Goal: Task Accomplishment & Management: Manage account settings

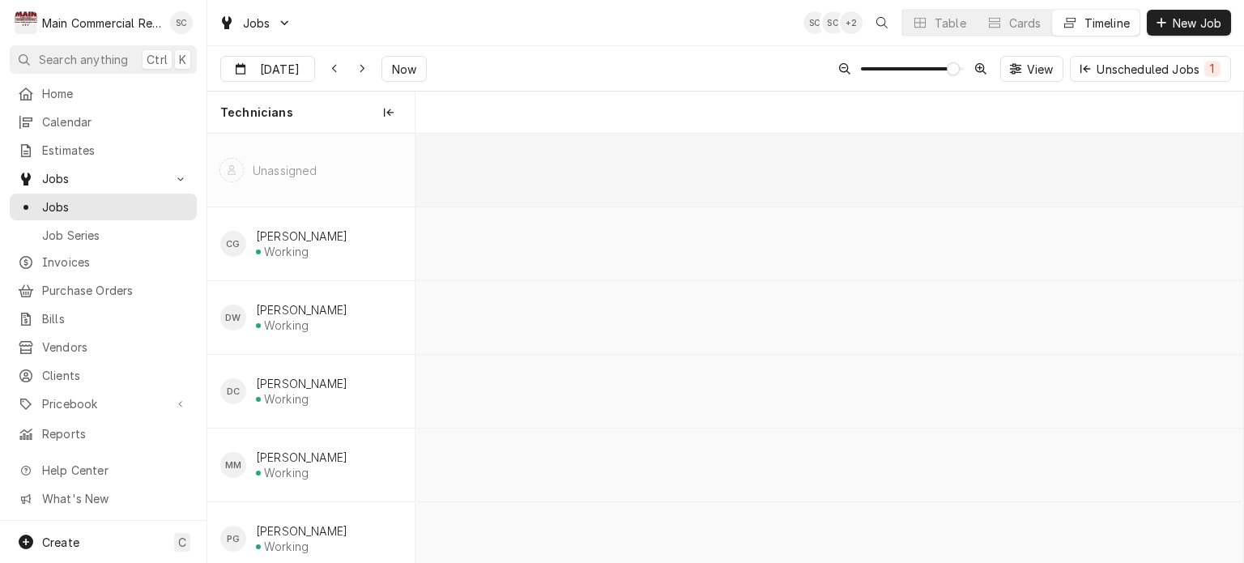
scroll to position [0, 16445]
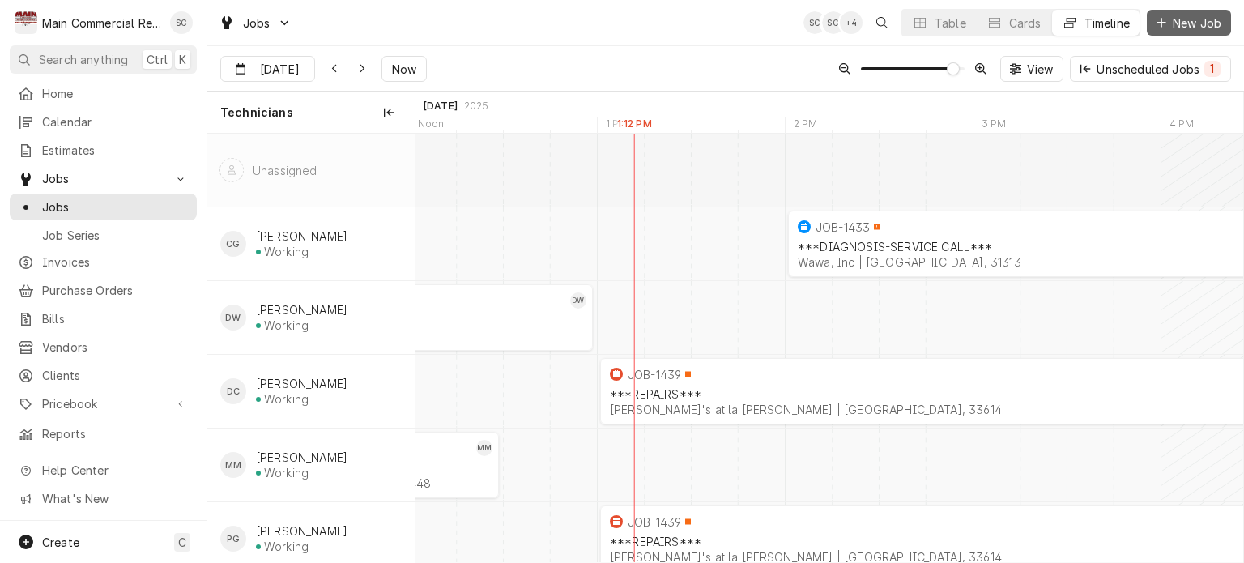
click at [1179, 23] on span "New Job" at bounding box center [1196, 23] width 55 height 17
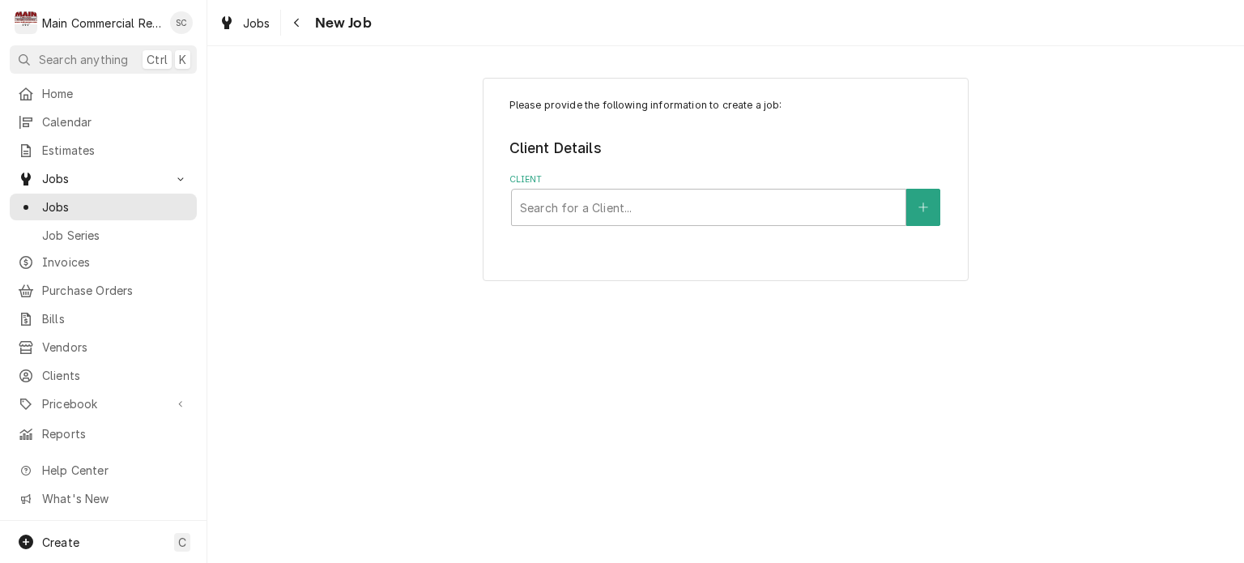
click at [644, 427] on div "Please provide the following information to create a job: Client Details Client…" at bounding box center [725, 304] width 1037 height 517
click at [624, 202] on div "Client" at bounding box center [708, 207] width 377 height 29
type input "Dollar"
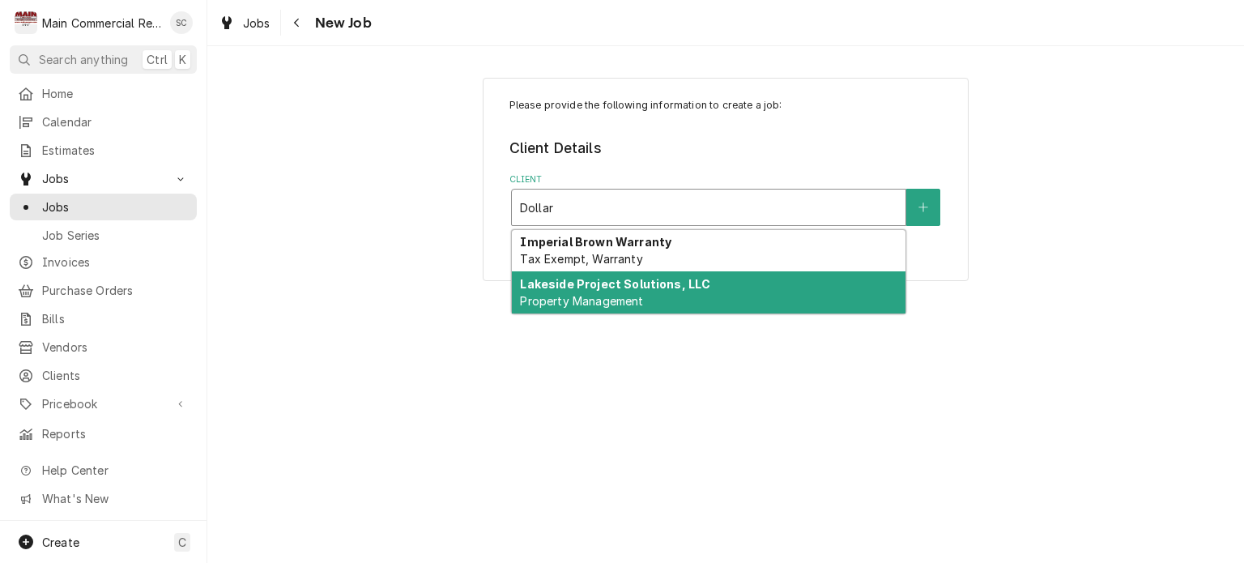
click at [594, 281] on strong "Lakeside Project Solutions, LLC" at bounding box center [615, 284] width 190 height 14
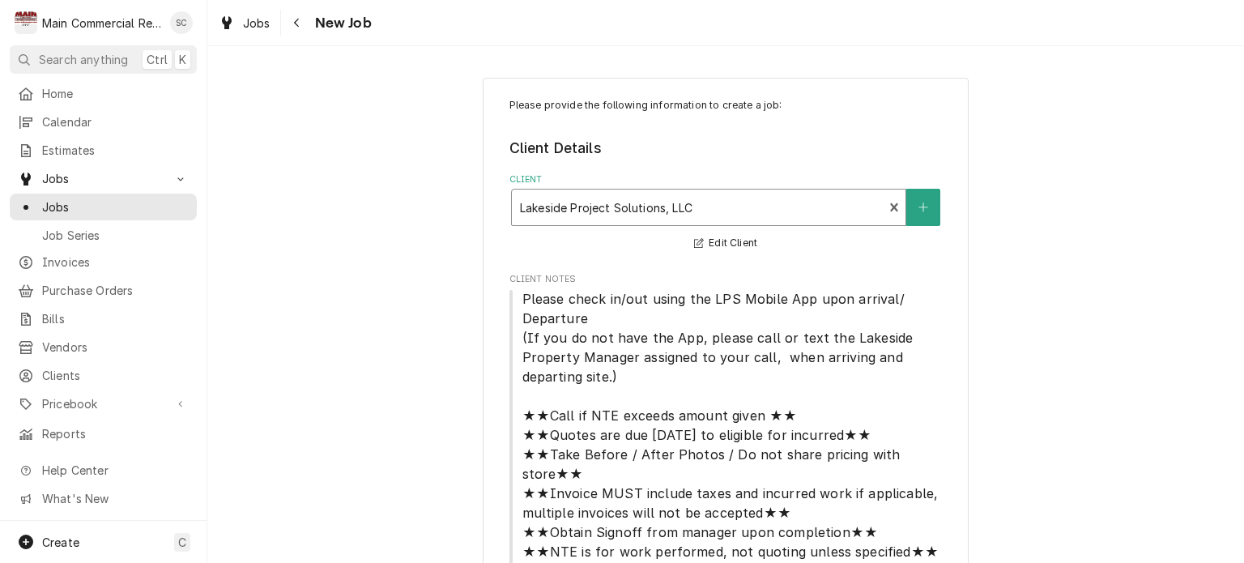
scroll to position [216, 0]
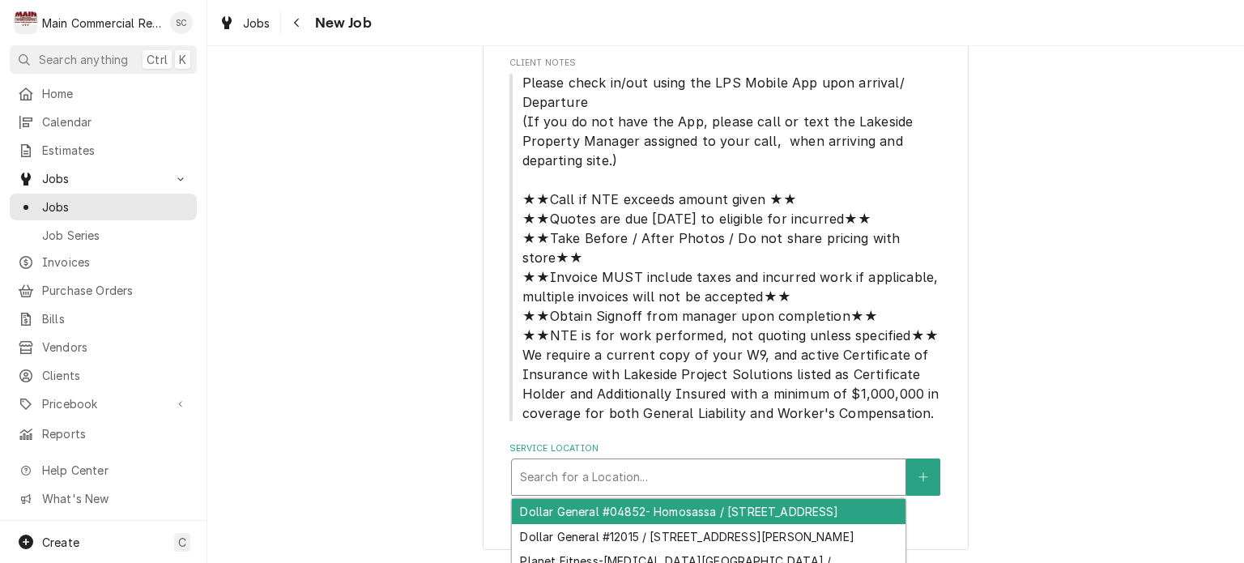
click at [602, 480] on div "Service Location" at bounding box center [708, 476] width 377 height 29
click at [594, 524] on div "Dollar General #04852- Homosassa / 3795 S Suncoast Blvd, Homosassa, FL 34448" at bounding box center [709, 511] width 394 height 25
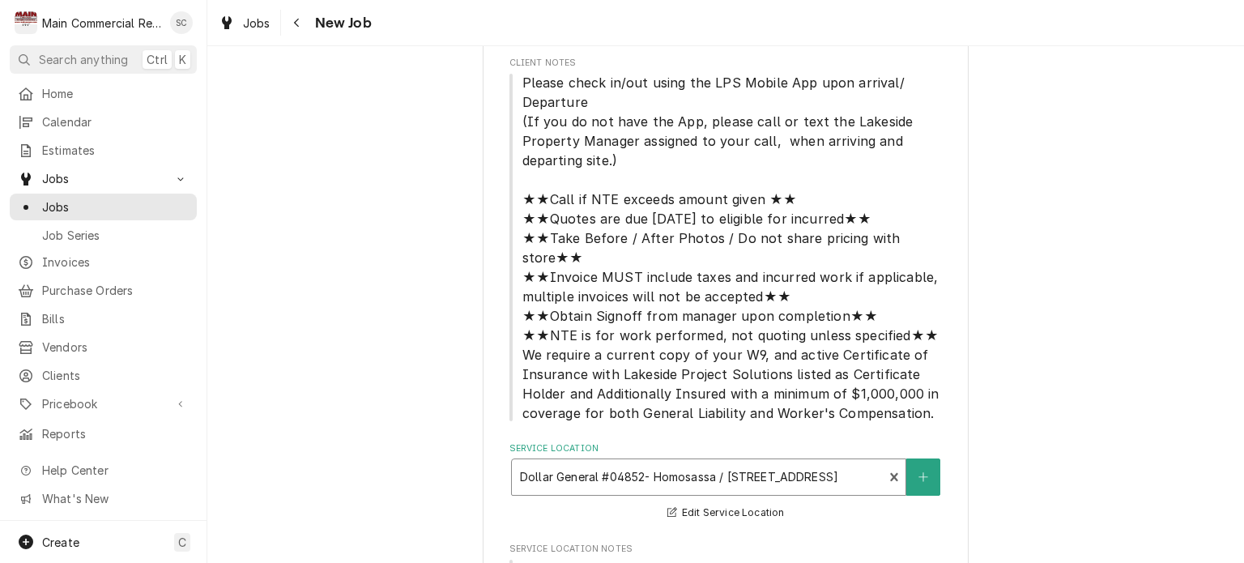
scroll to position [621, 0]
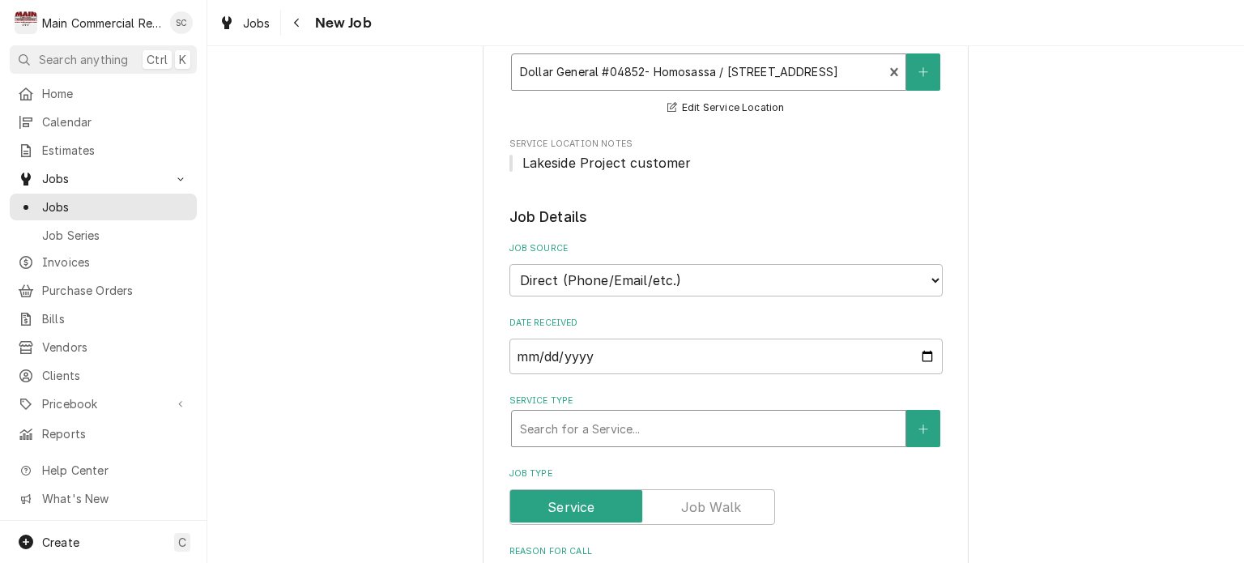
click at [577, 427] on div "Service Type" at bounding box center [708, 428] width 377 height 29
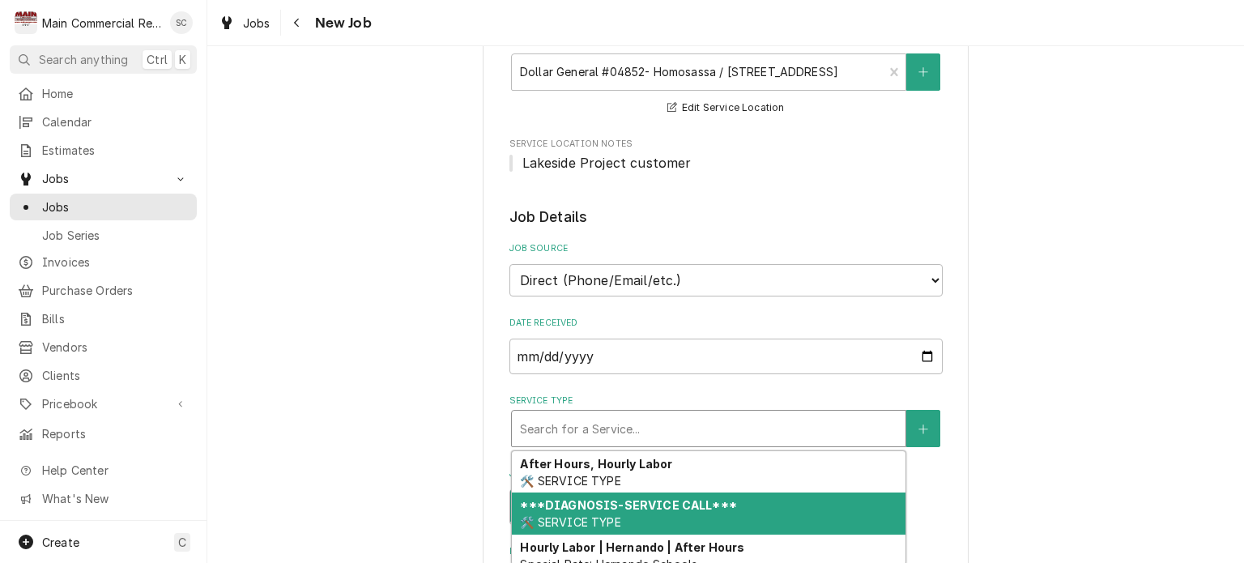
click at [581, 500] on strong "***DIAGNOSIS-SERVICE CALL***" at bounding box center [628, 505] width 216 height 14
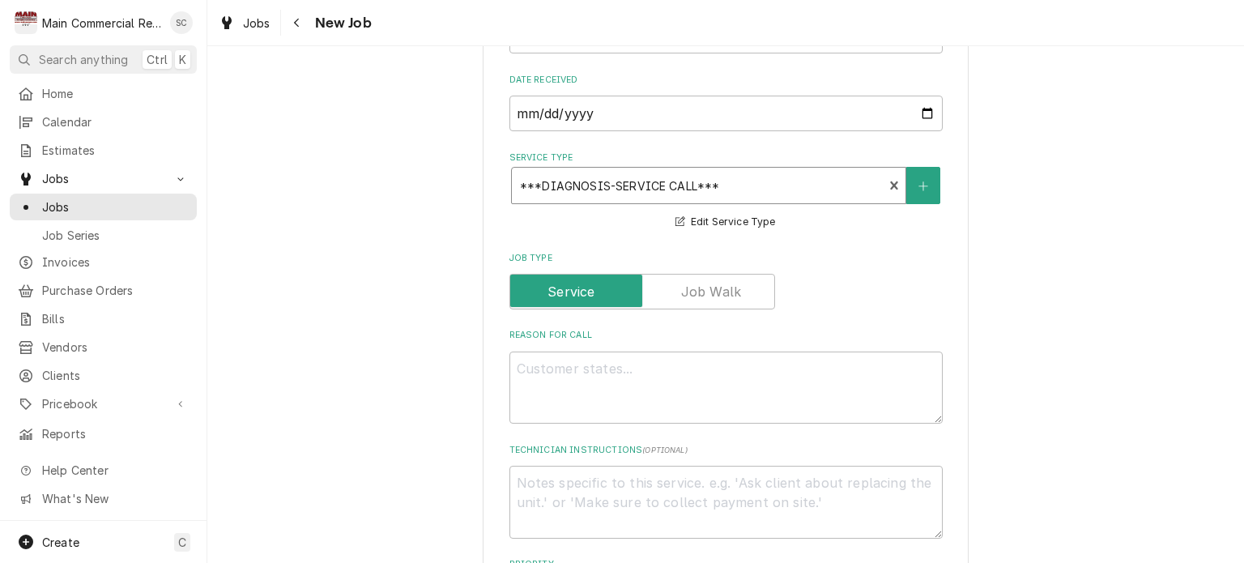
scroll to position [945, 0]
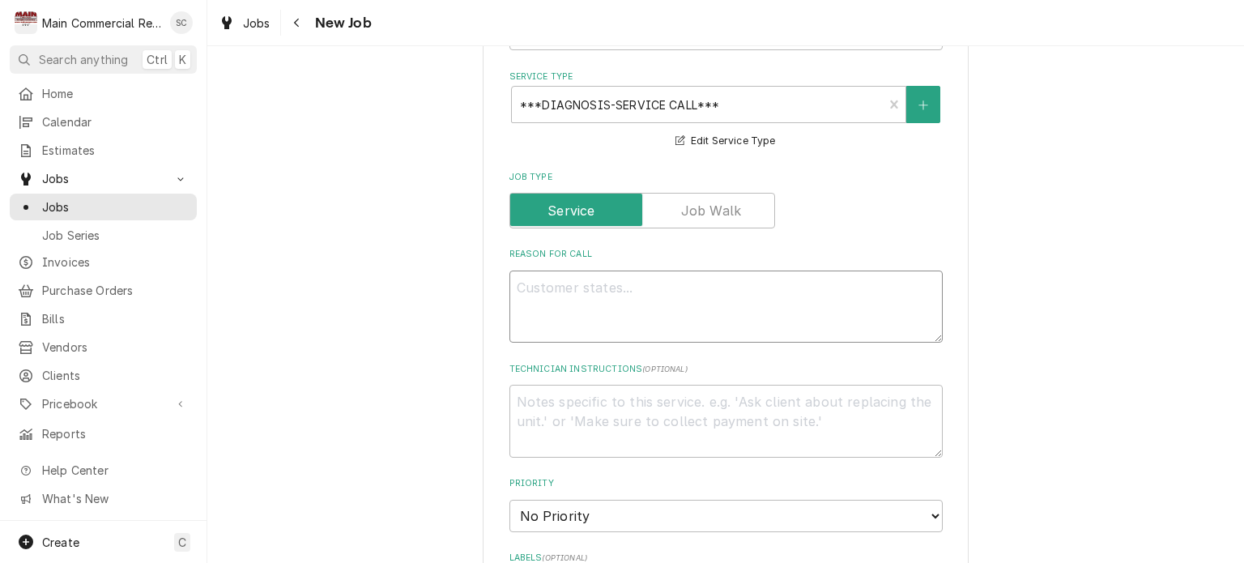
click at [666, 287] on textarea "Reason For Call" at bounding box center [725, 306] width 433 height 73
click at [538, 280] on textarea "Reason For Call" at bounding box center [725, 306] width 433 height 73
paste textarea "Scope: CONDENSER A LIQUID LEVEL 1.5% lo 12"
type textarea "x"
type textarea "Scope: CONDENSER A LIQUID LEVEL 1.5% lo 12"
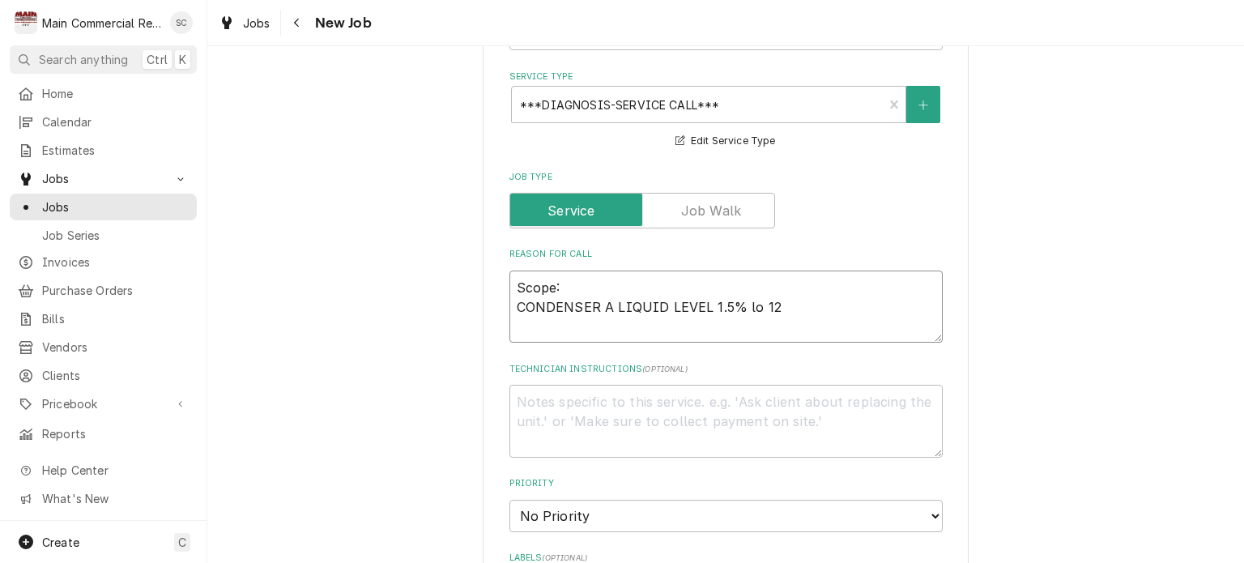
type textarea "x"
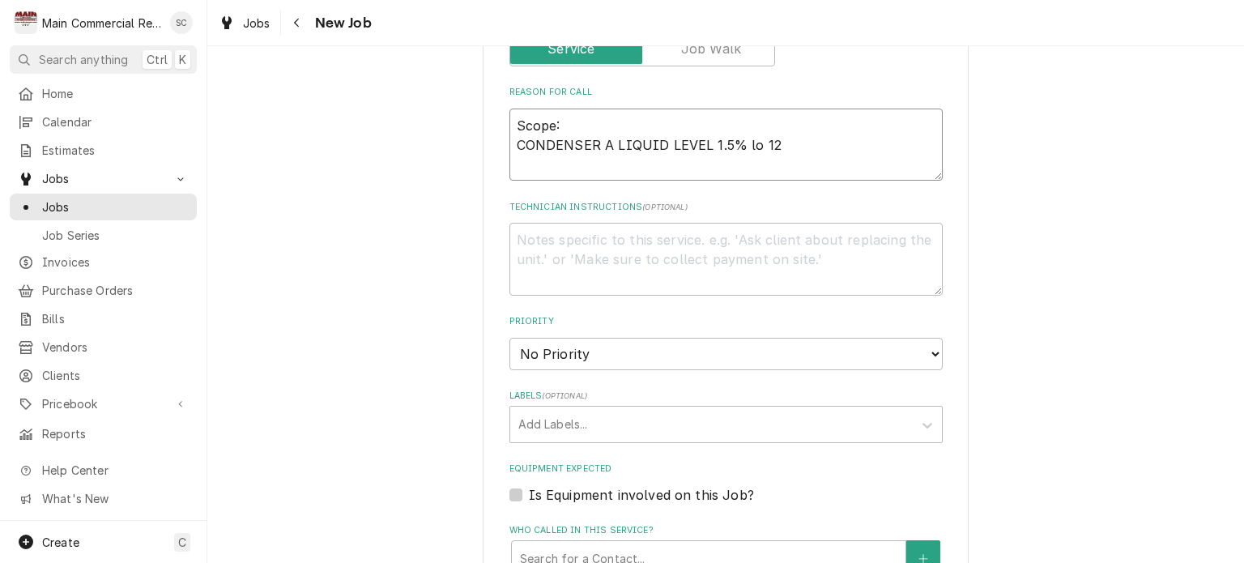
type textarea "Scope: CONDENSER A LIQUID LEVEL 1.5% lo 12"
click at [551, 228] on textarea "Technician Instructions ( optional )" at bounding box center [725, 259] width 433 height 73
paste textarea "Please check in/out using the LPS Mobile App upon arrival/ Departure (If you do…"
type textarea "x"
type textarea "Please check in/out using the LPS Mobile App upon arrival/ Departure (If you do…"
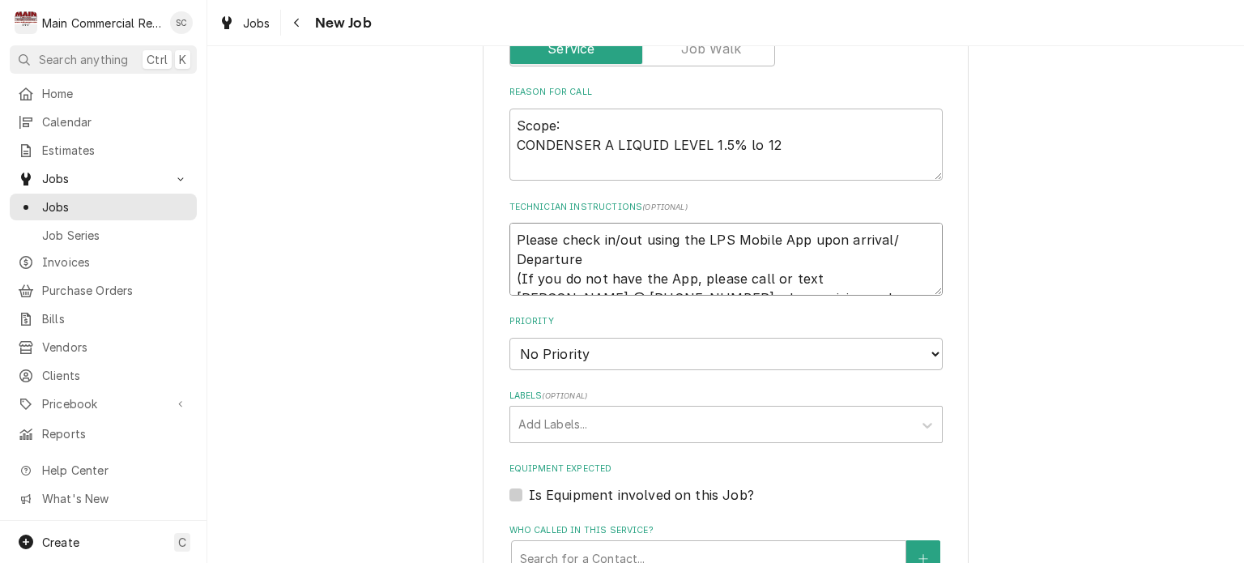
scroll to position [1120, 0]
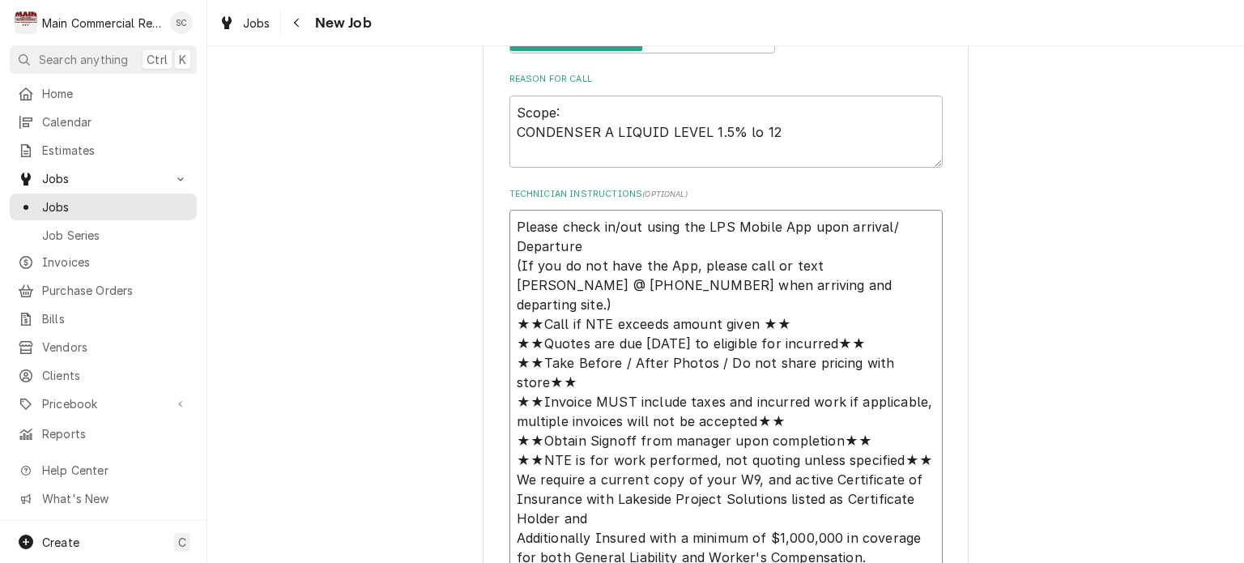
type textarea "x"
type textarea "Please check in/out using the LPS Mobile App upon arrival/ Departure (If you do…"
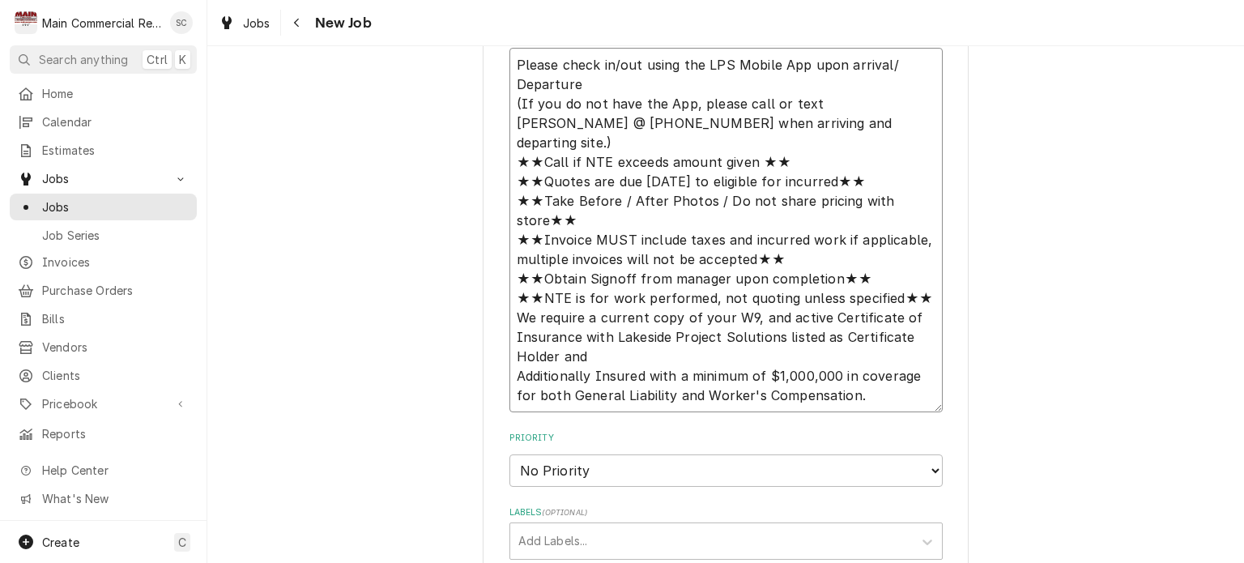
click at [839, 379] on textarea "Please check in/out using the LPS Mobile App upon arrival/ Departure (If you do…" at bounding box center [725, 230] width 433 height 364
type textarea "x"
type textarea "Please check in/out using the LPS Mobile App upon arrival/ Departure (If you do…"
click at [784, 391] on textarea "Please check in/out using the LPS Mobile App upon arrival/ Departure (If you do…" at bounding box center [725, 240] width 433 height 384
paste textarea "REQUIRED: In order to prevent damage, please close isolation valves and drain a…"
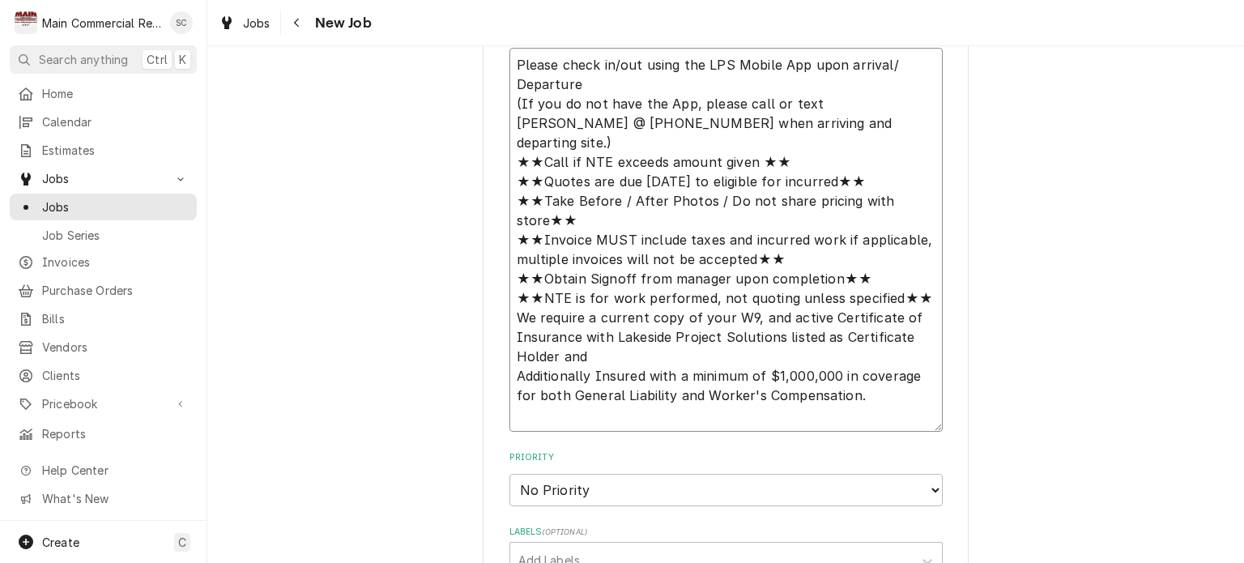
type textarea "x"
type textarea "Please check in/out using the LPS Mobile App upon arrival/ Departure (If you do…"
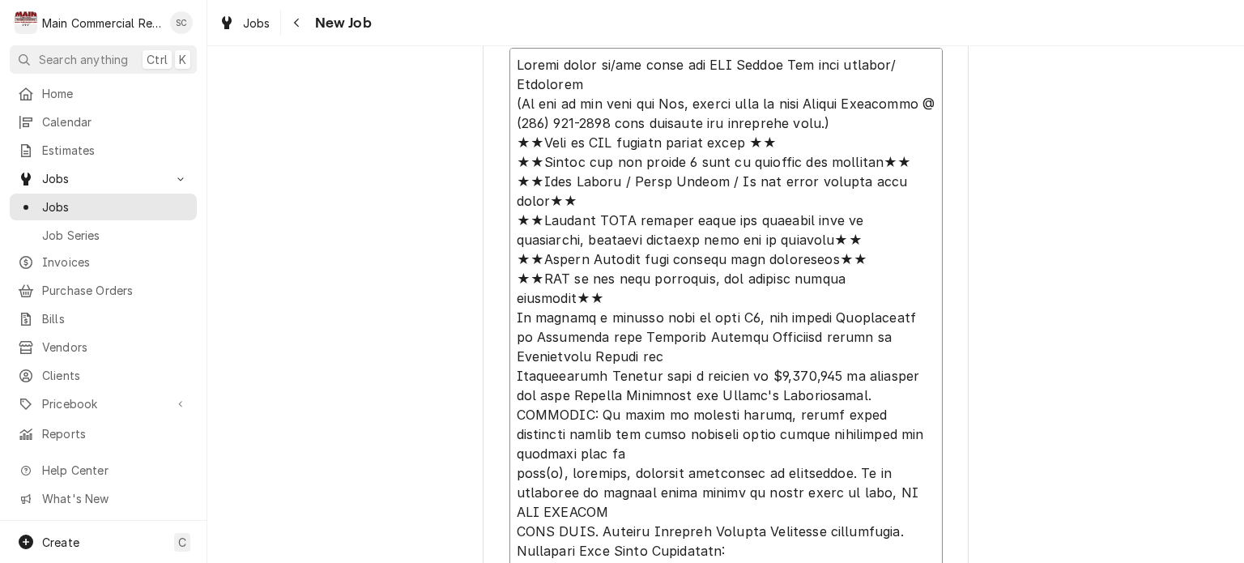
scroll to position [1742, 0]
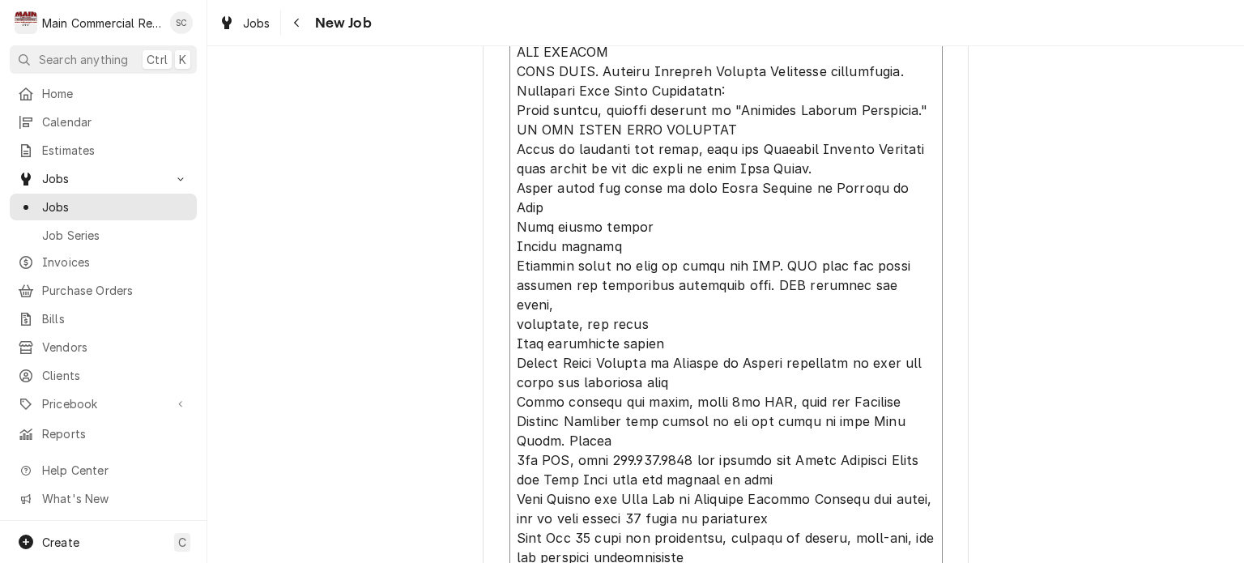
type textarea "x"
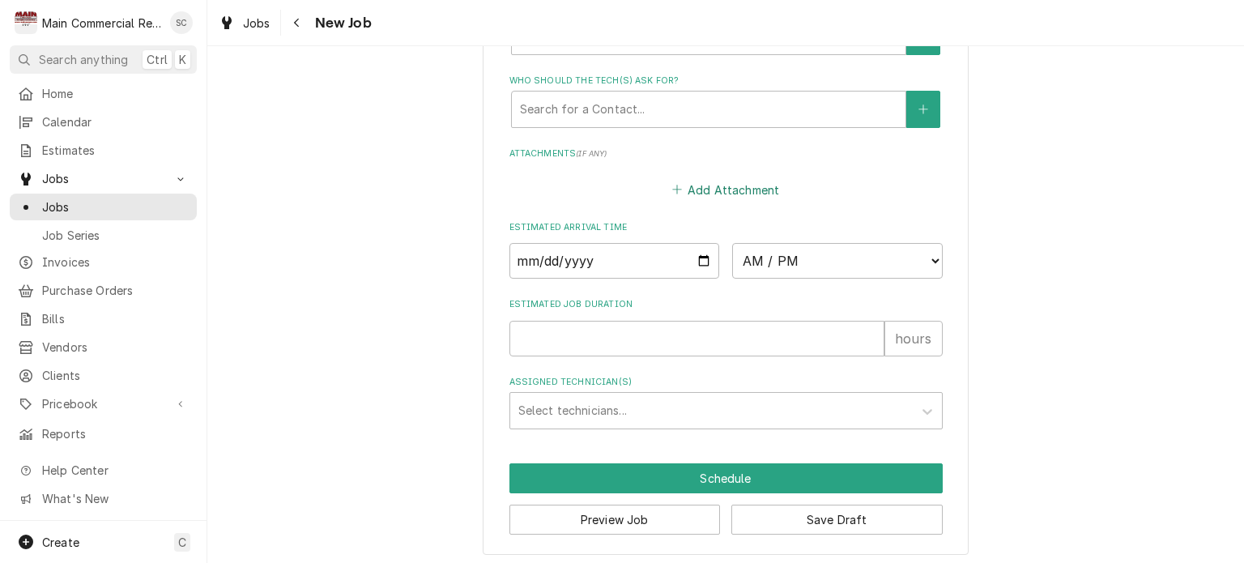
scroll to position [2319, 0]
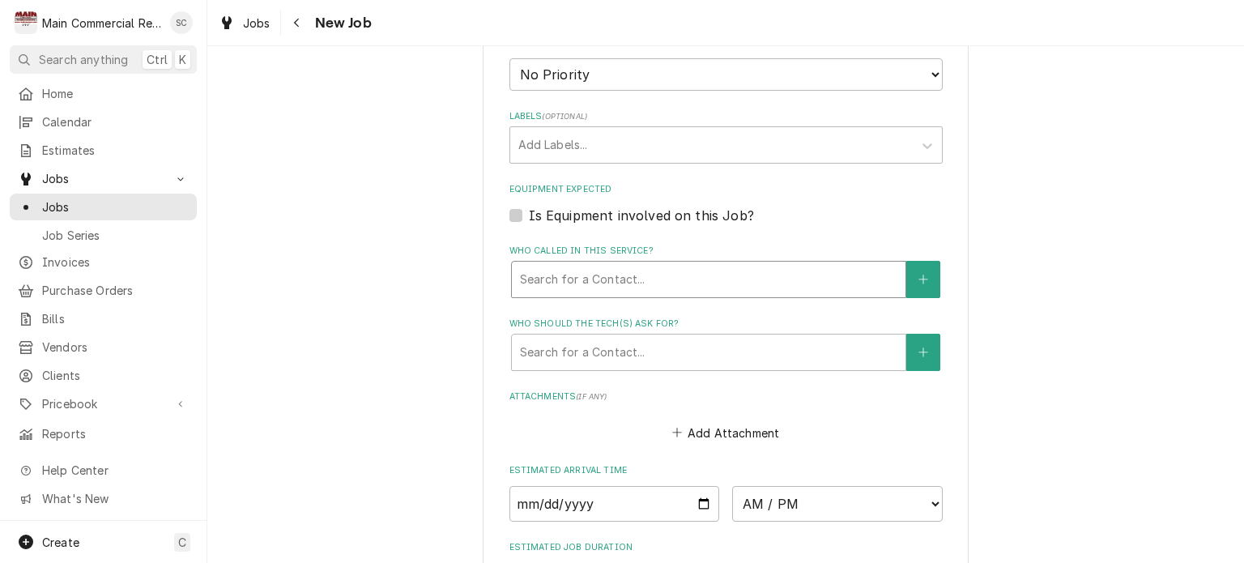
type textarea "Please check in/out using the LPS Mobile App upon arrival/ Departure (If you do…"
click at [624, 272] on div "Who called in this service?" at bounding box center [708, 279] width 377 height 29
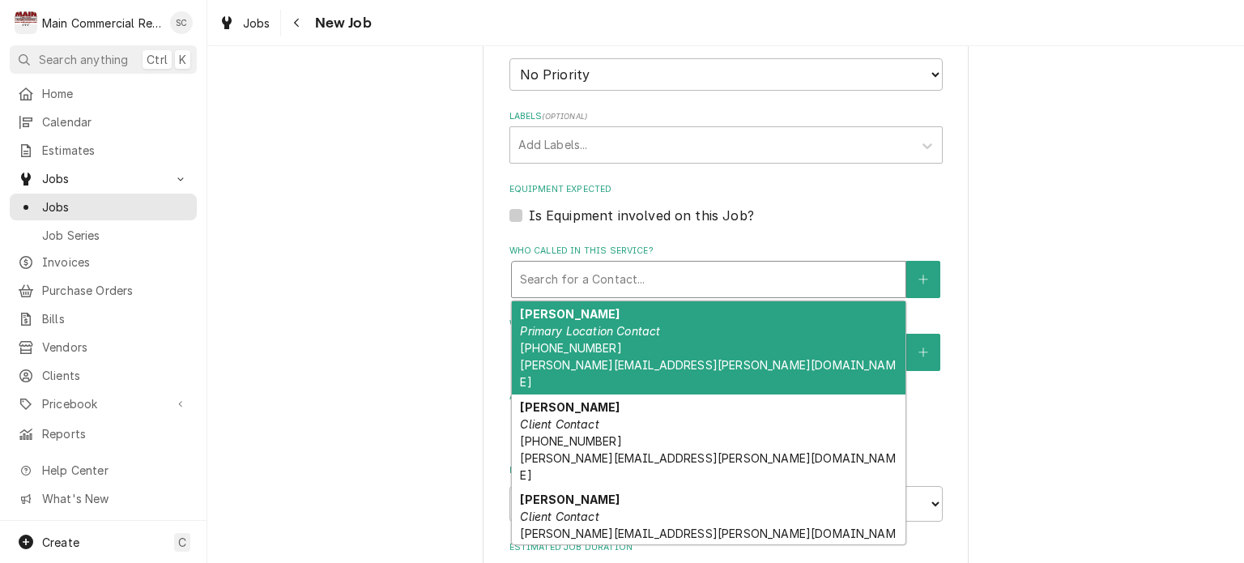
click at [625, 333] on div "Candie Blanchard Primary Location Contact (704) 729-7039 candie.blanchard@lakes…" at bounding box center [709, 347] width 394 height 93
type textarea "x"
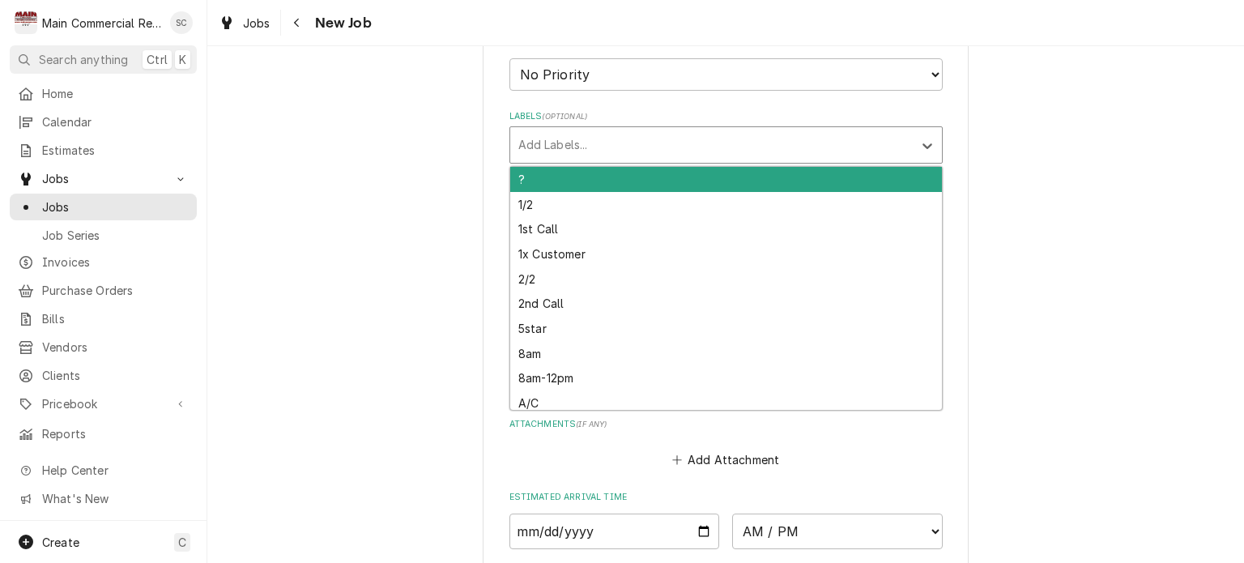
click at [596, 142] on div "Labels" at bounding box center [711, 144] width 386 height 29
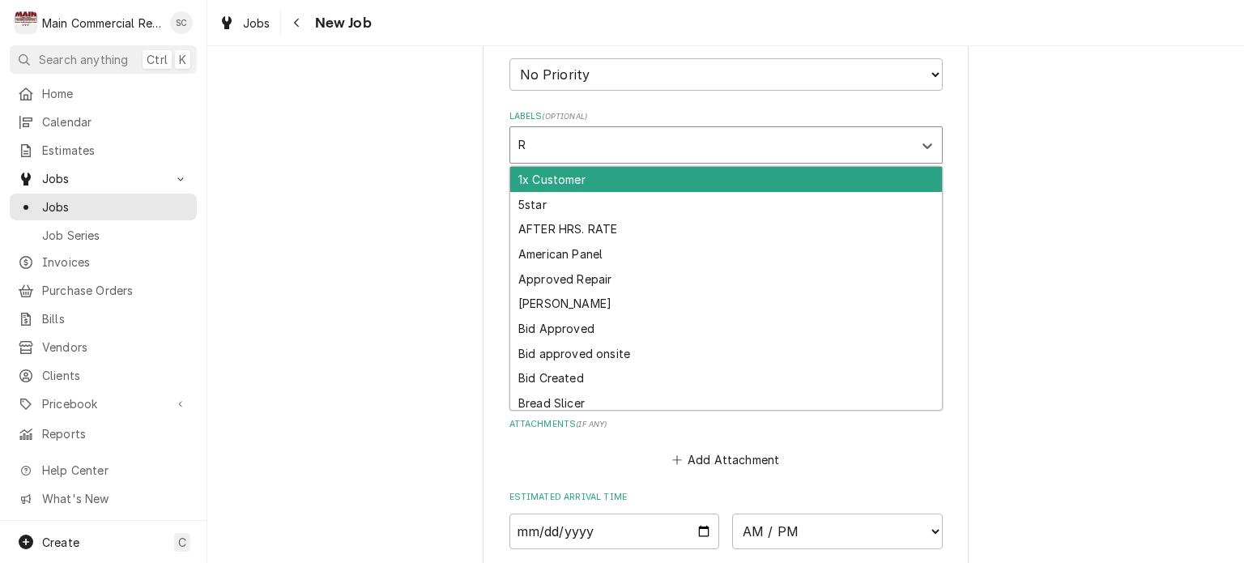
type input "Ra"
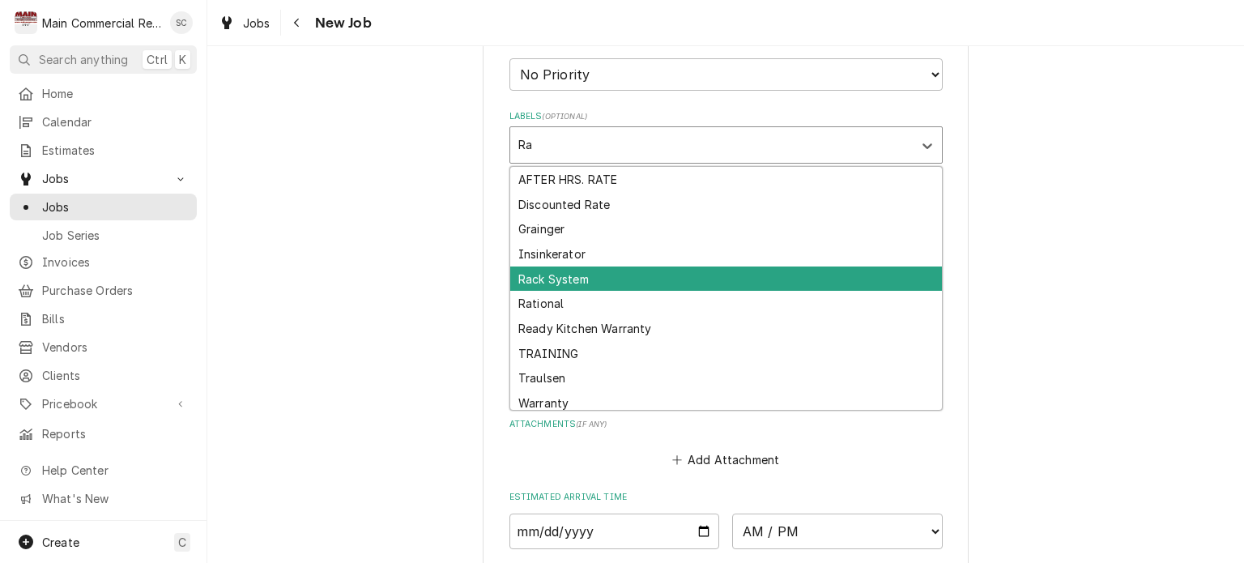
click at [590, 271] on div "Rack System" at bounding box center [726, 278] width 432 height 25
type textarea "x"
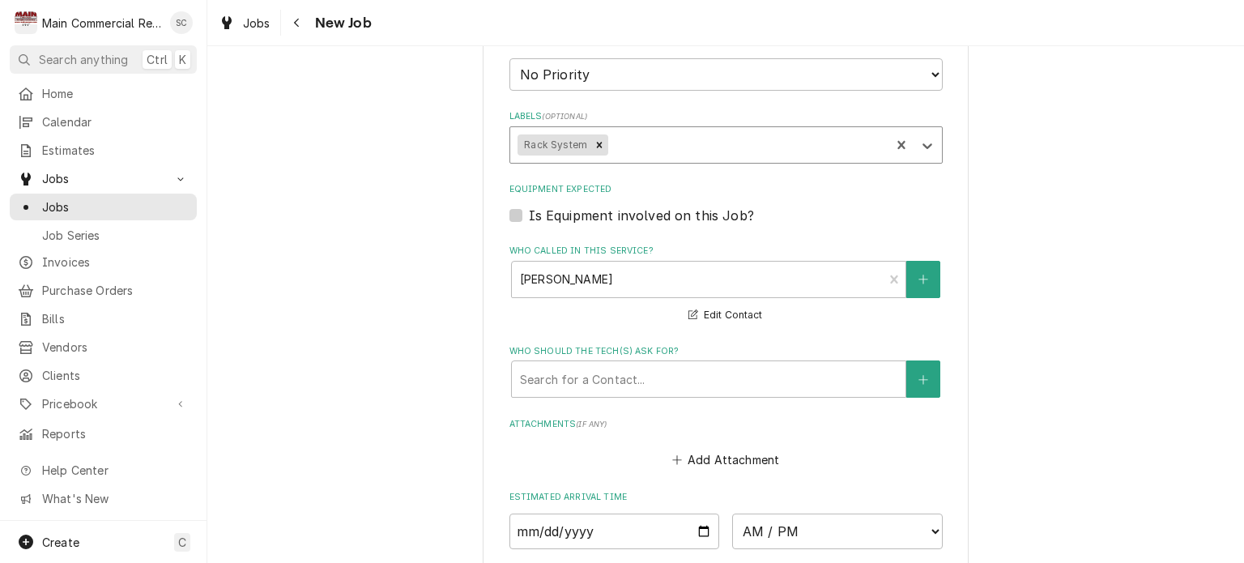
scroll to position [2589, 0]
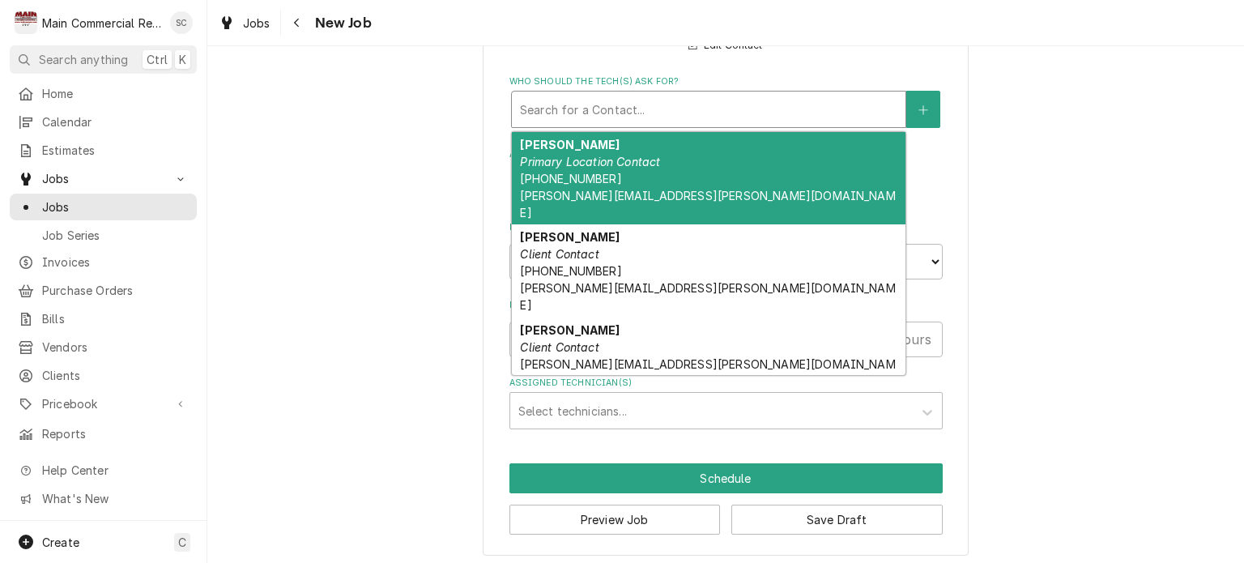
click at [636, 106] on div "Who should the tech(s) ask for?" at bounding box center [708, 109] width 377 height 29
click at [619, 166] on div "Candie Blanchard Primary Location Contact (704) 729-7039 candie.blanchard@lakes…" at bounding box center [709, 178] width 394 height 93
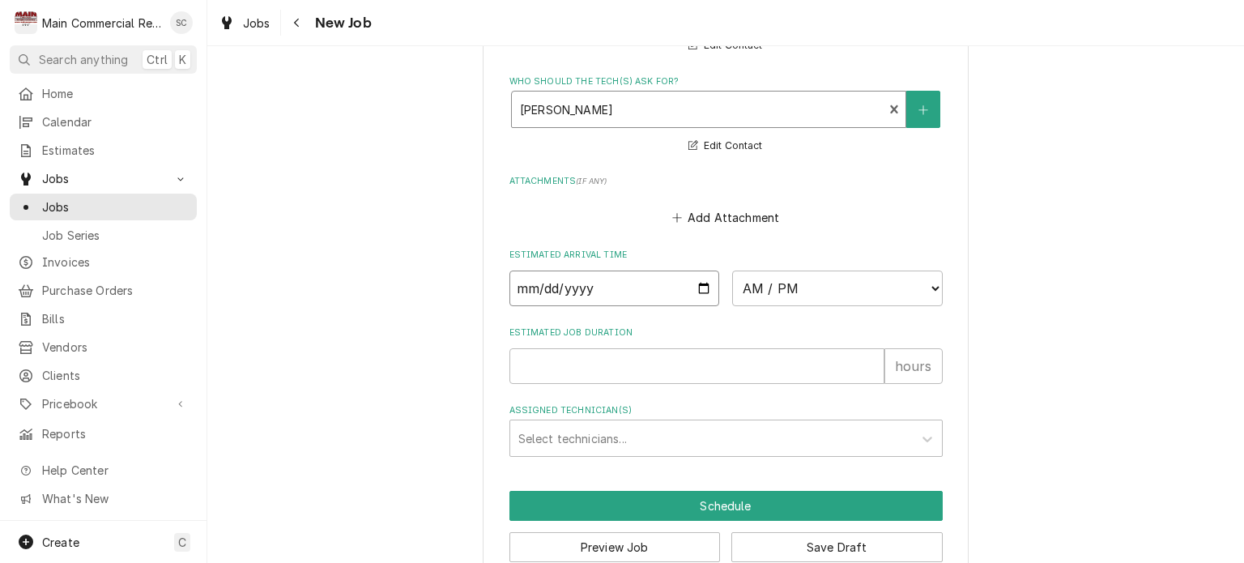
click at [694, 281] on input "Date" at bounding box center [614, 288] width 211 height 36
click at [612, 355] on input "Estimated Job Duration" at bounding box center [696, 366] width 375 height 36
type textarea "x"
type input "2"
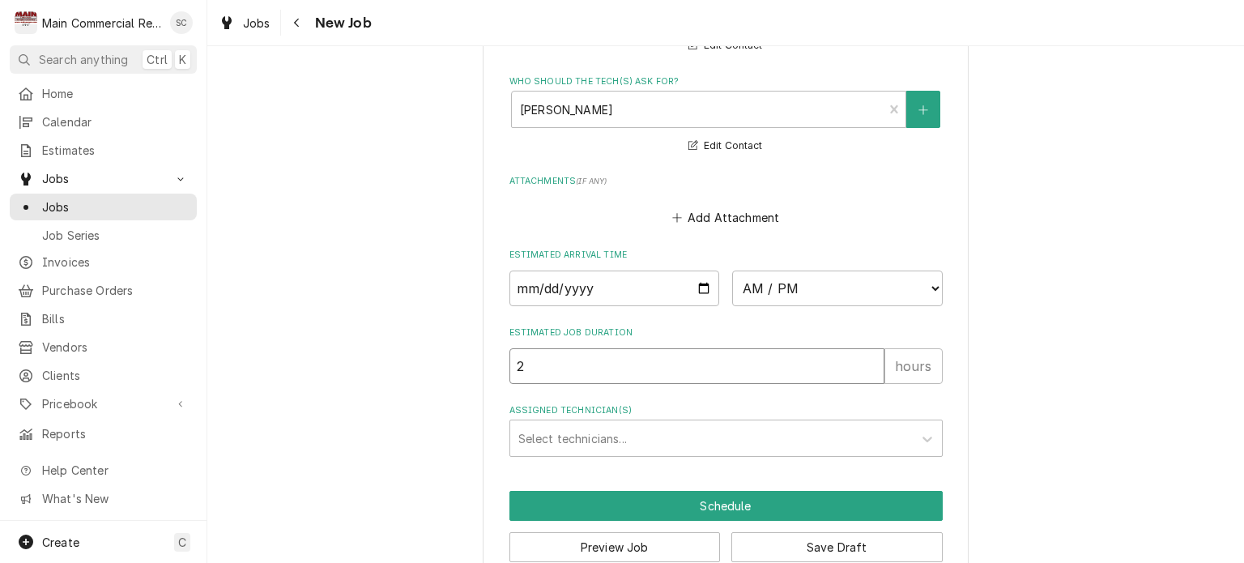
drag, startPoint x: 532, startPoint y: 358, endPoint x: 499, endPoint y: 355, distance: 33.3
type textarea "x"
type input "4"
type textarea "x"
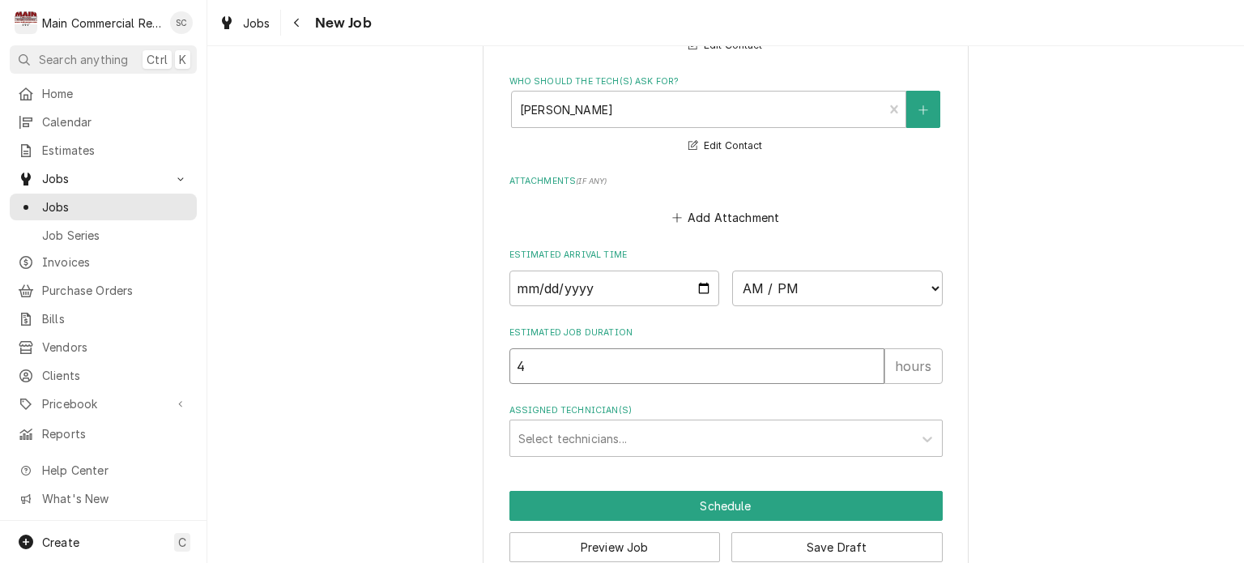
type input "4"
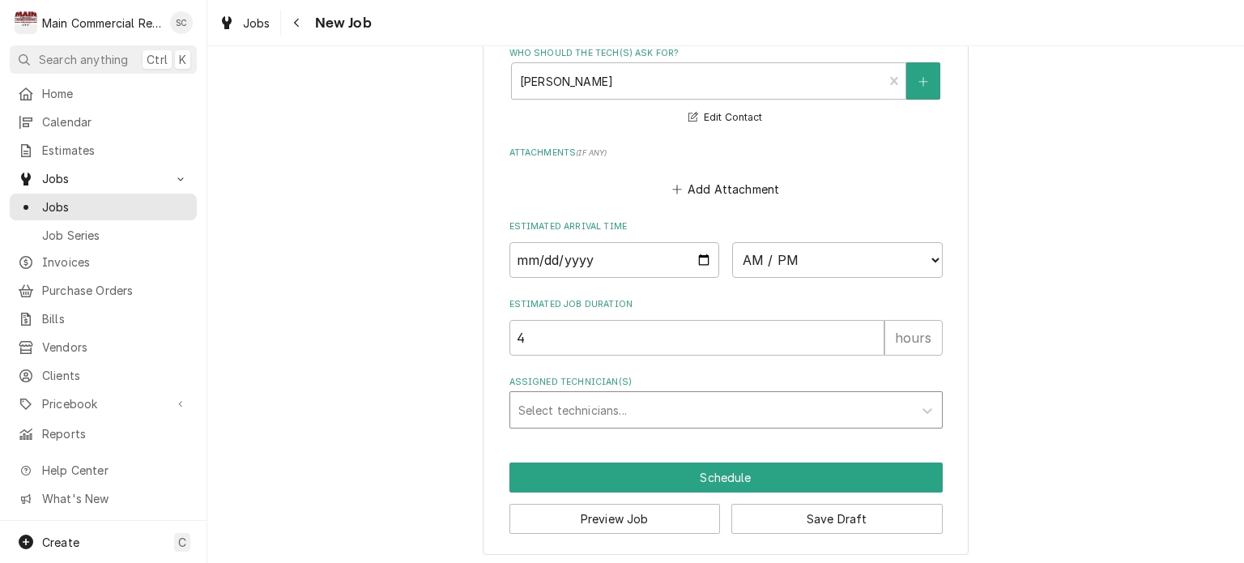
click at [823, 411] on div "Assigned Technician(s)" at bounding box center [711, 409] width 386 height 29
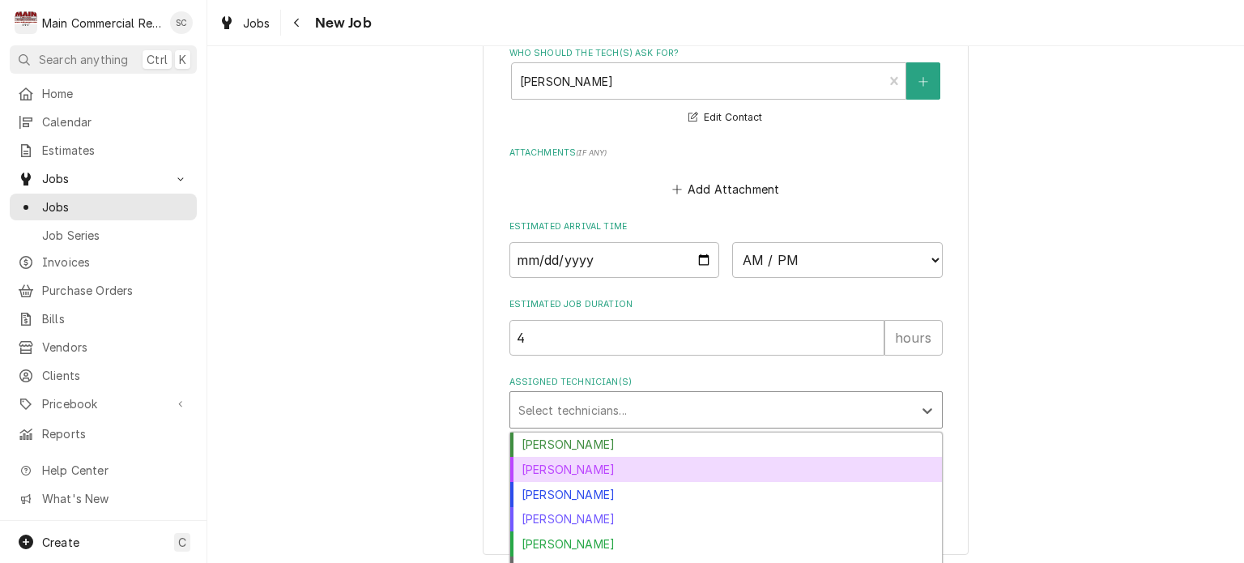
click at [725, 462] on div "Dorian Wertz" at bounding box center [726, 469] width 432 height 25
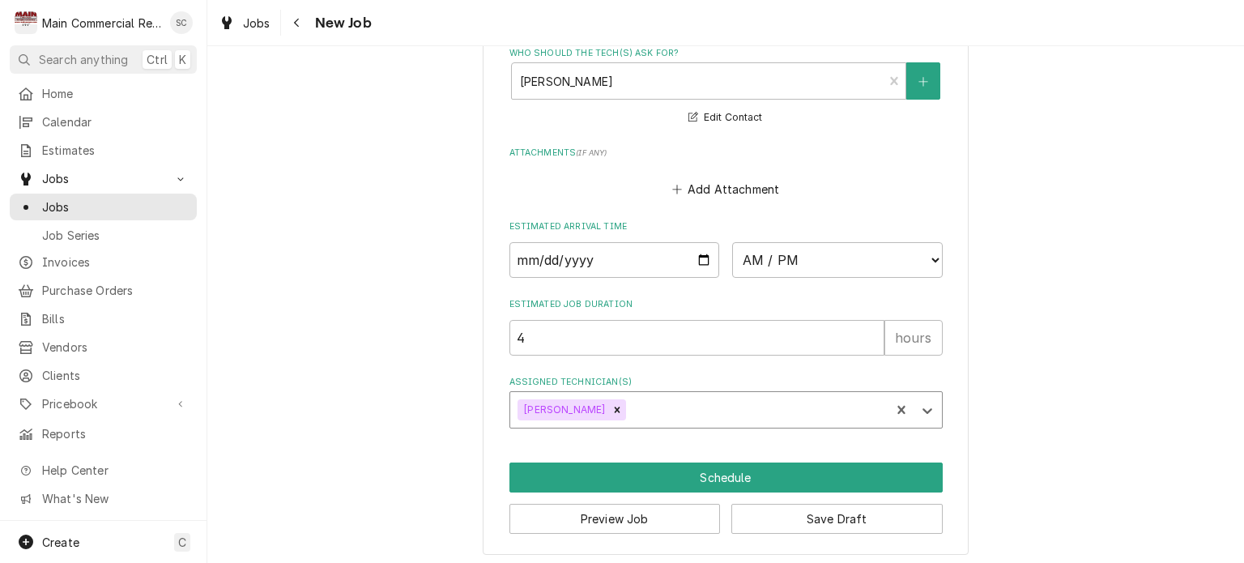
click at [842, 512] on button "Save Draft" at bounding box center [836, 519] width 211 height 30
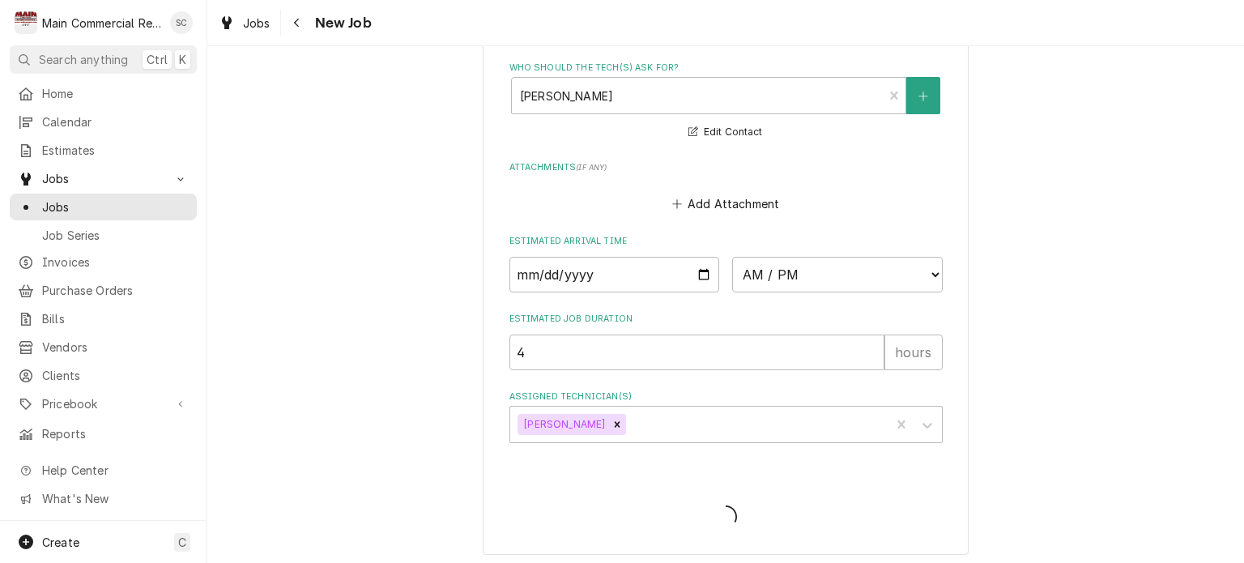
type textarea "x"
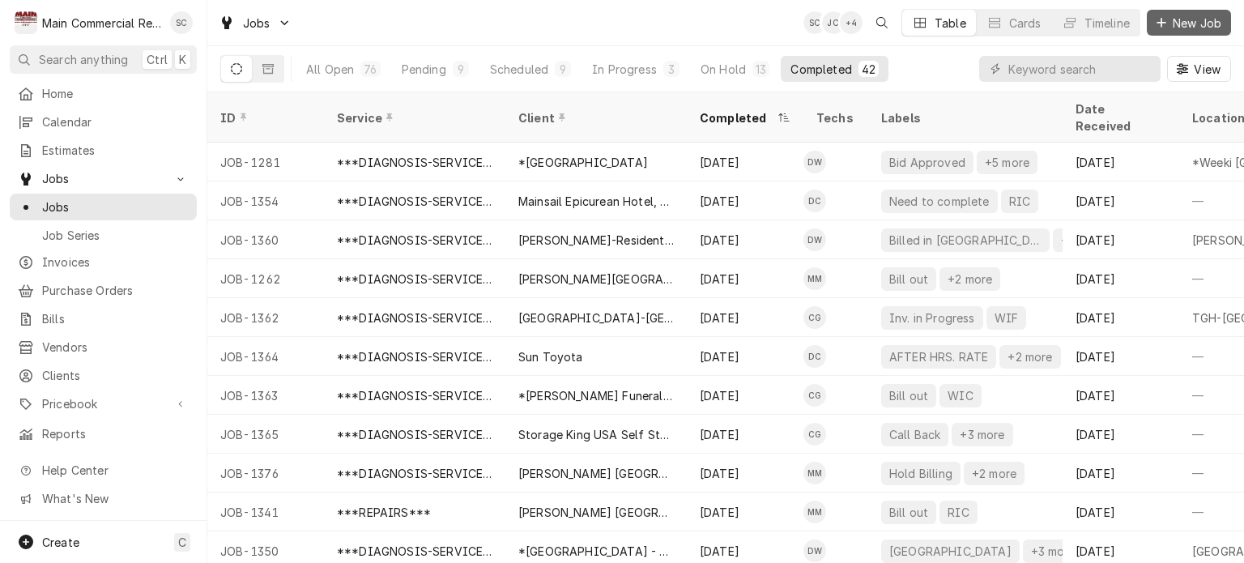
click at [1198, 23] on span "New Job" at bounding box center [1196, 23] width 55 height 17
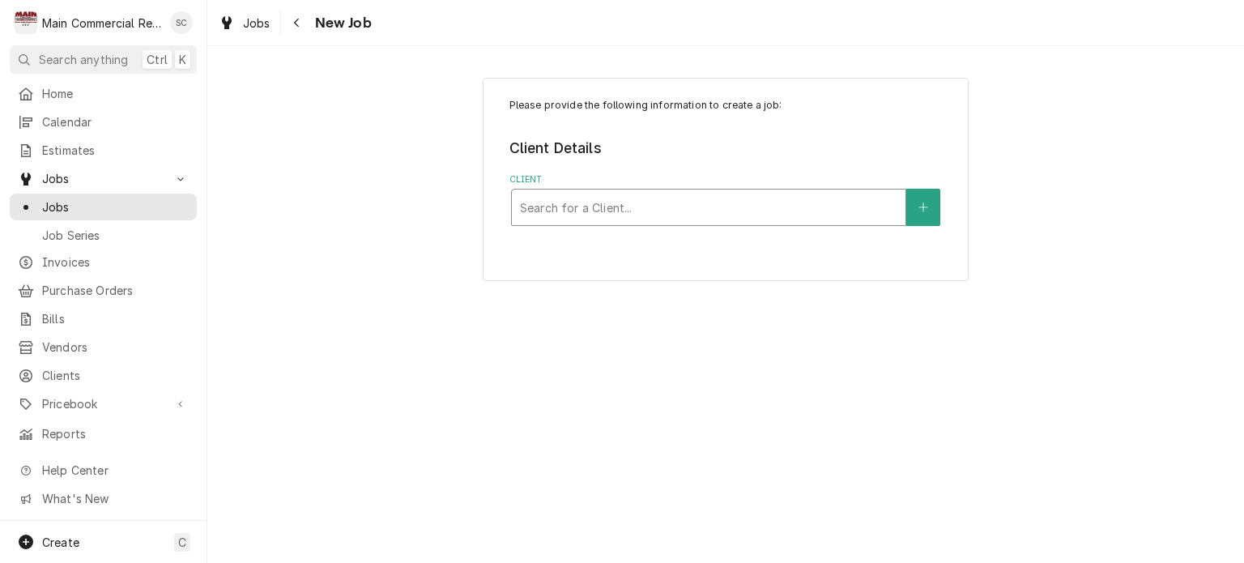
click at [583, 197] on div "Client" at bounding box center [708, 207] width 377 height 29
type input "L"
click at [590, 202] on div "Client" at bounding box center [708, 207] width 377 height 29
type input "Bloomingdale"
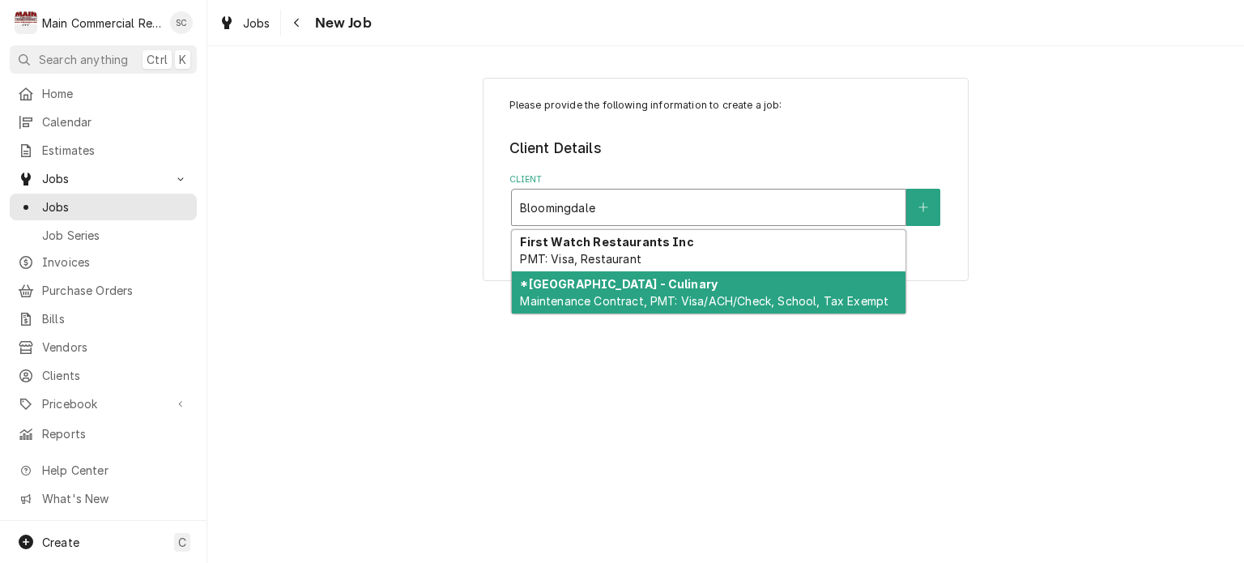
click at [616, 287] on strong "*[GEOGRAPHIC_DATA] - Culinary" at bounding box center [619, 284] width 198 height 14
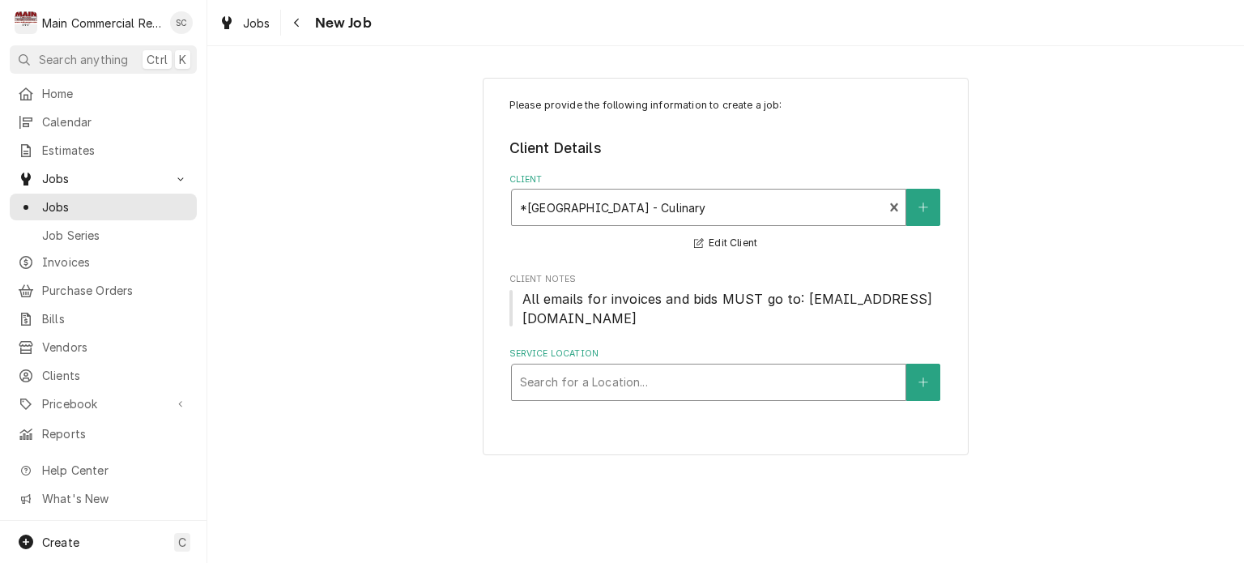
click at [625, 381] on div "Service Location" at bounding box center [708, 382] width 377 height 29
type input "Bloomingdal"
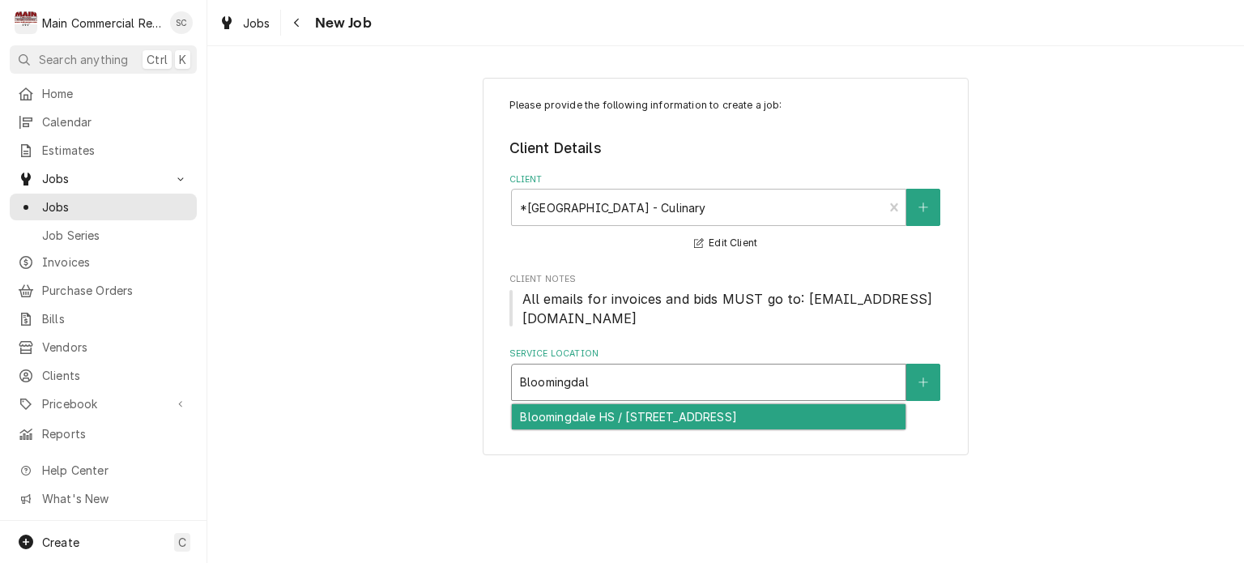
click at [824, 414] on div "Bloomingdale HS / [STREET_ADDRESS]" at bounding box center [709, 416] width 394 height 25
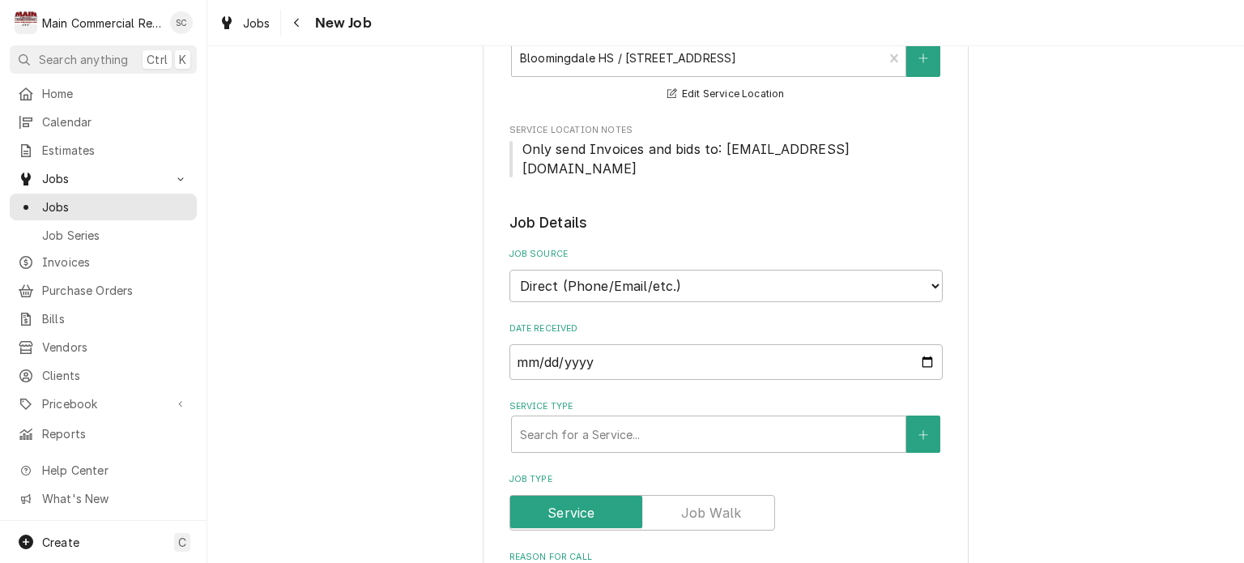
scroll to position [567, 0]
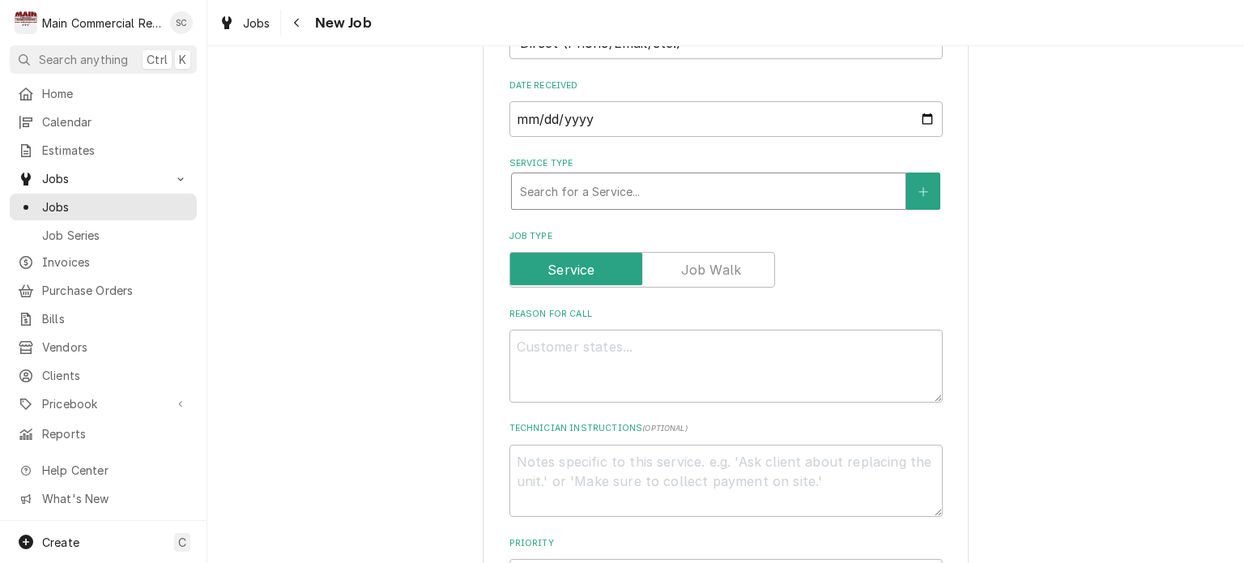
click at [819, 190] on div "Service Type" at bounding box center [708, 191] width 377 height 29
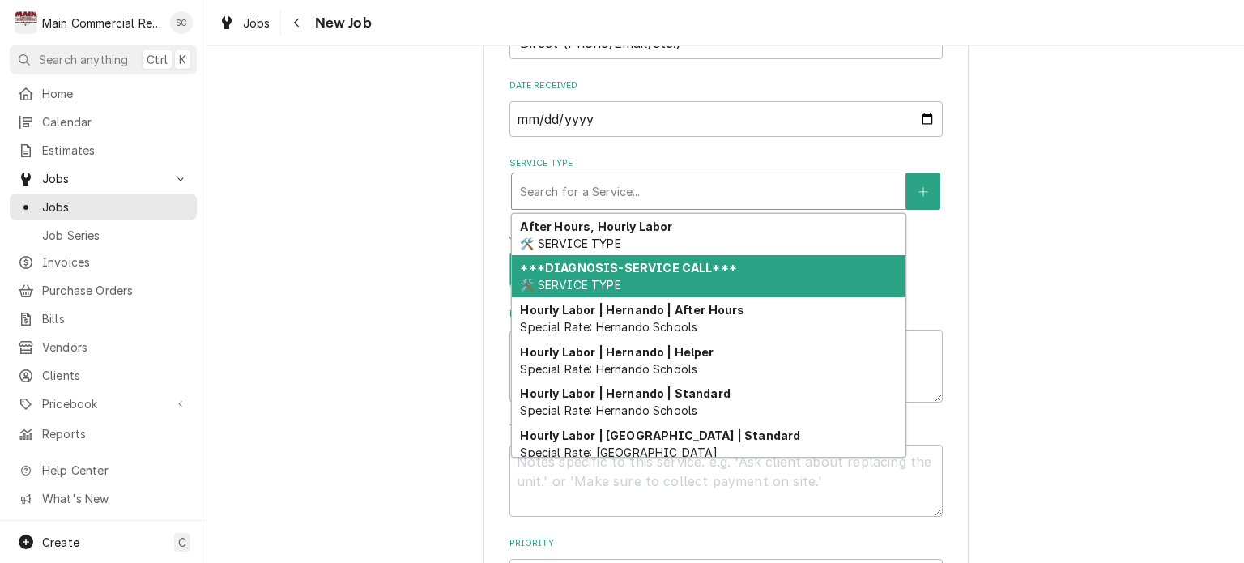
click at [705, 262] on strong "***DIAGNOSIS-SERVICE CALL***" at bounding box center [628, 268] width 216 height 14
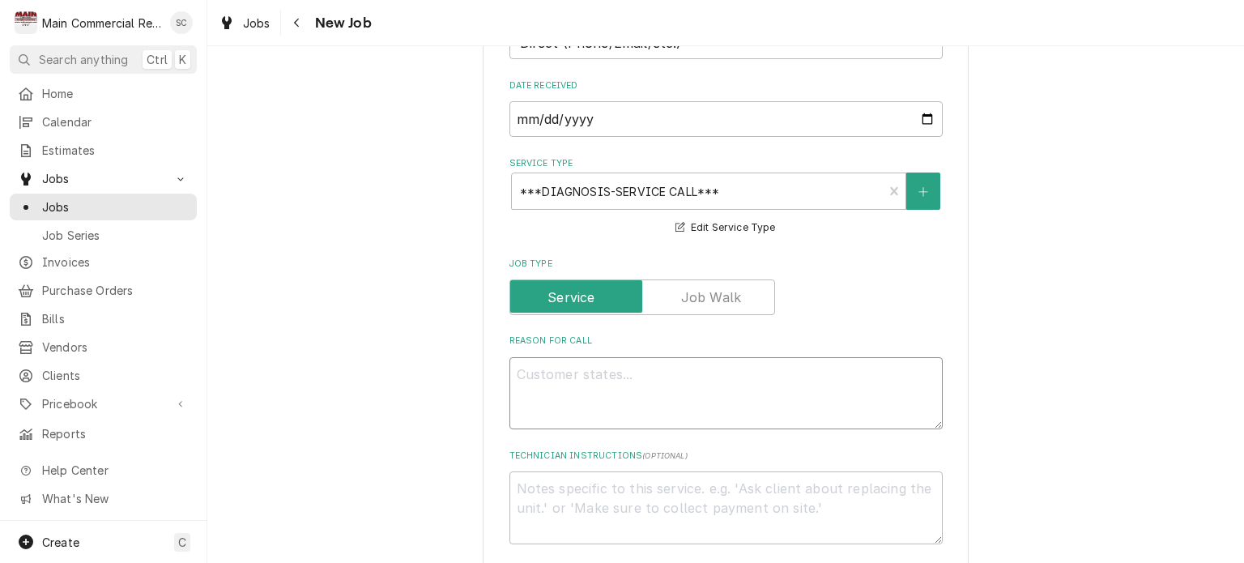
click at [702, 372] on textarea "Reason For Call" at bounding box center [725, 393] width 433 height 73
click at [596, 364] on textarea "Reason For Call" at bounding box center [725, 393] width 433 height 73
paste textarea "refrigerator not cooling at all"
type textarea "x"
type textarea "refrigerator not cooling at all"
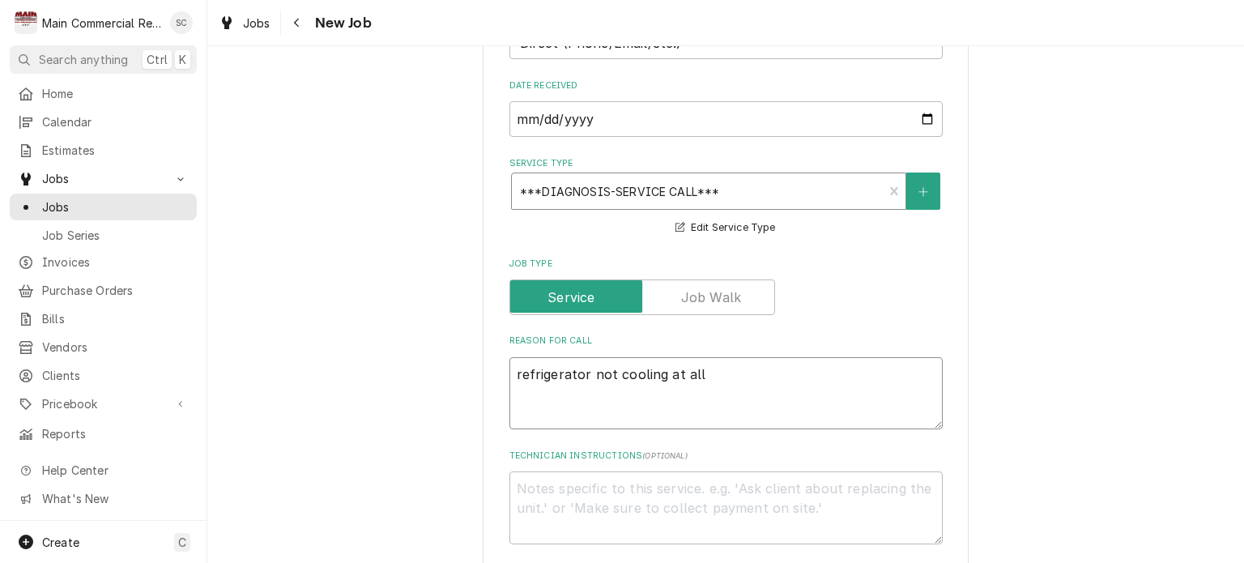
type textarea "x"
type textarea "refrigerator not cooling at all"
type textarea "x"
type textarea "refrigerator not cooling at all R"
type textarea "x"
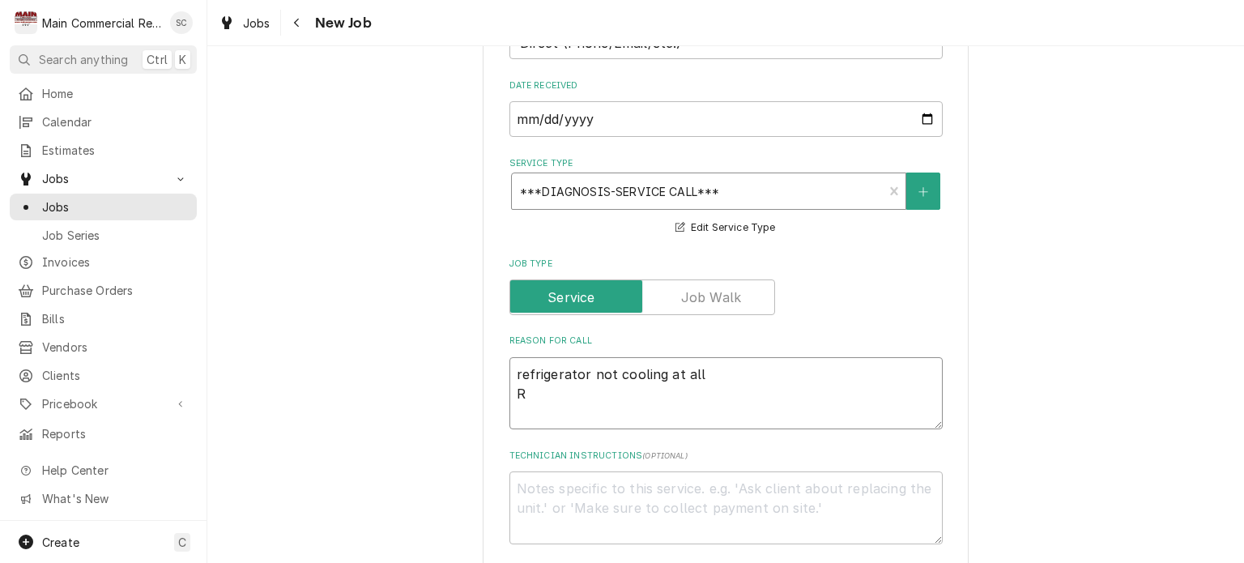
type textarea "refrigerator not cooling at all Ro"
type textarea "x"
type textarea "refrigerator not cooling at all Roo"
type textarea "x"
type textarea "refrigerator not cooling at all Room"
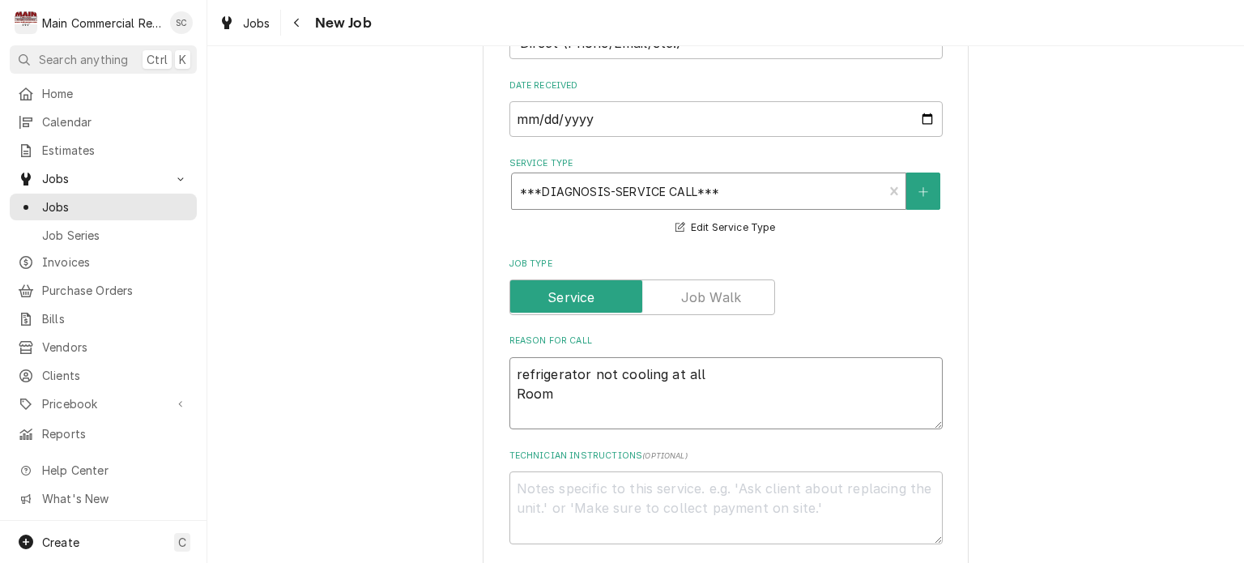
type textarea "x"
type textarea "refrigerator not cooling at all Room"
type textarea "x"
type textarea "refrigerator not cooling at all Room 1"
type textarea "x"
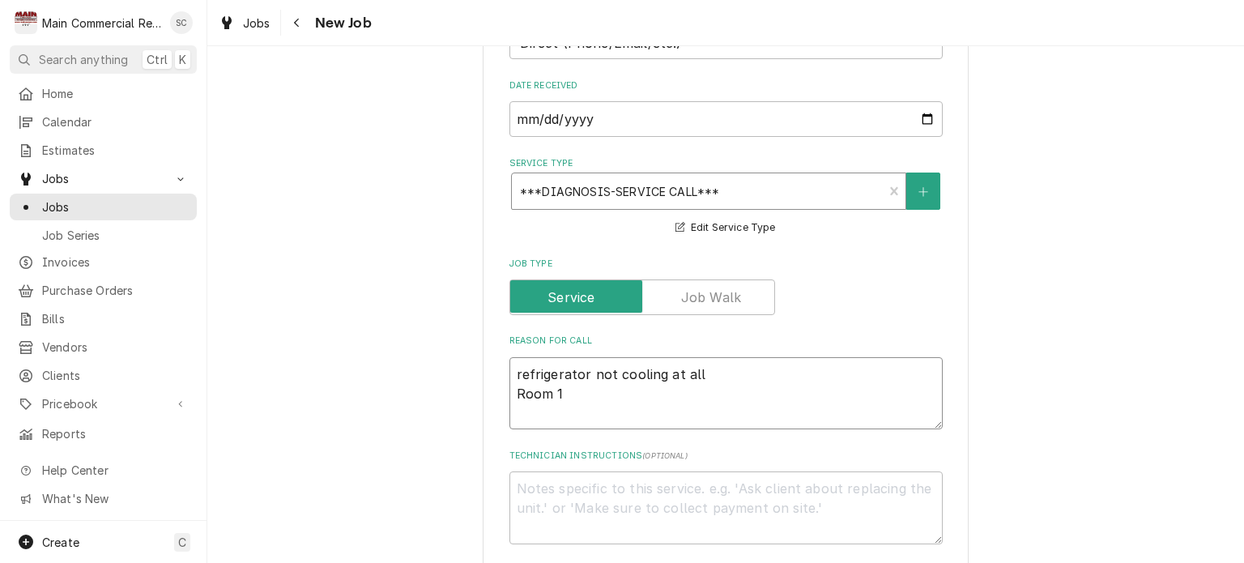
type textarea "refrigerator not cooling at all Room 12"
type textarea "x"
type textarea "refrigerator not cooling at all Room 128"
type textarea "x"
type textarea "refrigerator not cooling at all Room 128"
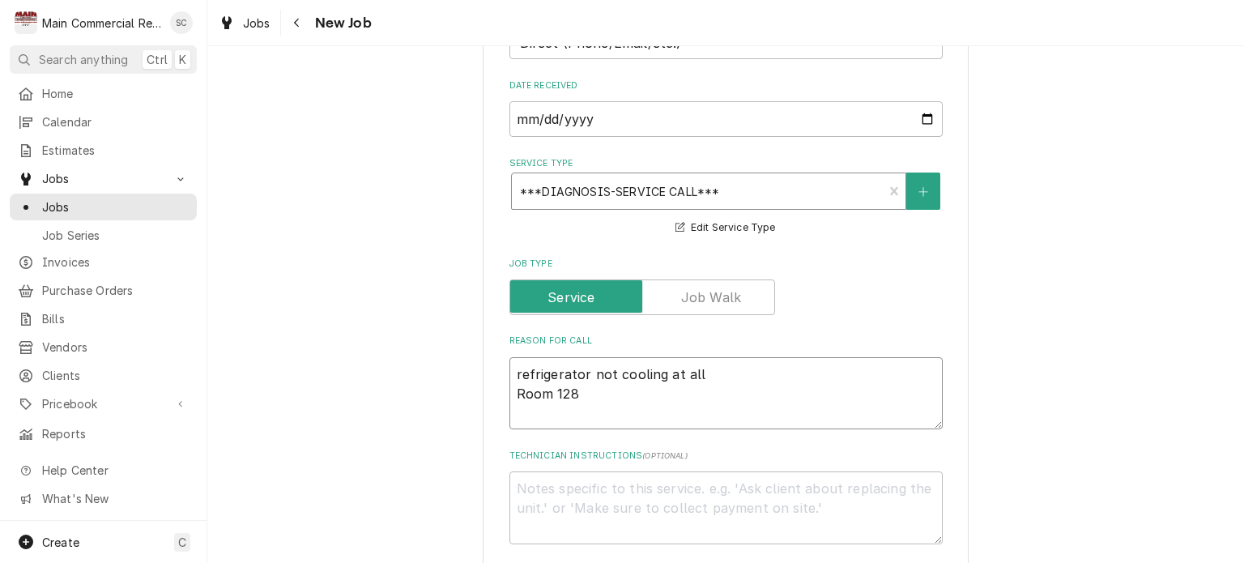
type textarea "x"
type textarea "refrigerator not cooling at all Room 128"
type textarea "x"
type textarea "refrigerator not cooling at all Room 128 P"
type textarea "x"
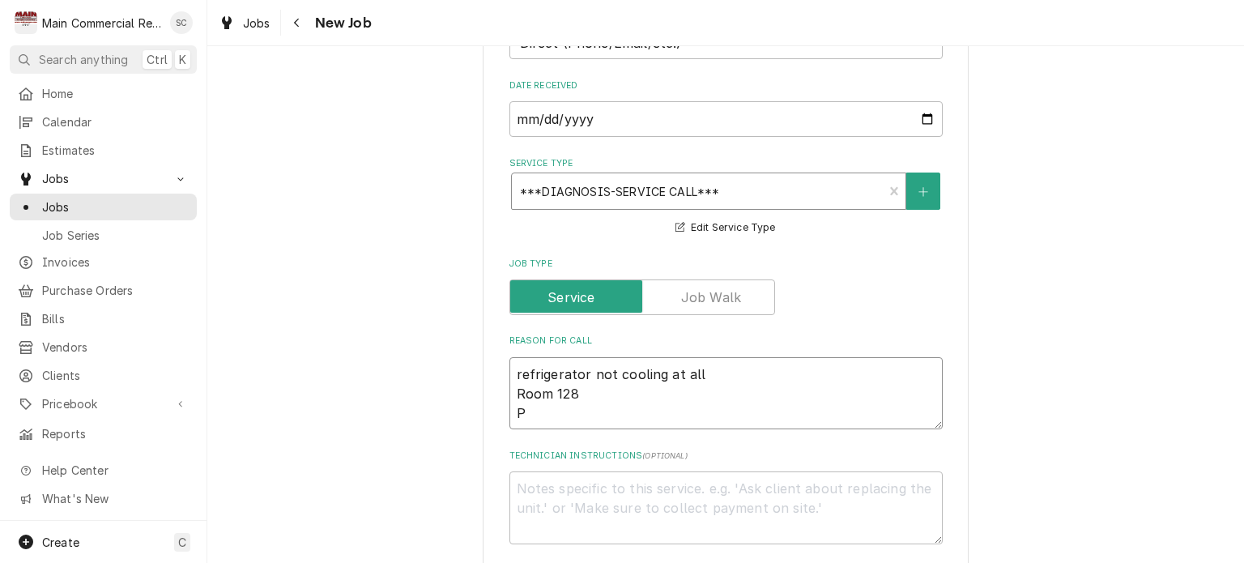
type textarea "refrigerator not cooling at all Room 128 Pe"
type textarea "x"
type textarea "refrigerator not cooling at all Room 128 Per"
type textarea "x"
type textarea "refrigerator not cooling at all Room 128 Per"
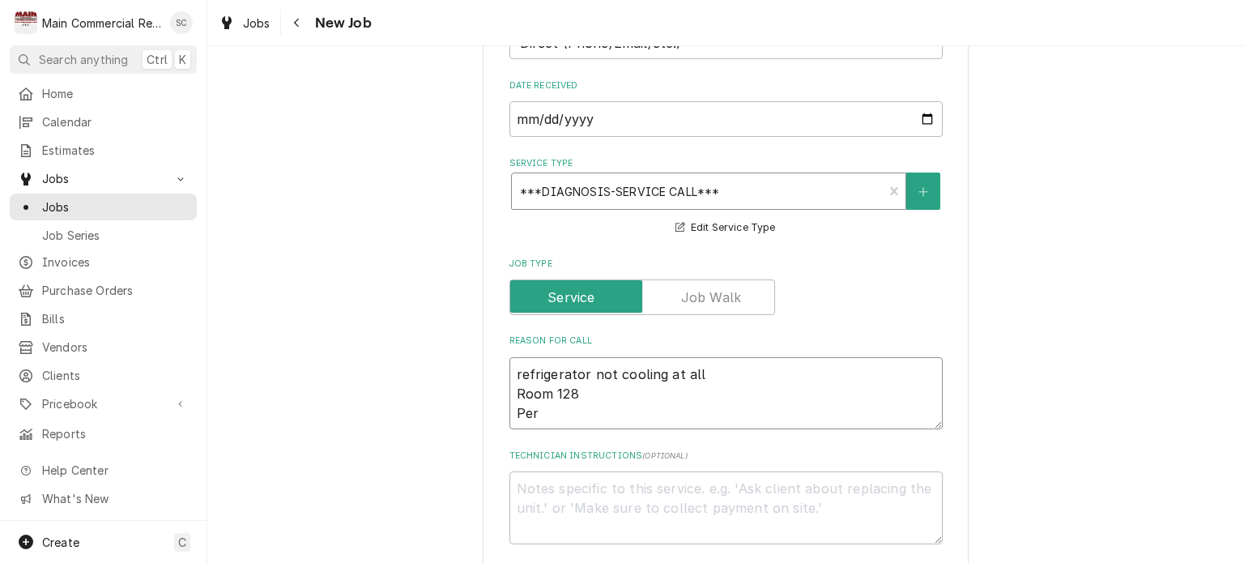
type textarea "x"
type textarea "refrigerator not cooling at all Room 128 Per C"
type textarea "x"
type textarea "refrigerator not cooling at all Room 128 Per Ch"
type textarea "x"
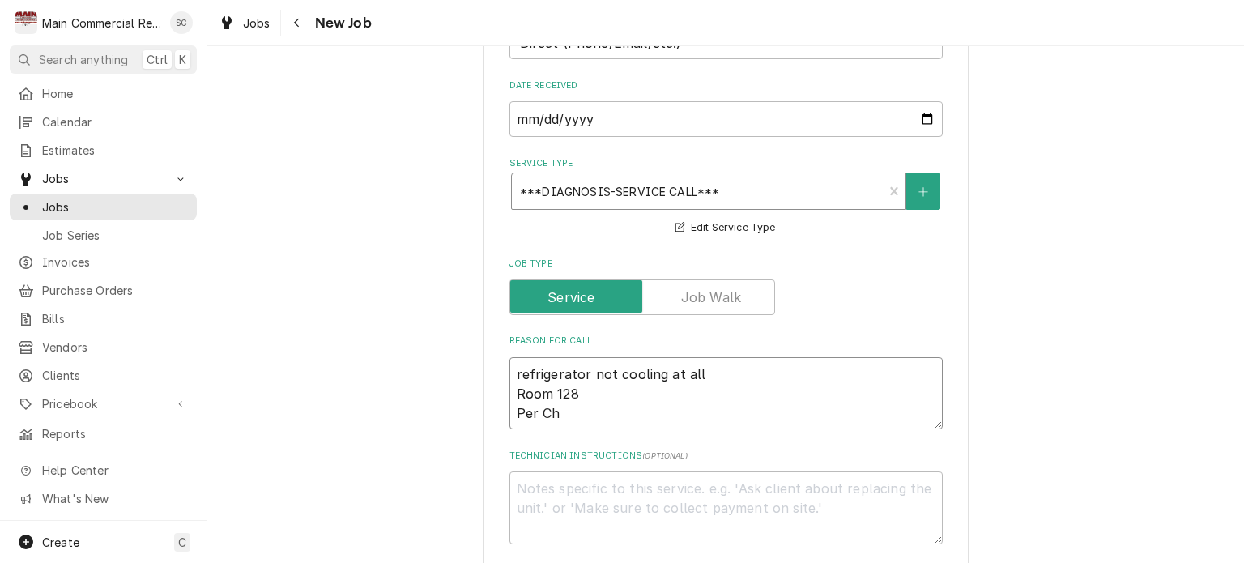
type textarea "refrigerator not cooling at all Room 128 Per Che"
type textarea "x"
type textarea "refrigerator not cooling at all Room 128 Per Chef"
type textarea "x"
type textarea "refrigerator not cooling at all Room 128 Per Chef"
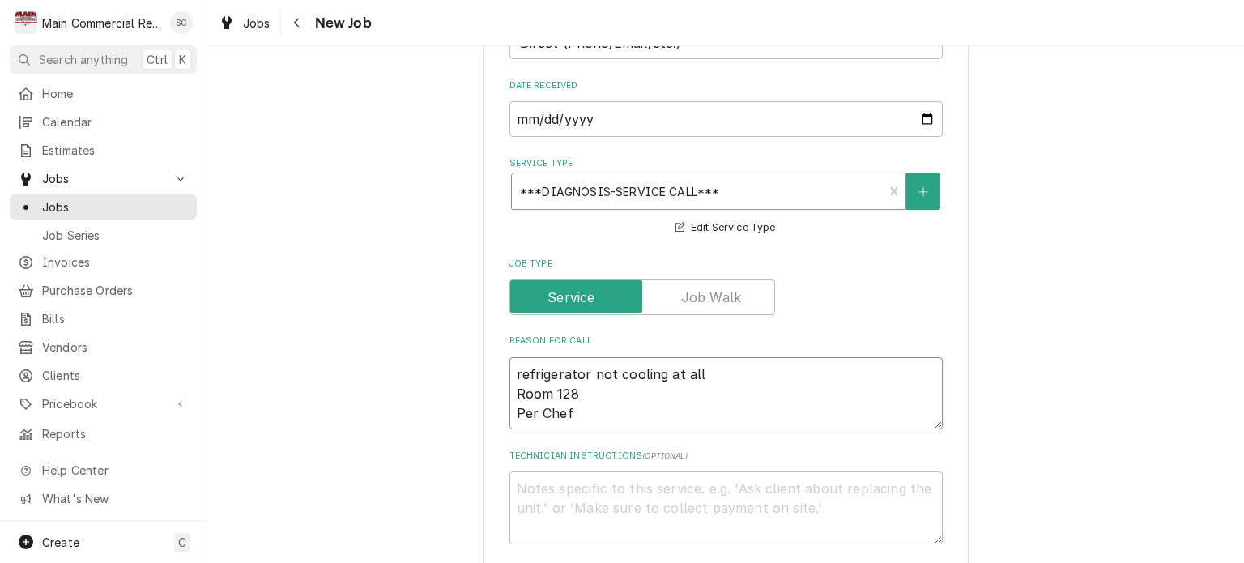
type textarea "x"
type textarea "refrigerator not cooling at all Room 128 Per Chef J"
type textarea "x"
type textarea "refrigerator not cooling at all Room 128 Per Chef Jo"
type textarea "x"
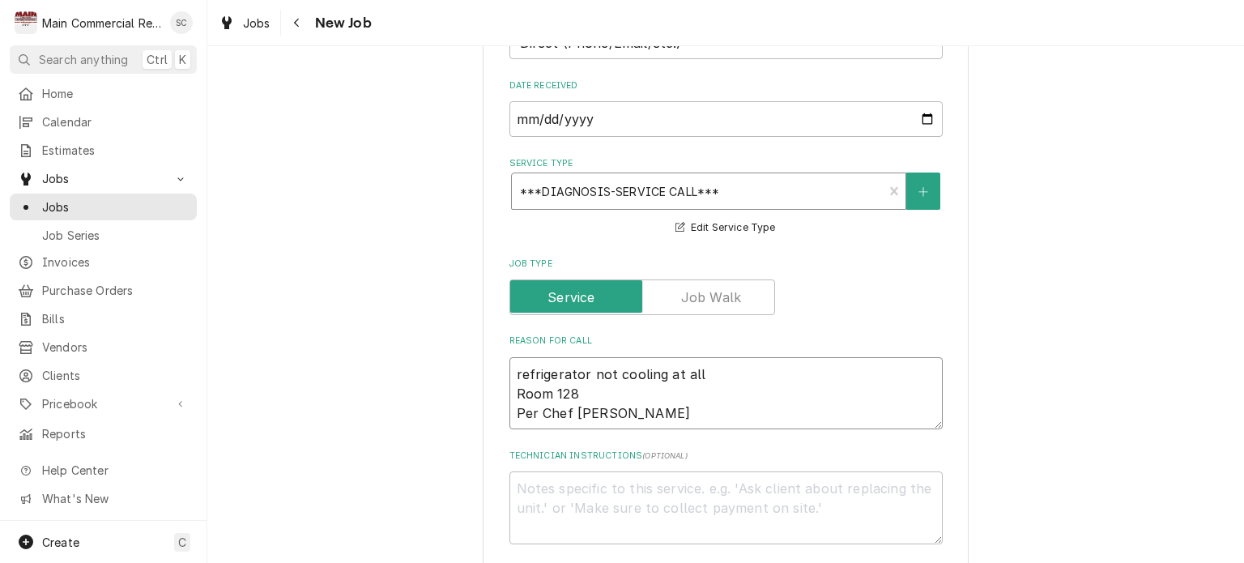
type textarea "refrigerator not cooling at all Room 128 Per Chef Jor"
type textarea "x"
type textarea "refrigerator not cooling at all Room 128 Per Chef Jora"
type textarea "x"
type textarea "refrigerator not cooling at all Room 128 Per Chef Jor"
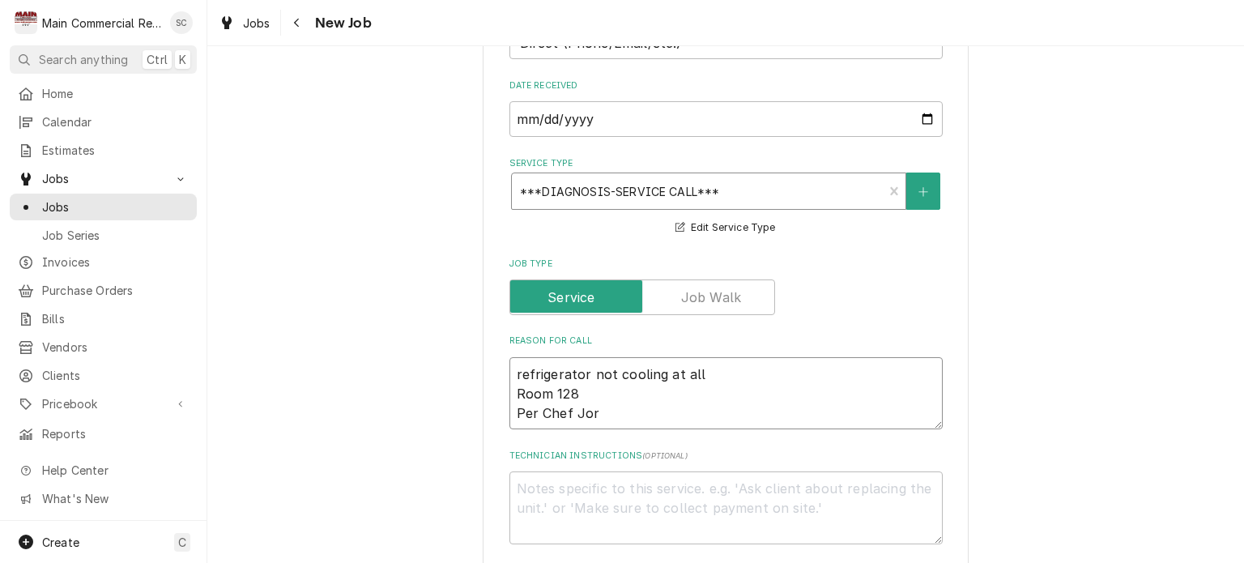
type textarea "x"
type textarea "refrigerator not cooling at all Room 128 Per Chef Jord"
type textarea "x"
type textarea "refrigerator not cooling at all Room 128 Per Chef Jorda"
type textarea "x"
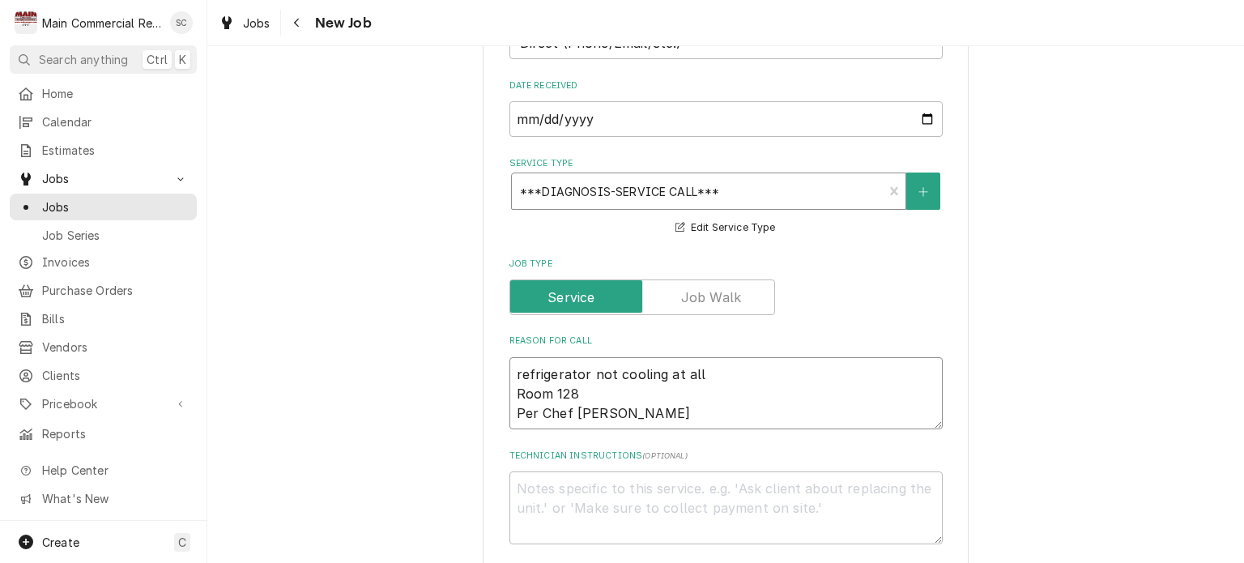
type textarea "refrigerator not cooling at all Room 128 Per Chef Jordan"
type textarea "x"
type textarea "refrigerator not cooling at all Room 128 Per Chef Jordan"
type textarea "x"
type textarea "refrigerator not cooling at all Room 128 Per Chef Jordan H"
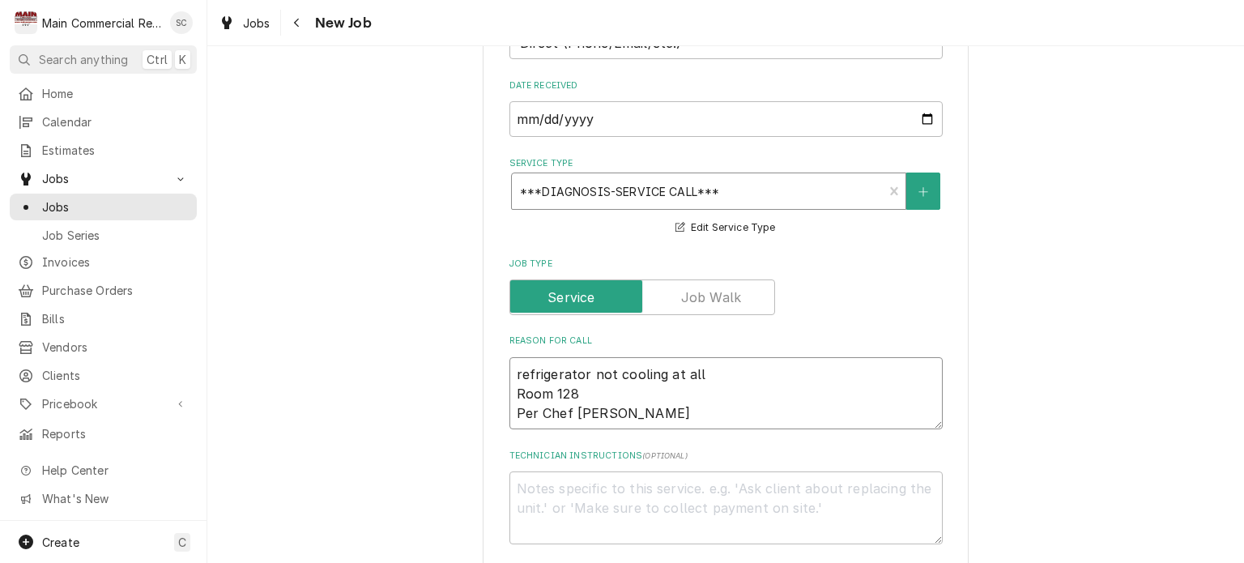
type textarea "x"
type textarea "refrigerator not cooling at all Room 128 Per Chef Jordan Ho"
type textarea "x"
type textarea "refrigerator not cooling at all Room 128 Per Chef Jordan Hoe"
type textarea "x"
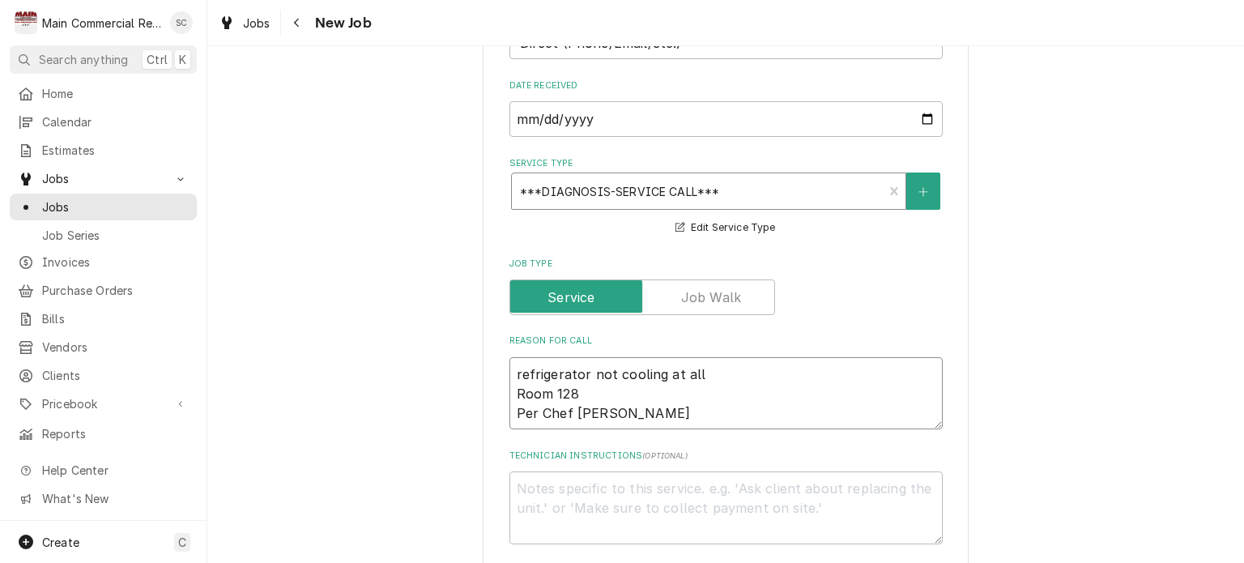
type textarea "refrigerator not cooling at all Room 128 Per Chef Jordan Hoef"
type textarea "x"
type textarea "refrigerator not cooling at all Room 128 Per Chef Jordan Hoeff"
type textarea "x"
type textarea "refrigerator not cooling at all Room 128 Per Chef Jordan Hoeffn"
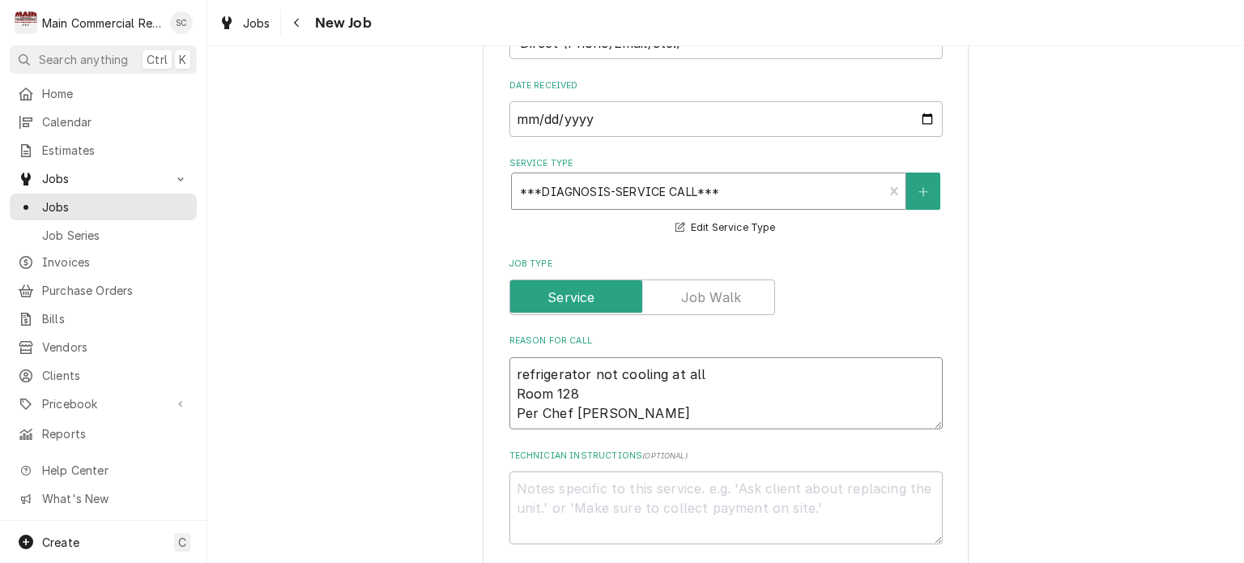
type textarea "x"
type textarea "refrigerator not cooling at all Room 128 Per Chef Jordan Hoeffne"
type textarea "x"
type textarea "refrigerator not cooling at all Room 128 Per Chef Jordan Hoeffner"
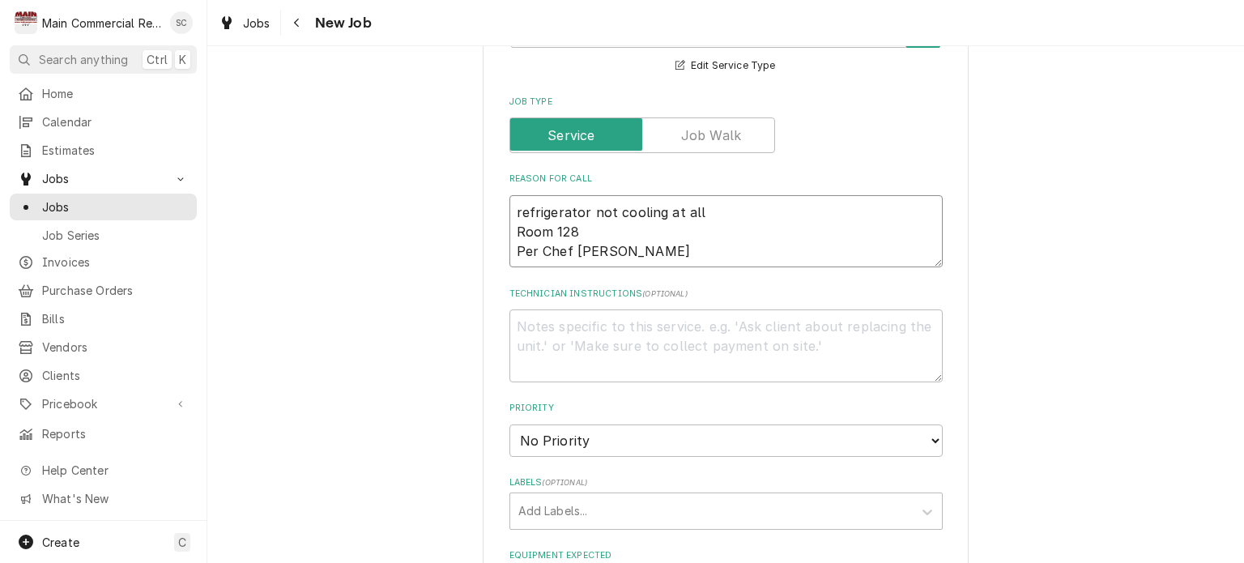
type textarea "x"
type textarea "refrigerator not cooling at all Room 128 Per Chef Jordan Hoeffner"
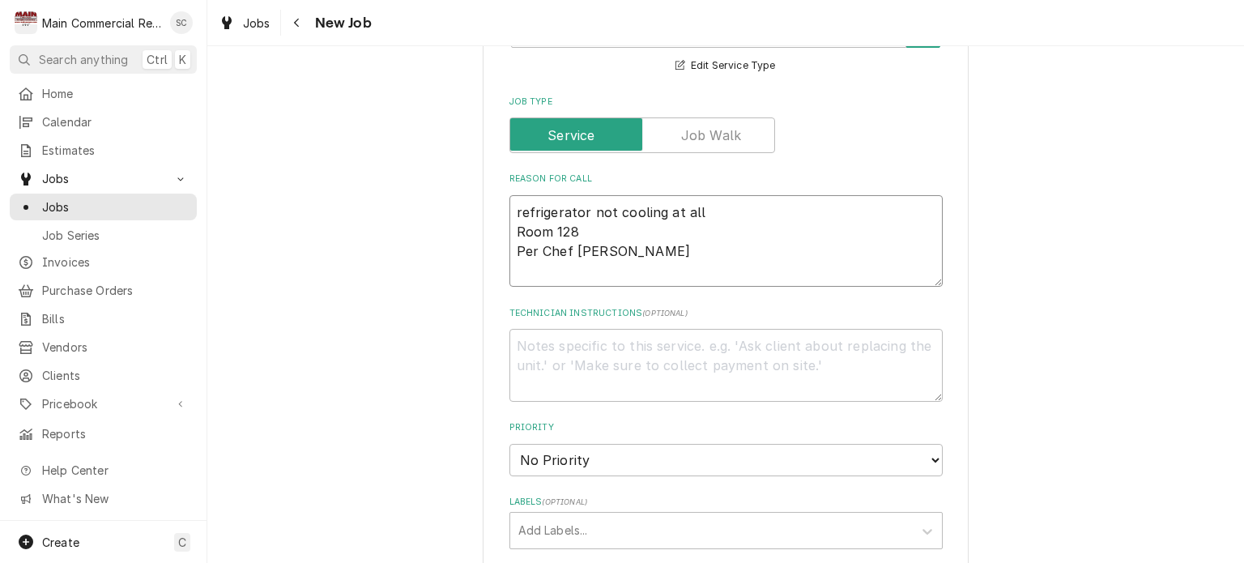
type textarea "x"
type textarea "refrigerator not cooling at all Room 128 Per Chef Jordan Hoeffner S"
type textarea "x"
type textarea "refrigerator not cooling at all Room 128 Per Chef Jordan Hoeffner Se"
type textarea "x"
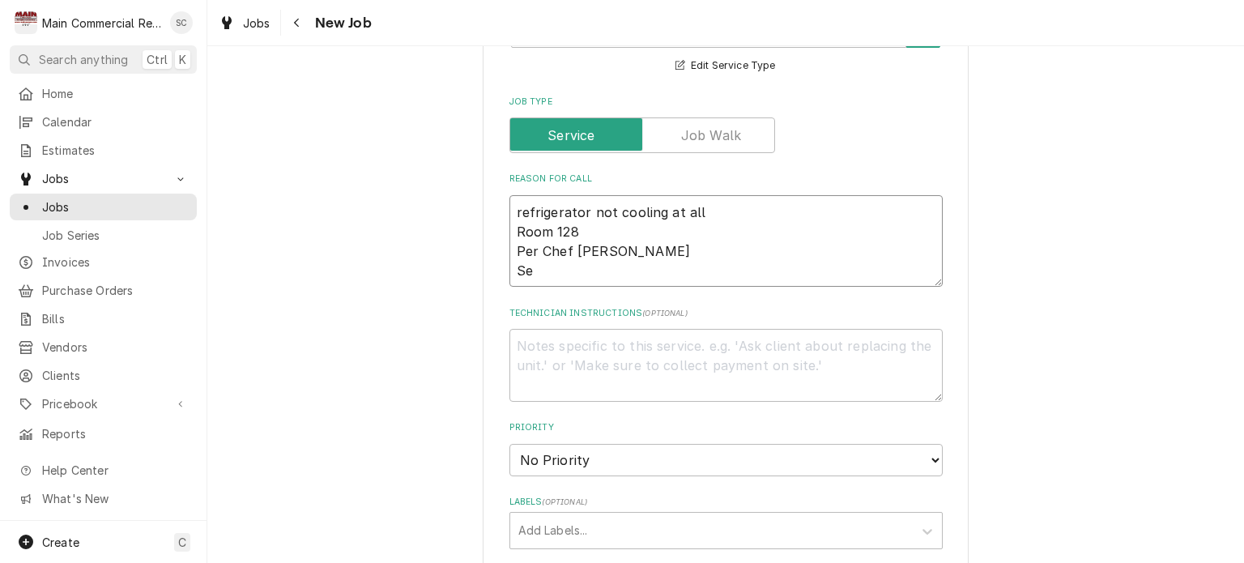
type textarea "refrigerator not cooling at all Room 128 Per Chef Jordan Hoeffner See"
type textarea "x"
type textarea "refrigerator not cooling at all Room 128 Per Chef Jordan Hoeffner See"
type textarea "x"
type textarea "refrigerator not cooling at all Room 128 Per Chef Jordan Hoeffner See p"
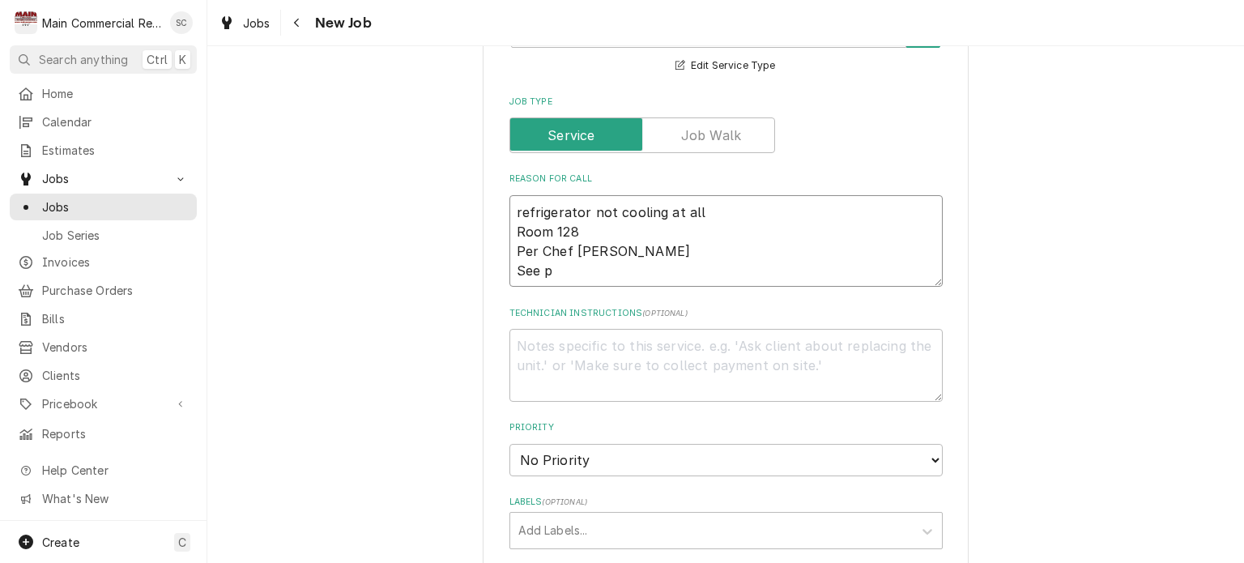
type textarea "x"
type textarea "refrigerator not cooling at all Room 128 Per Chef Jordan Hoeffner See pi"
type textarea "x"
type textarea "refrigerator not cooling at all Room 128 Per Chef Jordan Hoeffner See pic"
type textarea "x"
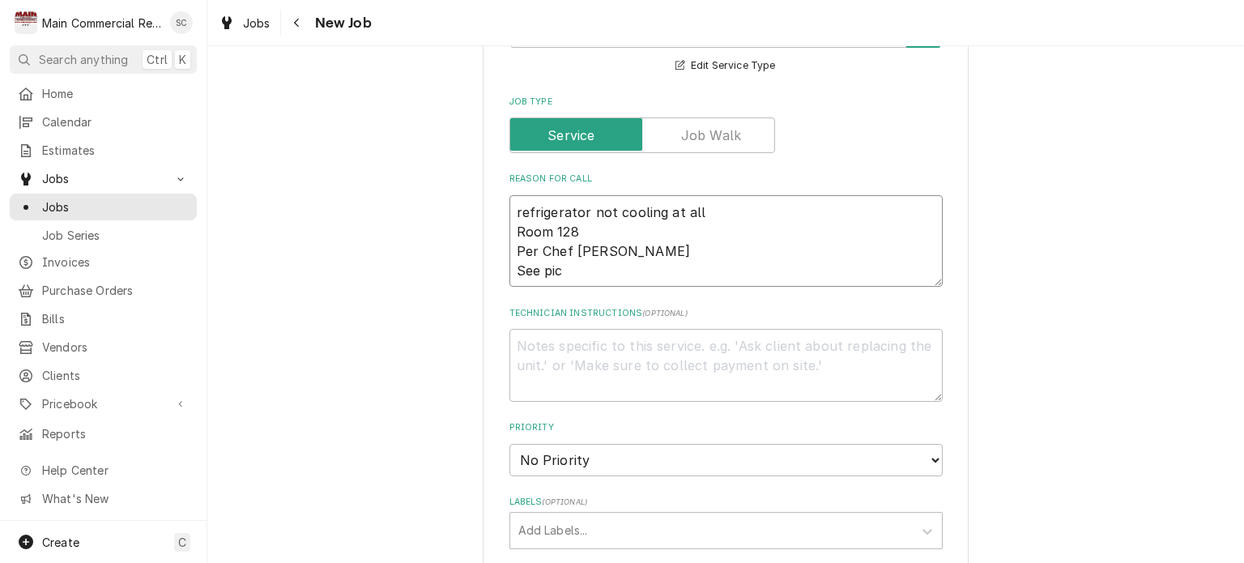
type textarea "refrigerator not cooling at all Room 128 Per Chef Jordan Hoeffner See pics"
type textarea "x"
type textarea "refrigerator not cooling at all Room 128 Per Chef Jordan Hoeffner See pics"
type textarea "x"
type textarea "refrigerator not cooling at all Room 128 Per Chef Jordan Hoeffner See pics i"
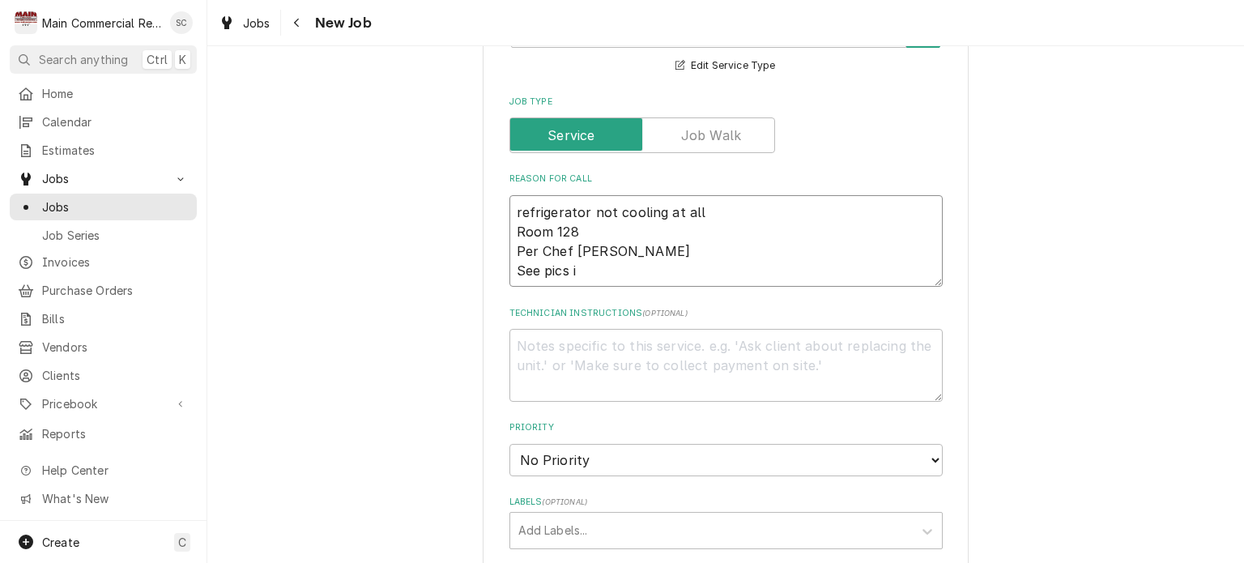
type textarea "x"
type textarea "refrigerator not cooling at all Room 128 Per Chef Jordan Hoeffner See pics in"
type textarea "x"
type textarea "refrigerator not cooling at all Room 128 Per Chef Jordan Hoeffner See pics in"
type textarea "x"
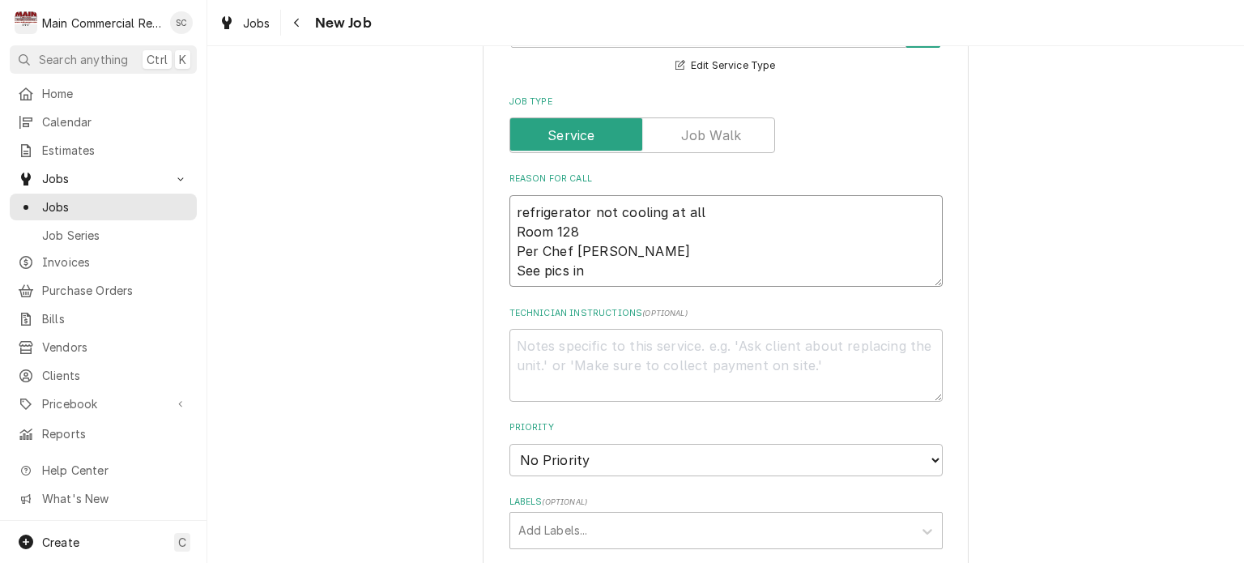
type textarea "refrigerator not cooling at all Room 128 Per Chef Jordan Hoeffner See pics in a"
type textarea "x"
type textarea "refrigerator not cooling at all Room 128 Per Chef Jordan Hoeffner See pics in at"
type textarea "x"
type textarea "refrigerator not cooling at all Room 128 Per Chef Jordan Hoeffner See pics in a…"
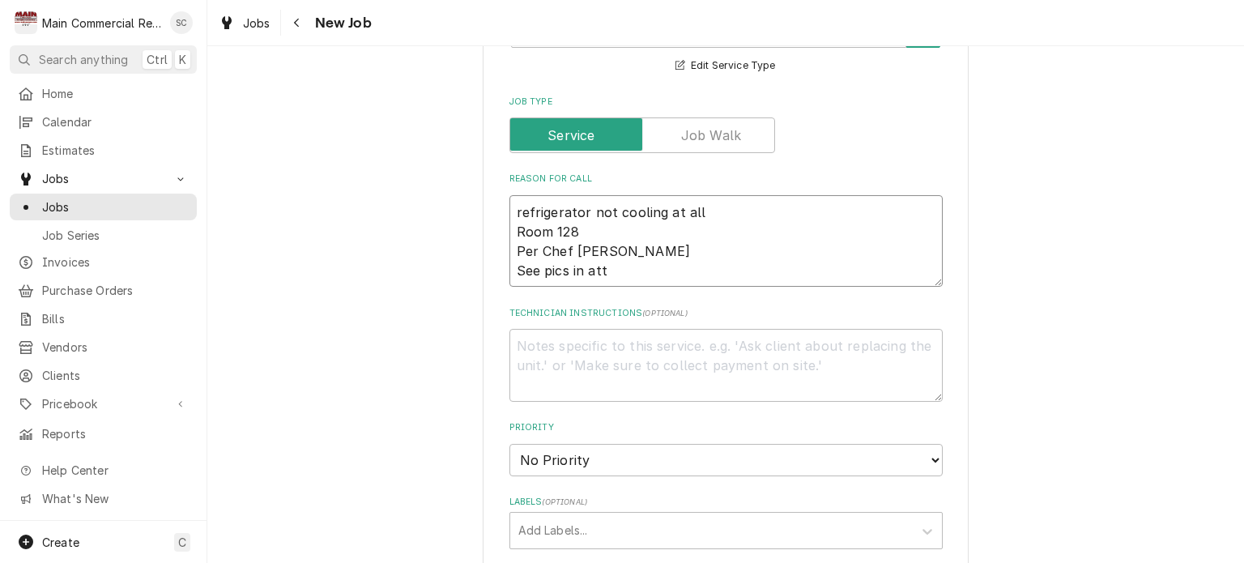
type textarea "x"
type textarea "refrigerator not cooling at all Room 128 Per Chef Jordan Hoeffner See pics in a…"
type textarea "x"
type textarea "refrigerator not cooling at all Room 128 Per Chef Jordan Hoeffner See pics in a…"
type textarea "x"
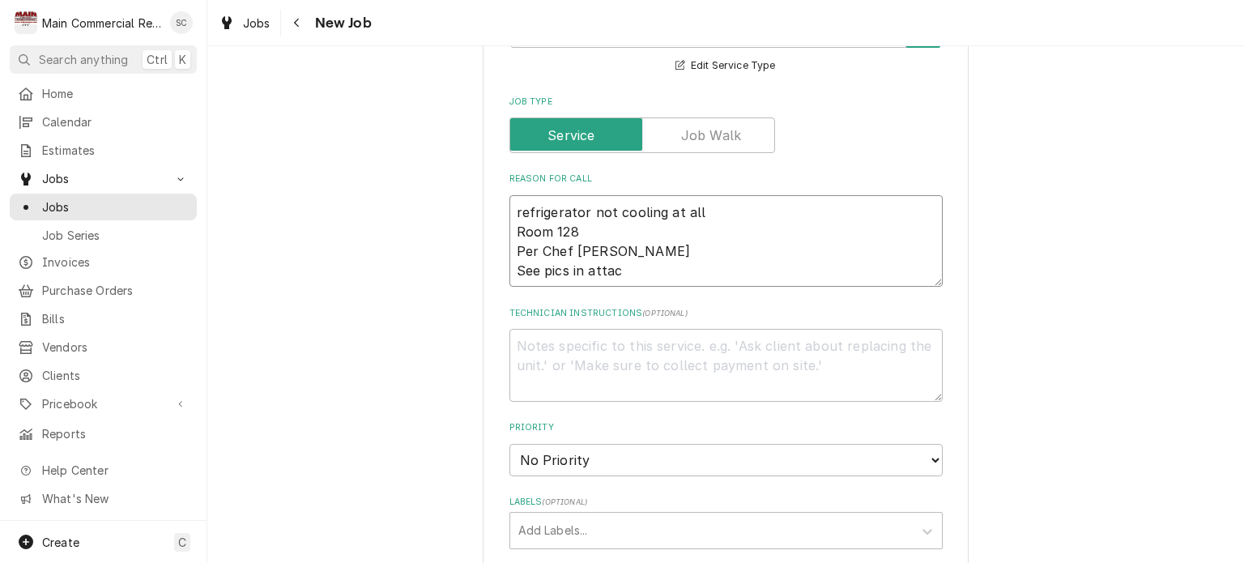
type textarea "refrigerator not cooling at all Room 128 Per Chef Jordan Hoeffner See pics in a…"
type textarea "x"
type textarea "refrigerator not cooling at all Room 128 Per Chef Jordan Hoeffner See pics in a…"
type textarea "x"
type textarea "refrigerator not cooling at all Room 128 Per Chef Jordan Hoeffner See pics in a…"
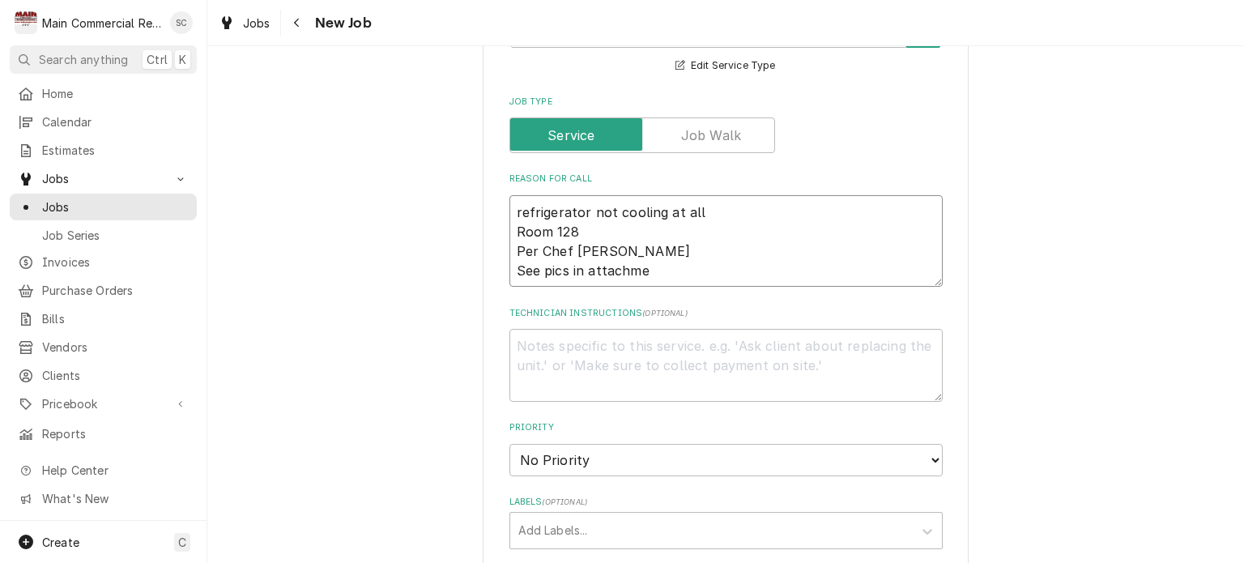
type textarea "x"
type textarea "refrigerator not cooling at all Room 128 Per Chef Jordan Hoeffner See pics in a…"
type textarea "x"
type textarea "refrigerator not cooling at all Room 128 Per Chef Jordan Hoeffner See pics in a…"
type textarea "x"
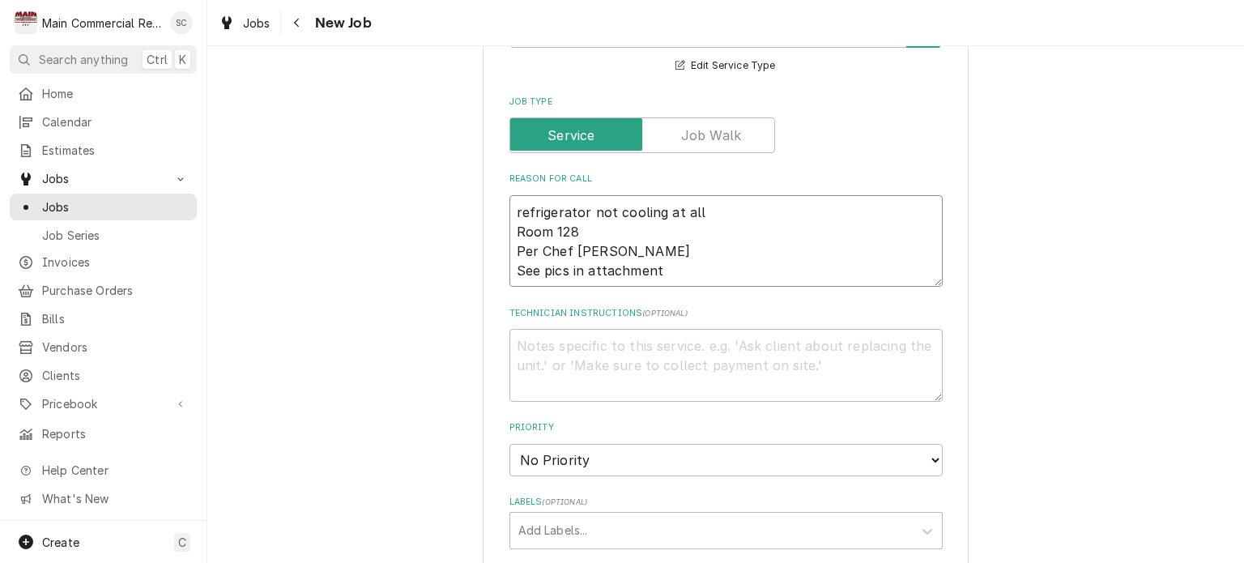
type textarea "refrigerator not cooling at all Room 128 Per Chef Jordan Hoeffner See pics in a…"
type textarea "x"
type textarea "refrigerator not cooling at all Room 128 Per Chef Jordan Hoeffner See pics in a…"
type textarea "x"
type textarea "refrigerator not cooling at all Room 128 Per Chef Jordan Hoeffner See pics in a…"
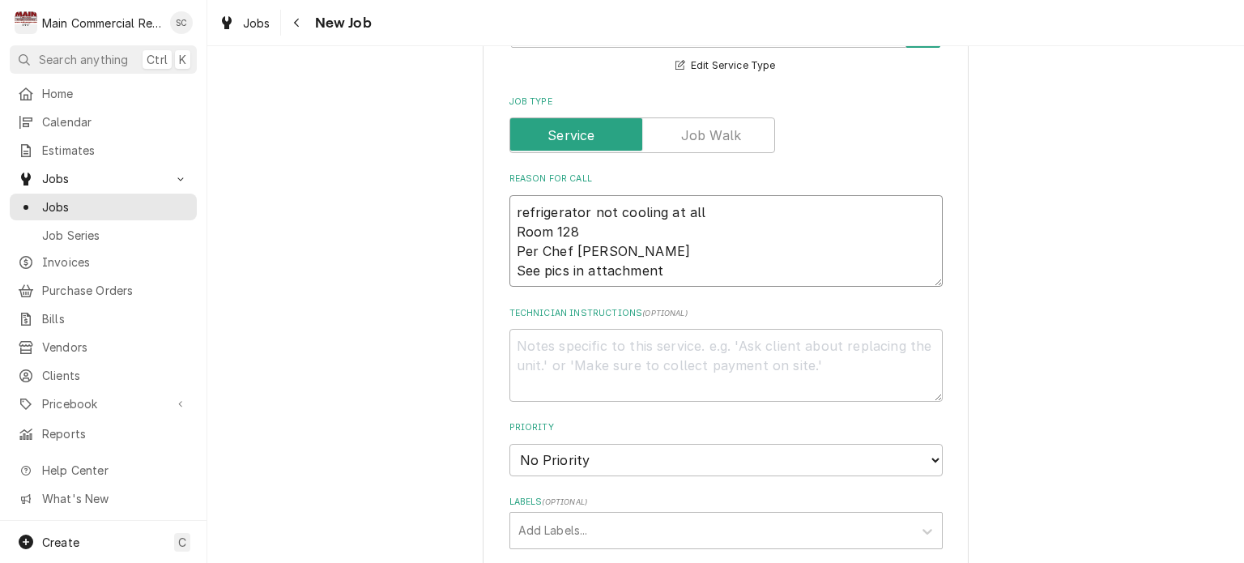
type textarea "x"
type textarea "refrigerator not cooling at all Room 128 Per Chef Jordan Hoeffner See pics in a…"
click at [635, 463] on select "No Priority Urgent High Medium Low" at bounding box center [725, 460] width 433 height 32
select select "3"
click at [509, 444] on select "No Priority Urgent High Medium Low" at bounding box center [725, 460] width 433 height 32
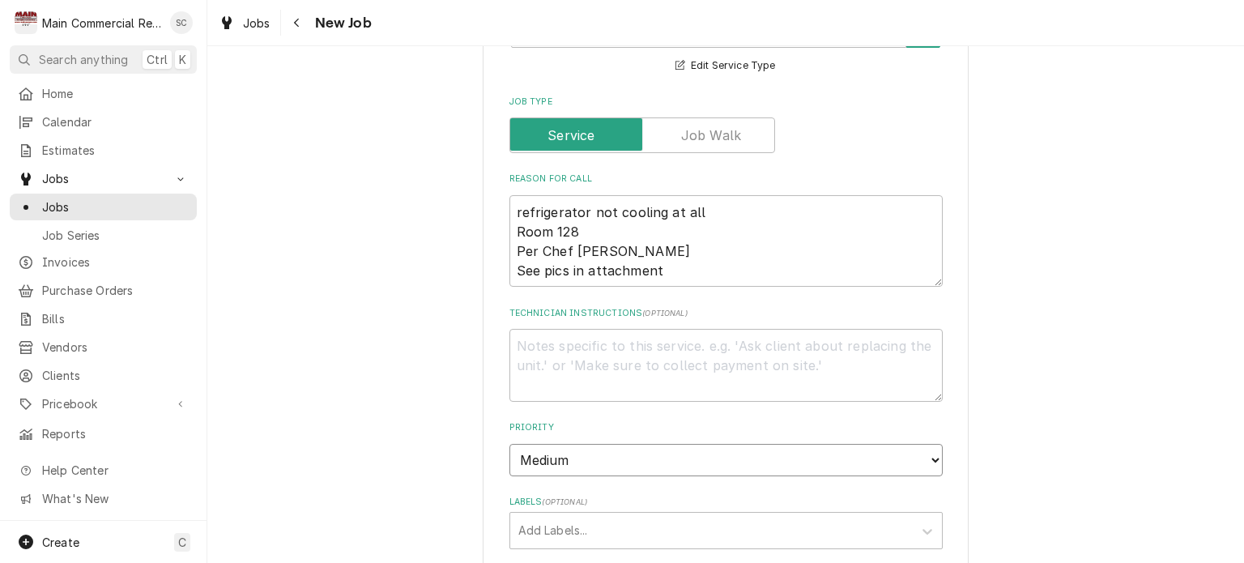
scroll to position [972, 0]
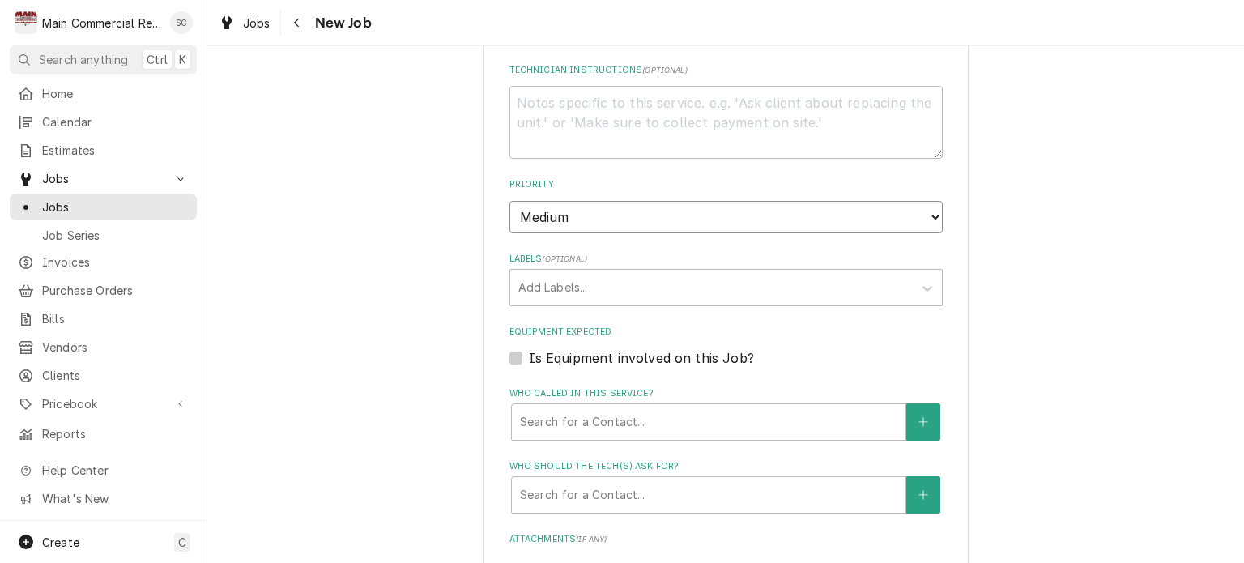
type textarea "x"
click at [597, 283] on div "Labels" at bounding box center [711, 287] width 386 height 29
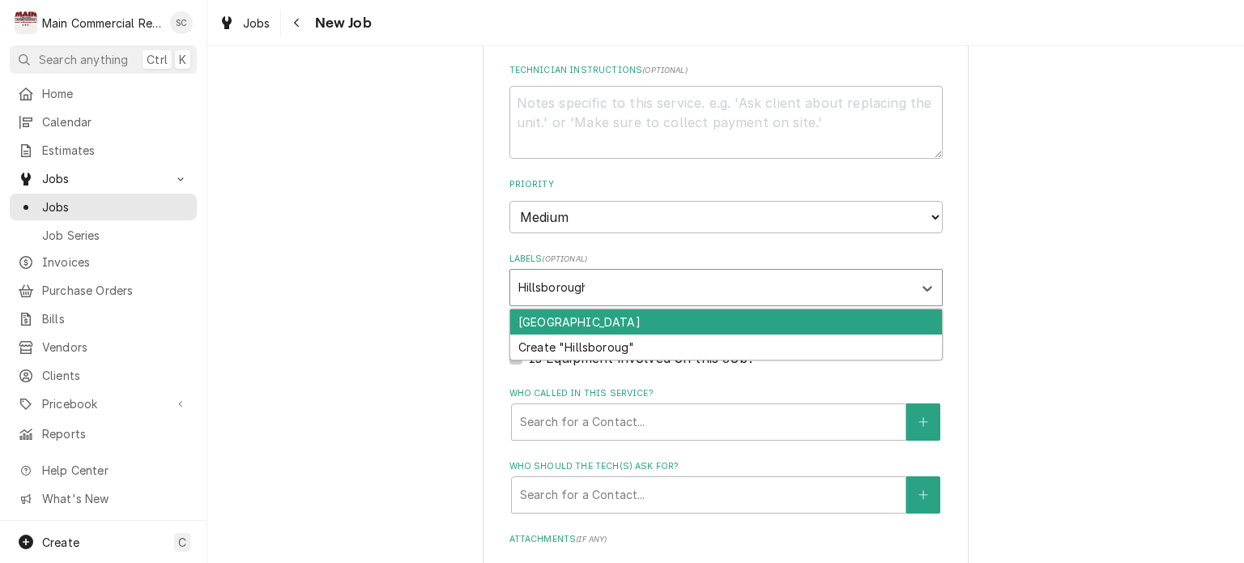
type input "Hillsborough"
click at [595, 316] on div "[GEOGRAPHIC_DATA]" at bounding box center [726, 321] width 432 height 25
type textarea "x"
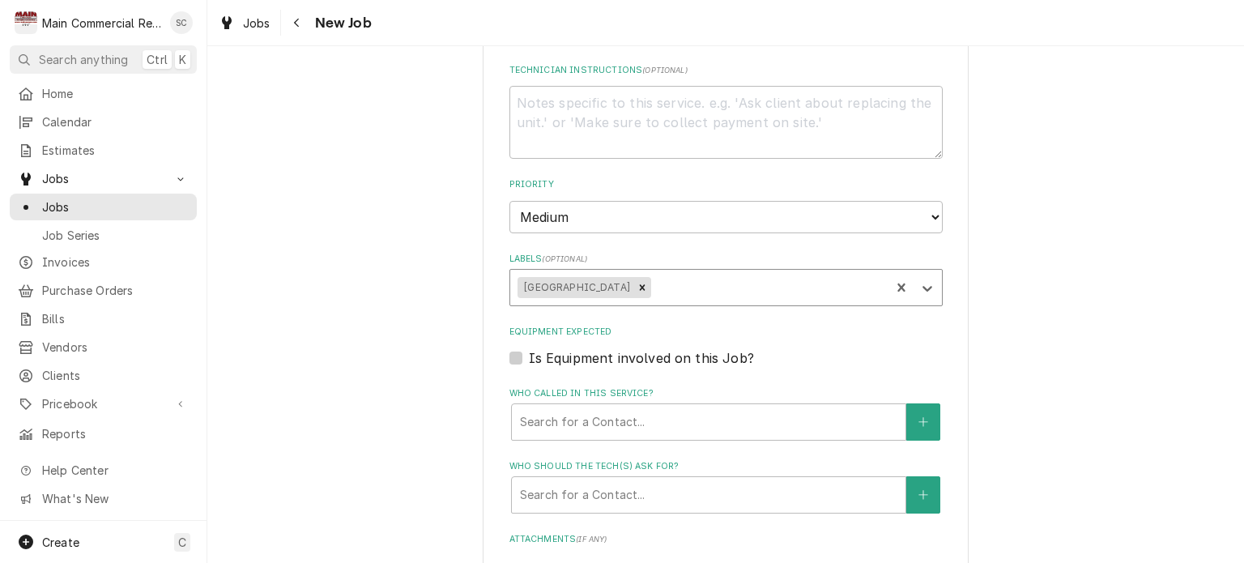
type textarea "x"
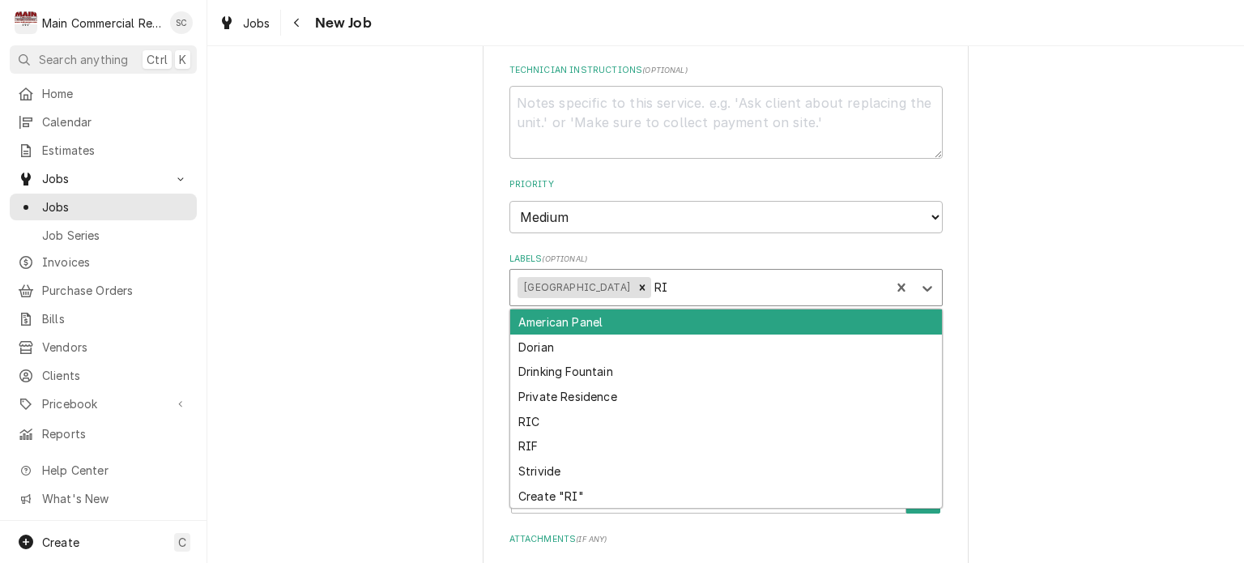
type input "RIC"
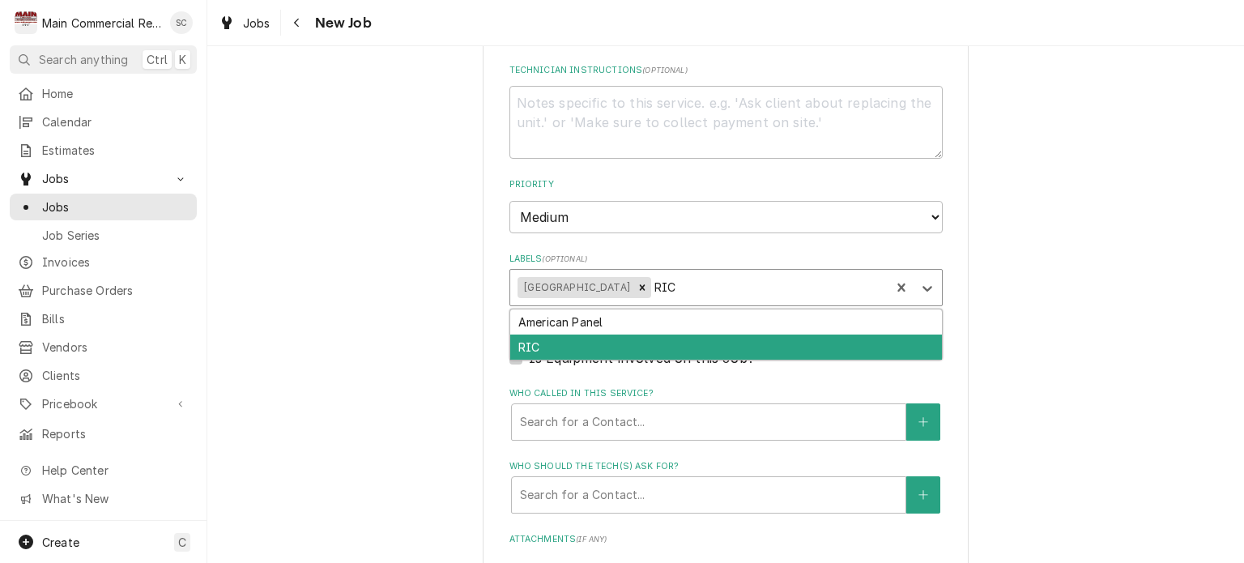
click at [590, 345] on div "RIC" at bounding box center [726, 346] width 432 height 25
type textarea "x"
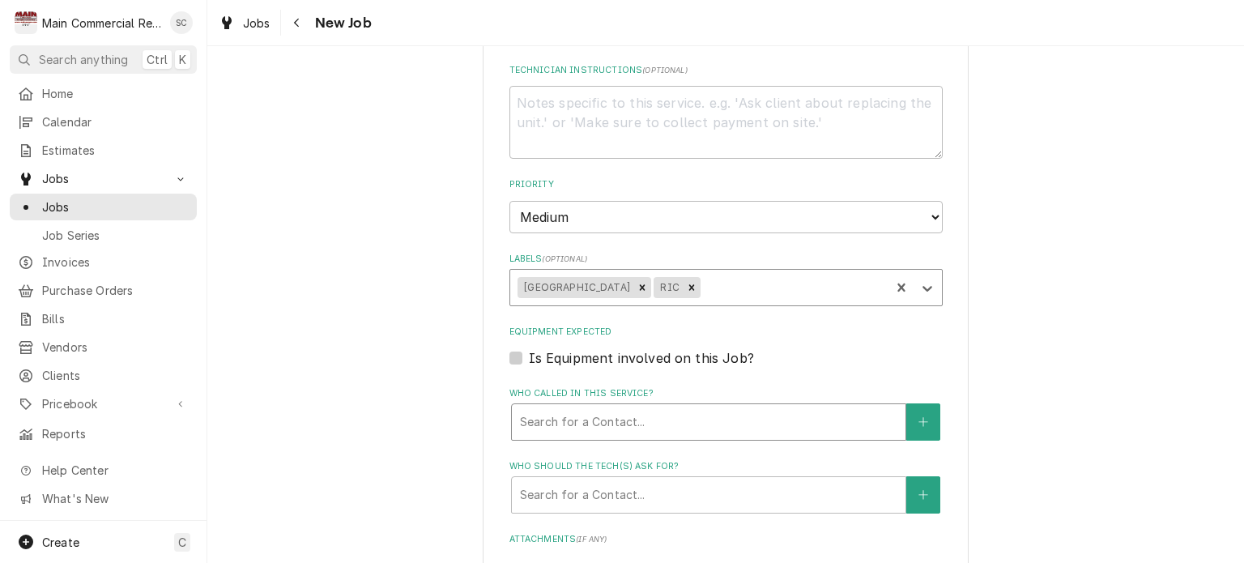
click at [748, 428] on div "Who called in this service?" at bounding box center [708, 421] width 377 height 29
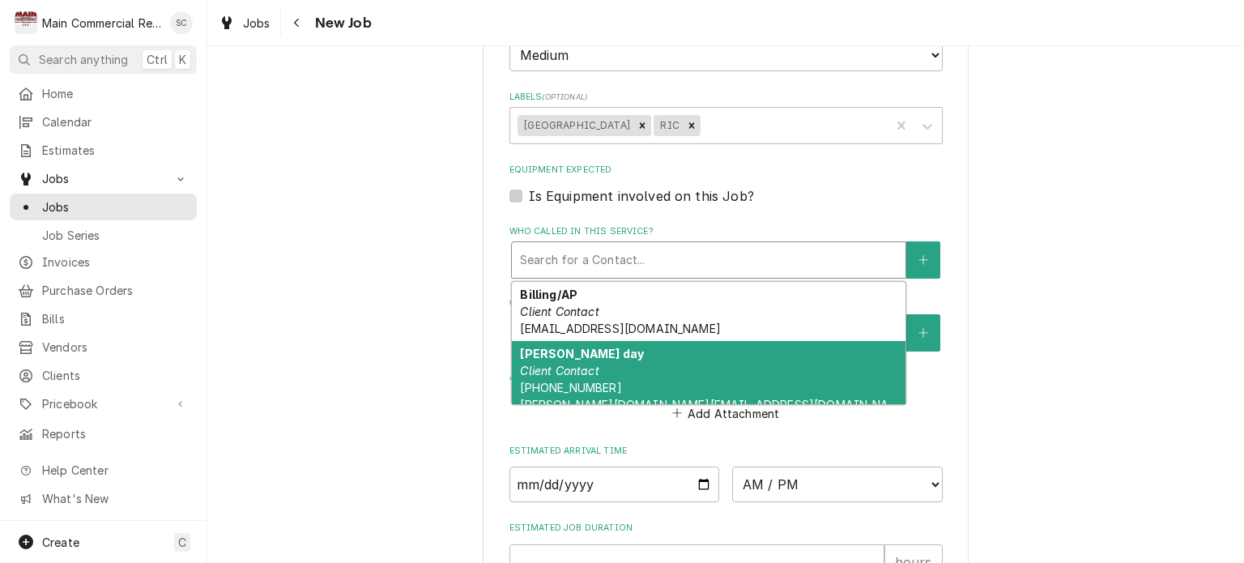
scroll to position [81, 0]
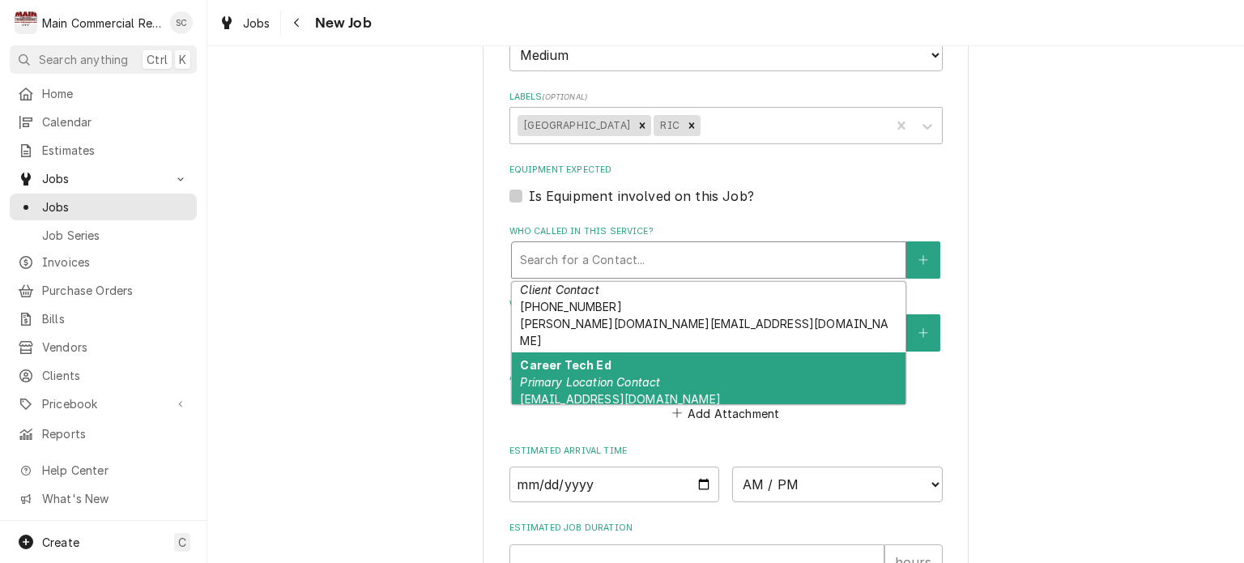
click at [747, 352] on div "Career Tech Ed Primary Location Contact careerteched+culinaryrepairs@hcps.net" at bounding box center [709, 381] width 394 height 59
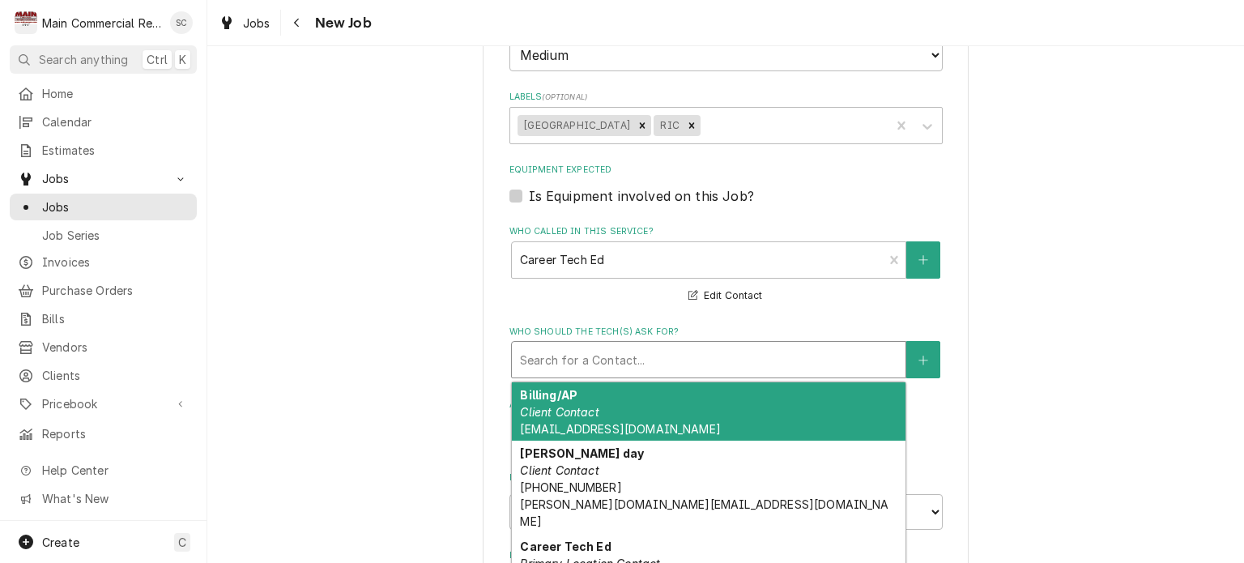
click at [738, 357] on div "Who should the tech(s) ask for?" at bounding box center [708, 359] width 377 height 29
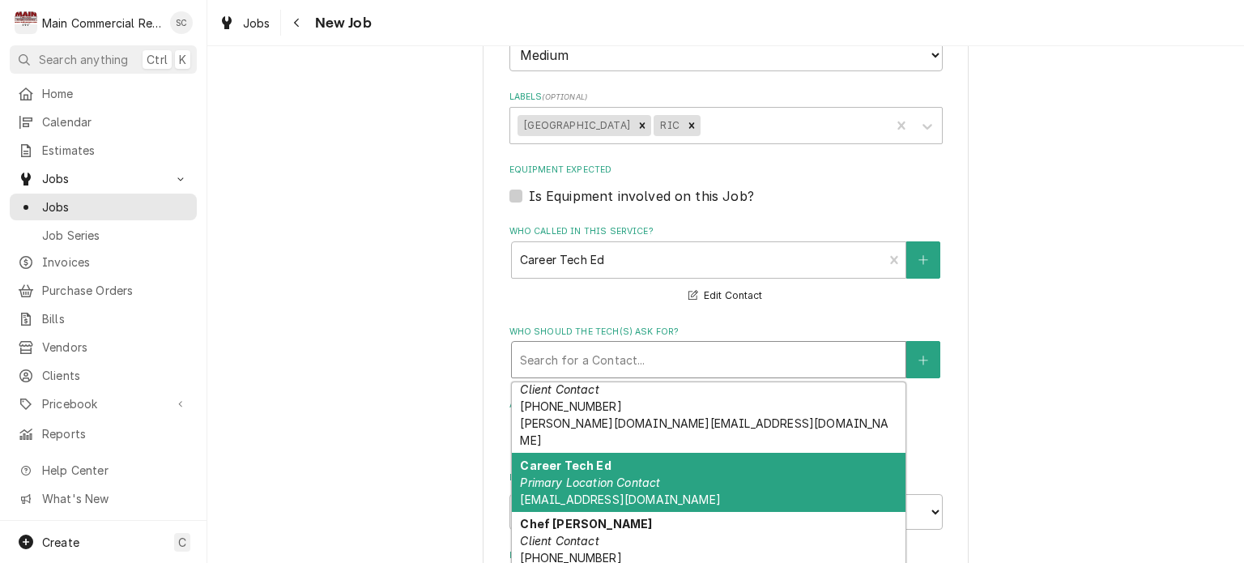
click at [680, 462] on div "Career Tech Ed Primary Location Contact careerteched+culinaryrepairs@hcps.net" at bounding box center [709, 482] width 394 height 59
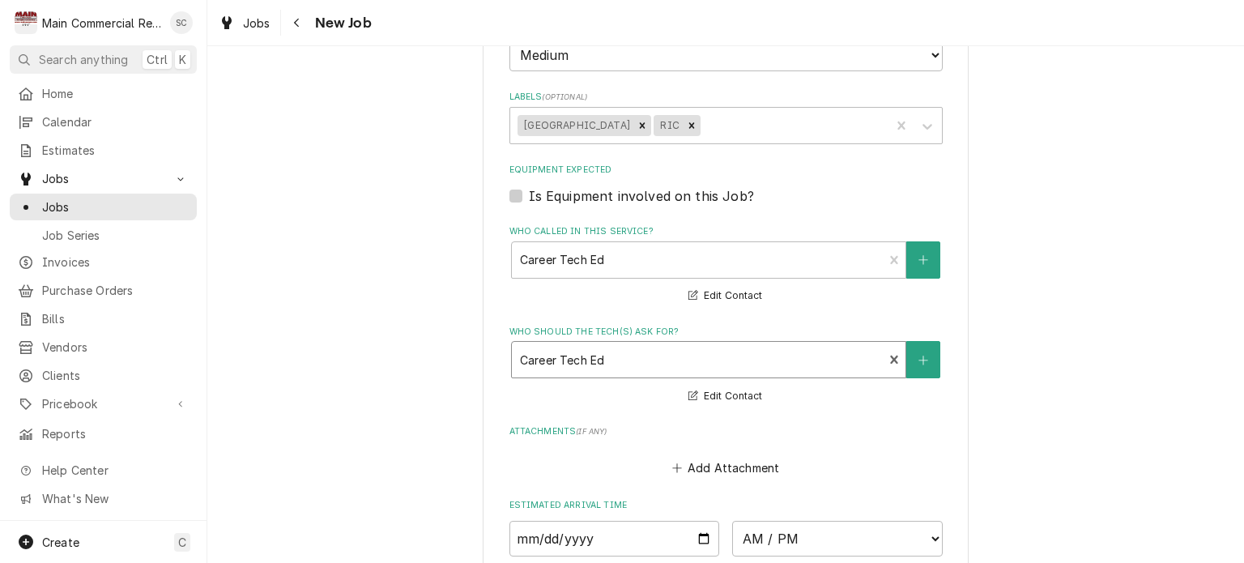
click at [687, 362] on div "Who should the tech(s) ask for?" at bounding box center [697, 359] width 355 height 29
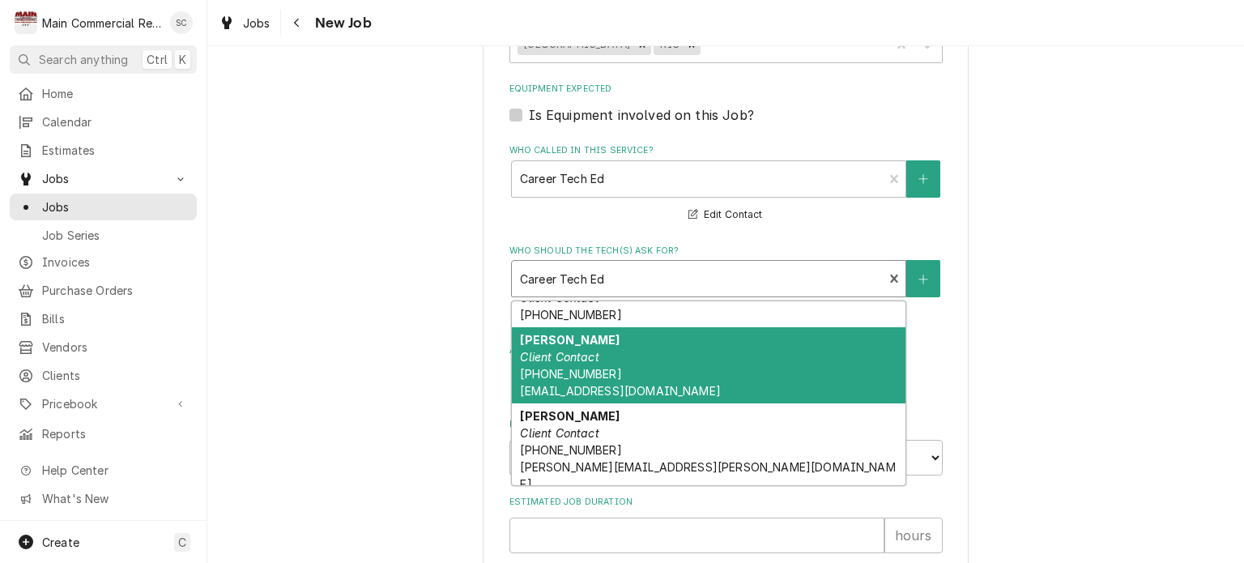
scroll to position [396, 0]
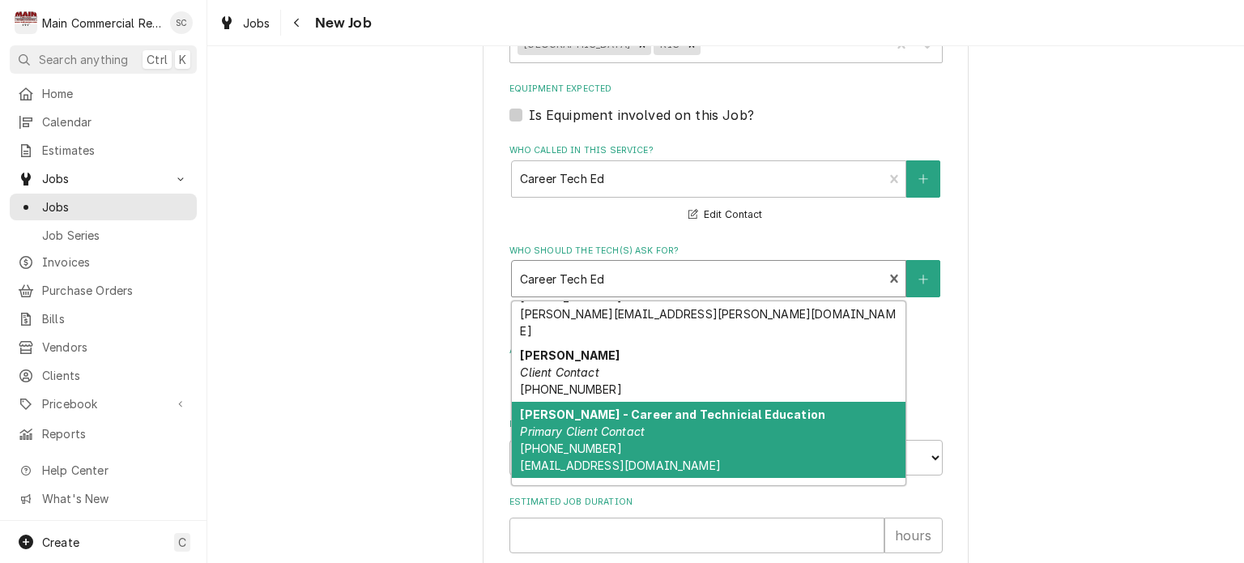
click at [701, 407] on strong "Terri Daniels - Career and Technicial Education" at bounding box center [672, 414] width 305 height 14
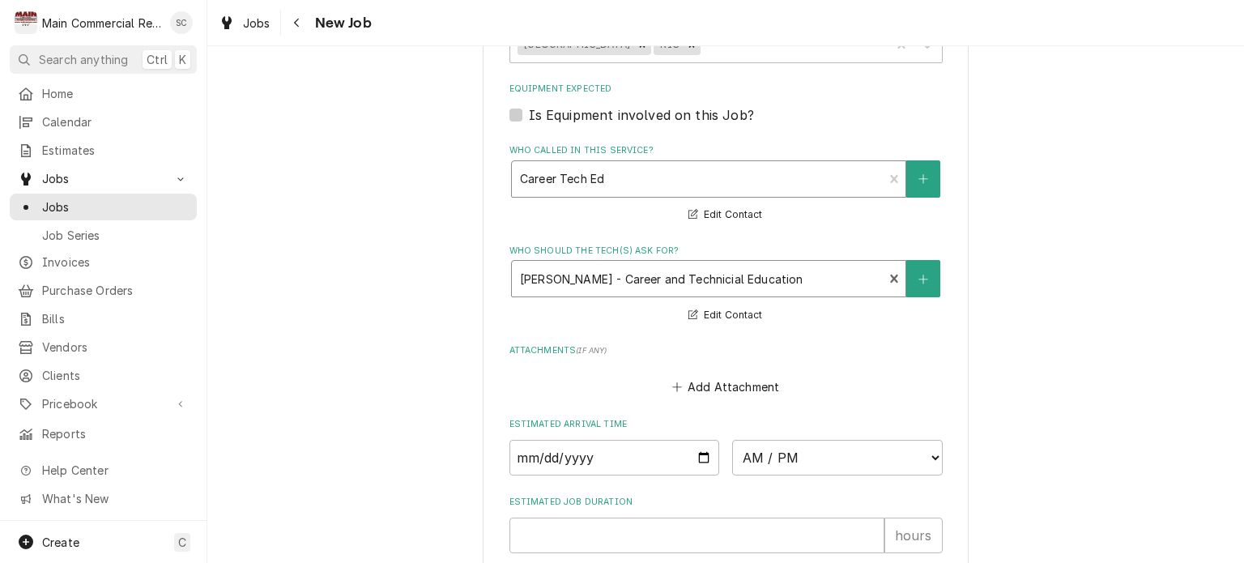
click at [683, 172] on div "Who called in this service?" at bounding box center [697, 178] width 355 height 29
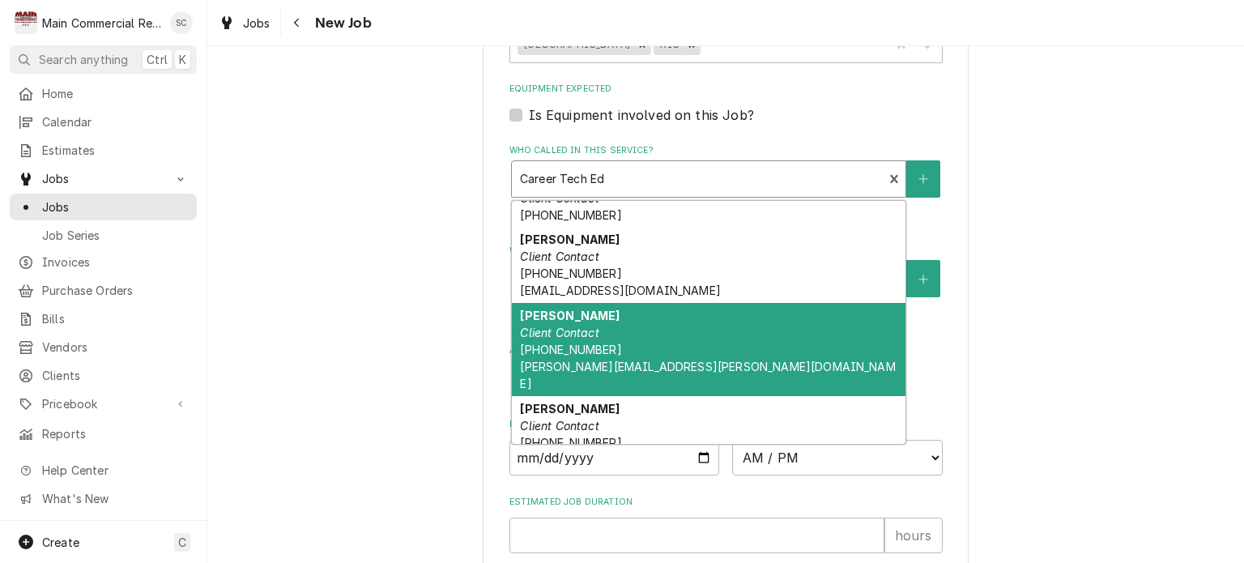
scroll to position [324, 0]
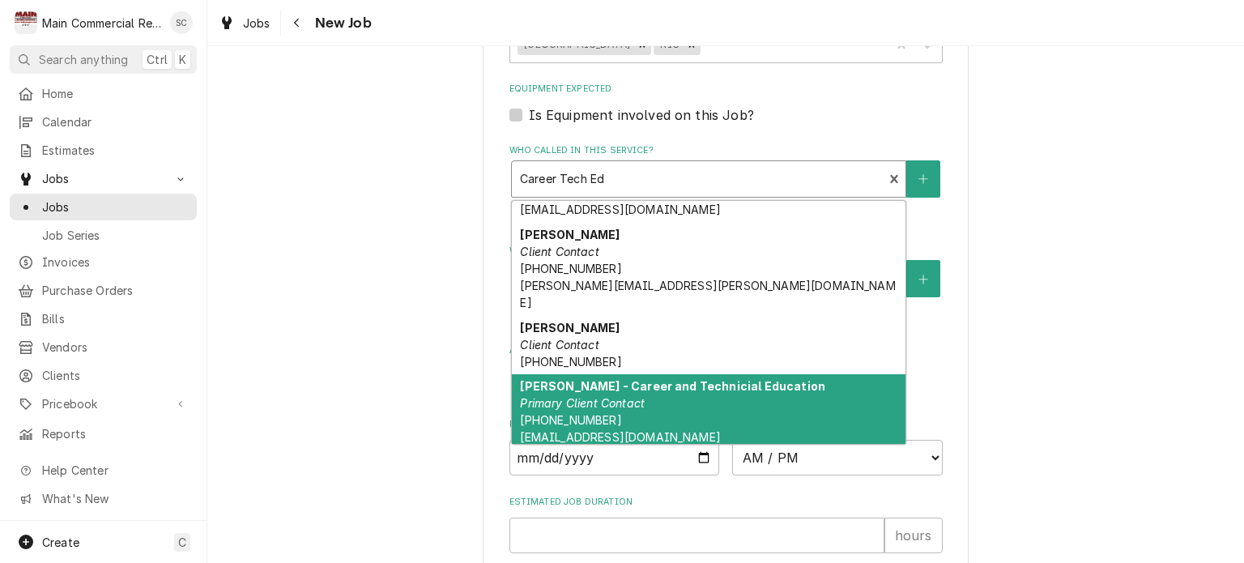
click at [665, 374] on div "Terri Daniels - Career and Technicial Education Primary Client Contact (813) 23…" at bounding box center [709, 412] width 394 height 76
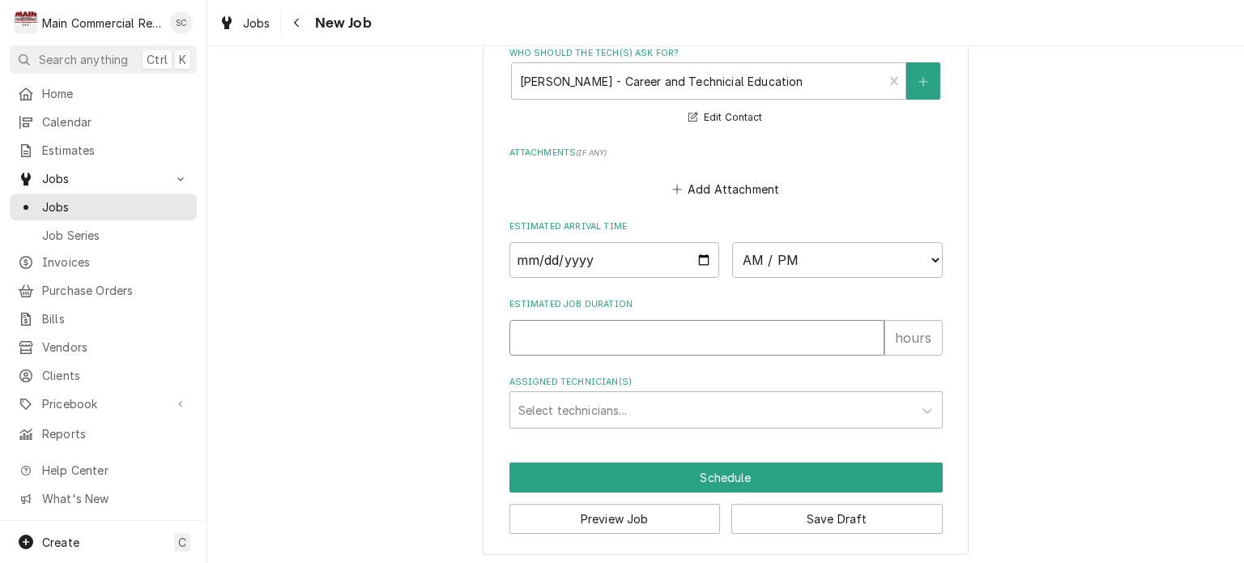
click at [656, 330] on input "Estimated Job Duration" at bounding box center [696, 338] width 375 height 36
type textarea "x"
type input "2"
type textarea "x"
type input "2"
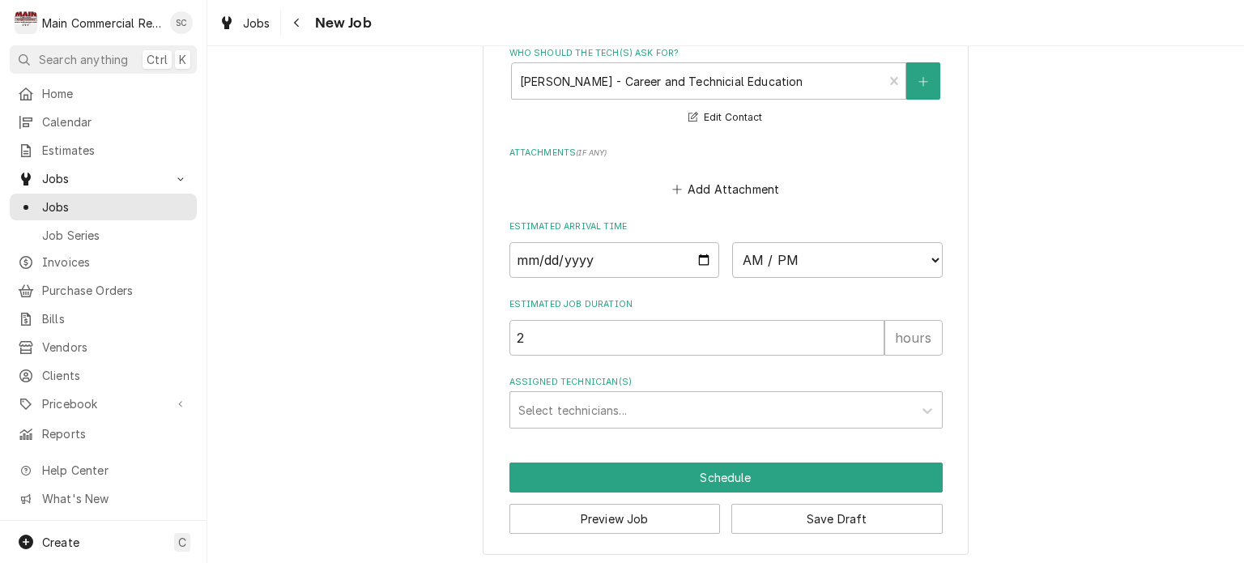
scroll to position [1250, 0]
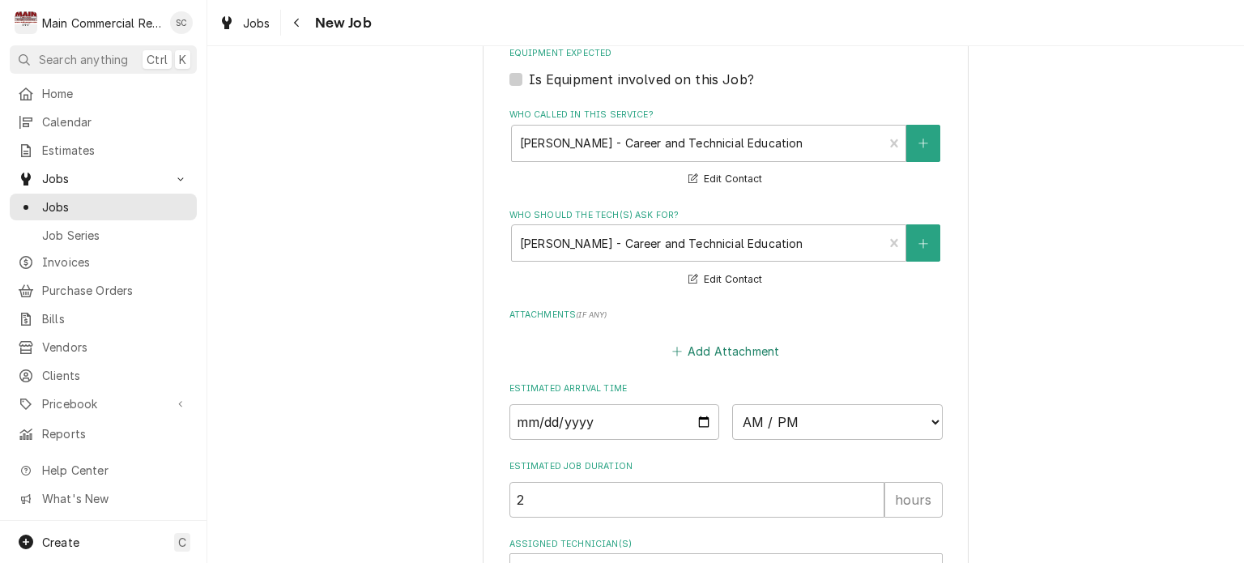
click at [706, 346] on button "Add Attachment" at bounding box center [725, 350] width 113 height 23
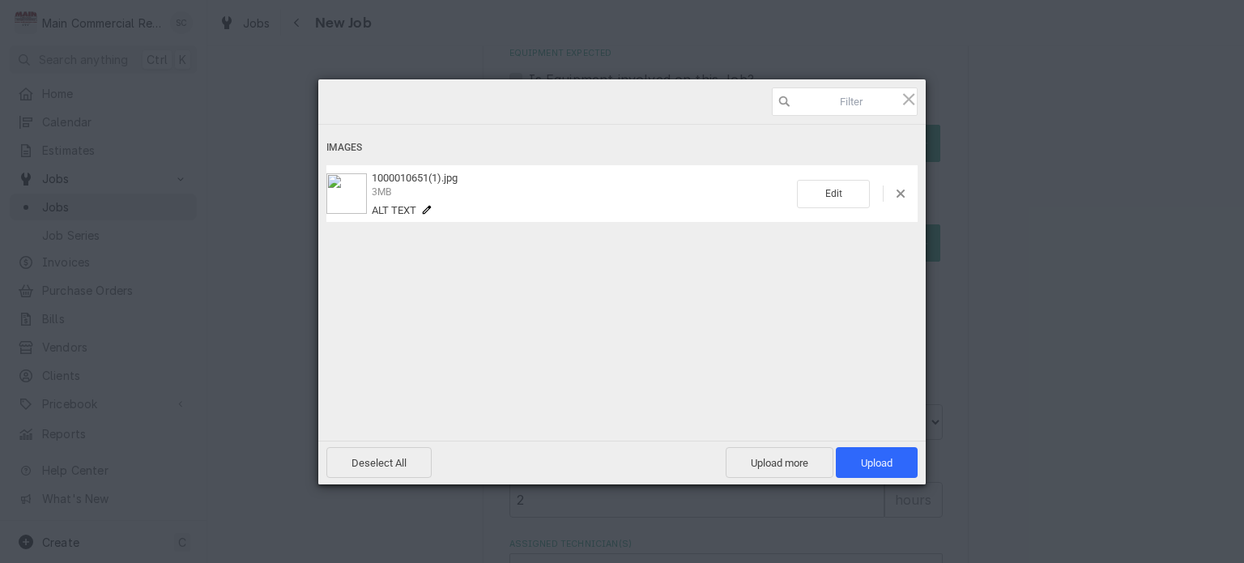
click at [571, 197] on span "3MB" at bounding box center [582, 191] width 420 height 15
click at [814, 461] on span "Upload more" at bounding box center [780, 462] width 108 height 31
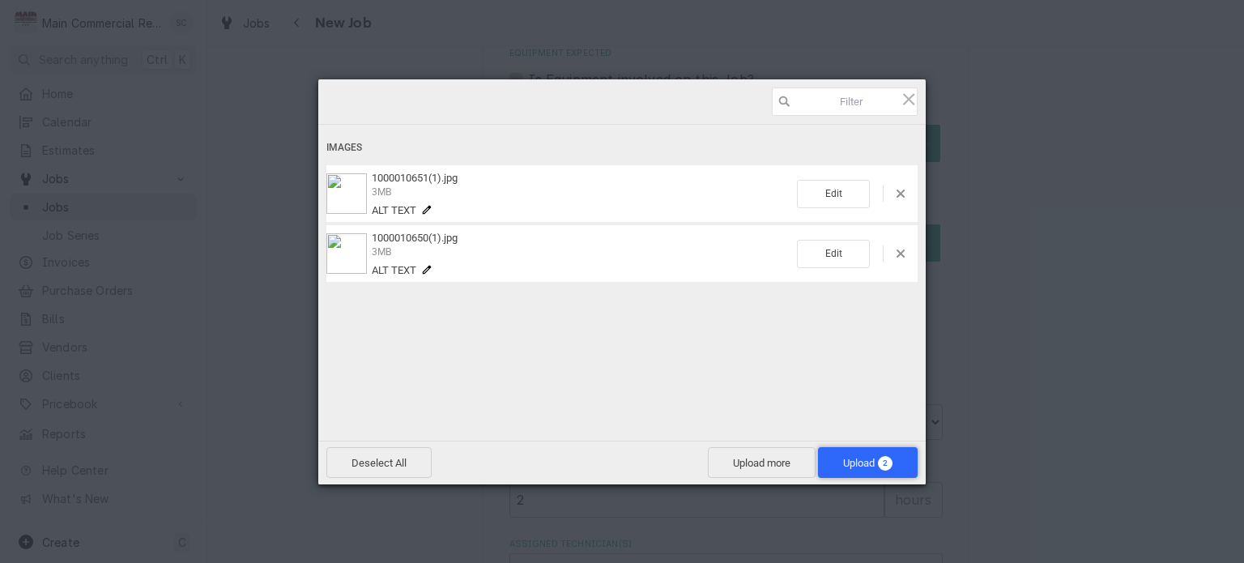
click at [843, 462] on span "Upload 2" at bounding box center [867, 463] width 49 height 12
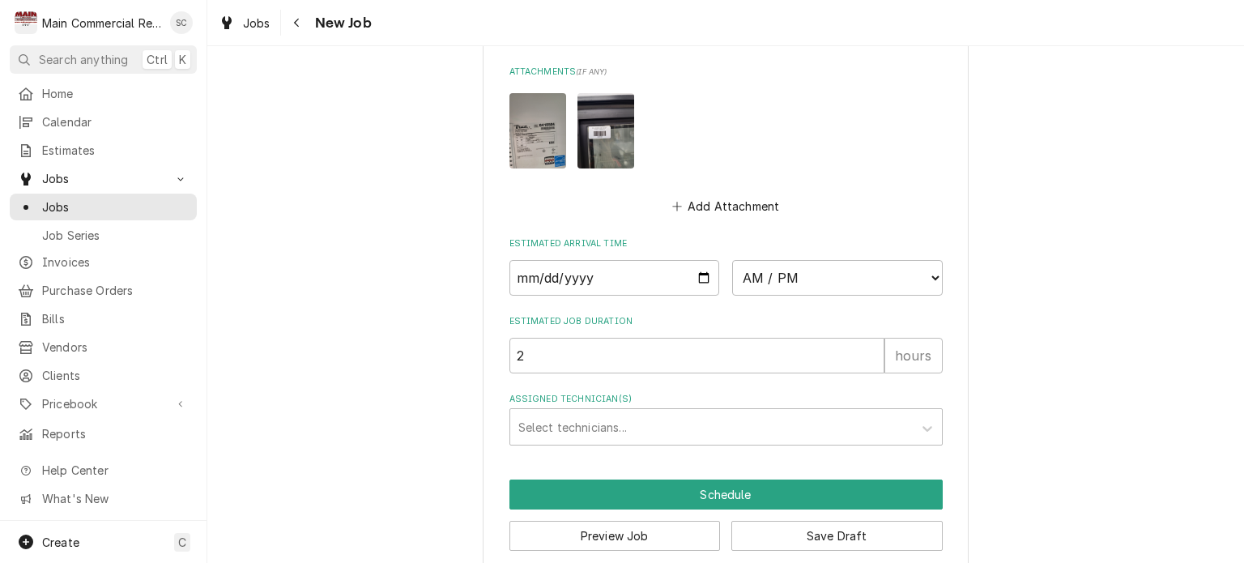
scroll to position [1509, 0]
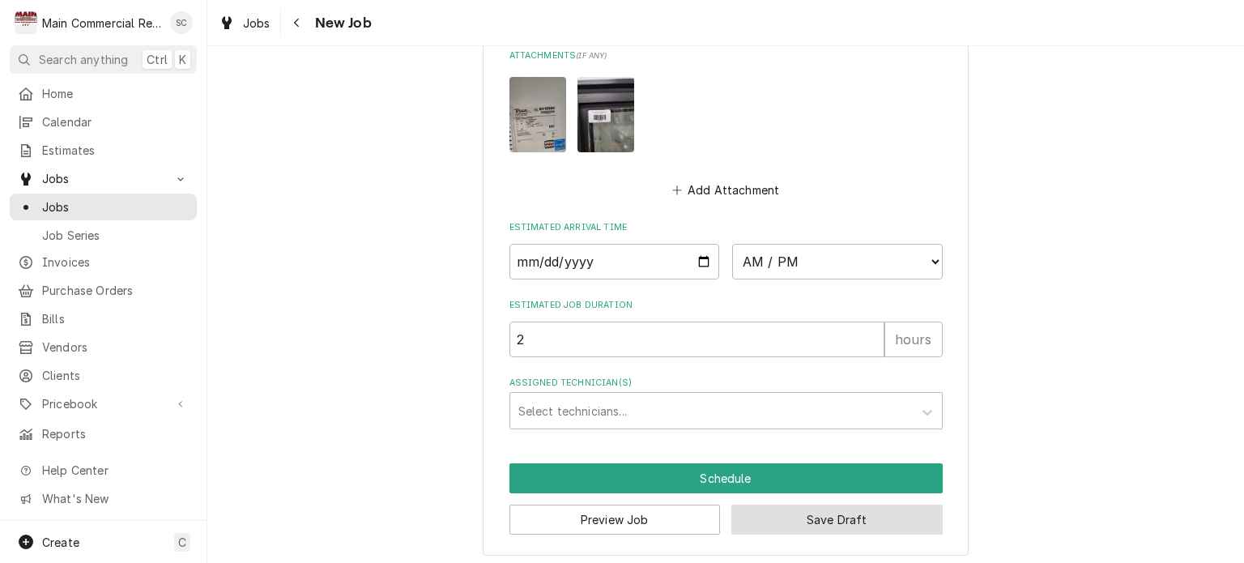
click at [787, 517] on button "Save Draft" at bounding box center [836, 519] width 211 height 30
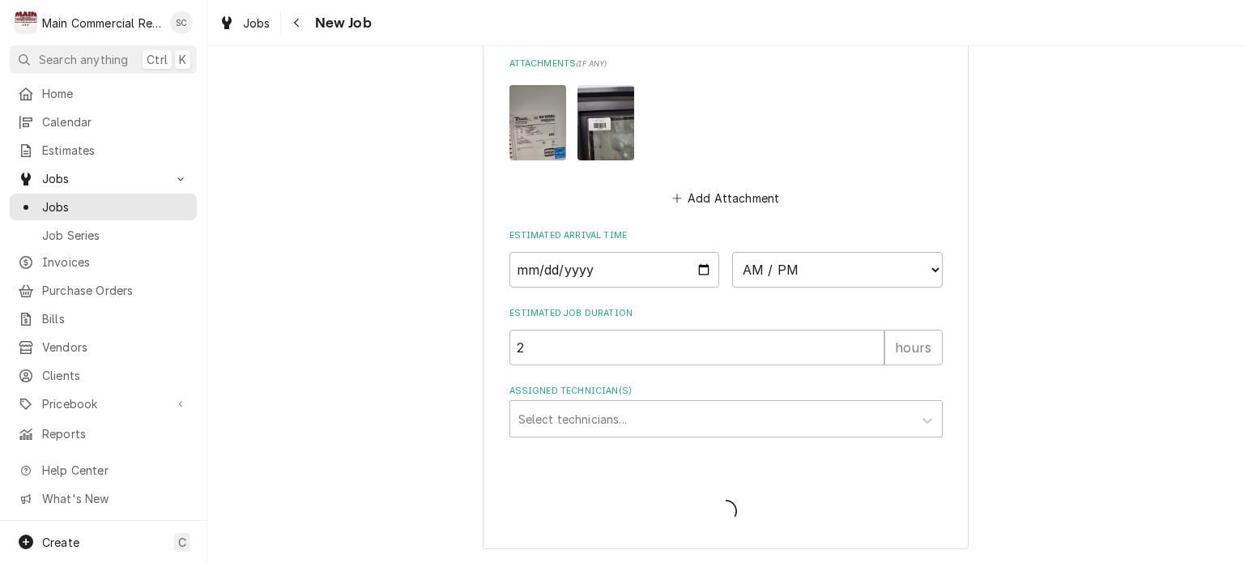
scroll to position [1496, 0]
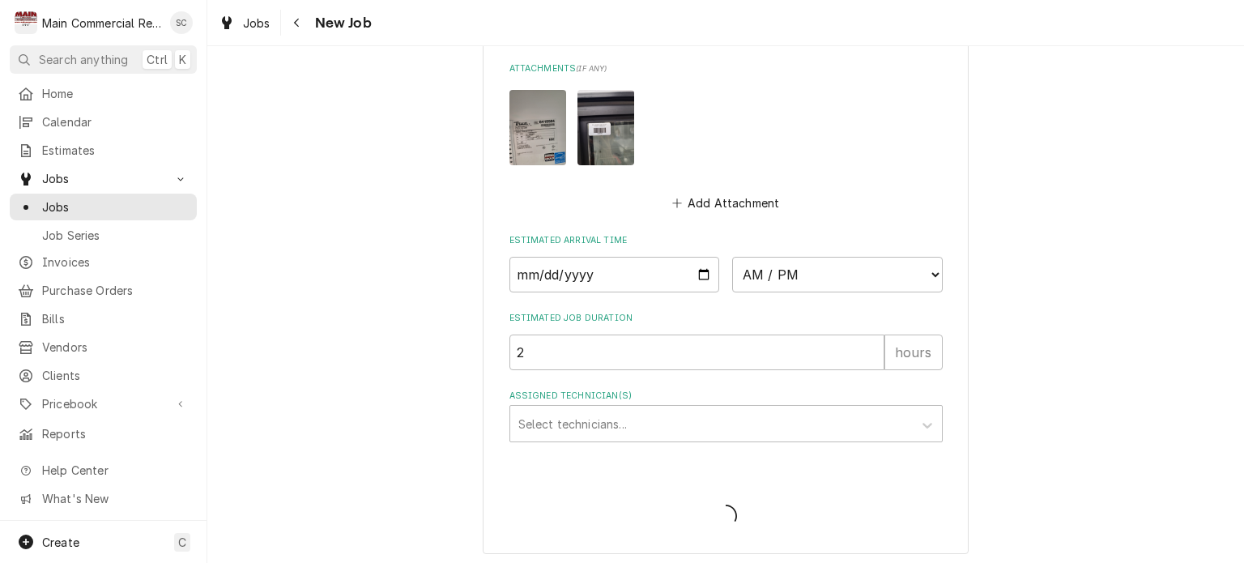
type textarea "x"
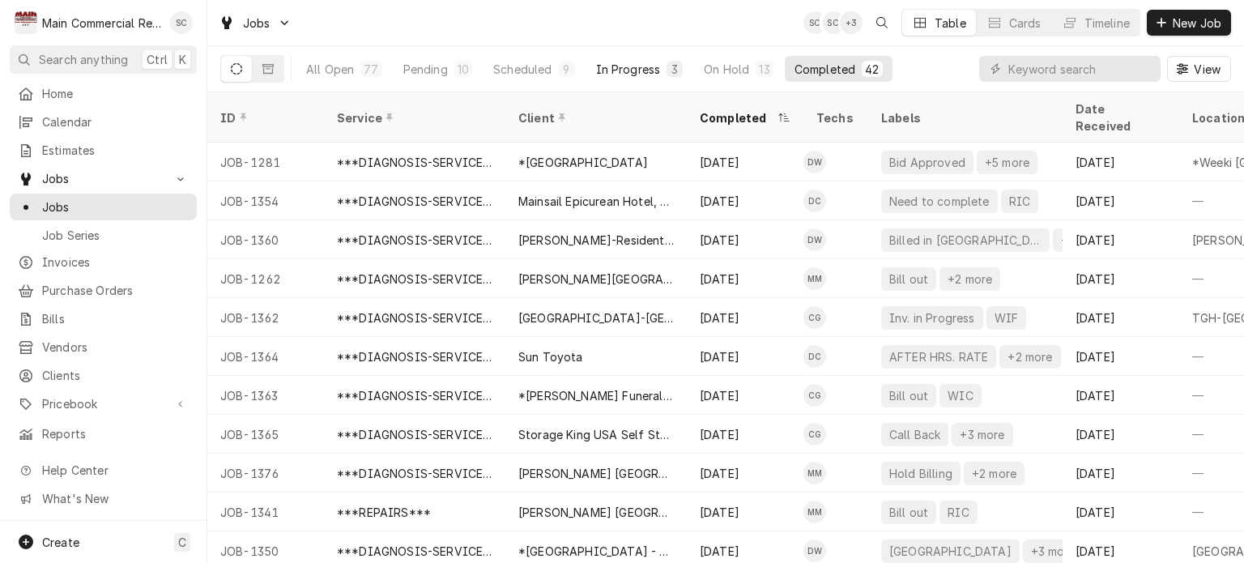
click at [610, 72] on div "In Progress" at bounding box center [628, 69] width 65 height 17
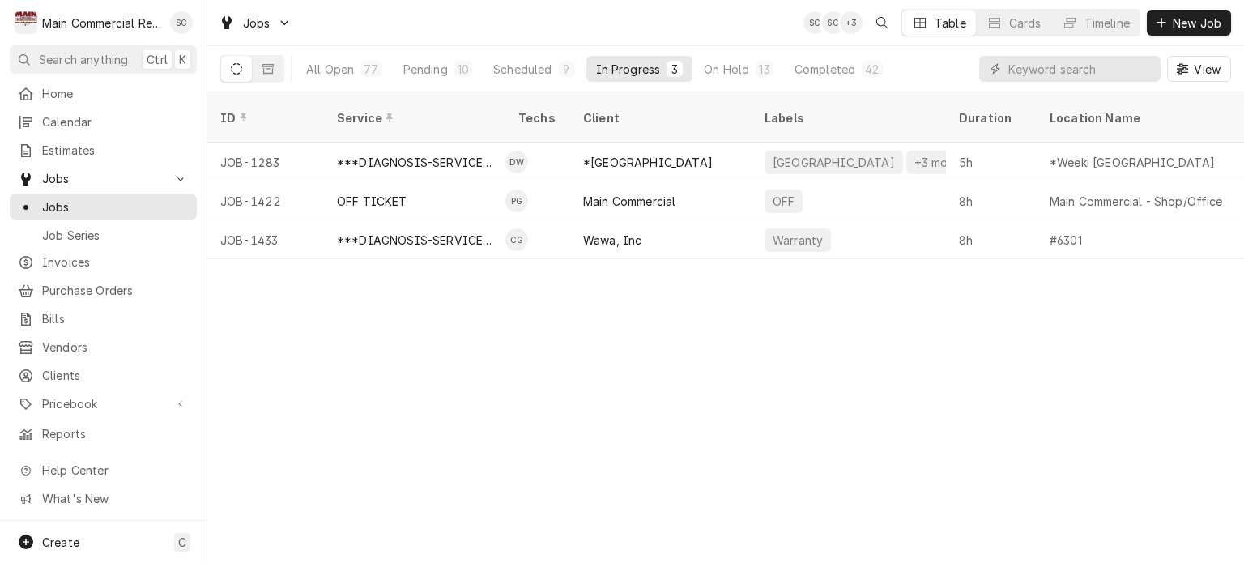
click at [687, 339] on div "ID Service Techs Client Labels Duration Location Name Date Received Status Prio…" at bounding box center [725, 327] width 1037 height 470
click at [539, 62] on div "Scheduled" at bounding box center [522, 69] width 58 height 17
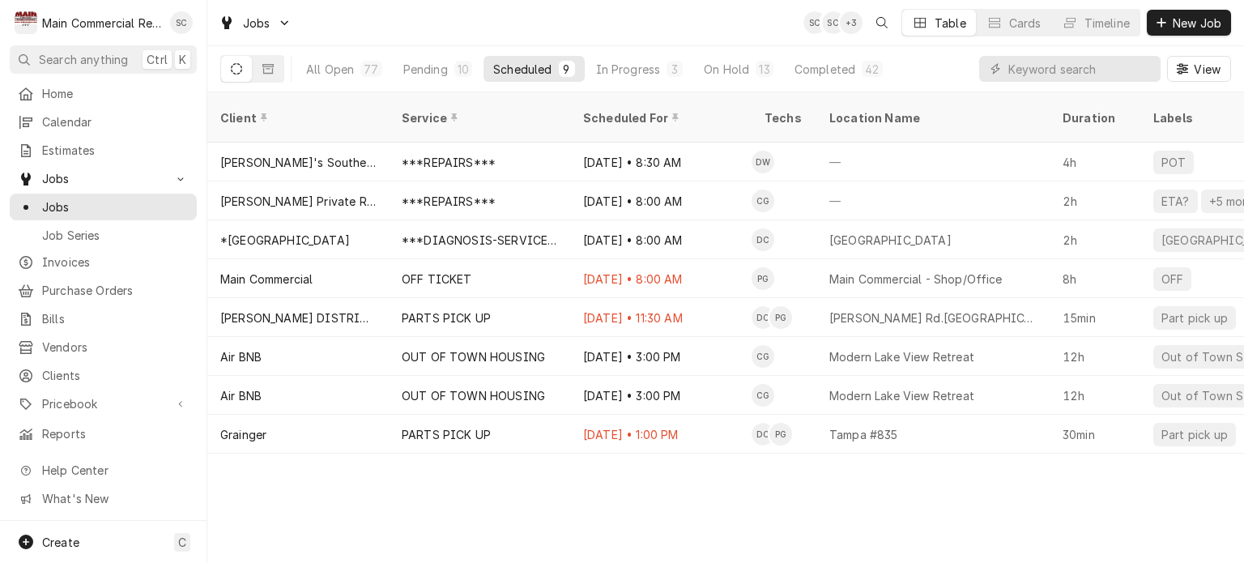
click at [716, 496] on div "Client Service Scheduled For Techs Location Name Duration Labels Status ID Prio…" at bounding box center [725, 327] width 1037 height 470
click at [709, 492] on div "Client Service Scheduled For Techs Location Name Duration Labels Status ID Prio…" at bounding box center [725, 327] width 1037 height 470
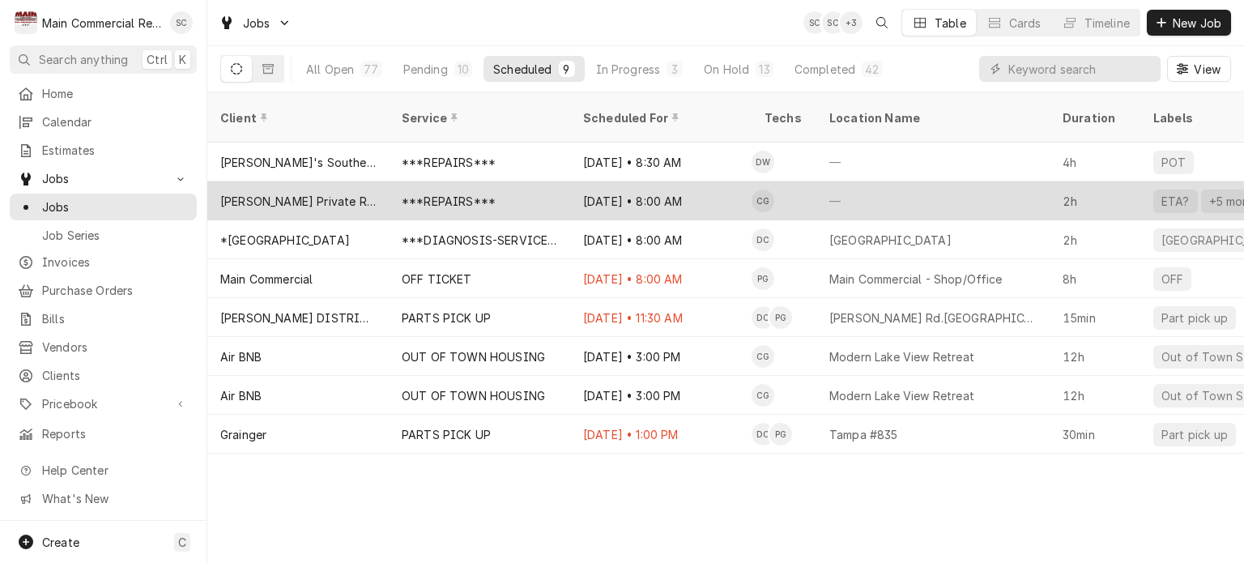
click at [431, 193] on div "***REPAIRS***" at bounding box center [449, 201] width 94 height 17
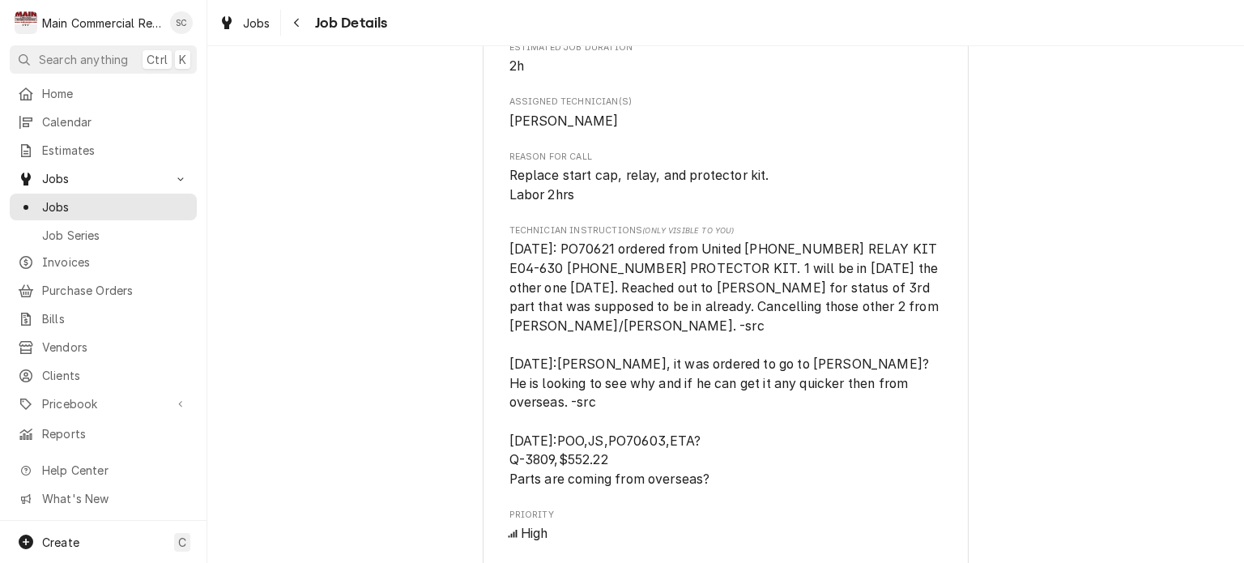
scroll to position [810, 0]
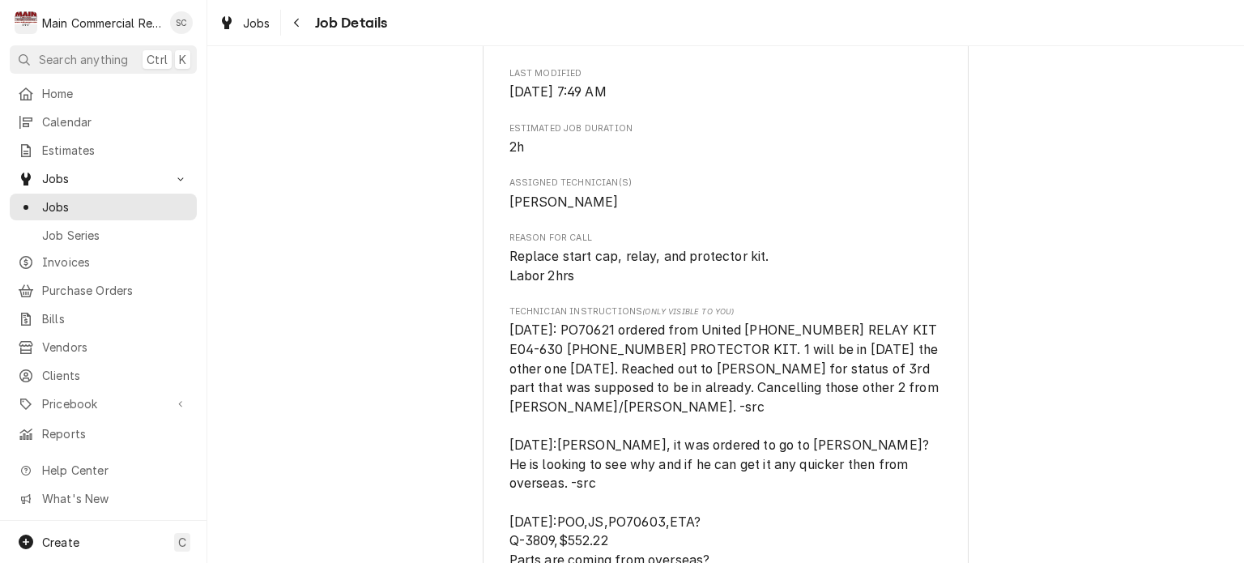
click at [758, 285] on span "Replace start cap, relay, and protector kit. Labor 2hrs" at bounding box center [725, 266] width 433 height 38
drag, startPoint x: 612, startPoint y: 344, endPoint x: 576, endPoint y: 350, distance: 36.9
click at [576, 350] on span "[DATE]: PO70621 ordered from United [PHONE_NUMBER] RELAY KIT E04-630 [PHONE_NUM…" at bounding box center [725, 444] width 432 height 245
copy span "70621"
click at [360, 233] on div "Upcoming [PERSON_NAME] Private Residence [STREET_ADDRESS] Open in Maps Roopairs…" at bounding box center [725, 290] width 1037 height 2074
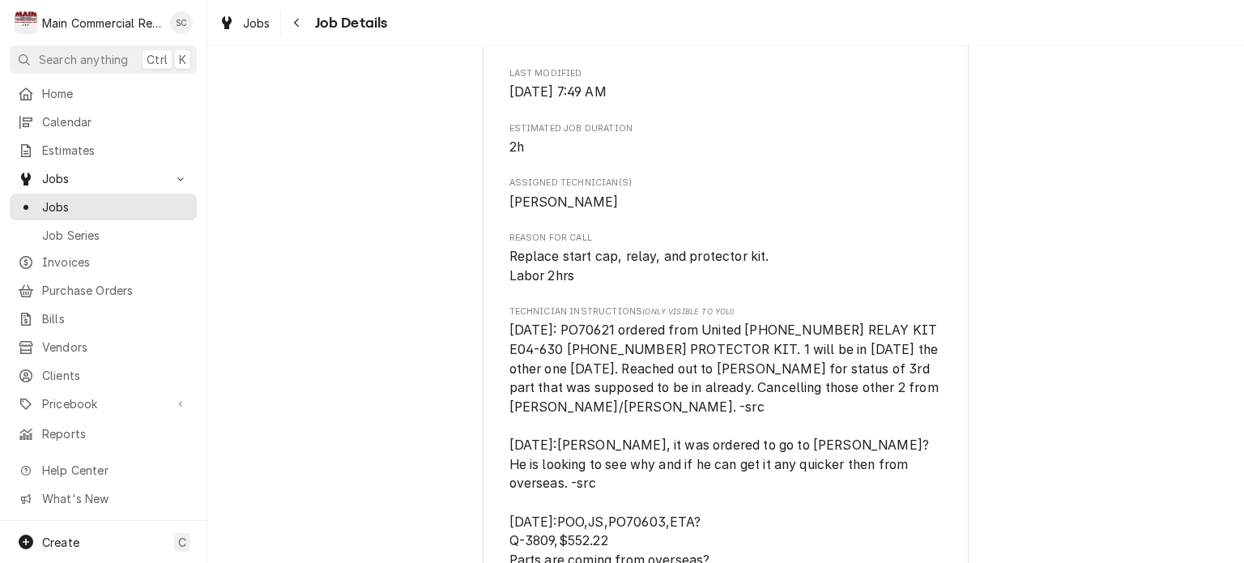
scroll to position [891, 0]
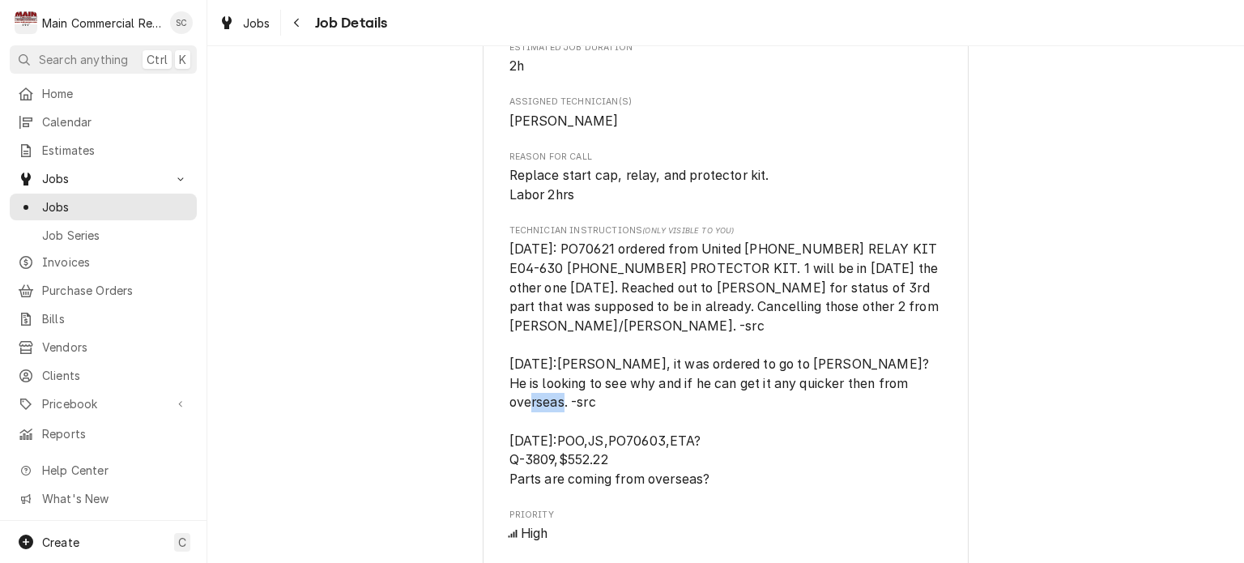
drag, startPoint x: 662, startPoint y: 441, endPoint x: 625, endPoint y: 436, distance: 37.6
click at [625, 436] on span "[DATE]: PO70621 ordered from United [PHONE_NUMBER] RELAY KIT E04-630 [PHONE_NUM…" at bounding box center [725, 363] width 432 height 245
copy span "70603"
click at [781, 441] on span "[DATE]: PO70621 ordered from United [PHONE_NUMBER] RELAY KIT E04-630 [PHONE_NUM…" at bounding box center [725, 364] width 433 height 249
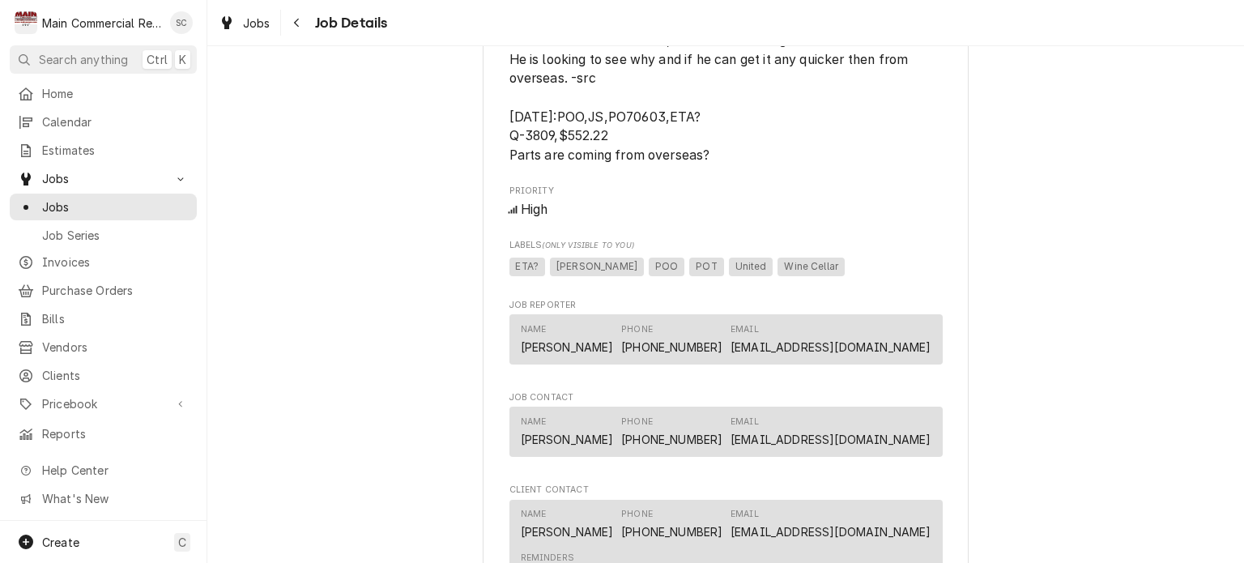
scroll to position [1620, 0]
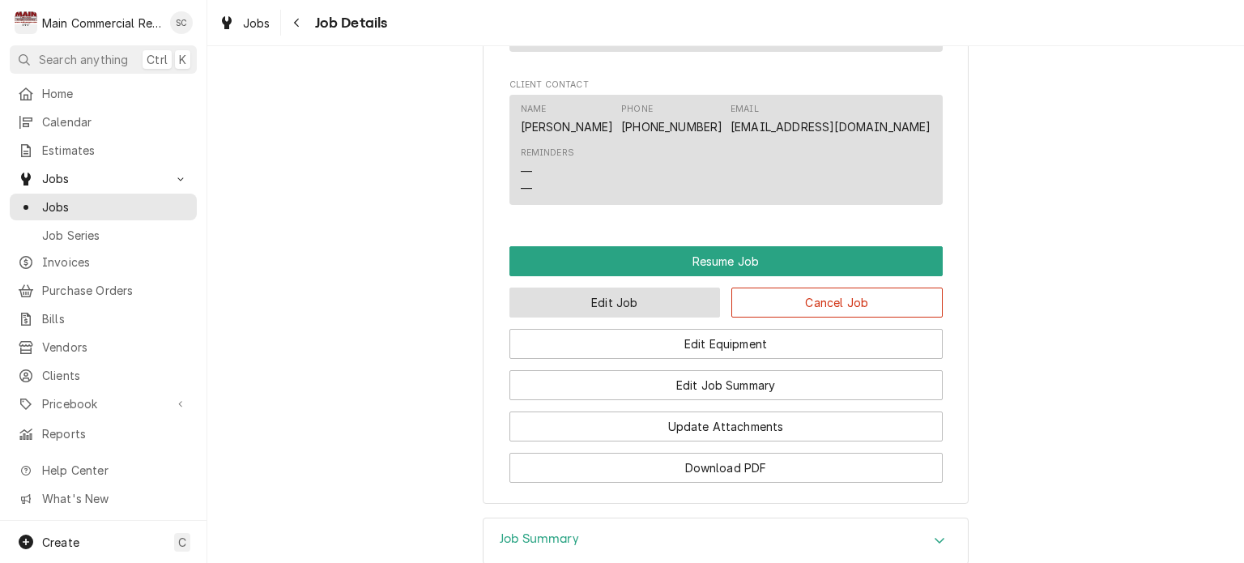
click at [658, 309] on button "Edit Job" at bounding box center [614, 302] width 211 height 30
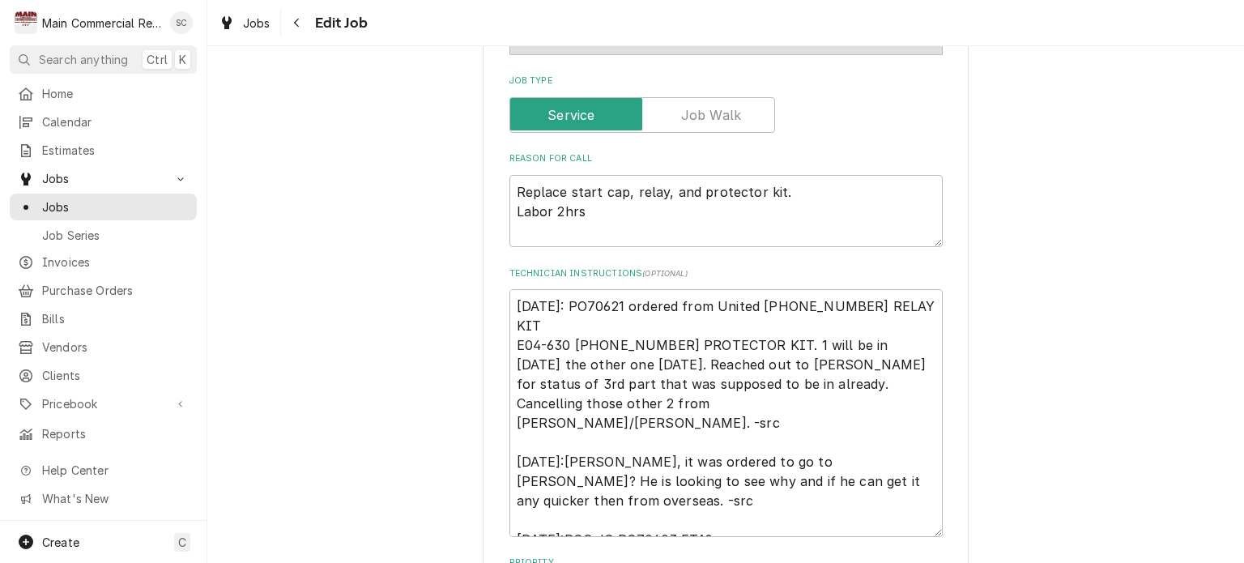
scroll to position [729, 0]
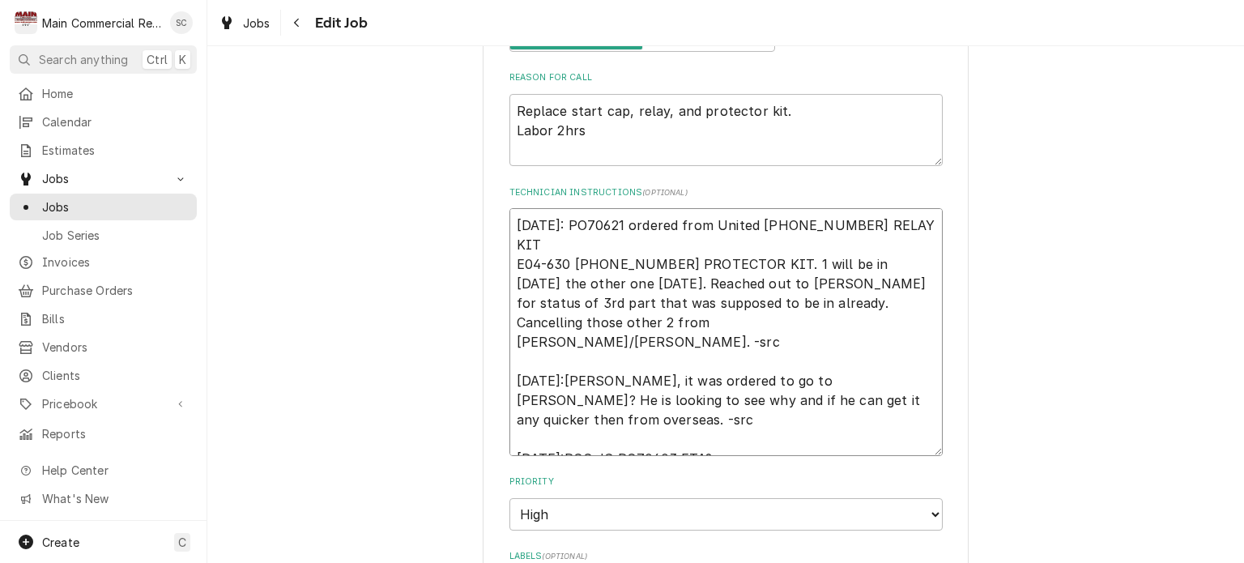
click at [509, 220] on textarea "[DATE]: PO70621 ordered from United [PHONE_NUMBER] RELAY KIT E04-630 [PHONE_NUM…" at bounding box center [725, 332] width 433 height 248
type textarea "x"
type textarea "9-16-25: PO70621 ordered from United 940-0150-69 RELAY KIT E04-630 971-0561-59 …"
type textarea "x"
type textarea "9 9-16-25: PO70621 ordered from United 940-0150-69 RELAY KIT E04-630 971-0561-5…"
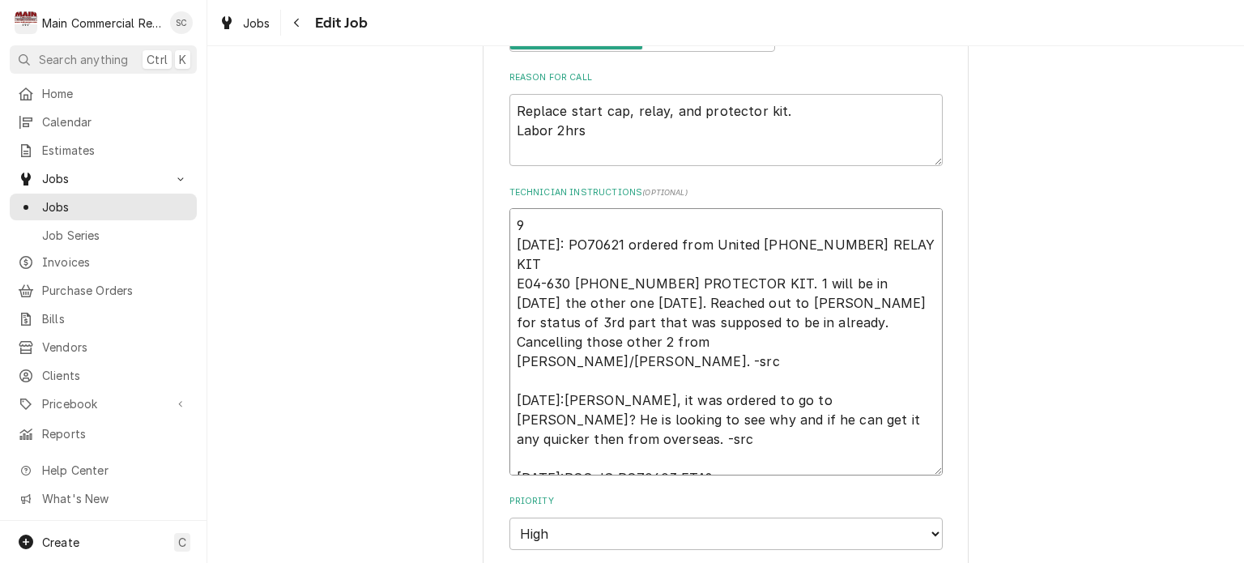
type textarea "x"
type textarea "9/ 9-16-25: PO70621 ordered from United 940-0150-69 RELAY KIT E04-630 971-0561-…"
type textarea "x"
type textarea "9/2 9-16-25: PO70621 ordered from United 940-0150-69 RELAY KIT E04-630 971-0561…"
type textarea "x"
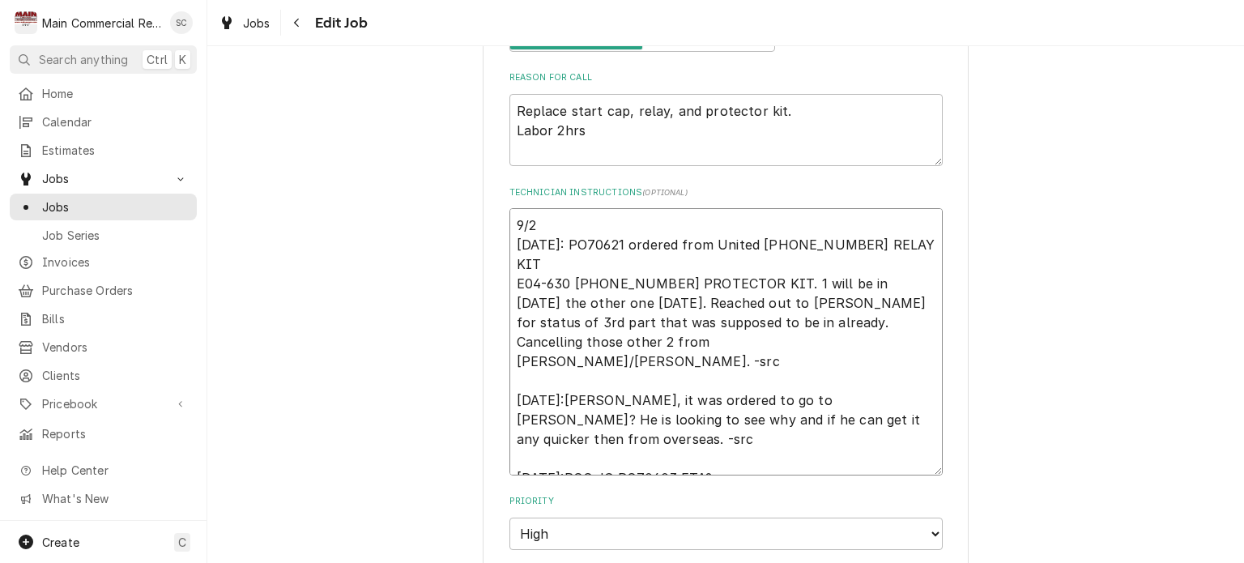
type textarea "9/22 9-16-25: PO70621 ordered from United 940-0150-69 RELAY KIT E04-630 971-056…"
type textarea "x"
type textarea "9/22/ 9-16-25: PO70621 ordered from United 940-0150-69 RELAY KIT E04-630 971-05…"
type textarea "x"
type textarea "9/22/2 9-16-25: PO70621 ordered from United 940-0150-69 RELAY KIT E04-630 971-0…"
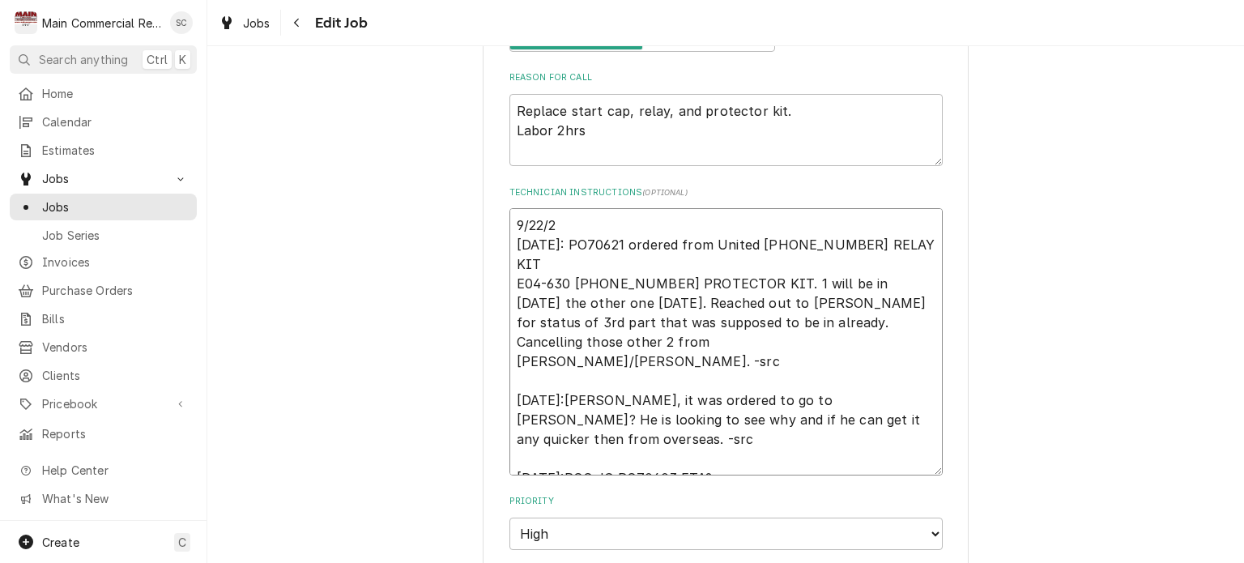
type textarea "x"
type textarea "9/22/25 9-16-25: PO70621 ordered from United 940-0150-69 RELAY KIT E04-630 971-…"
type textarea "x"
type textarea "9/22/25: 9-16-25: PO70621 ordered from United 940-0150-69 RELAY KIT E04-630 971…"
type textarea "x"
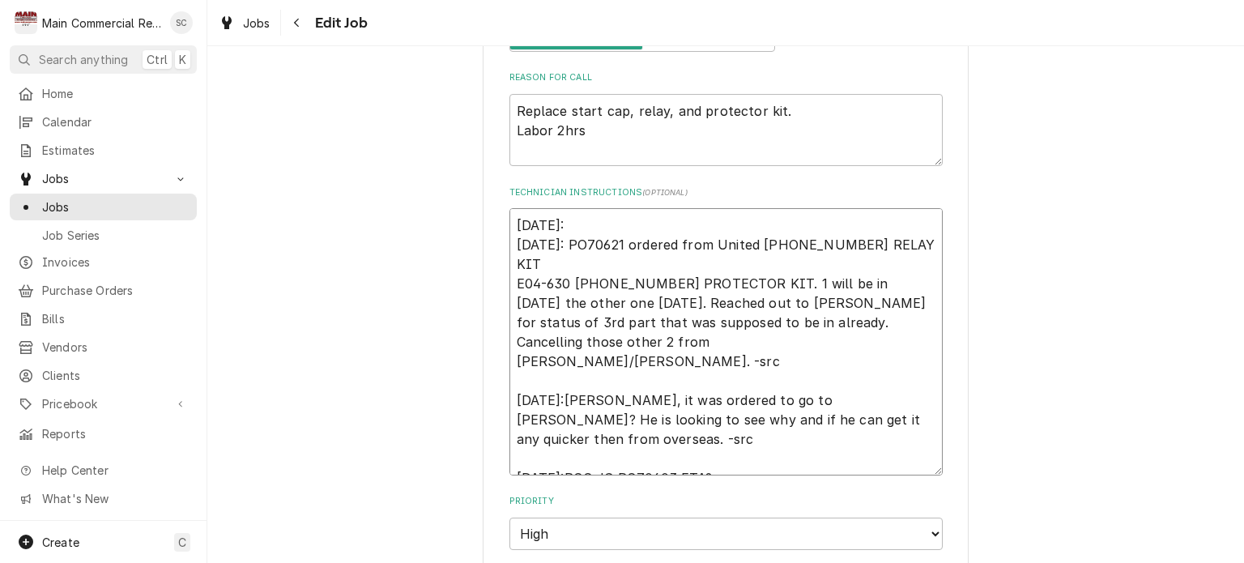
type textarea "9/22/25: 9-16-25: PO70621 ordered from United 940-0150-69 RELAY KIT E04-630 971…"
type textarea "x"
type textarea "9/22/25: R 9-16-25: PO70621 ordered from United 940-0150-69 RELAY KIT E04-630 9…"
type textarea "x"
type textarea "9/22/25: Re 9-16-25: PO70621 ordered from United 940-0150-69 RELAY KIT E04-630 …"
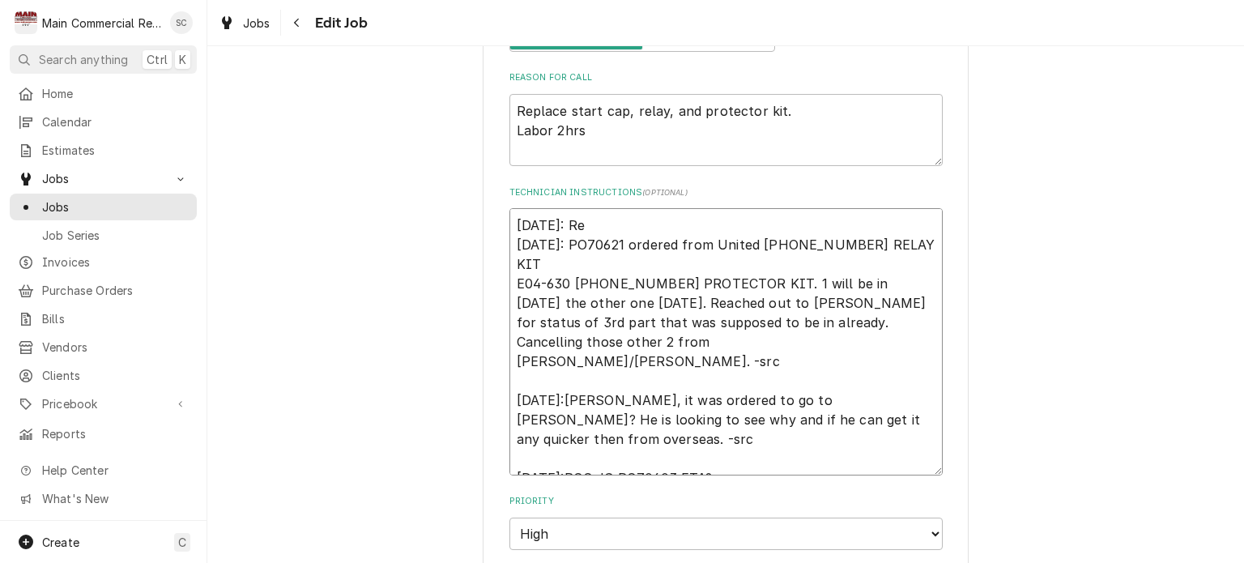
type textarea "x"
type textarea "9/22/25: Rea 9-16-25: PO70621 ordered from United 940-0150-69 RELAY KIT E04-630…"
type textarea "x"
type textarea "9/22/25: Reas 9-16-25: PO70621 ordered from United 940-0150-69 RELAY KIT E04-63…"
type textarea "x"
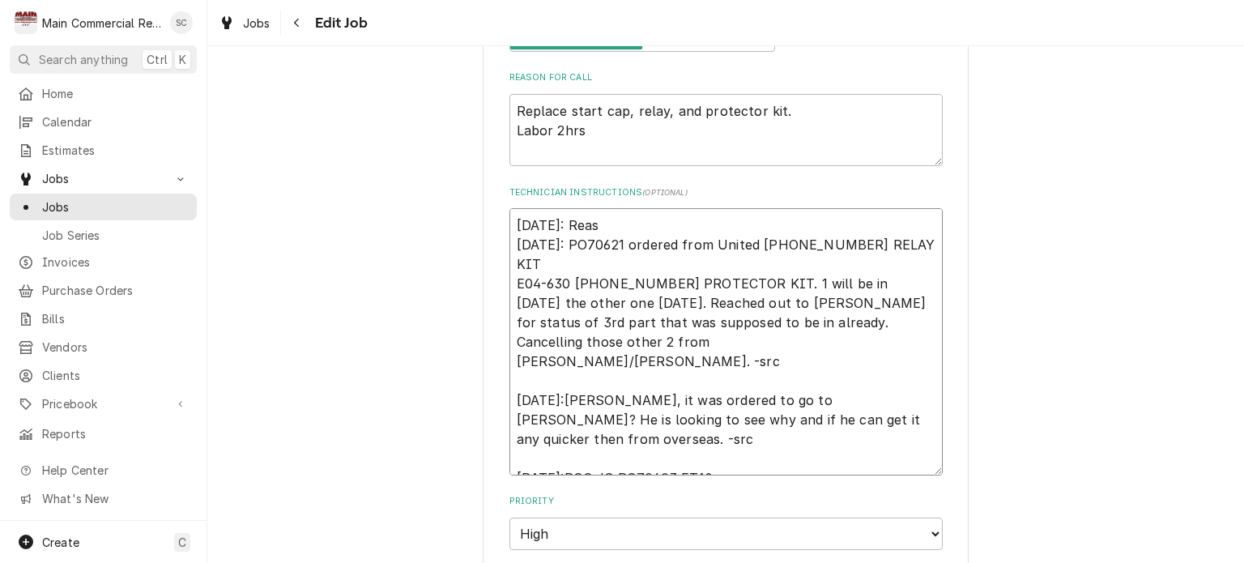
type textarea "9/22/25: Reasc 9-16-25: PO70621 ordered from United 940-0150-69 RELAY KIT E04-6…"
type textarea "x"
type textarea "9/22/25: Reasch 9-16-25: PO70621 ordered from United 940-0150-69 RELAY KIT E04-…"
type textarea "x"
type textarea "9/22/25: Reasc 9-16-25: PO70621 ordered from United 940-0150-69 RELAY KIT E04-6…"
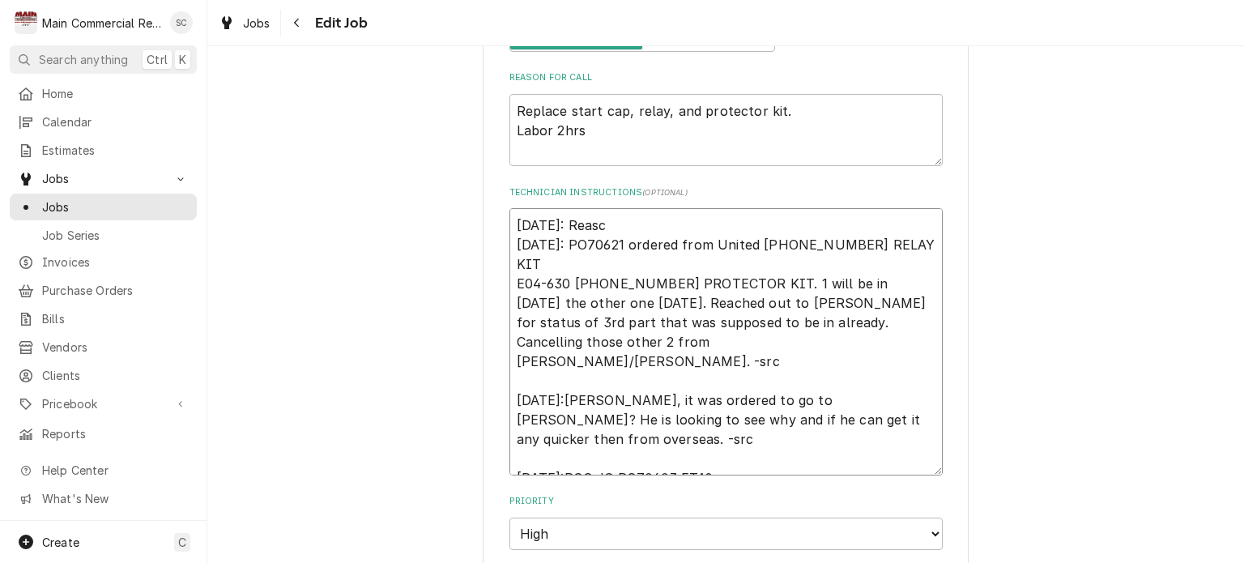
type textarea "x"
type textarea "9/22/25: Reas 9-16-25: PO70621 ordered from United 940-0150-69 RELAY KIT E04-63…"
type textarea "x"
type textarea "9/22/25: Rea 9-16-25: PO70621 ordered from United 940-0150-69 RELAY KIT E04-630…"
type textarea "x"
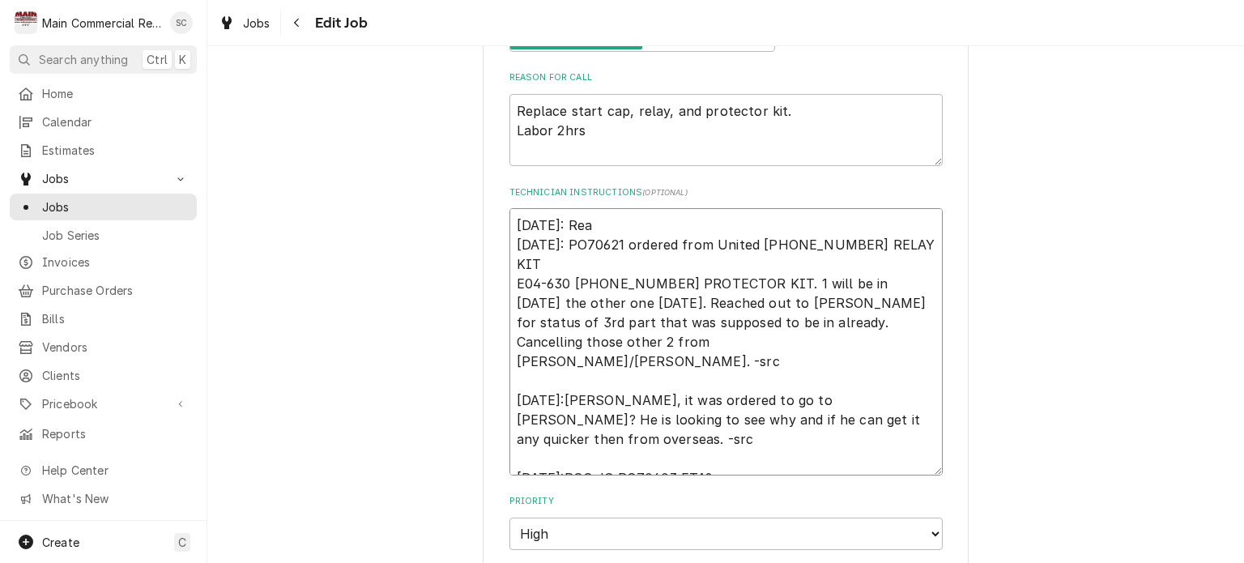
type textarea "9/22/25: Re 9-16-25: PO70621 ordered from United 940-0150-69 RELAY KIT E04-630 …"
type textarea "x"
type textarea "9/22/25: R 9-16-25: PO70621 ordered from United 940-0150-69 RELAY KIT E04-630 9…"
type textarea "x"
type textarea "9/22/25: 9-16-25: PO70621 ordered from United 940-0150-69 RELAY KIT E04-630 971…"
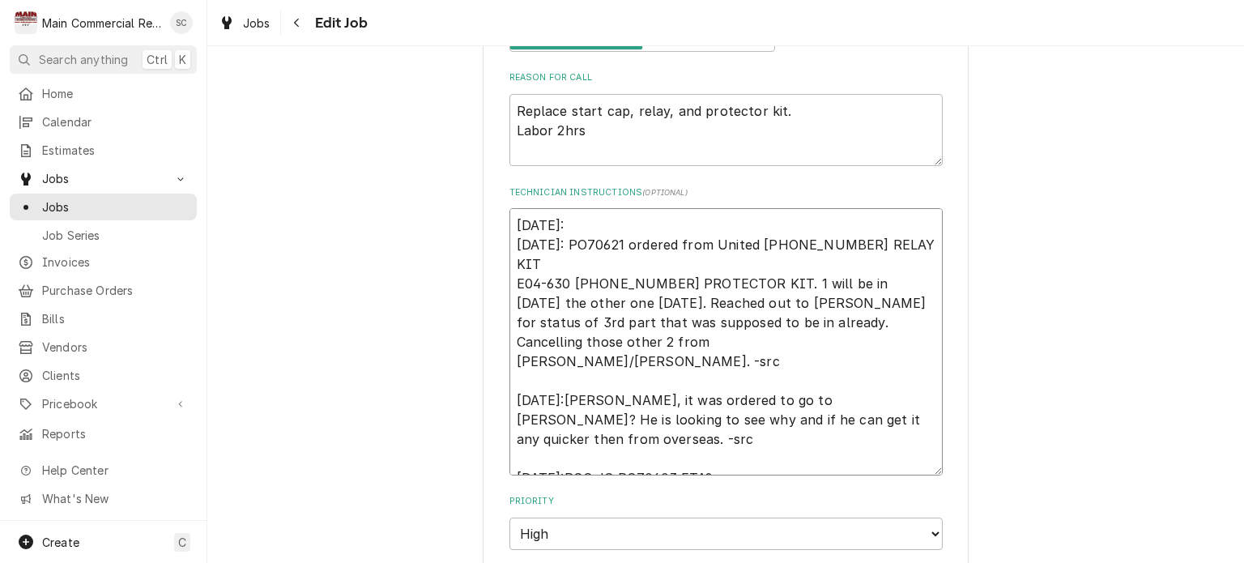
type textarea "x"
type textarea "9/22/25: O 9-16-25: PO70621 ordered from United 940-0150-69 RELAY KIT E04-630 9…"
type textarea "x"
type textarea "9/22/25: O 9-16-25: PO70621 ordered from United 940-0150-69 RELAY KIT E04-630 9…"
type textarea "x"
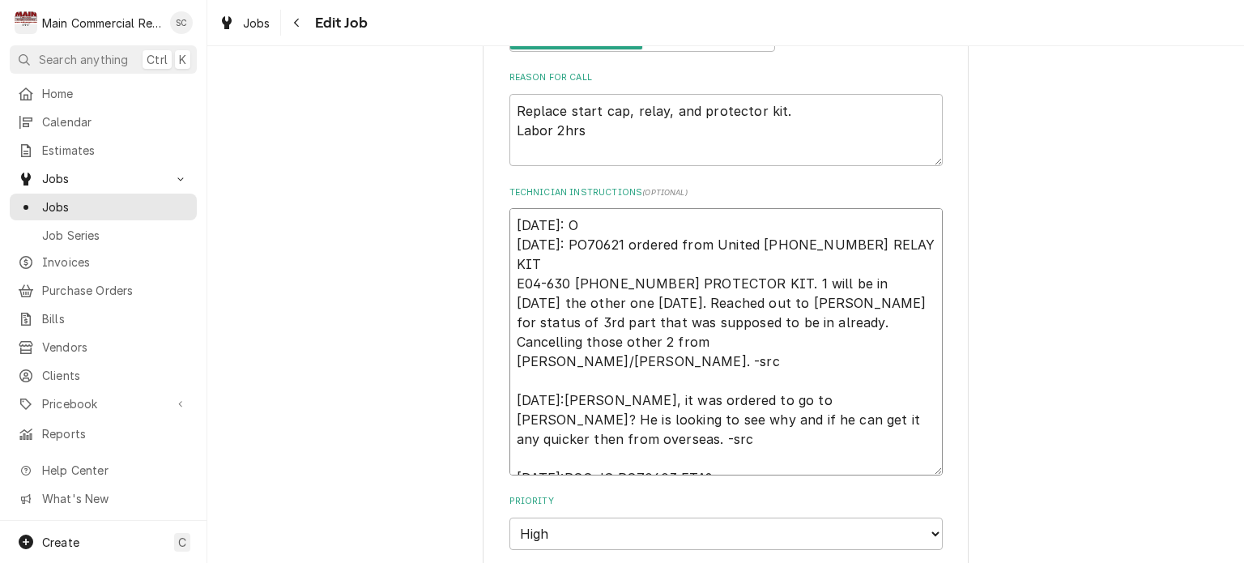
type textarea "9/22/25: O 9-16-25: PO70621 ordered from United 940-0150-69 RELAY KIT E04-630 9…"
type textarea "x"
type textarea "9/22/25: 9-16-25: PO70621 ordered from United 940-0150-69 RELAY KIT E04-630 971…"
type textarea "x"
type textarea "9/22/25: I 9-16-25: PO70621 ordered from United 940-0150-69 RELAY KIT E04-630 9…"
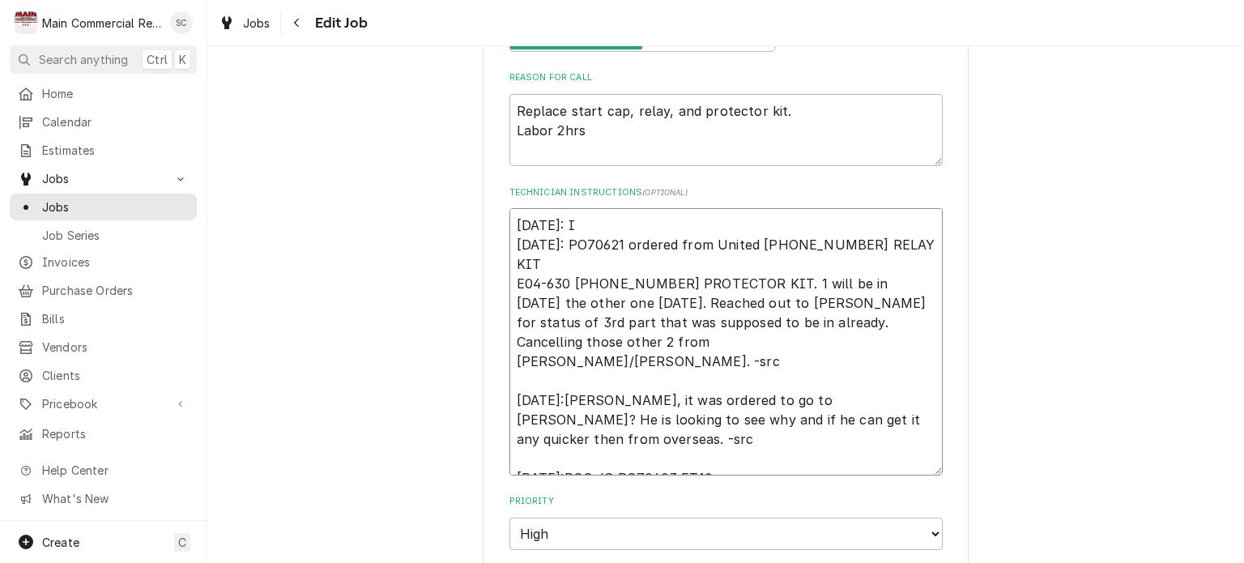
type textarea "x"
type textarea "9/22/25: I 9-16-25: PO70621 ordered from United 940-0150-69 RELAY KIT E04-630 9…"
type textarea "x"
type textarea "9/22/25: I r 9-16-25: PO70621 ordered from United 940-0150-69 RELAY KIT E04-630…"
type textarea "x"
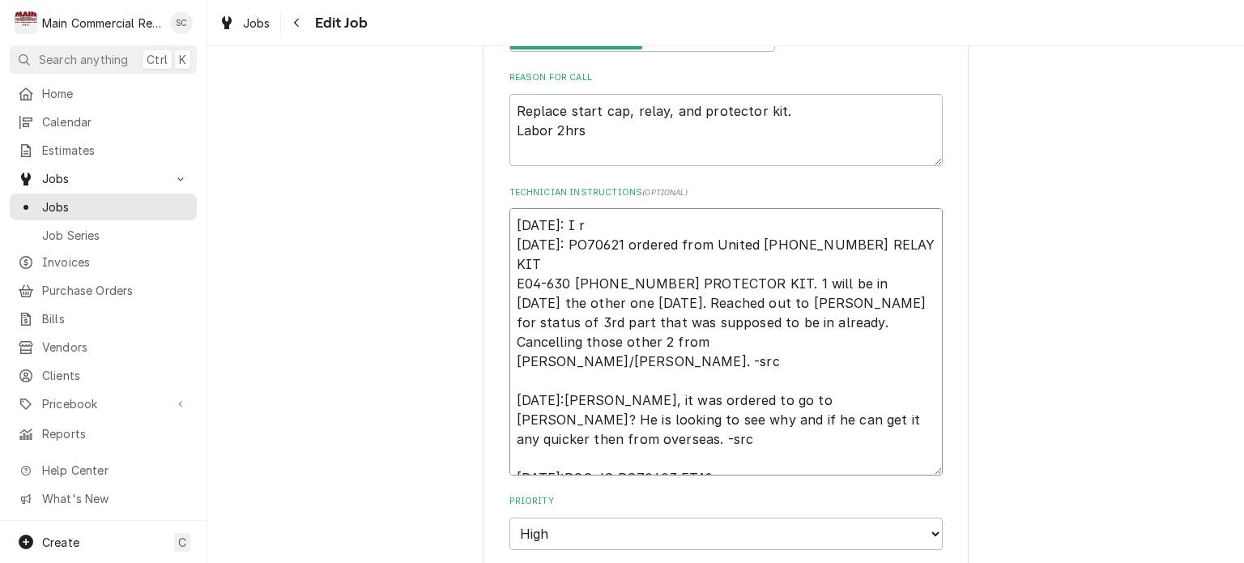
type textarea "9/22/25: I re 9-16-25: PO70621 ordered from United 940-0150-69 RELAY KIT E04-63…"
type textarea "x"
type textarea "9/22/25: I rea 9-16-25: PO70621 ordered from United 940-0150-69 RELAY KIT E04-6…"
type textarea "x"
type textarea "9/22/25: I reac 9-16-25: PO70621 ordered from United 940-0150-69 RELAY KIT E04-…"
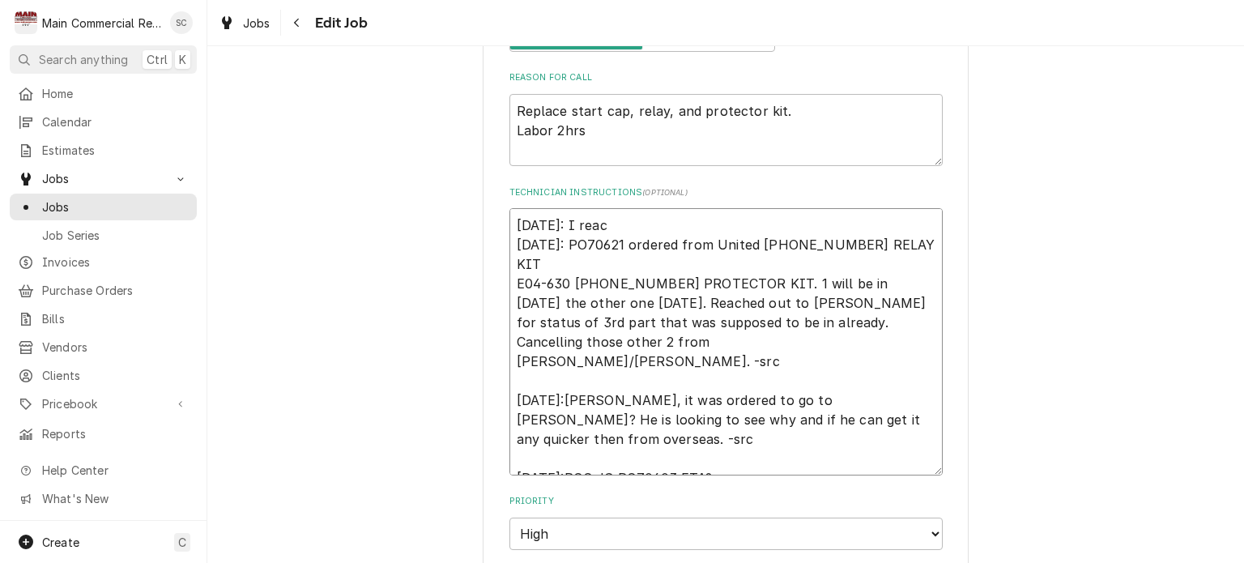
type textarea "x"
type textarea "9/22/25: I reach 9-16-25: PO70621 ordered from United 940-0150-69 RELAY KIT E04…"
type textarea "x"
type textarea "9/22/25: I reache 9-16-25: PO70621 ordered from United 940-0150-69 RELAY KIT E0…"
type textarea "x"
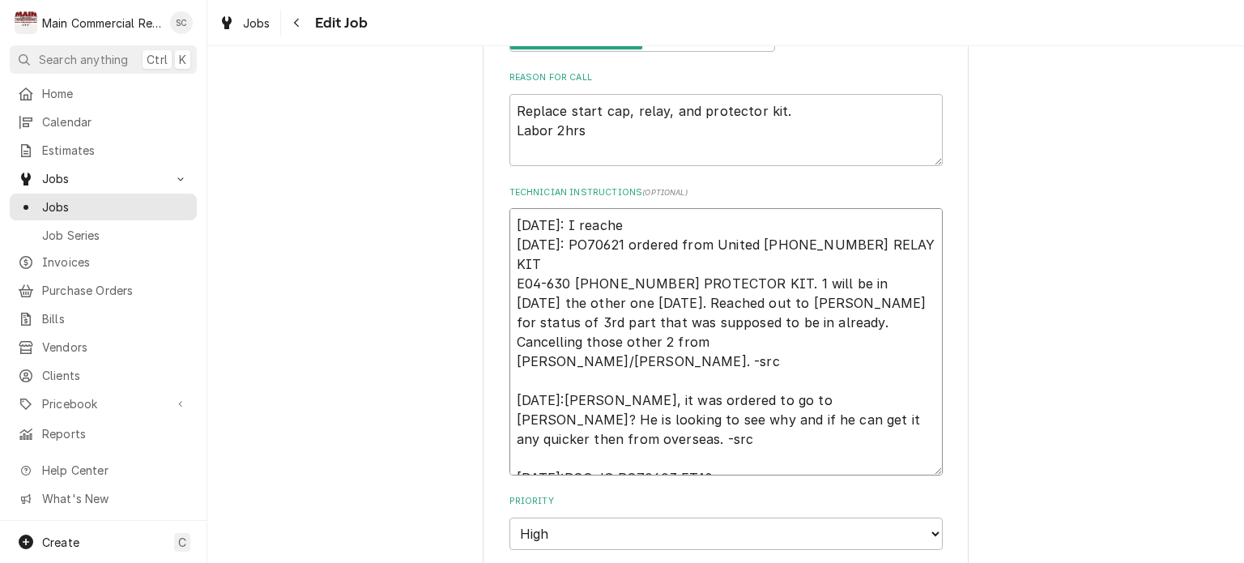
type textarea "9/22/25: I reached 9-16-25: PO70621 ordered from United 940-0150-69 RELAY KIT E…"
type textarea "x"
type textarea "9/22/25: I reached 9-16-25: PO70621 ordered from United 940-0150-69 RELAY KIT E…"
type textarea "x"
type textarea "9/22/25: I reached o 9-16-25: PO70621 ordered from United 940-0150-69 RELAY KIT…"
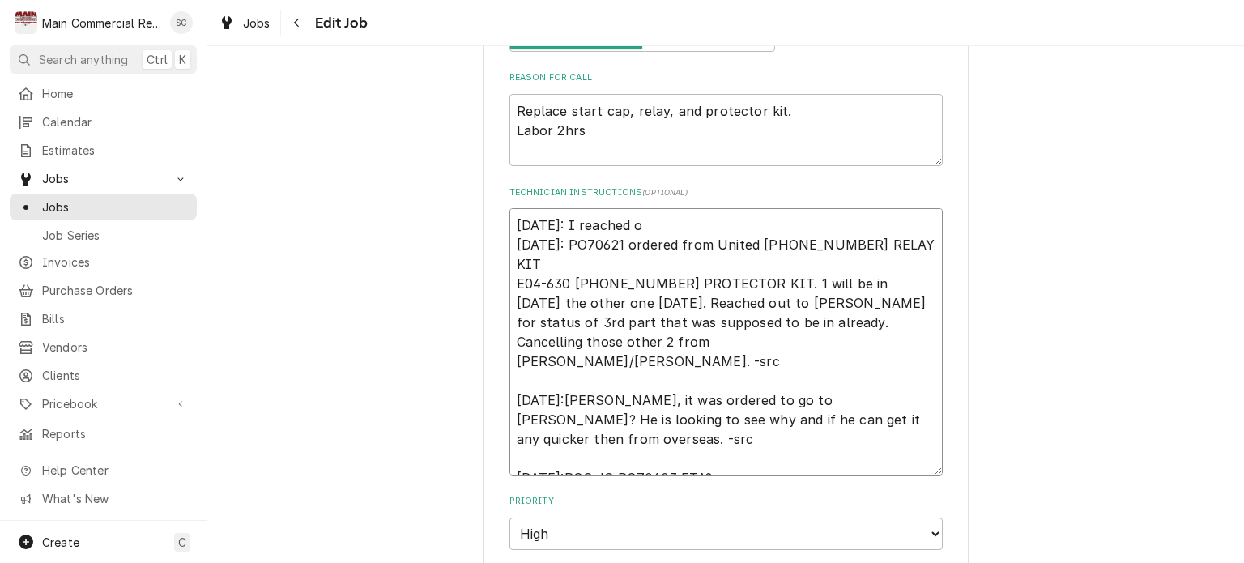
type textarea "x"
type textarea "9/22/25: I reached ou 9-16-25: PO70621 ordered from United 940-0150-69 RELAY KI…"
type textarea "x"
type textarea "9/22/25: I reached out 9-16-25: PO70621 ordered from United 940-0150-69 RELAY K…"
type textarea "x"
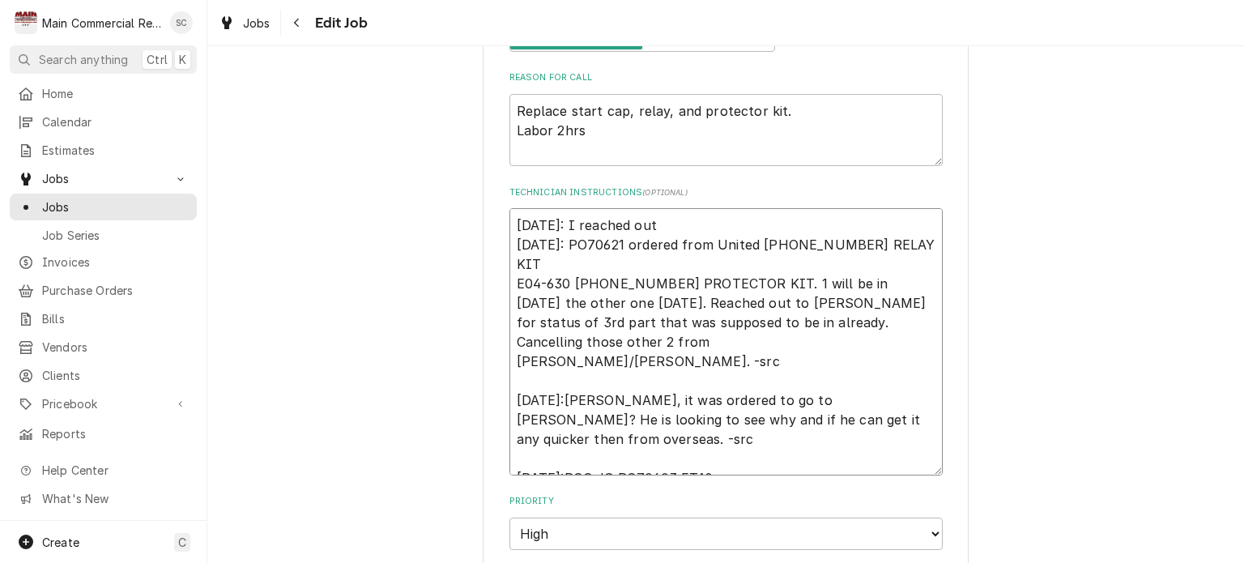
type textarea "9/22/25: I reached out 9-16-25: PO70621 ordered from United 940-0150-69 RELAY K…"
type textarea "x"
type textarea "9/22/25: I reached out t 9-16-25: PO70621 ordered from United 940-0150-69 RELAY…"
type textarea "x"
type textarea "9/22/25: I reached out to 9-16-25: PO70621 ordered from United 940-0150-69 RELA…"
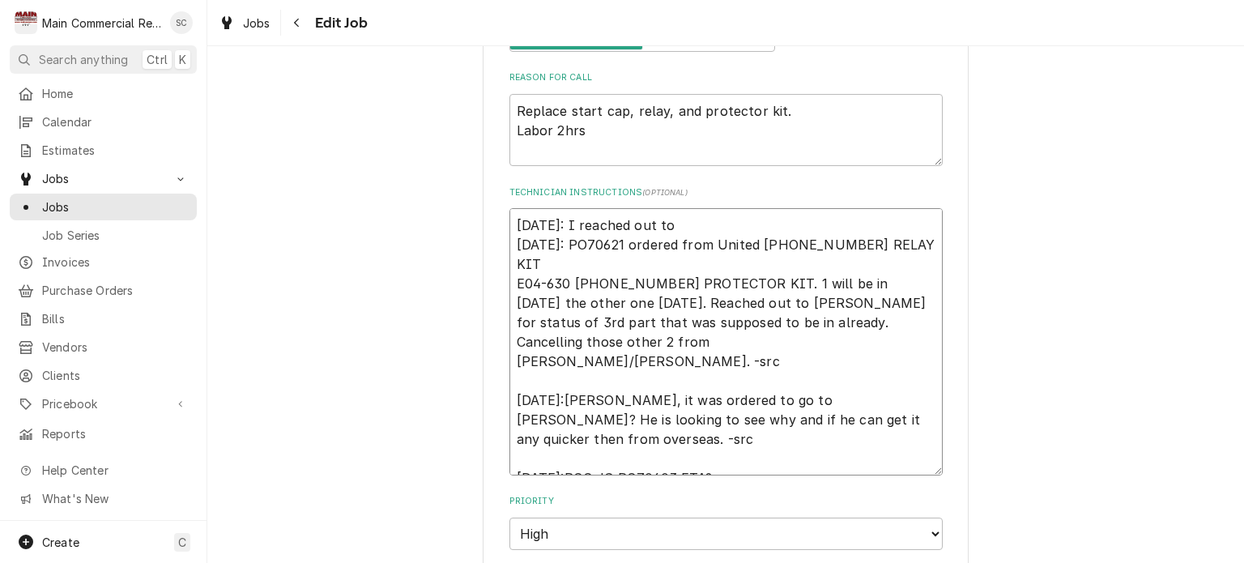
type textarea "x"
type textarea "9/22/25: I reached out to 9-16-25: PO70621 ordered from United 940-0150-69 RELA…"
type textarea "x"
type textarea "9/22/25: I reached out to K 9-16-25: PO70621 ordered from United 940-0150-69 RE…"
type textarea "x"
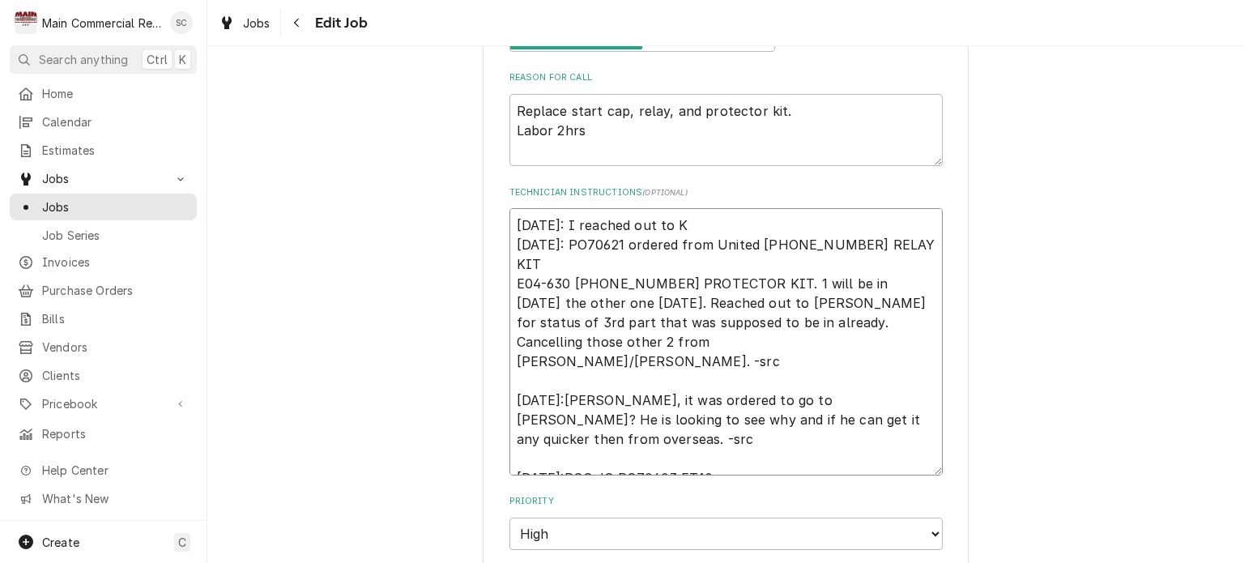
type textarea "9/22/25: I reached out to Ke 9-16-25: PO70621 ordered from United 940-0150-69 R…"
type textarea "x"
type textarea "9/22/25: I reached out to Ken 9-16-25: PO70621 ordered from United 940-0150-69 …"
type textarea "x"
type textarea "9/22/25: I reached out to Ke 9-16-25: PO70621 ordered from United 940-0150-69 R…"
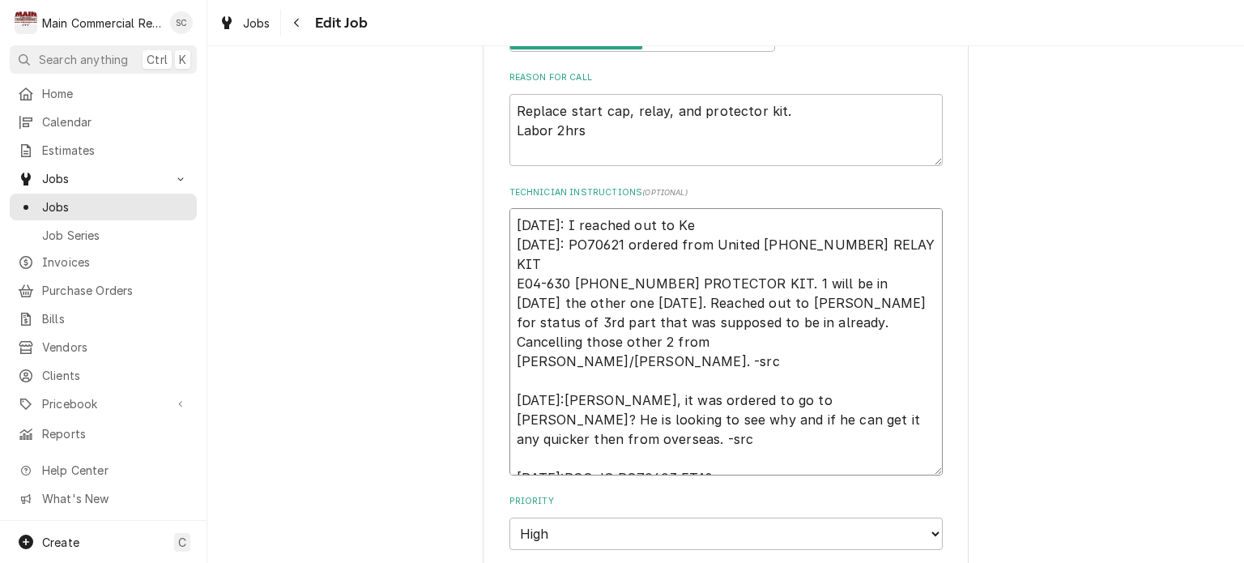
type textarea "x"
type textarea "9/22/25: I reached out to K 9-16-25: PO70621 ordered from United 940-0150-69 RE…"
type textarea "x"
type textarea "9/22/25: I reached out to 9-16-25: PO70621 ordered from United 940-0150-69 RELA…"
type textarea "x"
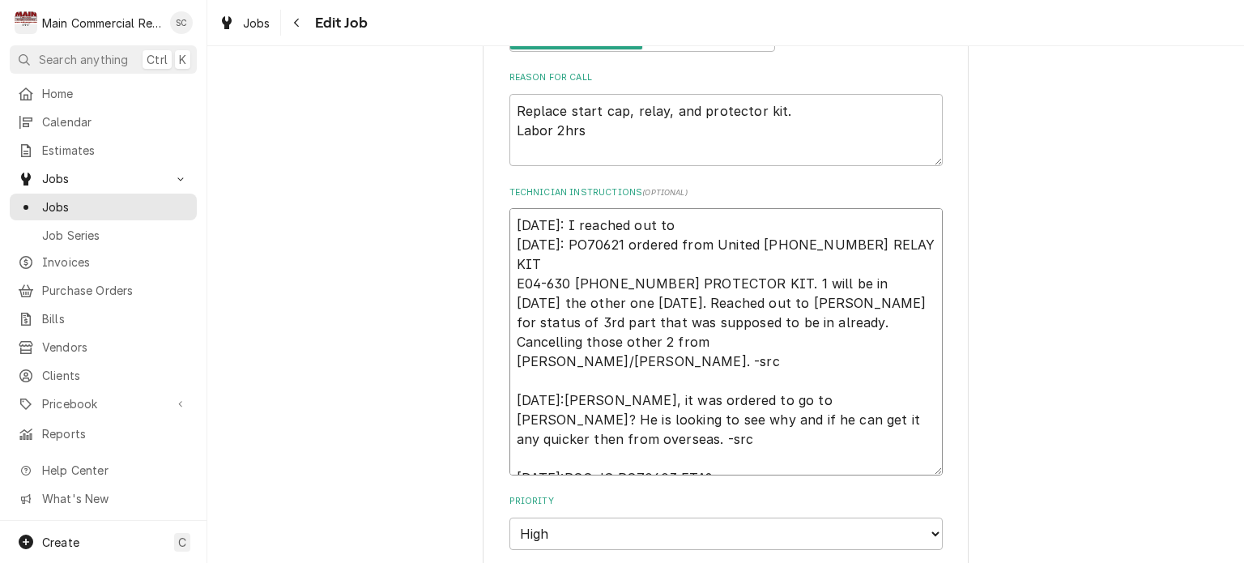
type textarea "9/22/25: I reached out to M 9-16-25: PO70621 ordered from United 940-0150-69 RE…"
type textarea "x"
type textarea "9/22/25: I reached out to Mi 9-16-25: PO70621 ordered from United 940-0150-69 R…"
type textarea "x"
type textarea "9/22/25: I reached out to Mic 9-16-25: PO70621 ordered from United 940-0150-69 …"
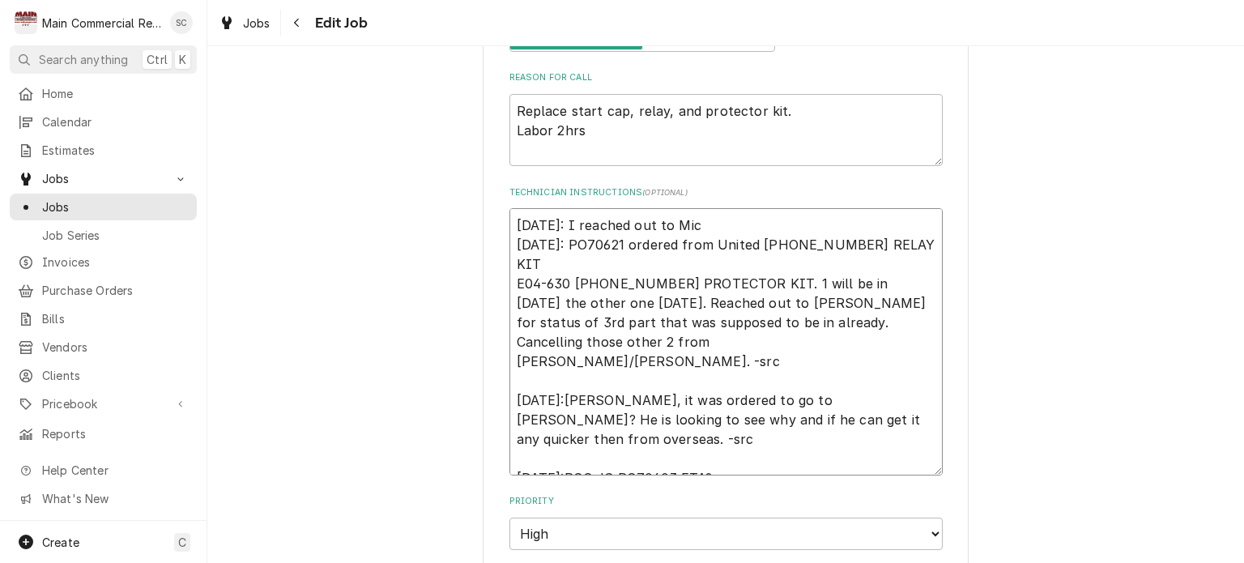
type textarea "x"
type textarea "9/22/25: I reached out to Mick 9-16-25: PO70621 ordered from United 940-0150-69…"
type textarea "x"
type textarea "9/22/25: I reached out to Micke 9-16-25: PO70621 ordered from United 940-0150-6…"
type textarea "x"
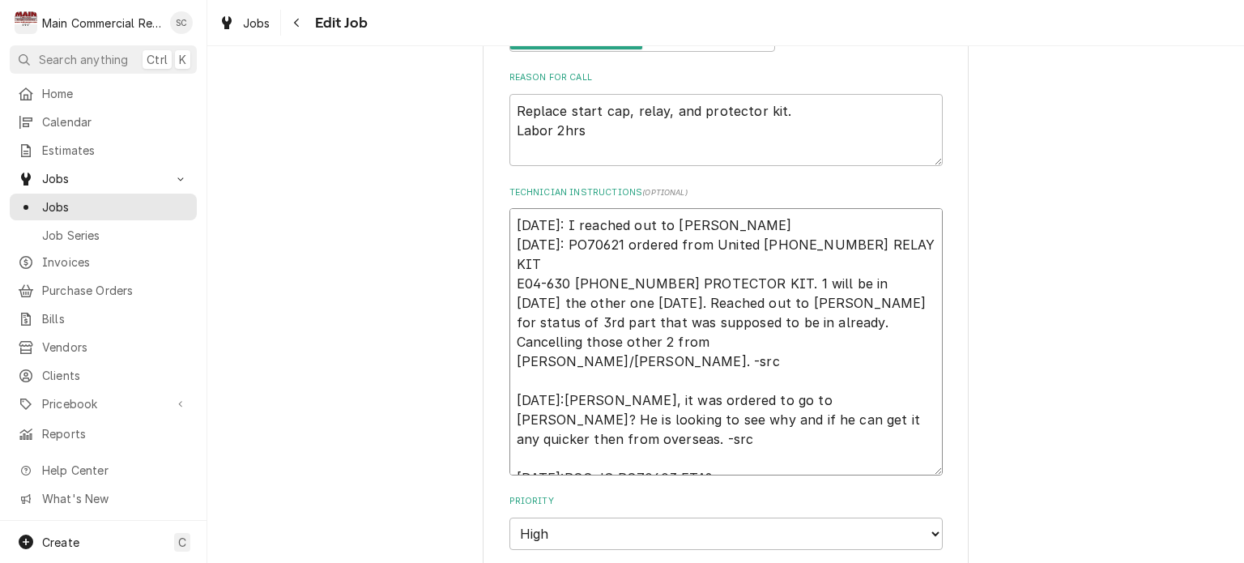
type textarea "9/22/25: I reached out to Mickey 9-16-25: PO70621 ordered from United 940-0150-…"
type textarea "x"
type textarea "9/22/25: I reached out to Mickey 9-16-25: PO70621 ordered from United 940-0150-…"
type textarea "x"
type textarea "9/22/25: I reached out to Mickey f 9-16-25: PO70621 ordered from United 940-015…"
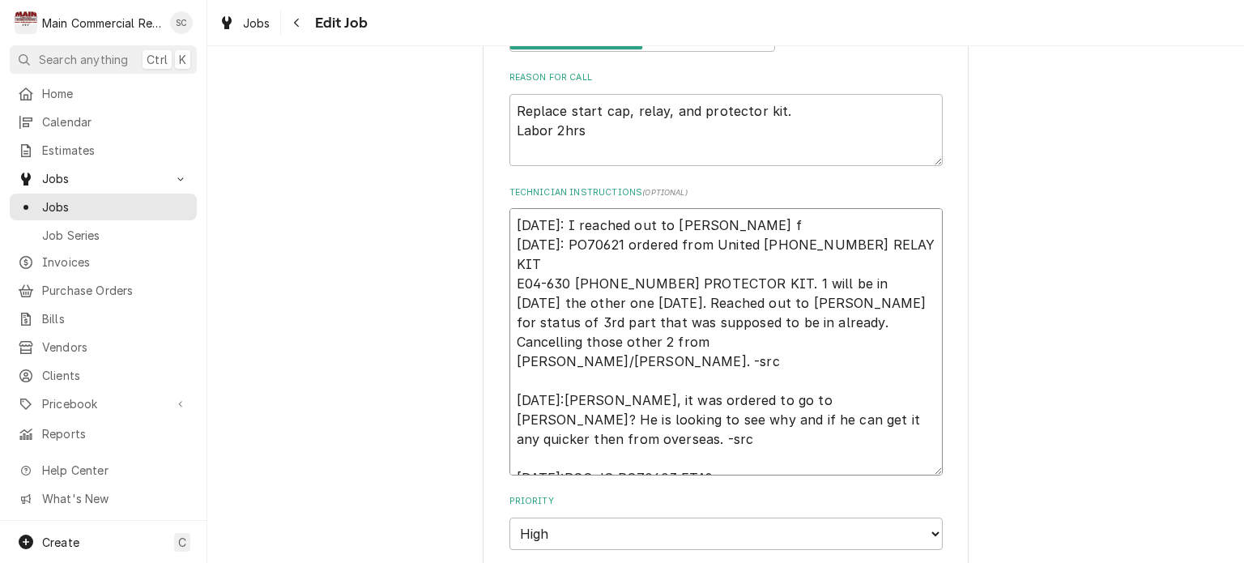
type textarea "x"
type textarea "9/22/25: I reached out to Mickey fo 9-16-25: PO70621 ordered from United 940-01…"
type textarea "x"
type textarea "9/22/25: I reached out to Mickey for 9-16-25: PO70621 ordered from United 940-0…"
type textarea "x"
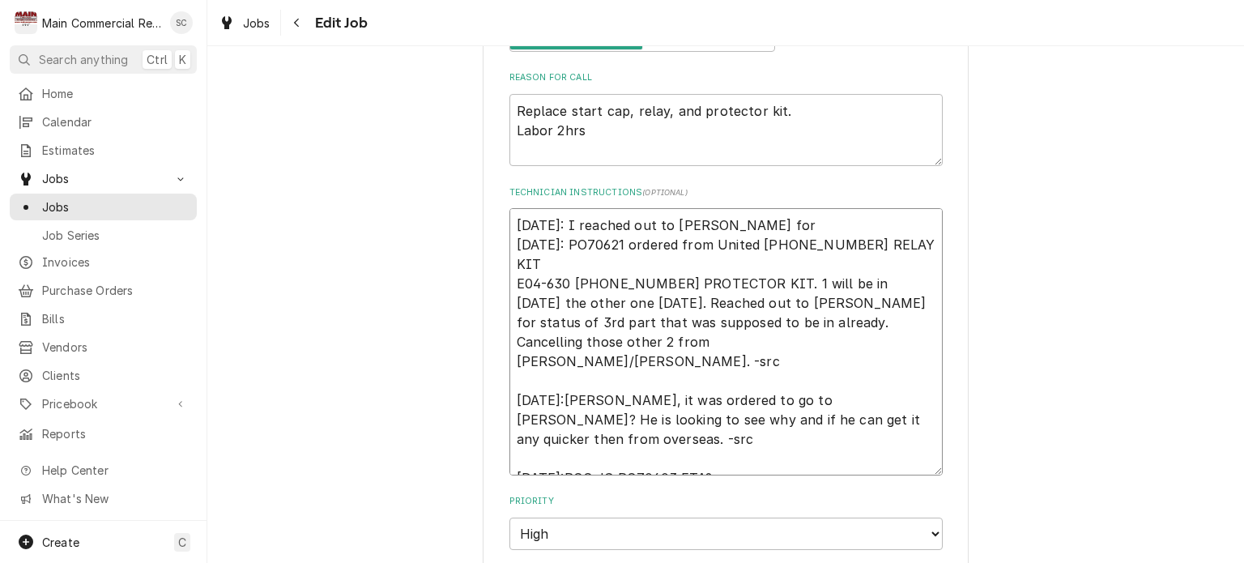
type textarea "9/22/25: I reached out to Mickey for 9-16-25: PO70621 ordered from United 940-0…"
type textarea "x"
type textarea "9/22/25: I reached out to Mickey for E 9-16-25: PO70621 ordered from United 940…"
type textarea "x"
type textarea "9/22/25: I reached out to Mickey for ET 9-16-25: PO70621 ordered from United 94…"
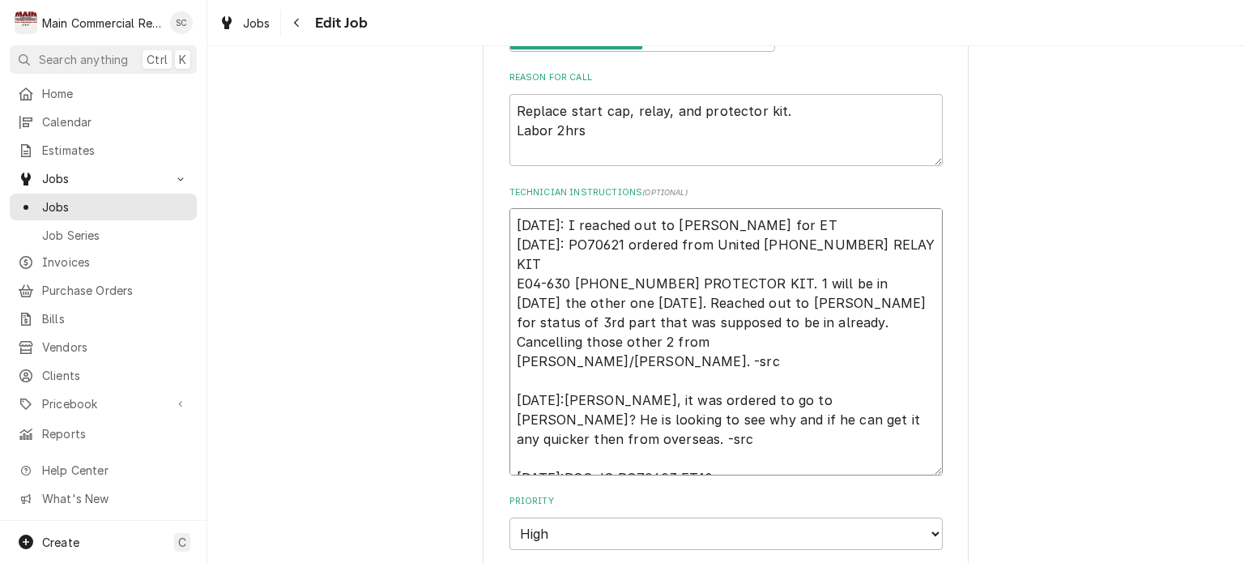
type textarea "x"
type textarea "9/22/25: I reached out to Mickey for ETA 9-16-25: PO70621 ordered from United 9…"
type textarea "x"
type textarea "9/22/25: I reached out to Mickey for ETA 9-16-25: PO70621 ordered from United 9…"
type textarea "x"
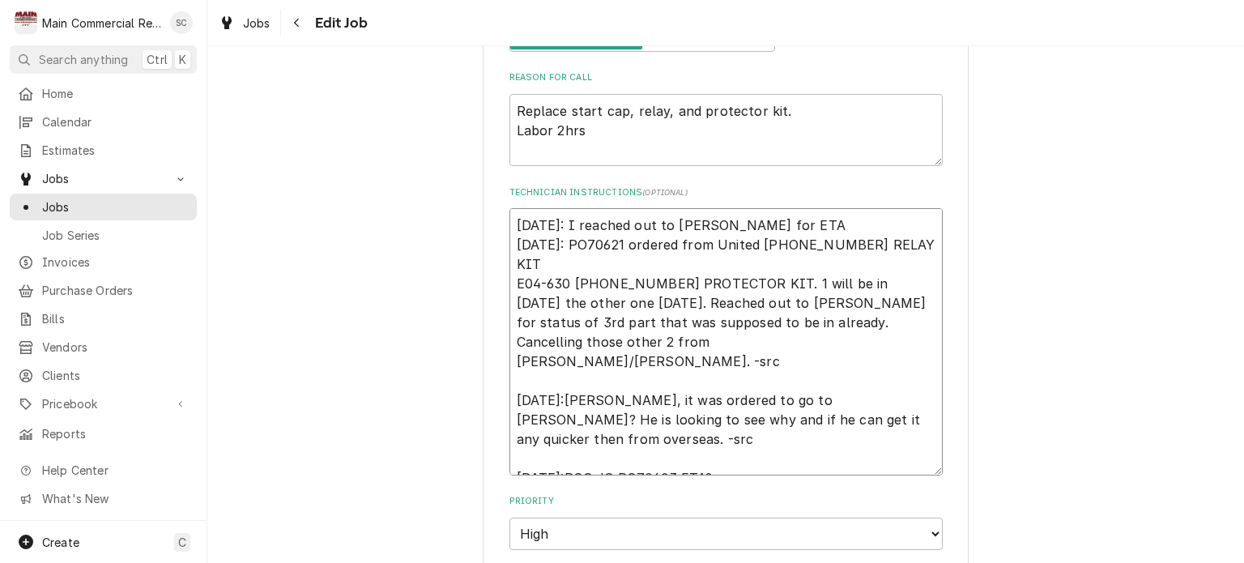
type textarea "9/22/25: I reached out to Mickey for ETA o 9-16-25: PO70621 ordered from United…"
type textarea "x"
type textarea "9/22/25: I reached out to Mickey for ETA on 9-16-25: PO70621 ordered from Unite…"
type textarea "x"
type textarea "9/22/25: I reached out to Mickey for ETA on 9-16-25: PO70621 ordered from Unite…"
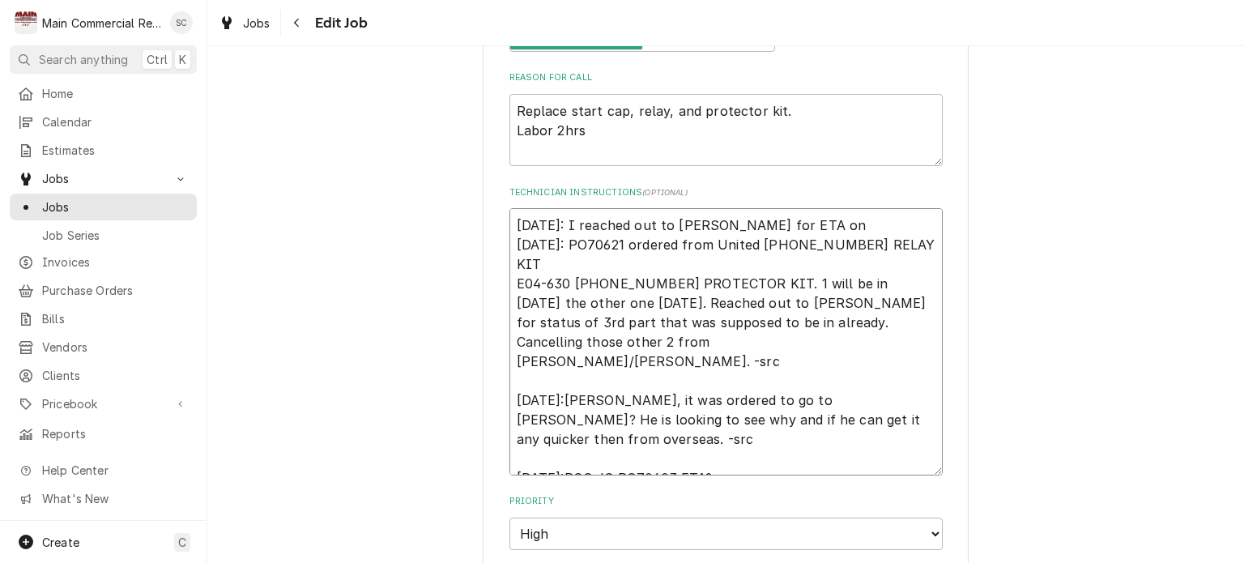
type textarea "x"
type textarea "9/22/25: I reached out to Mickey for ETA on p 9-16-25: PO70621 ordered from Uni…"
type textarea "x"
type textarea "9/22/25: I reached out to Mickey for ETA on pa 9-16-25: PO70621 ordered from Un…"
type textarea "x"
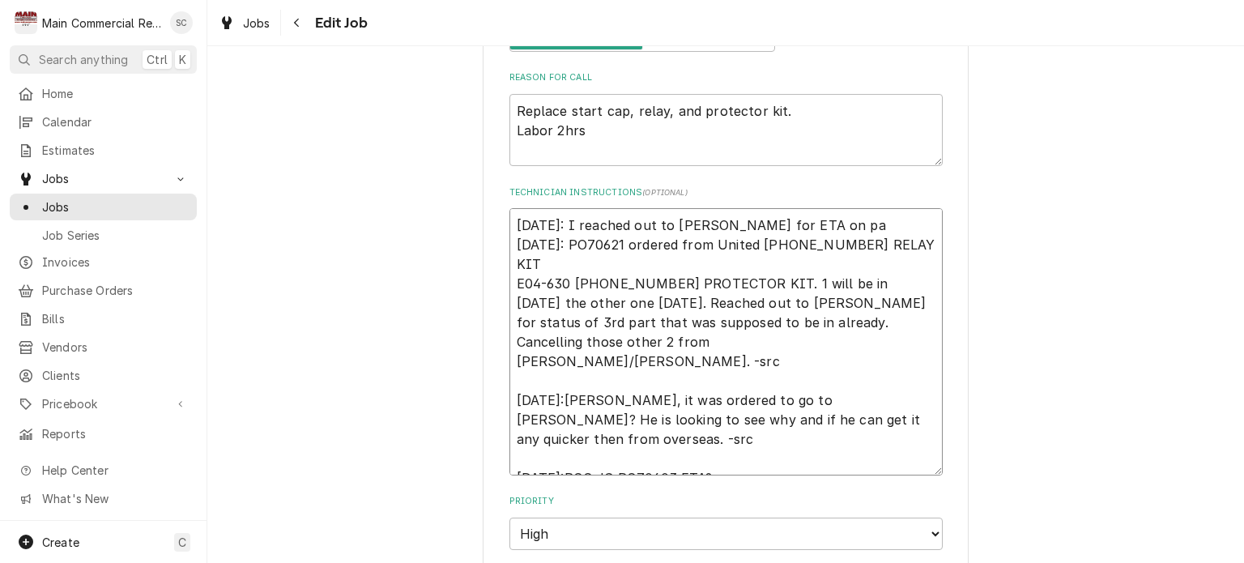
type textarea "9/22/25: I reached out to Mickey for ETA on par 9-16-25: PO70621 ordered from U…"
type textarea "x"
type textarea "9/22/25: I reached out to Mickey for ETA on part 9-16-25: PO70621 ordered from …"
type textarea "x"
type textarea "9/22/25: I reached out to Mickey for ETA on parts 9-16-25: PO70621 ordered from…"
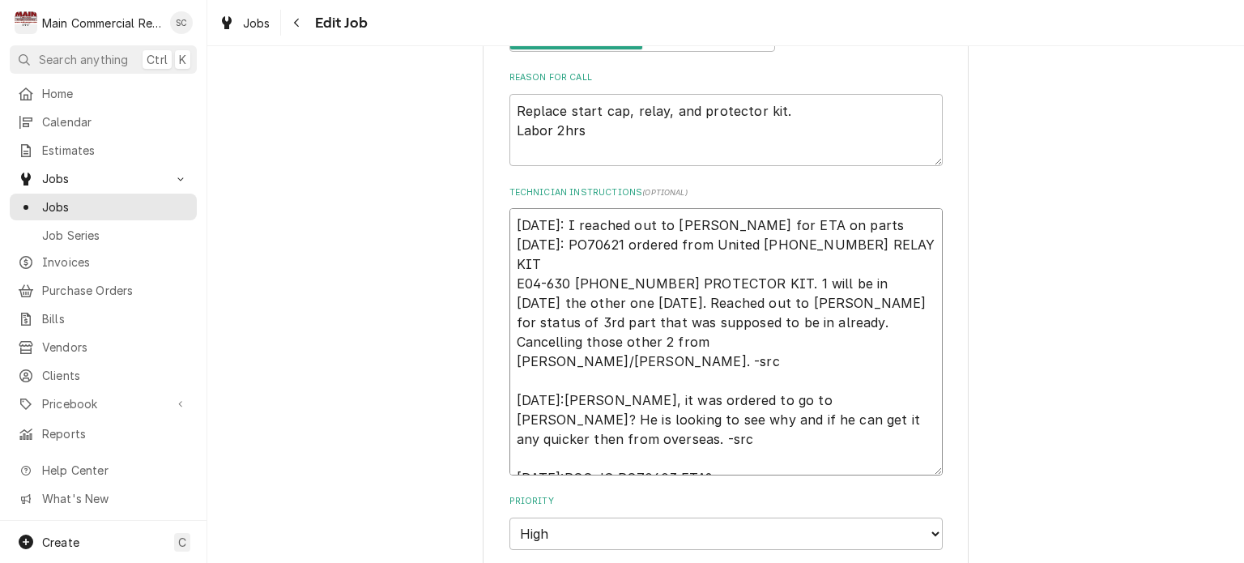
type textarea "x"
type textarea "9/22/25: I reached out to Mickey for ETA on parts 9-16-25: PO70621 ordered from…"
type textarea "x"
type textarea "9/22/25: I reached out to Mickey for ETA on parts f 9-16-25: PO70621 ordered fr…"
type textarea "x"
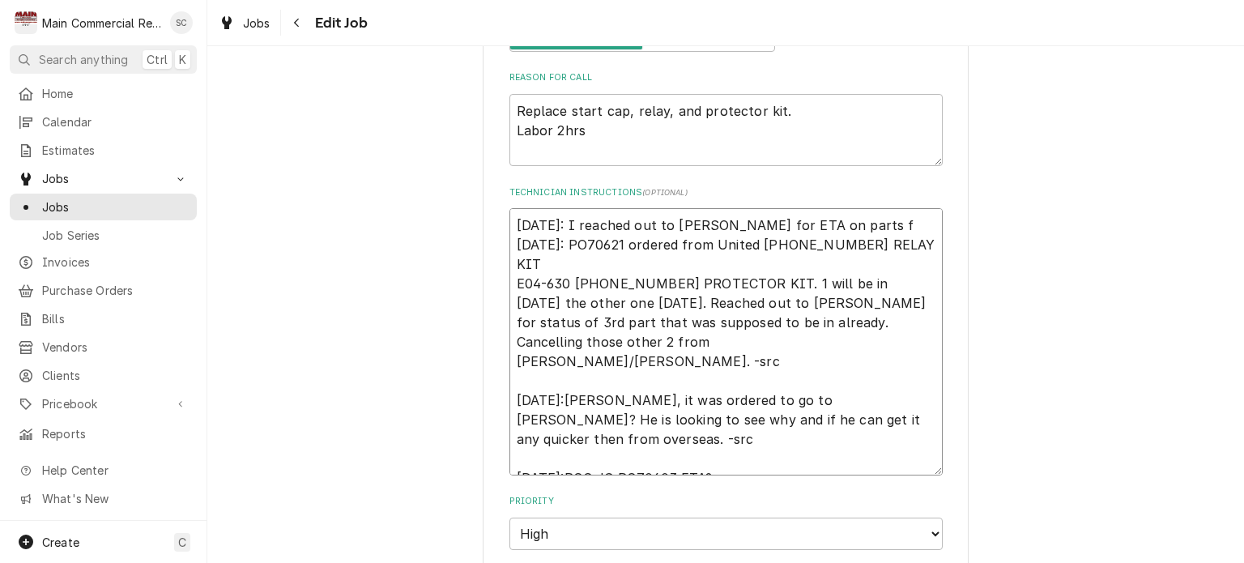
type textarea "9/22/25: I reached out to Mickey for ETA on parts fr 9-16-25: PO70621 ordered f…"
type textarea "x"
type textarea "9/22/25: I reached out to Mickey for ETA on parts fro 9-16-25: PO70621 ordered …"
type textarea "x"
type textarea "9/22/25: I reached out to Mickey for ETA on parts from 9-16-25: PO70621 ordered…"
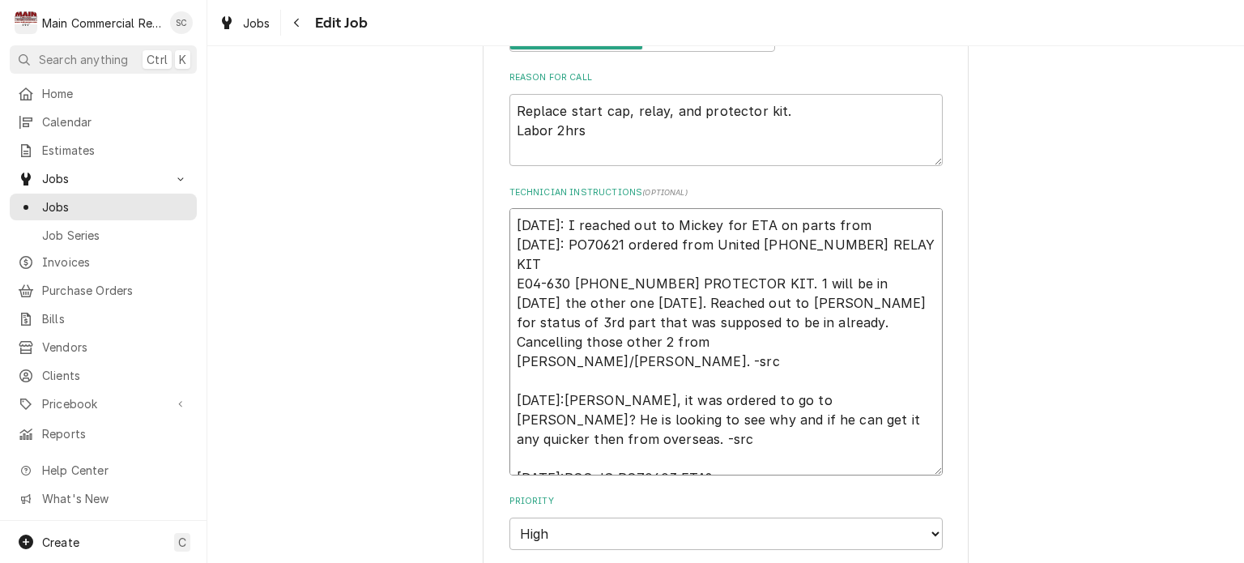
type textarea "x"
type textarea "9/22/25: I reached out to Mickey for ETA on parts from 9-16-25: PO70621 ordered…"
type textarea "x"
type textarea "9/22/25: I reached out to Mickey for ETA on parts from U 9-16-25: PO70621 order…"
type textarea "x"
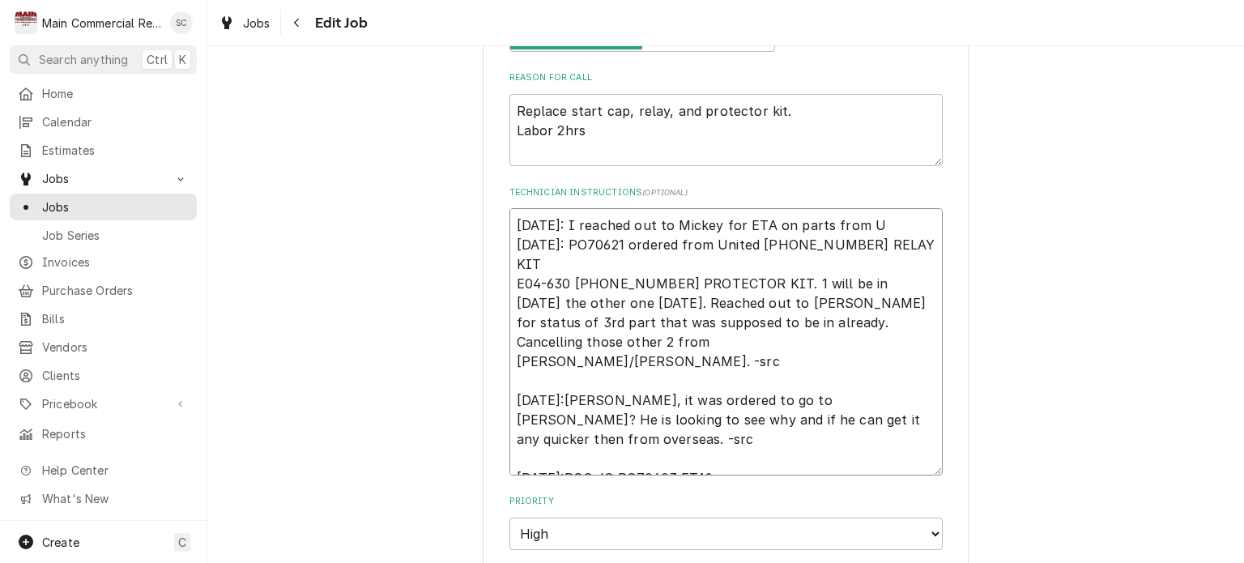
type textarea "9/22/25: I reached out to Mickey for ETA on parts from Un 9-16-25: PO70621 orde…"
type textarea "x"
type textarea "9/22/25: I reached out to Mickey for ETA on parts from Uni 9-16-25: PO70621 ord…"
type textarea "x"
type textarea "9/22/25: I reached out to Mickey for ETA on parts from Unit 9-16-25: PO70621 or…"
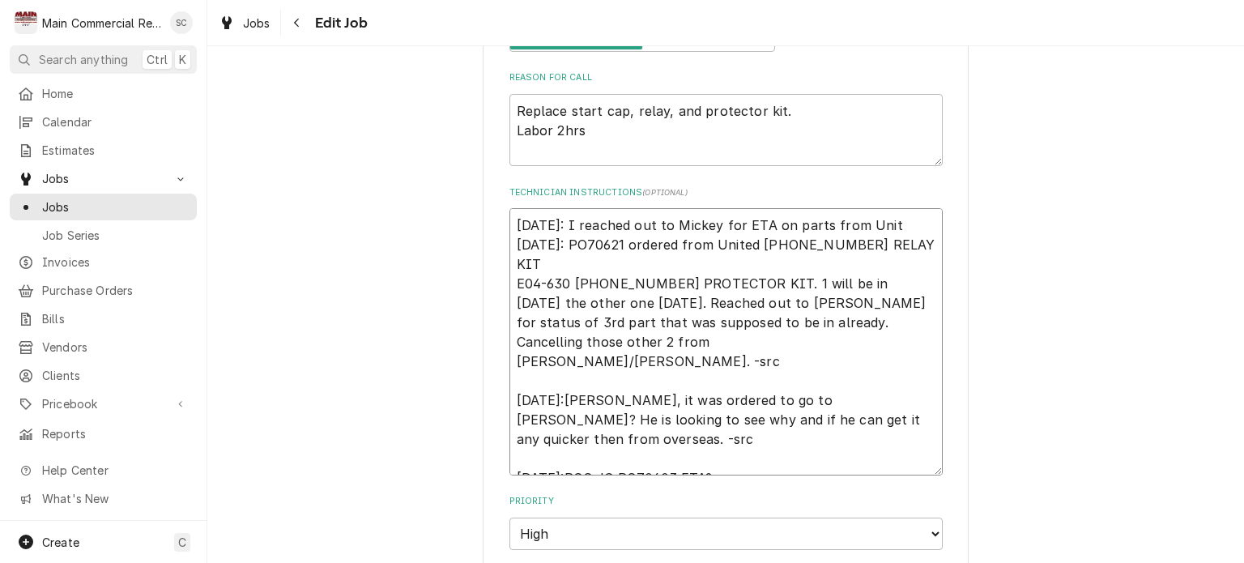
type textarea "x"
type textarea "9/22/25: I reached out to Mickey for ETA on parts from Unite 9-16-25: PO70621 o…"
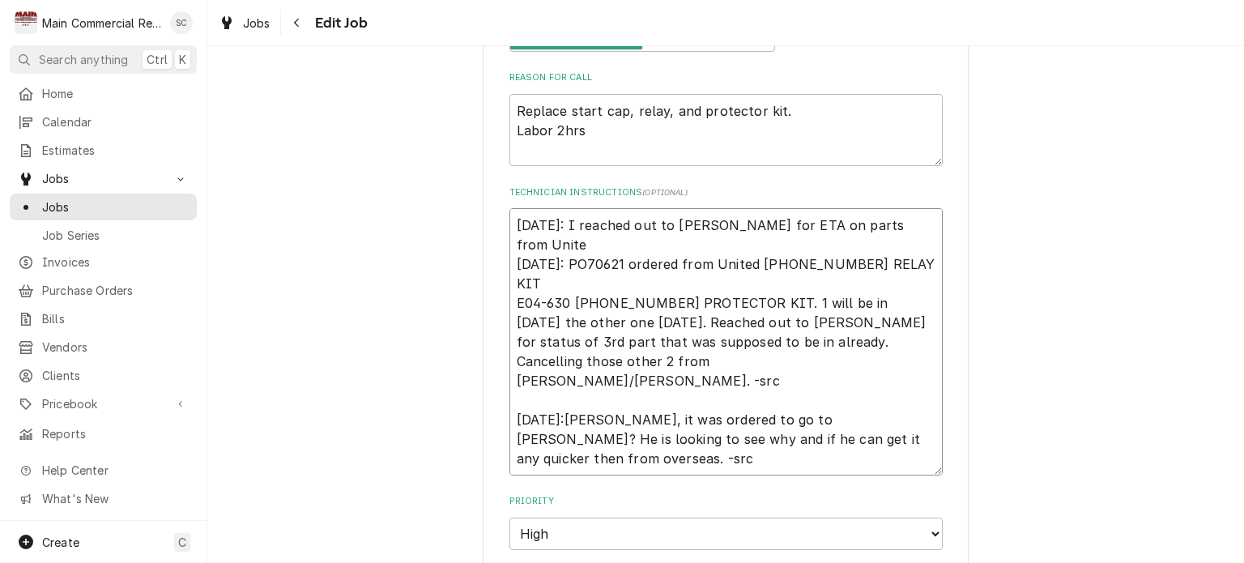
type textarea "x"
type textarea "9/22/25: I reached out to Mickey for ETA on parts from United 9-16-25: PO70621 …"
type textarea "x"
type textarea "9/22/25: I reached out to Mickey for ETA on parts from United. 9-16-25: PO70621…"
type textarea "x"
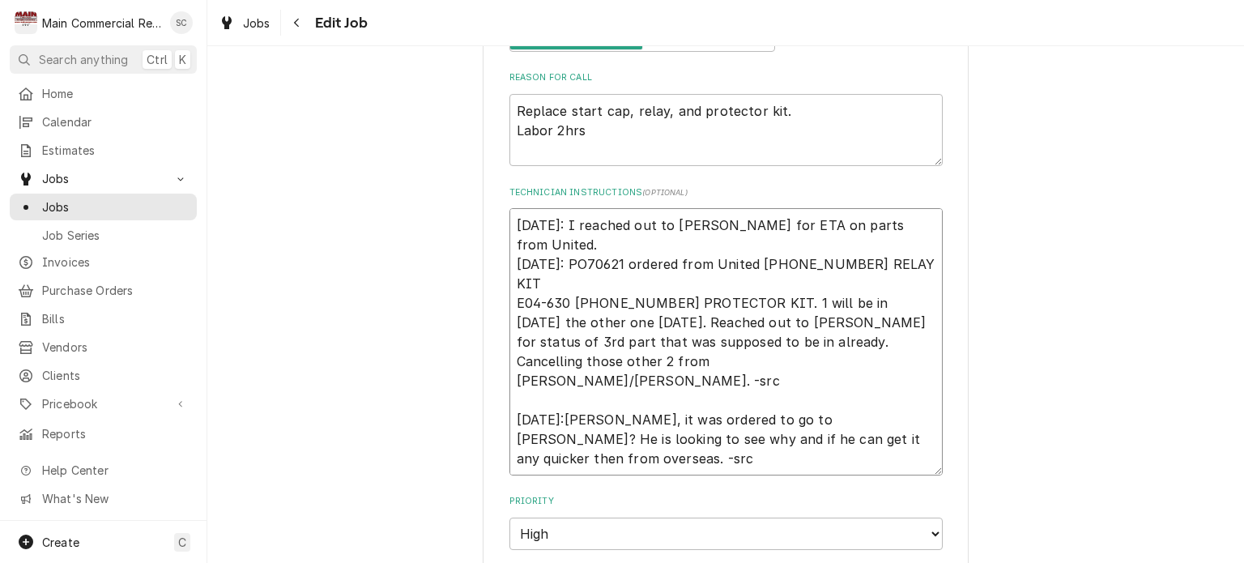
type textarea "9/22/25: I reached out to Mickey for ETA on parts from United. 9-16-25: PO70621…"
type textarea "x"
type textarea "9/22/25: I reached out to Mickey for ETA on parts from United. A 9-16-25: PO706…"
drag, startPoint x: 666, startPoint y: 227, endPoint x: 576, endPoint y: 224, distance: 90.7
click at [574, 223] on textarea "9/22/25: I reached out to Mickey for ETA on parts from United. A 9-16-25: PO706…" at bounding box center [725, 341] width 433 height 267
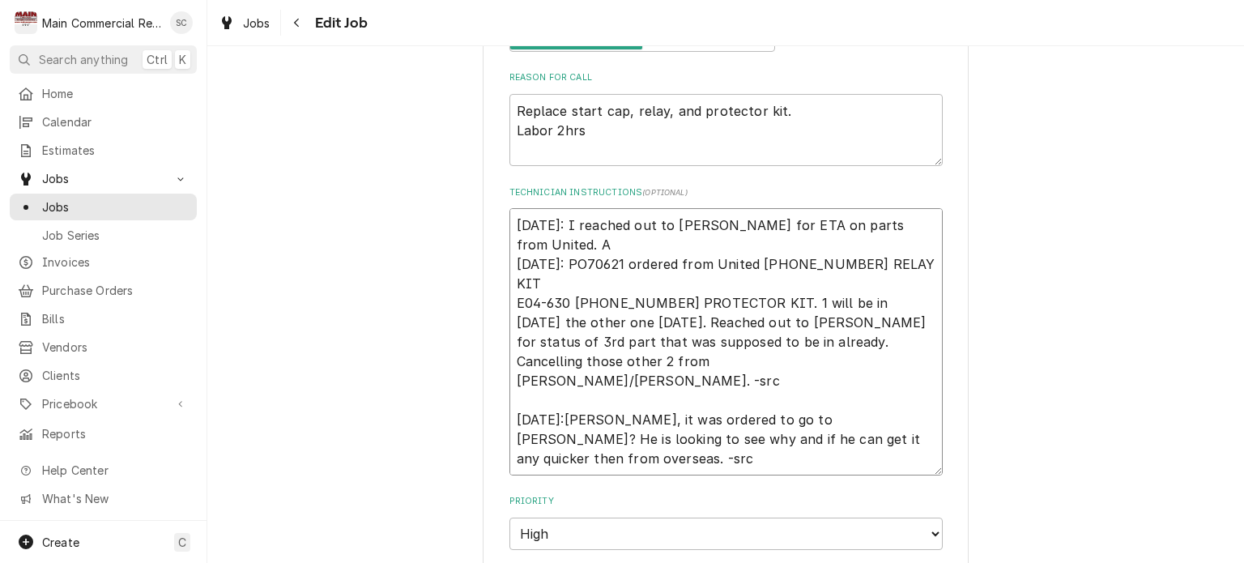
type textarea "x"
type textarea "9/22/25: I Mickey for ETA on parts from United. A 9-16-25: PO70621 ordered from…"
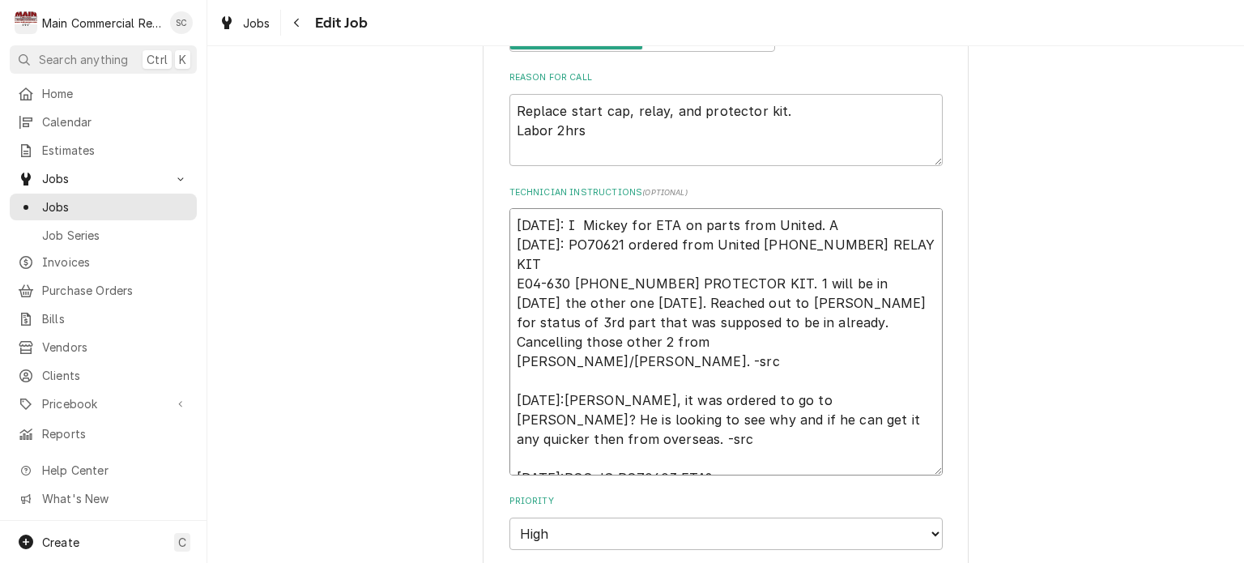
type textarea "x"
type textarea "9/22/25: I s Mickey for ETA on parts from United. A 9-16-25: PO70621 ordered fr…"
type textarea "x"
type textarea "9/22/25: I se Mickey for ETA on parts from United. A 9-16-25: PO70621 ordered f…"
type textarea "x"
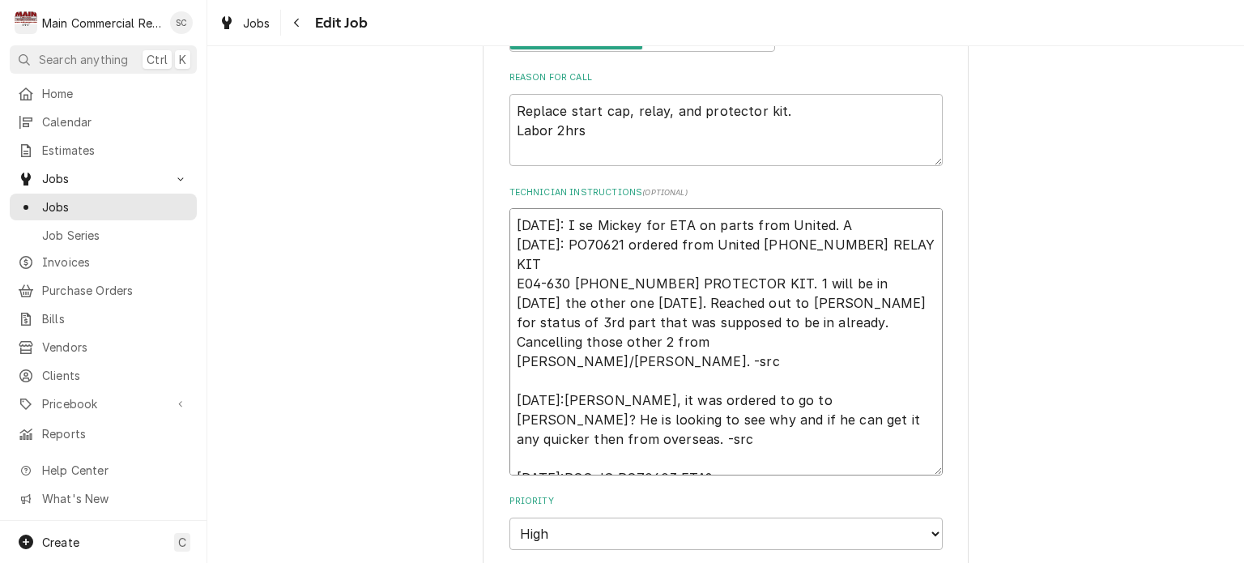
type textarea "9/22/25: I sen Mickey for ETA on parts from United. A 9-16-25: PO70621 ordered …"
type textarea "x"
type textarea "9/22/25: I sent Mickey for ETA on parts from United. A 9-16-25: PO70621 ordered…"
type textarea "x"
type textarea "9/22/25: I sent Mickey for ETA on parts from United. A 9-16-25: PO70621 ordered…"
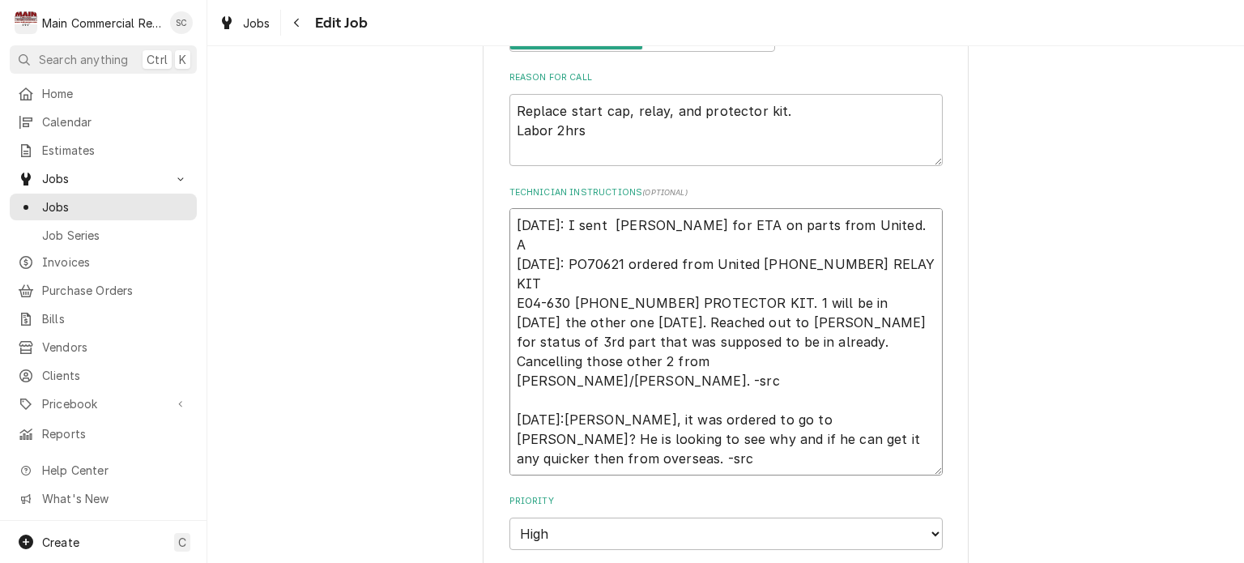
type textarea "x"
type textarea "9/22/25: I sent a Mickey for ETA on parts from United. A 9-16-25: PO70621 order…"
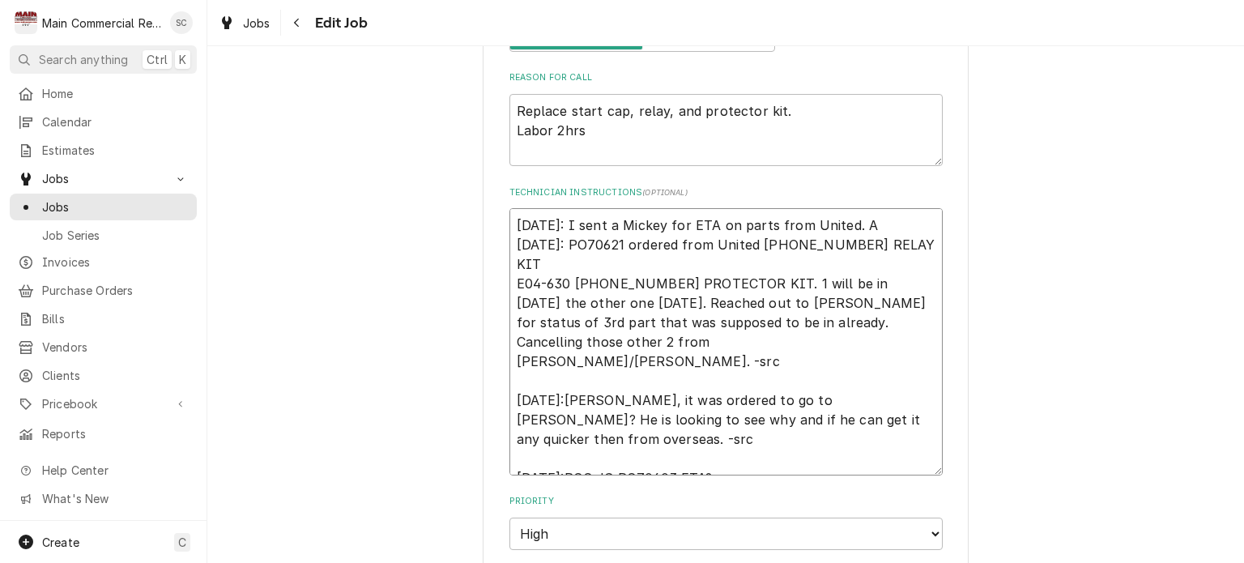
type textarea "x"
type textarea "9/22/25: I sent an Mickey for ETA on parts from United. A 9-16-25: PO70621 orde…"
type textarea "x"
type textarea "9/22/25: I sent an Mickey for ETA on parts from United. A 9-16-25: PO70621 orde…"
type textarea "x"
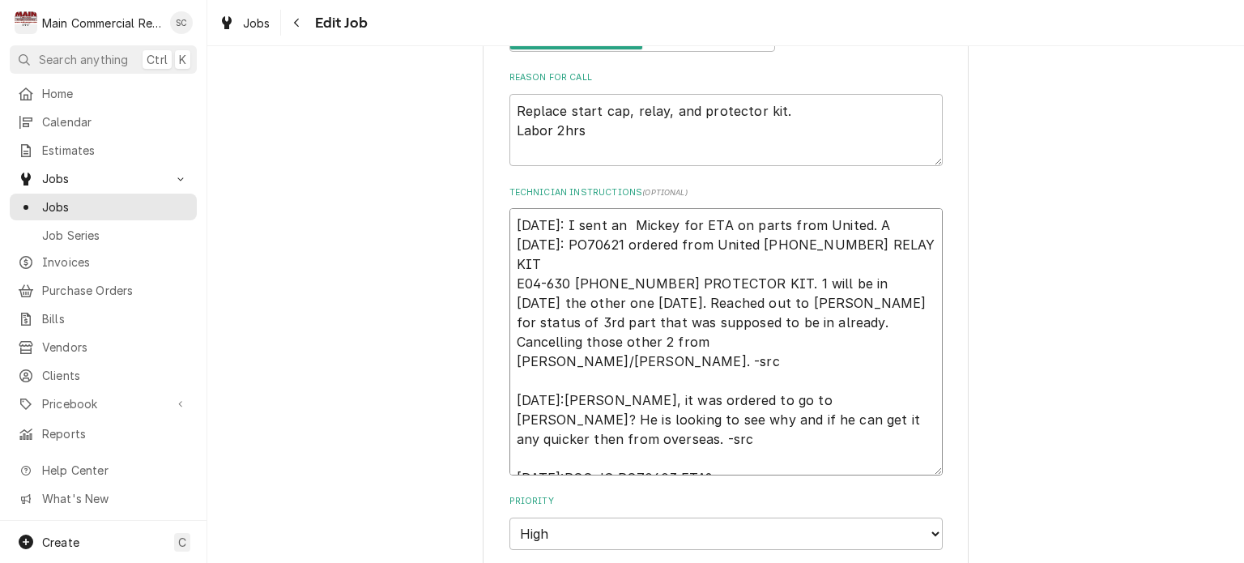
type textarea "9/22/25: I sent an e Mickey for ETA on parts from United. A 9-16-25: PO70621 or…"
type textarea "x"
type textarea "9/22/25: I sent an em Mickey for ETA on parts from United. A 9-16-25: PO70621 o…"
type textarea "x"
type textarea "9/22/25: I sent an ema Mickey for ETA on parts from United. A 9-16-25: PO70621 …"
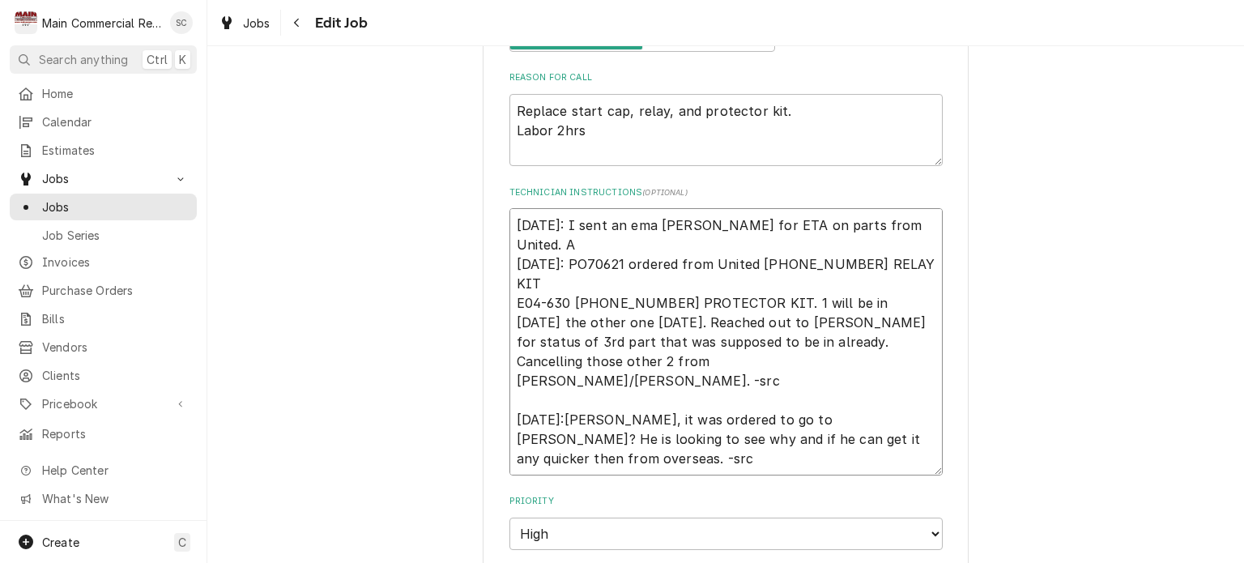
type textarea "x"
type textarea "9/22/25: I sent an emai Mickey for ETA on parts from United. A 9-16-25: PO70621…"
click at [568, 236] on textarea "9/22/25: I sent an email to Mickey for ETA on parts from United. A 9-16-25: PO7…" at bounding box center [725, 341] width 433 height 267
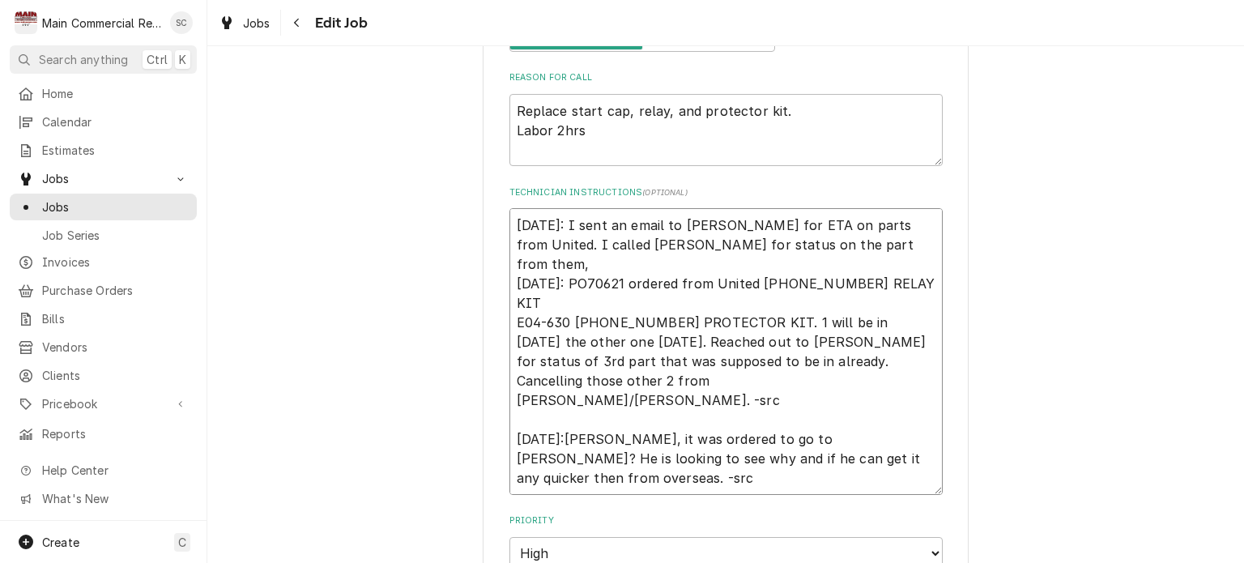
click at [847, 236] on textarea "9/22/25: I sent an email to Mickey for ETA on parts from United. I called Johns…" at bounding box center [725, 351] width 433 height 287
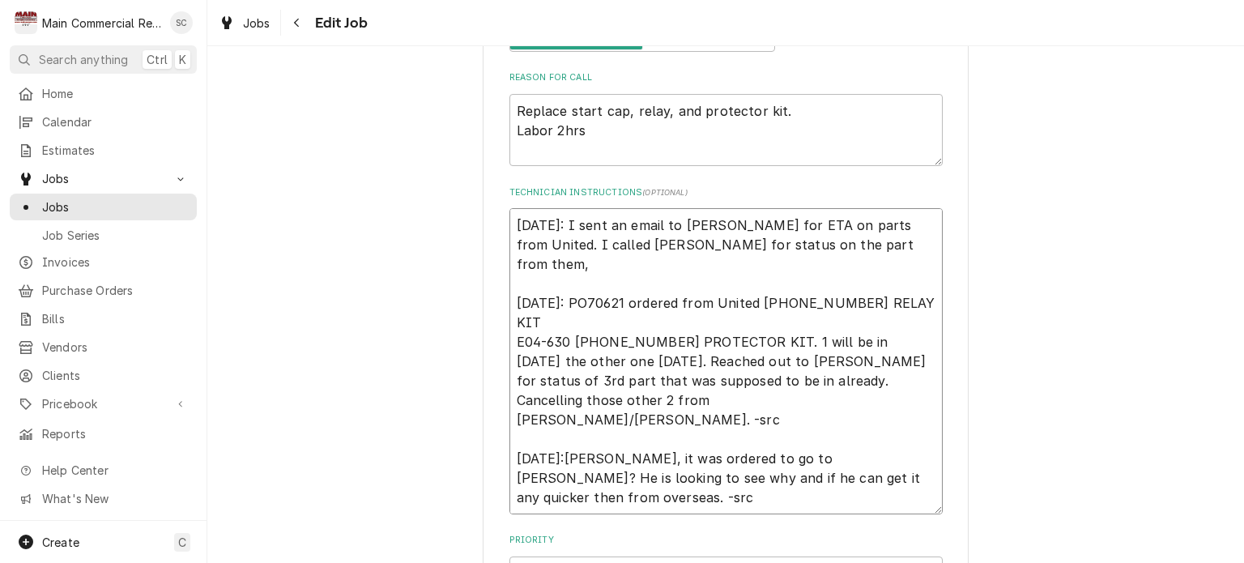
click at [849, 236] on textarea "9/22/25: I sent an email to Mickey for ETA on parts from United. I called Johns…" at bounding box center [725, 361] width 433 height 306
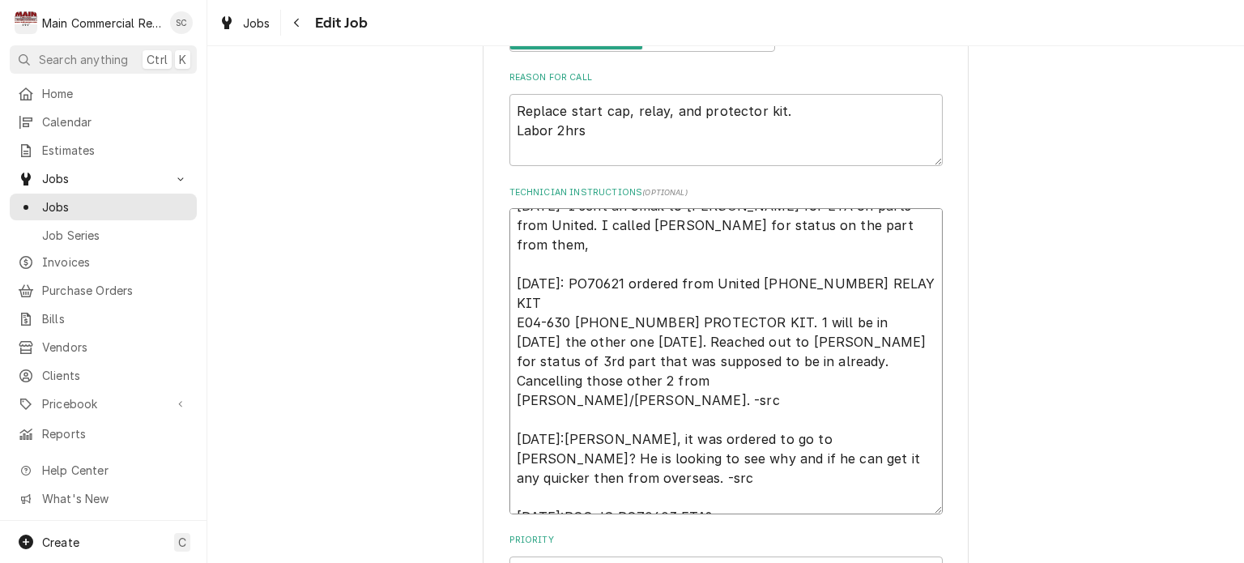
click at [751, 460] on textarea "9/22/25: I sent an email to Mickey for ETA on parts from United. I called Johns…" at bounding box center [725, 361] width 433 height 306
click at [751, 458] on textarea "9/22/25: I sent an email to Mickey for ETA on parts from United. I called Johns…" at bounding box center [725, 361] width 433 height 306
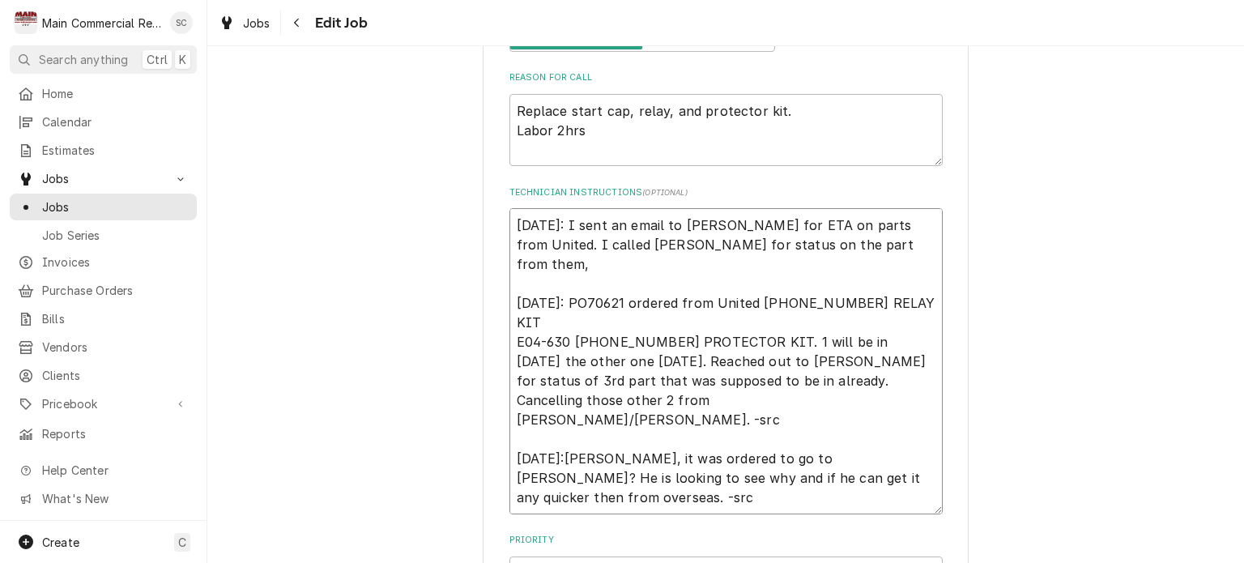
click at [851, 245] on textarea "9/22/25: I sent an email to Mickey for ETA on parts from United. I called Johns…" at bounding box center [725, 361] width 433 height 306
click at [905, 219] on textarea "9/22/25: I sent an email to Mickey for ETA on parts from United. I called Johns…" at bounding box center [725, 361] width 433 height 306
click at [509, 357] on textarea "9/22/25: I sent an email to Mickey for ETA on parts from United, still not deli…" at bounding box center [725, 371] width 433 height 326
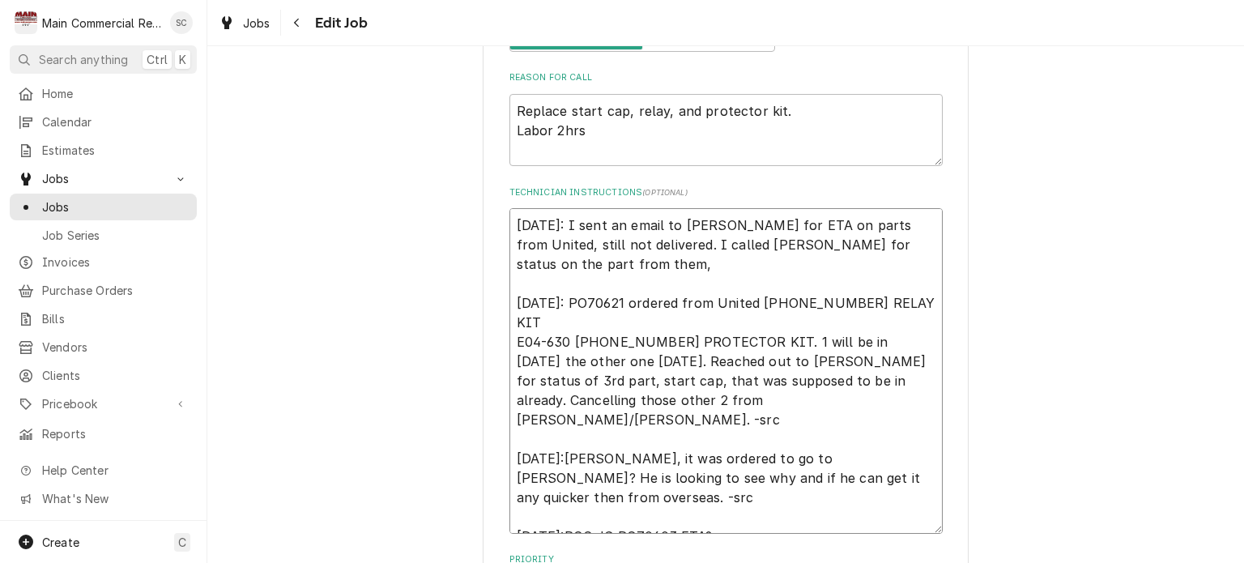
click at [748, 385] on textarea "9/22/25: I sent an email to Mickey for ETA on parts from United, still not deli…" at bounding box center [725, 371] width 433 height 326
click at [823, 269] on textarea "9/22/25: I sent an email to Mickey for ETA on parts from United, still not deli…" at bounding box center [725, 371] width 433 height 326
click at [755, 383] on textarea "9/22/25: I sent an email to Mickey for ETA on parts from United, still not deli…" at bounding box center [725, 371] width 433 height 326
drag, startPoint x: 667, startPoint y: 494, endPoint x: 630, endPoint y: 492, distance: 37.3
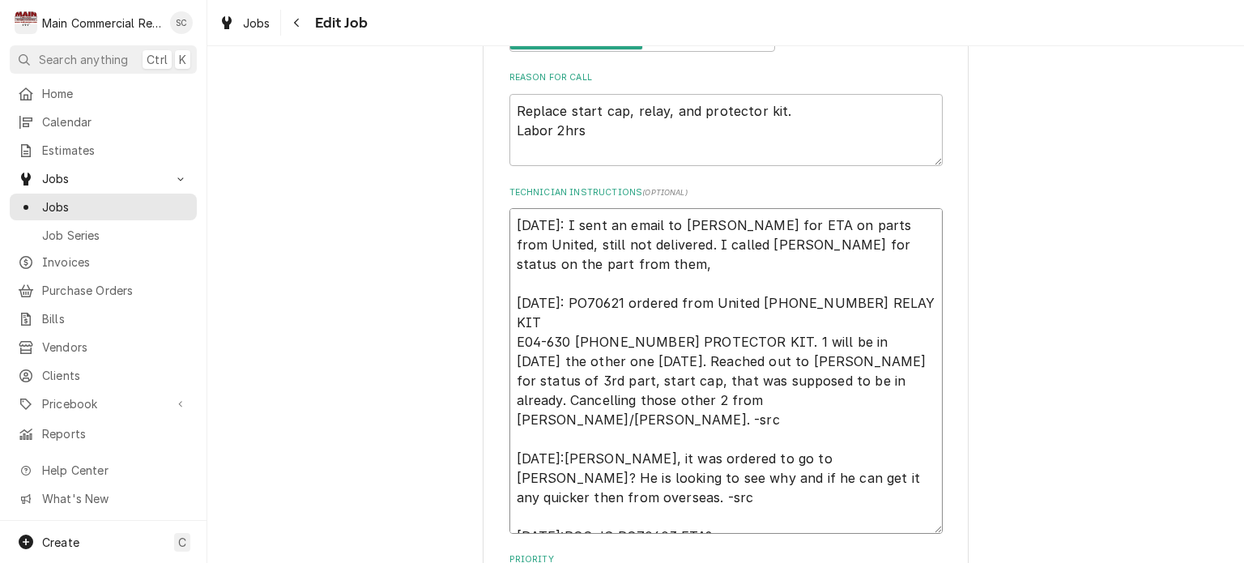
click at [630, 492] on textarea "9/22/25: I sent an email to Mickey for ETA on parts from United, still not deli…" at bounding box center [725, 371] width 433 height 326
click at [521, 282] on textarea "9/22/25: I sent an email to Mickey for ETA on parts from United, still not deli…" at bounding box center [725, 371] width 433 height 326
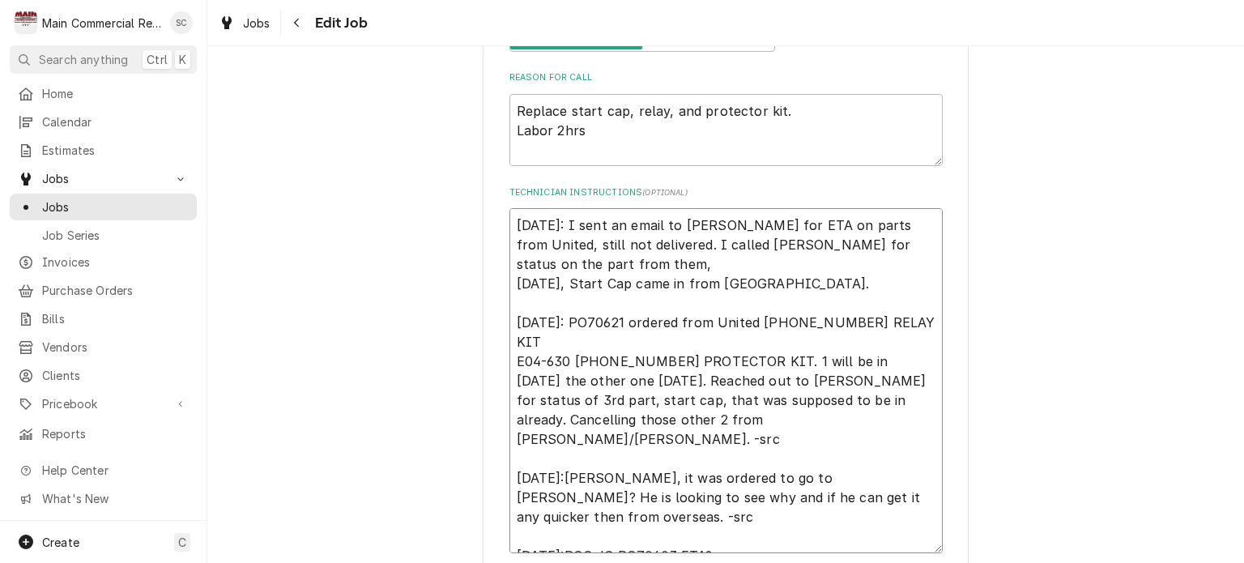
click at [725, 268] on textarea "9/22/25: I sent an email to Mickey for ETA on parts from United, still not deli…" at bounding box center [725, 380] width 433 height 345
click at [672, 255] on textarea "9/22/25: I sent an email to Mickey for ETA on parts from United, still not deli…" at bounding box center [725, 380] width 433 height 345
click at [658, 240] on textarea "9/22/25: I sent an email to Mickey for ETA on parts from United, still not deli…" at bounding box center [725, 380] width 433 height 345
click at [790, 283] on textarea "9/22/25: I sent an email to Mickey for ETA on parts from United, still not deli…" at bounding box center [725, 380] width 433 height 345
click at [764, 244] on textarea "9/22/25: I sent an email to Mickey for ETA on parts from United, still not deli…" at bounding box center [725, 380] width 433 height 345
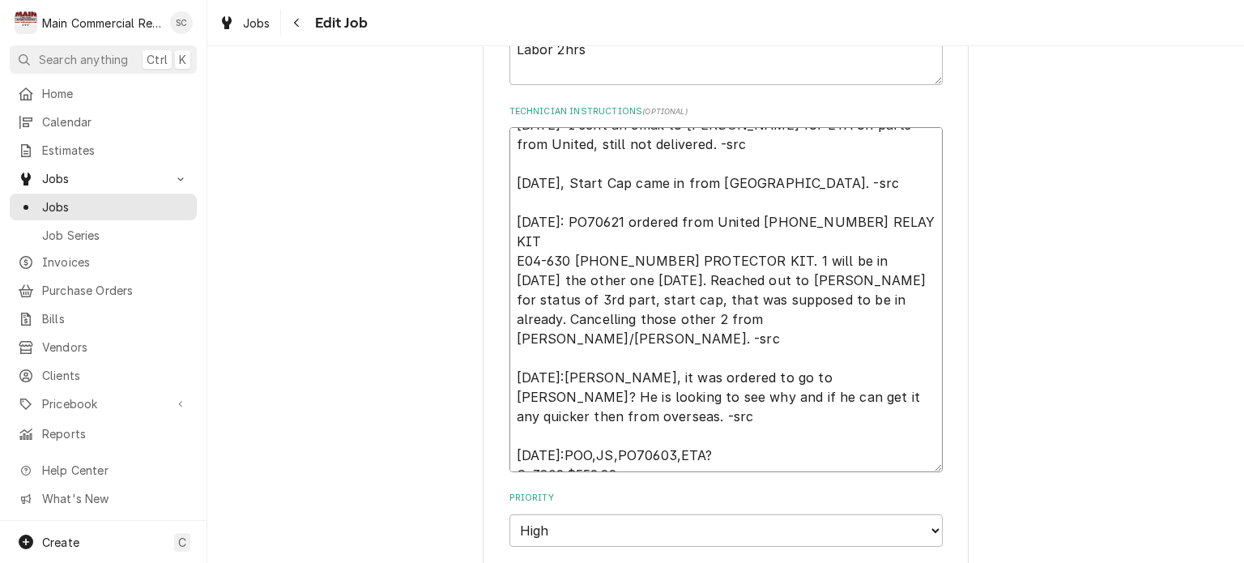
scroll to position [1134, 0]
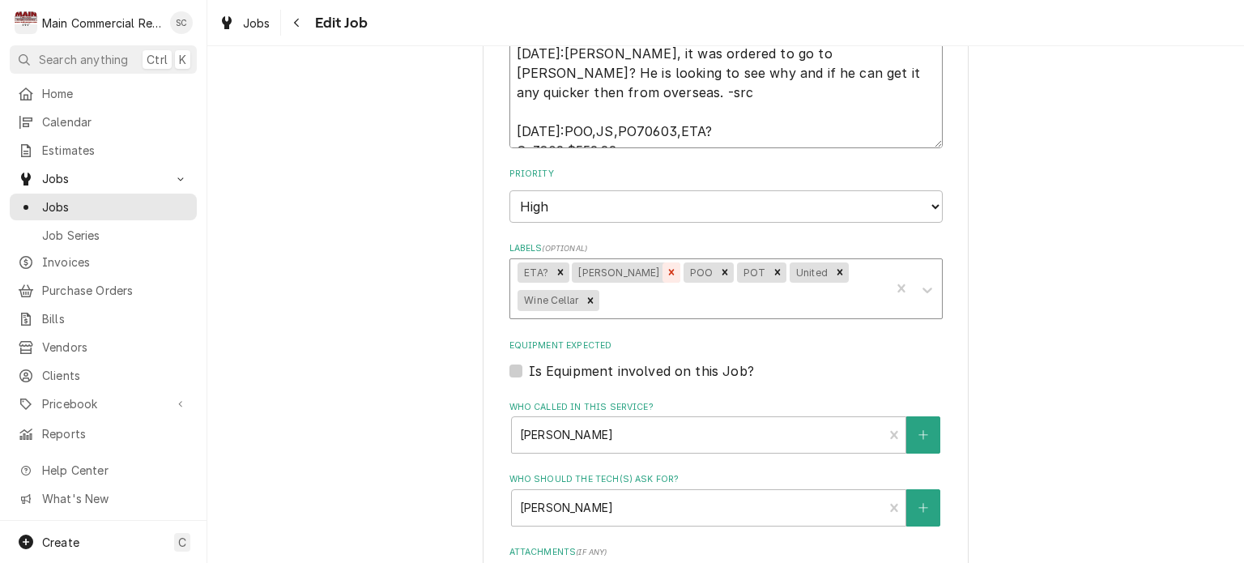
click at [669, 270] on icon "Remove Johnstone" at bounding box center [672, 273] width 6 height 6
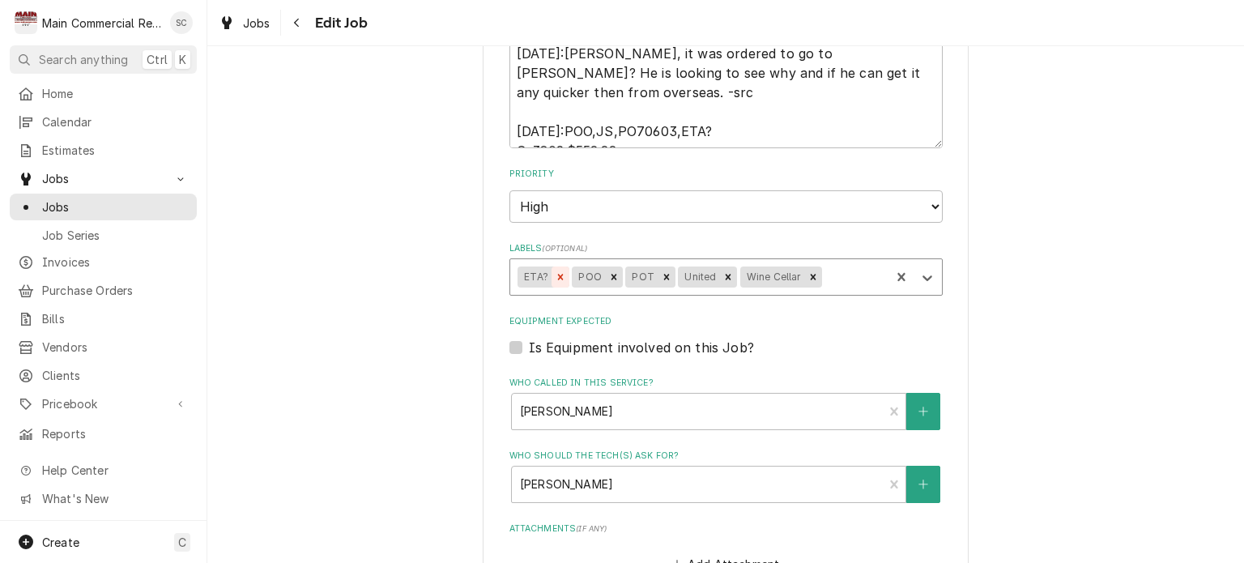
click at [558, 274] on icon "Remove ETA?" at bounding box center [561, 277] width 6 height 6
click at [609, 274] on icon "Remove POT" at bounding box center [612, 277] width 6 height 6
click at [788, 338] on div "Is Equipment involved on this Job?" at bounding box center [725, 347] width 433 height 19
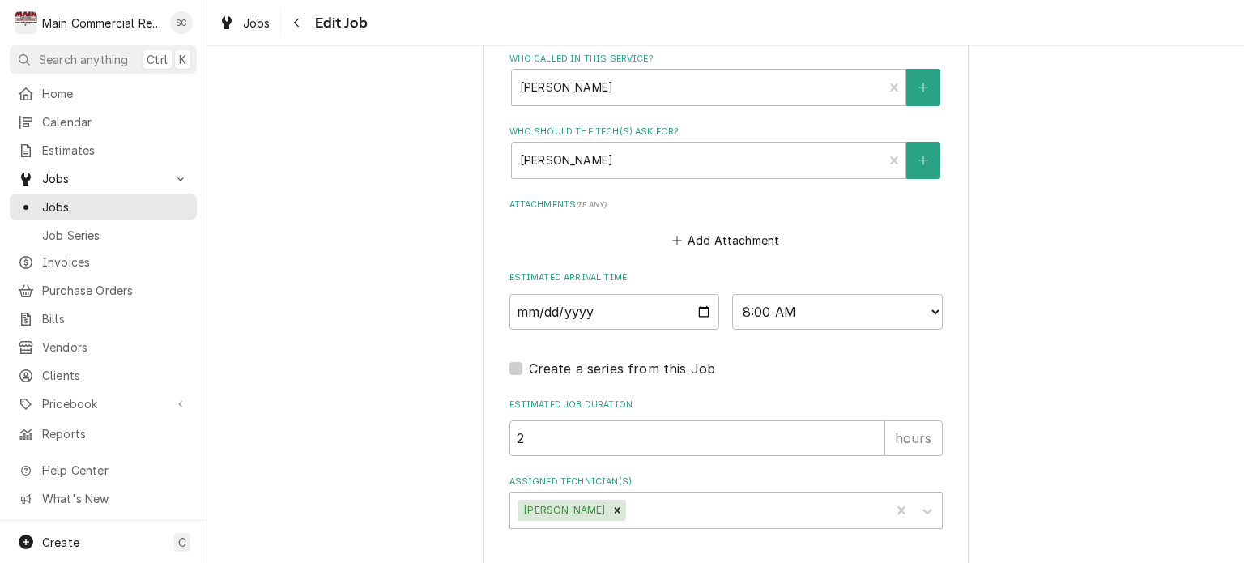
scroll to position [1516, 0]
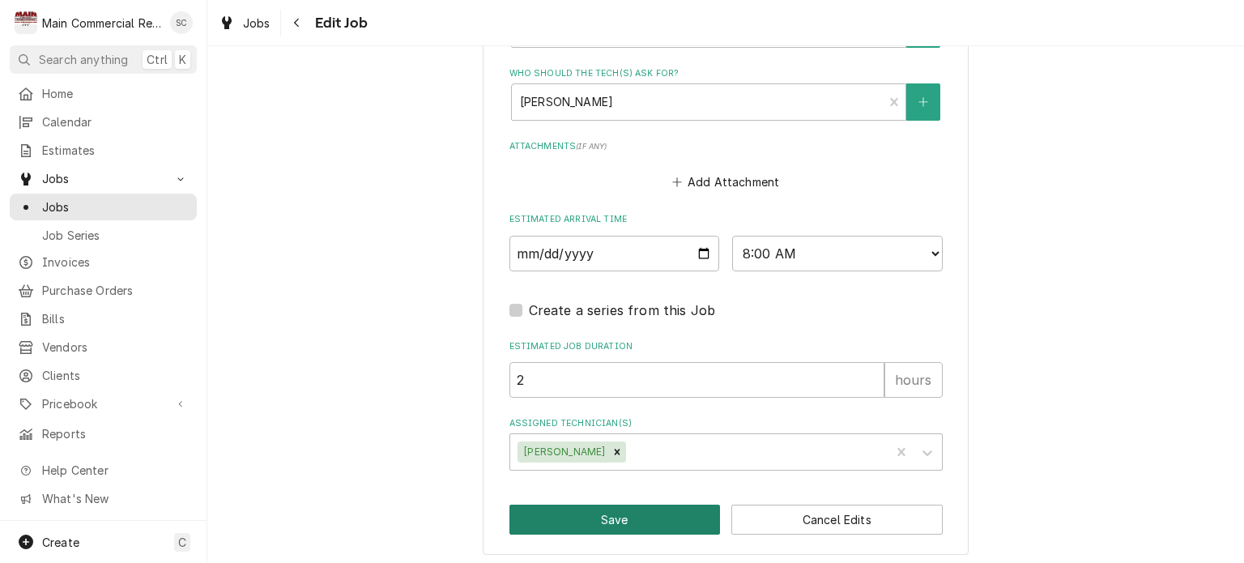
click at [670, 517] on button "Save" at bounding box center [614, 519] width 211 height 30
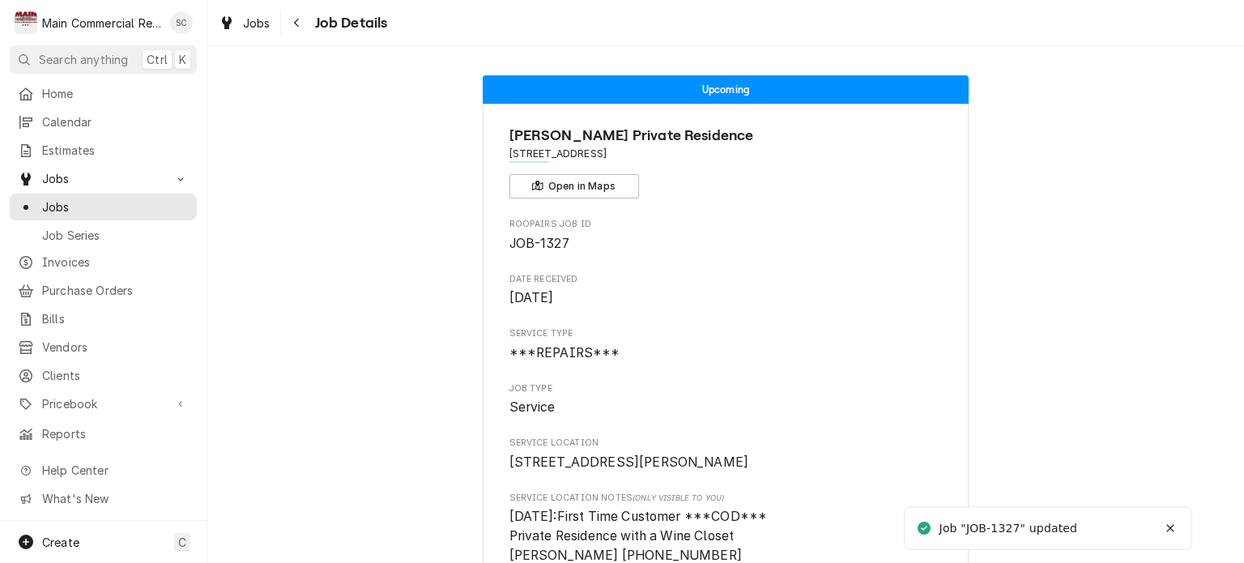
click at [769, 275] on span "Date Received" at bounding box center [725, 279] width 433 height 13
click at [246, 24] on span "Jobs" at bounding box center [257, 23] width 28 height 17
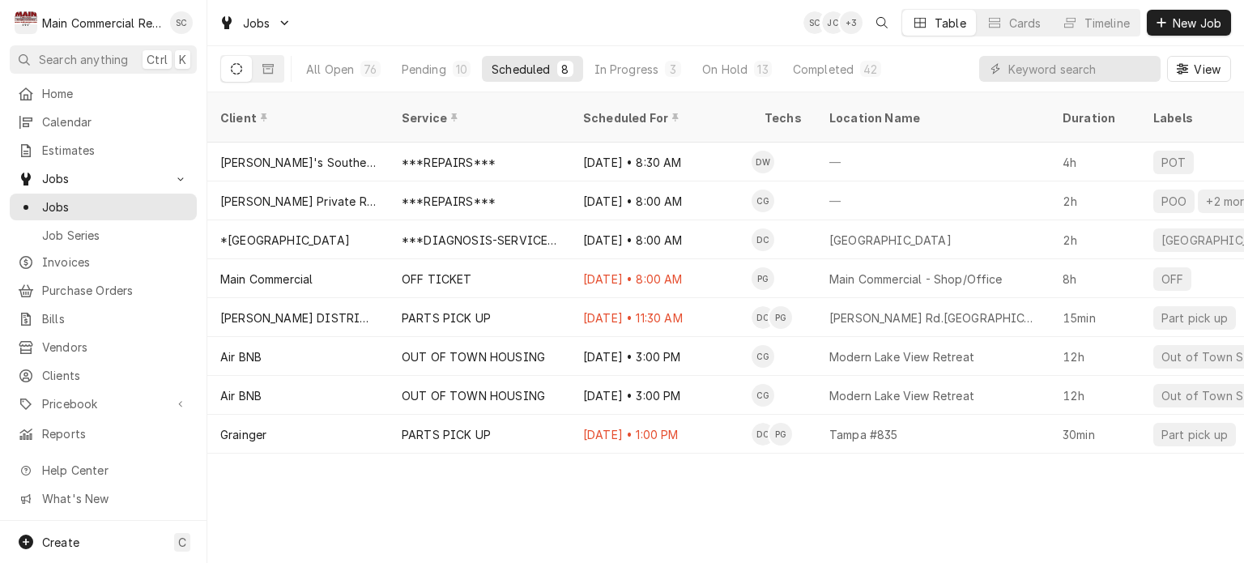
click at [739, 483] on div "Client Service Scheduled For Techs Location Name Duration Labels Status ID Prio…" at bounding box center [725, 327] width 1037 height 470
click at [739, 482] on div "Client Service Scheduled For Techs Location Name Duration Labels Status ID Prio…" at bounding box center [725, 327] width 1037 height 470
click at [741, 483] on div "Client Service Scheduled For Techs Location Name Duration Labels Status ID Prio…" at bounding box center [725, 327] width 1037 height 470
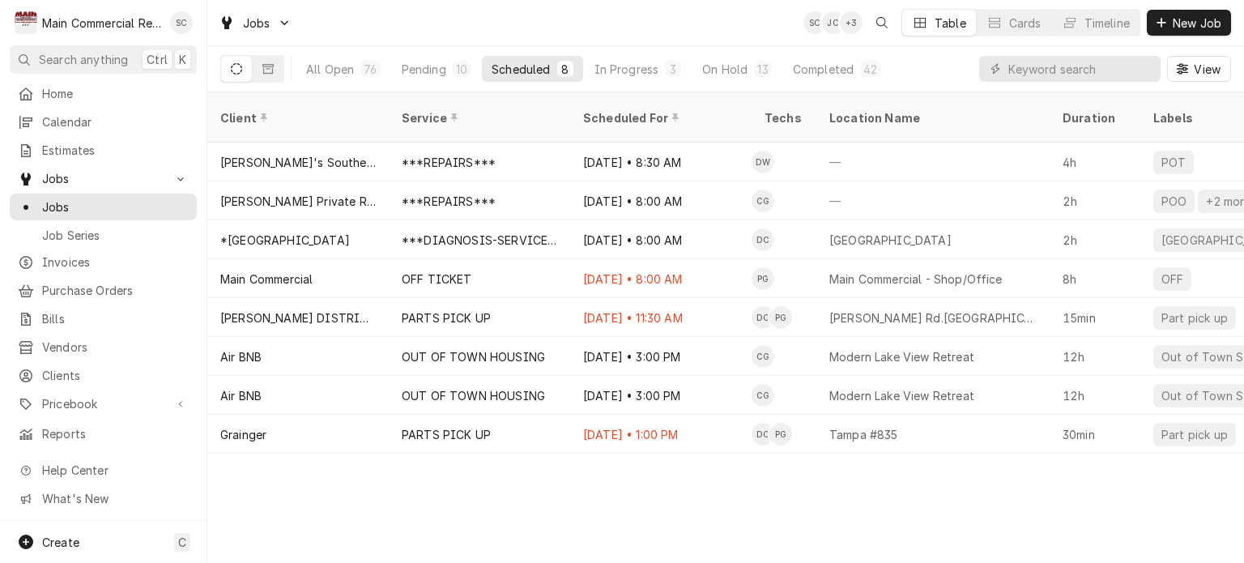
click at [745, 483] on div "Client Service Scheduled For Techs Location Name Duration Labels Status ID Prio…" at bounding box center [725, 327] width 1037 height 470
click at [746, 487] on div "Client Service Scheduled For Techs Location Name Duration Labels Status ID Prio…" at bounding box center [725, 327] width 1037 height 470
click at [747, 488] on div "Client Service Scheduled For Techs Location Name Duration Labels Status ID Prio…" at bounding box center [725, 327] width 1037 height 470
click at [744, 67] on div "On Hold" at bounding box center [724, 69] width 45 height 17
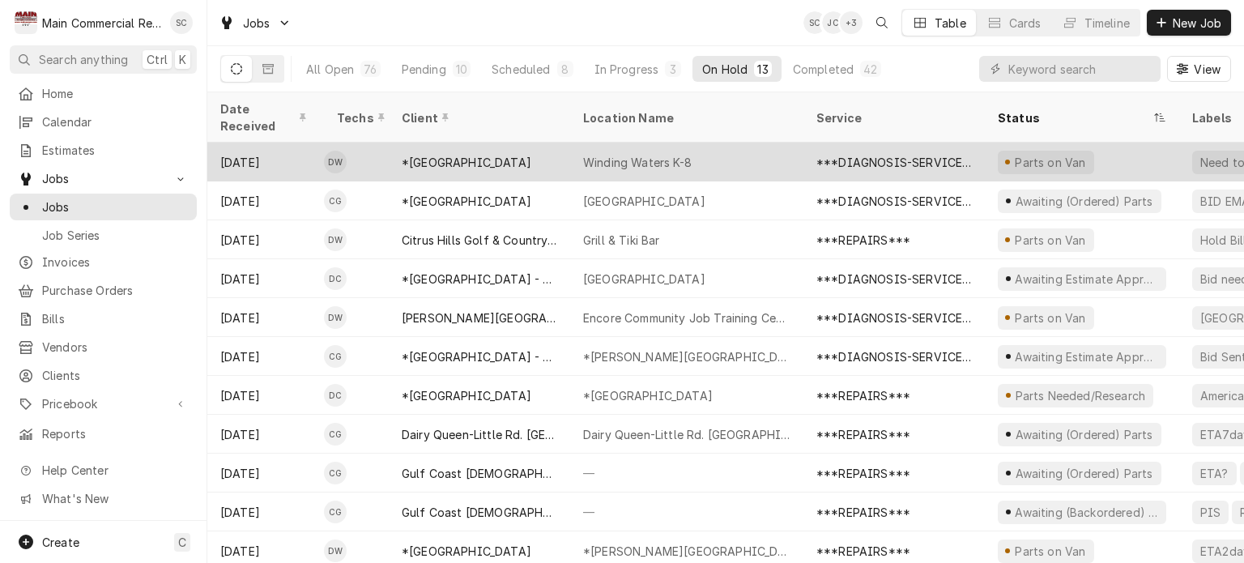
click at [676, 154] on div "Winding Waters K-8" at bounding box center [637, 162] width 109 height 17
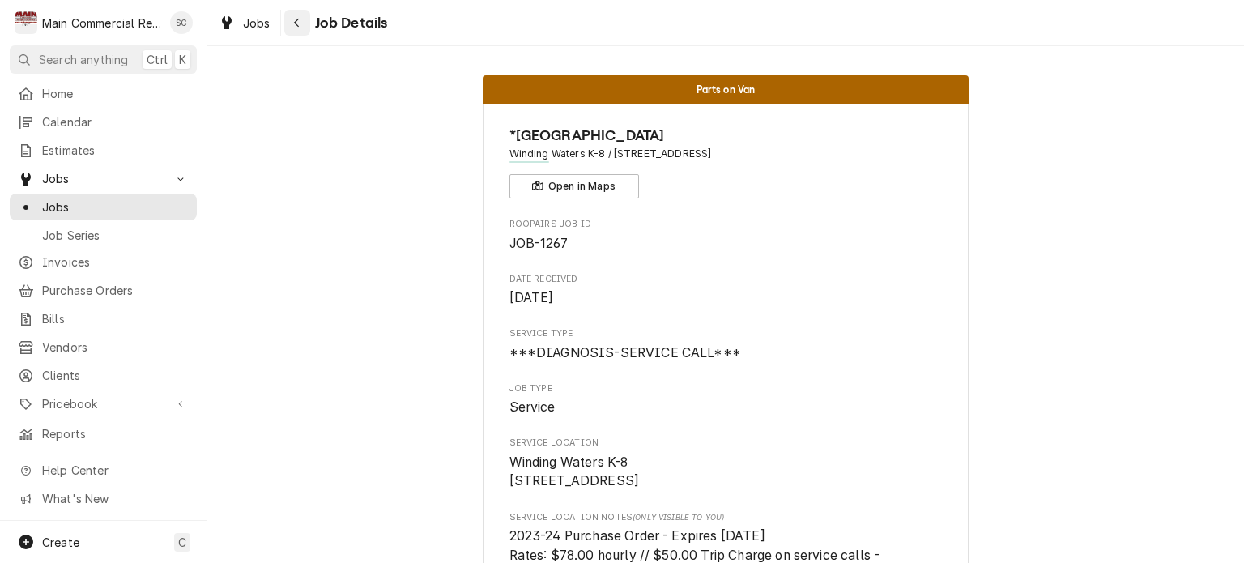
click at [300, 23] on icon "Navigate back" at bounding box center [296, 22] width 7 height 11
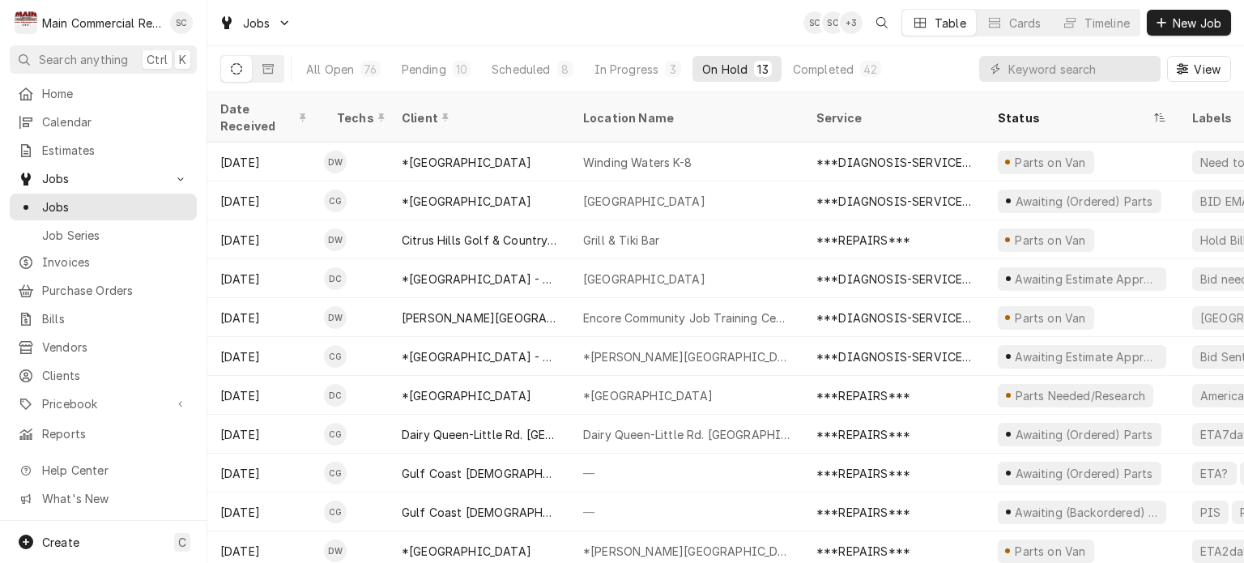
click at [661, 23] on div "Jobs SC SC + 3 Table Cards Timeline New Job" at bounding box center [725, 22] width 1037 height 45
click at [614, 26] on div "Jobs SC SC + 3 Table Cards Timeline New Job" at bounding box center [725, 22] width 1037 height 45
click at [700, 19] on div "Jobs SC SC + 3 Table Cards Timeline New Job" at bounding box center [725, 22] width 1037 height 45
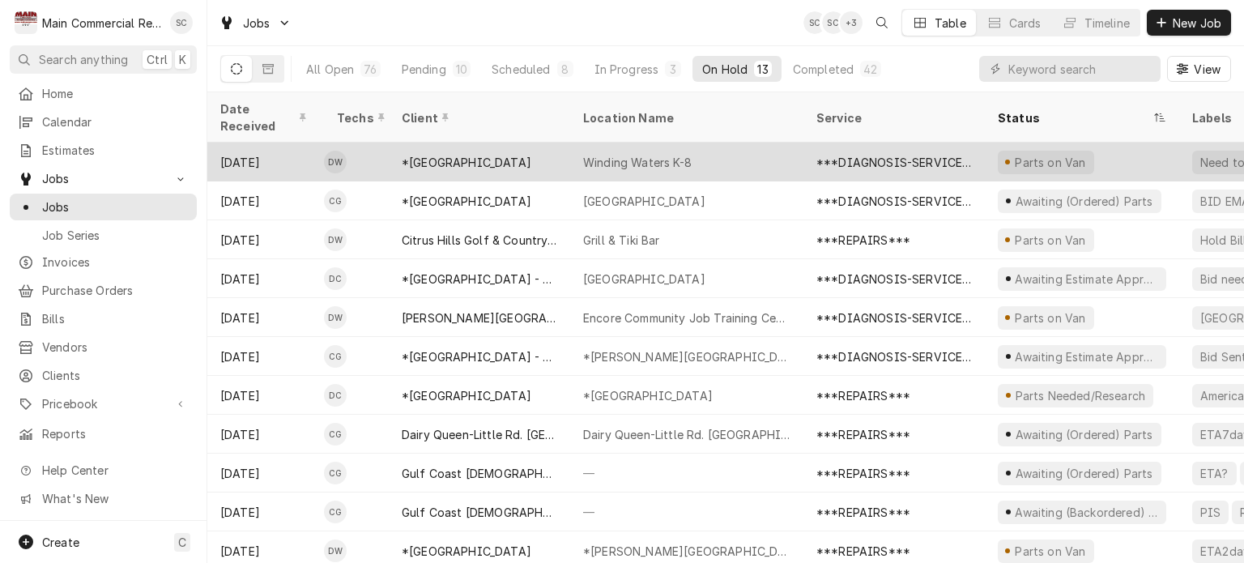
click at [744, 148] on div "Winding Waters K-8" at bounding box center [686, 162] width 233 height 39
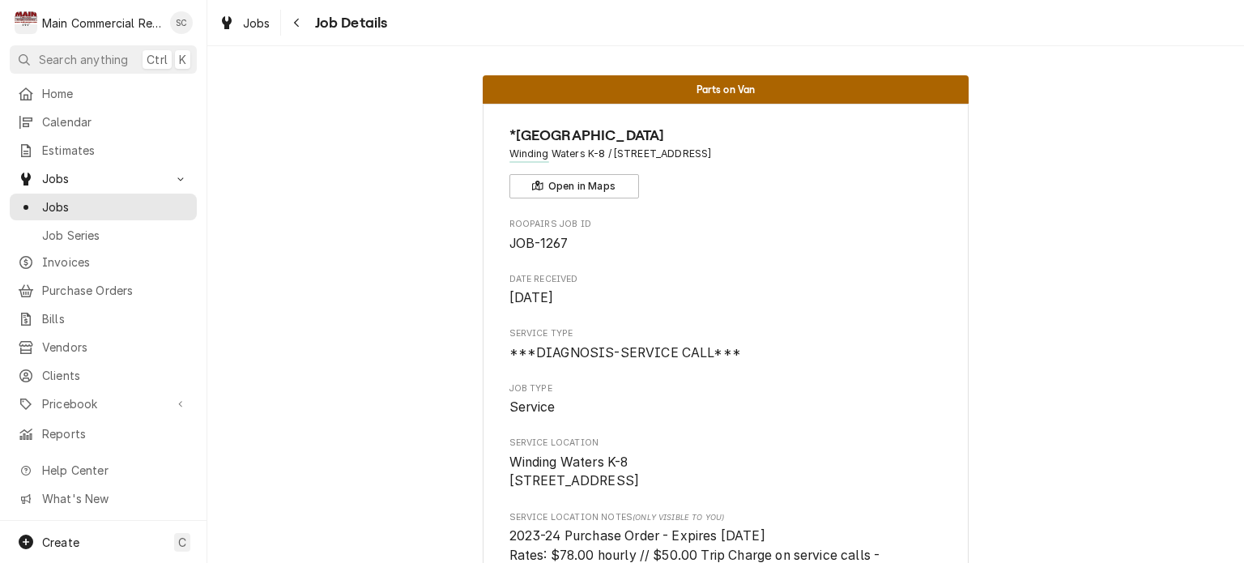
click at [876, 292] on span "Aug 20, 2025" at bounding box center [725, 297] width 433 height 19
click at [578, 187] on button "Open in Maps" at bounding box center [574, 186] width 130 height 24
click at [308, 22] on button "Navigate back" at bounding box center [297, 23] width 26 height 26
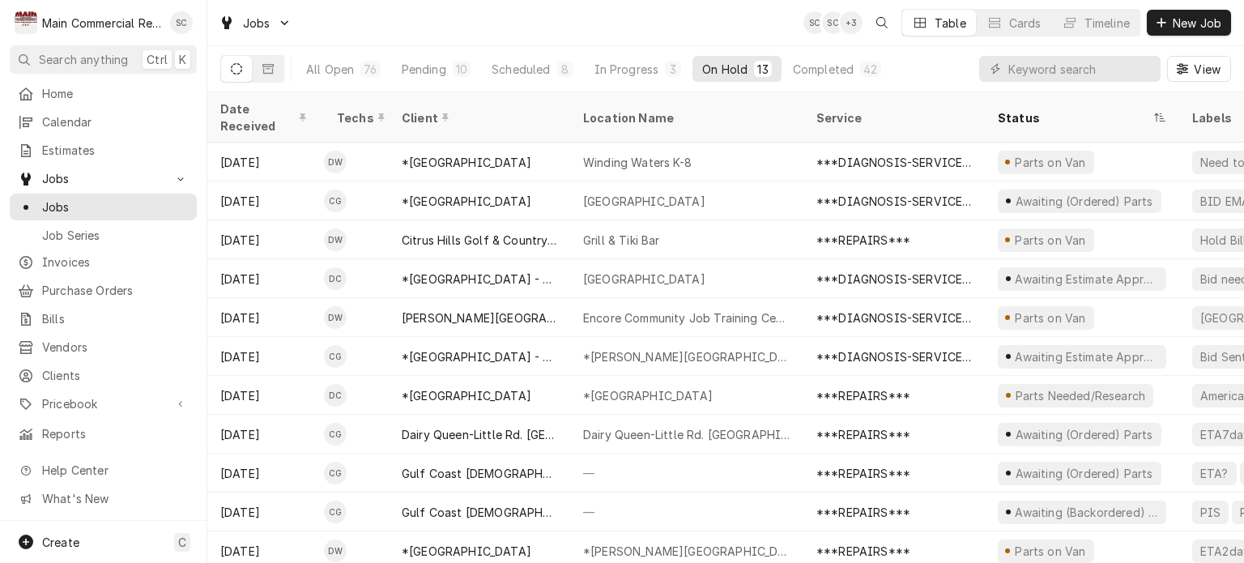
click at [746, 15] on div "Jobs SC SC + 3 Table Cards Timeline New Job" at bounding box center [725, 22] width 1037 height 45
click at [769, 19] on div "Jobs SC SC + 3 Table Cards Timeline New Job" at bounding box center [725, 22] width 1037 height 45
click at [547, 19] on div "Jobs SC SC + 3 Table Cards Timeline New Job" at bounding box center [725, 22] width 1037 height 45
click at [774, 12] on div "Jobs SC SC + 3 Table Cards Timeline New Job" at bounding box center [725, 22] width 1037 height 45
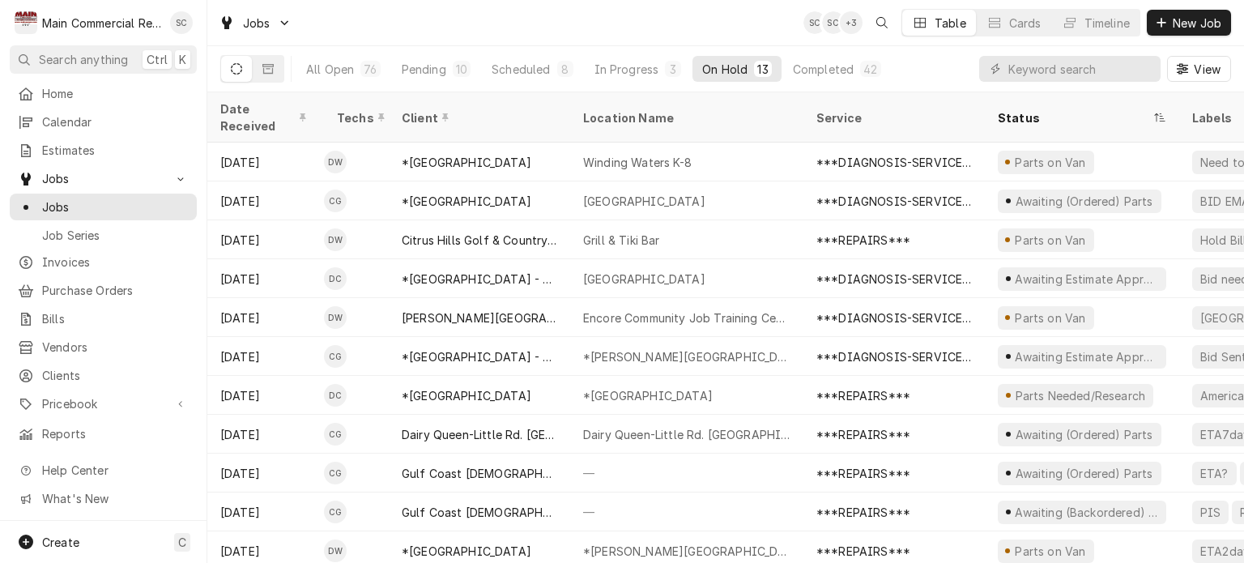
click at [624, 16] on div "Jobs SC SC + 3 Table Cards Timeline New Job" at bounding box center [725, 22] width 1037 height 45
click at [441, 67] on div "Pending" at bounding box center [424, 69] width 45 height 17
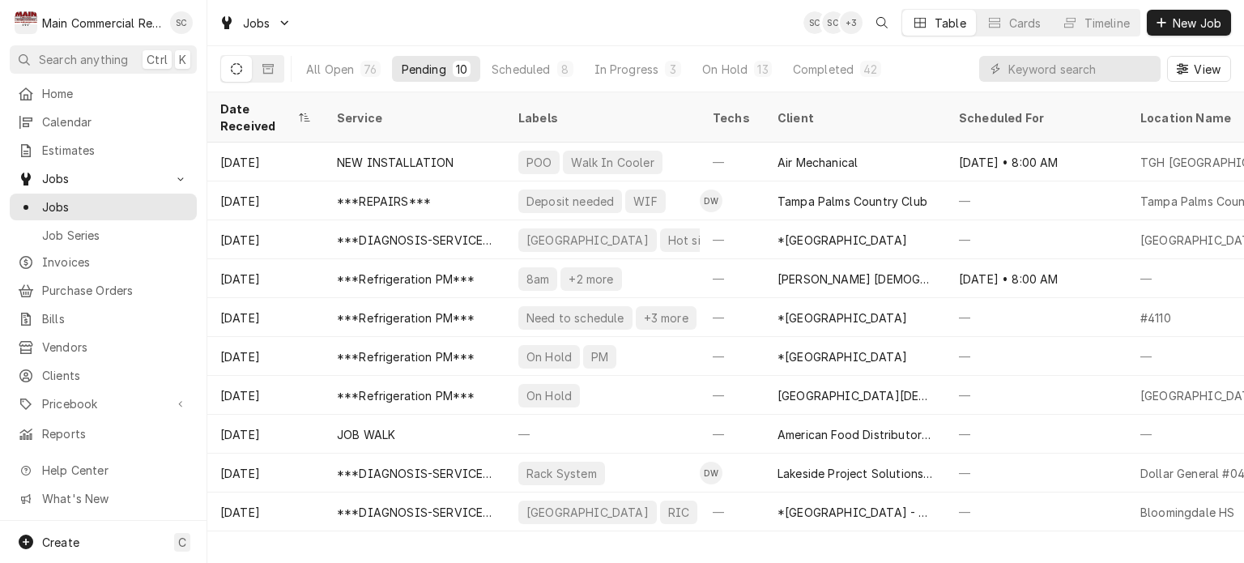
click at [637, 28] on div "Jobs SC SC + 3 Table Cards Timeline New Job" at bounding box center [725, 22] width 1037 height 45
click at [740, 25] on div "Jobs SC SC + 2 Table Cards Timeline New Job" at bounding box center [725, 22] width 1037 height 45
click at [736, 20] on div "Jobs SC SC + 2 Table Cards Timeline New Job" at bounding box center [725, 22] width 1037 height 45
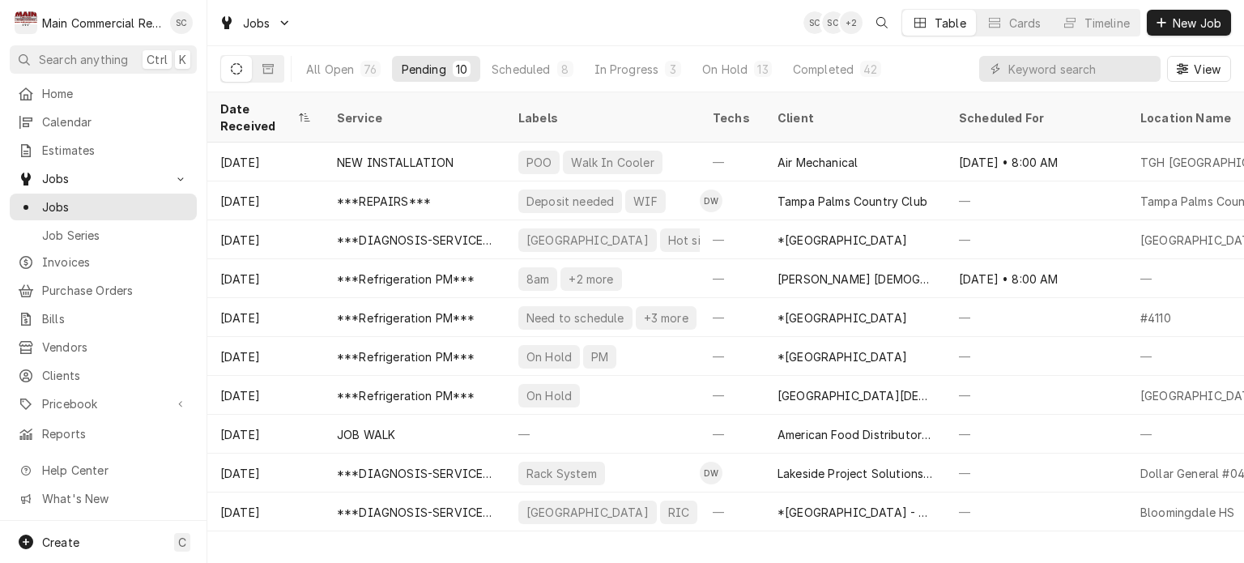
click at [736, 20] on div "Jobs SC SC + 2 Table Cards Timeline New Job" at bounding box center [725, 22] width 1037 height 45
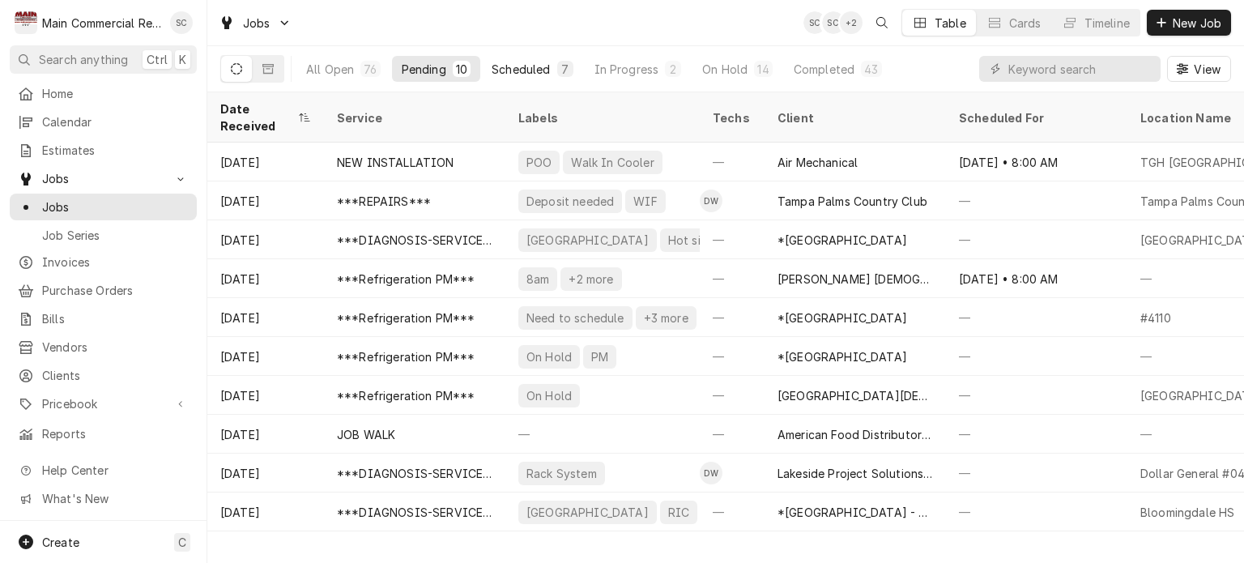
click at [557, 67] on div "7" at bounding box center [565, 69] width 16 height 16
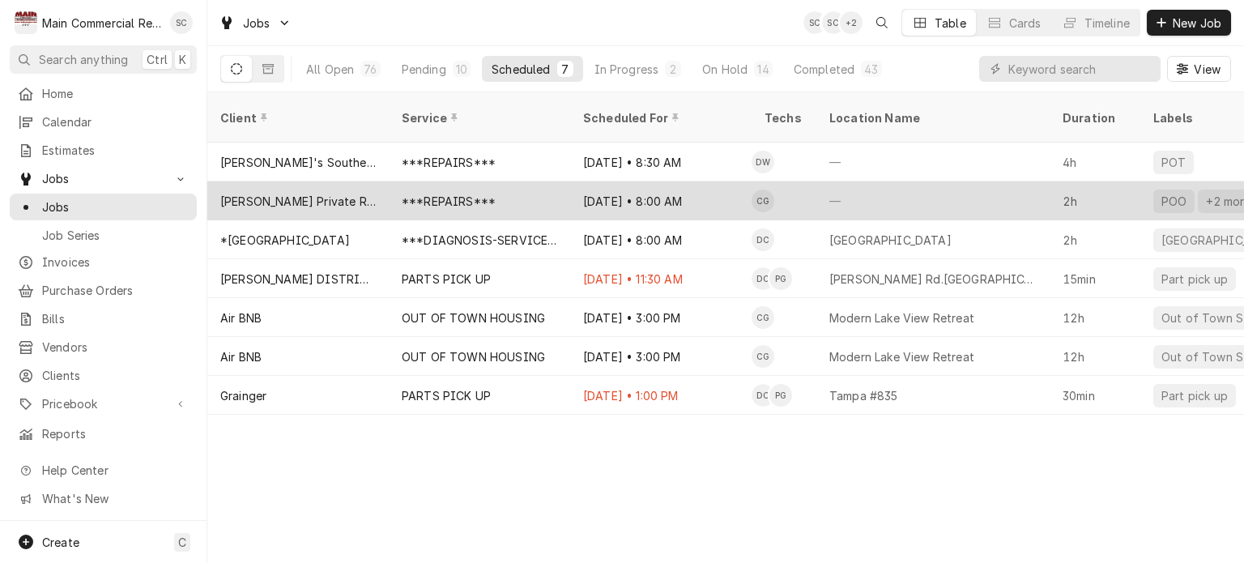
click at [449, 193] on div "***REPAIRS***" at bounding box center [449, 201] width 94 height 17
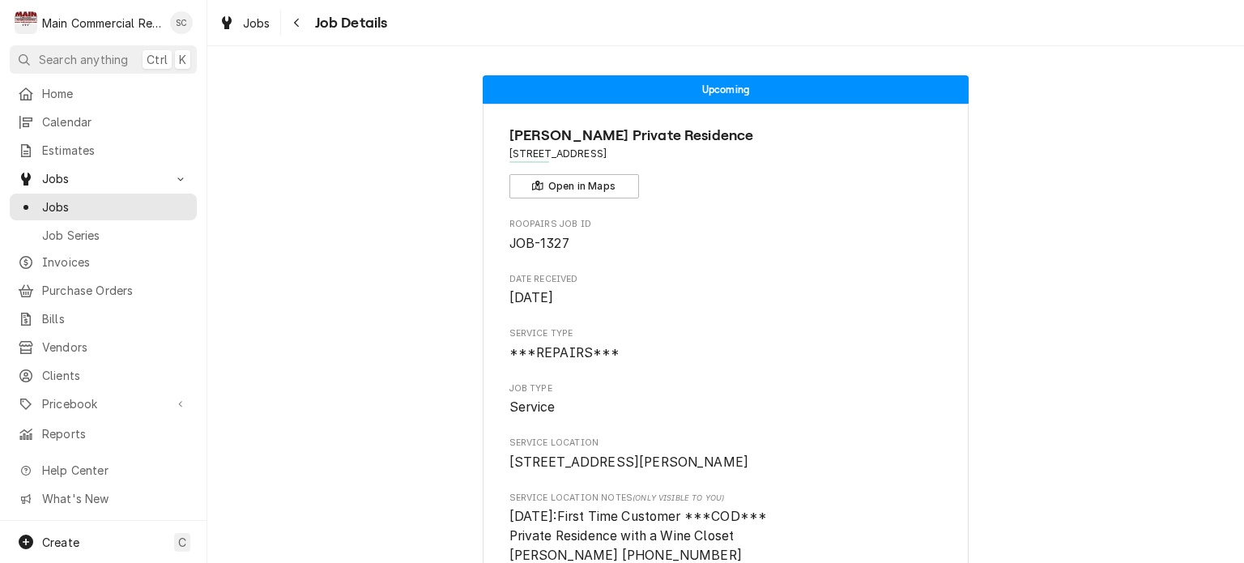
click at [857, 232] on div "Roopairs Job ID JOB-1327" at bounding box center [725, 235] width 433 height 35
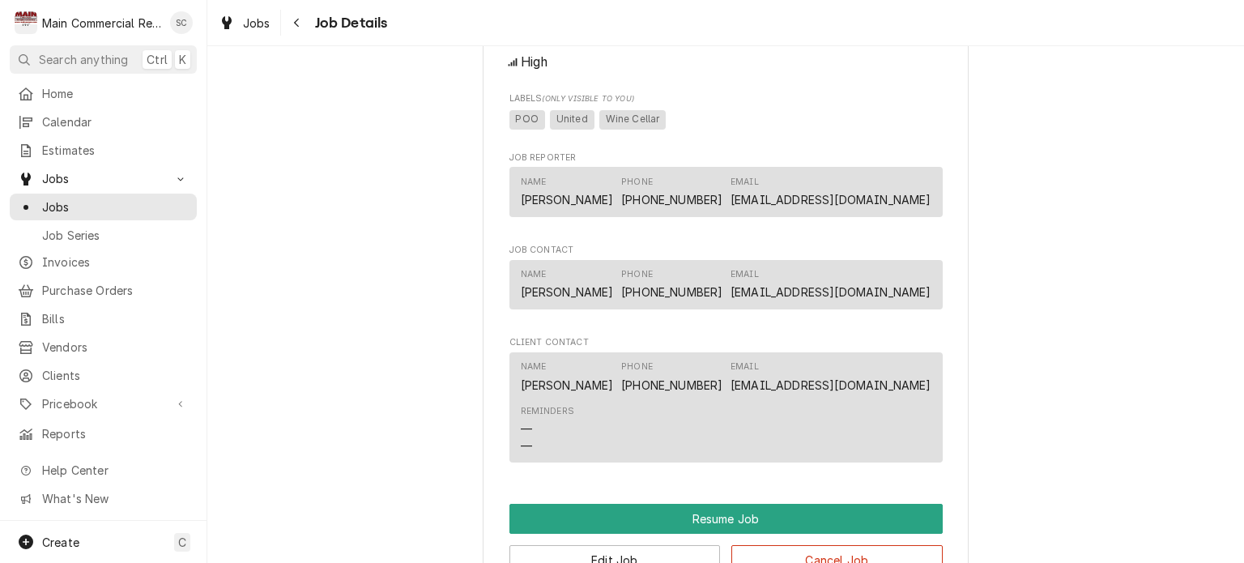
scroll to position [1782, 0]
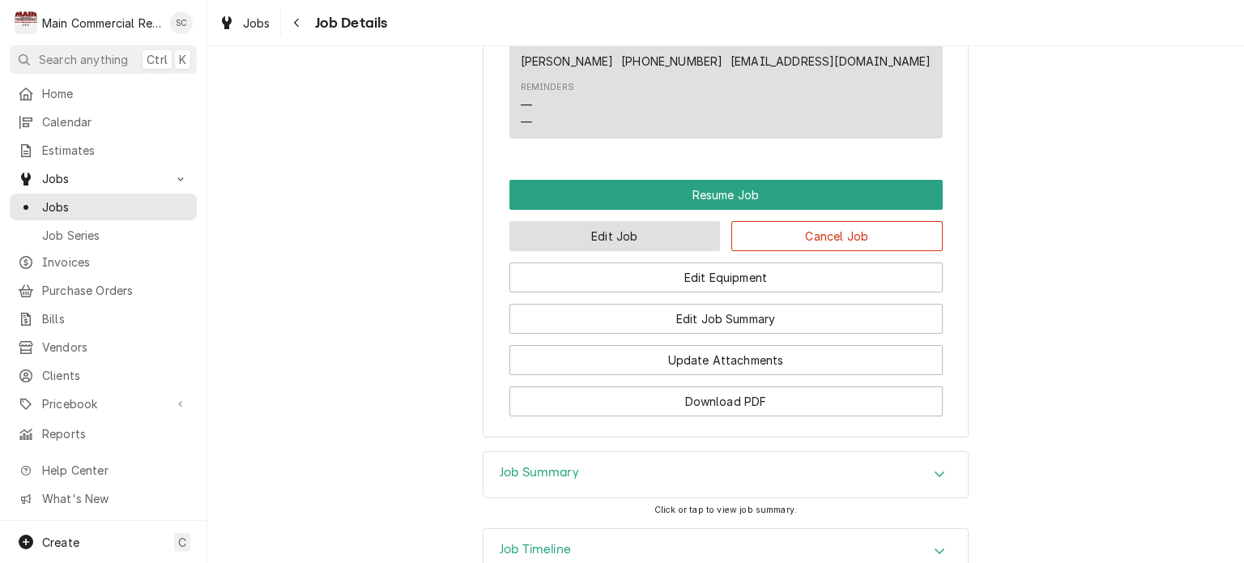
click at [606, 232] on button "Edit Job" at bounding box center [614, 236] width 211 height 30
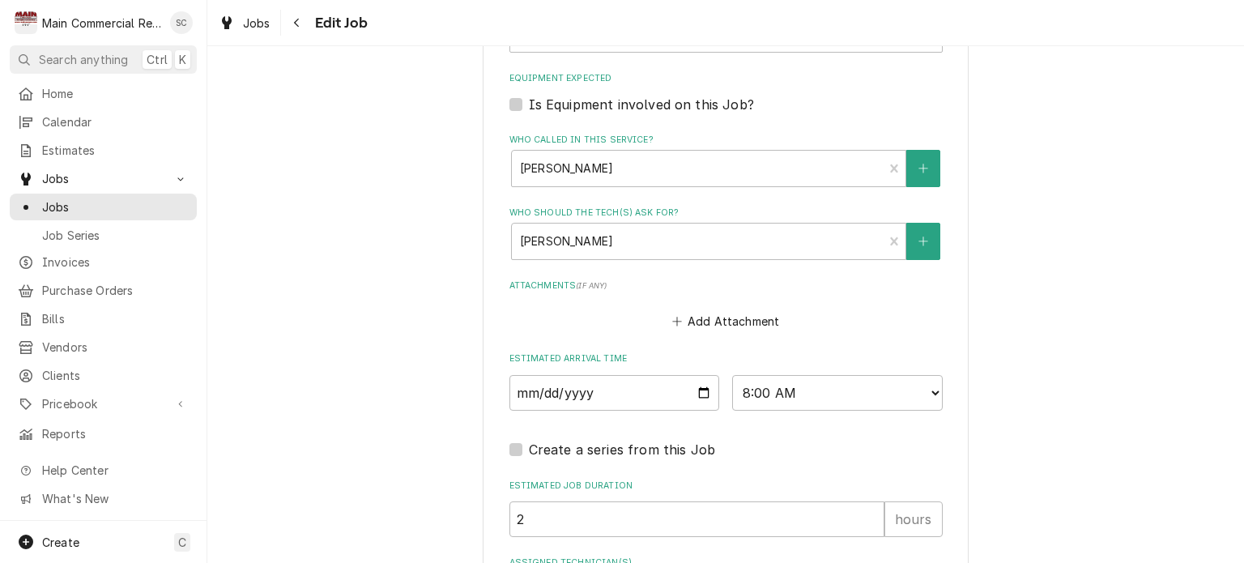
scroll to position [1516, 0]
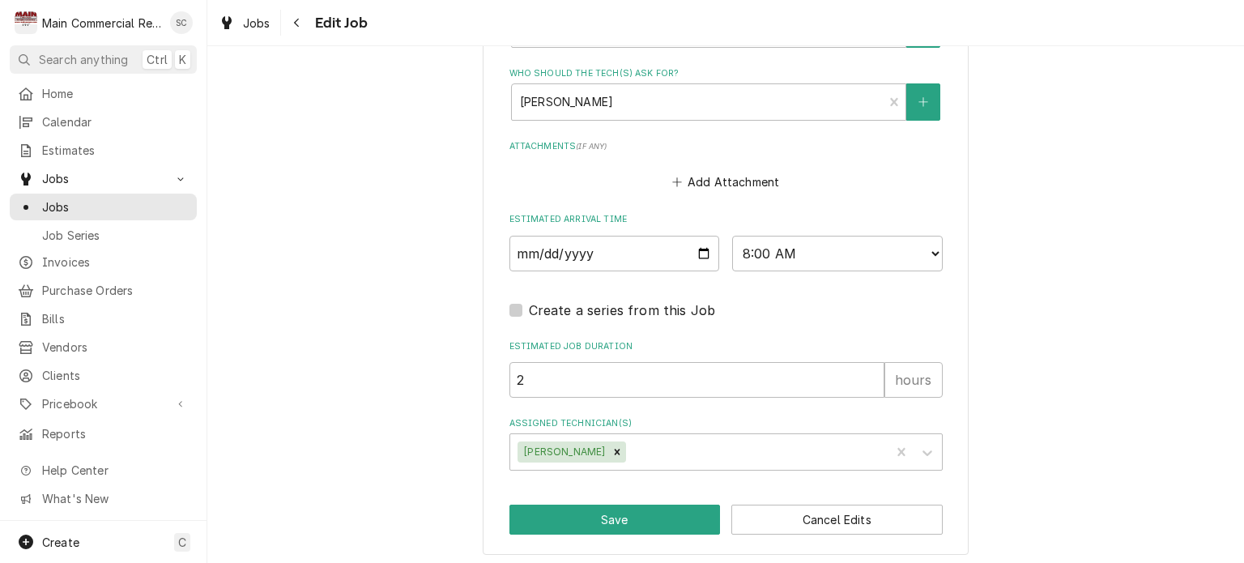
click at [868, 303] on div "Create a series from this Job" at bounding box center [725, 309] width 433 height 19
click at [888, 303] on div "Create a series from this Job" at bounding box center [725, 309] width 433 height 19
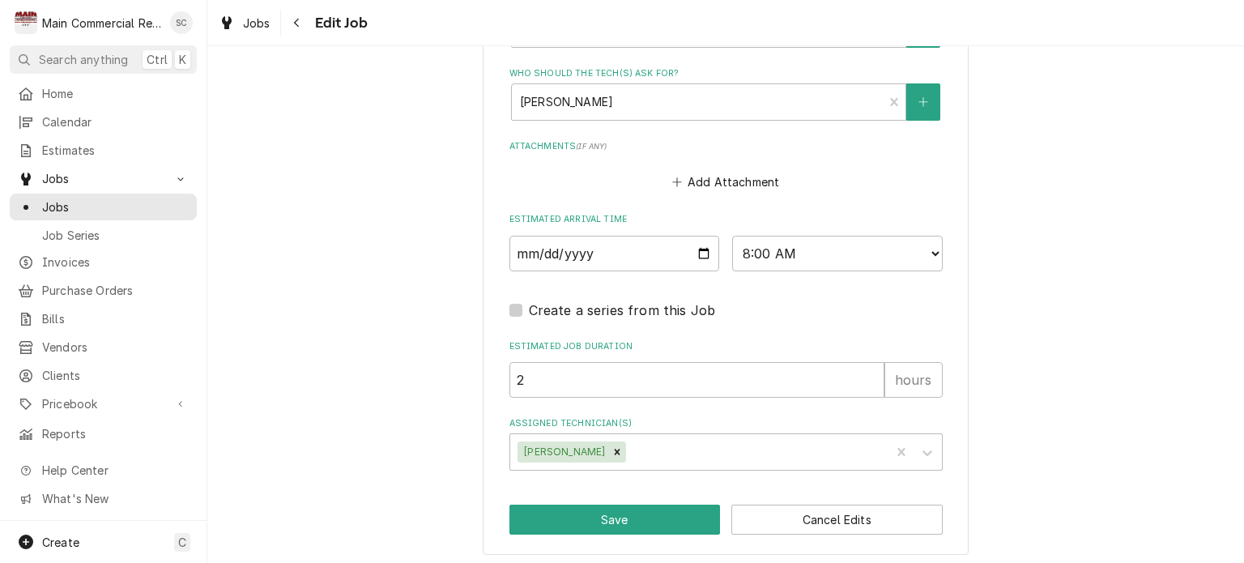
click at [815, 181] on div "Add Attachment" at bounding box center [725, 178] width 433 height 32
click at [926, 303] on div "Create a series from this Job" at bounding box center [725, 309] width 433 height 19
click at [878, 303] on div "Create a series from this Job" at bounding box center [725, 309] width 433 height 19
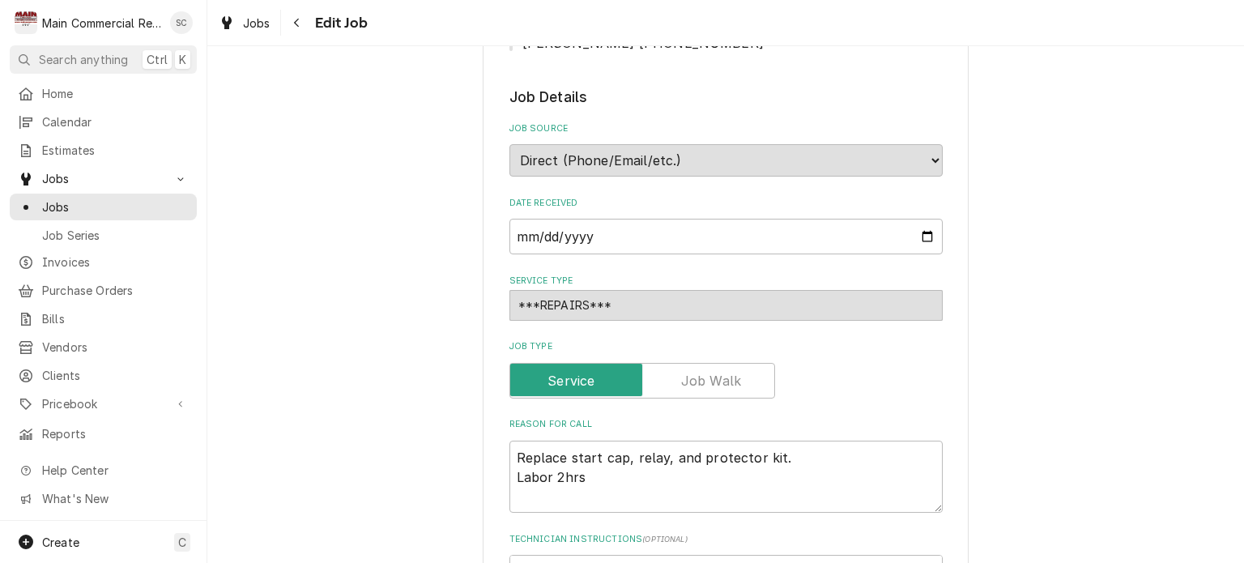
scroll to position [463, 0]
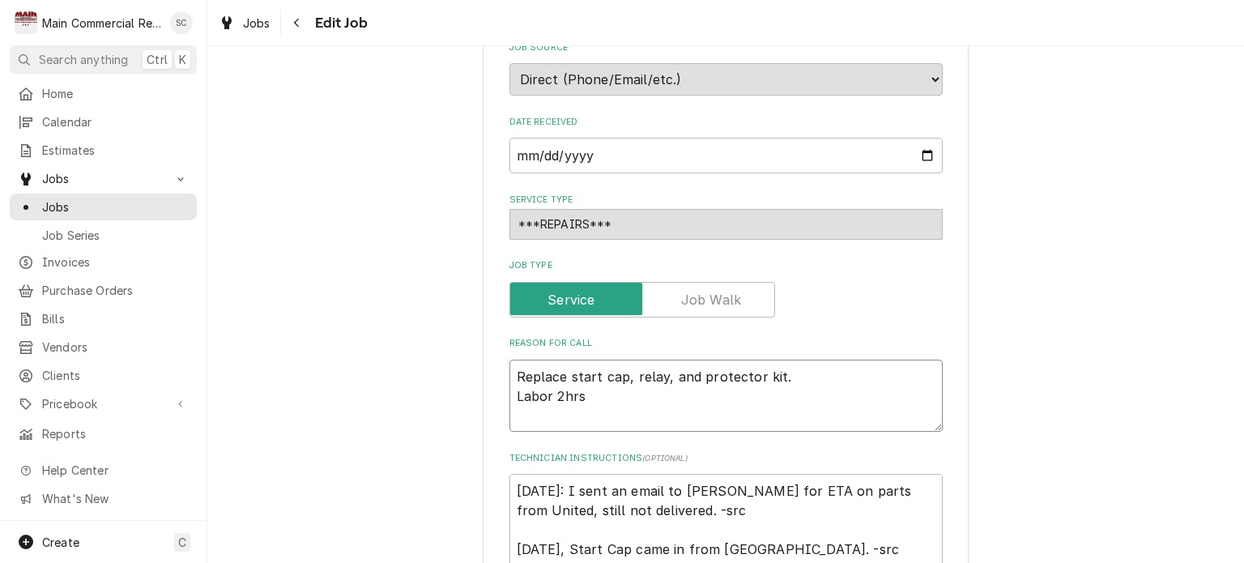
click at [509, 369] on textarea "Replace start cap, relay, and protector kit. Labor 2hrs" at bounding box center [725, 396] width 433 height 73
type textarea "x"
type textarea "Replace start cap, relay, and protector kit. Labor 2hrs"
type textarea "x"
type textarea "S Replace start cap, relay, and protector kit. Labor 2hrs"
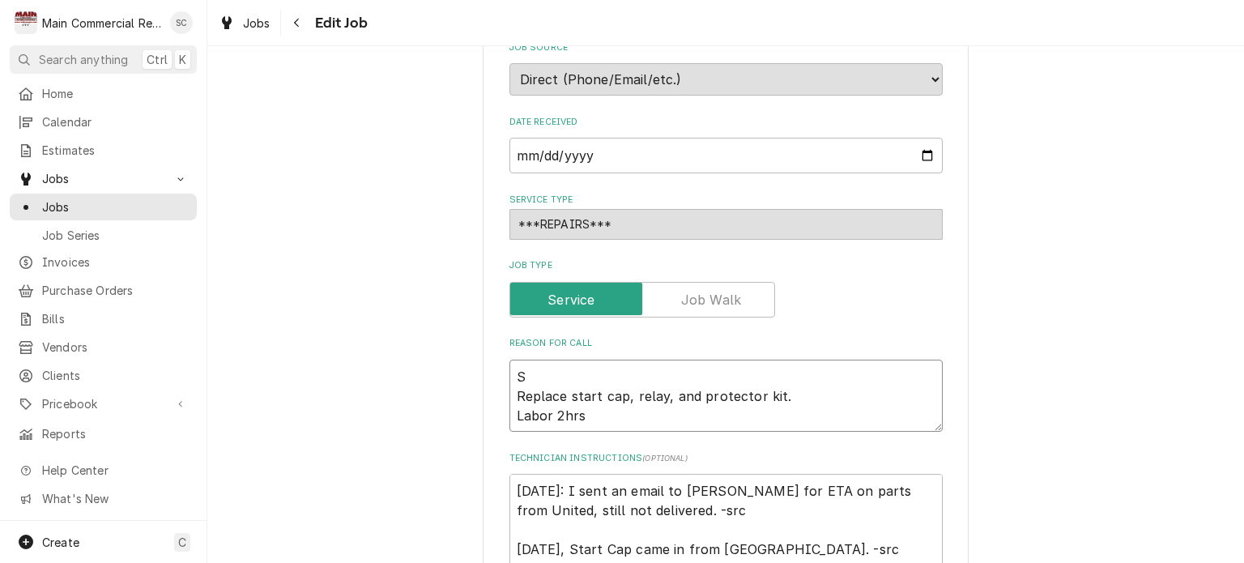
type textarea "x"
type textarea "Sc Replace start cap, relay, and protector kit. Labor 2hrs"
type textarea "x"
type textarea "Sch Replace start cap, relay, and protector kit. Labor 2hrs"
type textarea "x"
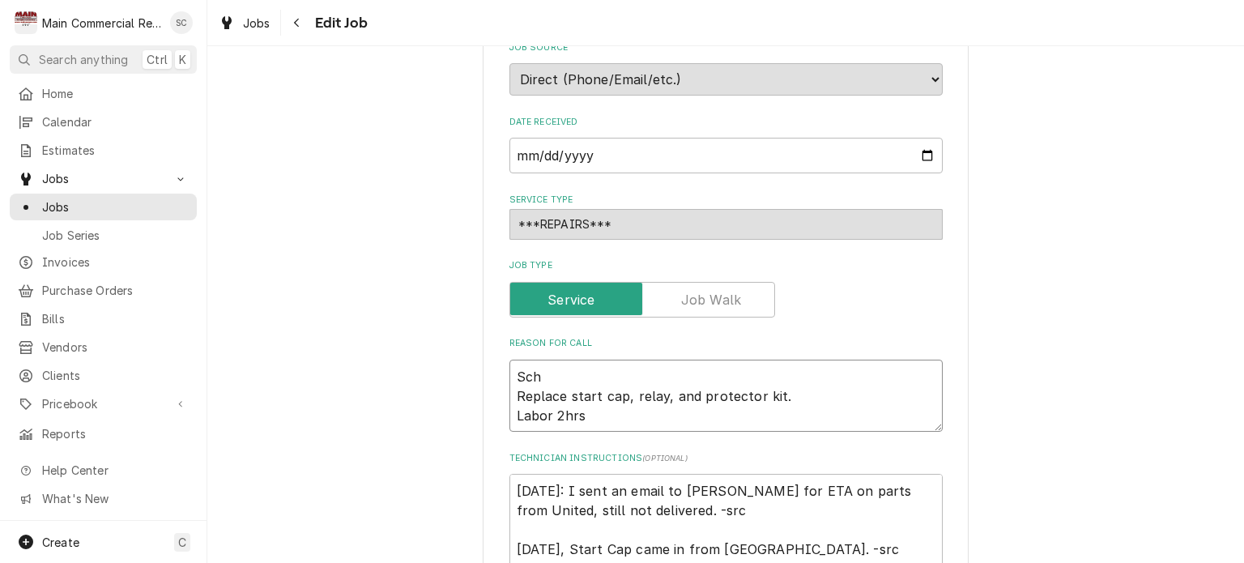
type textarea "Sche Replace start cap, relay, and protector kit. Labor 2hrs"
type textarea "x"
type textarea "Sched Replace start cap, relay, and protector kit. Labor 2hrs"
type textarea "x"
type textarea "Schedu Replace start cap, relay, and protector kit. Labor 2hrs"
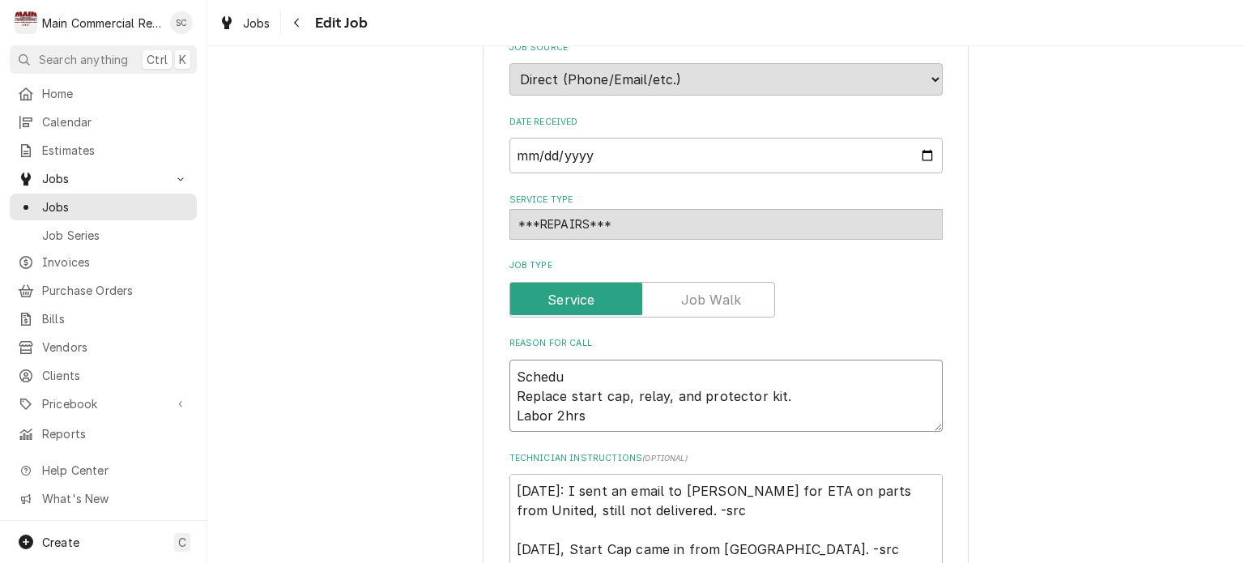
type textarea "x"
type textarea "Schedul Replace start cap, relay, and protector kit. Labor 2hrs"
type textarea "x"
type textarea "Schedule Replace start cap, relay, and protector kit. Labor 2hrs"
type textarea "x"
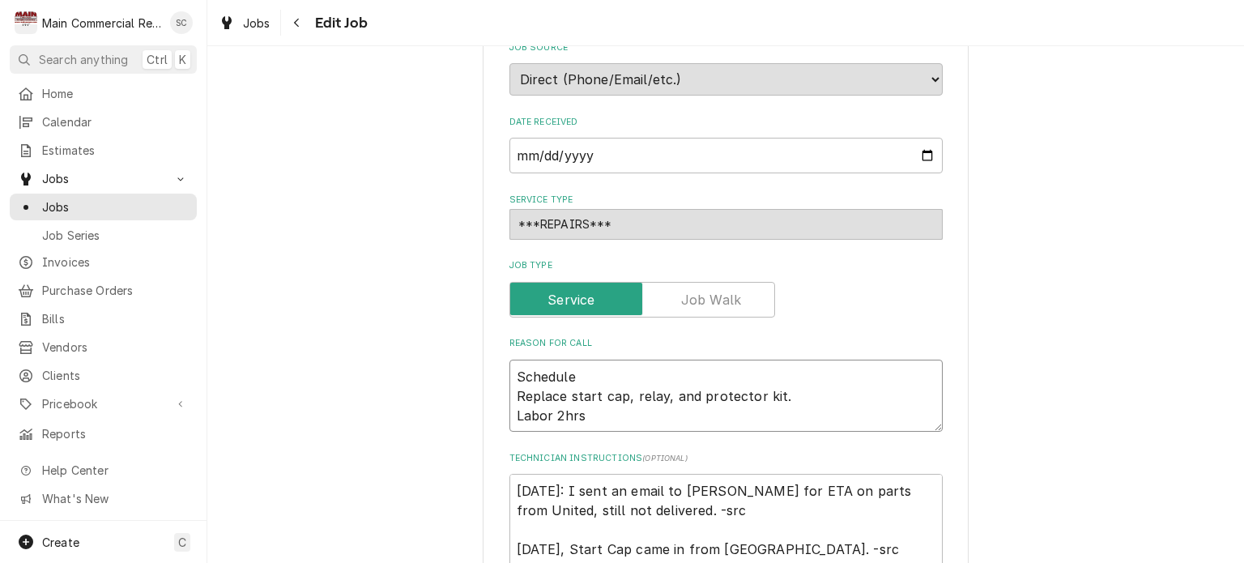
type textarea "Scheduled Replace start cap, relay, and protector kit. Labor 2hrs"
type textarea "x"
type textarea "Scheduled Replace start cap, relay, and protector kit. Labor 2hrs"
type textarea "x"
type textarea "Scheduled wi Replace start cap, relay, and protector kit. Labor 2hrs"
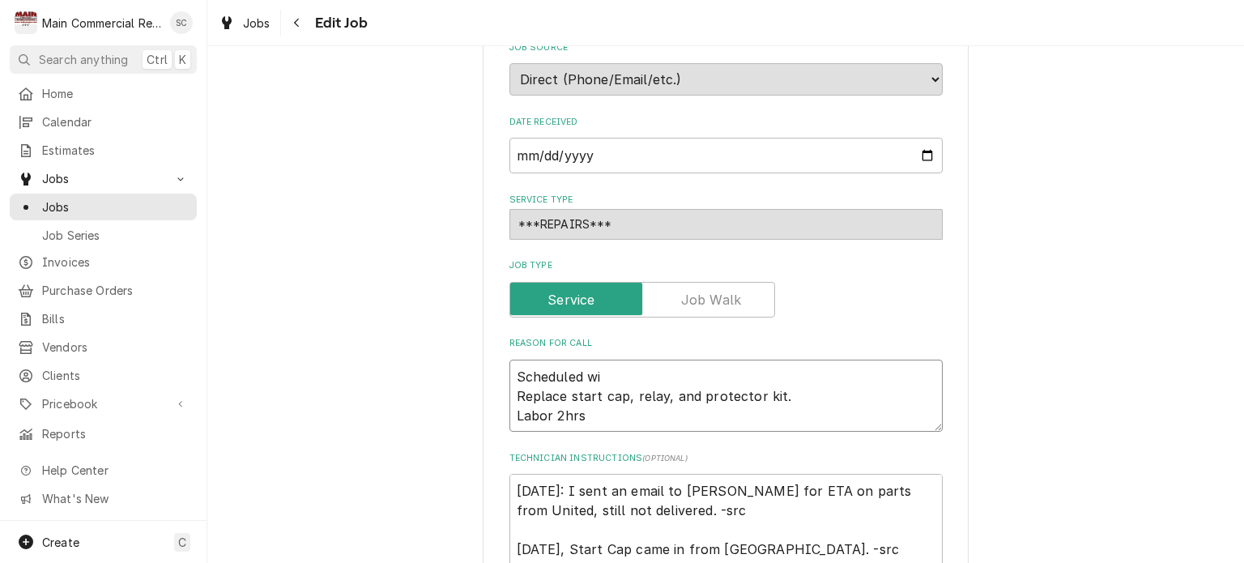
type textarea "x"
type textarea "Scheduled wit Replace start cap, relay, and protector kit. Labor 2hrs"
type textarea "x"
type textarea "Scheduled with Replace start cap, relay, and protector kit. Labor 2hrs"
type textarea "x"
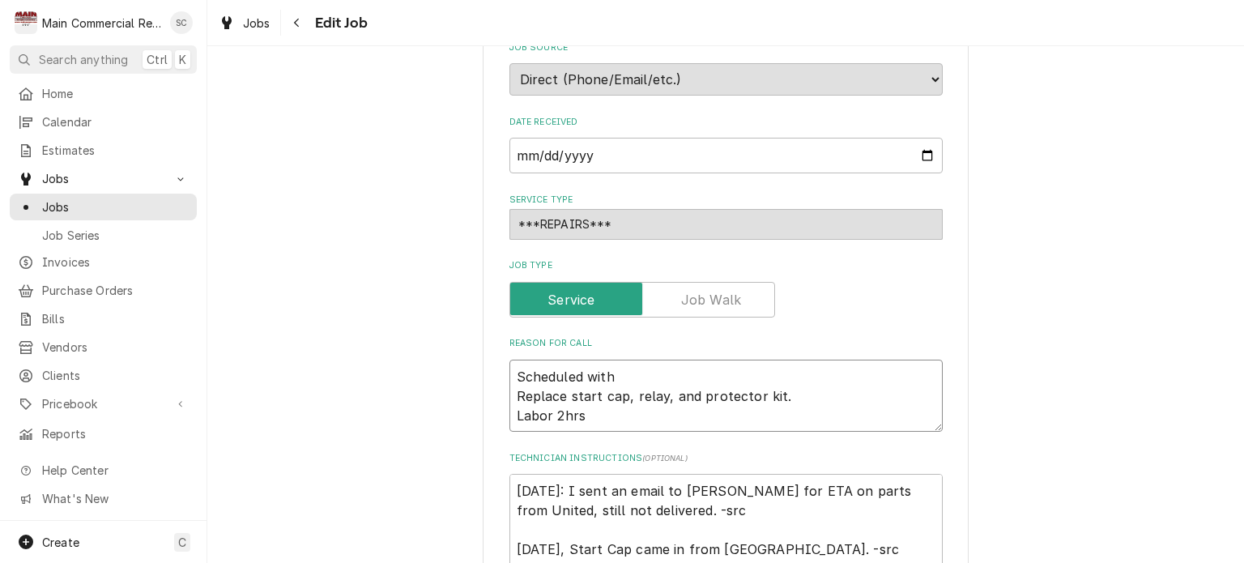
type textarea "Scheduled with Replace start cap, relay, and protector kit. Labor 2hrs"
type textarea "x"
type textarea "Scheduled with c Replace start cap, relay, and protector kit. Labor 2hrs"
type textarea "x"
type textarea "Scheduled with cu Replace start cap, relay, and protector kit. Labor 2hrs"
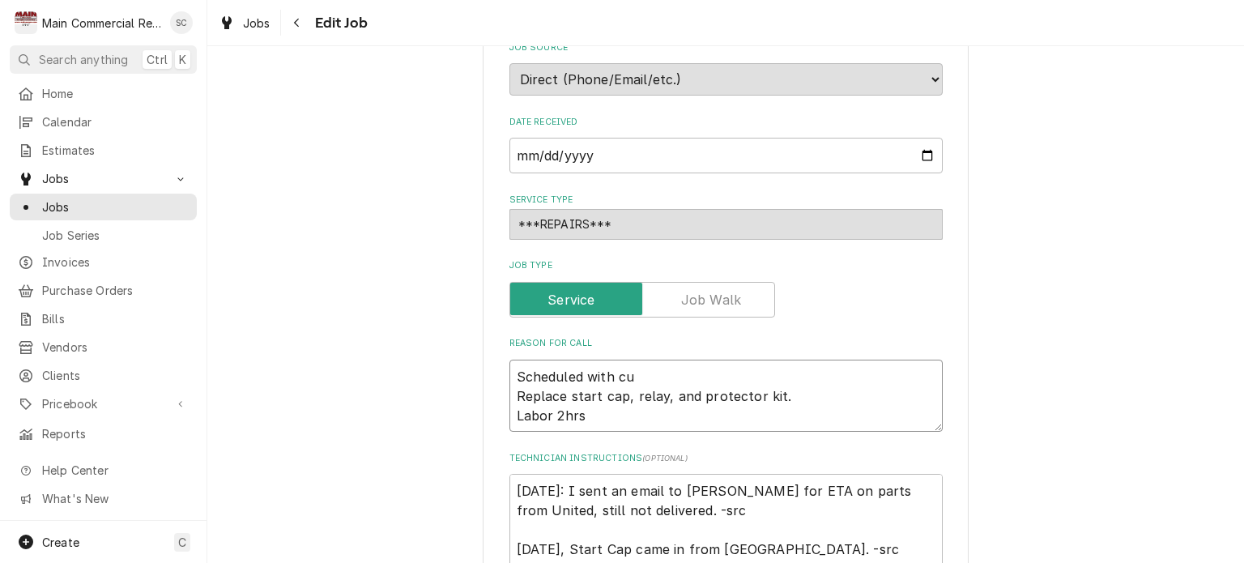
type textarea "x"
type textarea "Scheduled with cus Replace start cap, relay, and protector kit. Labor 2hrs"
type textarea "x"
type textarea "Scheduled with cust Replace start cap, relay, and protector kit. Labor 2hrs"
type textarea "x"
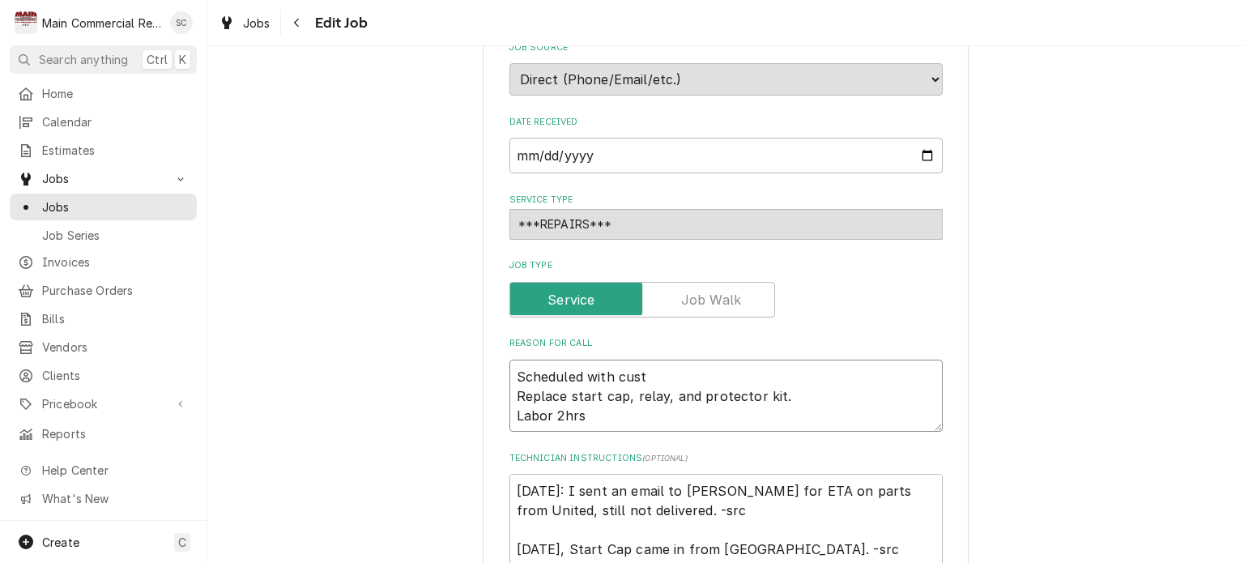
type textarea "Scheduled with custo Replace start cap, relay, and protector kit. Labor 2hrs"
type textarea "x"
type textarea "Scheduled with custom Replace start cap, relay, and protector kit. Labor 2hrs"
type textarea "x"
type textarea "Scheduled with custome Replace start cap, relay, and protector kit. Labor 2hrs"
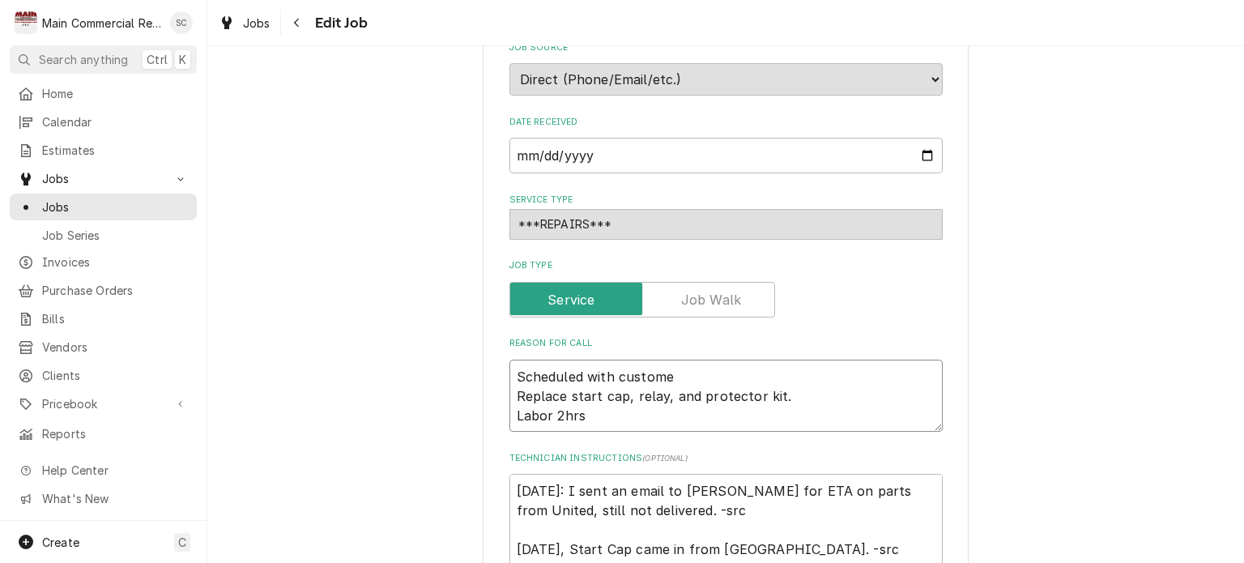
type textarea "x"
type textarea "Scheduled with customer Replace start cap, relay, and protector kit. Labor 2hrs"
type textarea "x"
type textarea "Scheduled with customer Replace start cap, relay, and protector kit. Labor 2hrs"
type textarea "x"
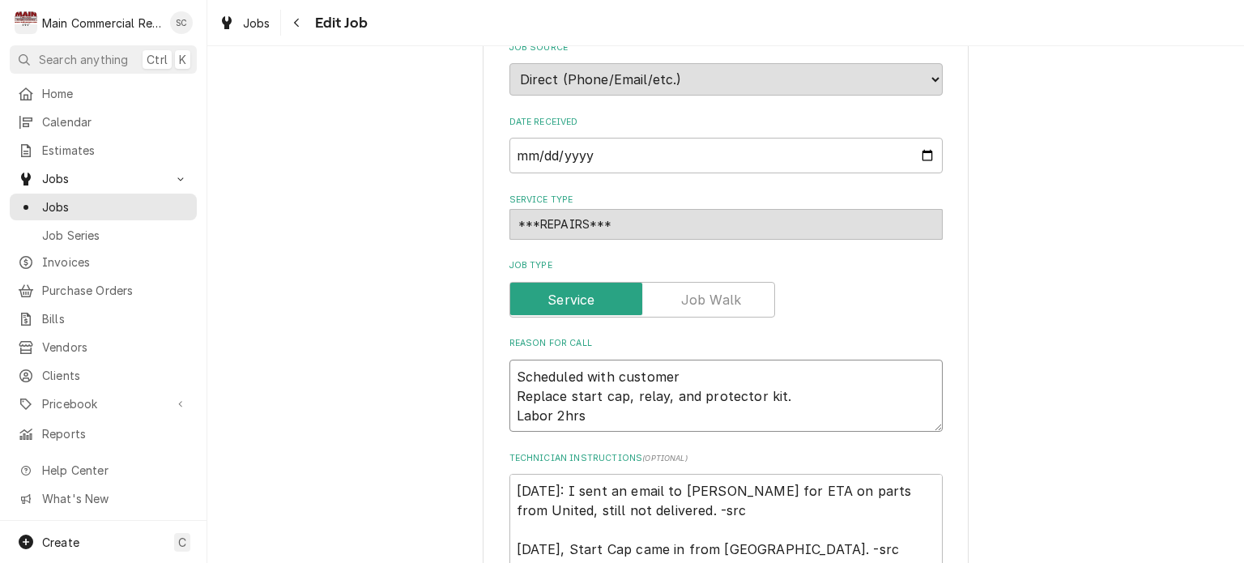
type textarea "Scheduled with customer f Replace start cap, relay, and protector kit. Labor 2h…"
type textarea "x"
type textarea "Scheduled with customer fo Replace start cap, relay, and protector kit. Labor 2…"
type textarea "x"
type textarea "Scheduled with customer for Replace start cap, relay, and protector kit. Labor …"
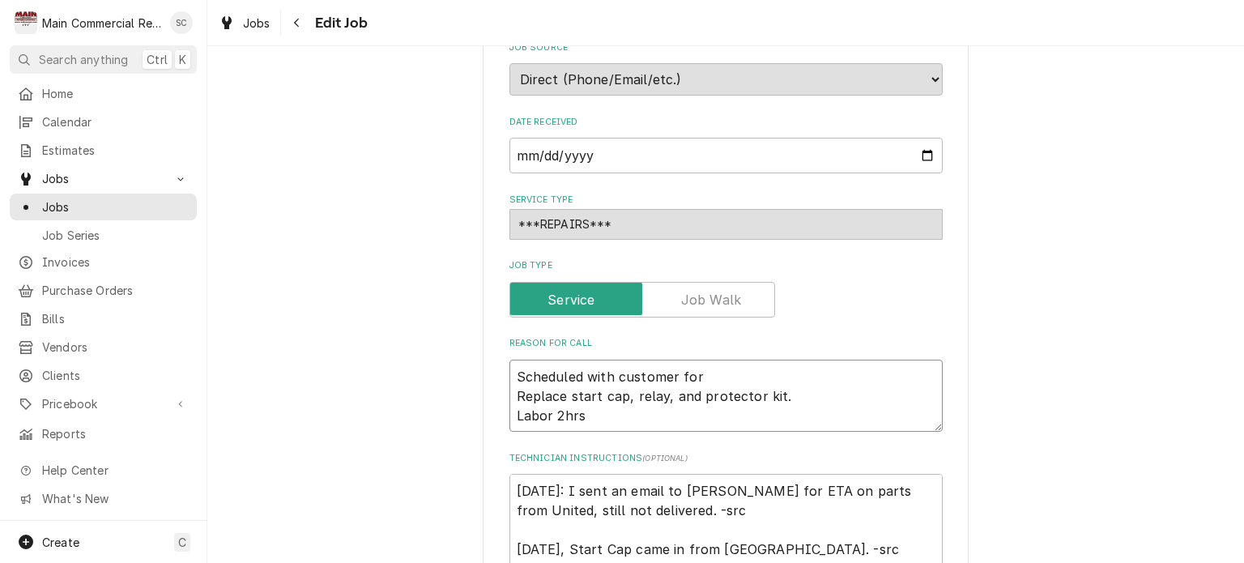
type textarea "x"
type textarea "Scheduled with customer for Replace start cap, relay, and protector kit. Labor …"
type textarea "x"
type textarea "Scheduled with customer for 8 Replace start cap, relay, and protector kit. Labo…"
type textarea "x"
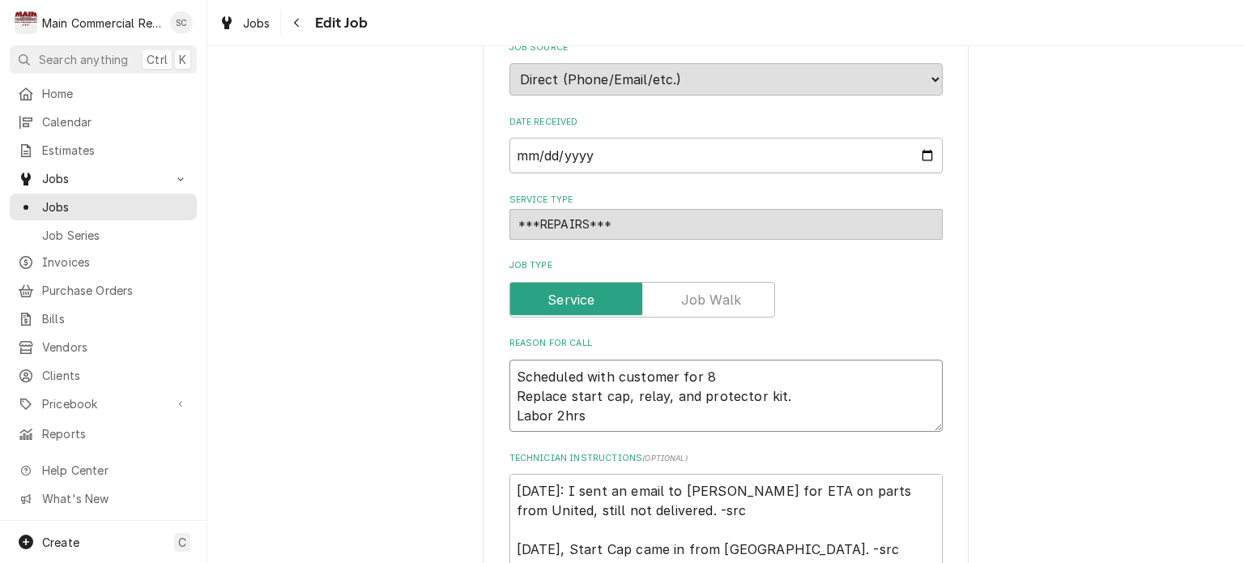
type textarea "Scheduled with customer for 8a Replace start cap, relay, and protector kit. Lab…"
type textarea "x"
type textarea "Scheduled with customer for 8am Replace start cap, relay, and protector kit. La…"
type textarea "x"
type textarea "Scheduled with customer for 8am Replace start cap, relay, and protector kit. La…"
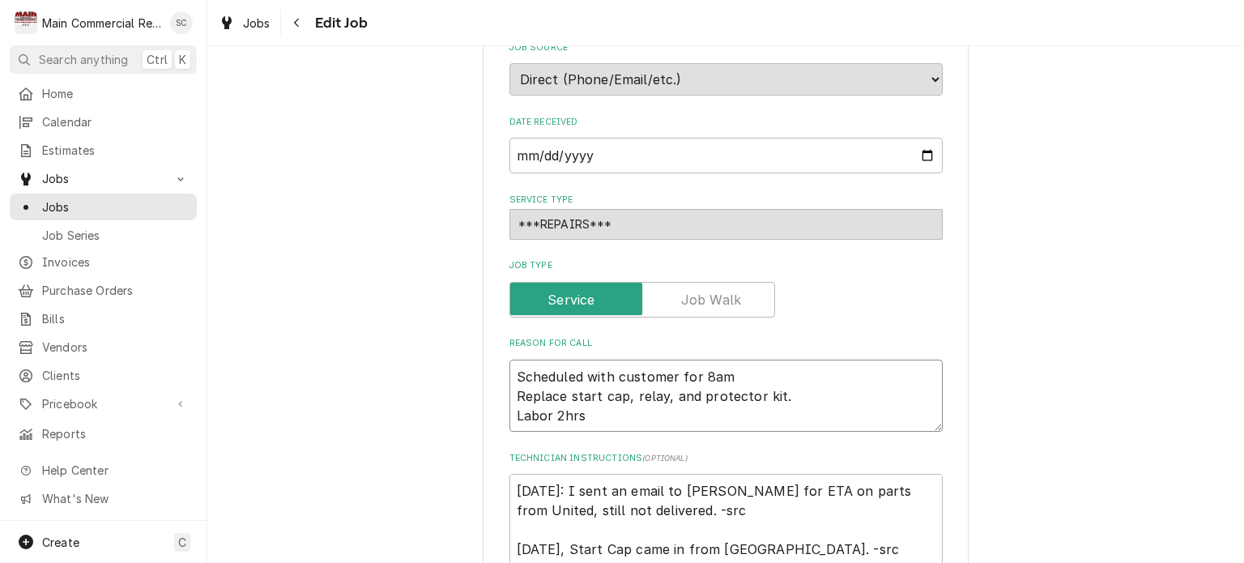
type textarea "x"
type textarea "Scheduled with customer for 8am s Replace start cap, relay, and protector kit. …"
type textarea "x"
type textarea "Scheduled with customer for 8am st Replace start cap, relay, and protector kit.…"
type textarea "x"
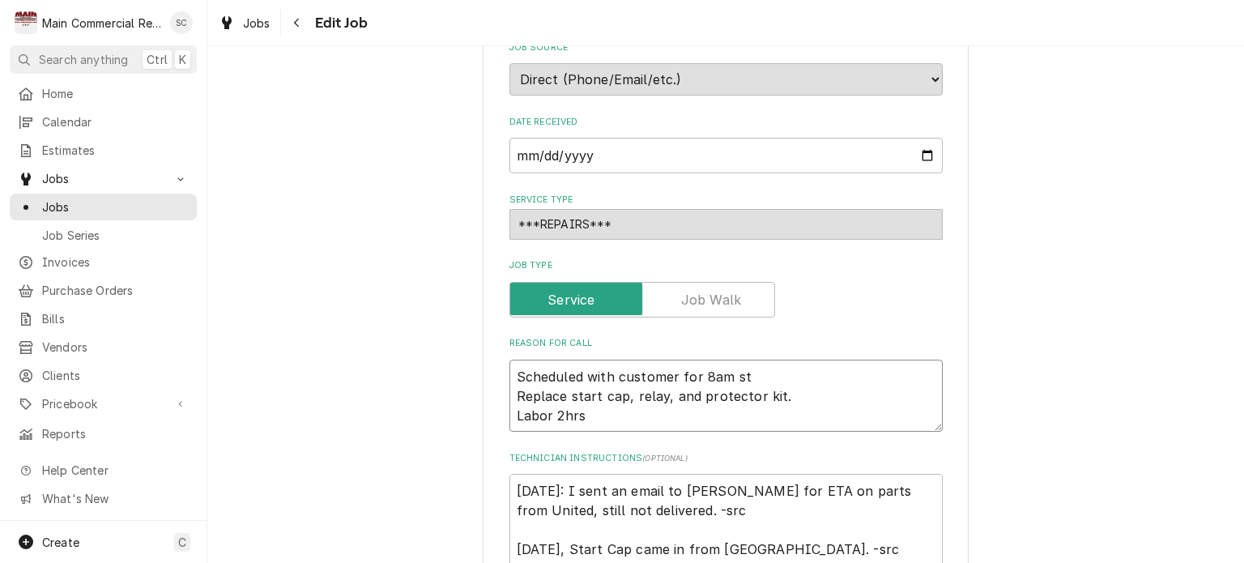
type textarea "Scheduled with customer for 8am sta Replace start cap, relay, and protector kit…"
type textarea "x"
type textarea "Scheduled with customer for 8am star Replace start cap, relay, and protector ki…"
type textarea "x"
type textarea "Scheduled with customer for 8am start Replace start cap, relay, and protector k…"
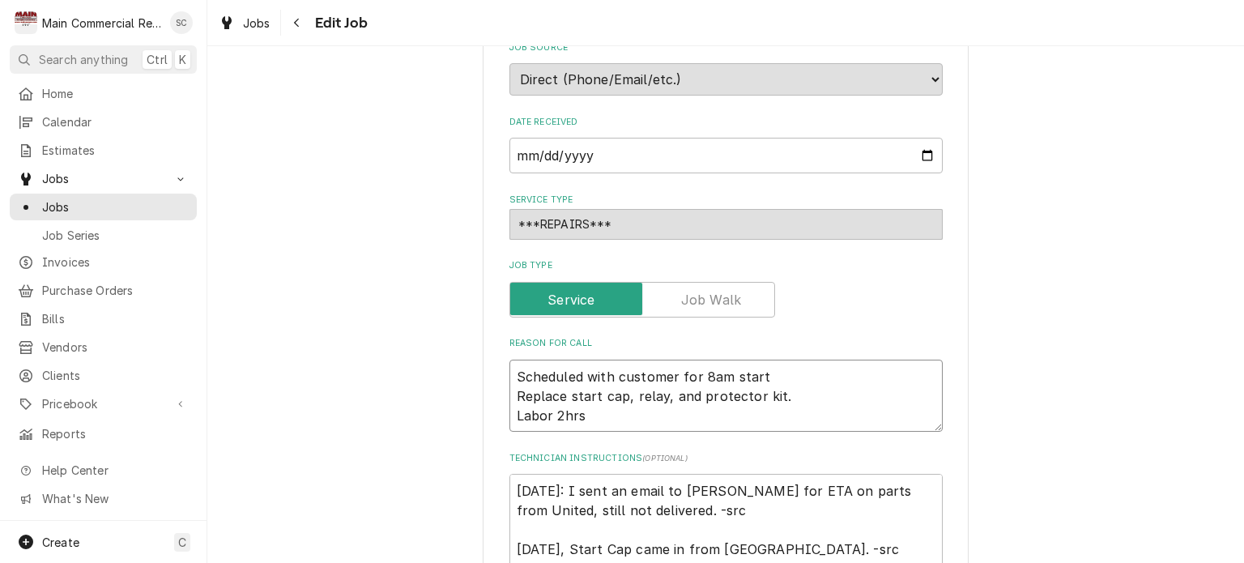
type textarea "x"
type textarea "Scheduled with customer for 8am start Replace start cap, relay, and protector k…"
type textarea "x"
type textarea "Scheduled with customer for 8am start t Replace start cap, relay, and protector…"
type textarea "x"
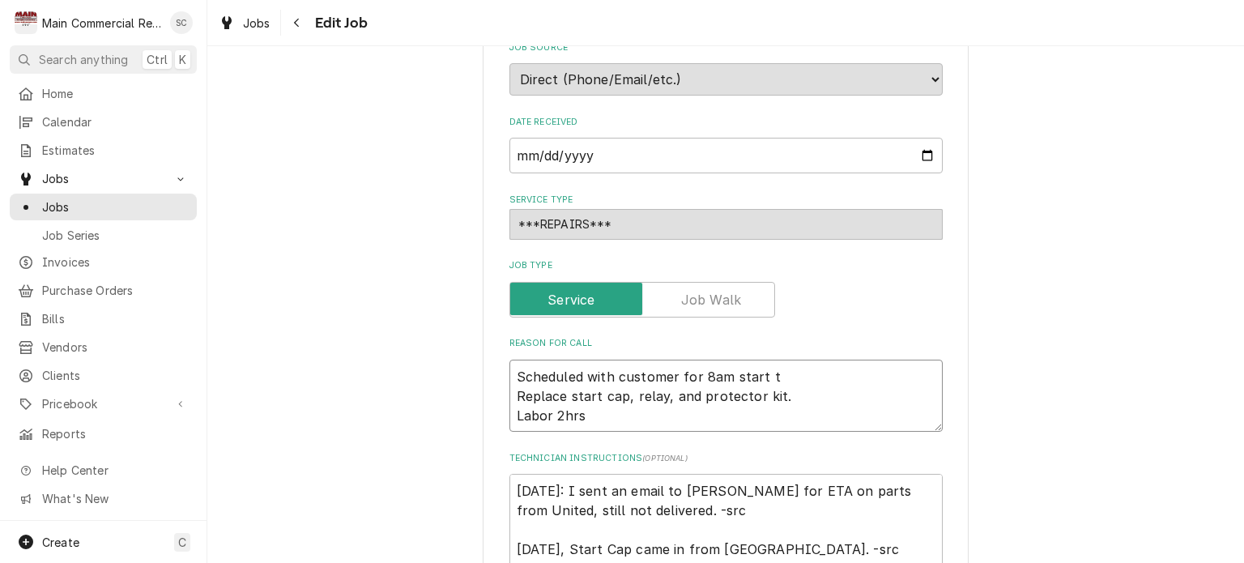
type textarea "Scheduled with customer for 8am start ti Replace start cap, relay, and protecto…"
type textarea "x"
type textarea "Scheduled with customer for 8am start tim Replace start cap, relay, and protect…"
type textarea "x"
type textarea "Scheduled with customer for 8am start time Replace start cap, relay, and protec…"
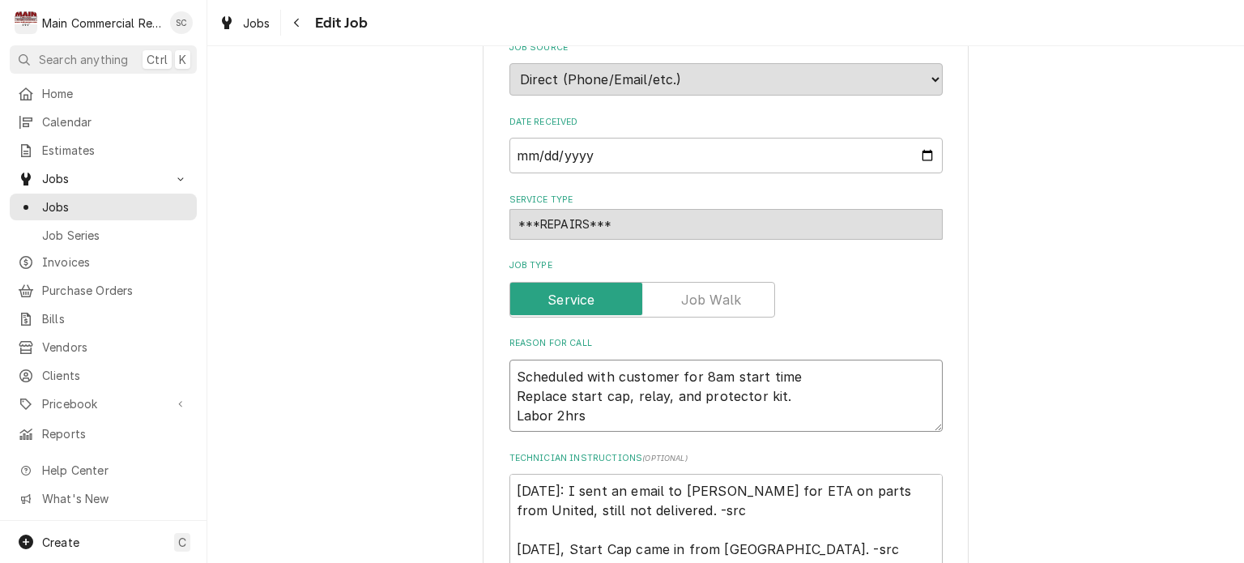
type textarea "x"
type textarea "Scheduled with customer for 8am start time. Replace start cap, relay, and prote…"
type textarea "x"
type textarea "Scheduled with customer for 8am start time. Replace start cap, relay, and prote…"
type textarea "x"
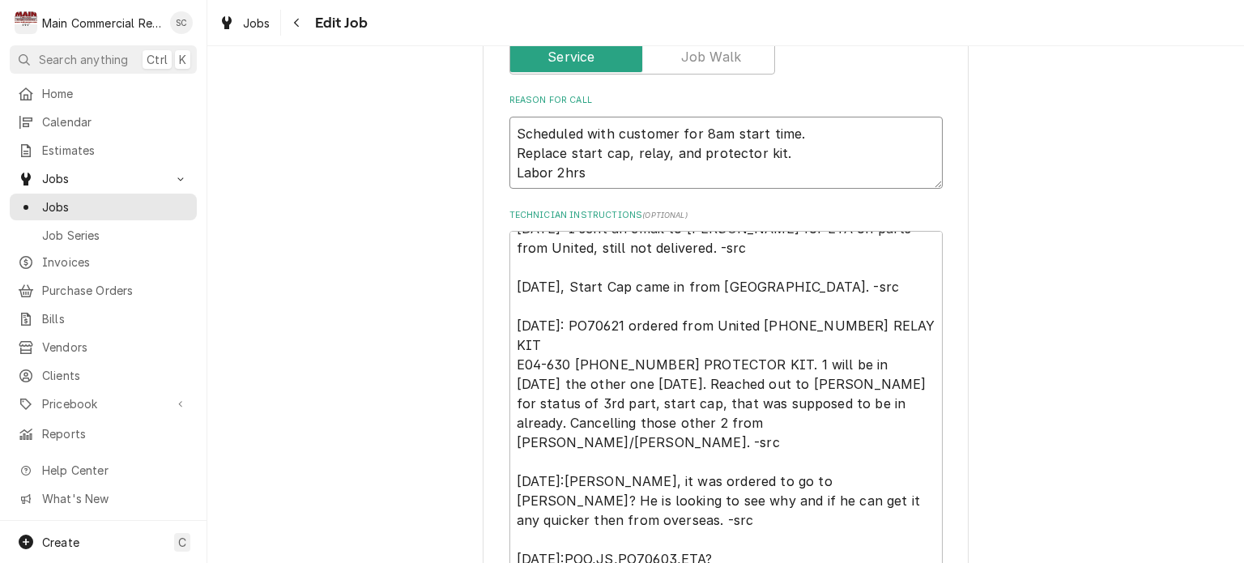
scroll to position [868, 0]
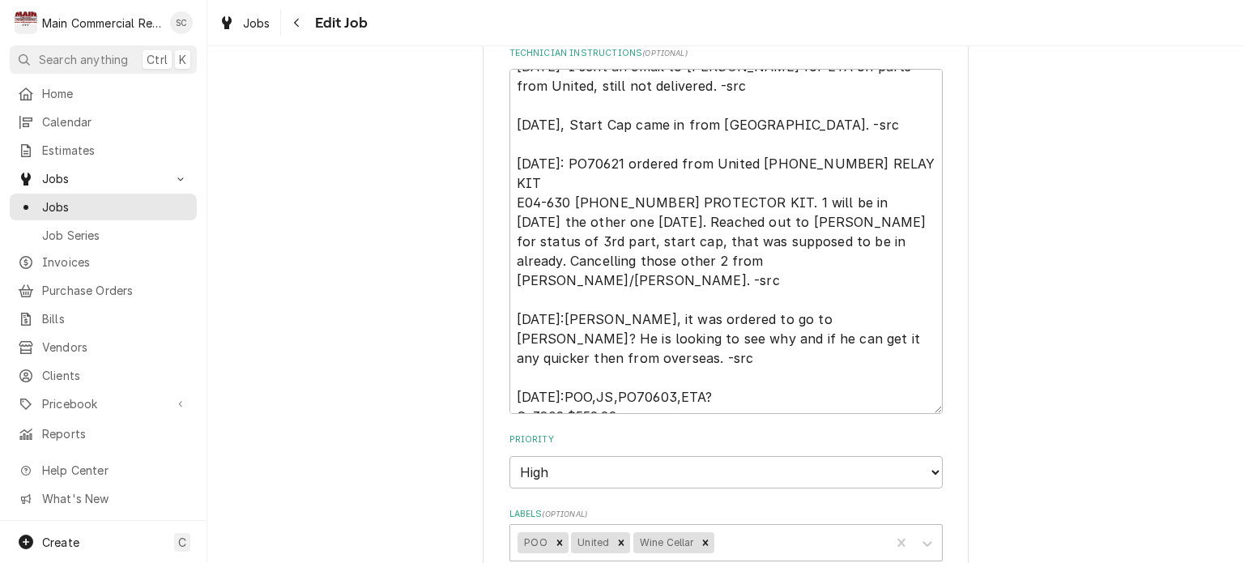
type textarea "Scheduled with customer for 8am start time. Replace start cap, relay, and prote…"
click at [768, 343] on textarea "9/22/25: I sent an email to Mickey for ETA on parts from United, still not deli…" at bounding box center [725, 241] width 433 height 345
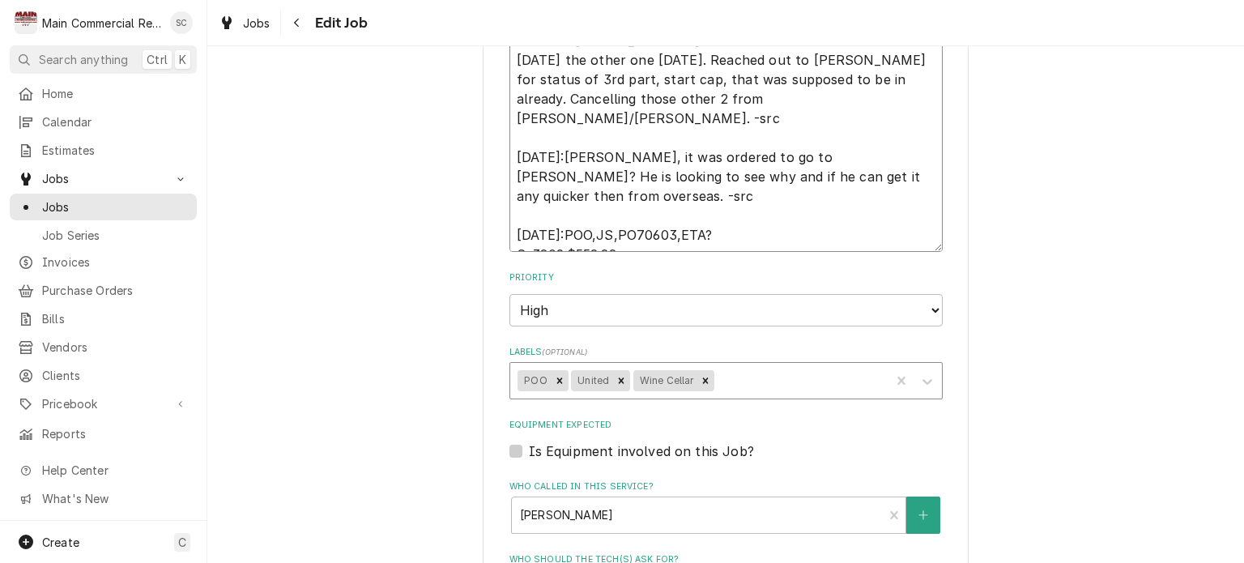
click at [551, 373] on div "Remove POO" at bounding box center [560, 380] width 18 height 21
click at [718, 372] on div "Labels" at bounding box center [773, 380] width 218 height 29
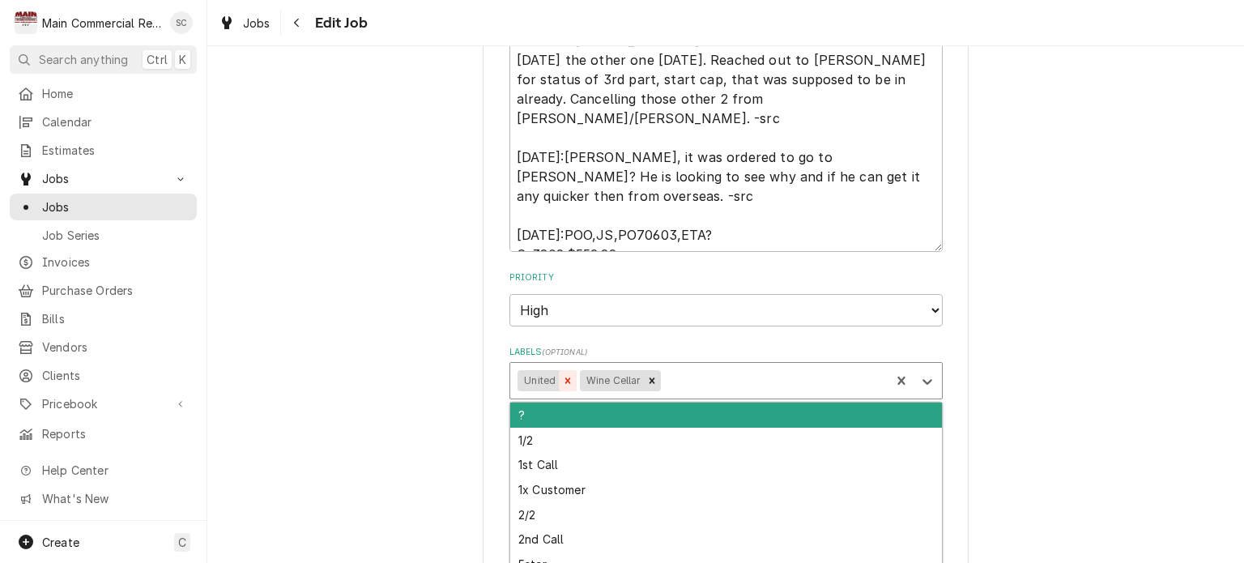
click at [562, 375] on icon "Remove United" at bounding box center [567, 380] width 11 height 11
type textarea "x"
type input "POT"
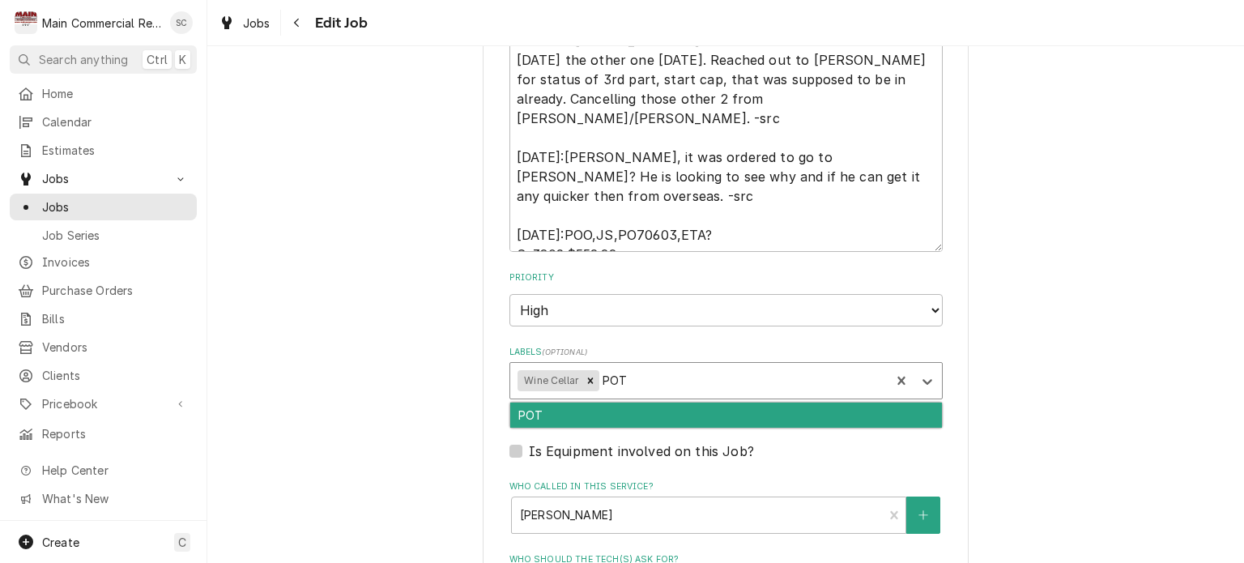
click at [631, 404] on div "POT" at bounding box center [726, 414] width 432 height 25
type textarea "x"
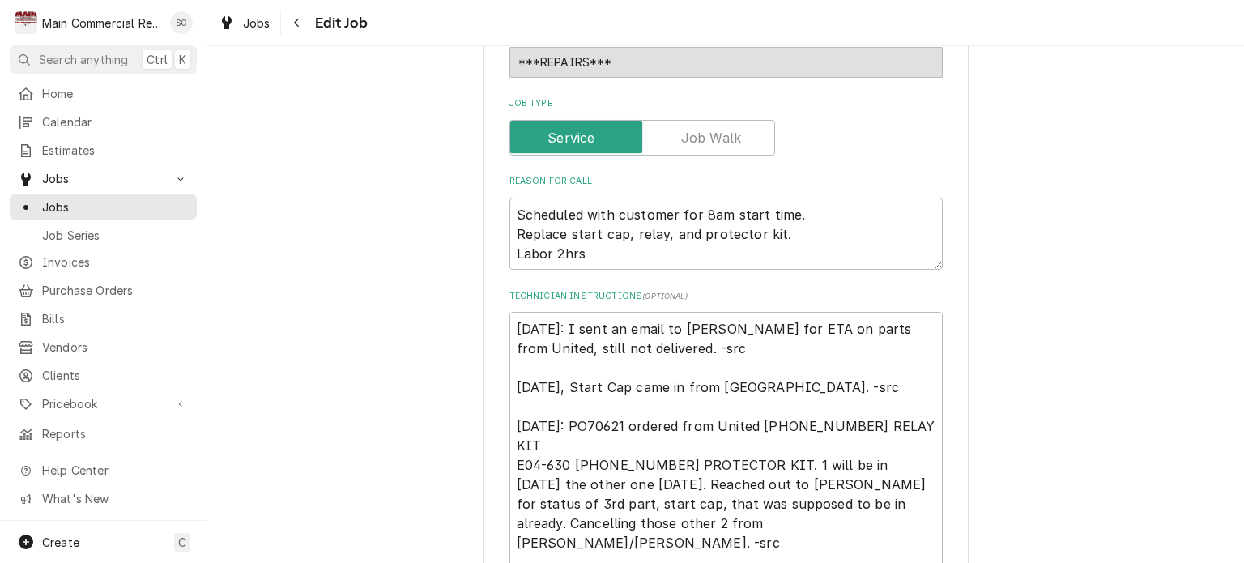
scroll to position [382, 0]
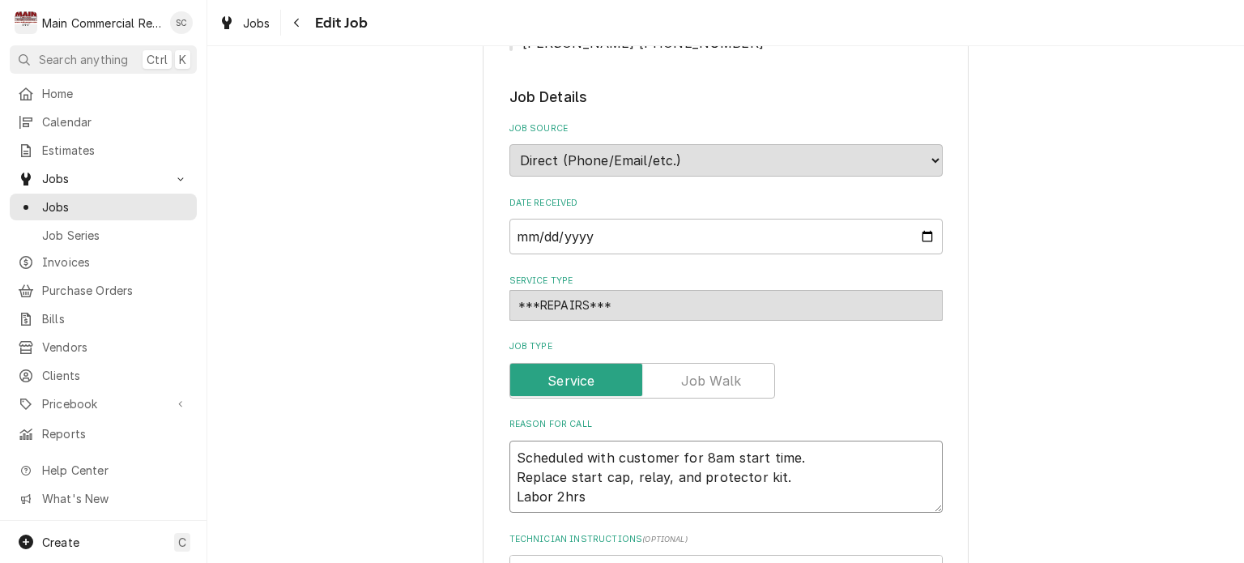
click at [802, 449] on textarea "Scheduled with customer for 8am start time. Replace start cap, relay, and prote…" at bounding box center [725, 477] width 433 height 73
type textarea "x"
type textarea "Scheduled with customer for 8am start time. w Replace start cap, relay, and pro…"
type textarea "x"
type textarea "Scheduled with customer for 8am start time. wi Replace start cap, relay, and pr…"
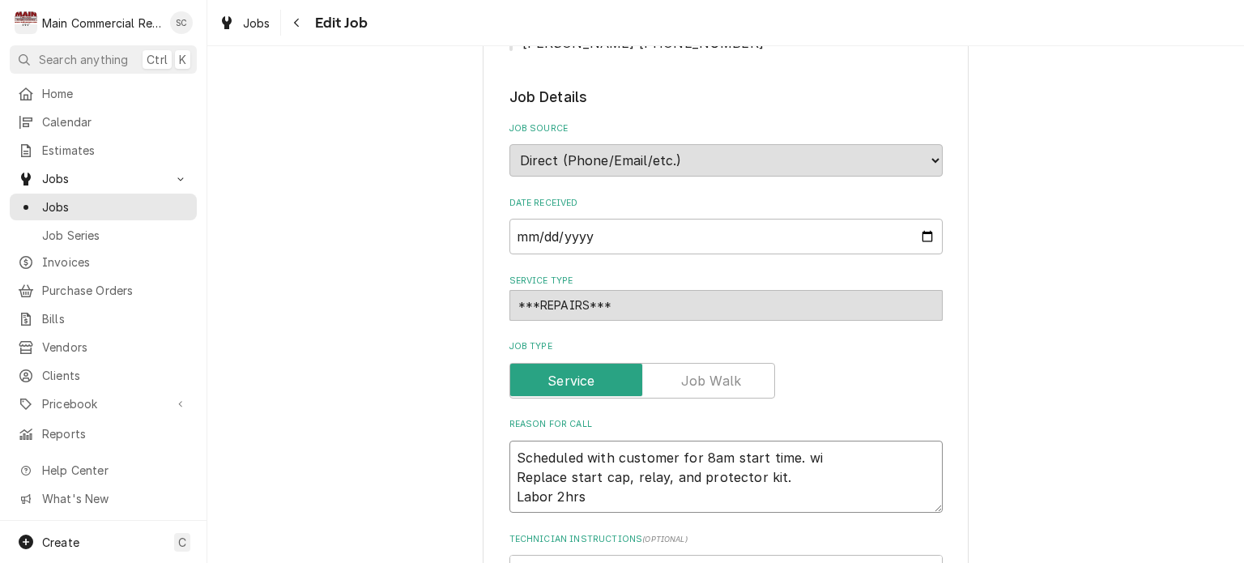
type textarea "x"
type textarea "Scheduled with customer for 8am start time. wif Replace start cap, relay, and p…"
type textarea "x"
type textarea "Scheduled with customer for 8am start time. wife Replace start cap, relay, and …"
type textarea "x"
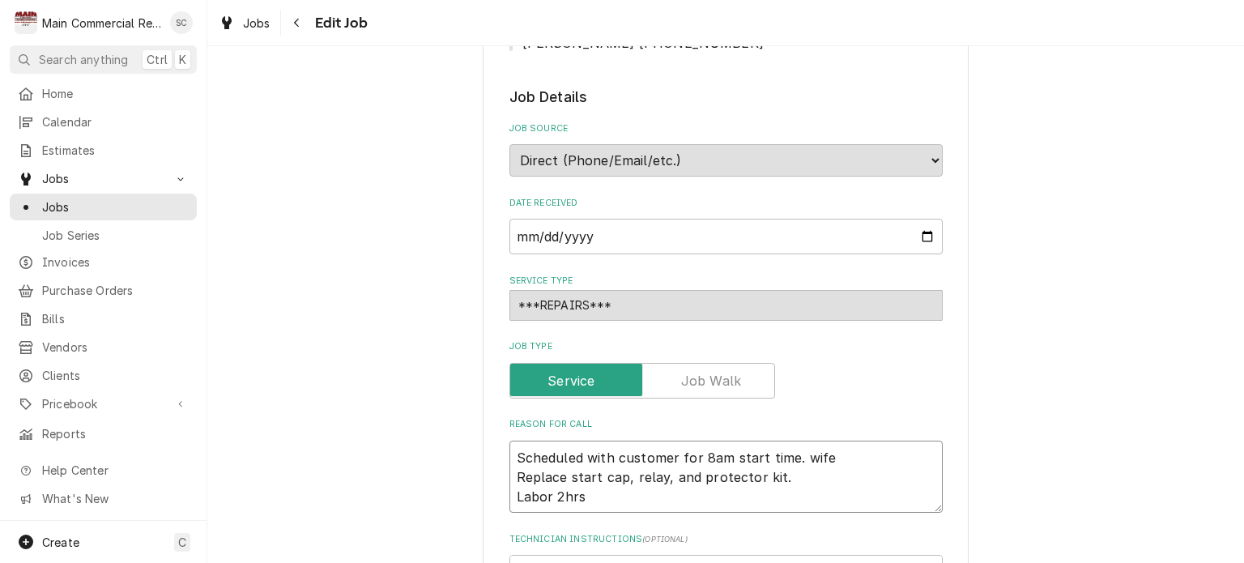
type textarea "Scheduled with customer for 8am start time. wife Replace start cap, relay, and …"
type textarea "x"
type textarea "Scheduled with customer for 8am start time. wife w Replace start cap, relay, an…"
type textarea "x"
type textarea "Scheduled with customer for 8am start time. wife wi Replace start cap, relay, a…"
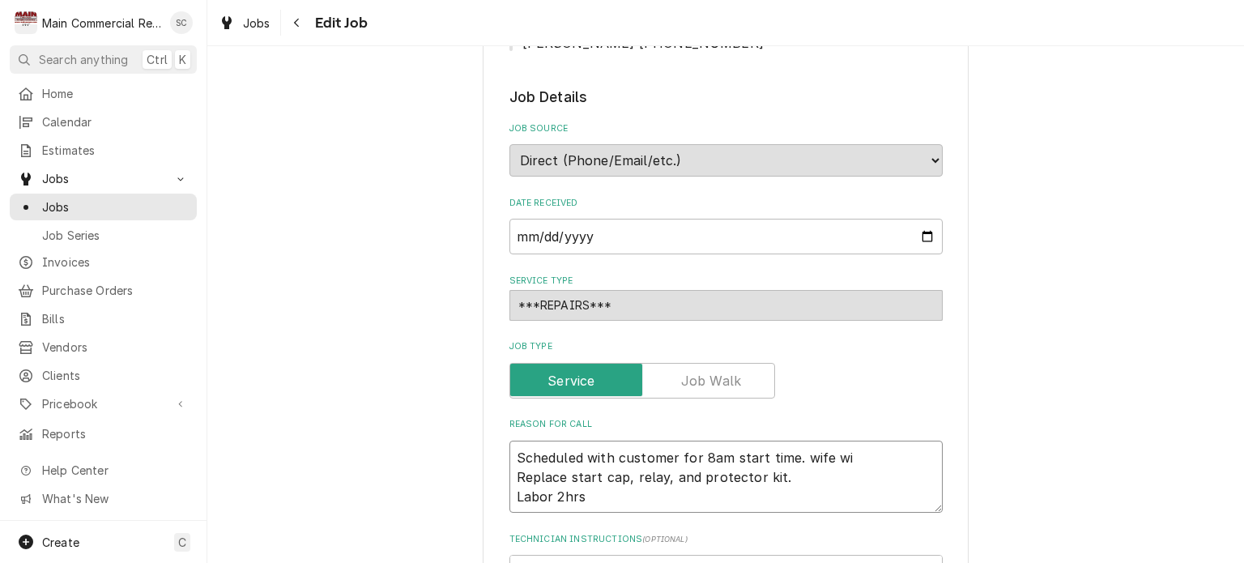
type textarea "x"
type textarea "Scheduled with customer for 8am start time. wife wil Replace start cap, relay, …"
type textarea "x"
type textarea "Scheduled with customer for 8am start time. wife will Replace start cap, relay,…"
type textarea "x"
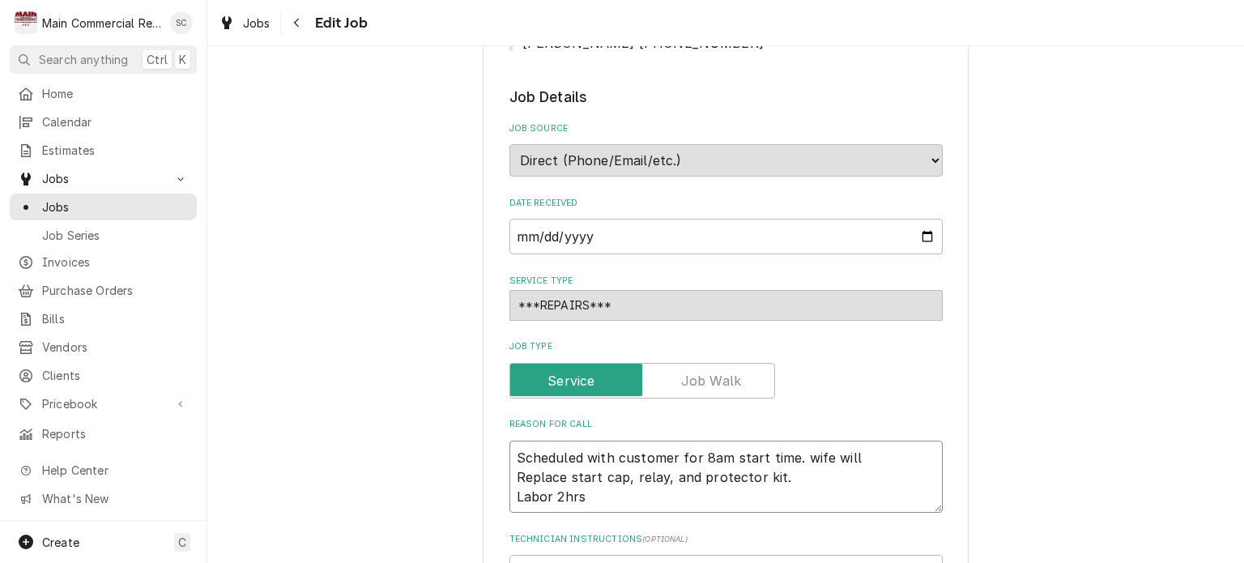
type textarea "Scheduled with customer for 8am start time. wife will Replace start cap, relay,…"
type textarea "x"
type textarea "Scheduled with customer for 8am start time. wife will Replace start cap, relay,…"
type textarea "x"
type textarea "Scheduled with customer for 8am start time. wife wil Replace start cap, relay, …"
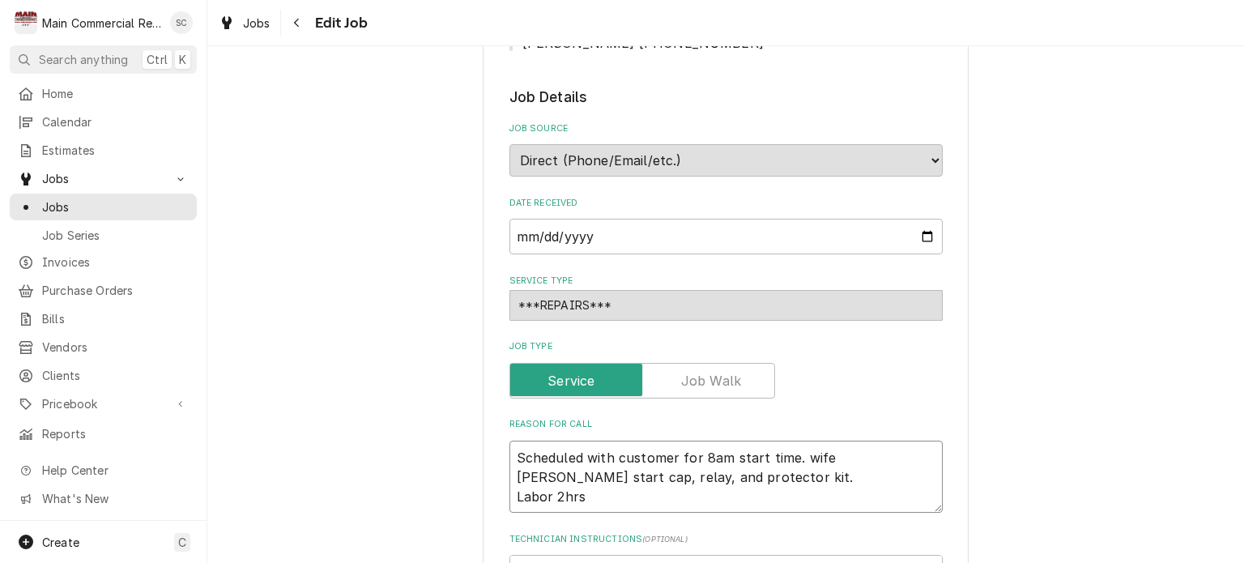
type textarea "x"
type textarea "Scheduled with customer for 8am start time. wife wi Replace start cap, relay, a…"
type textarea "x"
type textarea "Scheduled with customer for 8am start time. wife w Replace start cap, relay, an…"
type textarea "x"
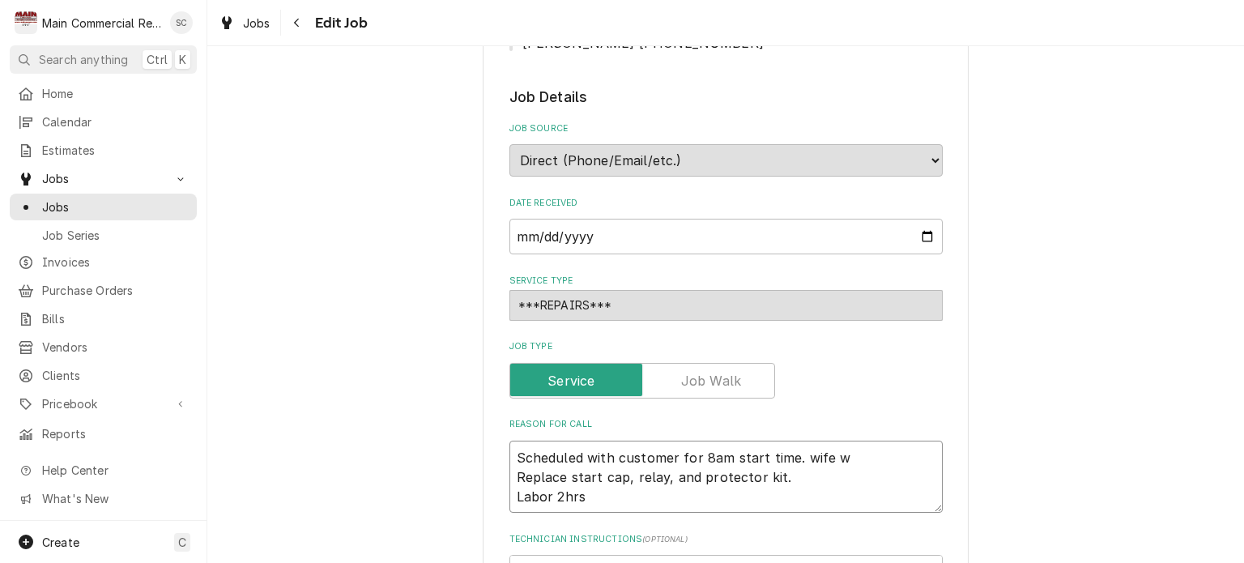
type textarea "Scheduled with customer for 8am start time. wife Replace start cap, relay, and …"
type textarea "x"
type textarea "Scheduled with customer for 8am start time. wife Replace start cap, relay, and …"
type textarea "x"
type textarea "Scheduled with customer for 8am start time. wif Replace start cap, relay, and p…"
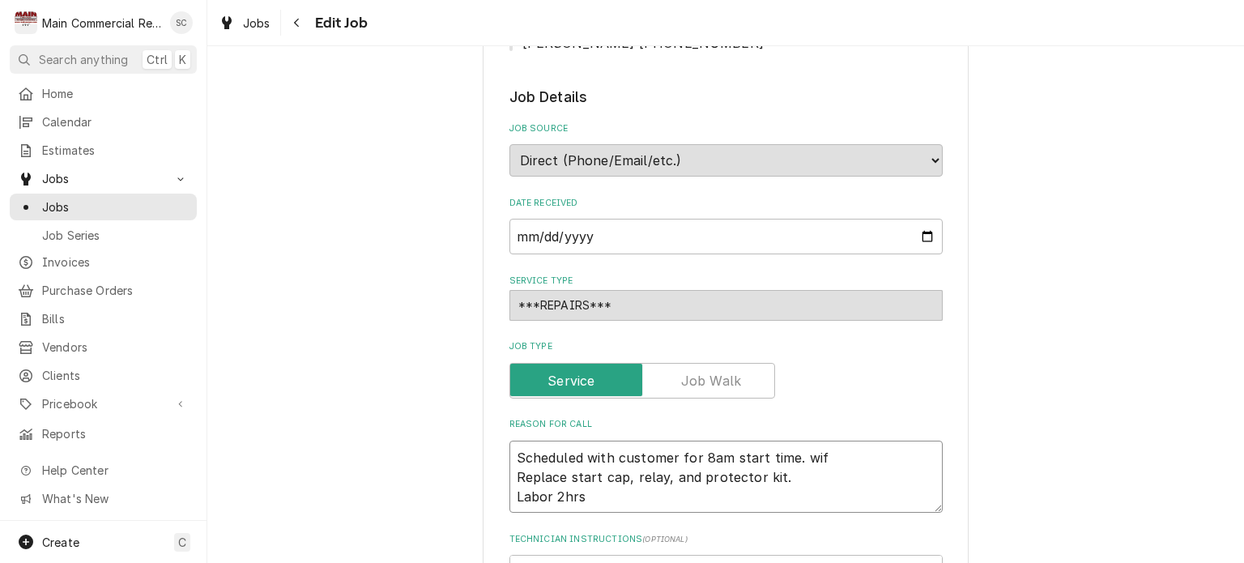
type textarea "x"
type textarea "Scheduled with customer for 8am start time. wi Replace start cap, relay, and pr…"
type textarea "x"
type textarea "Scheduled with customer for 8am start time. w Replace start cap, relay, and pro…"
type textarea "x"
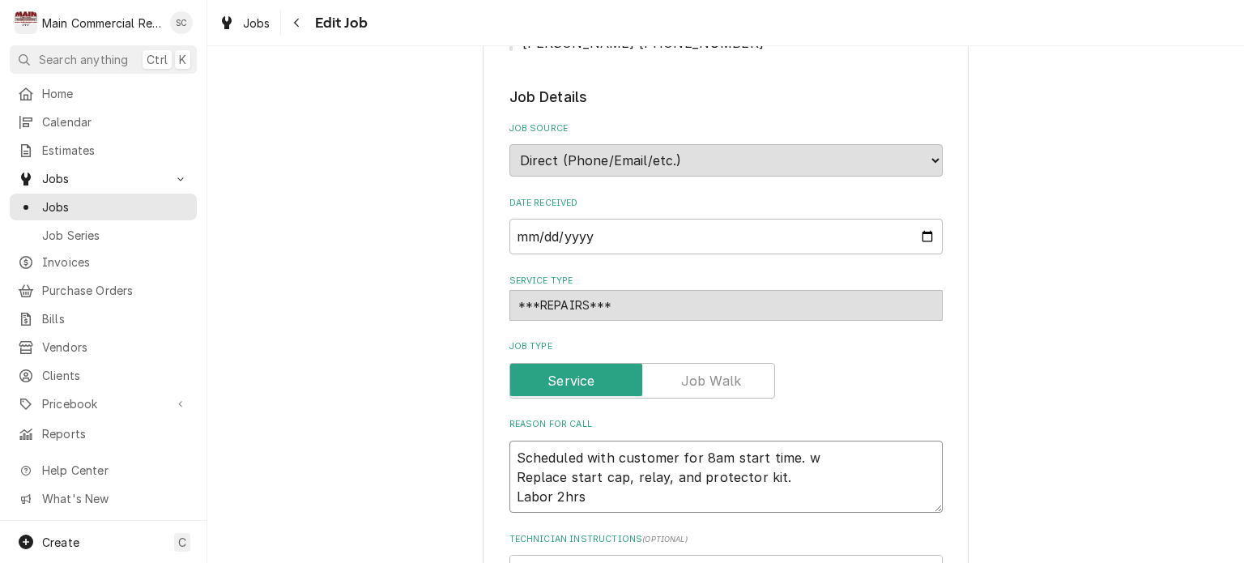
type textarea "Scheduled with customer for 8am start time. Replace start cap, relay, and prote…"
type textarea "x"
type textarea "Scheduled with customer for 8am start time. W Replace start cap, relay, and pro…"
type textarea "x"
type textarea "Scheduled with customer for 8am start time. Replace start cap, relay, and prote…"
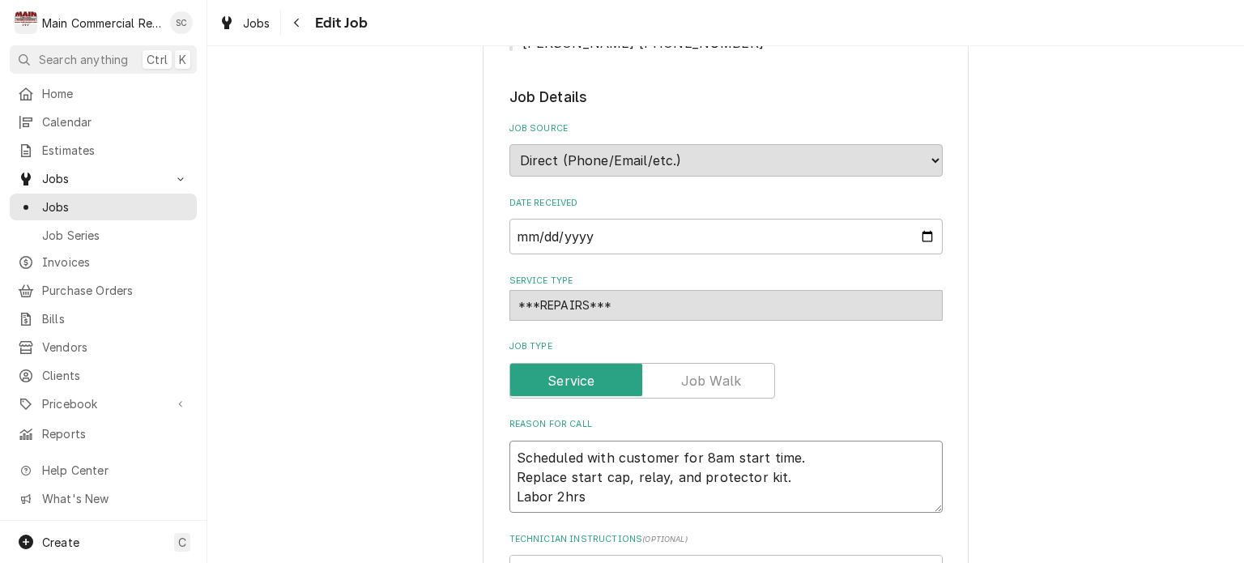
type textarea "x"
type textarea "Scheduled with customer for 8am start time. c Replace start cap, relay, and pro…"
type textarea "x"
type textarea "Scheduled with customer for 8am start time. ca Replace start cap, relay, and pr…"
type textarea "x"
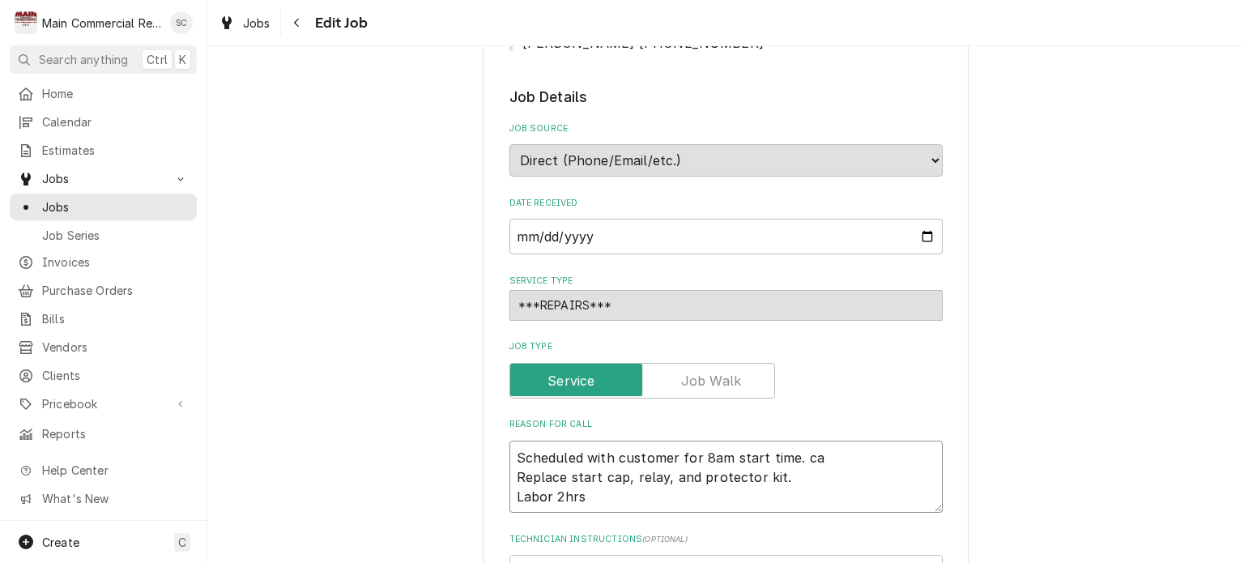
type textarea "Scheduled with customer for 8am start time. car Replace start cap, relay, and p…"
type textarea "x"
type textarea "Scheduled with customer for 8am start time. carl Replace start cap, relay, and …"
type textarea "x"
type textarea "Scheduled with customer for 8am start time. car Replace start cap, relay, and p…"
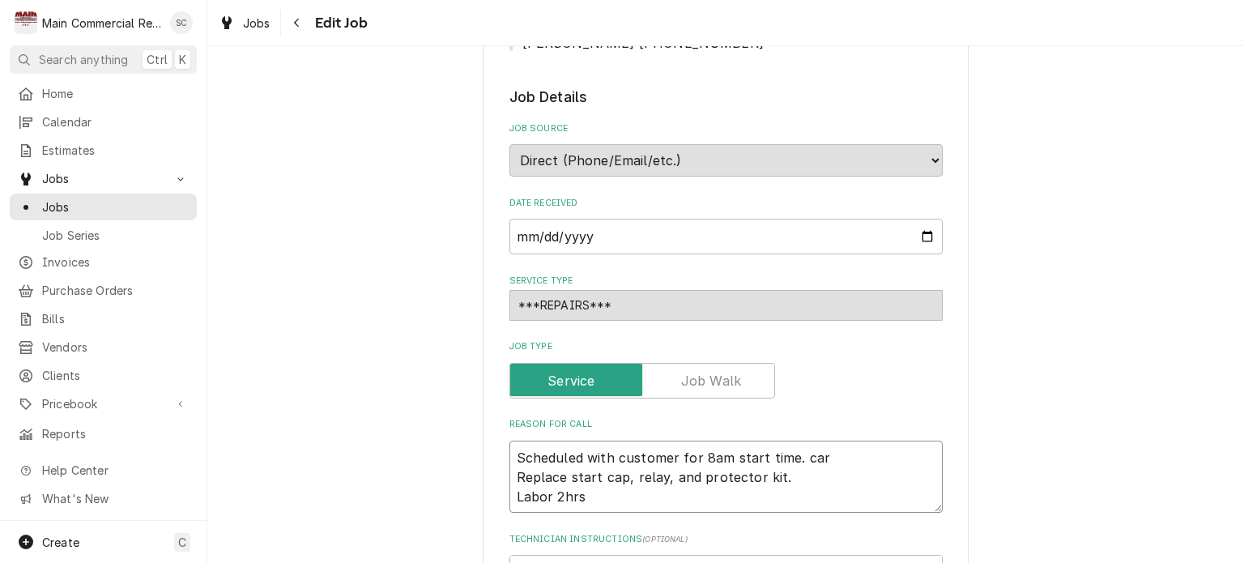
type textarea "x"
type textarea "Scheduled with customer for 8am start time. ca Replace start cap, relay, and pr…"
type textarea "x"
type textarea "Scheduled with customer for 8am start time. c Replace start cap, relay, and pro…"
type textarea "x"
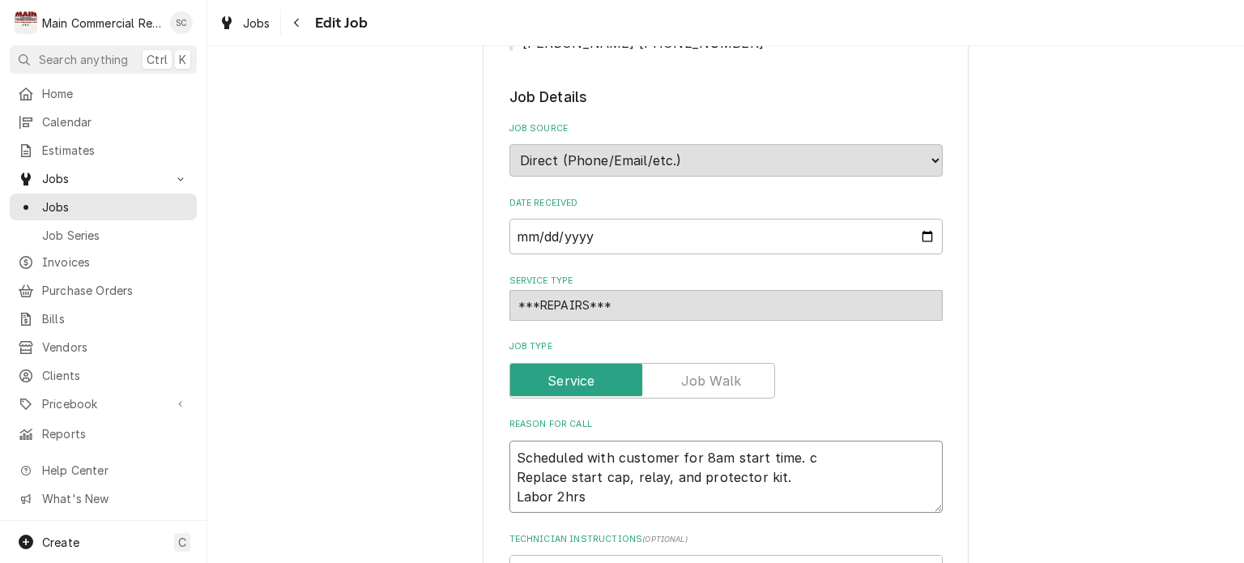
type textarea "Scheduled with customer for 8am start time. Replace start cap, relay, and prote…"
type textarea "x"
type textarea "Scheduled with customer for 8am start time. C Replace start cap, relay, and pro…"
type textarea "x"
type textarea "Scheduled with customer for 8am start time. Ca Replace start cap, relay, and pr…"
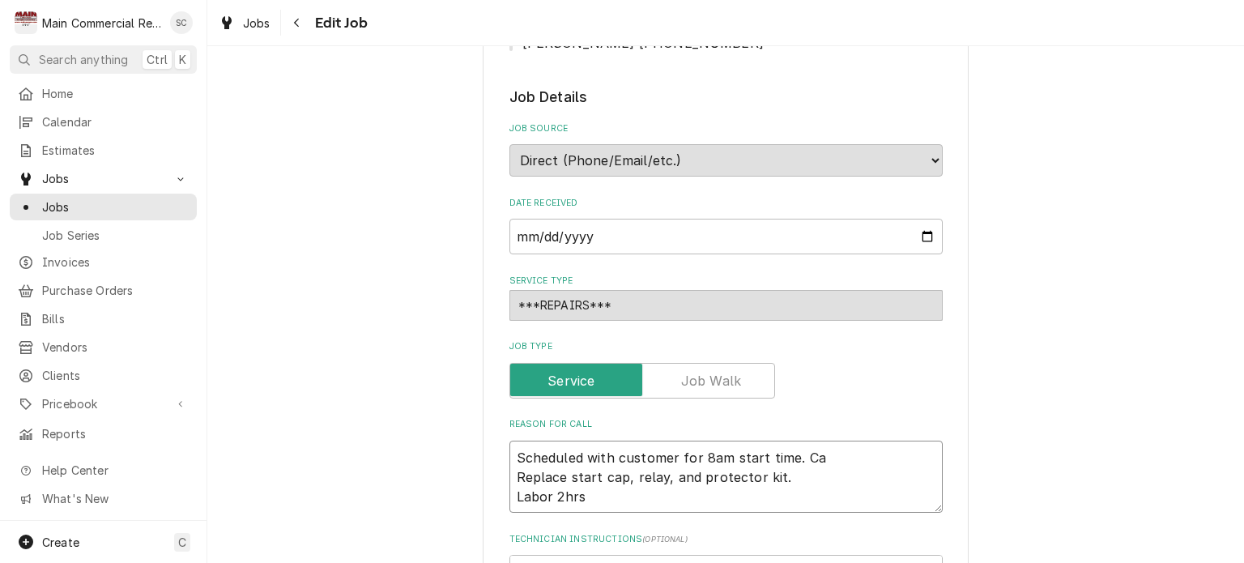
type textarea "x"
type textarea "Scheduled with customer for 8am start time. Car Replace start cap, relay, and p…"
type textarea "x"
type textarea "Scheduled with customer for 8am start time. Carl Replace start cap, relay, and …"
type textarea "x"
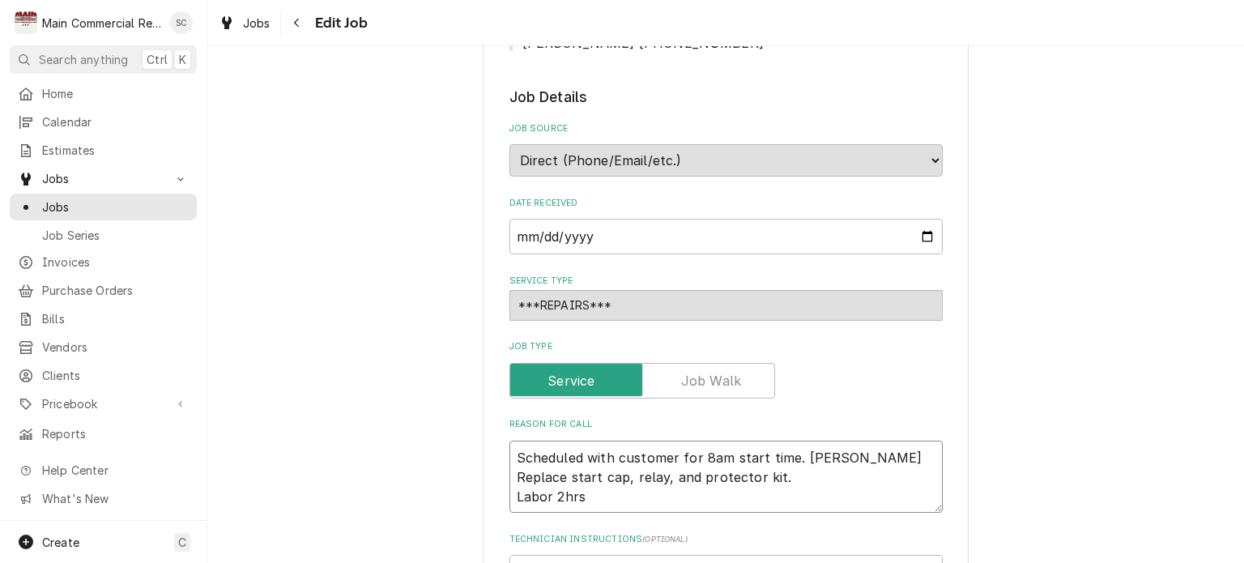
type textarea "Scheduled with customer for 8am start time. Carlo Replace start cap, relay, and…"
type textarea "x"
type textarea "Scheduled with customer for 8am start time. Carlos Replace start cap, relay, an…"
type textarea "x"
type textarea "Scheduled with customer for 8am start time. Carlos' Replace start cap, relay, a…"
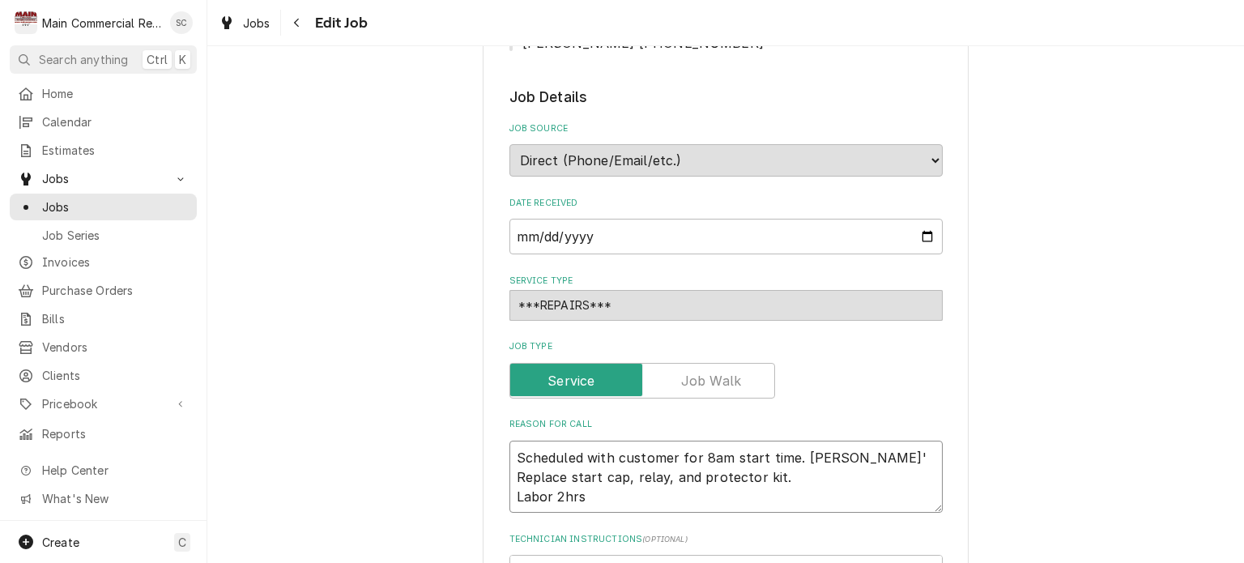
type textarea "x"
type textarea "Scheduled with customer for 8am start time. Carlos's Replace start cap, relay, …"
type textarea "x"
type textarea "Scheduled with customer for 8am start time. Carlos's Replace start cap, relay, …"
type textarea "x"
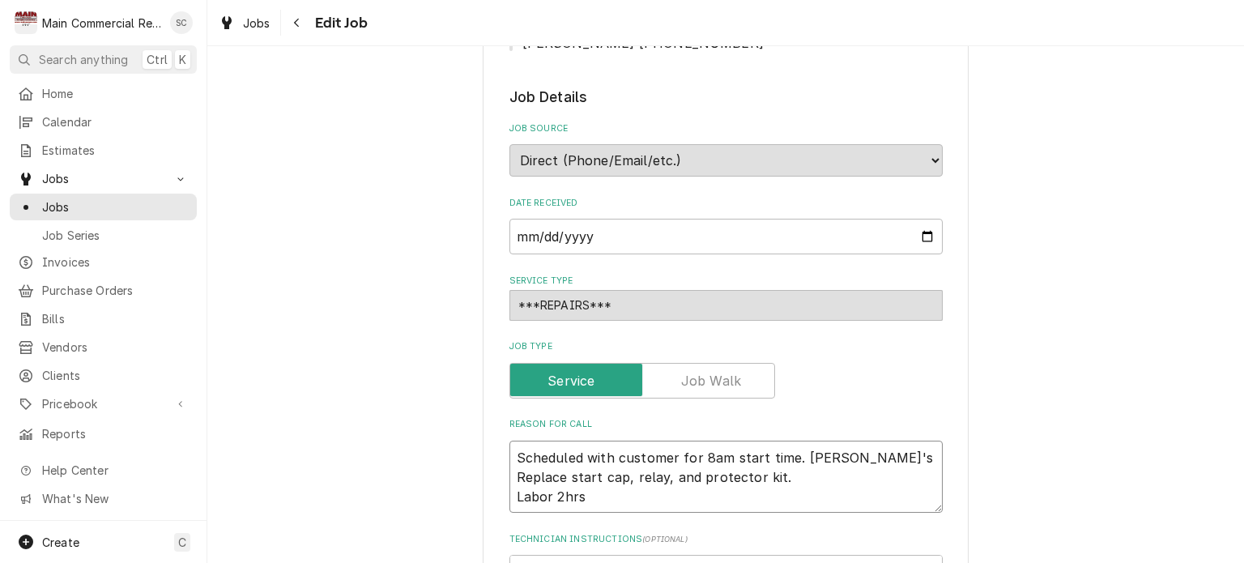
type textarea "Scheduled with customer for 8am start time. Carlos's w Replace start cap, relay…"
type textarea "x"
type textarea "Scheduled with customer for 8am start time. Carlos's wi Replace start cap, rela…"
type textarea "x"
type textarea "Scheduled with customer for 8am start time. Carlos's wif Replace start cap, rel…"
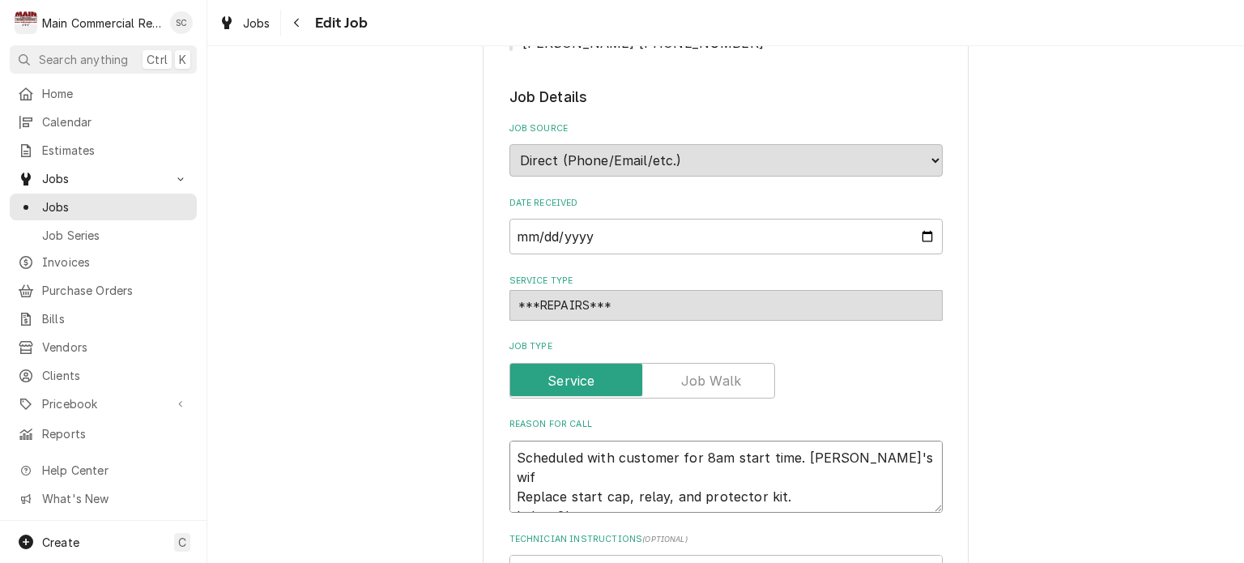
type textarea "x"
type textarea "Scheduled with customer for 8am start time. Carlos's wife Replace start cap, re…"
type textarea "x"
type textarea "Scheduled with customer for 8am start time. Carlos's wife Replace start cap, re…"
type textarea "x"
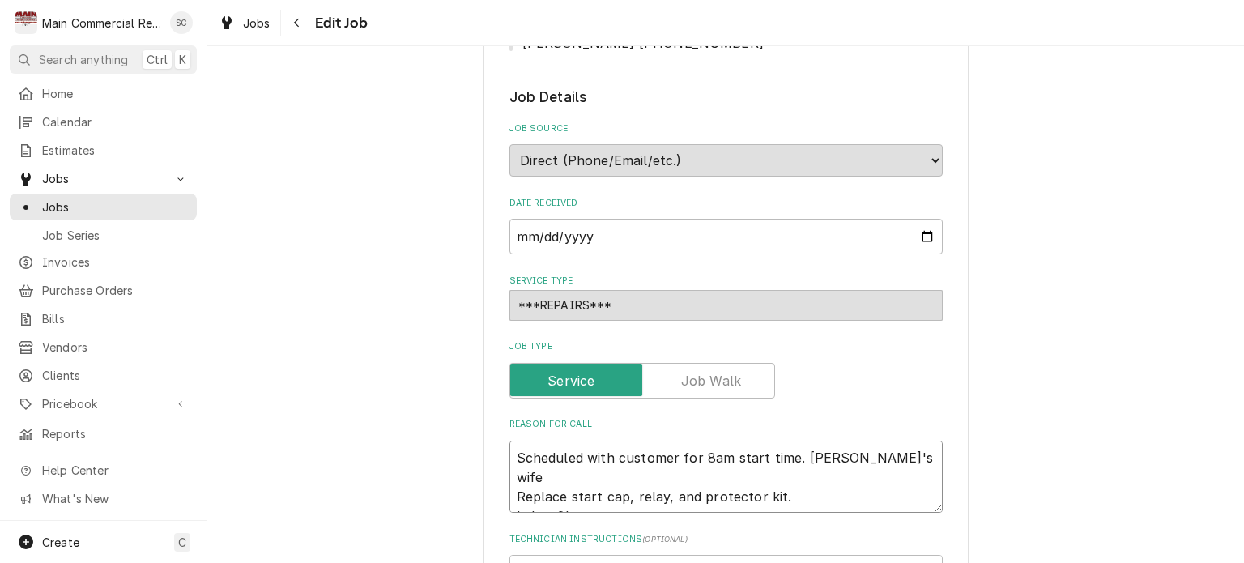
type textarea "Scheduled with customer for 8am start time. Carlos's wife w Replace start cap, …"
type textarea "x"
type textarea "Scheduled with customer for 8am start time. Carlos's wife wi Replace start cap,…"
type textarea "x"
type textarea "Scheduled with customer for 8am start time. Carlos's wife wil Replace start cap…"
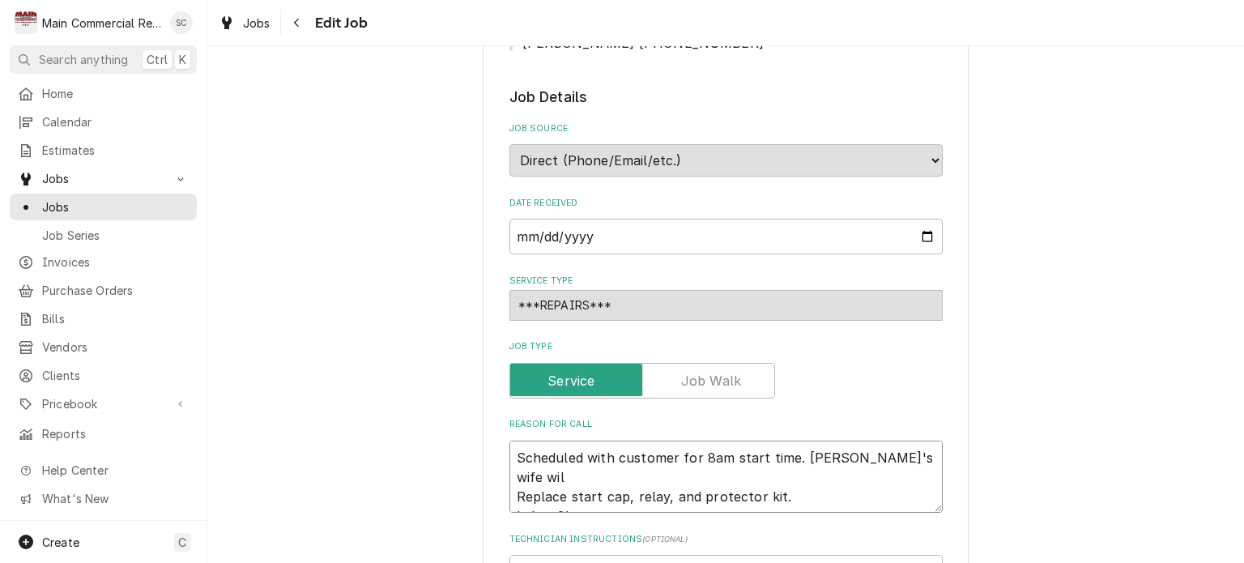
type textarea "x"
type textarea "Scheduled with customer for 8am start time. Carlos's wife will Replace start ca…"
type textarea "x"
type textarea "Scheduled with customer for 8am start time. Carlos's wife will Replace start ca…"
type textarea "x"
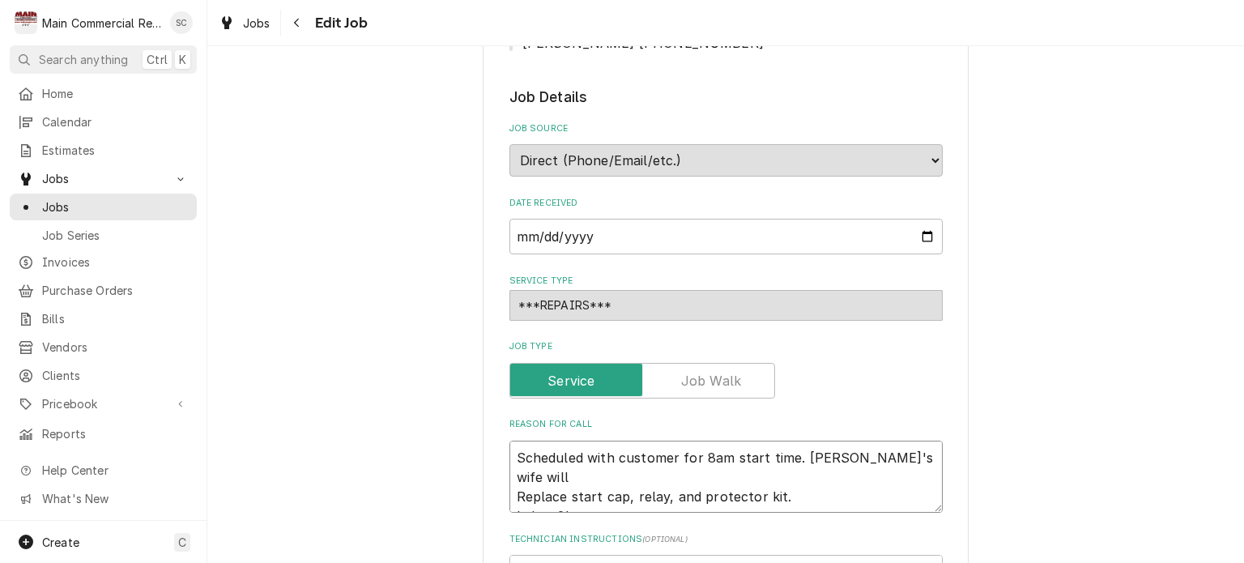
type textarea "Scheduled with customer for 8am start time. Carlos's wife will b Replace start …"
type textarea "x"
type textarea "Scheduled with customer for 8am start time. Carlos's wife will be Replace start…"
type textarea "x"
type textarea "Scheduled with customer for 8am start time. Carlos's wife will be Replace start…"
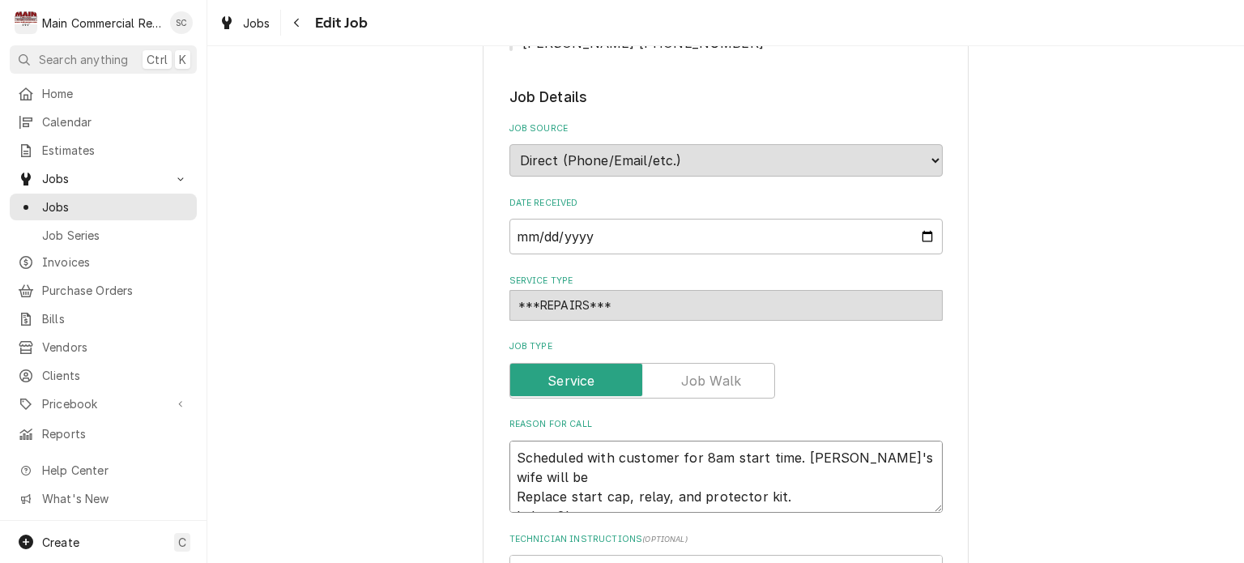
type textarea "x"
type textarea "Scheduled with customer for 8am start time. Carlos's wife will be h Replace sta…"
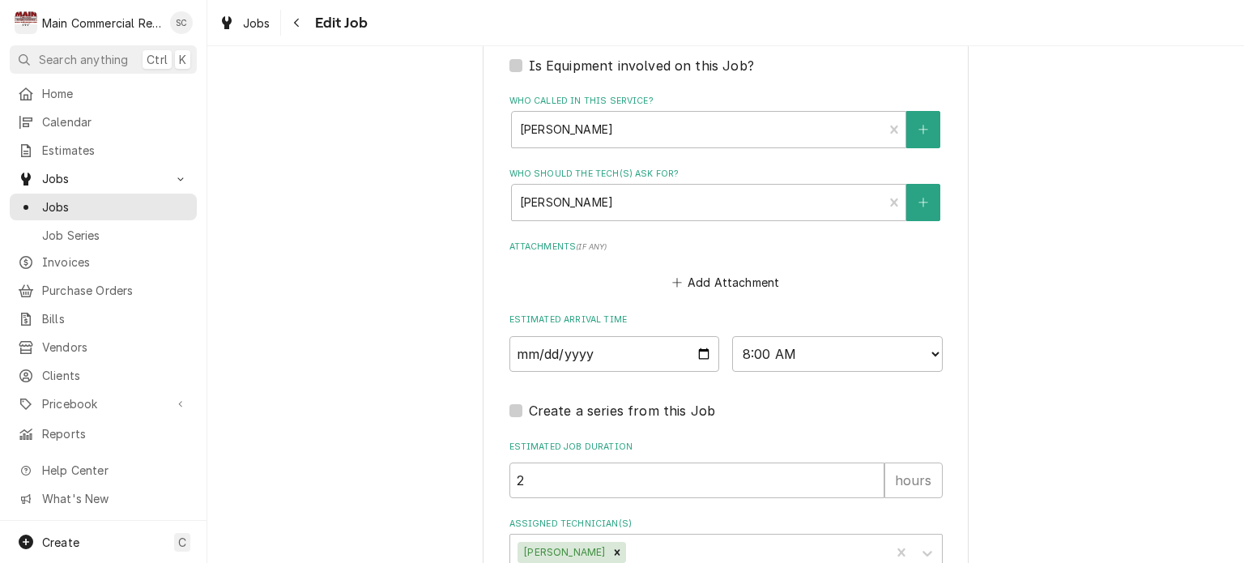
scroll to position [1535, 0]
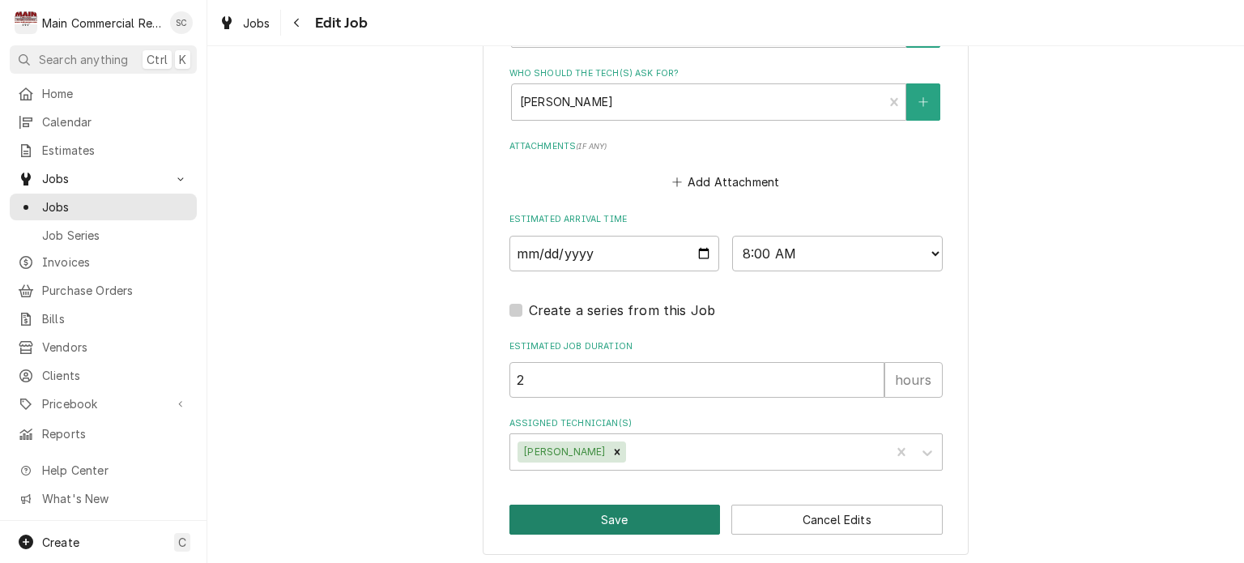
click at [594, 514] on button "Save" at bounding box center [614, 519] width 211 height 30
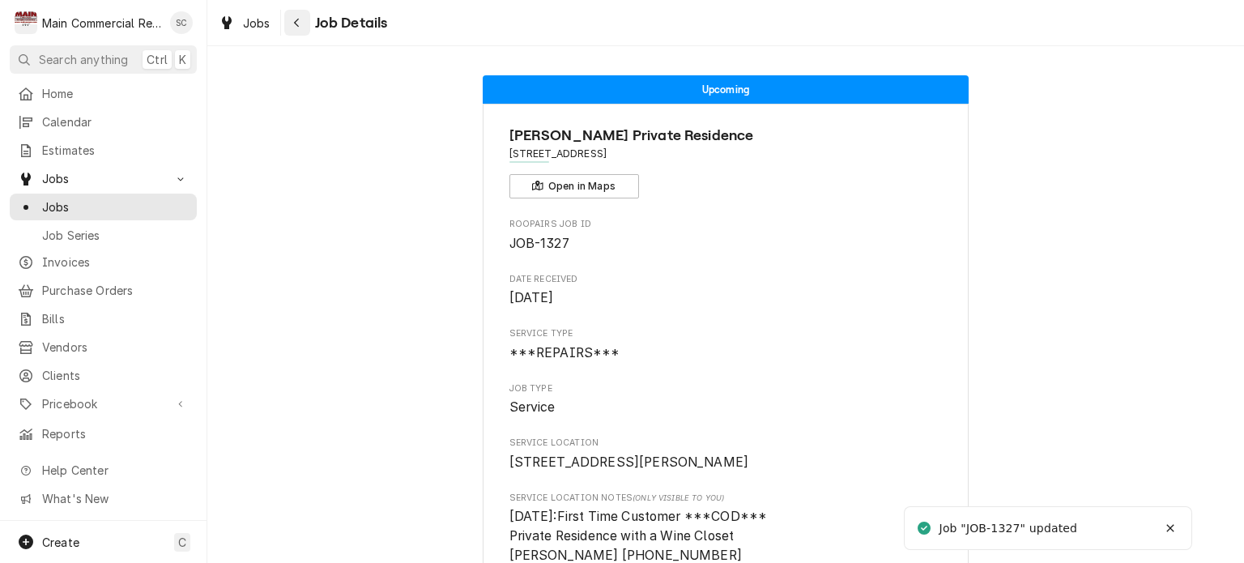
click at [300, 19] on icon "Navigate back" at bounding box center [296, 22] width 7 height 11
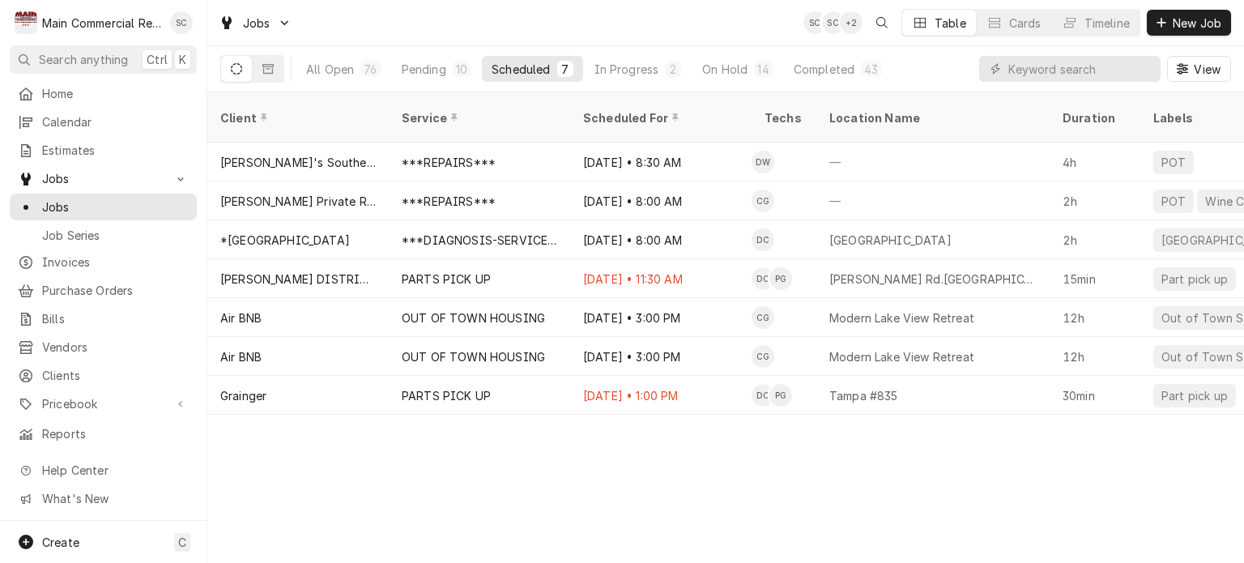
click at [800, 459] on div "Client Service Scheduled For Techs Location Name Duration Labels Status ID Prio…" at bounding box center [725, 327] width 1037 height 470
click at [456, 73] on div "10" at bounding box center [461, 69] width 11 height 17
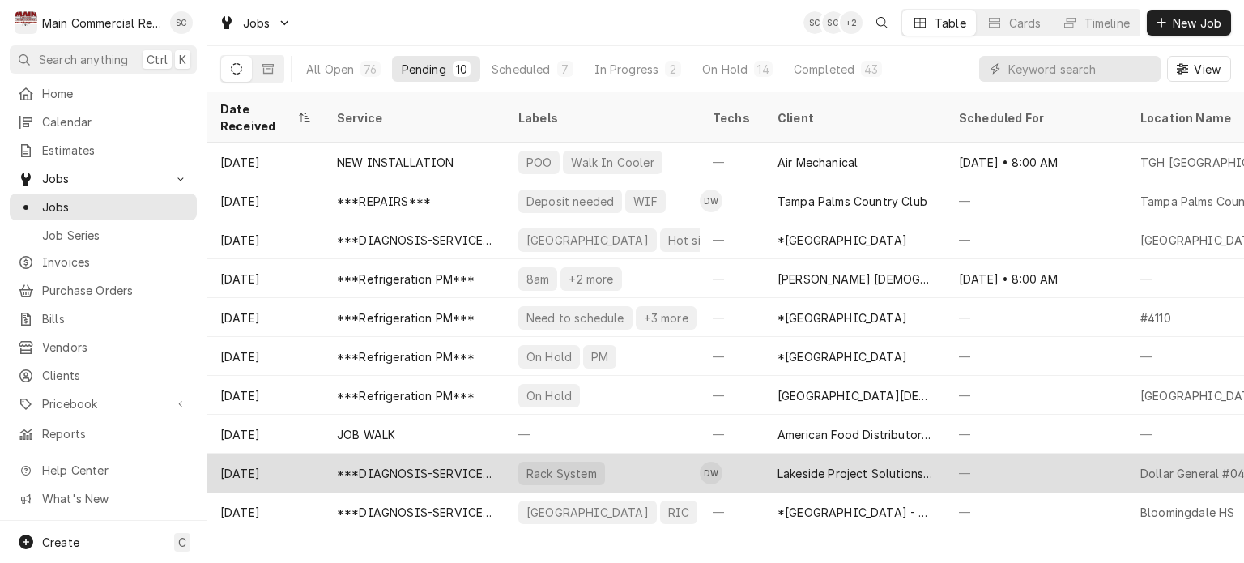
click at [834, 465] on div "Lakeside Project Solutions, LLC" at bounding box center [854, 473] width 155 height 17
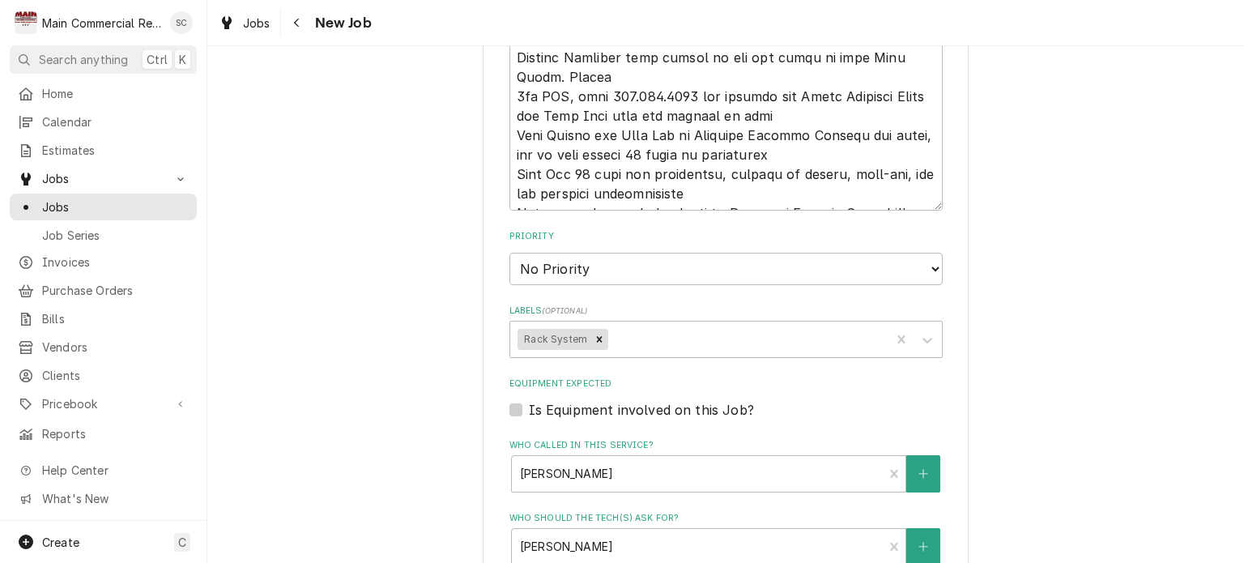
scroll to position [2429, 0]
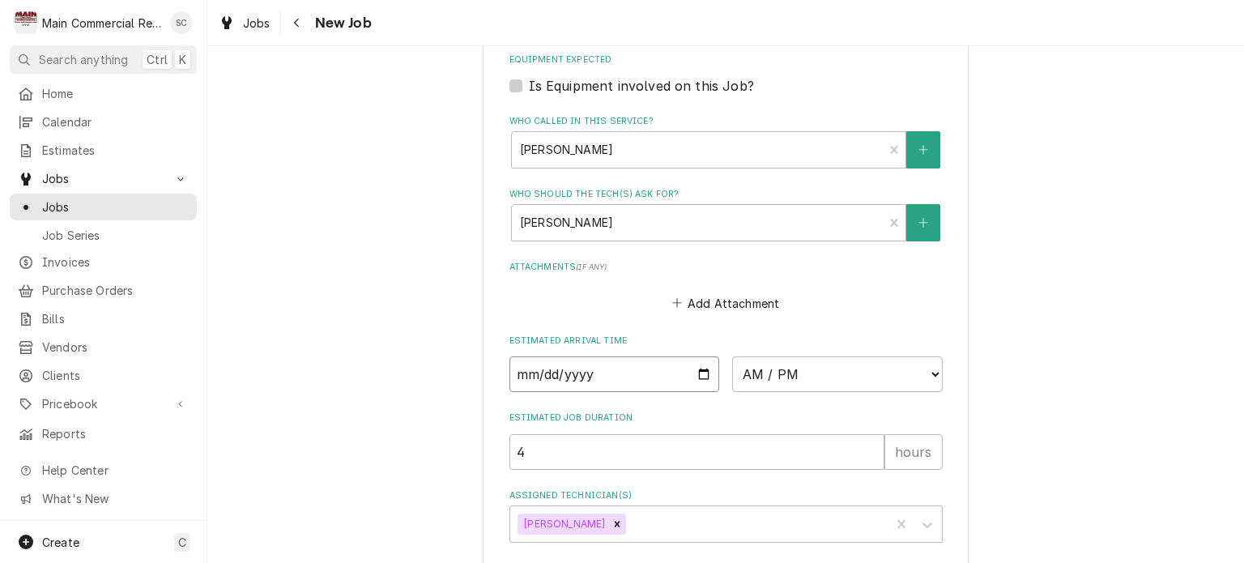
click at [696, 373] on input "Date" at bounding box center [614, 374] width 211 height 36
type textarea "x"
type input "[DATE]"
type textarea "x"
click at [823, 370] on select "AM / PM 6:00 AM 6:15 AM 6:30 AM 6:45 AM 7:00 AM 7:15 AM 7:30 AM 7:45 AM 8:00 AM…" at bounding box center [837, 374] width 211 height 36
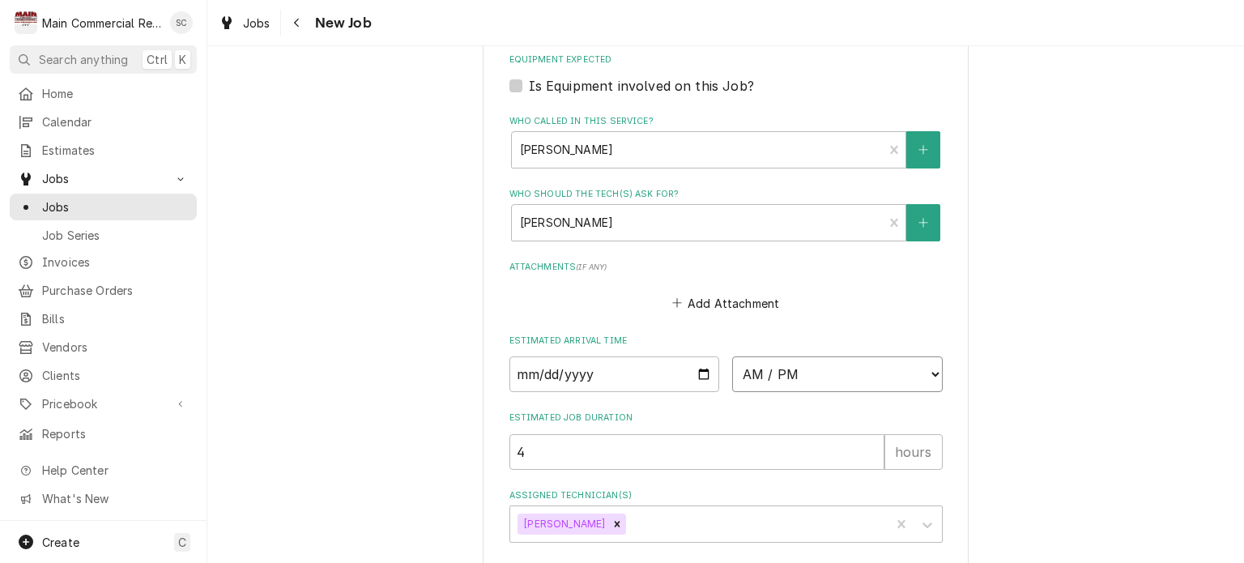
select select "11:00:00"
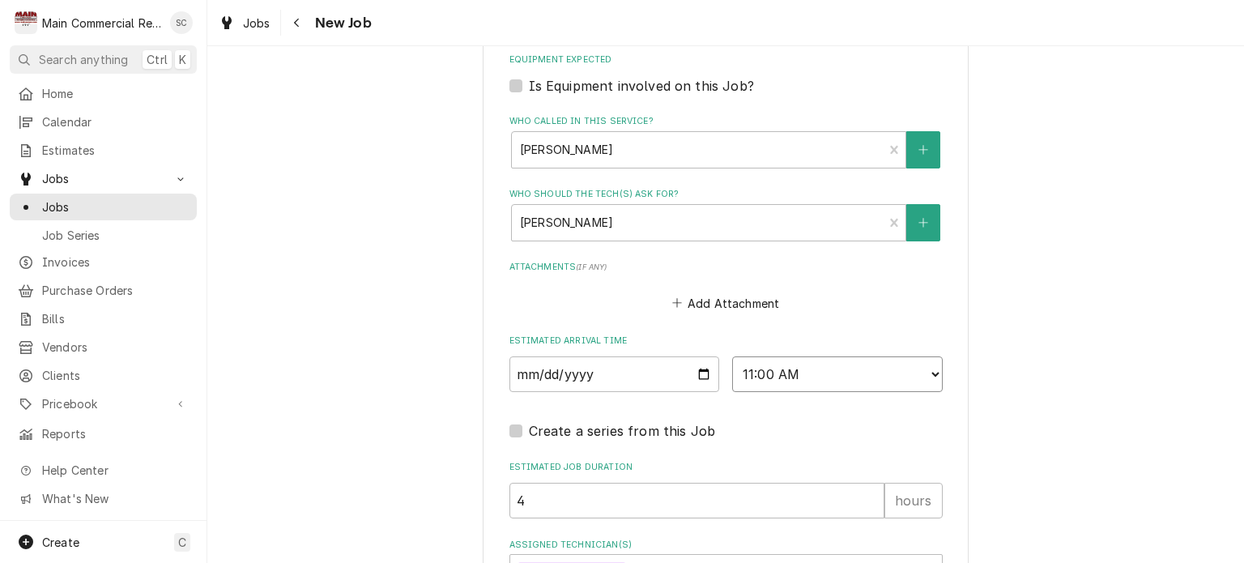
scroll to position [2633, 0]
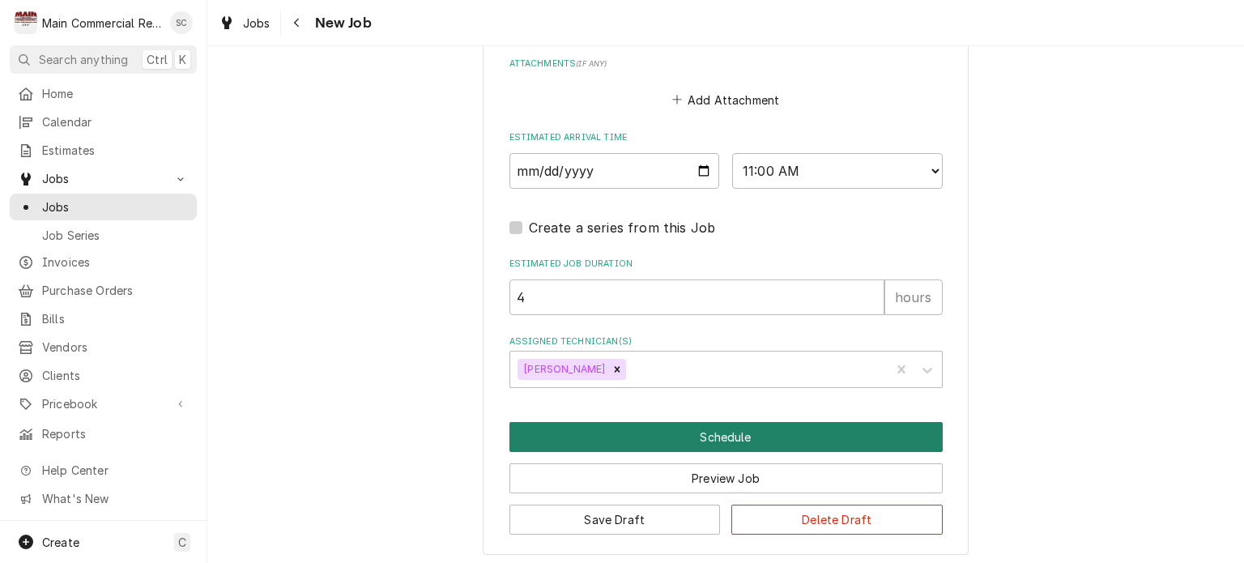
click at [748, 433] on button "Schedule" at bounding box center [725, 437] width 433 height 30
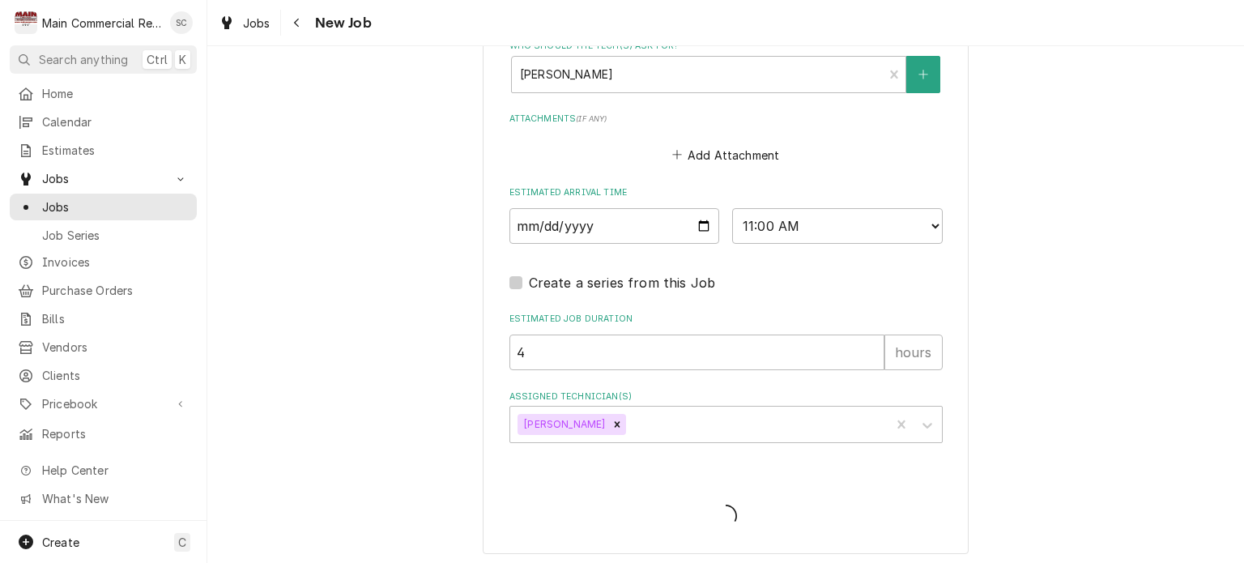
type textarea "x"
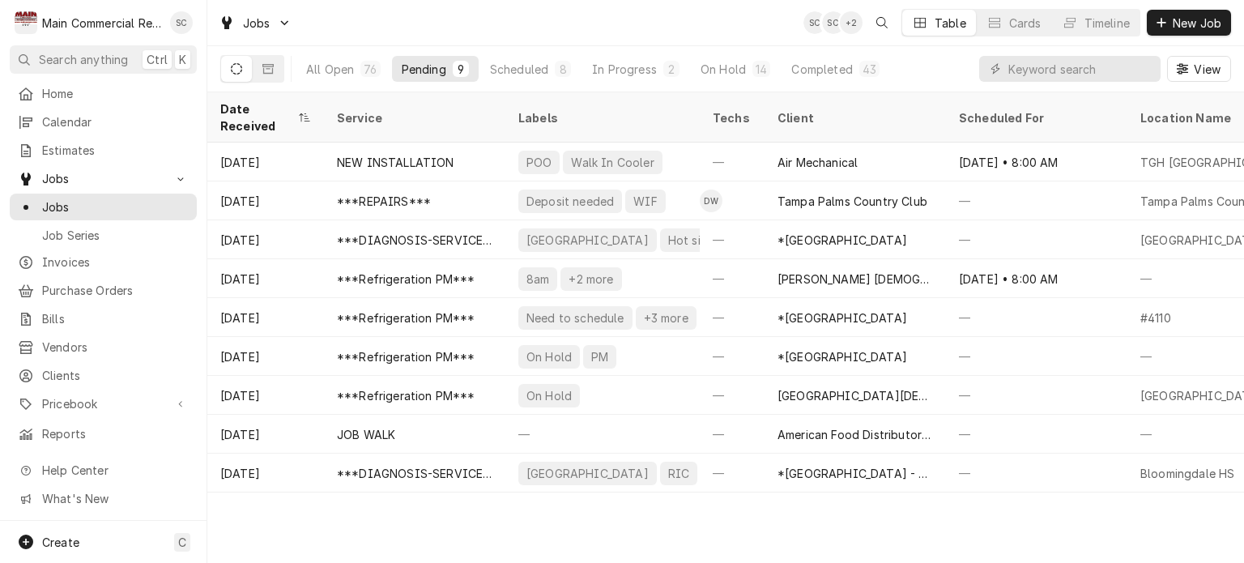
click at [758, 539] on div "Date Received Service Labels Techs Client Scheduled For Location Name Duration …" at bounding box center [725, 327] width 1037 height 470
click at [527, 69] on div "Scheduled" at bounding box center [519, 69] width 58 height 17
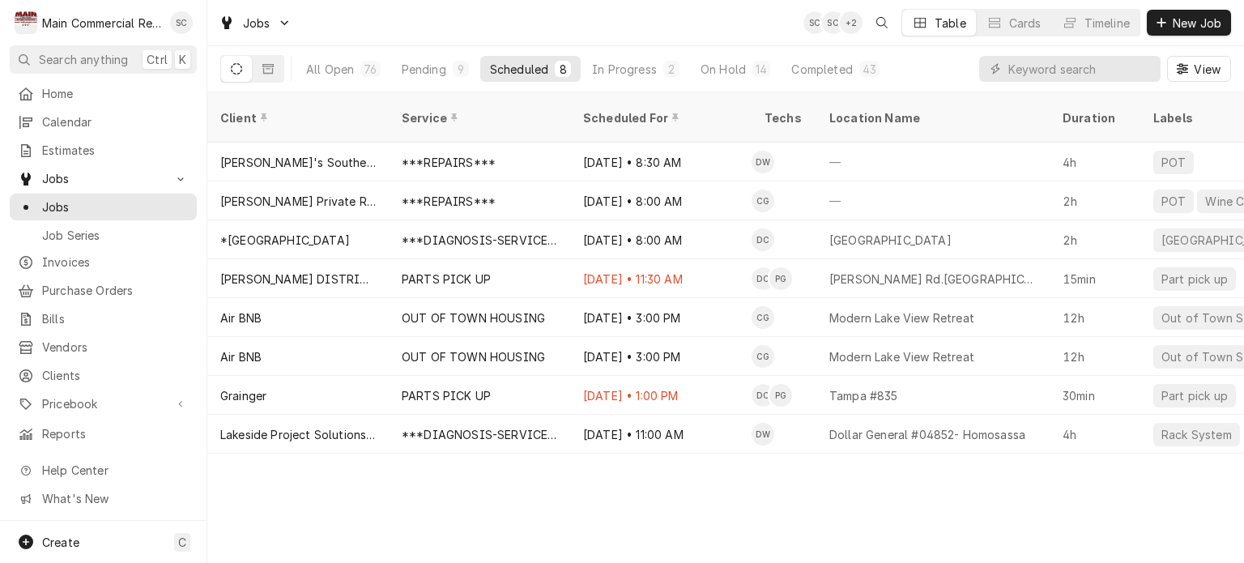
click at [791, 475] on div "Client Service Scheduled For Techs Location Name Duration Labels Status ID Prio…" at bounding box center [725, 327] width 1037 height 470
click at [424, 70] on div "Pending" at bounding box center [424, 69] width 45 height 17
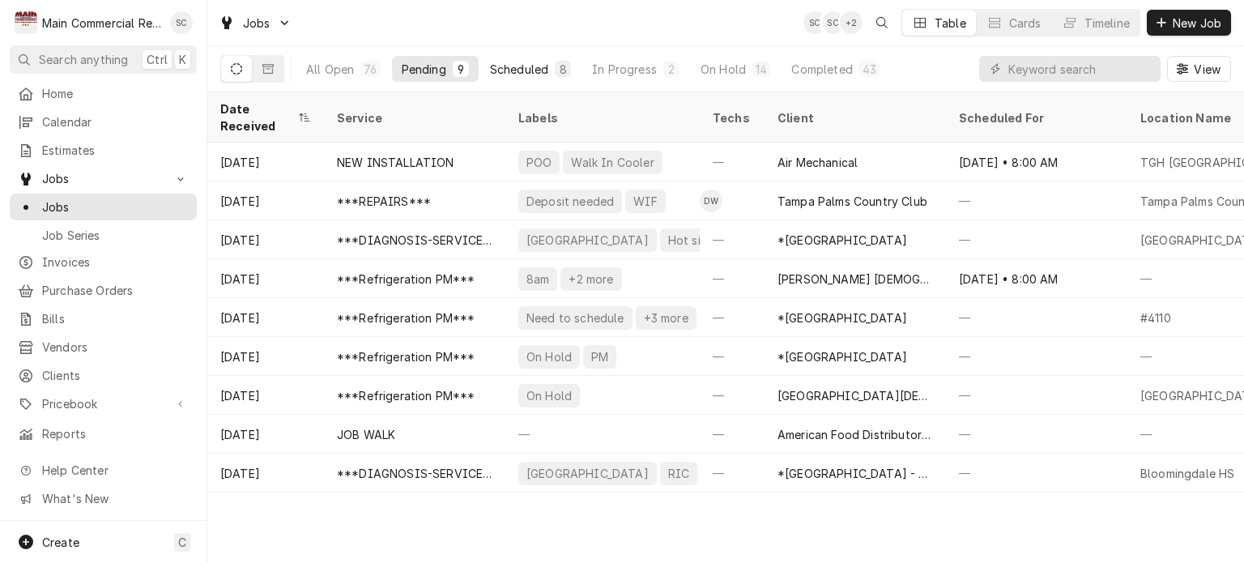
click at [532, 70] on div "Scheduled" at bounding box center [519, 69] width 58 height 17
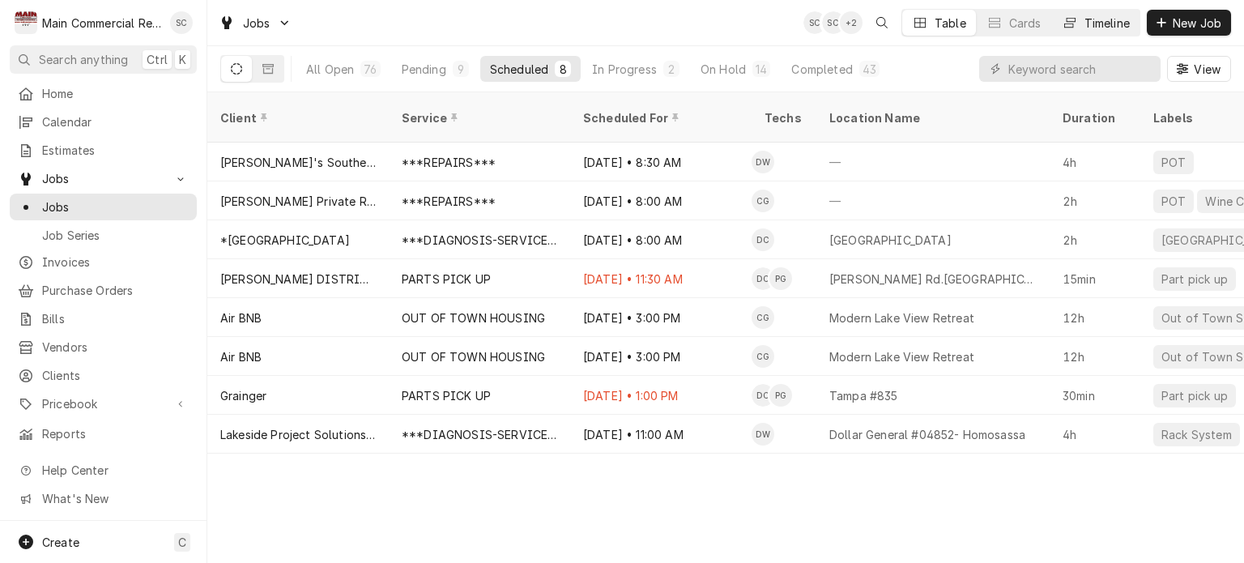
click at [1102, 22] on div "Timeline" at bounding box center [1106, 23] width 45 height 17
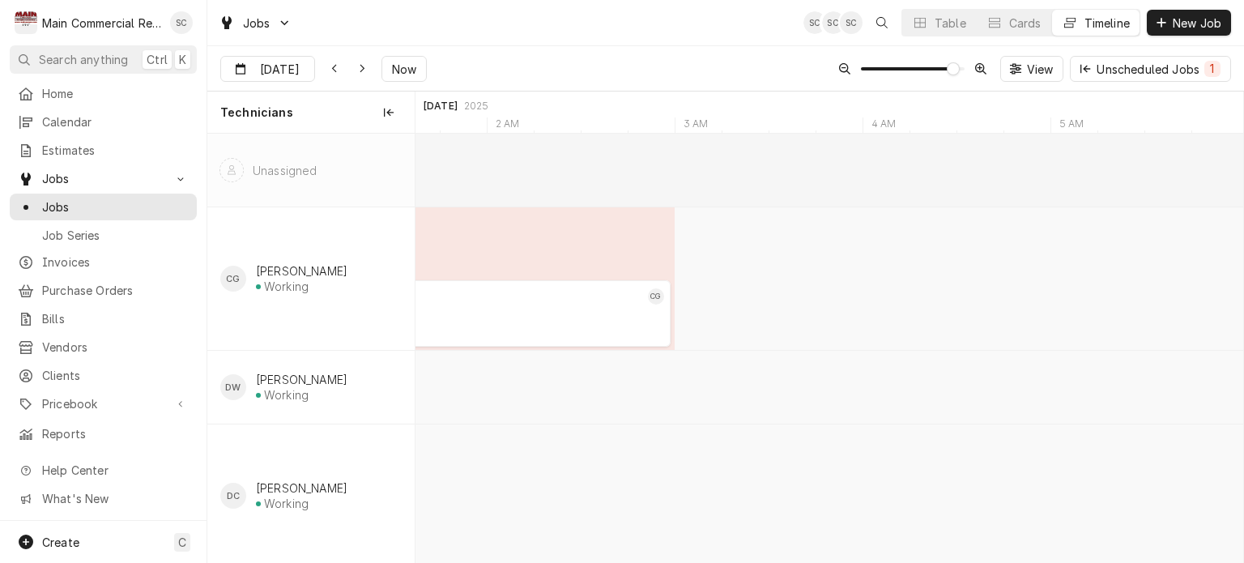
type input "Sep 23"
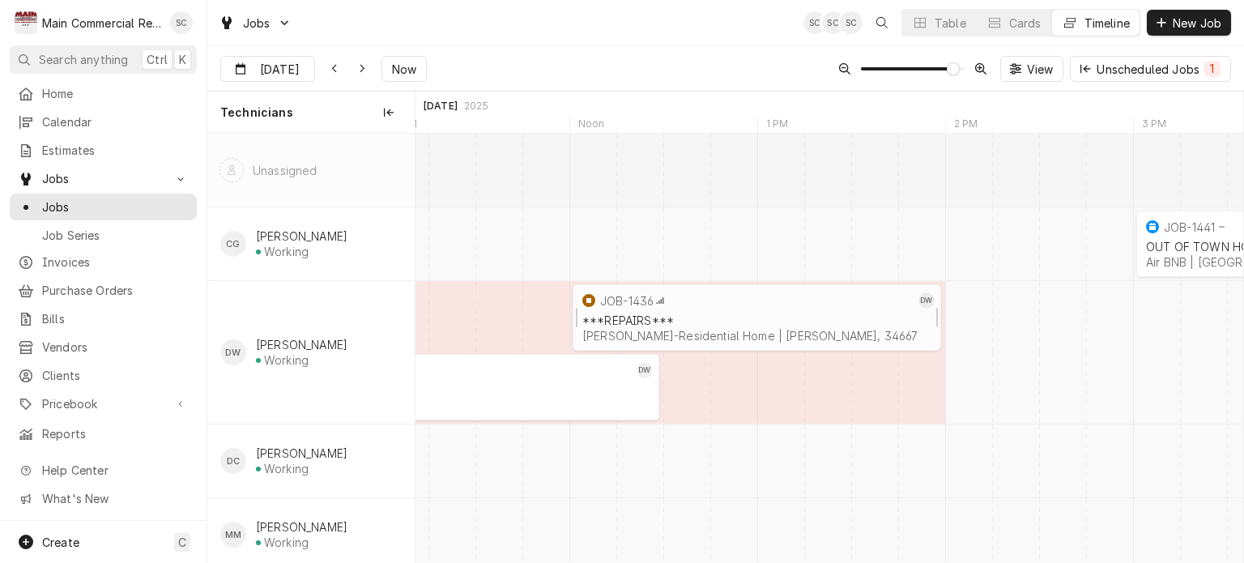
click at [710, 304] on div "JOB-1436" at bounding box center [746, 300] width 335 height 19
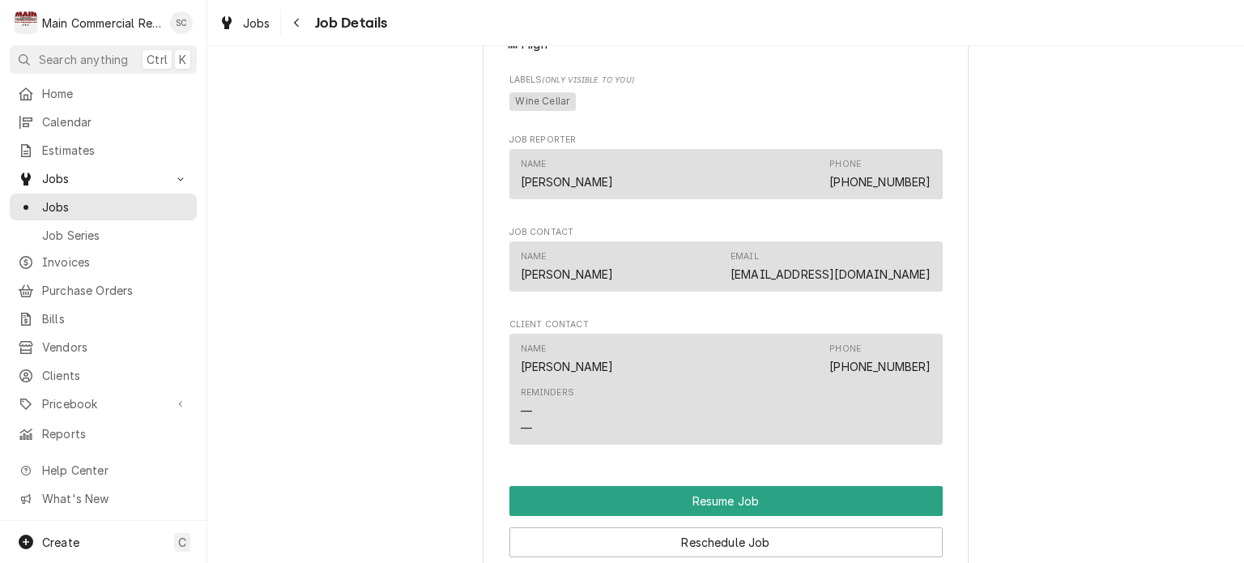
scroll to position [1339, 0]
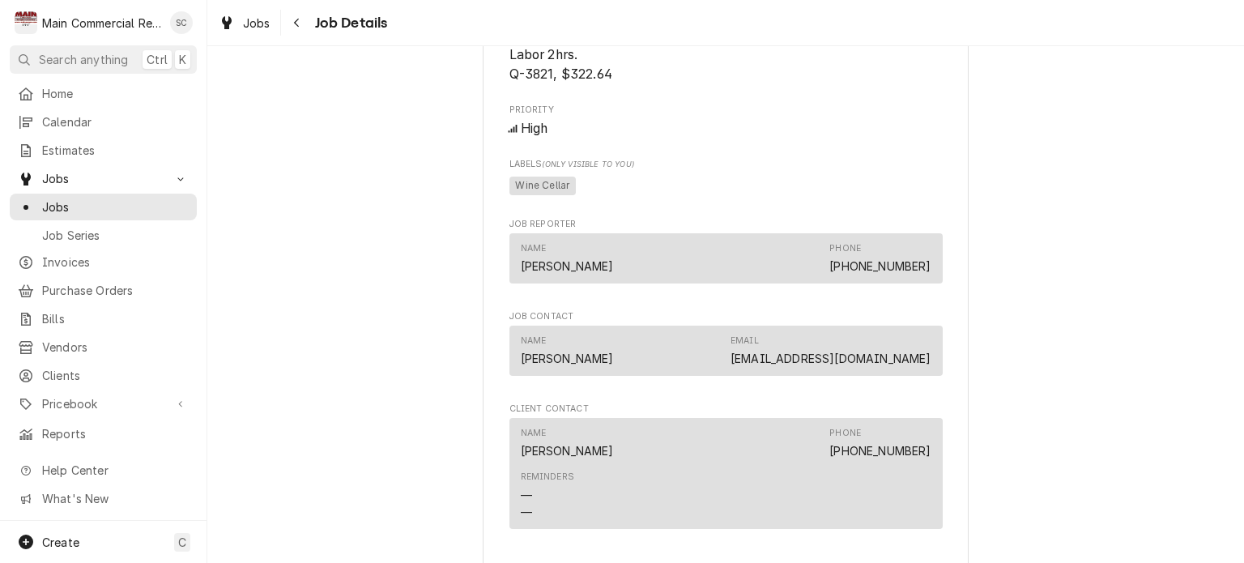
scroll to position [1096, 0]
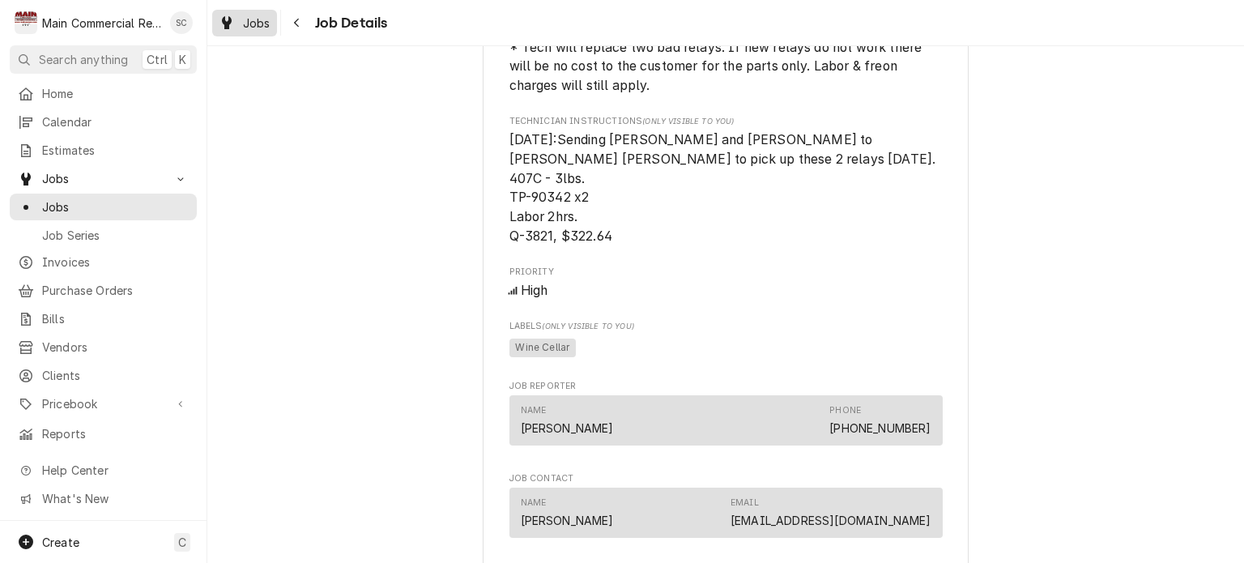
click at [259, 22] on span "Jobs" at bounding box center [257, 23] width 28 height 17
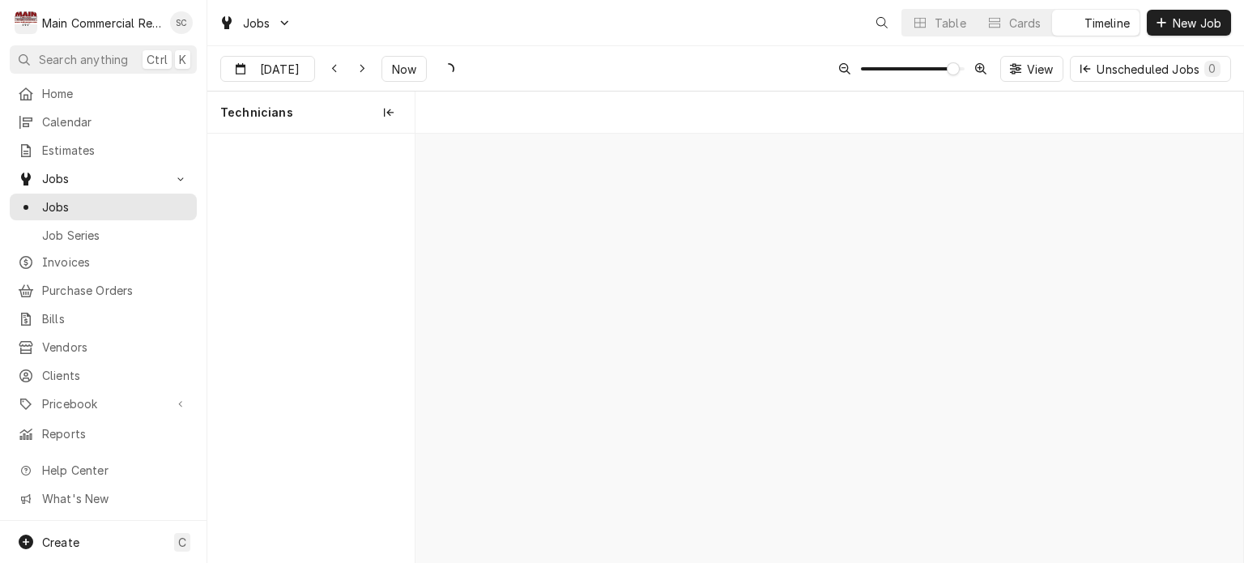
scroll to position [0, 16425]
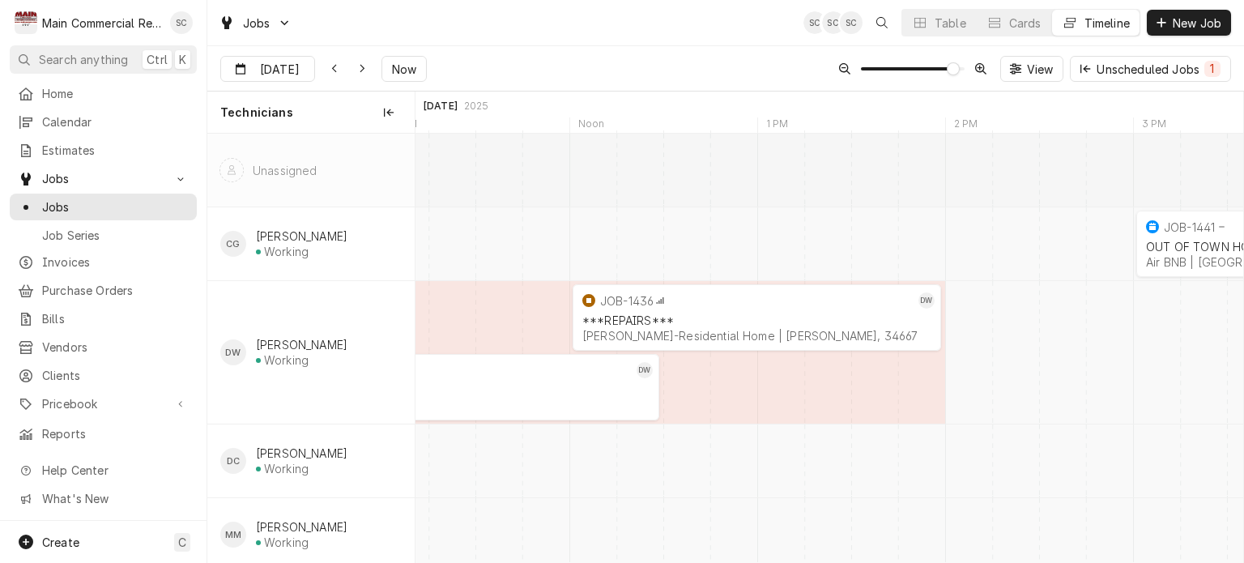
click at [656, 56] on div "Sep [DATE] Now View Unscheduled Jobs 1" at bounding box center [725, 68] width 1037 height 45
click at [658, 56] on div "Sep [DATE] Now View Unscheduled Jobs 1" at bounding box center [725, 68] width 1037 height 45
click at [710, 28] on div "Jobs SC SC SC Table Cards Timeline New Job" at bounding box center [725, 22] width 1037 height 45
click at [712, 26] on div "Jobs SC SC SC Table Cards Timeline New Job" at bounding box center [725, 22] width 1037 height 45
drag, startPoint x: 813, startPoint y: 313, endPoint x: 699, endPoint y: 64, distance: 274.3
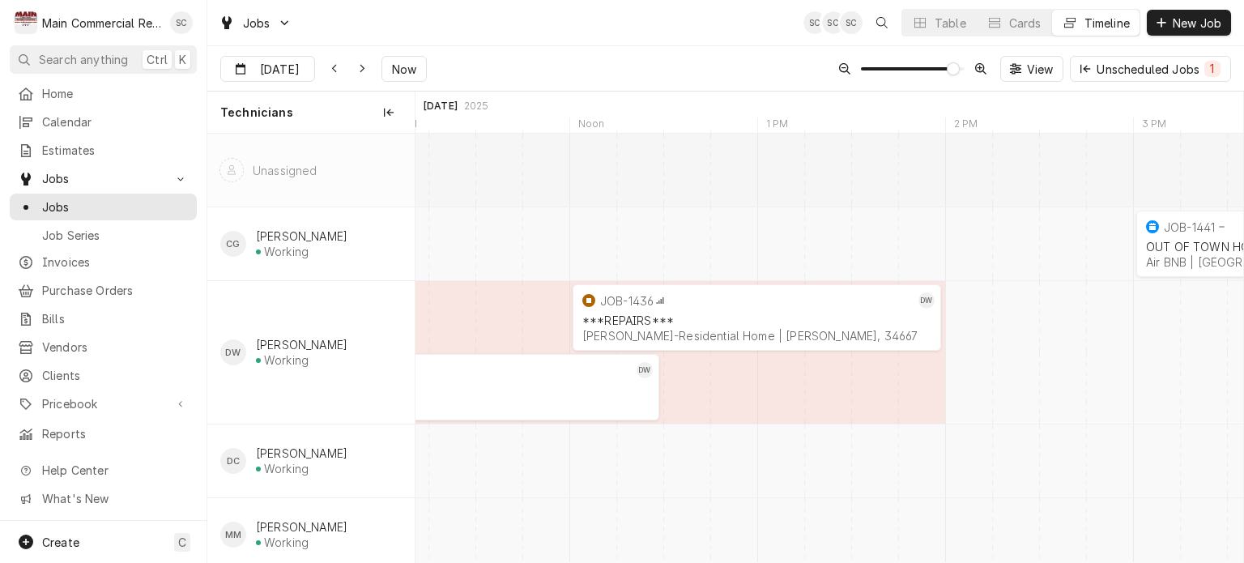
click at [699, 64] on div "Sep 23 Sep 23 Now View Unscheduled Jobs 1" at bounding box center [725, 68] width 1037 height 45
click at [683, 56] on div "Sep 23 Sep 23 Now View Unscheduled Jobs 1" at bounding box center [725, 68] width 1037 height 45
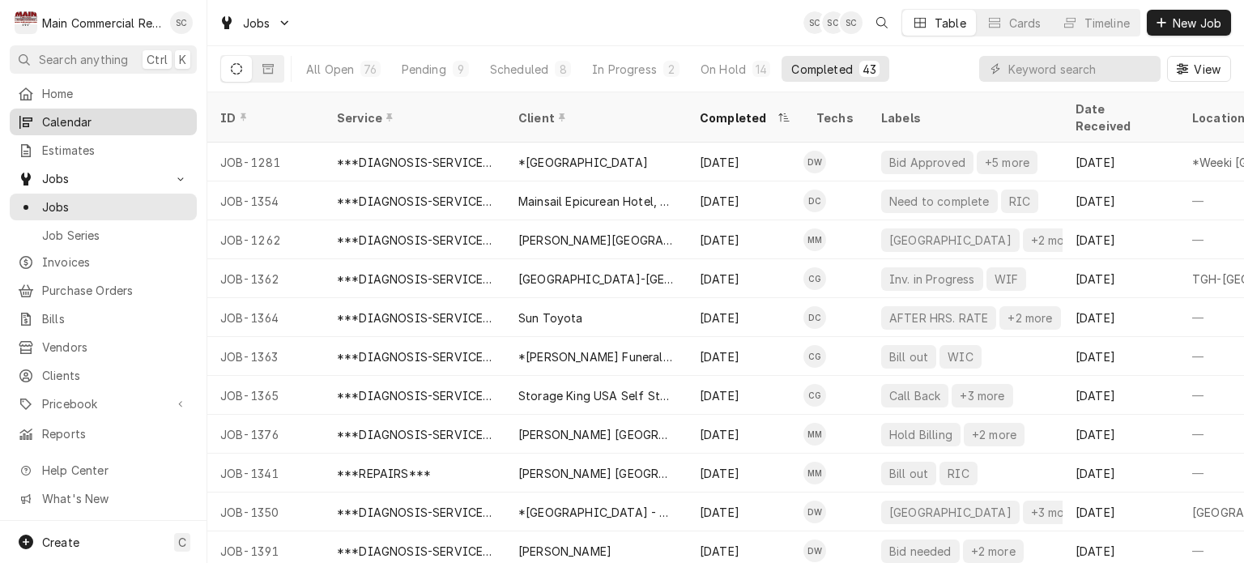
click at [121, 126] on span "Calendar" at bounding box center [115, 121] width 147 height 17
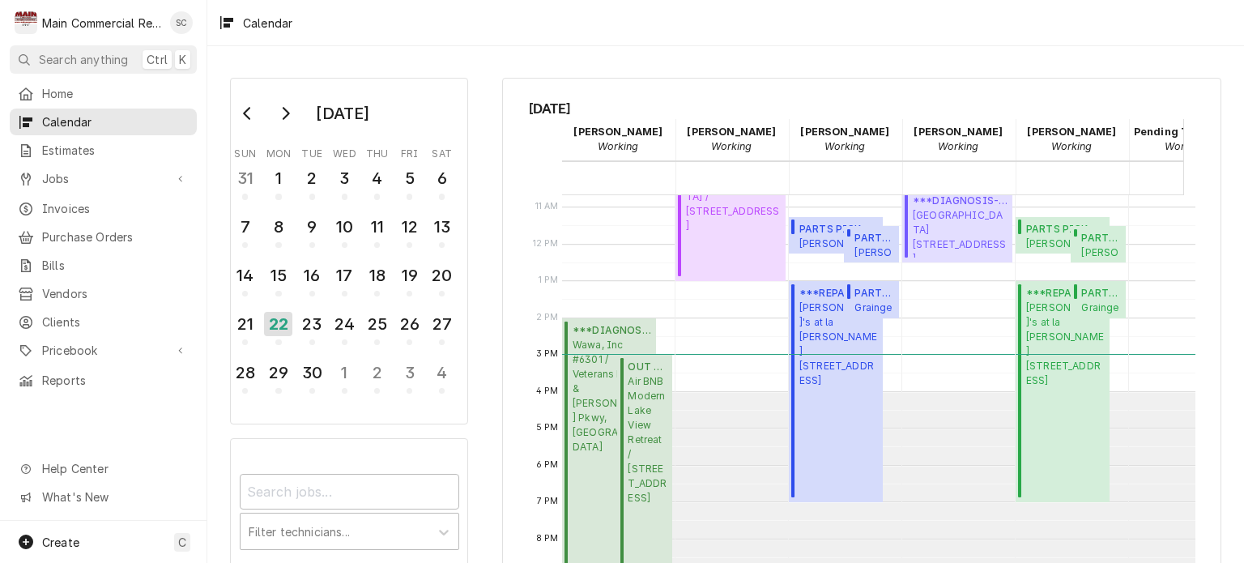
scroll to position [244, 0]
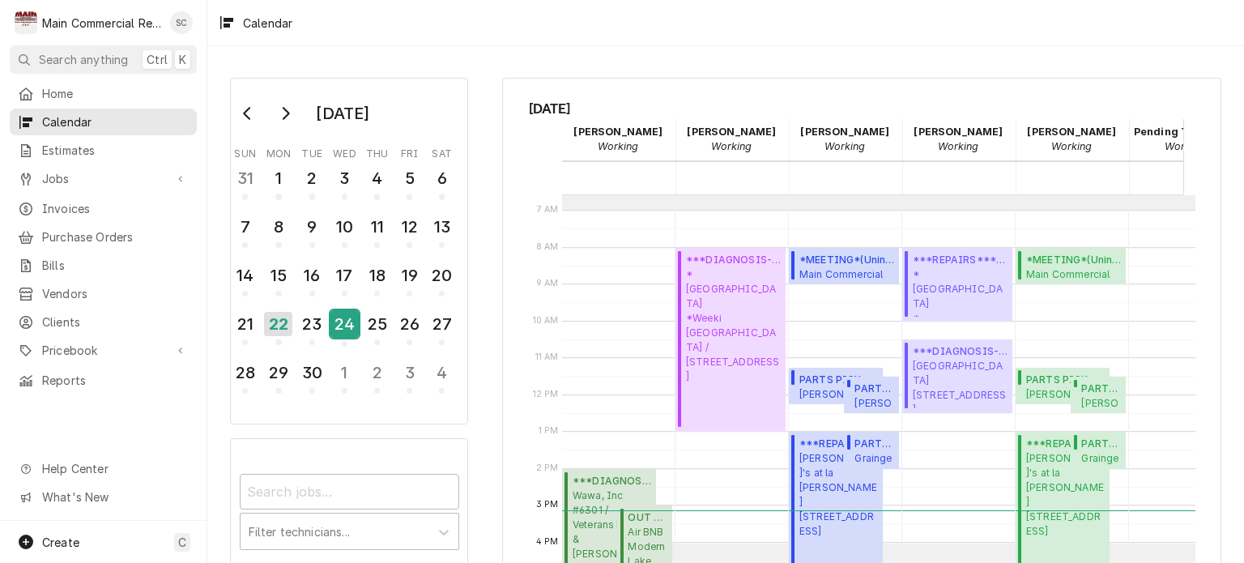
click at [348, 323] on div "24" at bounding box center [344, 324] width 28 height 28
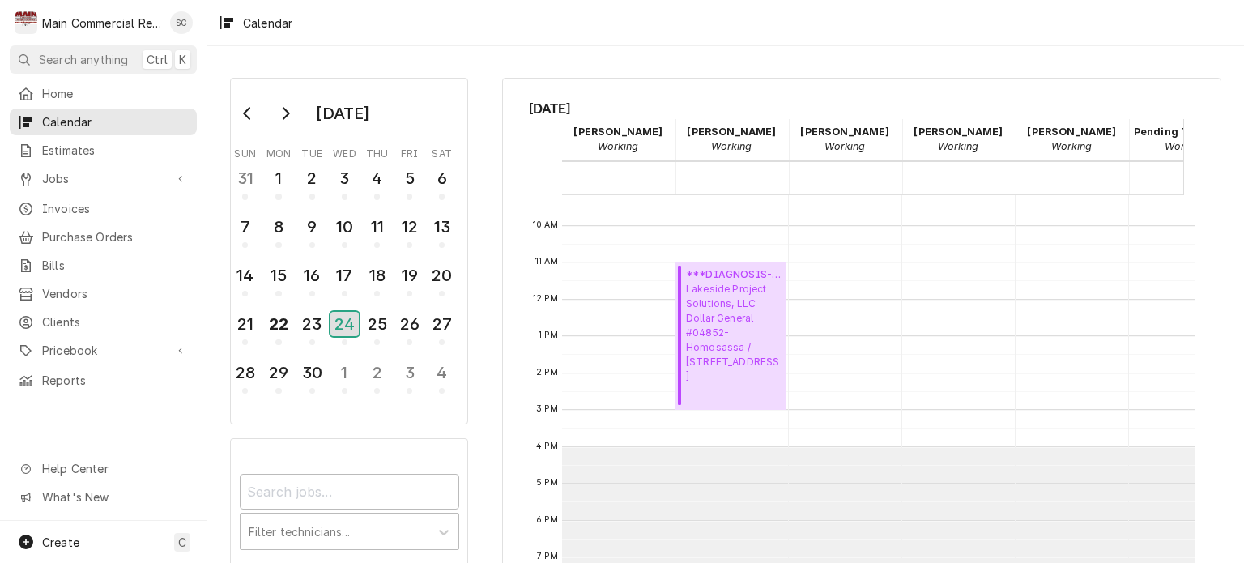
scroll to position [258, 0]
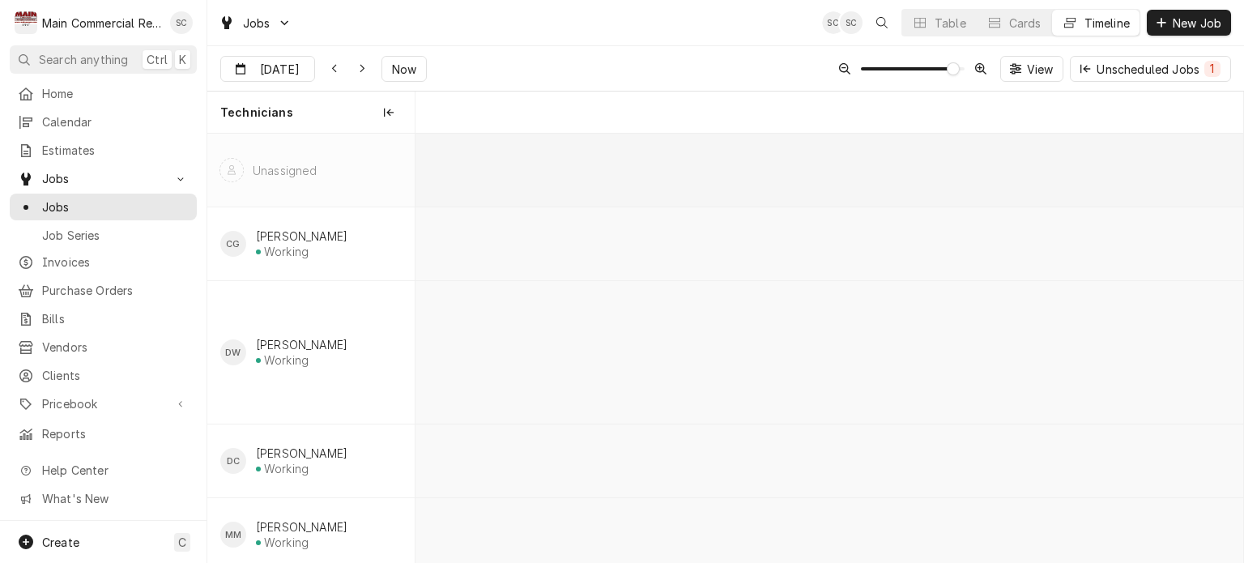
scroll to position [0, 16445]
click at [930, 25] on button "Table" at bounding box center [939, 23] width 74 height 26
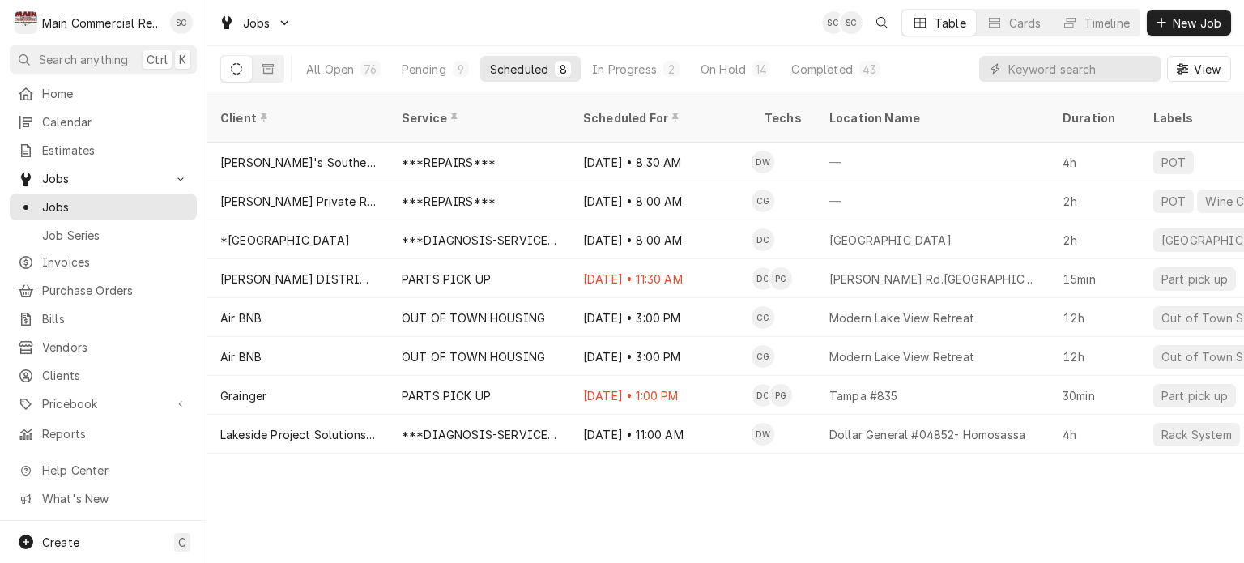
click at [779, 28] on div "Jobs SC SC Table Cards Timeline New Job" at bounding box center [725, 22] width 1037 height 45
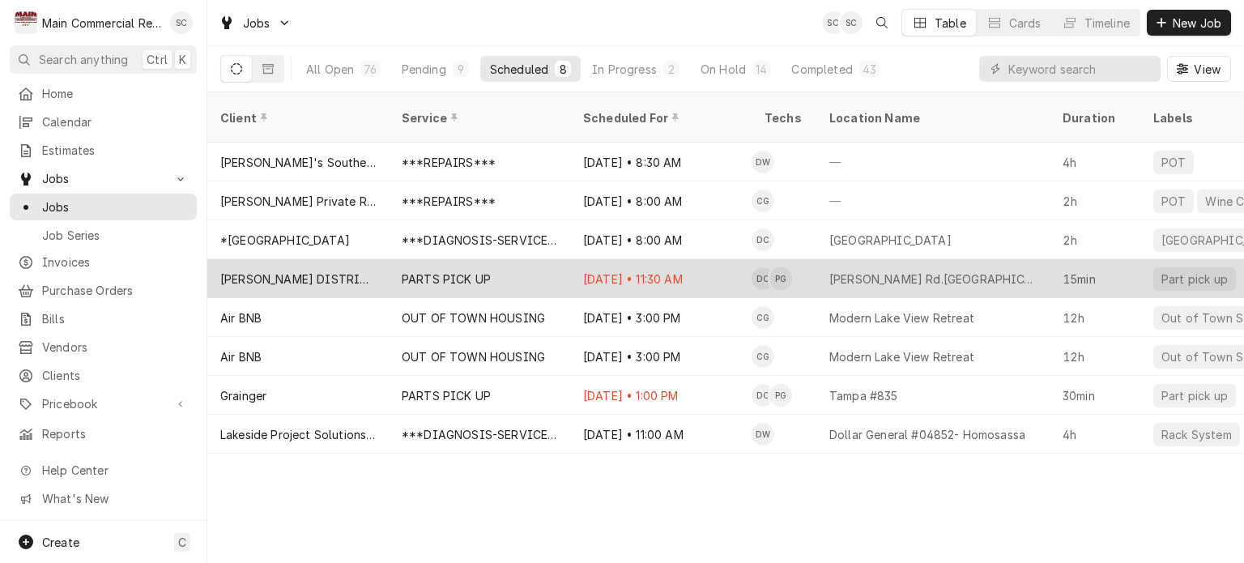
click at [871, 270] on div "[PERSON_NAME] Rd.[GEOGRAPHIC_DATA]" at bounding box center [932, 278] width 207 height 17
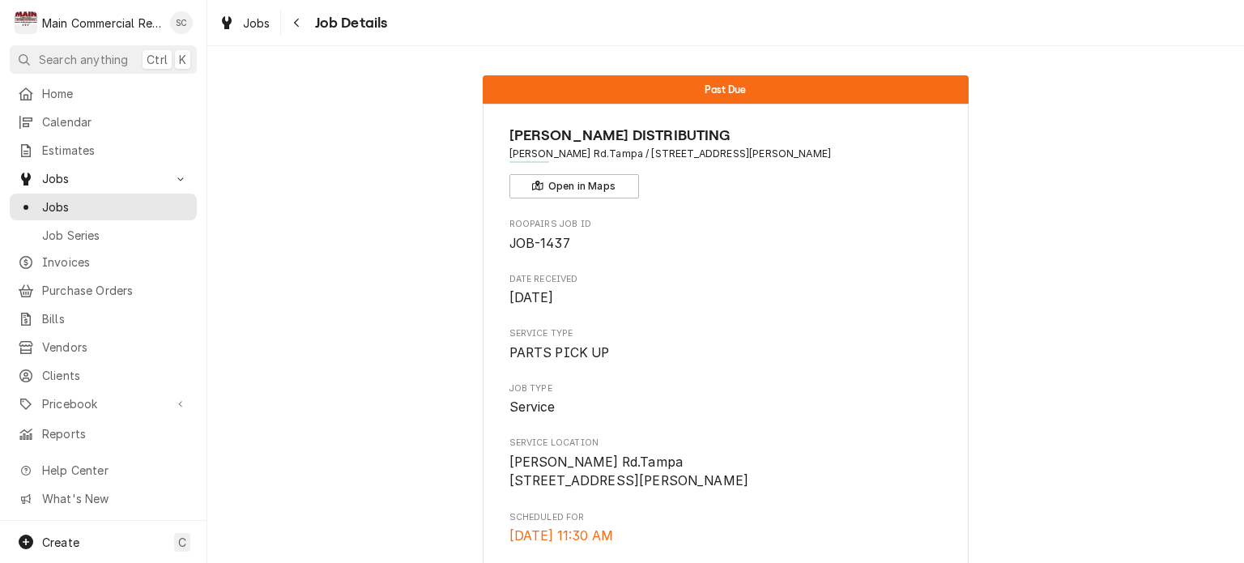
scroll to position [567, 0]
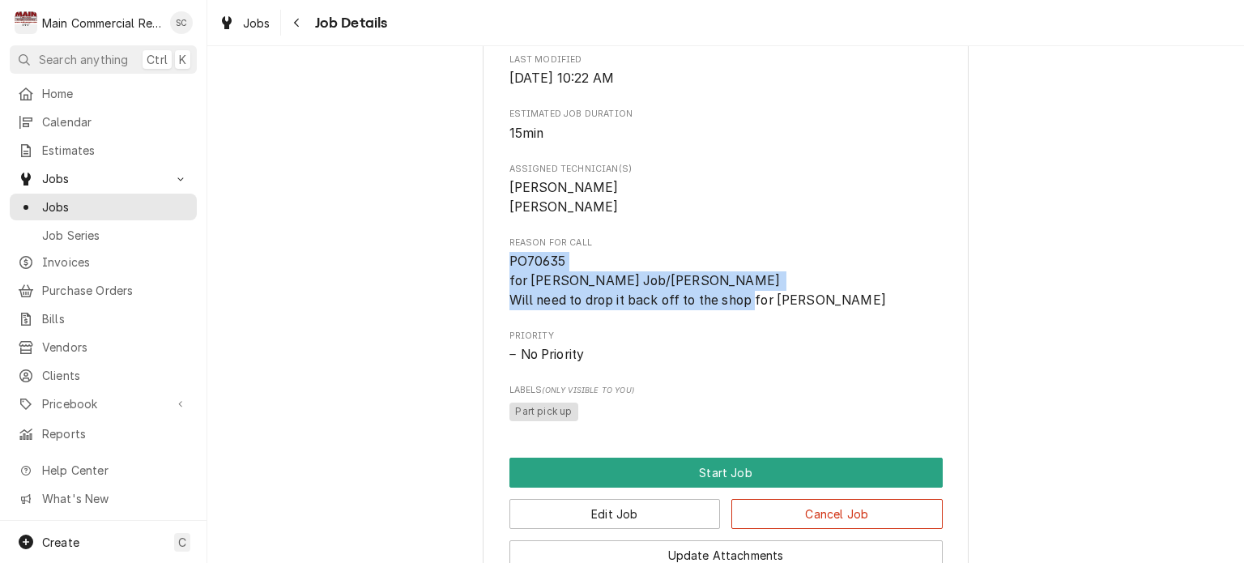
drag, startPoint x: 829, startPoint y: 321, endPoint x: 501, endPoint y: 275, distance: 331.1
click at [501, 275] on div "BAKER DISTRIBUTING Baker-Anderson Rd.Tampa / 8110 Anderson Rd, Tampa, FL 33634 …" at bounding box center [726, 105] width 486 height 1136
copy span "PO70635 for [PERSON_NAME] Job/[PERSON_NAME] Will need to drop it back off to th…"
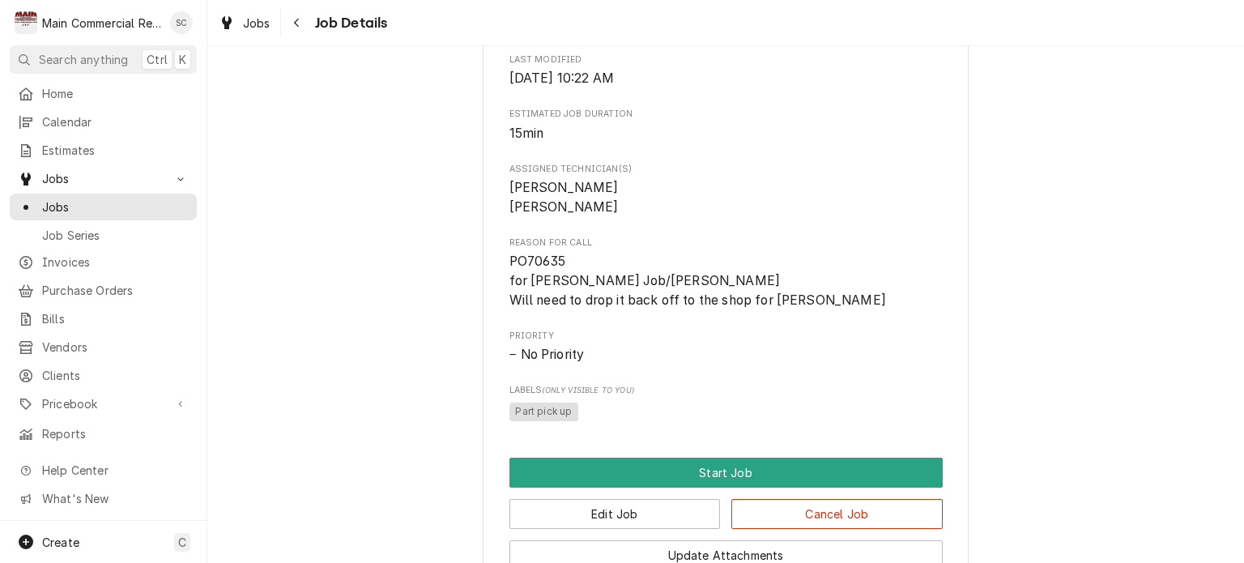
click at [397, 203] on div "Past Due BAKER DISTRIBUTING Baker-Anderson Rd.Tampa / 8110 Anderson Rd, Tampa, …" at bounding box center [725, 91] width 1037 height 1191
click at [260, 19] on span "Jobs" at bounding box center [257, 23] width 28 height 17
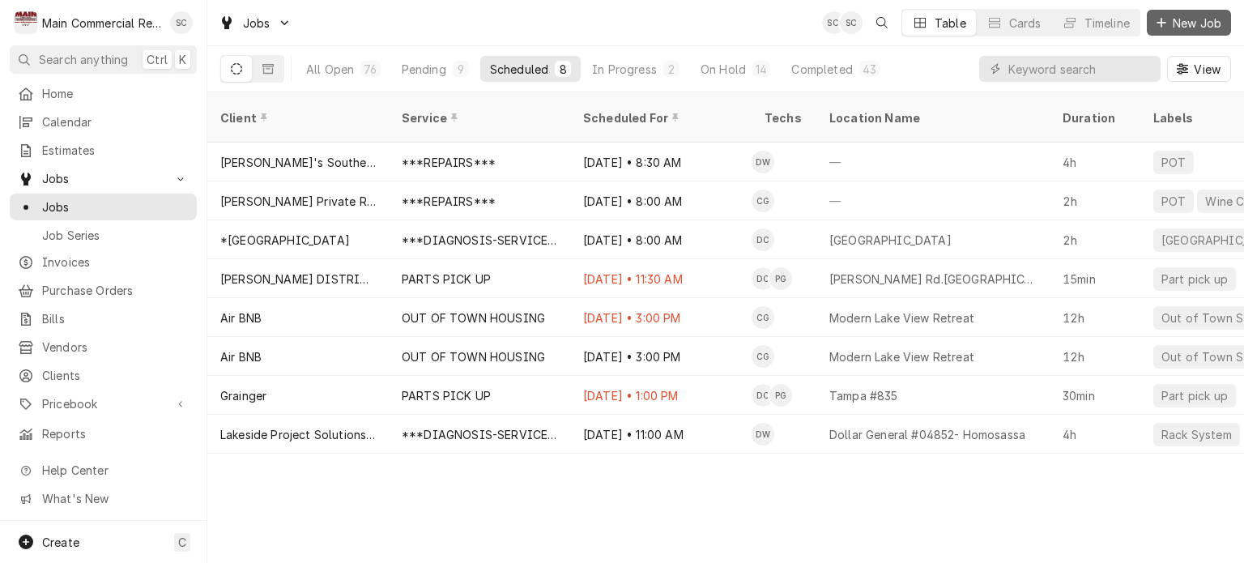
click at [1178, 24] on span "New Job" at bounding box center [1196, 23] width 55 height 17
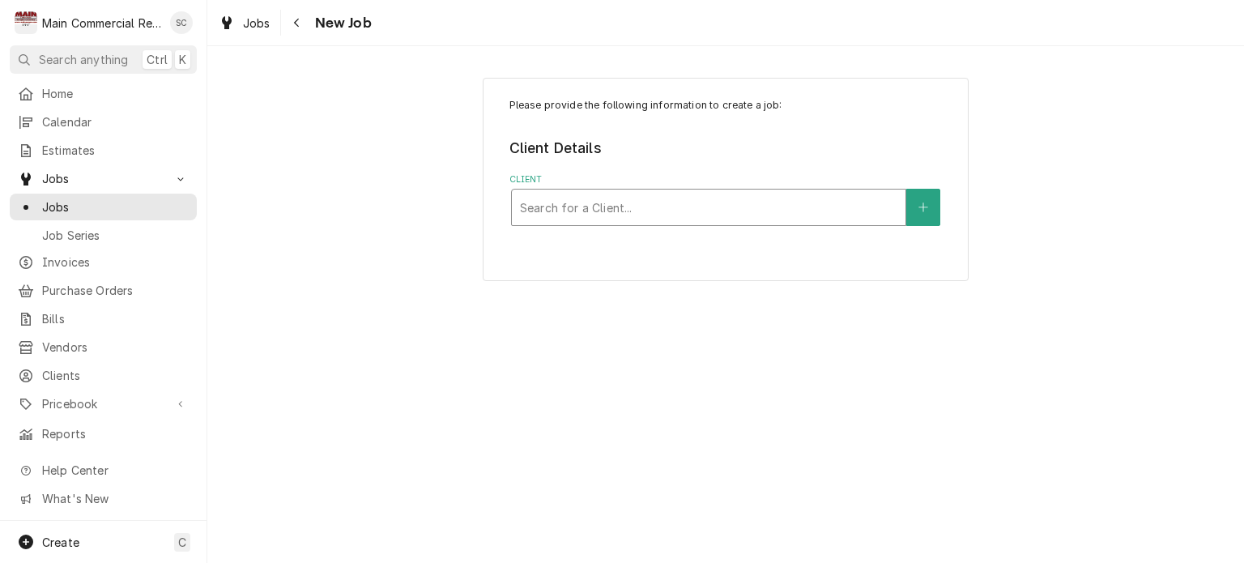
click at [723, 205] on div "Client" at bounding box center [708, 207] width 377 height 29
type input "Main Commerci"
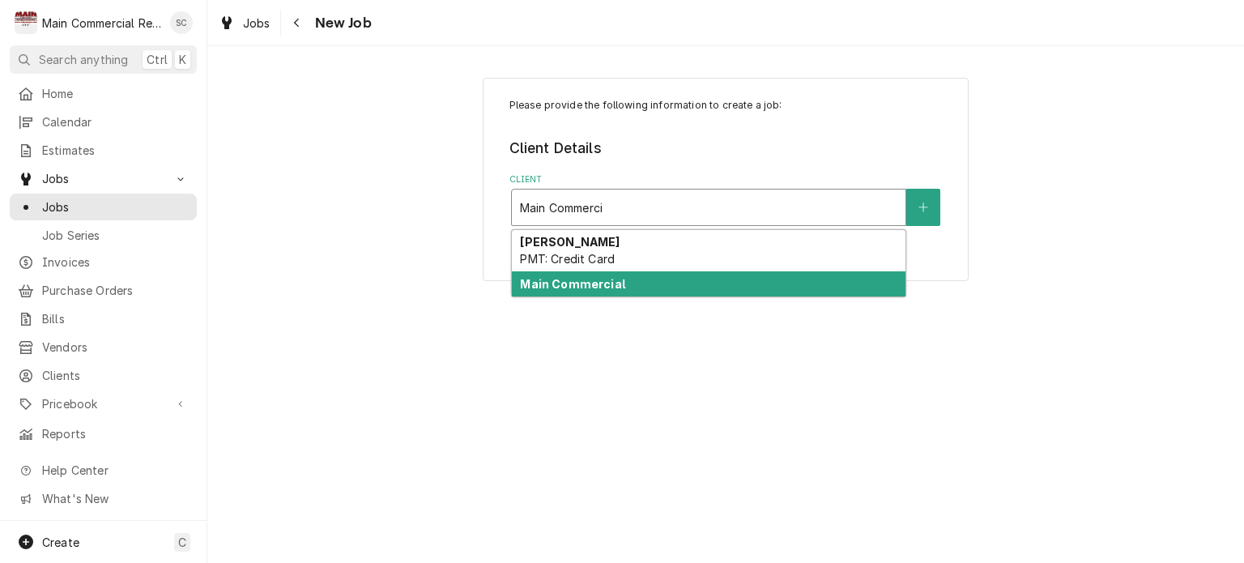
click at [687, 285] on div "Main Commercial" at bounding box center [709, 283] width 394 height 25
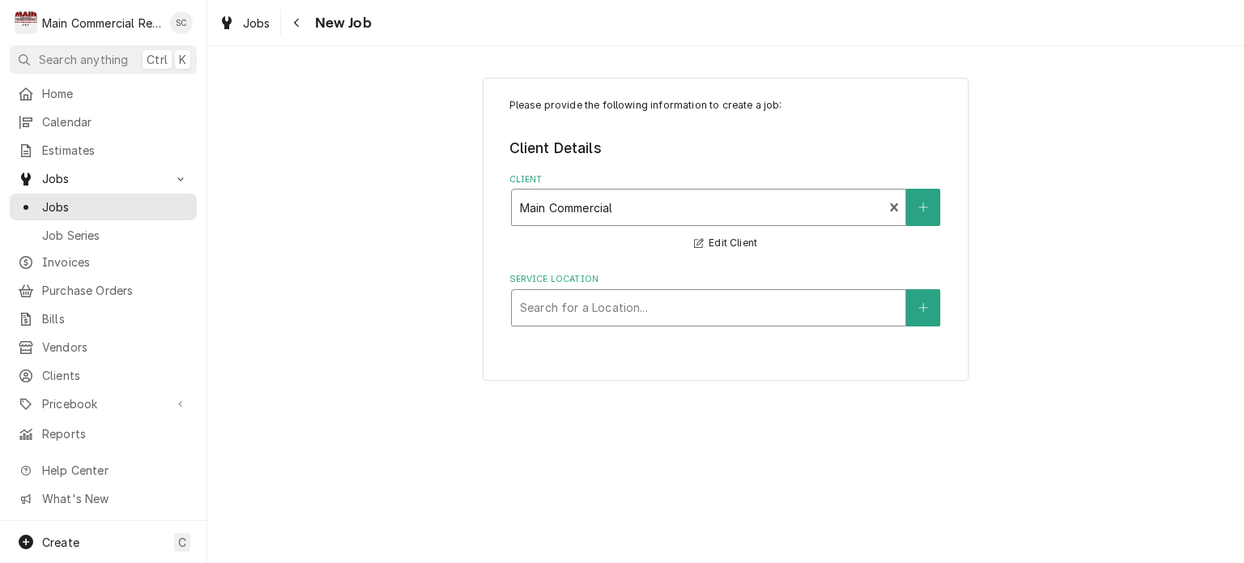
click at [698, 297] on div "Service Location" at bounding box center [708, 307] width 377 height 29
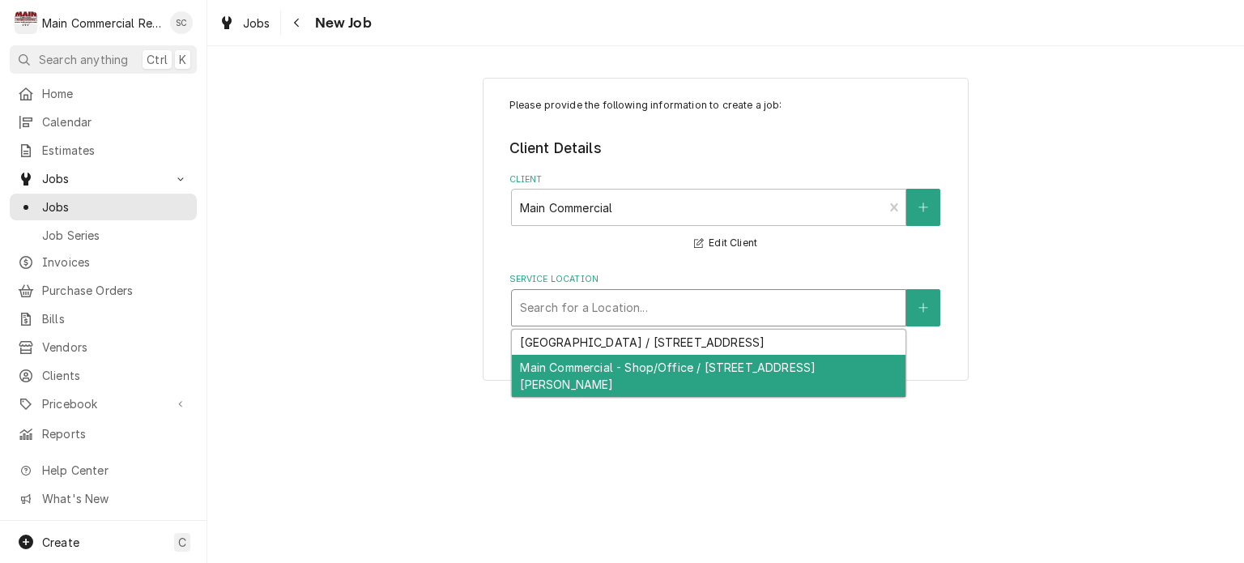
click at [667, 371] on div "Main Commercial - Shop/Office / [STREET_ADDRESS][PERSON_NAME]" at bounding box center [709, 376] width 394 height 42
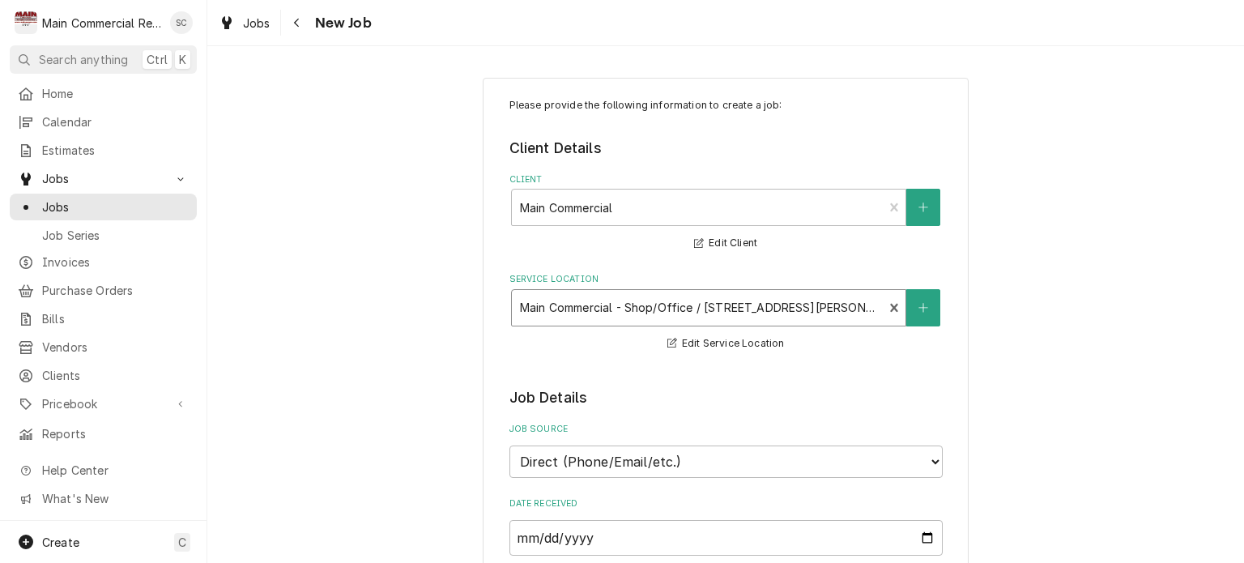
scroll to position [567, 0]
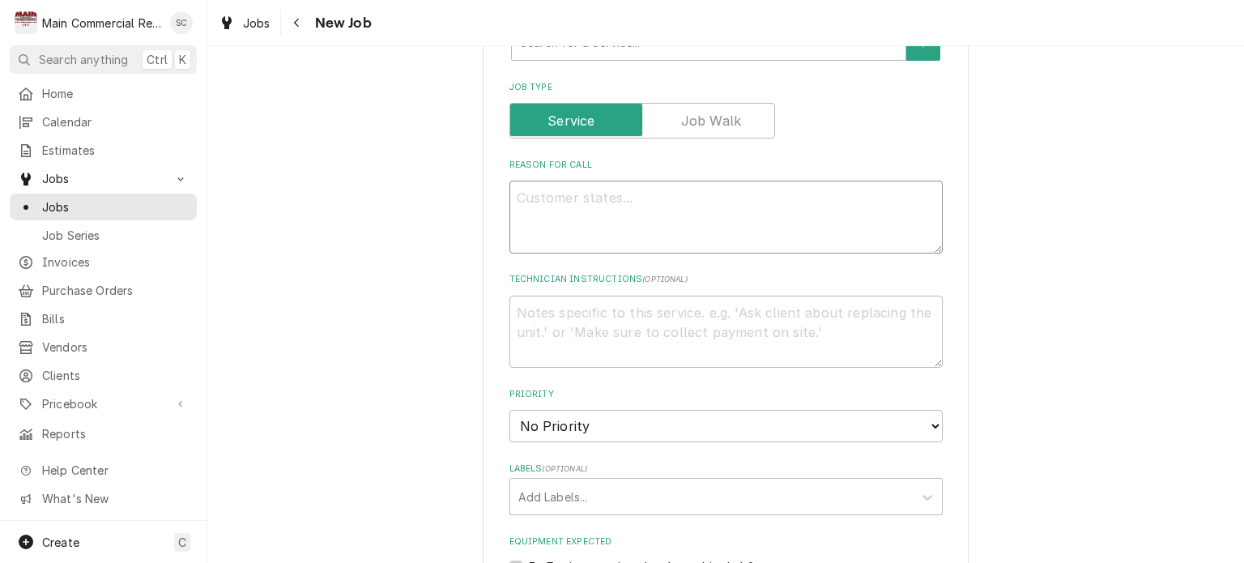
click at [641, 192] on textarea "Reason For Call" at bounding box center [725, 217] width 433 height 73
paste textarea "PO70635 for [PERSON_NAME] Job/[PERSON_NAME] Will need to drop it back off to th…"
type textarea "x"
type textarea "PO70635 for Ed Smith's Job/Dorian Will need to drop it back off to the shop for…"
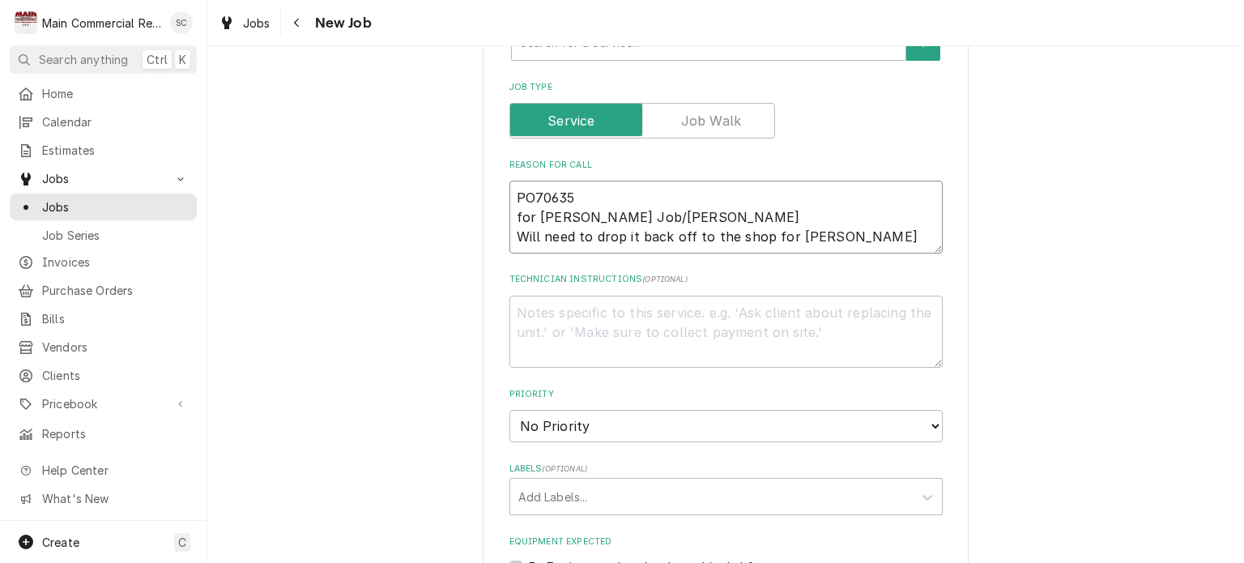
drag, startPoint x: 531, startPoint y: 212, endPoint x: 501, endPoint y: 210, distance: 30.1
click at [501, 210] on div "Please provide the following information to create a job: Client Details Client…" at bounding box center [726, 330] width 486 height 1639
drag, startPoint x: 673, startPoint y: 214, endPoint x: 664, endPoint y: 214, distance: 8.9
click at [664, 214] on textarea "PO70635 for Ed Smith's Job/Dorian Will need to drop it back off to the shop for…" at bounding box center [725, 217] width 433 height 73
click at [849, 236] on textarea "PO70635 for Ed Smith's Job/Dorian Will need to drop it back off to the shop for…" at bounding box center [725, 217] width 433 height 73
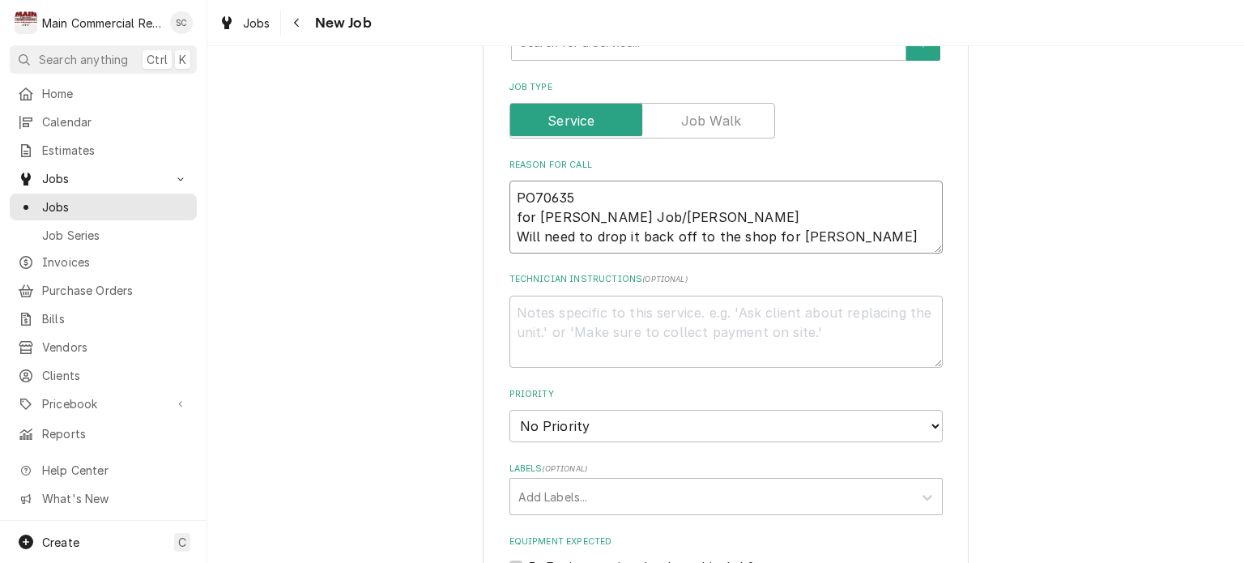
drag, startPoint x: 849, startPoint y: 236, endPoint x: 501, endPoint y: 259, distance: 348.9
click at [501, 259] on div "Please provide the following information to create a job: Client Details Client…" at bounding box center [726, 330] width 486 height 1639
type textarea "x"
type textarea "PO70635 for Ed Smith's Job/Dorian"
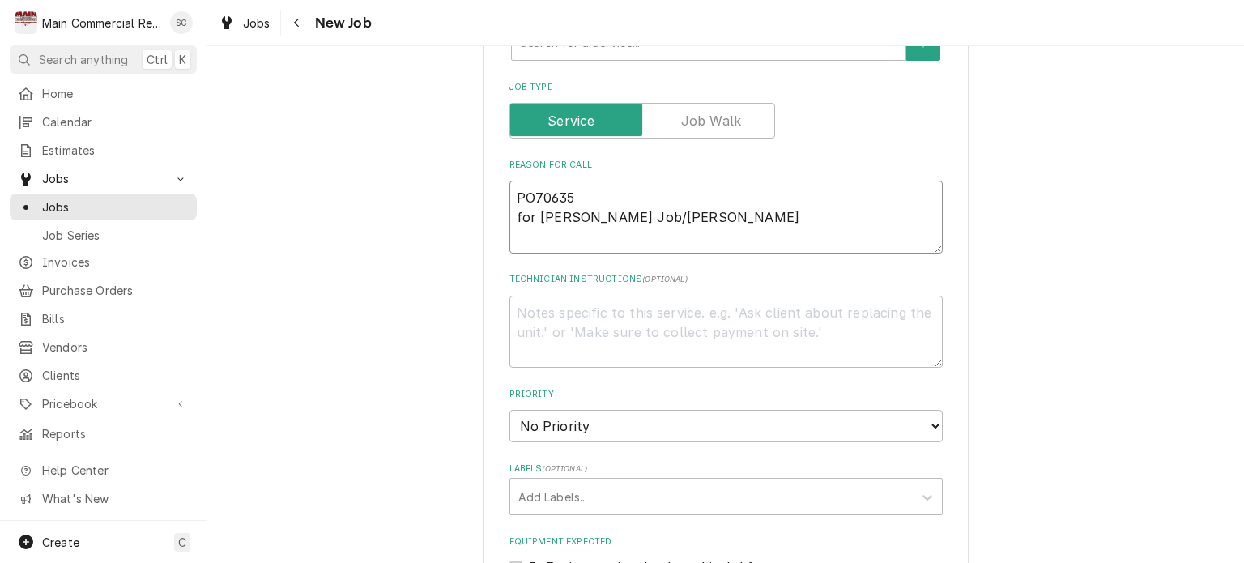
click at [509, 186] on textarea "PO70635 for Ed Smith's Job/Dorian" at bounding box center [725, 217] width 433 height 73
type textarea "x"
type textarea "PPO70635 for Ed Smith's Job/Dorian"
type textarea "x"
type textarea "PaPO70635 for Ed Smith's Job/Dorian"
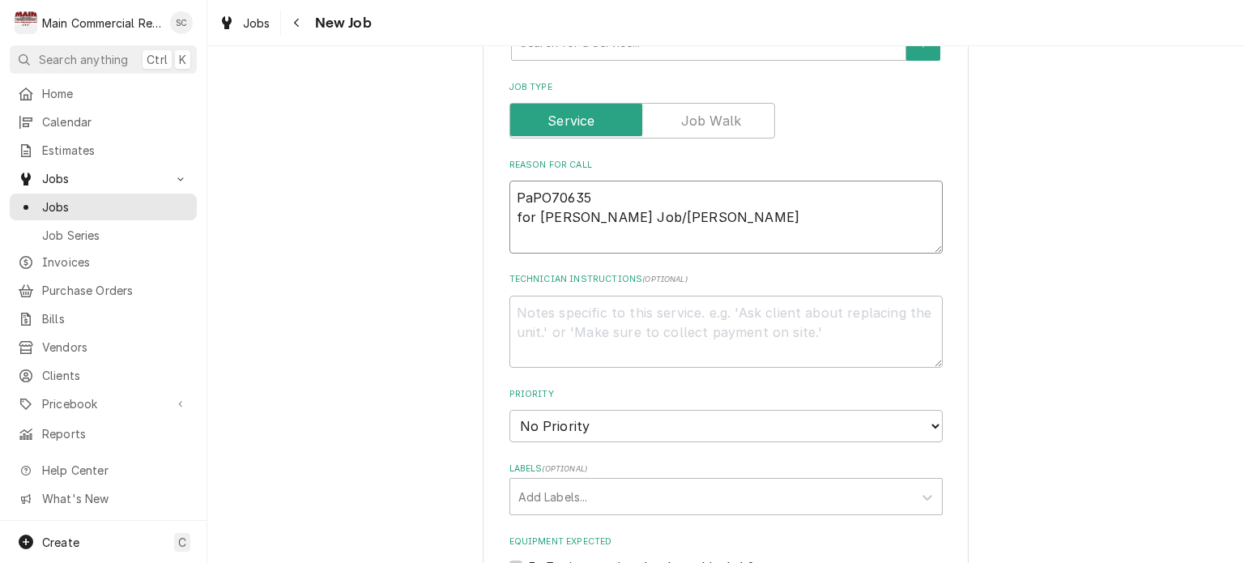
type textarea "x"
type textarea "ParPO70635 for Ed Smith's Job/Dorian"
type textarea "x"
type textarea "PartPO70635 for Ed Smith's Job/Dorian"
type textarea "x"
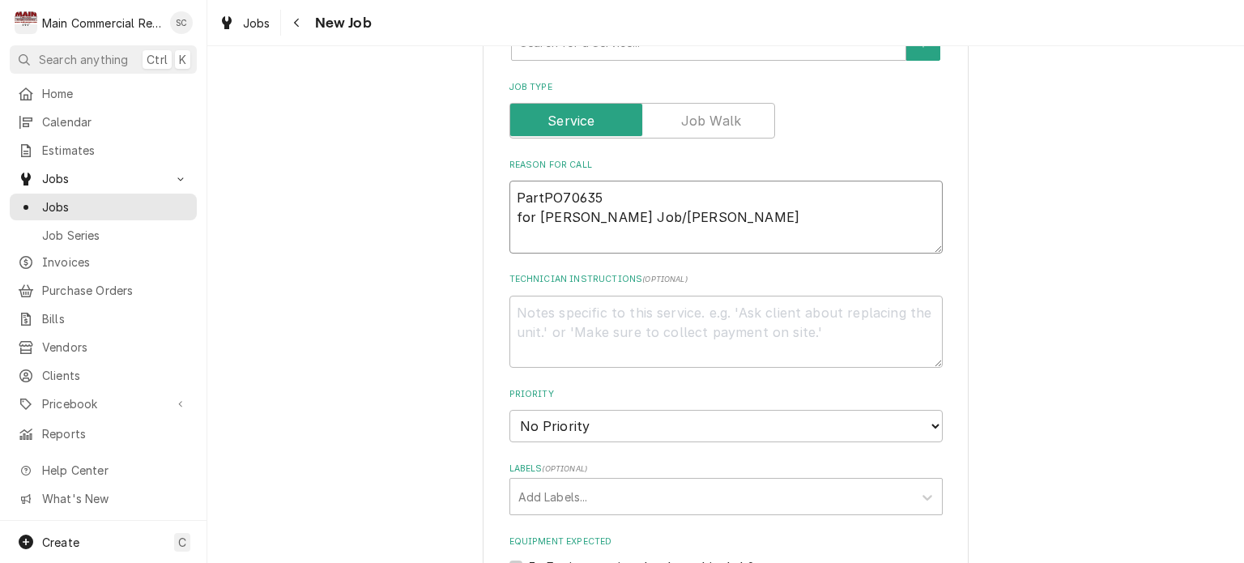
type textarea "Part PO70635 for Ed Smith's Job/Dorian"
type textarea "x"
type textarea "Part pPO70635 for Ed Smith's Job/Dorian"
type textarea "x"
type textarea "Part piPO70635 for Ed Smith's Job/Dorian"
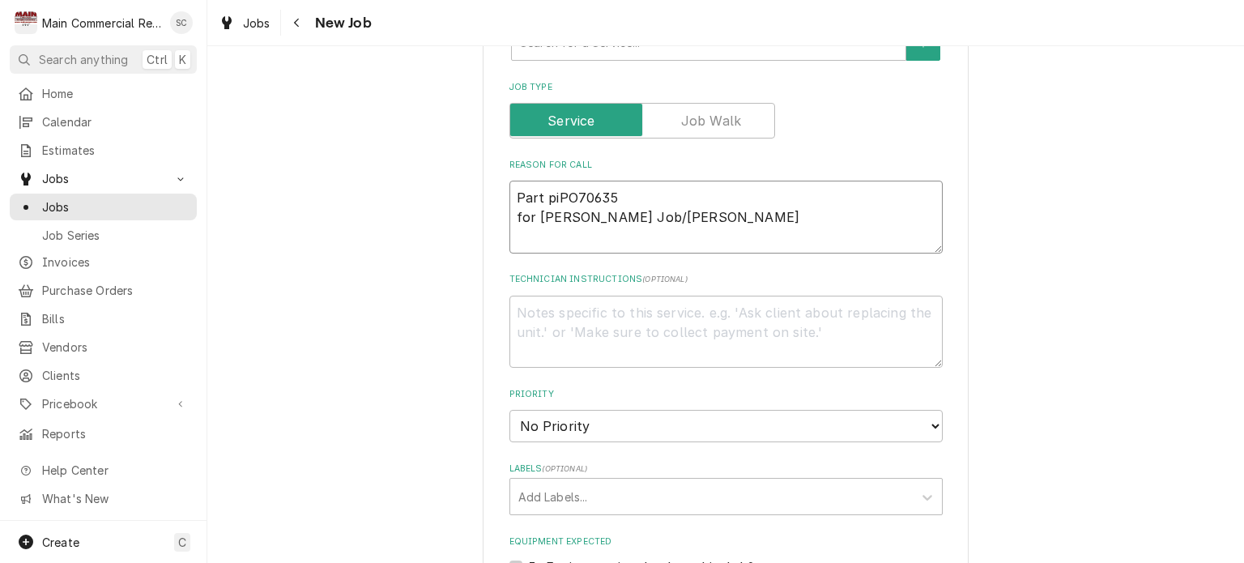
type textarea "x"
type textarea "Part picPO70635 for Ed Smith's Job/Dorian"
type textarea "x"
type textarea "Part pickPO70635 for Ed Smith's Job/Dorian"
type textarea "x"
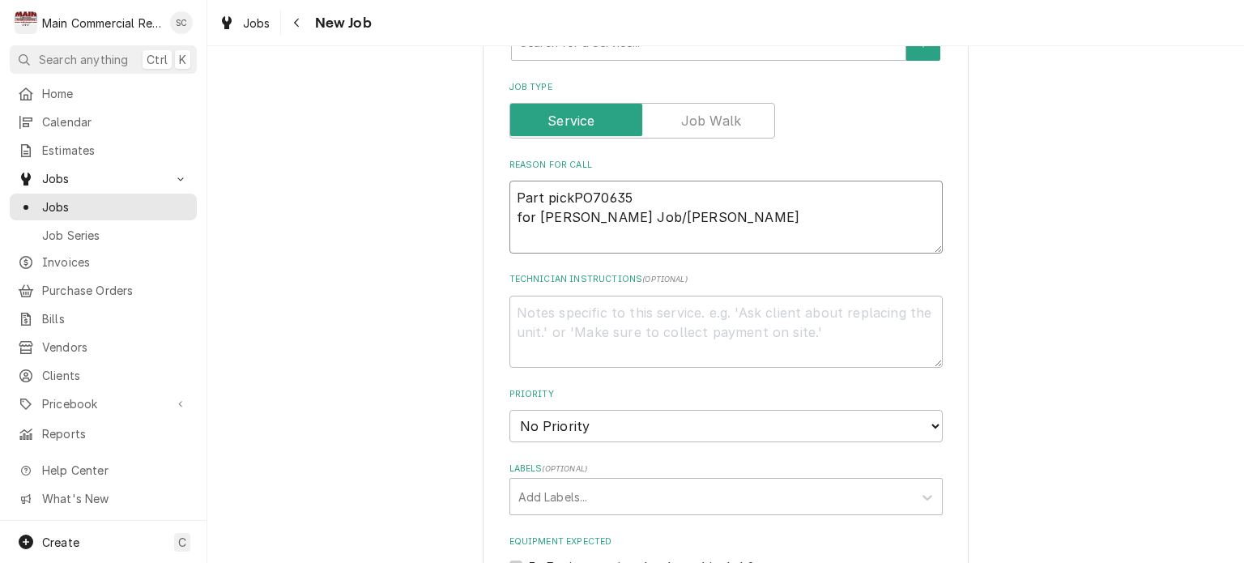
type textarea "Part pick PO70635 for Ed Smith's Job/Dorian"
type textarea "x"
type textarea "Part pick uPO70635 for Ed Smith's Job/Dorian"
type textarea "x"
type textarea "Part pick upPO70635 for Ed Smith's Job/Dorian"
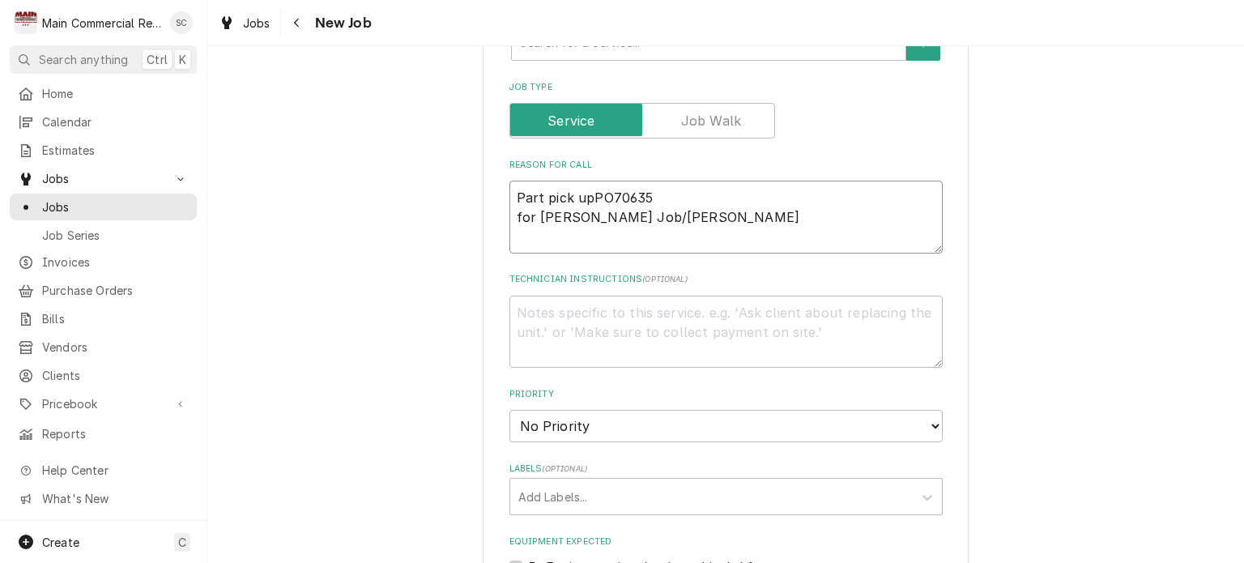
type textarea "x"
type textarea "Part pick up PO70635 for Ed Smith's Job/Dorian"
type textarea "x"
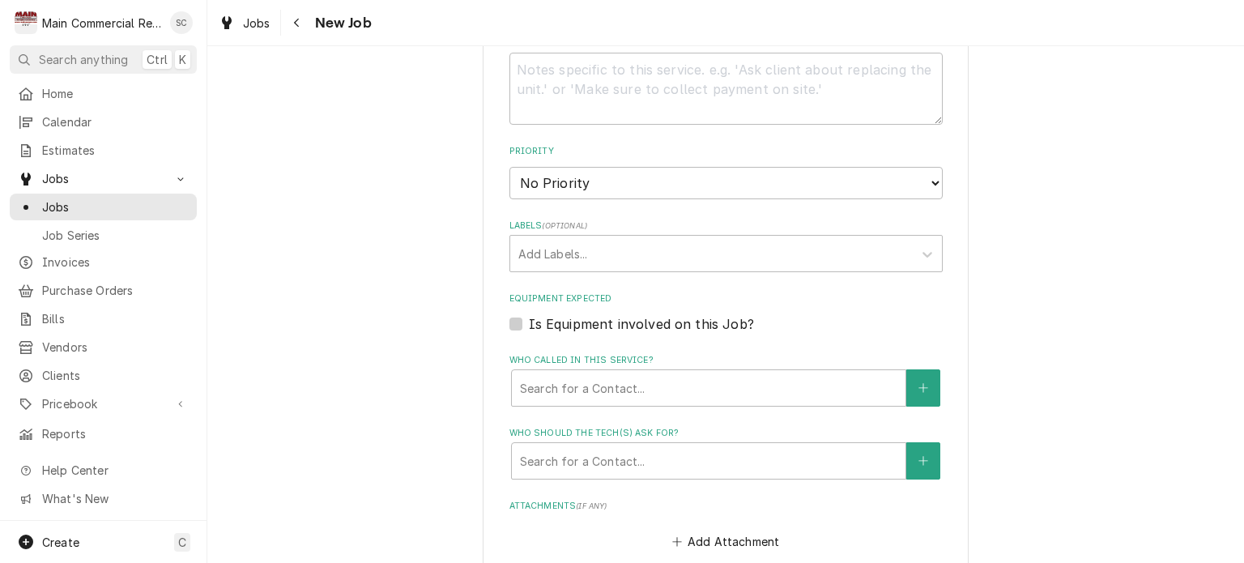
type textarea "Part pick up PO70635 for Ed Smith's Job/Dorian"
click at [559, 185] on select "No Priority Urgent High Medium Low" at bounding box center [725, 183] width 433 height 32
select select "1"
click at [509, 167] on select "No Priority Urgent High Medium Low" at bounding box center [725, 183] width 433 height 32
type textarea "x"
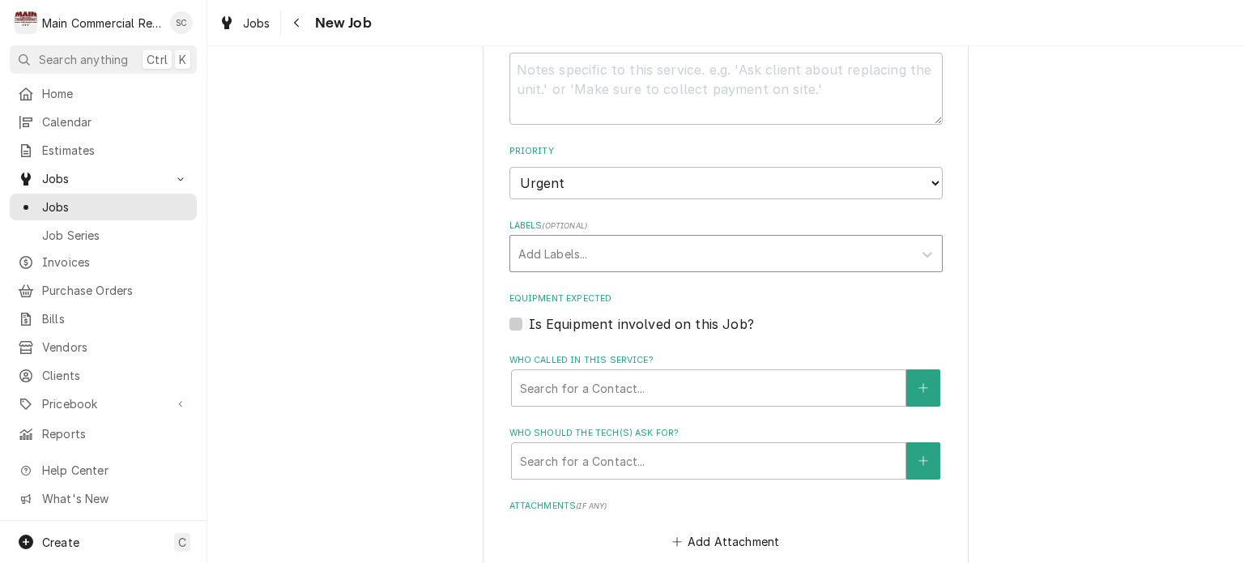
click at [584, 249] on div "Labels" at bounding box center [711, 253] width 386 height 29
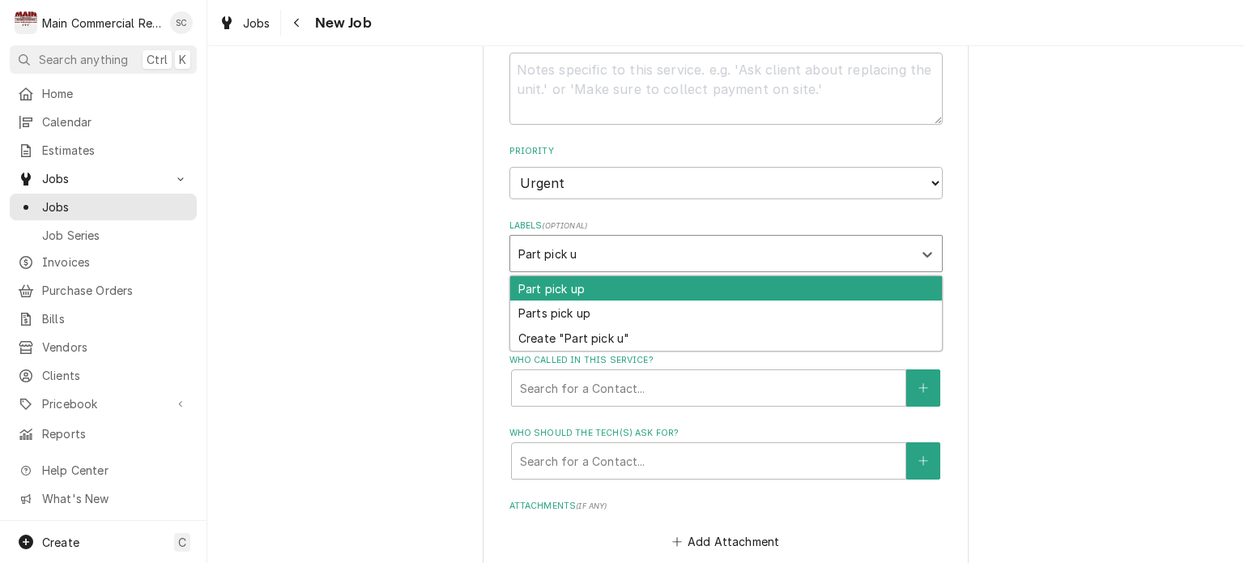
type input "Part pick up"
click at [577, 280] on div "Part pick up" at bounding box center [726, 288] width 432 height 25
type textarea "x"
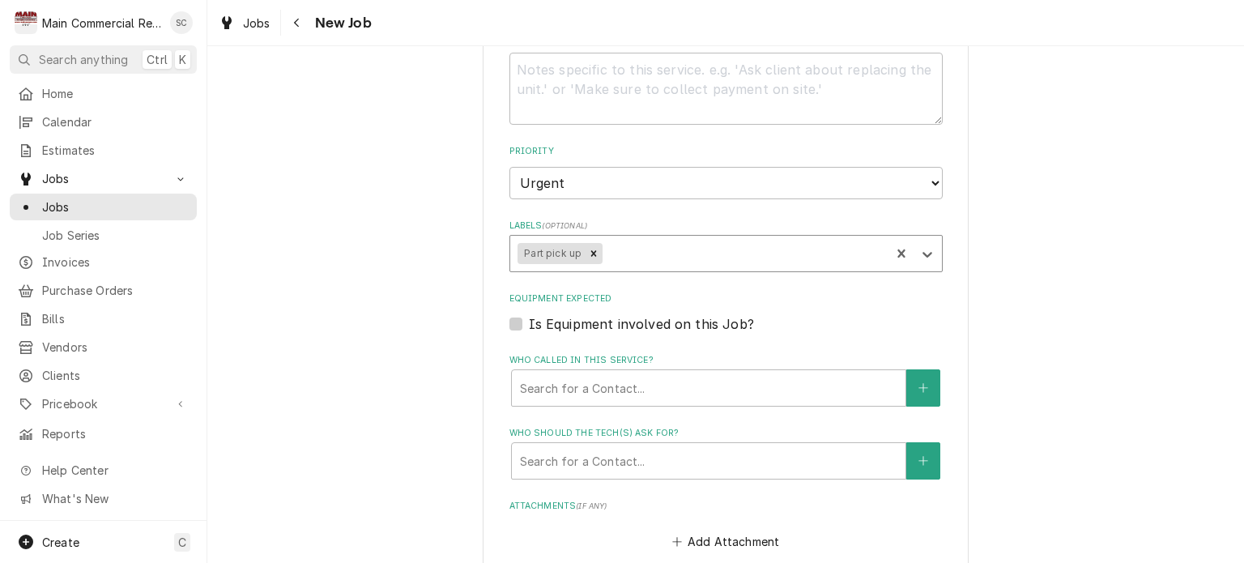
scroll to position [1053, 0]
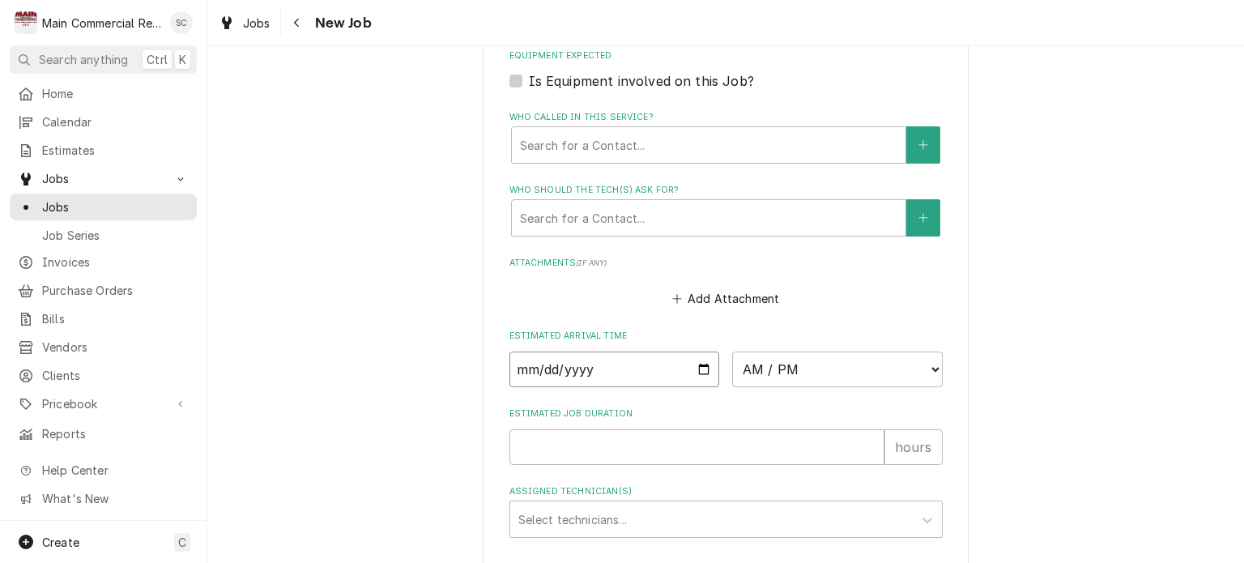
click at [697, 366] on input "Date" at bounding box center [614, 369] width 211 height 36
type textarea "x"
type input "2025-09-23"
click at [753, 371] on select "AM / PM 6:00 AM 6:15 AM 6:30 AM 6:45 AM 7:00 AM 7:15 AM 7:30 AM 7:45 AM 8:00 AM…" at bounding box center [837, 369] width 211 height 36
type textarea "x"
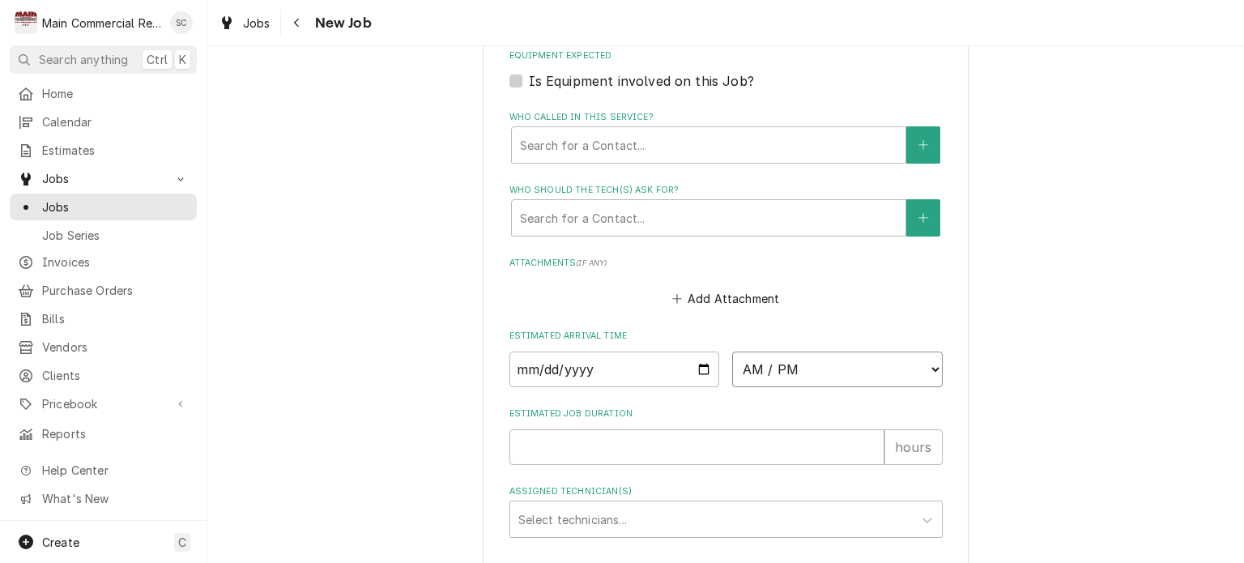
select select "07:00:00"
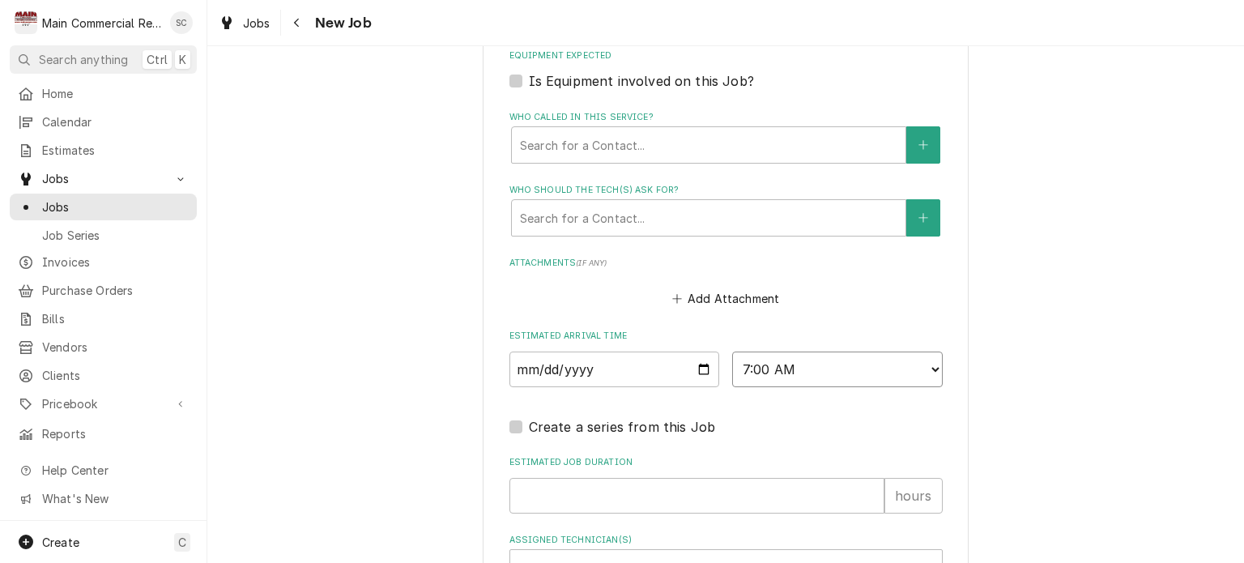
scroll to position [1211, 0]
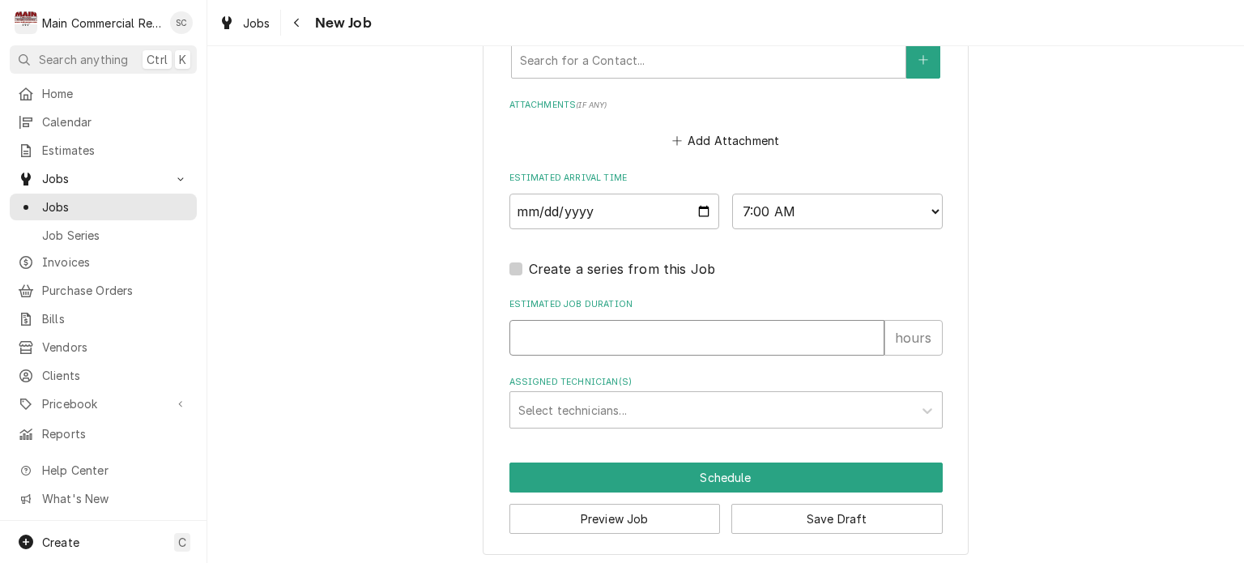
click at [645, 338] on input "Estimated Job Duration" at bounding box center [696, 338] width 375 height 36
type textarea "x"
type input ".2"
type textarea "x"
type input ".25"
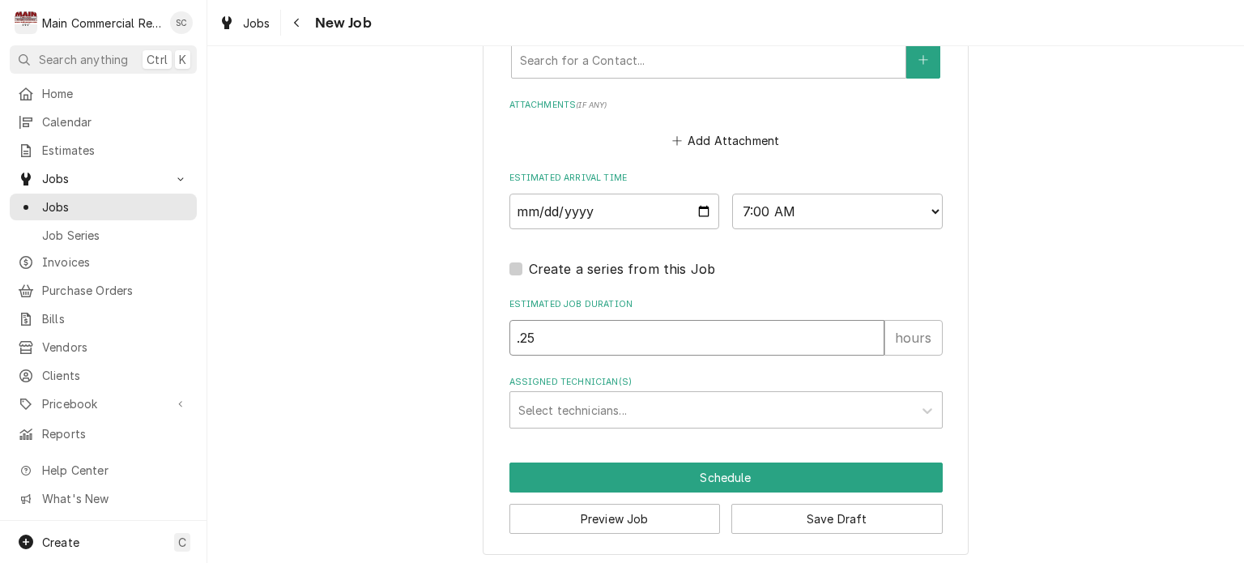
type textarea "x"
type input ".25"
click at [626, 398] on div "Assigned Technician(s)" at bounding box center [711, 409] width 386 height 29
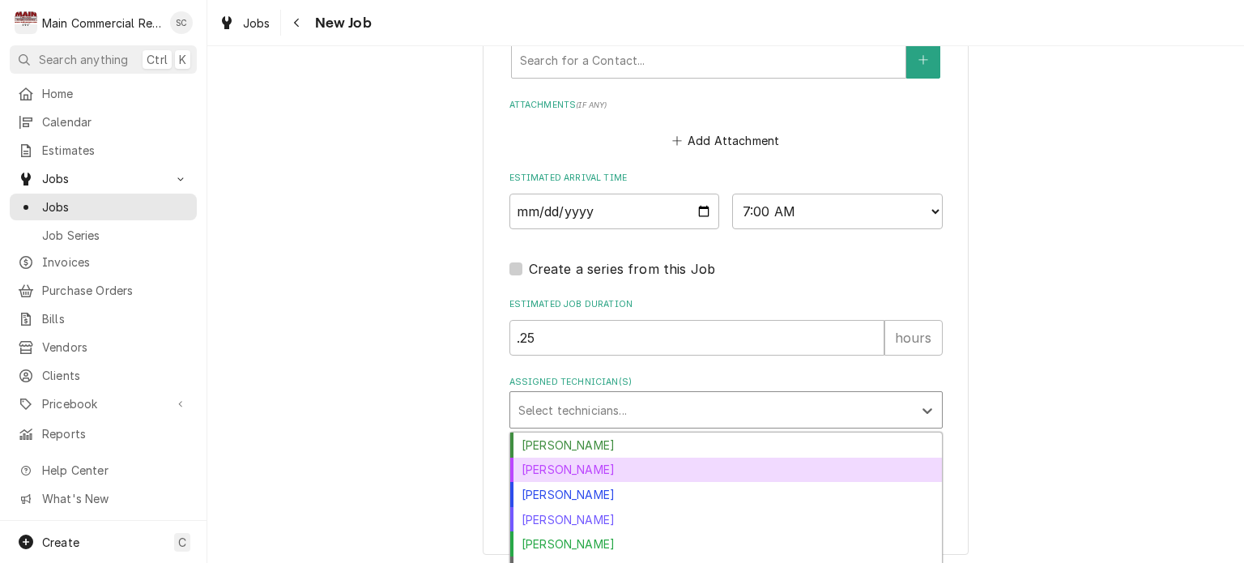
click at [602, 461] on div "Dorian Wertz" at bounding box center [726, 470] width 432 height 25
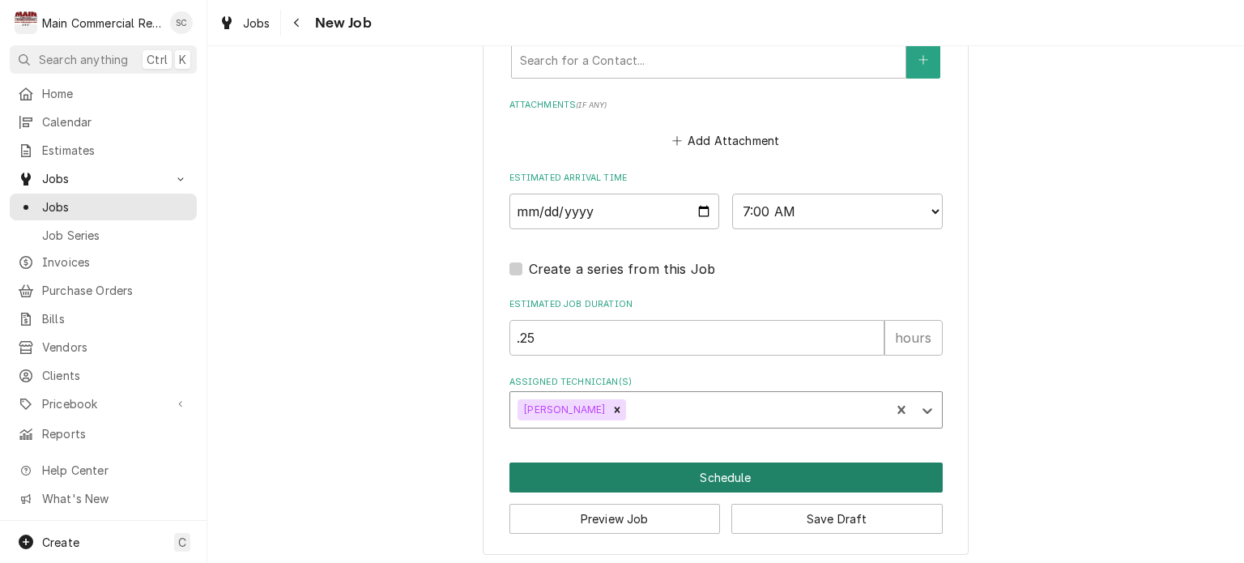
click at [784, 475] on button "Schedule" at bounding box center [725, 477] width 433 height 30
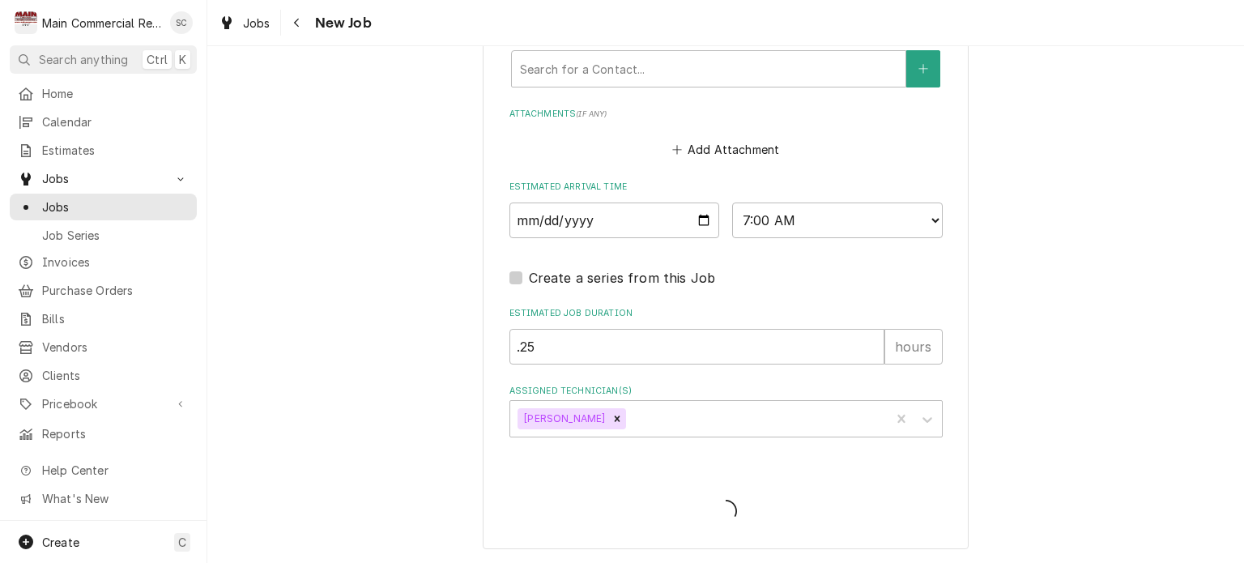
scroll to position [526, 0]
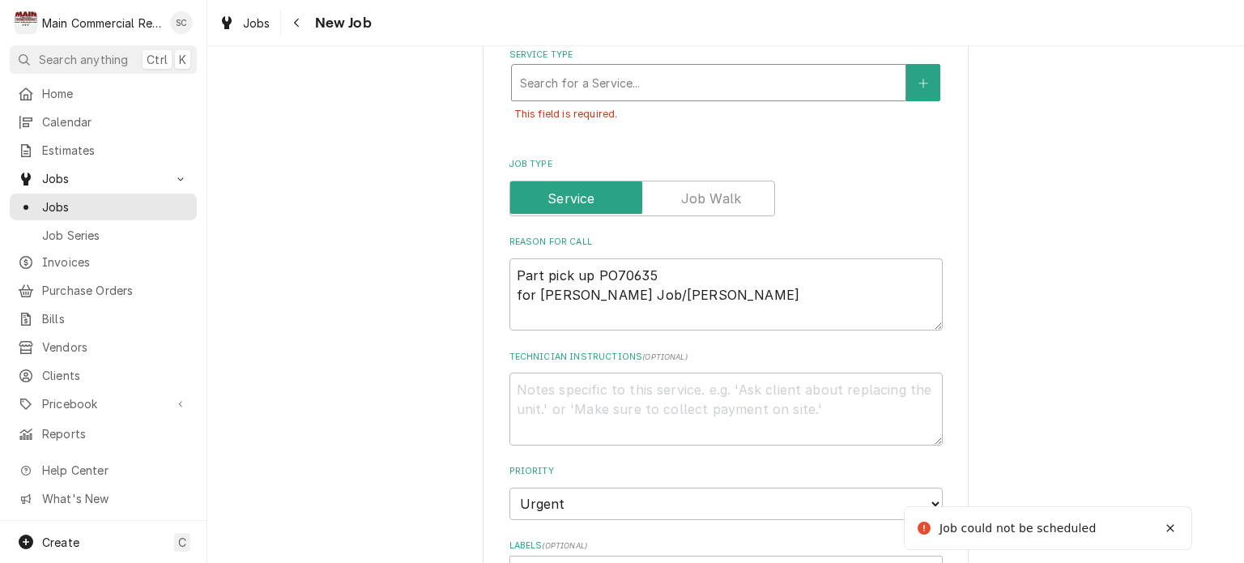
click at [627, 91] on div "Service Type" at bounding box center [708, 82] width 377 height 29
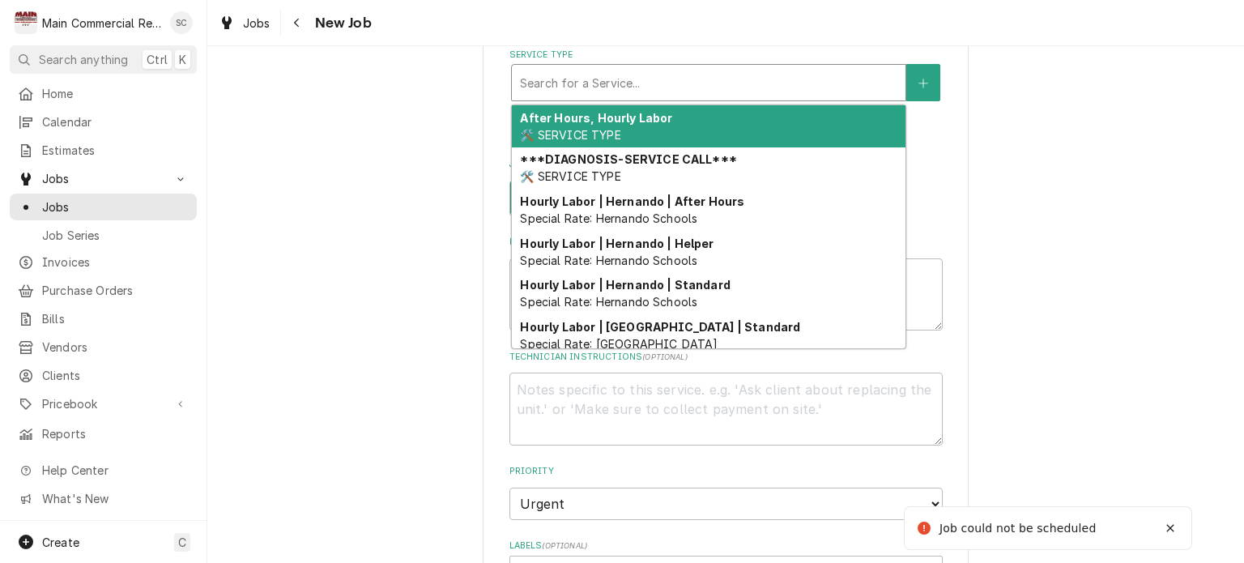
type textarea "x"
type input "P"
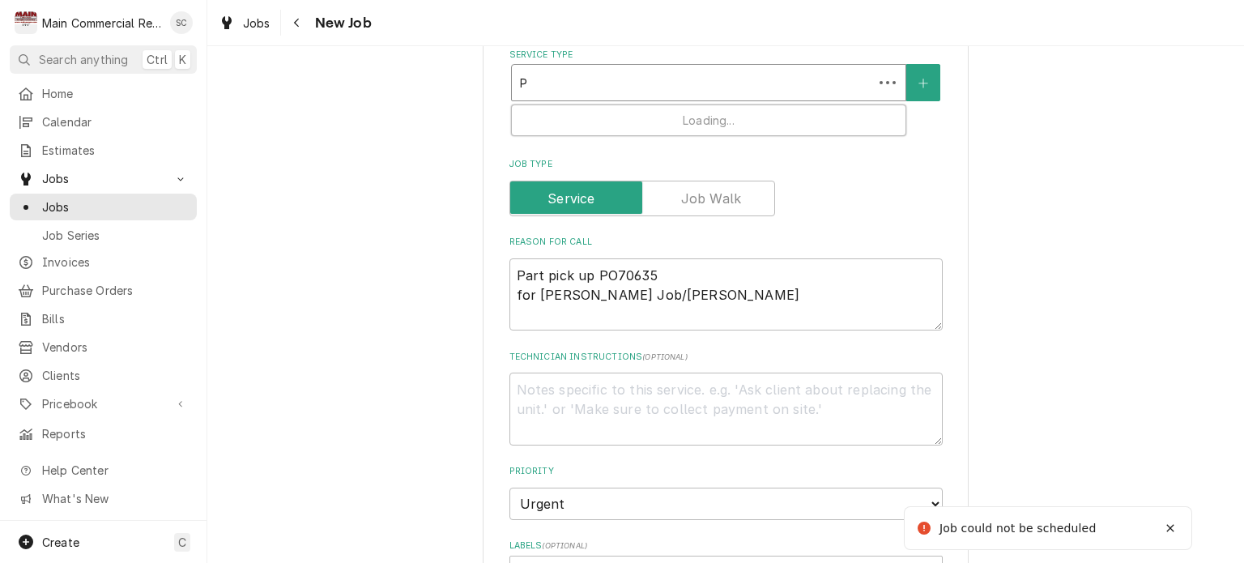
type textarea "x"
type input "Pa"
type textarea "x"
type input "Par"
type textarea "x"
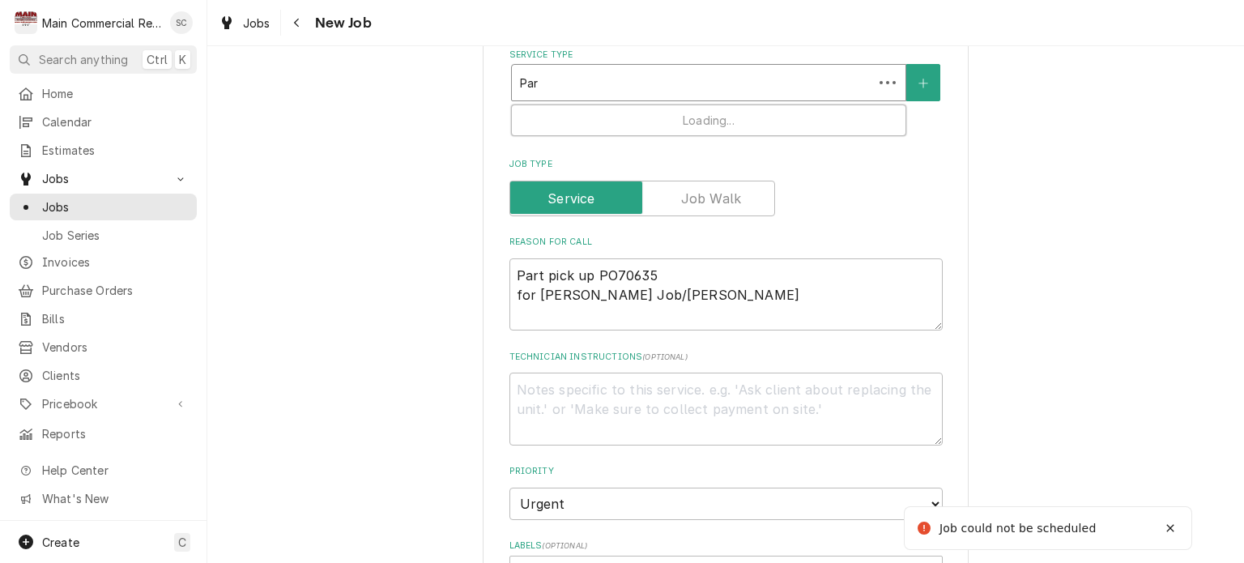
type input "Part"
type textarea "x"
type input "Part"
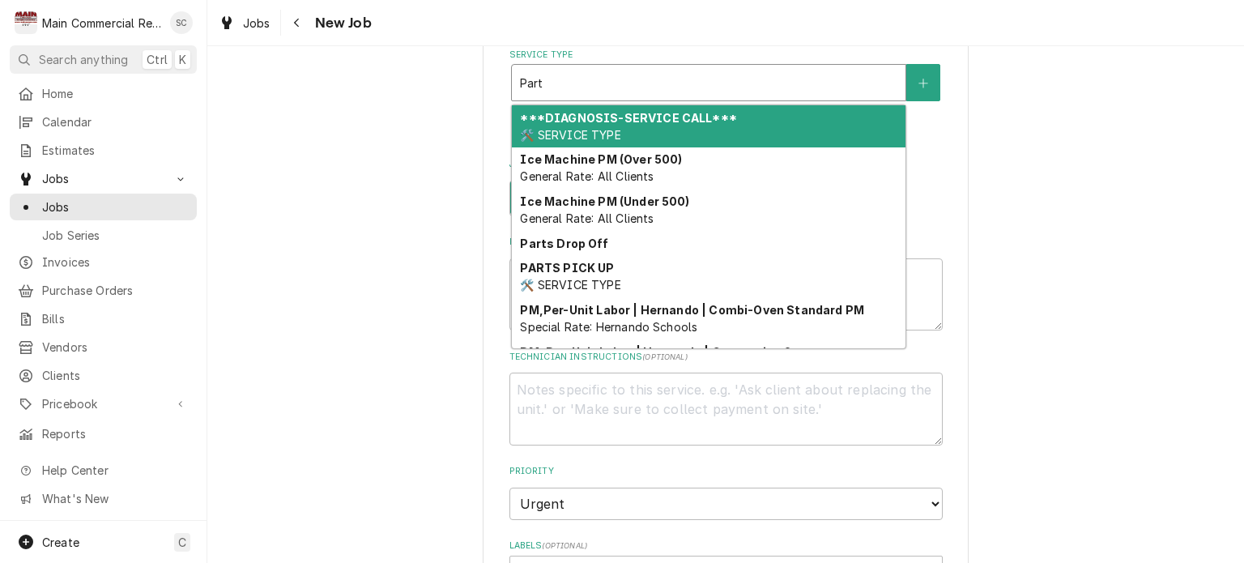
scroll to position [158, 0]
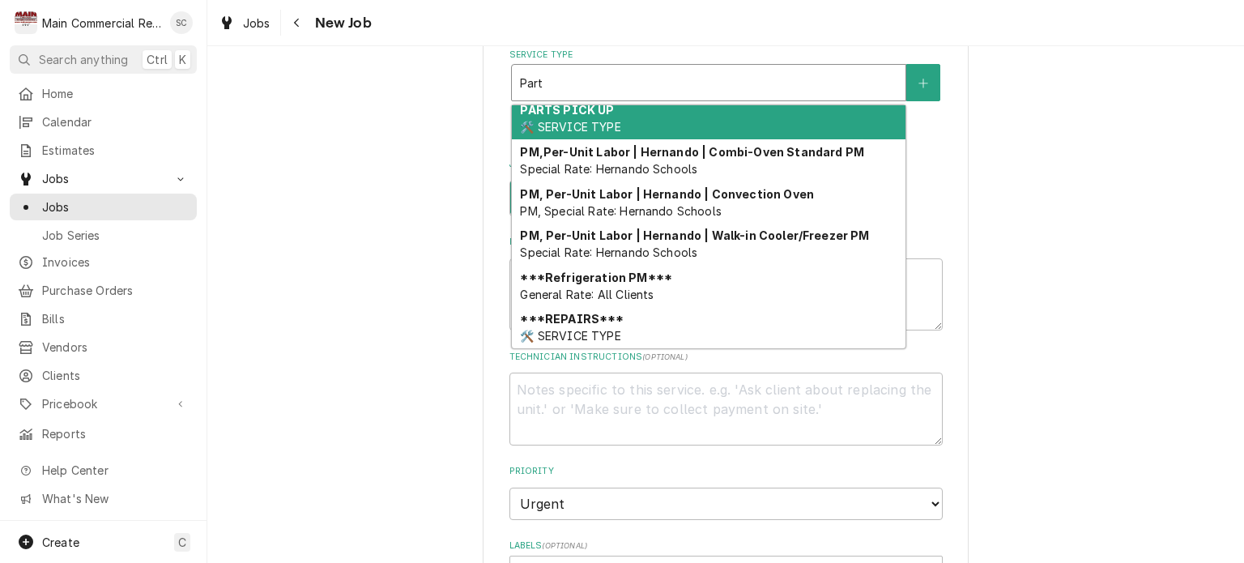
click at [607, 120] on span "🛠️ SERVICE TYPE" at bounding box center [570, 127] width 100 height 14
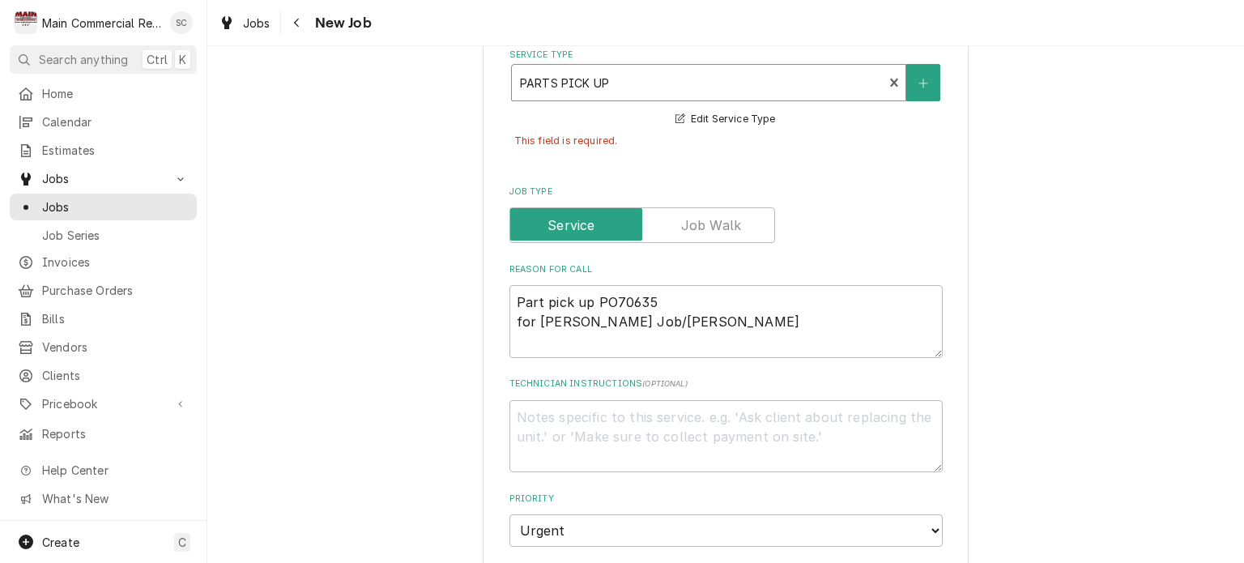
click at [1029, 194] on div "Please provide the following information to create a job: Client Details Client…" at bounding box center [725, 427] width 1037 height 1780
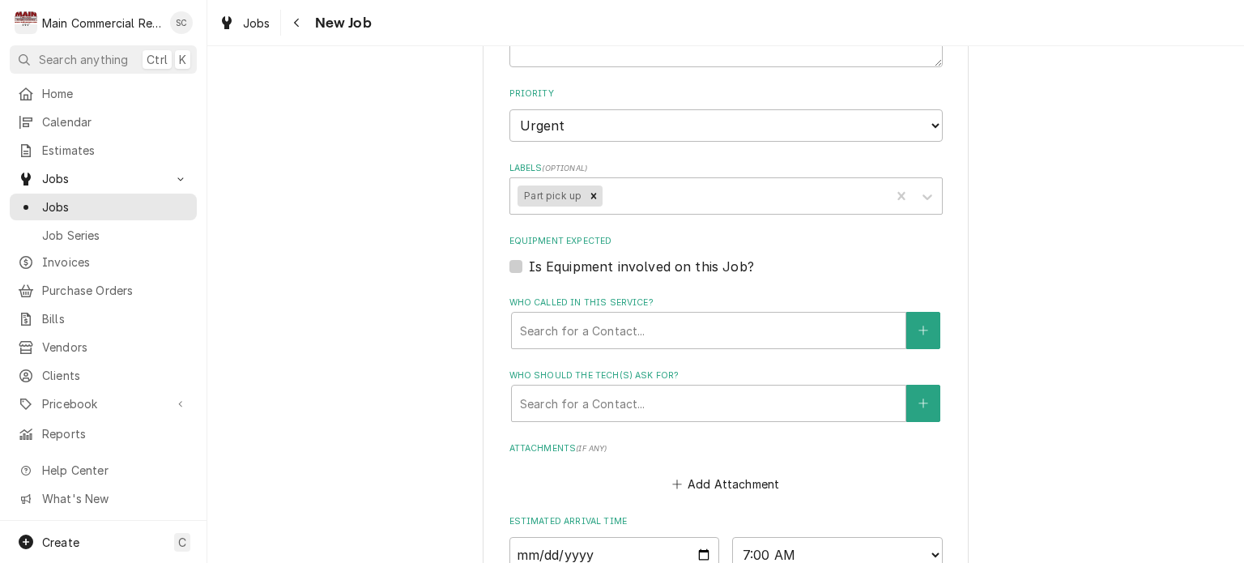
scroll to position [1274, 0]
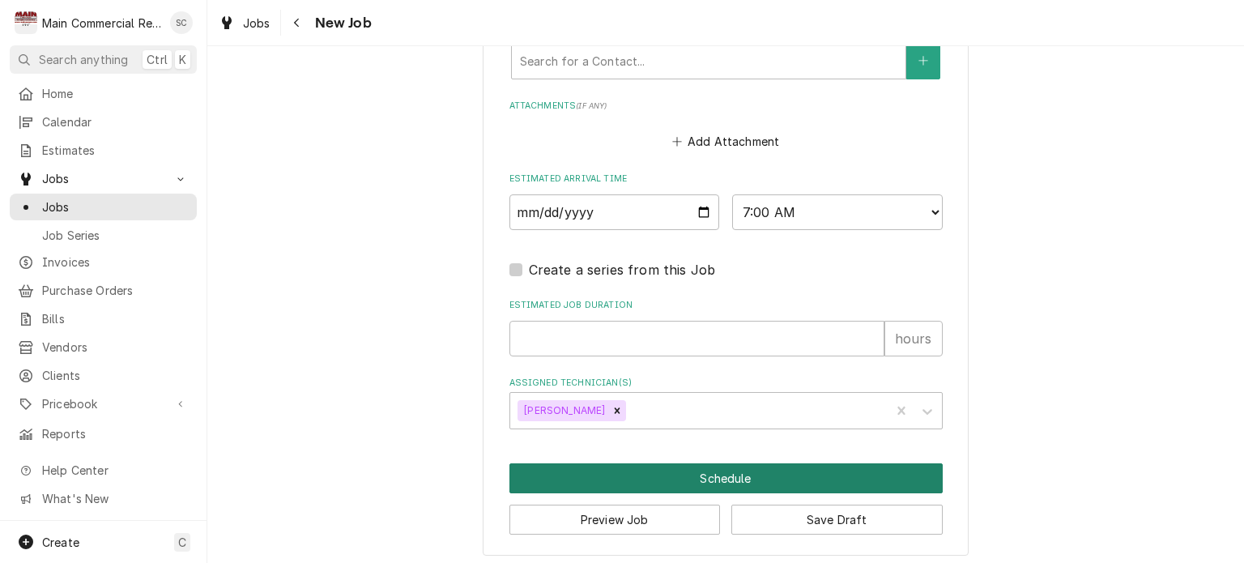
click at [732, 470] on button "Schedule" at bounding box center [725, 478] width 433 height 30
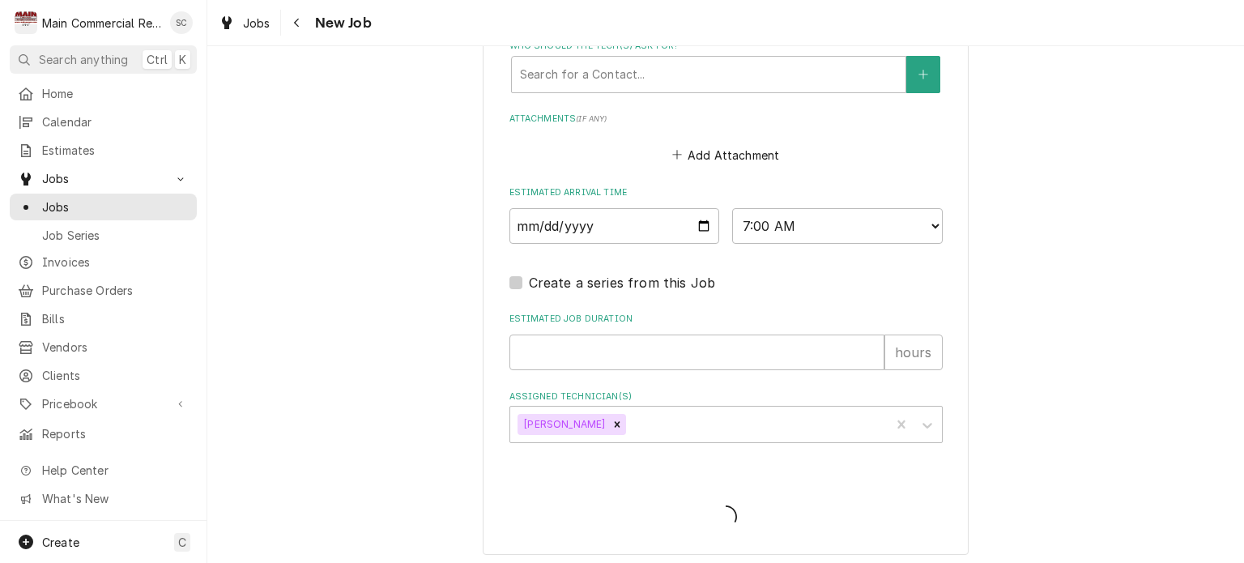
scroll to position [1237, 0]
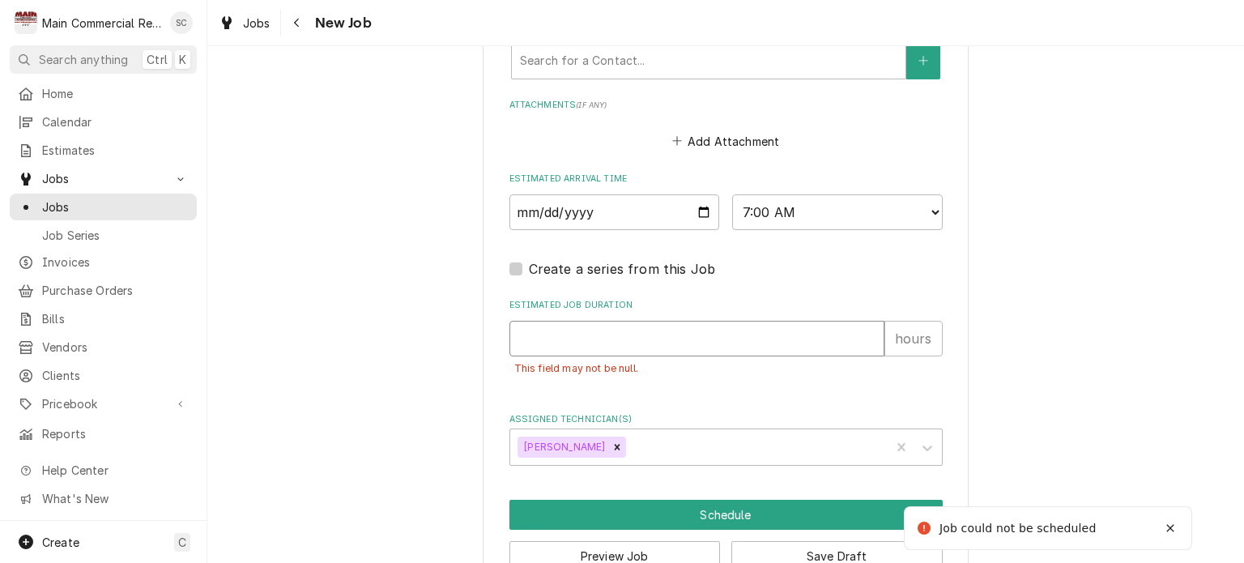
click at [734, 339] on input "Estimated Job Duration" at bounding box center [696, 339] width 375 height 36
type textarea "x"
type input ".2"
type textarea "x"
type input ".25"
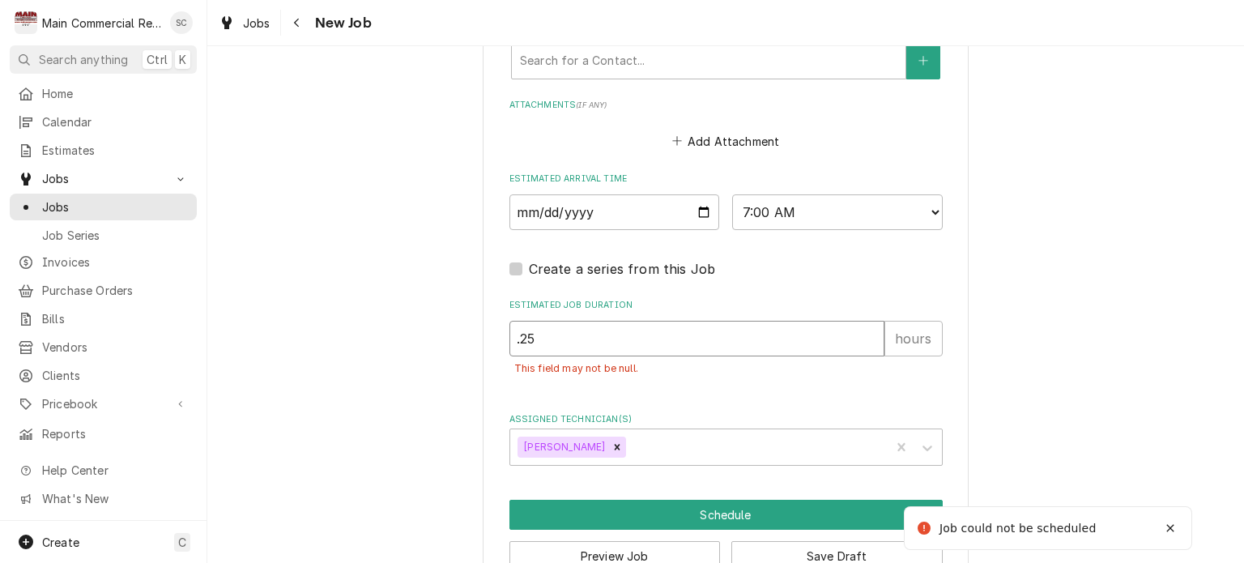
type textarea "x"
type input ".25"
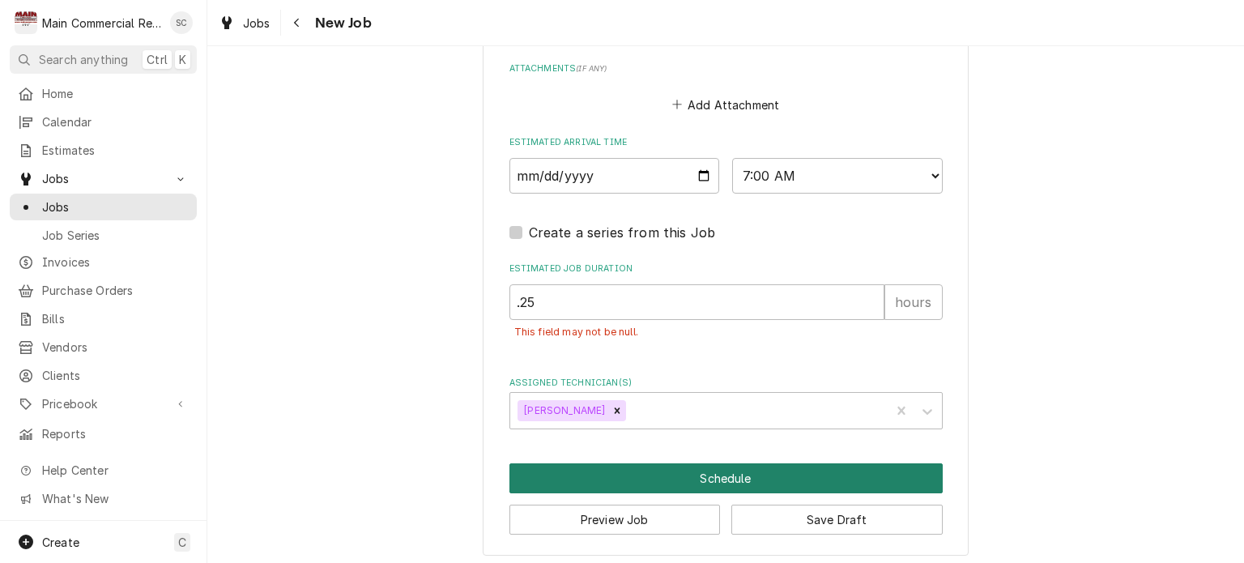
click at [704, 475] on button "Schedule" at bounding box center [725, 478] width 433 height 30
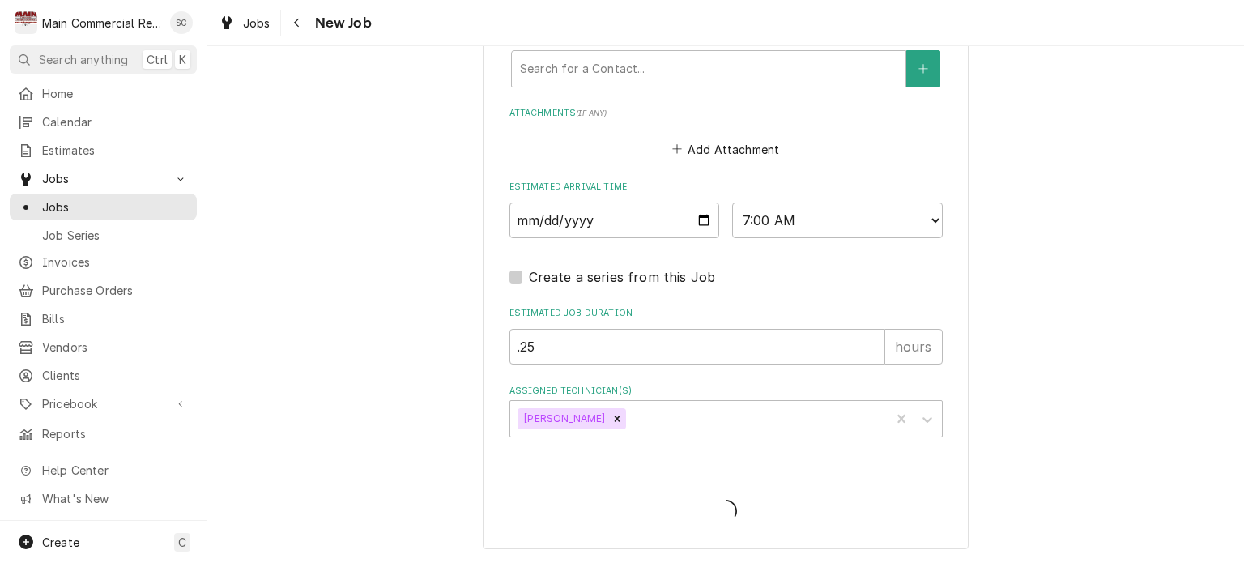
scroll to position [1224, 0]
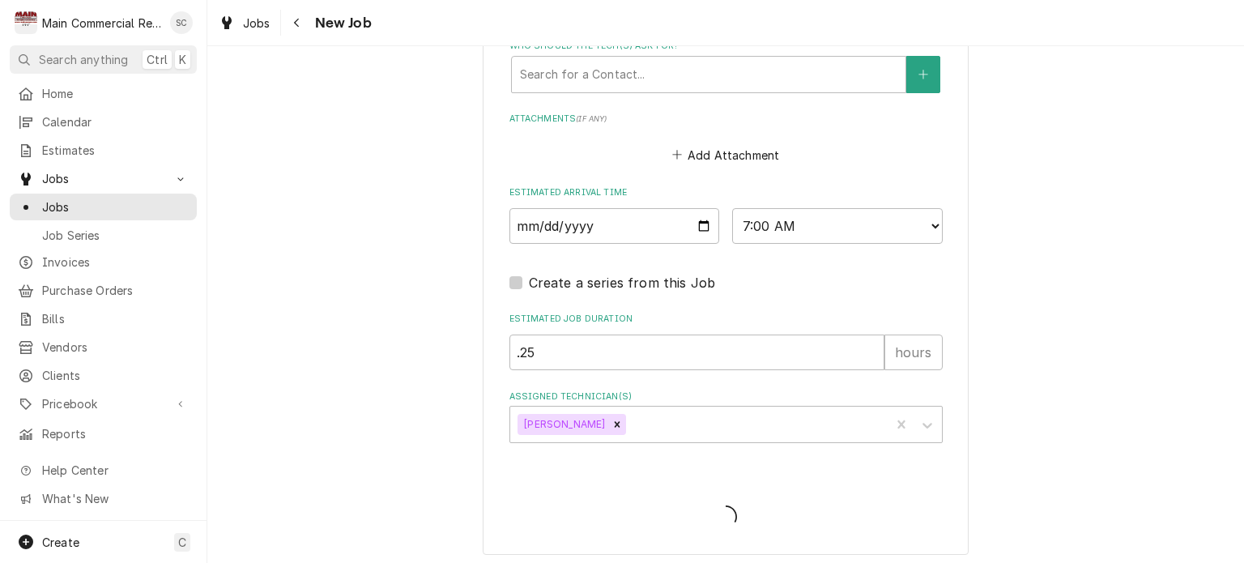
type textarea "x"
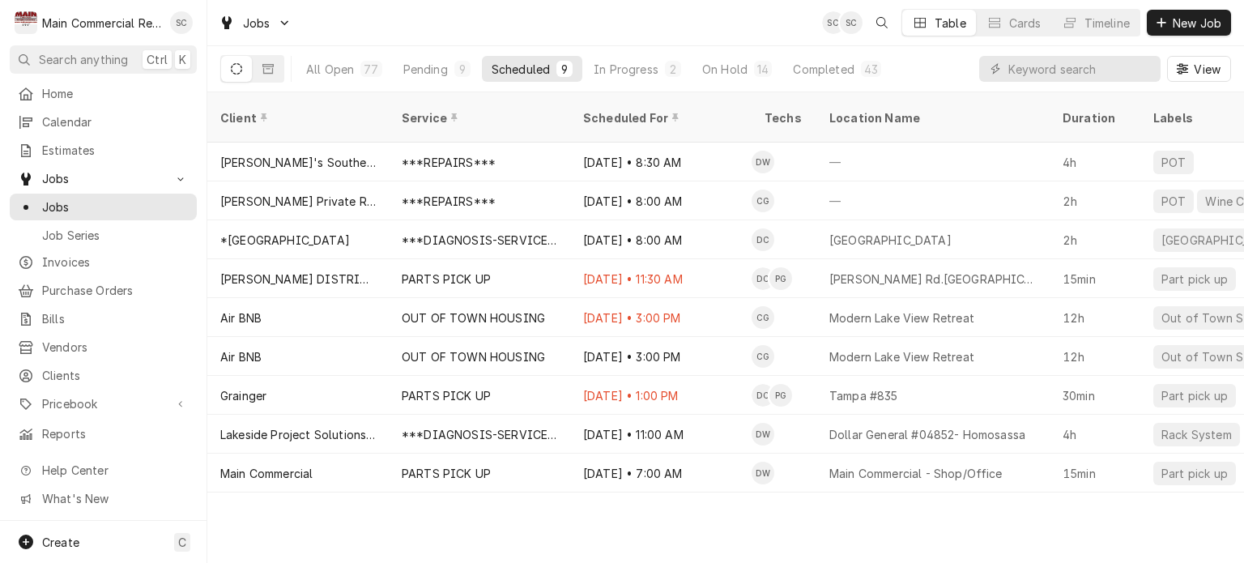
click at [920, 510] on div "Client Service Scheduled For Techs Location Name Duration Labels Status ID Prio…" at bounding box center [725, 327] width 1037 height 470
click at [919, 510] on div "Client Service Scheduled For Techs Location Name Duration Labels Status ID Prio…" at bounding box center [725, 327] width 1037 height 470
click at [755, 509] on div "Client Service Scheduled For Techs Location Name Duration Labels Status ID Prio…" at bounding box center [725, 327] width 1037 height 470
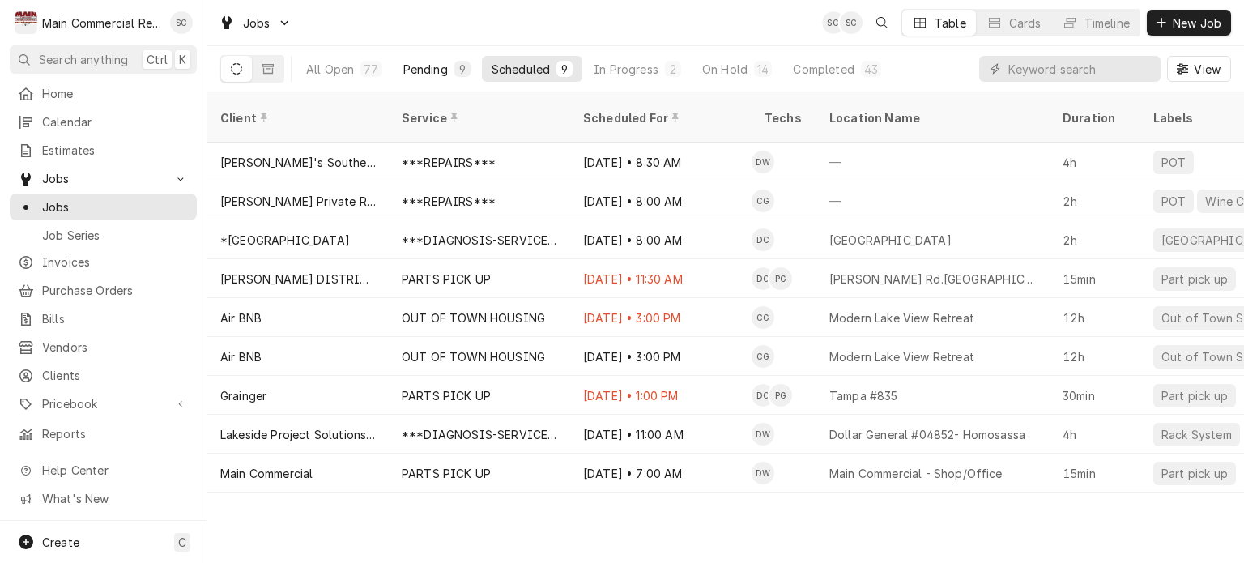
click at [405, 70] on div "Pending" at bounding box center [425, 69] width 45 height 17
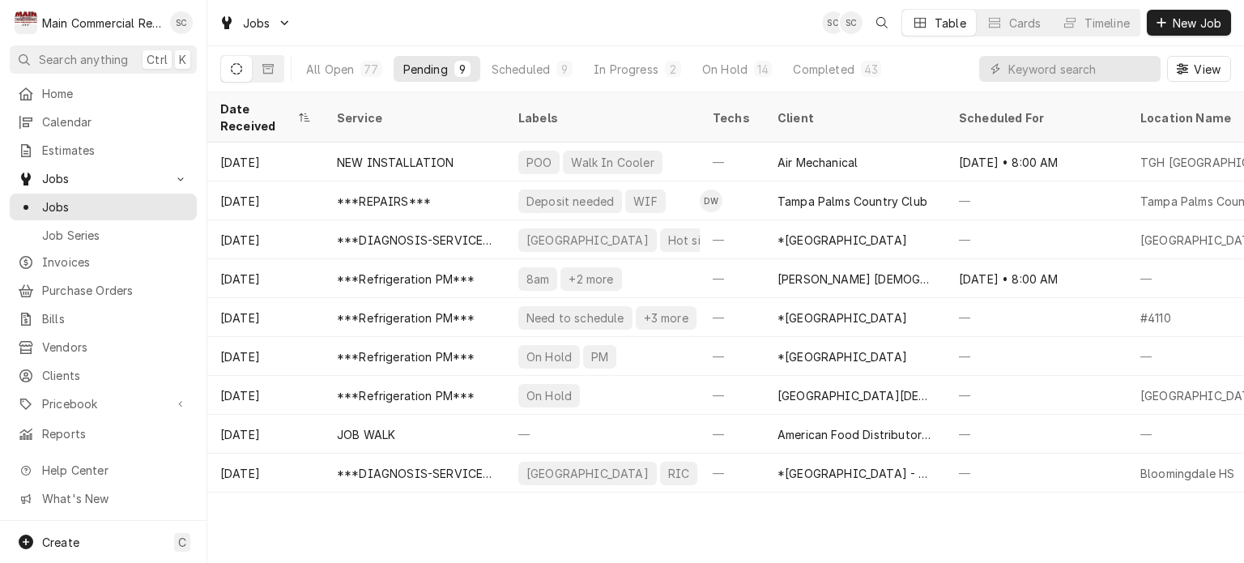
click at [808, 517] on div "Date Received Service Labels Techs Client Scheduled For Location Name Duration …" at bounding box center [725, 327] width 1037 height 470
click at [1169, 20] on span "New Job" at bounding box center [1196, 23] width 55 height 17
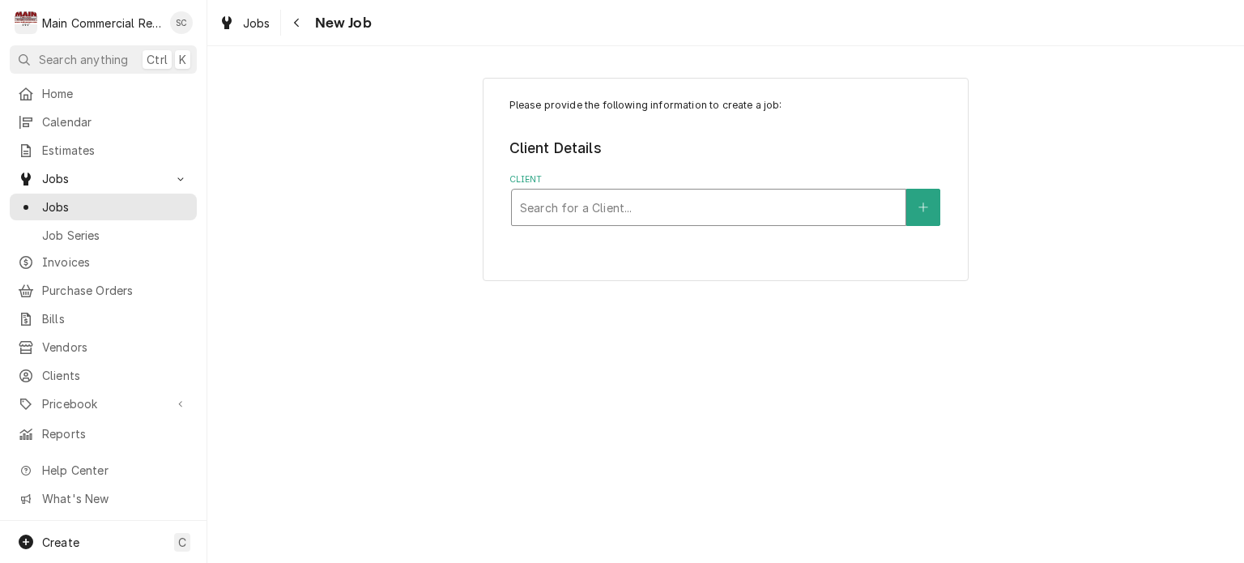
click at [641, 205] on div "Client" at bounding box center [708, 207] width 377 height 29
type input "Leto"
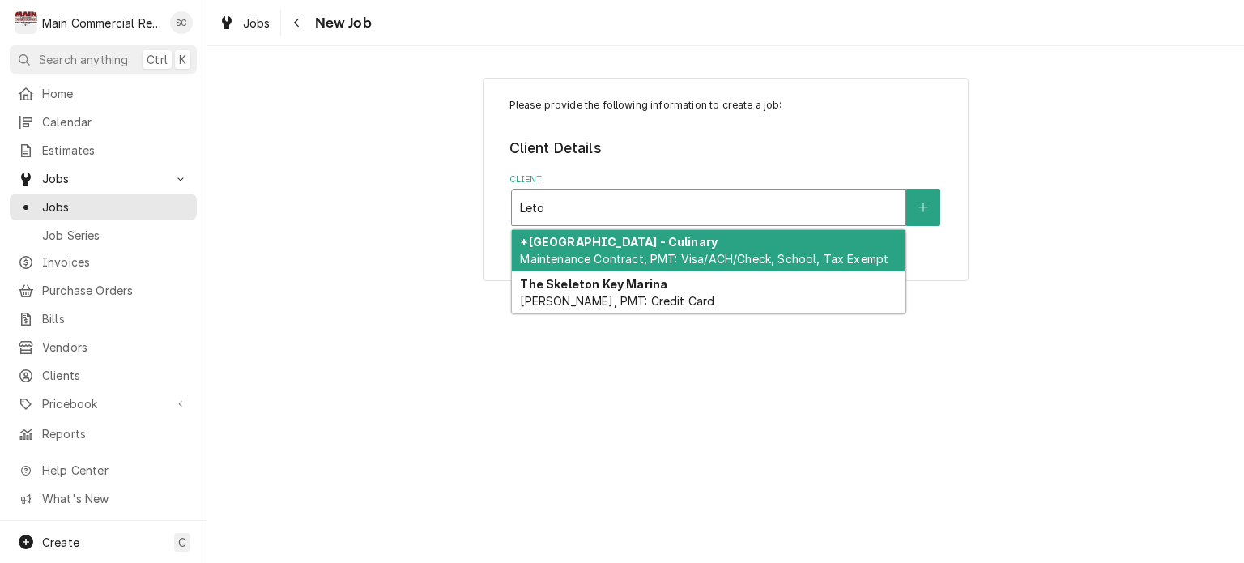
click at [644, 256] on span "Maintenance Contract, PMT: Visa/ACH/Check, School, Tax Exempt" at bounding box center [704, 259] width 368 height 14
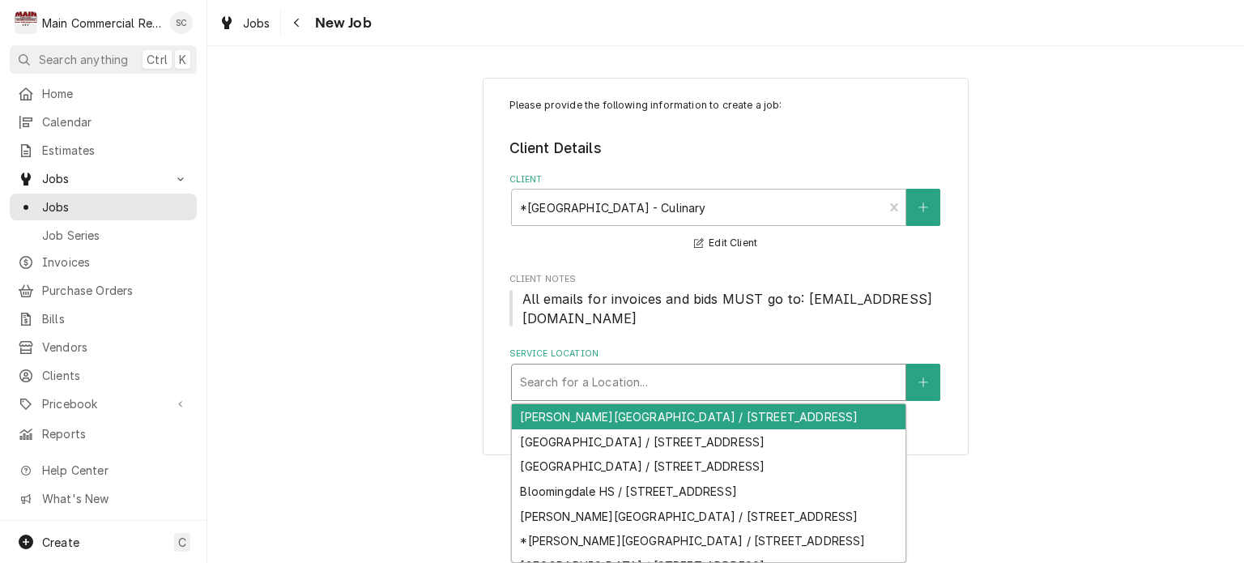
click at [676, 385] on div "Service Location" at bounding box center [708, 382] width 377 height 29
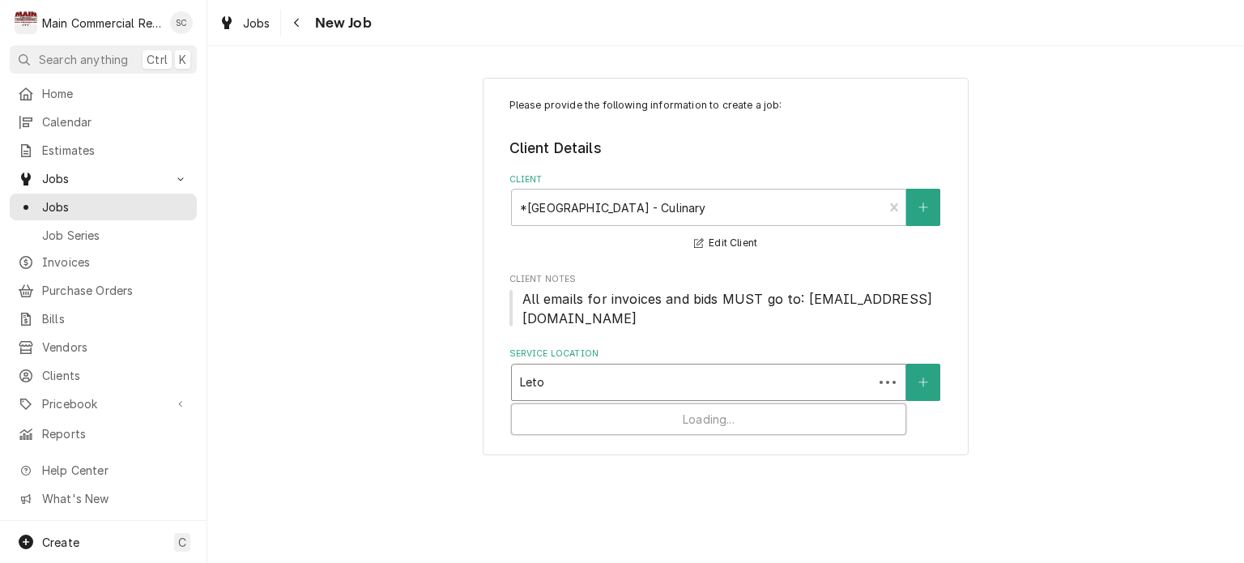
type input "Leto"
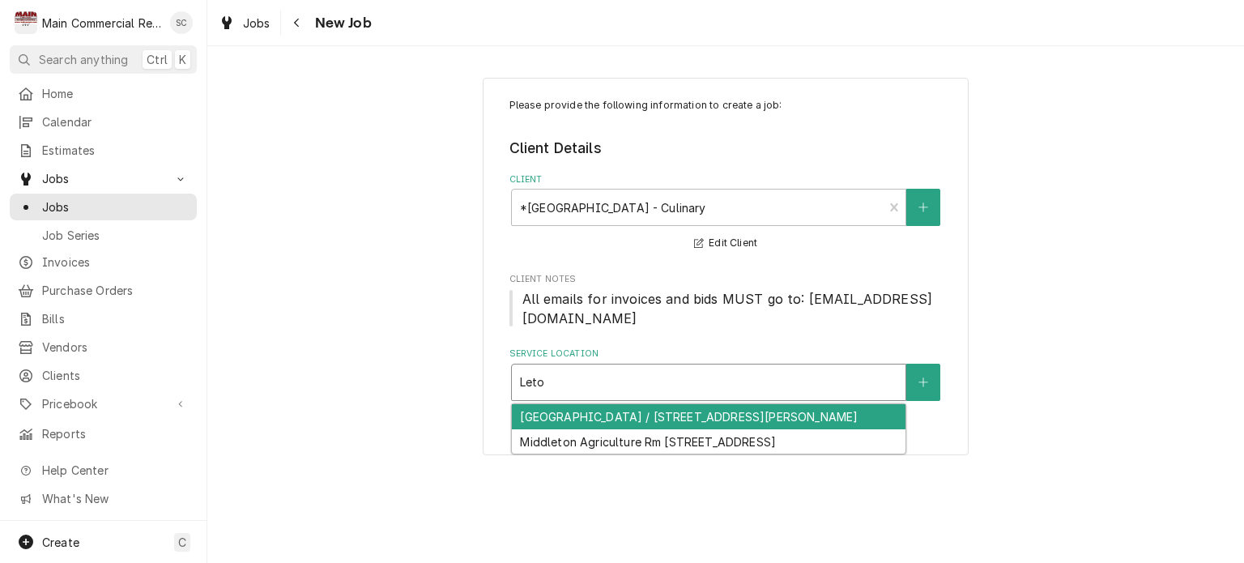
click at [671, 422] on div "[GEOGRAPHIC_DATA] / [STREET_ADDRESS][PERSON_NAME]" at bounding box center [709, 416] width 394 height 25
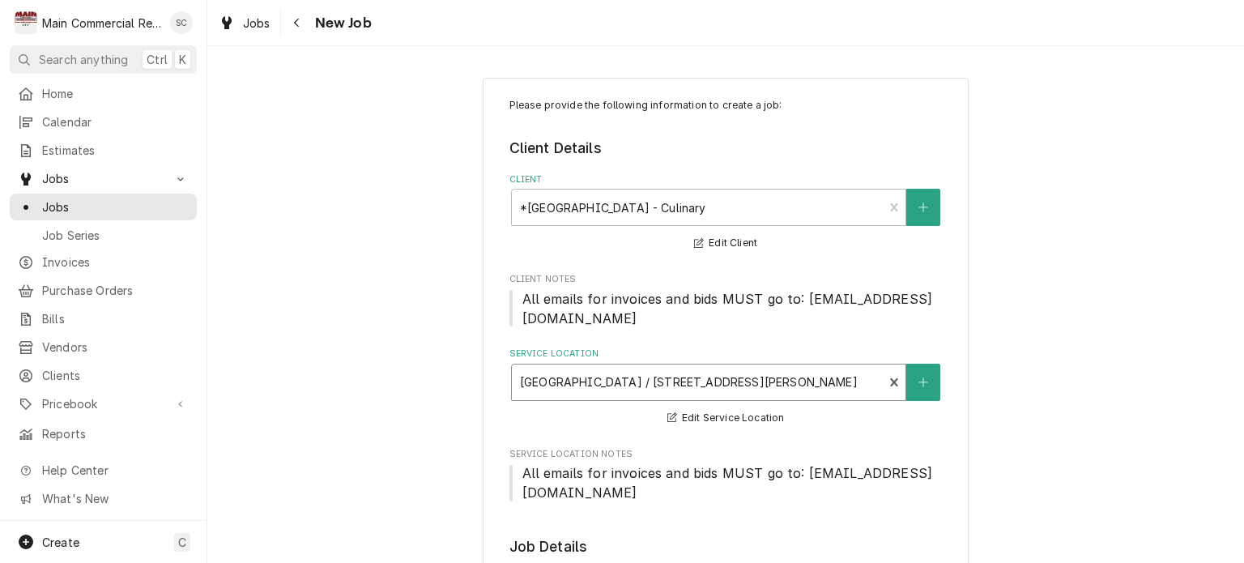
scroll to position [324, 0]
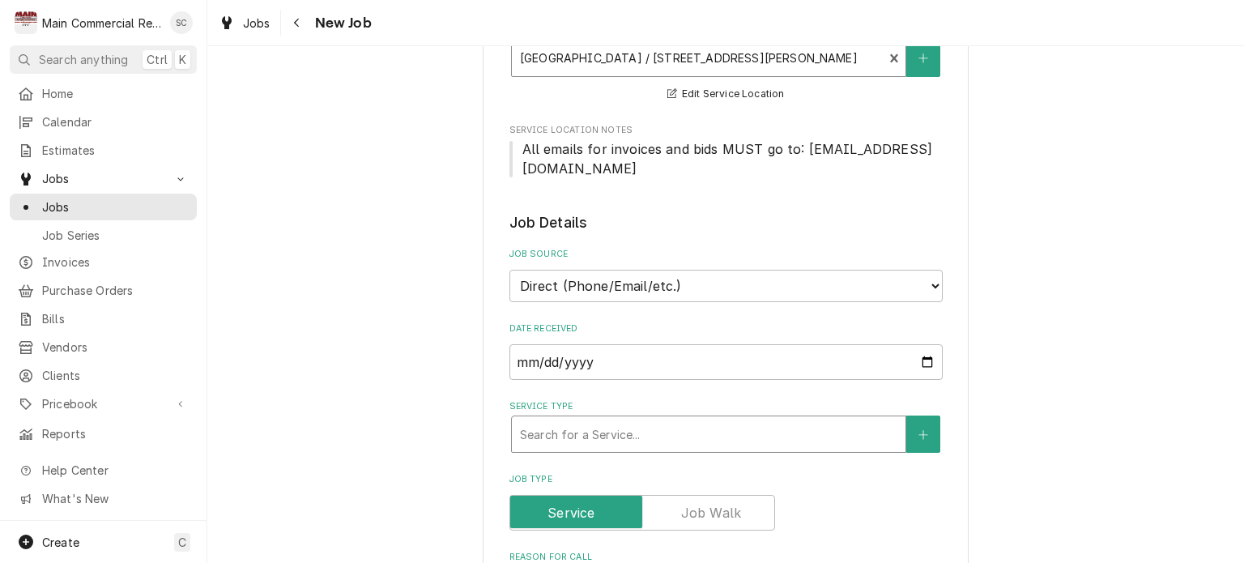
click at [714, 419] on div "Service Type" at bounding box center [708, 433] width 377 height 29
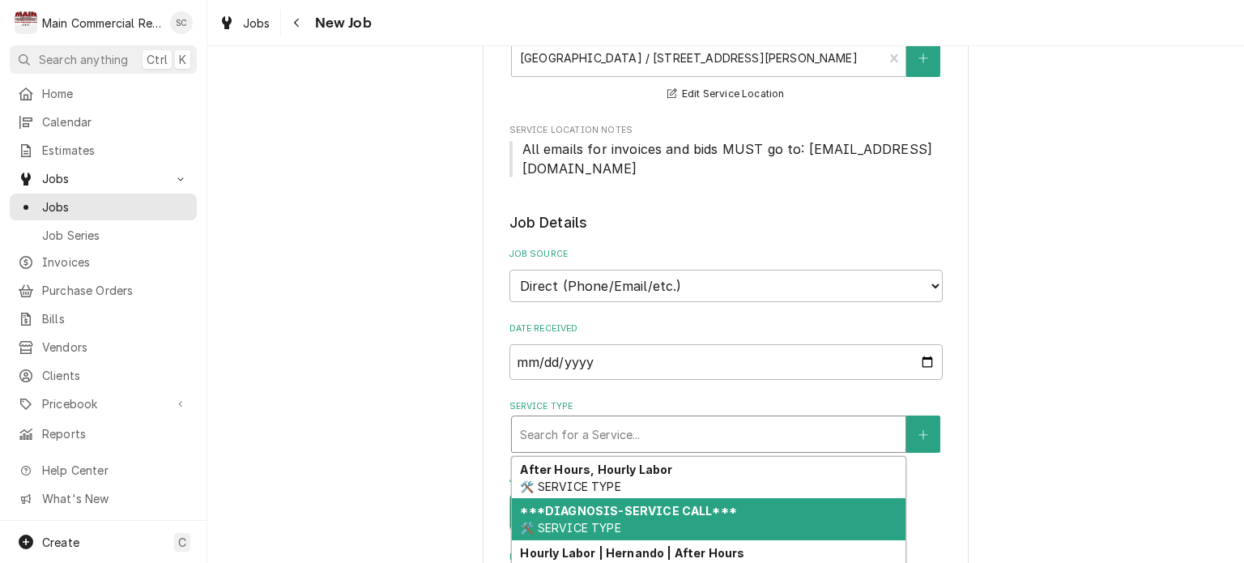
click at [744, 505] on div "***DIAGNOSIS-SERVICE CALL*** 🛠️ SERVICE TYPE" at bounding box center [709, 519] width 394 height 42
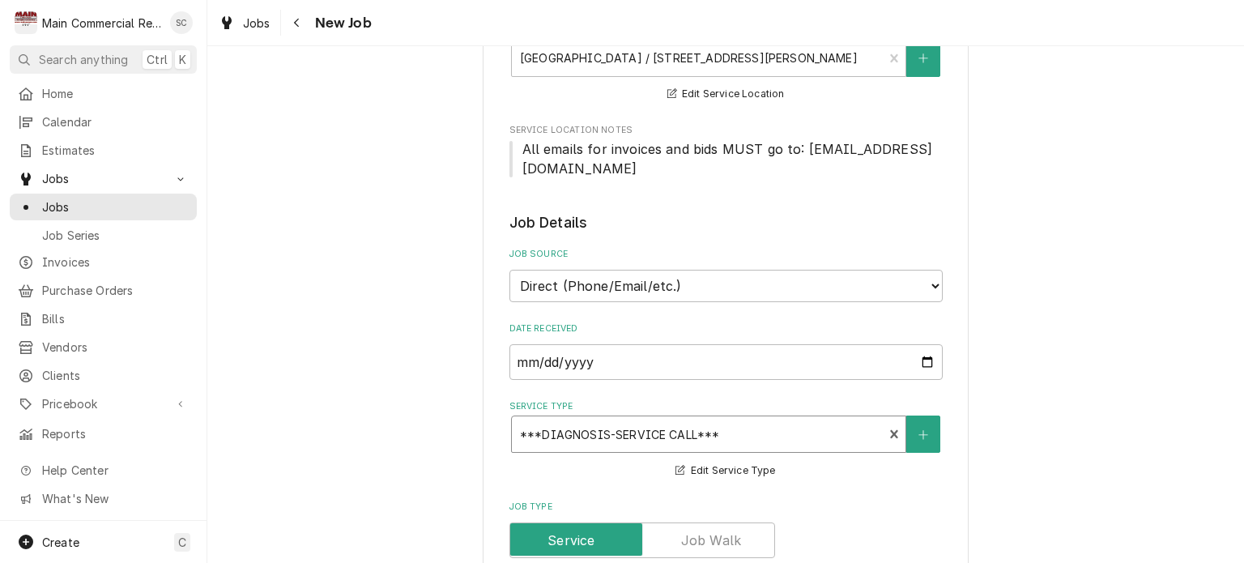
scroll to position [729, 0]
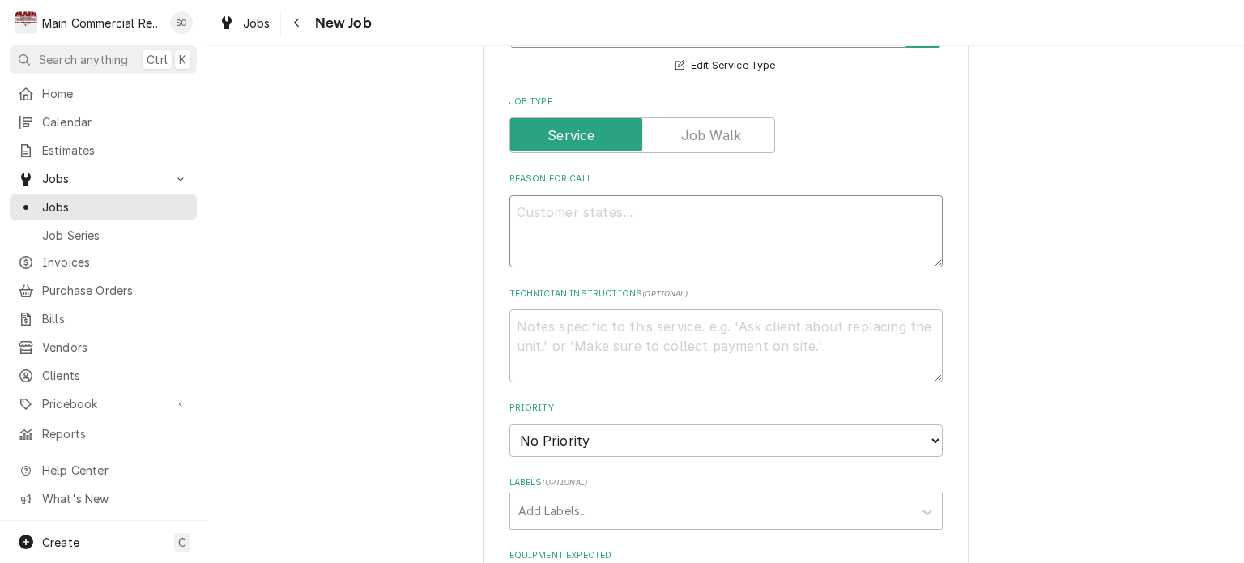
click at [658, 204] on textarea "Reason For Call" at bounding box center [725, 231] width 433 height 73
click at [573, 206] on textarea "Reason For Call" at bounding box center [725, 231] width 433 height 73
paste textarea "[PERSON_NAME] Air - 2 door freezer G38973 Freezer is turning off overnight"
type textarea "x"
type textarea "[PERSON_NAME] Air - 2 door freezer G38973 Freezer is turning off overnight"
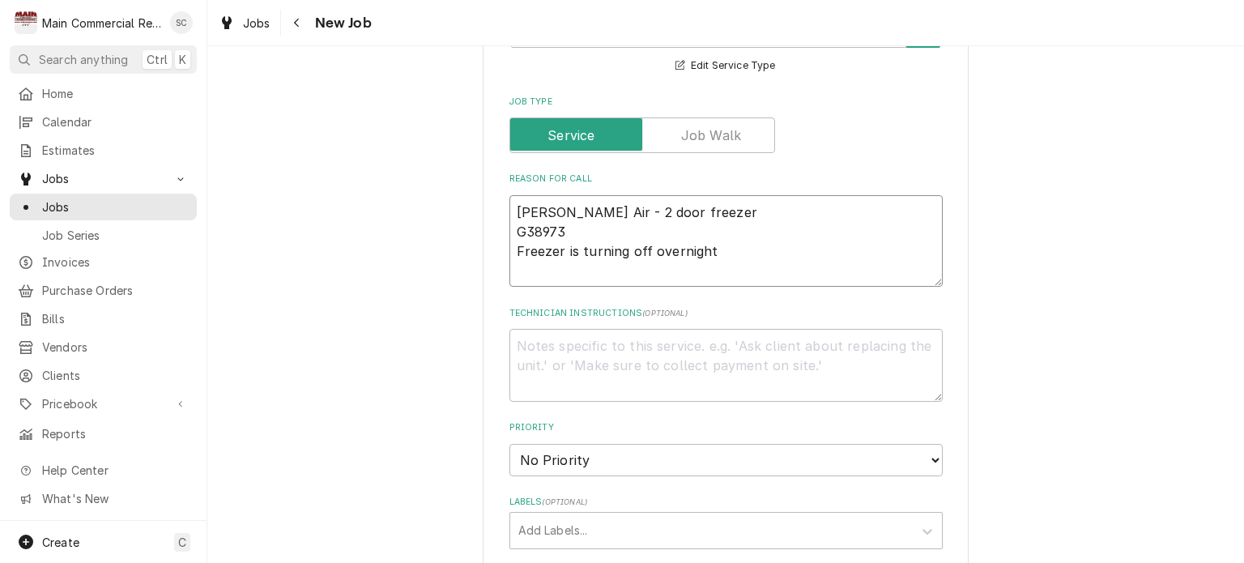
type textarea "x"
type textarea "[PERSON_NAME] Air - 2 door freezer G38973 Freezer is turning off overnight"
click at [640, 347] on textarea "Technician Instructions ( optional )" at bounding box center [725, 365] width 433 height 73
click at [743, 249] on textarea "[PERSON_NAME] Air - 2 door freezer G38973 Freezer is turning off overnight" at bounding box center [725, 241] width 433 height 92
type textarea "x"
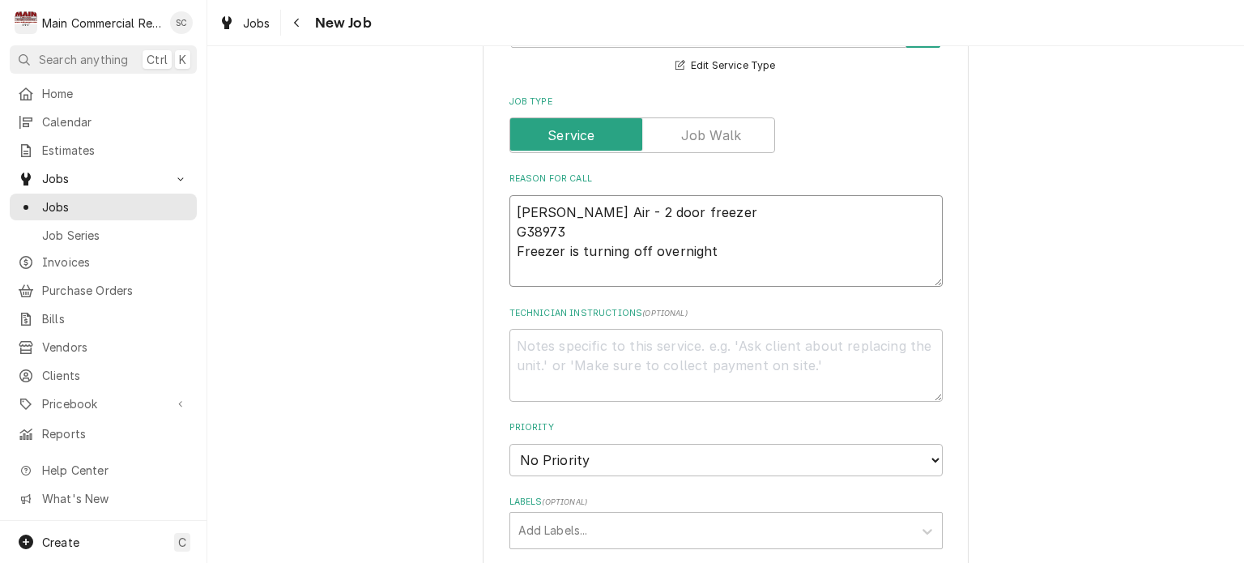
type textarea "[PERSON_NAME] Air - 2 door freezer G38973 Freezer is turning off overnight"
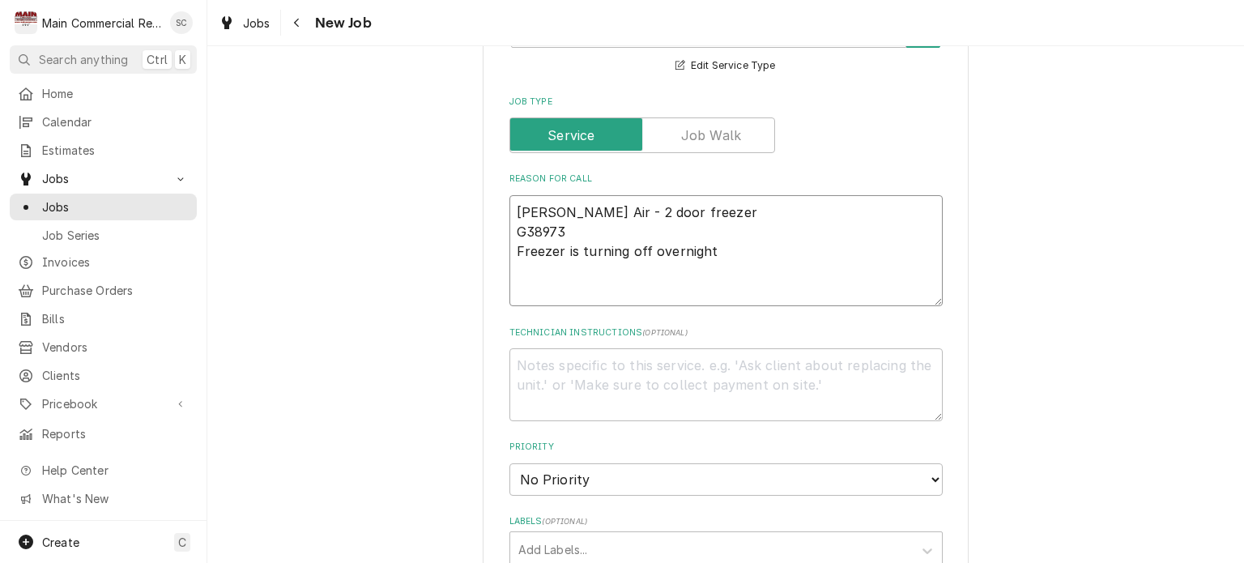
type textarea "x"
type textarea "Bev Air - 2 door freezer G38973 Freezer is turning off overnight P"
type textarea "x"
type textarea "Bev Air - 2 door freezer G38973 Freezer is turning off overnight Pe"
type textarea "x"
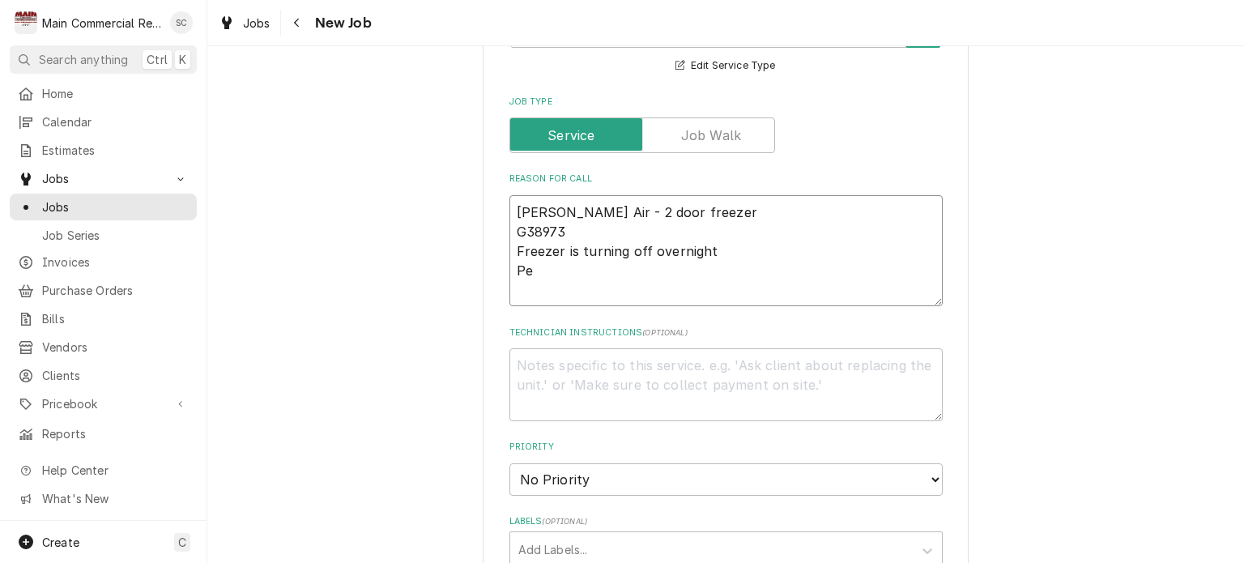
type textarea "Bev Air - 2 door freezer G38973 Freezer is turning off overnight Per"
type textarea "x"
type textarea "Bev Air - 2 door freezer G38973 Freezer is turning off overnight Per"
type textarea "x"
type textarea "Bev Air - 2 door freezer G38973 Freezer is turning off overnight Per C"
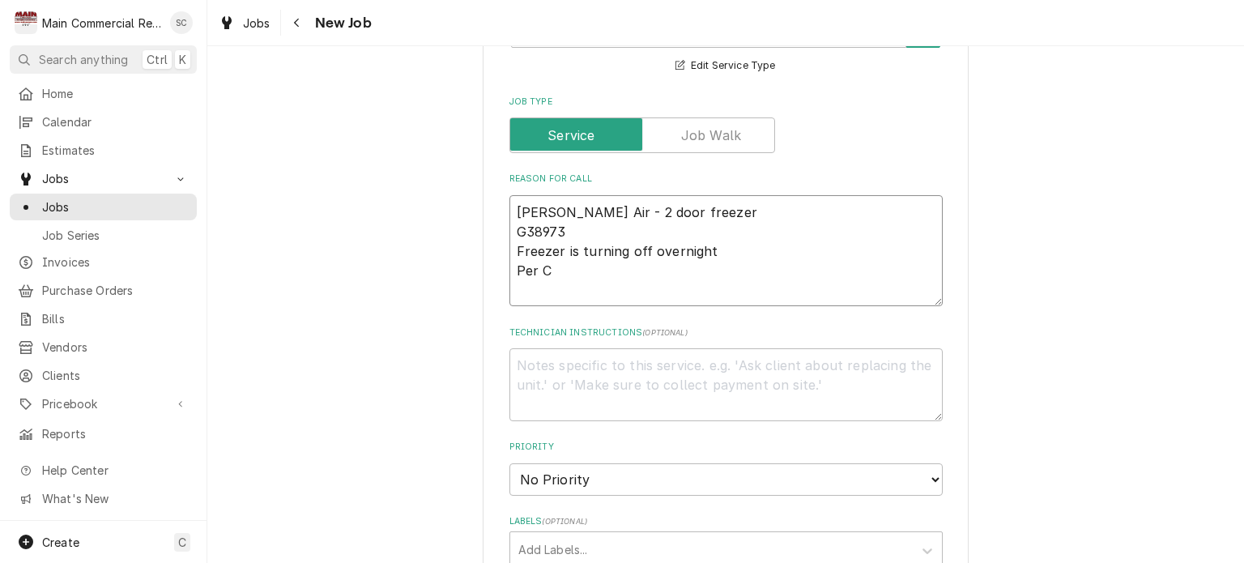
type textarea "x"
type textarea "Bev Air - 2 door freezer G38973 Freezer is turning off overnight Per Ch"
type textarea "x"
type textarea "Bev Air - 2 door freezer G38973 Freezer is turning off overnight Per Che"
type textarea "x"
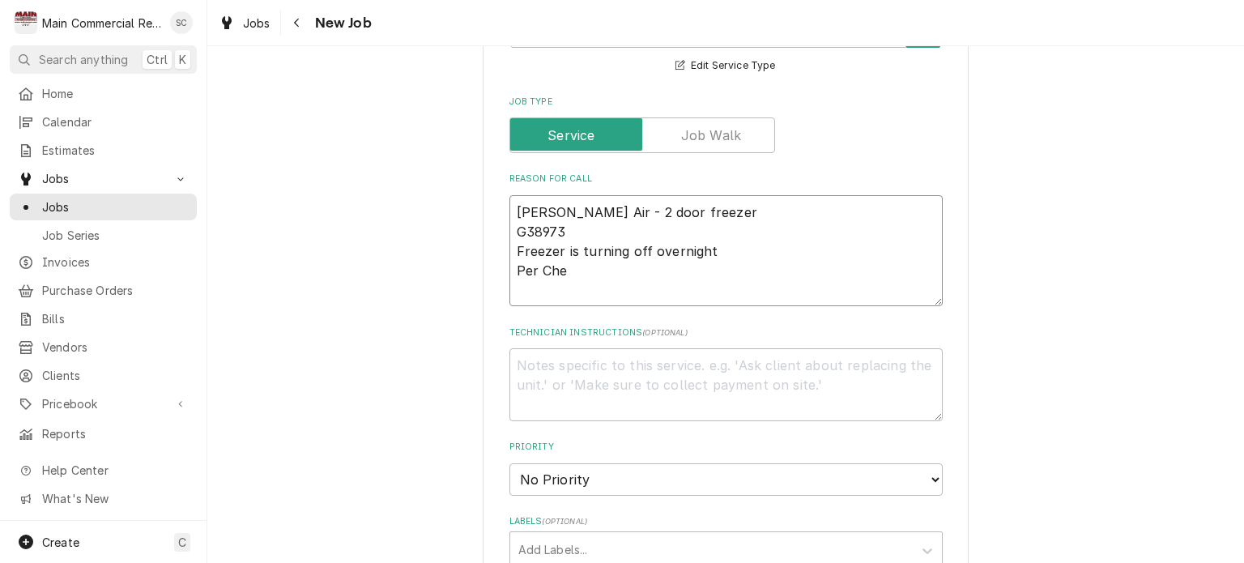
type textarea "Bev Air - 2 door freezer G38973 Freezer is turning off overnight Per Chef"
type textarea "x"
type textarea "Bev Air - 2 door freezer G38973 Freezer is turning off overnight Per Chef"
type textarea "x"
type textarea "Bev Air - 2 door freezer G38973 Freezer is turning off overnight Per Chef D"
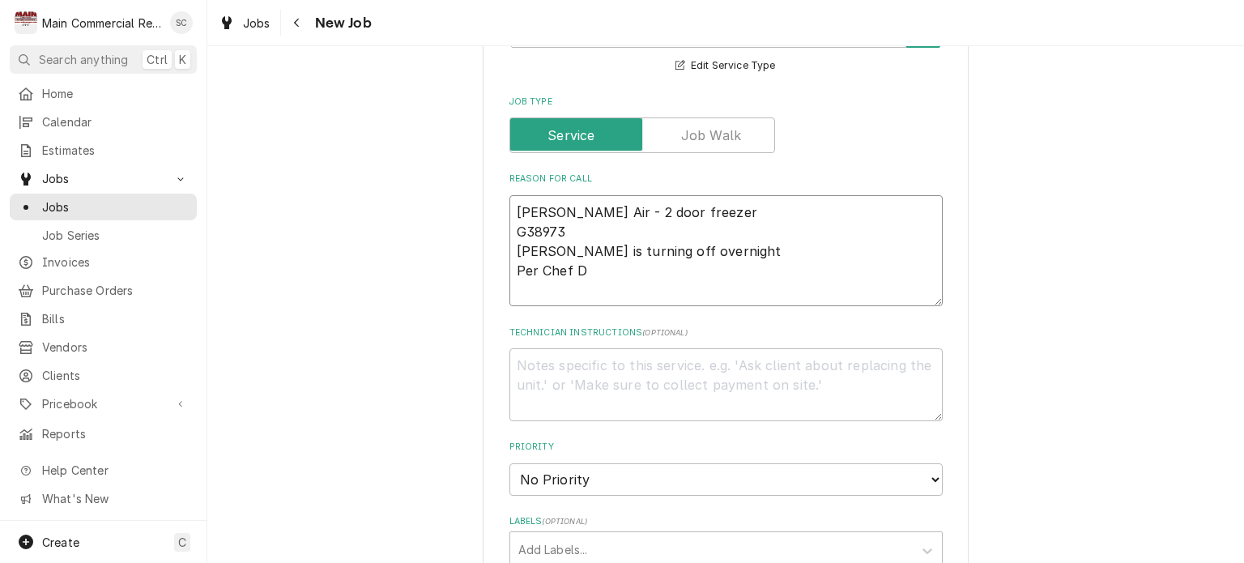
type textarea "x"
type textarea "Bev Air - 2 door freezer G38973 Freezer is turning off overnight Per Chef De"
type textarea "x"
type textarea "Bev Air - 2 door freezer G38973 Freezer is turning off overnight Per Chef Deb"
type textarea "x"
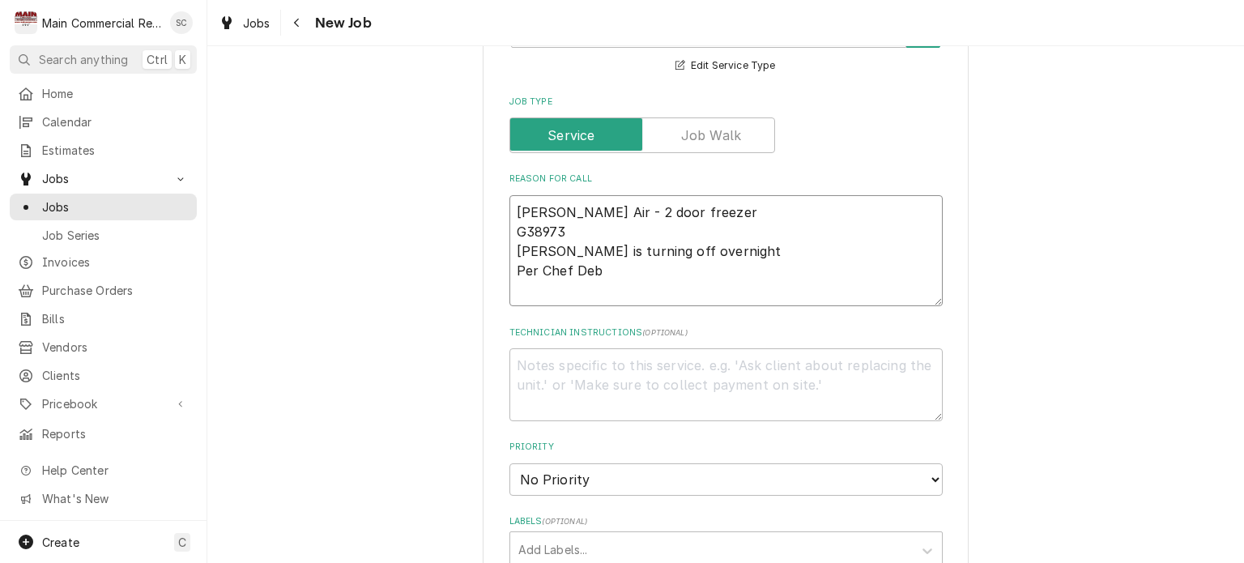
type textarea "Bev Air - 2 door freezer G38973 Freezer is turning off overnight Per Chef Debr"
type textarea "x"
type textarea "Bev Air - 2 door freezer G38973 Freezer is turning off overnight Per Chef Debra"
type textarea "x"
type textarea "Bev Air - 2 door freezer G38973 Freezer is turning off overnight Per Chef Debra"
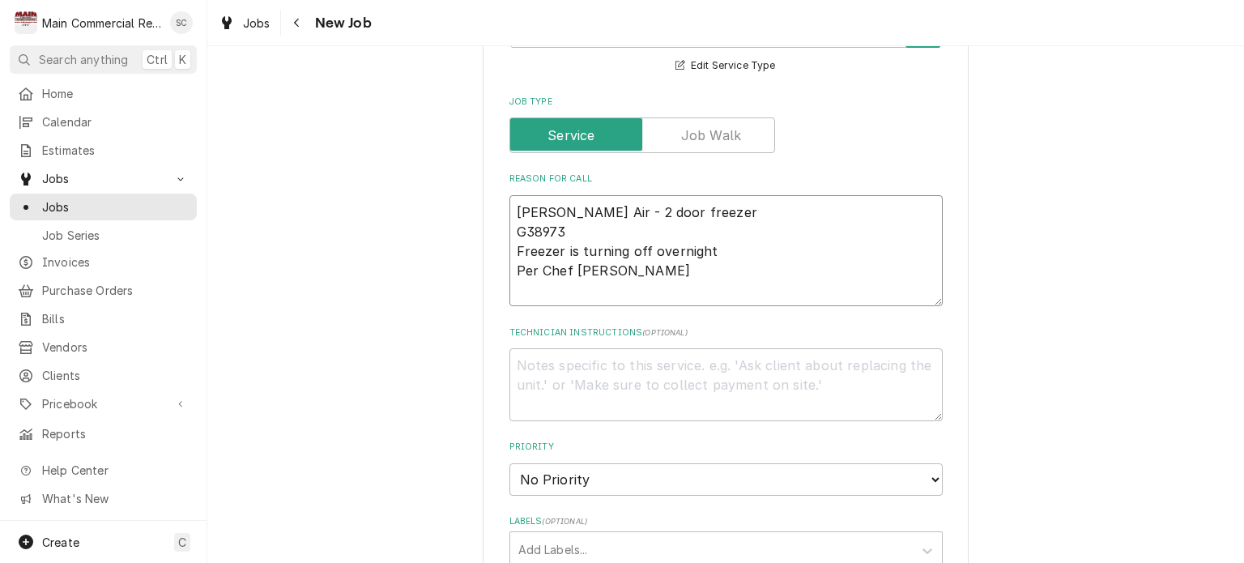
type textarea "x"
type textarea "Bev Air - 2 door freezer G38973 Freezer is turning off overnight Per Chef Debra…"
type textarea "x"
type textarea "Bev Air - 2 door freezer G38973 Freezer is turning off overnight Per Chef Debra…"
type textarea "x"
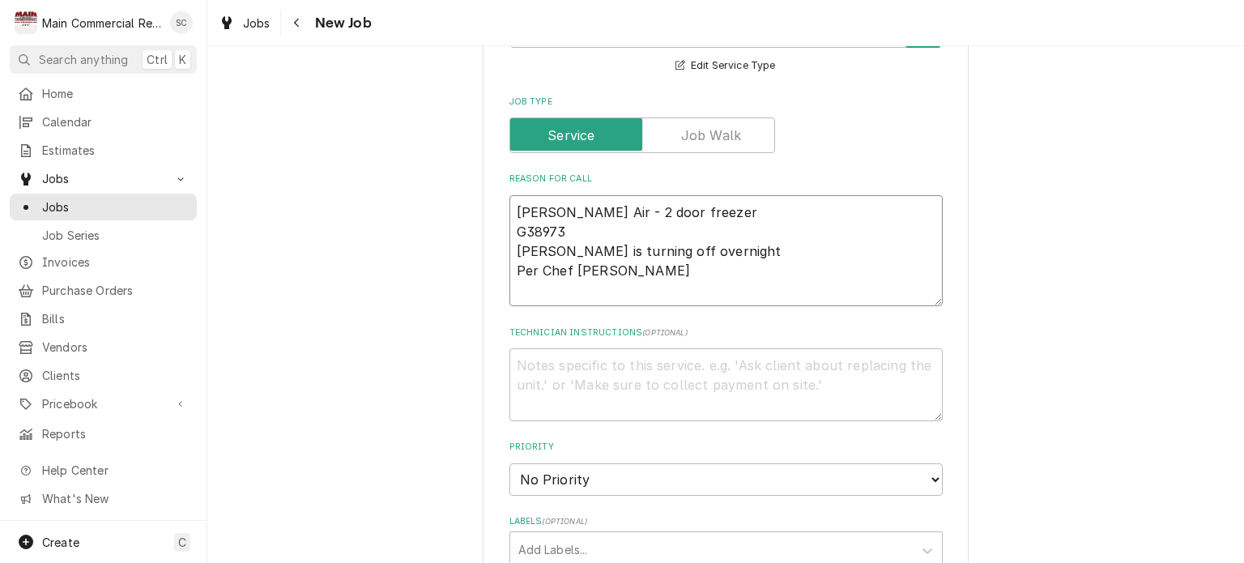
type textarea "Bev Air - 2 door freezer G38973 Freezer is turning off overnight Per Chef Debra…"
type textarea "x"
type textarea "Bev Air - 2 door freezer G38973 Freezer is turning off overnight Per Chef Debra…"
type textarea "x"
type textarea "Bev Air - 2 door freezer G38973 Freezer is turning off overnight Per Chef Debra…"
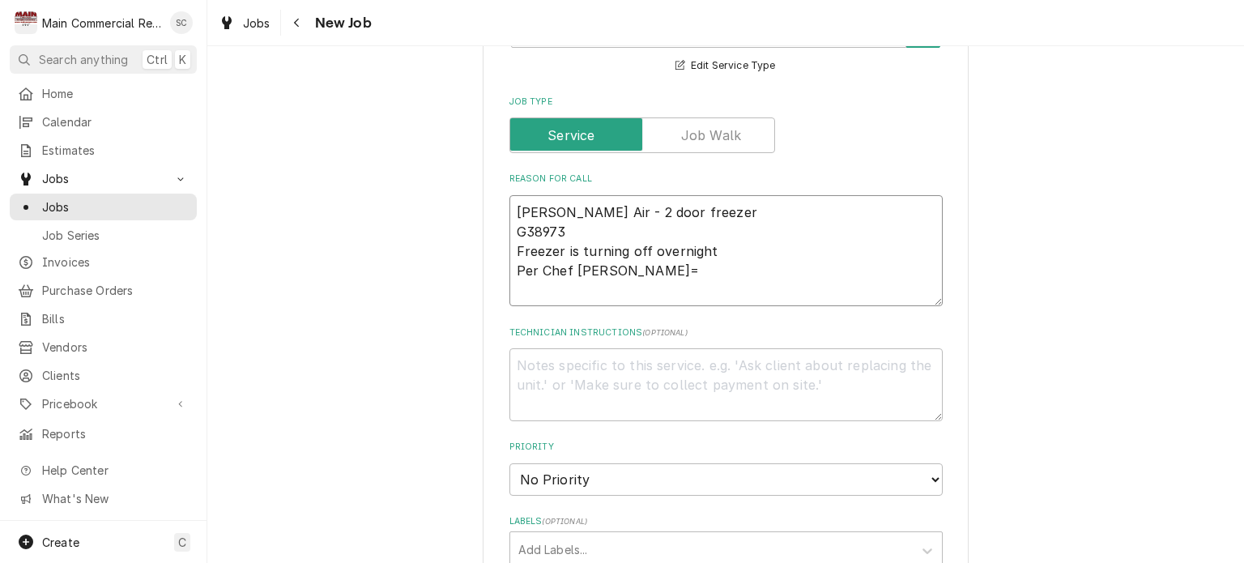
type textarea "x"
type textarea "Bev Air - 2 door freezer G38973 Freezer is turning off overnight Per Chef Debra…"
type textarea "x"
type textarea "Bev Air - 2 door freezer G38973 Freezer is turning off overnight Per Chef Debra…"
type textarea "x"
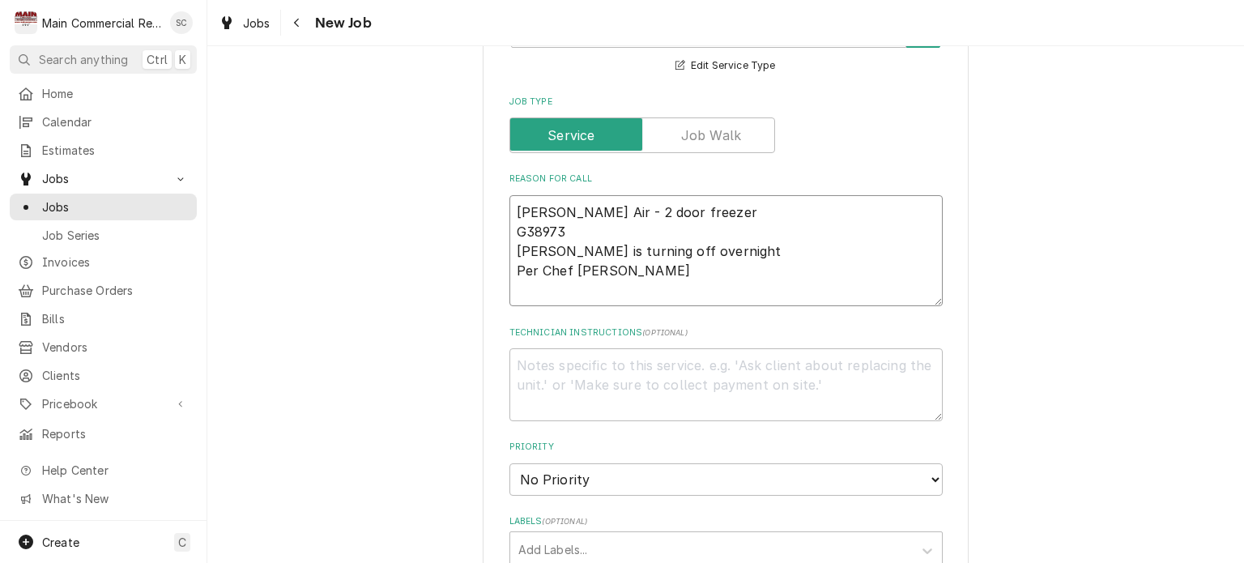
type textarea "Bev Air - 2 door freezer G38973 Freezer is turning off overnight Per Chef Debra…"
type textarea "x"
type textarea "Bev Air - 2 door freezer G38973 Freezer is turning off overnight Per Chef Debra…"
type textarea "x"
type textarea "Bev Air - 2 door freezer G38973 Freezer is turning off overnight Per Chef Debra…"
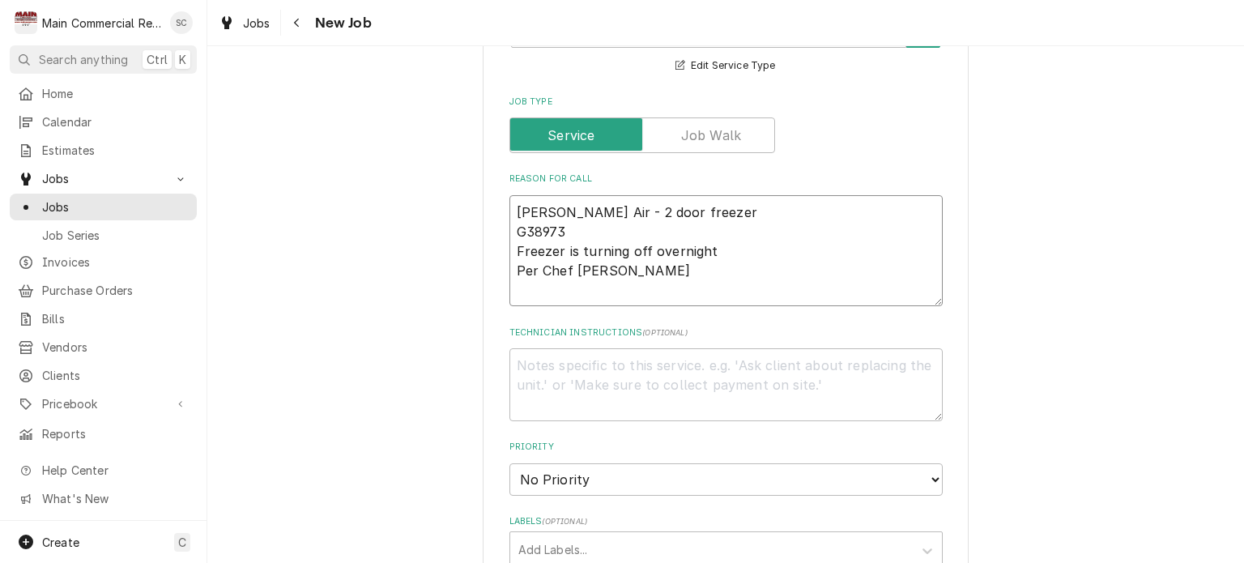
type textarea "x"
type textarea "Bev Air - 2 door freezer G38973 Freezer is turning off overnight Per Chef Debra…"
type textarea "x"
type textarea "Bev Air - 2 door freezer G38973 Freezer is turning off overnight Per Chef Debra…"
type textarea "x"
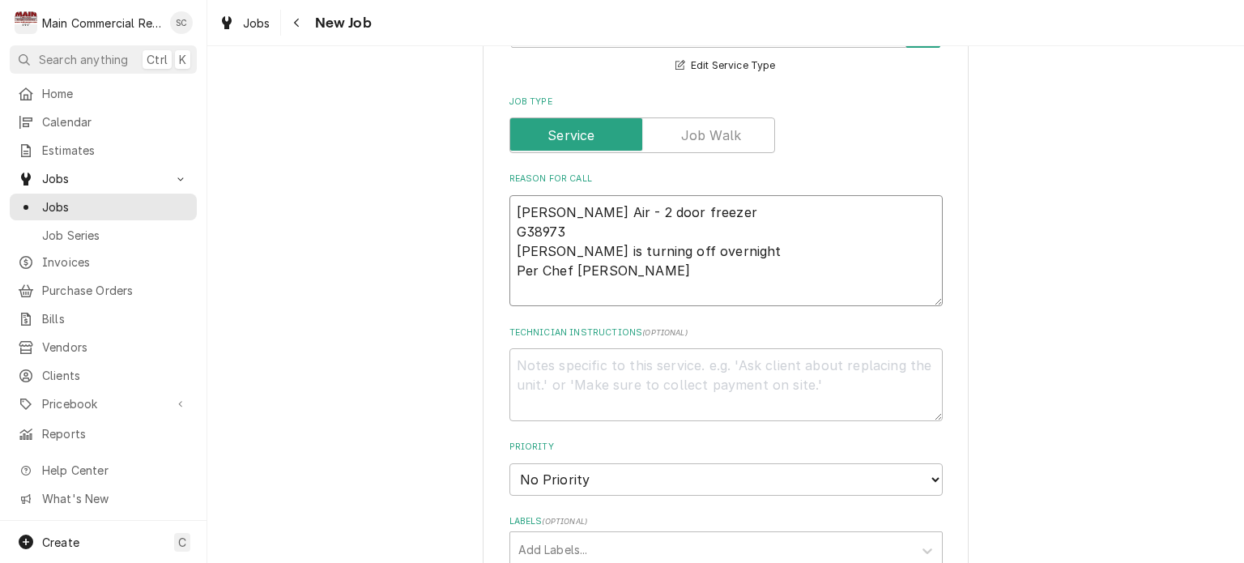
type textarea "Bev Air - 2 door freezer G38973 Freezer is turning off overnight Per Chef Debra…"
type textarea "x"
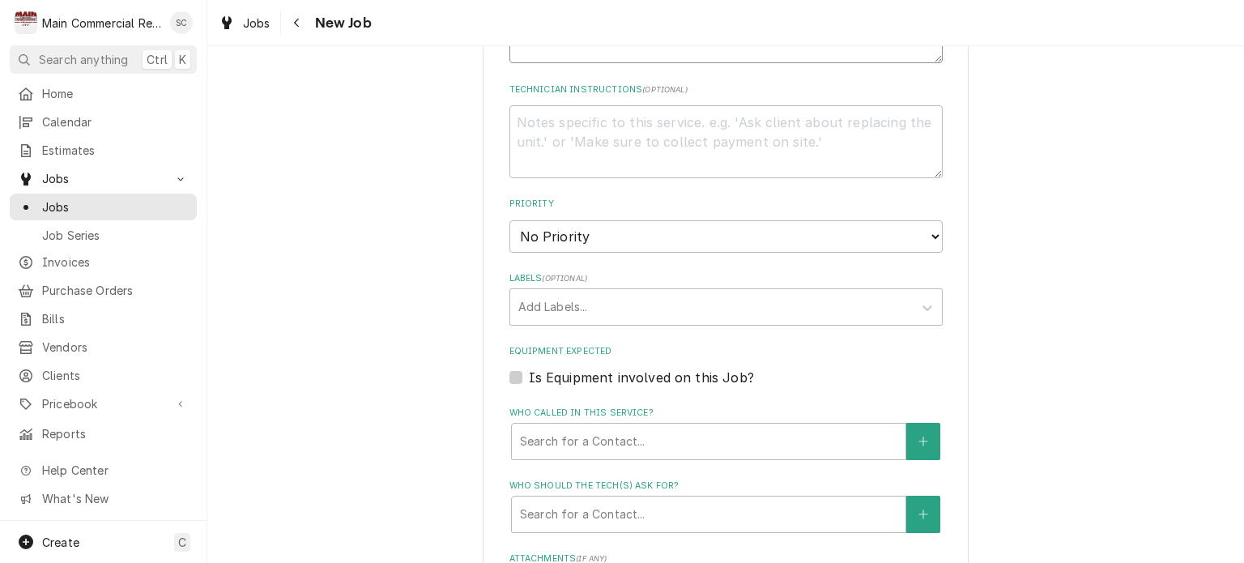
scroll to position [891, 0]
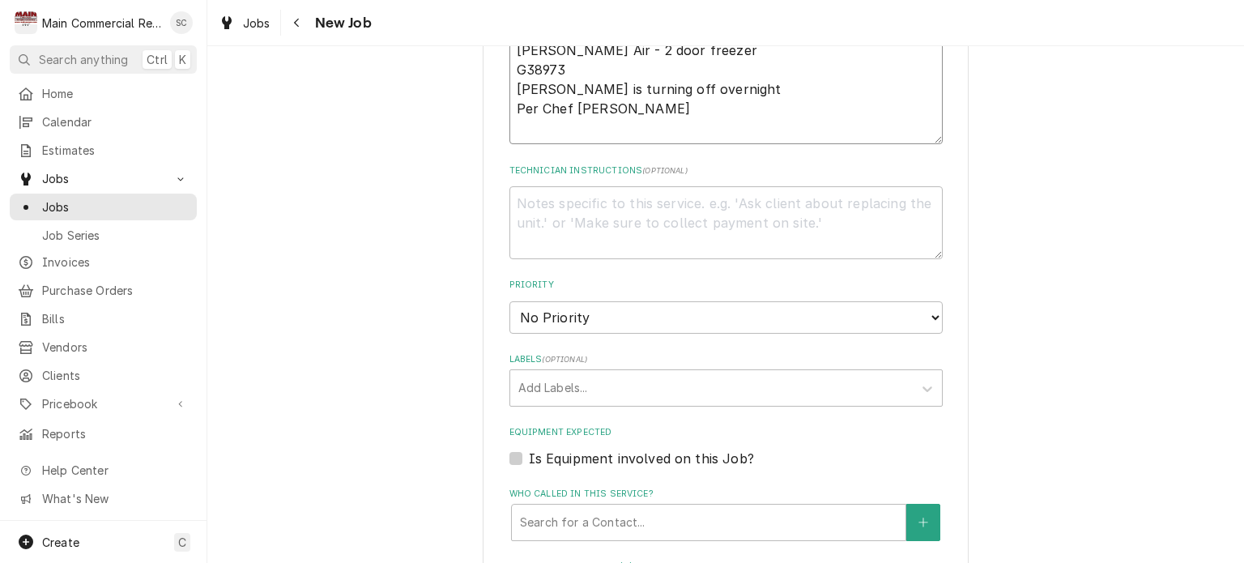
type textarea "Bev Air - 2 door freezer G38973 Freezer is turning off overnight Per Chef Debra…"
click at [641, 315] on select "No Priority Urgent High Medium Low" at bounding box center [725, 317] width 433 height 32
select select "3"
click at [509, 301] on select "No Priority Urgent High Medium Low" at bounding box center [725, 317] width 433 height 32
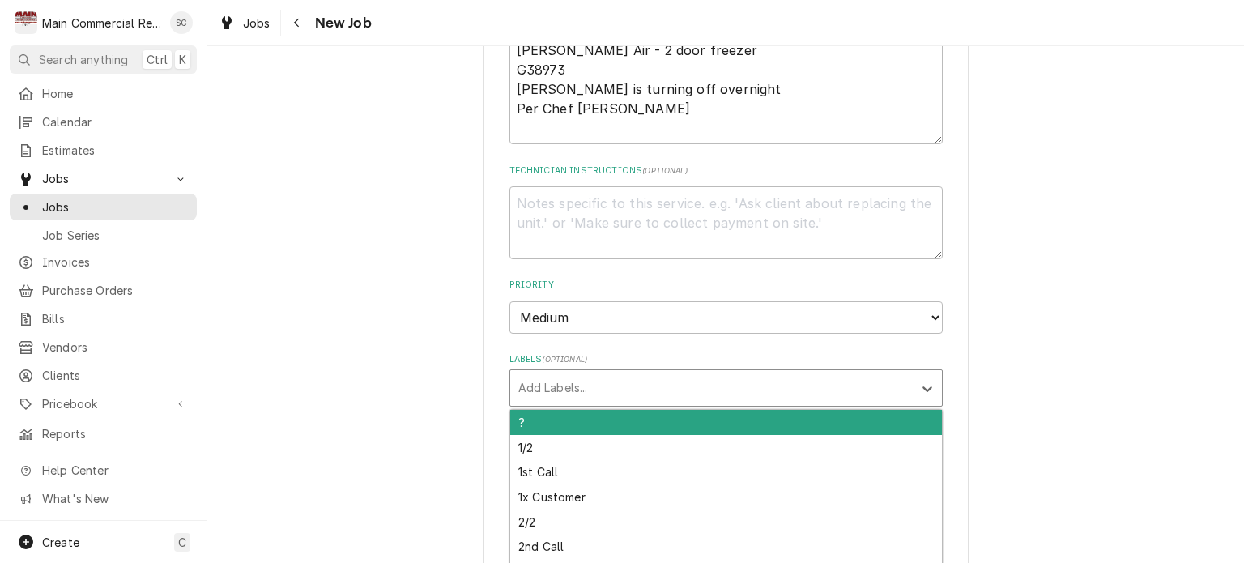
click at [632, 389] on div "Labels" at bounding box center [711, 387] width 386 height 29
type textarea "x"
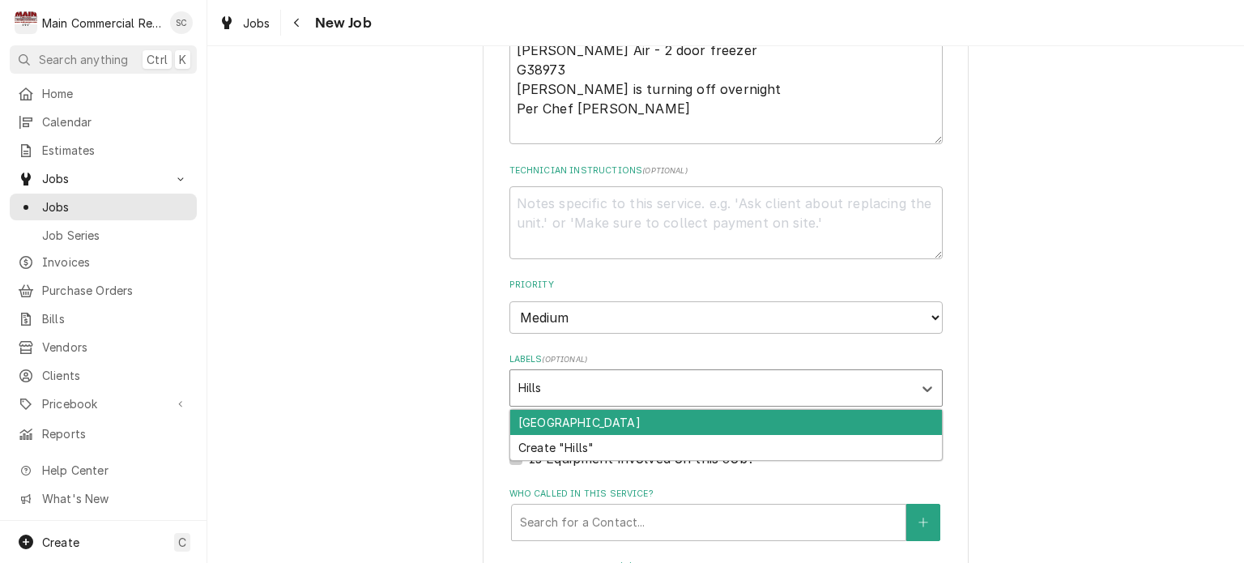
type input "Hillsb"
click at [635, 417] on div "[GEOGRAPHIC_DATA]" at bounding box center [726, 422] width 432 height 25
type textarea "x"
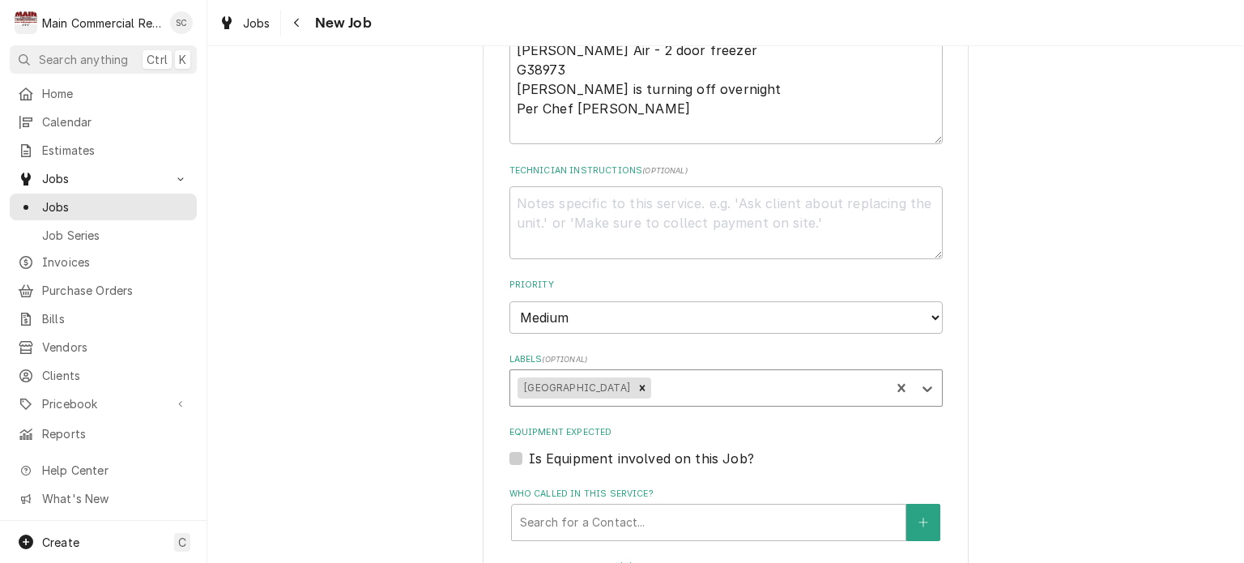
type textarea "x"
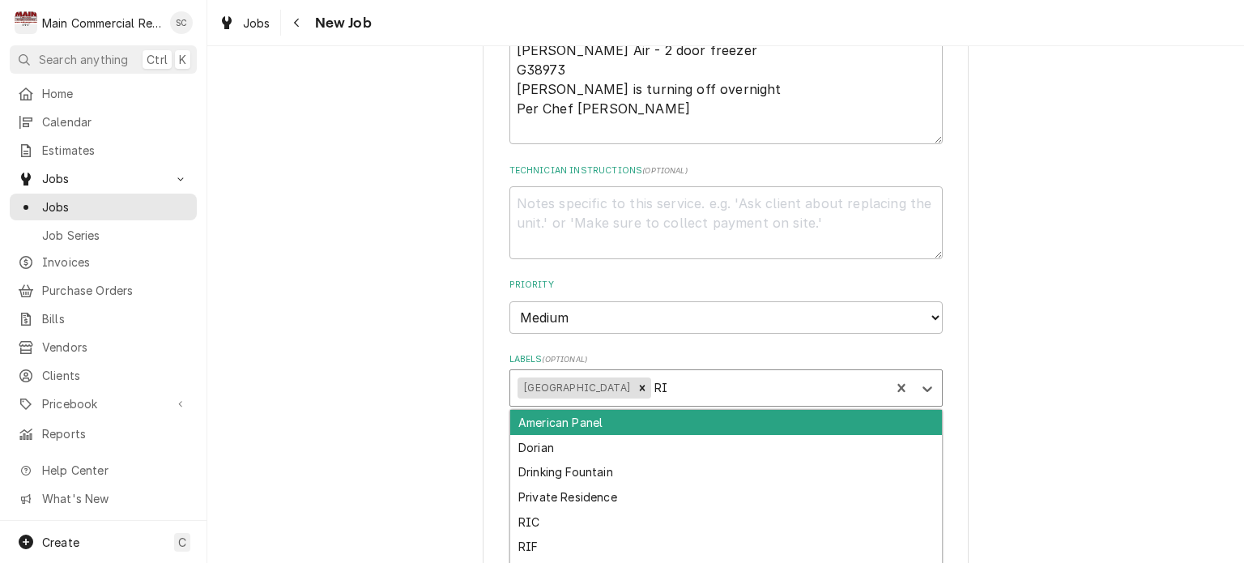
type input "RIF"
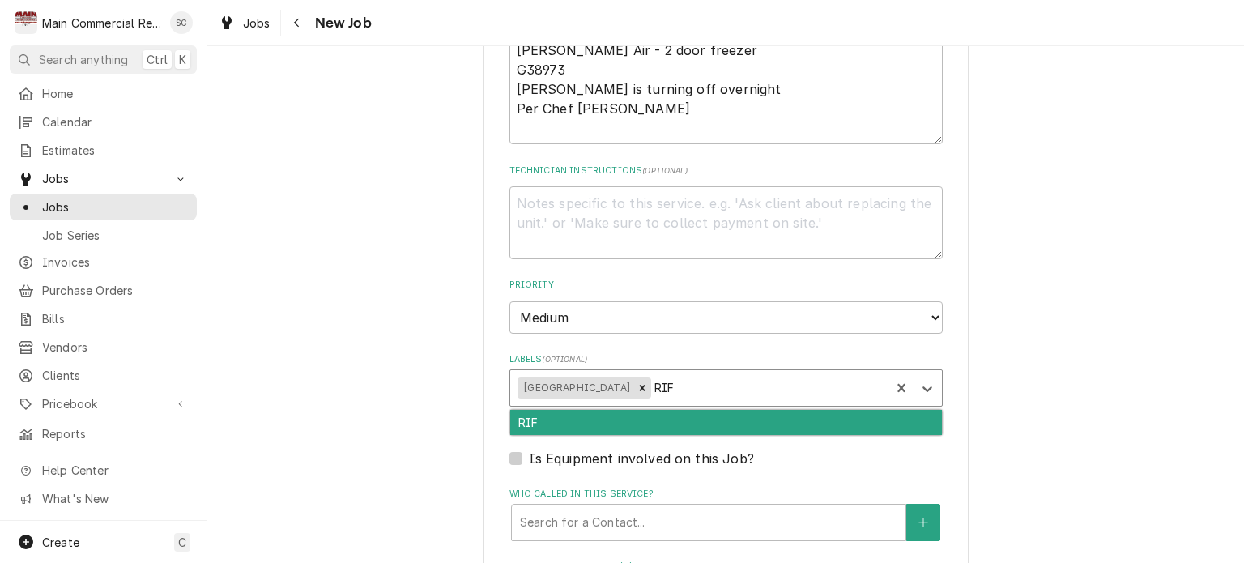
click at [629, 415] on div "RIF" at bounding box center [726, 422] width 432 height 25
type textarea "x"
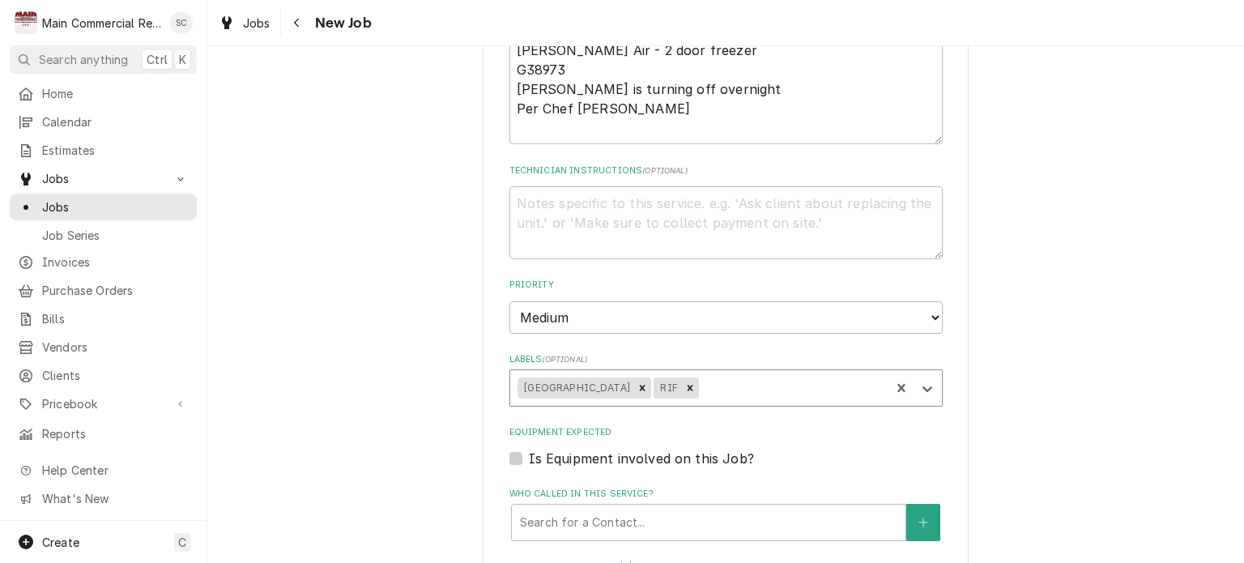
scroll to position [1134, 0]
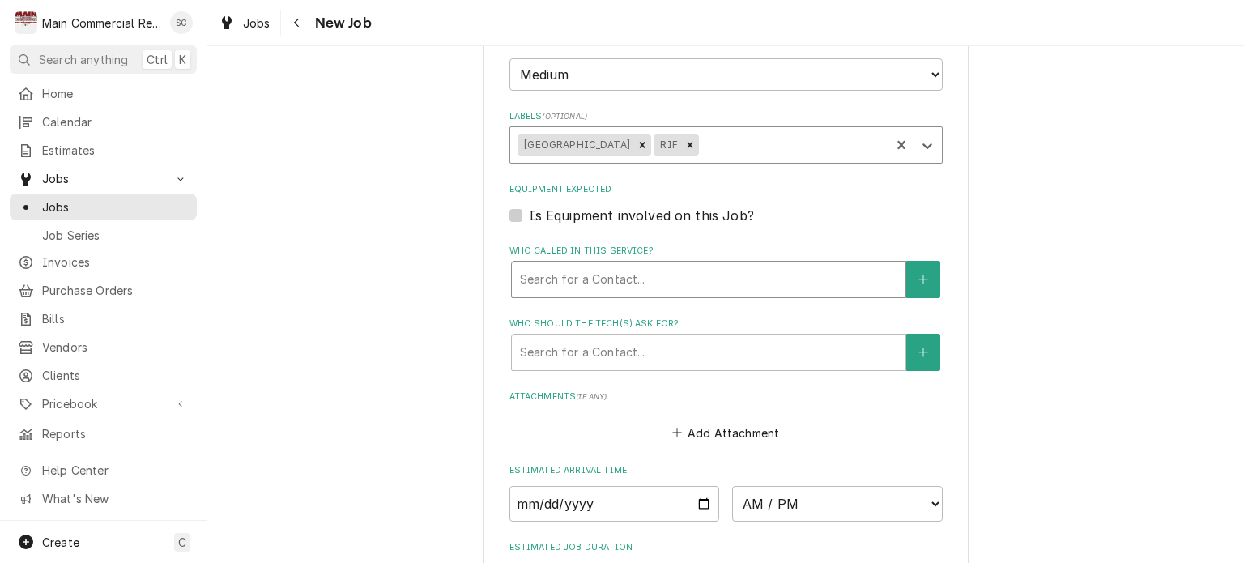
click at [615, 270] on div "Who called in this service?" at bounding box center [708, 279] width 377 height 29
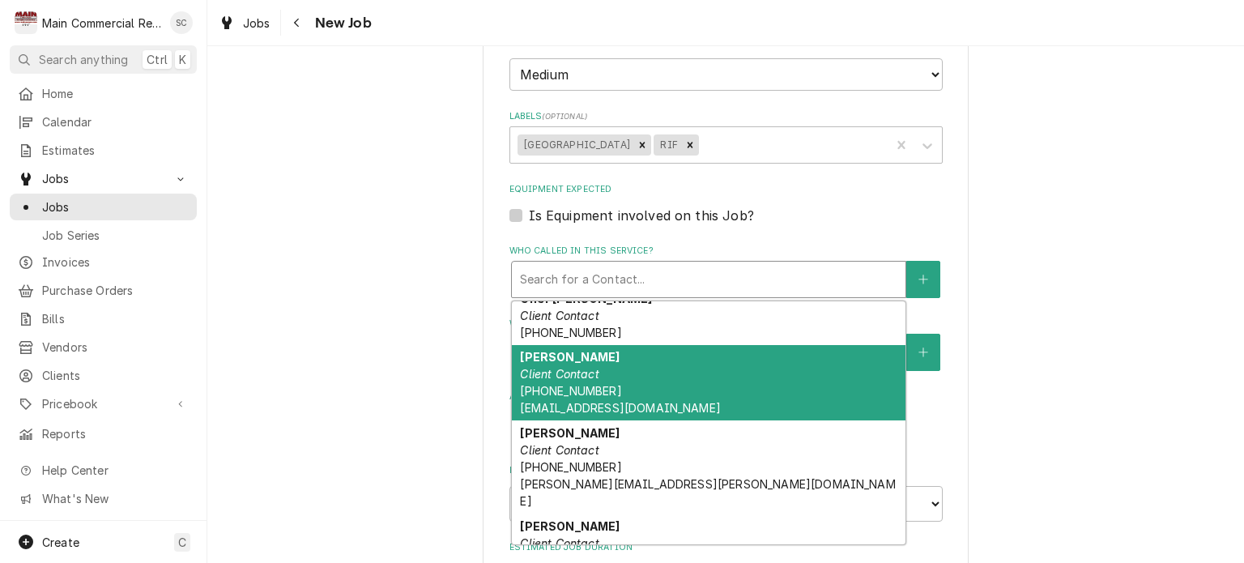
scroll to position [354, 0]
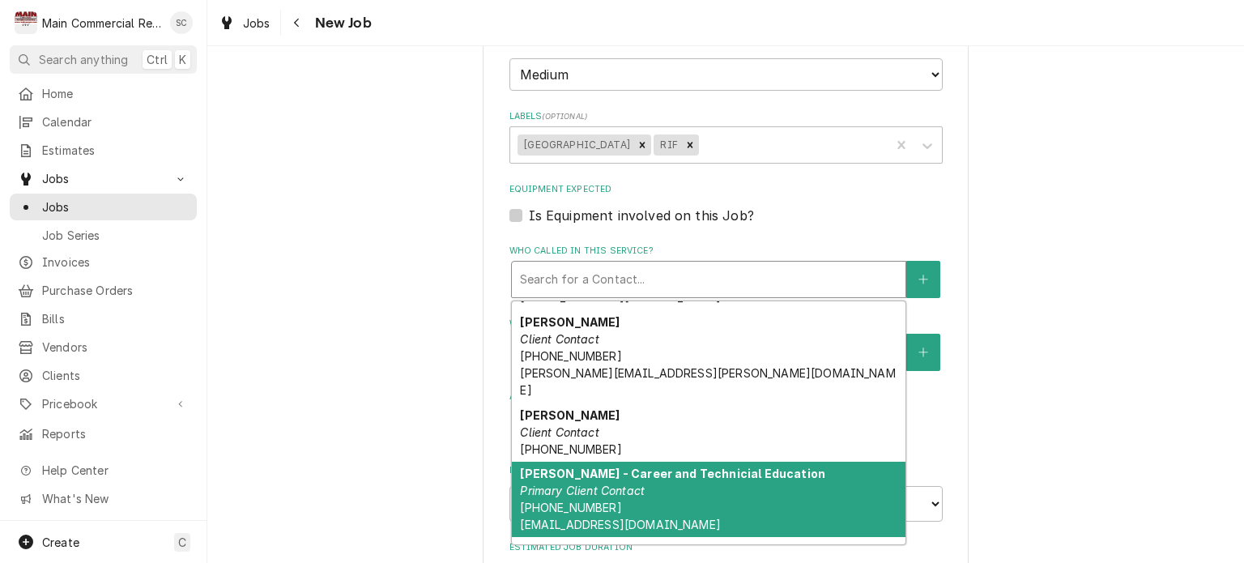
click at [683, 466] on strong "Terri Daniels - Career and Technicial Education" at bounding box center [672, 473] width 305 height 14
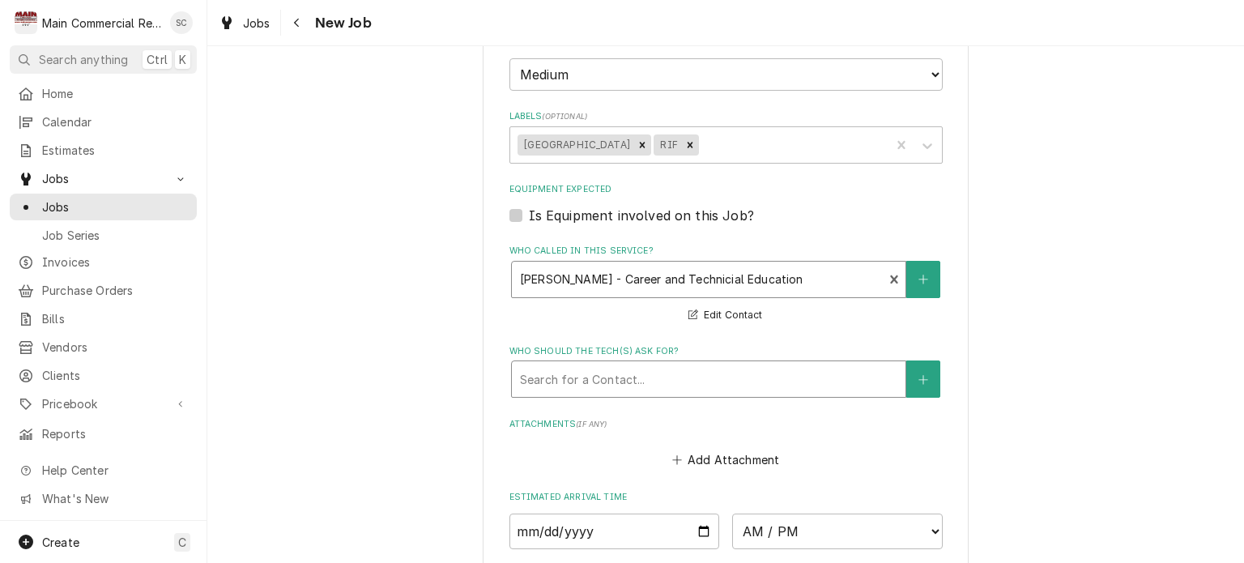
click at [663, 374] on div "Who should the tech(s) ask for?" at bounding box center [708, 378] width 377 height 29
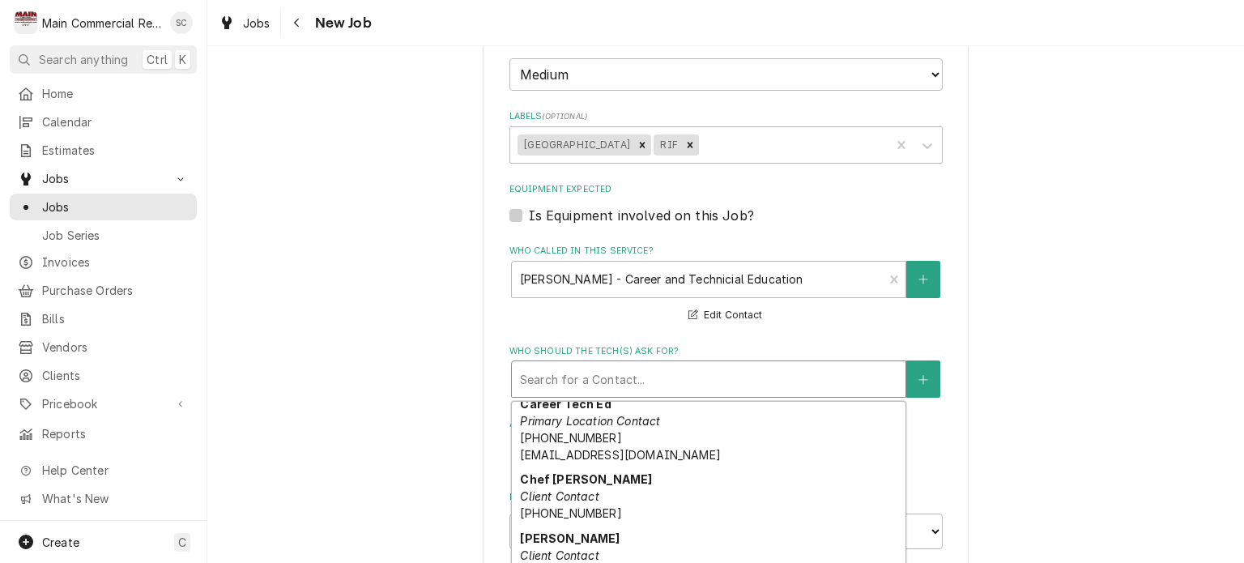
scroll to position [405, 0]
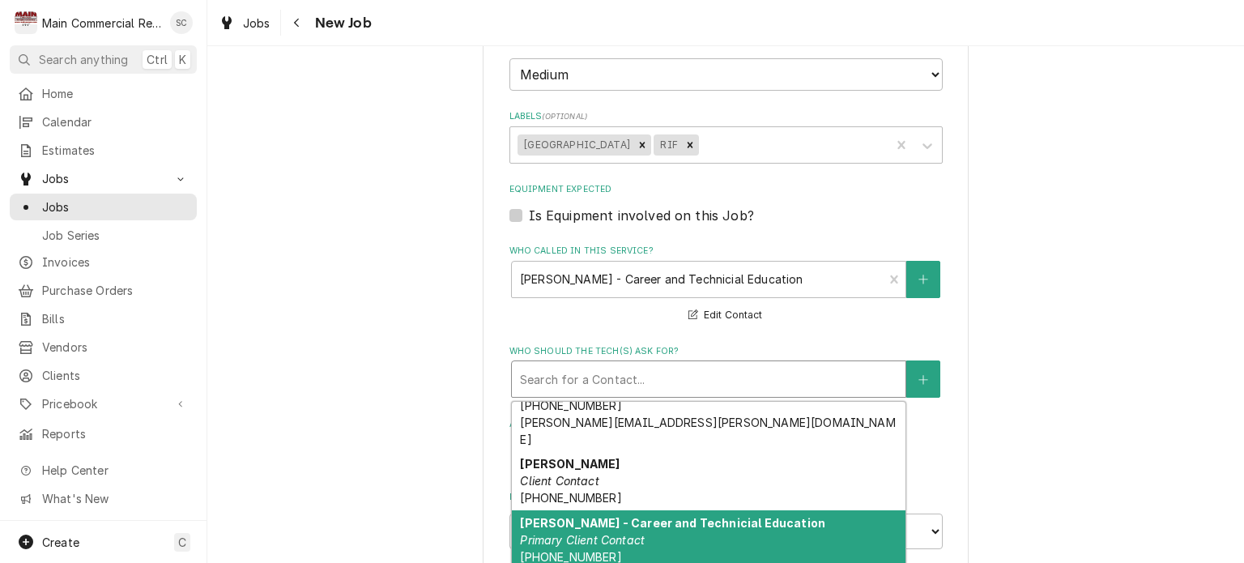
drag, startPoint x: 658, startPoint y: 503, endPoint x: 667, endPoint y: 503, distance: 9.7
click at [658, 510] on div "Terri Daniels - Career and Technicial Education Primary Client Contact (813) 23…" at bounding box center [709, 548] width 394 height 76
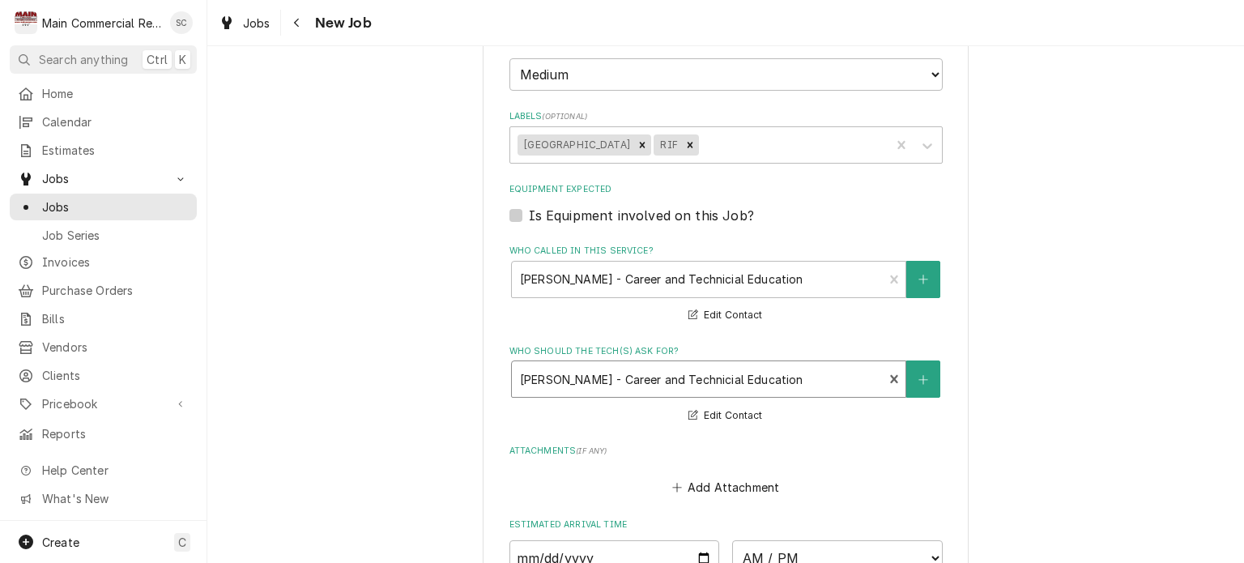
scroll to position [1377, 0]
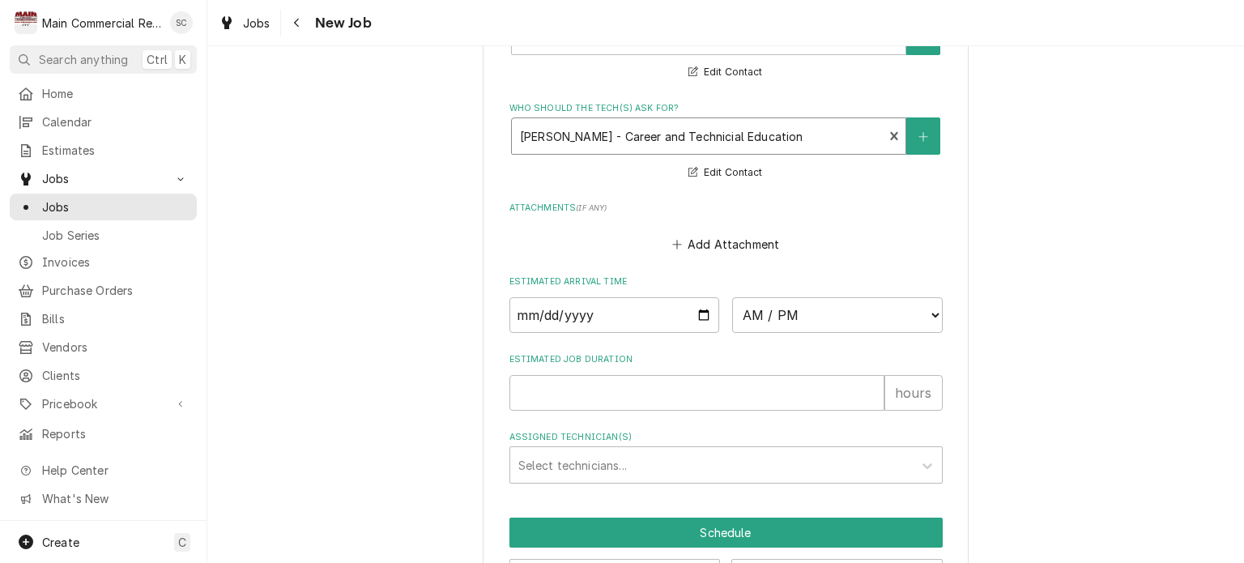
click at [745, 143] on div "Who should the tech(s) ask for?" at bounding box center [697, 135] width 355 height 29
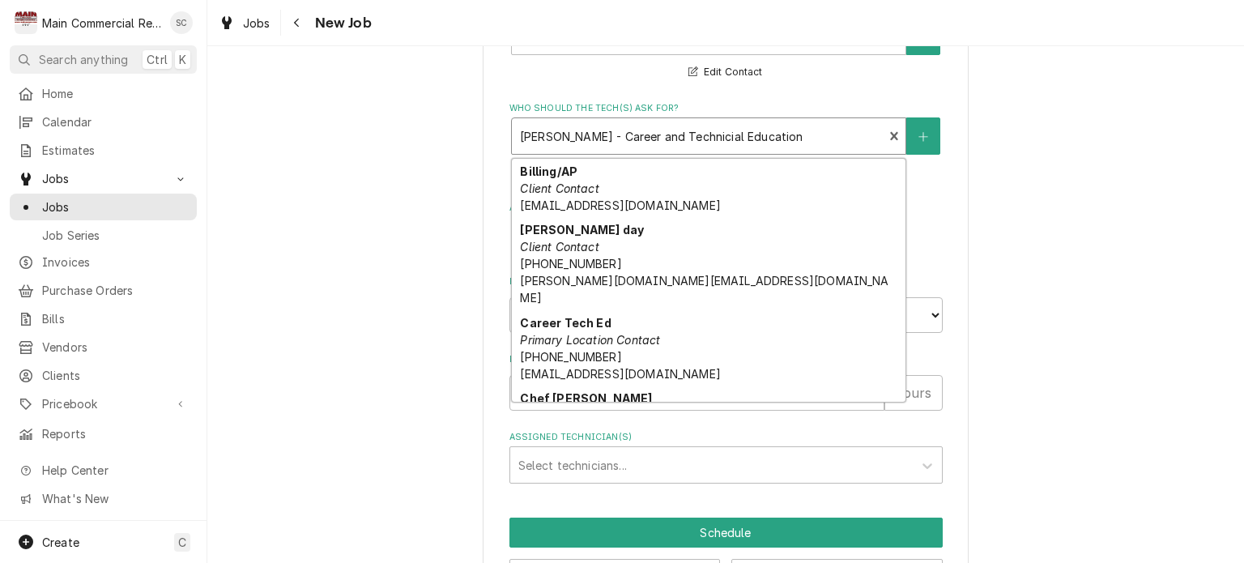
scroll to position [338, 0]
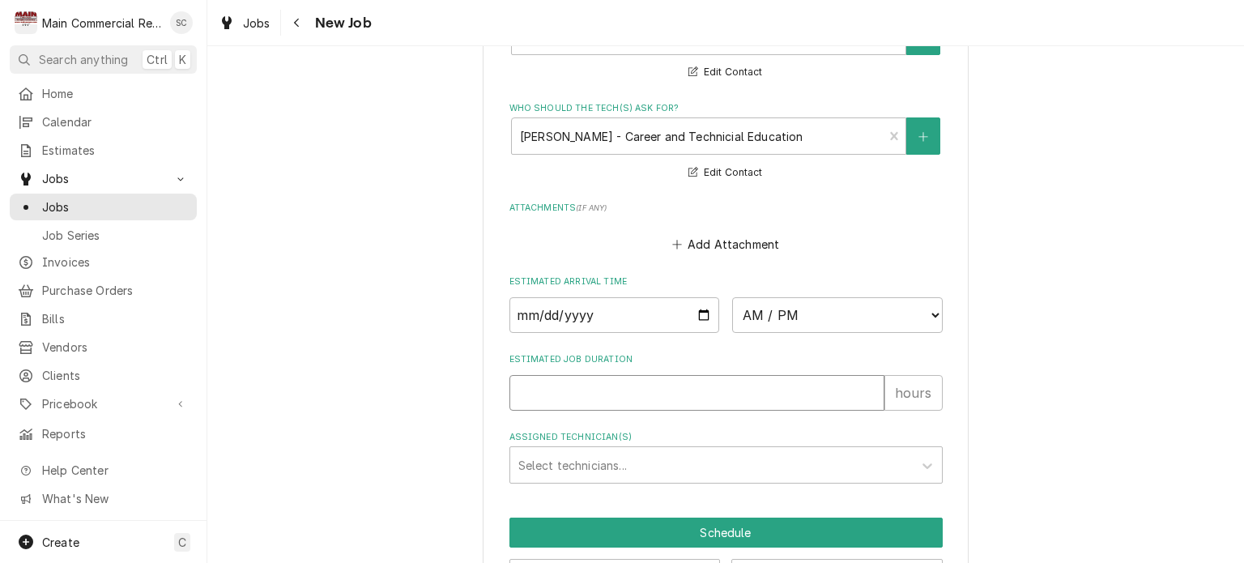
click at [680, 394] on input "Estimated Job Duration" at bounding box center [696, 393] width 375 height 36
type textarea "x"
type input "2"
type textarea "x"
type input "2"
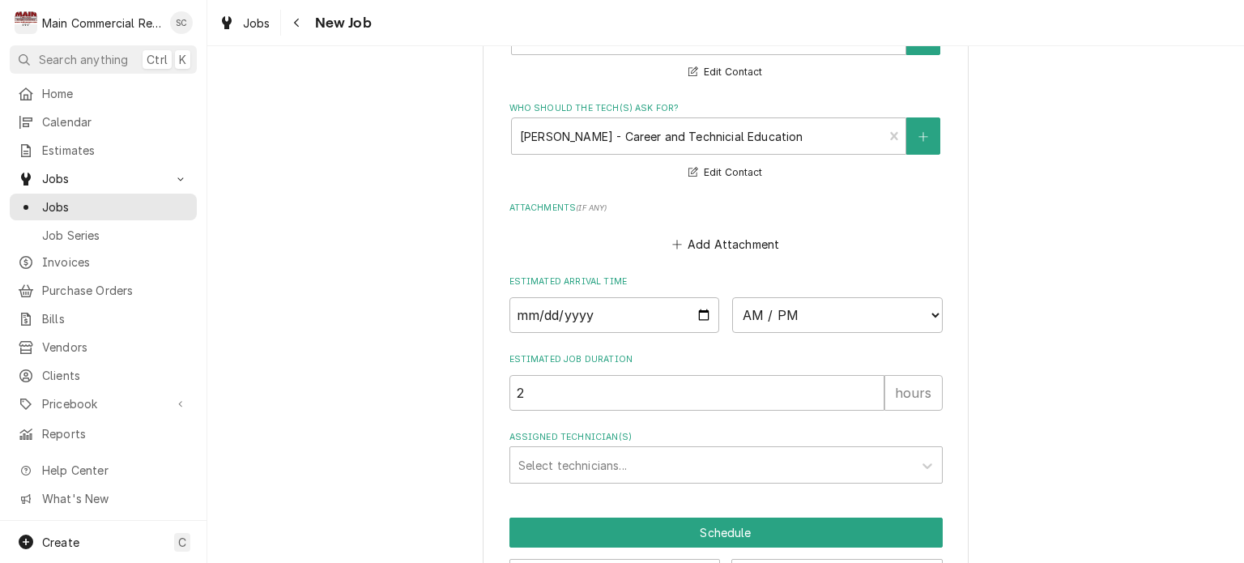
drag, startPoint x: 1037, startPoint y: 446, endPoint x: 1045, endPoint y: 443, distance: 8.7
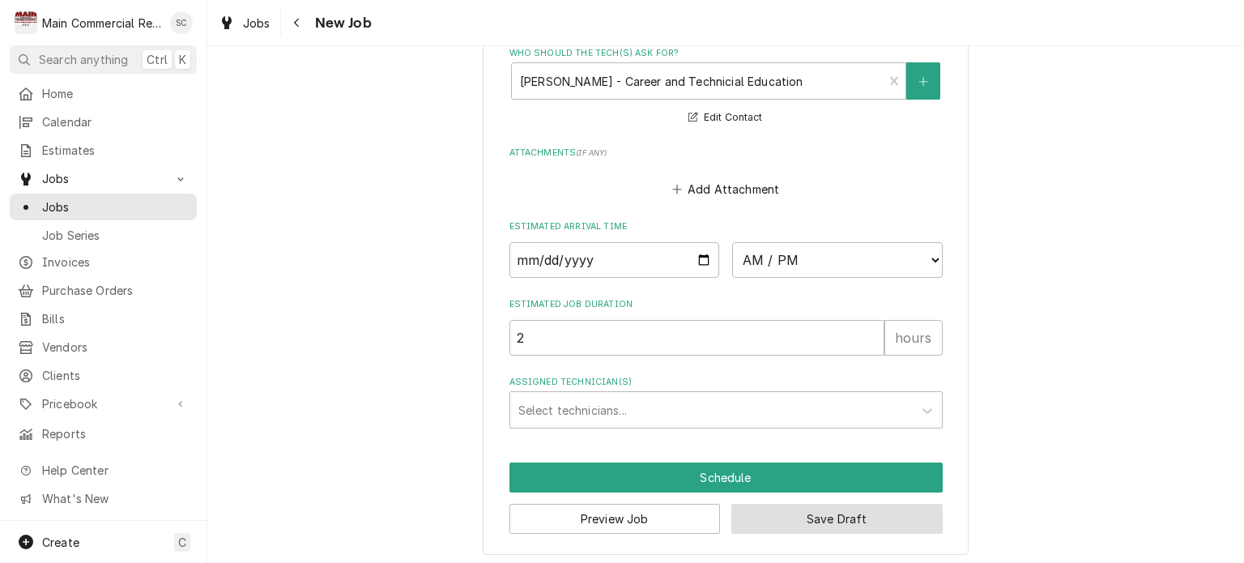
click at [806, 511] on button "Save Draft" at bounding box center [836, 519] width 211 height 30
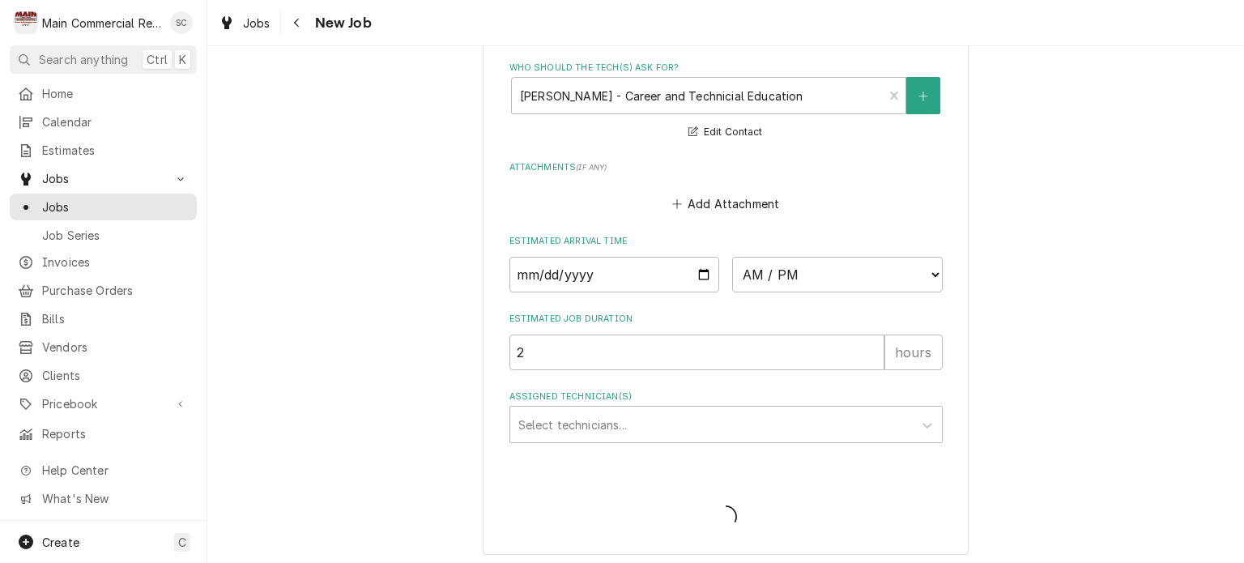
type textarea "x"
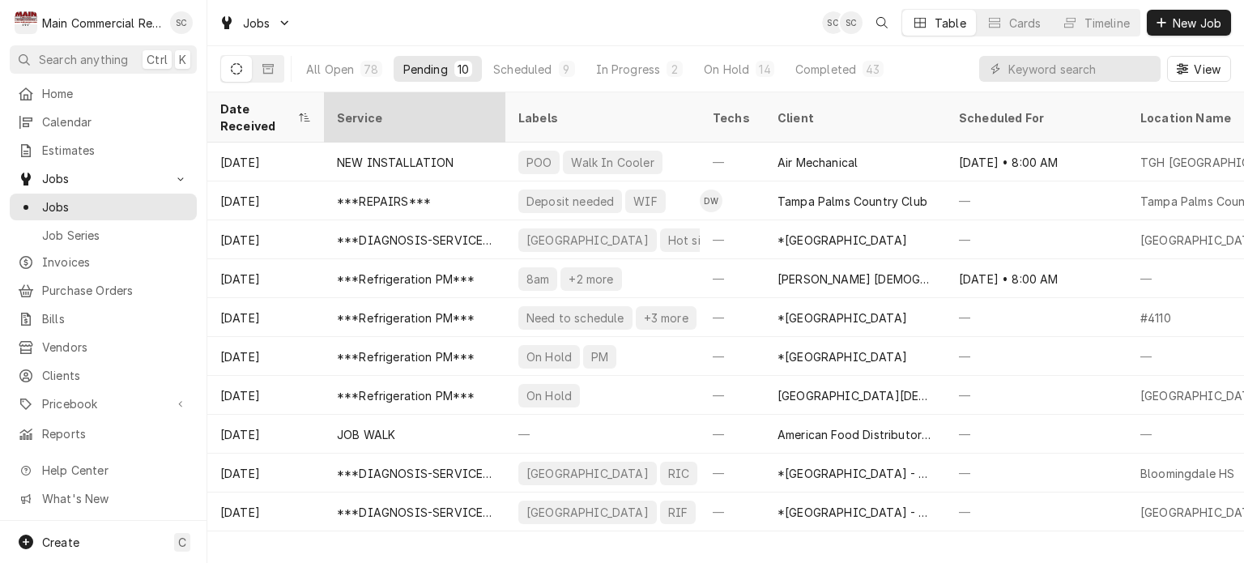
click at [462, 109] on div "Service" at bounding box center [413, 117] width 152 height 17
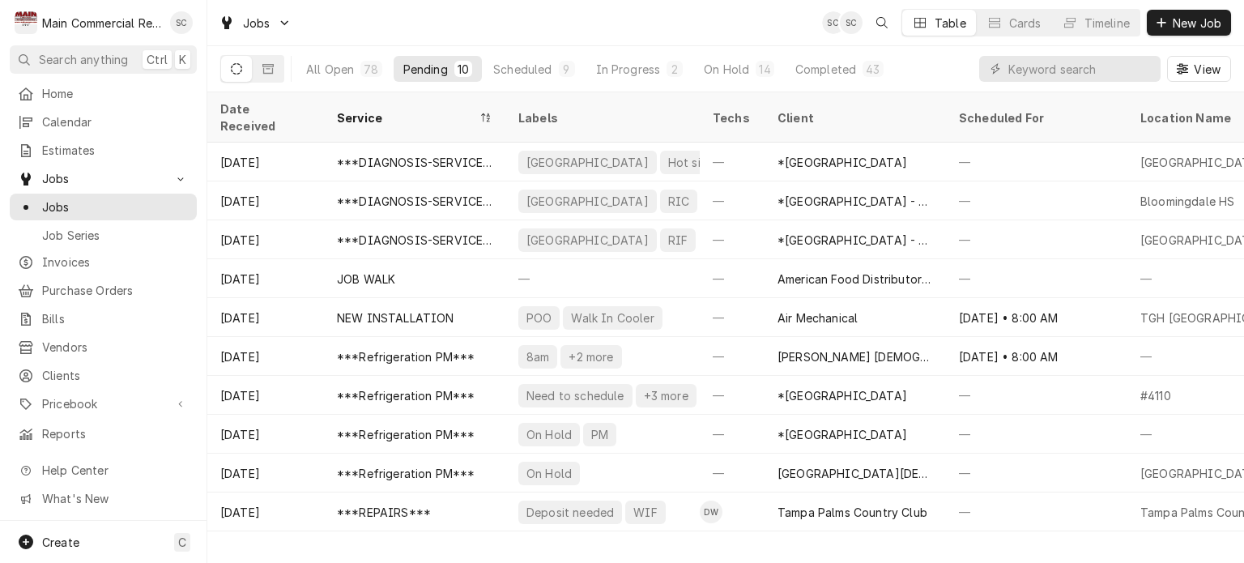
click at [462, 109] on div "Service" at bounding box center [406, 117] width 139 height 17
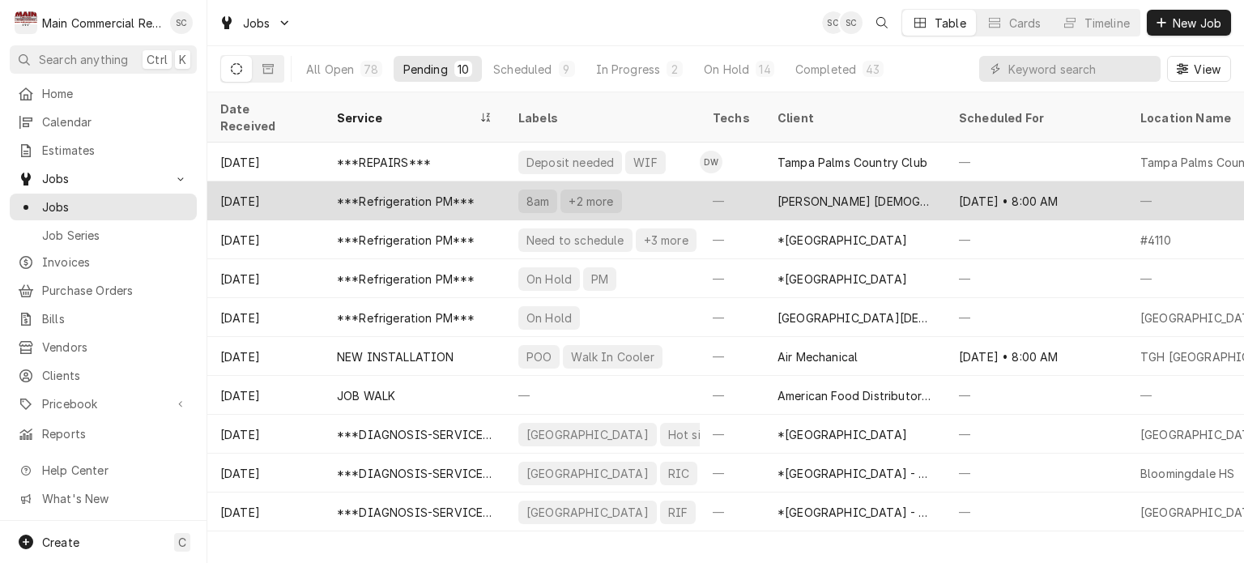
click at [476, 181] on div "***Refrigeration PM***" at bounding box center [414, 200] width 181 height 39
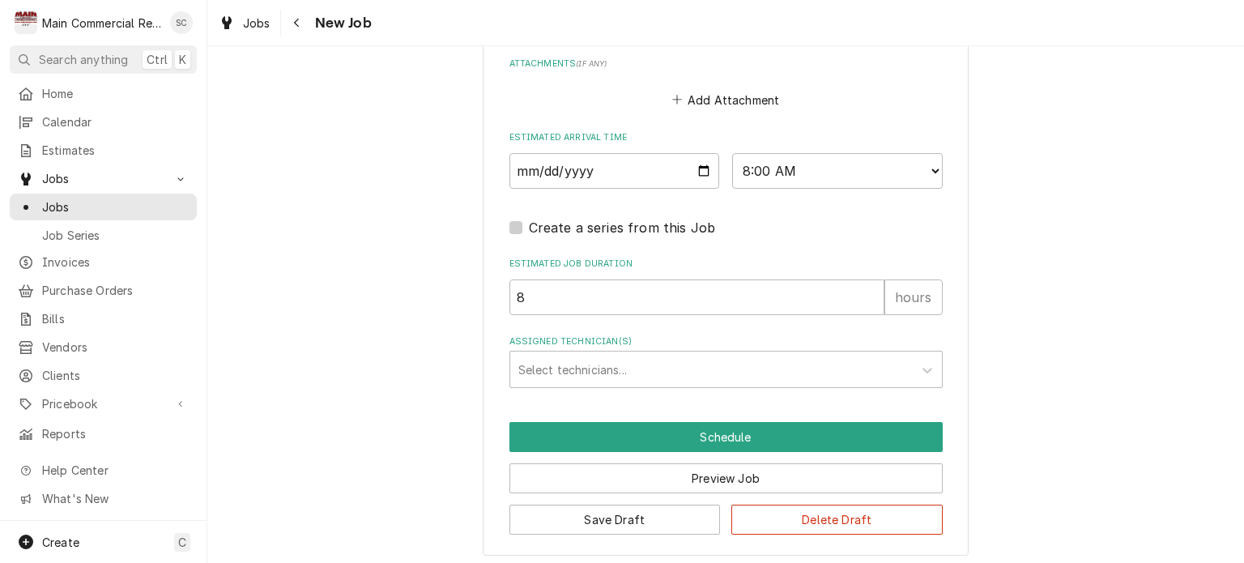
scroll to position [1091, 0]
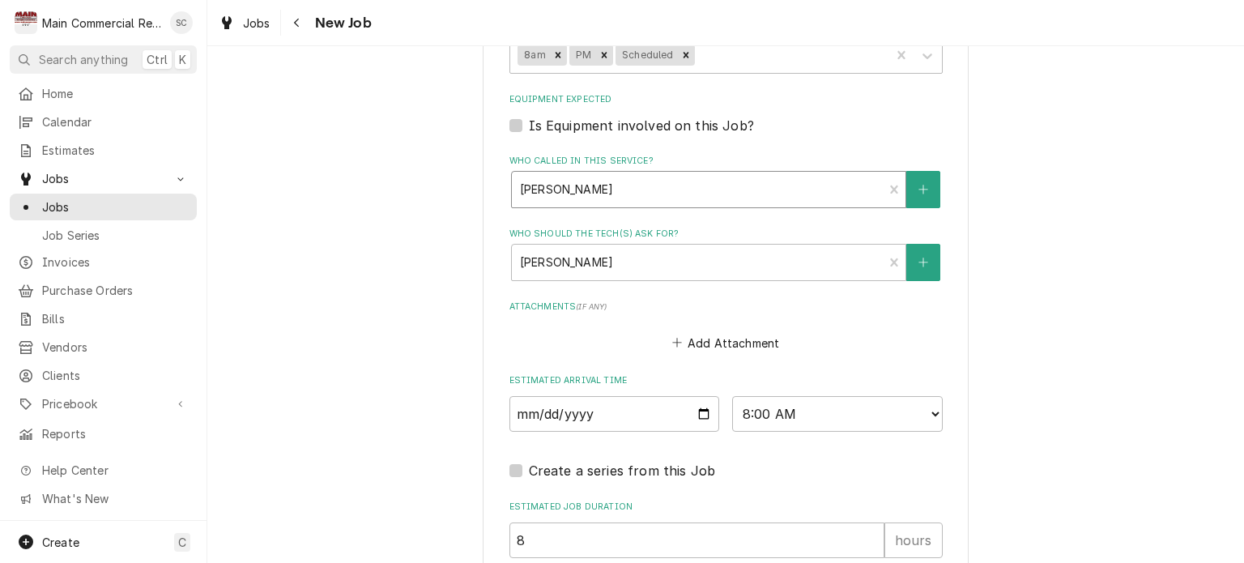
click at [819, 185] on div "Who called in this service?" at bounding box center [697, 189] width 355 height 29
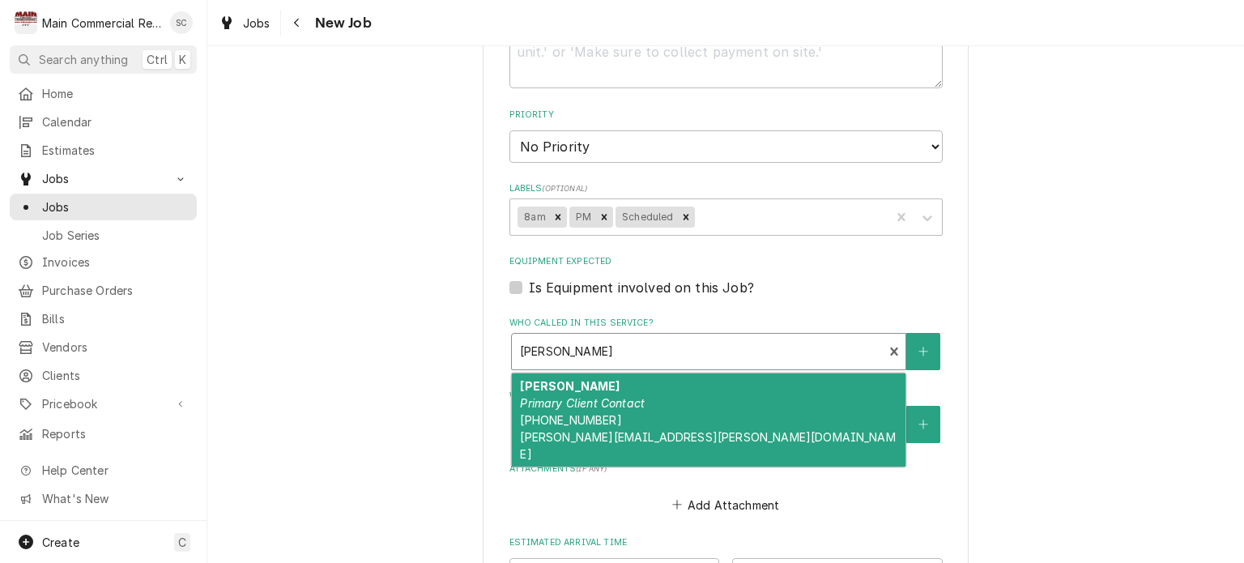
scroll to position [767, 0]
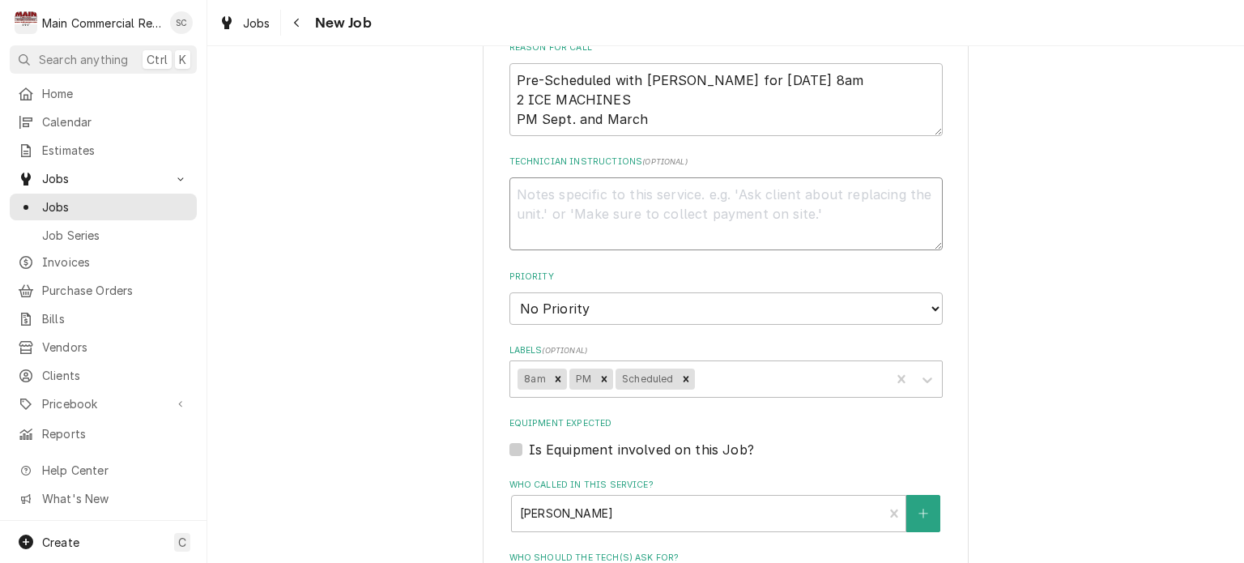
click at [764, 196] on textarea "Technician Instructions ( optional )" at bounding box center [725, 213] width 433 height 73
type textarea "x"
type textarea "N"
type textarea "x"
type textarea "Ne"
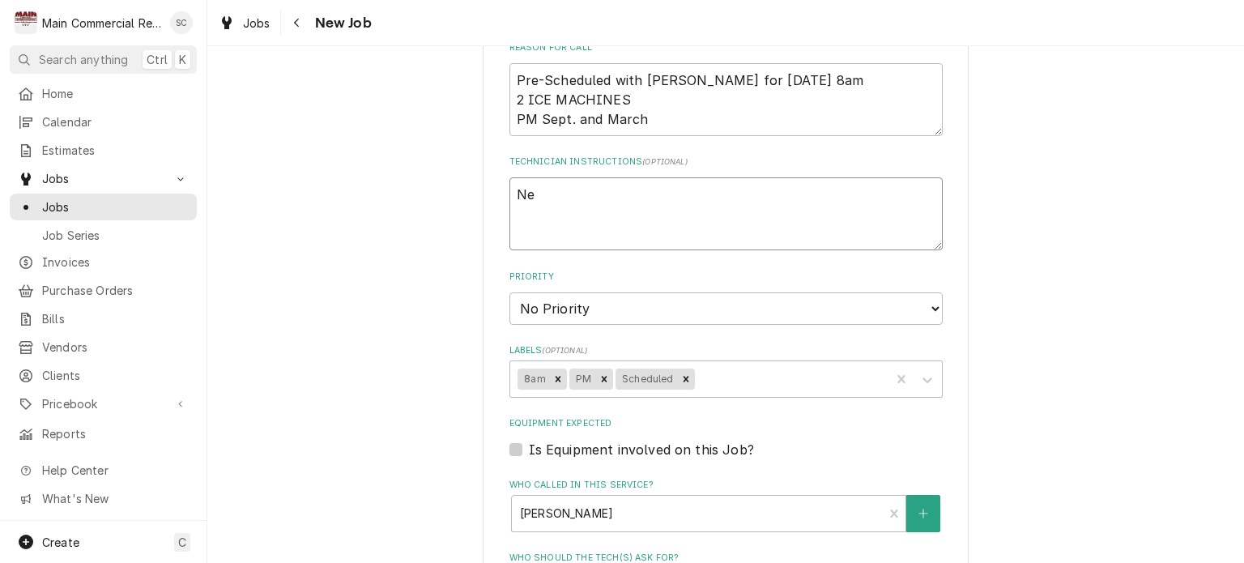
type textarea "x"
type textarea "Nee"
type textarea "x"
type textarea "Need"
type textarea "x"
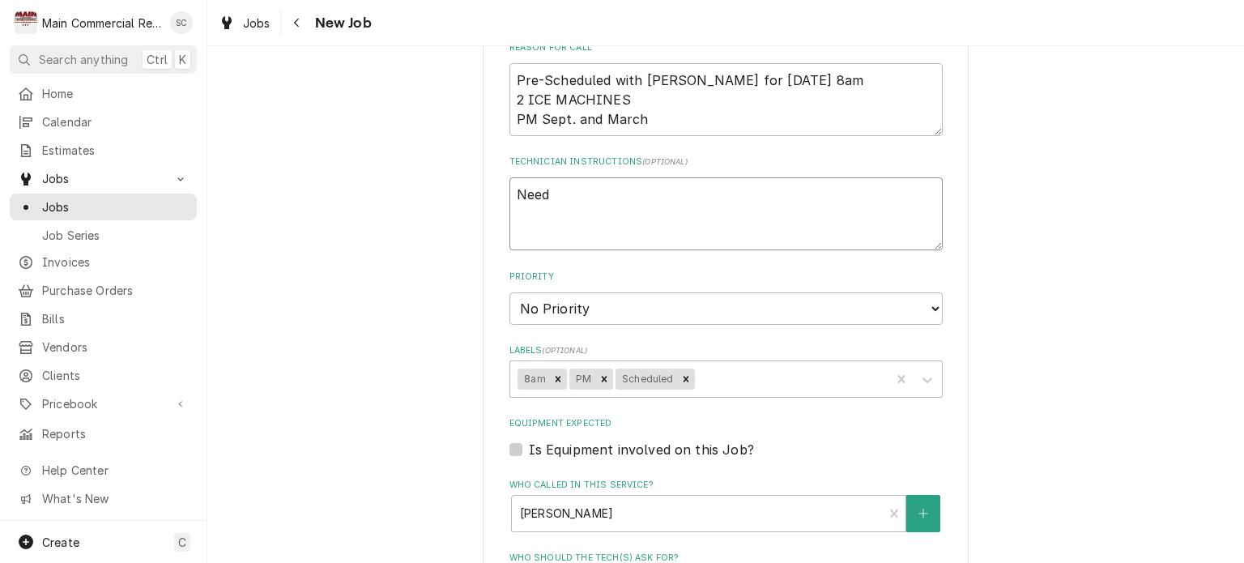
type textarea "Needs"
type textarea "x"
type textarea "Needs"
type textarea "x"
type textarea "Needs t"
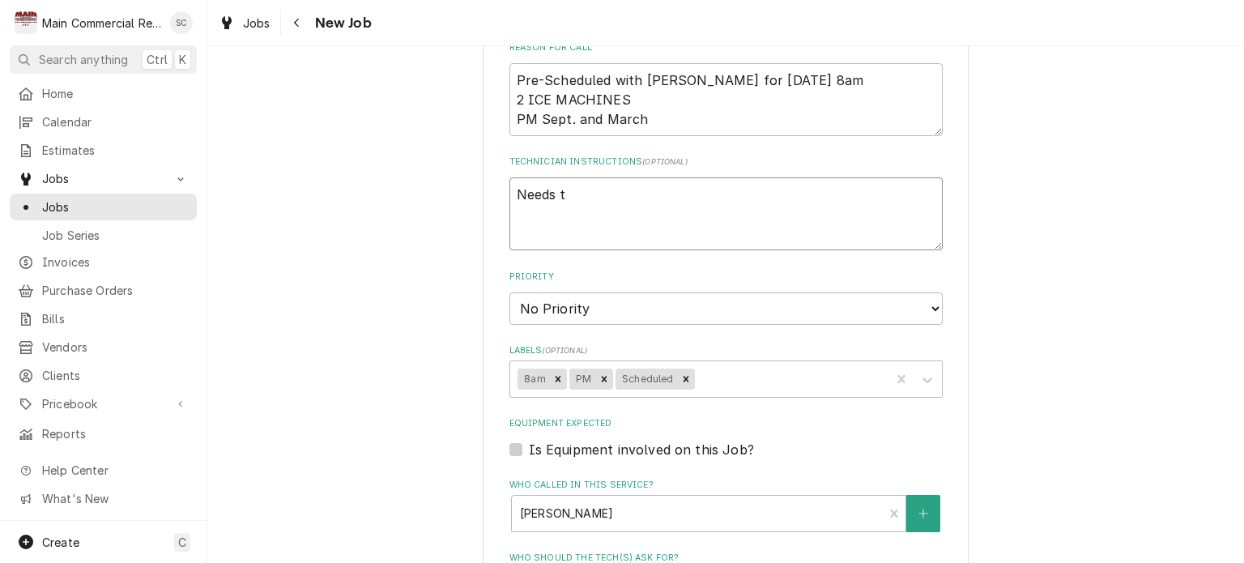
type textarea "x"
type textarea "Needs to"
type textarea "x"
type textarea "Needs to"
type textarea "x"
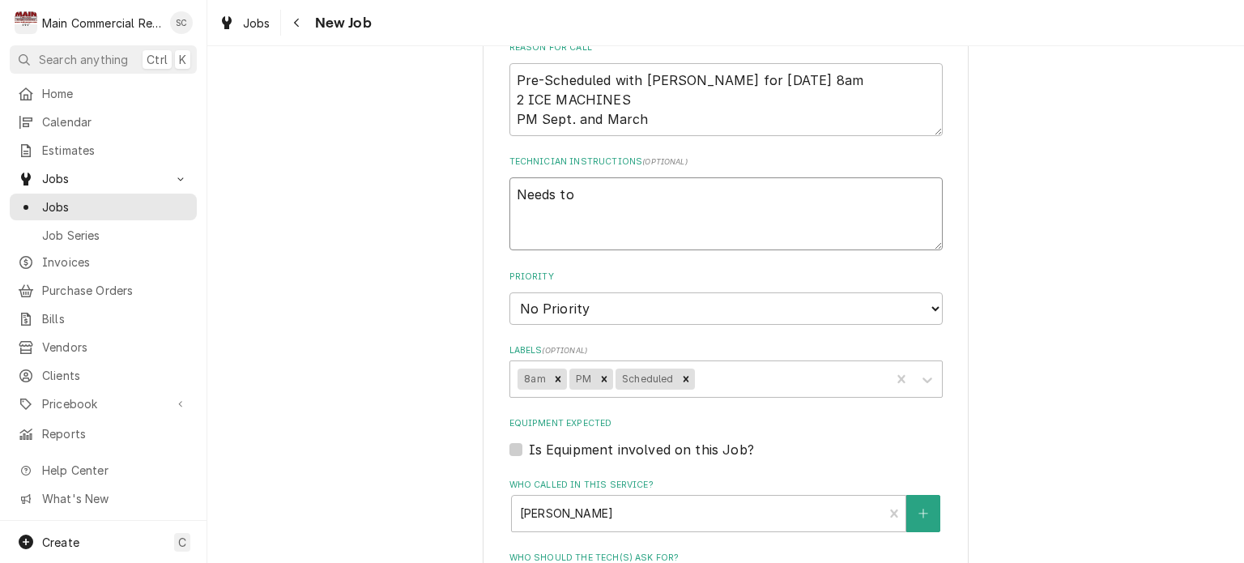
type textarea "Needs to b"
type textarea "x"
type textarea "Needs to be"
type textarea "x"
type textarea "Needs to be"
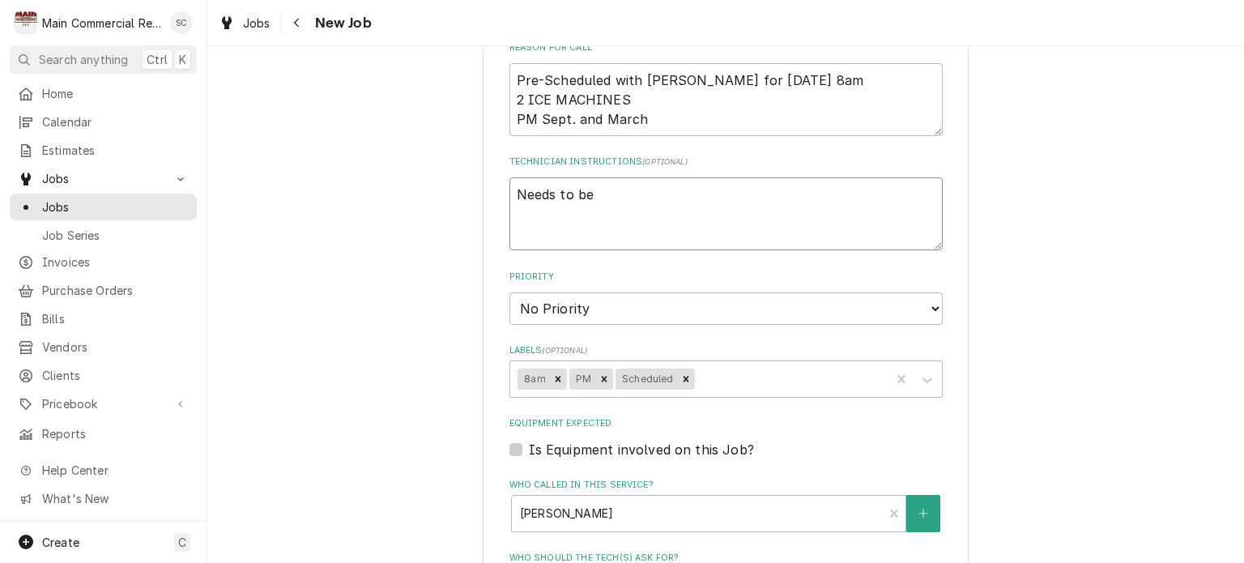
type textarea "x"
type textarea "Needs to be T"
type textarea "x"
type textarea "Needs to be Tu"
type textarea "x"
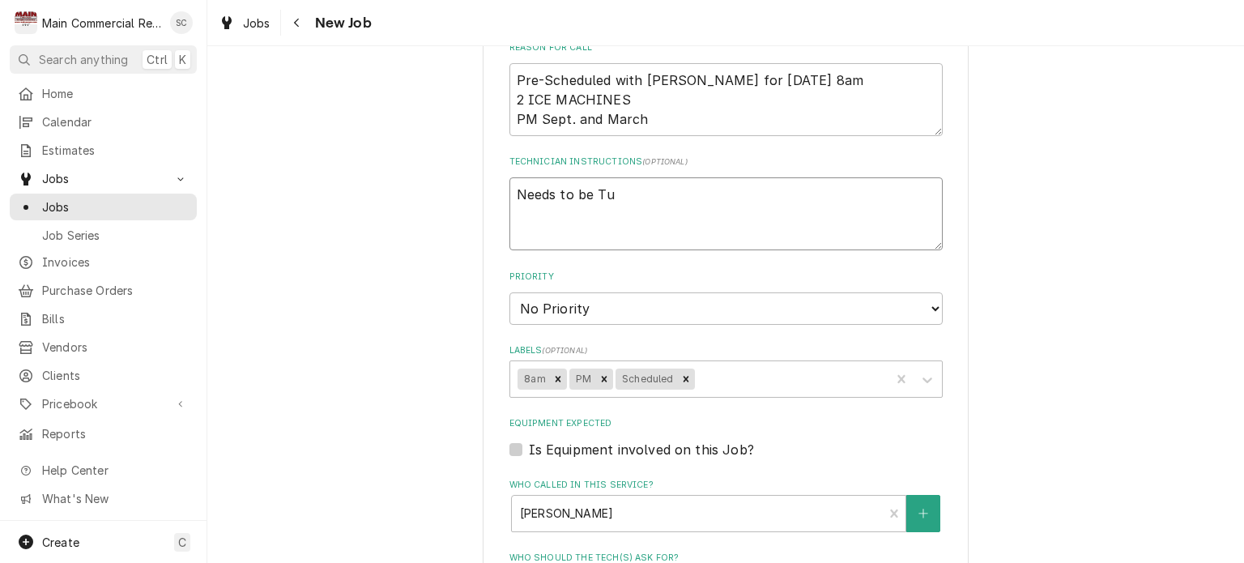
type textarea "Needs to be Tue"
type textarea "x"
type textarea "Needs to be Tues"
type textarea "x"
type textarea "Needs to be Tuesd"
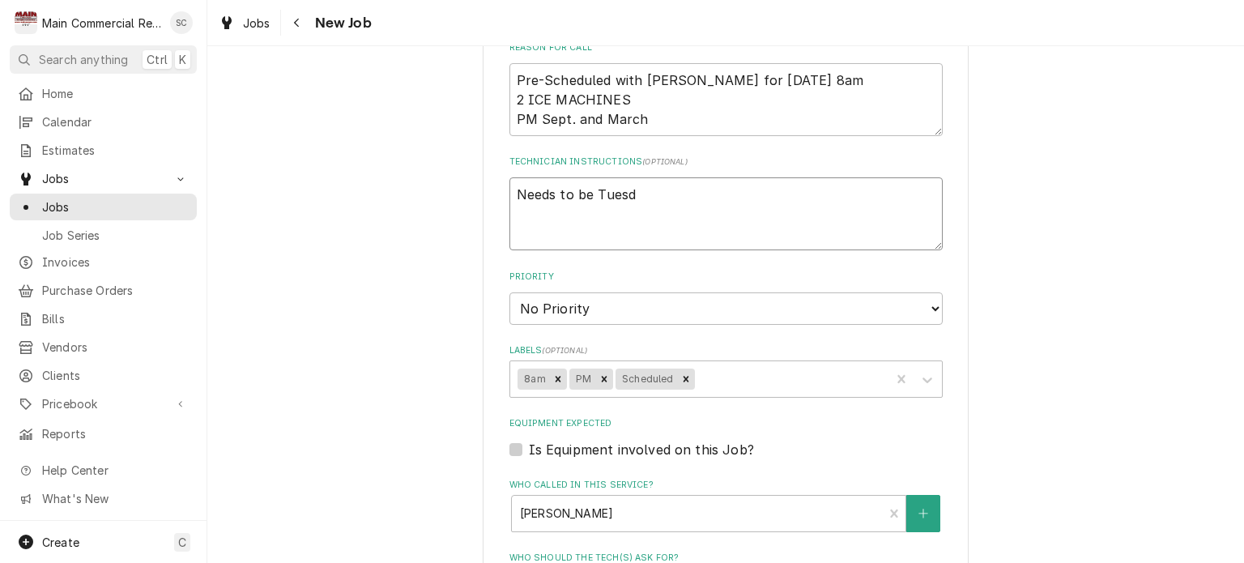
type textarea "x"
type textarea "Needs to be Tuesda"
type textarea "x"
type textarea "Needs to be Tuesday"
type textarea "x"
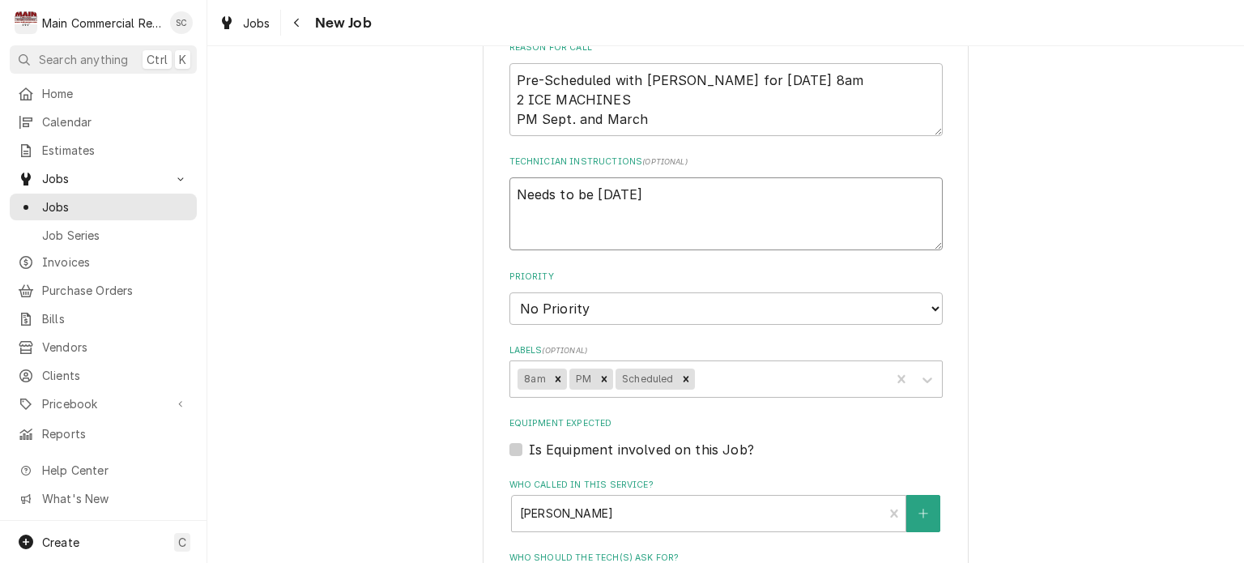
type textarea "Needs to be Tuesday"
type textarea "x"
type textarea "Needs to be Tuesday"
type textarea "x"
type textarea "Needs to be Tuesday."
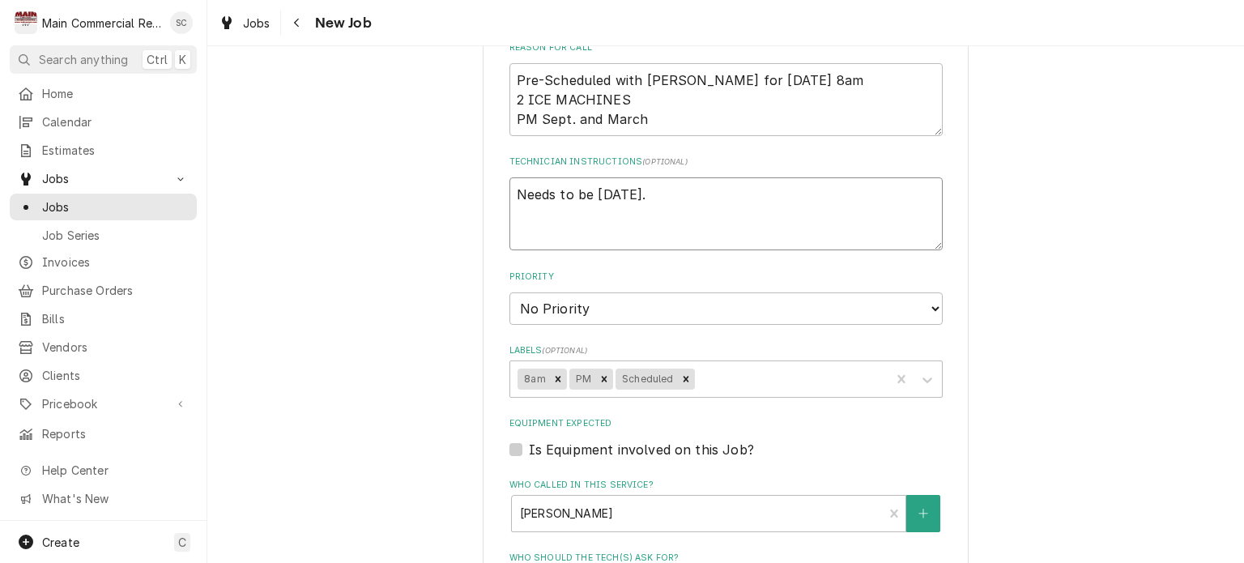
type textarea "x"
type textarea "Needs to be Tuesday."
type textarea "x"
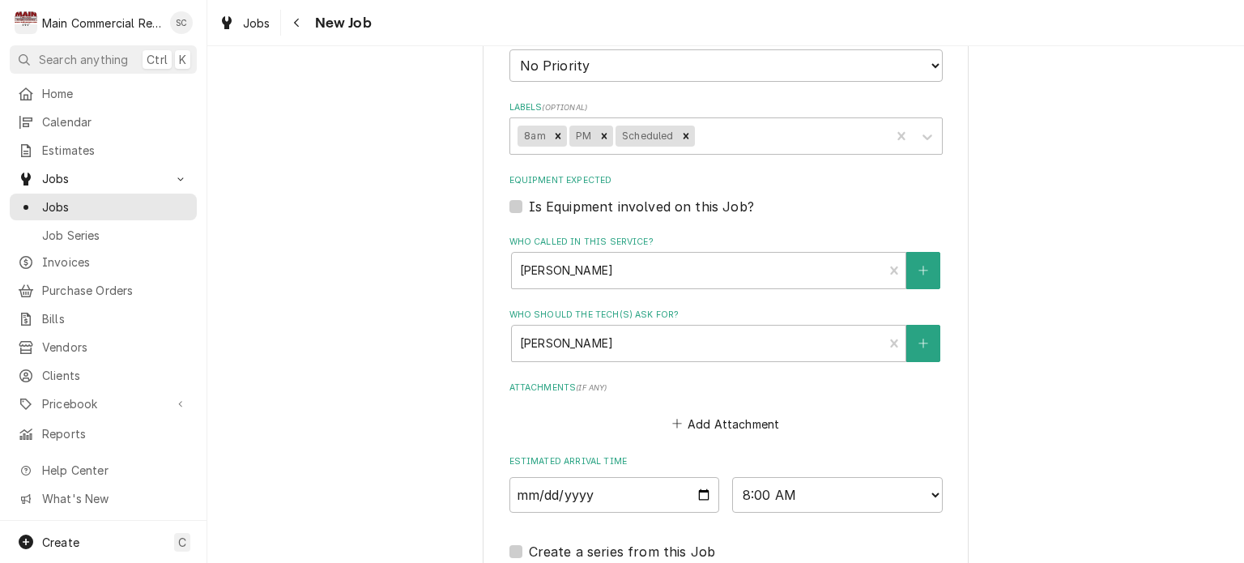
scroll to position [1334, 0]
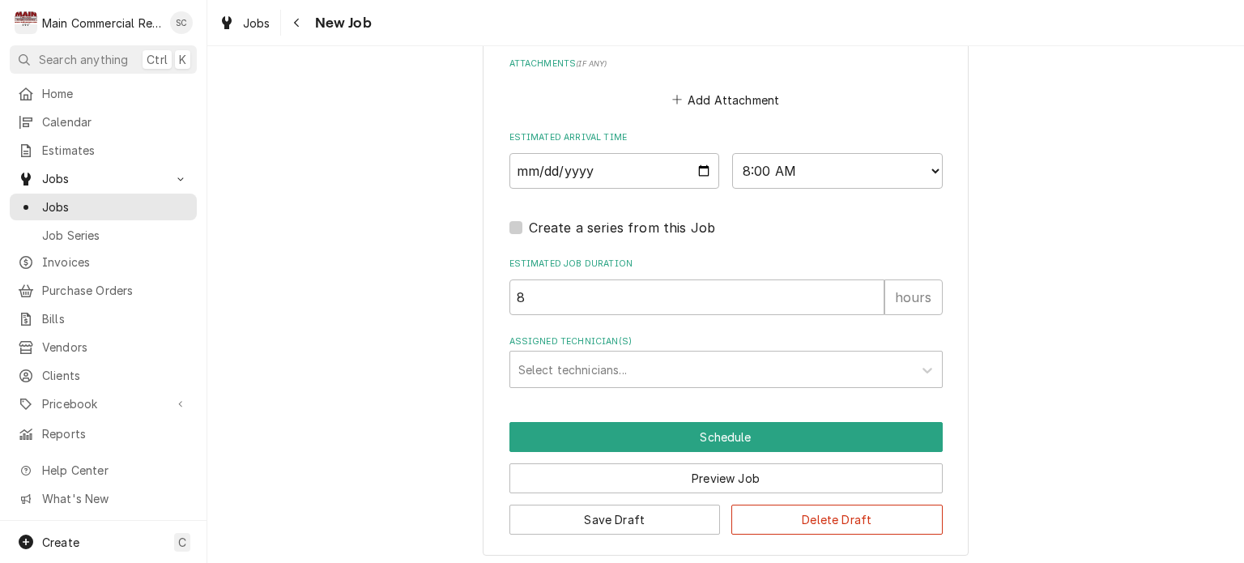
type textarea "Needs to be Tuesday."
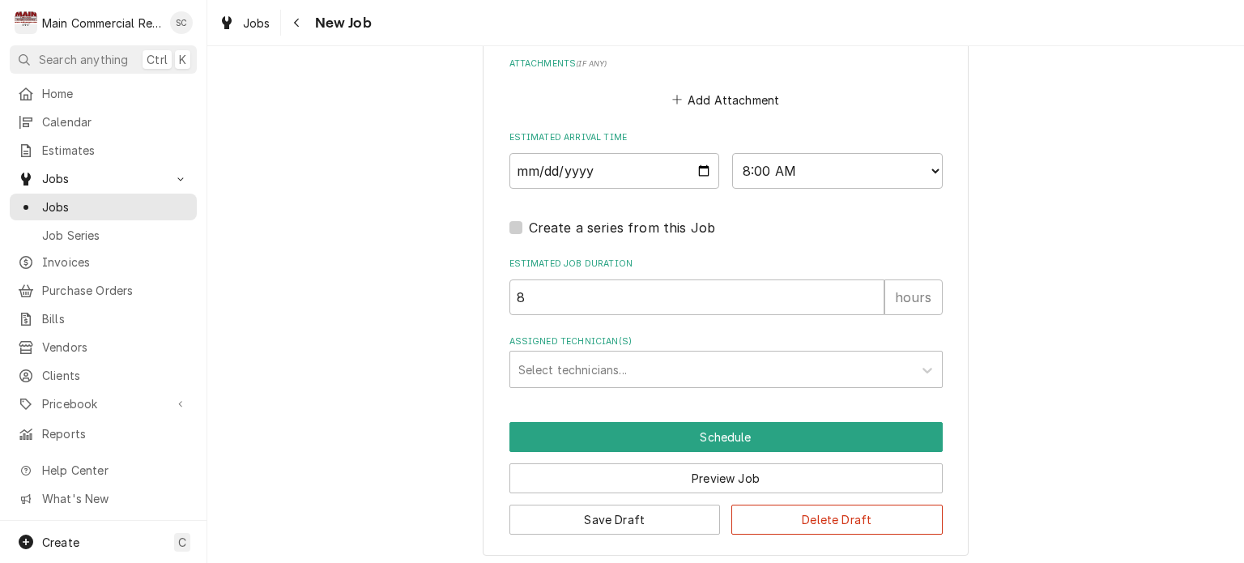
click at [707, 369] on div "Assigned Technician(s)" at bounding box center [711, 369] width 386 height 29
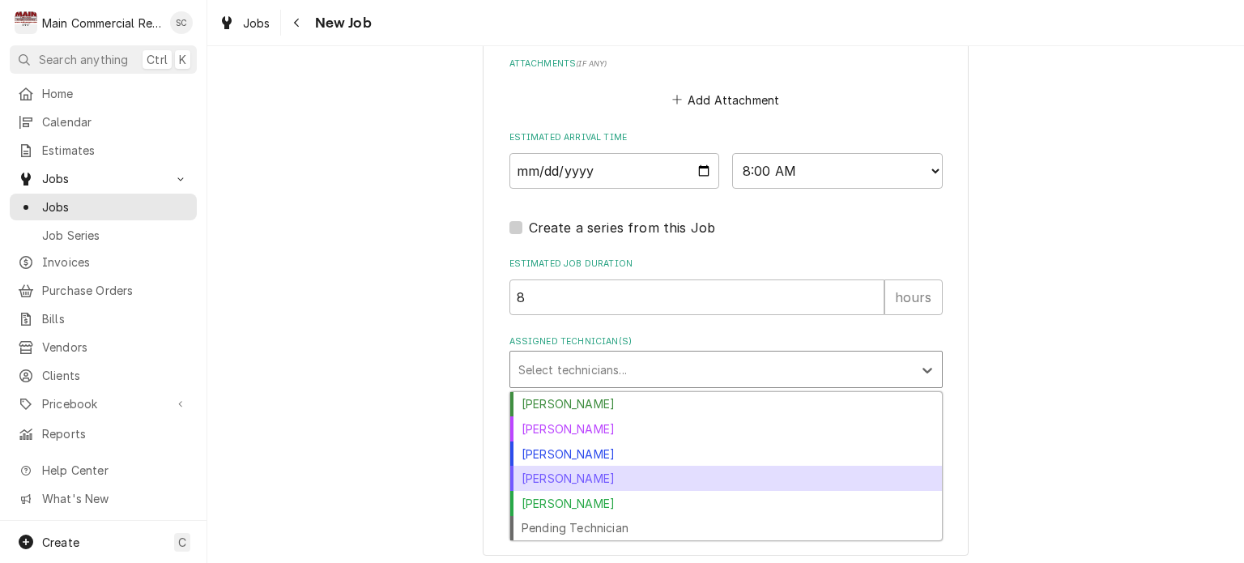
click at [627, 480] on div "[PERSON_NAME]" at bounding box center [726, 478] width 432 height 25
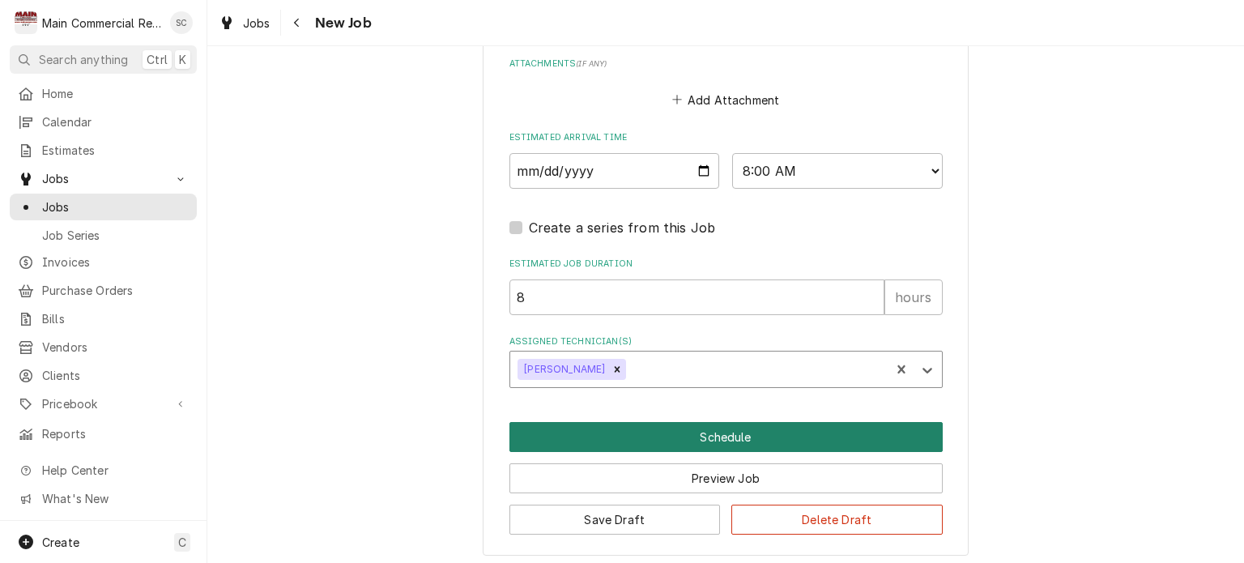
click at [689, 429] on button "Schedule" at bounding box center [725, 437] width 433 height 30
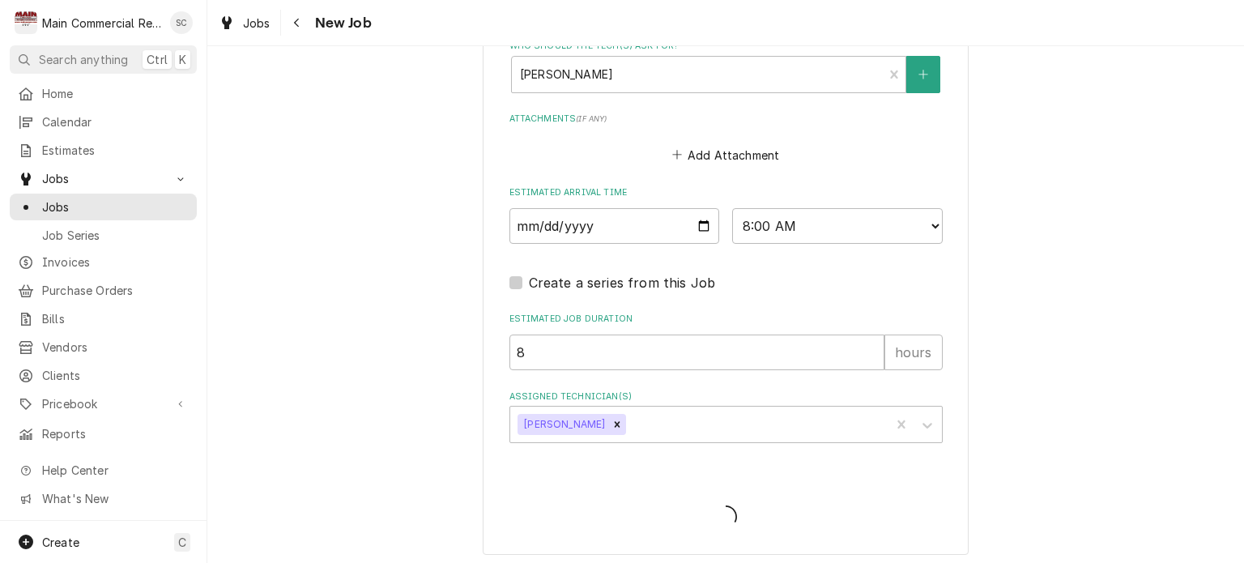
type textarea "x"
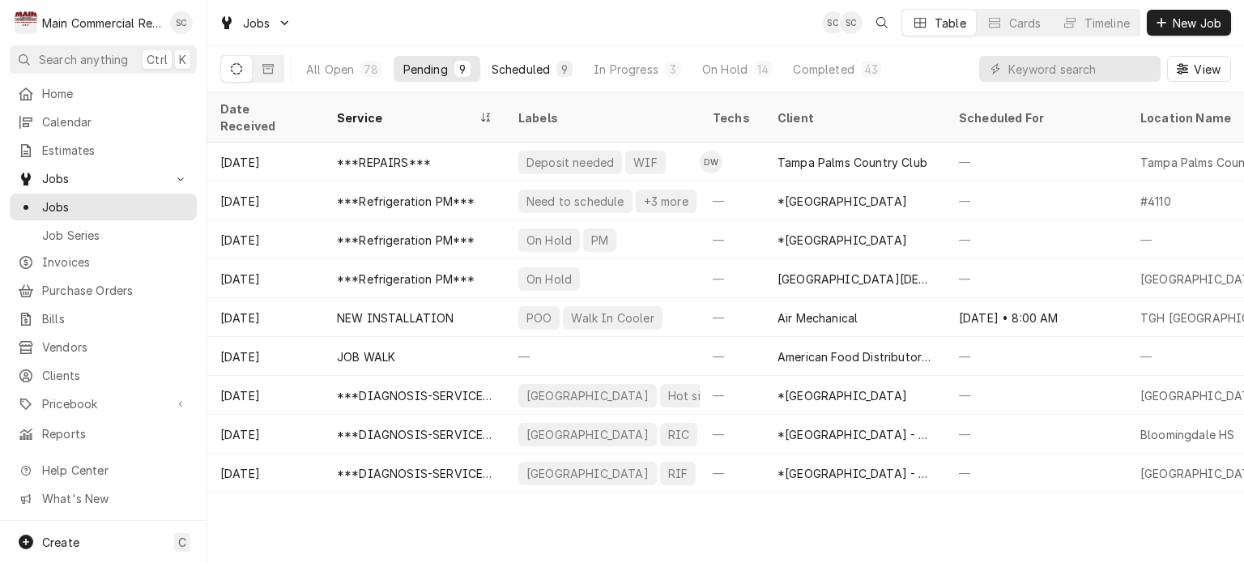
click at [525, 65] on div "Scheduled" at bounding box center [521, 69] width 58 height 17
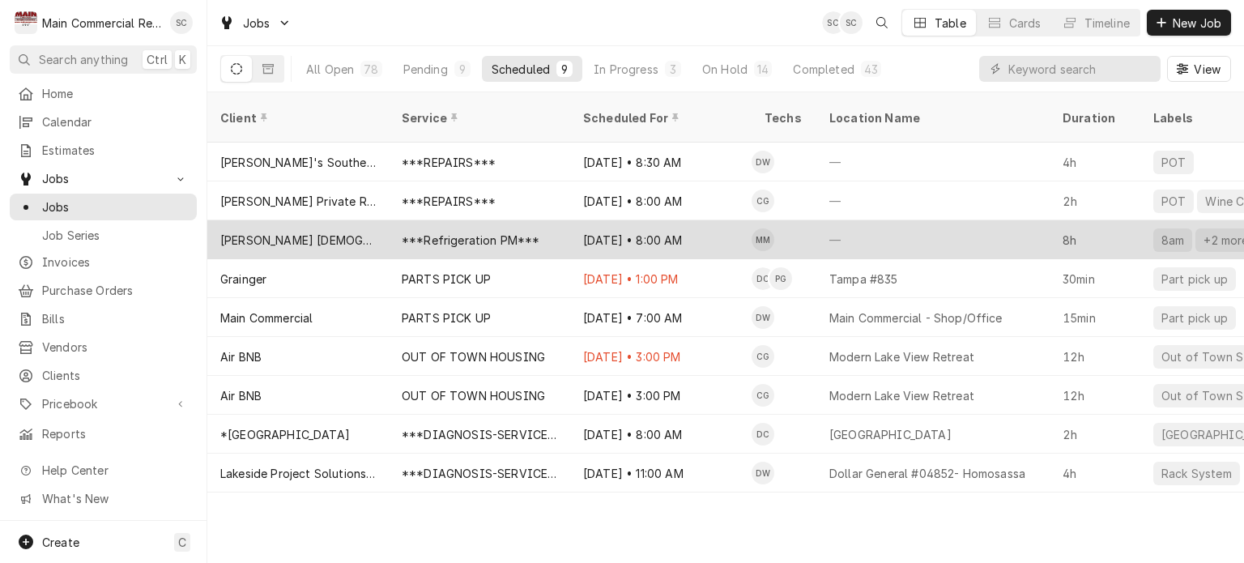
click at [405, 232] on div "***Refrigeration PM***" at bounding box center [471, 240] width 138 height 17
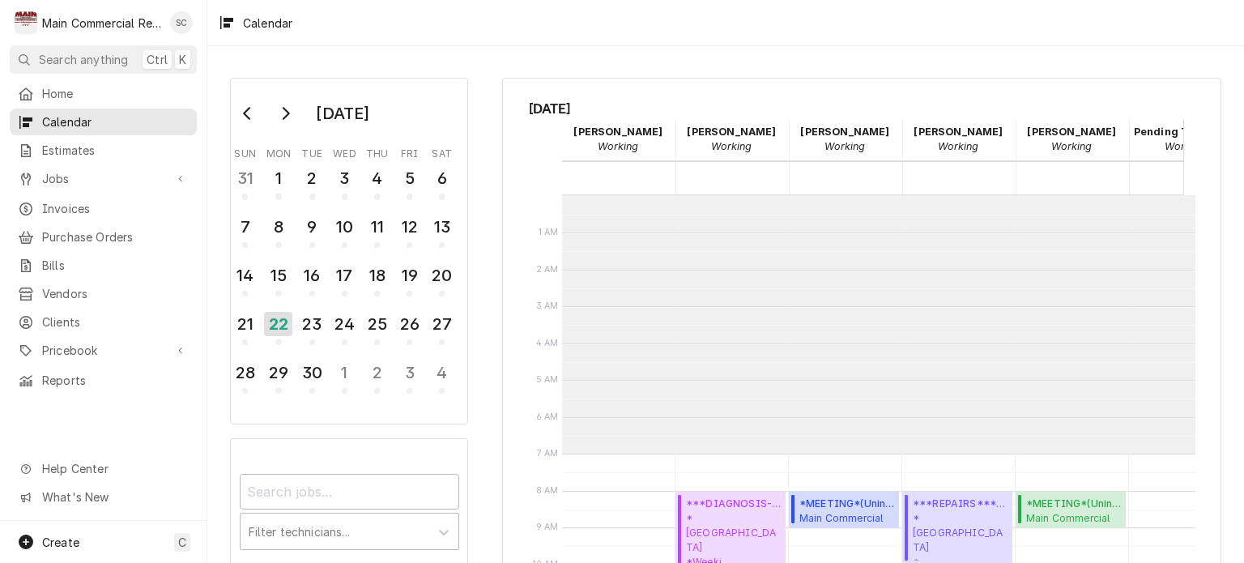
scroll to position [258, 0]
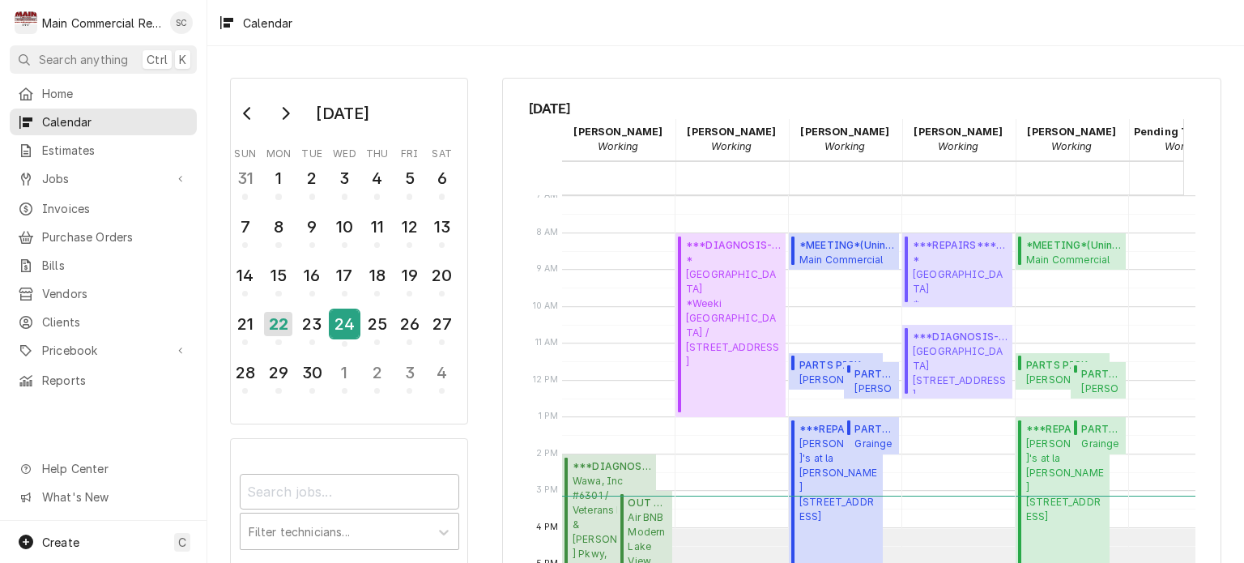
click at [347, 323] on div "24" at bounding box center [344, 324] width 28 height 28
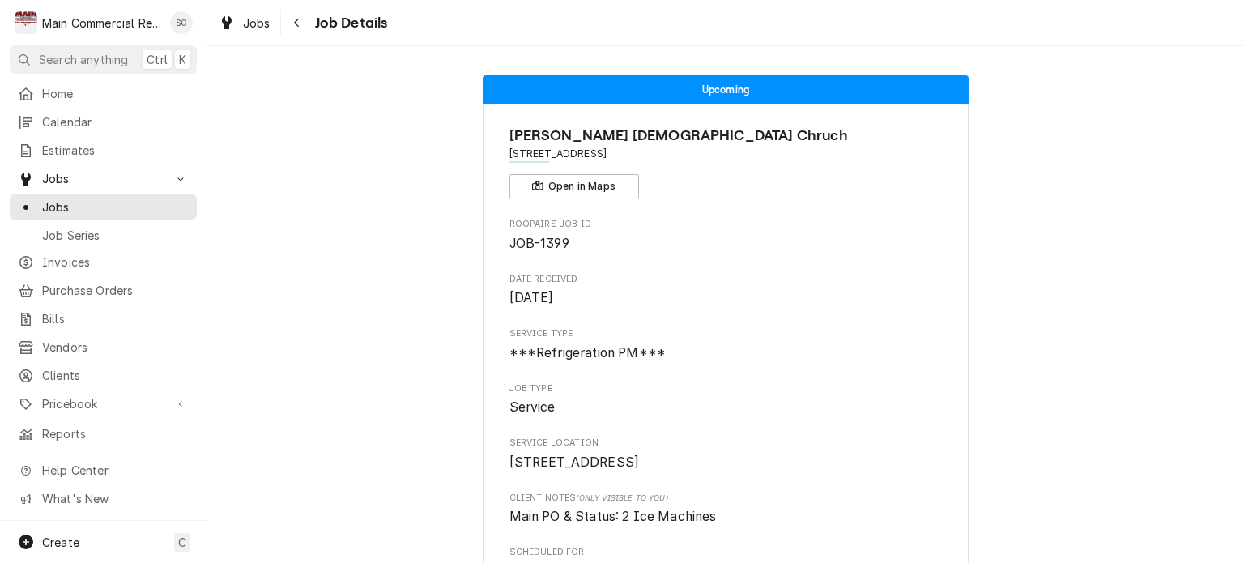
drag, startPoint x: 691, startPoint y: 333, endPoint x: 710, endPoint y: 319, distance: 23.8
click at [692, 333] on span "Service Type" at bounding box center [725, 333] width 433 height 13
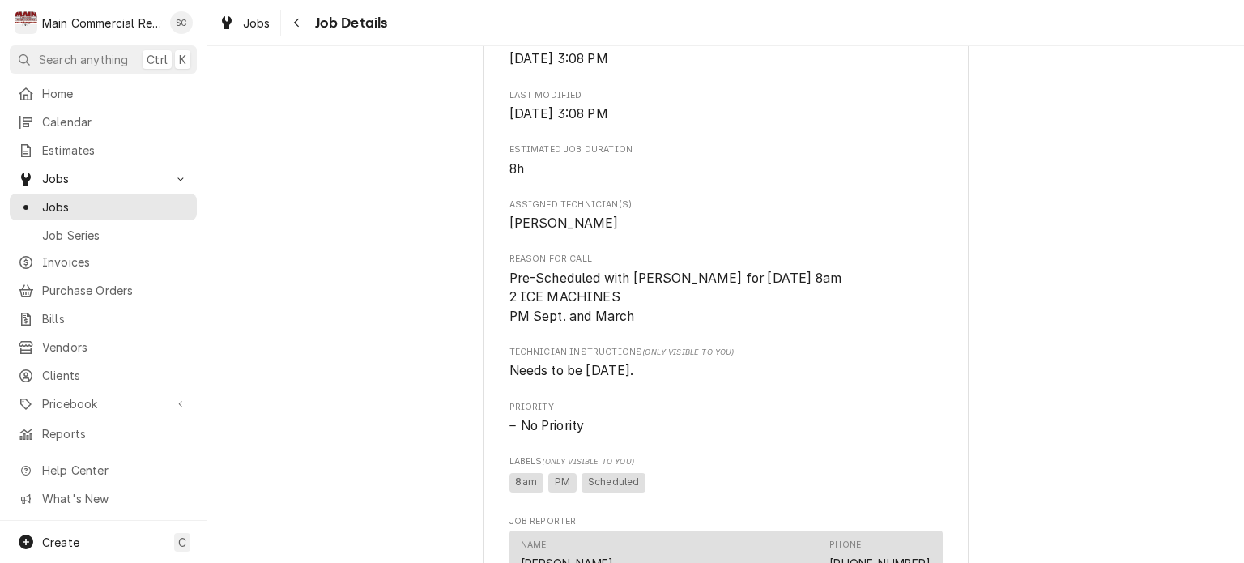
scroll to position [1134, 0]
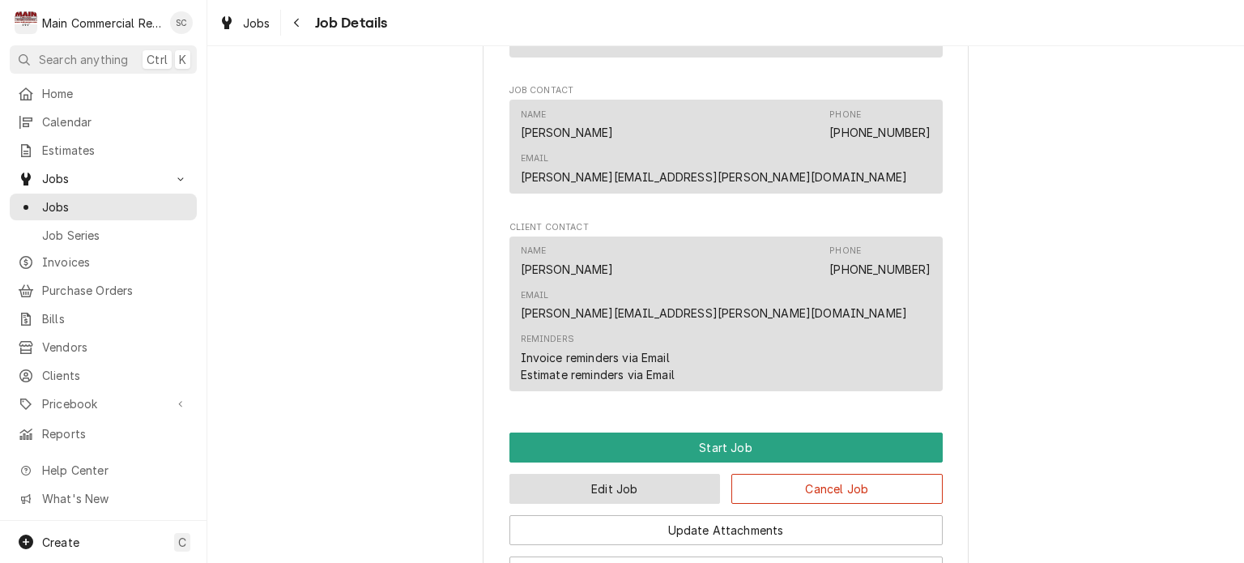
click at [677, 474] on button "Edit Job" at bounding box center [614, 489] width 211 height 30
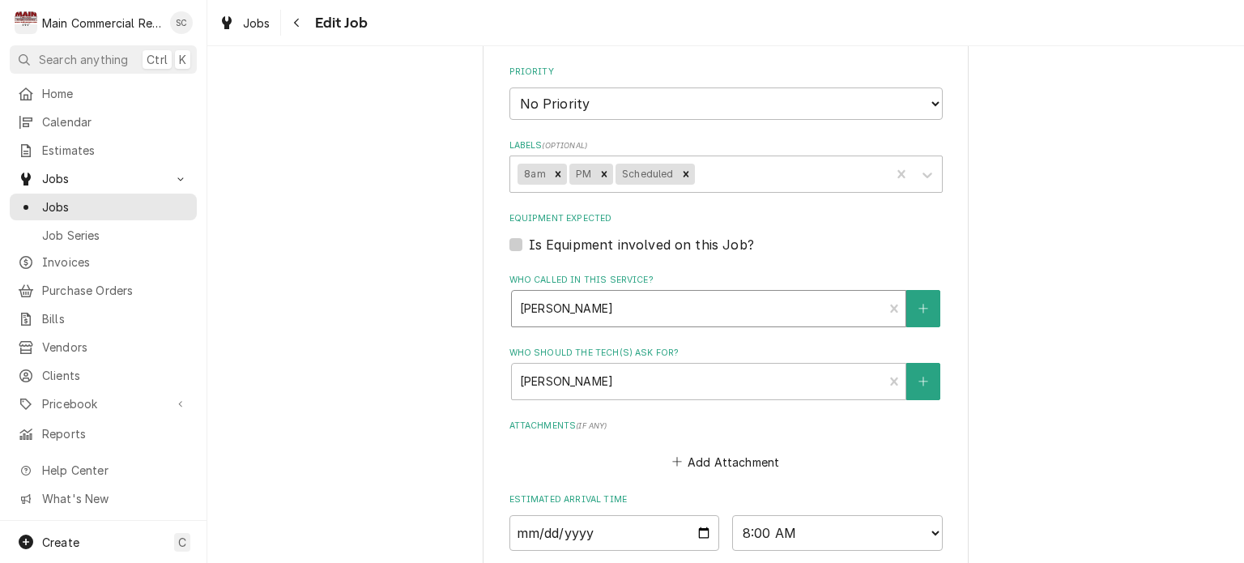
scroll to position [1251, 0]
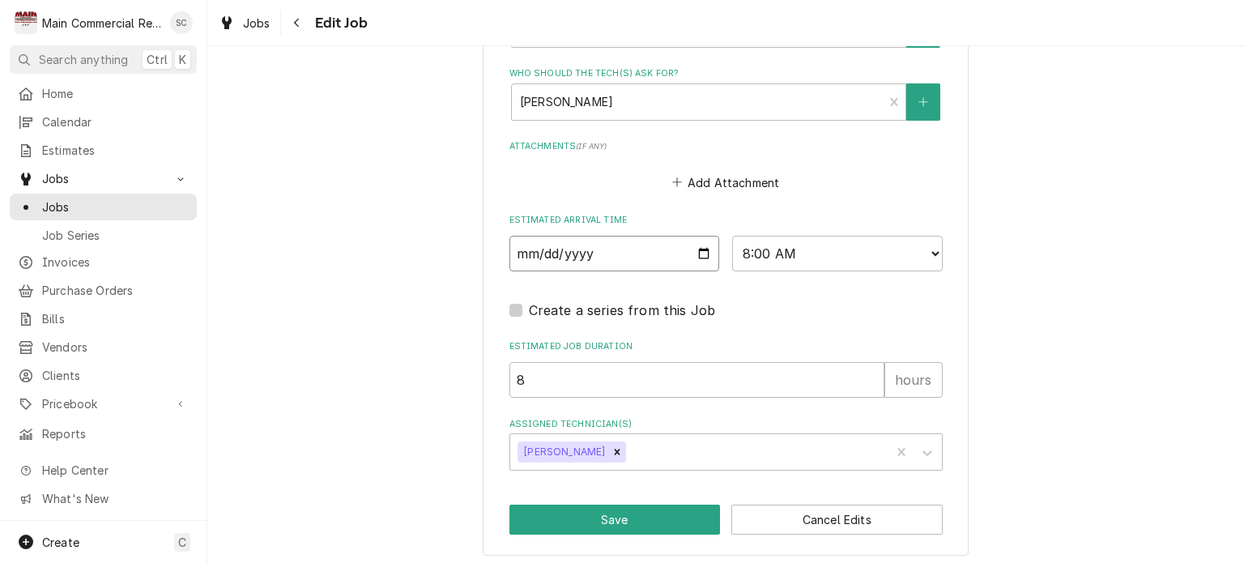
click at [695, 249] on input "2025-09-23" at bounding box center [614, 254] width 211 height 36
type textarea "x"
type input "2025-09-24"
click at [663, 520] on button "Save" at bounding box center [614, 519] width 211 height 30
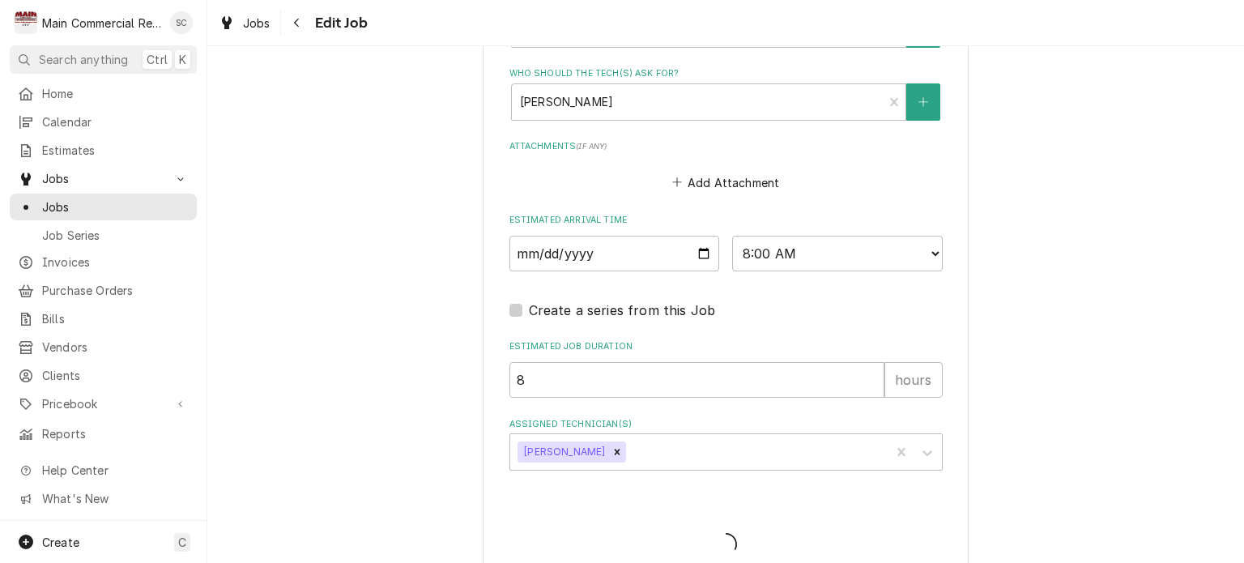
type textarea "x"
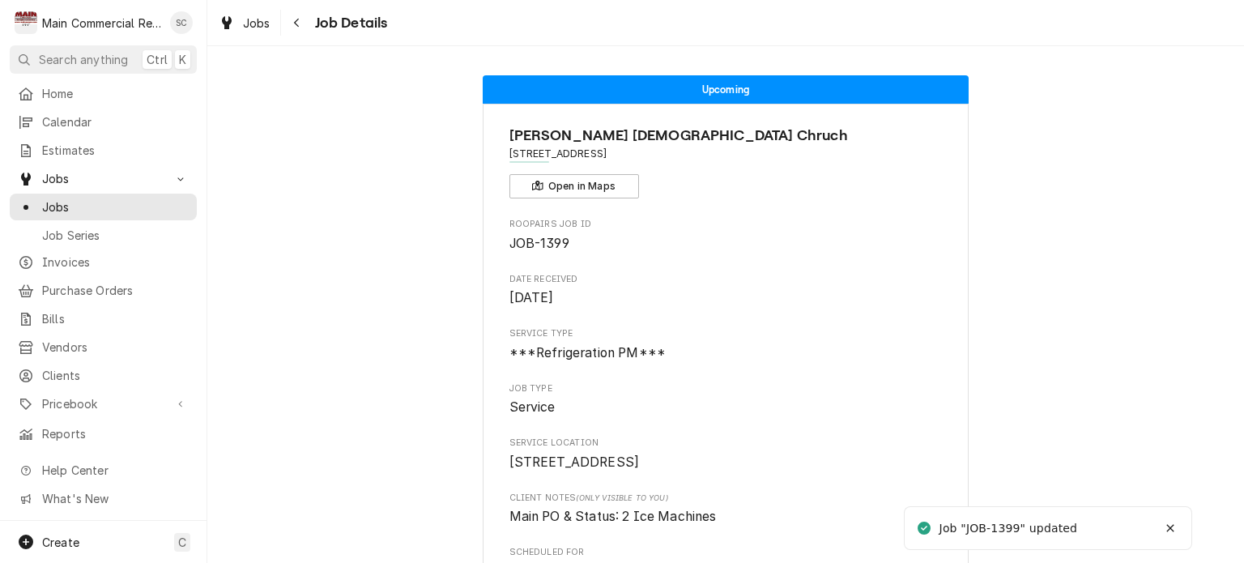
click at [296, 26] on icon "Navigate back" at bounding box center [296, 22] width 7 height 11
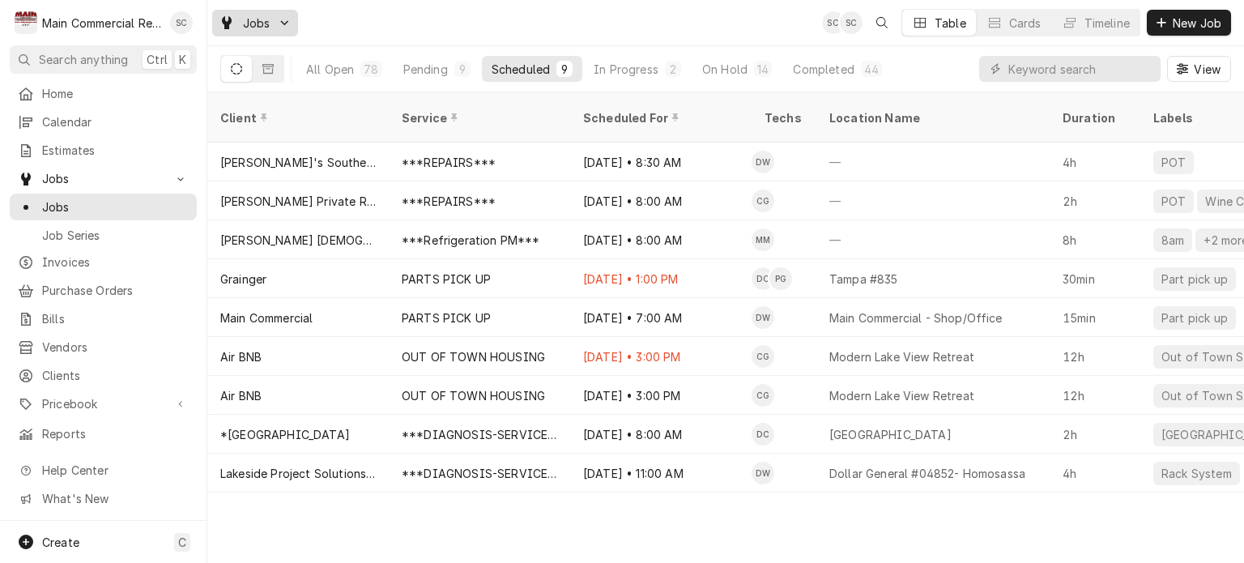
click at [262, 22] on span "Jobs" at bounding box center [257, 23] width 28 height 17
click at [690, 498] on html "M Main Commercial Refrigeration Service SC Search anything Ctrl K Home Calendar…" at bounding box center [622, 281] width 1244 height 563
click at [691, 498] on div "Client Service Scheduled For Techs Location Name Duration Labels Status ID Prio…" at bounding box center [725, 327] width 1037 height 470
click at [692, 498] on div "Client Service Scheduled For Techs Location Name Duration Labels Status ID Prio…" at bounding box center [725, 327] width 1037 height 470
click at [622, 66] on div "In Progress" at bounding box center [626, 69] width 65 height 17
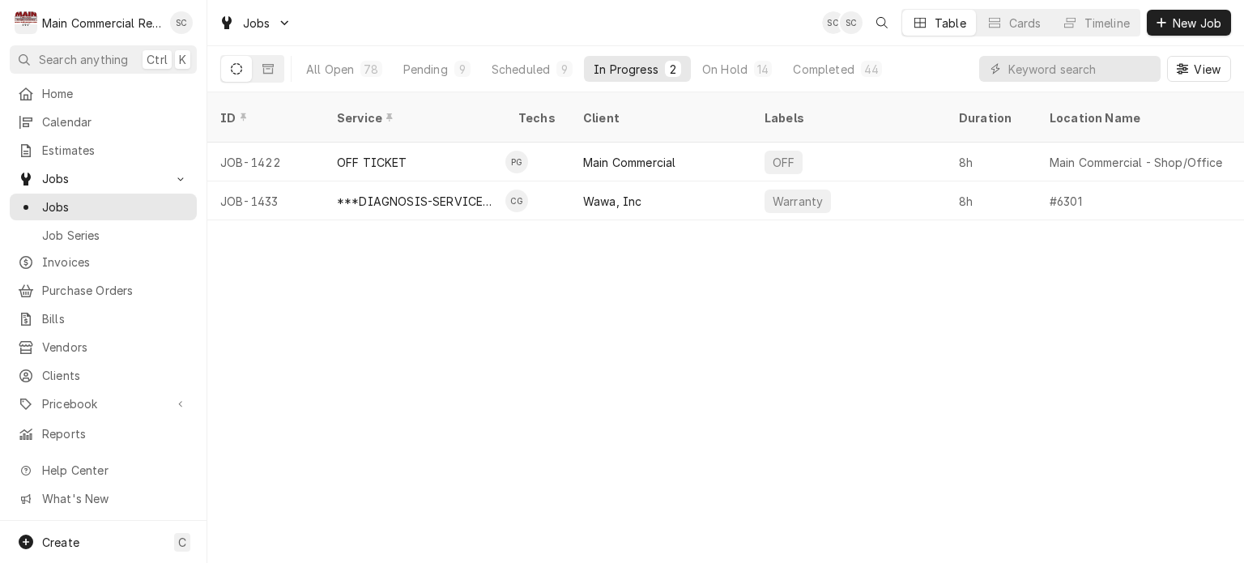
click at [648, 304] on div "ID Service Techs Client Labels Duration Location Name Date Received Status Prio…" at bounding box center [725, 327] width 1037 height 470
click at [729, 70] on div "On Hold" at bounding box center [724, 69] width 45 height 17
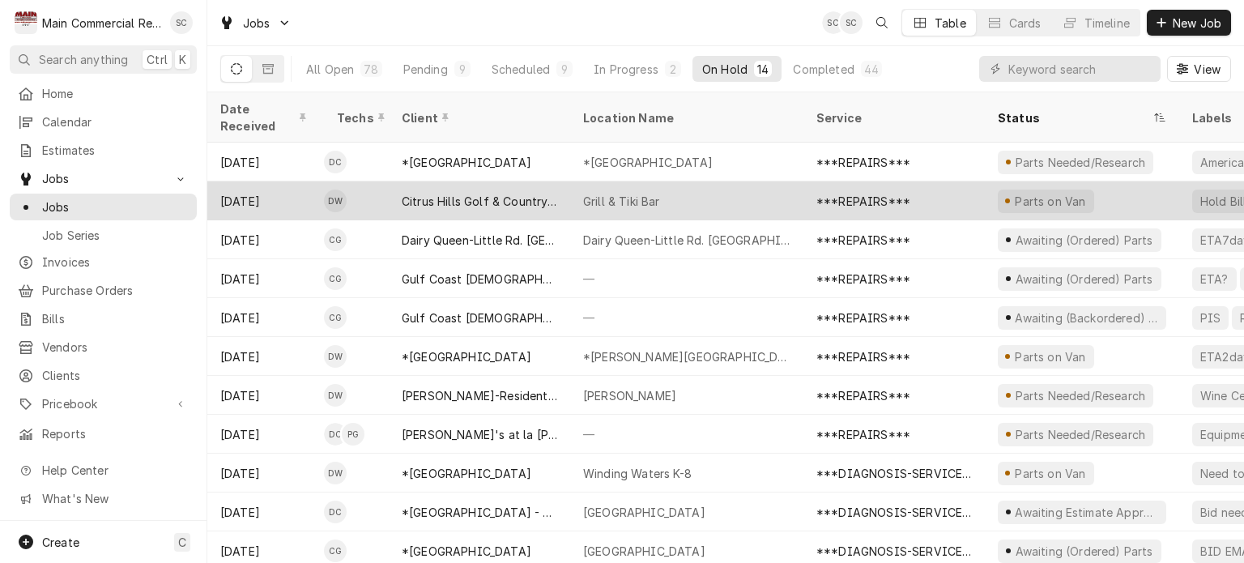
scroll to position [117, 0]
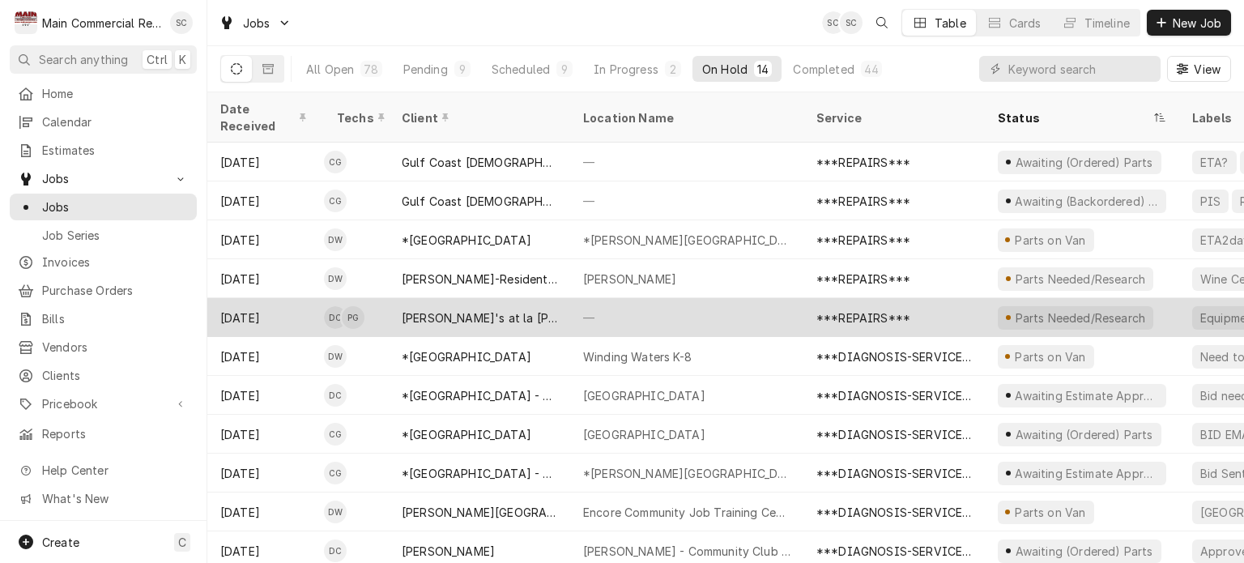
click at [695, 298] on div "—" at bounding box center [686, 317] width 233 height 39
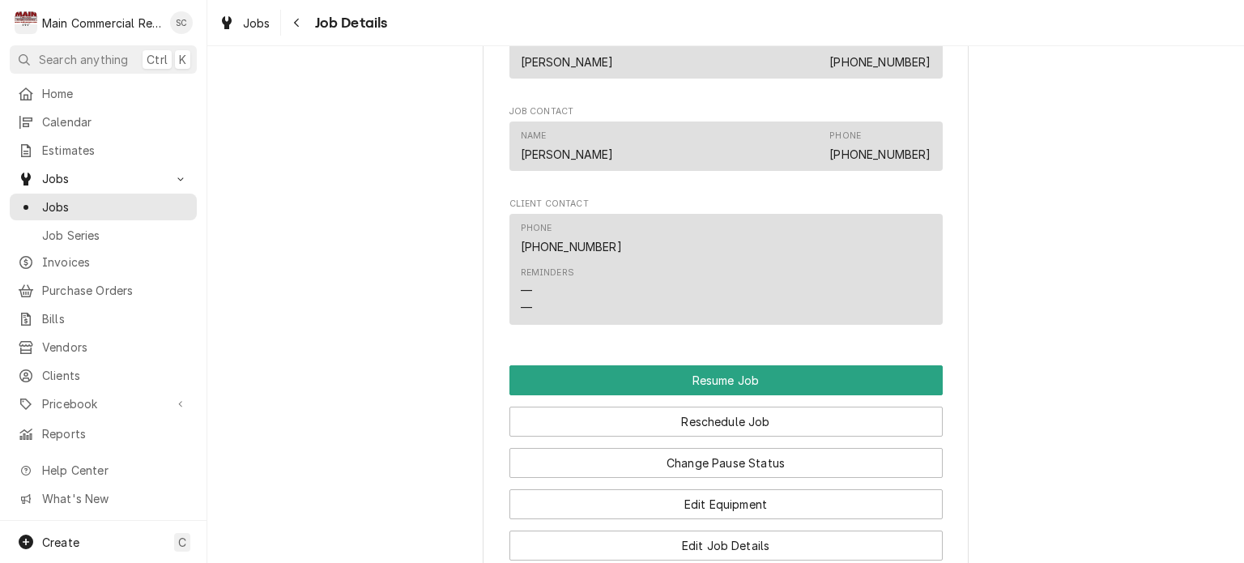
scroll to position [1782, 0]
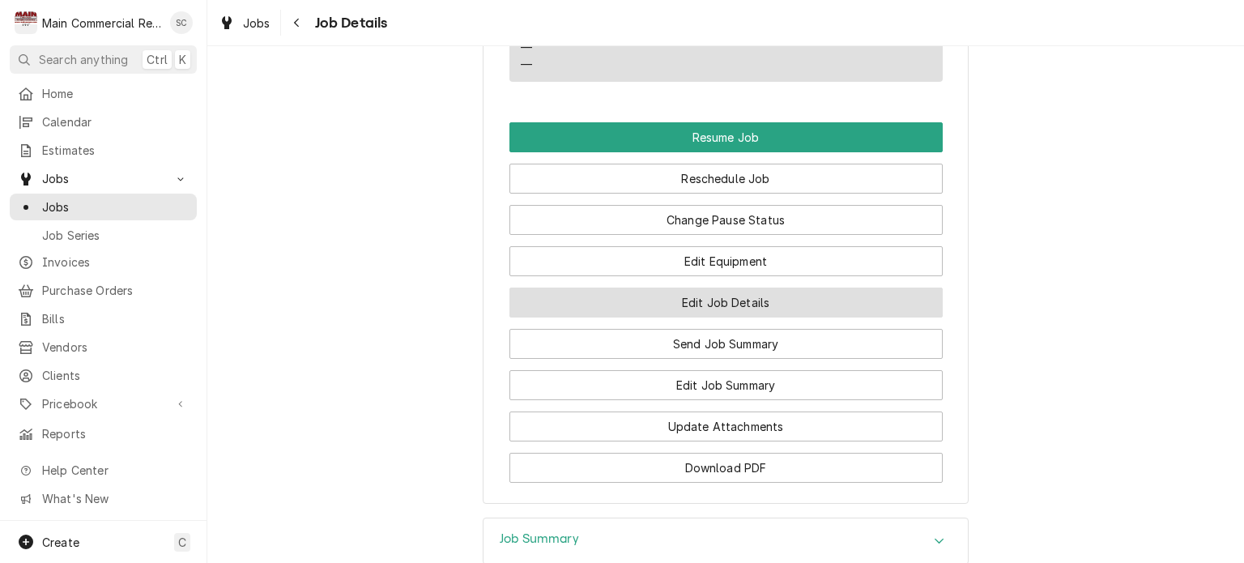
click at [768, 317] on button "Edit Job Details" at bounding box center [725, 302] width 433 height 30
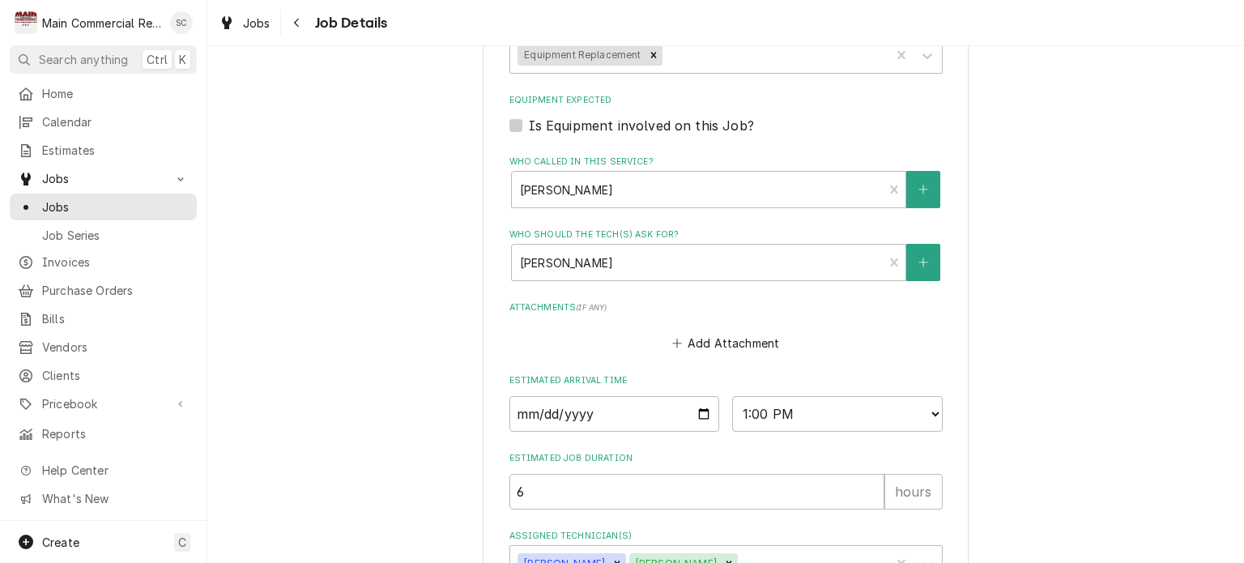
scroll to position [1005, 0]
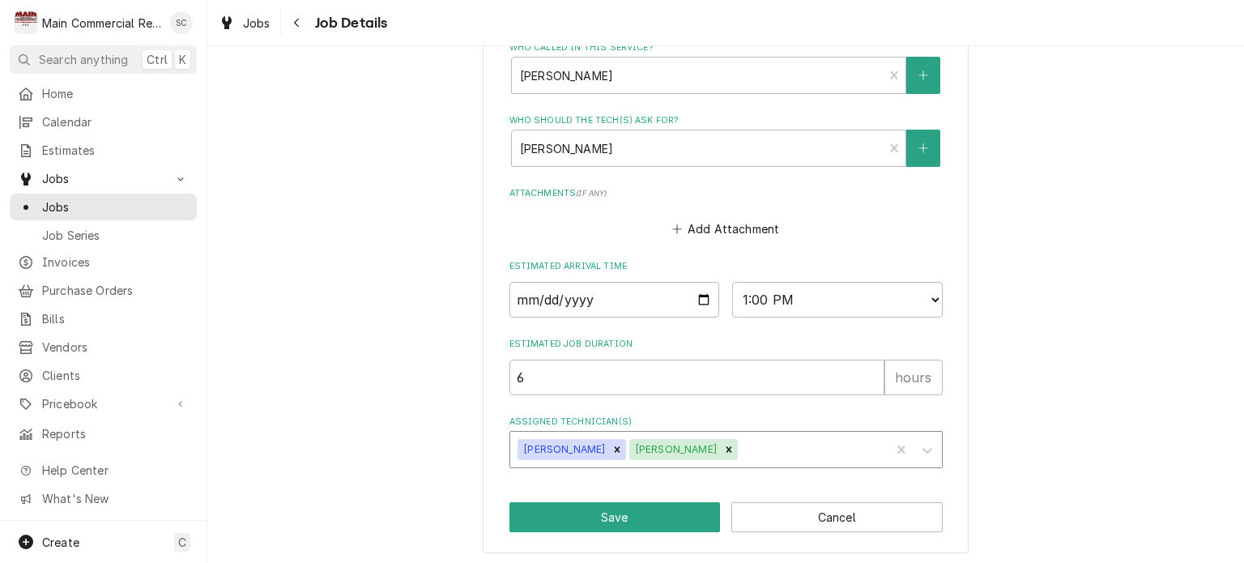
click at [774, 447] on div "Assigned Technician(s)" at bounding box center [812, 449] width 142 height 29
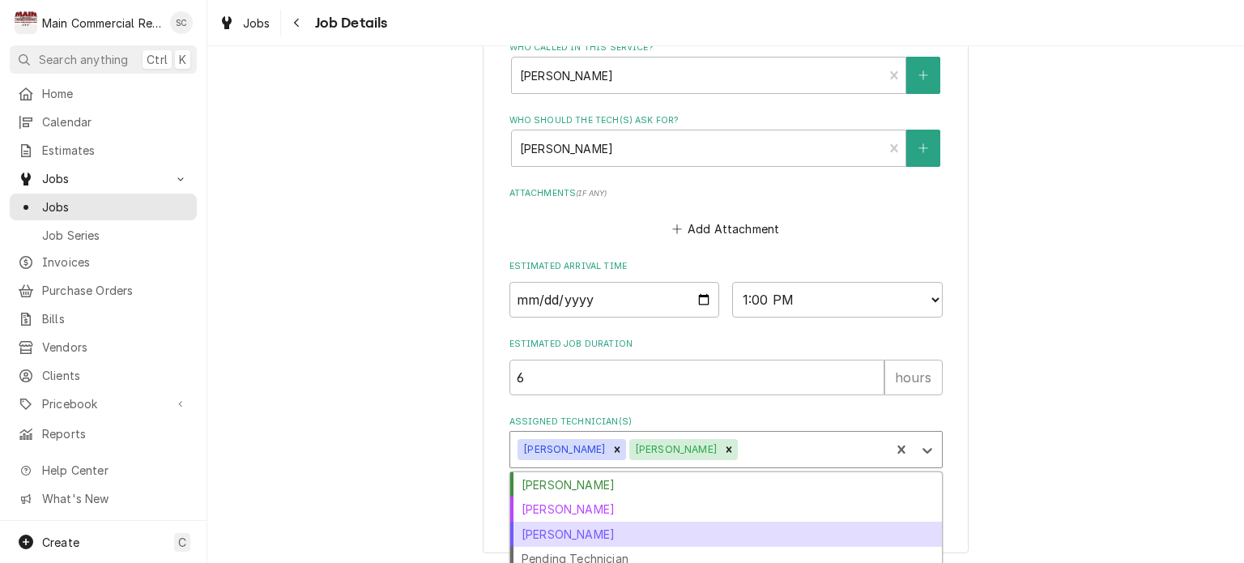
click at [641, 530] on div "[PERSON_NAME]" at bounding box center [726, 533] width 432 height 25
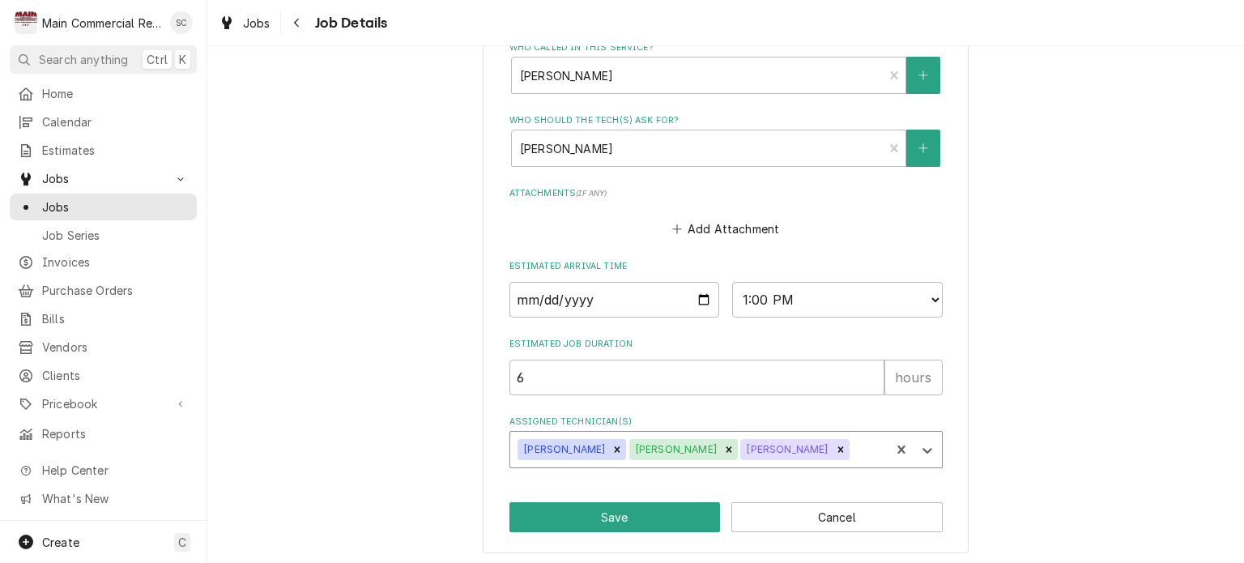
drag, startPoint x: 528, startPoint y: 377, endPoint x: 500, endPoint y: 377, distance: 27.5
type textarea "x"
type input "8"
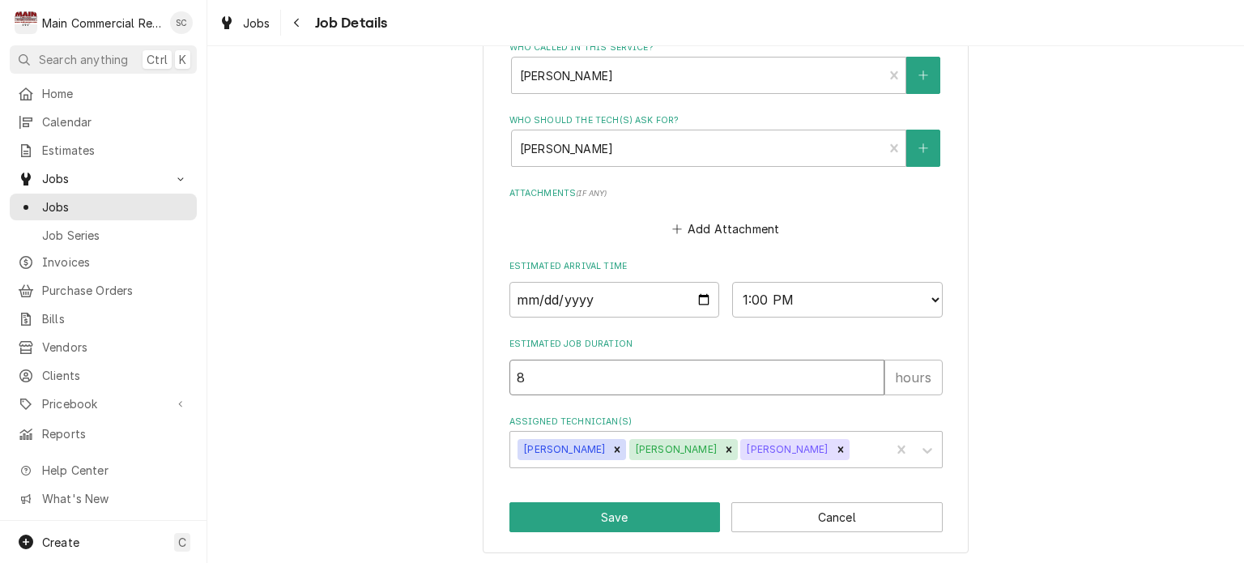
type textarea "x"
type input "8"
click at [871, 298] on select "AM / PM 6:00 AM 6:15 AM 6:30 AM 6:45 AM 7:00 AM 7:15 AM 7:30 AM 7:45 AM 8:00 AM…" at bounding box center [837, 300] width 211 height 36
select select "08:00:00"
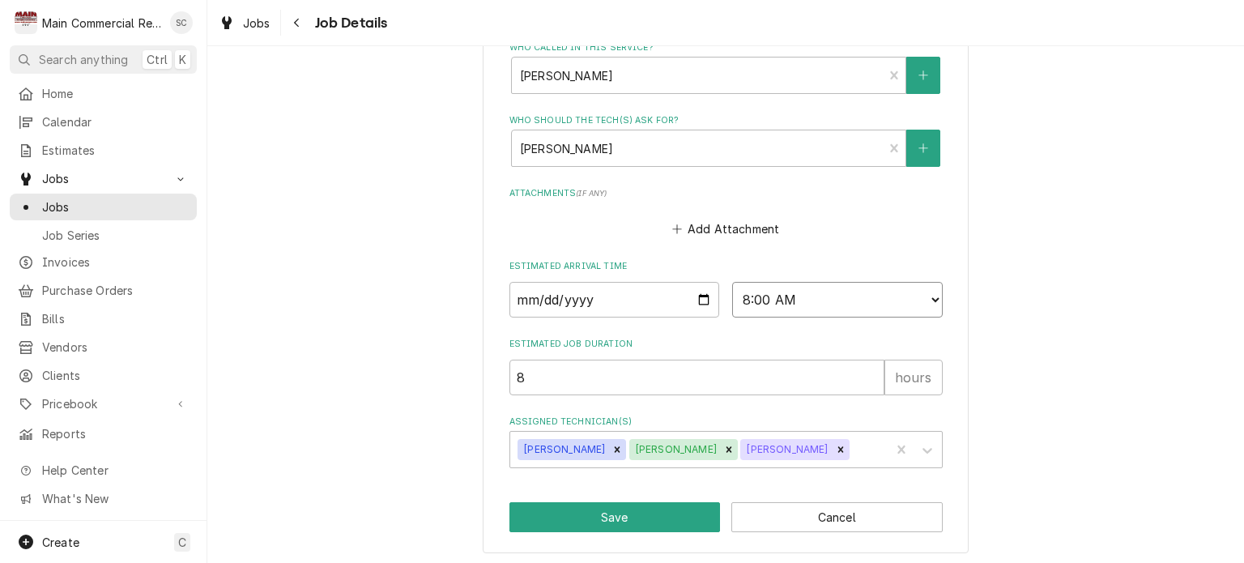
click at [732, 282] on select "AM / PM 6:00 AM 6:15 AM 6:30 AM 6:45 AM 7:00 AM 7:15 AM 7:30 AM 7:45 AM 8:00 AM…" at bounding box center [837, 300] width 211 height 36
click at [695, 296] on input "[DATE]" at bounding box center [614, 300] width 211 height 36
type textarea "x"
type input "[DATE]"
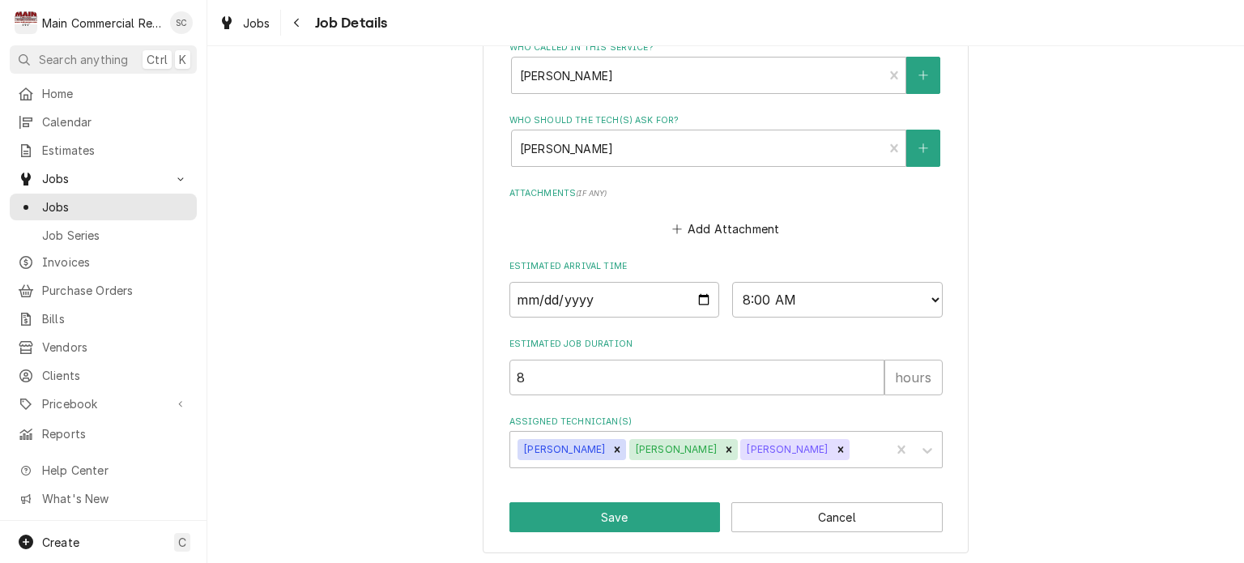
click at [636, 518] on button "Save" at bounding box center [614, 517] width 211 height 30
type textarea "x"
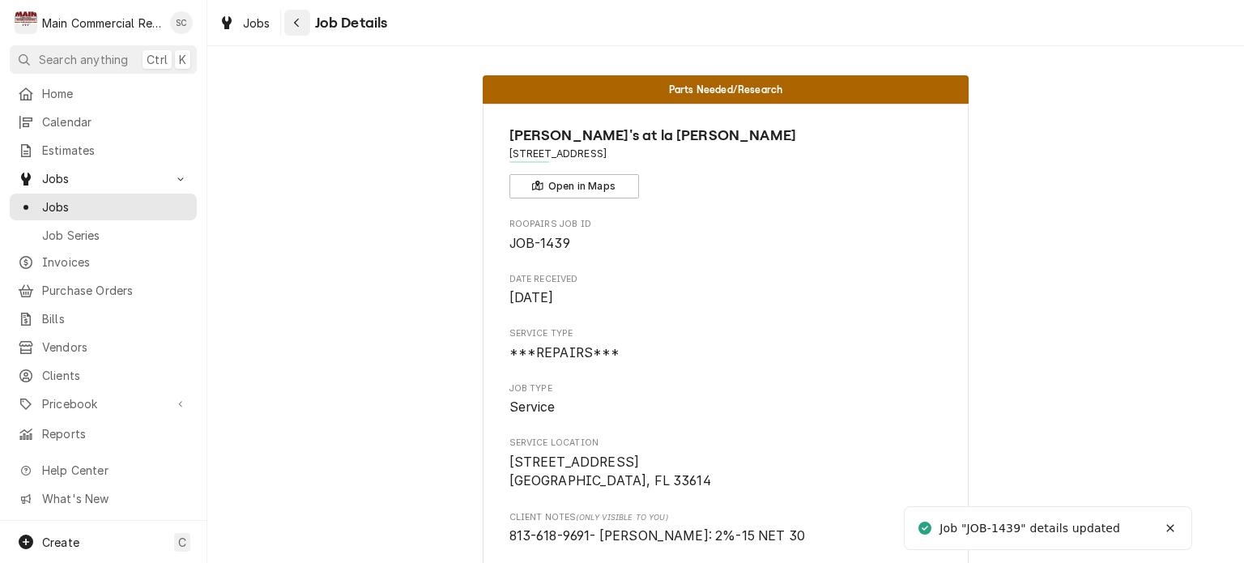
click at [296, 21] on icon "Navigate back" at bounding box center [296, 23] width 5 height 9
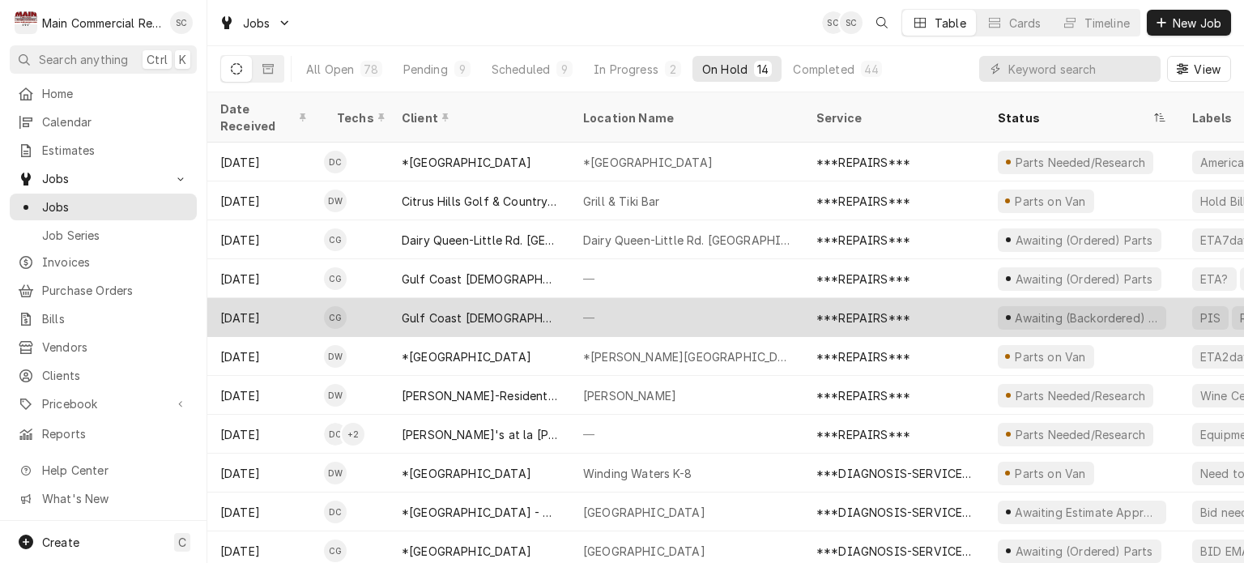
scroll to position [117, 0]
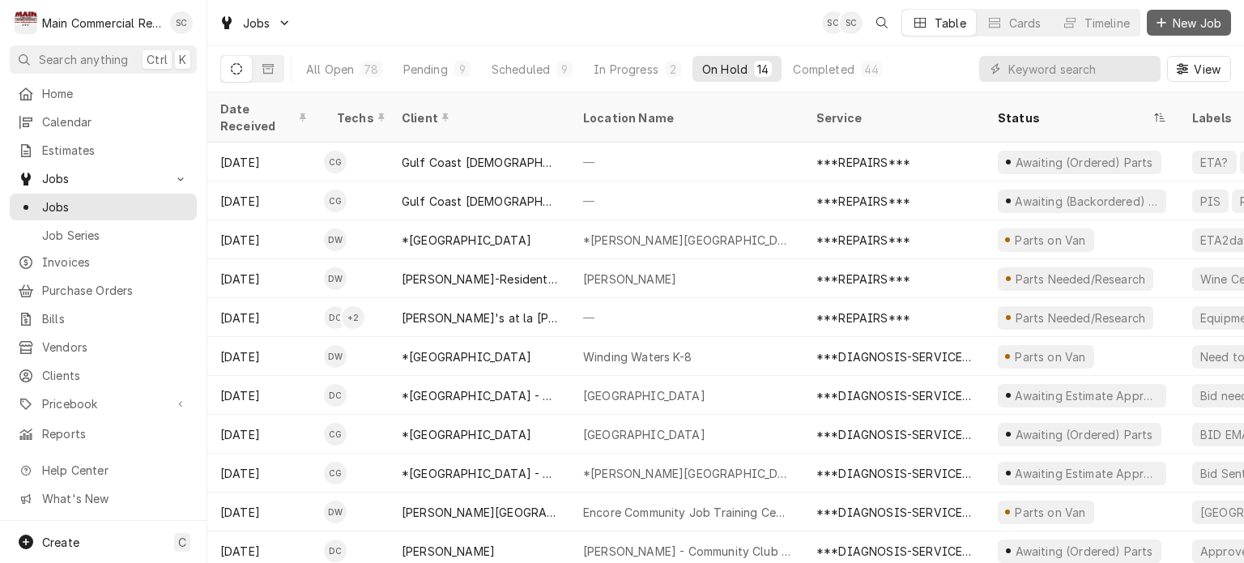
click at [1199, 26] on span "New Job" at bounding box center [1196, 23] width 55 height 17
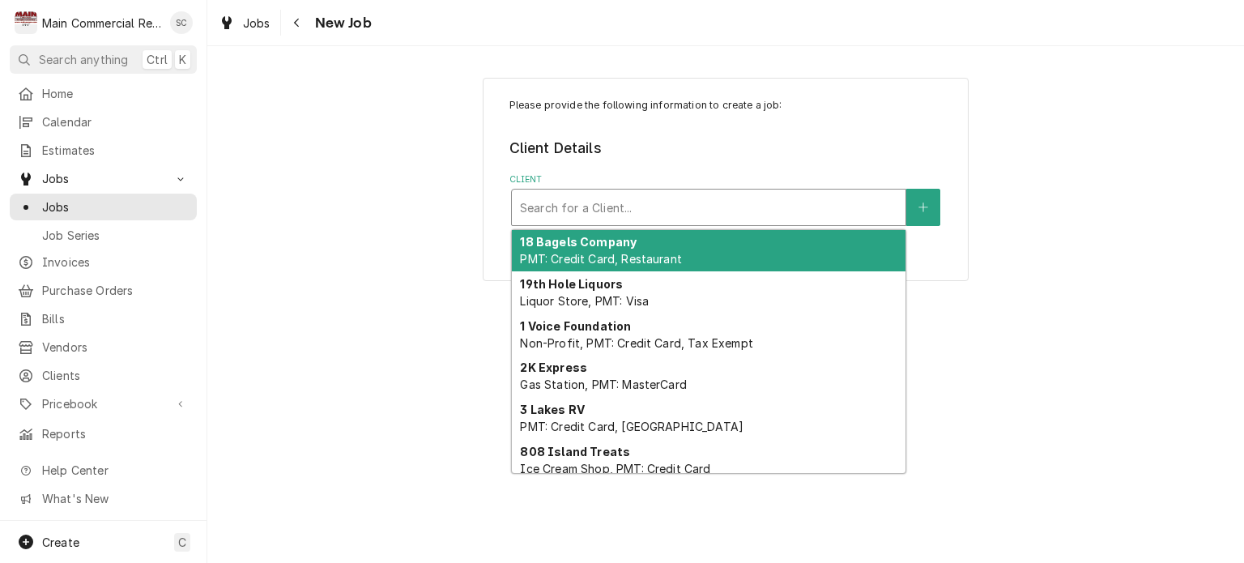
click at [662, 207] on div "Client" at bounding box center [708, 207] width 377 height 29
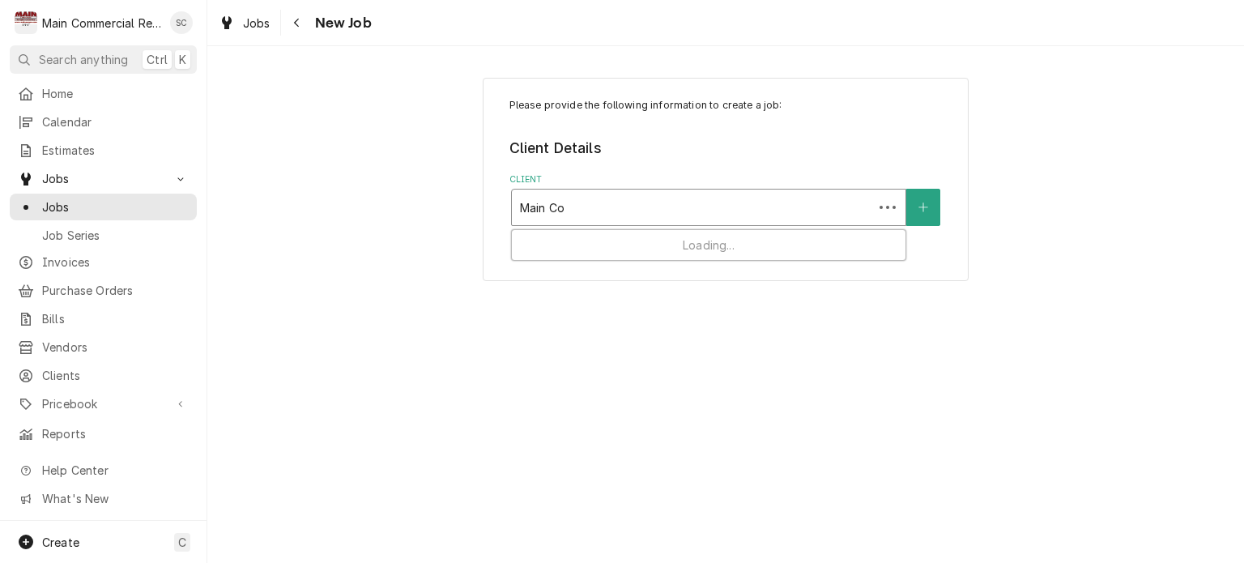
type input "Main Com"
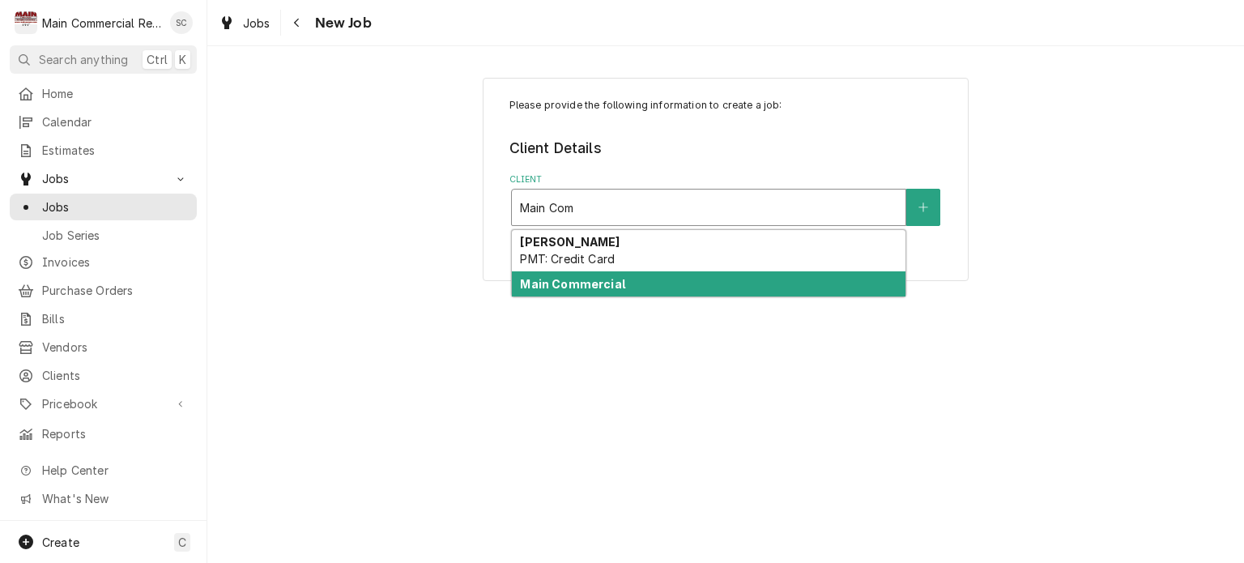
click at [644, 287] on div "Main Commercial" at bounding box center [709, 283] width 394 height 25
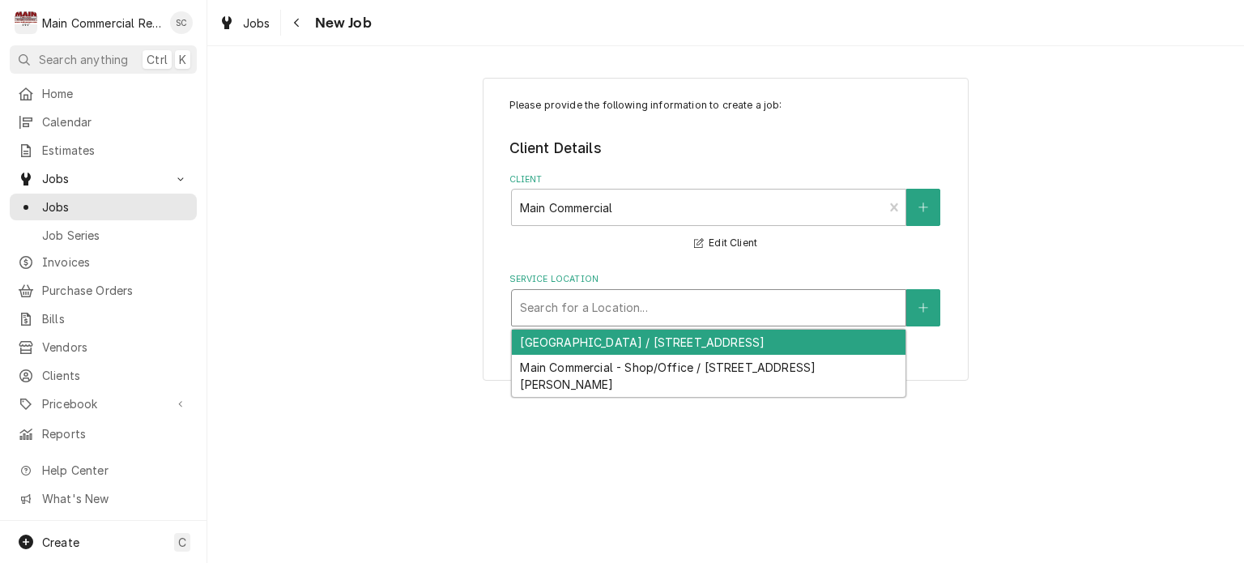
click at [683, 312] on div "Service Location" at bounding box center [708, 307] width 377 height 29
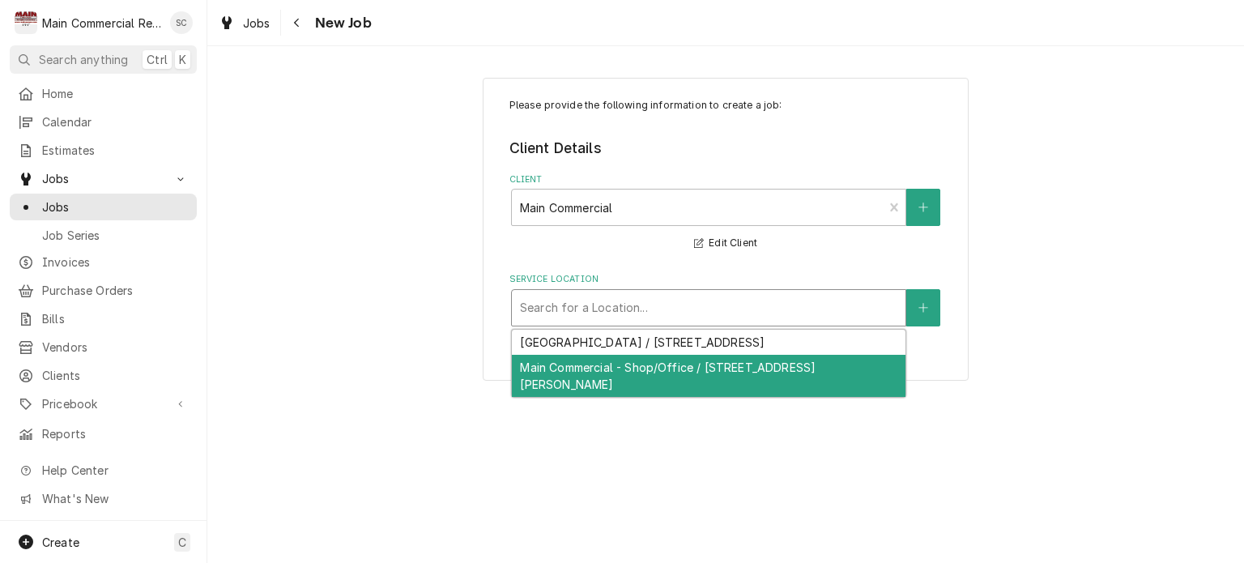
click at [674, 361] on div "Main Commercial - Shop/Office / [STREET_ADDRESS][PERSON_NAME]" at bounding box center [709, 376] width 394 height 42
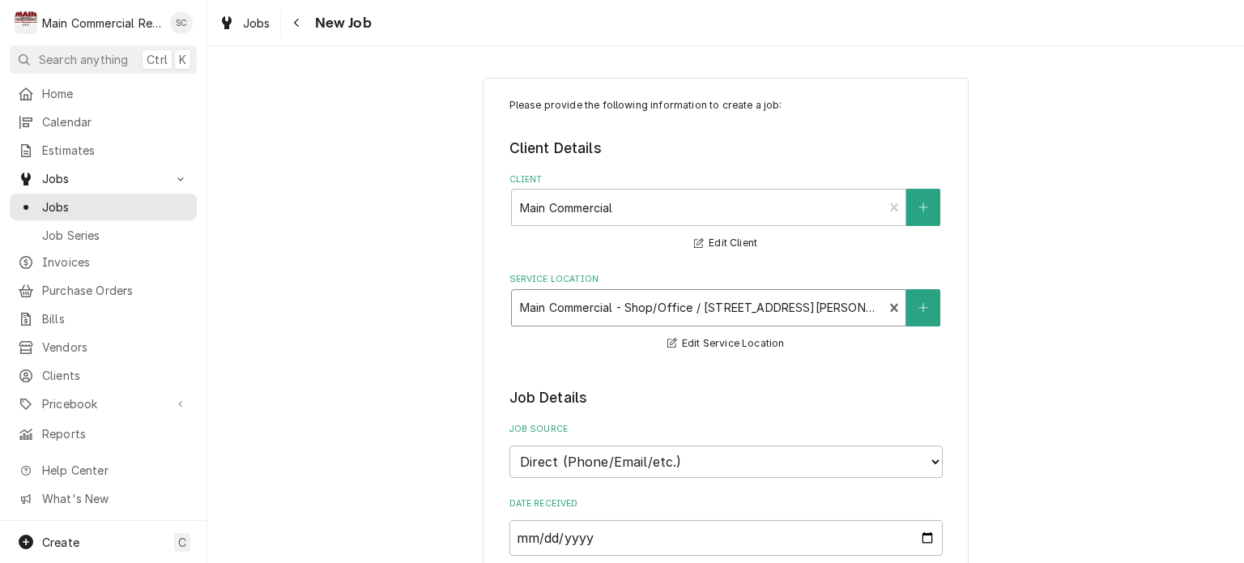
scroll to position [405, 0]
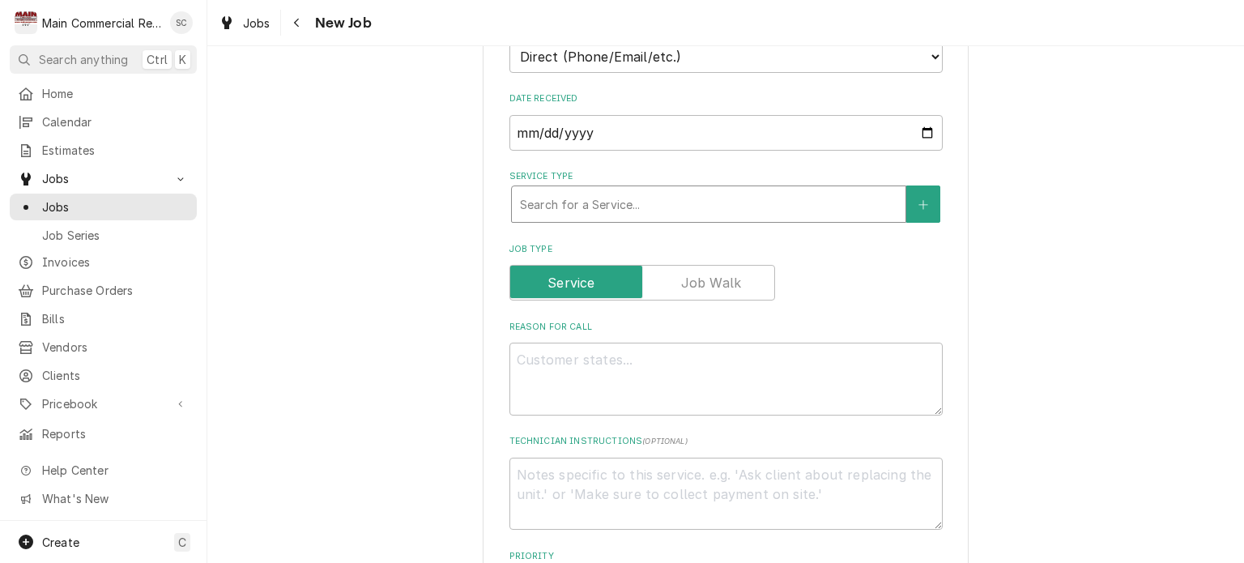
click at [655, 204] on div "Service Type" at bounding box center [708, 203] width 377 height 29
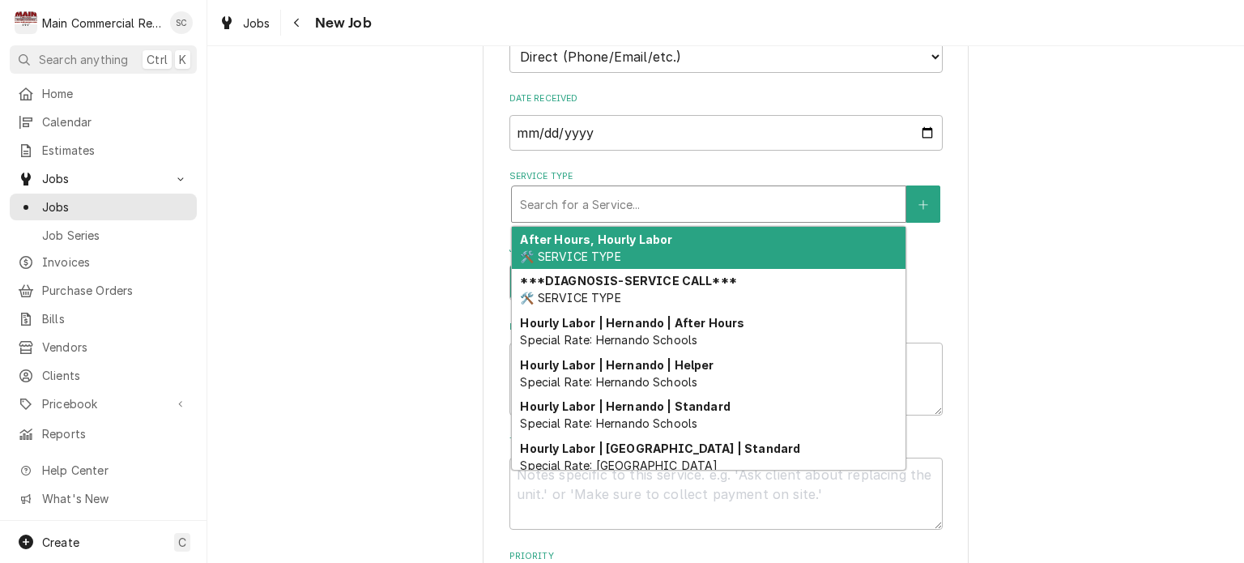
type textarea "x"
type input "P"
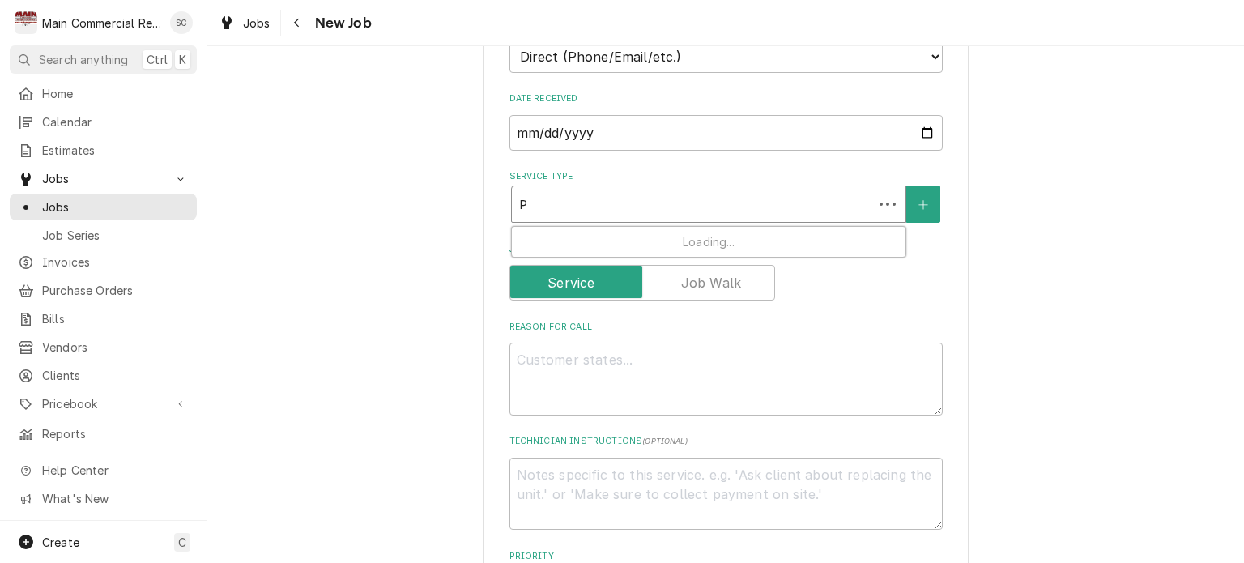
type textarea "x"
type input "Pa"
type textarea "x"
type input "Par"
type textarea "x"
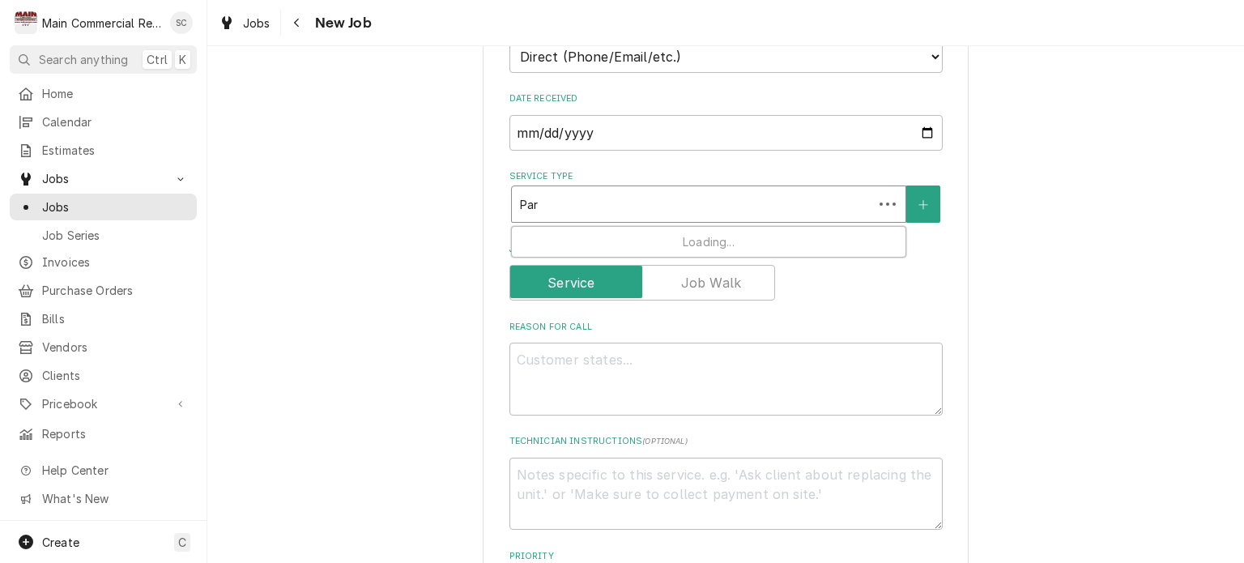
type input "Part"
type textarea "x"
type input "Parts"
type textarea "x"
type input "Parts"
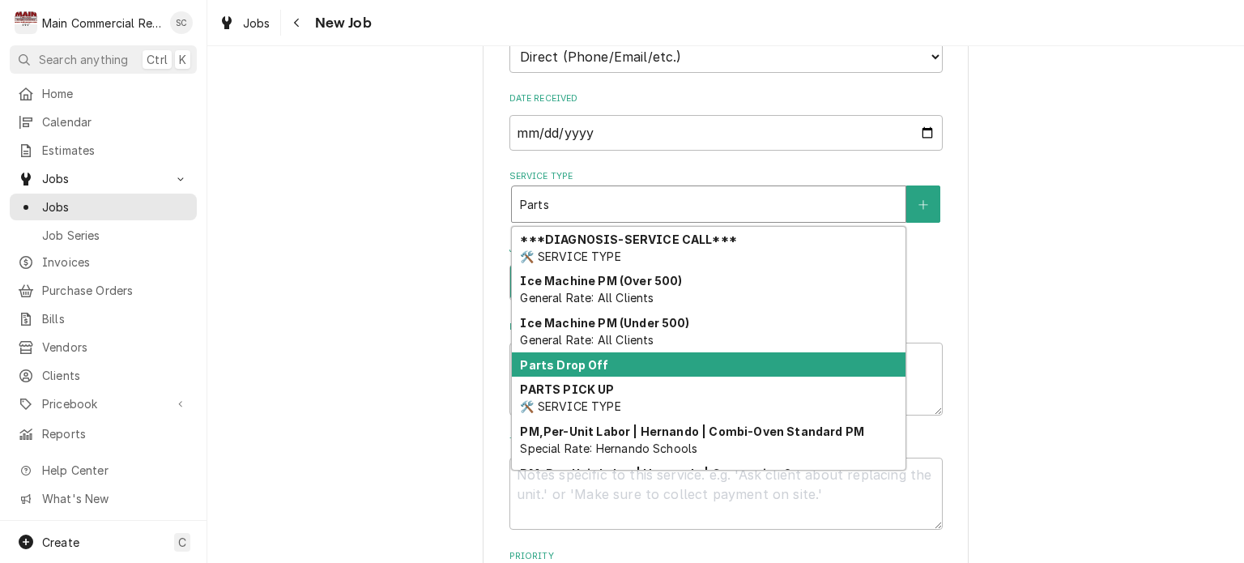
click at [672, 355] on div "Parts Drop Off" at bounding box center [709, 364] width 394 height 25
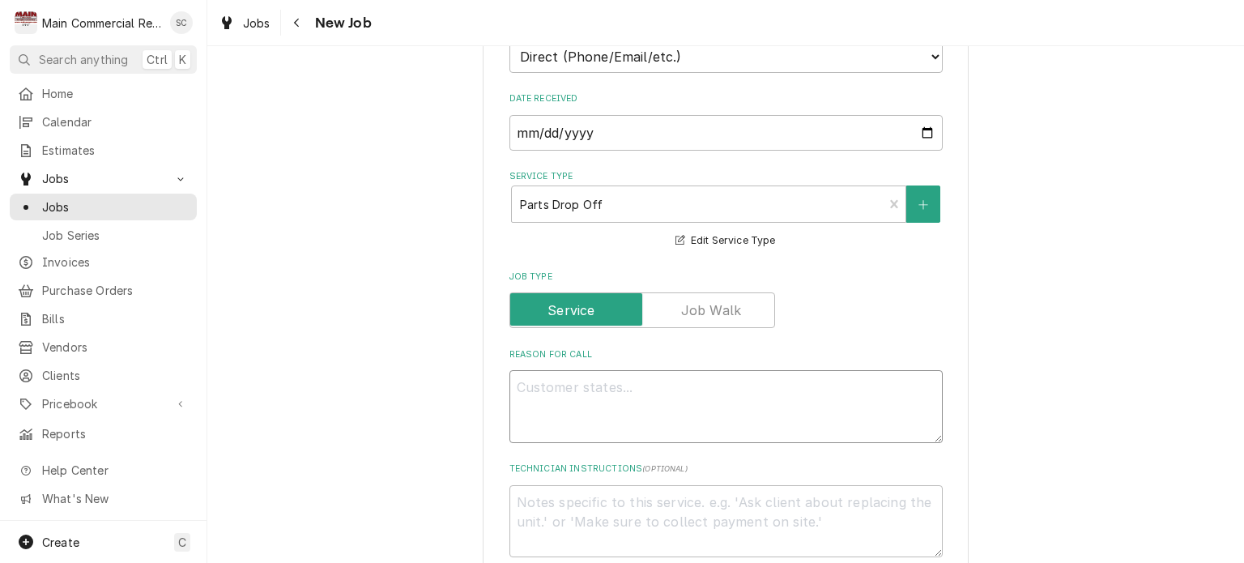
click at [675, 378] on textarea "Reason For Call" at bounding box center [725, 406] width 433 height 73
type textarea "x"
type textarea "D"
type textarea "x"
type textarea "Dr"
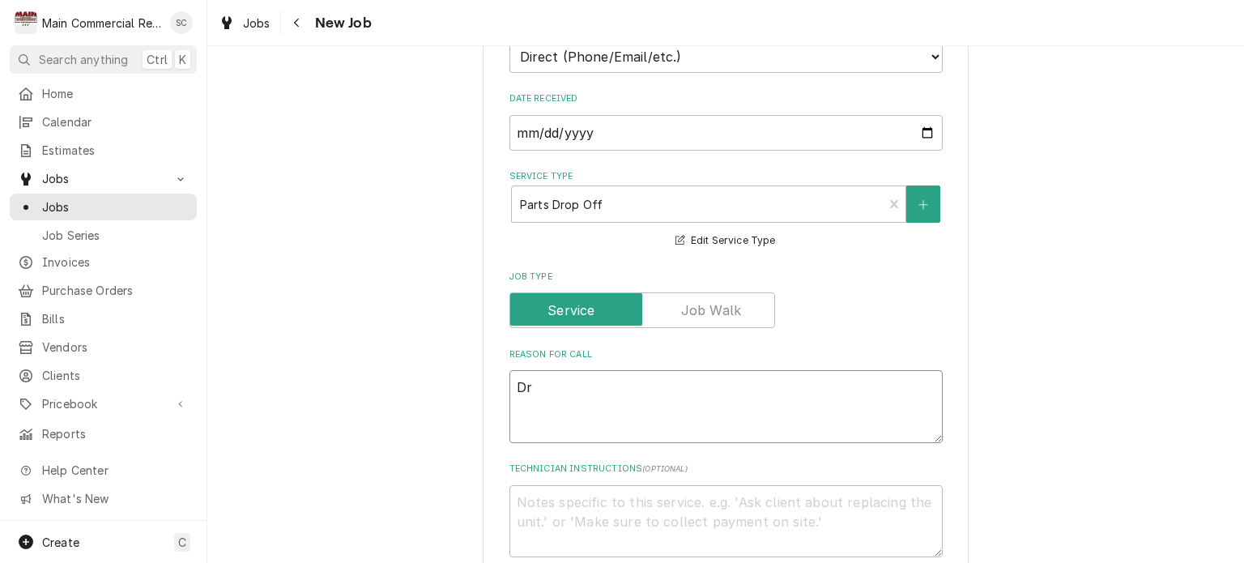
type textarea "x"
type textarea "Dro"
type textarea "x"
type textarea "Drop"
type textarea "x"
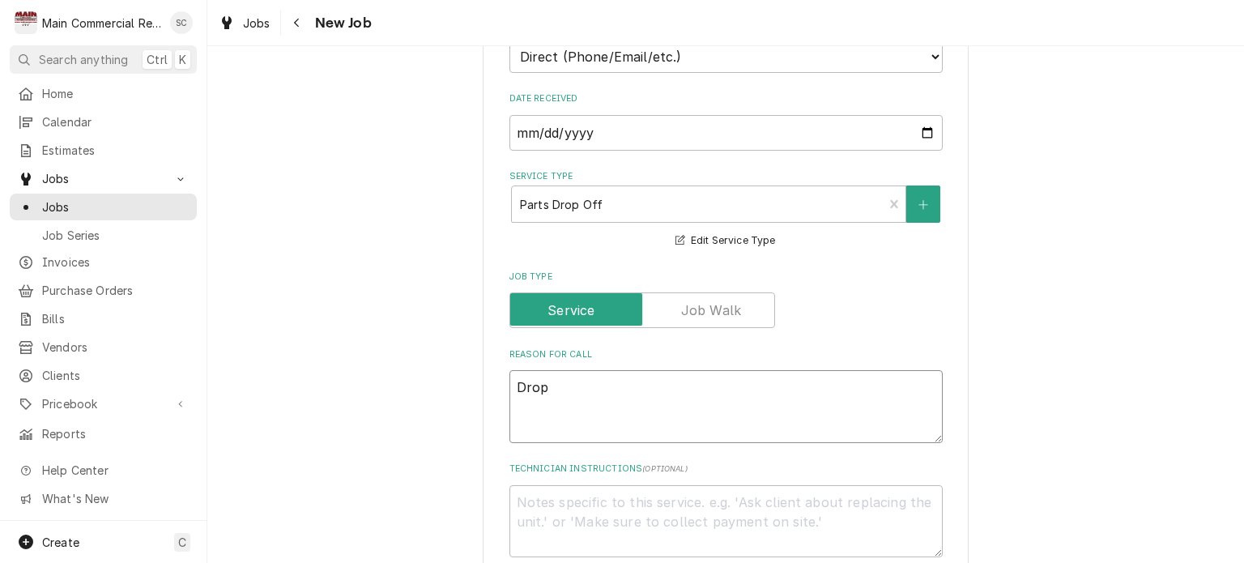
type textarea "Drop"
type textarea "x"
type textarea "Drop o"
type textarea "x"
type textarea "Drop of"
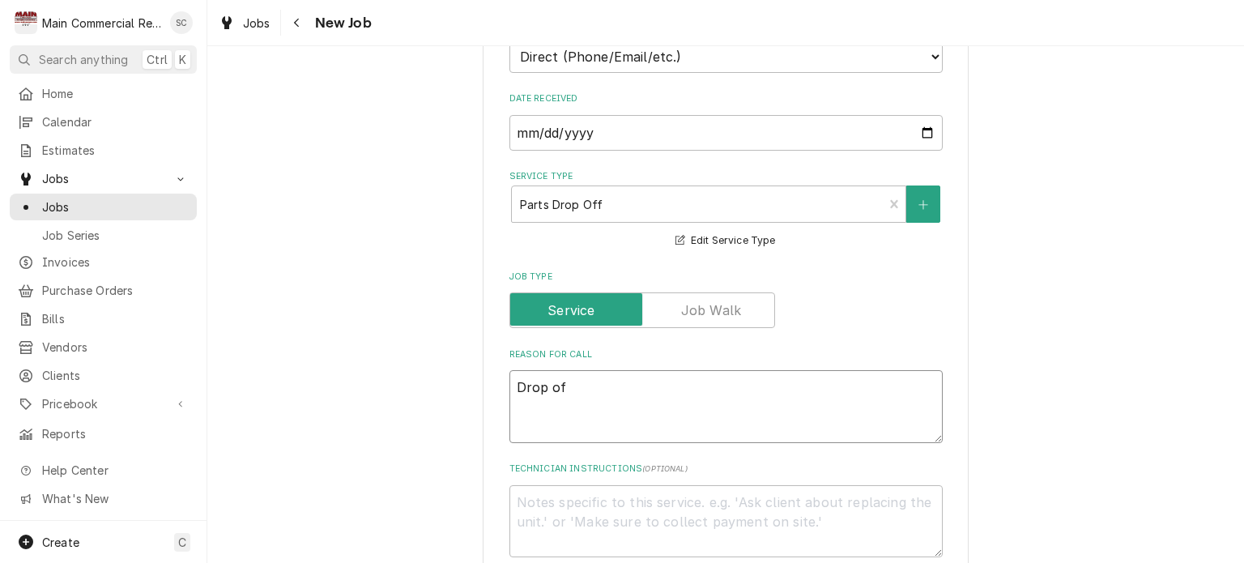
type textarea "x"
type textarea "Drop off"
type textarea "x"
type textarea "Drop off"
type textarea "x"
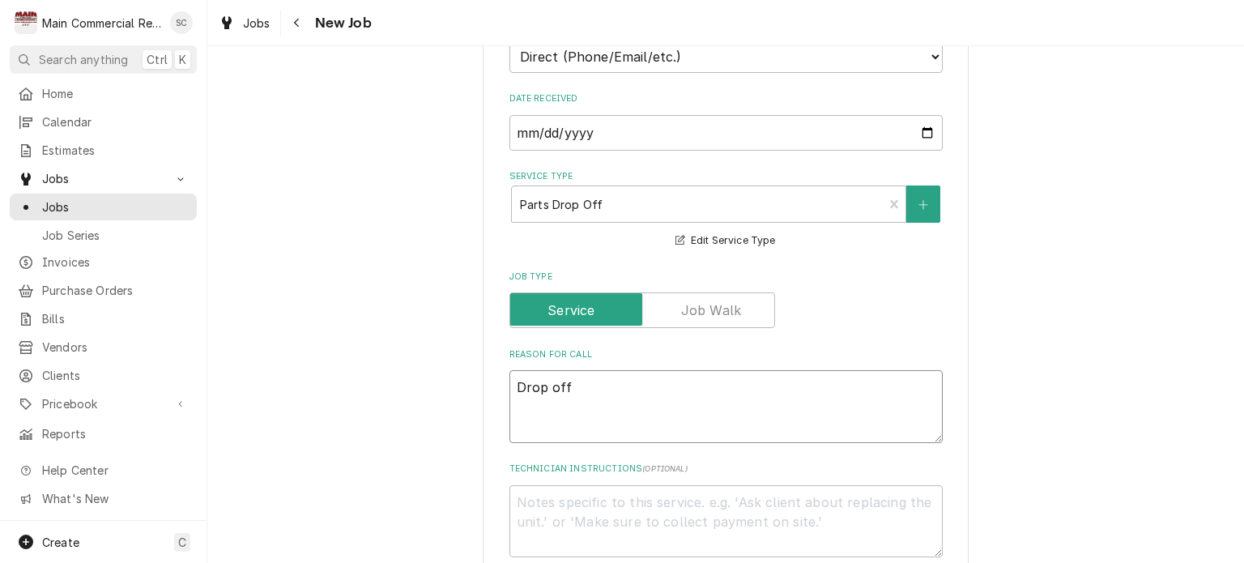
type textarea "Drop off"
type textarea "x"
type textarea "Drop of"
type textarea "x"
type textarea "Drop o"
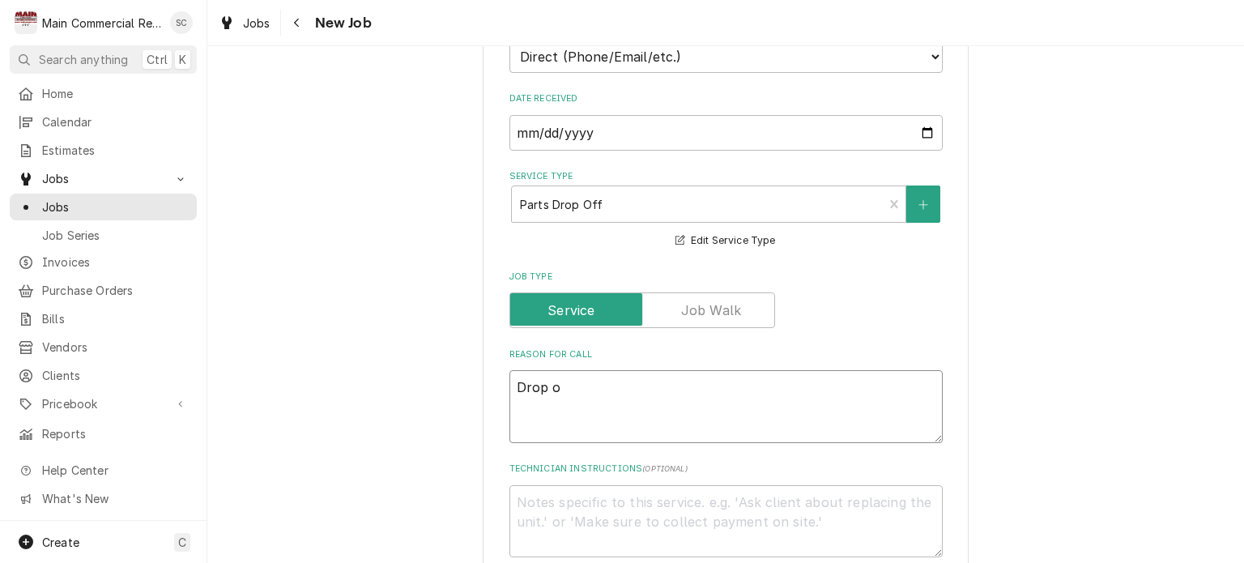
type textarea "x"
type textarea "Drop"
type textarea "x"
type textarea "Drop"
type textarea "x"
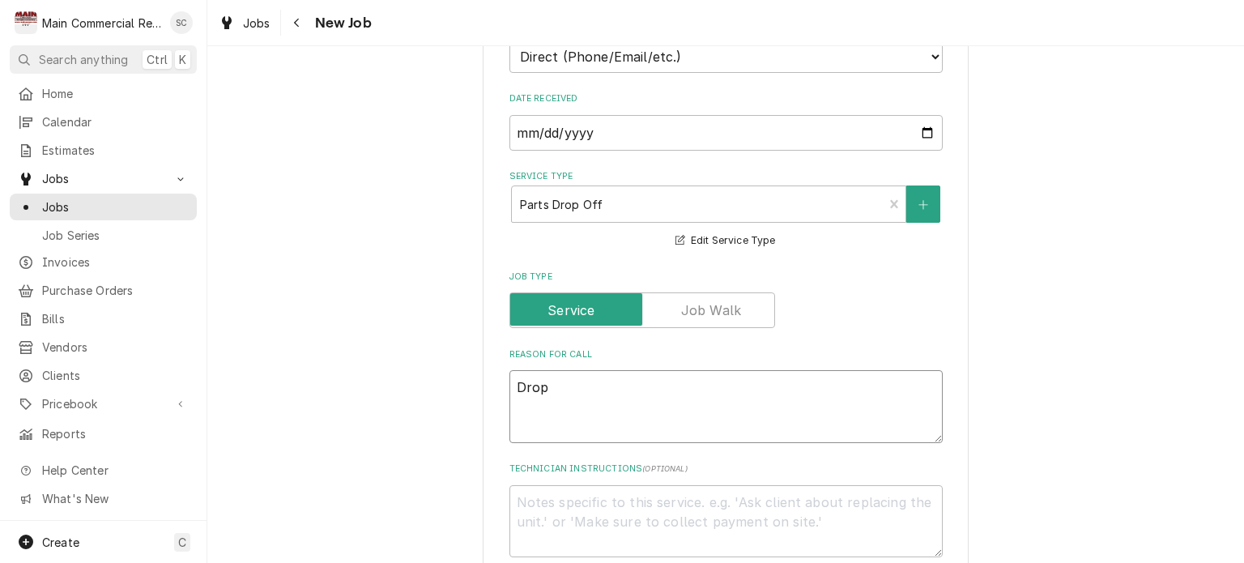
type textarea "Dro"
type textarea "x"
type textarea "Dr"
type textarea "x"
type textarea "D"
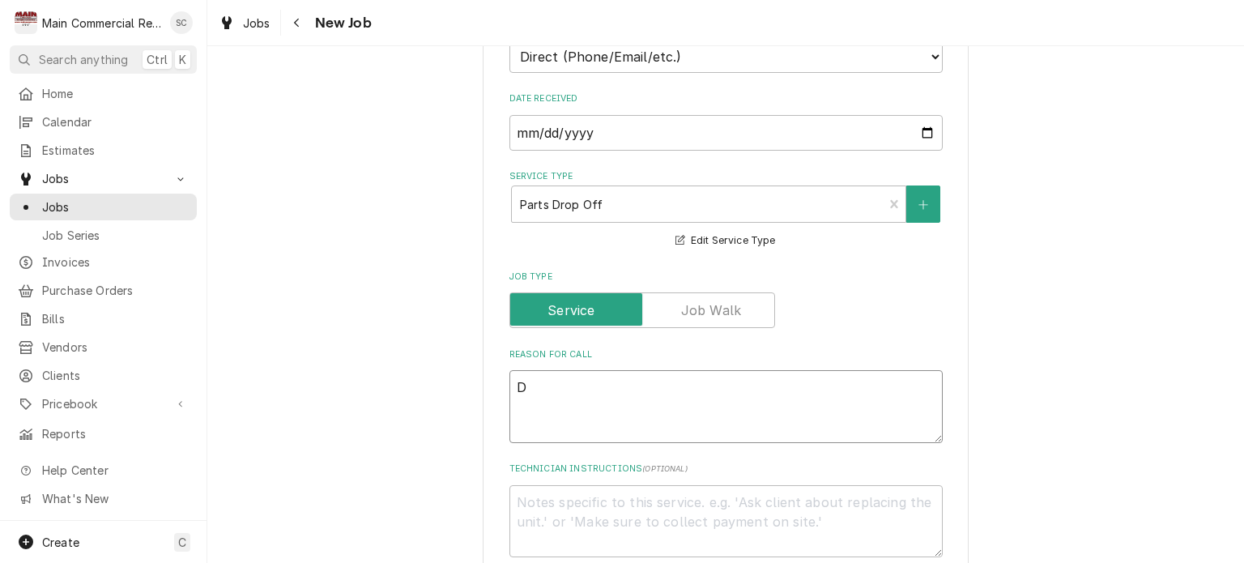
type textarea "x"
type textarea "7"
type textarea "x"
type textarea "7a"
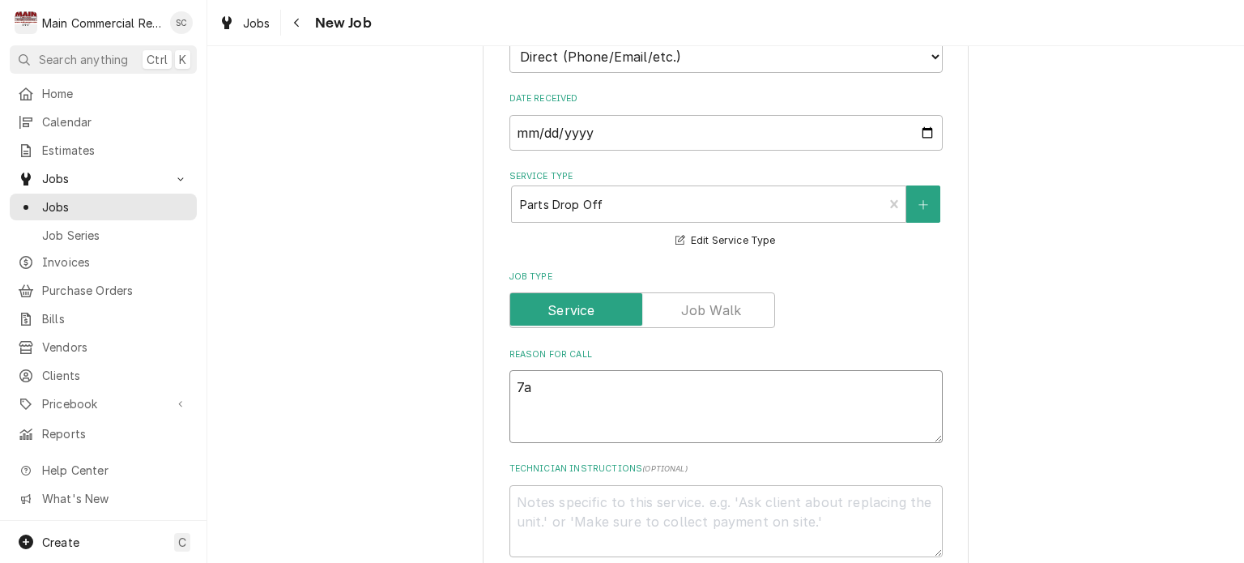
type textarea "x"
type textarea "7am"
type textarea "x"
type textarea "7am"
type textarea "x"
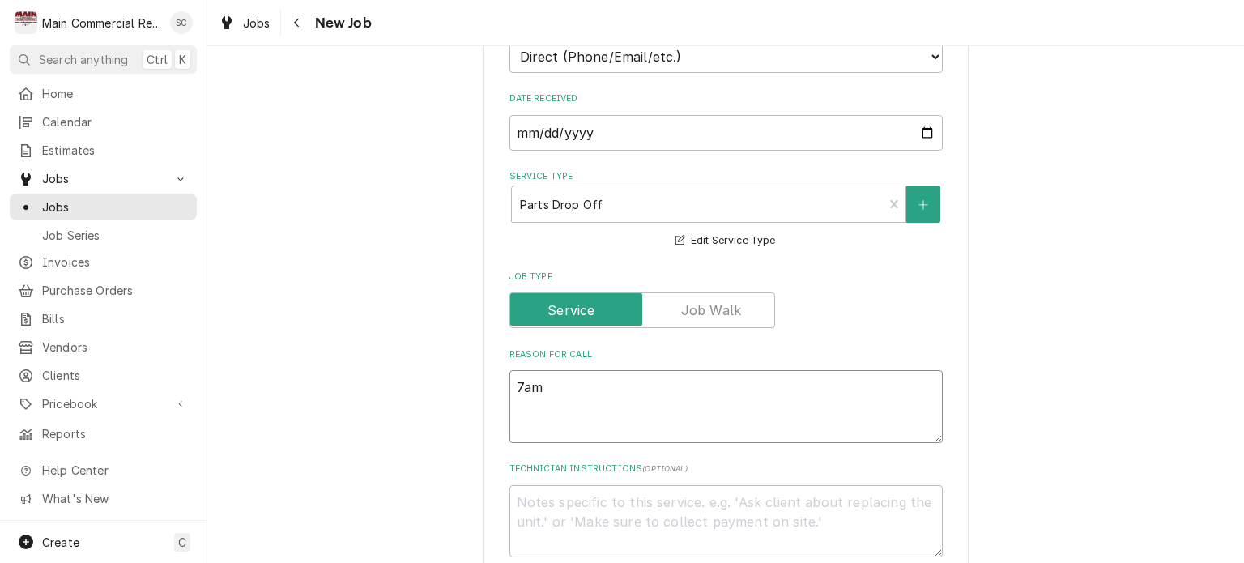
type textarea "7am D"
type textarea "x"
type textarea "7am Dr"
type textarea "x"
type textarea "7am Dro"
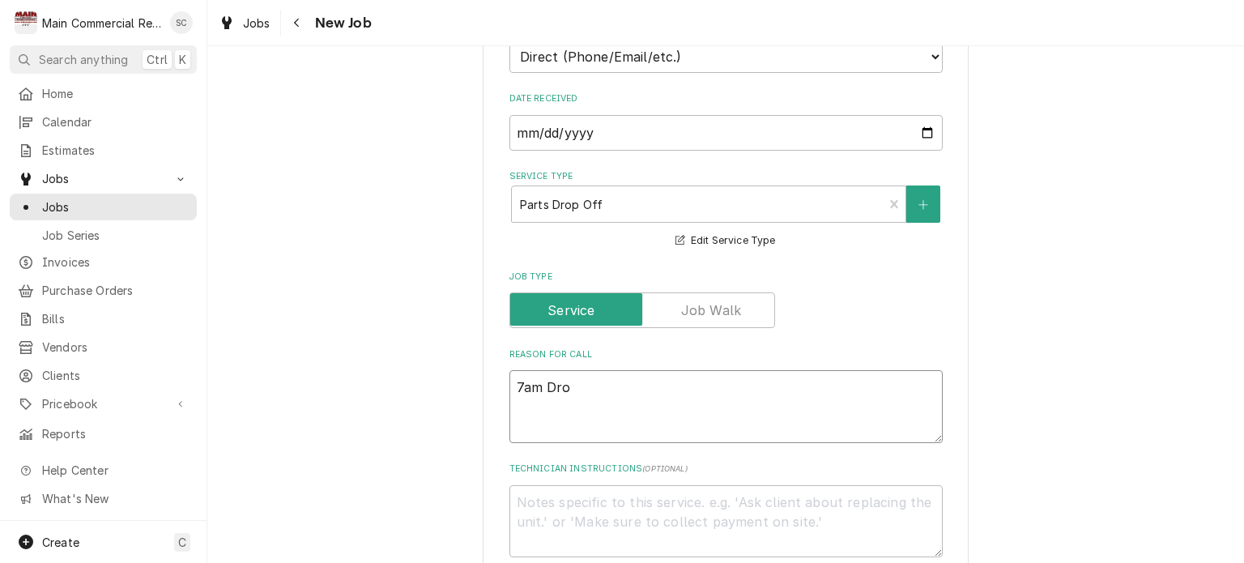
type textarea "x"
type textarea "7am Drop"
type textarea "x"
type textarea "7am Drop"
type textarea "x"
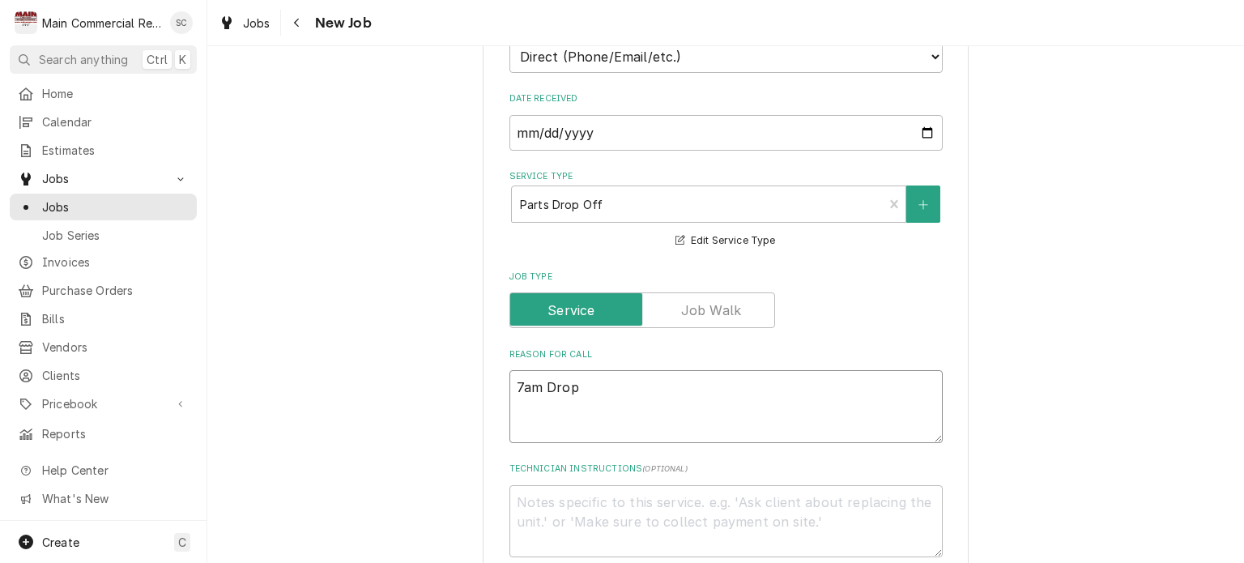
type textarea "7am Drop o"
type textarea "x"
type textarea "7am Drop of"
type textarea "x"
type textarea "7am Drop off"
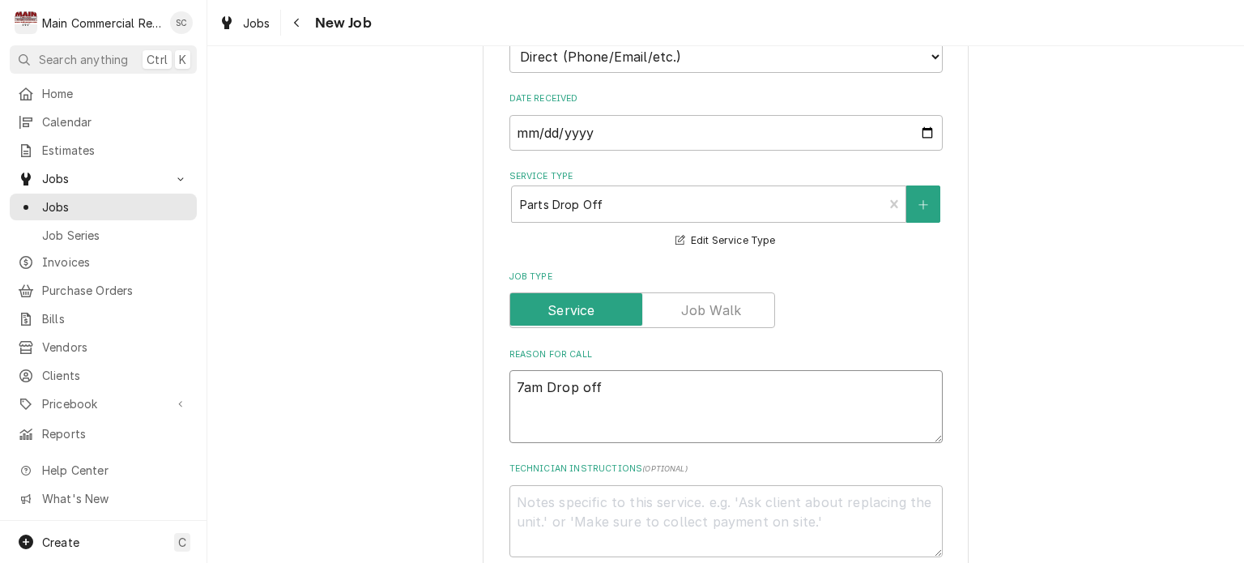
type textarea "x"
type textarea "7am Drop off"
type textarea "x"
type textarea "7am Drop off C"
type textarea "x"
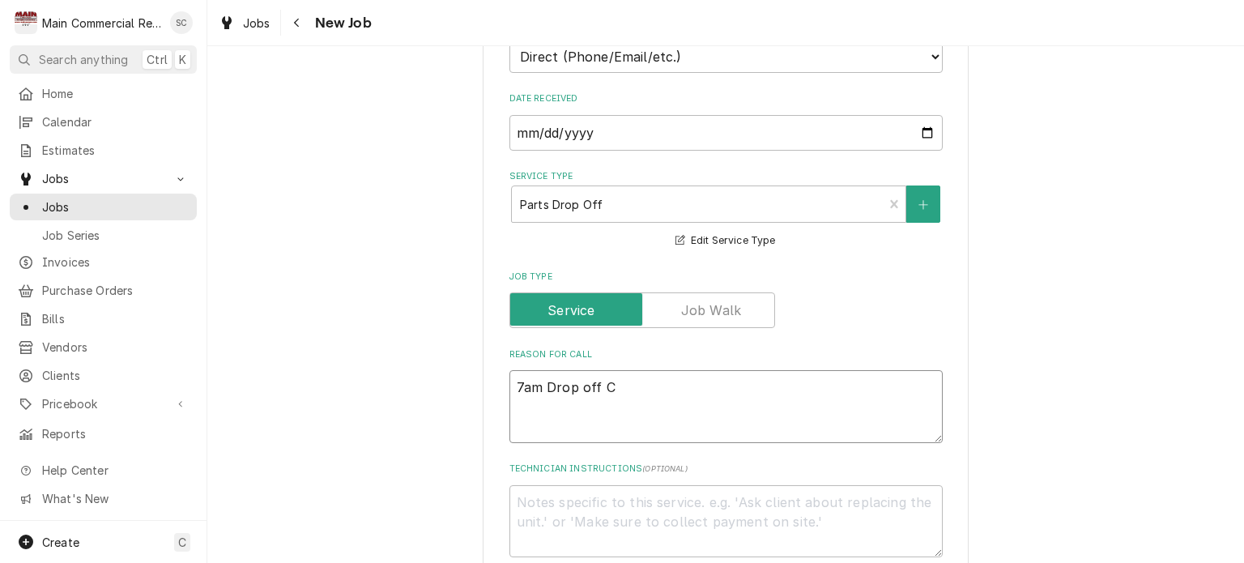
type textarea "7am Drop off Co"
type textarea "x"
type textarea "7am Drop off Cod"
type textarea "x"
type textarea "7am Drop off Codn"
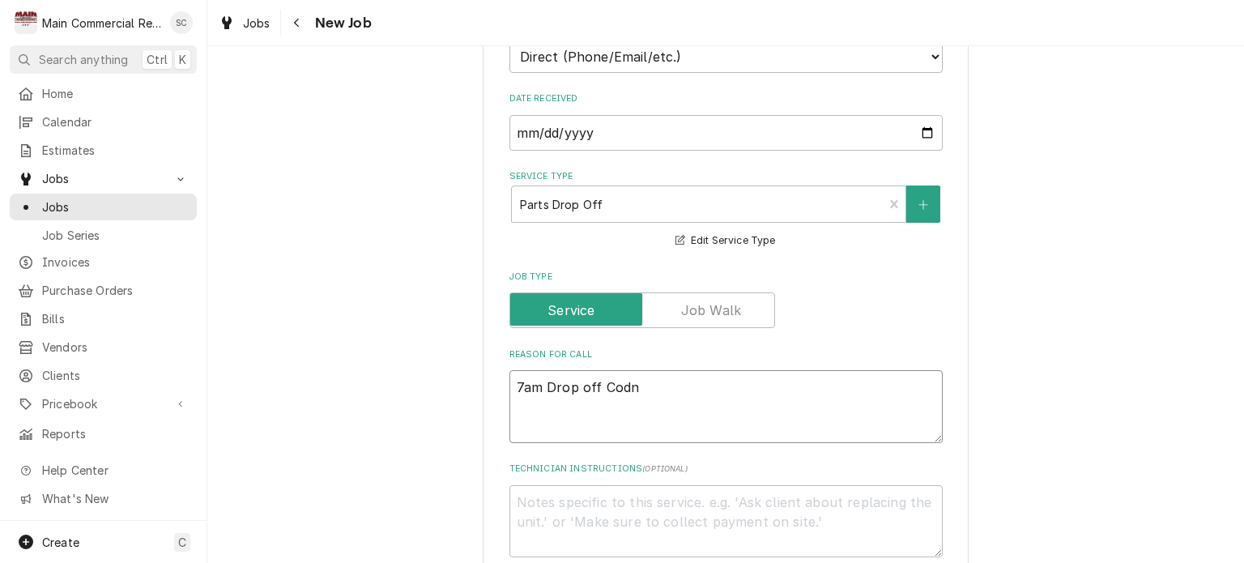
type textarea "x"
type textarea "7am Drop off Cod"
type textarea "x"
type textarea "7am Drop off Co"
type textarea "x"
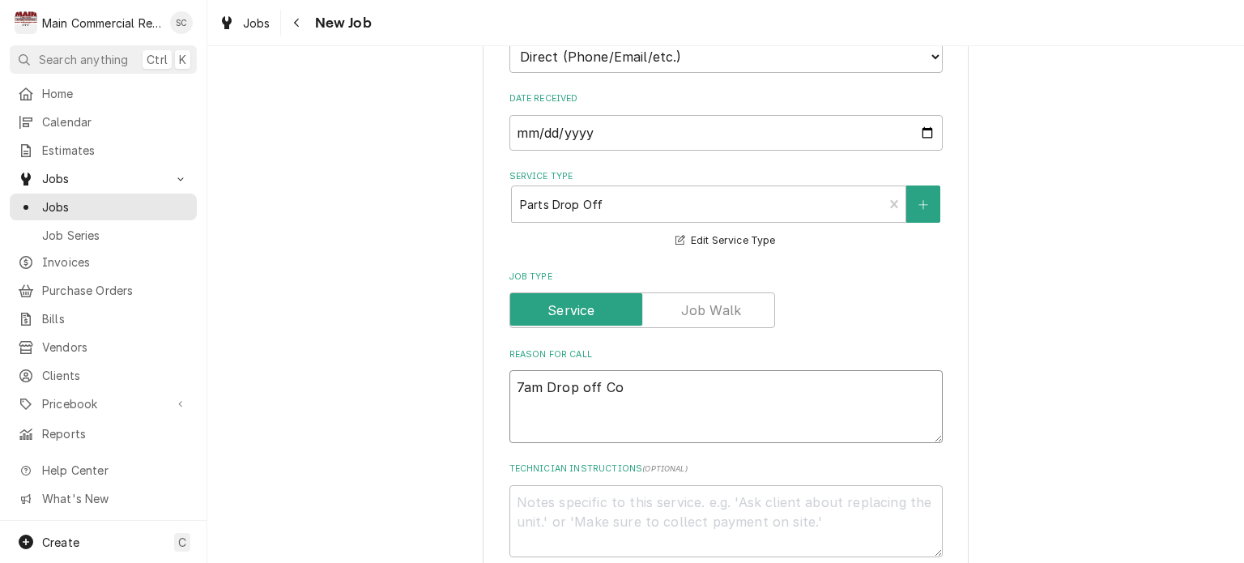
type textarea "7am Drop off Con"
type textarea "x"
type textarea "7am Drop off Cond"
type textarea "x"
type textarea "7am Drop off Conde"
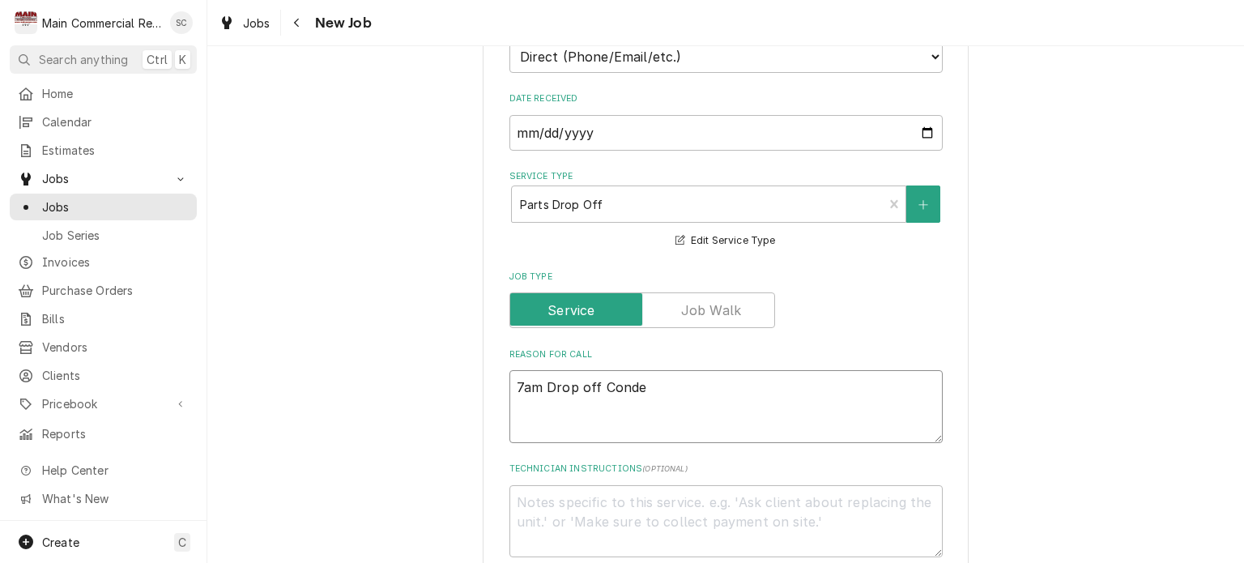
type textarea "x"
type textarea "7am Drop off Conden"
type textarea "x"
type textarea "7am Drop off Condens"
type textarea "x"
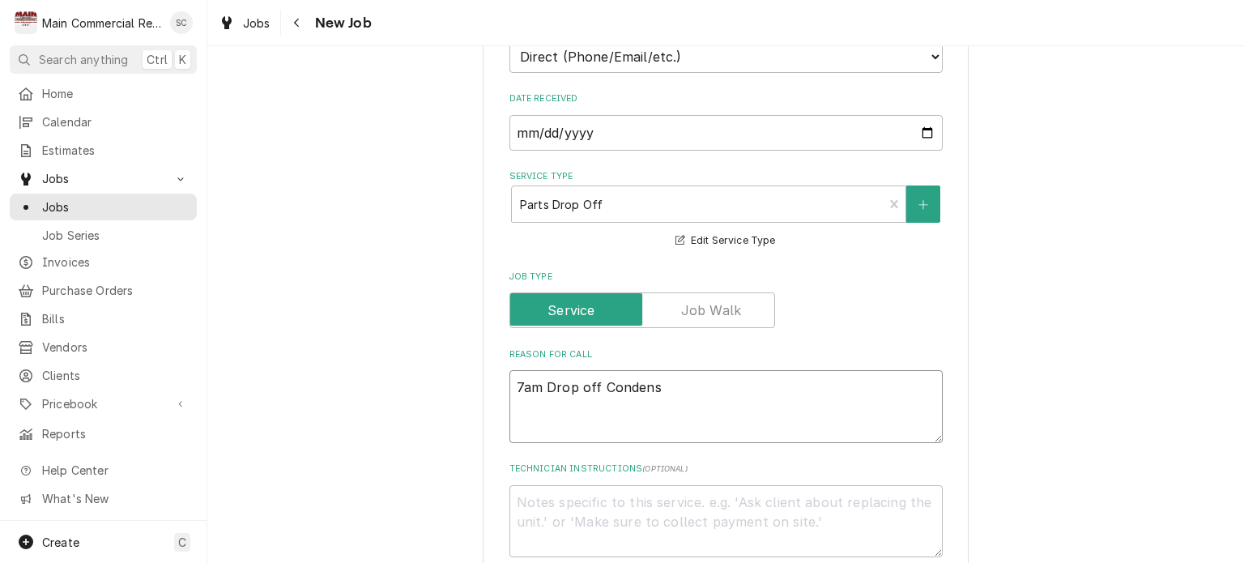
type textarea "7am Drop off Condensa"
type textarea "x"
type textarea "7am Drop off Condensat"
type textarea "x"
type textarea "7am Drop off Condensate"
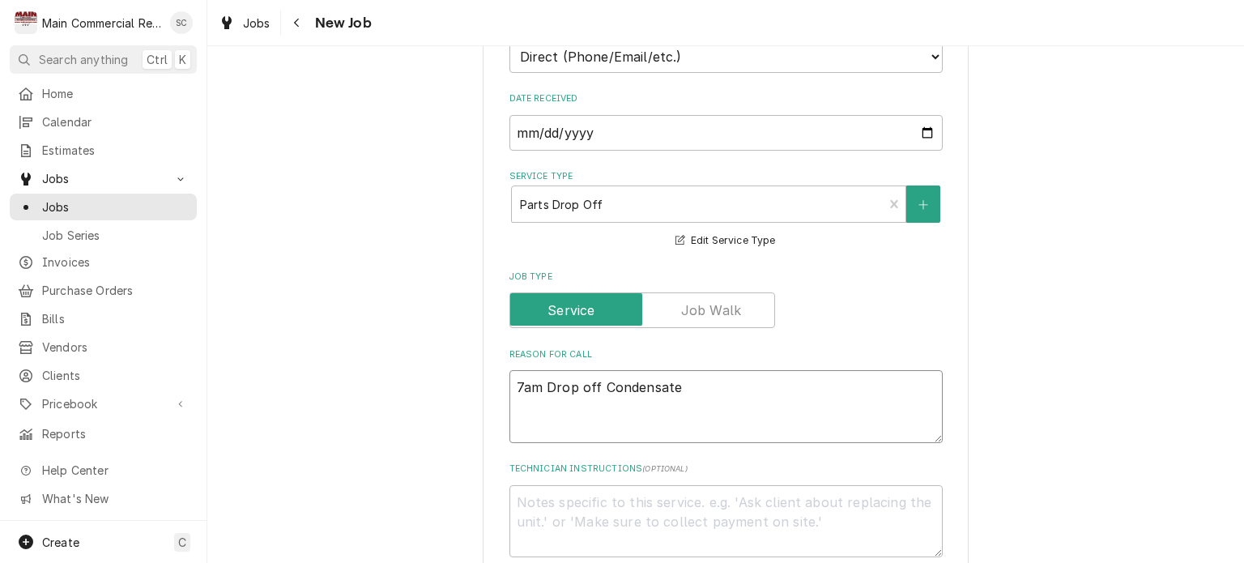
type textarea "x"
type textarea "7am Drop off Condensate"
type textarea "x"
type textarea "7am Drop off Condensate P"
type textarea "x"
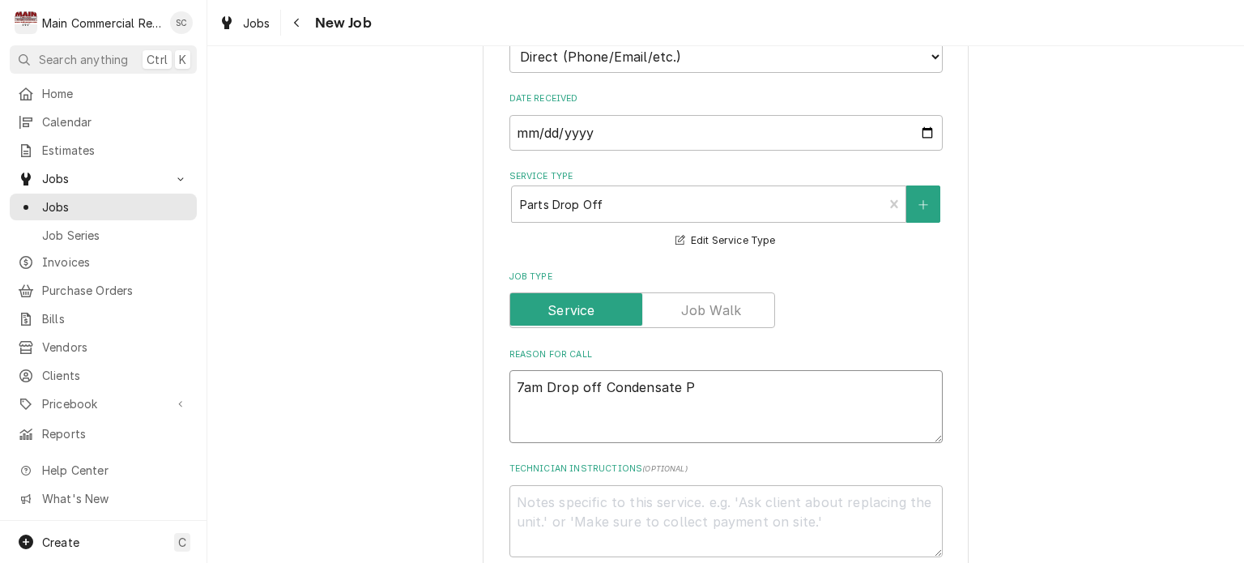
type textarea "7am Drop off Condensate Pa"
type textarea "x"
type textarea "7am Drop off Condensate Pan"
type textarea "x"
type textarea "7am Drop off Condensate Pan"
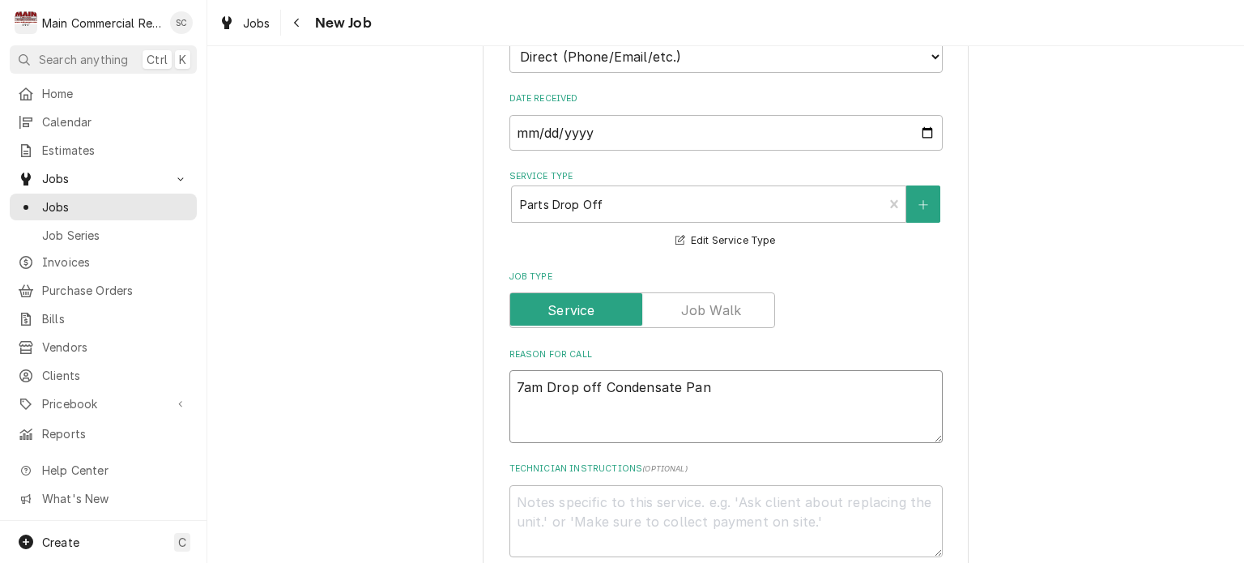
type textarea "x"
type textarea "7am Drop off Condensate Pan ("
type textarea "x"
type textarea "7am Drop off Condensate Pan (F"
type textarea "x"
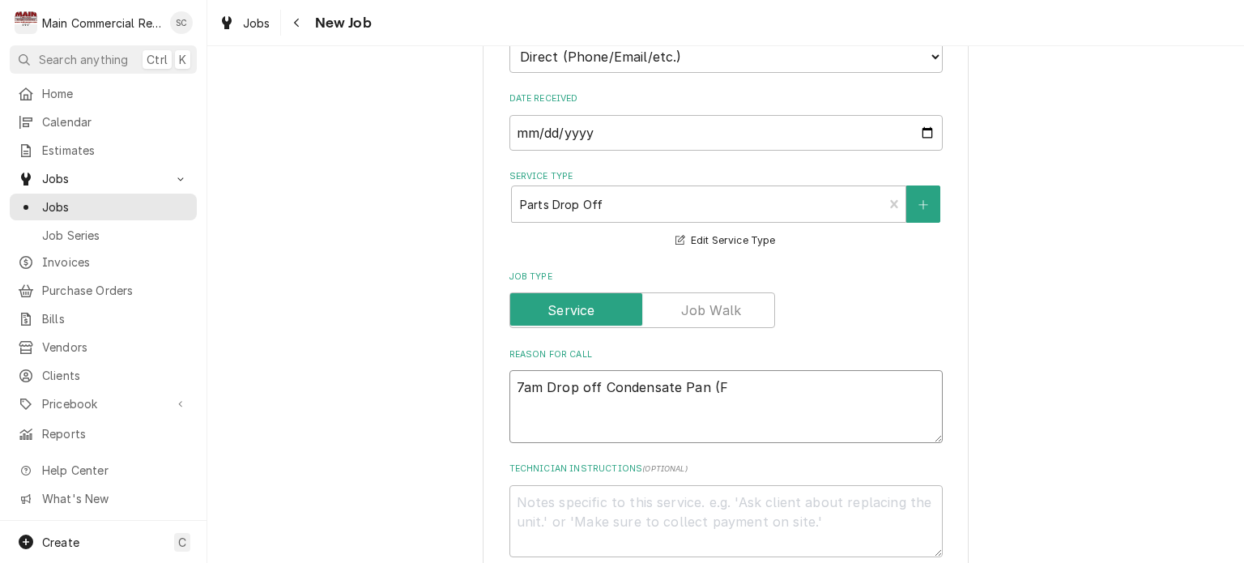
type textarea "7am Drop off Condensate Pan (Fo"
type textarea "x"
type textarea "7am Drop off Condensate Pan (For"
type textarea "x"
type textarea "7am Drop off Condensate Pan (For"
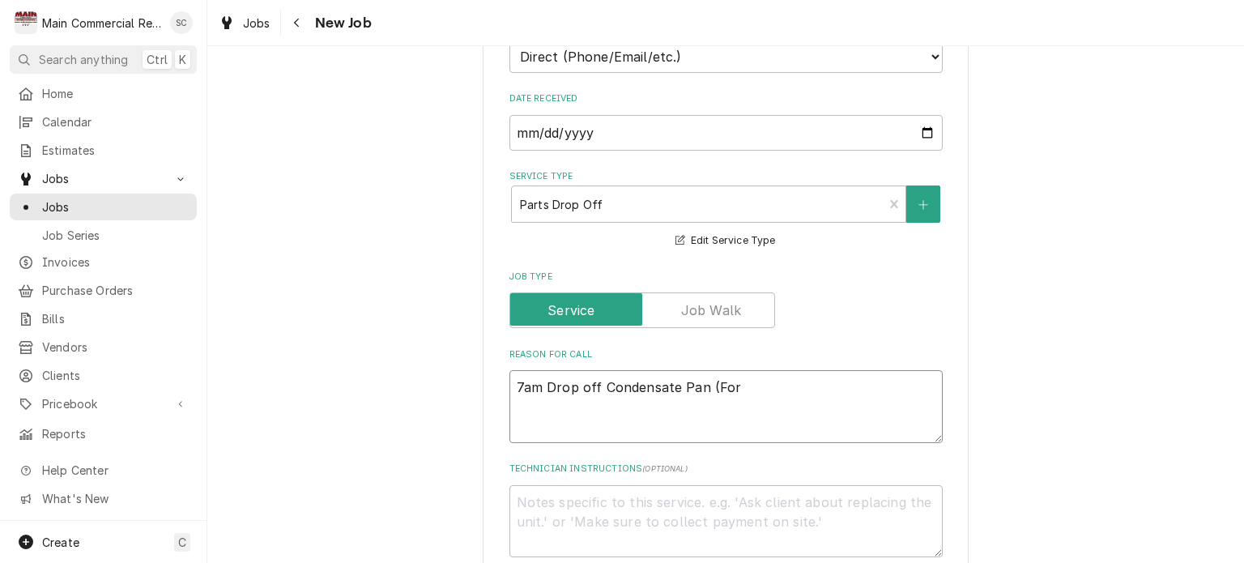
type textarea "x"
type textarea "7am Drop off Condensate Pan (For D"
type textarea "x"
type textarea "7am Drop off Condensate Pan (For Du"
type textarea "x"
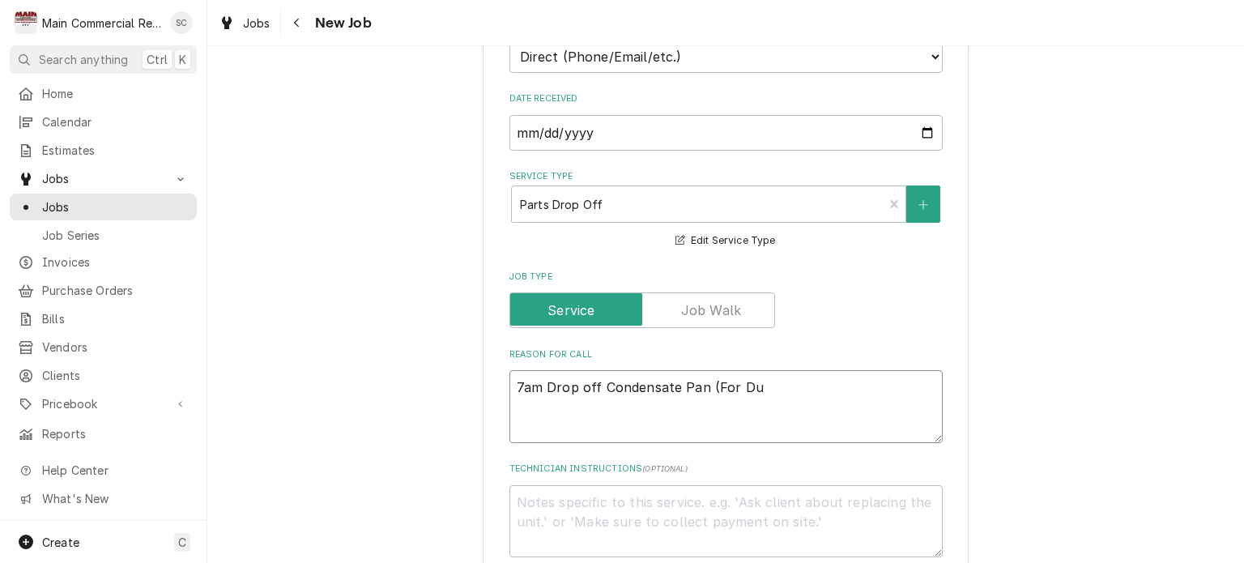
type textarea "7am Drop off Condensate Pan (For Dun"
type textarea "x"
type textarea "7am Drop off Condensate Pan (For Dunk"
type textarea "x"
type textarea "7am Drop off Condensate Pan (For Dunki"
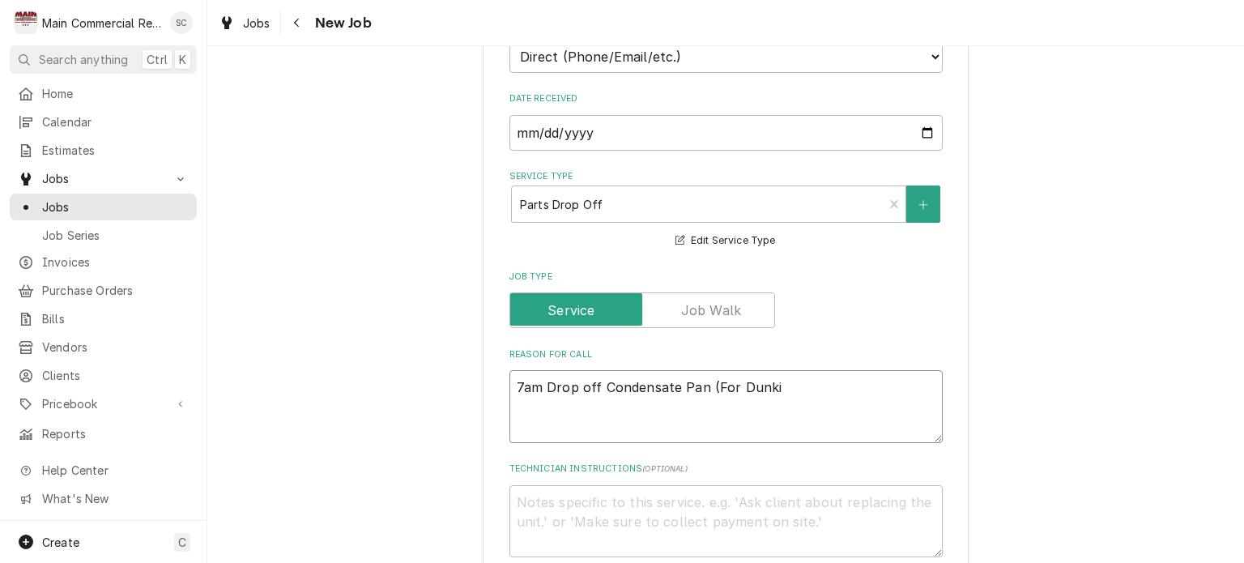
type textarea "x"
type textarea "7am Drop off Condensate Pan (For Dunk"
type textarea "x"
type textarea "7am Drop off Condensate Pan (For Dun"
type textarea "x"
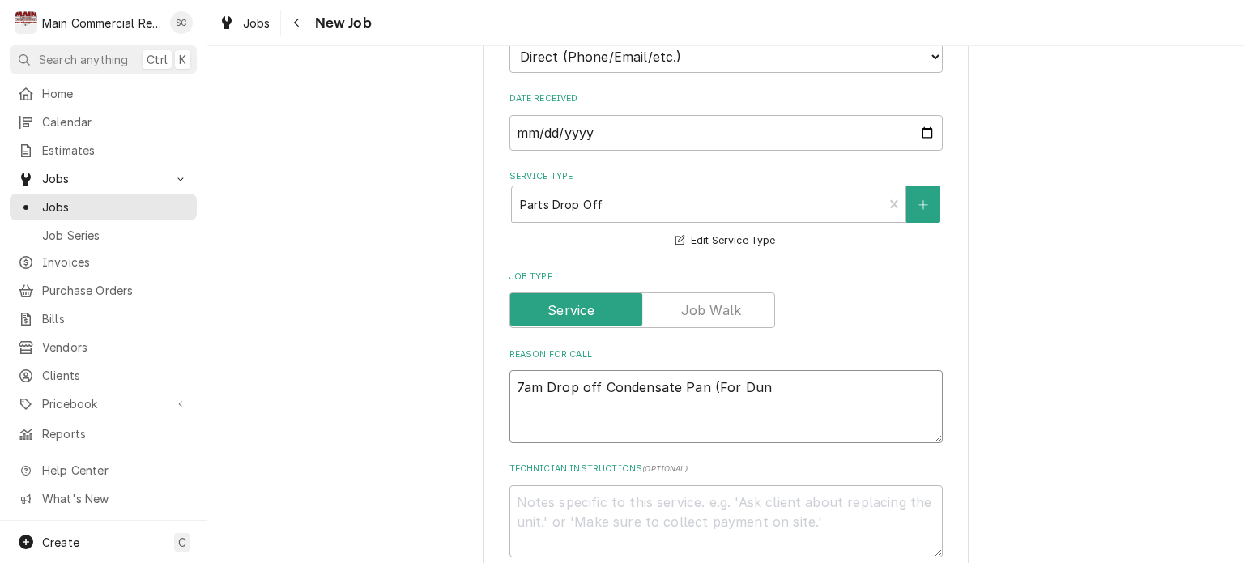
type textarea "7am Drop off Condensate Pan (For Du"
type textarea "x"
type textarea "7am Drop off Condensate Pan (For D"
type textarea "x"
type textarea "7am Drop off Condensate Pan (For Da"
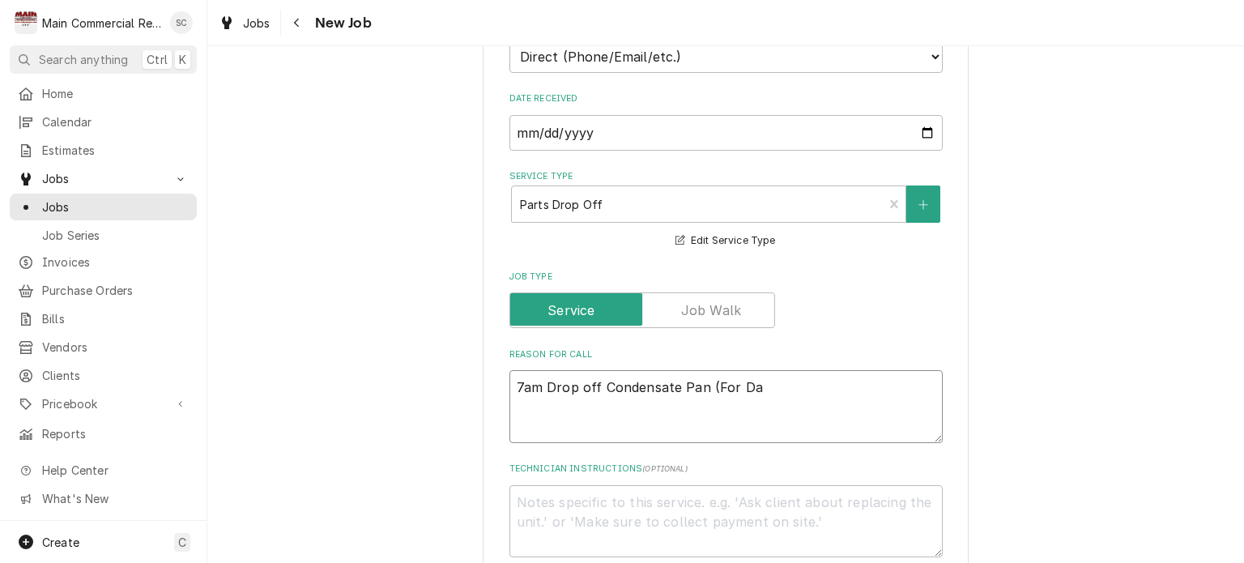
type textarea "x"
type textarea "7am Drop off Condensate Pan (For Dai"
type textarea "x"
type textarea "7am Drop off Condensate Pan (For Dair"
type textarea "x"
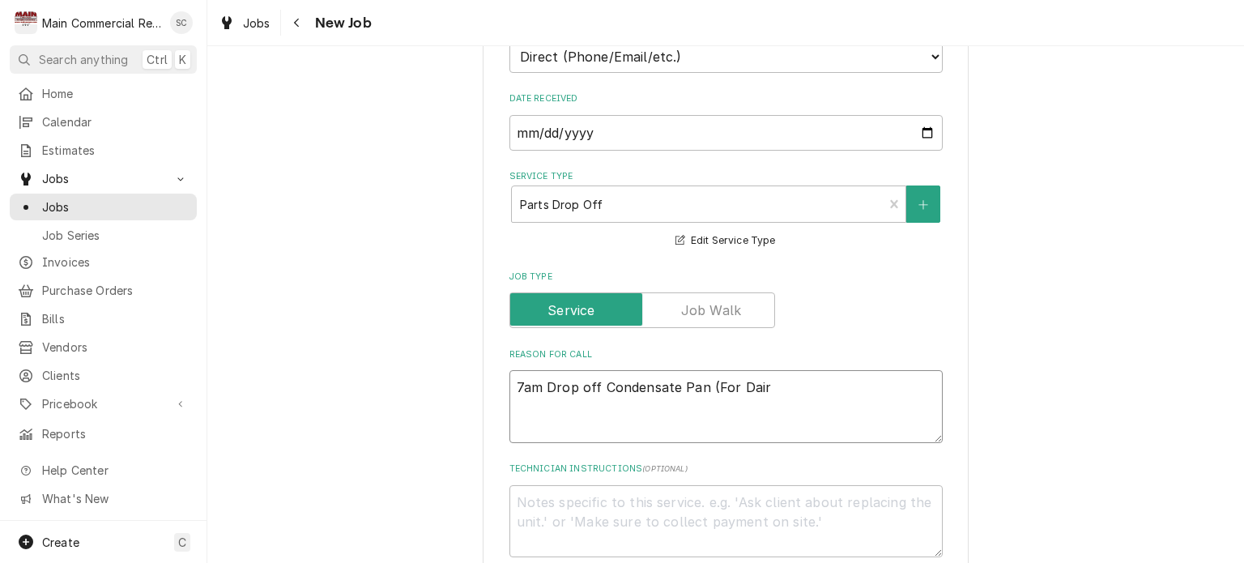
type textarea "7am Drop off Condensate Pan (For Dairy"
type textarea "x"
type textarea "7am Drop off Condensate Pan (For Dairy"
type textarea "x"
type textarea "7am Drop off Condensate Pan (For Dairy Q"
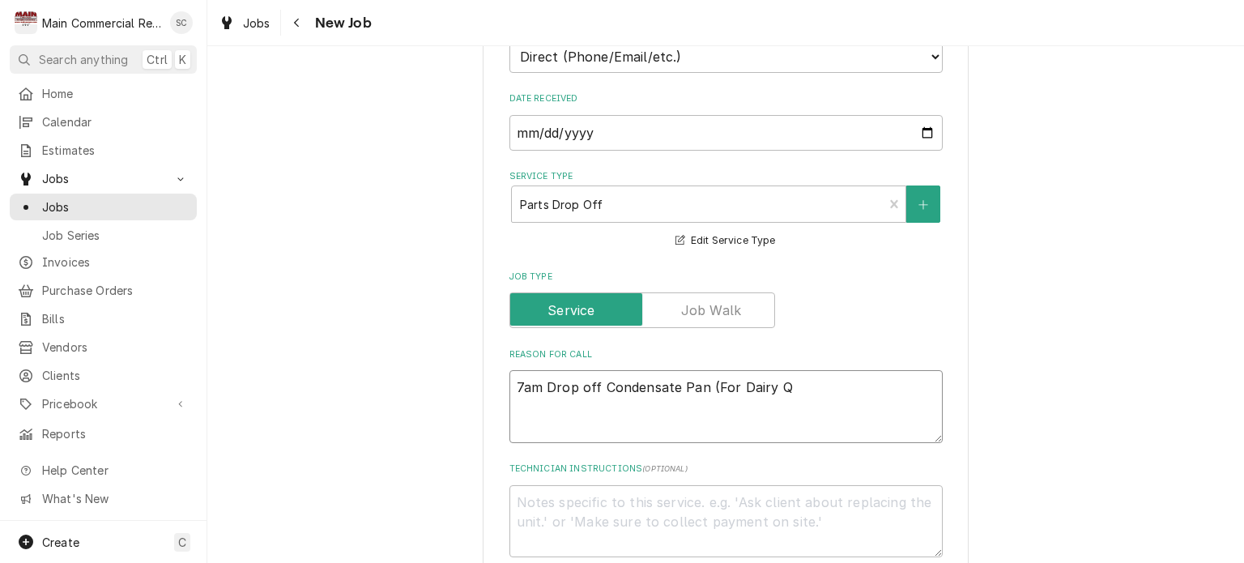
type textarea "x"
type textarea "7am Drop off Condensate Pan (For Dairy Qu"
type textarea "x"
type textarea "7am Drop off Condensate Pan (For Dairy Que"
type textarea "x"
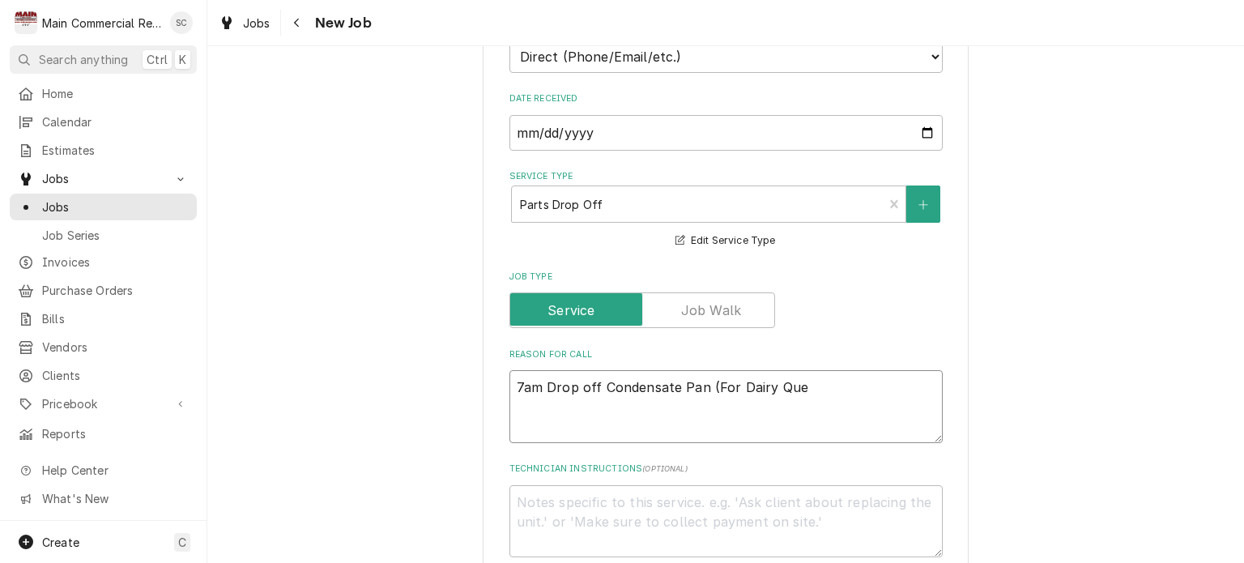
type textarea "7am Drop off Condensate Pan (For Dairy Quee"
type textarea "x"
type textarea "7am Drop off Condensate Pan (For Dairy Queen"
type textarea "x"
type textarea "7am Drop off Condensate Pan (For Dairy Queen)"
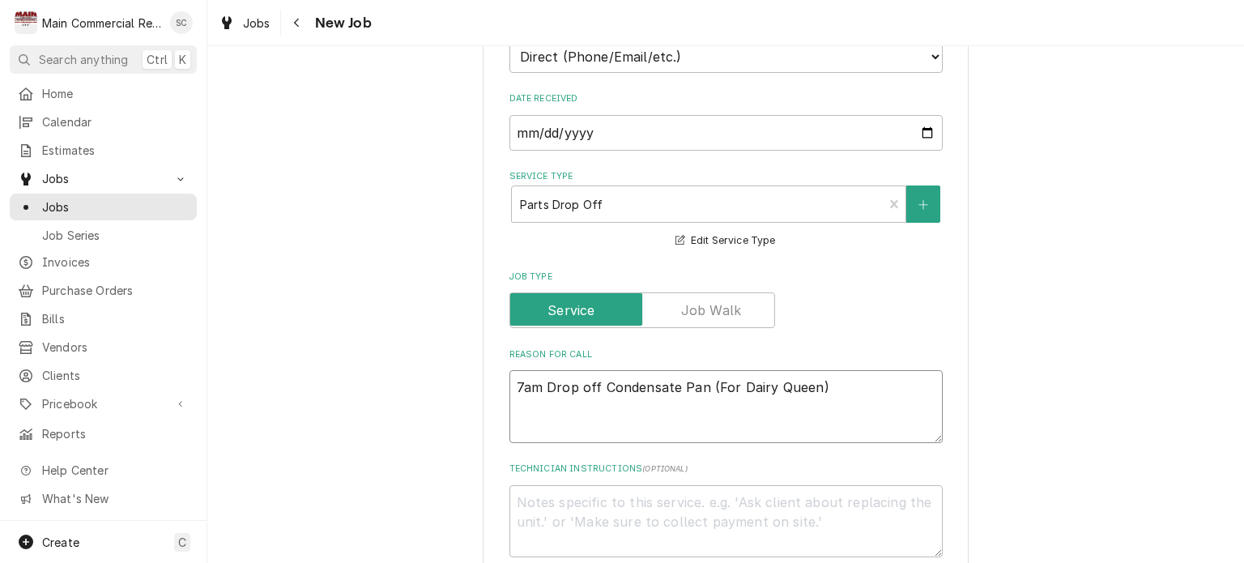
type textarea "x"
type textarea "7am Drop off Condensate Pan (For Dairy Queen)"
type textarea "x"
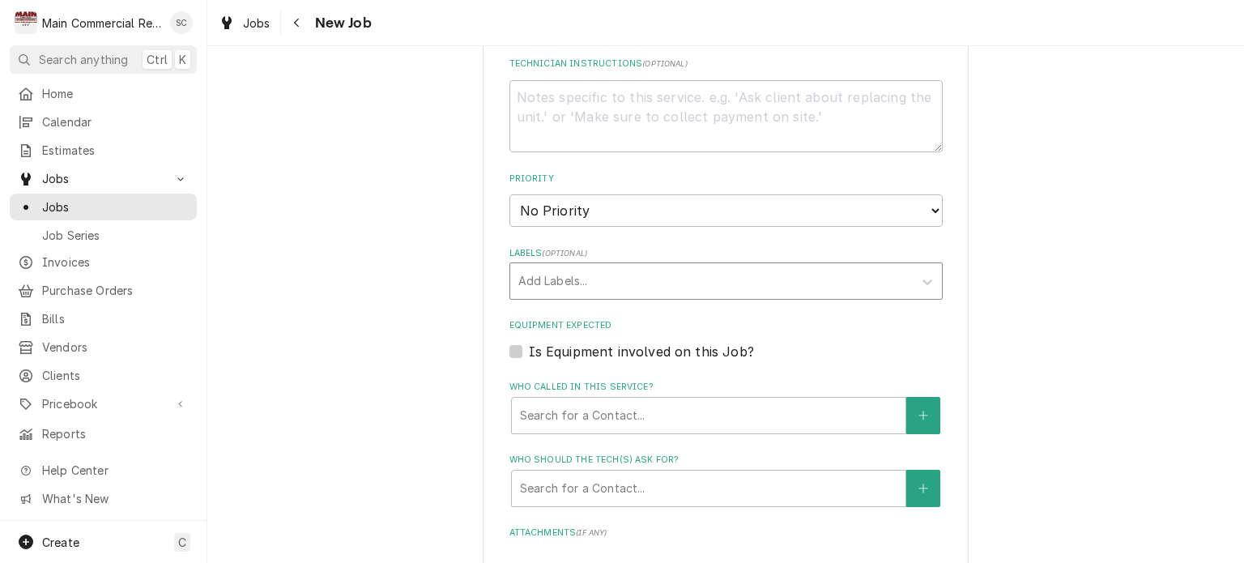
type textarea "7am Drop off Condensate Pan (For Dairy Queen)"
click at [646, 283] on div "Labels" at bounding box center [711, 280] width 386 height 29
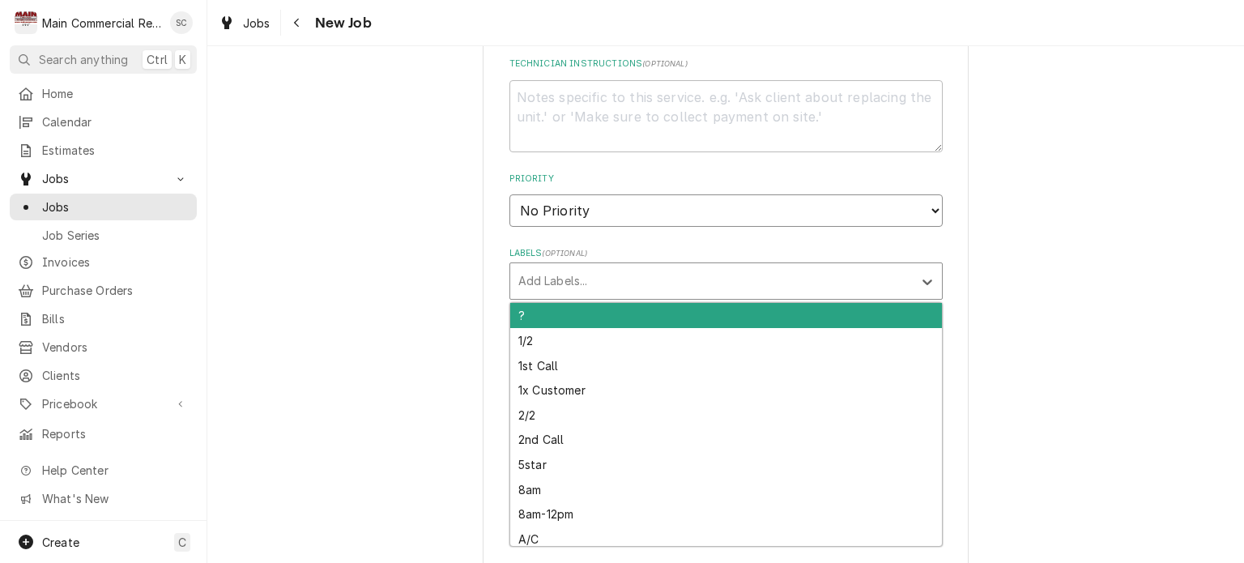
click at [609, 207] on select "No Priority Urgent High Medium Low" at bounding box center [725, 210] width 433 height 32
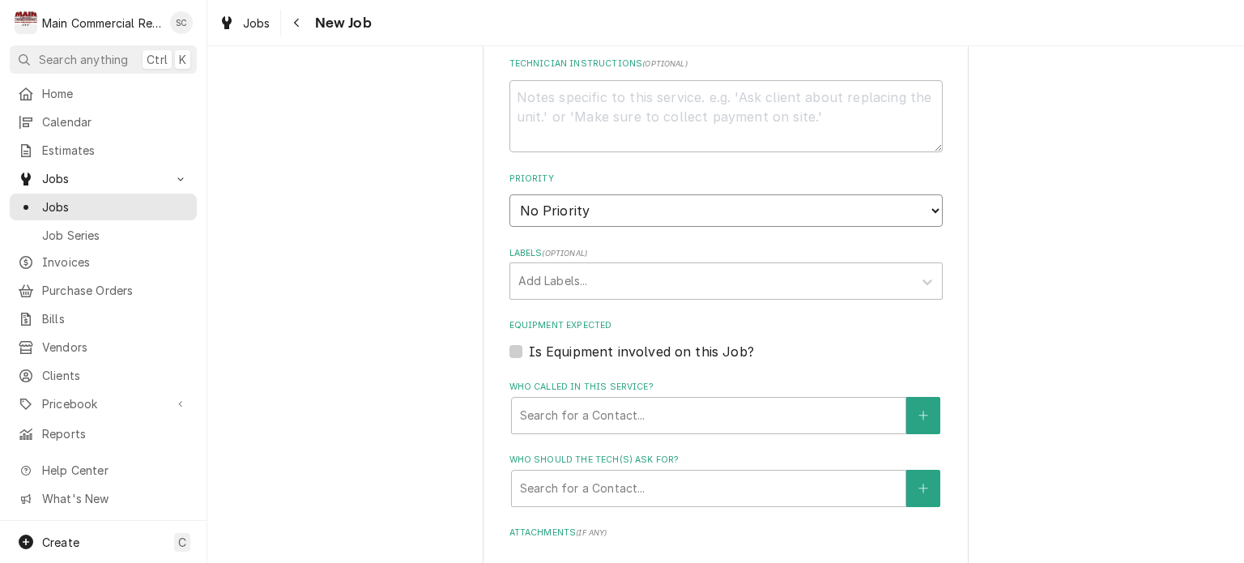
select select "2"
click at [509, 194] on select "No Priority Urgent High Medium Low" at bounding box center [725, 210] width 433 height 32
type textarea "x"
click at [602, 277] on div "Labels" at bounding box center [711, 280] width 386 height 29
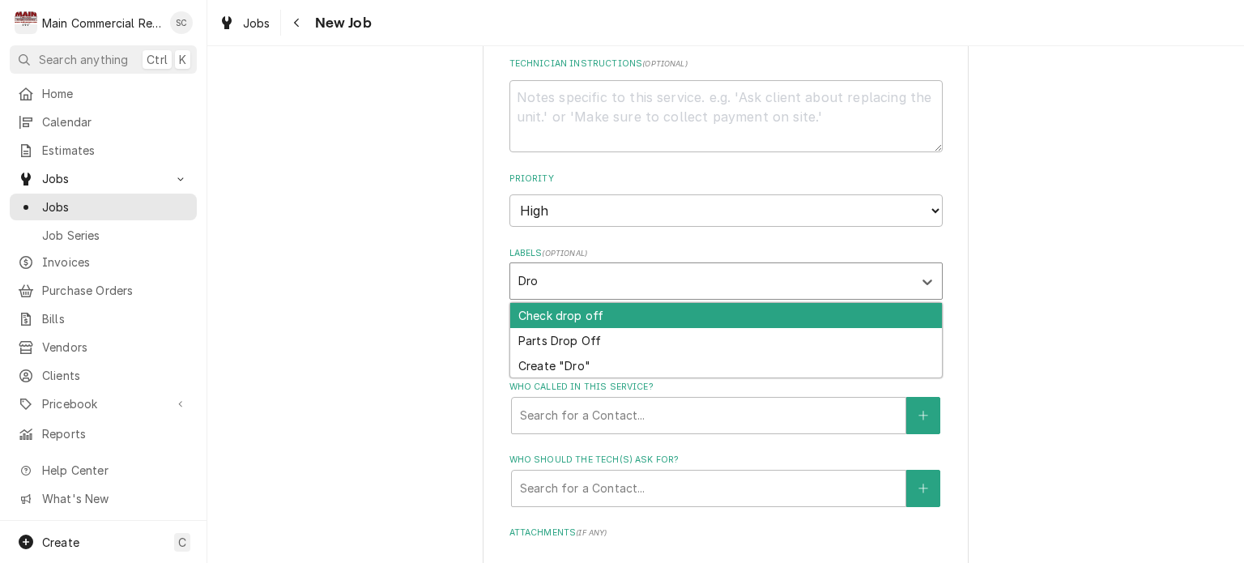
type input "Drop"
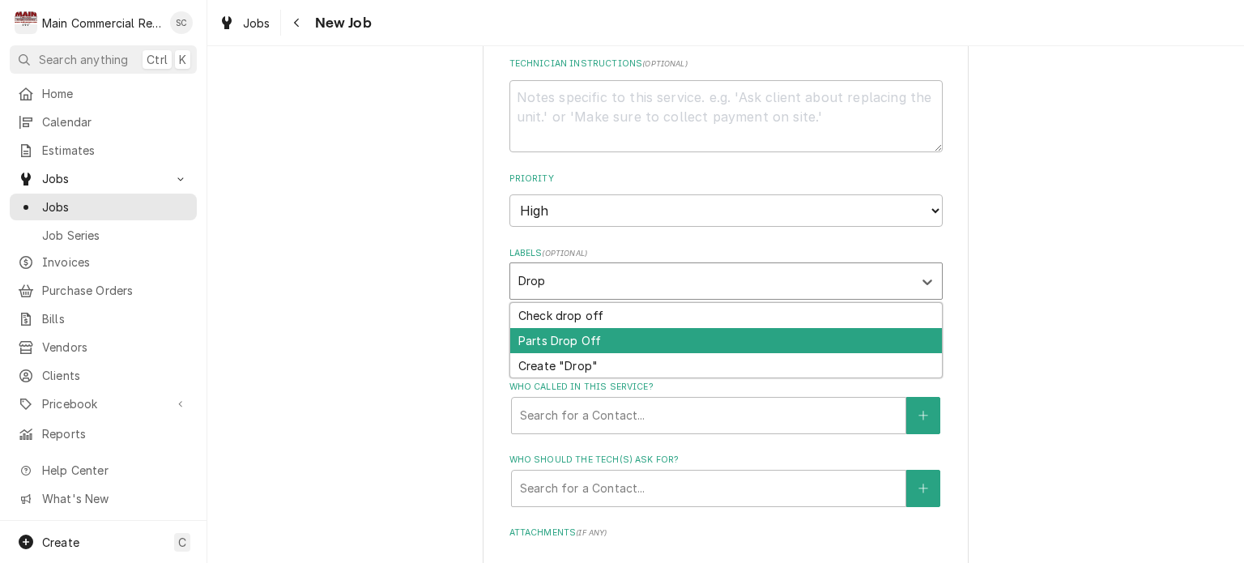
click at [594, 333] on div "Parts Drop Off" at bounding box center [726, 340] width 432 height 25
type textarea "x"
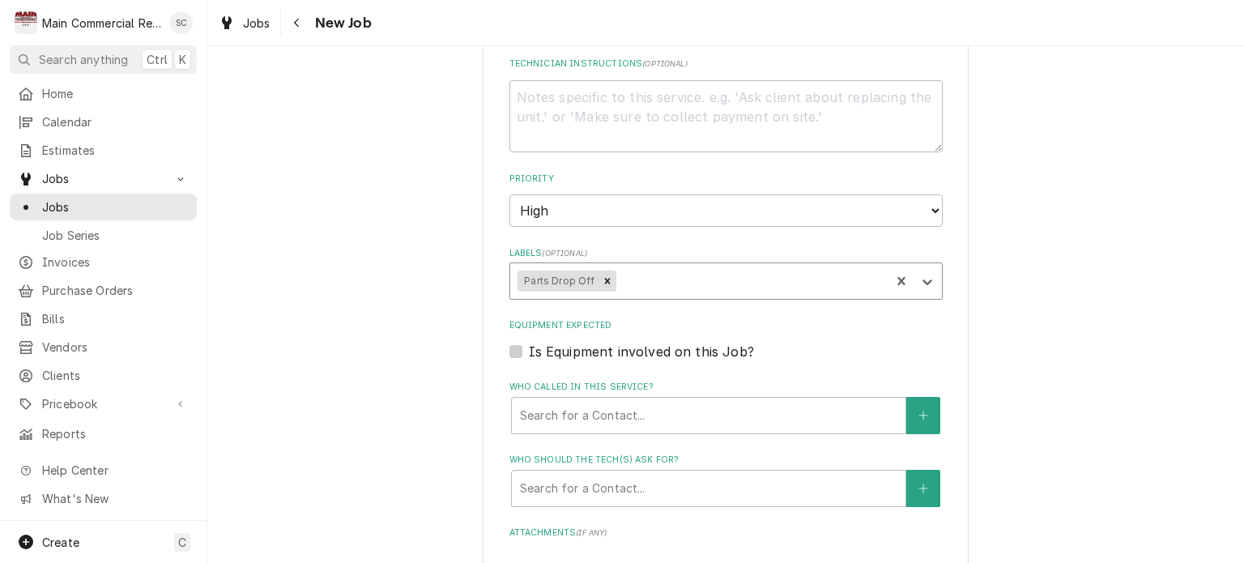
type textarea "x"
click at [666, 407] on div "Who called in this service?" at bounding box center [708, 415] width 377 height 29
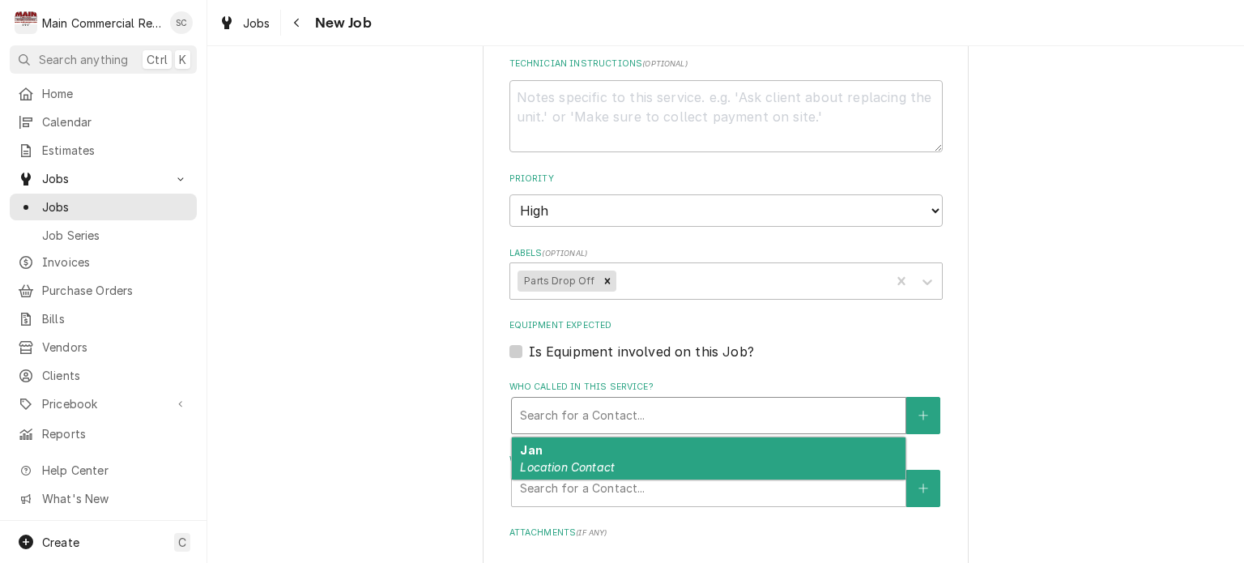
scroll to position [1053, 0]
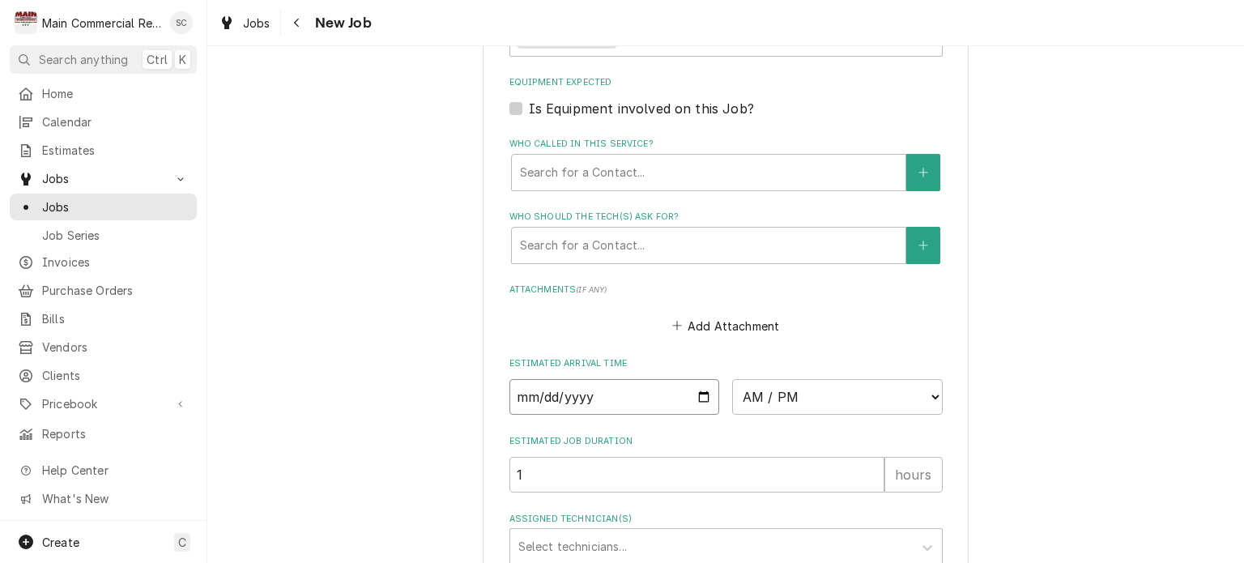
click at [696, 393] on input "Date" at bounding box center [614, 397] width 211 height 36
type input "2025-09-23"
type textarea "x"
click at [778, 390] on select "AM / PM 6:00 AM 6:15 AM 6:30 AM 6:45 AM 7:00 AM 7:15 AM 7:30 AM 7:45 AM 8:00 AM…" at bounding box center [837, 397] width 211 height 36
select select "07:00:00"
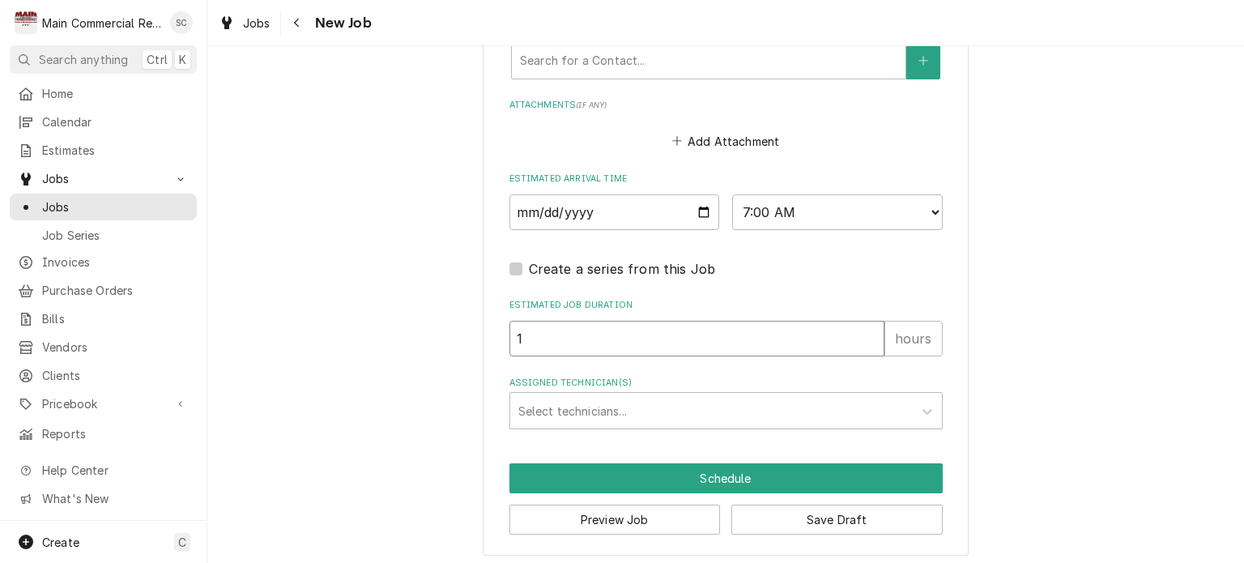
click at [636, 324] on input "1" at bounding box center [696, 339] width 375 height 36
type textarea "x"
type input ".2"
type textarea "x"
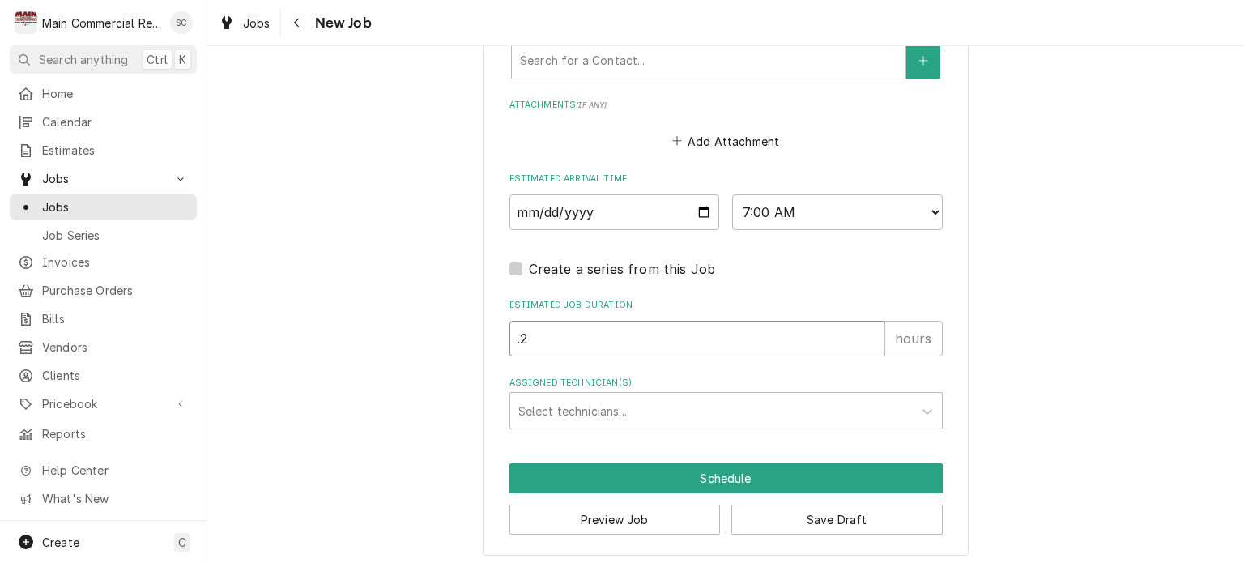
type input ".25"
type textarea "x"
type input ".25"
click at [647, 402] on div "Assigned Technician(s)" at bounding box center [711, 410] width 386 height 29
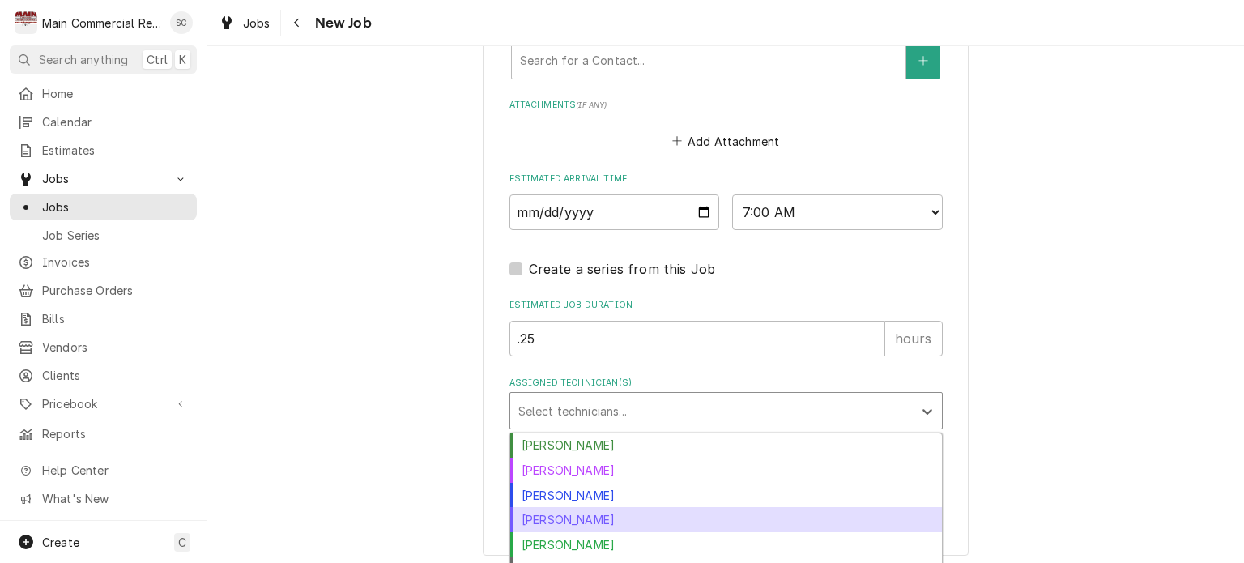
click at [645, 507] on div "[PERSON_NAME]" at bounding box center [726, 519] width 432 height 25
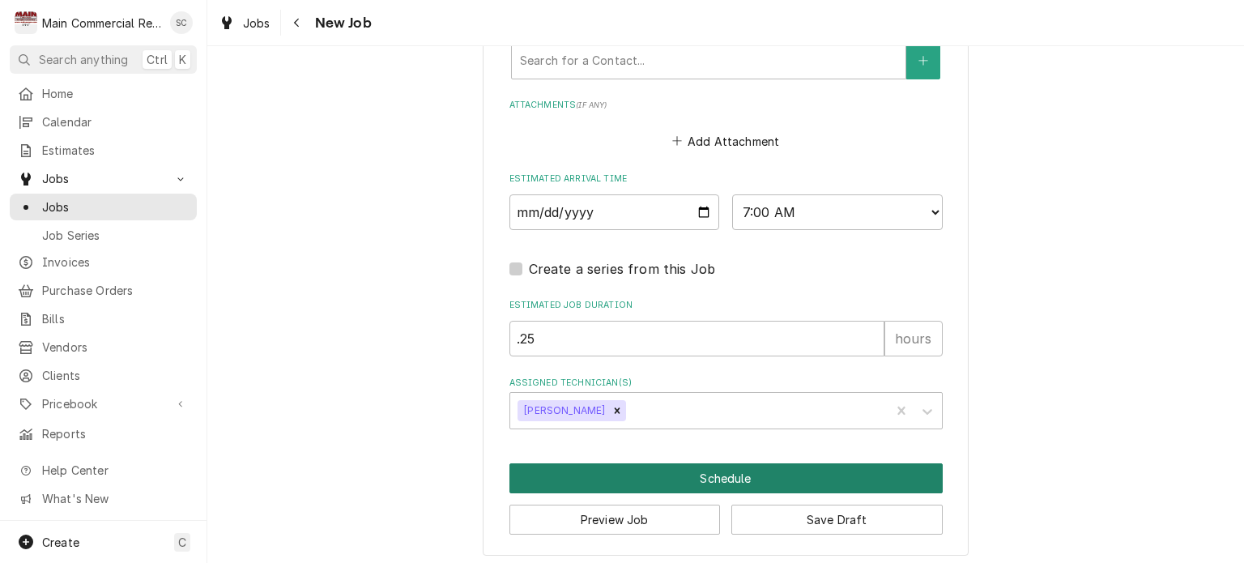
click at [809, 466] on button "Schedule" at bounding box center [725, 478] width 433 height 30
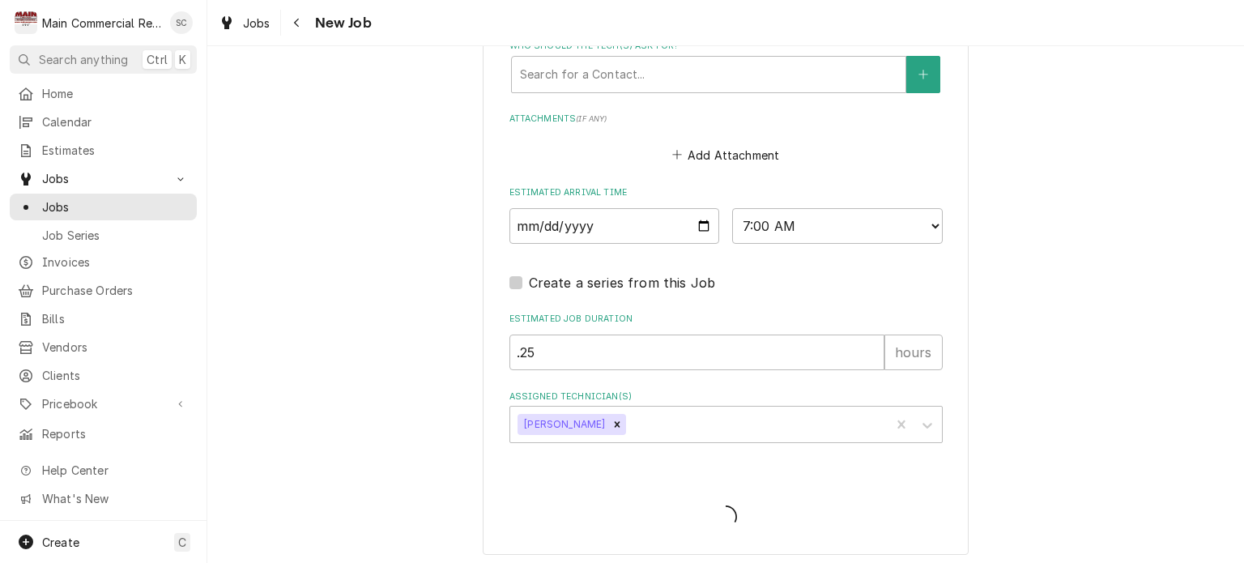
type textarea "x"
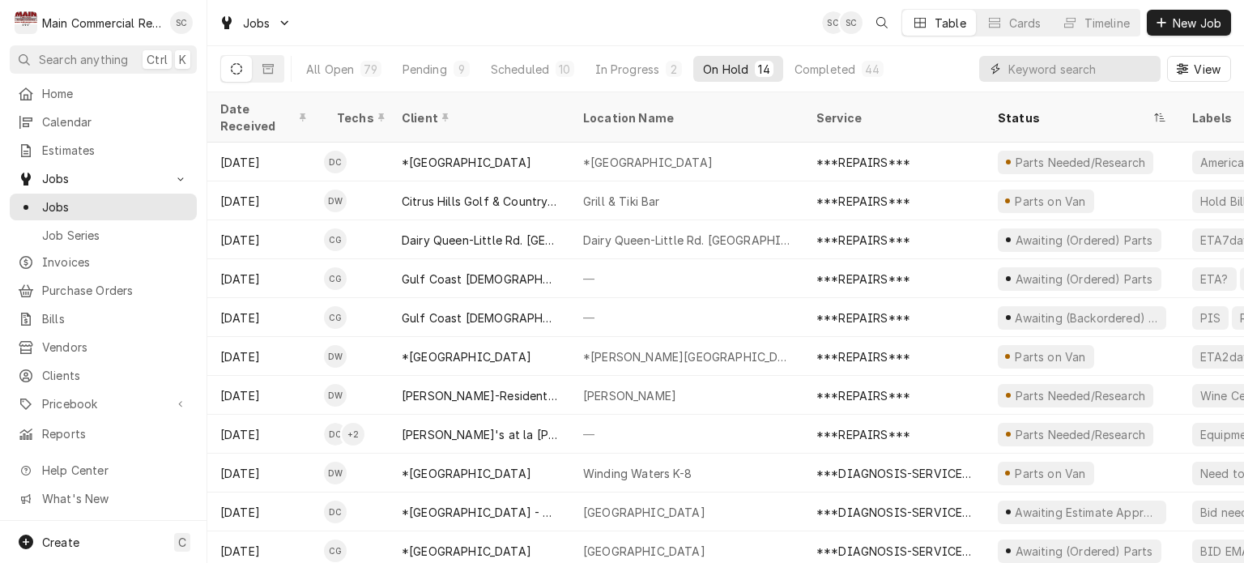
click at [1095, 72] on input "Dynamic Content Wrapper" at bounding box center [1080, 69] width 144 height 26
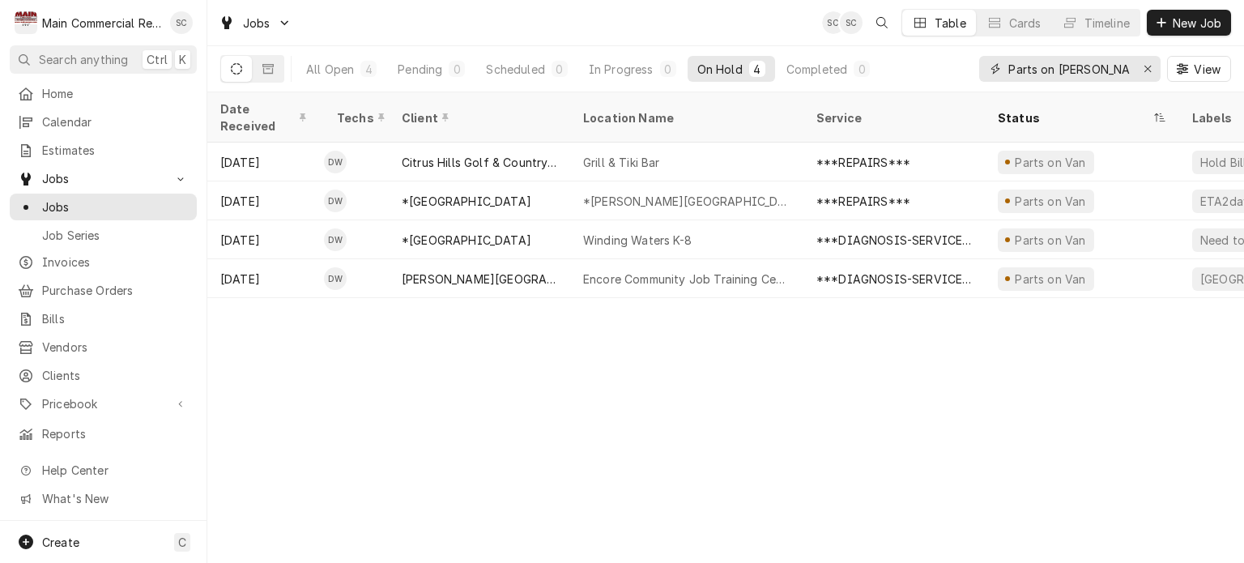
type input "Parts on [PERSON_NAME]"
click at [894, 308] on div "Date Received Techs Client Location Name Service Status Labels ID Duration Job …" at bounding box center [725, 327] width 1037 height 470
click at [1120, 67] on input "Parts on [PERSON_NAME]" at bounding box center [1068, 69] width 121 height 26
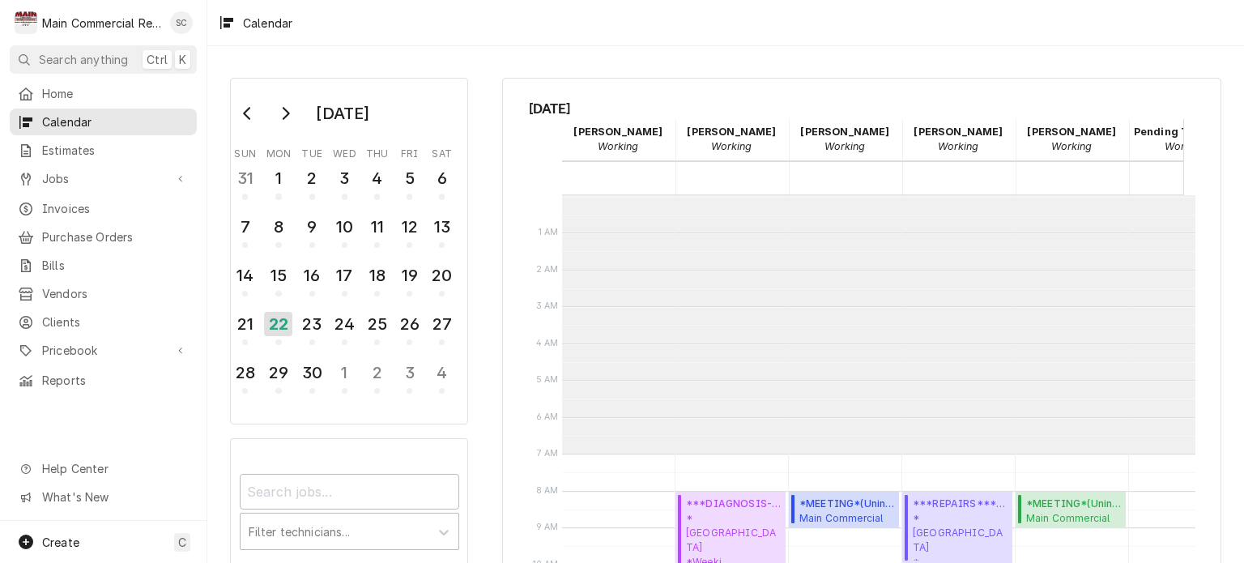
scroll to position [258, 0]
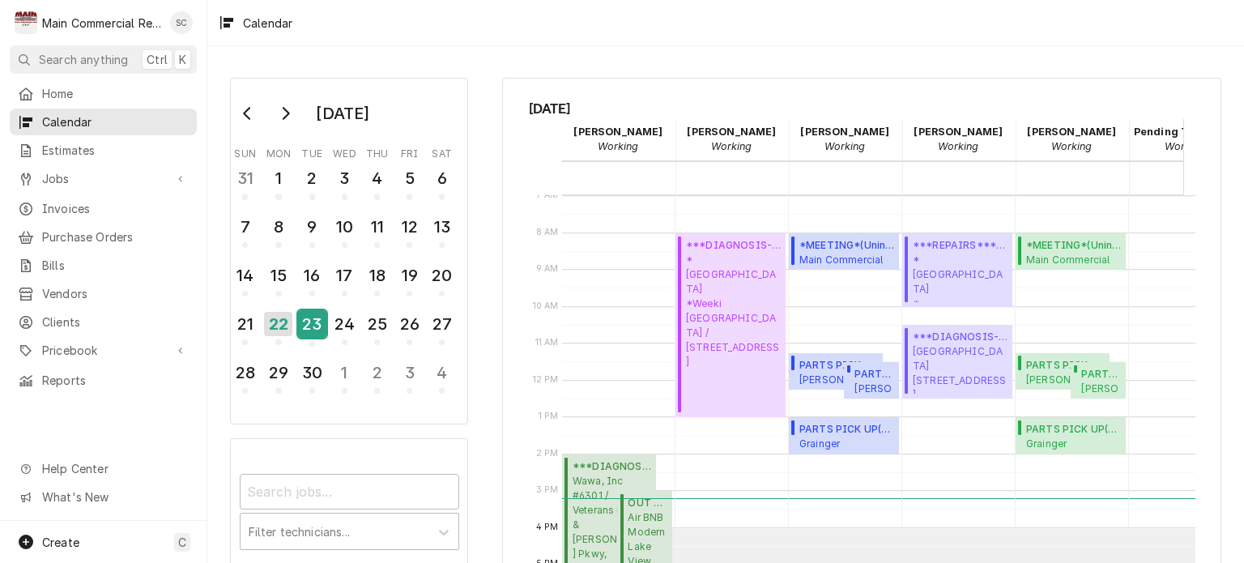
click at [315, 326] on div "23" at bounding box center [312, 324] width 28 height 28
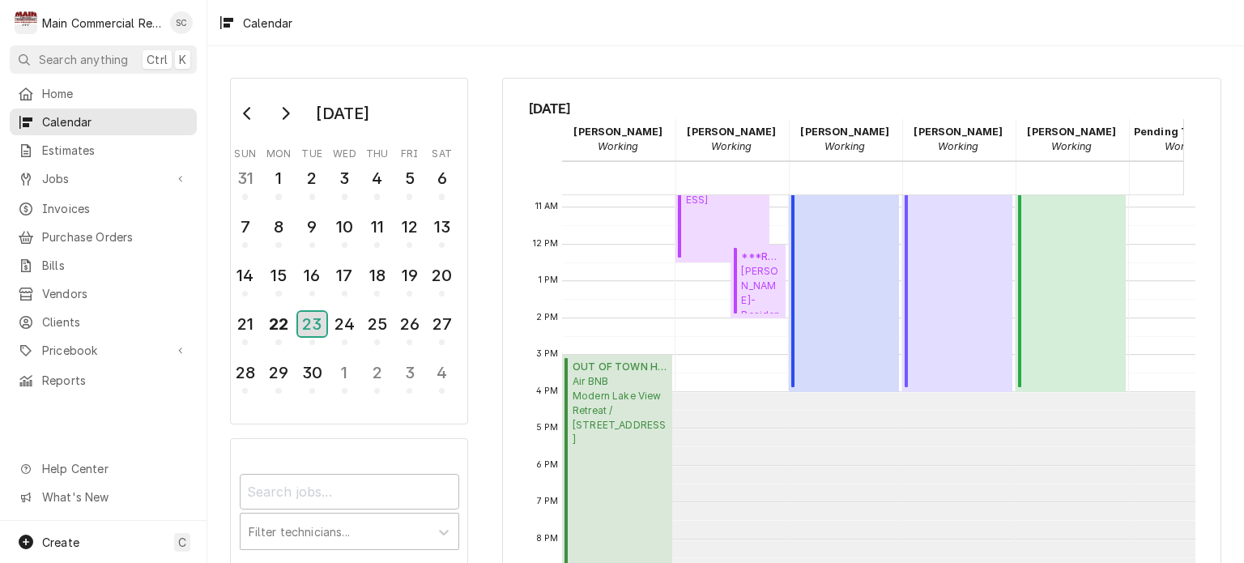
scroll to position [244, 0]
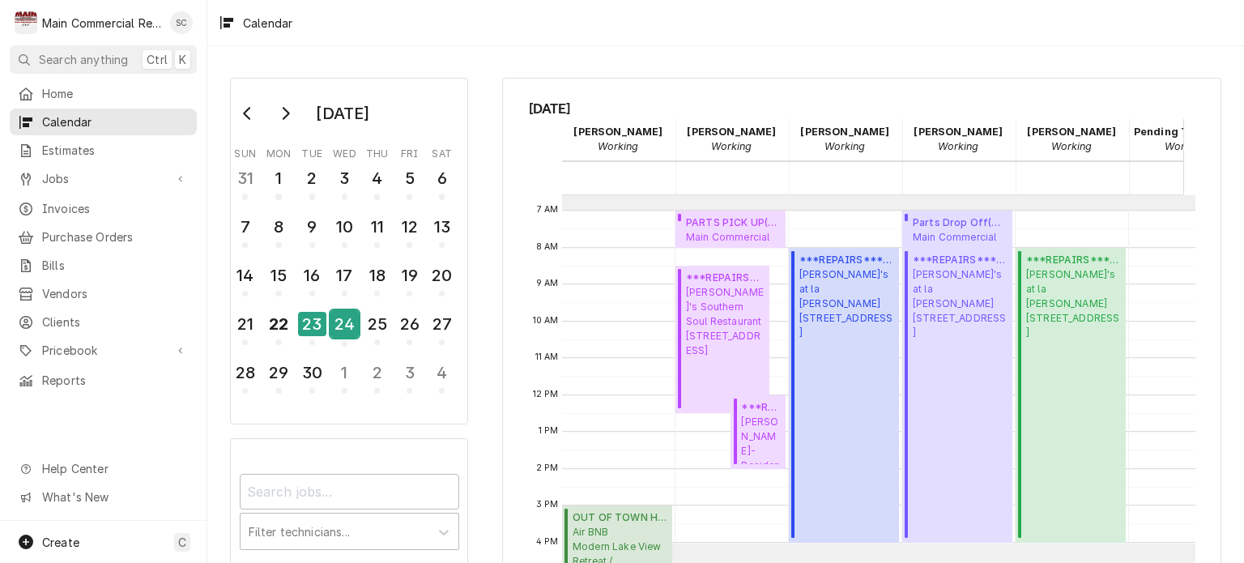
click at [349, 327] on div "24" at bounding box center [344, 324] width 28 height 28
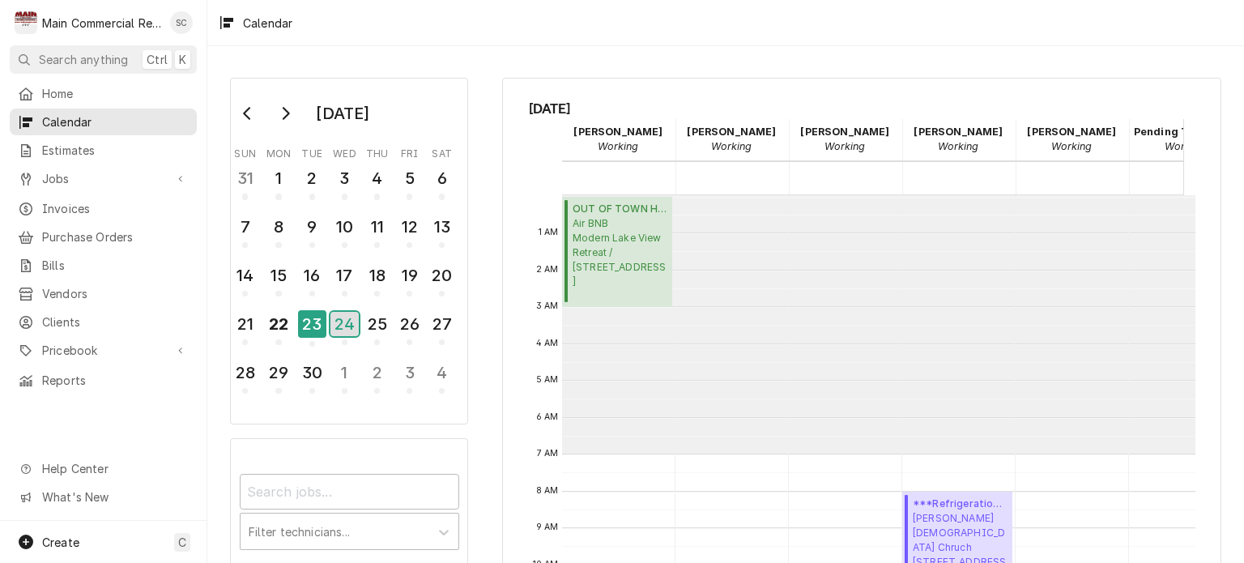
scroll to position [258, 0]
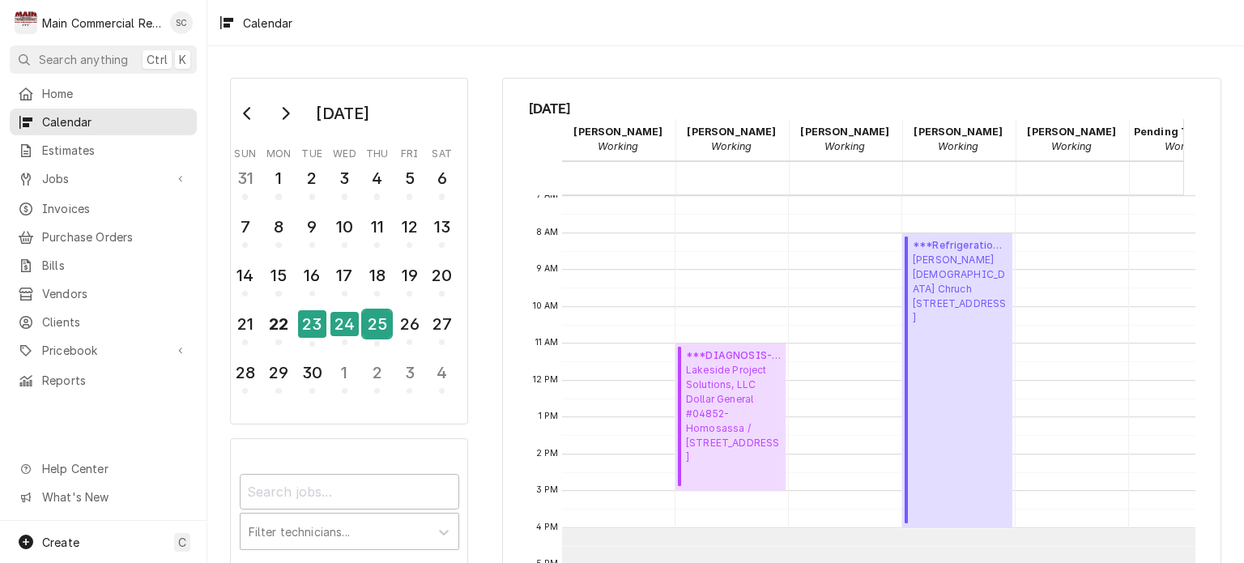
click at [369, 326] on div "25" at bounding box center [377, 324] width 28 height 28
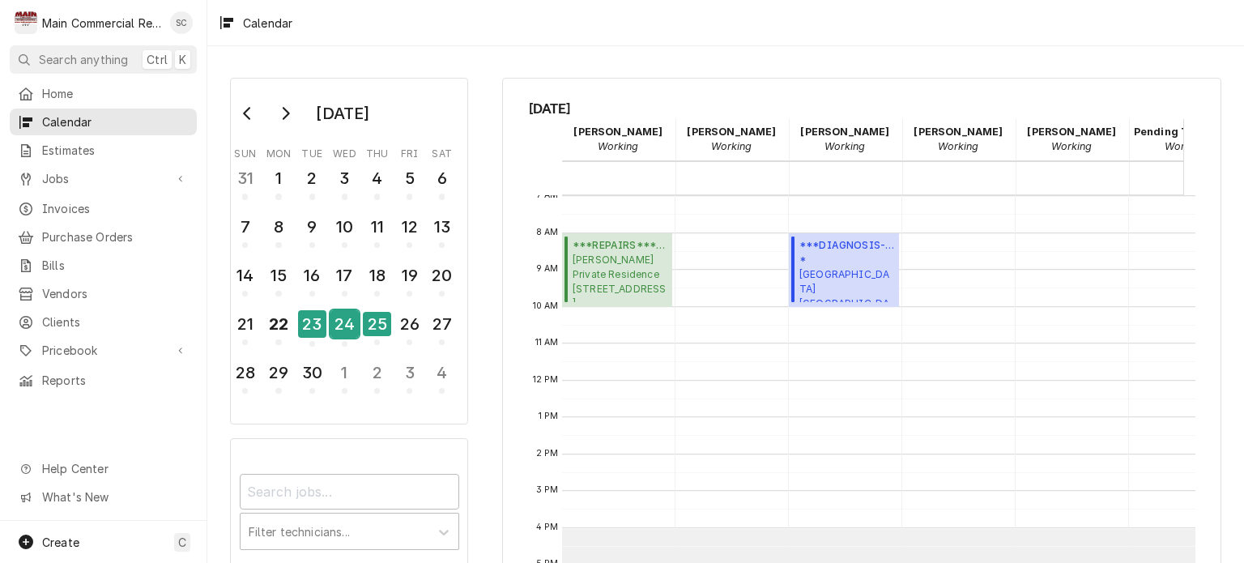
click at [349, 317] on div "24" at bounding box center [344, 324] width 28 height 28
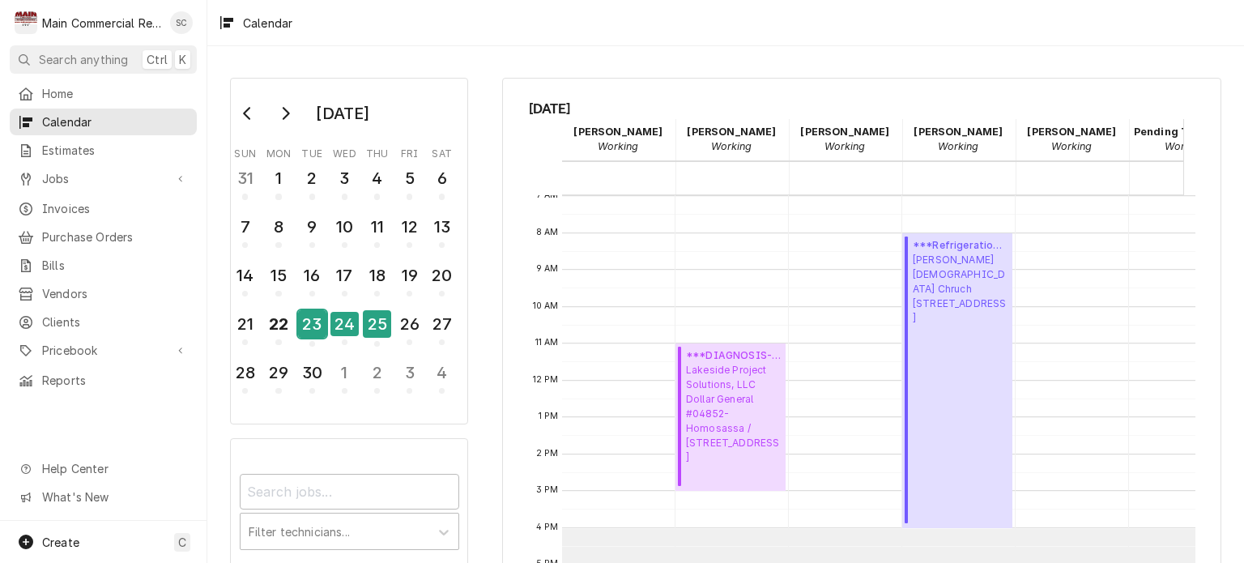
click at [321, 322] on div "23" at bounding box center [312, 324] width 28 height 28
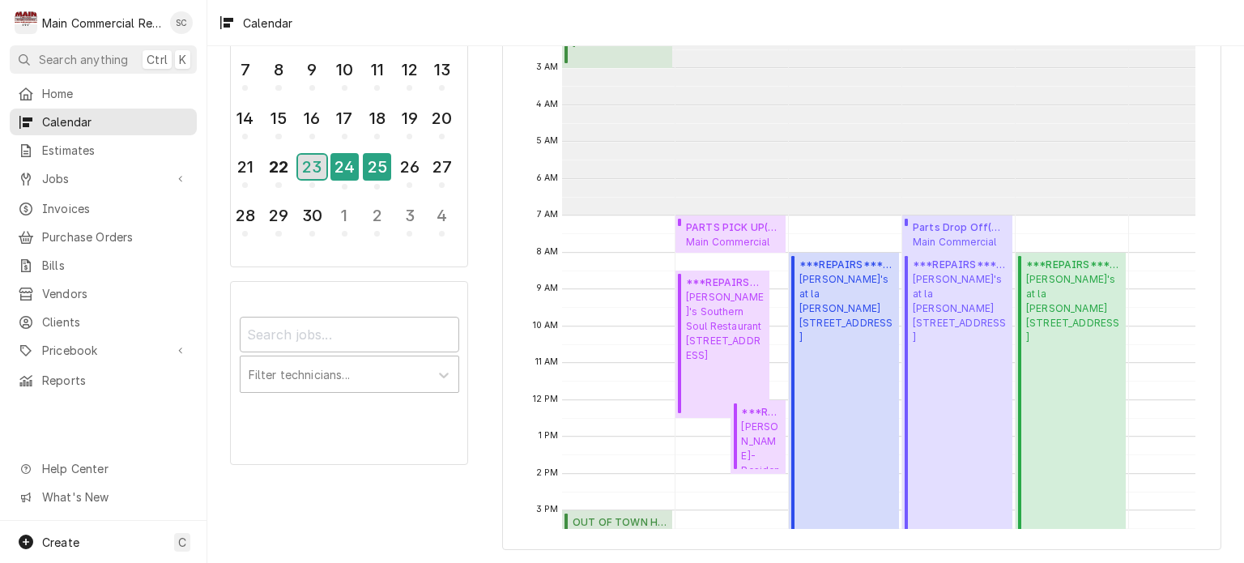
scroll to position [0, 0]
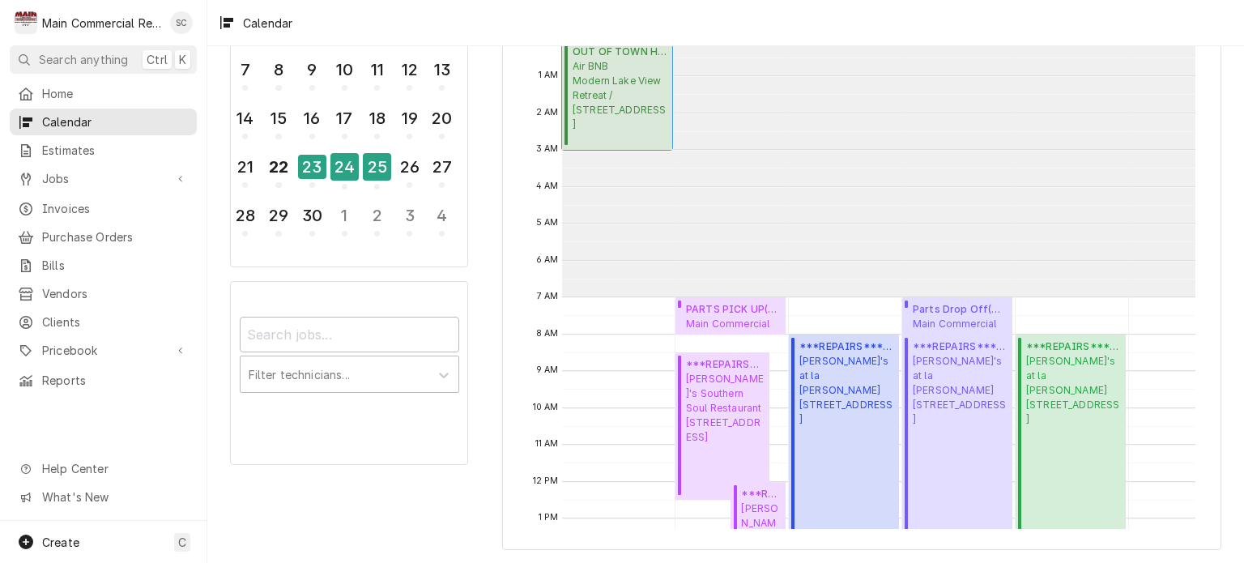
click at [650, 103] on span "Air BNB Modern Lake View Retreat / 147 Brightleaf Cir, Hinesville, GA 31313" at bounding box center [620, 95] width 95 height 73
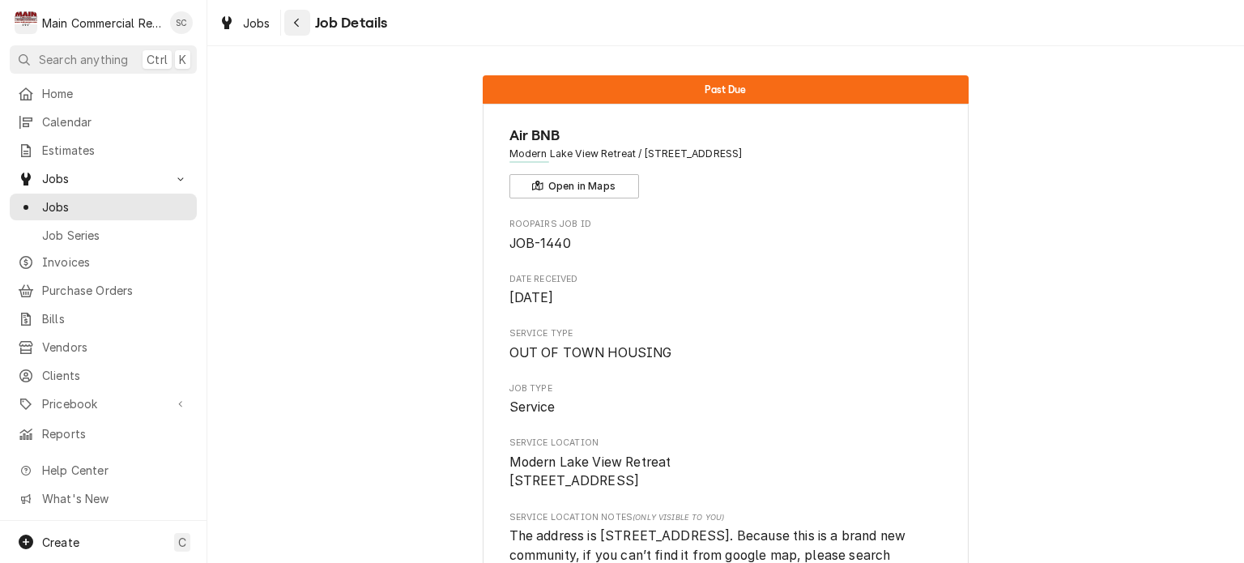
click at [296, 27] on icon "Navigate back" at bounding box center [296, 22] width 7 height 11
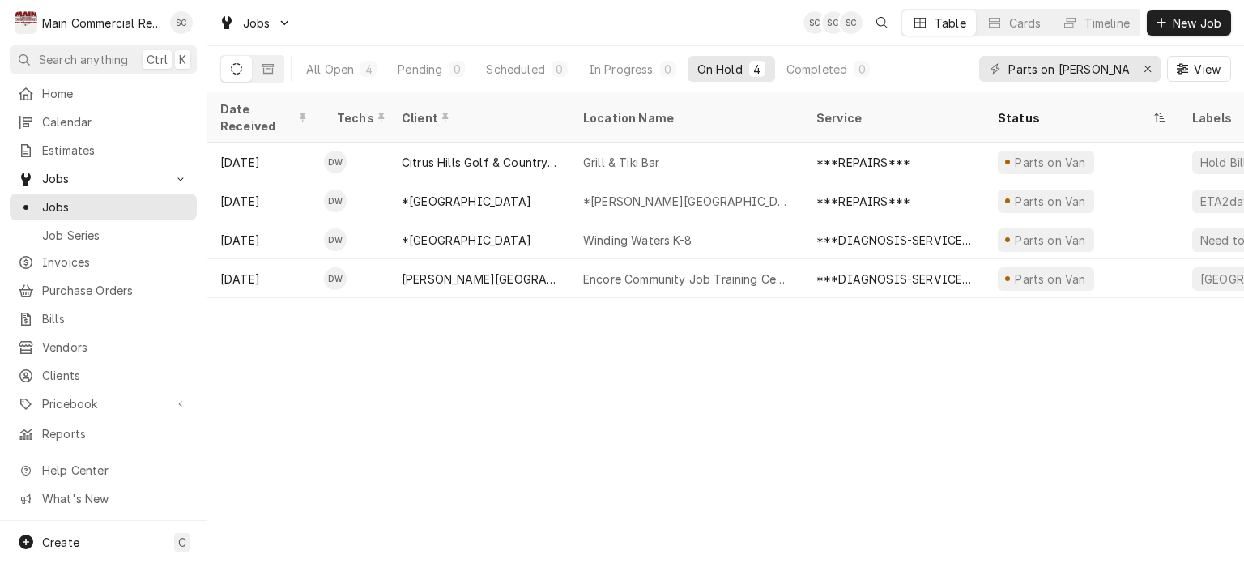
click at [637, 370] on div "Date Received Techs Client Location Name Service Status Labels ID Duration Job …" at bounding box center [725, 327] width 1037 height 470
click at [602, 70] on div "In Progress" at bounding box center [621, 69] width 65 height 17
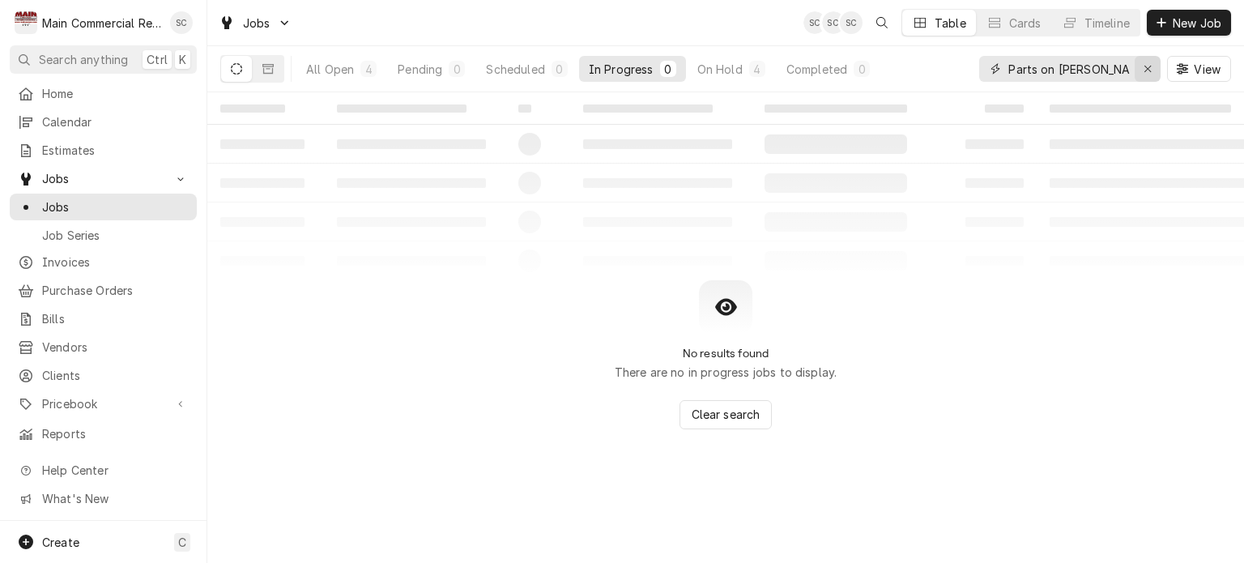
click at [1145, 66] on icon "Erase input" at bounding box center [1147, 69] width 6 height 6
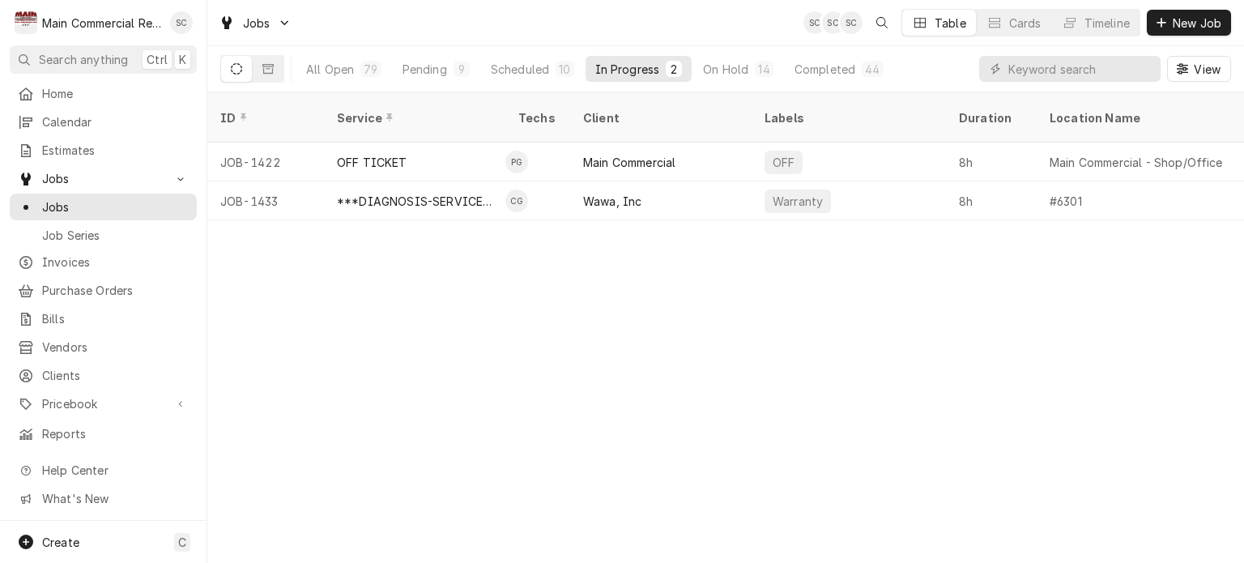
click at [790, 305] on div "ID Service Techs Client Labels Duration Location Name Date Received Status Prio…" at bounding box center [725, 327] width 1037 height 470
click at [792, 299] on div "ID Service Techs Client Labels Duration Location Name Date Received Status Prio…" at bounding box center [725, 327] width 1037 height 470
click at [497, 17] on div "Jobs SC SC SC Table Cards Timeline New Job" at bounding box center [725, 22] width 1037 height 45
click at [605, 440] on div "ID Service Techs Client Labels Duration Location Name Date Received Status Prio…" at bounding box center [725, 327] width 1037 height 470
click at [734, 67] on div "On Hold" at bounding box center [725, 69] width 45 height 17
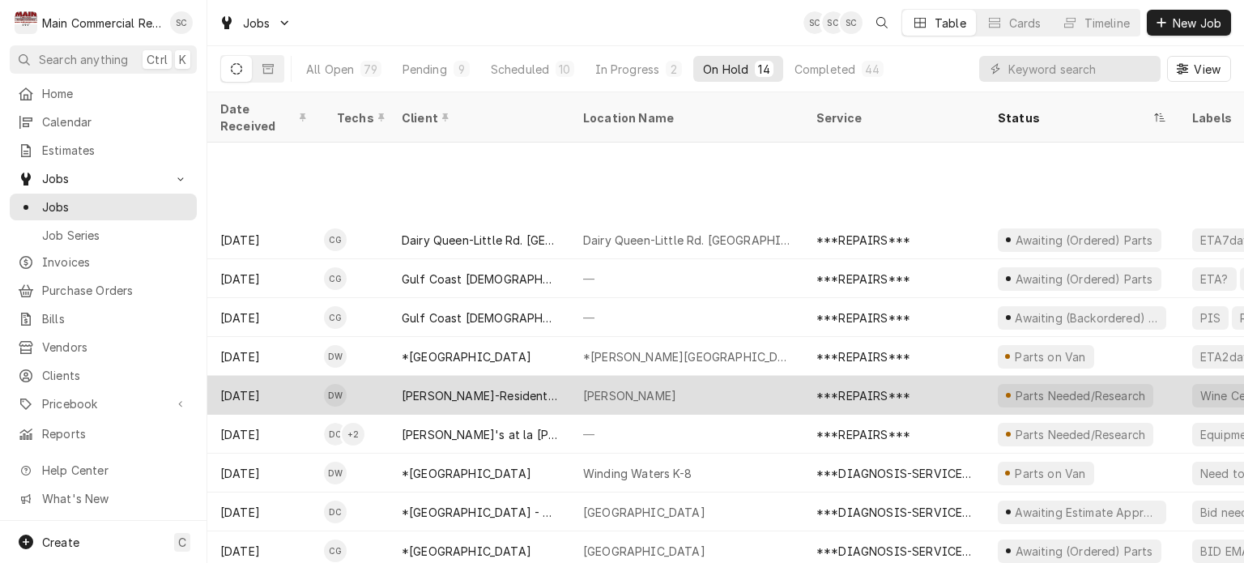
scroll to position [117, 0]
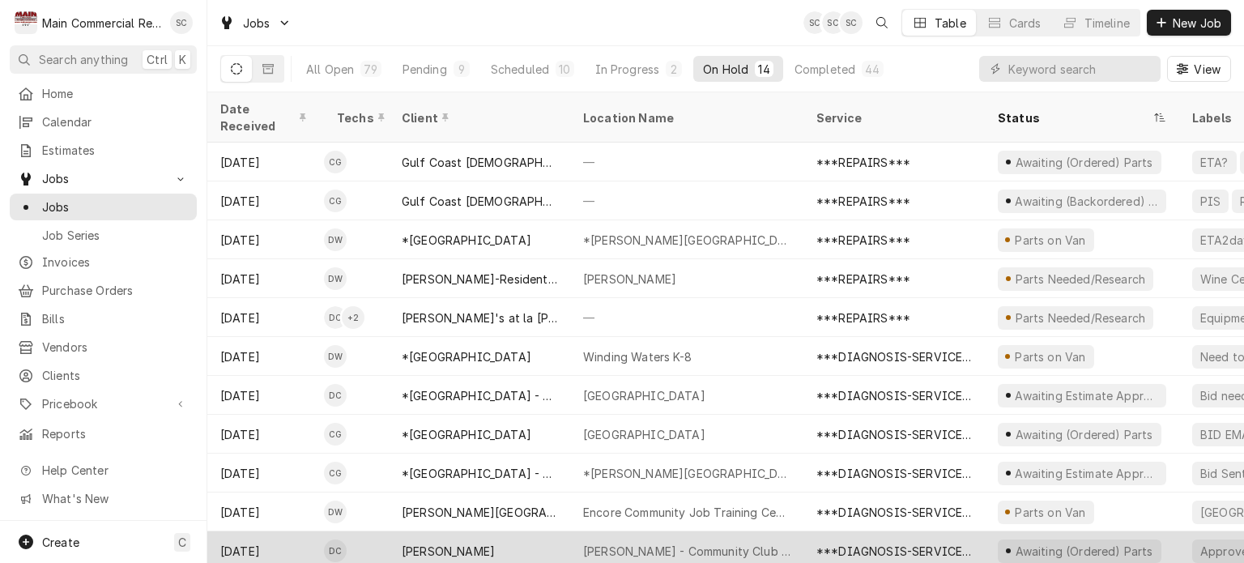
click at [726, 543] on div "Anand Vihar - Community Club House" at bounding box center [686, 551] width 207 height 17
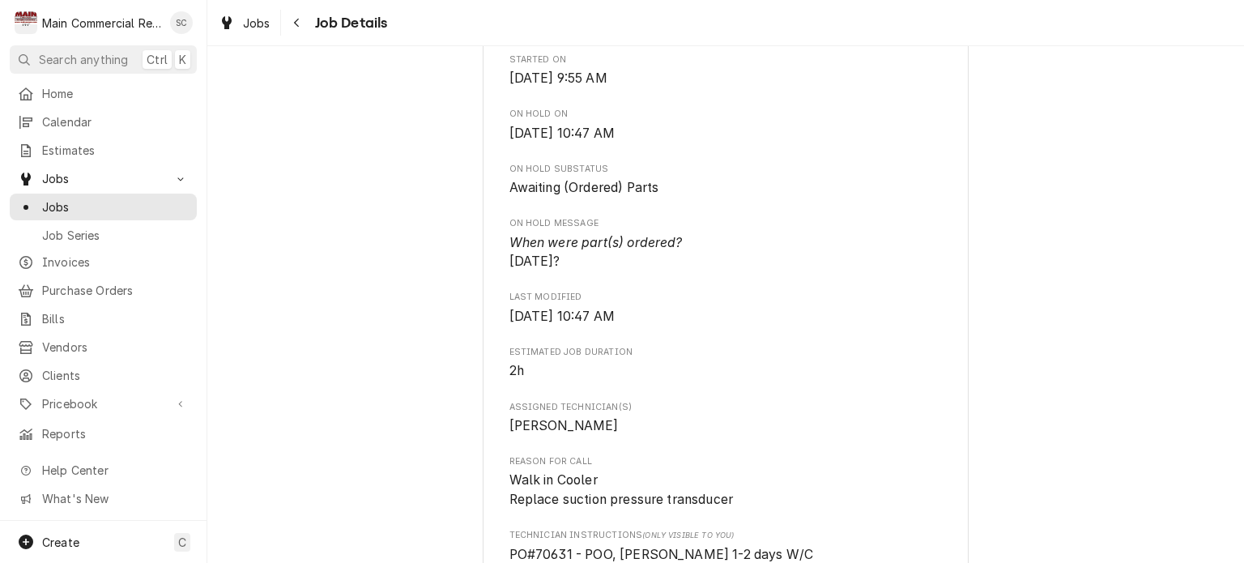
scroll to position [729, 0]
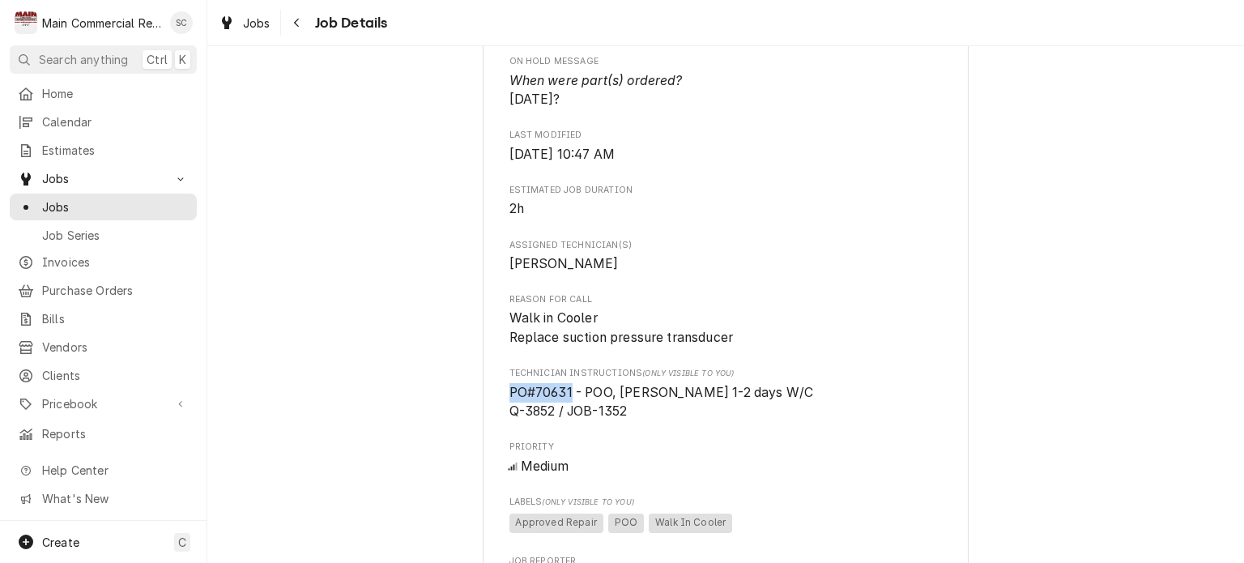
drag, startPoint x: 564, startPoint y: 407, endPoint x: 512, endPoint y: 408, distance: 52.7
click at [498, 401] on div "[PERSON_NAME] Vihar - Community Club House / [STREET_ADDRESS][PERSON_NAME] Open…" at bounding box center [726, 353] width 486 height 1957
click at [665, 449] on div "Roopairs Job ID JOB-1429 Date Received [DATE] Service Type ***DIAGNOSIS-SERVICE…" at bounding box center [725, 203] width 433 height 1428
drag, startPoint x: 759, startPoint y: 407, endPoint x: 494, endPoint y: 404, distance: 264.8
click at [494, 404] on div "[PERSON_NAME] Vihar - Community Club House / [STREET_ADDRESS][PERSON_NAME] Open…" at bounding box center [726, 353] width 486 height 1957
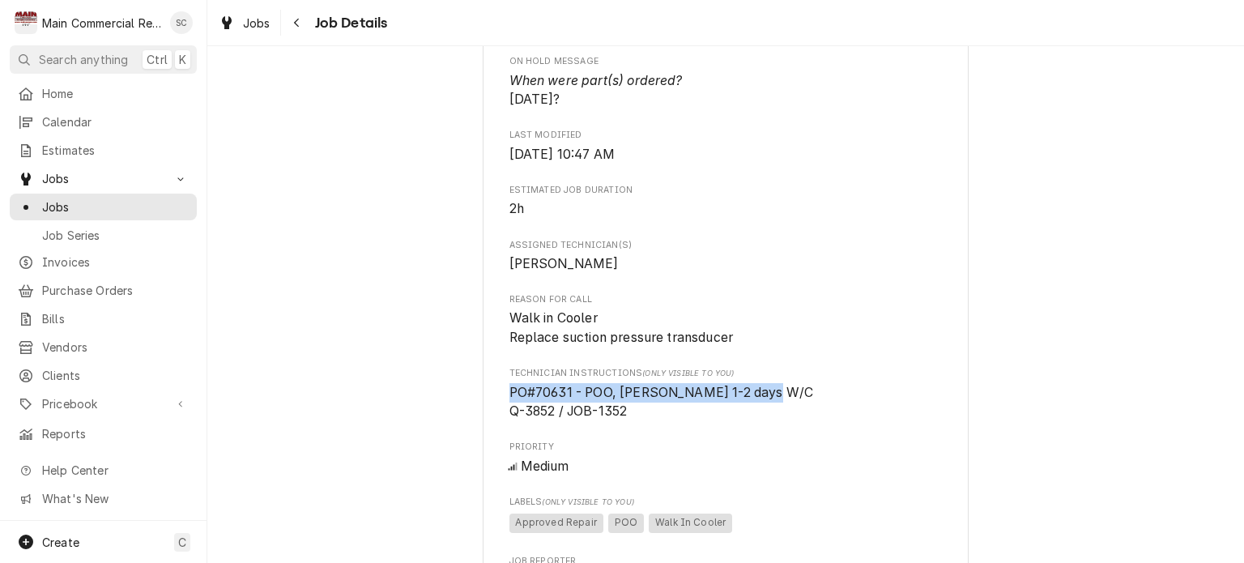
copy span "PO#70631 - POO, [PERSON_NAME] 1-2 days W/C"
click at [847, 219] on span "2h" at bounding box center [725, 208] width 433 height 19
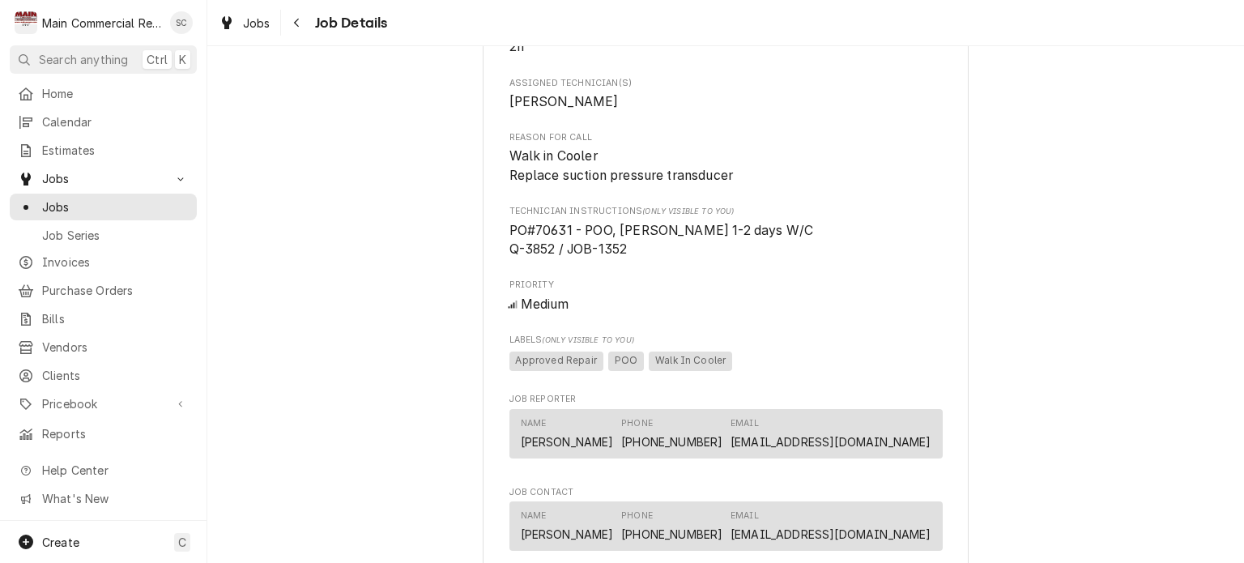
scroll to position [1377, 0]
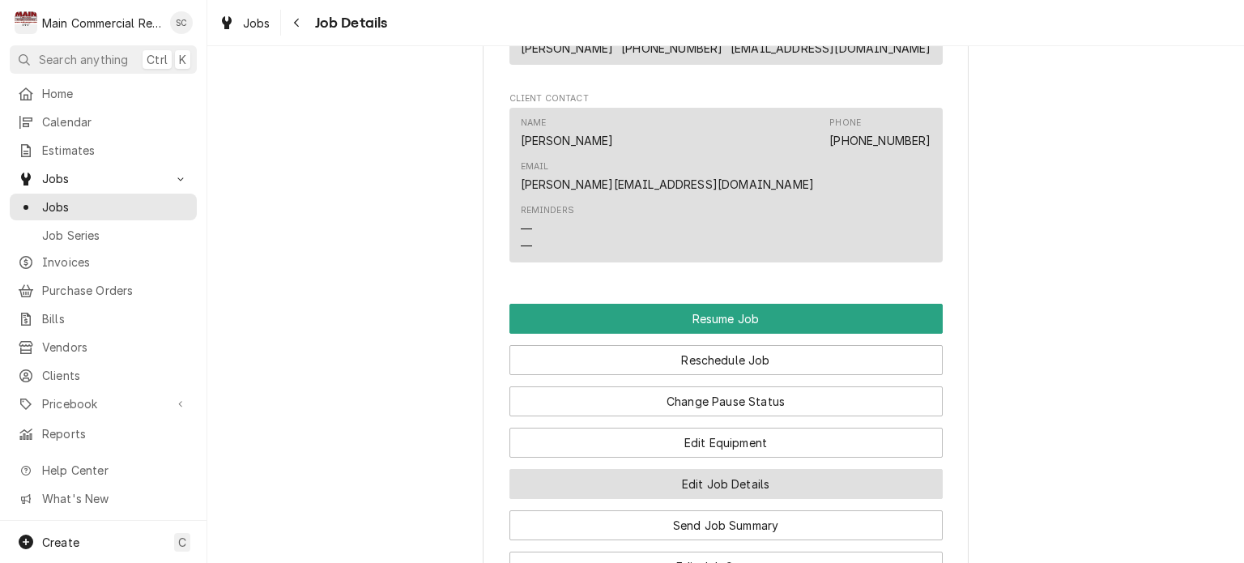
click at [821, 469] on button "Edit Job Details" at bounding box center [725, 484] width 433 height 30
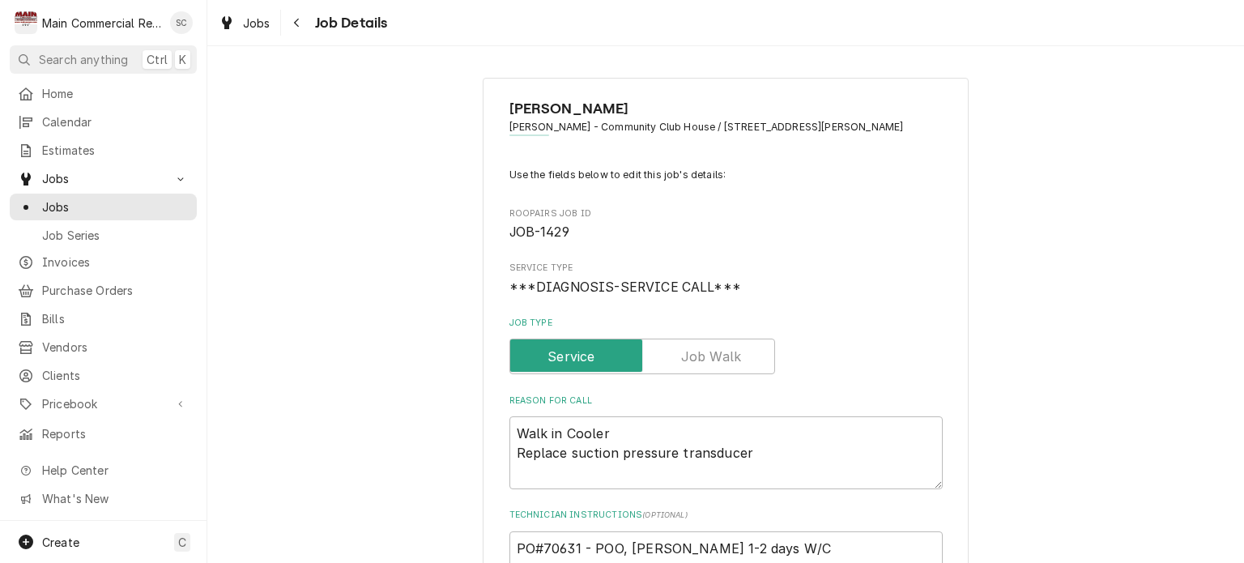
type textarea "x"
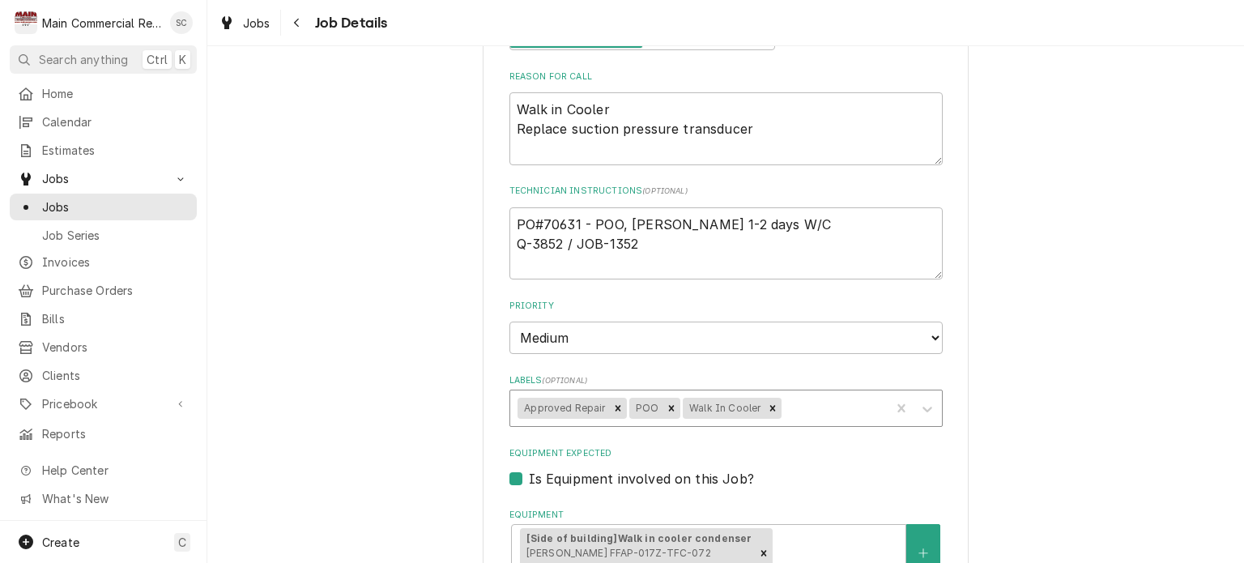
click at [849, 410] on div "Labels" at bounding box center [833, 408] width 97 height 29
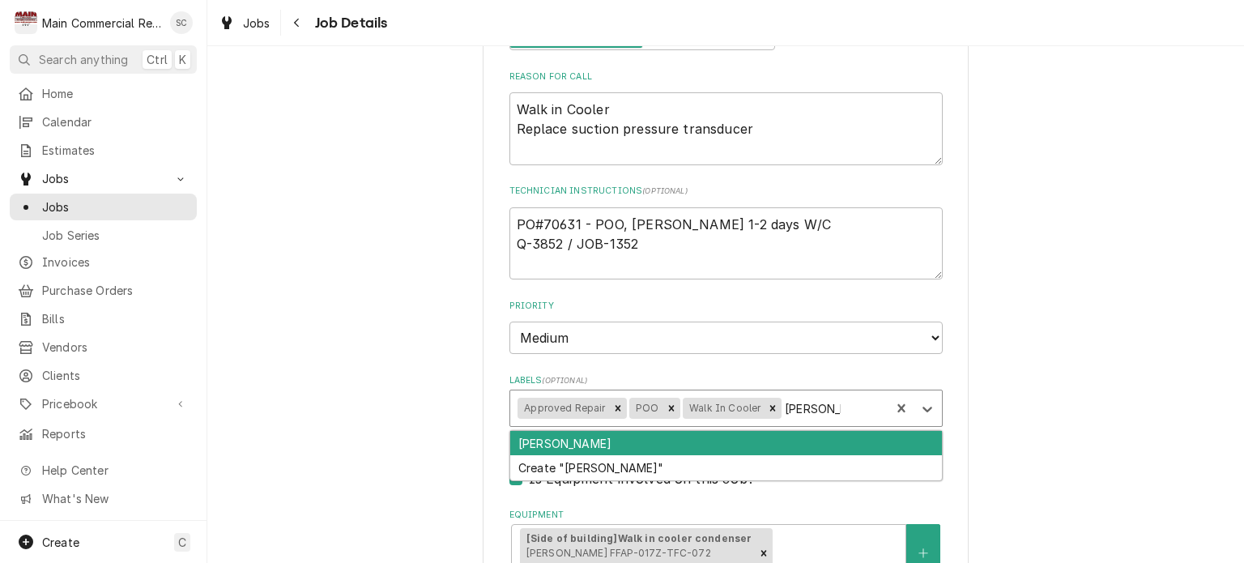
type input "[PERSON_NAME]"
click at [822, 438] on div "[PERSON_NAME]" at bounding box center [726, 443] width 432 height 25
type textarea "x"
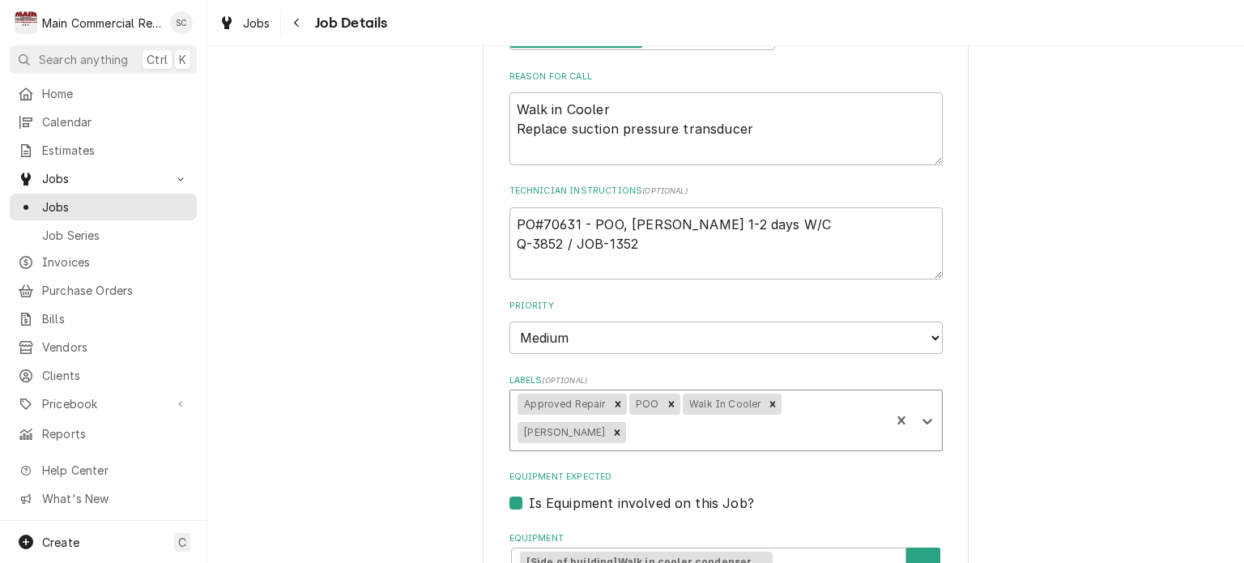
click at [996, 375] on div "[PERSON_NAME] Vihar - Community Club House / [STREET_ADDRESS][PERSON_NAME] Use …" at bounding box center [725, 458] width 1037 height 1439
drag, startPoint x: 573, startPoint y: 224, endPoint x: 539, endPoint y: 213, distance: 35.9
click at [539, 213] on textarea "PO#70631 - POO, [PERSON_NAME] 1-2 days W/C Q-3852 / JOB-1352" at bounding box center [725, 243] width 433 height 73
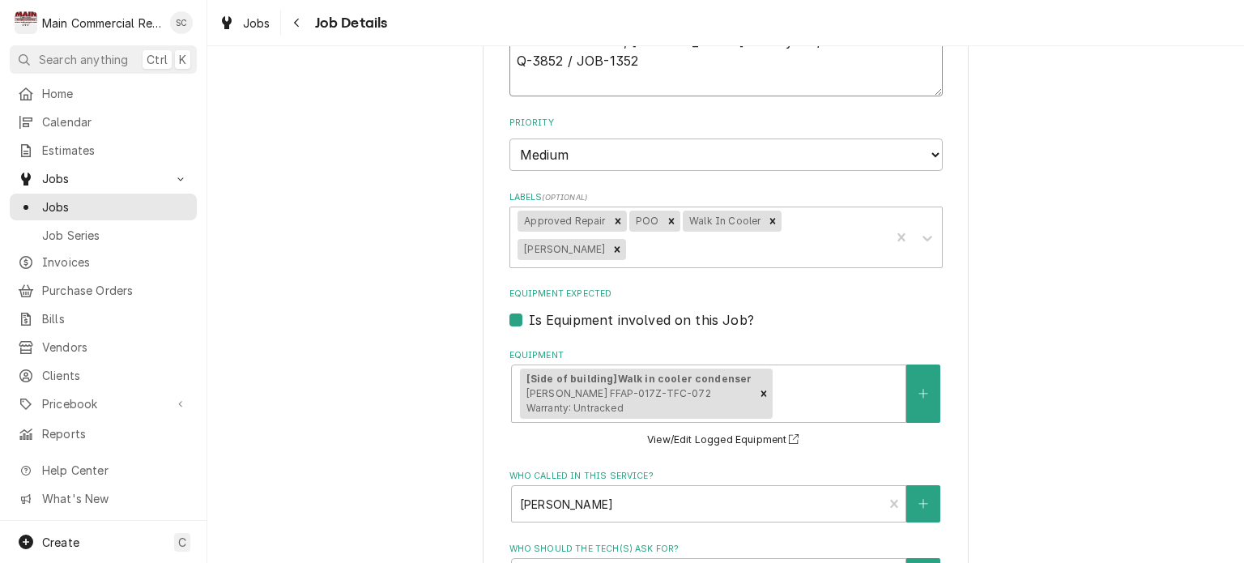
scroll to position [183, 0]
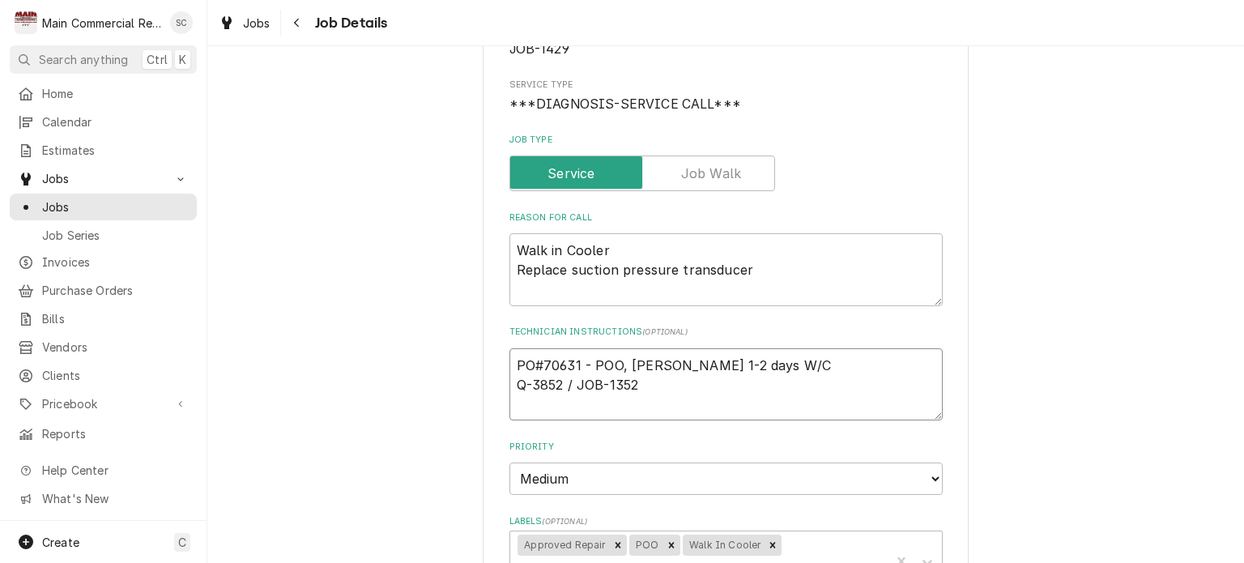
click at [697, 370] on textarea "PO#70631 - POO, [PERSON_NAME] 1-2 days W/C Q-3852 / JOB-1352" at bounding box center [725, 384] width 433 height 73
click at [680, 381] on textarea "PO#70631 - POO, [PERSON_NAME] 1-2 days W/C Q-3852 / JOB-1352" at bounding box center [725, 384] width 433 height 73
type textarea "x"
type textarea "PO#70631 - POO, [PERSON_NAME] 1-2 days W/C Q-3852 / JOB-1352"
type textarea "x"
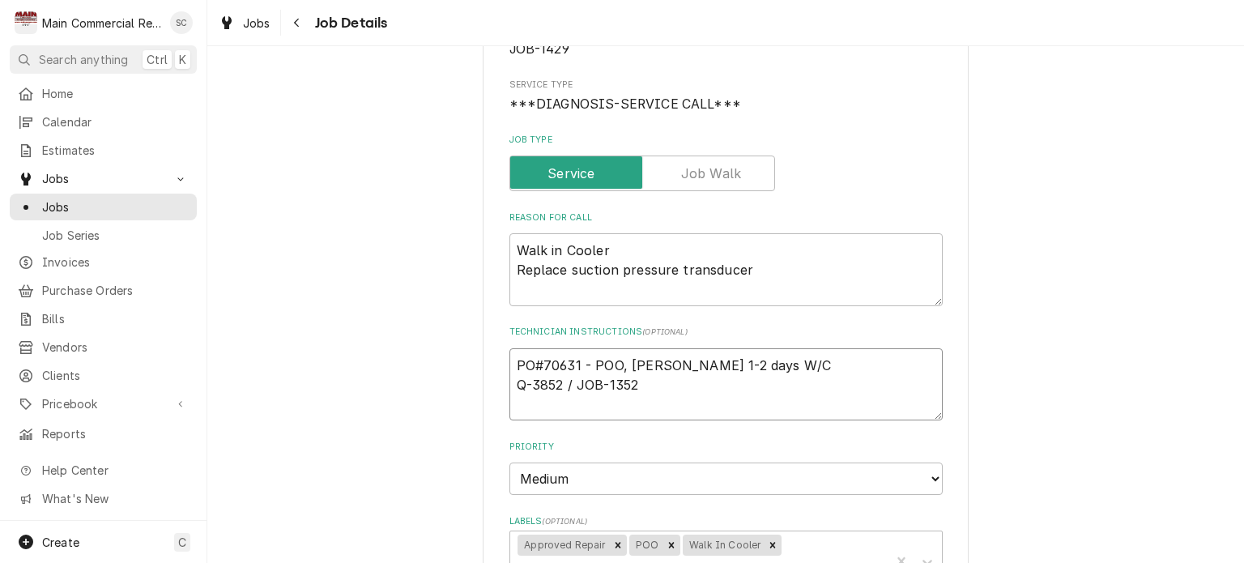
type textarea "PO#70631 - POO, [PERSON_NAME] 1-2 days W/C Q-3852 / JOB-1352 L"
type textarea "x"
type textarea "PO#70631 - POO, [PERSON_NAME] 1-2 days W/C Q-3852 / JOB-1352 La"
type textarea "x"
type textarea "PO#70631 - POO, [PERSON_NAME] 1-2 days W/C Q-3852 / JOB-1352 Lab"
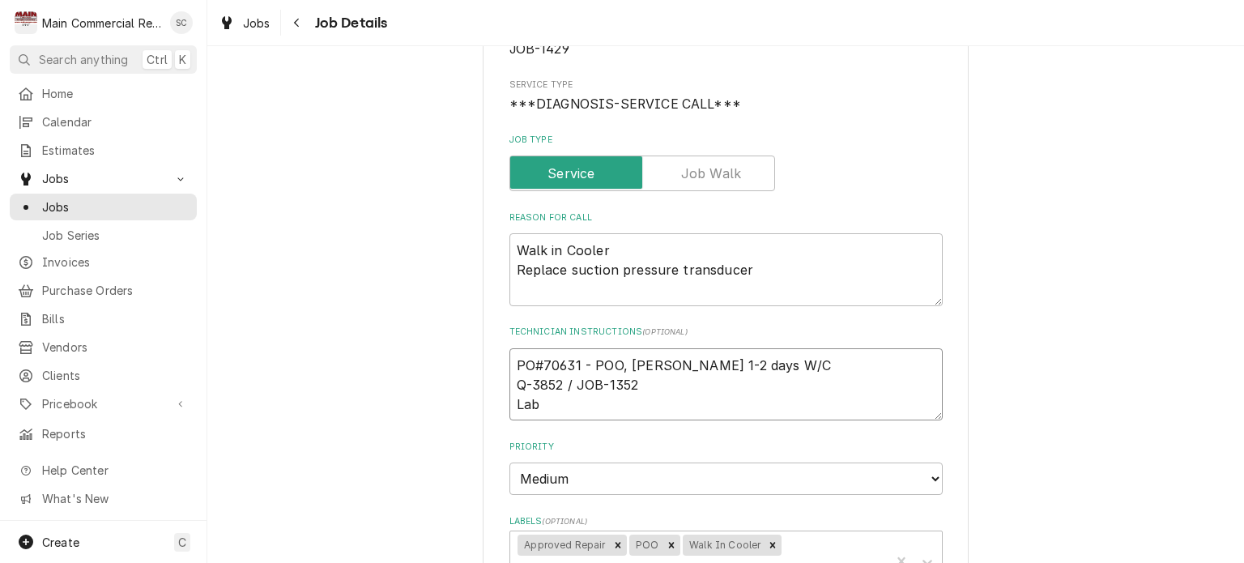
type textarea "x"
type textarea "PO#70631 - POO, [PERSON_NAME] 1-2 days W/C Q-3852 / JOB-1352 Labo"
type textarea "x"
type textarea "PO#70631 - POO, [PERSON_NAME] 1-2 days W/C Q-3852 / JOB-1352 Labor"
type textarea "x"
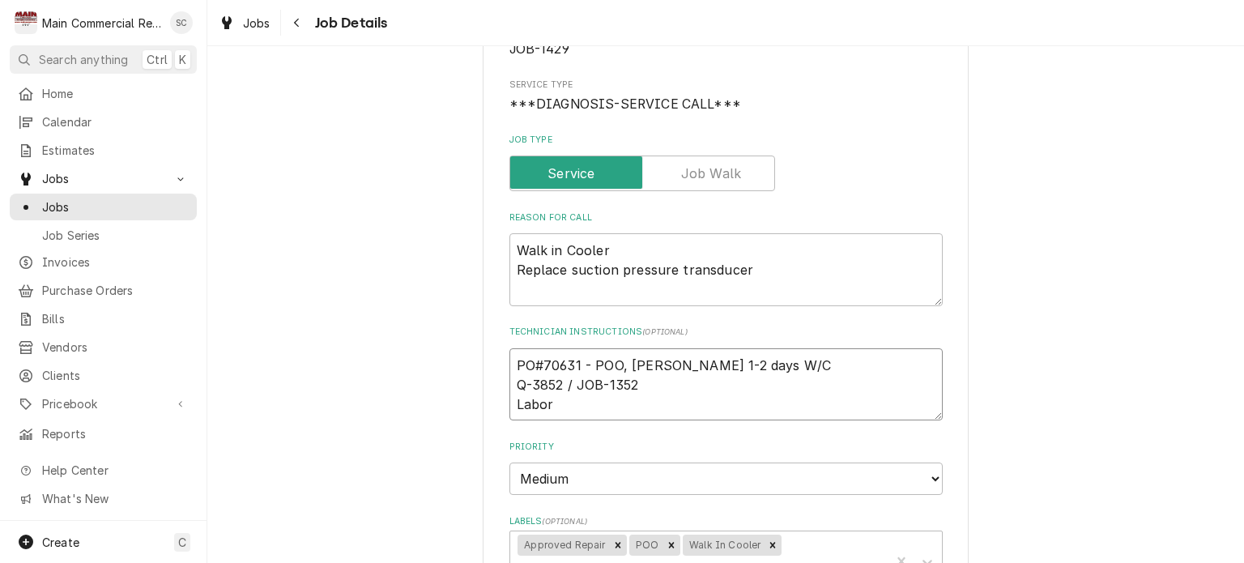
type textarea "PO#70631 - POO, [PERSON_NAME] 1-2 days W/C Q-3852 / JOB-1352 Labor"
type textarea "x"
type textarea "PO#70631 - POO, [PERSON_NAME] 1-2 days W/C Q-3852 / JOB-1352 Labor 2"
type textarea "x"
type textarea "PO#70631 - POO, [PERSON_NAME] 1-2 days W/C Q-3852 / JOB-1352 Labor 2h"
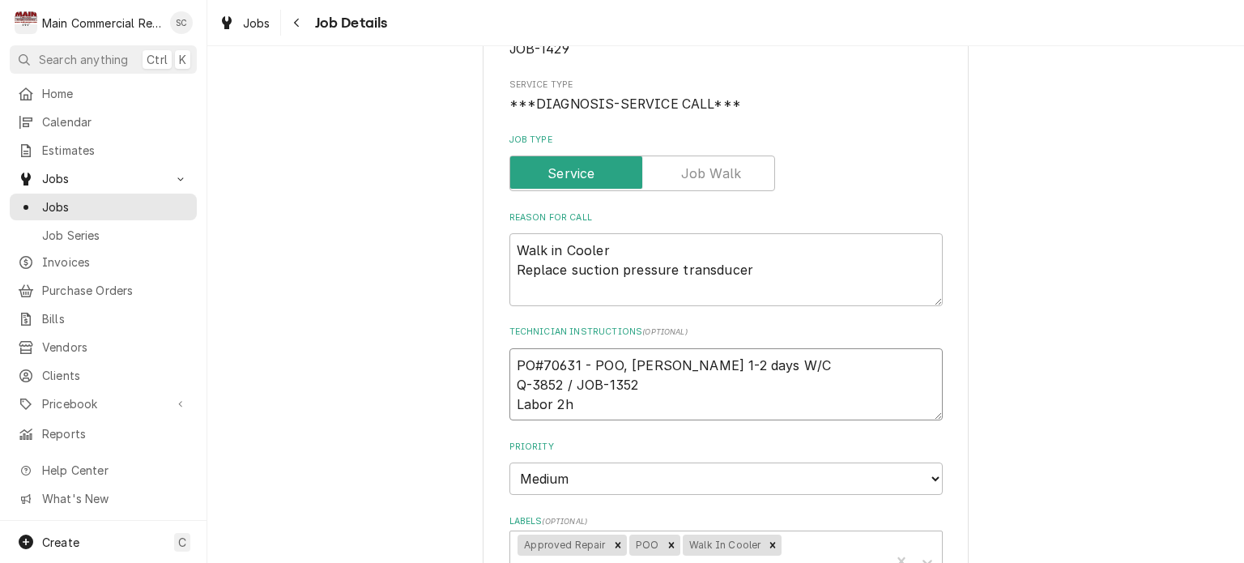
type textarea "x"
type textarea "PO#70631 - POO, [PERSON_NAME] 1-2 days W/C Q-3852 / JOB-1352 Labor 2hr"
type textarea "x"
type textarea "PO#70631 - POO, [PERSON_NAME] 1-2 days W/C Q-3852 / JOB-1352 Labor 2hrs"
type textarea "x"
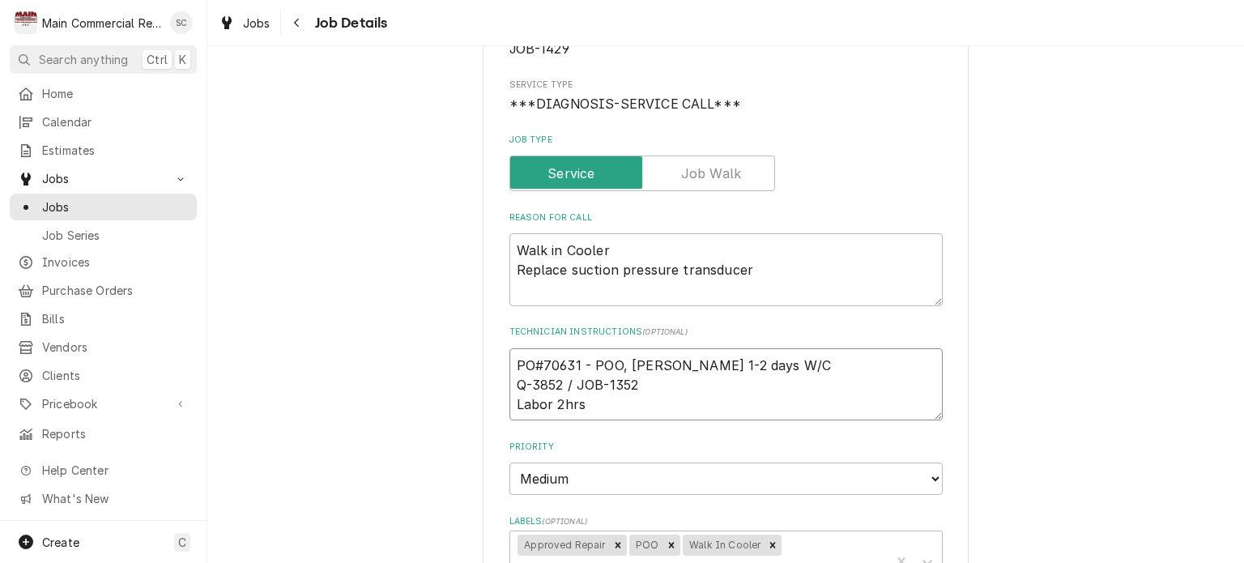
type textarea "PO#70631 - POO, [PERSON_NAME] 1-2 days W/C Q-3852 / JOB-1352 Labor 2hrs"
click at [645, 389] on textarea "PO#70631 - POO, [PERSON_NAME] 1-2 days W/C Q-3852 / JOB-1352 Labor 2hrs" at bounding box center [725, 384] width 433 height 73
type textarea "x"
type textarea "PO#70631 - POO, [PERSON_NAME] 1-2 days W/C Q-3852 / JOB-1352/ Labor 2hrs"
type textarea "x"
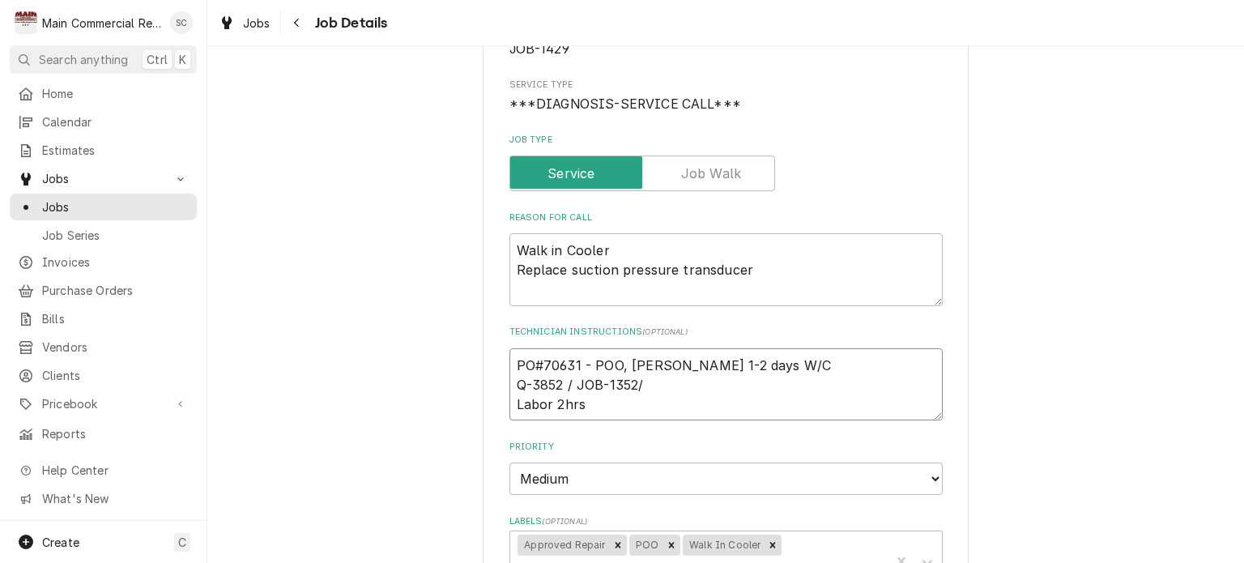
type textarea "PO#70631 - POO, [PERSON_NAME] 1-2 days W/C Q-3852 / JOB-1352/$ Labor 2hrs"
type textarea "x"
type textarea "PO#70631 - POO, [PERSON_NAME] 1-2 days W/C Q-3852 / JOB-1352/$9 Labor 2hrs"
type textarea "x"
type textarea "PO#70631 - POO, [PERSON_NAME] 1-2 days W/C Q-3852 / JOB-1352/$91 Labor 2hrs"
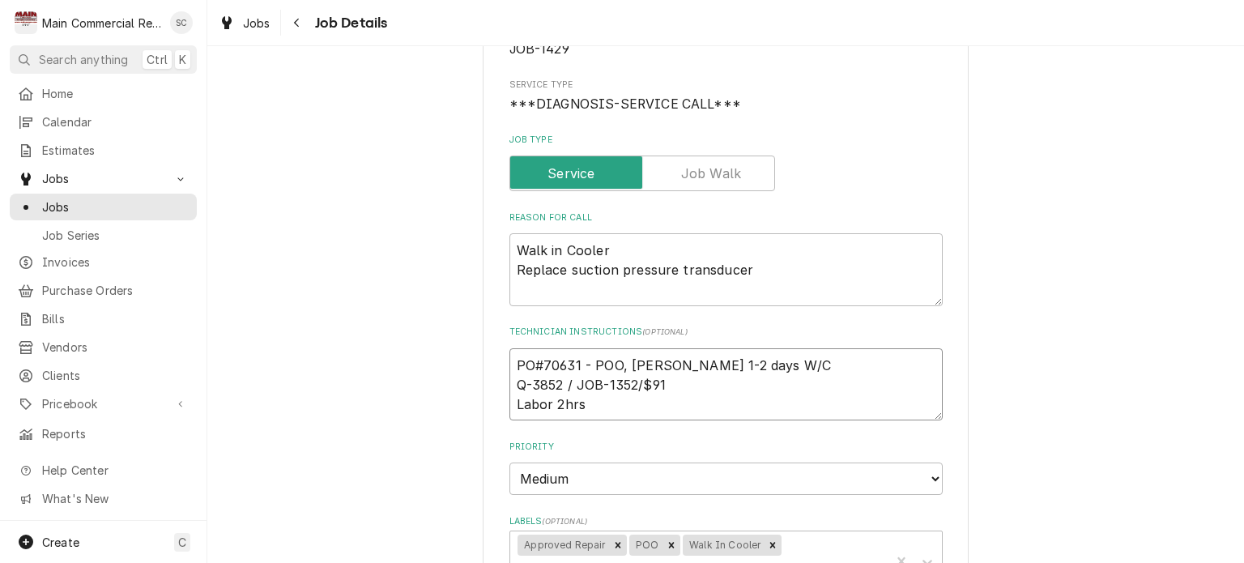
type textarea "x"
type textarea "PO#70631 - POO, [PERSON_NAME] 1-2 days W/C Q-3852 / JOB-1352/$913 Labor 2hrs"
type textarea "x"
type textarea "PO#70631 - POO, [PERSON_NAME] 1-2 days W/C Q-3852 / JOB-1352/$913. Labor 2hrs"
type textarea "x"
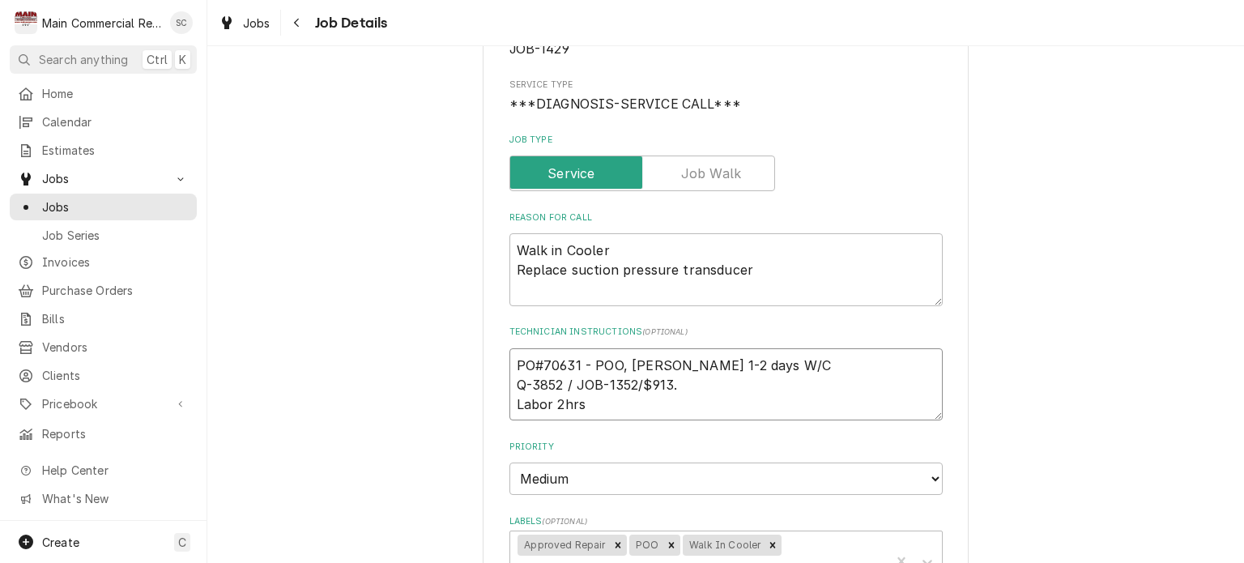
type textarea "PO#70631 - POO, [PERSON_NAME] 1-2 days W/C Q-3852 / JOB-1352/$913.9 Labor 2hrs"
type textarea "x"
type textarea "PO#70631 - POO, [PERSON_NAME] 1-2 days W/C Q-3852 / JOB-1352/$913.91 Labor 2hrs"
type textarea "x"
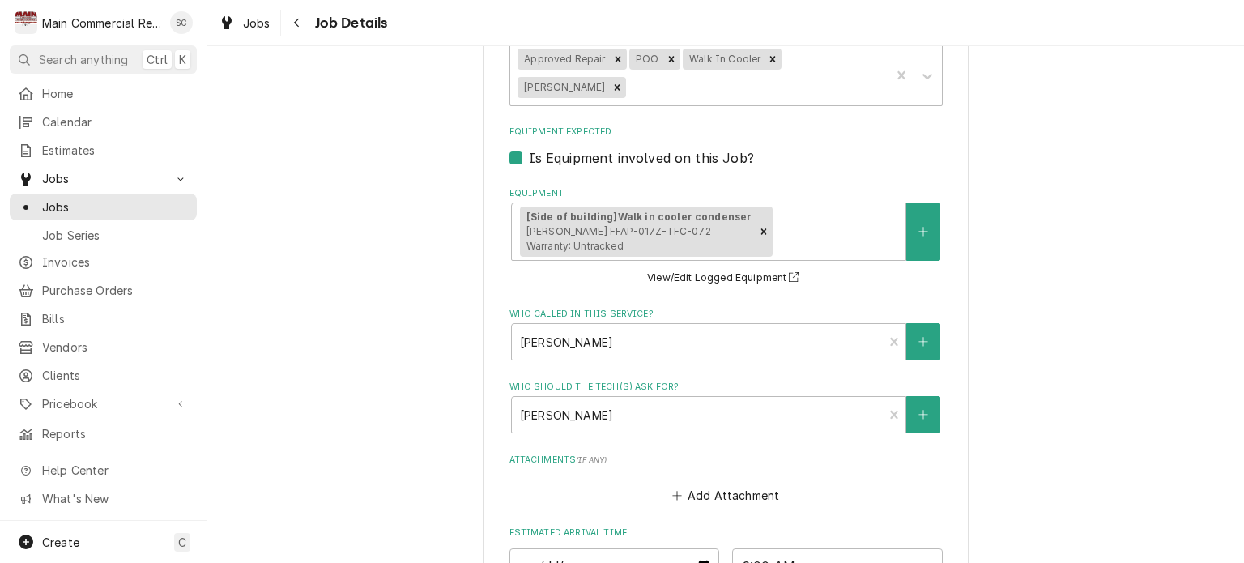
scroll to position [912, 0]
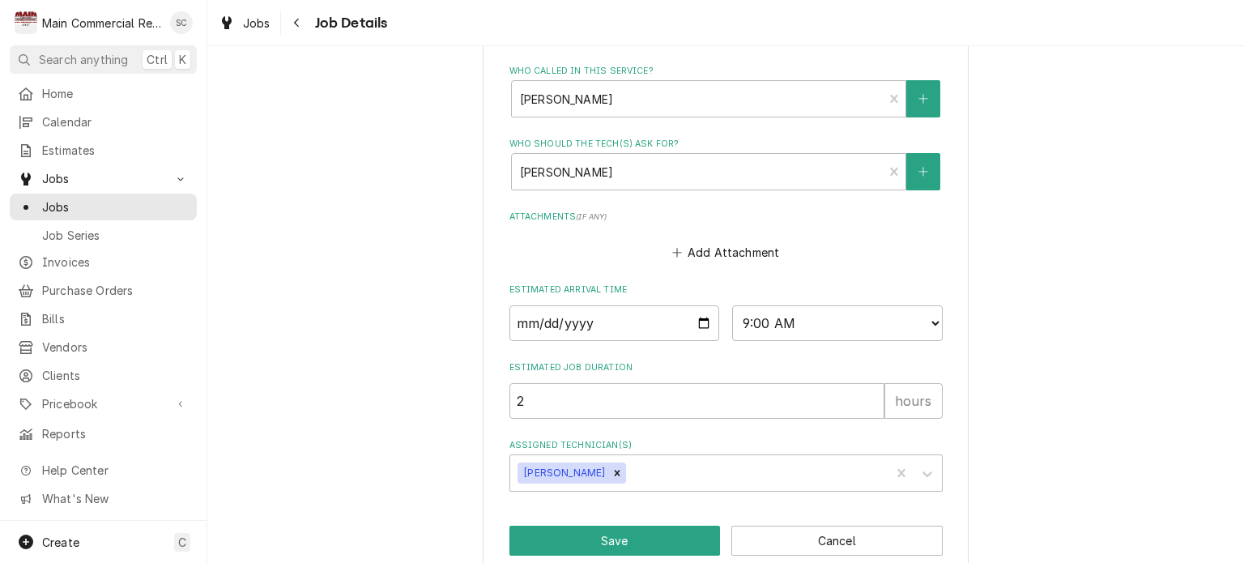
type textarea "PO#70631 - POO, [PERSON_NAME] 1-2 days W/C Q-3852 / JOB-1352/$913.91 Labor 2hrs"
click at [651, 526] on button "Save" at bounding box center [614, 541] width 211 height 30
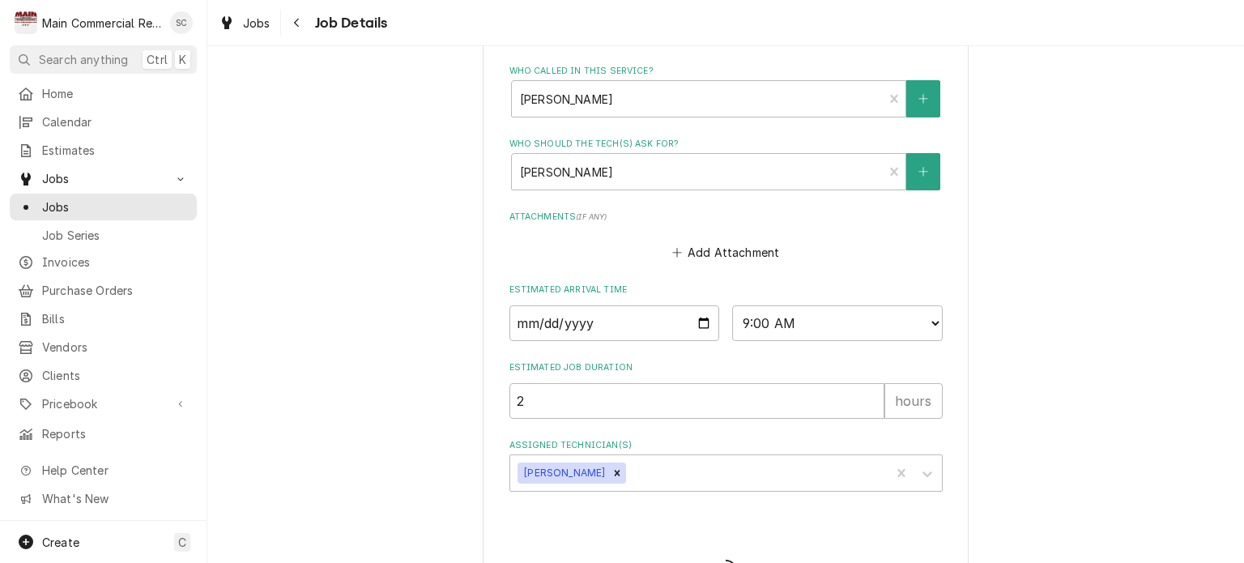
type textarea "x"
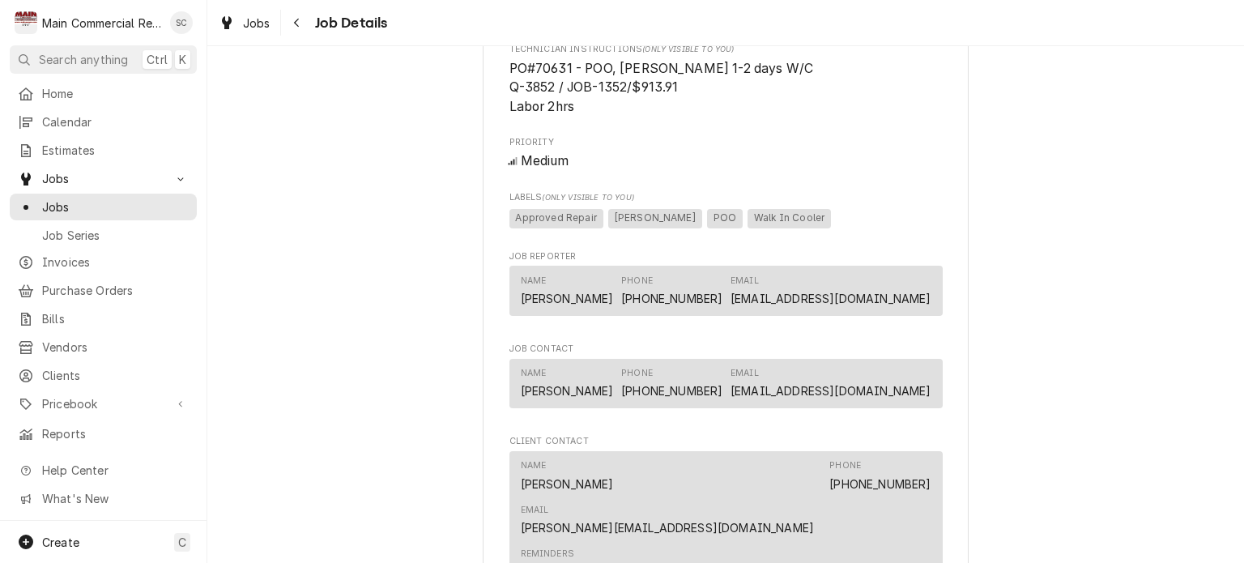
scroll to position [1377, 0]
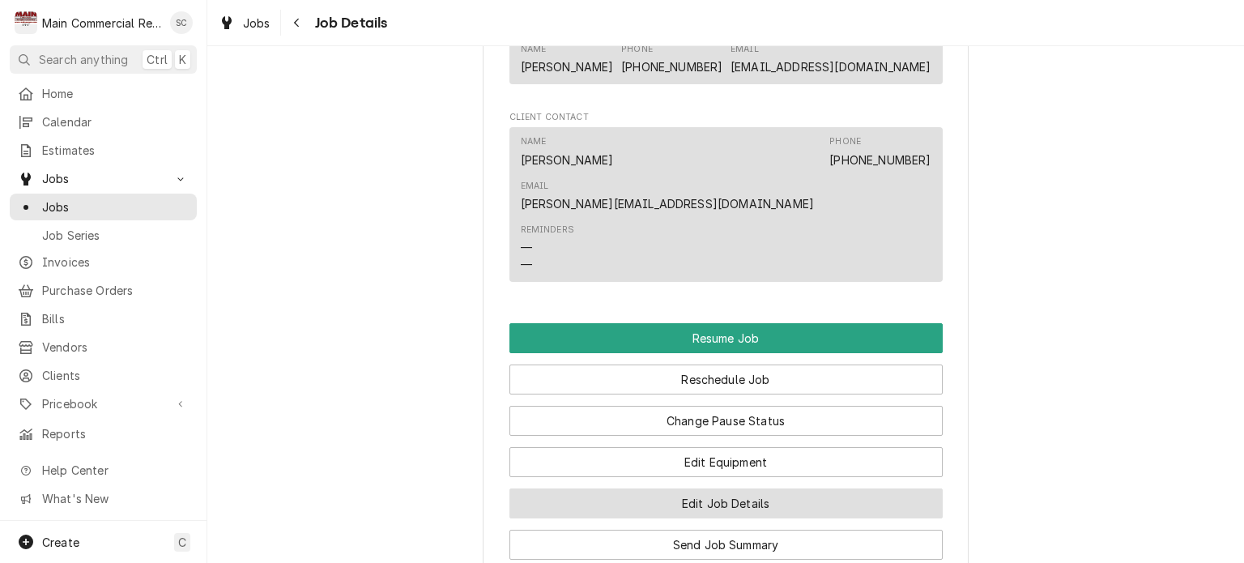
click at [810, 488] on button "Edit Job Details" at bounding box center [725, 503] width 433 height 30
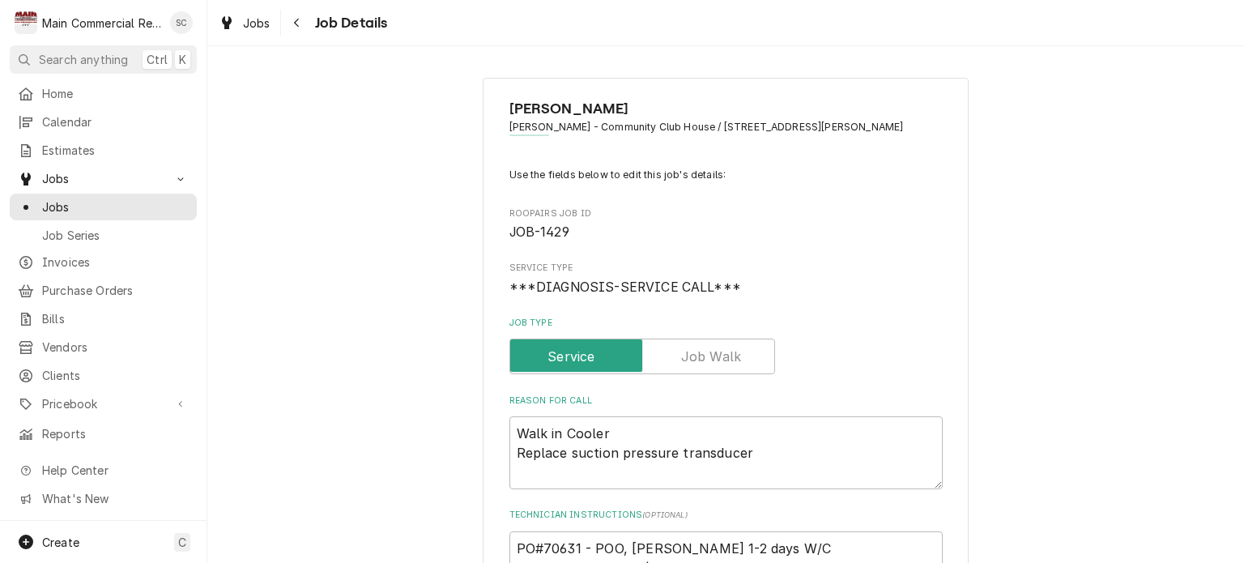
type textarea "x"
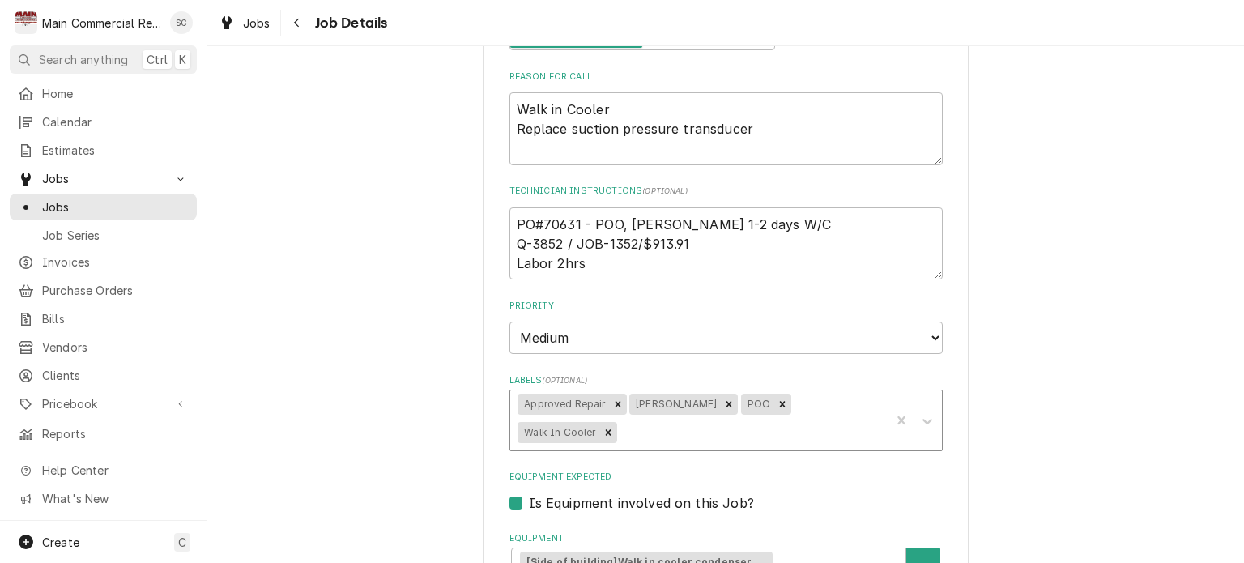
click at [865, 418] on div "Labels" at bounding box center [750, 432] width 262 height 29
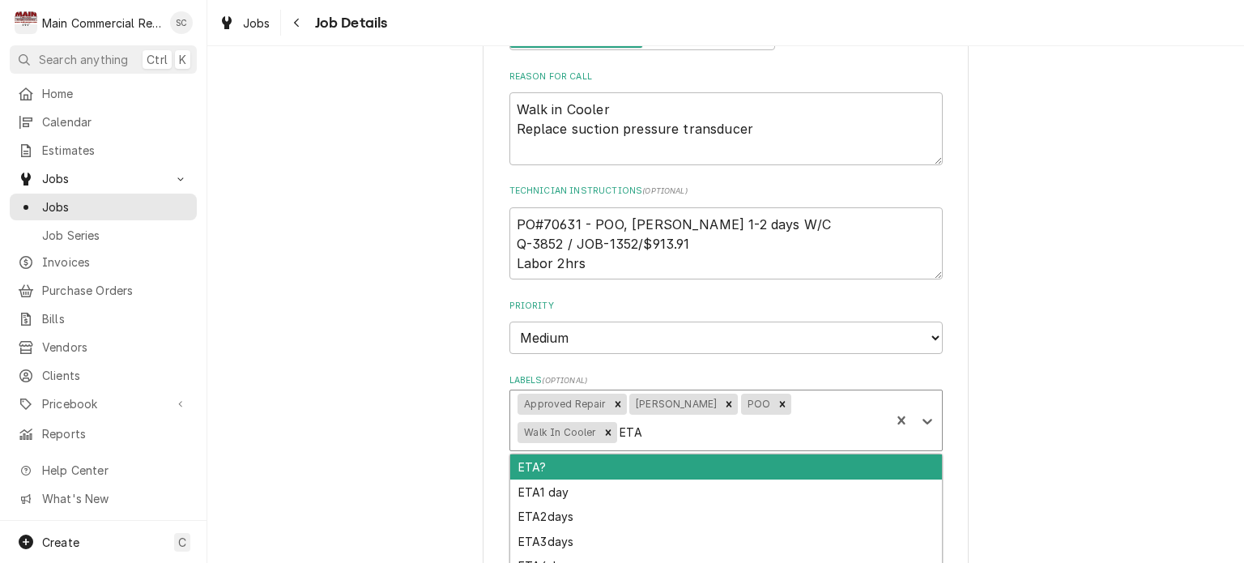
type input "ETA 2"
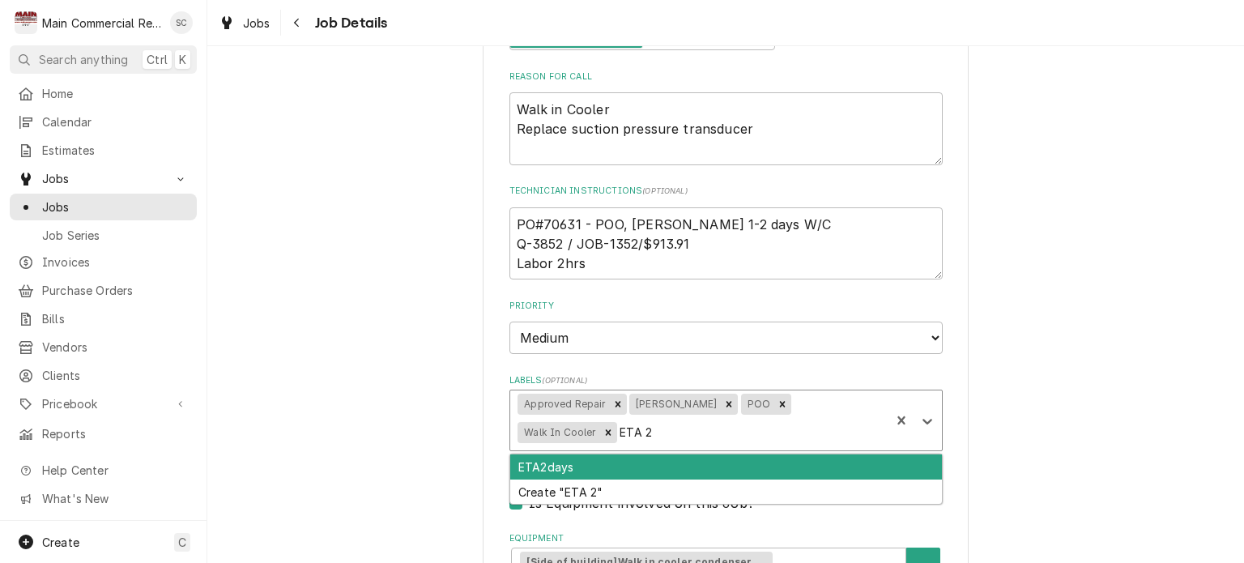
click at [730, 466] on div "ETA2days" at bounding box center [726, 466] width 432 height 25
type textarea "x"
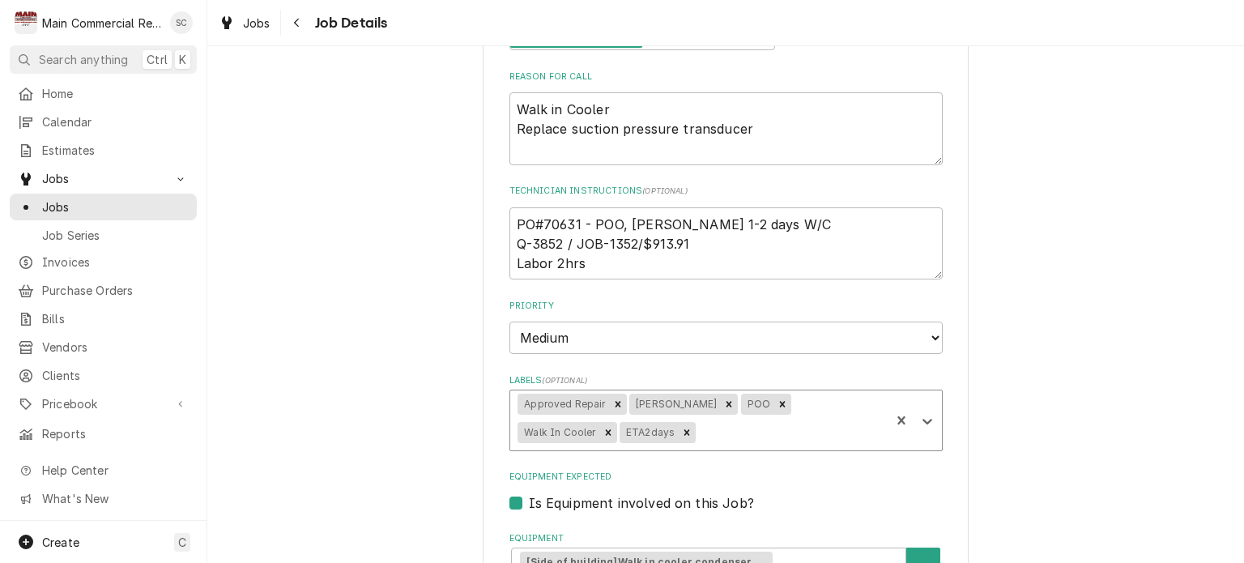
type textarea "x"
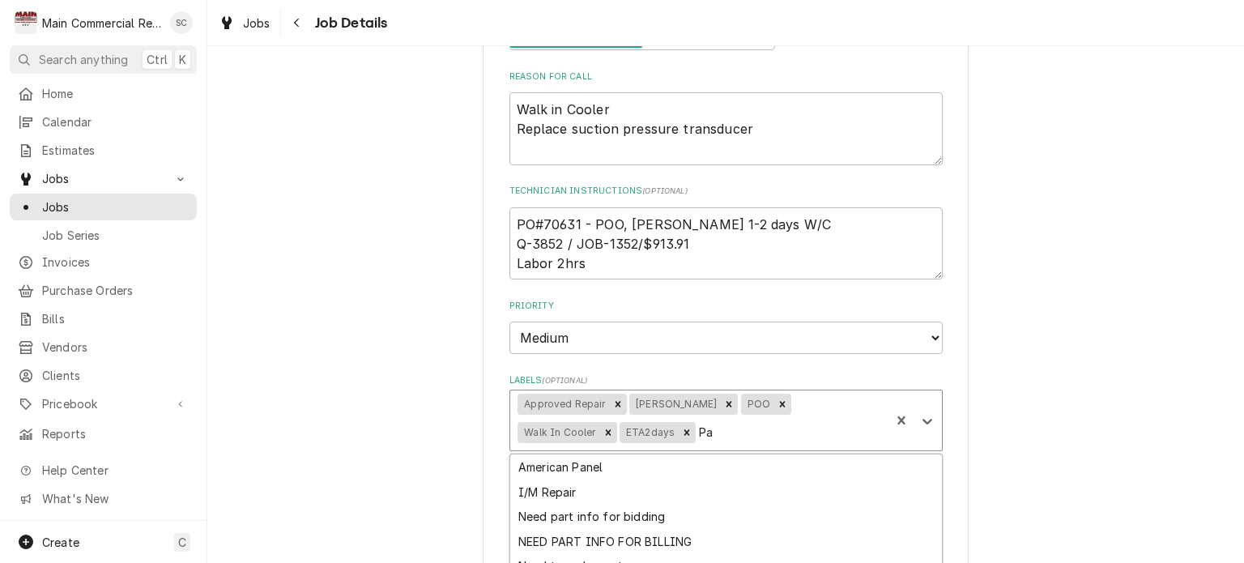
type input "P"
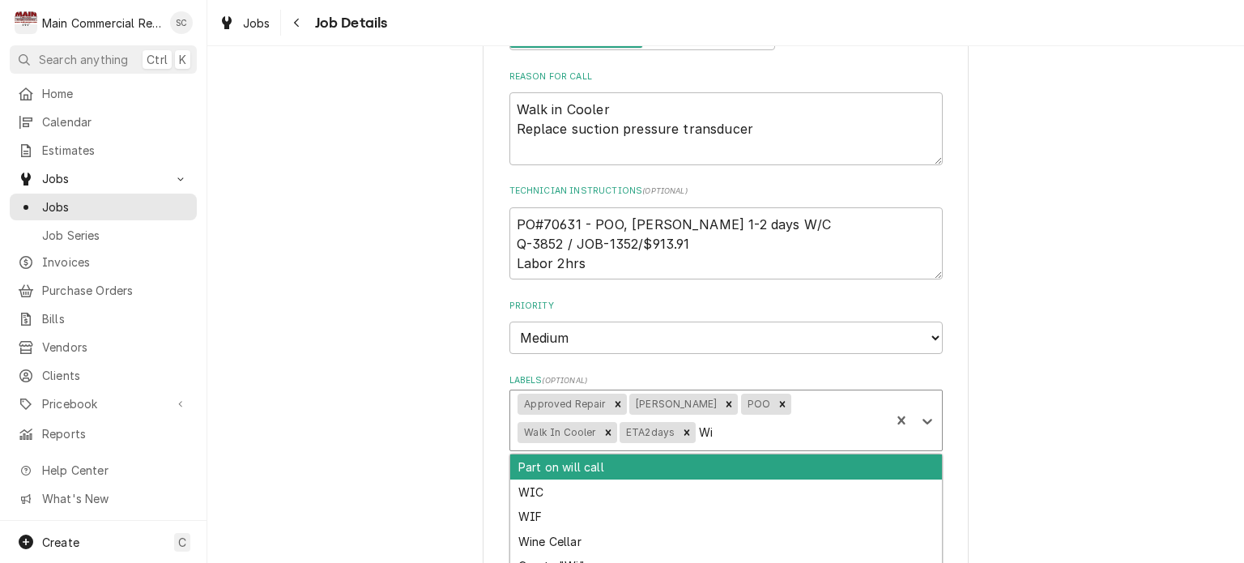
type input "Wil"
click at [632, 464] on div "Part on will call" at bounding box center [726, 466] width 432 height 25
type textarea "x"
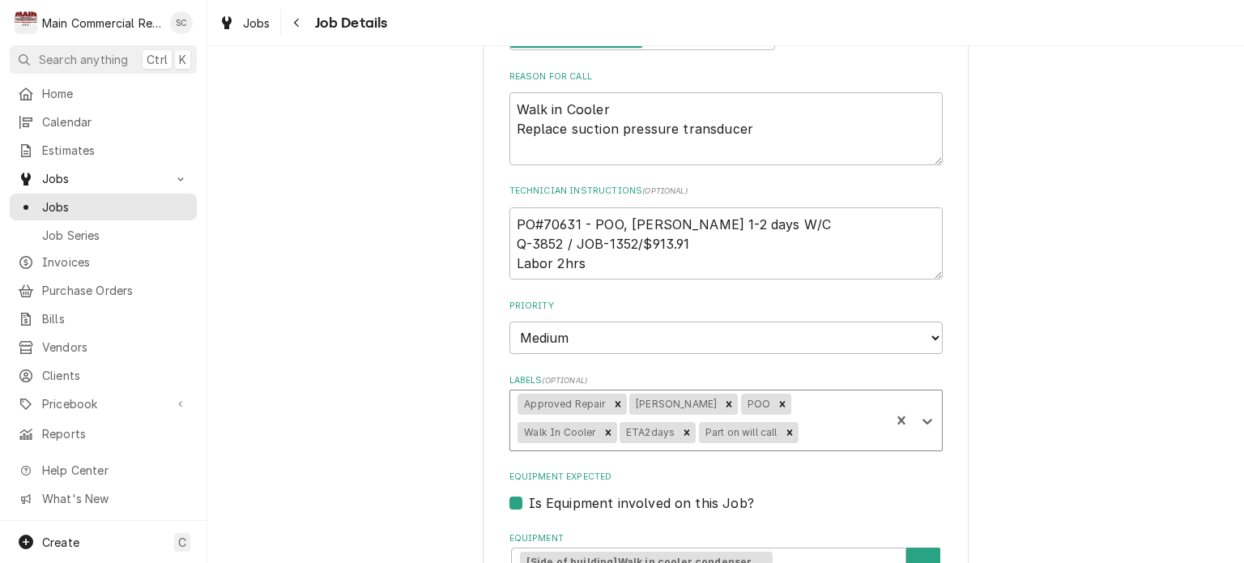
type textarea "x"
type input "?"
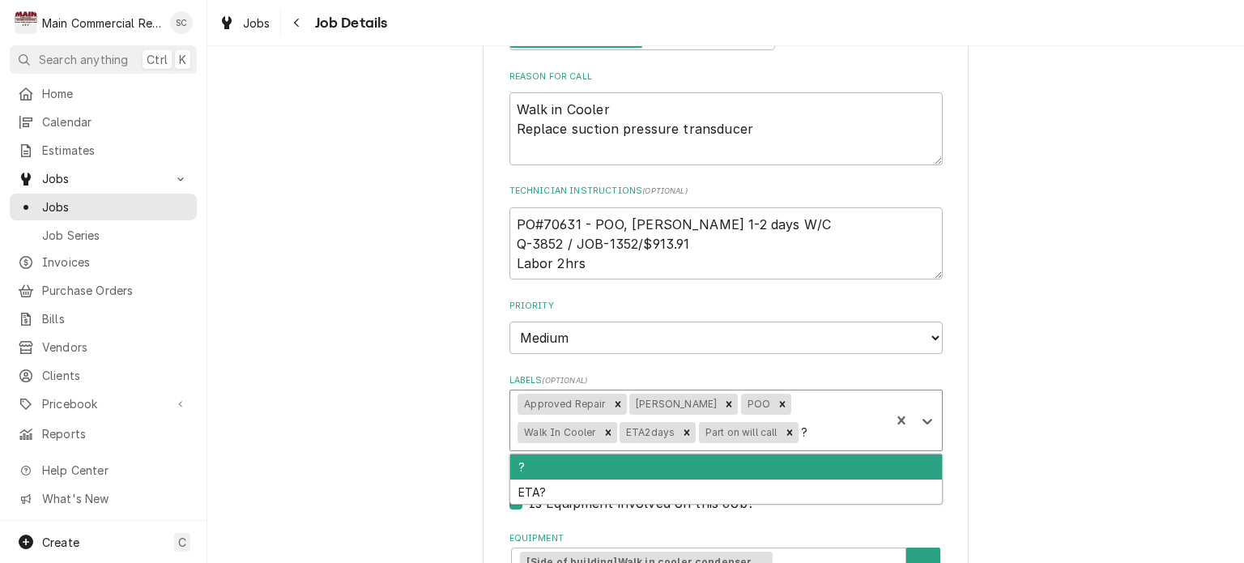
click at [632, 464] on div "?" at bounding box center [726, 466] width 432 height 25
type textarea "x"
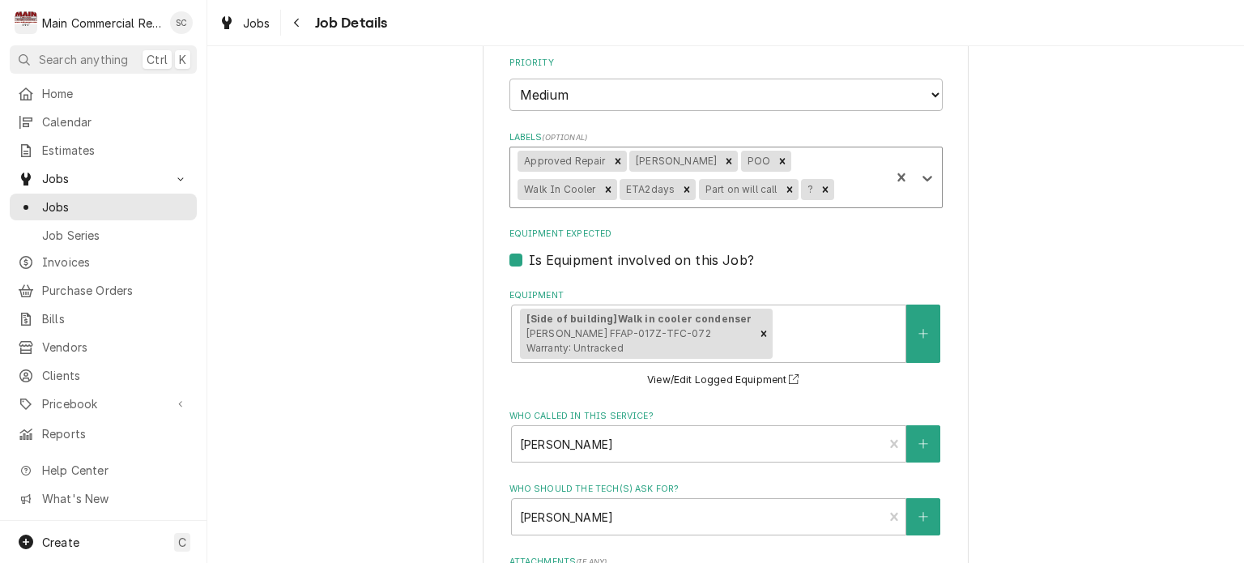
scroll to position [935, 0]
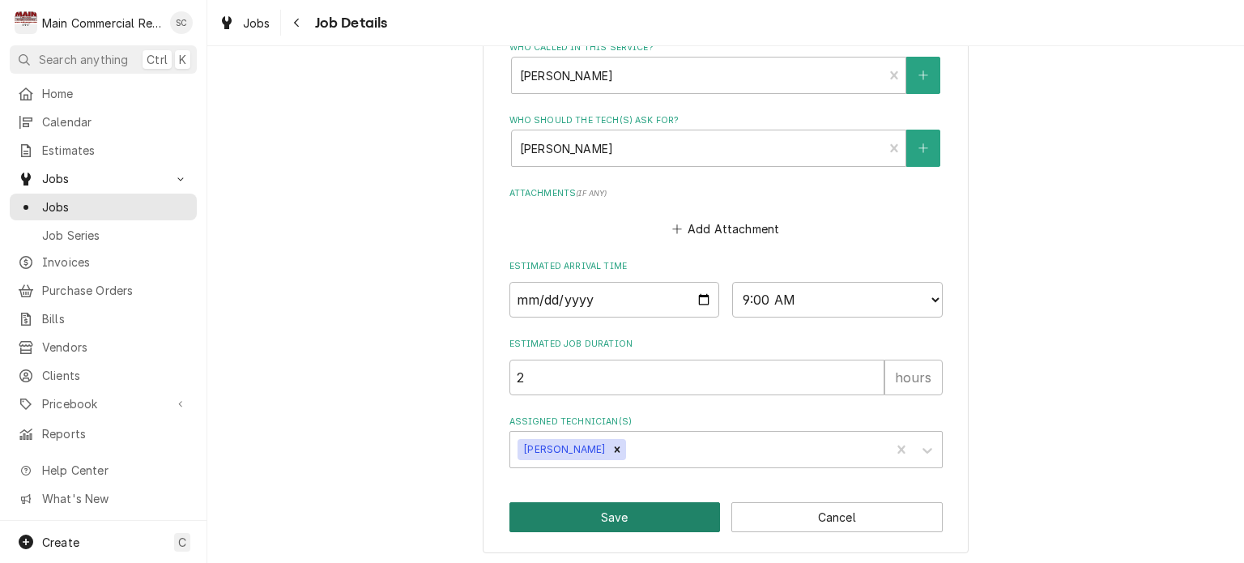
click at [675, 509] on button "Save" at bounding box center [614, 517] width 211 height 30
type textarea "x"
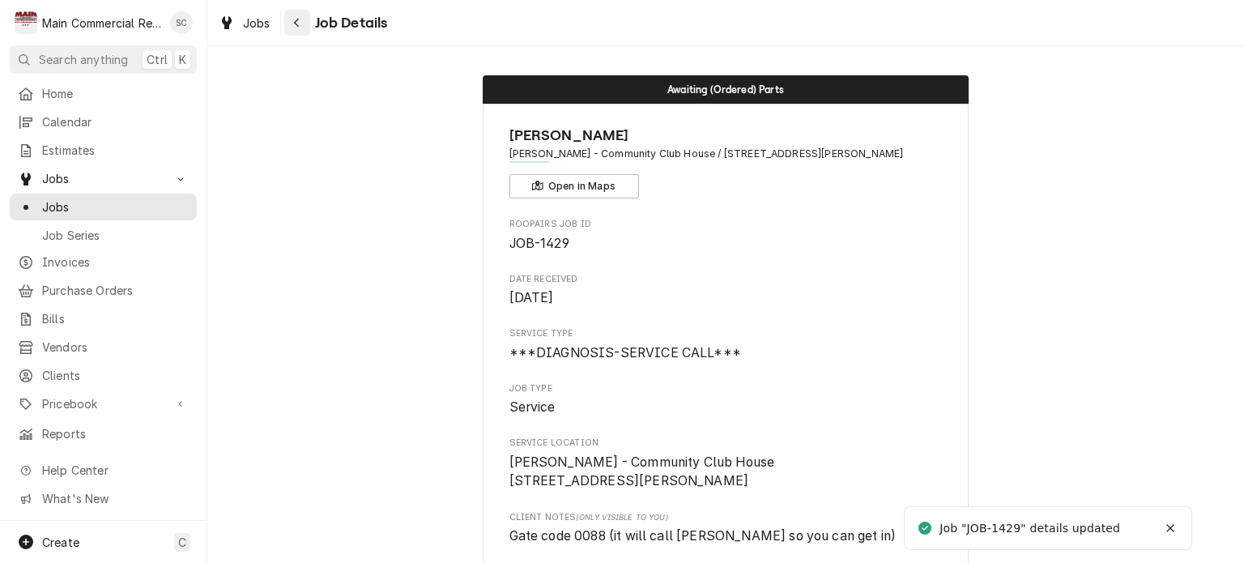
click at [308, 19] on button "Navigate back" at bounding box center [297, 23] width 26 height 26
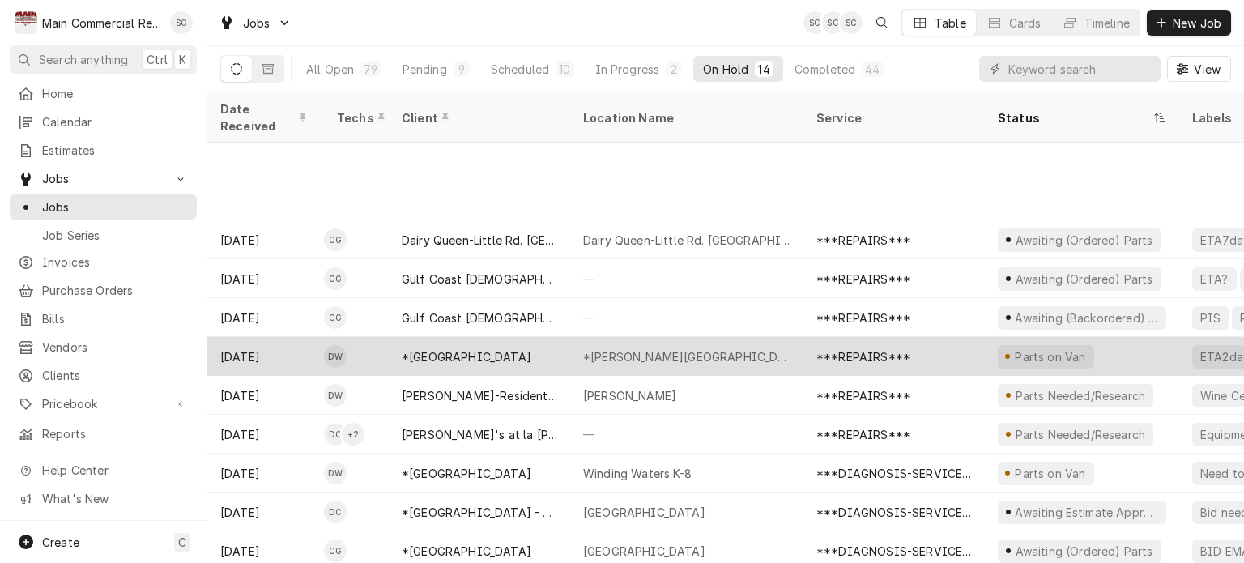
scroll to position [117, 0]
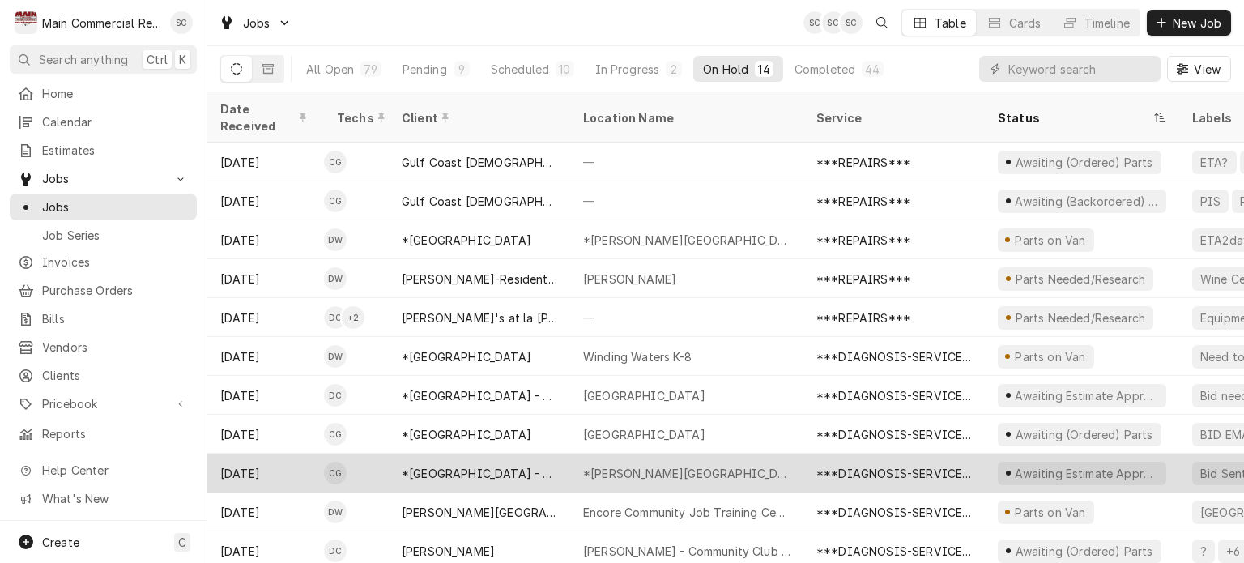
click at [865, 465] on div "***DIAGNOSIS-SERVICE CALL***" at bounding box center [893, 473] width 155 height 17
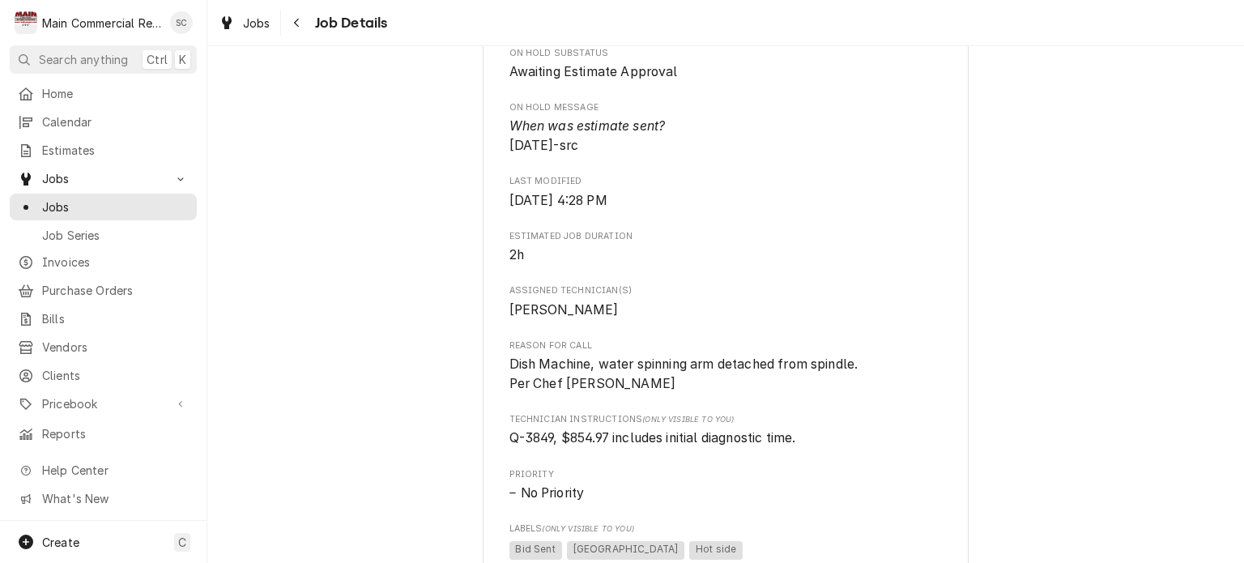
scroll to position [1053, 0]
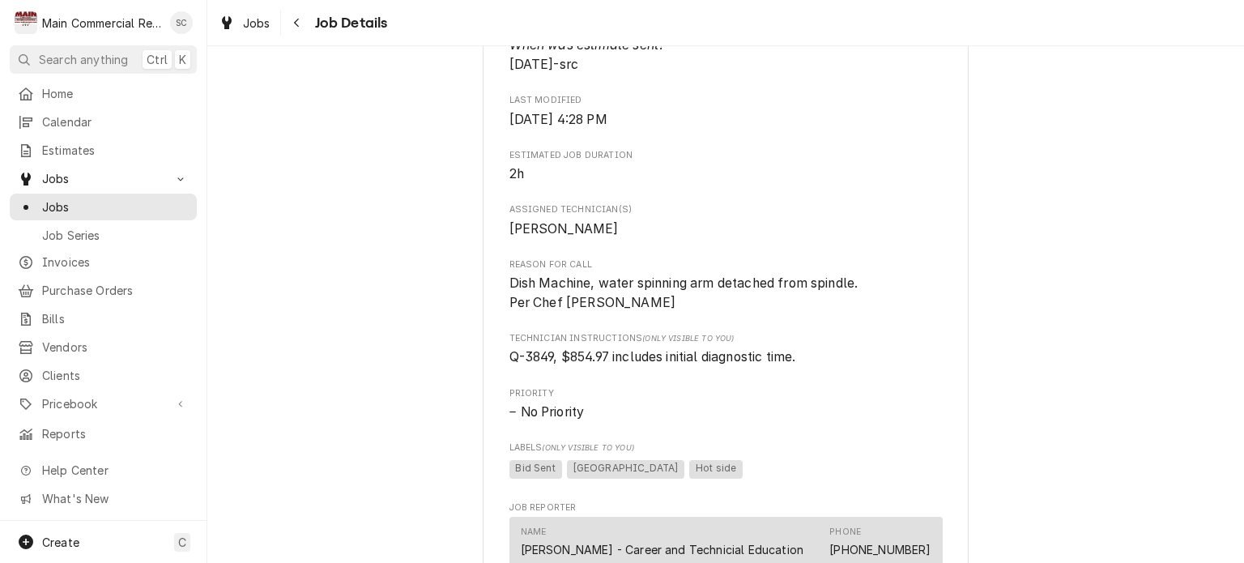
click at [835, 422] on div "No Priority" at bounding box center [725, 411] width 433 height 19
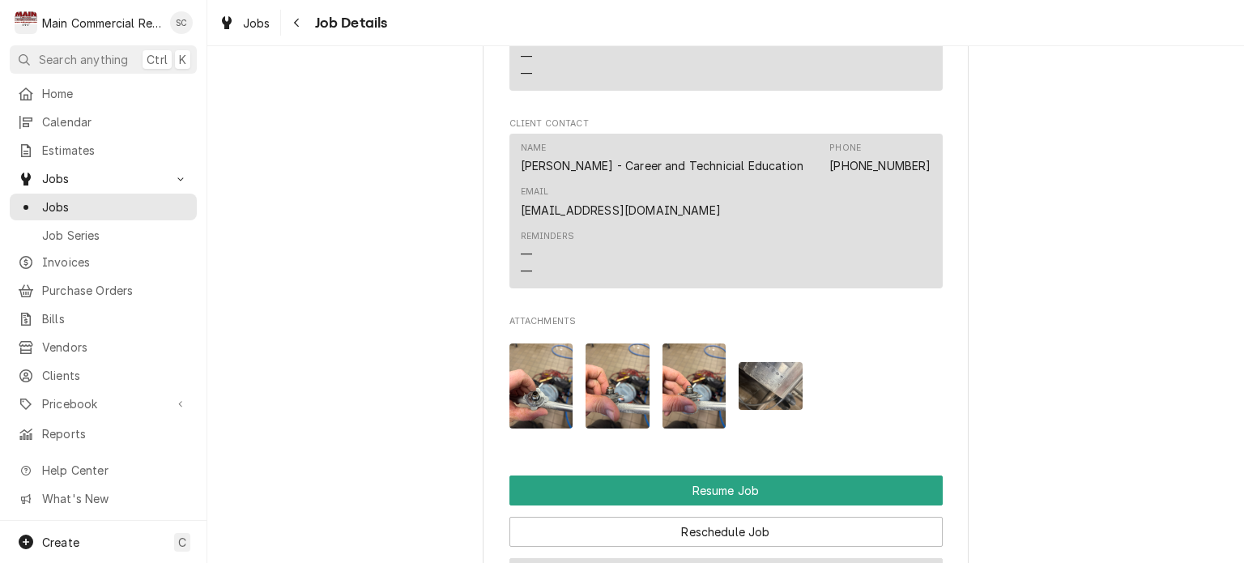
scroll to position [2105, 0]
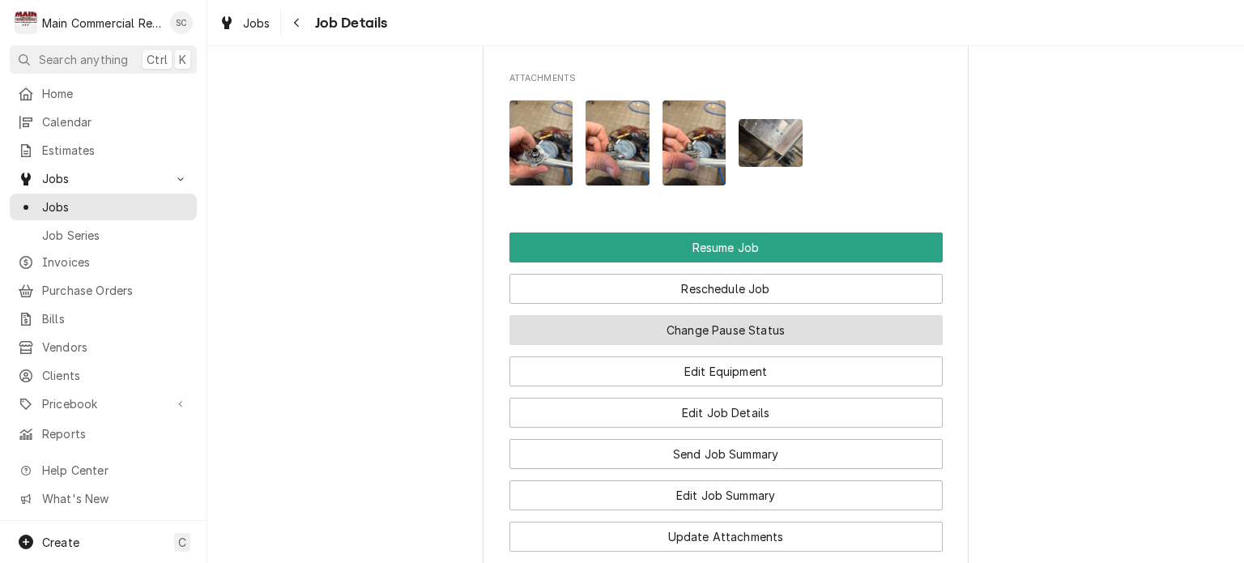
click at [883, 345] on button "Change Pause Status" at bounding box center [725, 330] width 433 height 30
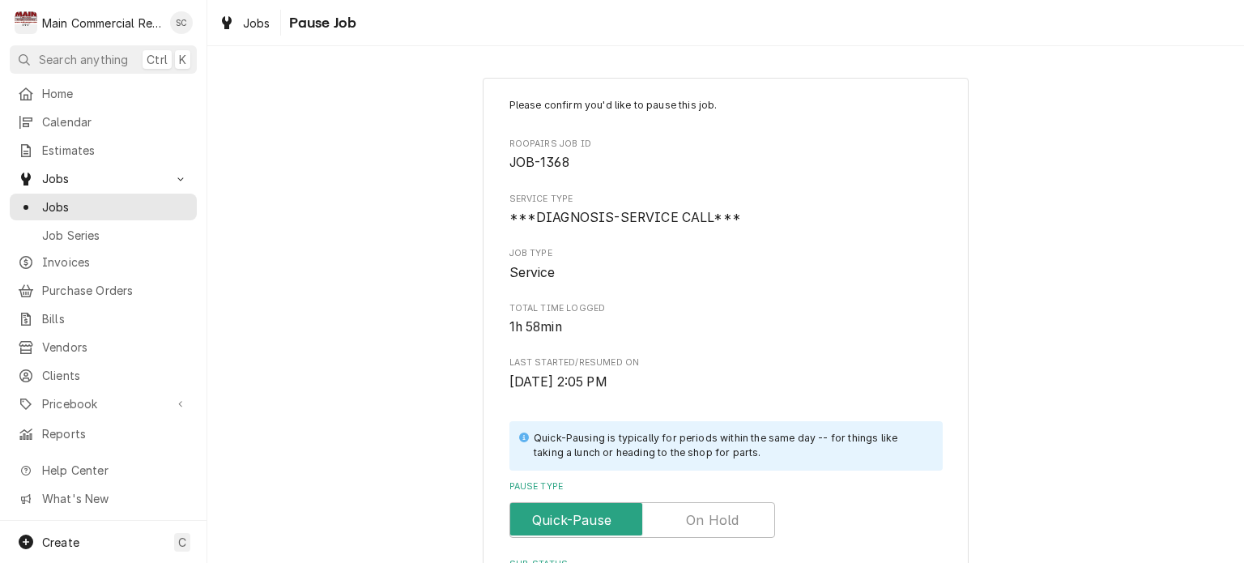
scroll to position [243, 0]
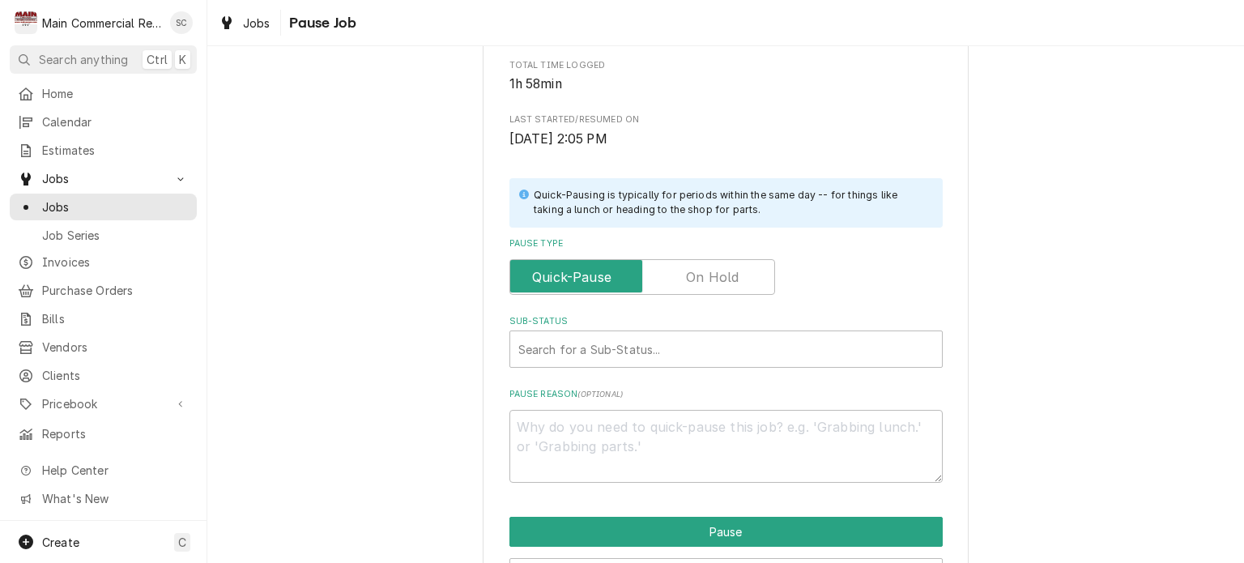
click at [726, 279] on label "Pause Type" at bounding box center [642, 277] width 266 height 36
click at [726, 279] on input "Pause Type" at bounding box center [642, 277] width 251 height 36
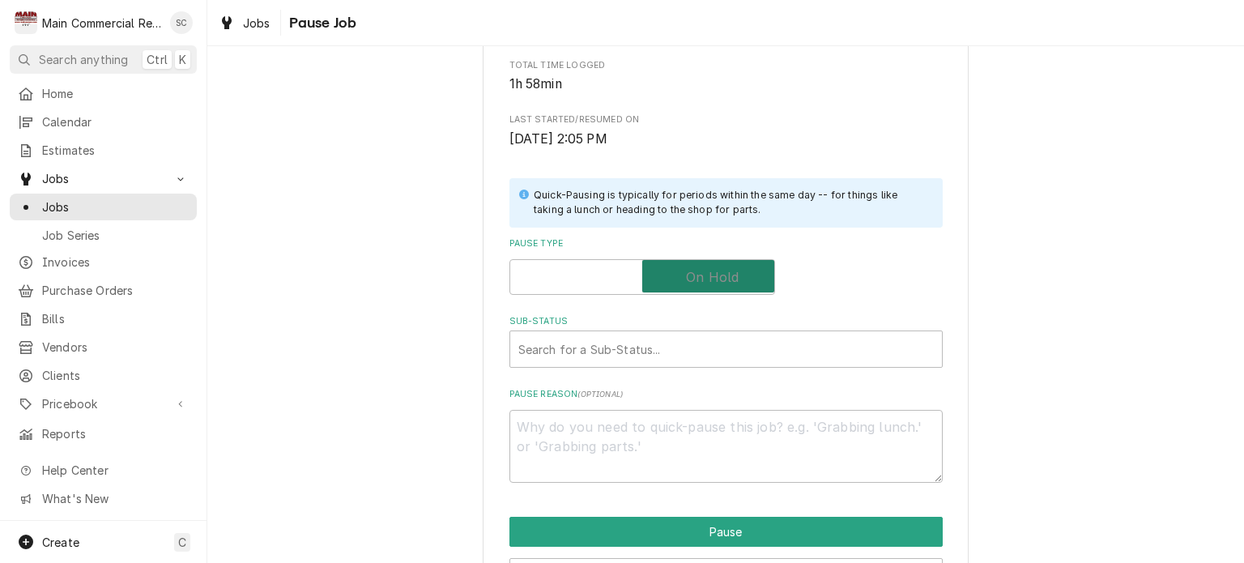
checkbox input "true"
click at [596, 342] on div "Sub-Status" at bounding box center [725, 348] width 415 height 29
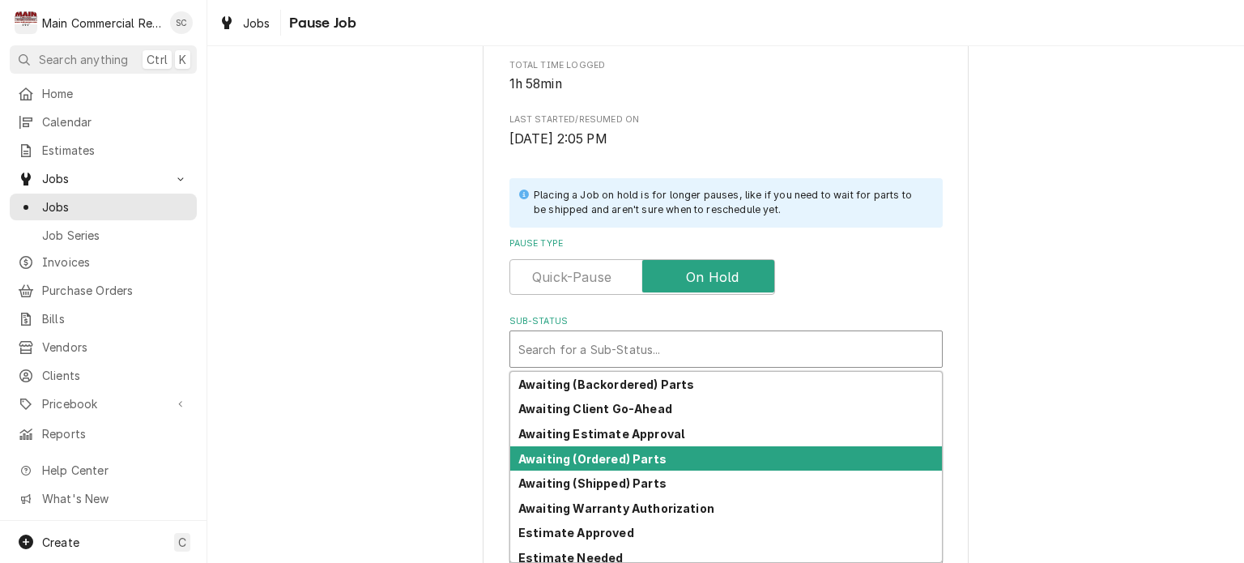
click at [606, 455] on strong "Awaiting (Ordered) Parts" at bounding box center [592, 459] width 148 height 14
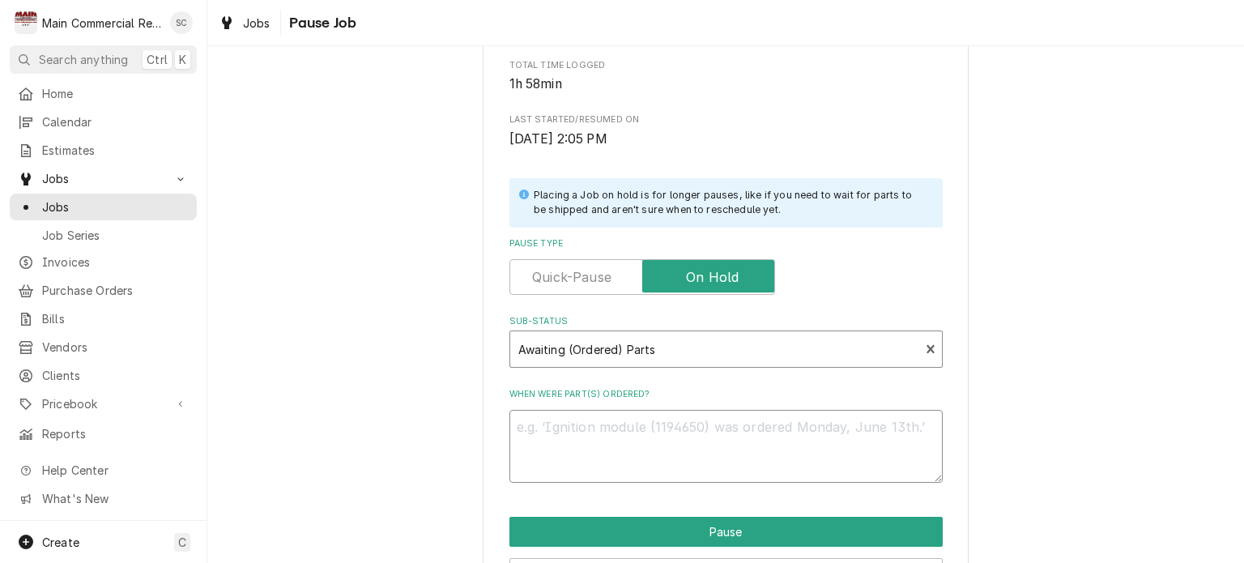
click at [599, 426] on textarea "When were part(s) ordered?" at bounding box center [725, 446] width 433 height 73
drag, startPoint x: 599, startPoint y: 426, endPoint x: 842, endPoint y: 424, distance: 242.9
click at [842, 424] on textarea "When were part(s) ordered?" at bounding box center [725, 446] width 433 height 73
type textarea "x"
type textarea "9"
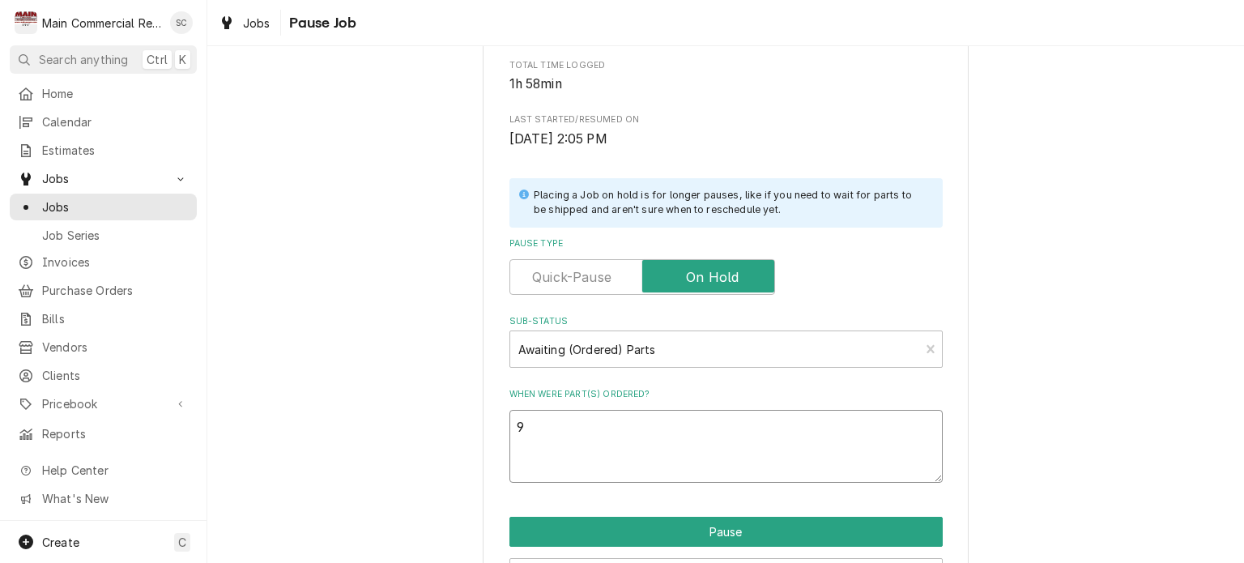
type textarea "x"
type textarea "9/"
type textarea "x"
type textarea "9/2"
type textarea "x"
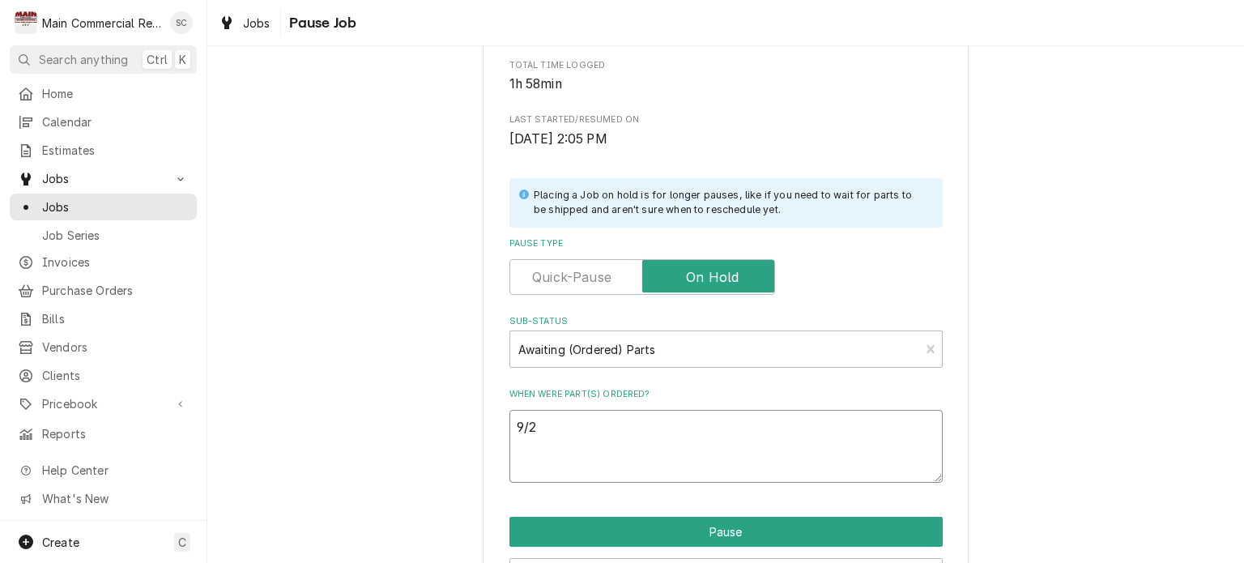
type textarea "9/22"
type textarea "x"
type textarea "9/22/"
type textarea "x"
type textarea "9/22/2"
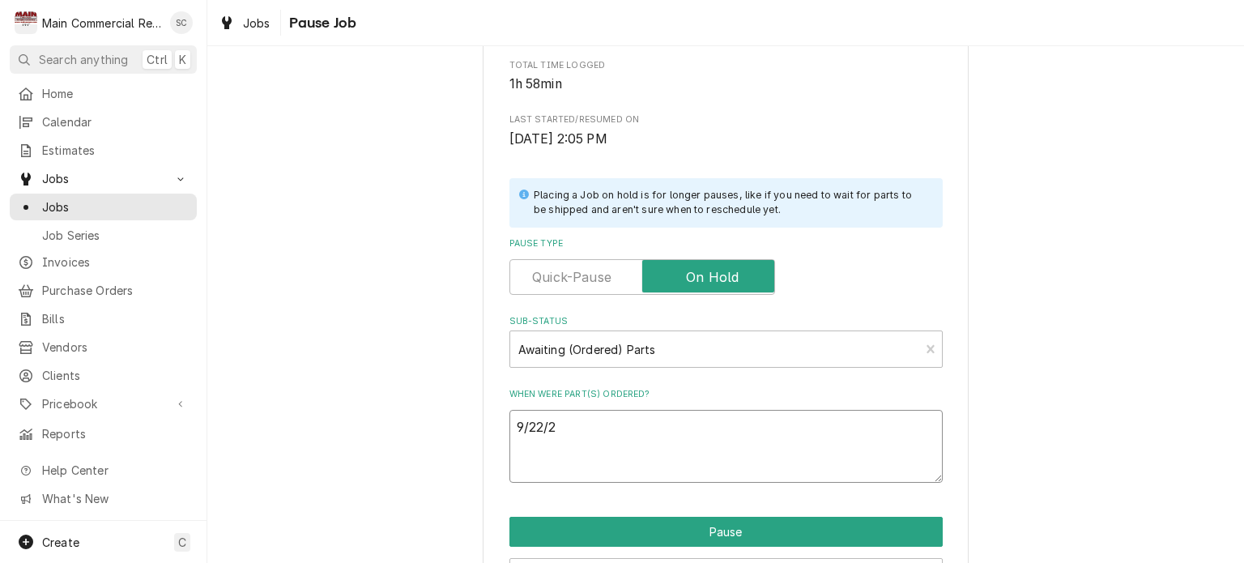
type textarea "x"
type textarea "9/22/25"
type textarea "x"
type textarea "9/22/25L"
type textarea "x"
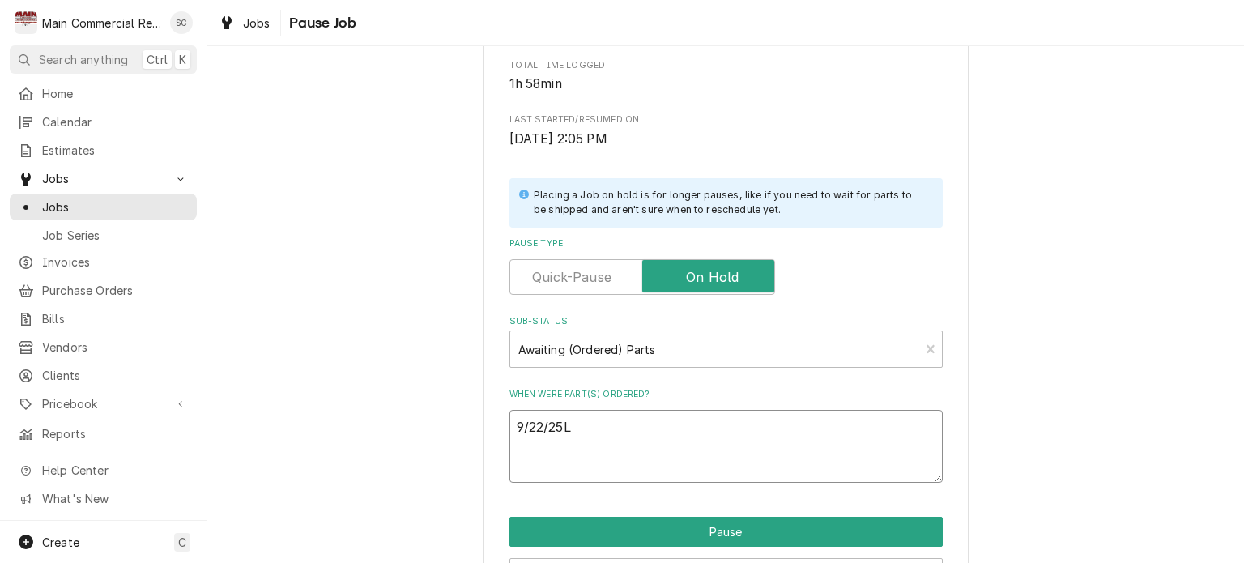
type textarea "9/22/25"
type textarea "x"
type textarea "9/22/25:"
paste textarea "POO,PT,PO70636,ETA2days"
type textarea "x"
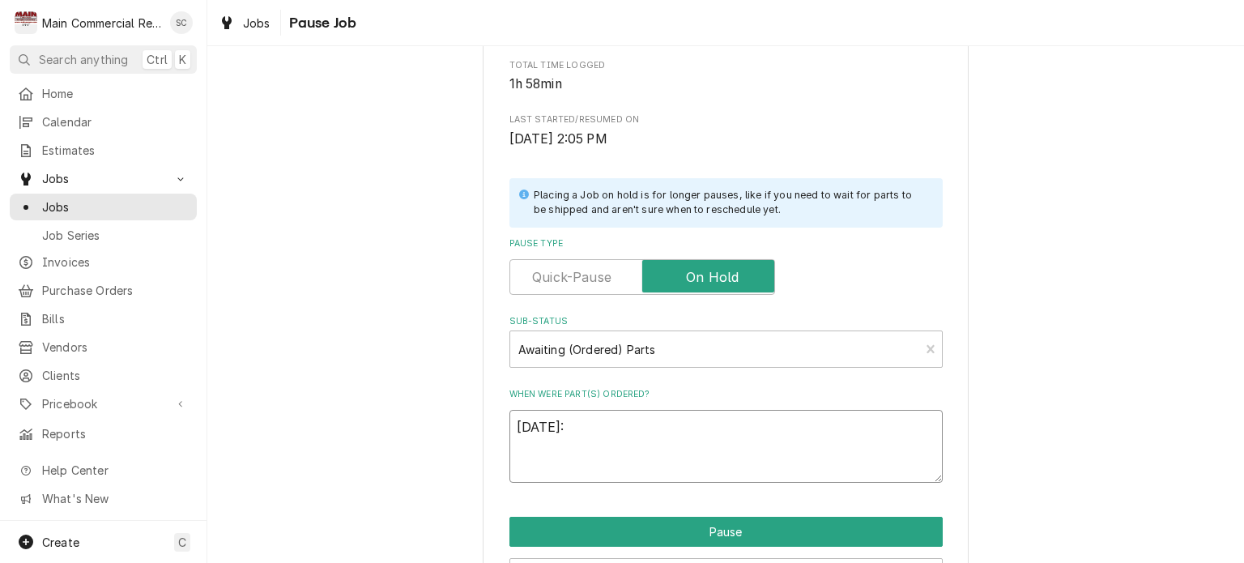
type textarea "9/22/25:POO,PT,PO70636,ETA2days"
type textarea "x"
type textarea "9/22/25:POO,PT,PO70636,ETA2days-"
type textarea "x"
type textarea "9/22/25:POO,PT,PO70636,ETA2days-s"
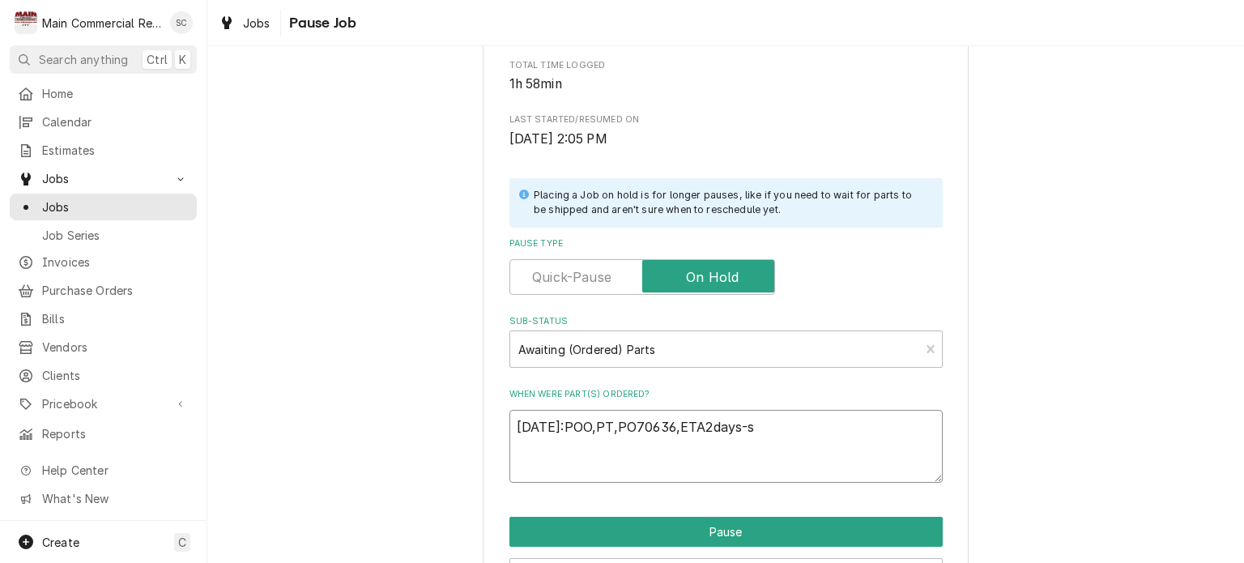
type textarea "x"
type textarea "9/22/25:POO,PT,PO70636,ETA2days-sr"
type textarea "x"
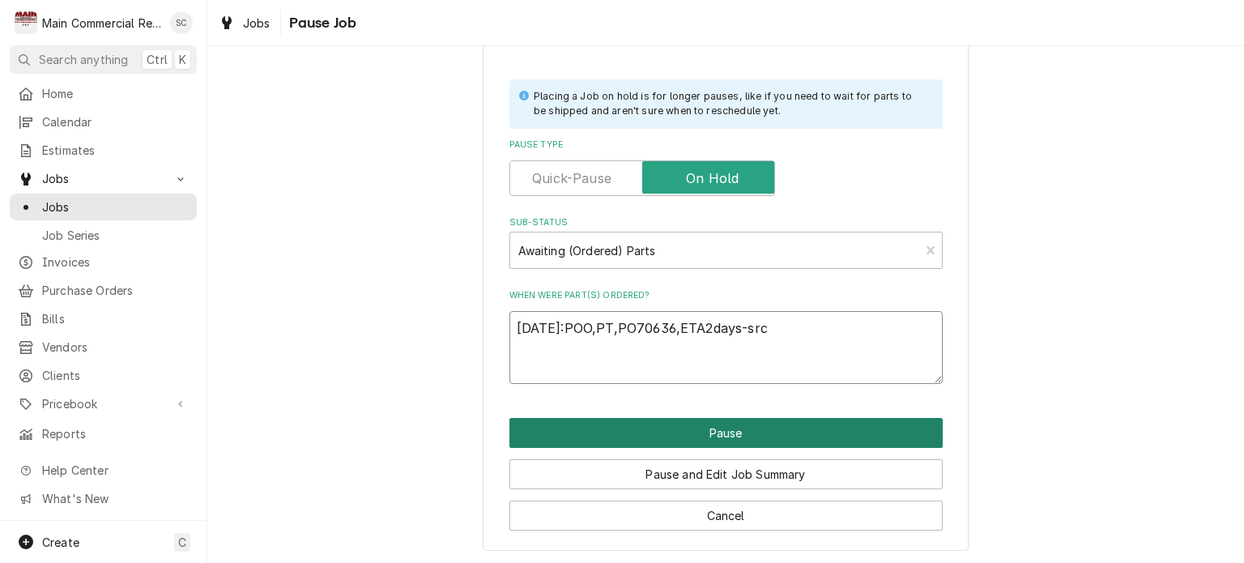
type textarea "9/22/25:POO,PT,PO70636,ETA2days-src"
click at [819, 435] on button "Pause" at bounding box center [725, 433] width 433 height 30
type textarea "x"
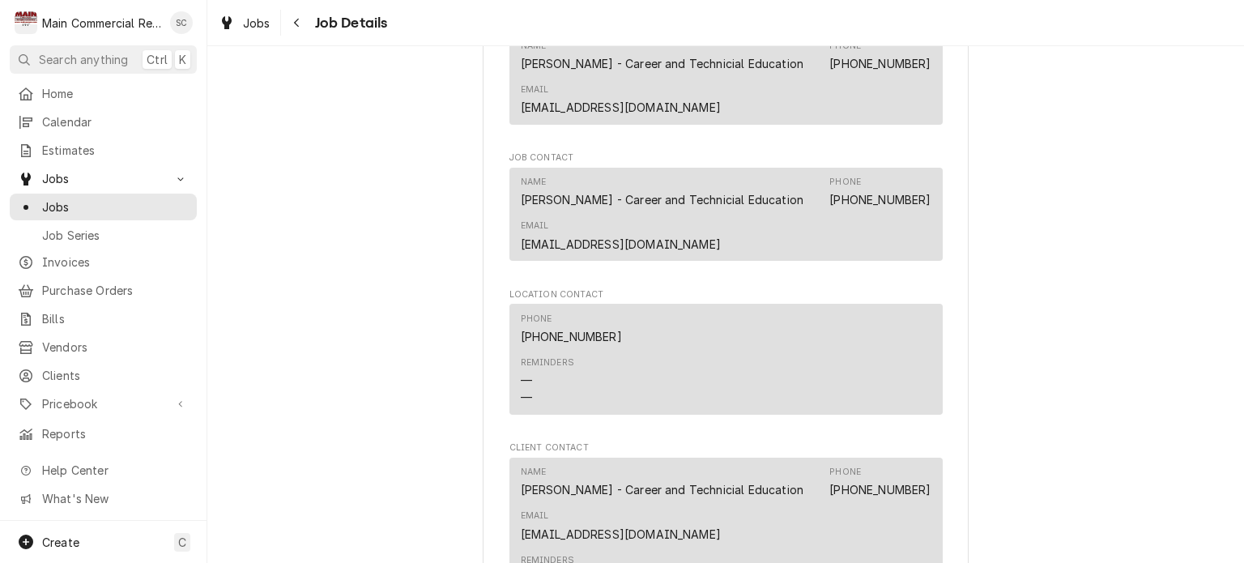
scroll to position [2186, 0]
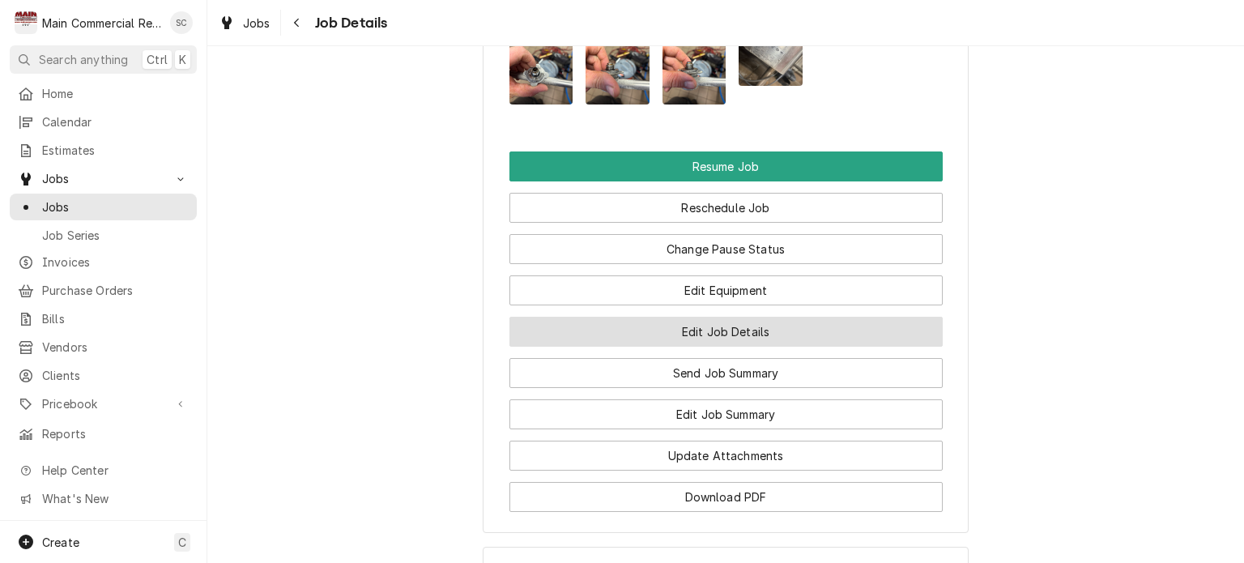
click at [777, 347] on button "Edit Job Details" at bounding box center [725, 332] width 433 height 30
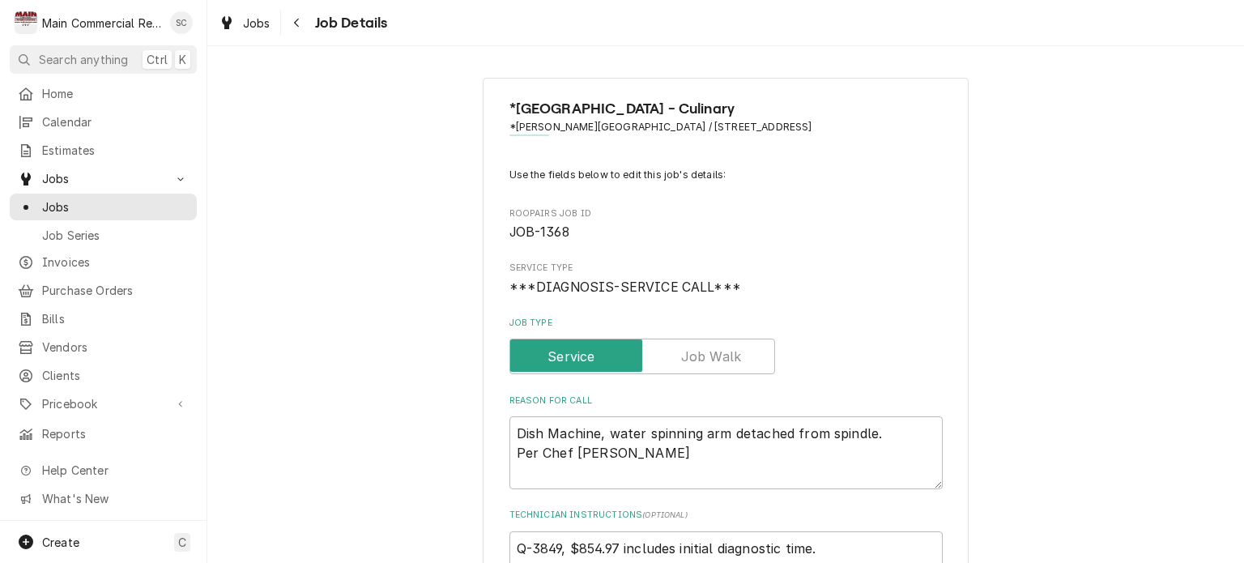
scroll to position [405, 0]
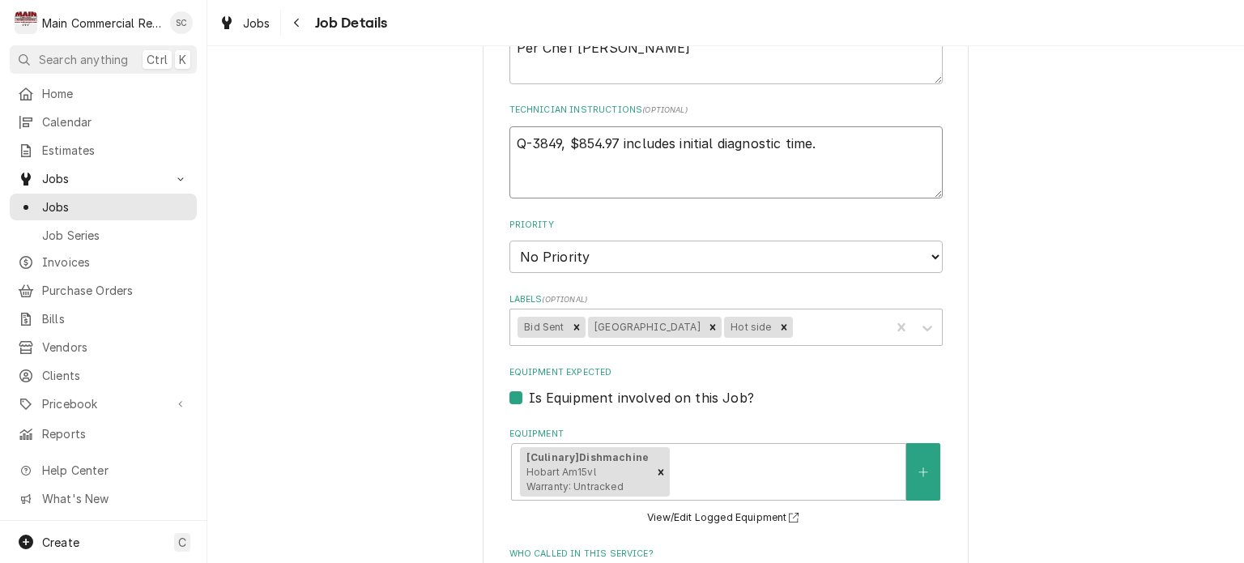
click at [509, 141] on textarea "Q-3849, $854.97 includes initial diagnostic time." at bounding box center [725, 162] width 433 height 73
type textarea "x"
type textarea "Q-3849, $854.97 includes initial diagnostic time."
type textarea "x"
type textarea "9 Q-3849, $854.97 includes initial diagnostic time."
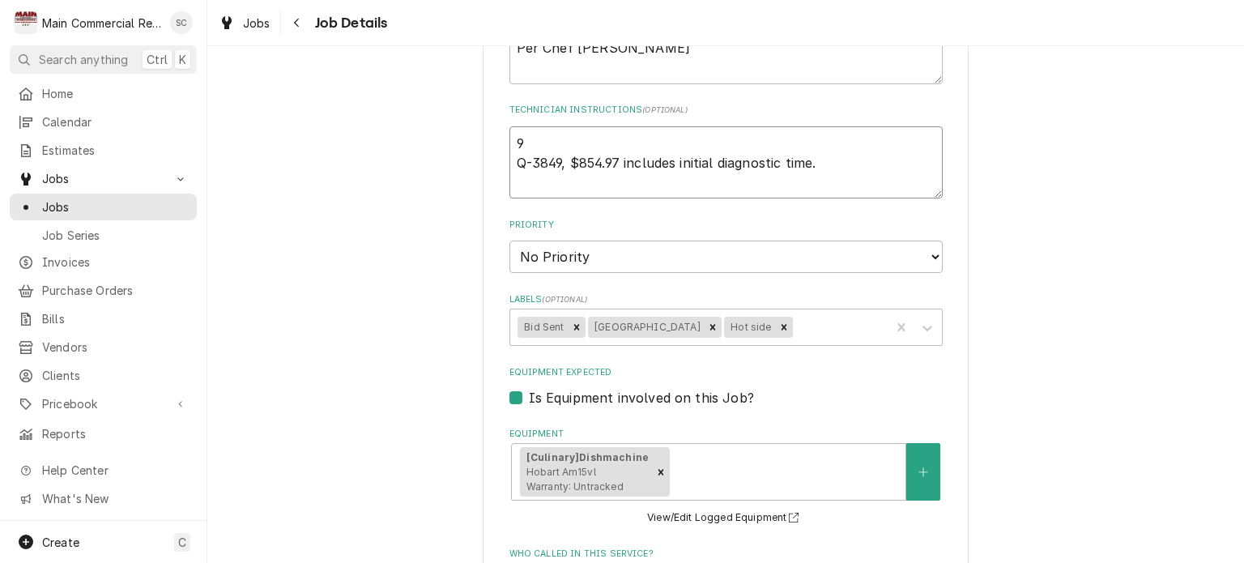
type textarea "x"
type textarea "9/ Q-3849, $854.97 includes initial diagnostic time."
type textarea "x"
type textarea "9/2 Q-3849, $854.97 includes initial diagnostic time."
type textarea "x"
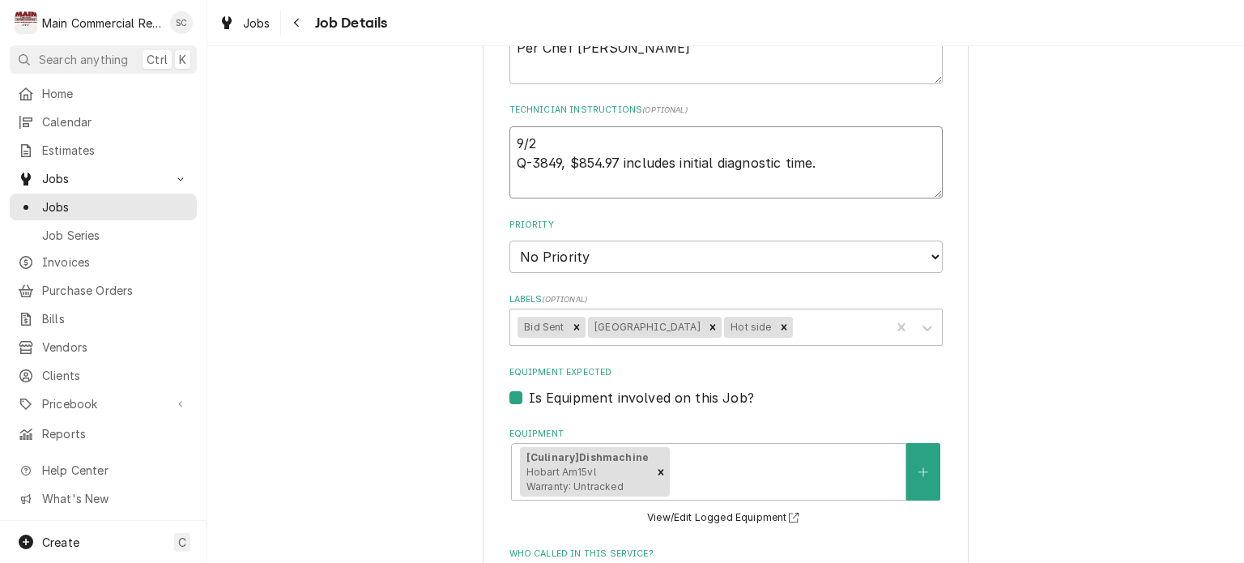
type textarea "9/22 Q-3849, $854.97 includes initial diagnostic time."
type textarea "x"
type textarea "9/22/ Q-3849, $854.97 includes initial diagnostic time."
type textarea "x"
type textarea "9/22/2 Q-3849, $854.97 includes initial diagnostic time."
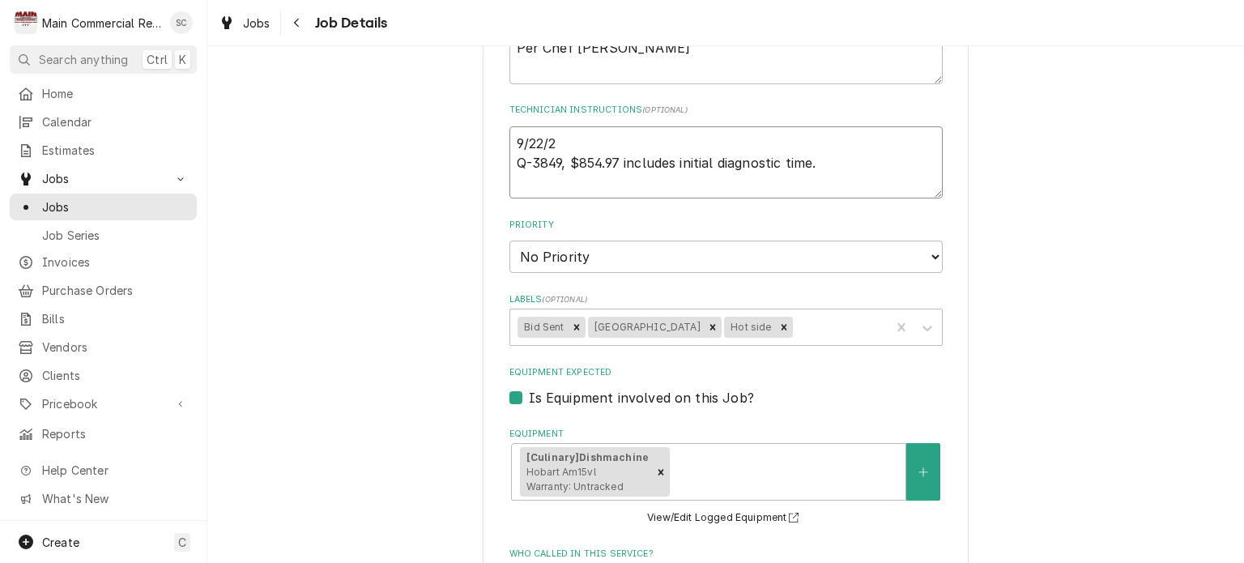
type textarea "x"
type textarea "[DATE] Q-3849, $854.97 includes initial diagnostic time."
type textarea "x"
type textarea "[DATE]: Q-3849, $854.97 includes initial diagnostic time."
paste textarea "POO,PT,PO70636,ETA2days"
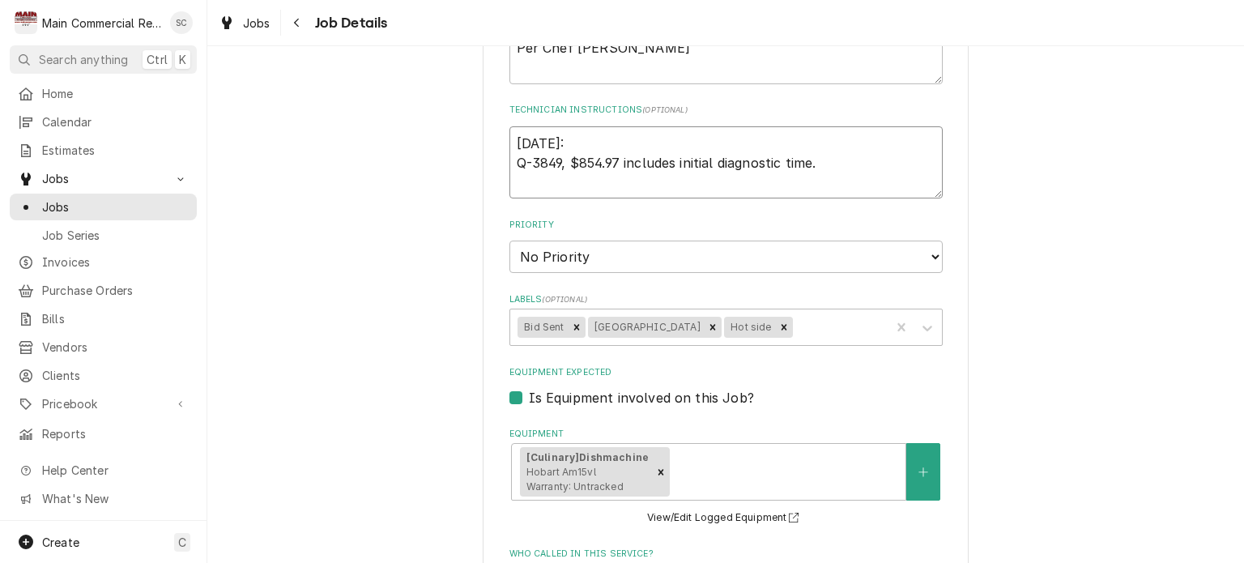
type textarea "x"
type textarea "[DATE]:POO,PT,PO70636,ETA2days Q-3849, $854.97 includes initial diagnostic time."
type textarea "x"
click at [571, 325] on icon "Remove Bid Sent" at bounding box center [576, 326] width 11 height 11
type textarea "[DATE]:POO,PT,PO70636,ETA2days Q-3849, $854.97 includes initial diagnostic time."
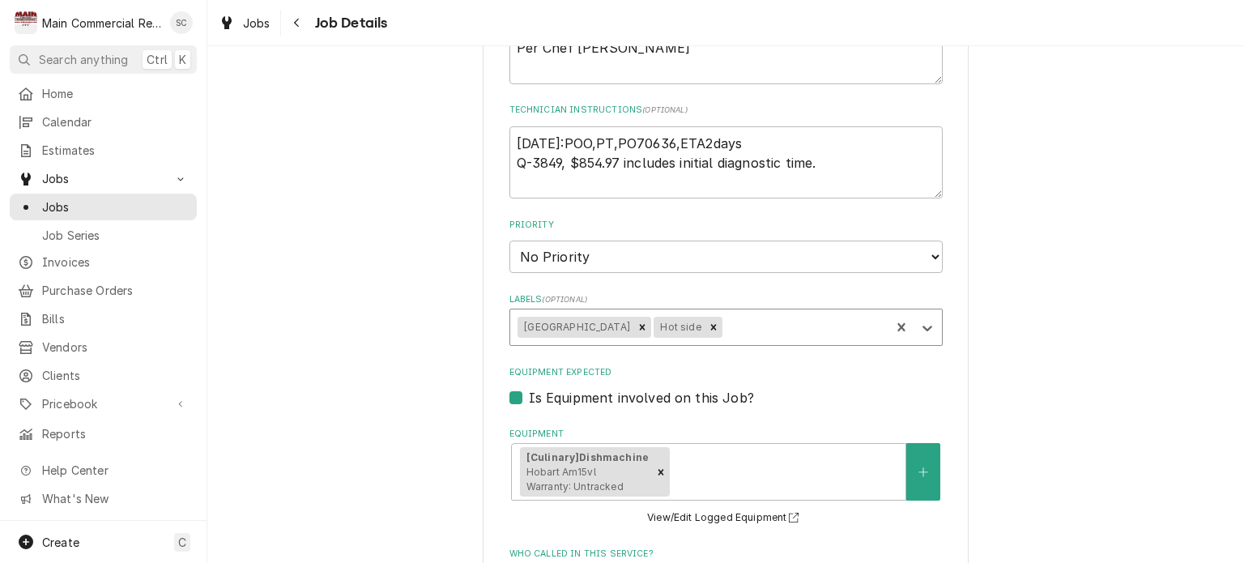
type textarea "x"
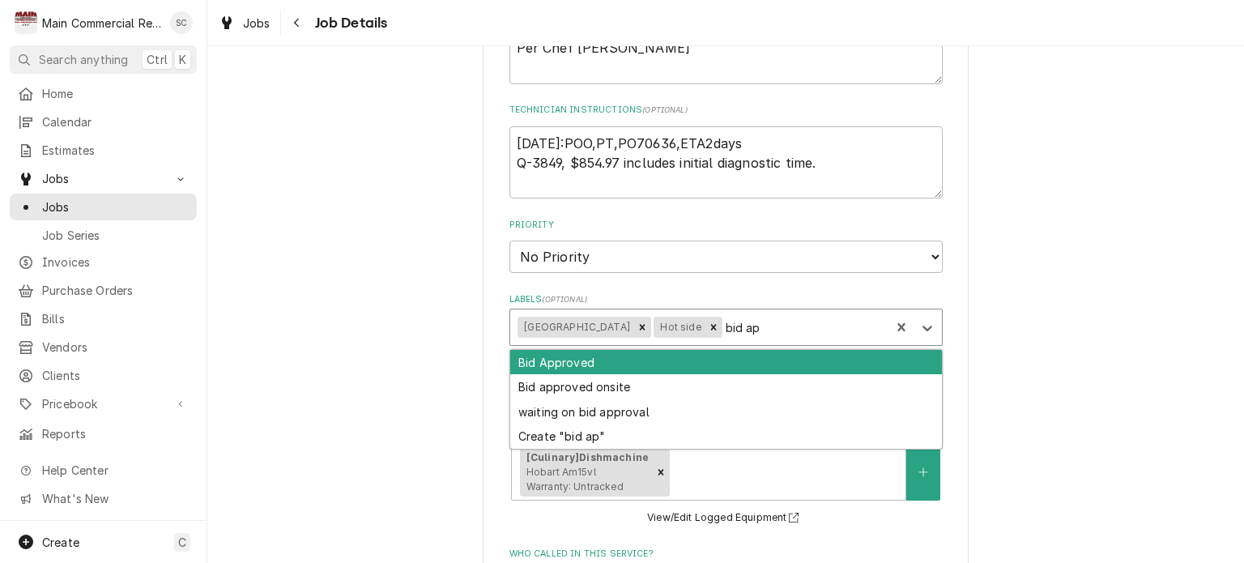
type input "bid app"
click at [658, 354] on div "Bid Approved" at bounding box center [726, 362] width 432 height 25
type textarea "x"
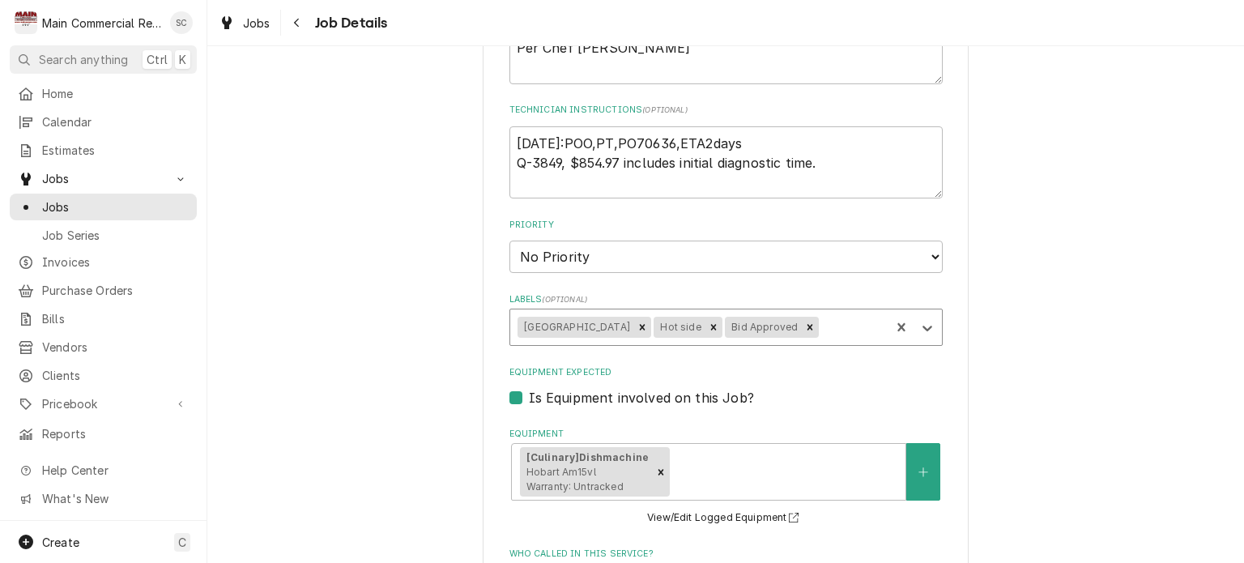
type textarea "x"
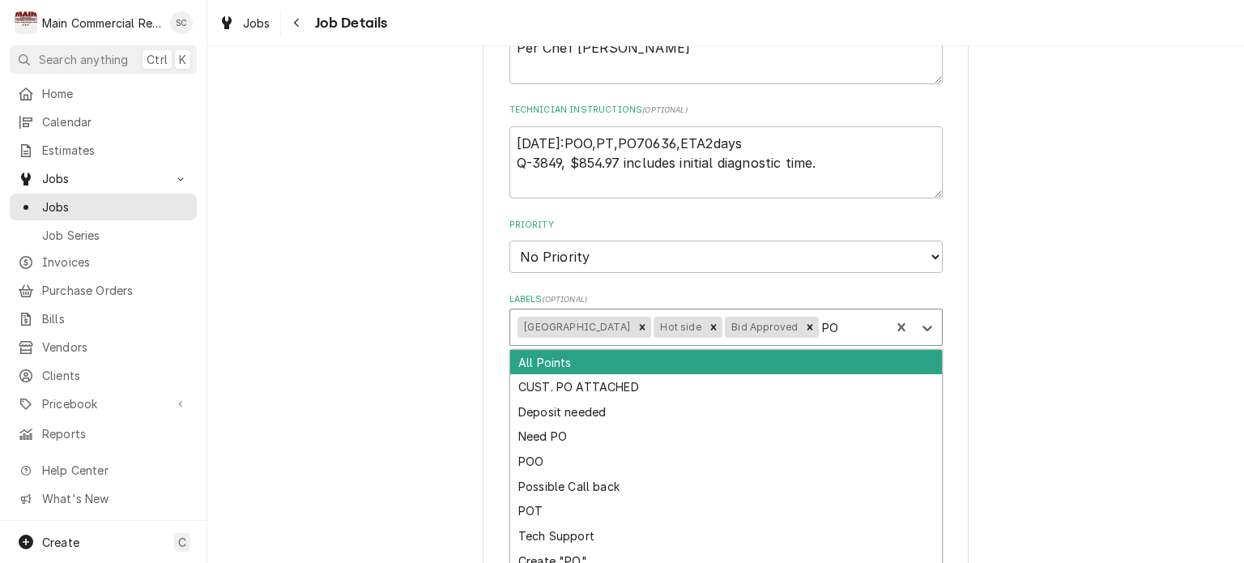
type input "POO"
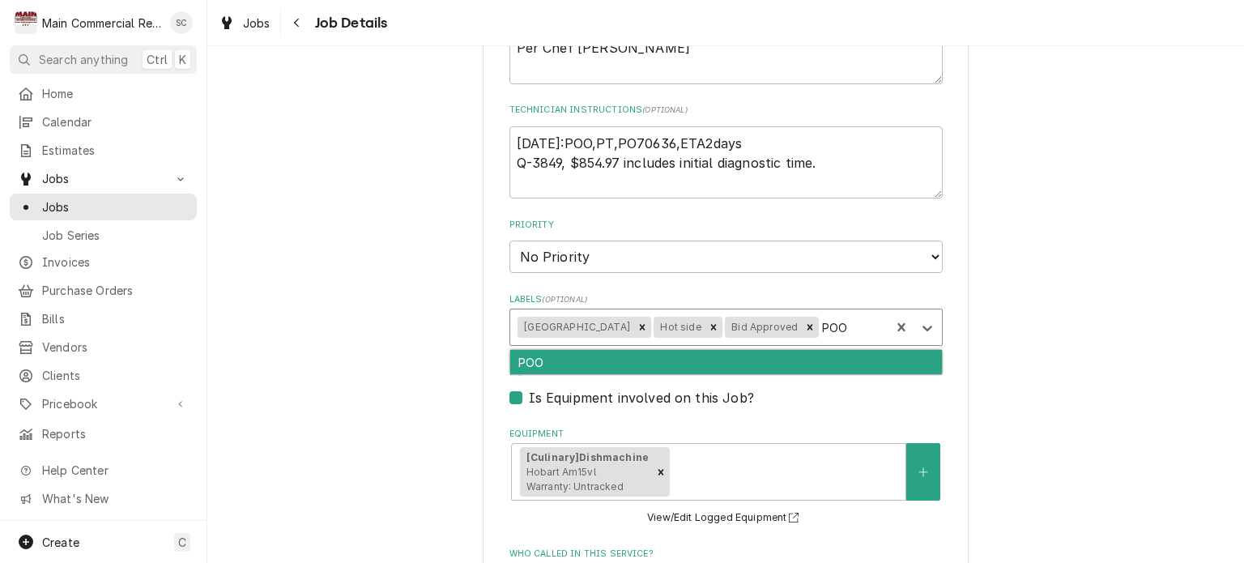
click at [774, 358] on div "POO" at bounding box center [726, 362] width 432 height 25
type textarea "x"
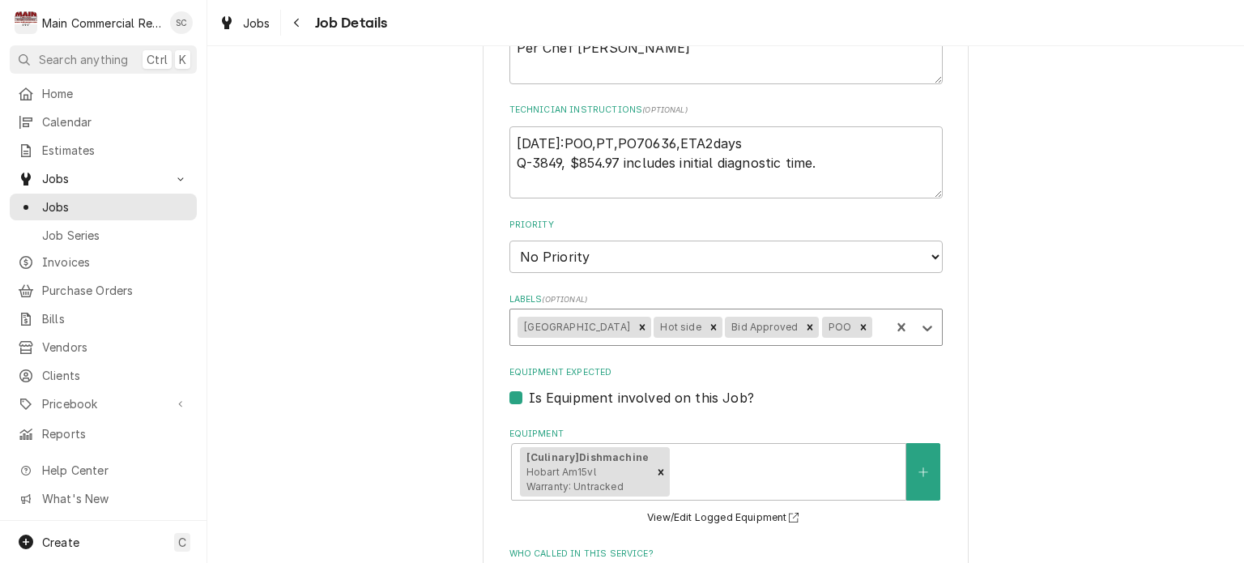
type textarea "x"
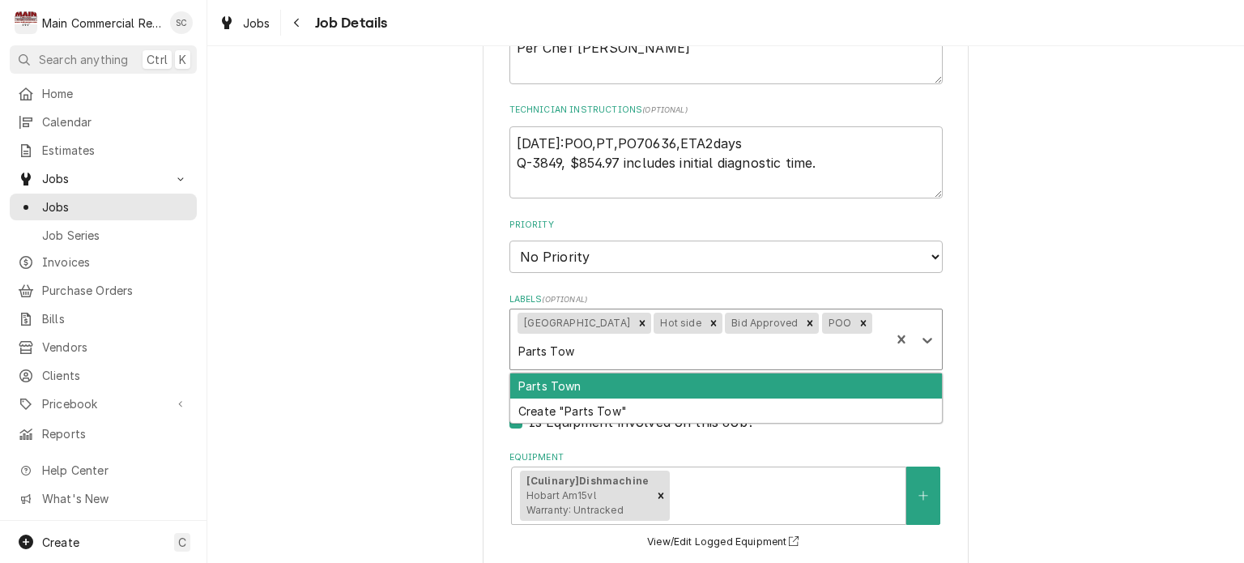
type input "Parts Town"
click at [756, 382] on div "Parts Town" at bounding box center [726, 385] width 432 height 25
type textarea "x"
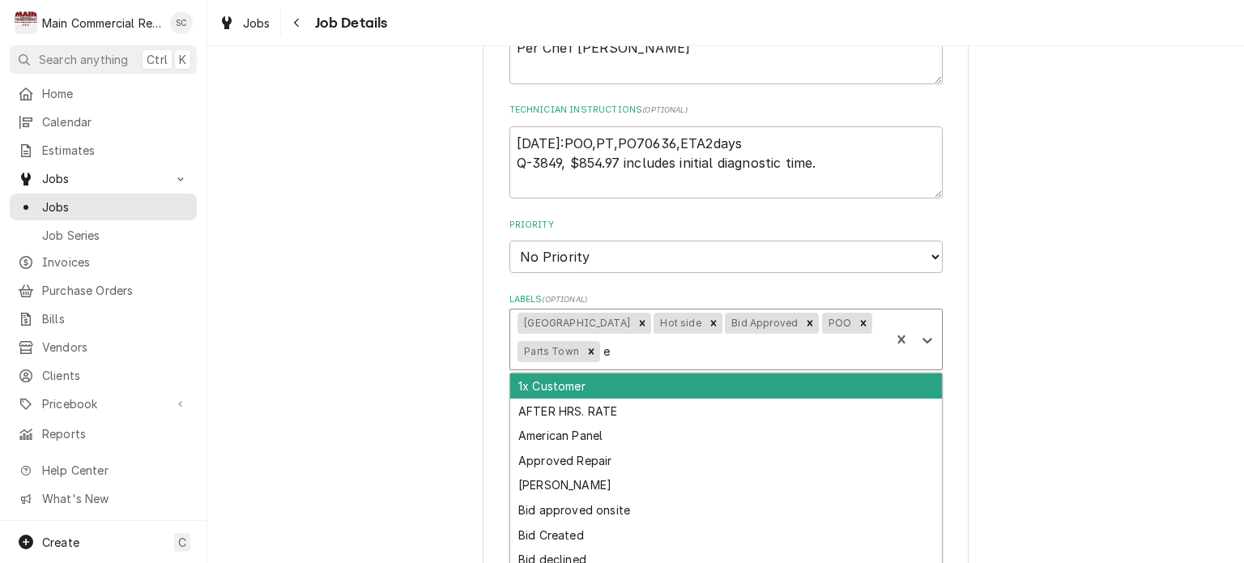
type input "et"
type textarea "x"
type input "eta"
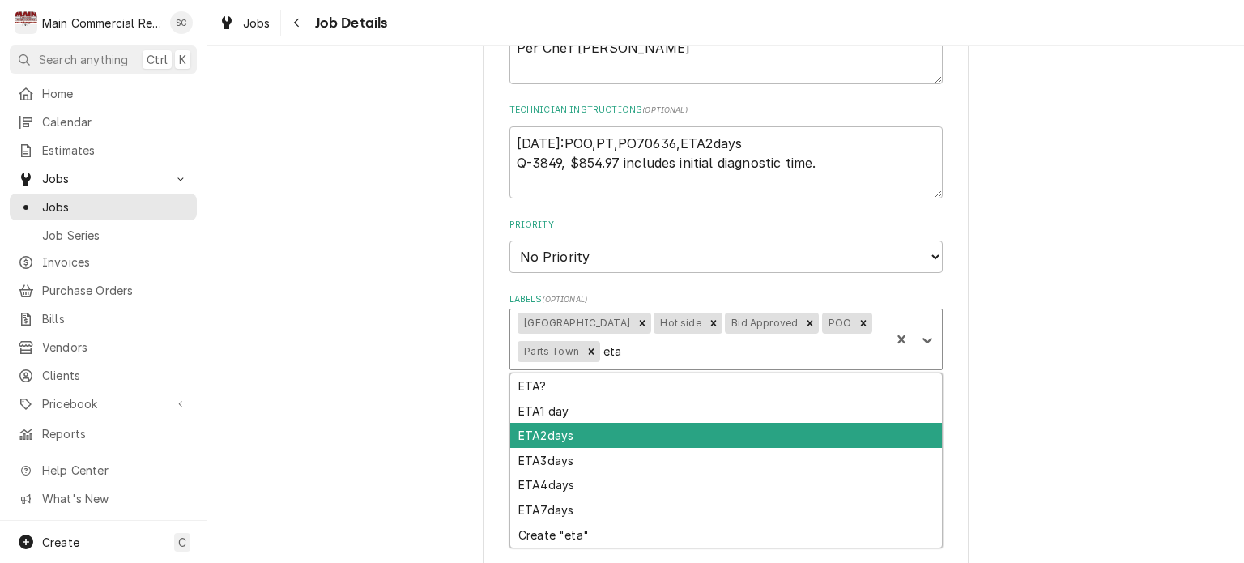
click at [701, 427] on div "ETA2days" at bounding box center [726, 435] width 432 height 25
type textarea "x"
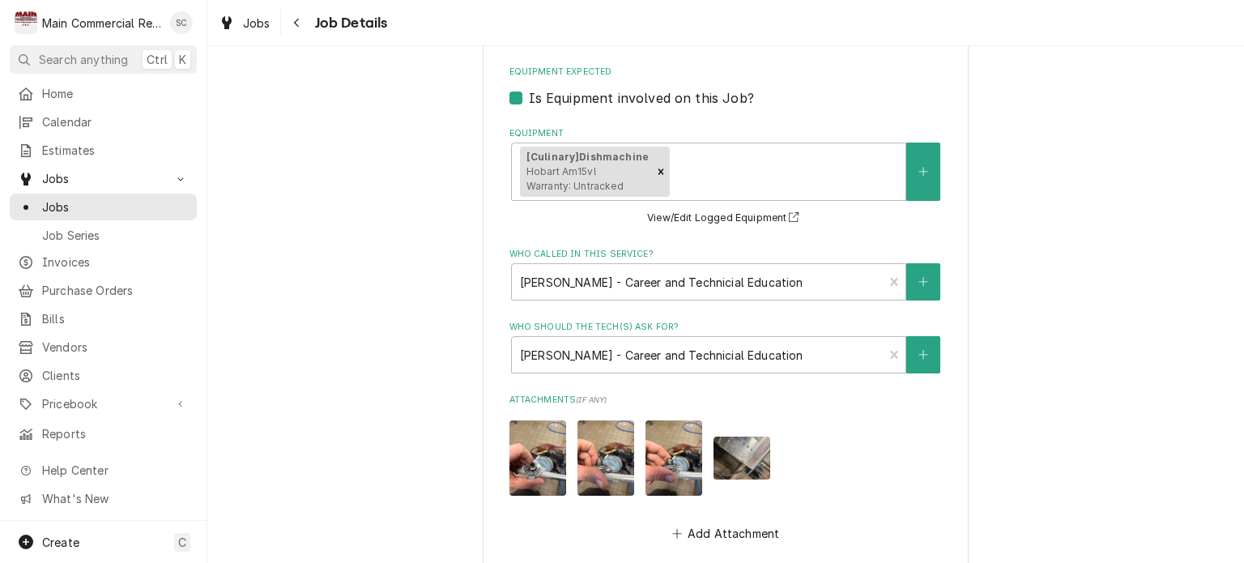
scroll to position [1033, 0]
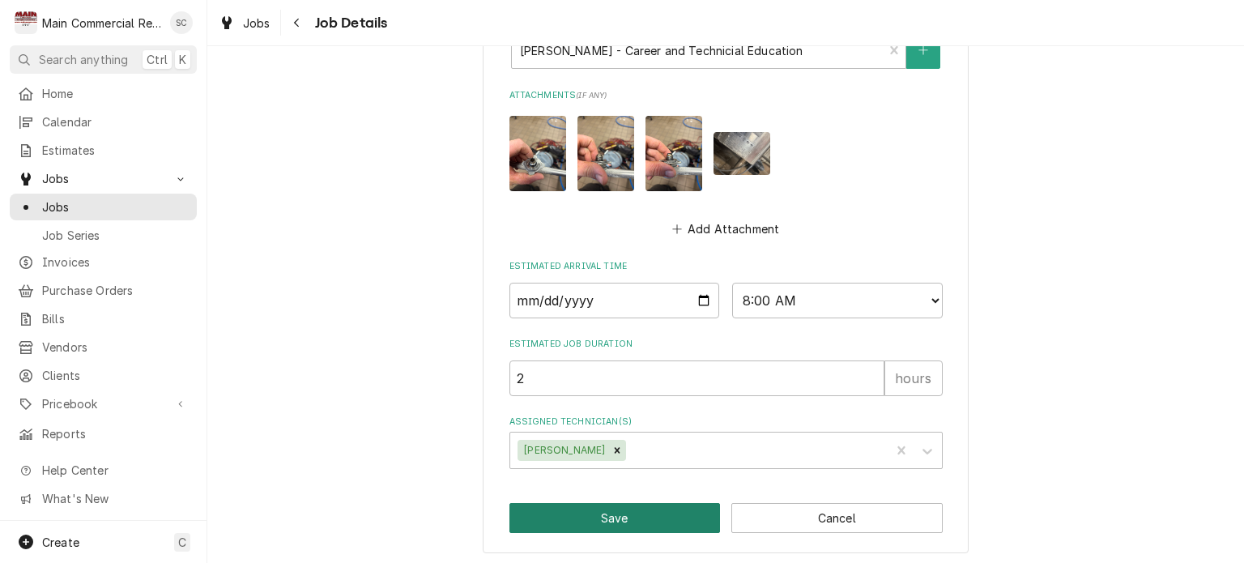
click at [655, 513] on button "Save" at bounding box center [614, 518] width 211 height 30
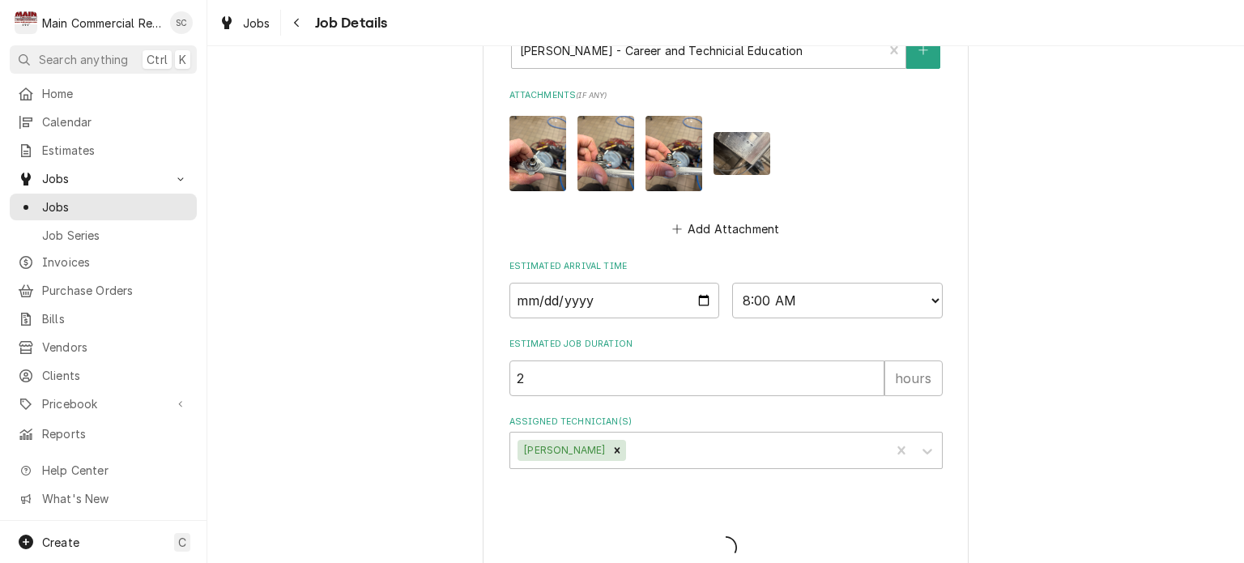
type textarea "x"
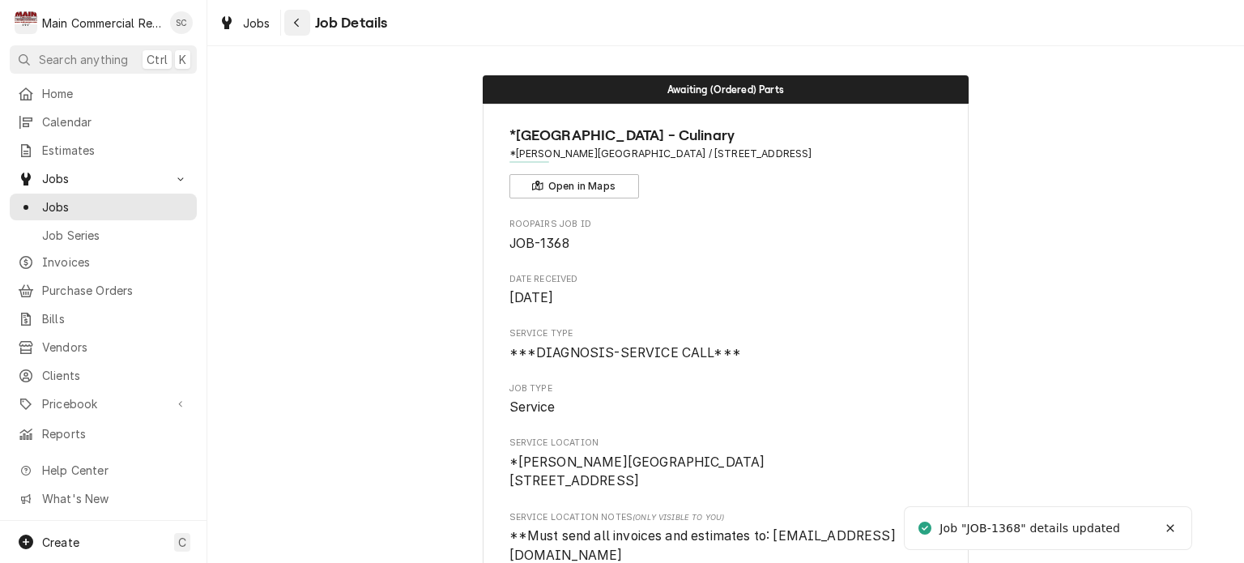
click at [297, 19] on icon "Navigate back" at bounding box center [296, 22] width 7 height 11
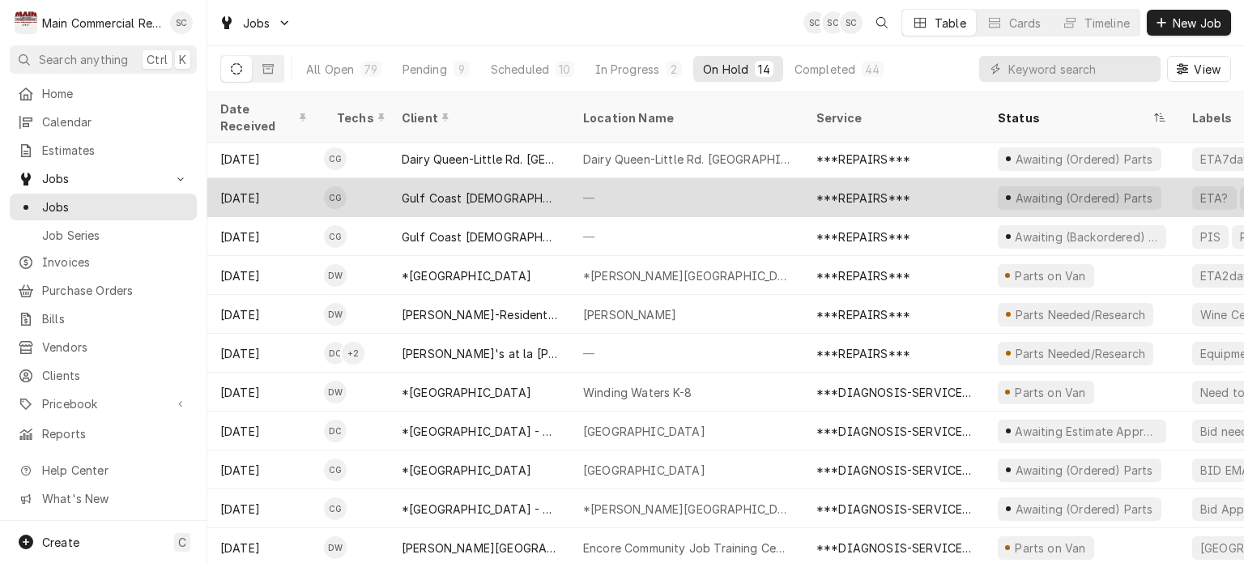
scroll to position [117, 0]
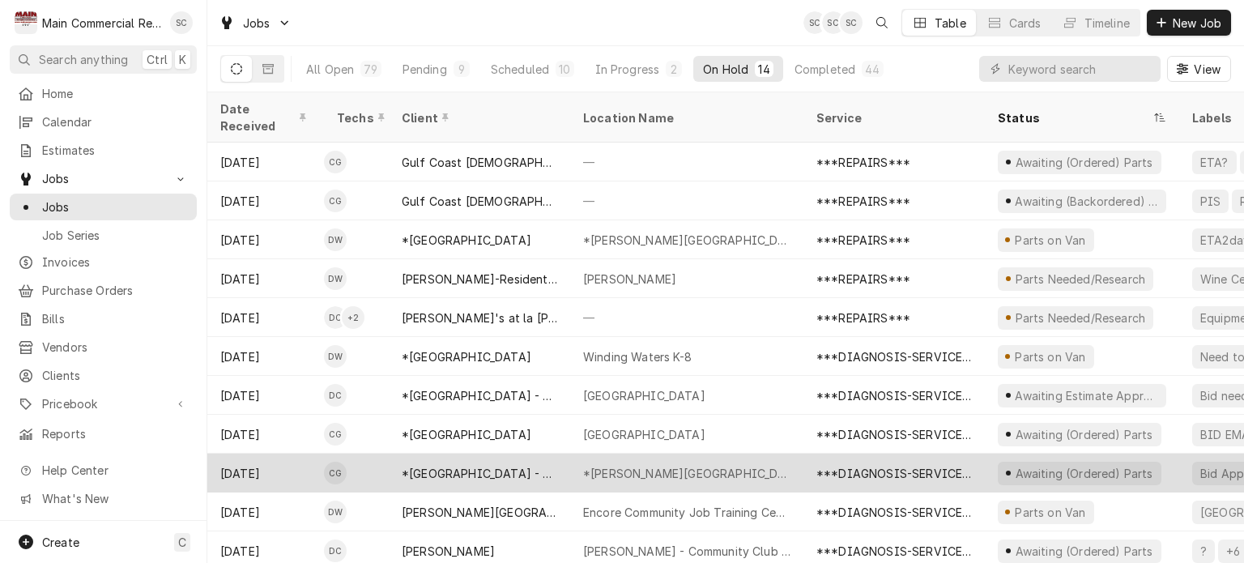
click at [778, 453] on div "*[PERSON_NAME][GEOGRAPHIC_DATA]" at bounding box center [686, 472] width 233 height 39
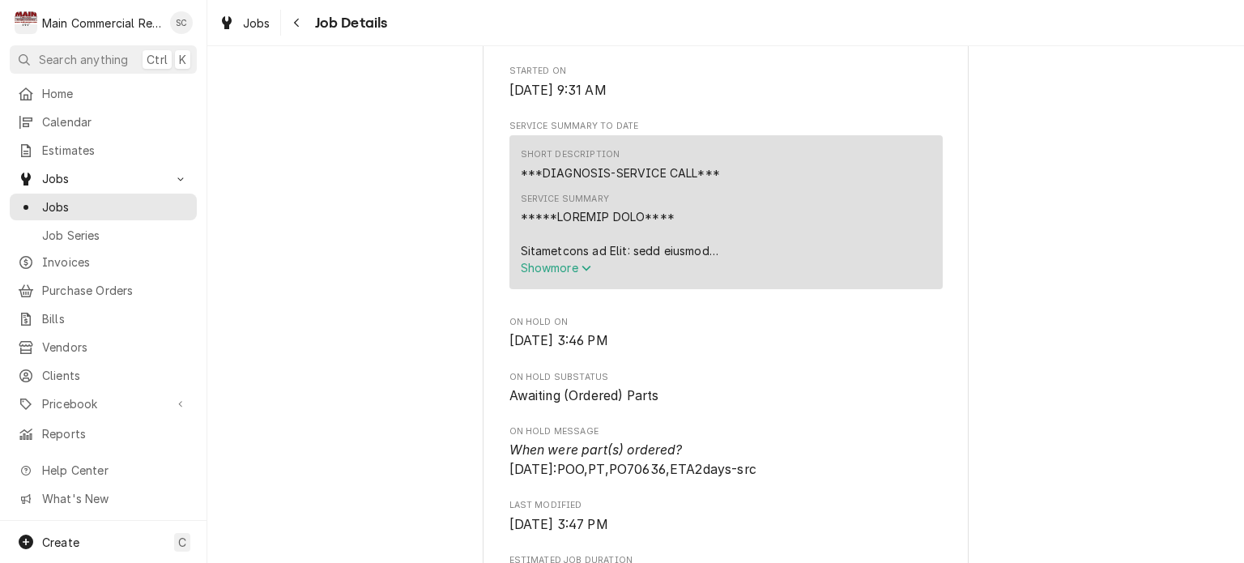
scroll to position [891, 0]
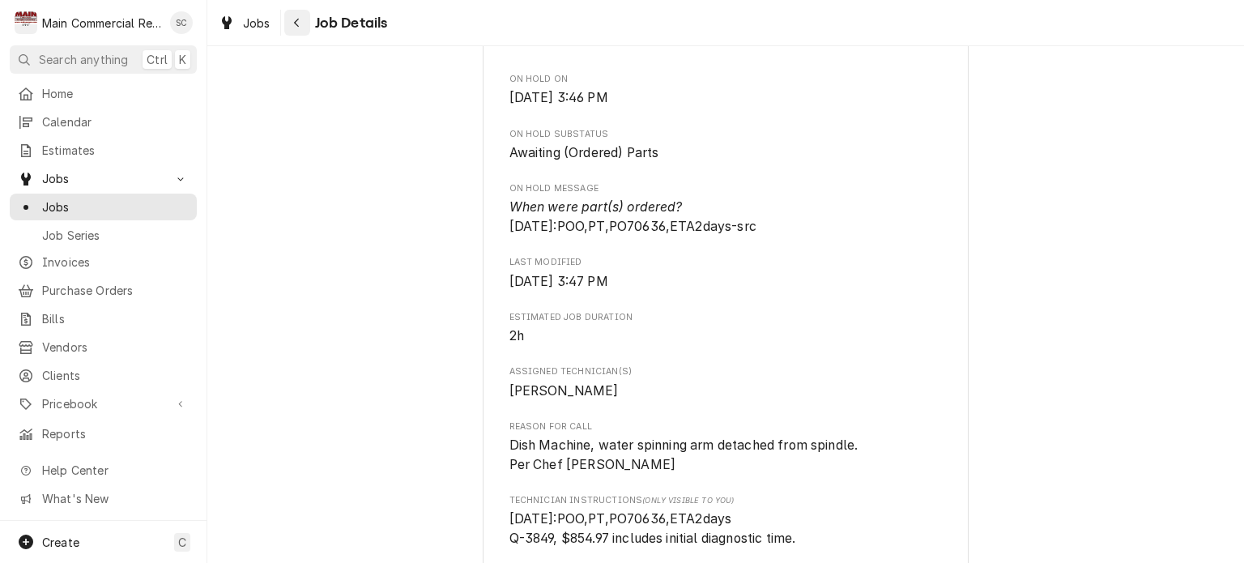
click at [301, 24] on div "Navigate back" at bounding box center [297, 23] width 16 height 16
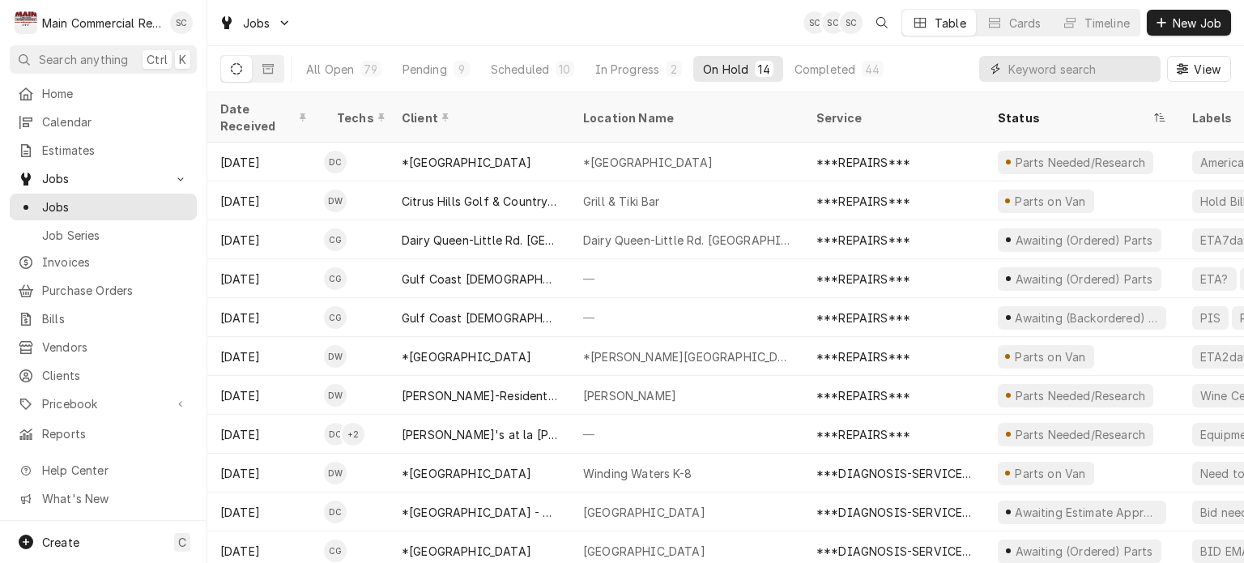
click at [1054, 74] on input "Dynamic Content Wrapper" at bounding box center [1080, 69] width 144 height 26
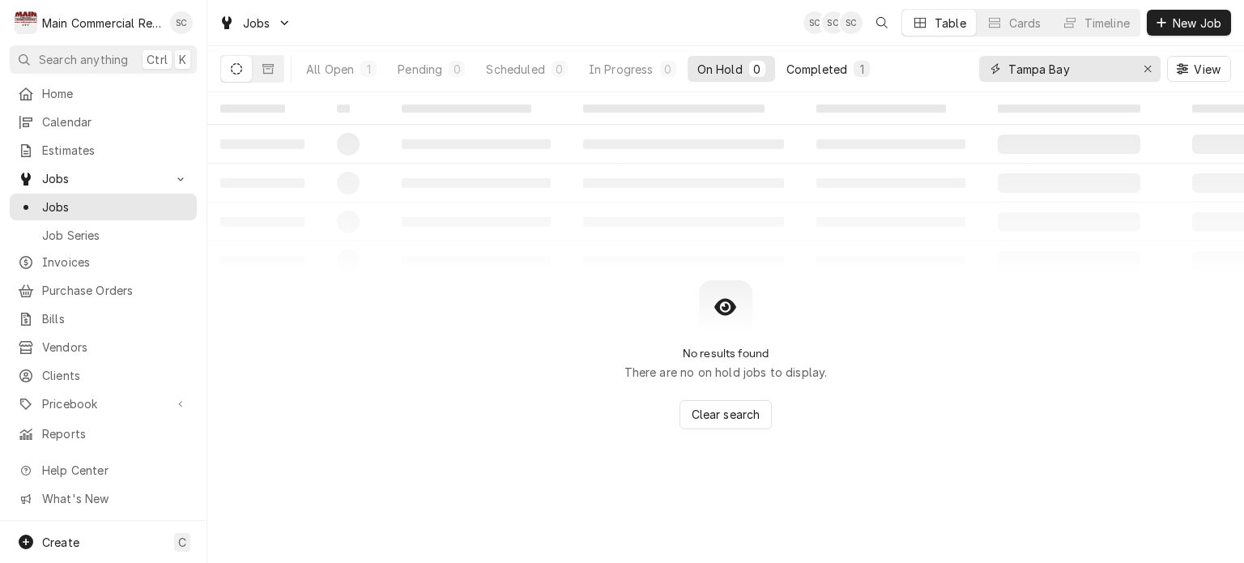
type input "Tampa Bay"
click at [830, 67] on div "Completed" at bounding box center [816, 69] width 61 height 17
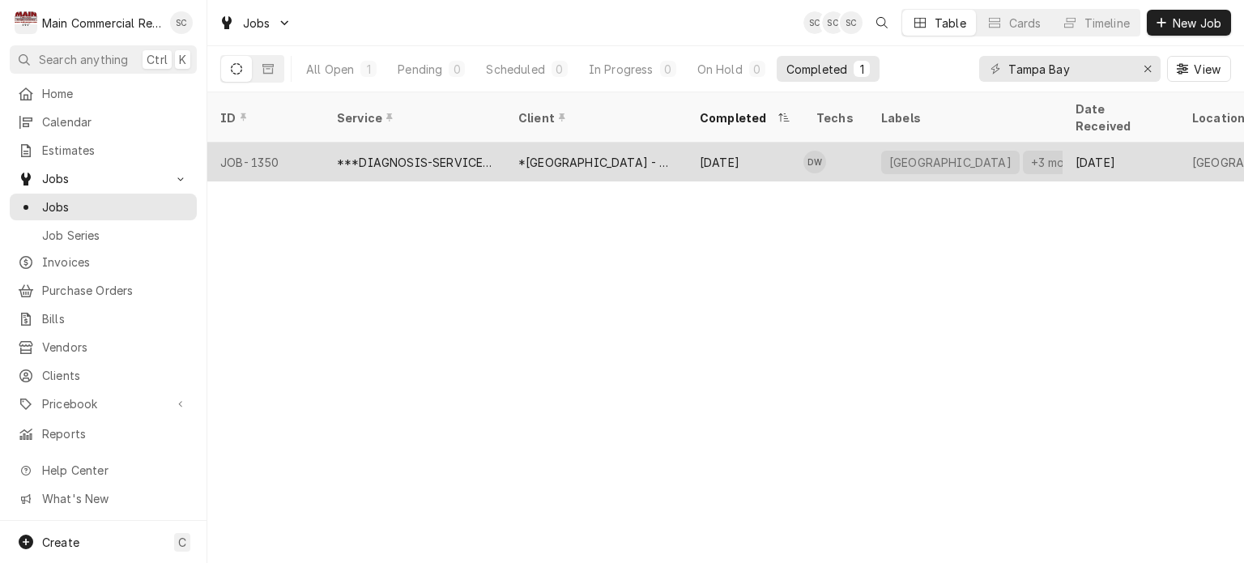
click at [781, 143] on div "Sep 11" at bounding box center [745, 162] width 117 height 39
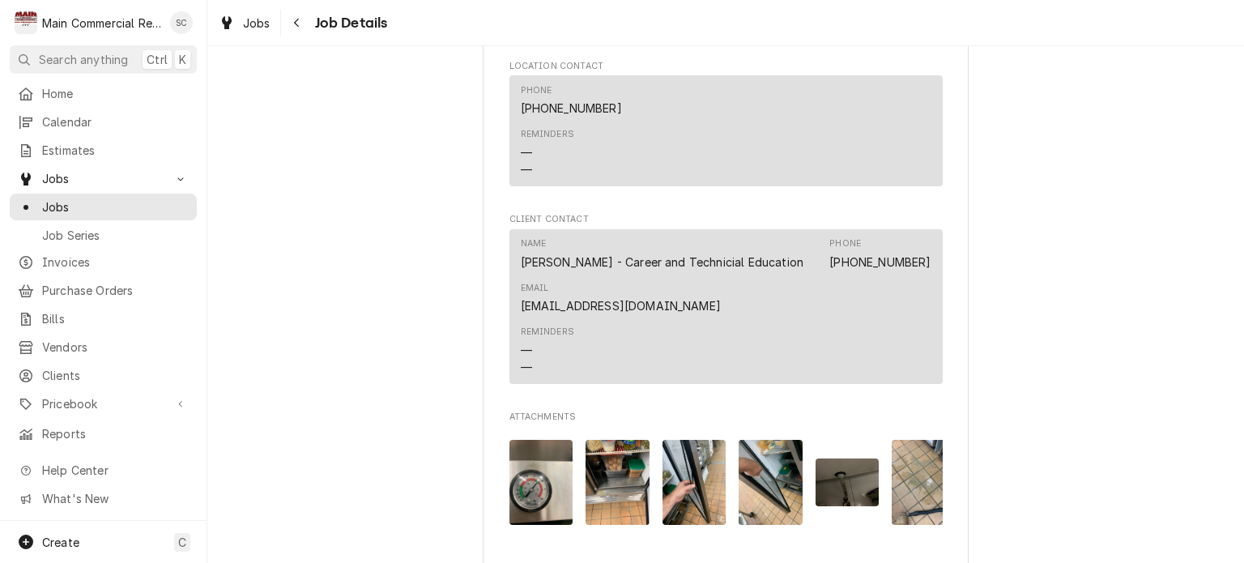
scroll to position [1539, 0]
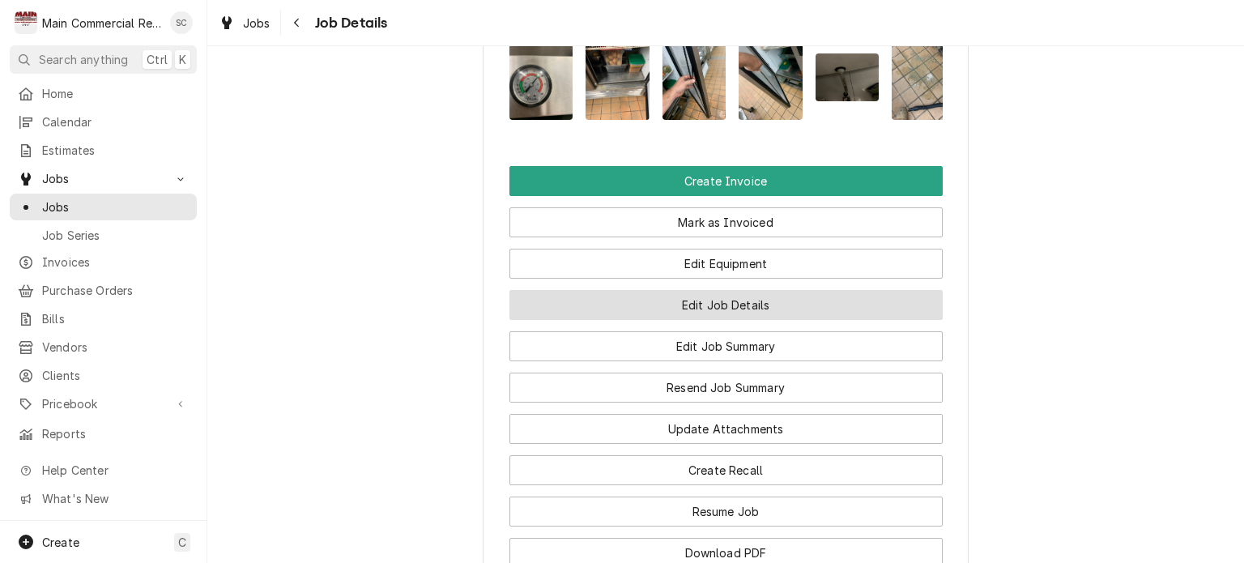
drag, startPoint x: 778, startPoint y: 332, endPoint x: 787, endPoint y: 333, distance: 8.9
click at [780, 320] on button "Edit Job Details" at bounding box center [725, 305] width 433 height 30
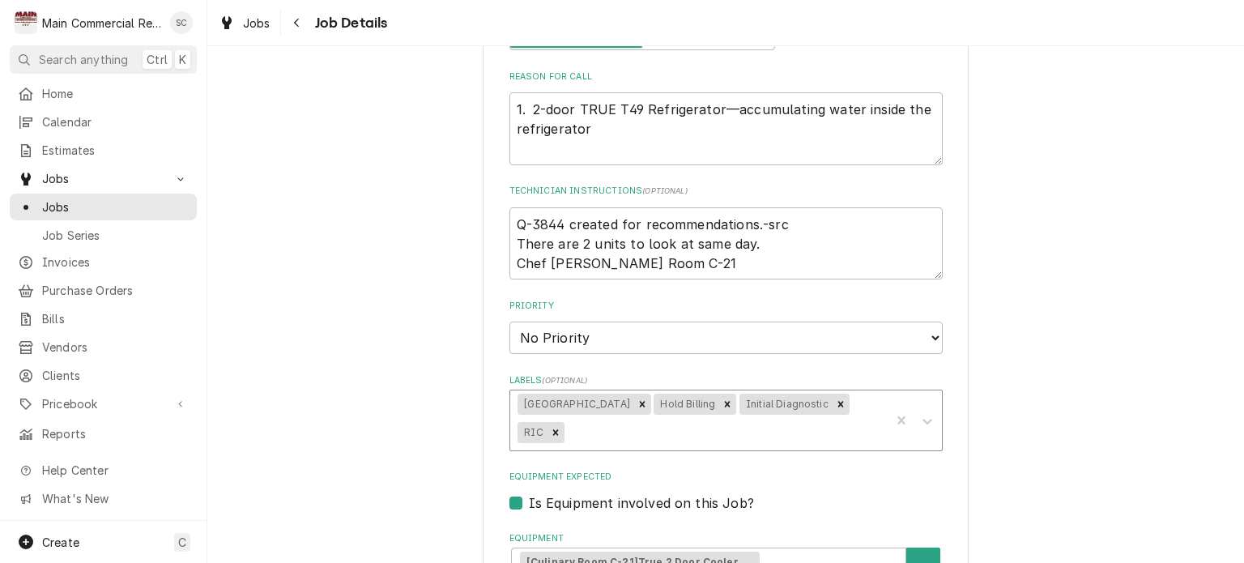
scroll to position [486, 0]
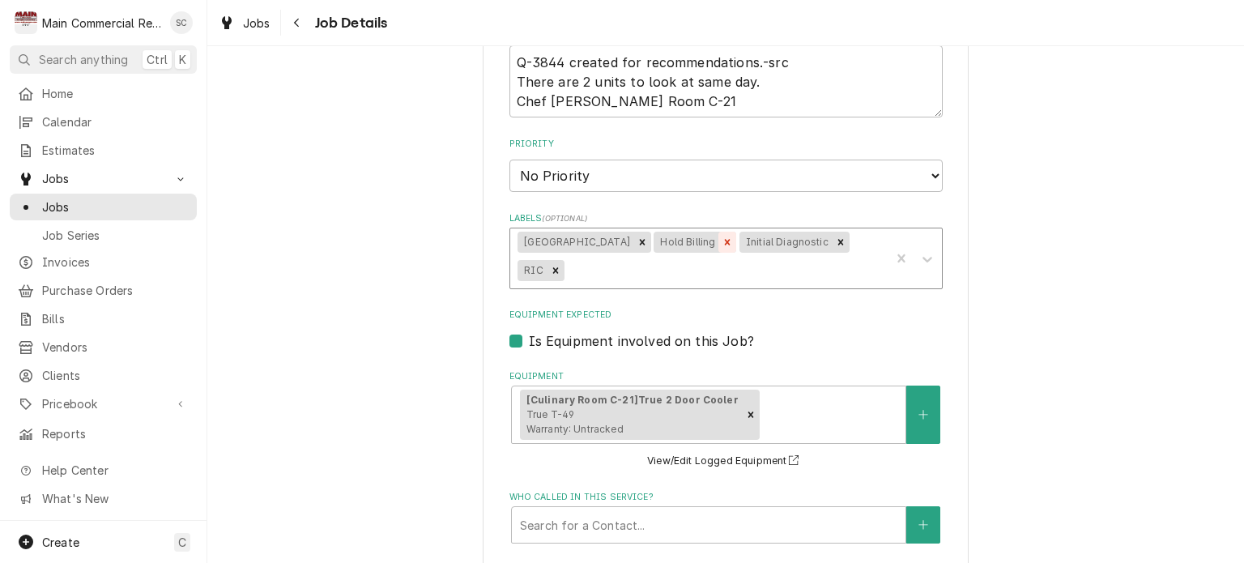
click at [733, 242] on icon "Remove Hold Billing" at bounding box center [727, 241] width 11 height 11
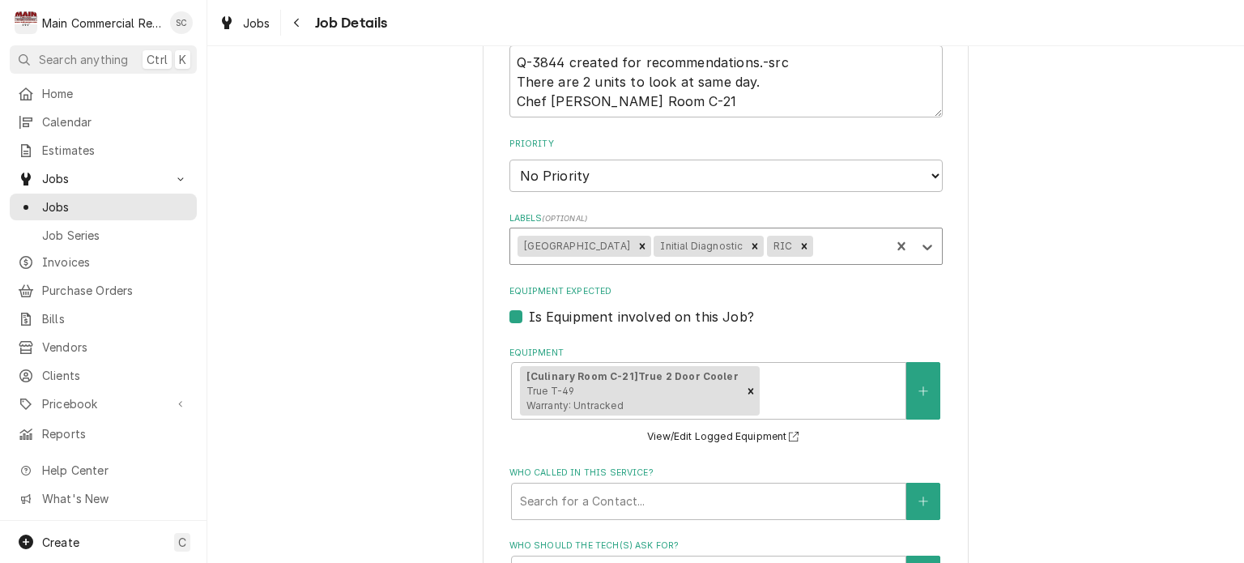
type textarea "x"
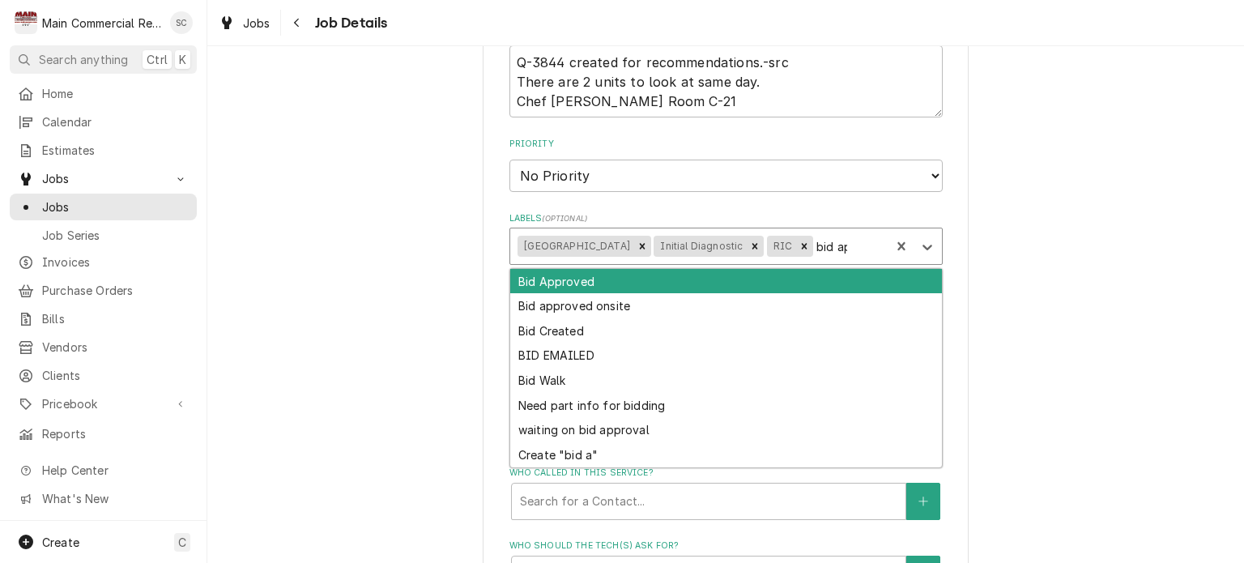
type input "bid app"
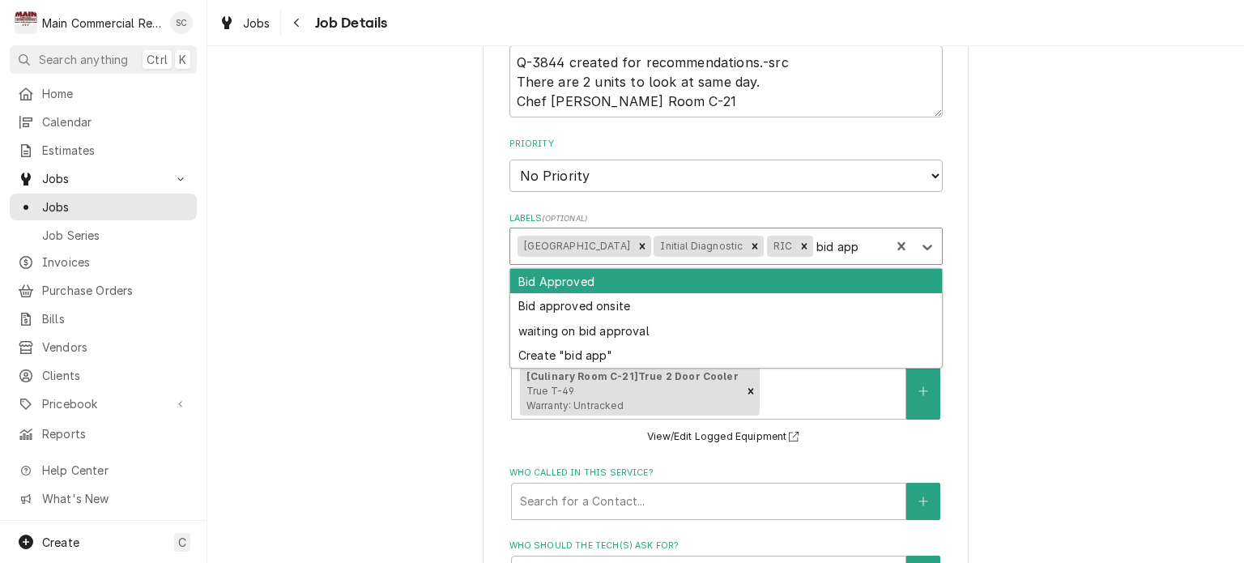
click at [864, 275] on div "Bid Approved" at bounding box center [726, 281] width 432 height 25
type textarea "x"
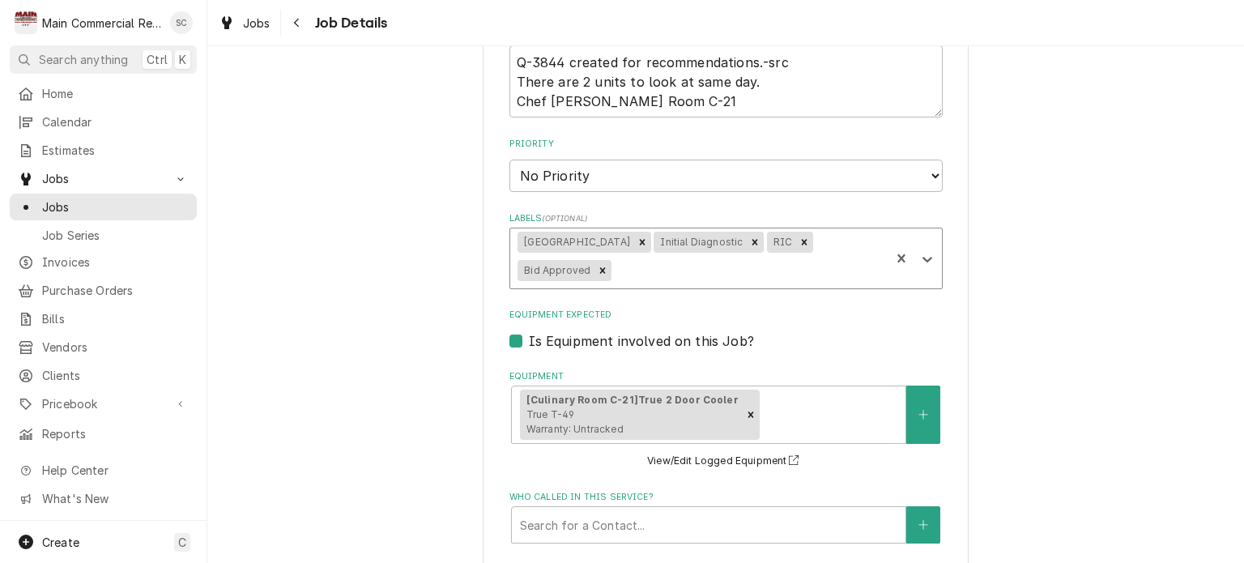
type textarea "x"
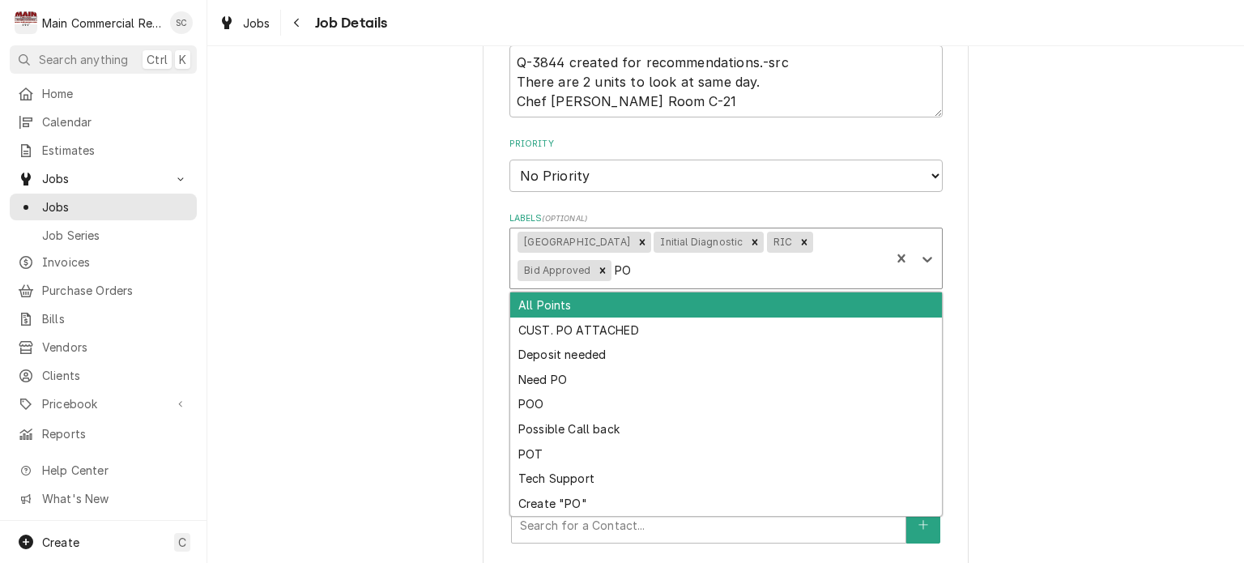
type input "POO"
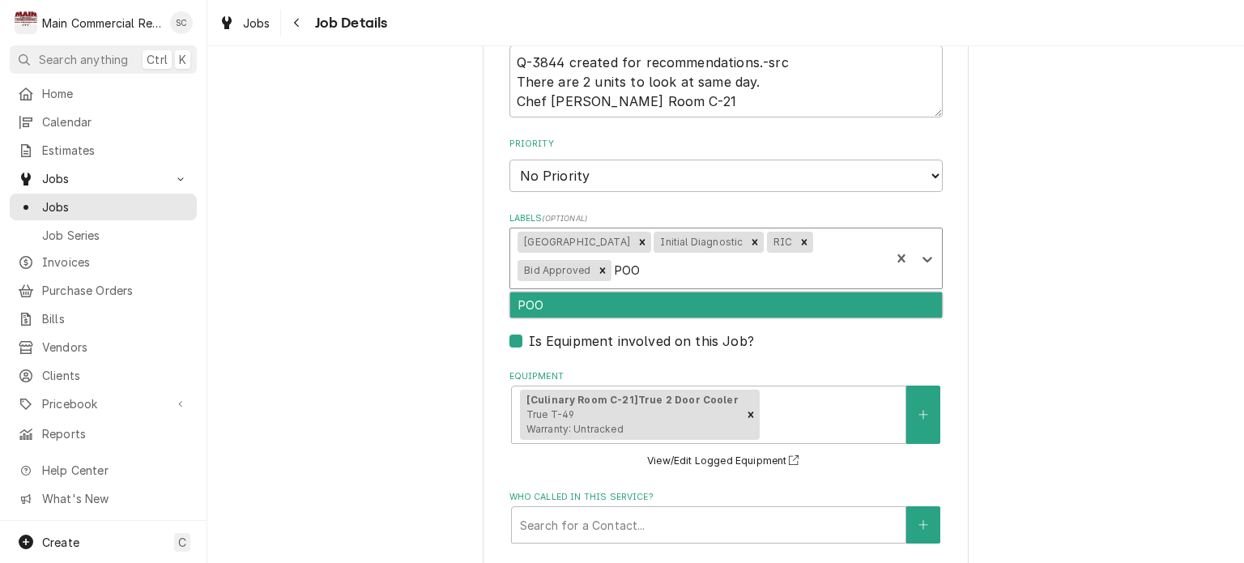
click at [761, 307] on div "POO" at bounding box center [726, 304] width 432 height 25
type textarea "x"
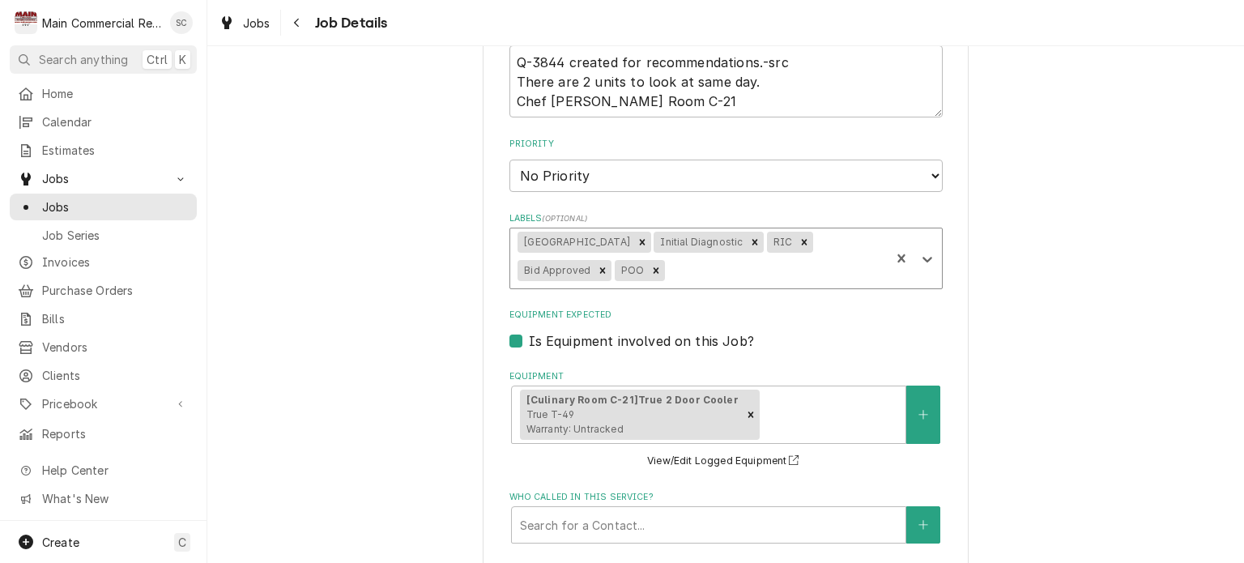
type textarea "x"
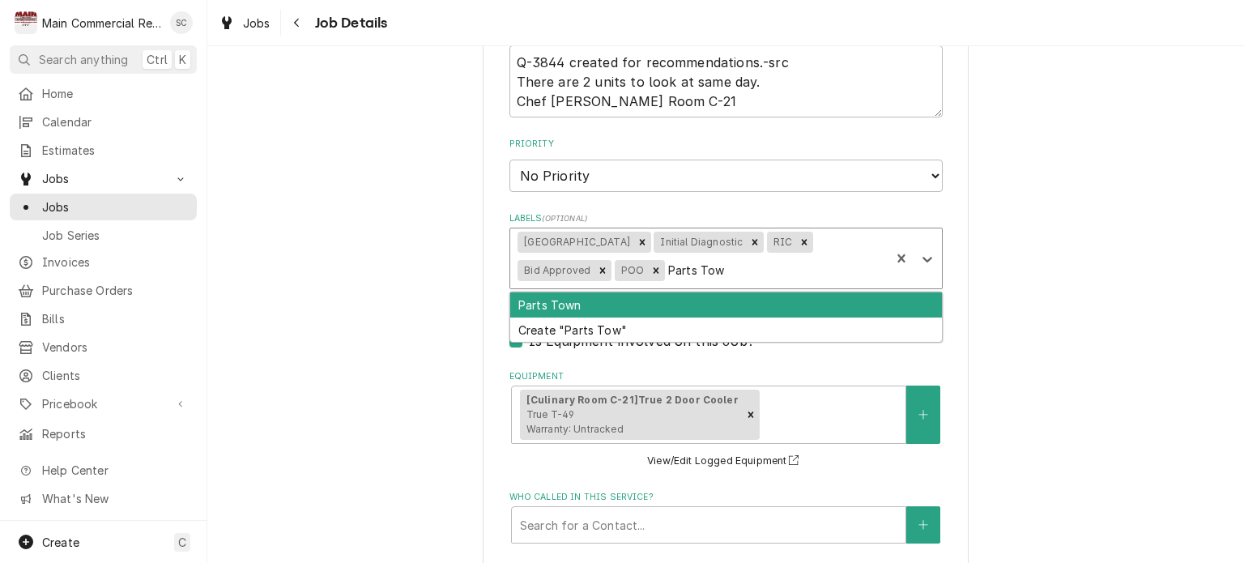
type input "Parts Town"
click at [761, 306] on div "Parts Town" at bounding box center [726, 304] width 432 height 25
type textarea "x"
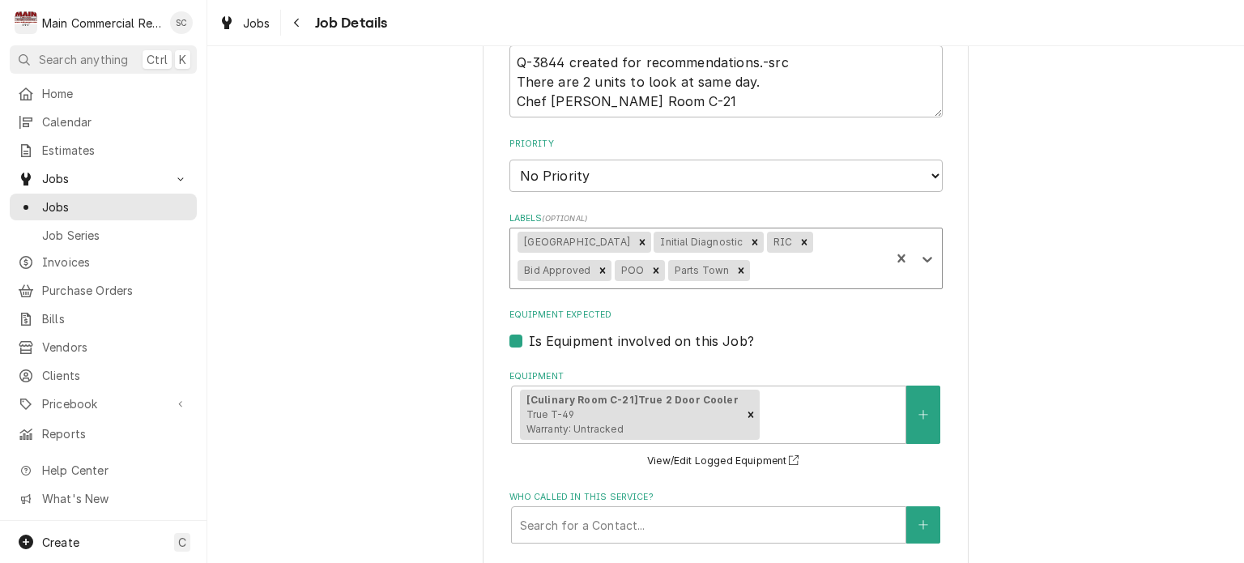
type textarea "x"
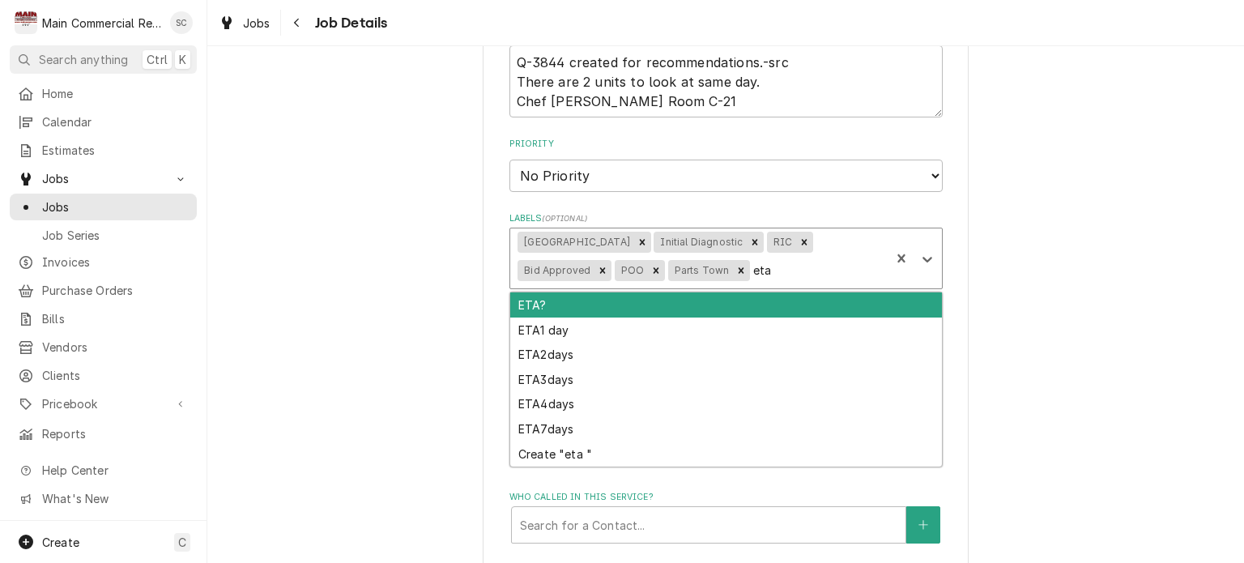
type input "eta 2"
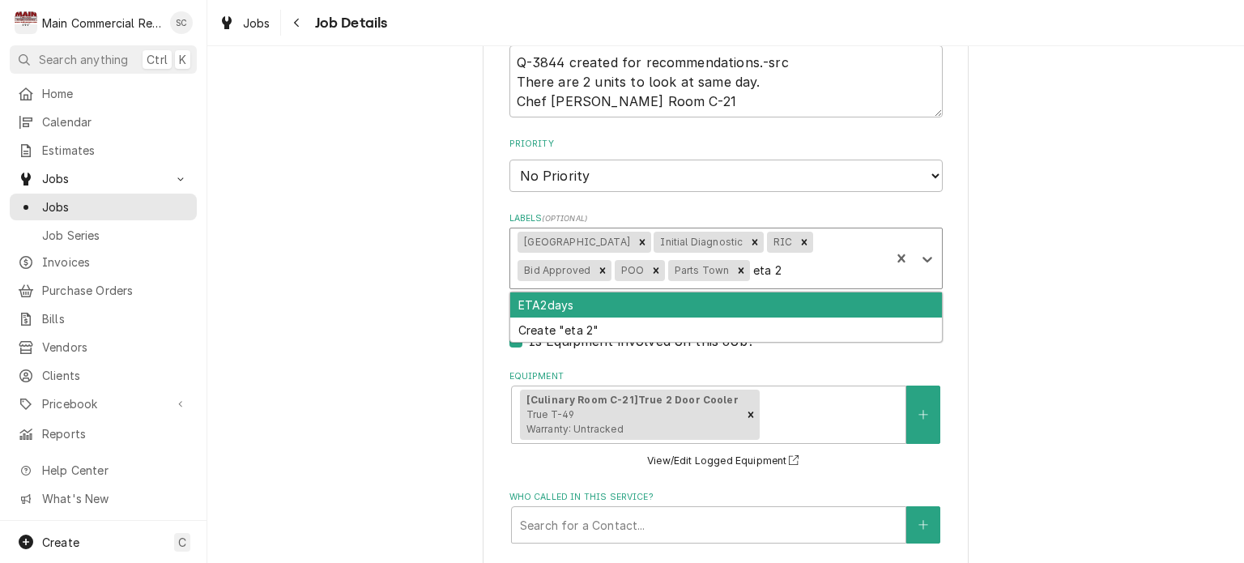
click at [748, 304] on div "ETA2days" at bounding box center [726, 304] width 432 height 25
type textarea "x"
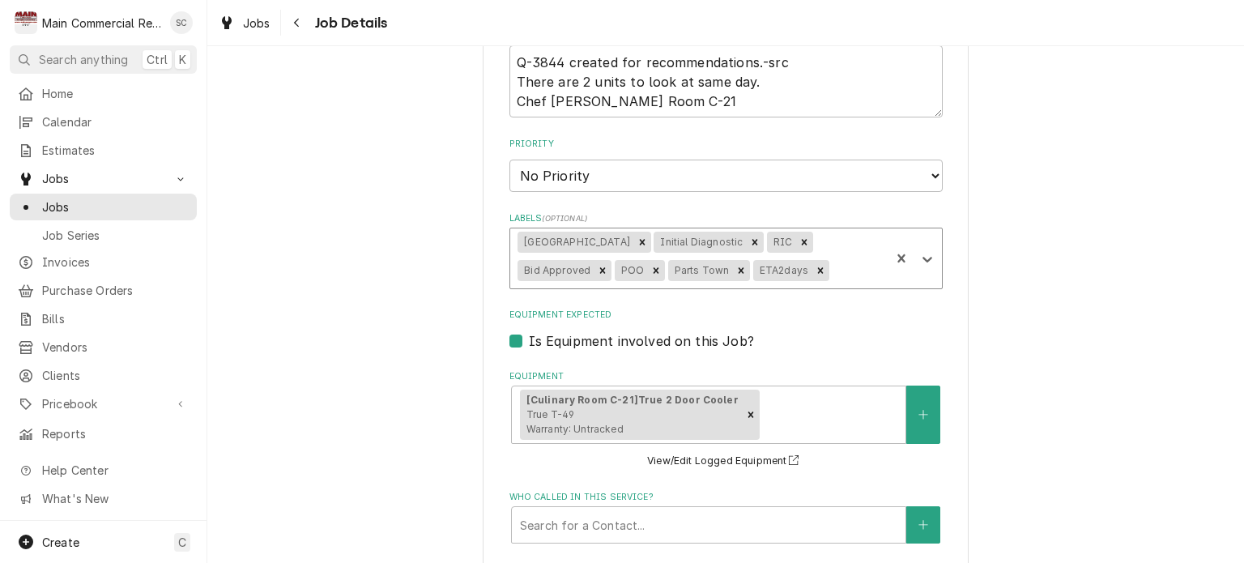
scroll to position [243, 0]
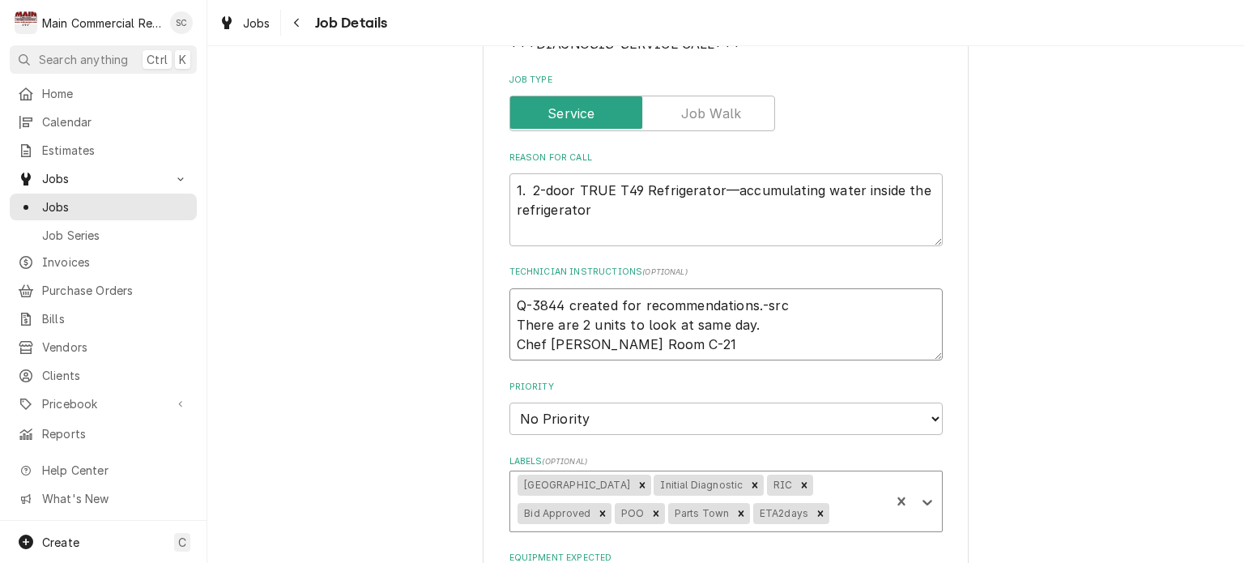
click at [509, 310] on textarea "Q-3844 created for recommendations.-src There are 2 units to look at same day. …" at bounding box center [725, 324] width 433 height 73
type textarea "x"
type textarea "Q-3844 created for recommendations.-src There are 2 units to look at same day. …"
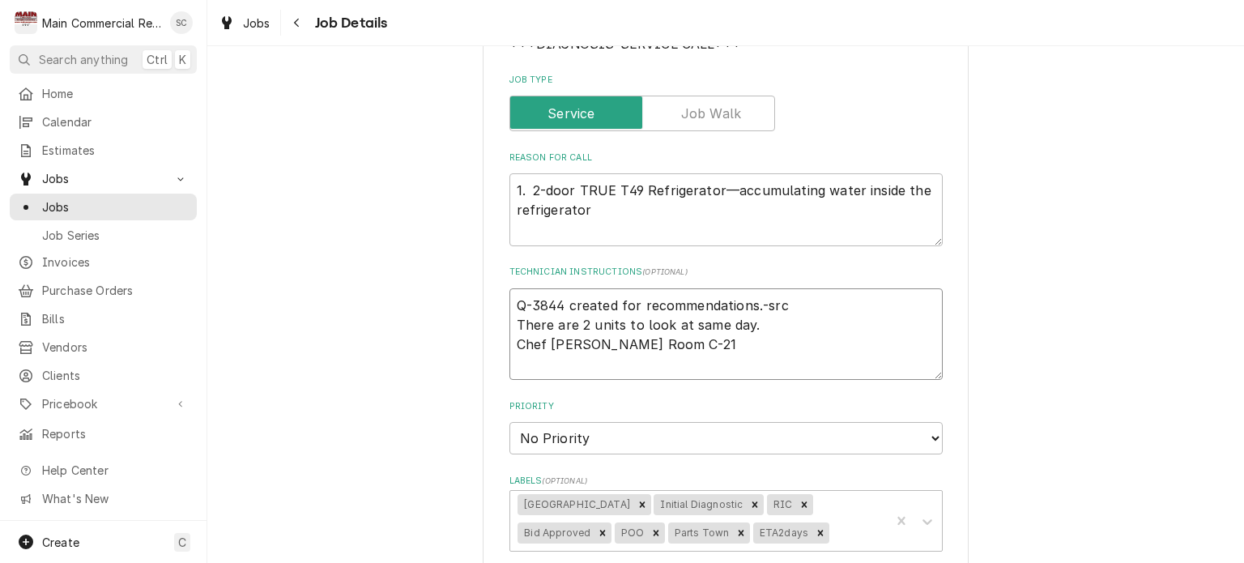
type textarea "x"
type textarea "9 Q-3844 created for recommendations.-src There are 2 units to look at same day…"
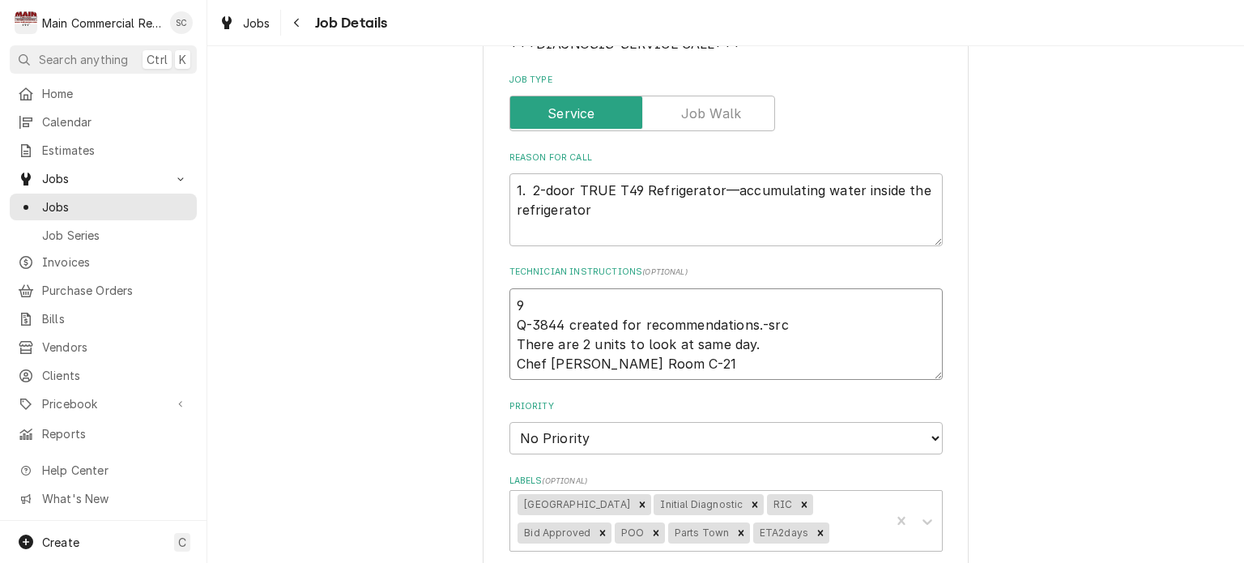
type textarea "x"
type textarea "9/ Q-3844 created for recommendations.-src There are 2 units to look at same da…"
type textarea "x"
type textarea "9/2 Q-3844 created for recommendations.-src There are 2 units to look at same d…"
type textarea "x"
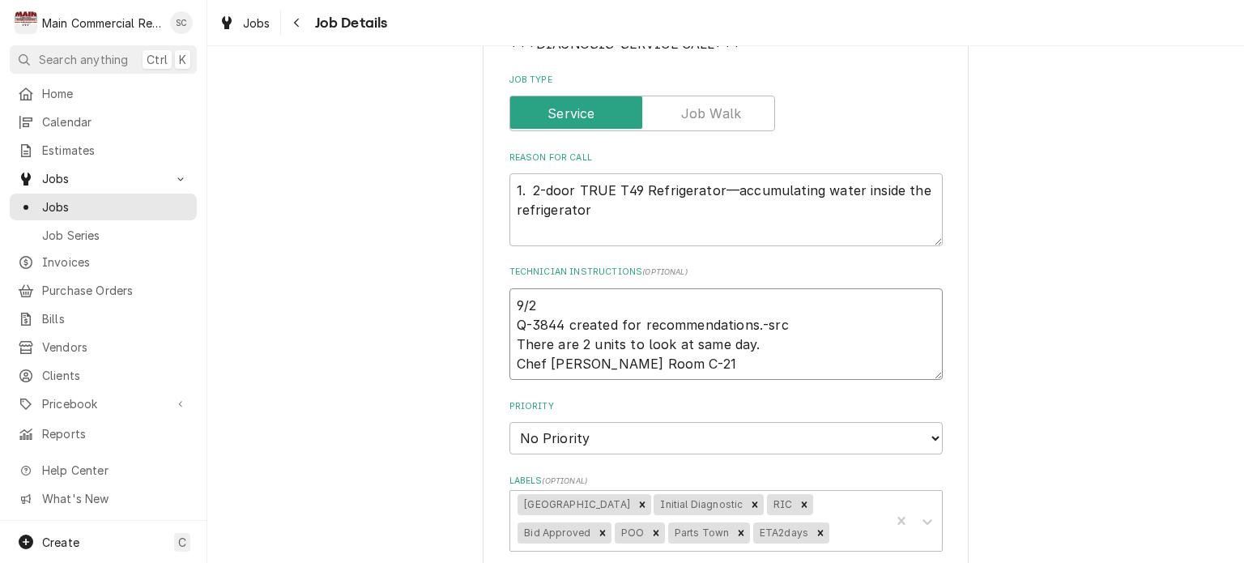
type textarea "9/22 Q-3844 created for recommendations.-src There are 2 units to look at same …"
type textarea "x"
type textarea "9/22/ Q-3844 created for recommendations.-src There are 2 units to look at same…"
type textarea "x"
type textarea "9/22/2 Q-3844 created for recommendations.-src There are 2 units to look at sam…"
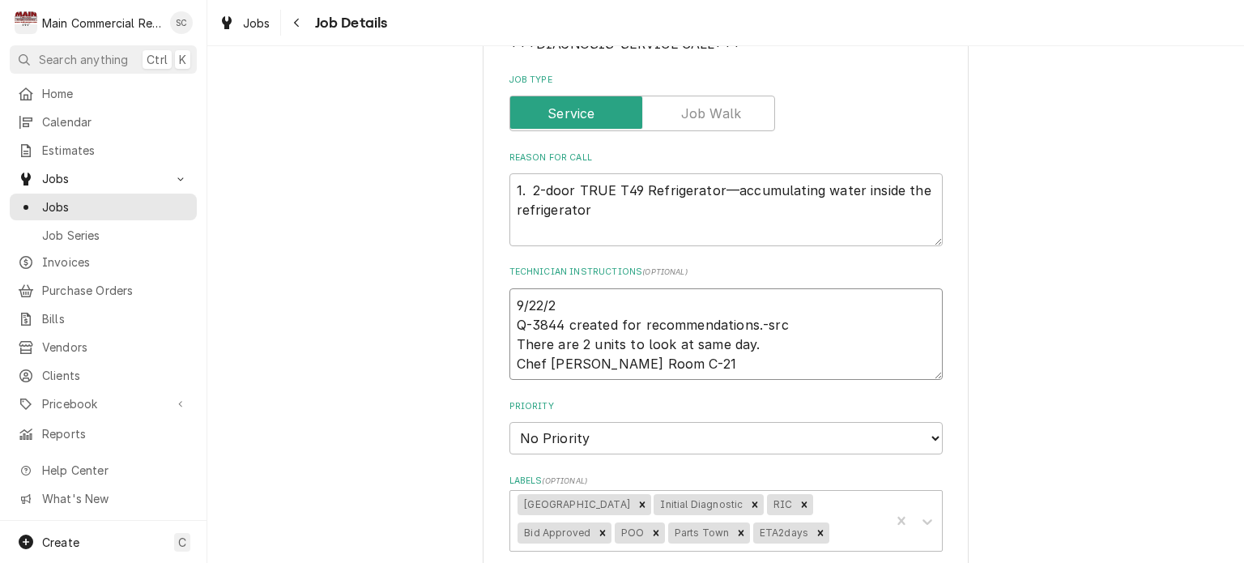
type textarea "x"
type textarea "9/22/25 Q-3844 created for recommendations.-src There are 2 units to look at sa…"
type textarea "x"
type textarea "9/22/25: Q-3844 created for recommendations.-src There are 2 units to look at s…"
paste textarea "POO,PT,PO70636,ETA2days"
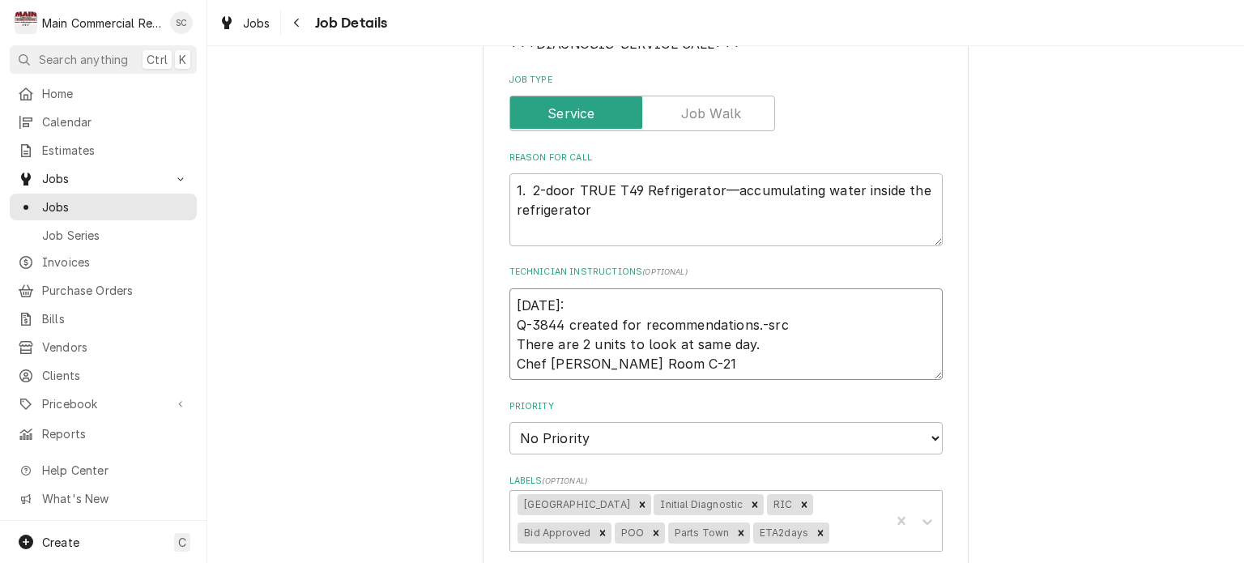
type textarea "x"
type textarea "9/22/25:POO,PT,PO70636,ETA2days Q-3844 created for recommendations.-src There a…"
type textarea "x"
type textarea "9/22/25:POO,PT,PO70636,ETA2days- Q-3844 created for recommendations.-src There …"
type textarea "x"
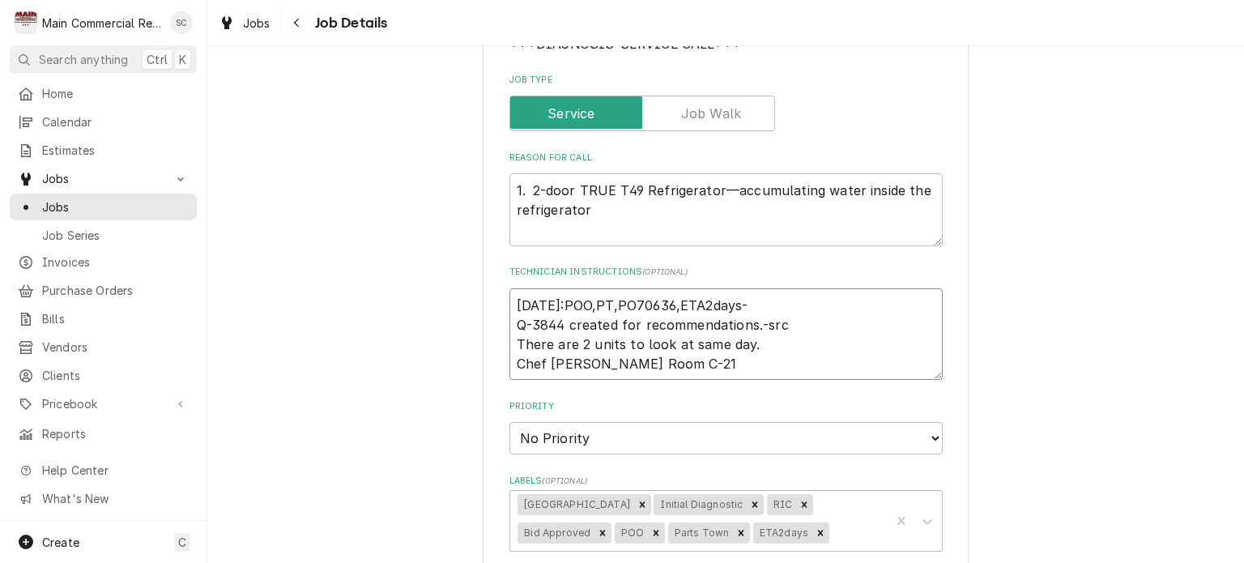
type textarea "9/22/25:POO,PT,PO70636,ETA2days-s Q-3844 created for recommendations.-src There…"
type textarea "x"
type textarea "9/22/25:POO,PT,PO70636,ETA2days-sr Q-3844 created for recommendations.-src Ther…"
type textarea "x"
type textarea "9/22/25:POO,PT,PO70636,ETA2days-src Q-3844 created for recommendations.-src The…"
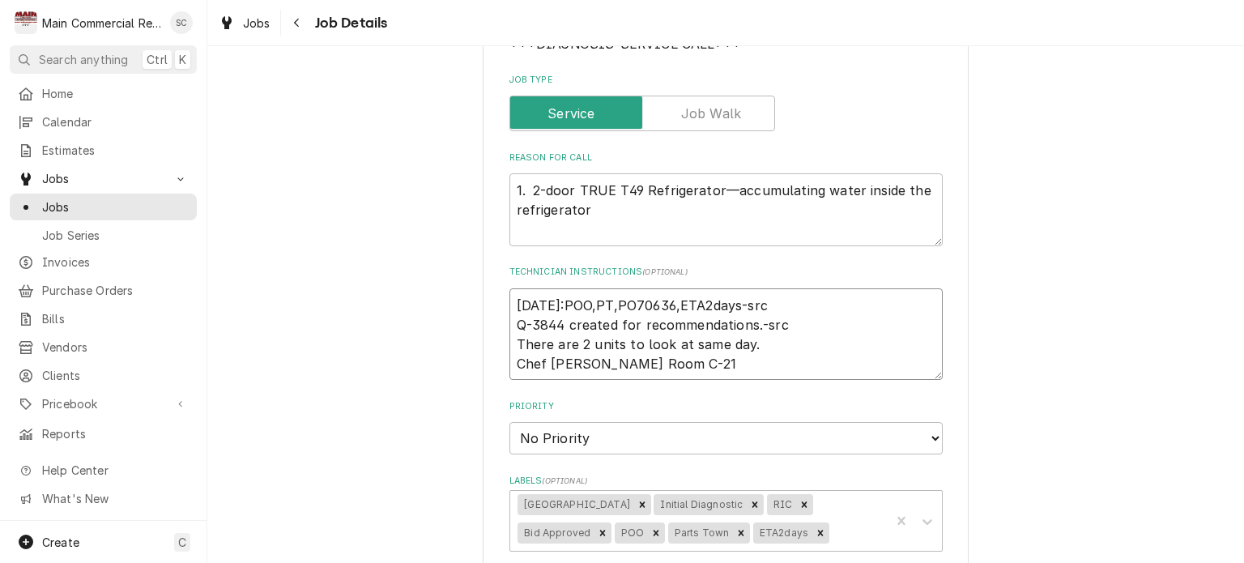
type textarea "x"
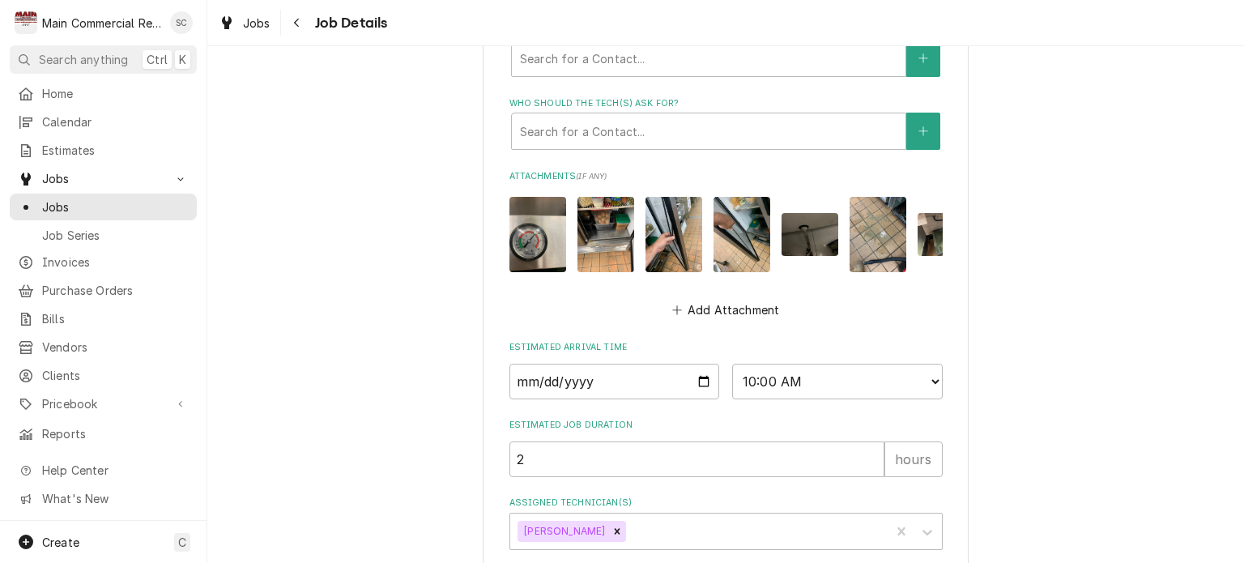
scroll to position [1066, 0]
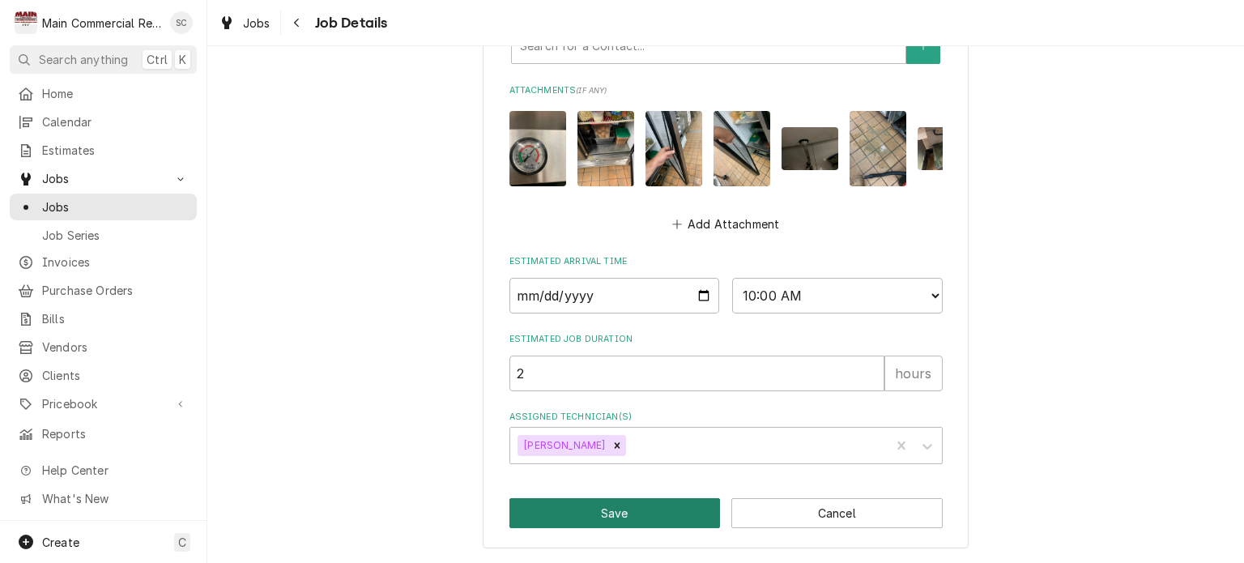
type textarea "9/22/25:POO,PT,PO70636,ETA2days-src Q-3844 created for recommendations.-src The…"
click at [651, 508] on button "Save" at bounding box center [614, 513] width 211 height 30
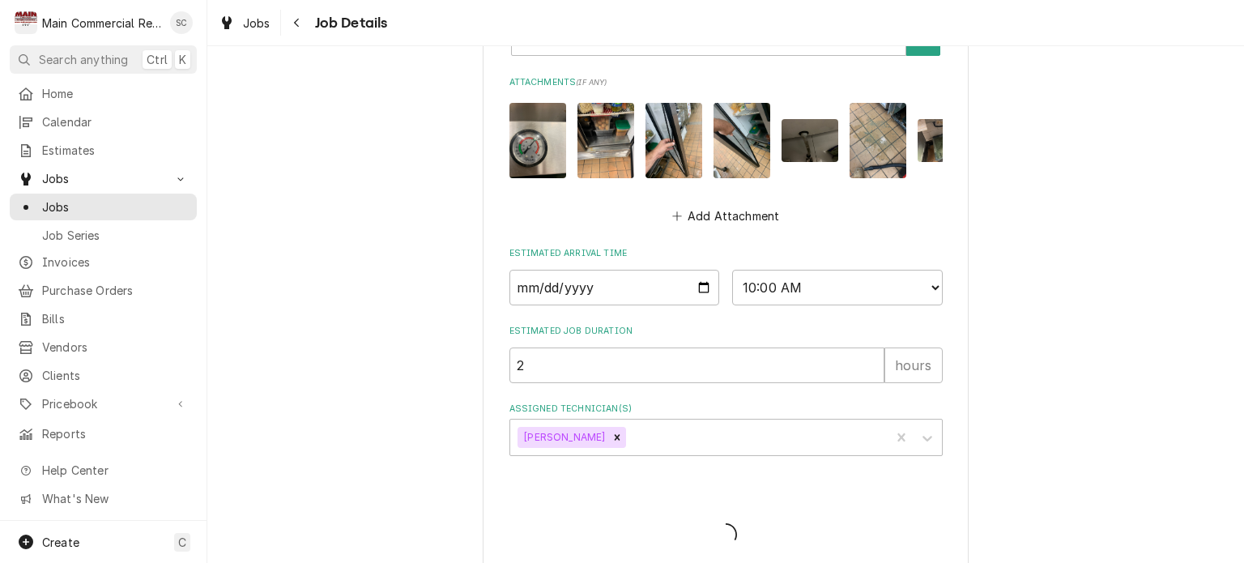
type textarea "x"
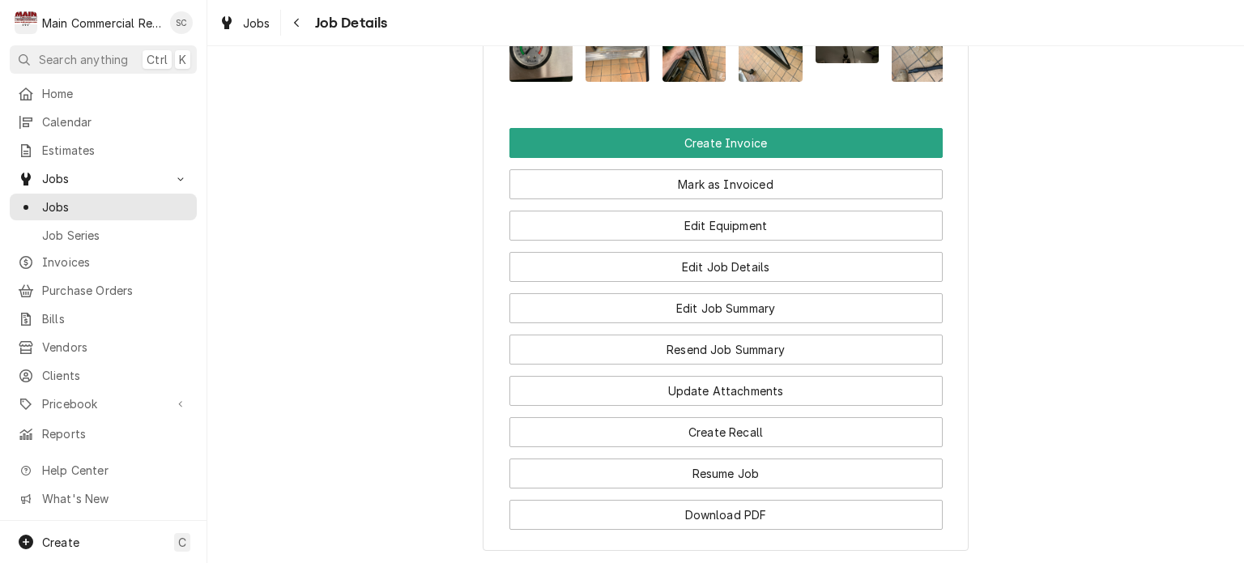
scroll to position [1782, 0]
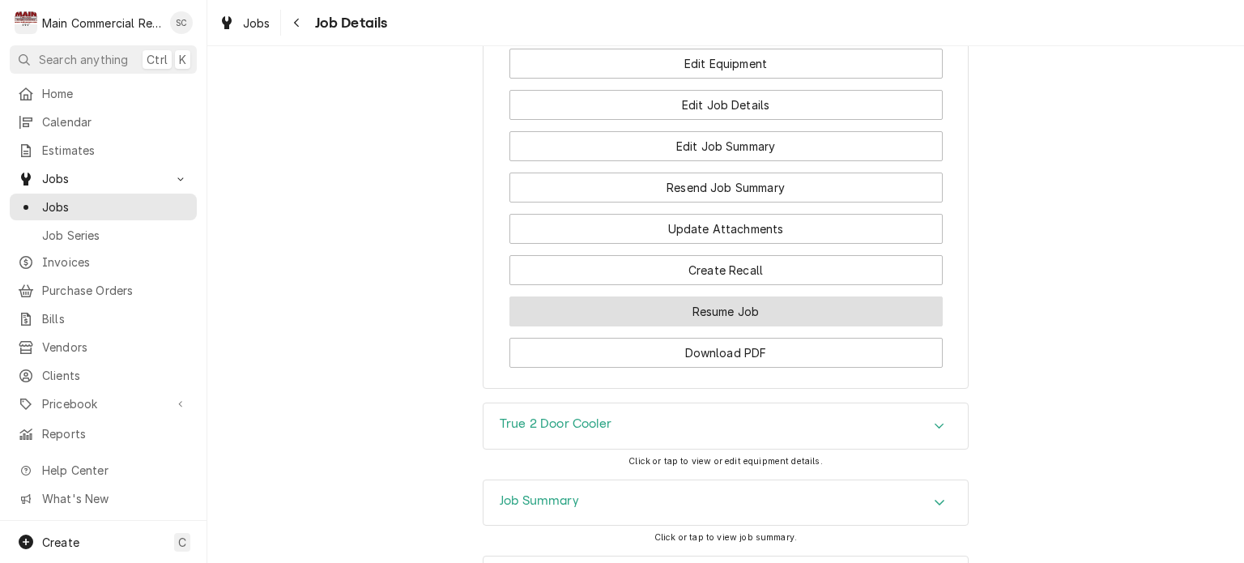
click at [758, 326] on button "Resume Job" at bounding box center [725, 311] width 433 height 30
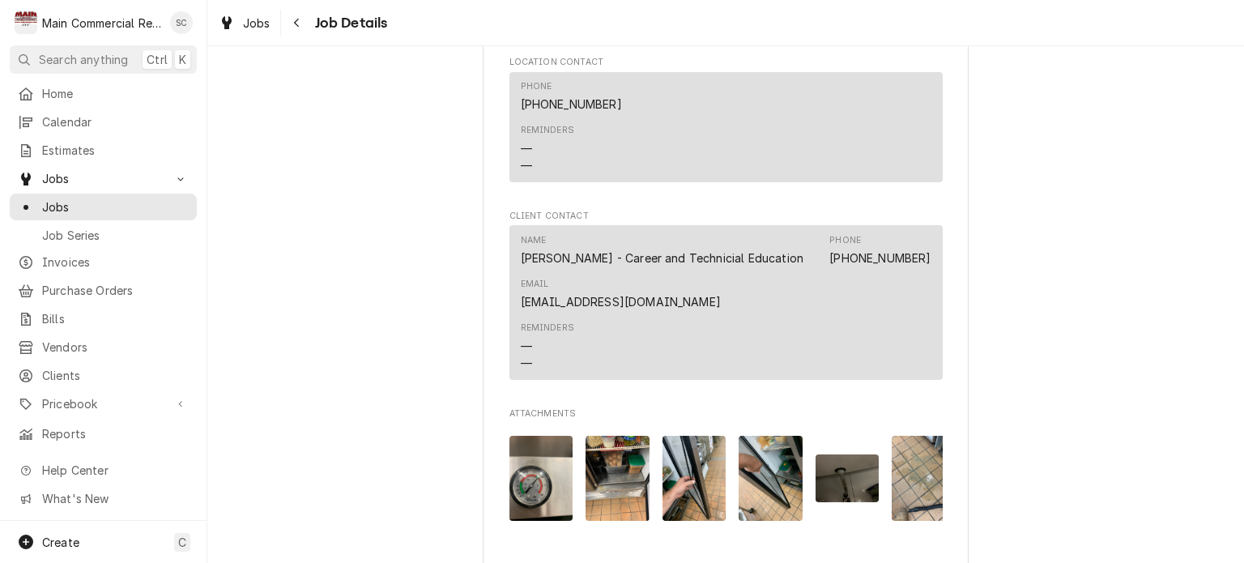
scroll to position [1701, 0]
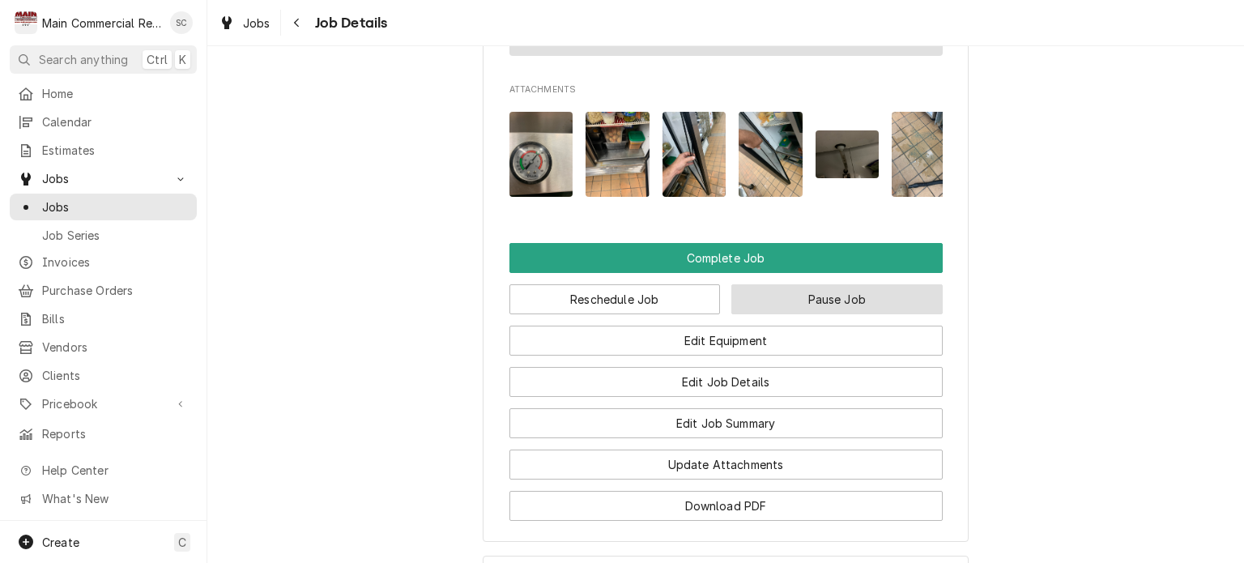
click at [798, 314] on button "Pause Job" at bounding box center [836, 299] width 211 height 30
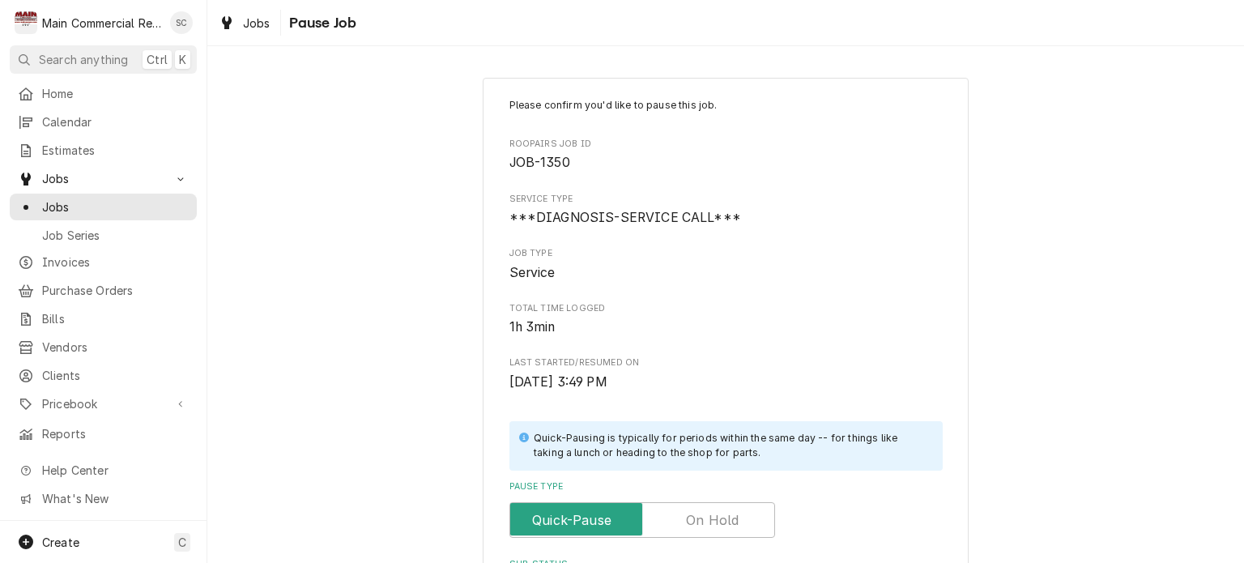
scroll to position [324, 0]
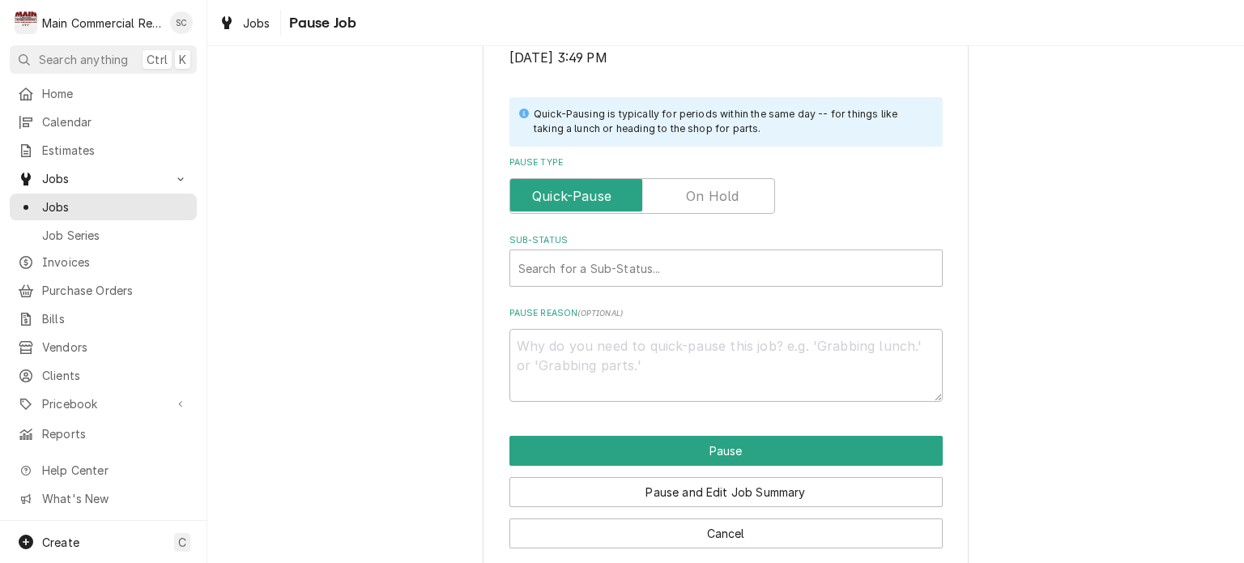
click at [708, 193] on label "Pause Type" at bounding box center [642, 196] width 266 height 36
click at [708, 193] on input "Pause Type" at bounding box center [642, 196] width 251 height 36
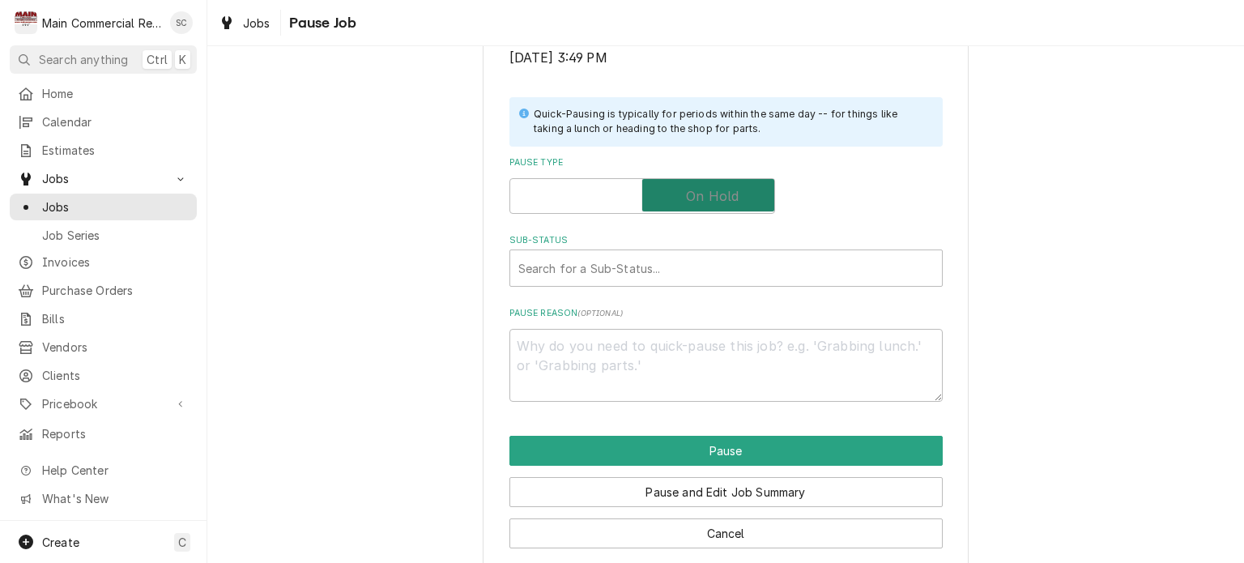
checkbox input "true"
click at [675, 268] on div "Sub-Status" at bounding box center [725, 267] width 415 height 29
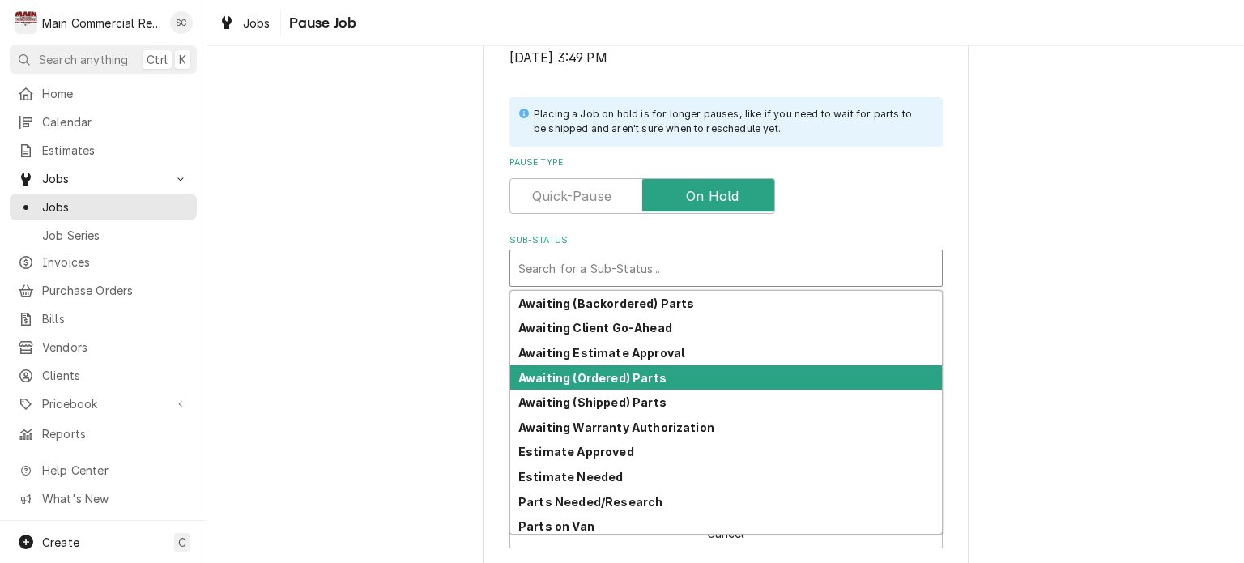
click at [613, 381] on strong "Awaiting (Ordered) Parts" at bounding box center [592, 378] width 148 height 14
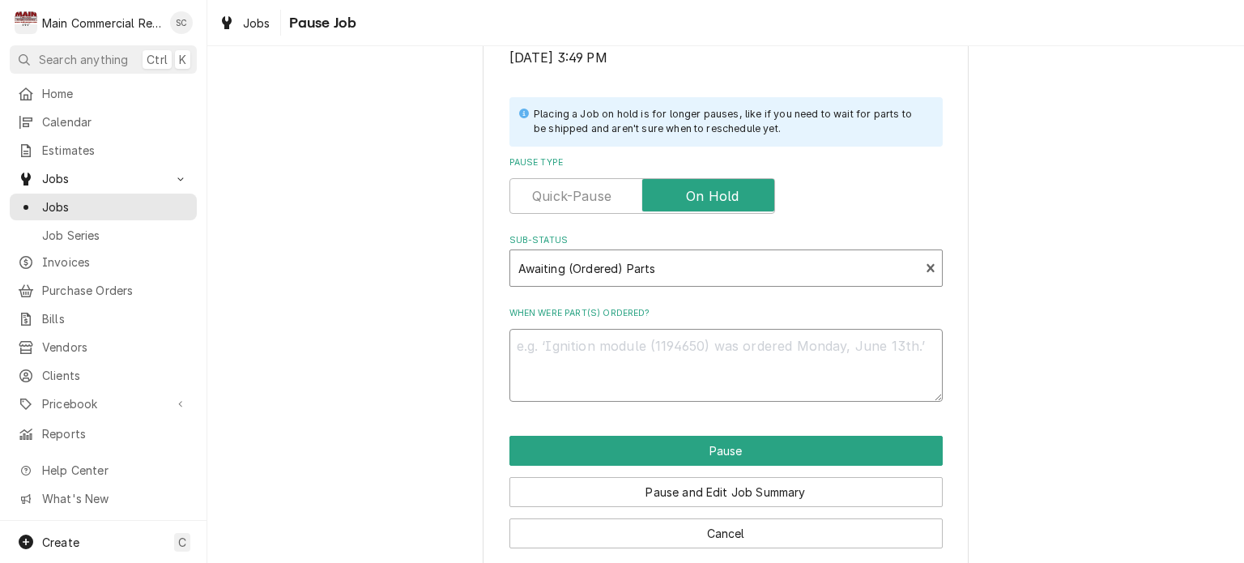
click at [641, 340] on textarea "When were part(s) ordered?" at bounding box center [725, 365] width 433 height 73
type textarea "x"
type textarea "9"
type textarea "x"
type textarea "9/"
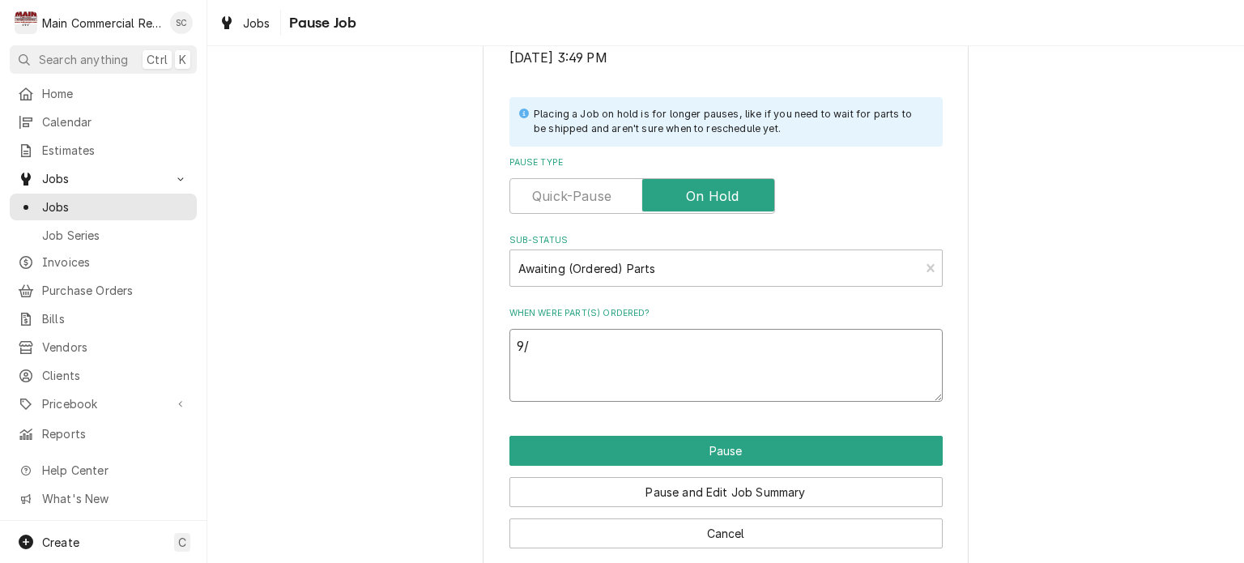
type textarea "x"
type textarea "9/2"
type textarea "x"
type textarea "9/22"
type textarea "x"
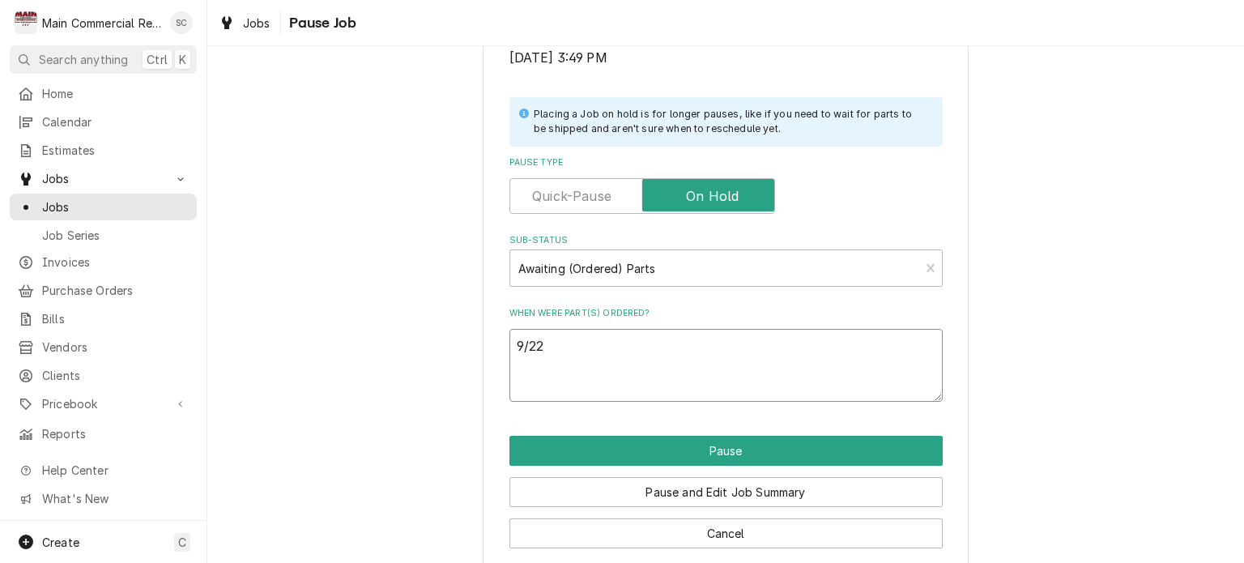
type textarea "9/22/"
type textarea "x"
type textarea "9/22/2"
type textarea "x"
type textarea "[DATE]"
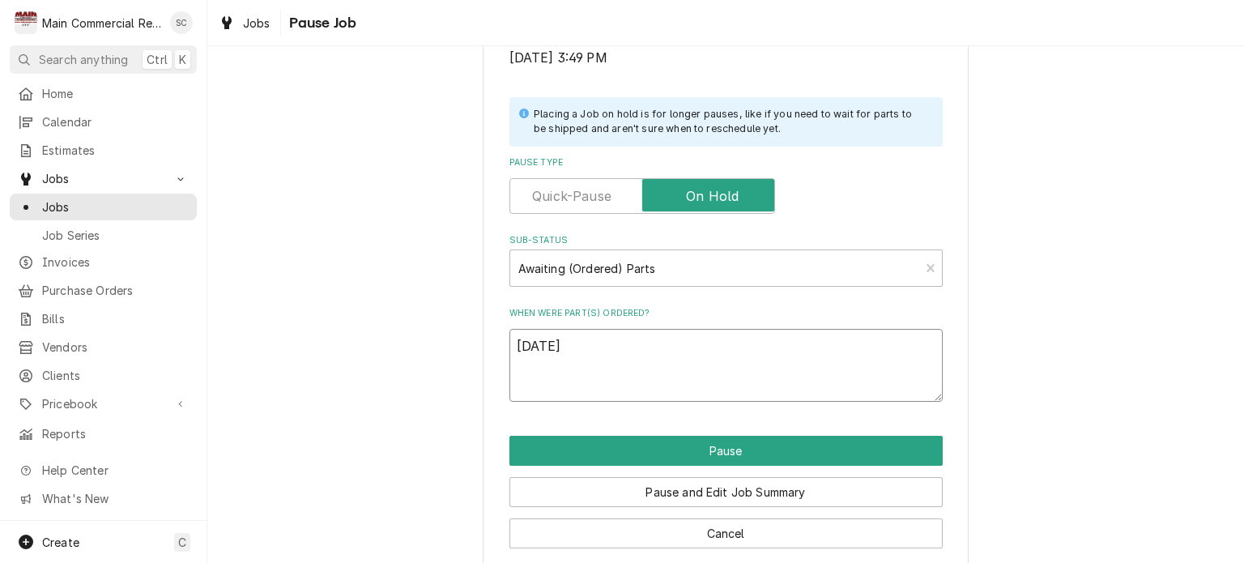
type textarea "x"
type textarea "[DATE]:"
paste textarea "POO,PT,PO70636,ETA2days"
type textarea "x"
type textarea "[DATE]:POO,PT,PO70636,ETA2days"
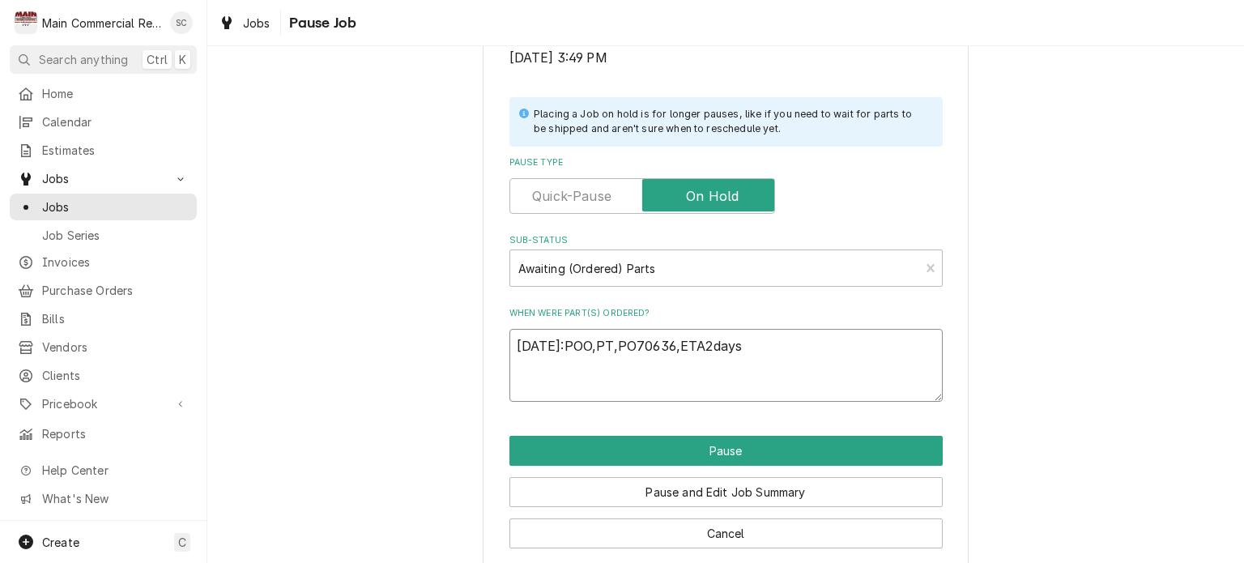
type textarea "x"
type textarea "[DATE]:POO,PT,PO70636,ETA2days-"
type textarea "x"
type textarea "[DATE]:POO,PT,PO70636,ETA2days-s"
type textarea "x"
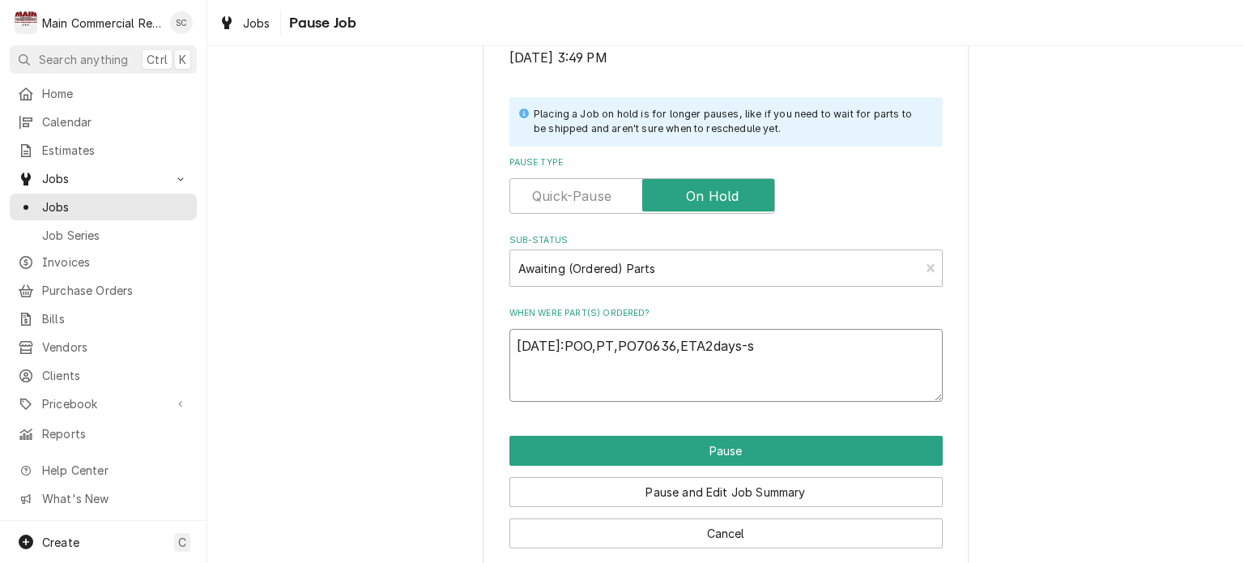
type textarea "[DATE]:POO,PT,PO70636,ETA2days-sr"
type textarea "x"
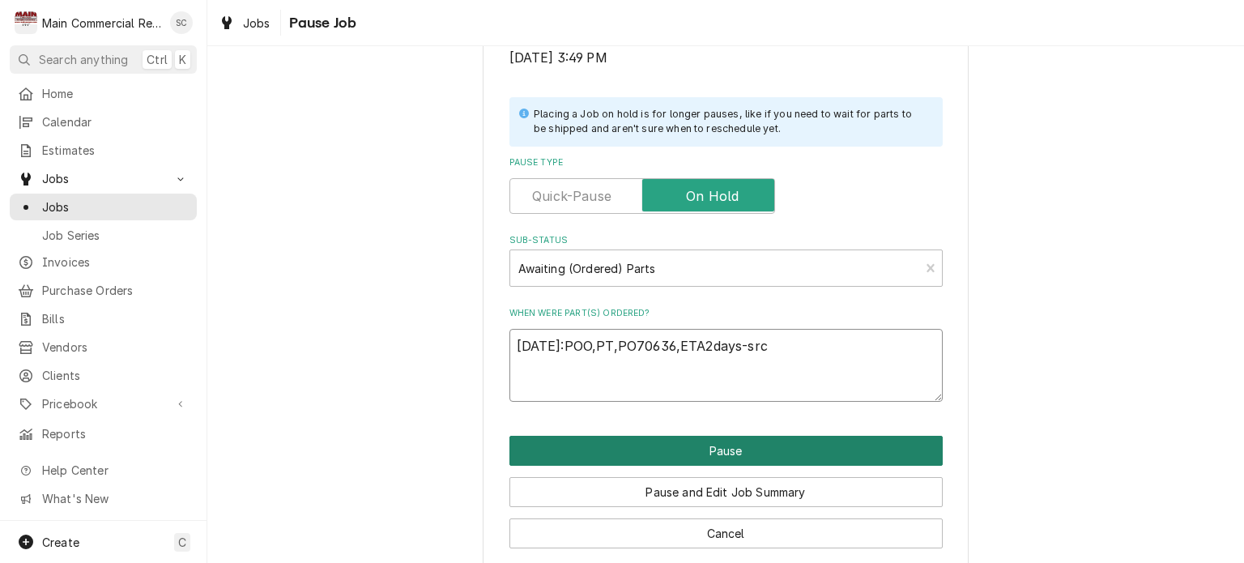
type textarea "[DATE]:POO,PT,PO70636,ETA2days-src"
click at [774, 456] on button "Pause" at bounding box center [725, 451] width 433 height 30
type textarea "x"
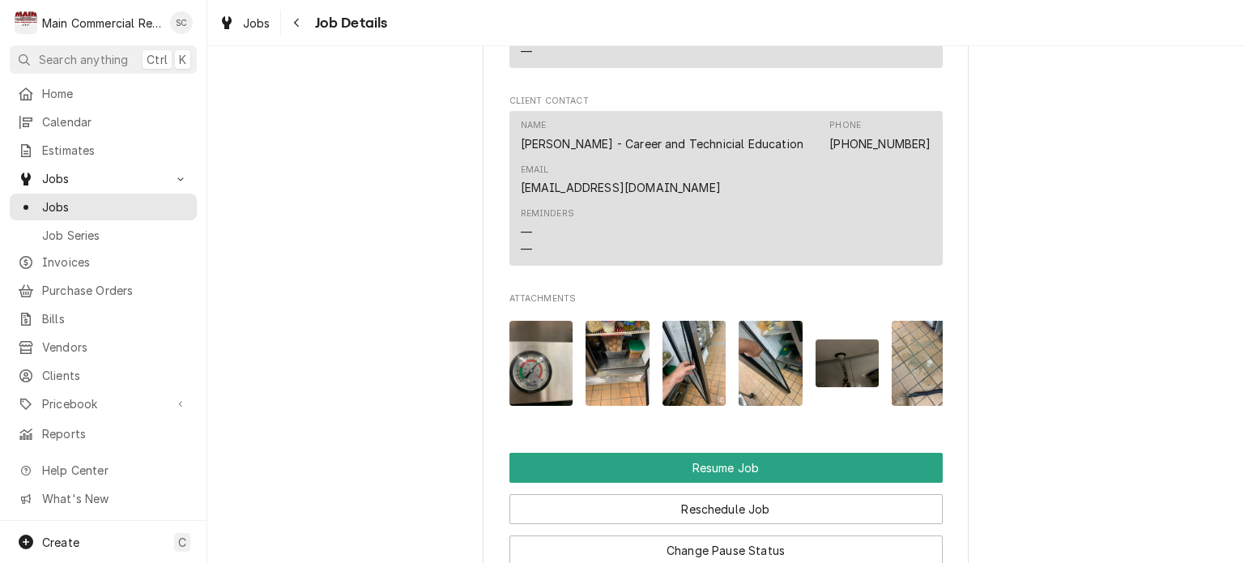
scroll to position [1943, 0]
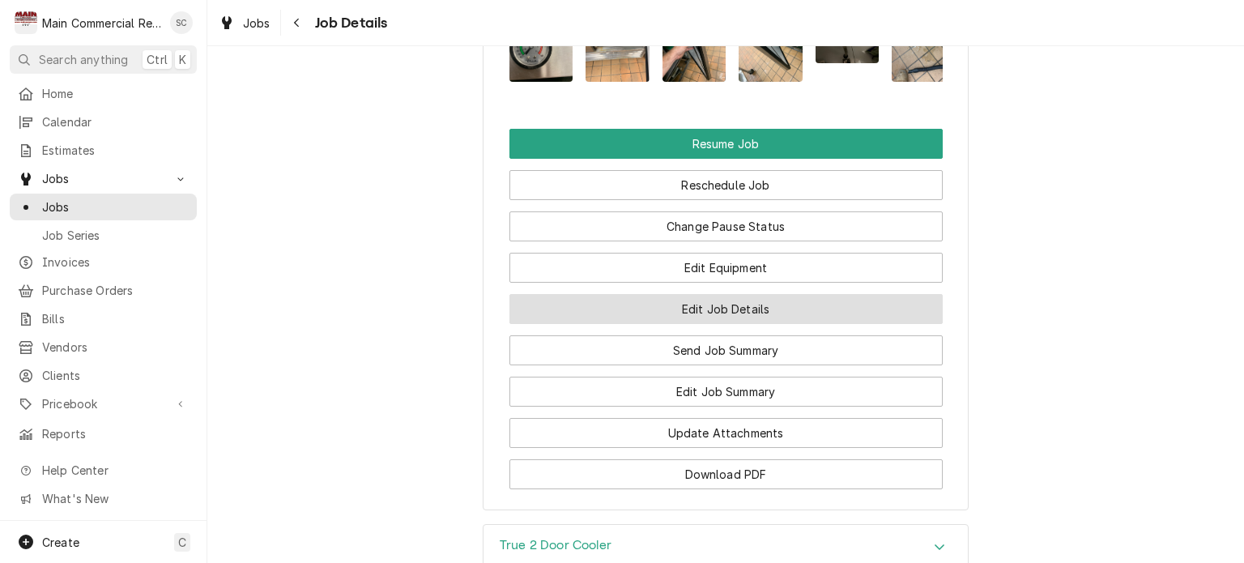
click at [862, 324] on button "Edit Job Details" at bounding box center [725, 309] width 433 height 30
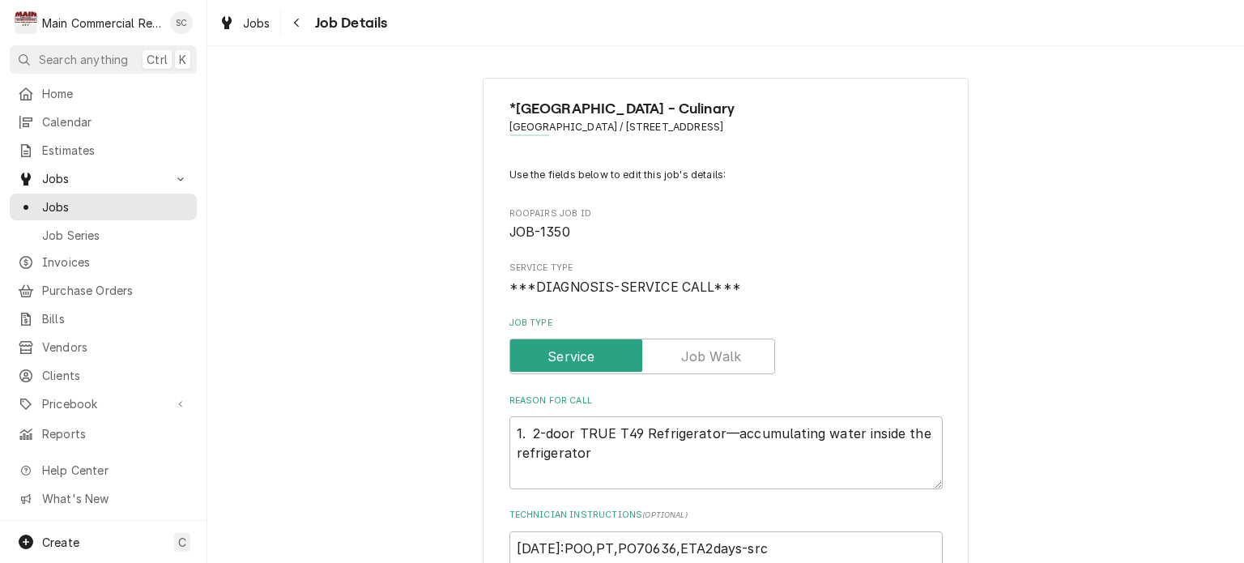
scroll to position [162, 0]
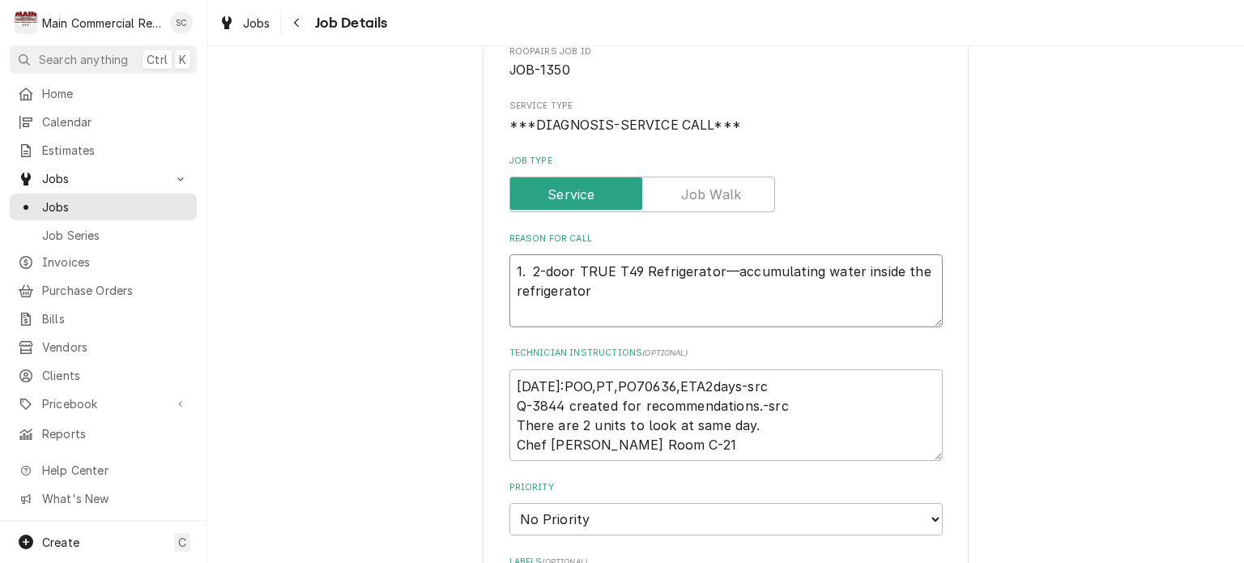
click at [509, 266] on textarea "1. 2-door TRUE T49 Refrigerator—accumulating water inside the refrigerator" at bounding box center [725, 290] width 433 height 73
type textarea "x"
type textarea "1. 2-door TRUE T49 Refrigerator—accumulating water inside the refrigerator"
type textarea "x"
type textarea "I 1. 2-door TRUE T49 Refrigerator—accumulating water inside the refrigerator"
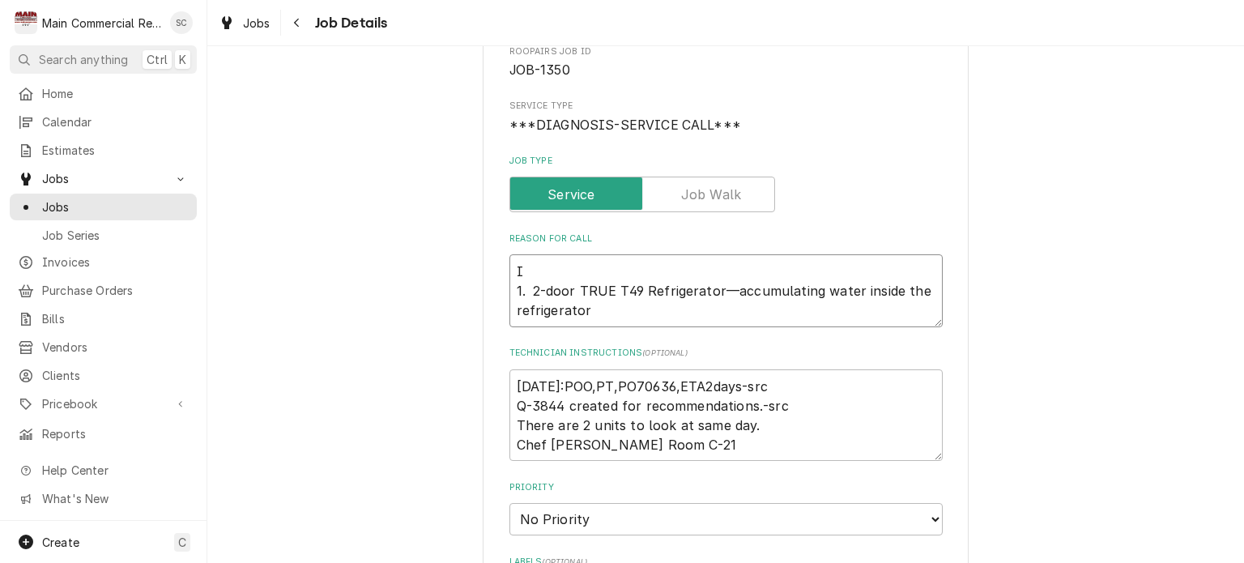
type textarea "x"
type textarea "In 1. 2-door TRUE T49 Refrigerator—accumulating water inside the refrigerator"
type textarea "x"
type textarea "Int 1. 2-door TRUE T49 Refrigerator—accumulating water inside the refrigerator"
type textarea "x"
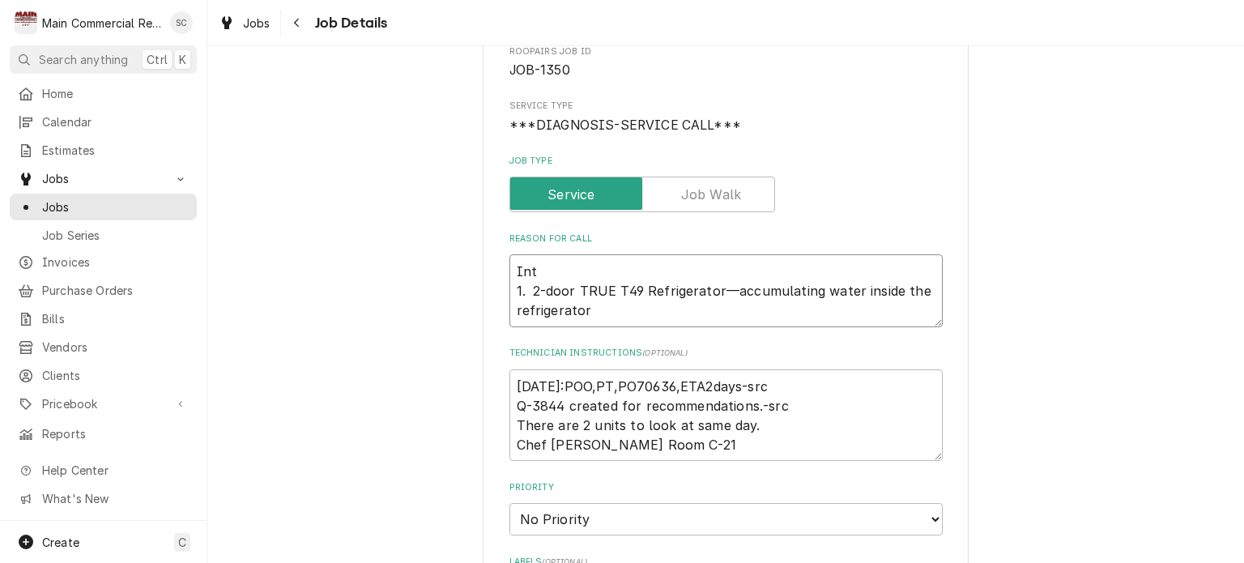
type textarea "Inti 1. 2-door TRUE T49 Refrigerator—accumulating water inside the refrigerator"
type textarea "x"
type textarea "Int 1. 2-door TRUE T49 Refrigerator—accumulating water inside the refrigerator"
type textarea "x"
type textarea "In 1. 2-door TRUE T49 Refrigerator—accumulating water inside the refrigerator"
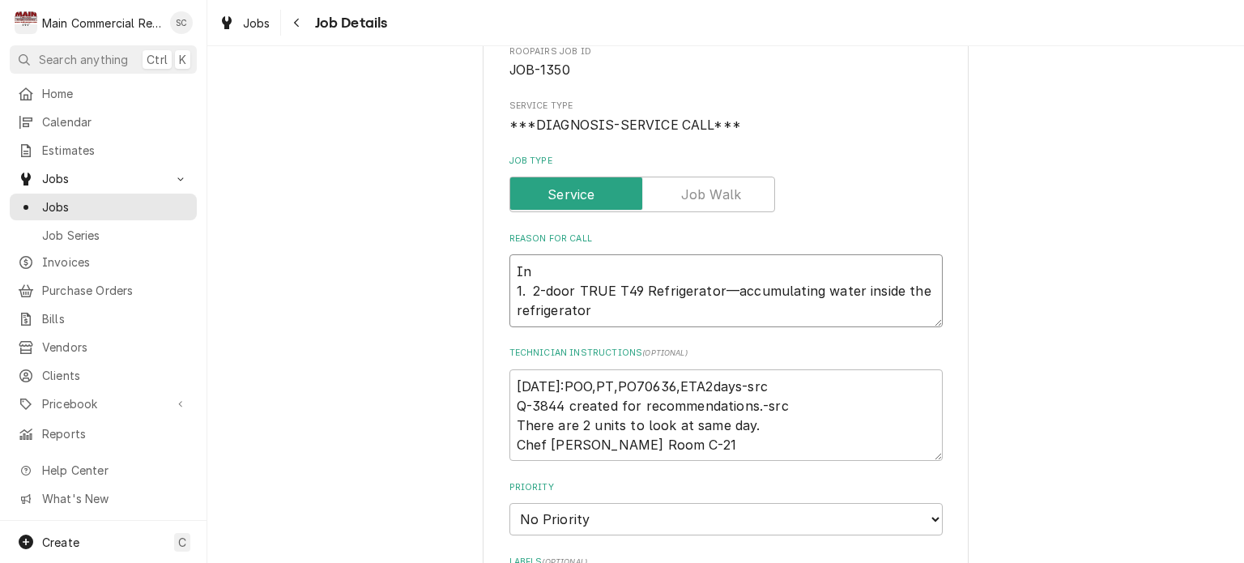
type textarea "x"
type textarea "Ini 1. 2-door TRUE T49 Refrigerator—accumulating water inside the refrigerator"
type textarea "x"
type textarea "Init 1. 2-door TRUE T49 Refrigerator—accumulating water inside the refrigerator"
type textarea "x"
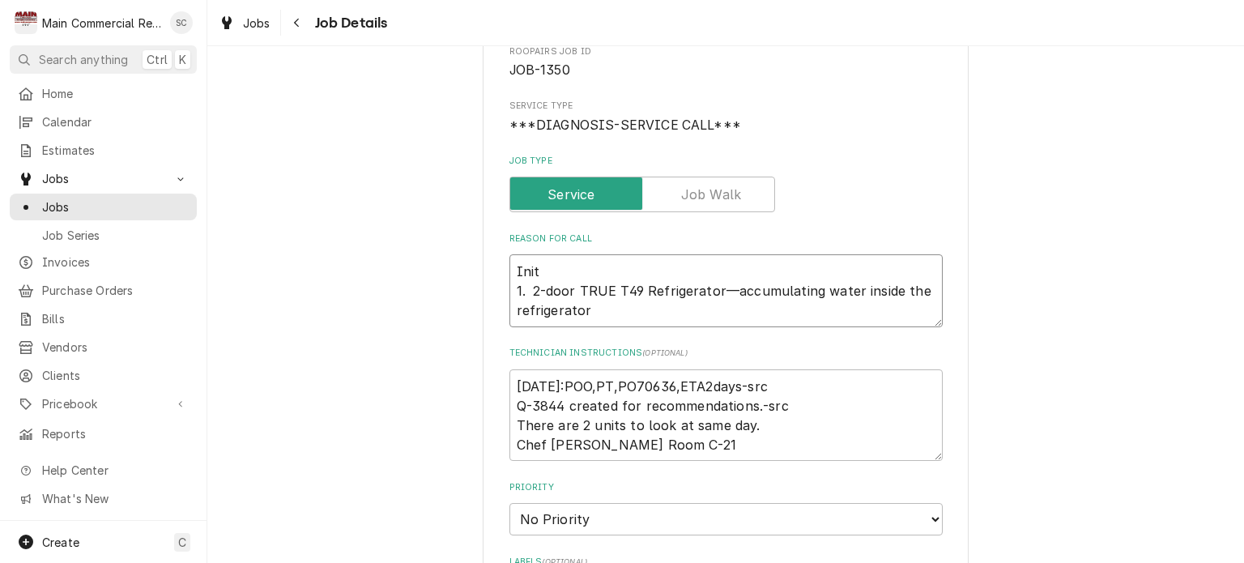
type textarea "Initi 1. 2-door TRUE T49 Refrigerator—accumulating water inside the refrigerator"
type textarea "x"
type textarea "Initia 1. 2-door TRUE T49 Refrigerator—accumulating water inside the refrigerat…"
type textarea "x"
type textarea "Initial 1. 2-door TRUE T49 Refrigerator—accumulating water inside the refrigera…"
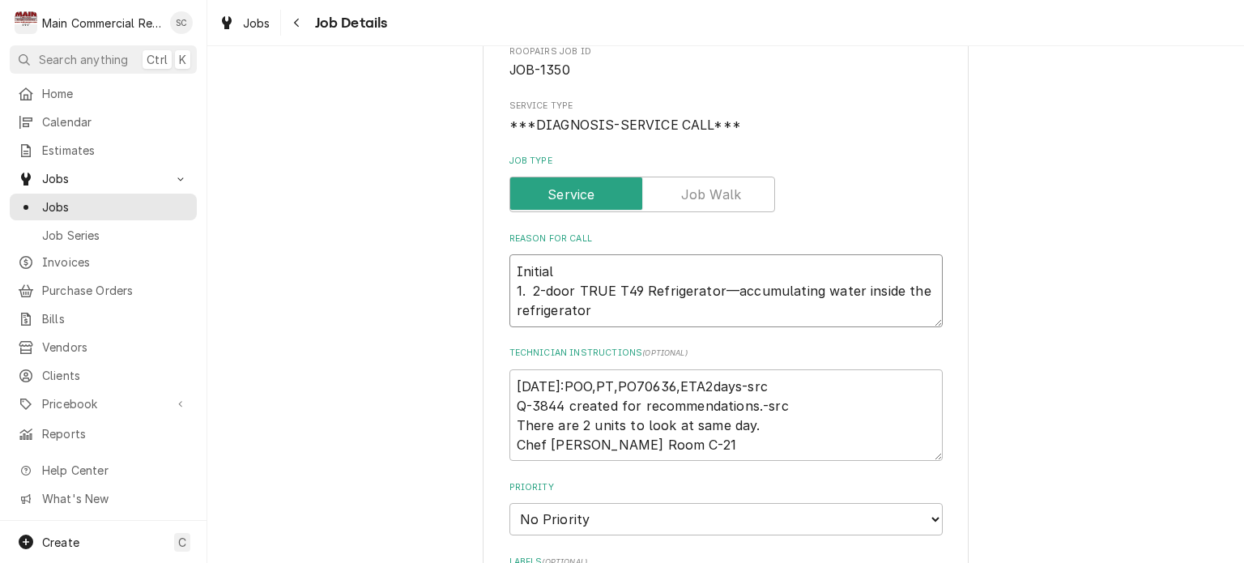
type textarea "x"
type textarea "Initial 1. 2-door TRUE T49 Refrigerator—accumulating water inside the refrigera…"
type textarea "x"
type textarea "Initial Di 1. 2-door TRUE T49 Refrigerator—accumulating water inside the refrig…"
type textarea "x"
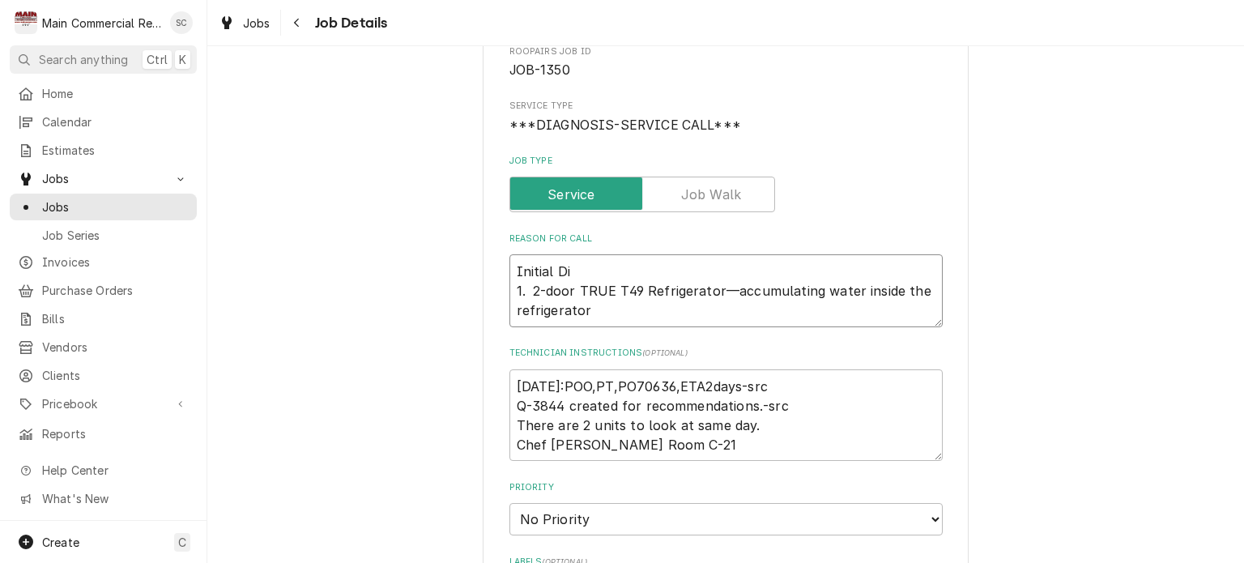
type textarea "Initial Dia 1. 2-door TRUE T49 Refrigerator—accumulating water inside the refri…"
type textarea "x"
type textarea "Initial Diag 1. 2-door TRUE T49 Refrigerator—accumulating water inside the refr…"
type textarea "x"
type textarea "Initial Diagn 1. 2-door TRUE T49 Refrigerator—accumulating water inside the ref…"
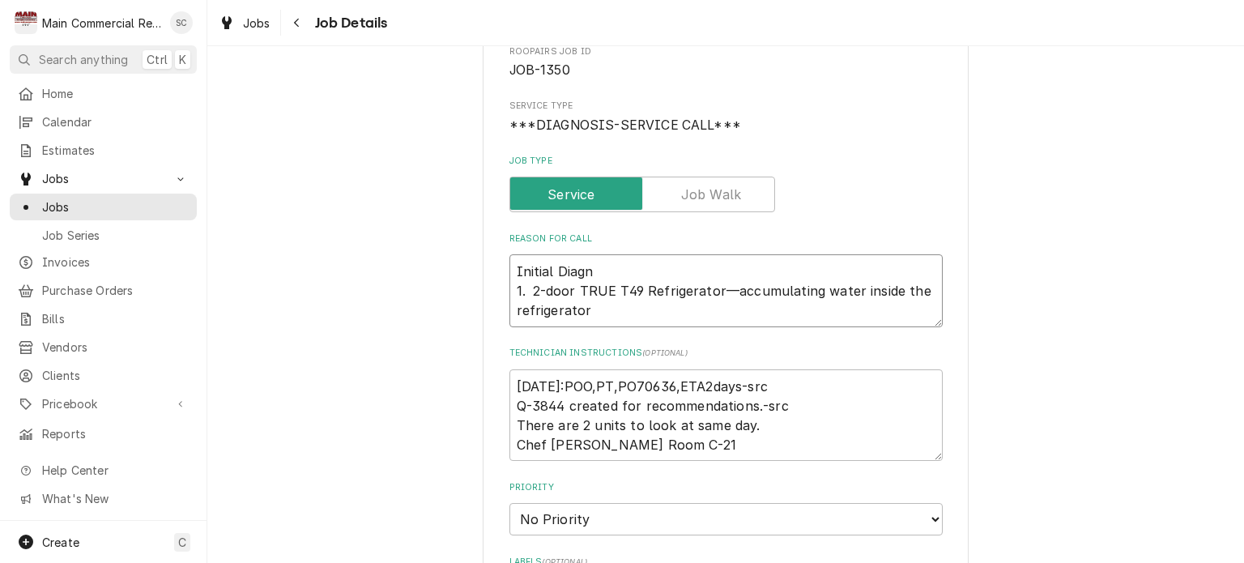
type textarea "x"
type textarea "Initial Diagno 1. 2-door TRUE T49 Refrigerator—accumulating water inside the re…"
type textarea "x"
type textarea "Initial Diagnos 1. 2-door TRUE T49 Refrigerator—accumulating water inside the r…"
type textarea "x"
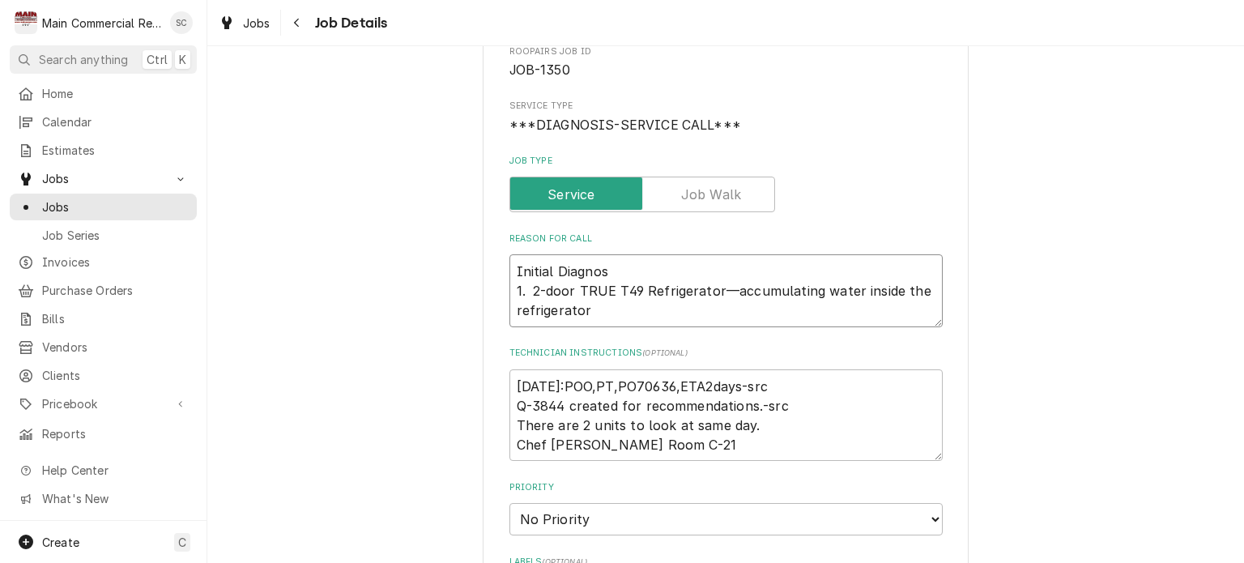
type textarea "Initial Diagnost 1. 2-door TRUE T49 Refrigerator—accumulating water inside the …"
type textarea "x"
type textarea "Initial [STREET_ADDRESS]. 2-door TRUE T49 Refrigerator—accumulating water insid…"
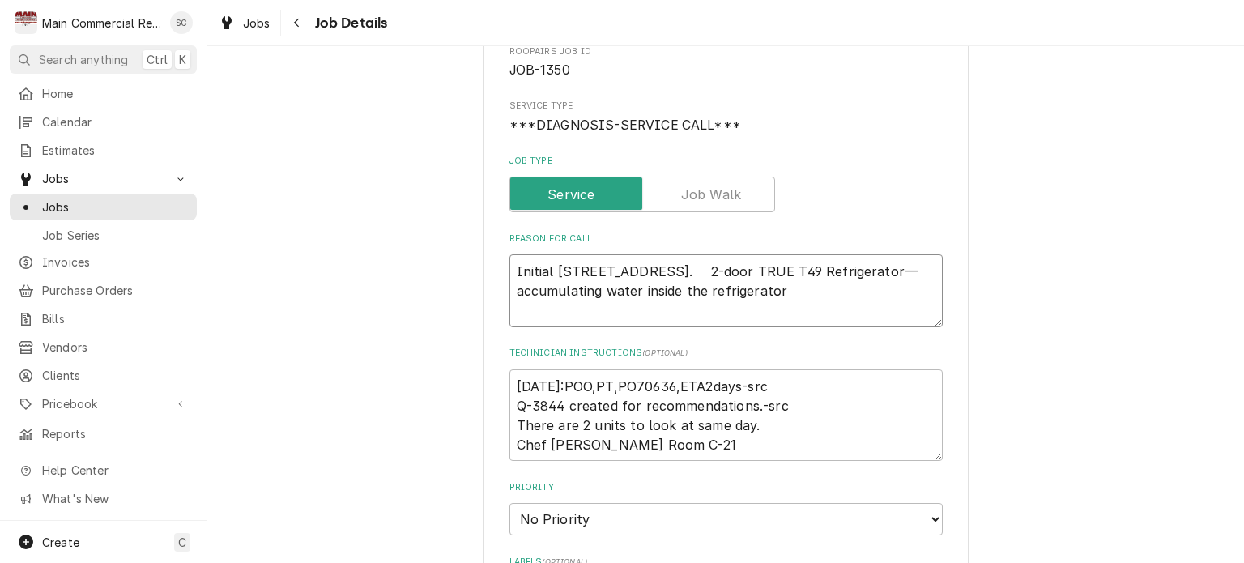
type textarea "x"
type textarea "Initial Diagnostri 1. 2-door TRUE T49 Refrigerator—accumulating water inside th…"
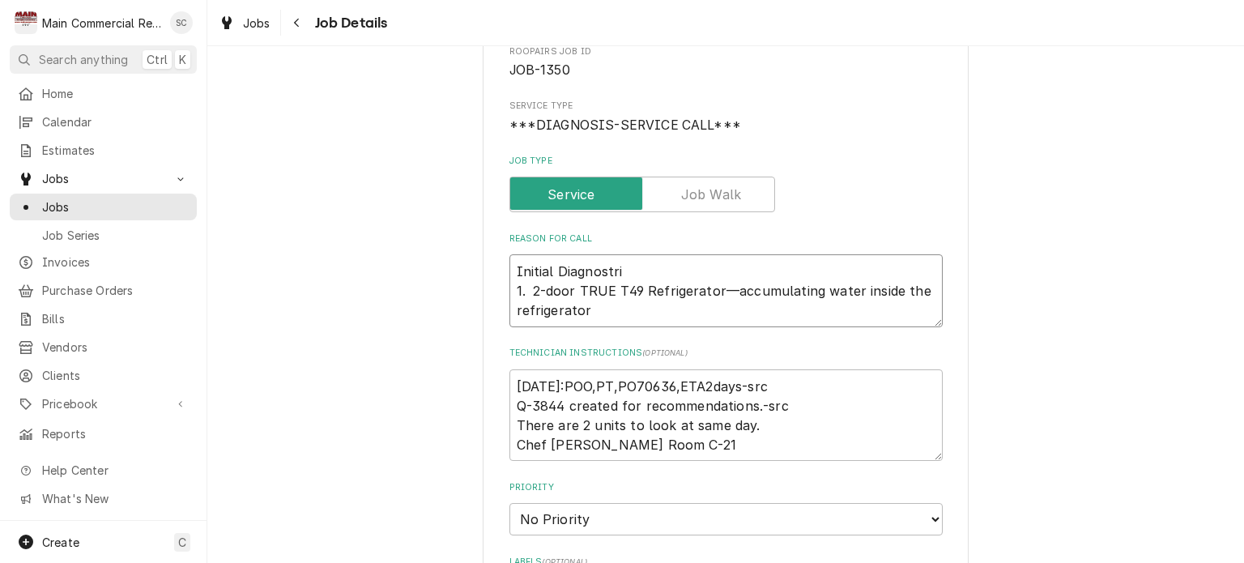
type textarea "x"
type textarea "Initial Diagnostric 1. 2-door TRUE T49 Refrigerator—accumulating water inside t…"
type textarea "x"
type textarea "Initial Diagnostri 1. 2-door TRUE T49 Refrigerator—accumulating water inside th…"
type textarea "x"
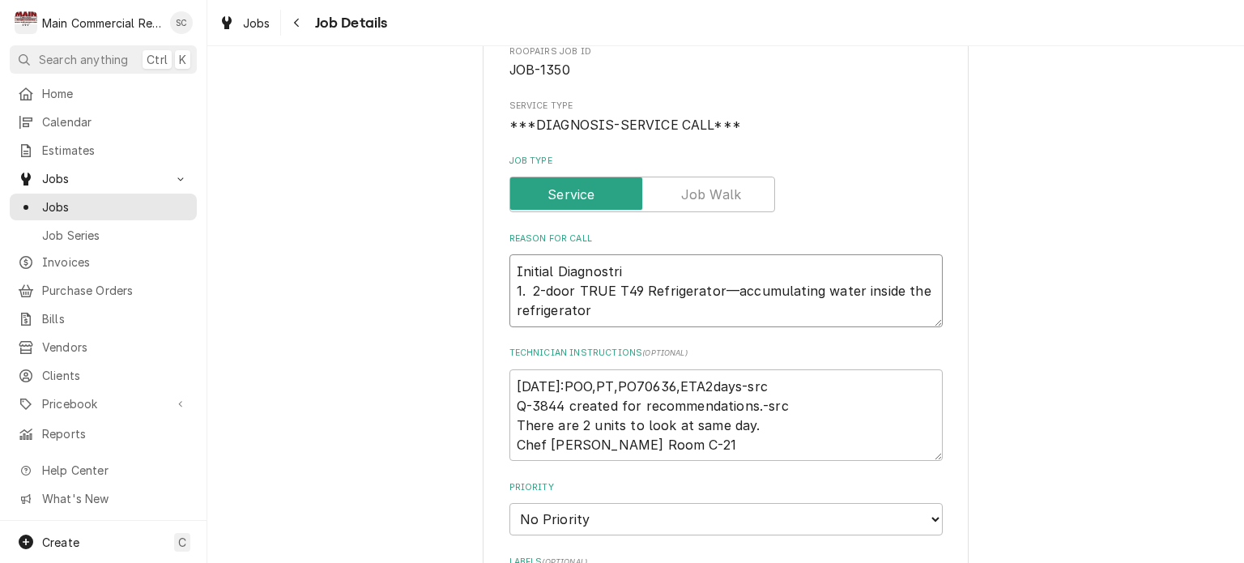
type textarea "Initial [STREET_ADDRESS]. 2-door TRUE T49 Refrigerator—accumulating water insid…"
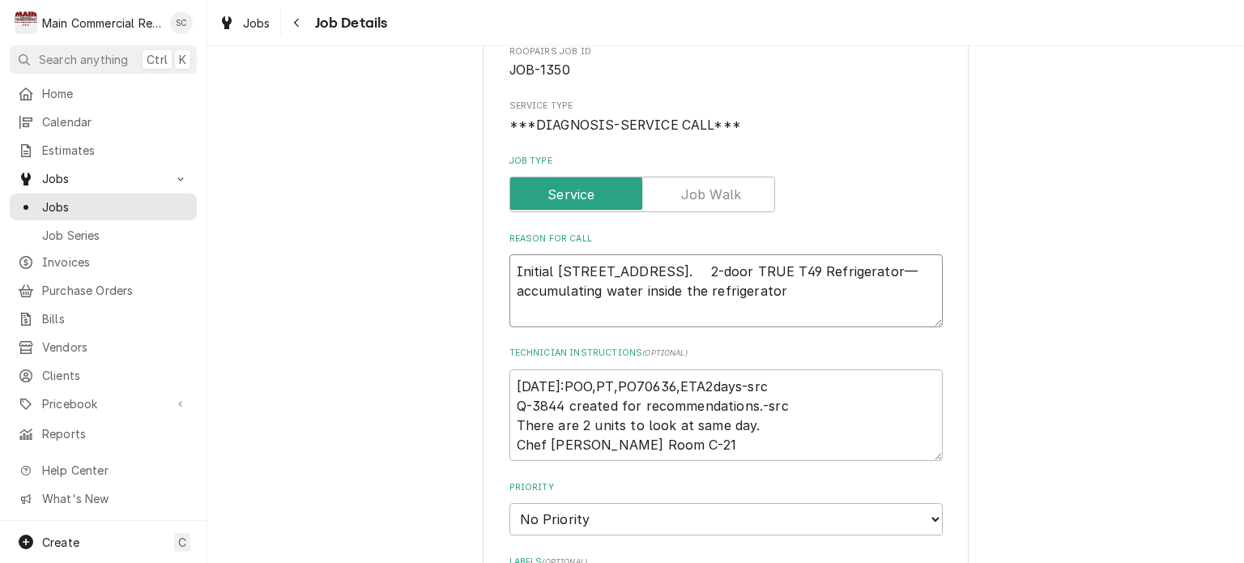
type textarea "x"
type textarea "Initial Diagnost 1. 2-door TRUE T49 Refrigerator—accumulating water inside the …"
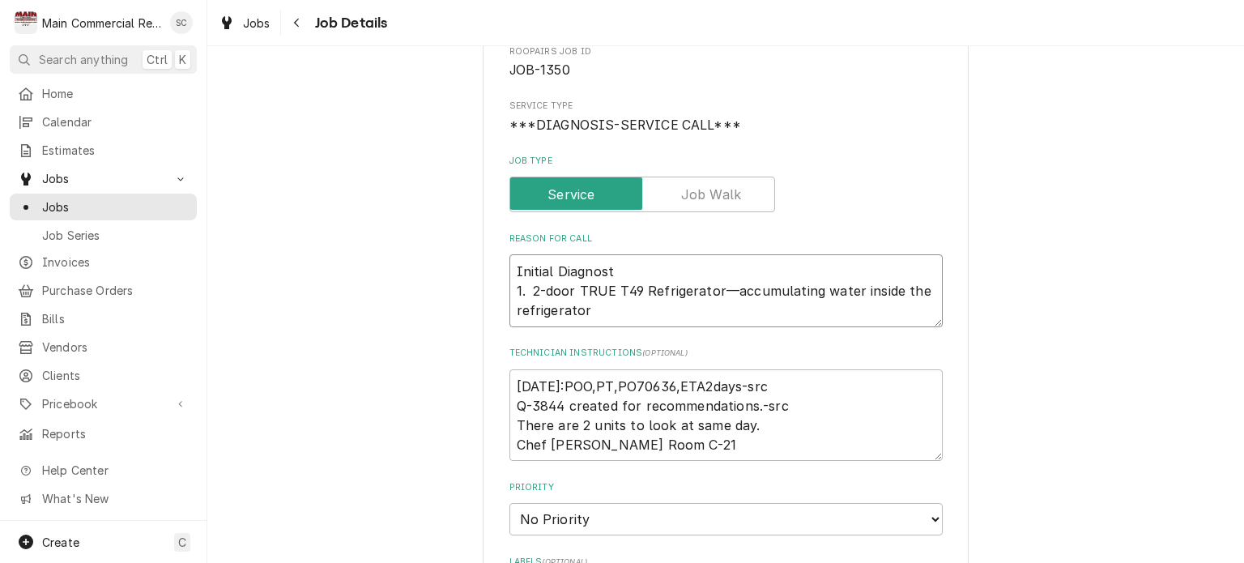
type textarea "x"
type textarea "Initial Diagnostc 1. 2-door TRUE T49 Refrigerator—accumulating water inside the…"
type textarea "x"
type textarea "Initial Diagnostci 1. 2-door TRUE T49 Refrigerator—accumulating water inside th…"
type textarea "x"
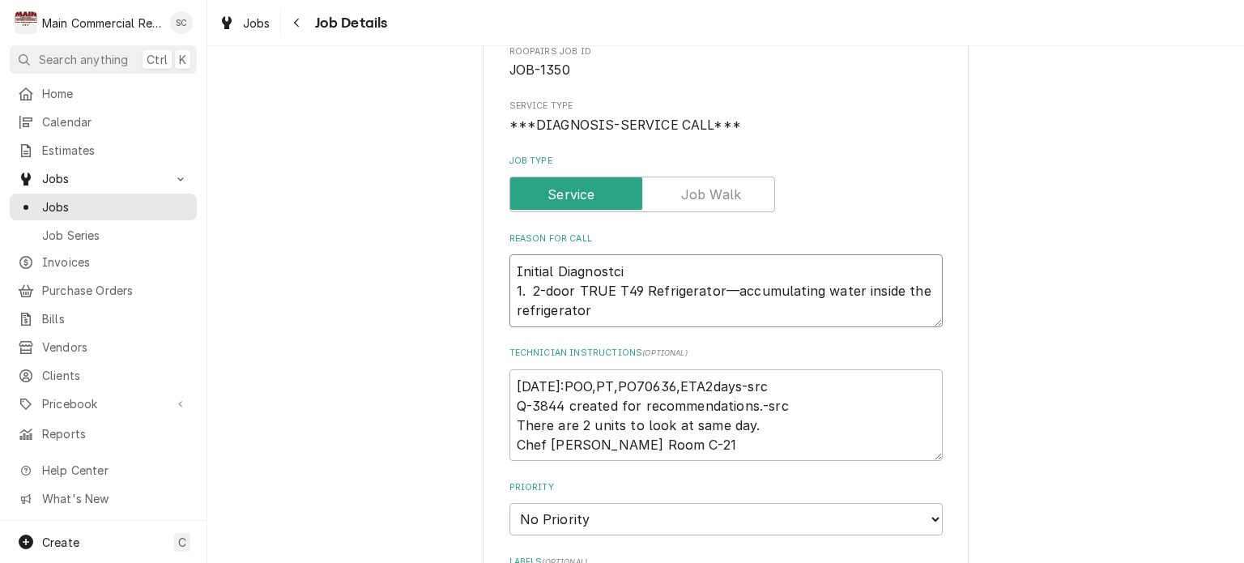
type textarea "Initial Diagnostc 1. 2-door TRUE T49 Refrigerator—accumulating water inside the…"
type textarea "x"
type textarea "Initial Diagnost 1. 2-door TRUE T49 Refrigerator—accumulating water inside the …"
type textarea "x"
type textarea "Initial Diagnosti 1. 2-door TRUE T49 Refrigerator—accumulating water inside the…"
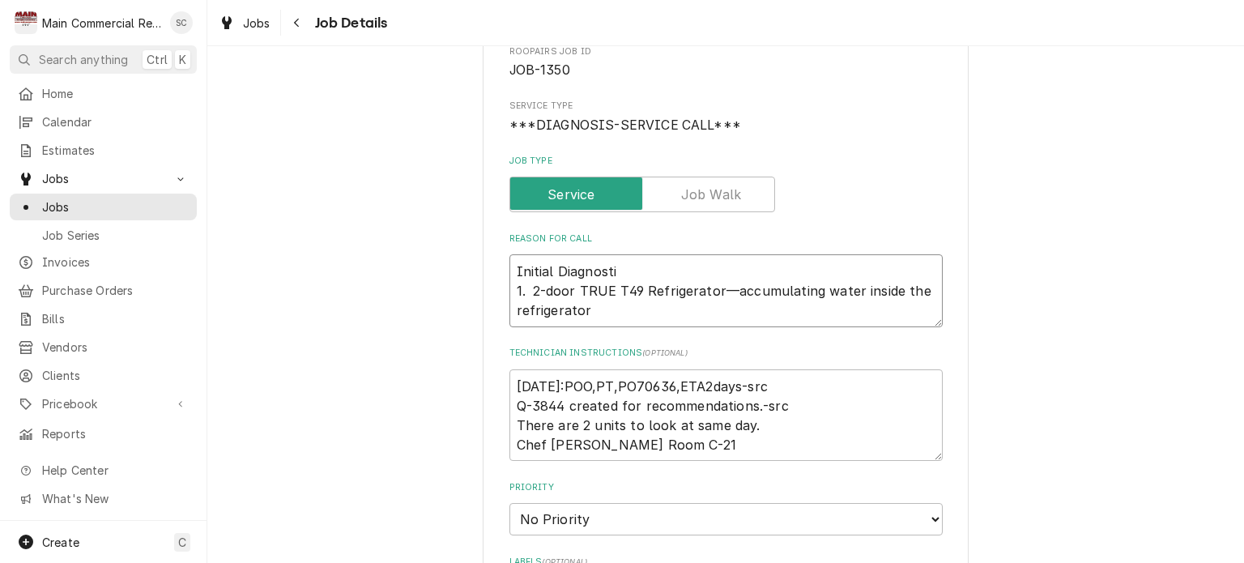
type textarea "x"
type textarea "Initial Diagnostic 1. 2-door TRUE T49 Refrigerator—accumulating water inside th…"
type textarea "x"
type textarea "Initial Diagnostic: 1. 2-door TRUE T49 Refrigerator—accumulating water inside t…"
click at [509, 266] on textarea "Initial Diagnostic: 1. 2-door TRUE T49 Refrigerator—accumulating water inside t…" at bounding box center [725, 290] width 433 height 73
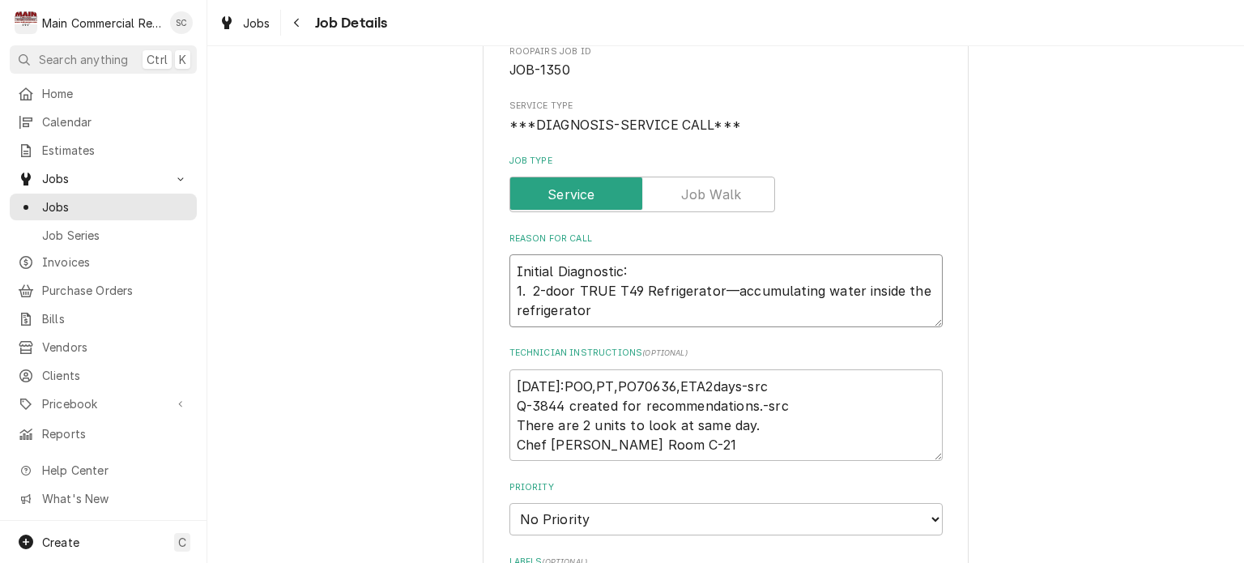
type textarea "x"
type textarea "Initial Diagnostic: 1. 2-door TRUE T49 Refrigerator—accumulating water inside t…"
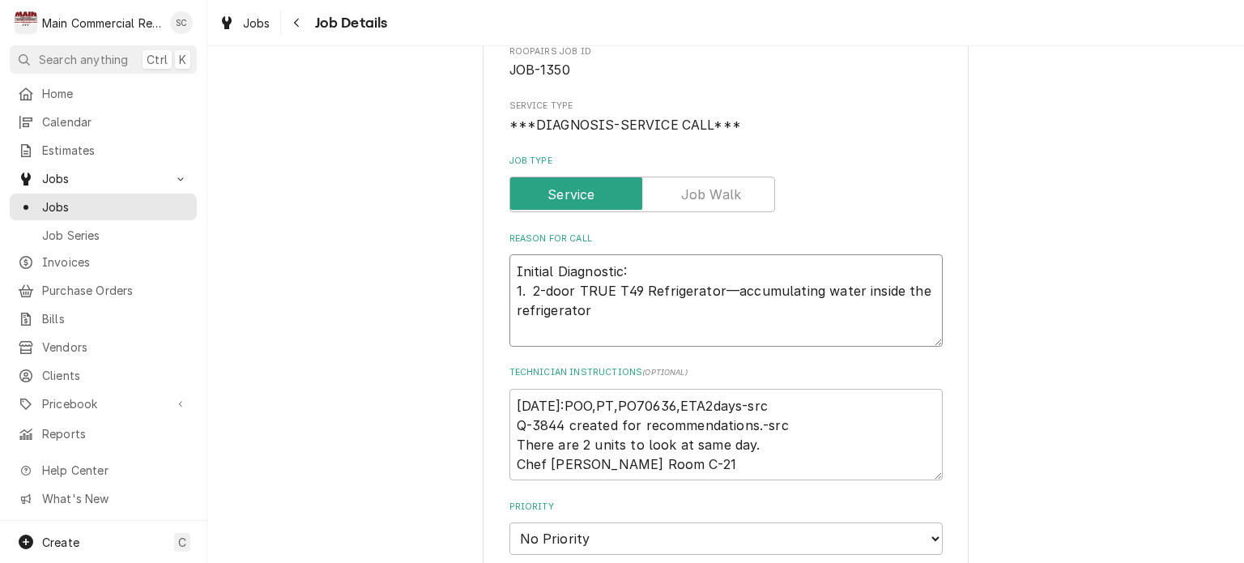
type textarea "x"
type textarea "Initial Diagnostic: 1. 2-door TRUE T49 Refrigerator—accumulating water inside t…"
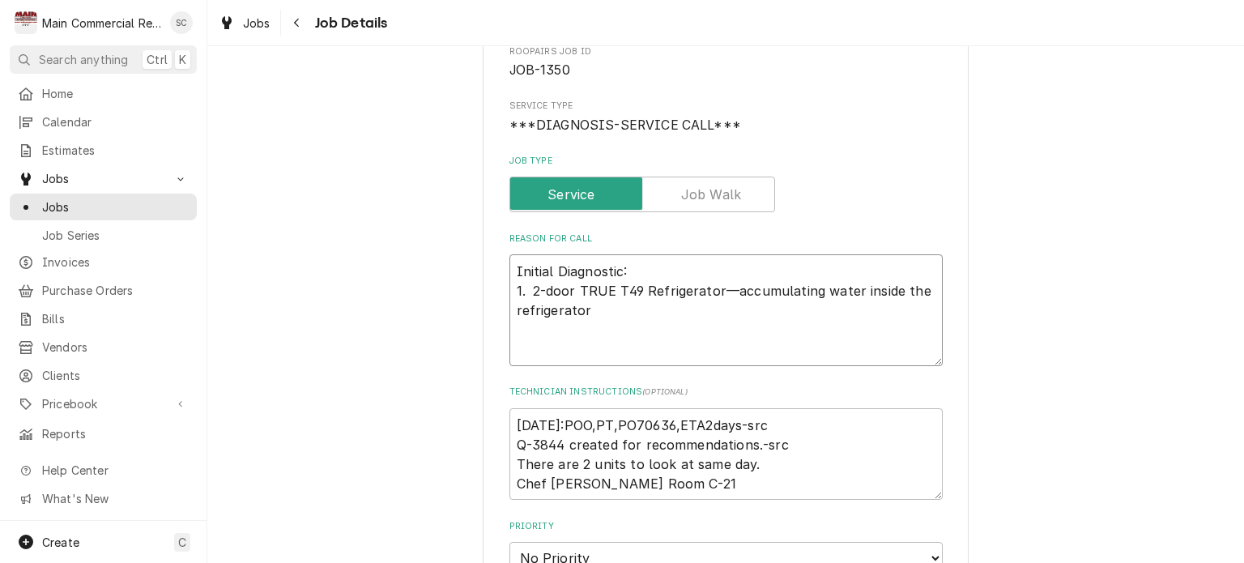
type textarea "x"
type textarea "A Initial Diagnostic: 1. 2-door TRUE T49 Refrigerator—accumulating water inside…"
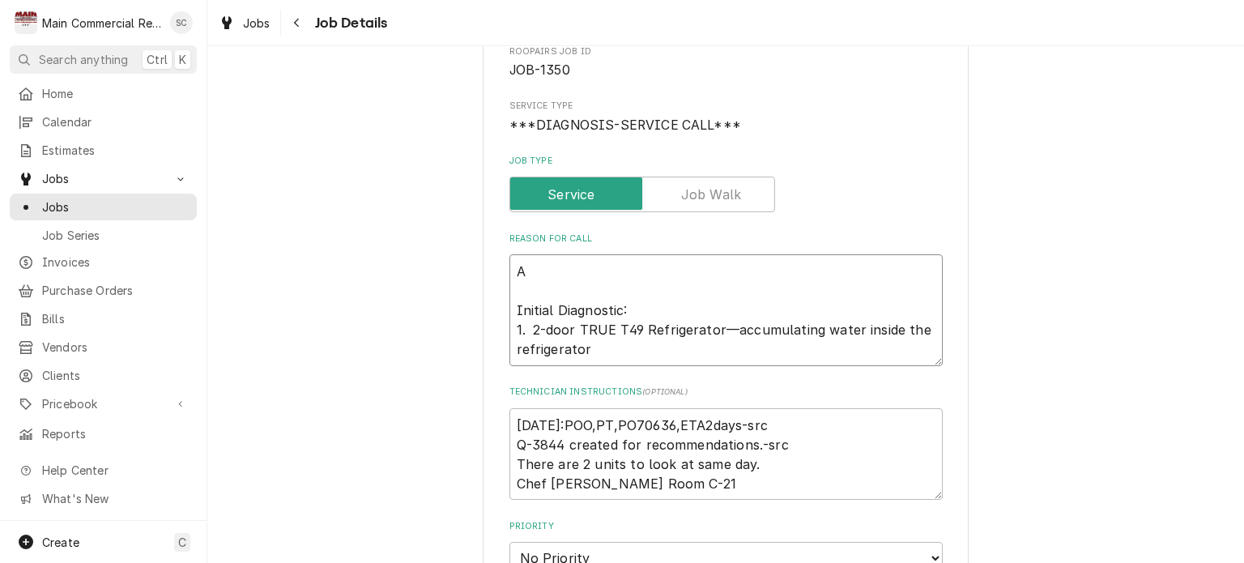
type textarea "x"
type textarea "Ap Initial Diagnostic: 1. 2-door TRUE T49 Refrigerator—accumulating water insid…"
type textarea "x"
type textarea "App Initial Diagnostic: 1. 2-door TRUE T49 Refrigerator—accumulating water insi…"
type textarea "x"
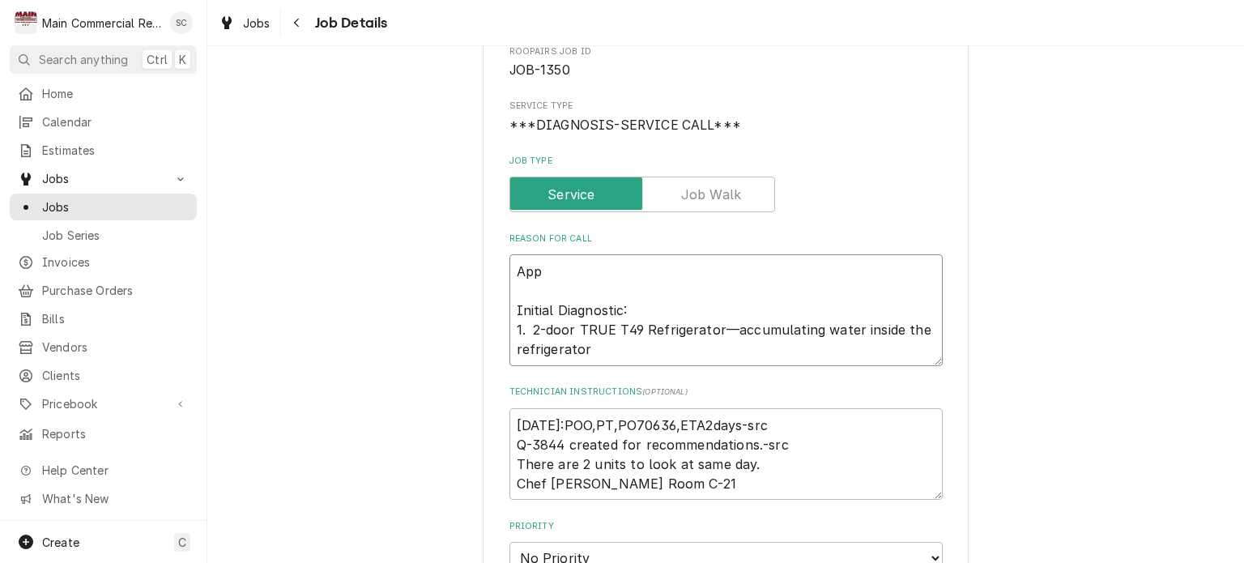
type textarea "Appr Initial Diagnostic: 1. 2-door TRUE T49 Refrigerator—accumulating water ins…"
type textarea "x"
type textarea "Appro Initial Diagnostic: 1. 2-door TRUE T49 Refrigerator—accumulating water in…"
type textarea "x"
type textarea "Approv Initial Diagnostic: 1. 2-door TRUE T49 Refrigerator—accumulating water i…"
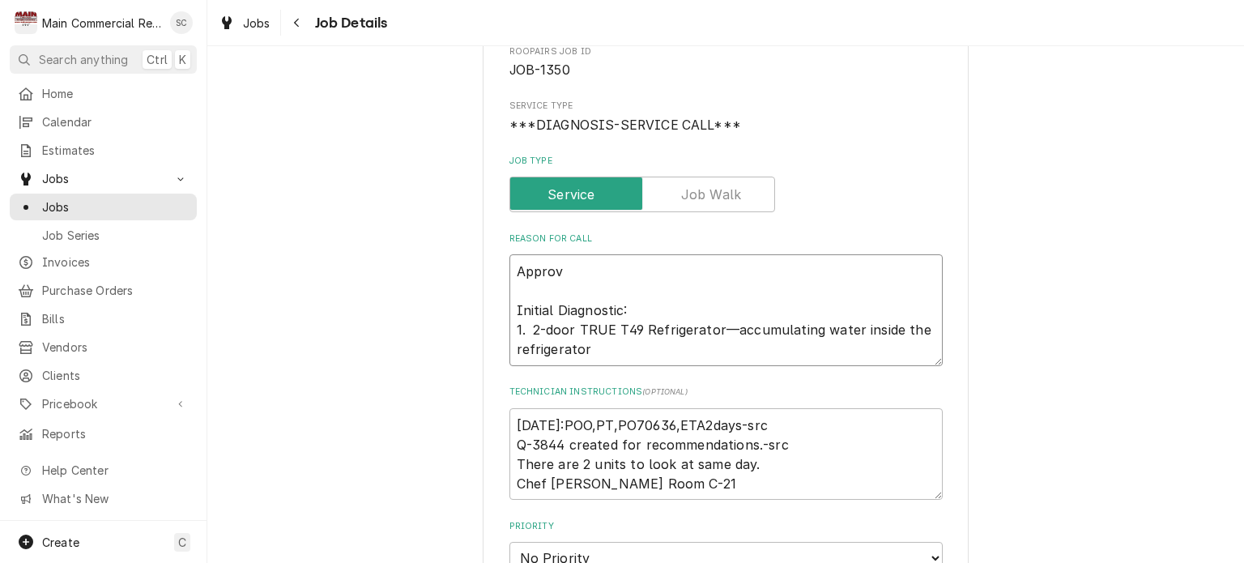
type textarea "x"
type textarea "Approve Initial Diagnostic: 1. 2-door TRUE T49 Refrigerator—accumulating water …"
type textarea "x"
type textarea "Approved Initial Diagnostic: 1. 2-door TRUE T49 Refrigerator—accumulating water…"
type textarea "x"
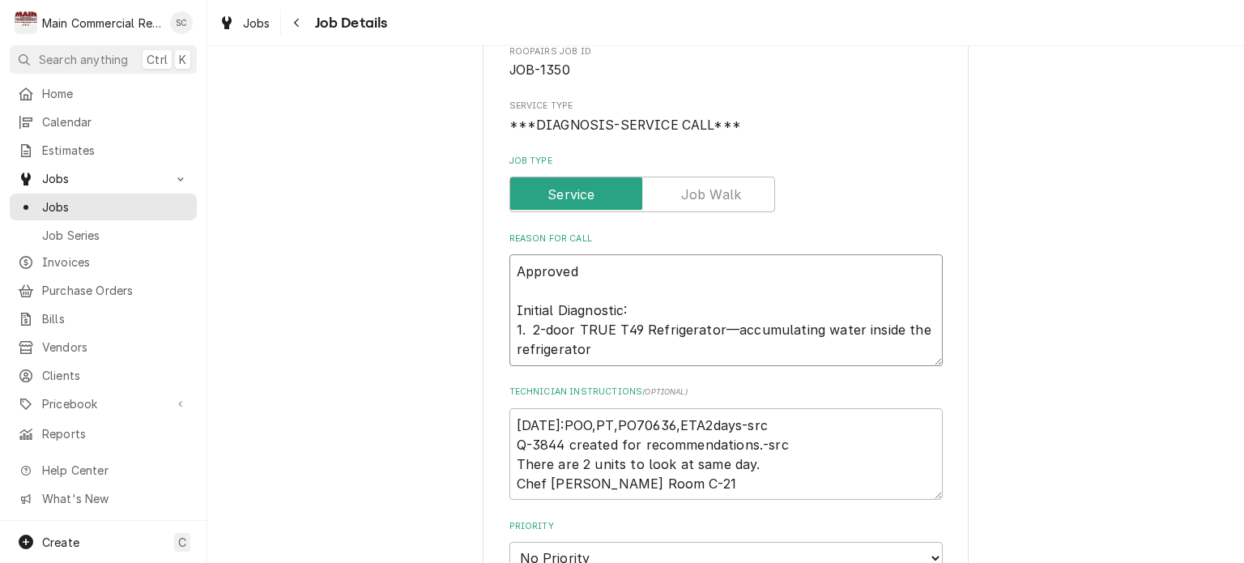
type textarea "Approved Initial Diagnostic: 1. 2-door TRUE T49 Refrigerator—accumulating water…"
type textarea "x"
type textarea "Approved R Initial Diagnostic: 1. 2-door TRUE T49 Refrigerator—accumulating wat…"
type textarea "x"
type textarea "Approved Re Initial Diagnostic: 1. 2-door TRUE T49 Refrigerator—accumulating wa…"
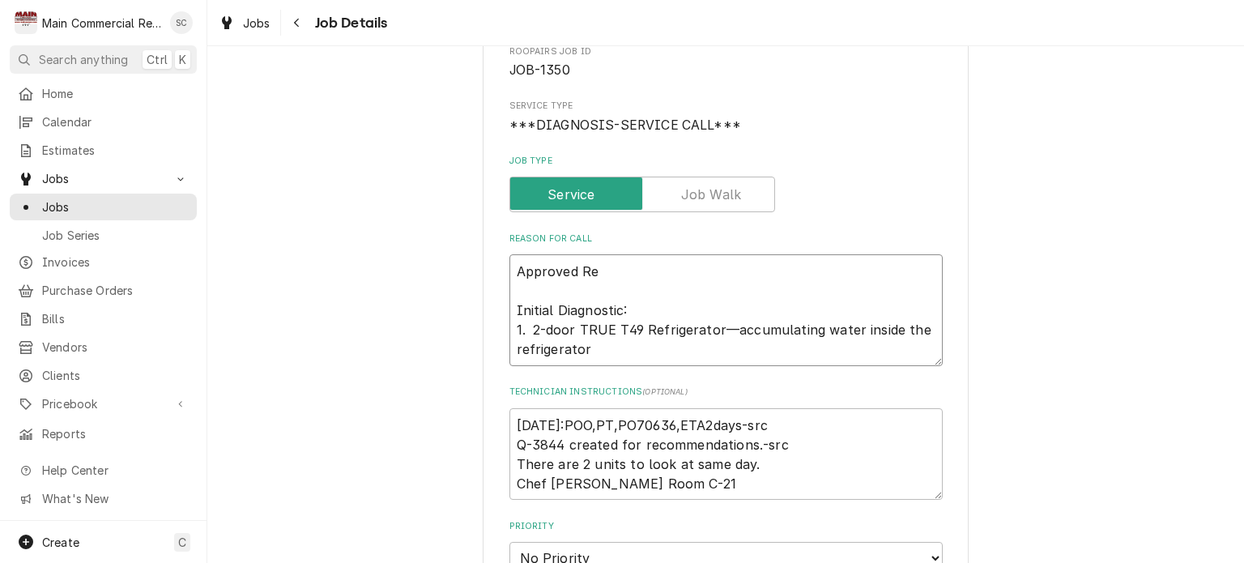
type textarea "x"
type textarea "Approved Rep Initial Diagnostic: 1. 2-door TRUE T49 Refrigerator—accumulating w…"
type textarea "x"
type textarea "Approved Repa Initial Diagnostic: 1. 2-door TRUE T49 Refrigerator—accumulating …"
type textarea "x"
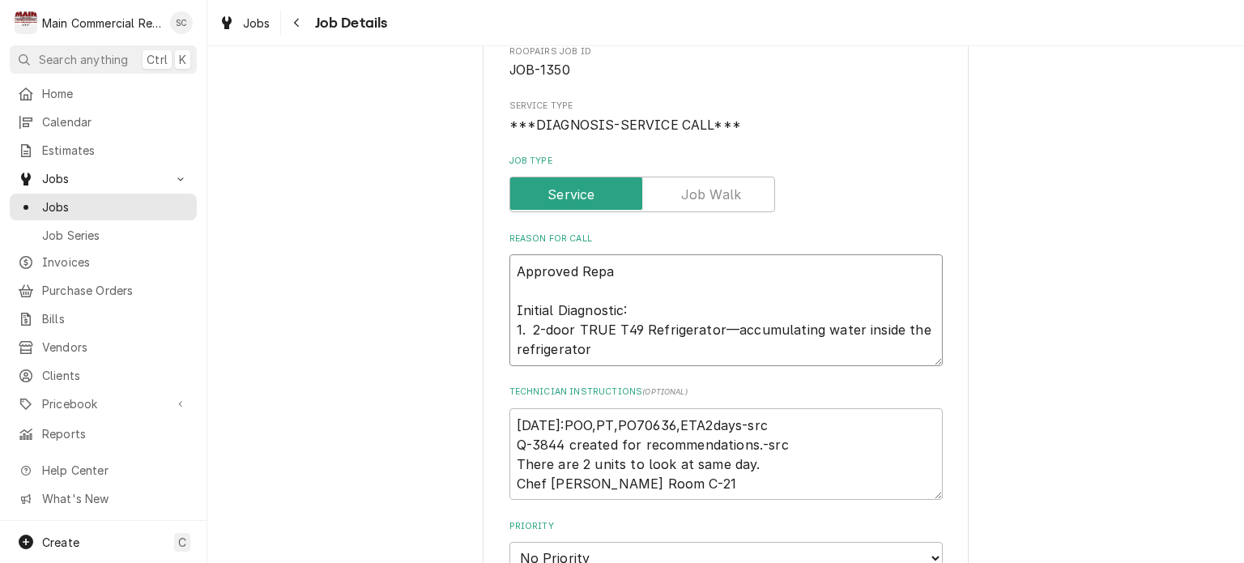
type textarea "Approved Repai Initial Diagnostic: 1. 2-door TRUE T49 Refrigerator—accumulating…"
type textarea "x"
type textarea "Approved Repair Initial Diagnostic: 1. 2-door TRUE T49 Refrigerator—accumulatin…"
type textarea "x"
type textarea "Approved Repairs Initial Diagnostic: 1. 2-door TRUE T49 Refrigerator—accumulati…"
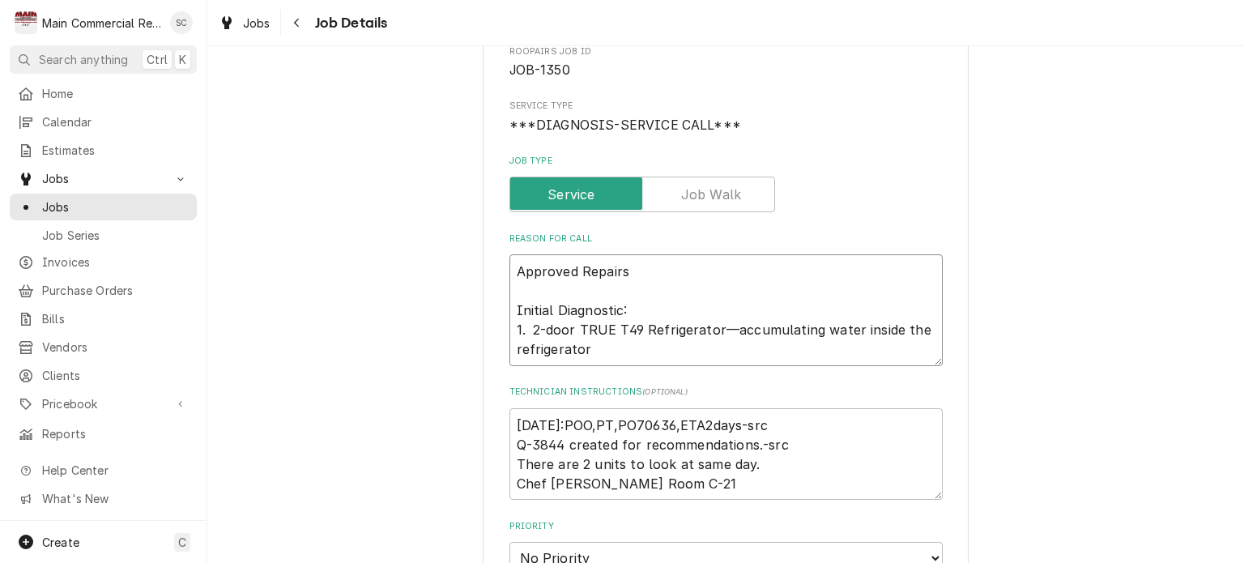
type textarea "x"
type textarea "Approved Repairs: Initial Diagnostic: 1. 2-door TRUE T49 Refrigerator—accumulat…"
type textarea "x"
type textarea "Approved Repairs: Initial Diagnostic: 1. 2-door TRUE T49 Refrigerator—accumulat…"
type textarea "x"
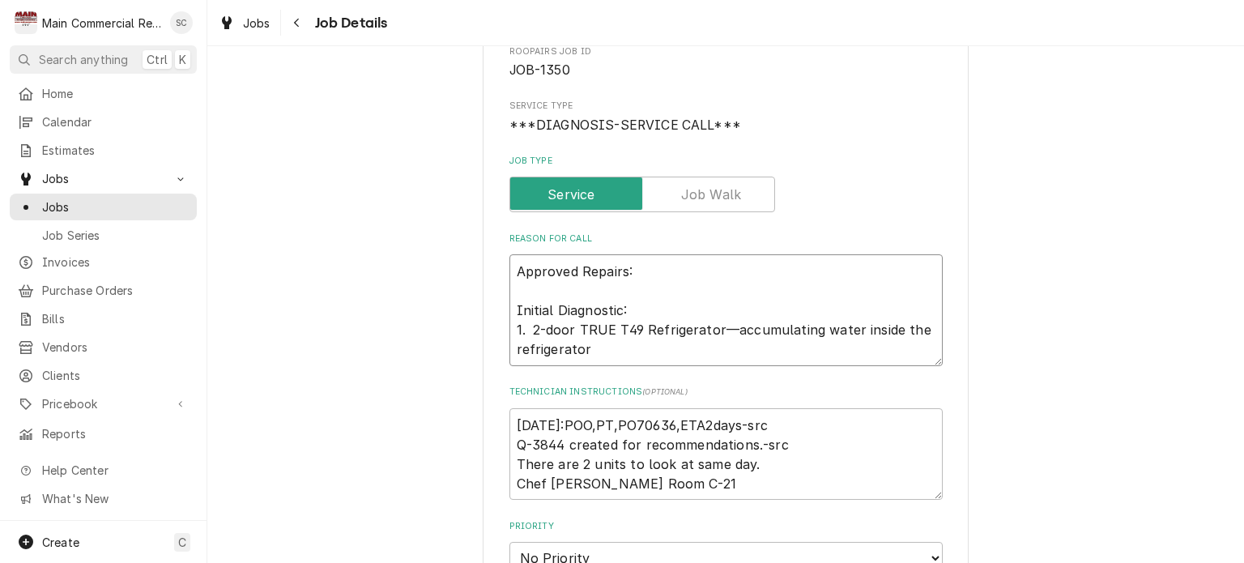
type textarea "Approved Repairs: Initial Diagnostic: 1. 2-door TRUE T49 Refrigerator—accumulat…"
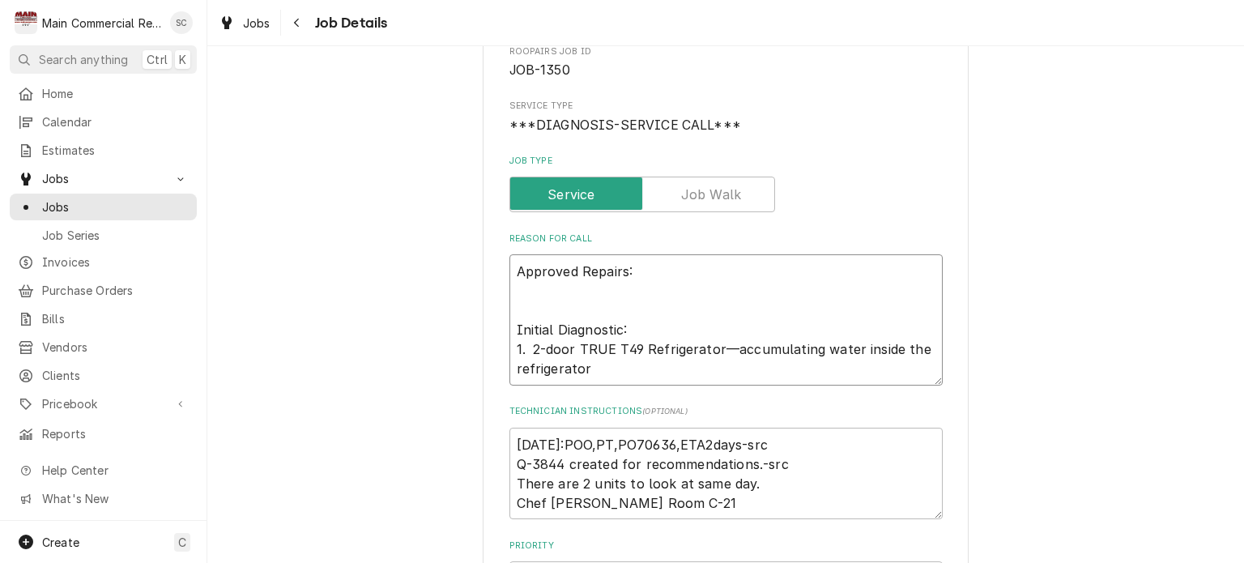
type textarea "x"
type textarea "Approved Repairs: R Initial Diagnostic: 1. 2-door TRUE T49 Refrigerator—accumul…"
type textarea "x"
type textarea "Approved Repairs: Re Initial Diagnostic: 1. 2-door TRUE T49 Refrigerator—accumu…"
type textarea "x"
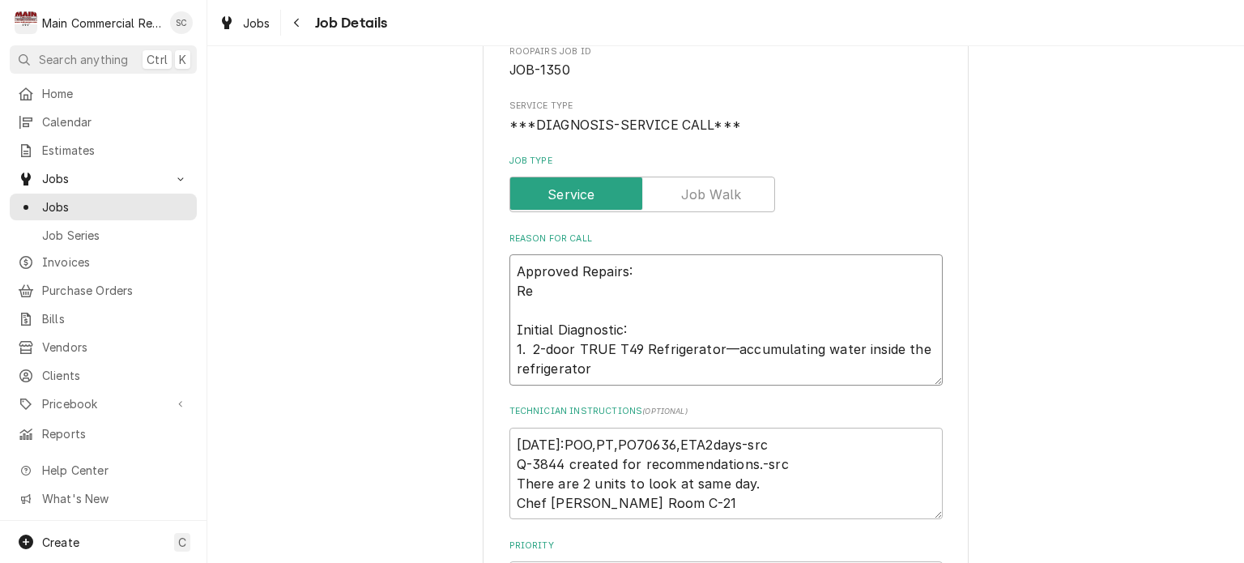
type textarea "Approved Repairs: Rep Initial Diagnostic: 1. 2-door TRUE T49 Refrigerator—accum…"
type textarea "x"
type textarea "Approved Repairs: Repl Initial Diagnostic: 1. 2-door TRUE T49 Refrigerator—accu…"
type textarea "x"
type textarea "Approved Repairs: Repla Initial Diagnostic: 1. 2-door TRUE T49 Refrigerator—acc…"
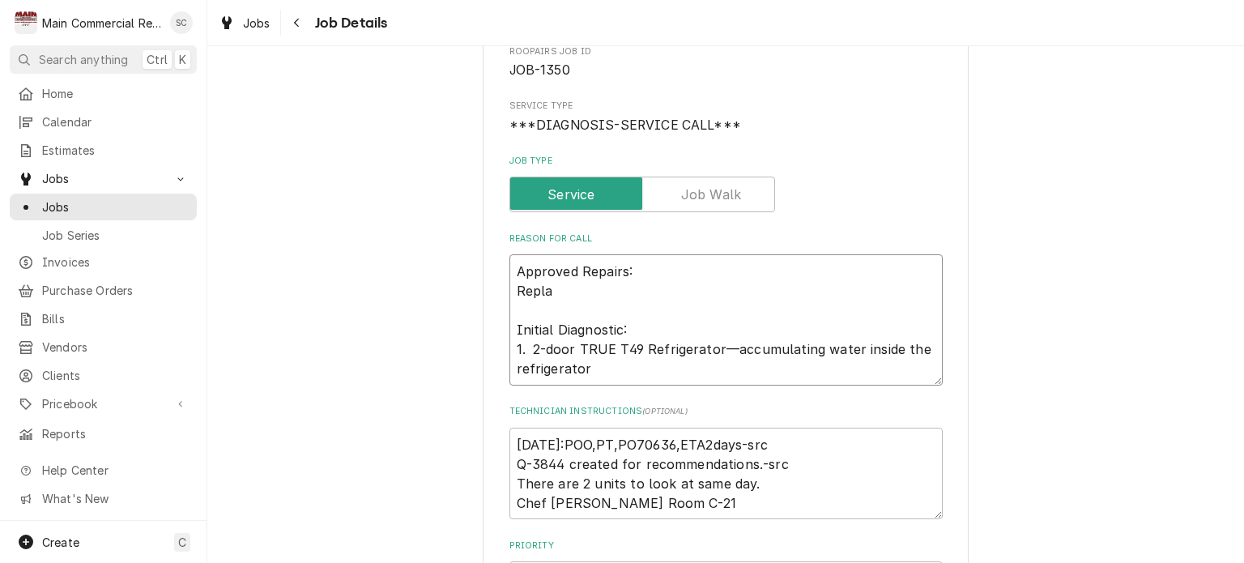
type textarea "x"
type textarea "Approved Repairs: Replac Initial Diagnostic: 1. 2-door TRUE T49 Refrigerator—ac…"
type textarea "x"
type textarea "Approved Repairs: Replace Initial Diagnostic: 1. 2-door TRUE T49 Refrigerator—a…"
type textarea "x"
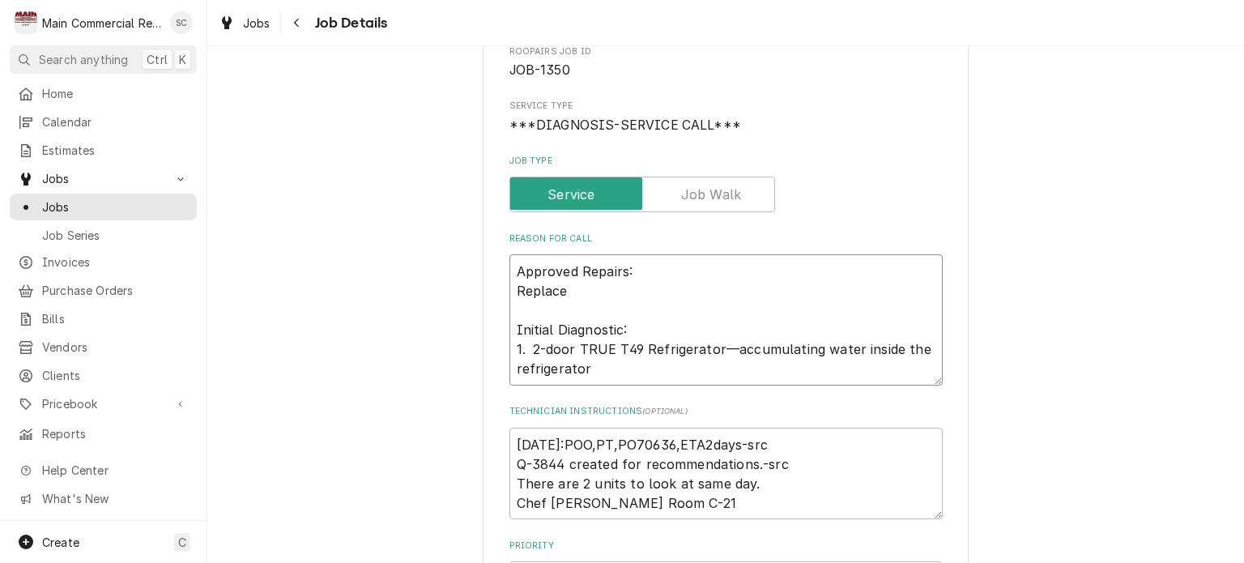
type textarea "Approved Repairs: Replace Initial Diagnostic: 1. 2-door TRUE T49 Refrigerator—a…"
type textarea "x"
type textarea "Approved Repairs: Replace D Initial Diagnostic: 1. 2-door TRUE T49 Refrigerator…"
type textarea "x"
type textarea "Approved Repairs: Replace Do Initial Diagnostic: 1. 2-door TRUE T49 Refrigerato…"
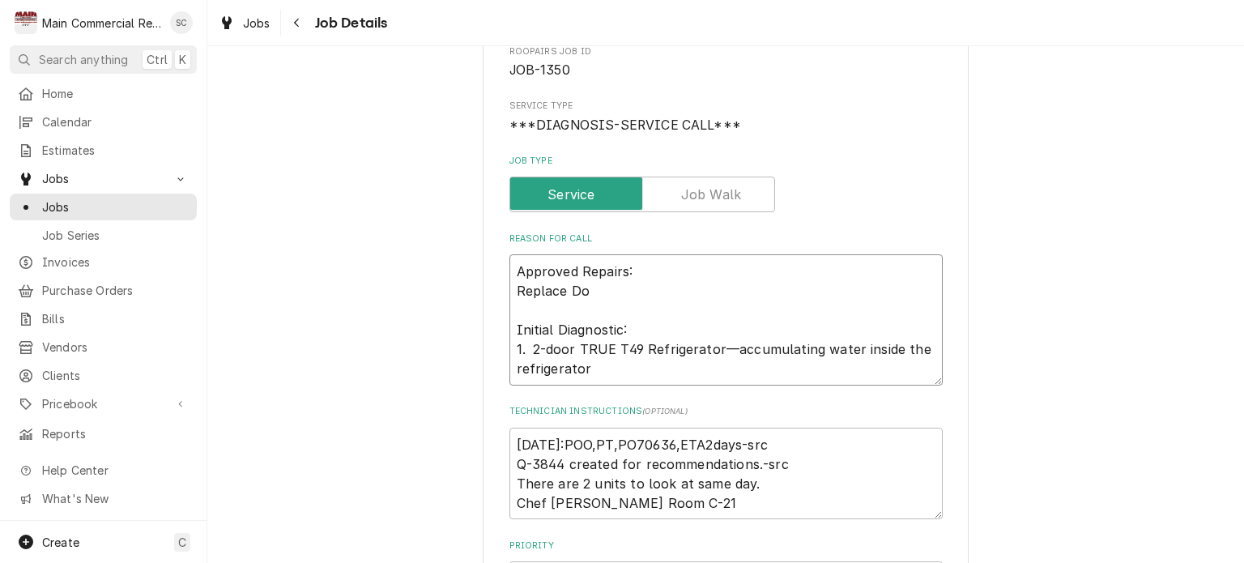
type textarea "x"
type textarea "Approved Repairs: Replace Doo Initial Diagnostic: 1. 2-door TRUE T49 Refrigerat…"
type textarea "x"
type textarea "Approved Repairs: Replace Door Initial Diagnostic: 1. 2-door TRUE T49 Refrigera…"
type textarea "x"
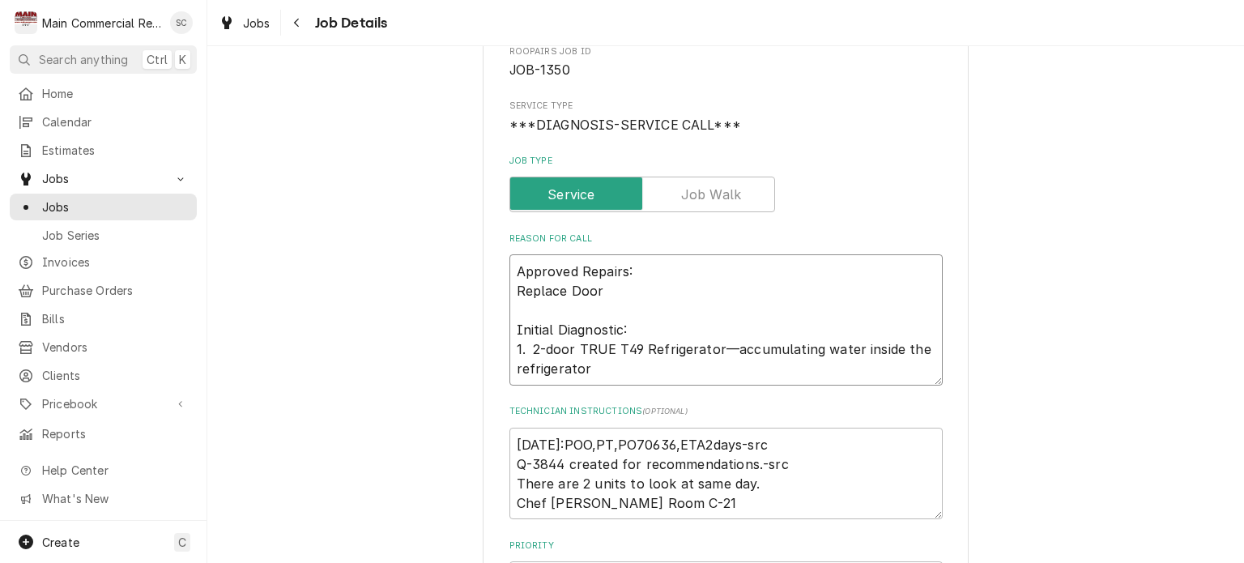
type textarea "Approved Repairs: Replace Door Initial Diagnostic: 1. 2-door TRUE T49 Refrigera…"
type textarea "x"
type textarea "Approved Repairs: Replace Door G Initial Diagnostic: 1. 2-door TRUE T49 Refrige…"
type textarea "x"
type textarea "Approved Repairs: Replace Door Ga Initial Diagnostic: 1. 2-door TRUE T49 Refrig…"
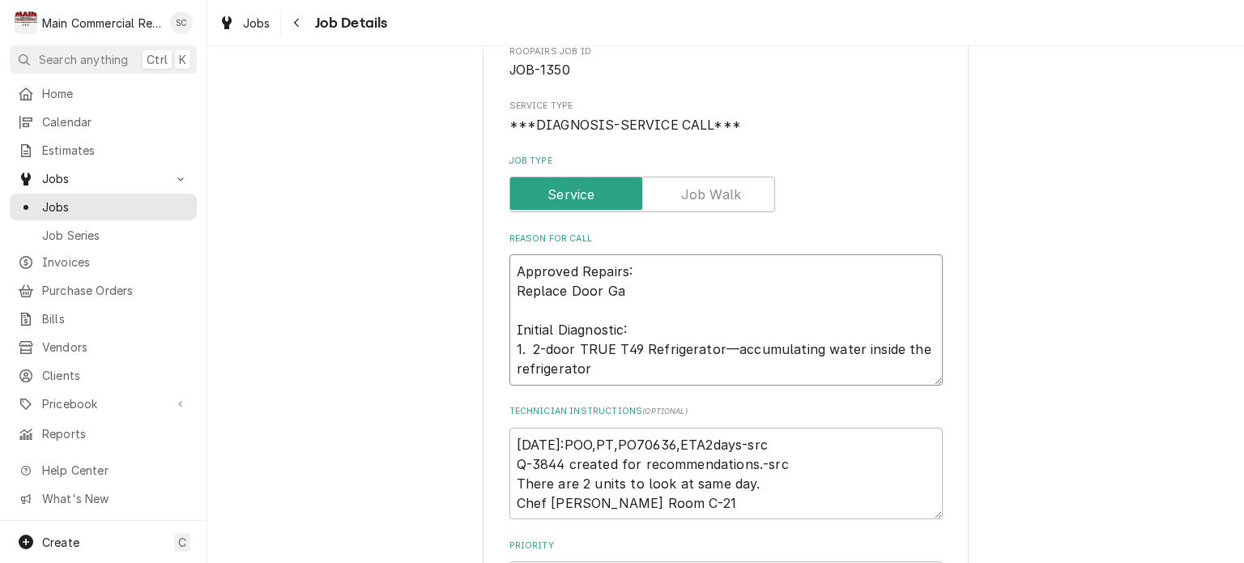
type textarea "x"
type textarea "Approved Repairs: Replace Door Gas Initial Diagnostic: 1. 2-door TRUE T49 Refri…"
type textarea "x"
type textarea "Approved Repairs: Replace Door Gask Initial Diagnostic: 1. 2-door TRUE T49 Refr…"
type textarea "x"
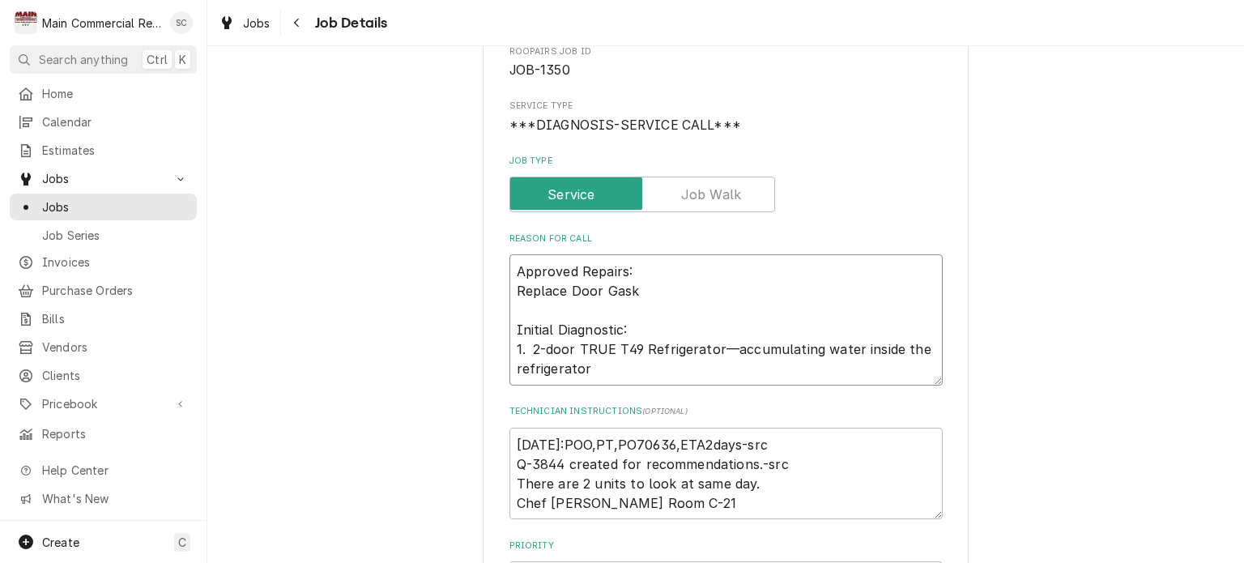
type textarea "Approved Repairs: Replace Door Gaske Initial Diagnostic: 1. 2-door TRUE T49 Ref…"
type textarea "x"
type textarea "Approved Repairs: Replace Door Gasket Initial Diagnostic: 1. 2-door TRUE T49 Re…"
type textarea "x"
type textarea "Approved Repairs: Replace Door Gaskets Initial Diagnostic: 1. 2-door TRUE T49 R…"
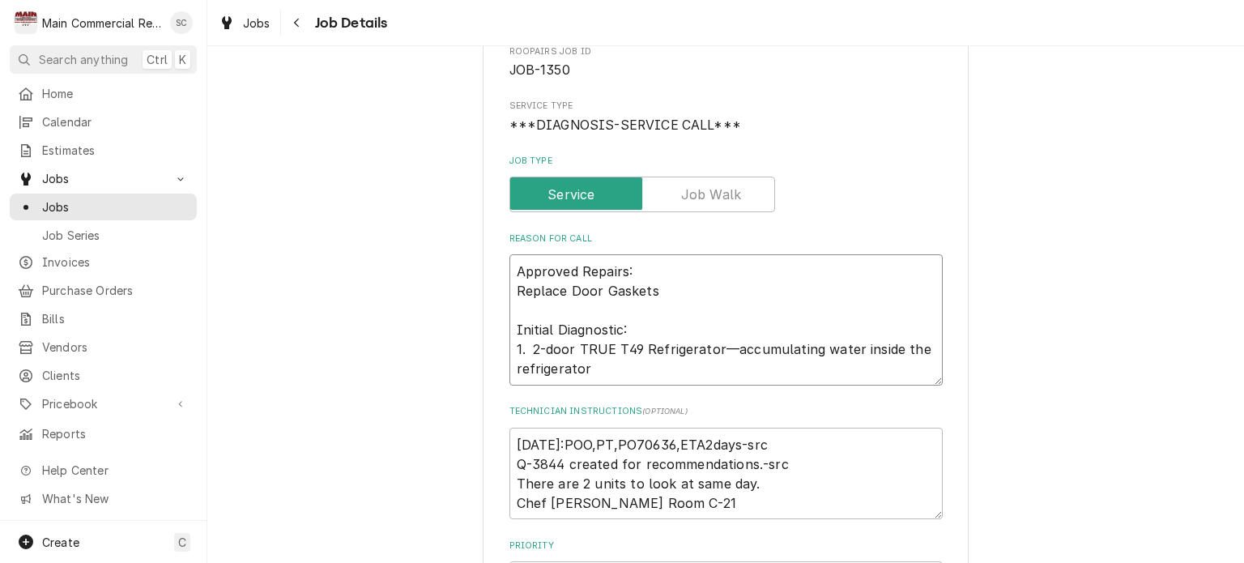
type textarea "x"
type textarea "Approved Repairs: Replace Door Gaskets. Initial Diagnostic: 1. 2-door TRUE T49 …"
type textarea "x"
type textarea "Approved Repairs: Replace Door Gaskets. Initial Diagnostic: 1. 2-door TRUE T49 …"
type textarea "x"
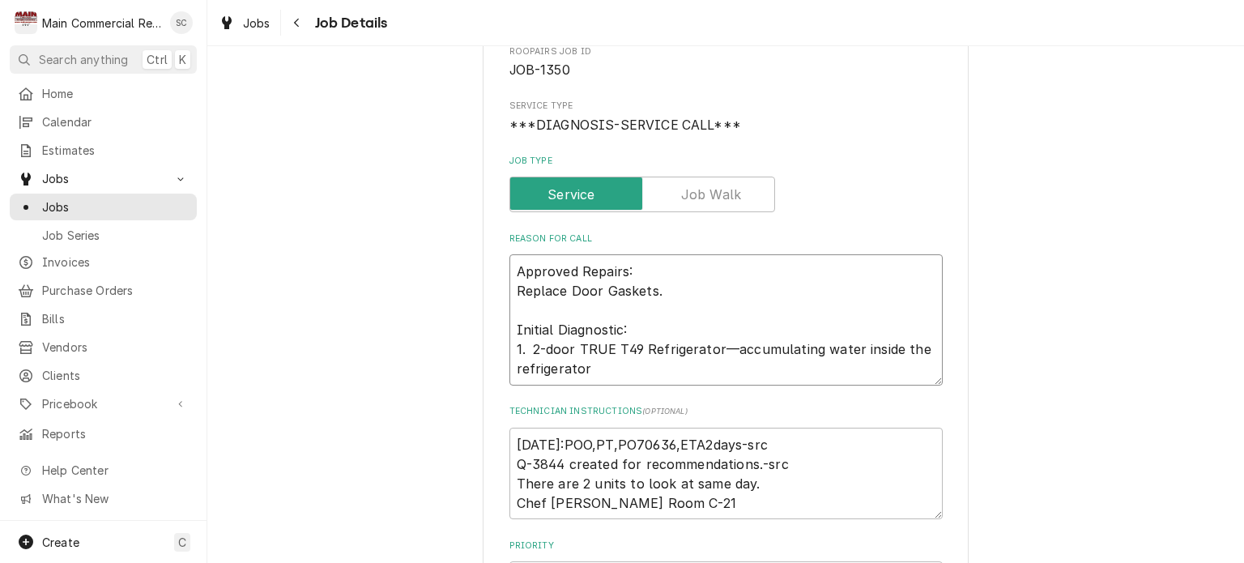
type textarea "Approved Repairs: Replace Door Gaskets. Initial Diagnostic: 1. 2-door TRUE T49 …"
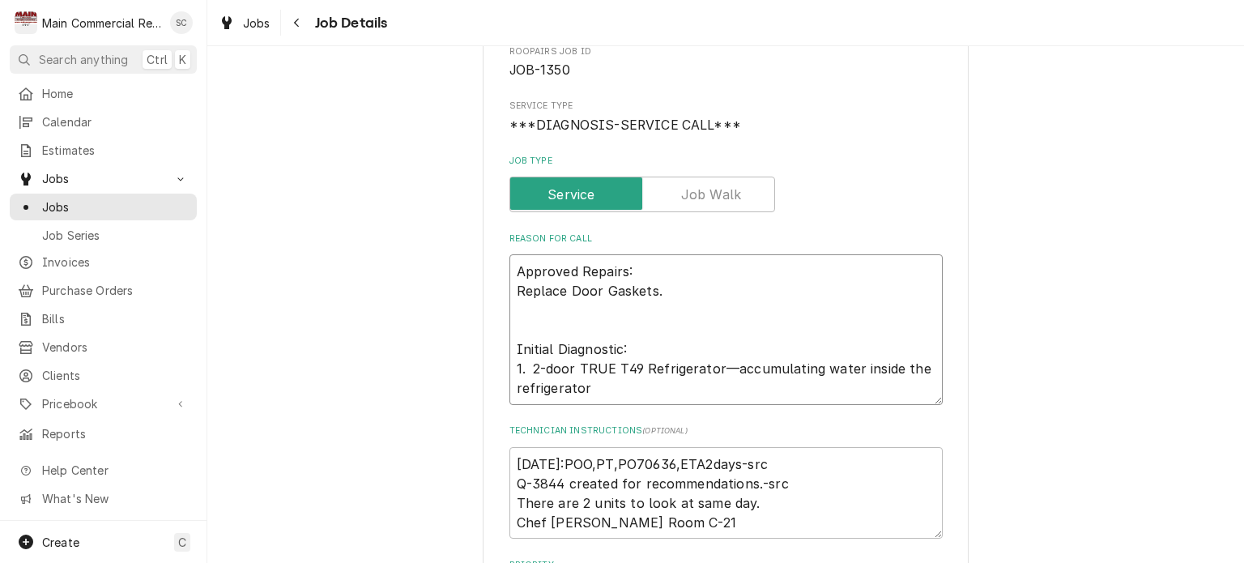
type textarea "x"
type textarea "Approved Repairs: Replace Door Gaskets. Initial Diagnostic: 1. 2-door TRUE T49 …"
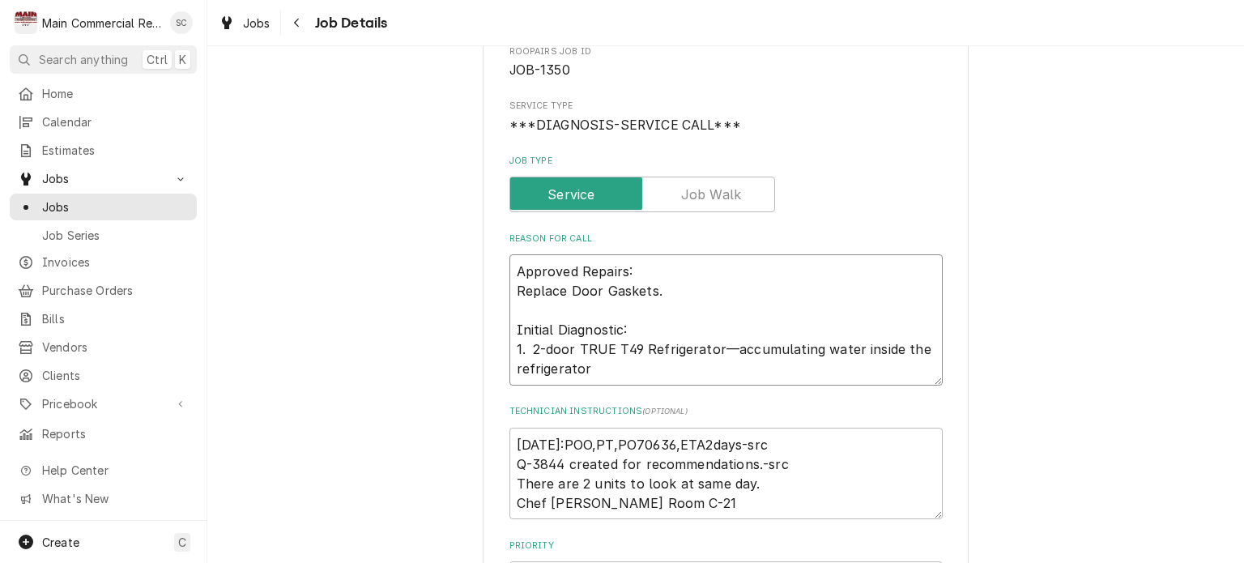
type textarea "x"
type textarea "Approved Repairs: Replace Door Gaskets. Initial Diagnostic: 1. 2-door TRUE T49 …"
click at [509, 443] on textarea "9/22/25:POO,PT,PO70636,ETA2days-src Q-3844 created for recommendations.-src The…" at bounding box center [725, 474] width 433 height 92
click at [783, 458] on textarea "9/22/25:POO,PT,PO70636,ETA2days-src Q-3844 created for recommendations.-src The…" at bounding box center [725, 474] width 433 height 92
type textarea "x"
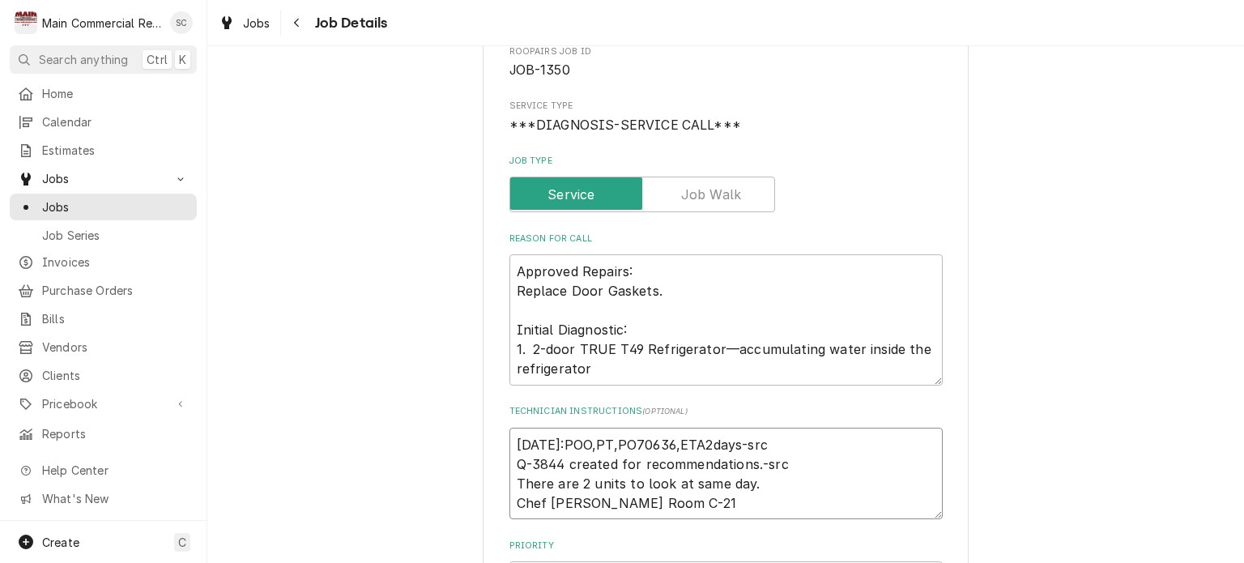
type textarea "9/22/25:POO,PT,PO70636,ETA2days-src Q-3844 created for recommendations.-src The…"
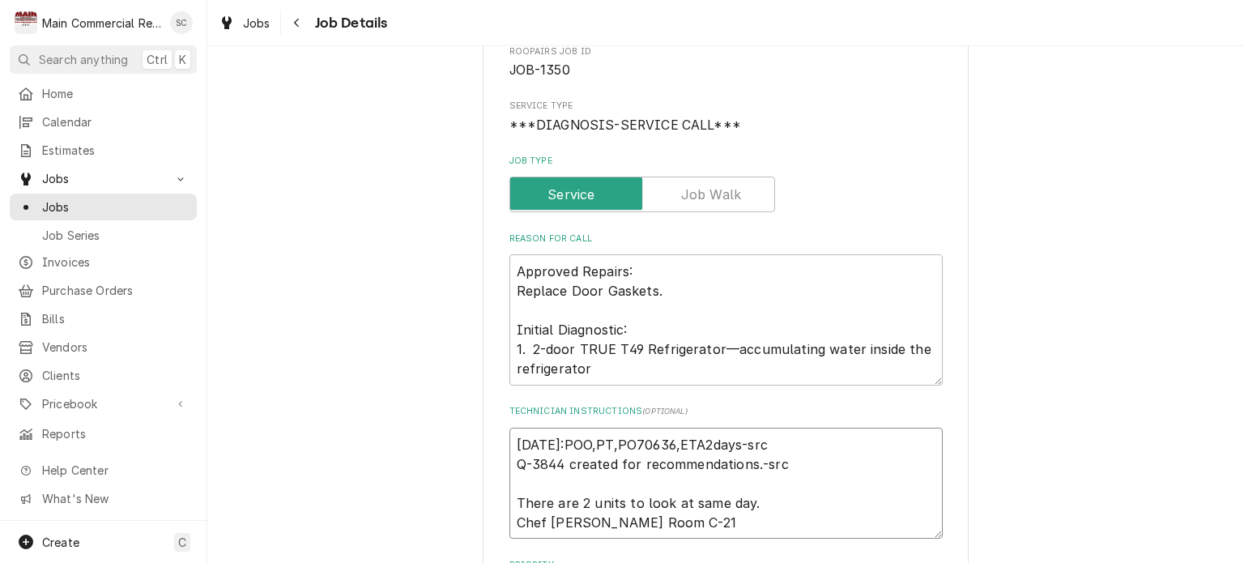
type textarea "x"
type textarea "9/22/25:POO,PT,PO70636,ETA2days-src Q-3844 created for recommendations.-src L T…"
type textarea "x"
type textarea "9/22/25:POO,PT,PO70636,ETA2days-src Q-3844 created for recommendations.-src La …"
type textarea "x"
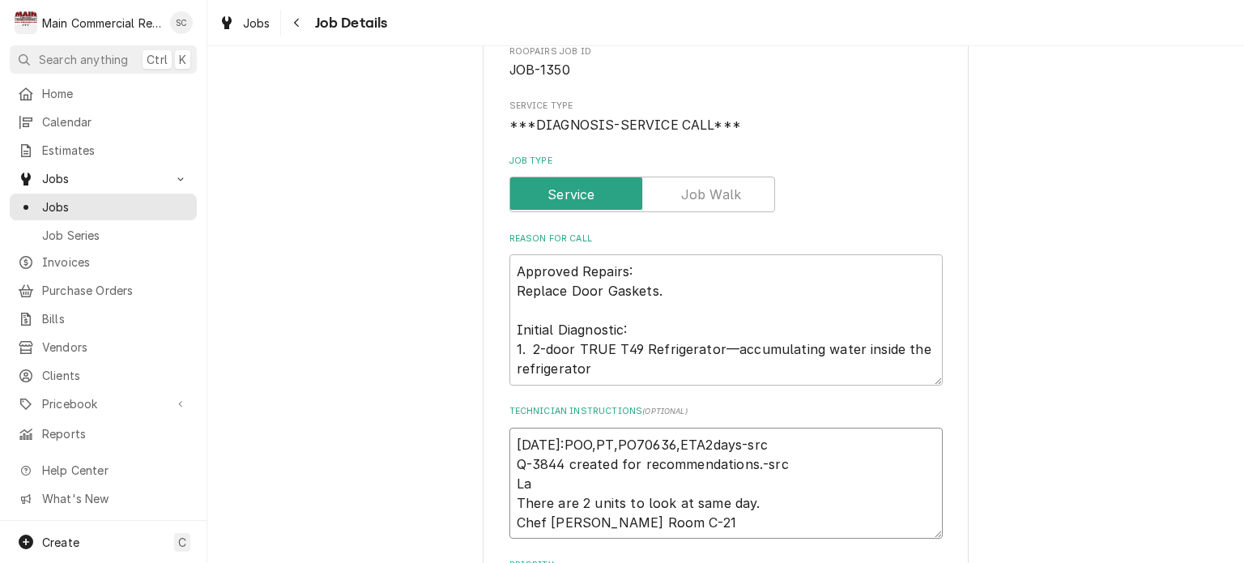
type textarea "9/22/25:POO,PT,PO70636,ETA2days-src Q-3844 created for recommendations.-src Lab…"
type textarea "x"
type textarea "9/22/25:POO,PT,PO70636,ETA2days-src Q-3844 created for recommendations.-src Lab…"
type textarea "x"
type textarea "9/22/25:POO,PT,PO70636,ETA2days-src Q-3844 created for recommendations.-src Lab…"
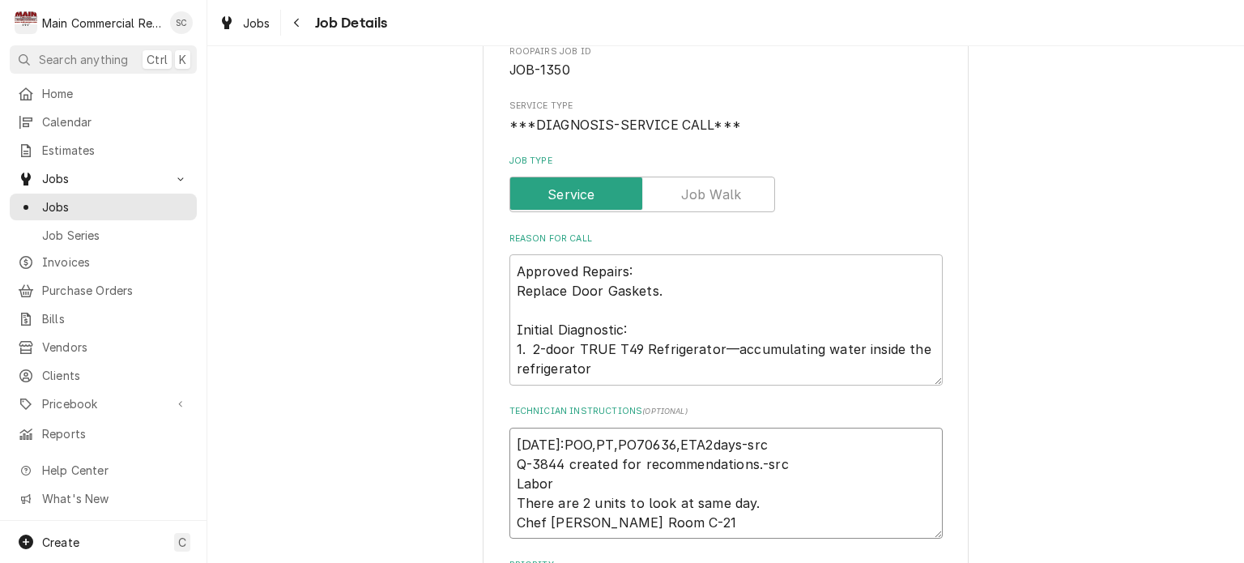
type textarea "x"
type textarea "9/22/25:POO,PT,PO70636,ETA2days-src Q-3844 created for recommendations.-src Lab…"
type textarea "x"
type textarea "9/22/25:POO,PT,PO70636,ETA2days-src Q-3844 created for recommendations.-src Lab…"
type textarea "x"
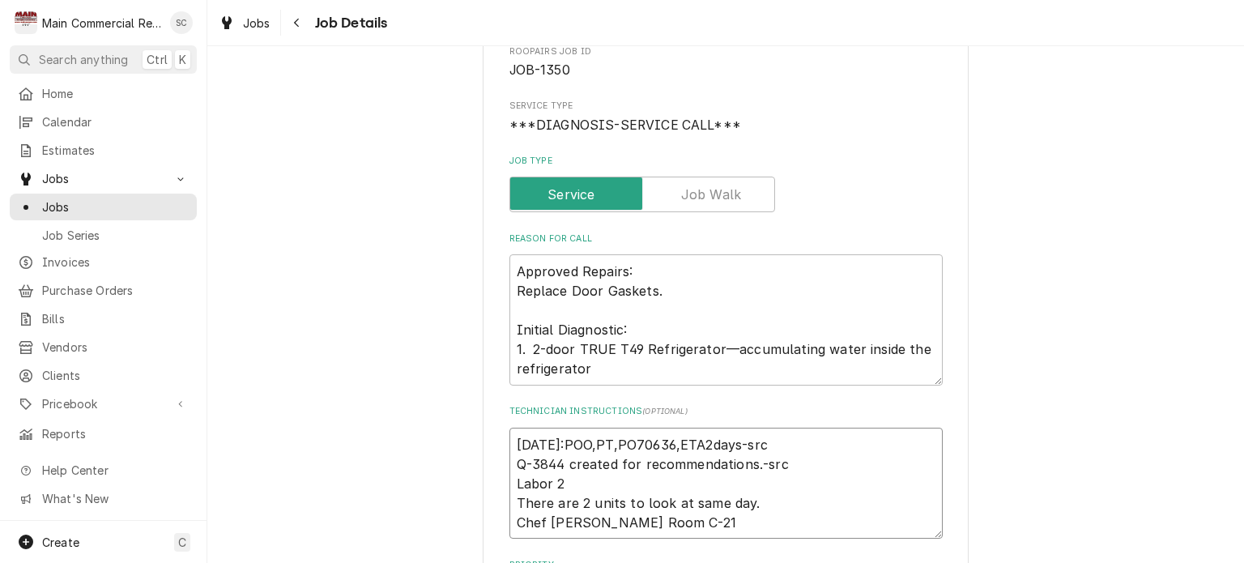
type textarea "9/22/25:POO,PT,PO70636,ETA2days-src Q-3844 created for recommendations.-src Lab…"
type textarea "x"
type textarea "9/22/25:POO,PT,PO70636,ETA2days-src Q-3844 created for recommendations.-src Lab…"
type textarea "x"
type textarea "9/22/25:POO,PT,PO70636,ETA2days-src Q-3844 created for recommendations.-src Lab…"
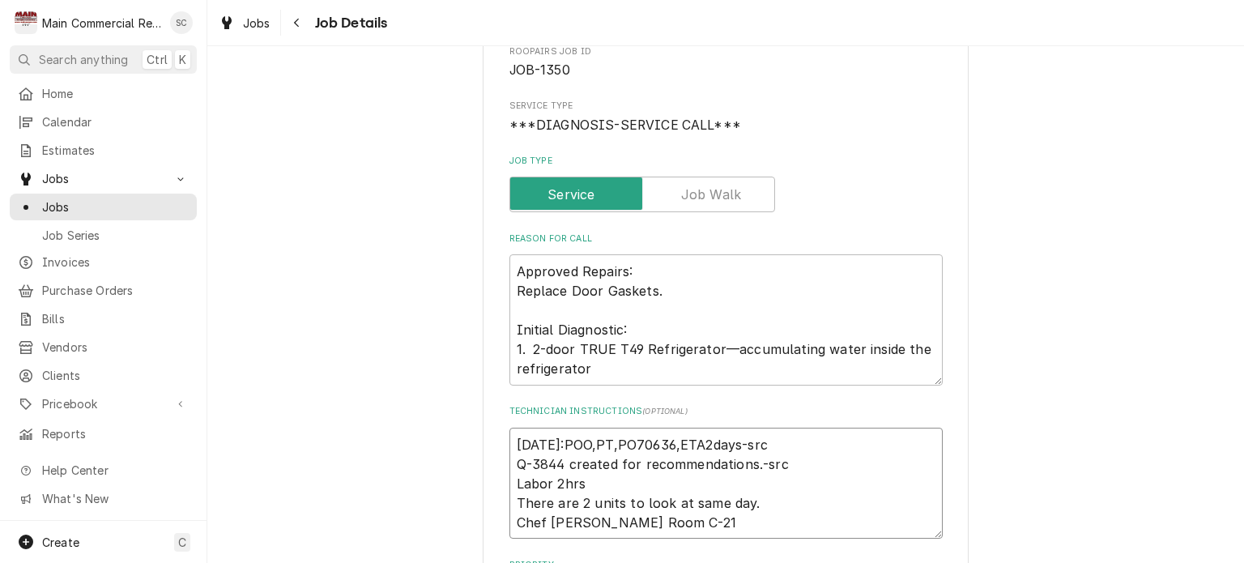
type textarea "x"
type textarea "9/22/25:POO,PT,PO70636,ETA2days-src Q-3844 created for recommendations.-src Lab…"
type textarea "x"
type textarea "9/22/25:POO,PT,PO70636,ETA2days-src Q-3844 created for recommendations.-src Lab…"
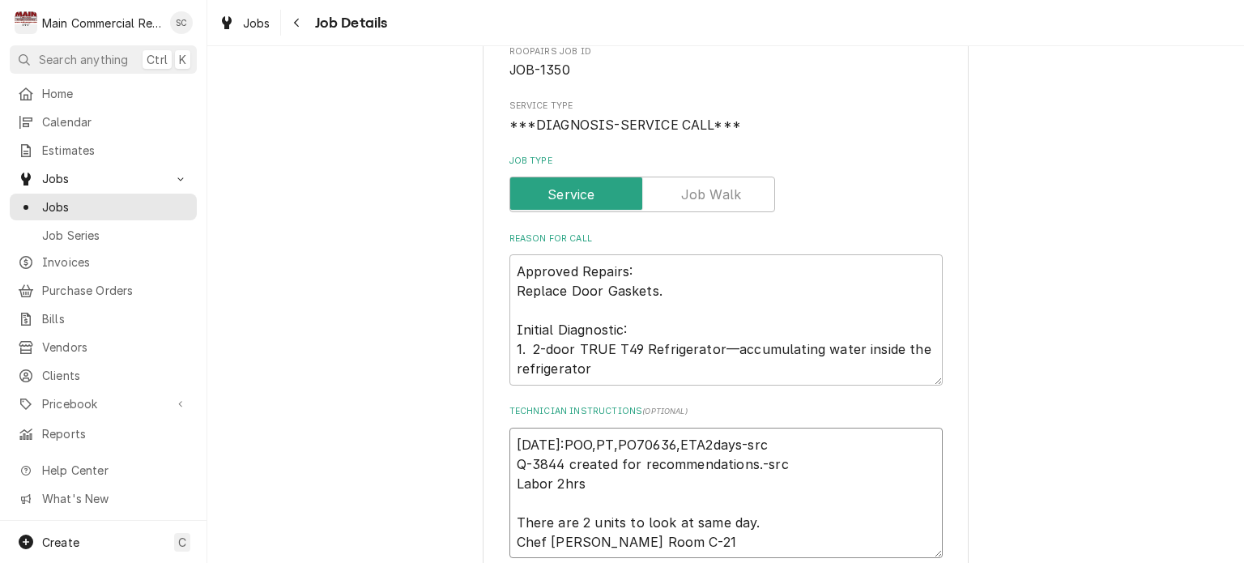
type textarea "x"
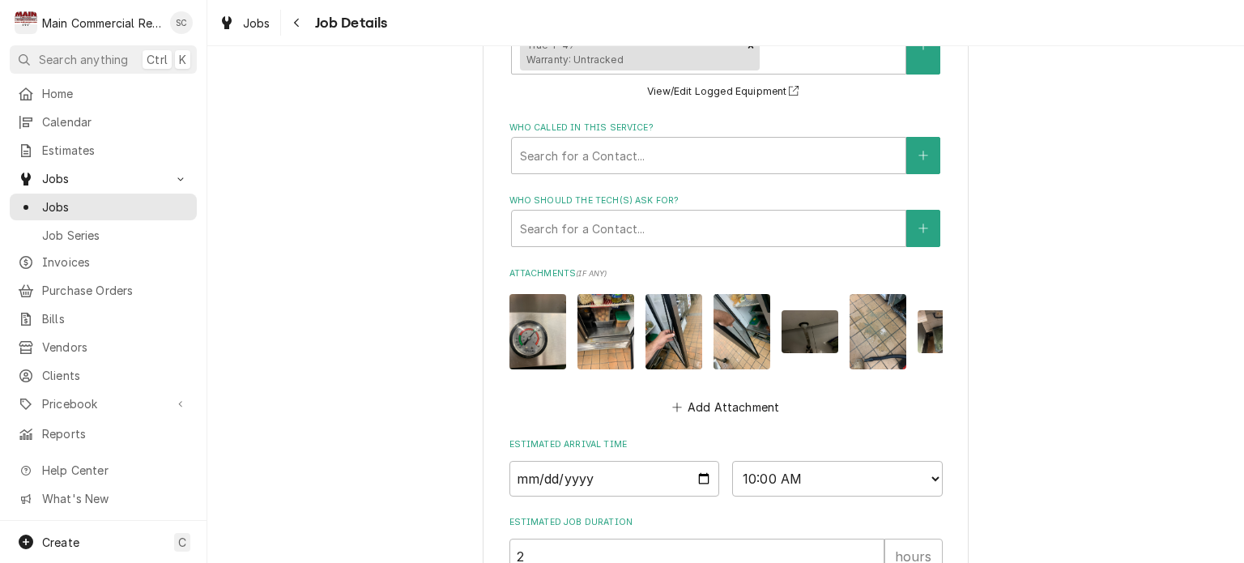
scroll to position [1163, 0]
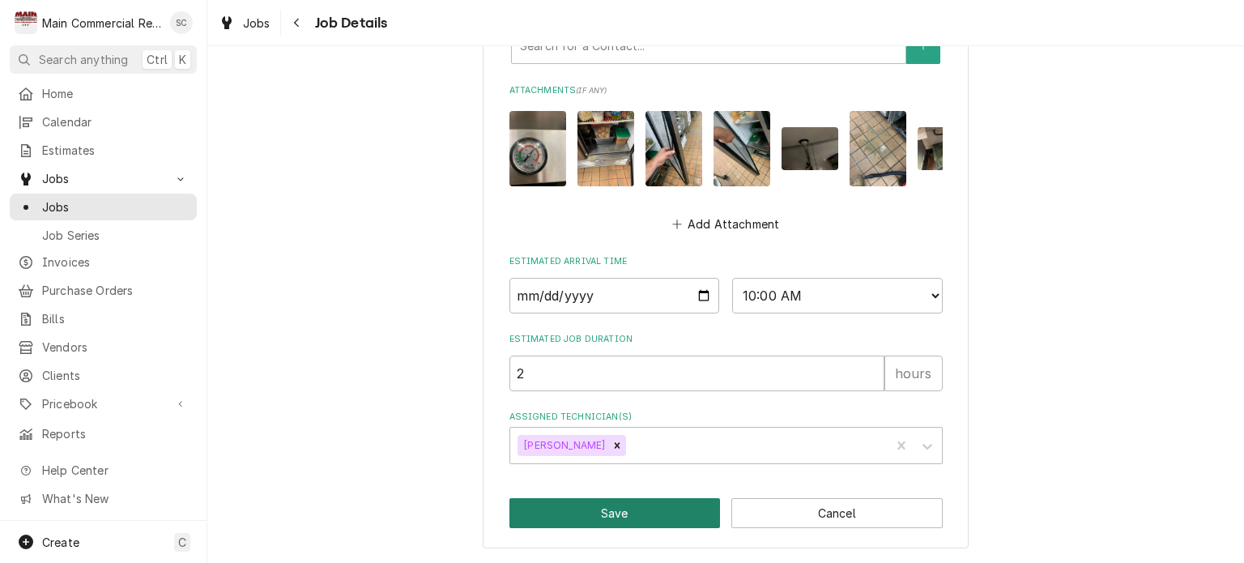
type textarea "9/22/25:POO,PT,PO70636,ETA2days-src Q-3844 created for recommendations.-src Lab…"
click at [613, 517] on button "Save" at bounding box center [614, 513] width 211 height 30
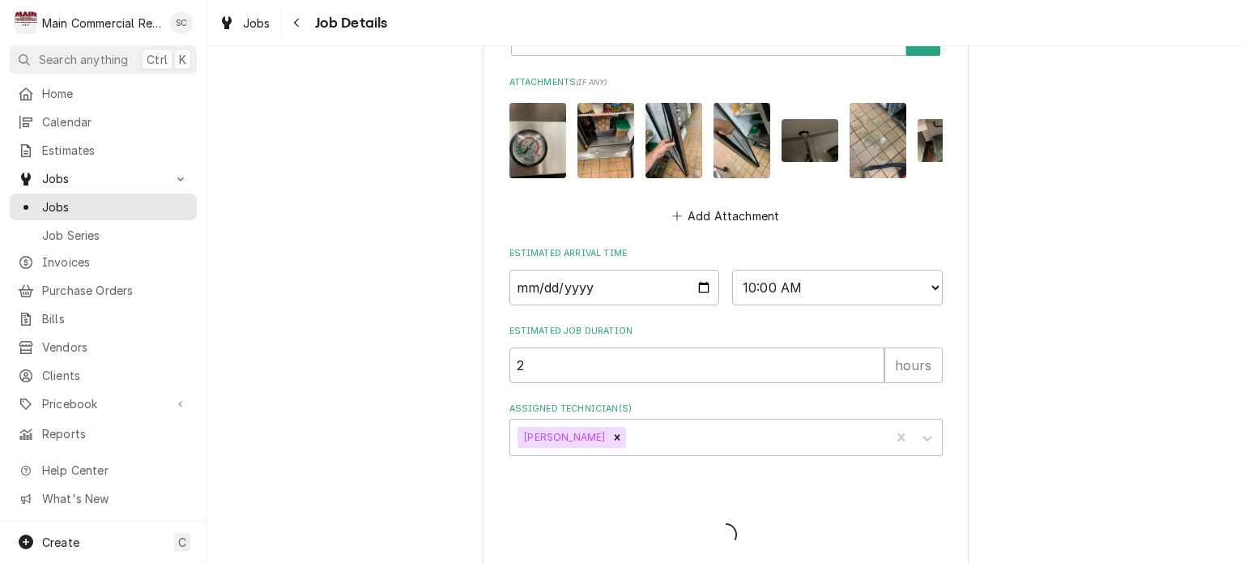
type textarea "x"
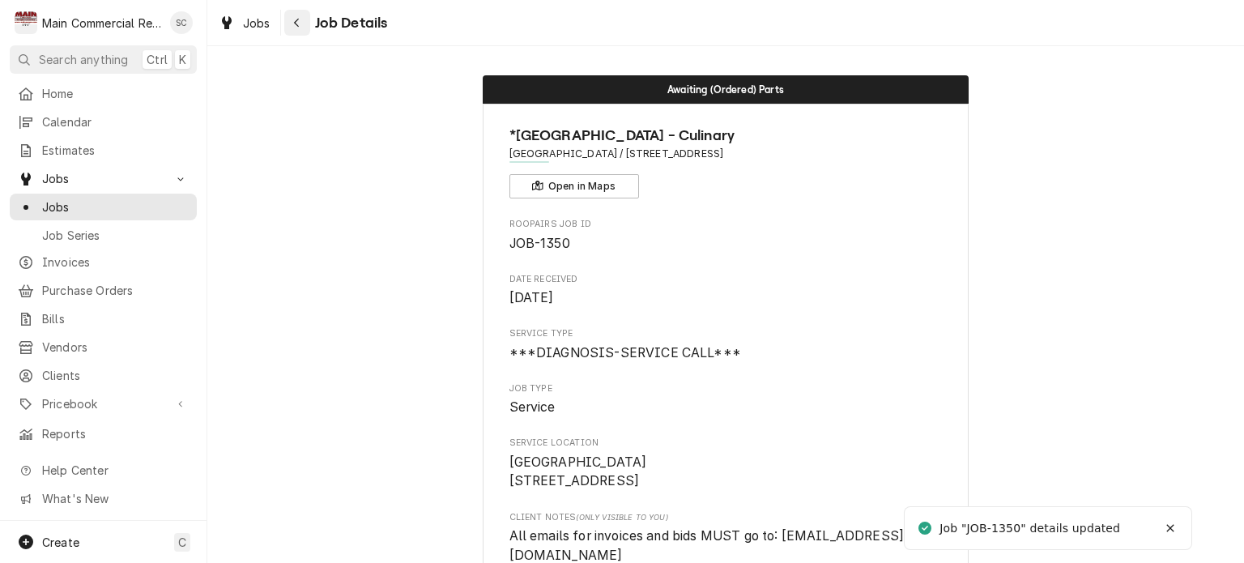
click at [300, 23] on icon "Navigate back" at bounding box center [296, 22] width 7 height 11
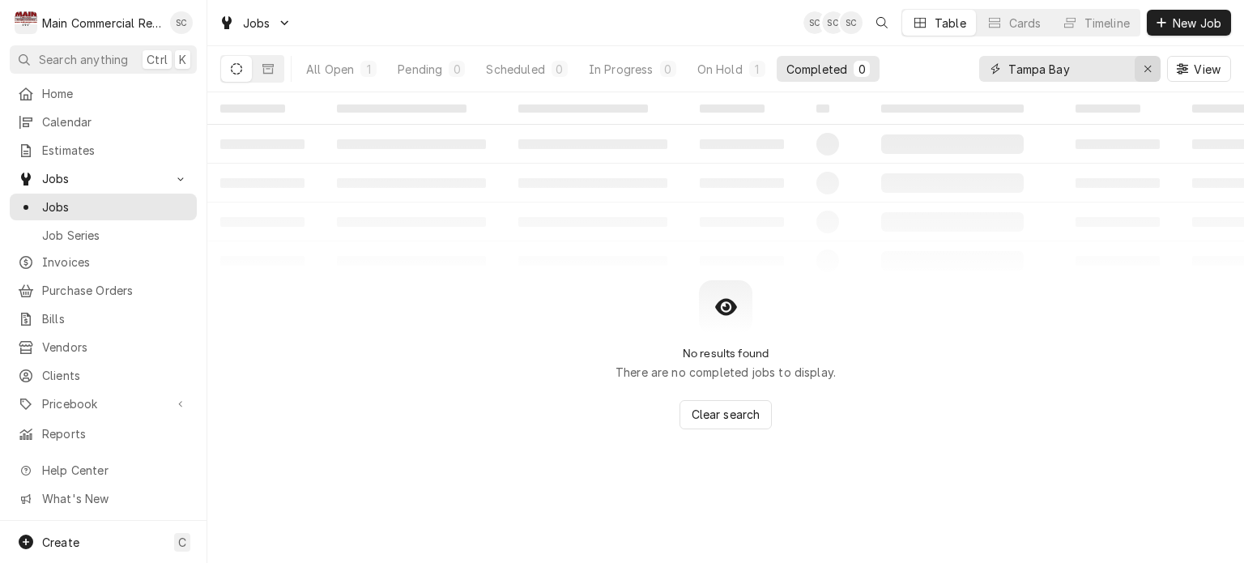
click at [1151, 67] on icon "Erase input" at bounding box center [1147, 68] width 9 height 11
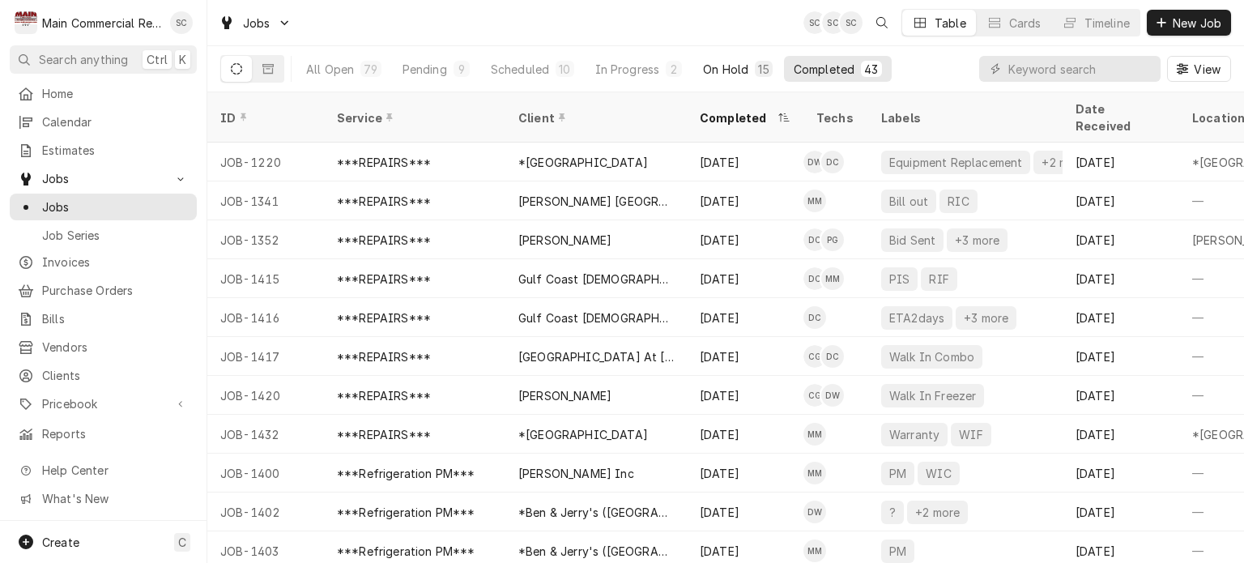
click at [735, 63] on div "On Hold" at bounding box center [725, 69] width 45 height 17
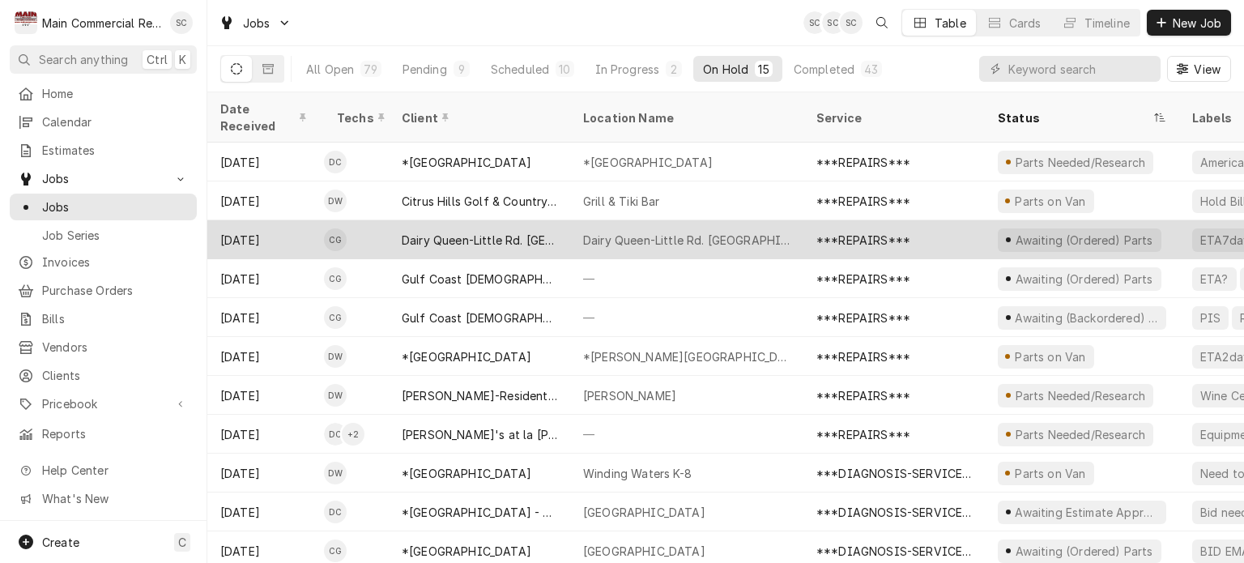
scroll to position [155, 0]
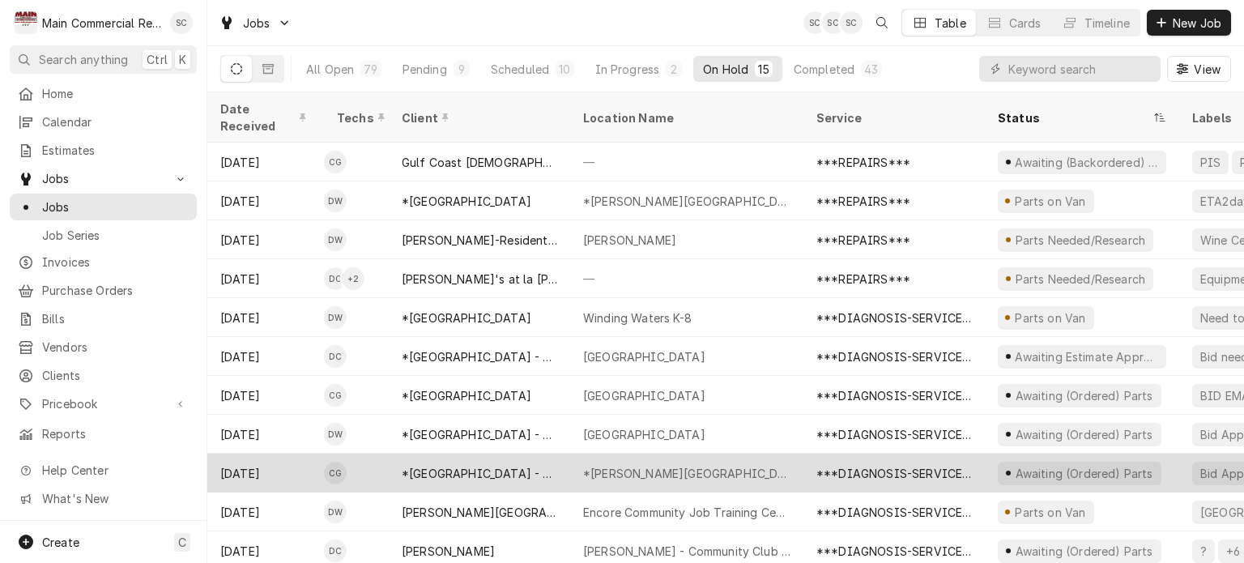
click at [744, 456] on div "*[PERSON_NAME][GEOGRAPHIC_DATA]" at bounding box center [686, 472] width 233 height 39
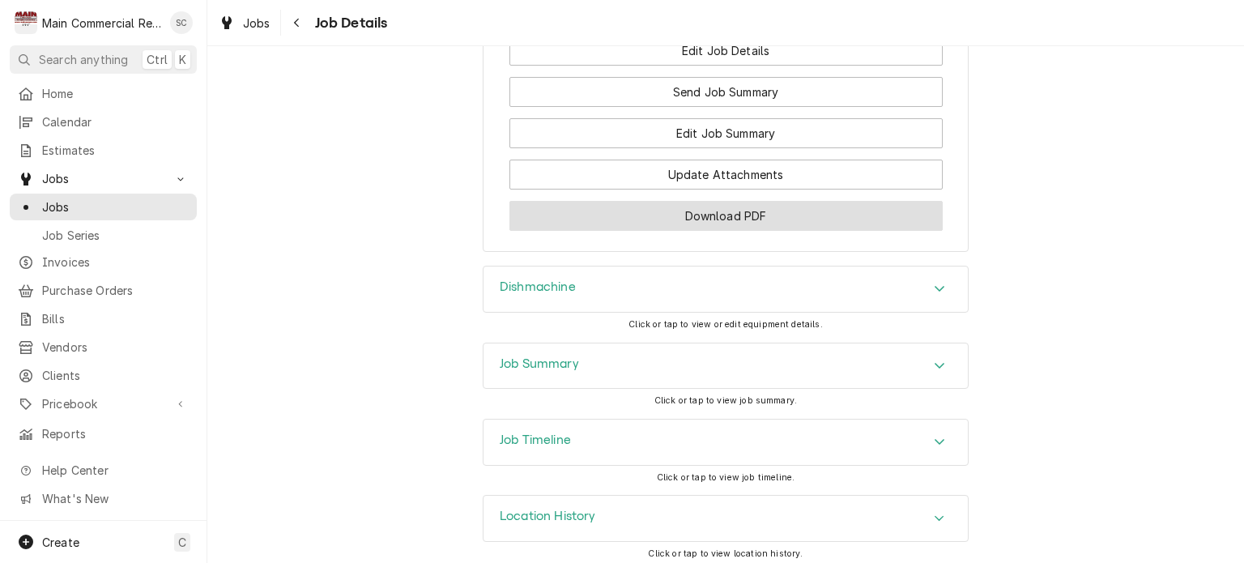
scroll to position [2267, 0]
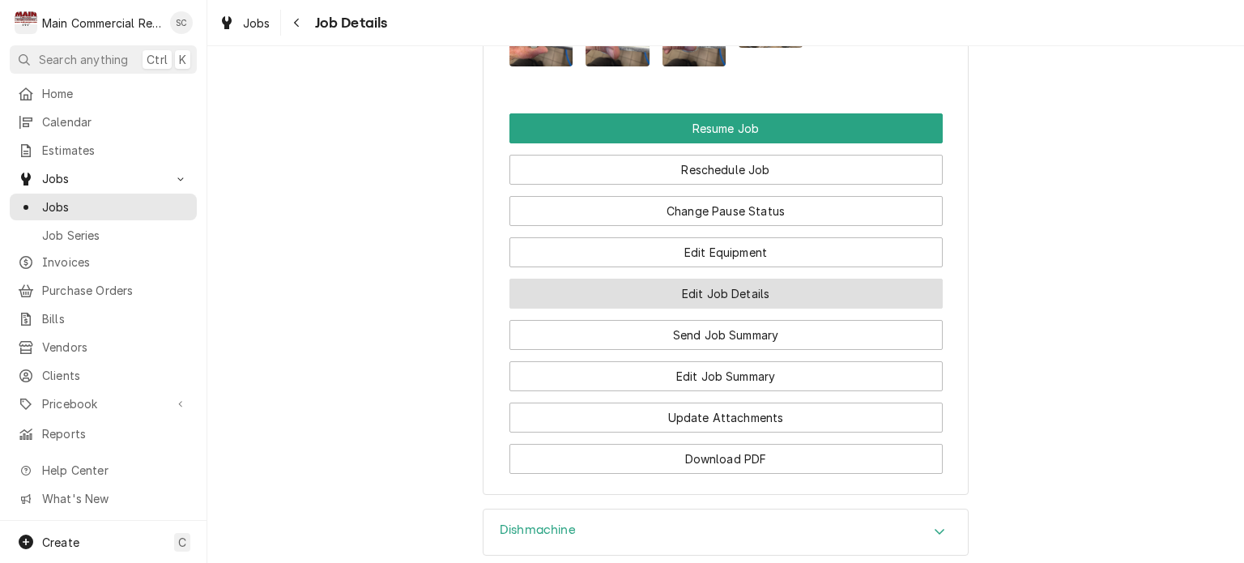
click at [760, 307] on button "Edit Job Details" at bounding box center [725, 294] width 433 height 30
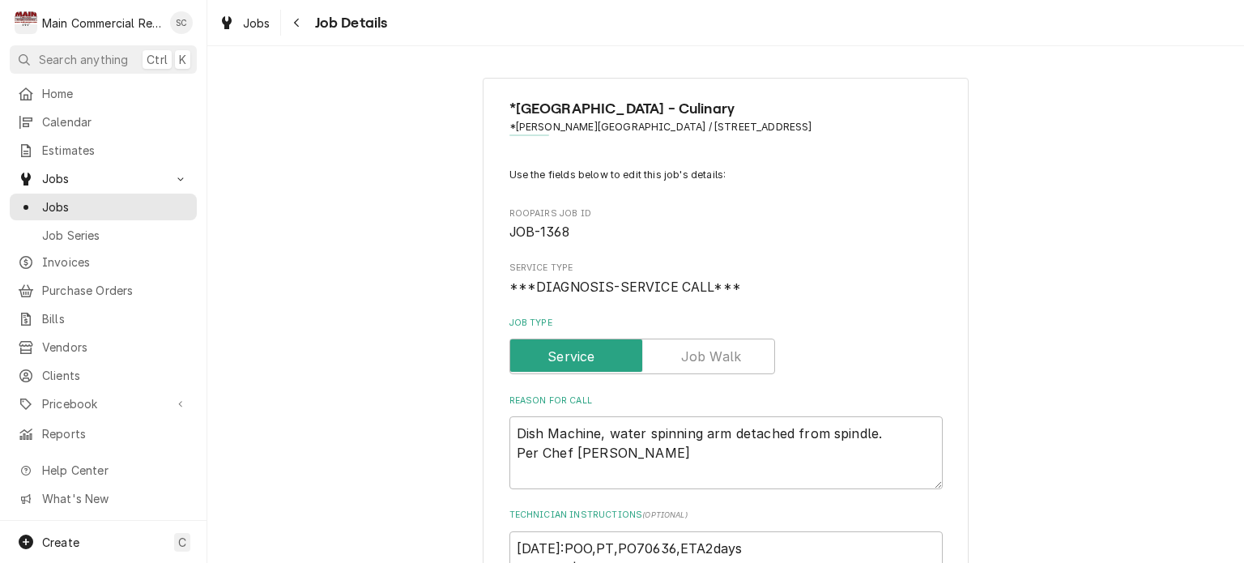
scroll to position [162, 0]
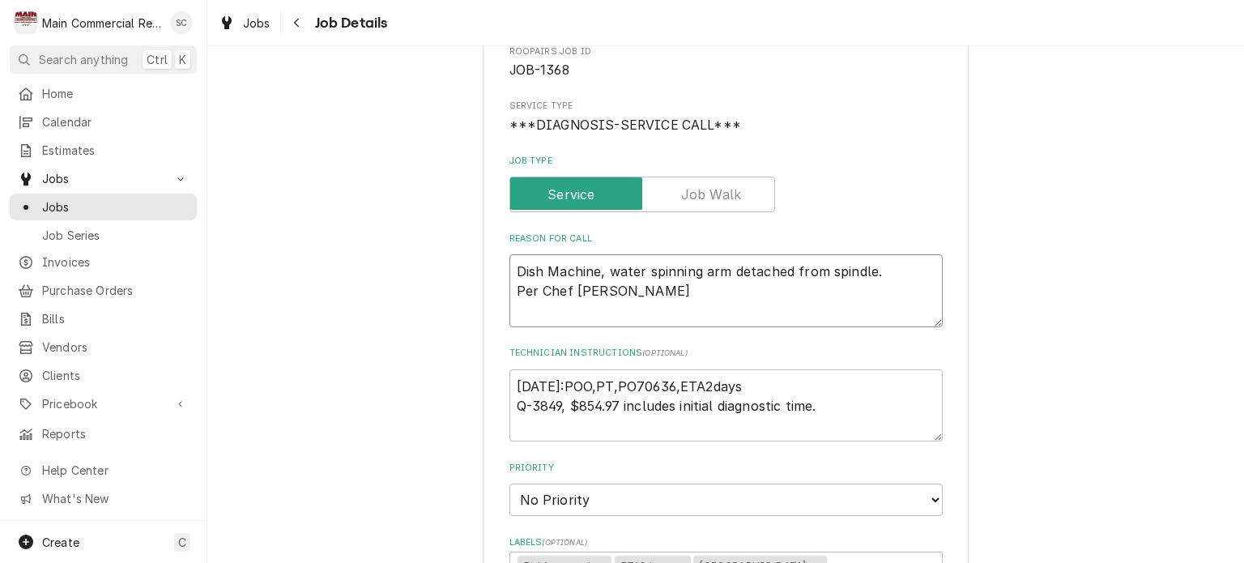
click at [509, 270] on textarea "Dish Machine, water spinning arm detached from spindle. Per Chef [PERSON_NAME]" at bounding box center [725, 290] width 433 height 73
type textarea "x"
type textarea "Dish Machine, water spinning arm detached from spindle. Per Chef [PERSON_NAME]"
type textarea "x"
type textarea "I Dish Machine, water spinning arm detached from spindle. Per Chef [PERSON_NAME]"
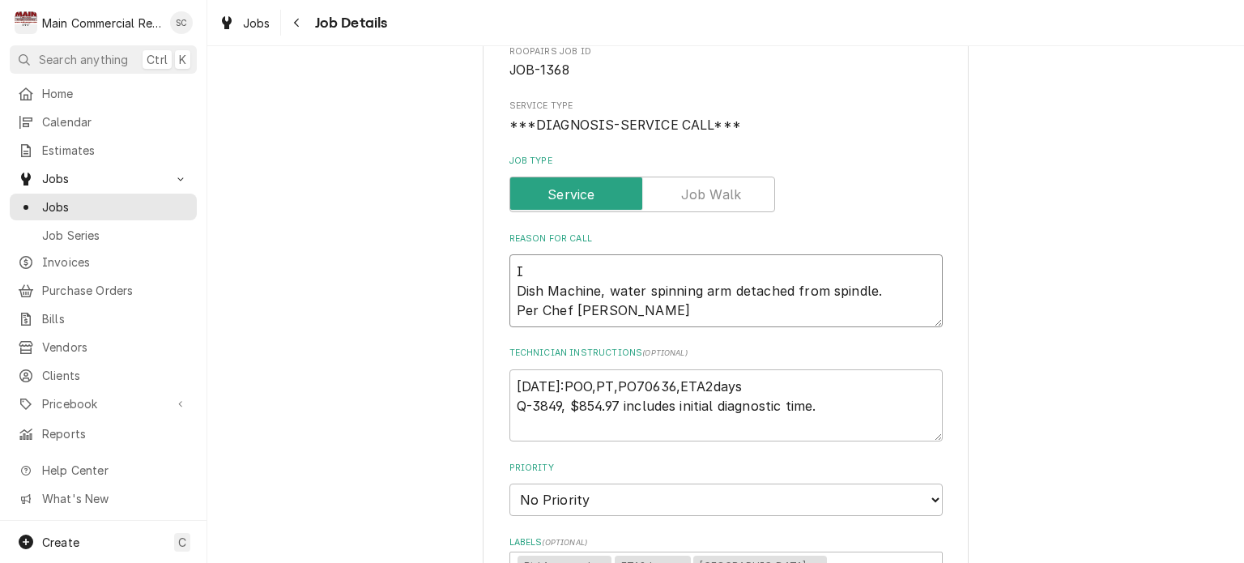
type textarea "x"
type textarea "In Dish Machine, water spinning arm detached from spindle. Per Chef [PERSON_NAM…"
type textarea "x"
type textarea "Ini Dish Machine, water spinning arm detached from spindle. Per Chef [PERSON_NA…"
type textarea "x"
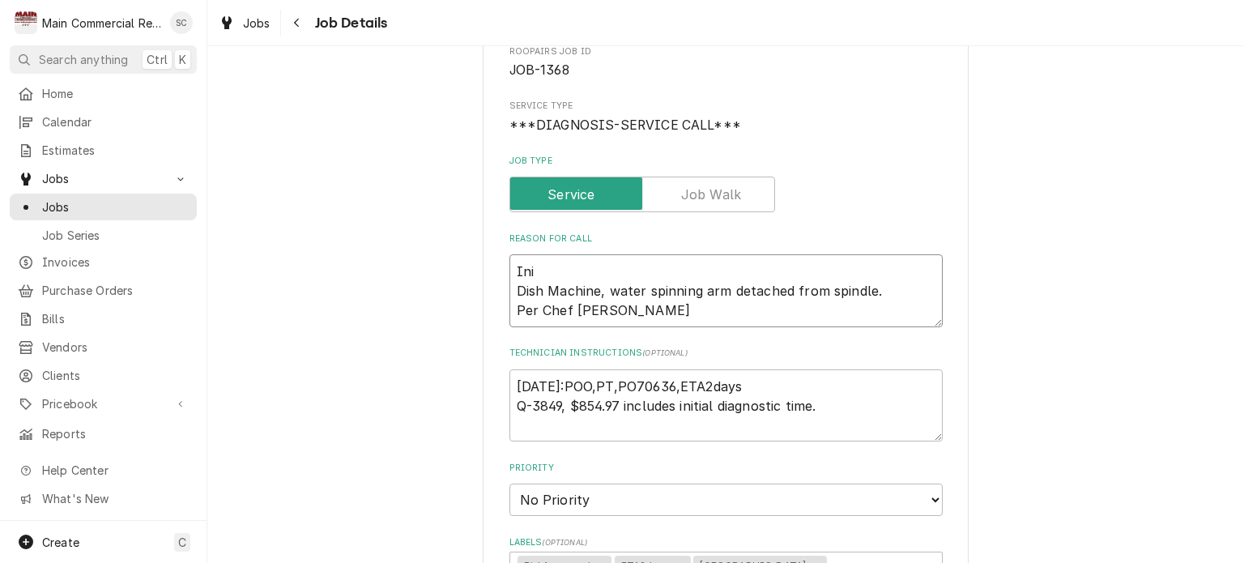
type textarea "Init Dish Machine, water spinning arm detached from spindle. Per Chef [PERSON_N…"
type textarea "x"
type textarea "Initi Dish Machine, water spinning arm detached from spindle. Per Chef [PERSON_…"
type textarea "x"
type textarea "Initial Dish Machine, water spinning arm detached from spindle. Per Chef [PERSO…"
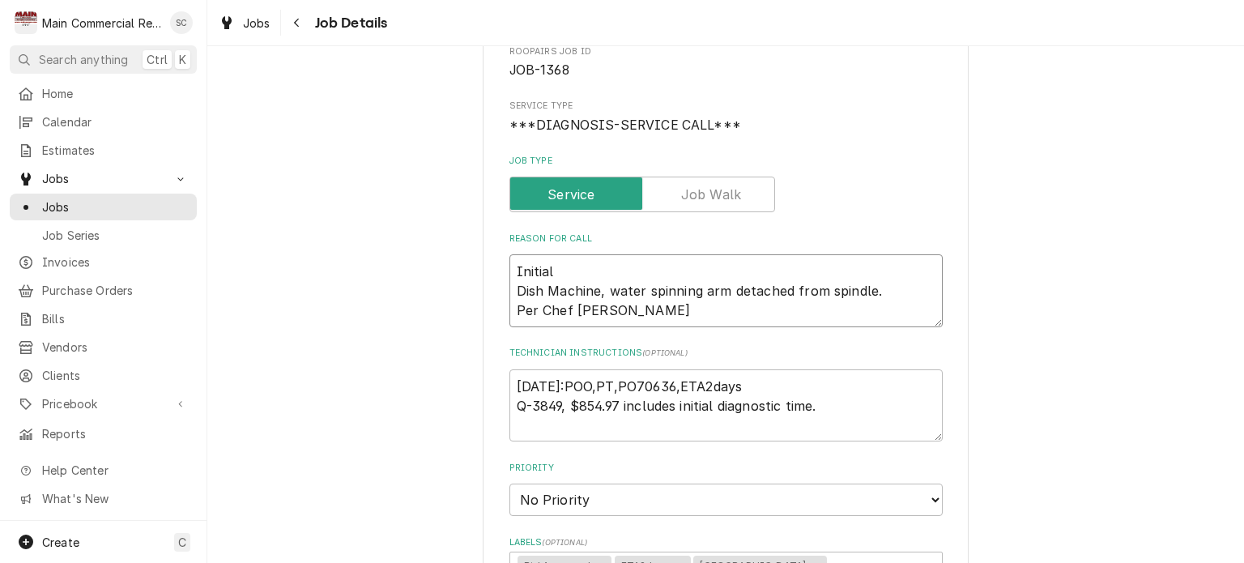
type textarea "x"
type textarea "Initial Dish Machine, water spinning arm detached from spindle. Per Chef [PERSO…"
type textarea "x"
type textarea "Initial D Dish Machine, water spinning arm detached from spindle. Per Chef [PER…"
type textarea "x"
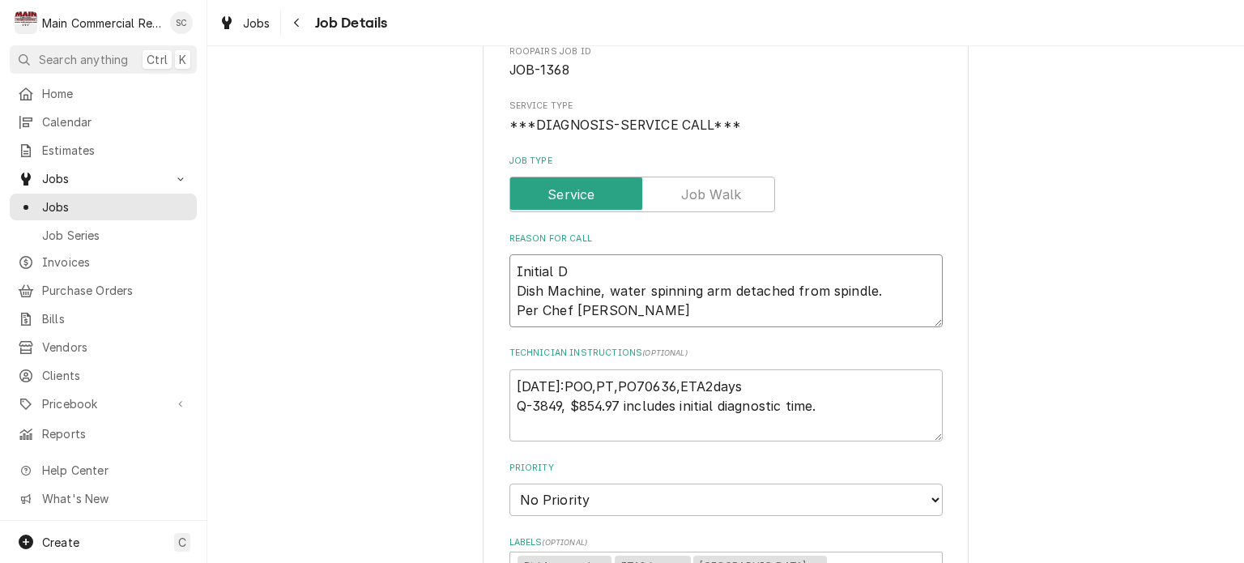
type textarea "Initial Di Dish Machine, water spinning arm detached from spindle. Per Chef [PE…"
type textarea "x"
type textarea "Initial Dia Dish Machine, water spinning arm detached from spindle. Per Chef [P…"
type textarea "x"
type textarea "Initial Diag Dish Machine, water spinning arm detached from spindle. Per Chef […"
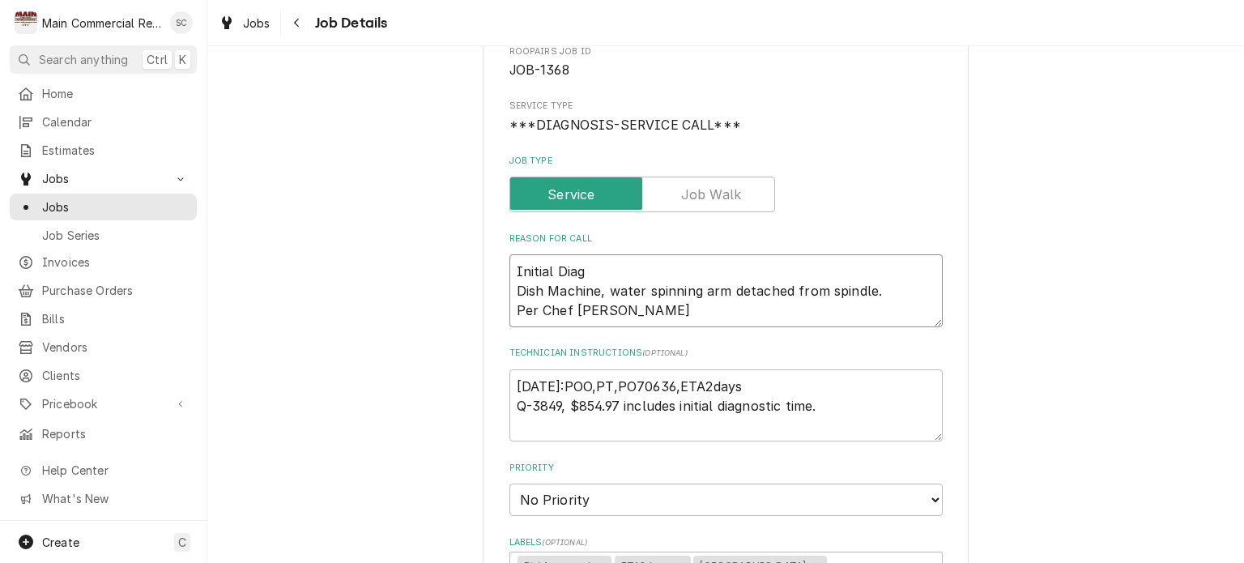
type textarea "x"
type textarea "Initial Diagn Dish Machine, water spinning arm detached from spindle. Per Chef …"
type textarea "x"
type textarea "Initial Diagno Dish Machine, water spinning arm detached from spindle. Per Chef…"
type textarea "x"
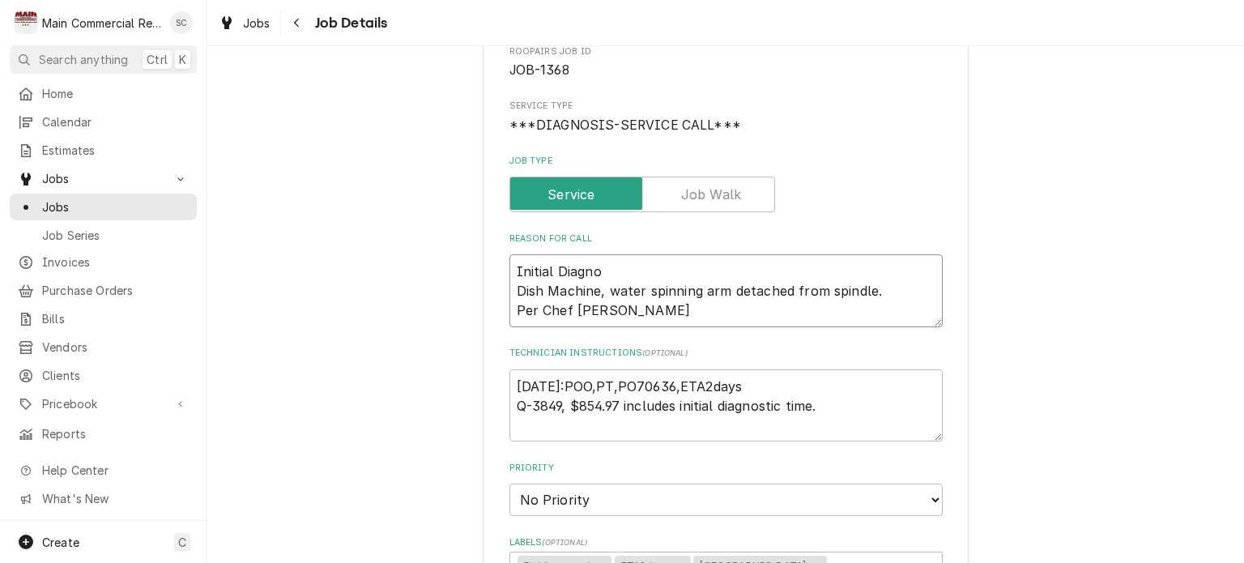
type textarea "Initial Diagnos Dish Machine, water spinning arm detached from spindle. Per Che…"
type textarea "x"
type textarea "Initial Diagnost Dish Machine, water spinning arm detached from spindle. Per Ch…"
type textarea "x"
type textarea "Initial Diagnosti Dish Machine, water spinning arm detached from spindle. Per C…"
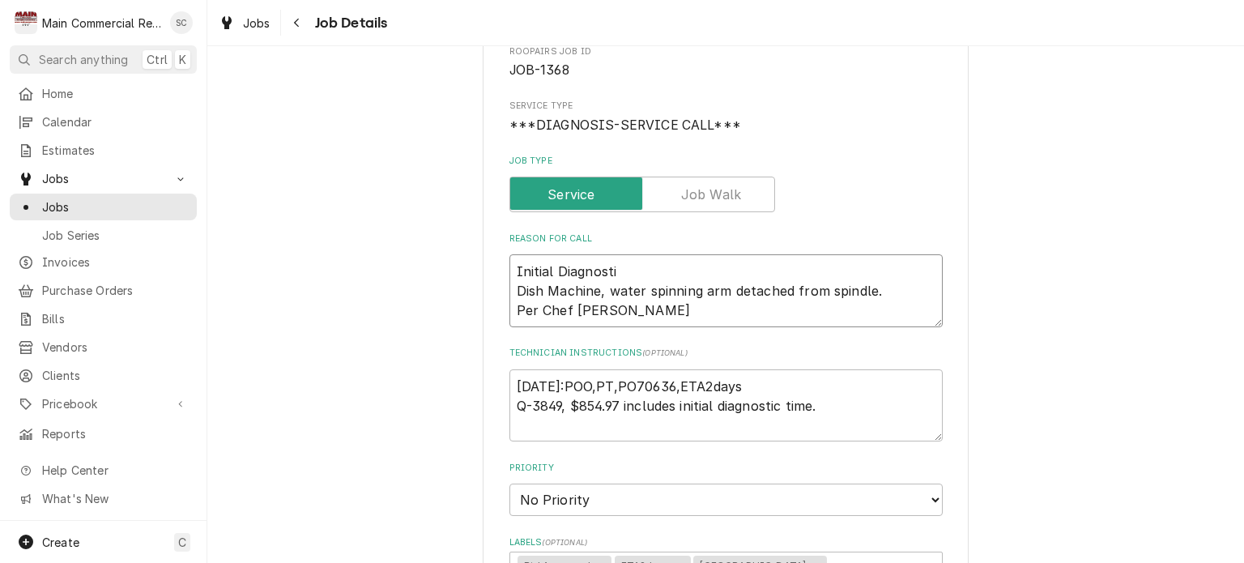
type textarea "x"
type textarea "Initial Diagnostic Dish Machine, water spinning arm detached from spindle. Per …"
type textarea "x"
type textarea "Initial Diagnostic: Dish Machine, water spinning arm detached from spindle. Per…"
click at [509, 270] on textarea "Initial Diagnostic: Dish Machine, water spinning arm detached from spindle. Per…" at bounding box center [725, 290] width 433 height 73
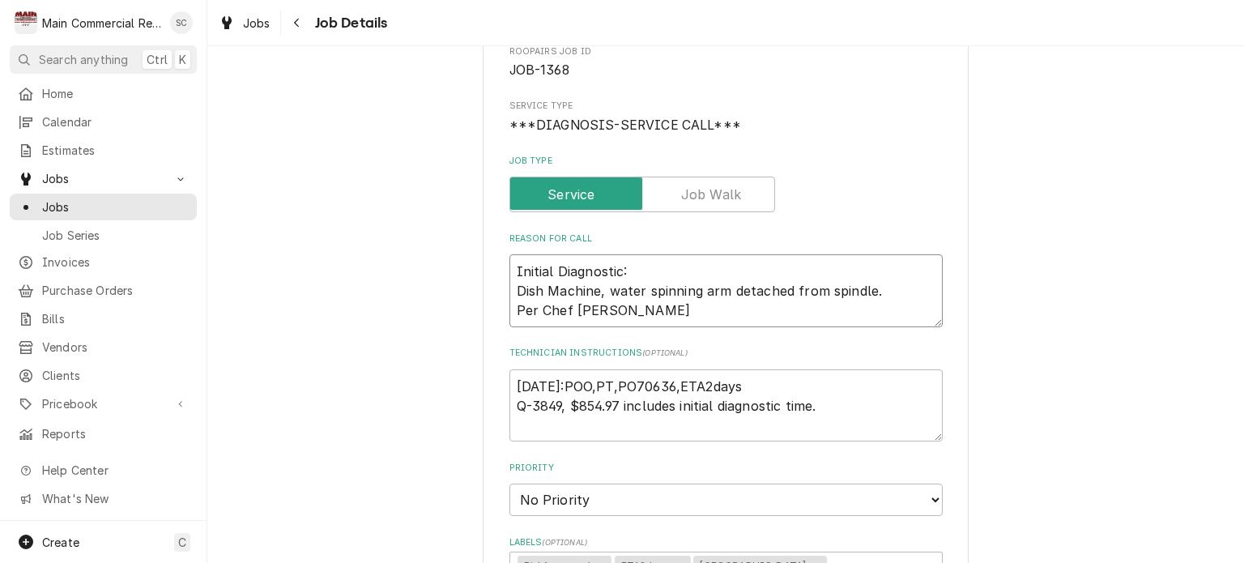
type textarea "x"
type textarea "Initial Diagnostic: Dish Machine, water spinning arm detached from spindle. Per…"
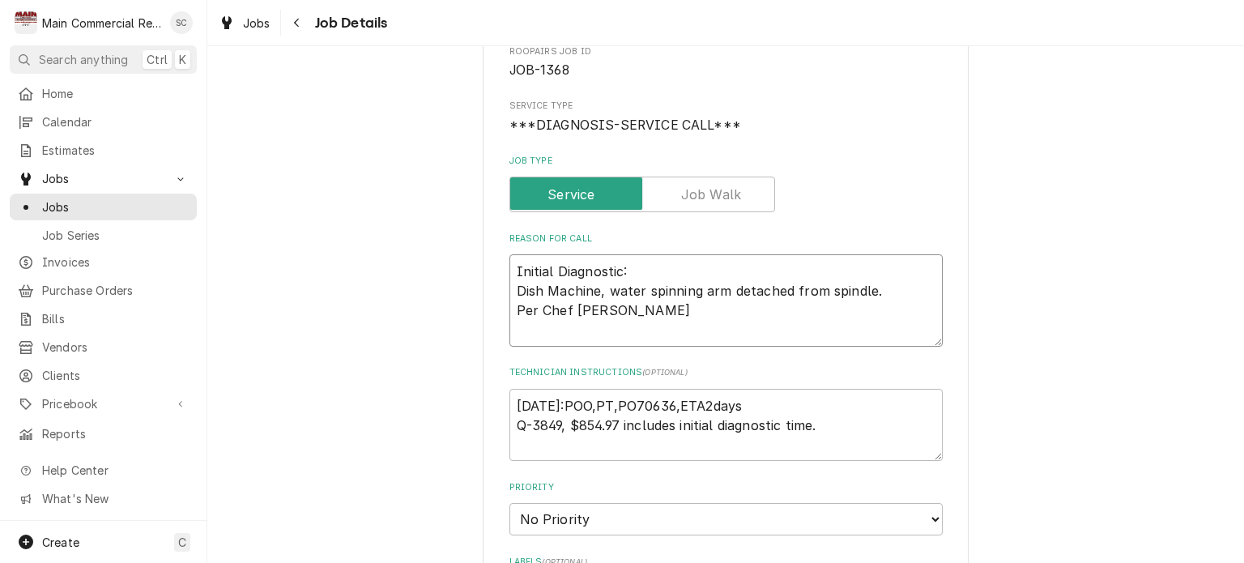
type textarea "x"
type textarea "Initial Diagnostic: Dish Machine, water spinning arm detached from spindle. Per…"
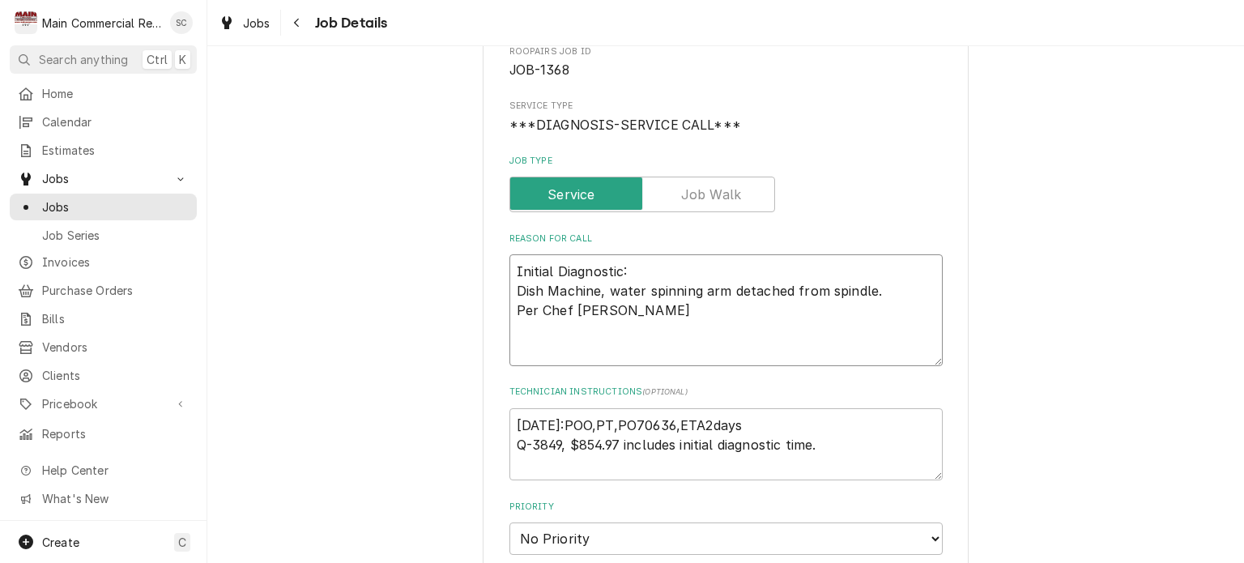
type textarea "x"
type textarea "A Initial Diagnostic: Dish Machine, water spinning arm detached from spindle. P…"
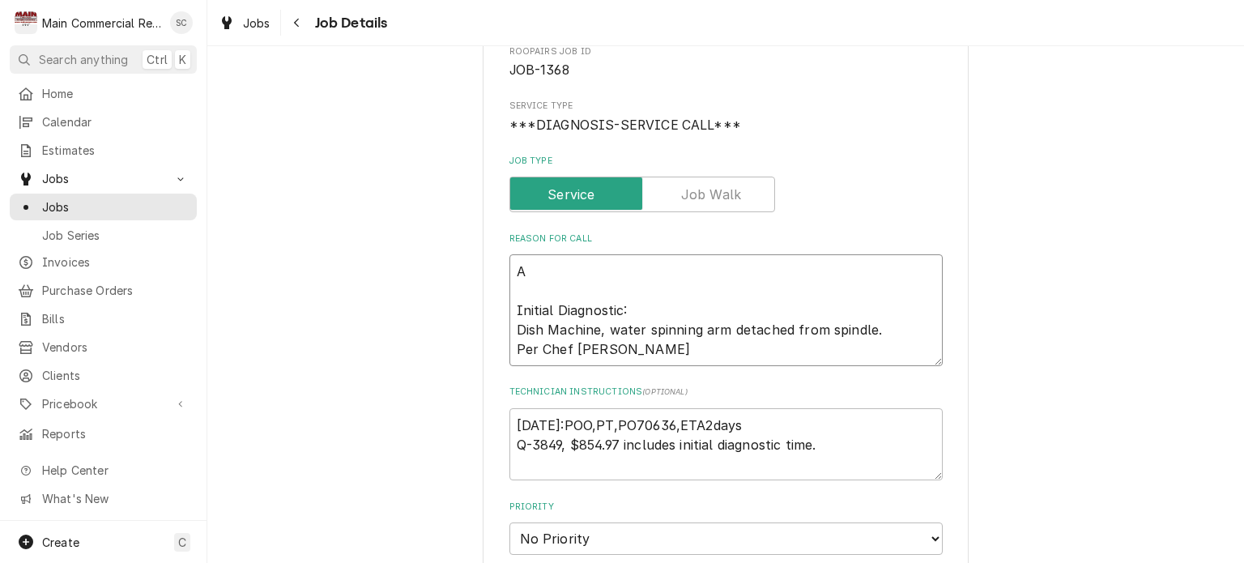
type textarea "x"
type textarea "Ap Initial Diagnostic: Dish Machine, water spinning arm detached from spindle. …"
type textarea "x"
type textarea "App Initial Diagnostic: Dish Machine, water spinning arm detached from spindle.…"
type textarea "x"
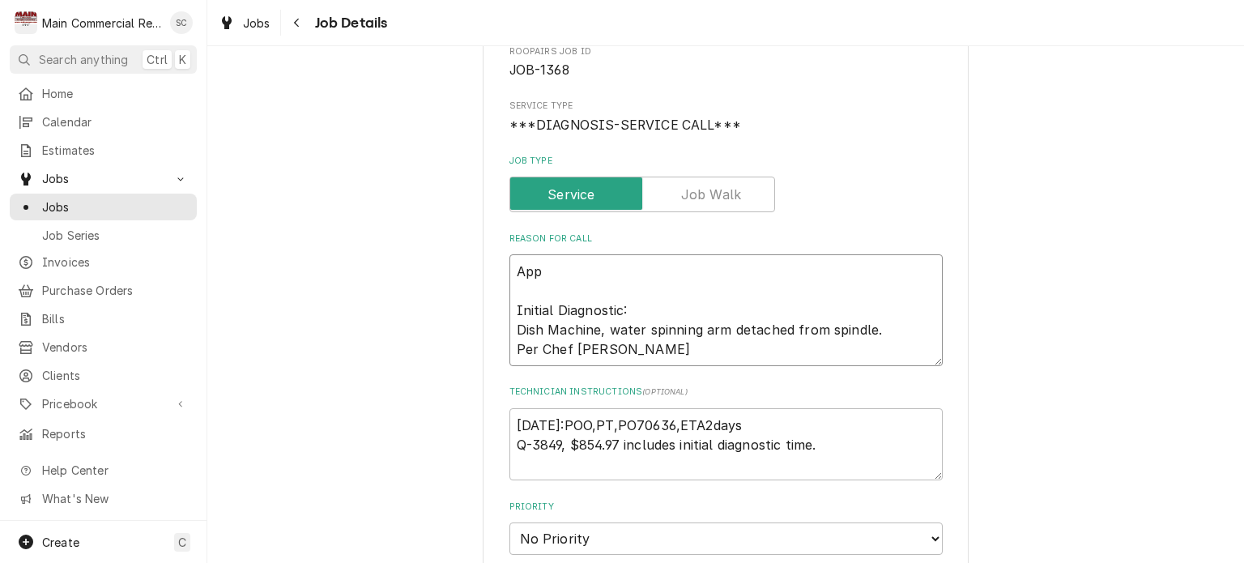
type textarea "Appr Initial Diagnostic: Dish Machine, water spinning arm detached from spindle…"
type textarea "x"
type textarea "Appro Initial Diagnostic: Dish Machine, water spinning arm detached from spindl…"
type textarea "x"
type textarea "Approv Initial Diagnostic: Dish Machine, water spinning arm detached from spind…"
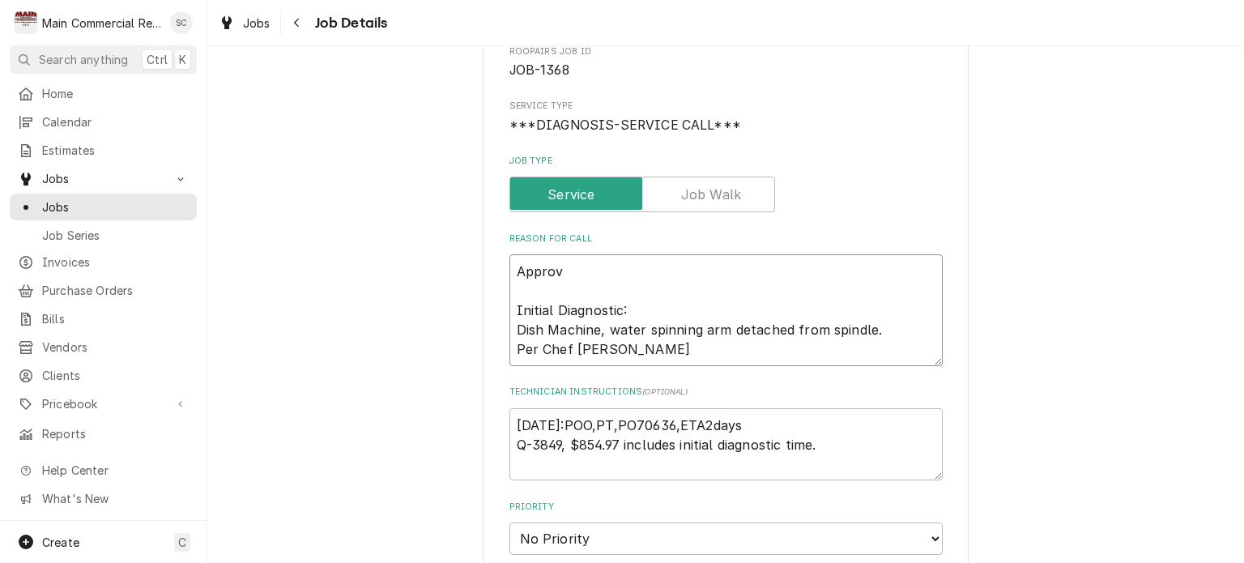
type textarea "x"
type textarea "Approve Initial Diagnostic: Dish Machine, water spinning arm detached from spin…"
type textarea "x"
type textarea "Approved Initial Diagnostic: Dish Machine, water spinning arm detached from spi…"
type textarea "x"
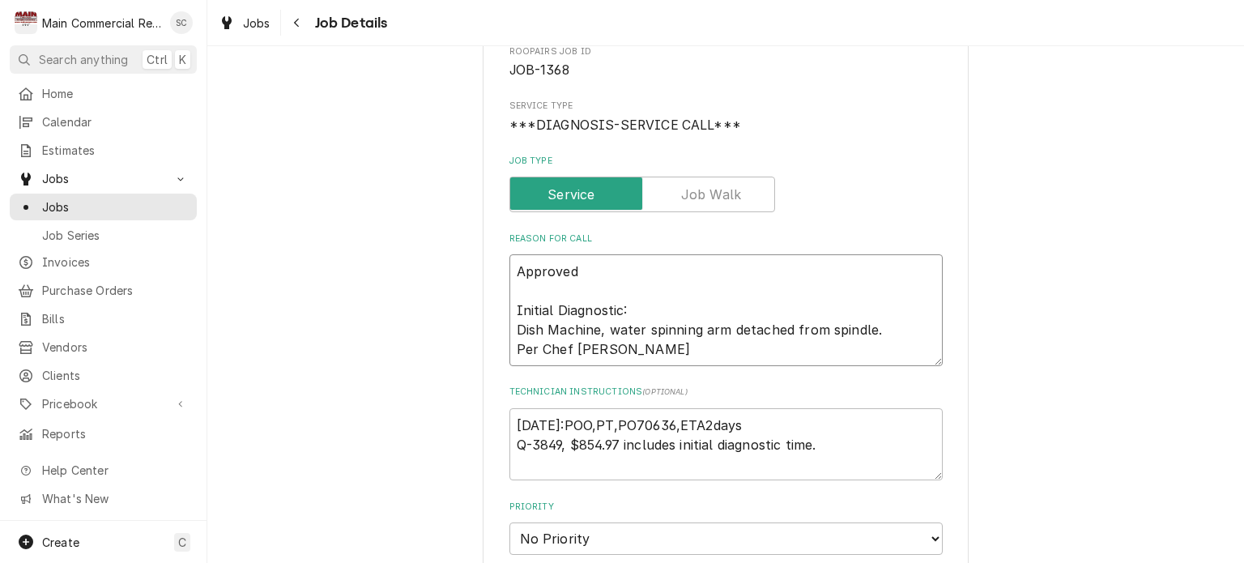
type textarea "Approved Initial Diagnostic: Dish Machine, water spinning arm detached from spi…"
type textarea "x"
type textarea "Approved R Initial Diagnostic: Dish Machine, water spinning arm detached from s…"
type textarea "x"
type textarea "Approved Re Initial Diagnostic: Dish Machine, water spinning arm detached from …"
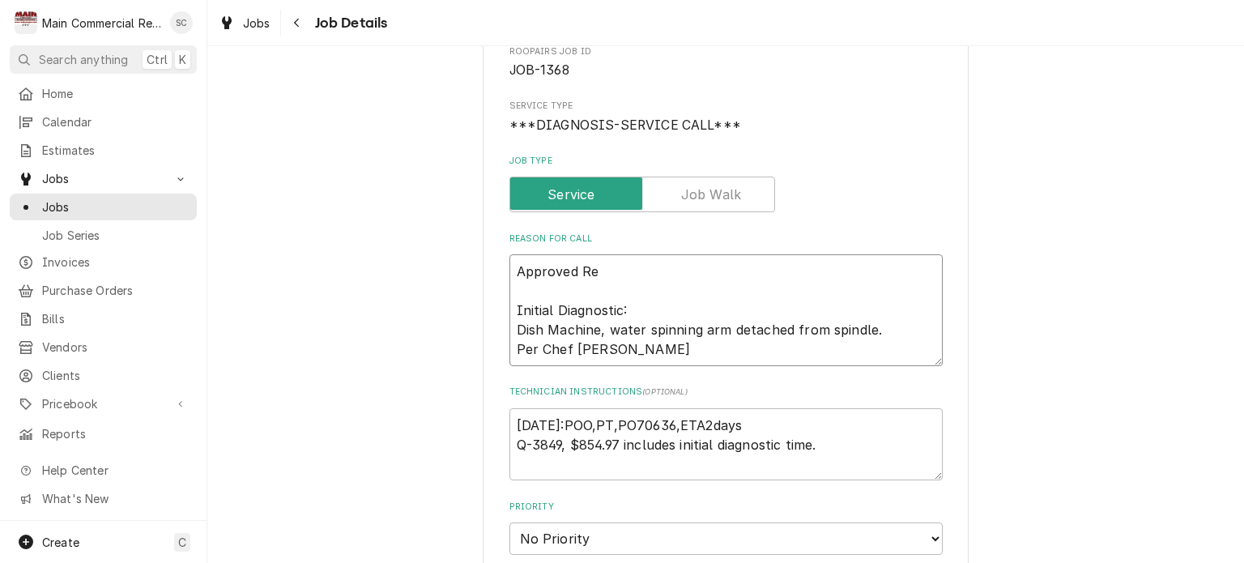
type textarea "x"
type textarea "Approved Rep Initial Diagnostic: Dish Machine, water spinning arm detached from…"
type textarea "x"
type textarea "Approved Repa Initial Diagnostic: Dish Machine, water spinning arm detached fro…"
type textarea "x"
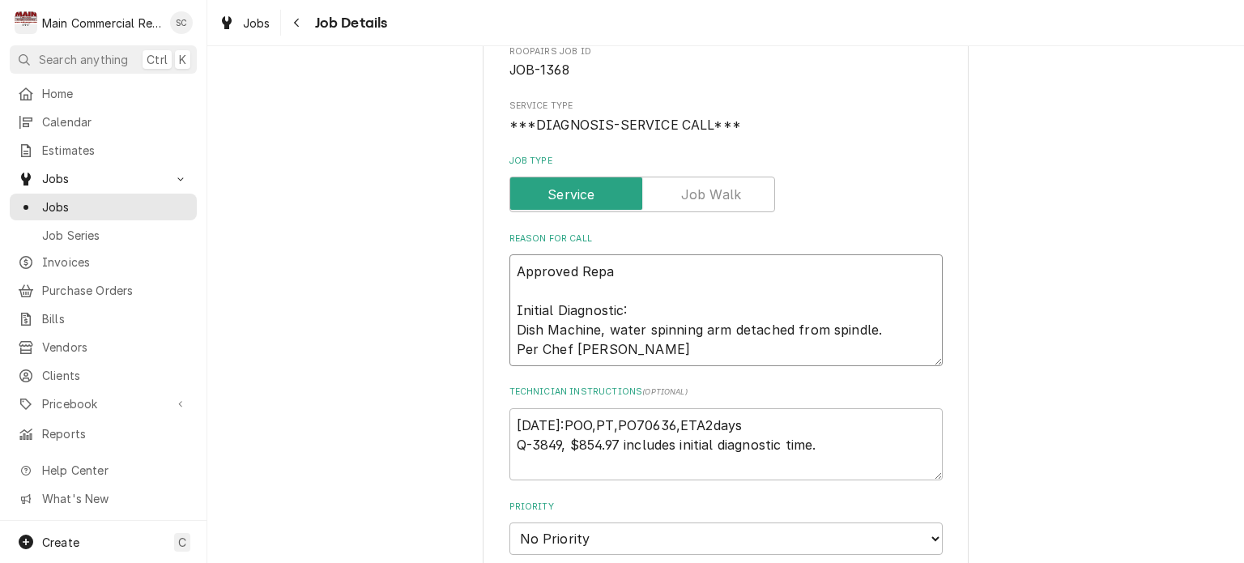
type textarea "Approved Repai Initial Diagnostic: Dish Machine, water spinning arm detached fr…"
type textarea "x"
type textarea "Approved Repair Initial Diagnostic: Dish Machine, water spinning arm detached f…"
type textarea "x"
type textarea "Approved Repairs Initial Diagnostic: Dish Machine, water spinning arm detached …"
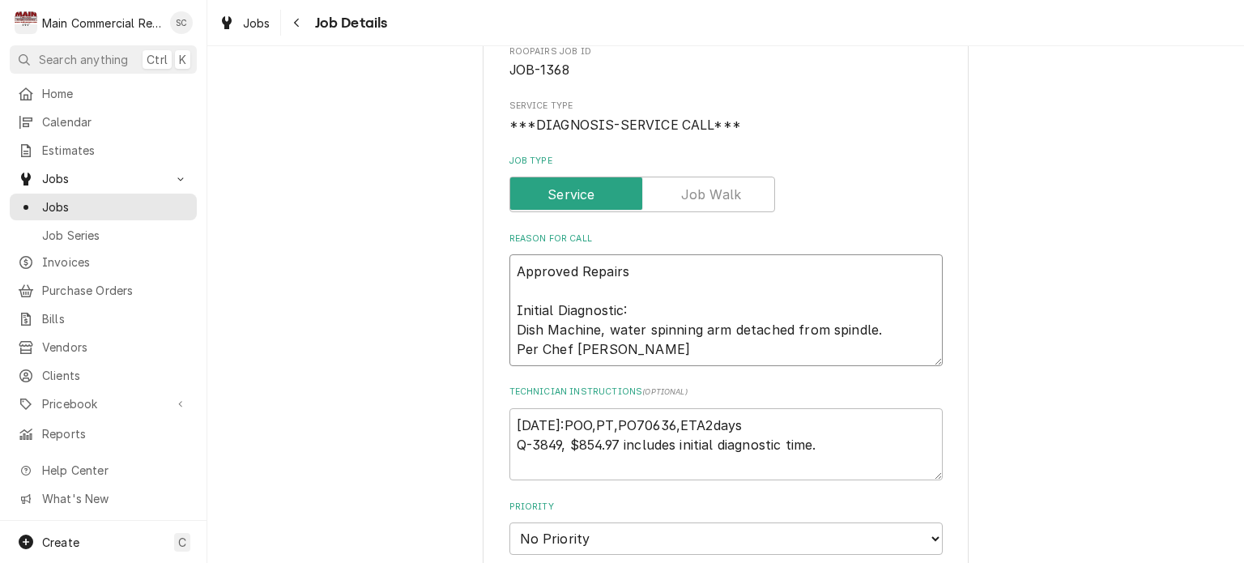
type textarea "x"
type textarea "Approved Repairs: Initial Diagnostic: Dish Machine, water spinning arm detached…"
type textarea "x"
type textarea "Approved Repairs: Initial Diagnostic: Dish Machine, water spinning arm detached…"
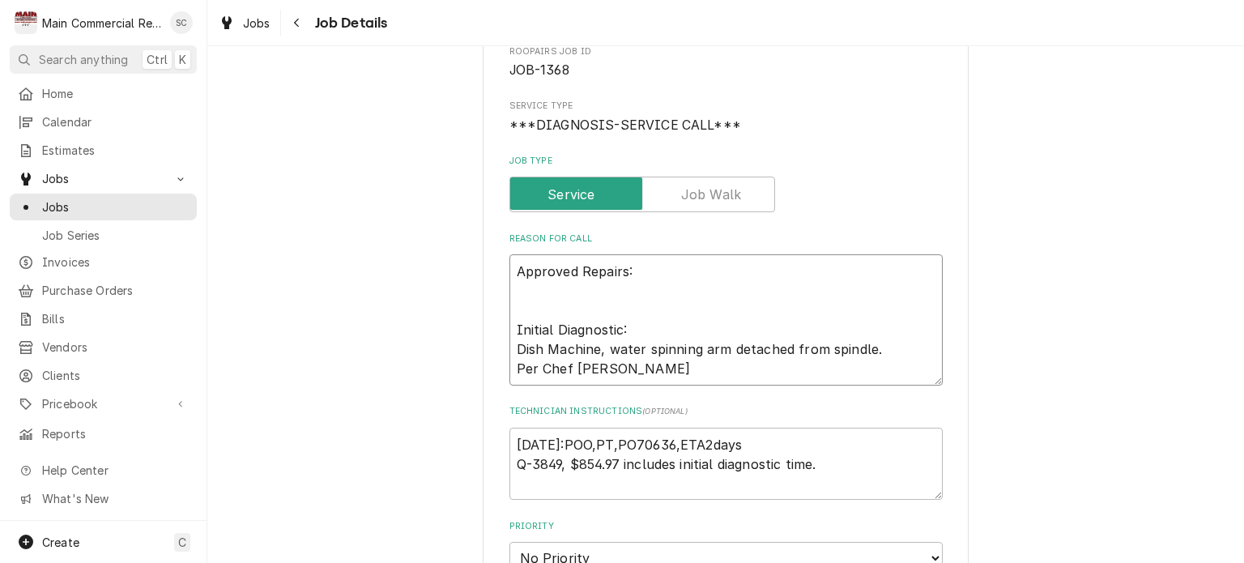
type textarea "x"
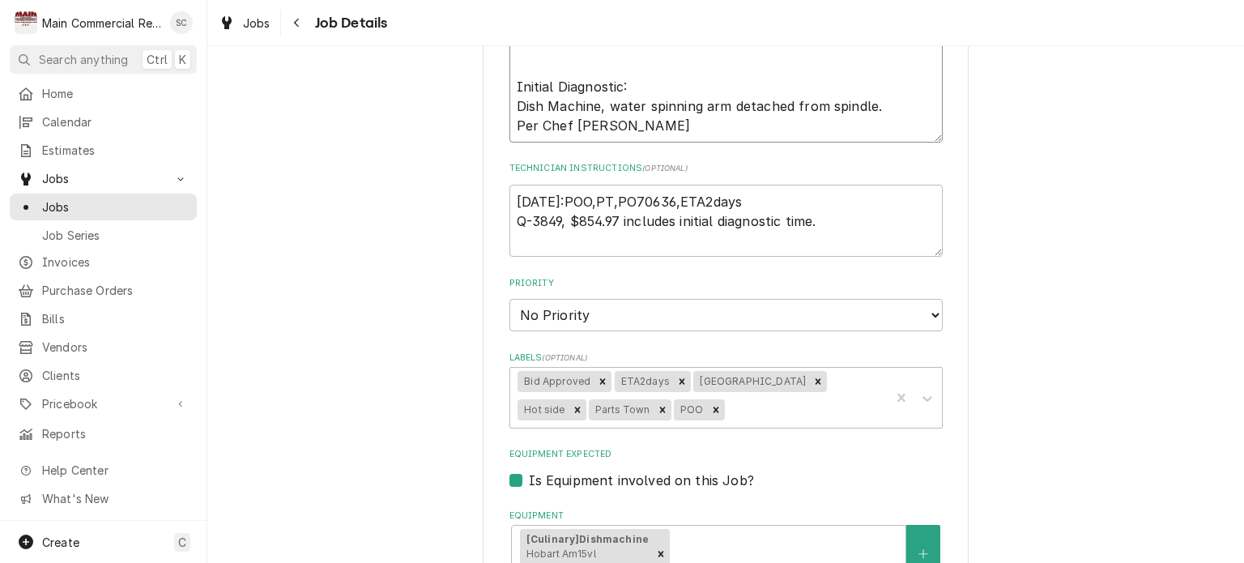
scroll to position [648, 0]
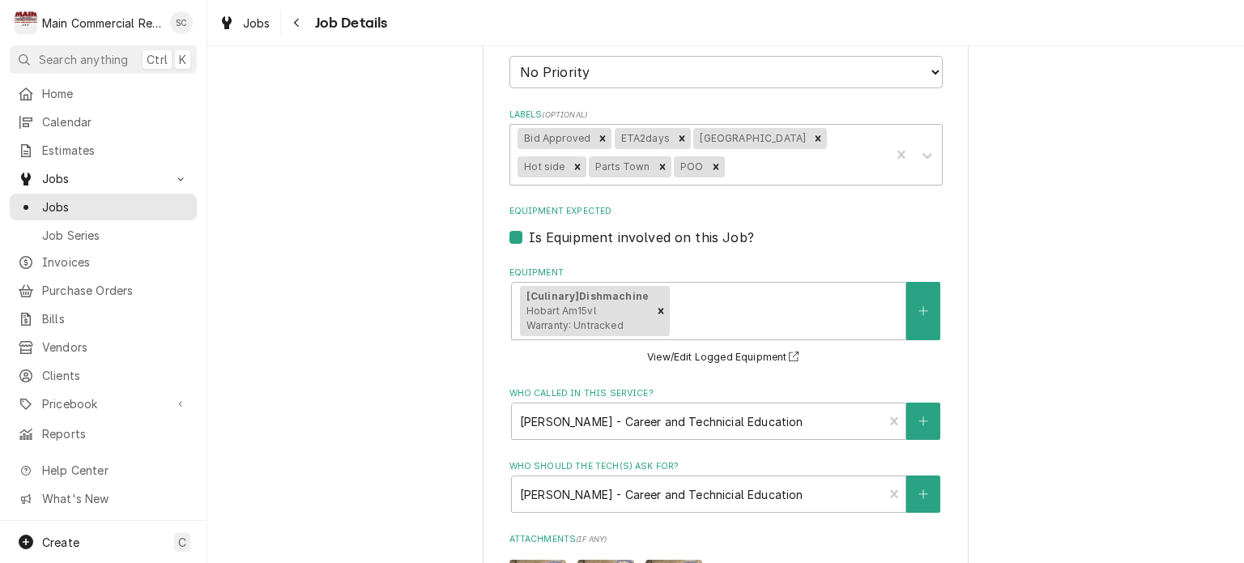
type textarea "Approved Repairs: Initial Diagnostic: Dish Machine, water spinning arm detached…"
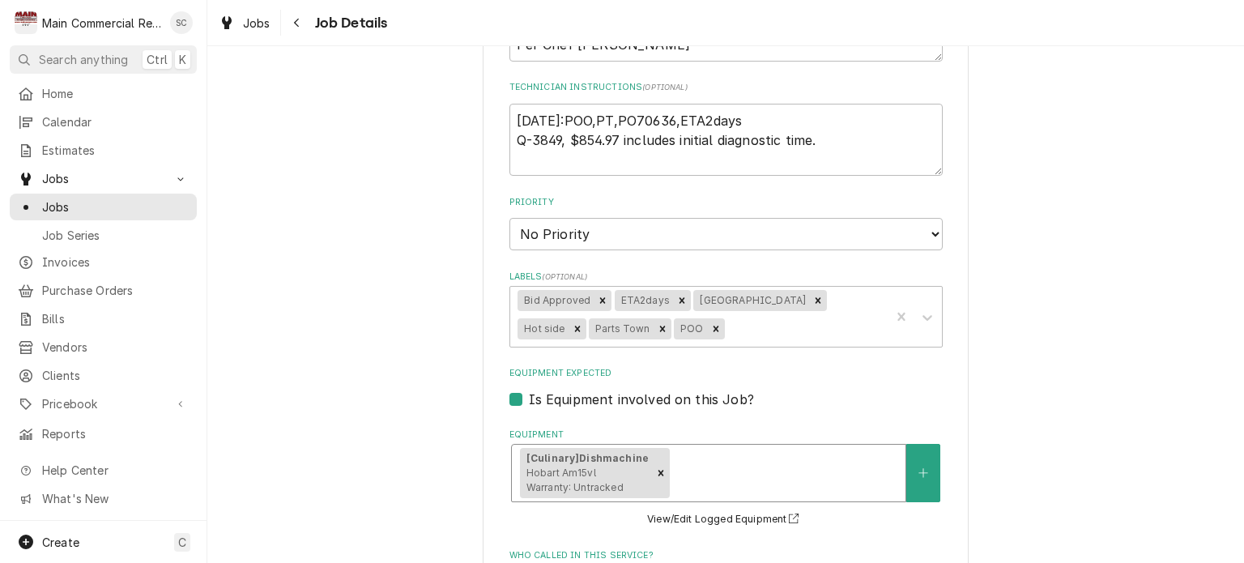
scroll to position [243, 0]
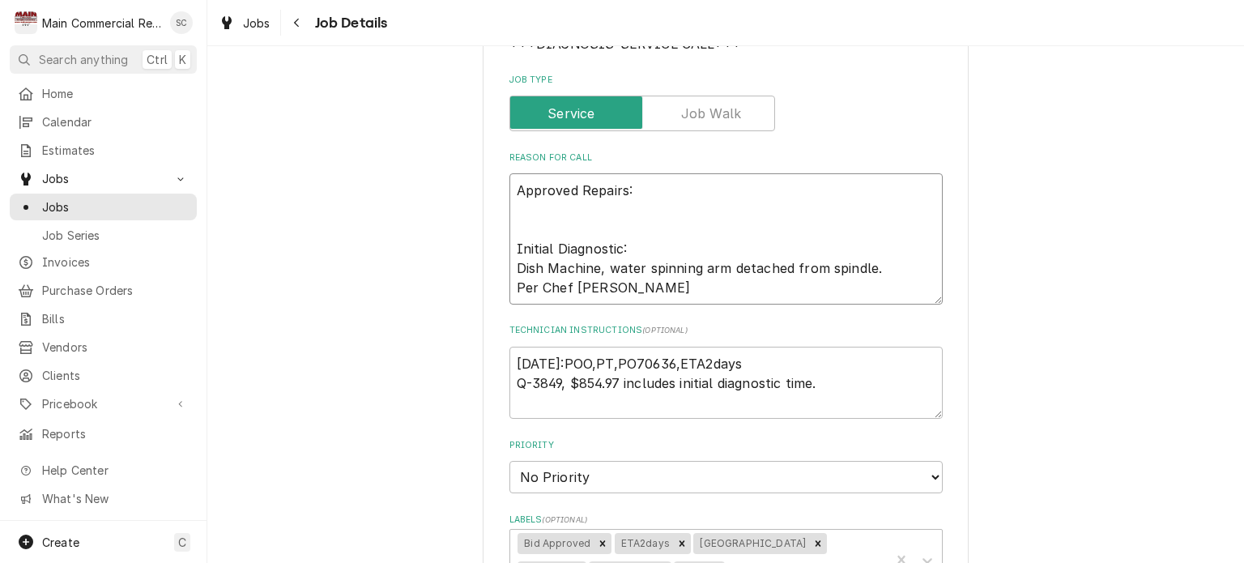
click at [632, 193] on textarea "Approved Repairs: Initial Diagnostic: Dish Machine, water spinning arm detached…" at bounding box center [725, 238] width 433 height 131
type textarea "x"
type textarea "Approved Repairs: Initial Diagnostic: Dish Machine, water spinning arm detached…"
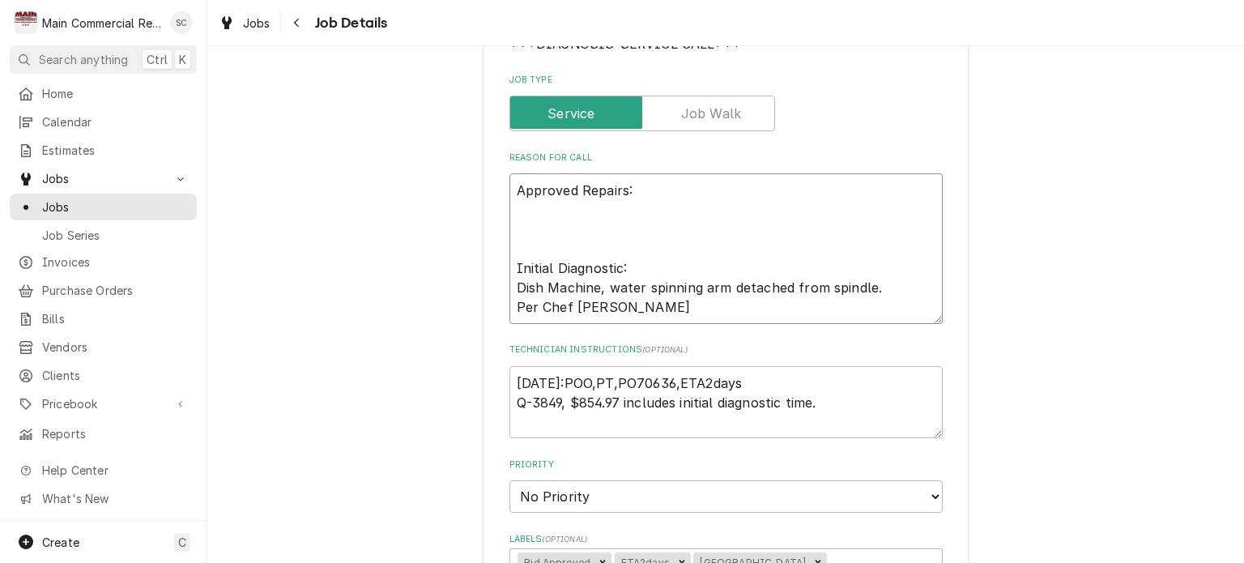
type textarea "x"
type textarea "Approved Repairs: R Initial Diagnostic: Dish Machine, water spinning arm detach…"
type textarea "x"
type textarea "Approved Repairs: Re Initial Diagnostic: Dish Machine, water spinning arm detac…"
type textarea "x"
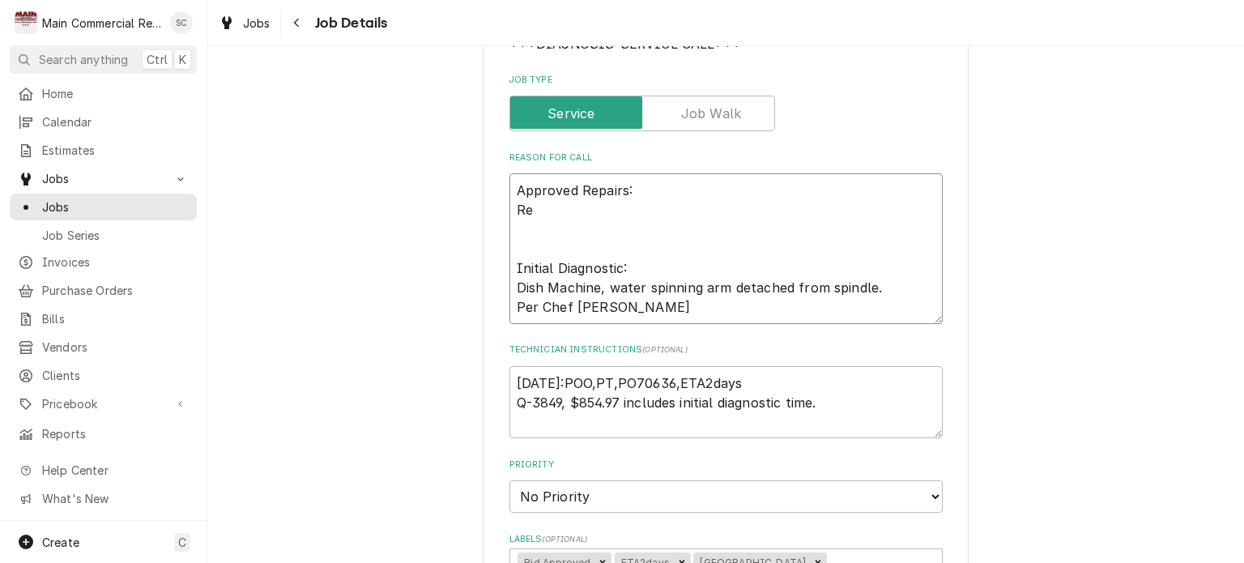
type textarea "Approved Repairs: Rep Initial Diagnostic: Dish Machine, water spinning arm deta…"
type textarea "x"
type textarea "Approved Repairs: Repl Initial Diagnostic: Dish Machine, water spinning arm det…"
type textarea "x"
type textarea "Approved Repairs: Repla Initial Diagnostic: Dish Machine, water spinning arm de…"
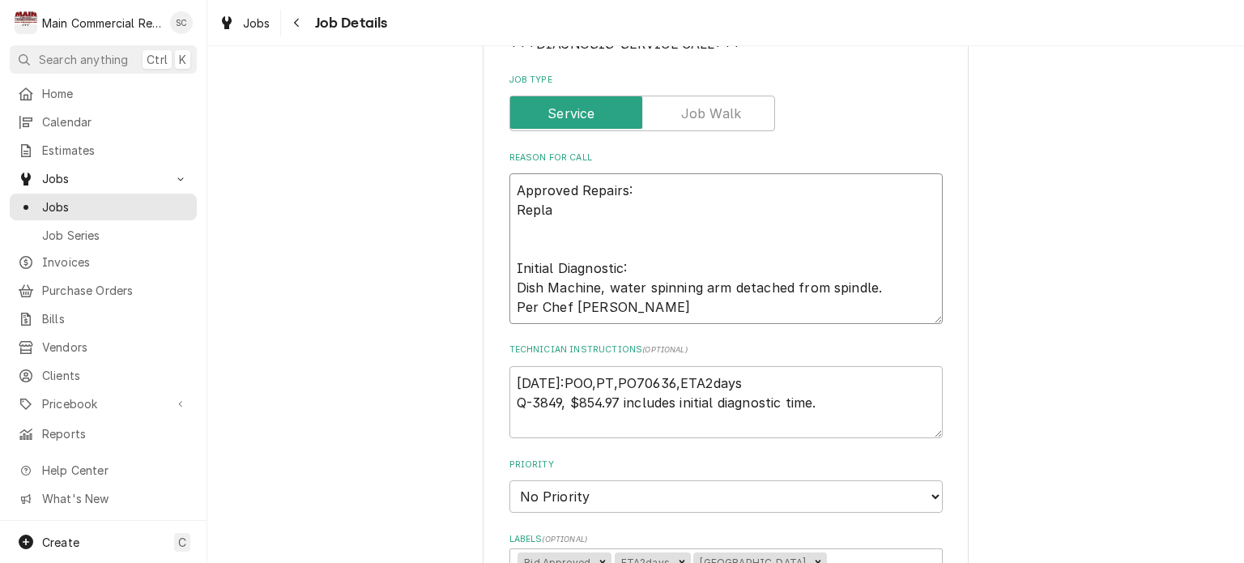
type textarea "x"
type textarea "Approved Repairs: Replac Initial Diagnostic: Dish Machine, water spinning arm d…"
type textarea "x"
type textarea "Approved Repairs: Replace Initial Diagnostic: Dish Machine, water spinning arm …"
type textarea "x"
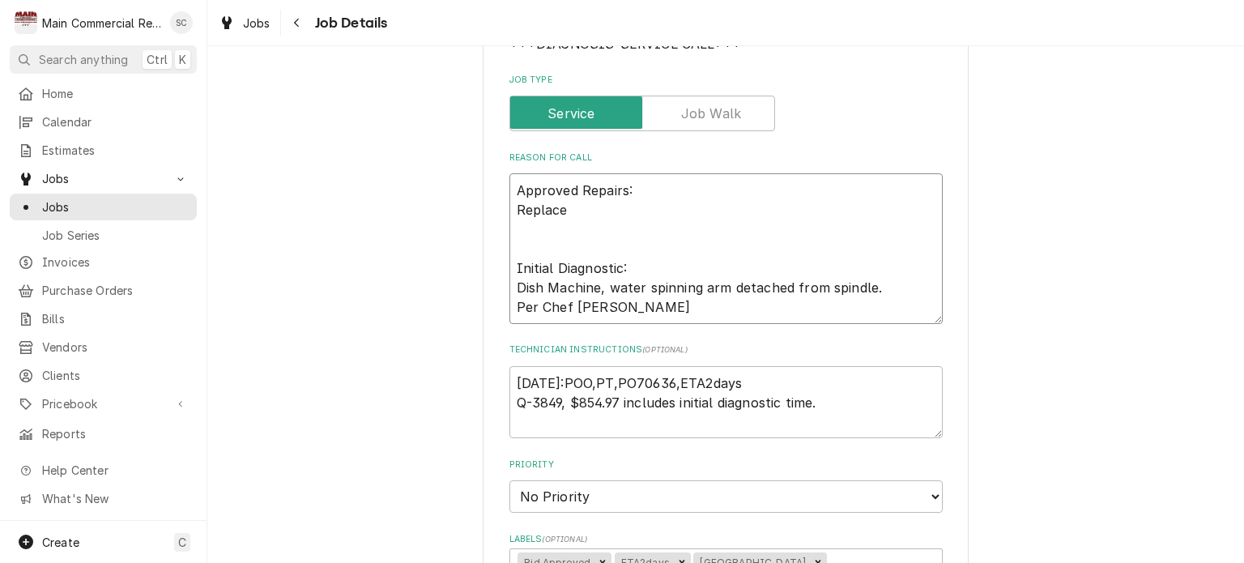
type textarea "Approved Repairs: Replace Initial Diagnostic: Dish Machine, water spinning arm …"
type textarea "x"
type textarea "Approved Repairs: Replace r Initial Diagnostic: Dish Machine, water spinning ar…"
type textarea "x"
type textarea "Approved Repairs: Replace Initial Diagnostic: Dish Machine, water spinning arm …"
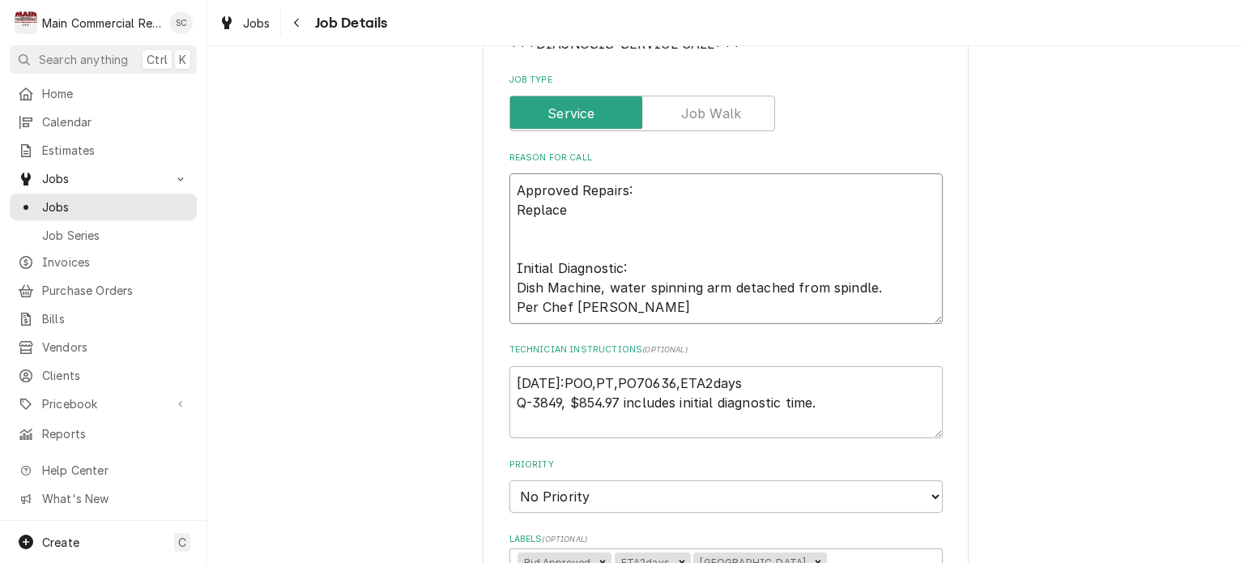
type textarea "x"
type textarea "Approved Repairs: Replace t Initial Diagnostic: Dish Machine, water spinning ar…"
type textarea "x"
type textarea "Approved Repairs: Replace to Initial Diagnostic: Dish Machine, water spinning a…"
type textarea "x"
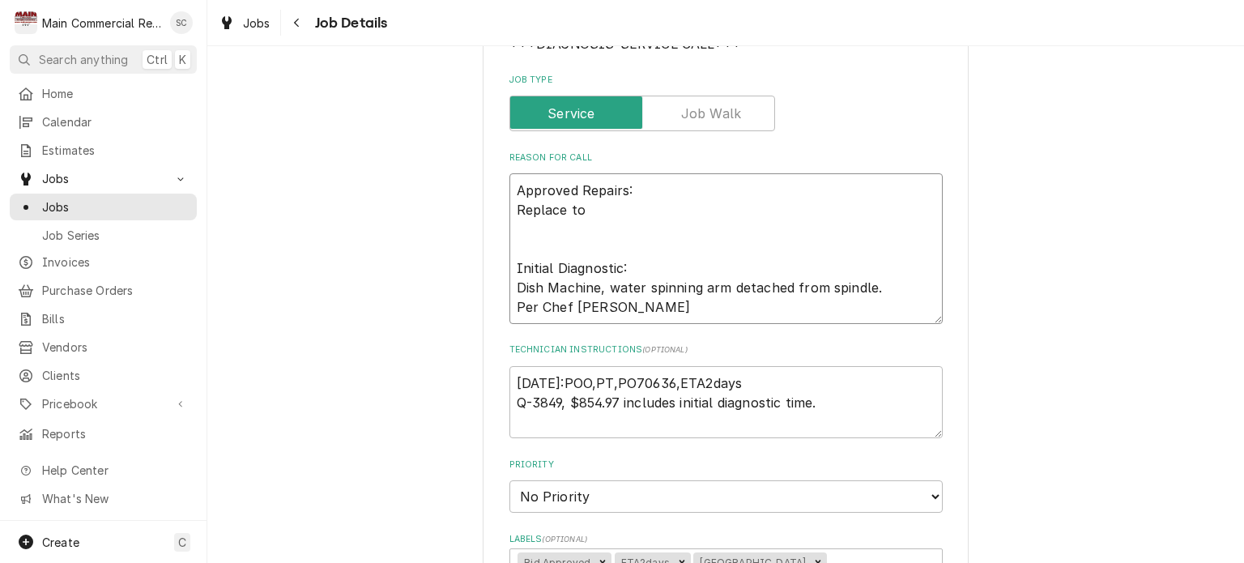
type textarea "Approved Repairs: Replace top Initial Diagnostic: Dish Machine, water spinning …"
type textarea "x"
type textarea "Approved Repairs: Replace top Initial Diagnostic: Dish Machine, water spinning …"
type textarea "x"
type textarea "Approved Repairs: Replace top r Initial Diagnostic: Dish Machine, water spinnin…"
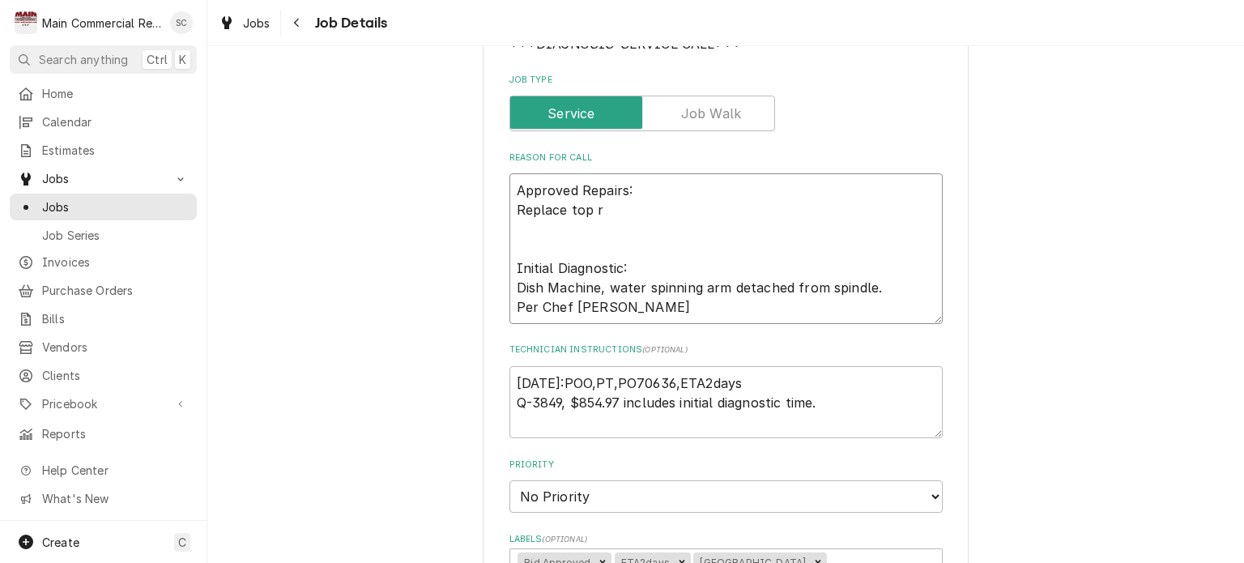
type textarea "x"
type textarea "Approved Repairs: Replace top ri Initial Diagnostic: Dish Machine, water spinni…"
type textarea "x"
type textarea "Approved Repairs: Replace top rin Initial Diagnostic: Dish Machine, water spinn…"
type textarea "x"
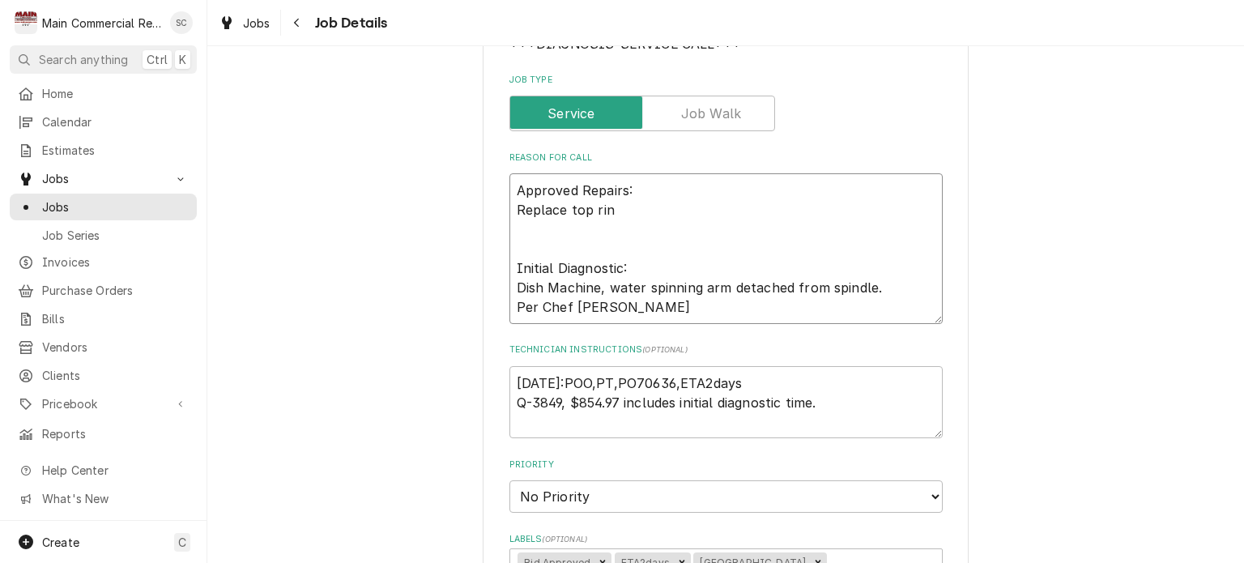
type textarea "Approved Repairs: Replace top rins Initial Diagnostic: Dish Machine, water spin…"
type textarea "x"
type textarea "Approved Repairs: Replace top rinse Initial Diagnostic: Dish Machine, water spi…"
type textarea "x"
type textarea "Approved Repairs: Replace top rinse Initial Diagnostic: Dish Machine, water spi…"
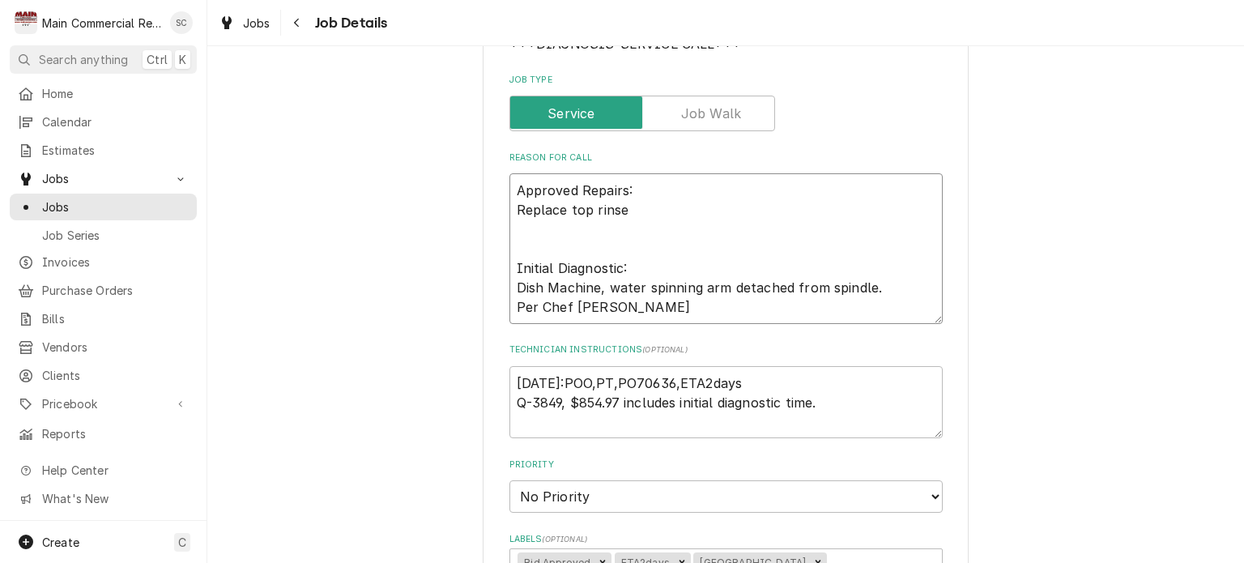
type textarea "x"
type textarea "Approved Repairs: Replace top rinse a Initial Diagnostic: Dish Machine, water s…"
type textarea "x"
type textarea "Approved Repairs: Replace top rinse ar Initial Diagnostic: Dish Machine, water …"
type textarea "x"
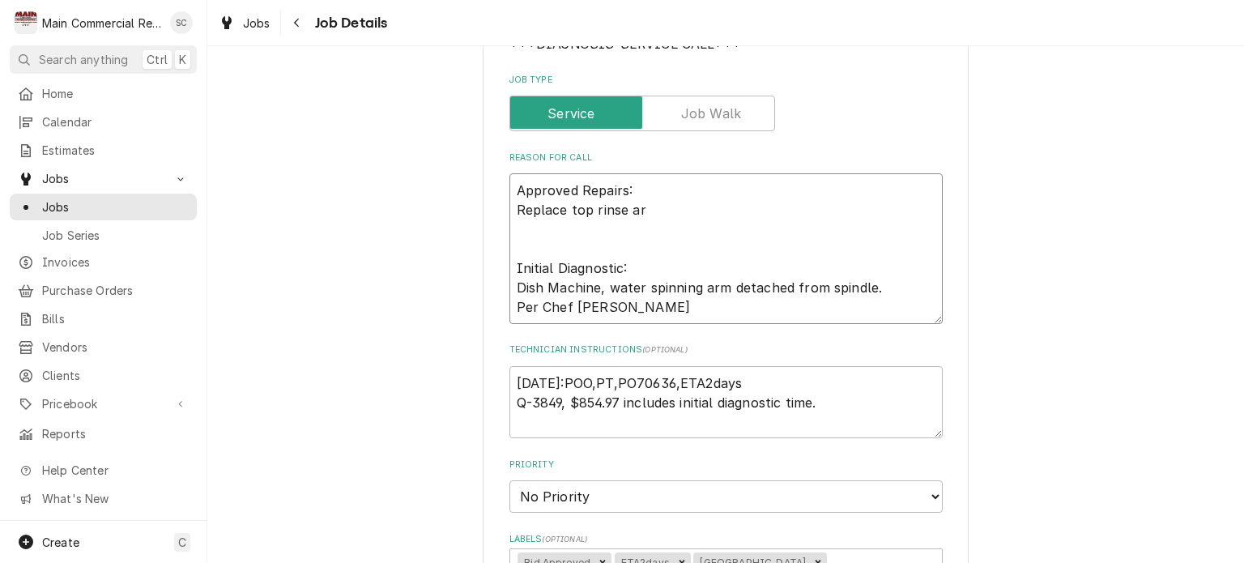
type textarea "Approved Repairs: Replace top rinse are Initial Diagnostic: Dish Machine, water…"
type textarea "x"
type textarea "Approved Repairs: Replace top rinse ar Initial Diagnostic: Dish Machine, water …"
type textarea "x"
type textarea "Approved Repairs: Replace top rinse arm Initial Diagnostic: Dish Machine, water…"
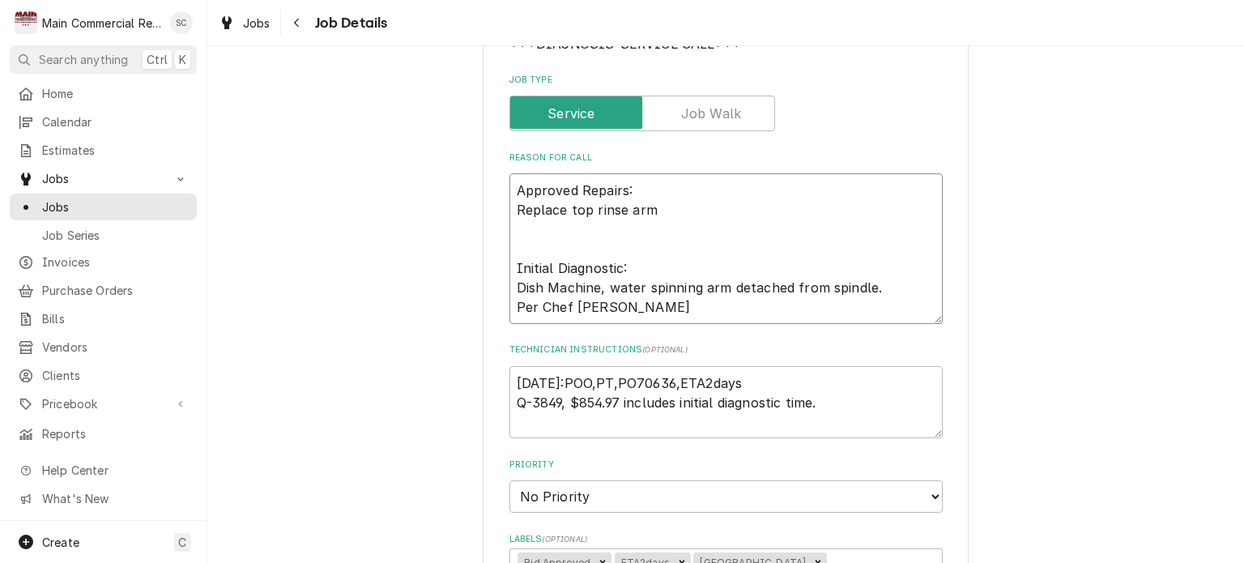
type textarea "x"
type textarea "Approved Repairs: Replace top rinse arm Initial Diagnostic: Dish Machine, water…"
type textarea "x"
type textarea "Approved Repairs: Replace top rinse arm a Initial Diagnostic: Dish Machine, wat…"
type textarea "x"
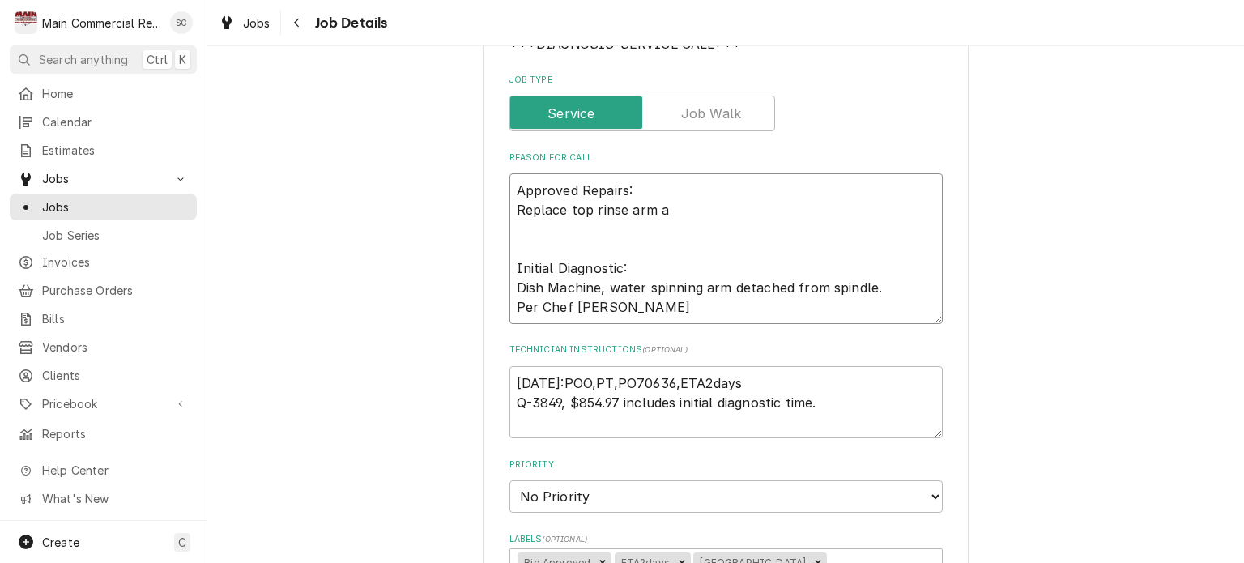
type textarea "Approved Repairs: Replace top rinse arm as Initial Diagnostic: Dish Machine, wa…"
type textarea "x"
type textarea "Approved Repairs: Replace top rinse arm ass Initial Diagnostic: Dish Machine, w…"
type textarea "x"
type textarea "Approved Repairs: Replace top rinse arm asse Initial Diagnostic: Dish Machine, …"
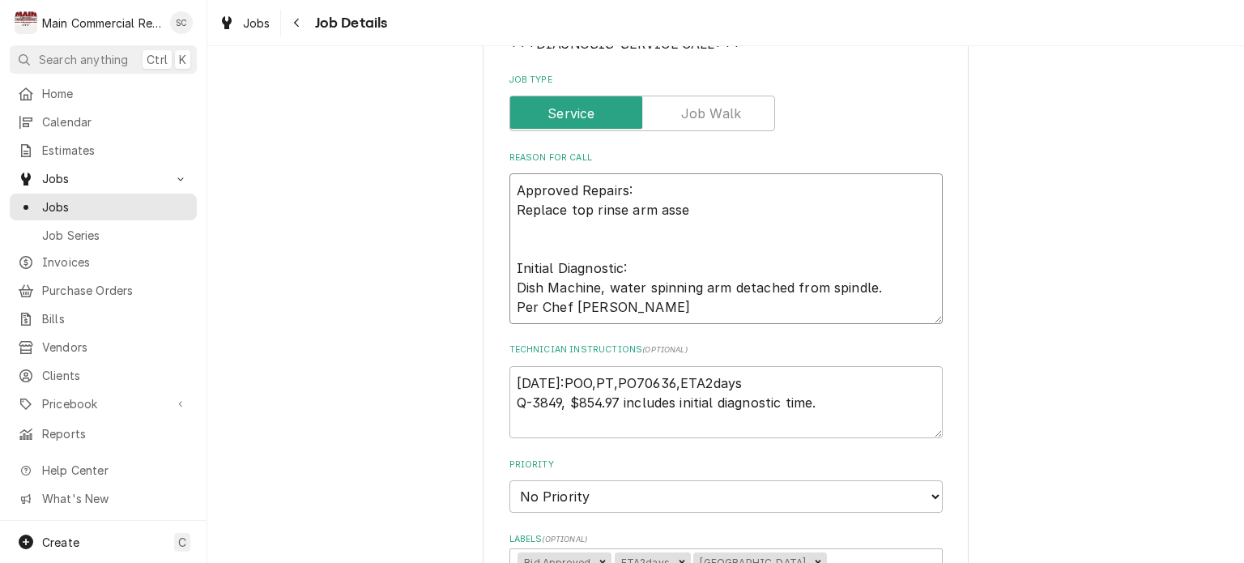
type textarea "x"
type textarea "Approved Repairs: Replace top rinse arm assem Initial Diagnostic: Dish Machine,…"
type textarea "x"
type textarea "Approved Repairs: Replace top rinse arm assemb Initial Diagnostic: Dish Machine…"
type textarea "x"
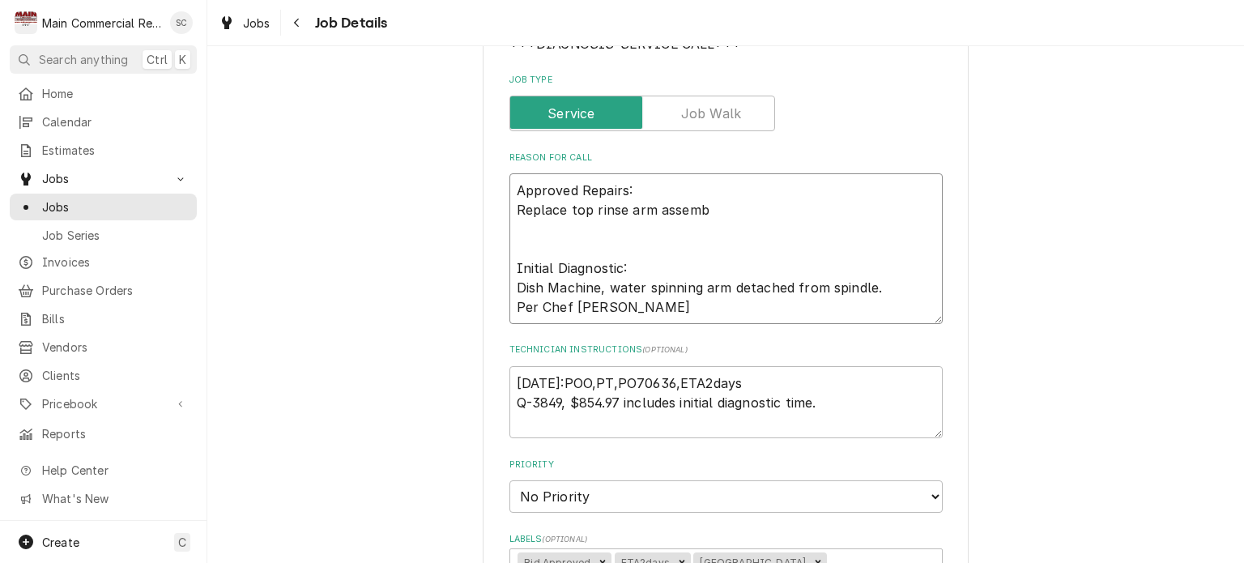
type textarea "Approved Repairs: Replace top rinse arm assembl Initial Diagnostic: Dish Machin…"
type textarea "x"
type textarea "Approved Repairs: Replace top rinse arm assembly Initial Diagnostic: Dish Machi…"
type textarea "x"
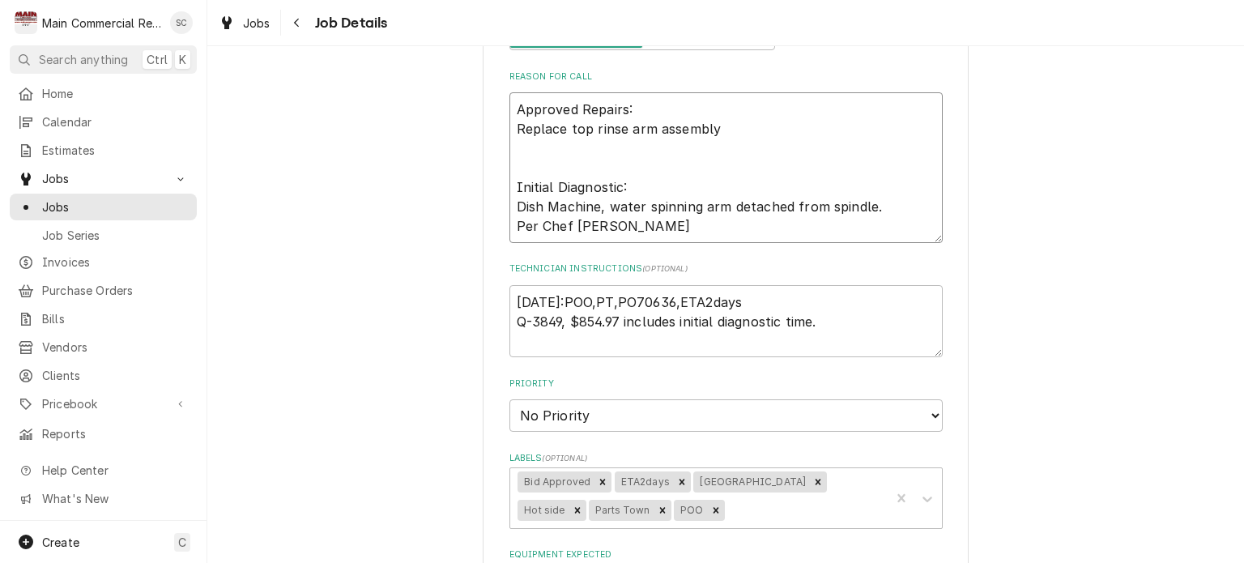
scroll to position [405, 0]
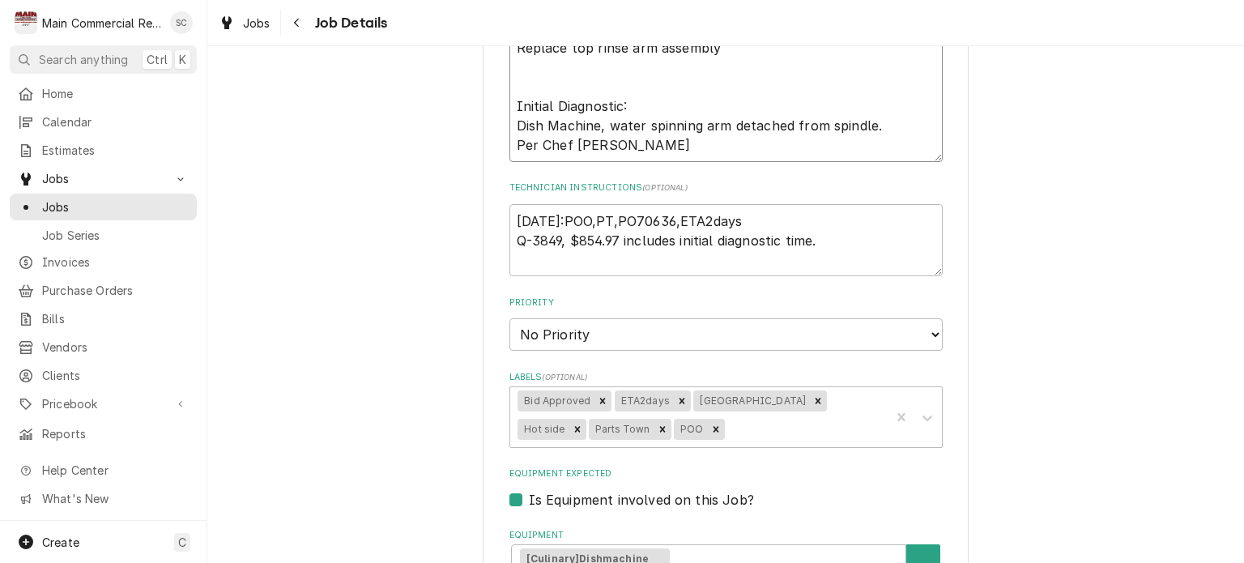
type textarea "Approved Repairs: Replace top rinse arm assembly Initial Diagnostic: Dish Machi…"
click at [821, 240] on textarea "9/22/25:POO,PT,PO70636,ETA2days Q-3849, $854.97 includes initial diagnostic tim…" at bounding box center [725, 240] width 433 height 73
type textarea "x"
type textarea "9/22/25:POO,PT,PO70636,ETA2days Q-3849, $854.97 includes initial diagnostic tim…"
type textarea "x"
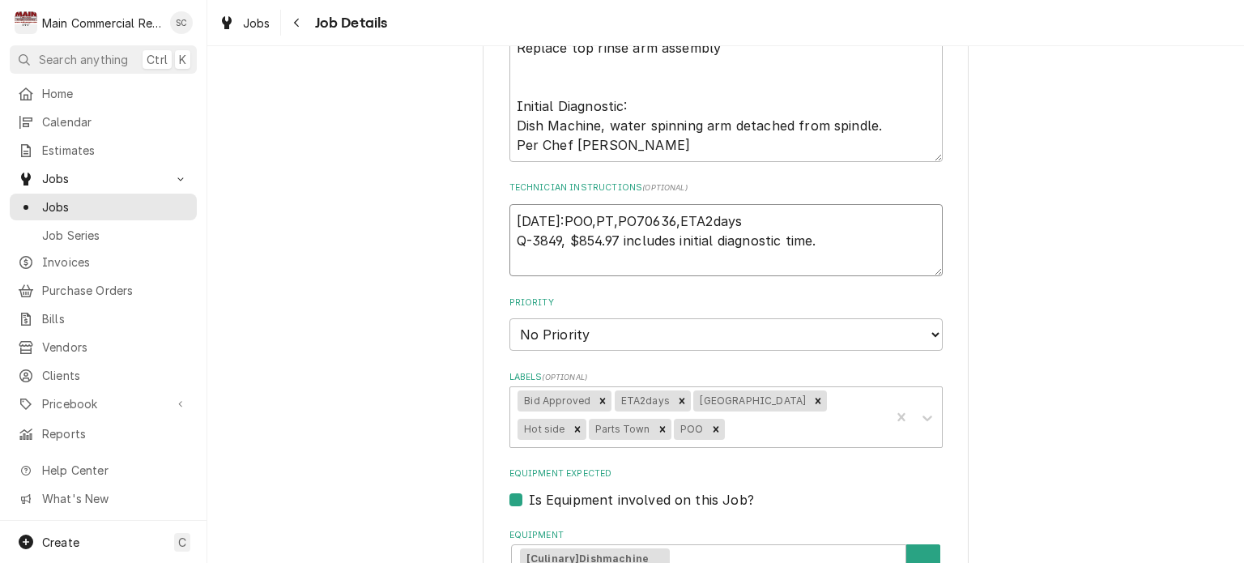
type textarea "9/22/25:POO,PT,PO70636,ETA2days Q-3849, $854.97 includes initial diagnostic tim…"
type textarea "x"
type textarea "9/22/25:POO,PT,PO70636,ETA2days Q-3849, $854.97 includes initial diagnostic tim…"
type textarea "x"
type textarea "9/22/25:POO,PT,PO70636,ETA2days Q-3849, $854.97 includes initial diagnostic tim…"
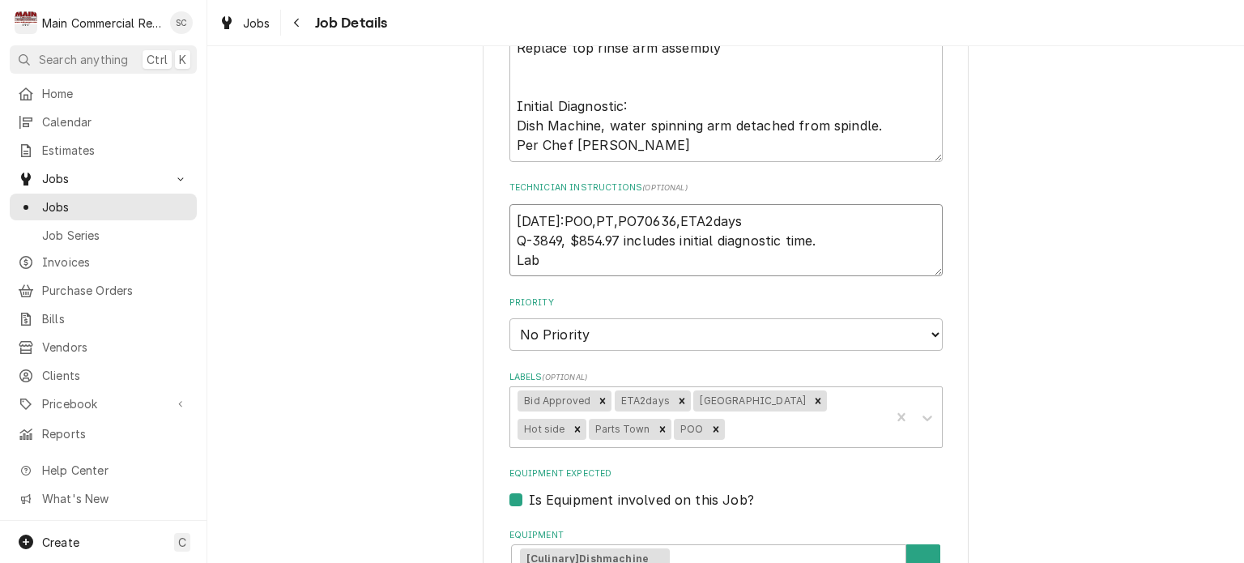
type textarea "x"
type textarea "9/22/25:POO,PT,PO70636,ETA2days Q-3849, $854.97 includes initial diagnostic tim…"
type textarea "x"
type textarea "9/22/25:POO,PT,PO70636,ETA2days Q-3849, $854.97 includes initial diagnostic tim…"
type textarea "x"
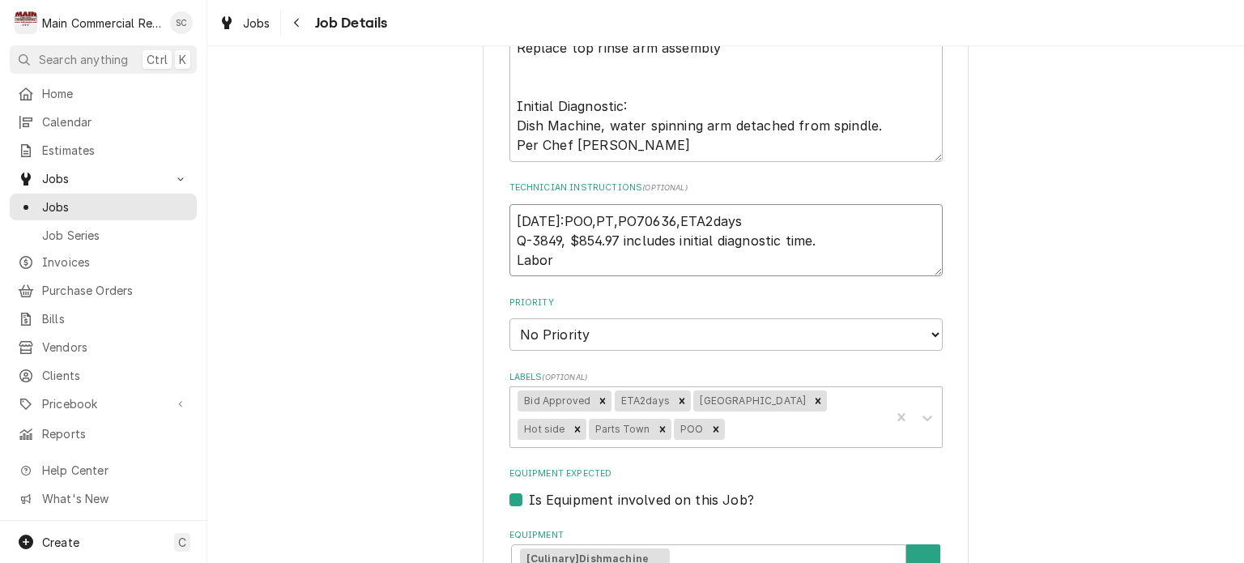
type textarea "9/22/25:POO,PT,PO70636,ETA2days Q-3849, $854.97 includes initial diagnostic tim…"
type textarea "x"
type textarea "9/22/25:POO,PT,PO70636,ETA2days Q-3849, $854.97 includes initial diagnostic tim…"
type textarea "x"
type textarea "9/22/25:POO,PT,PO70636,ETA2days Q-3849, $854.97 includes initial diagnostic tim…"
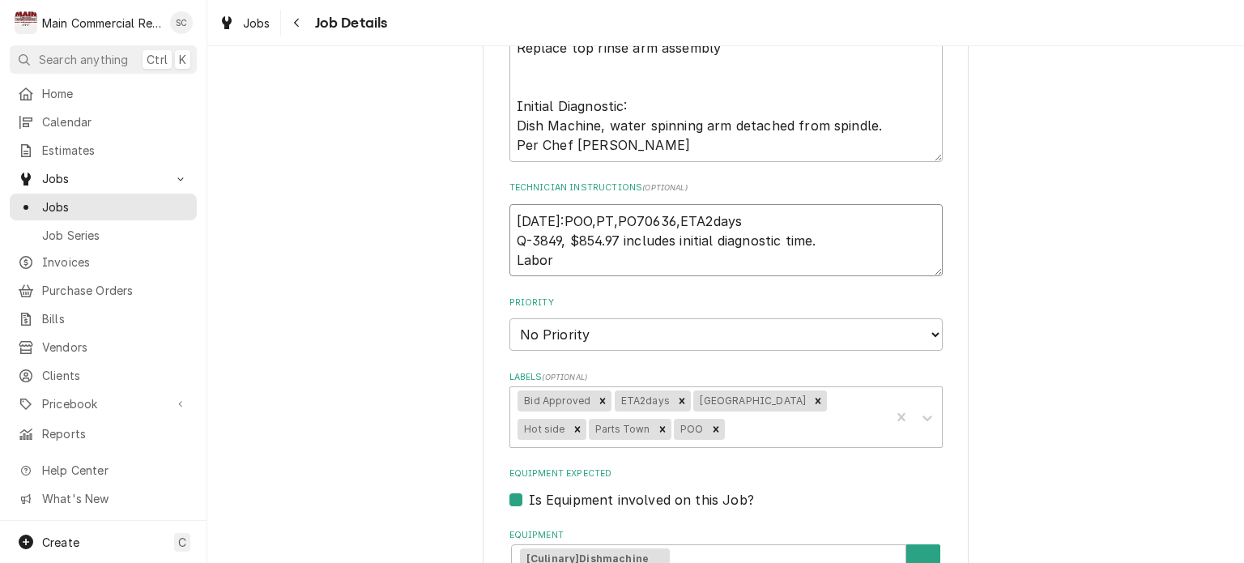
type textarea "x"
type textarea "9/22/25:POO,PT,PO70636,ETA2days Q-3849, $854.97 includes initial diagnostic tim…"
type textarea "x"
type textarea "9/22/25:POO,PT,PO70636,ETA2days Q-3849, $854.97 includes initial diagnostic tim…"
type textarea "x"
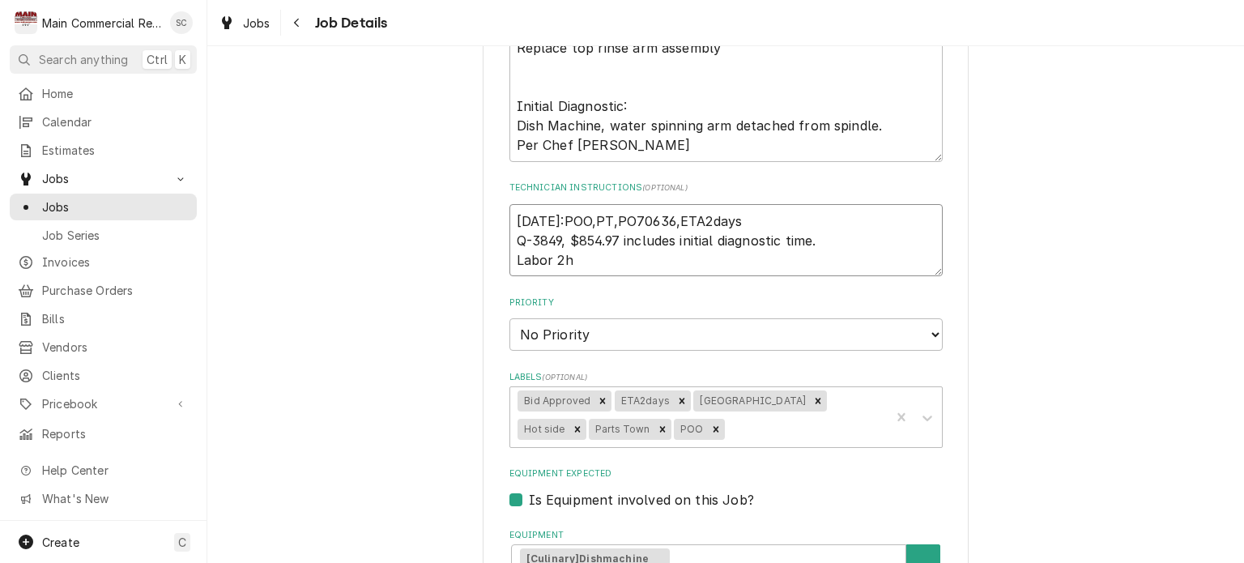
type textarea "9/22/25:POO,PT,PO70636,ETA2days Q-3849, $854.97 includes initial diagnostic tim…"
type textarea "x"
type textarea "9/22/25:POO,PT,PO70636,ETA2days Q-3849, $854.97 includes initial diagnostic tim…"
type textarea "x"
type textarea "9/22/25:POO,PT,PO70636,ETA2days Q-3849, $854.97 includes initial diagnostic tim…"
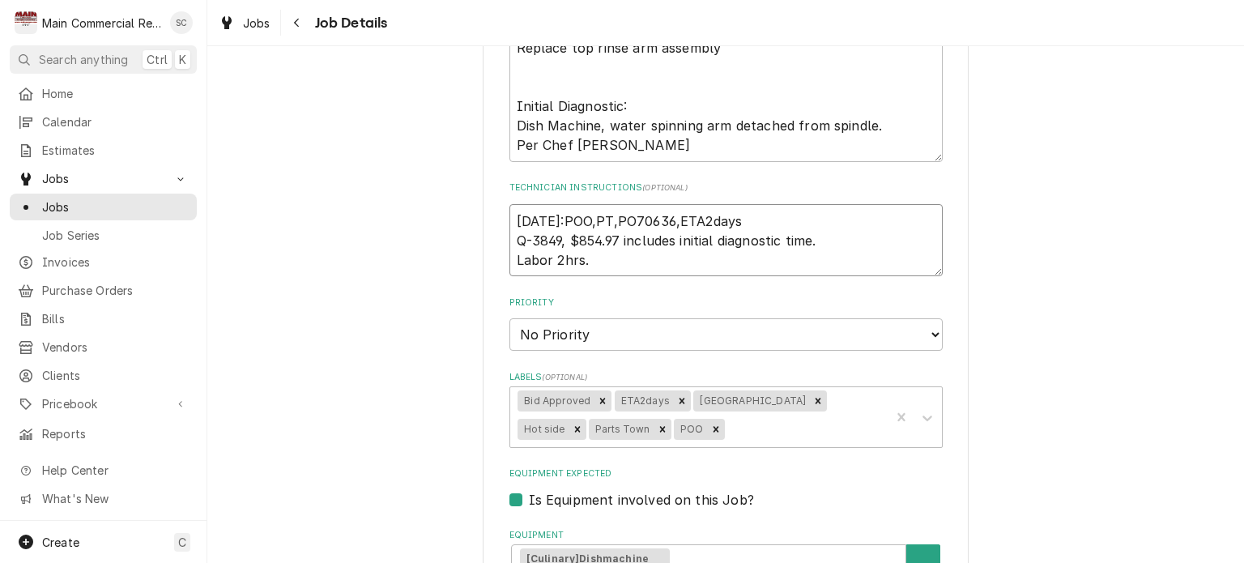
type textarea "x"
type textarea "9/22/25:POO,PT,PO70636,ETA2days Q-3849, $854.97 includes initial diagnostic tim…"
type textarea "x"
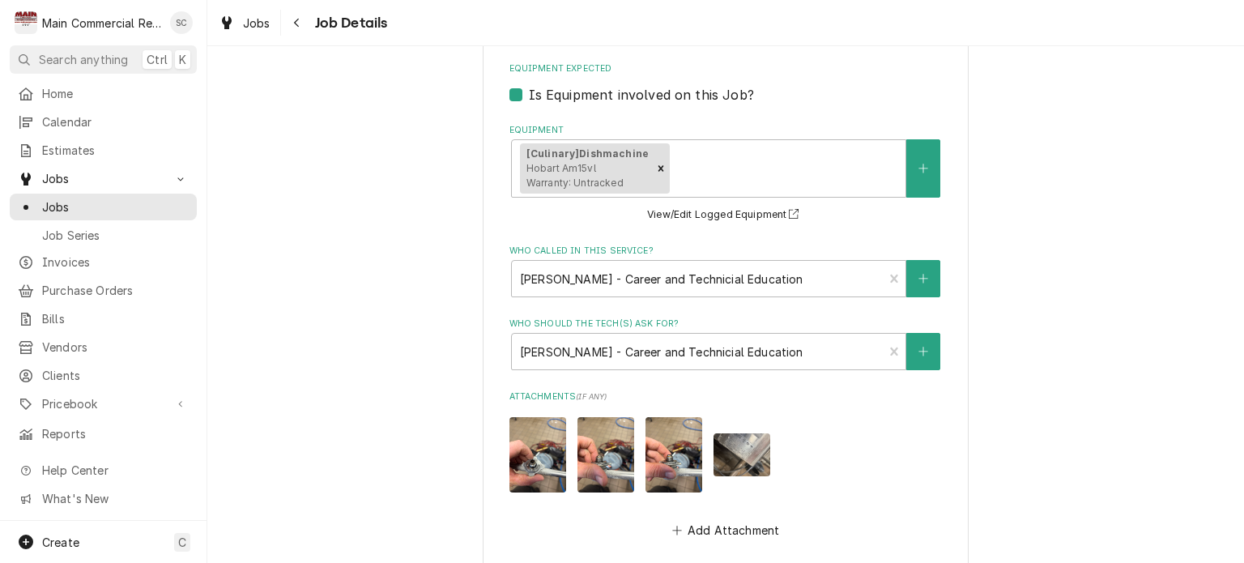
scroll to position [1111, 0]
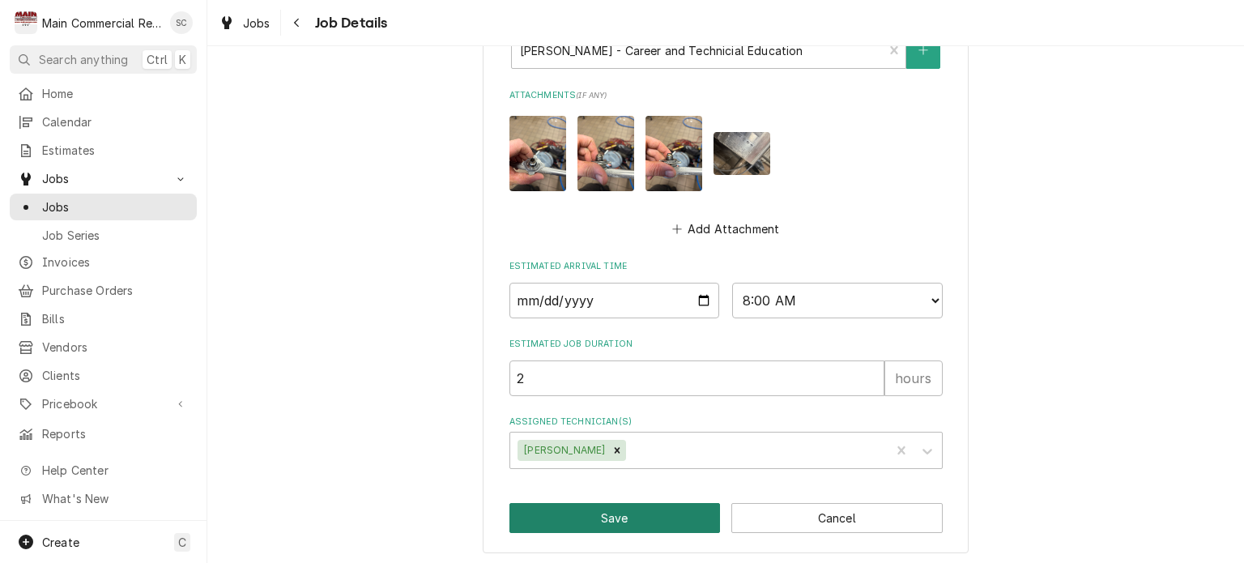
type textarea "9/22/25:POO,PT,PO70636,ETA2days Q-3849, $854.97 includes initial diagnostic tim…"
click at [687, 511] on button "Save" at bounding box center [614, 518] width 211 height 30
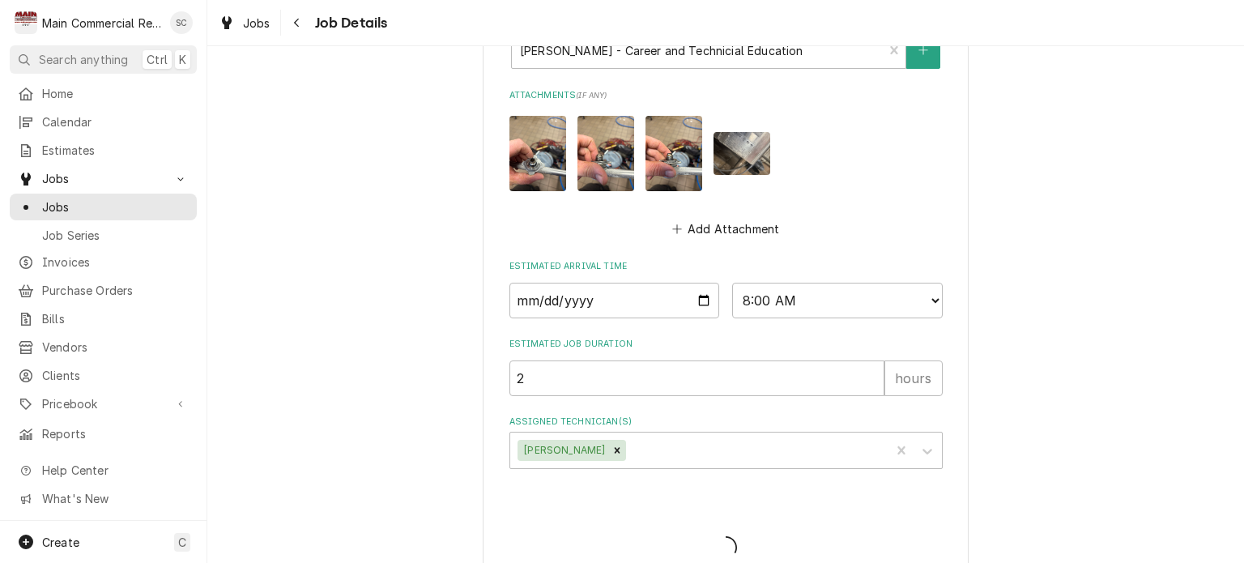
type textarea "x"
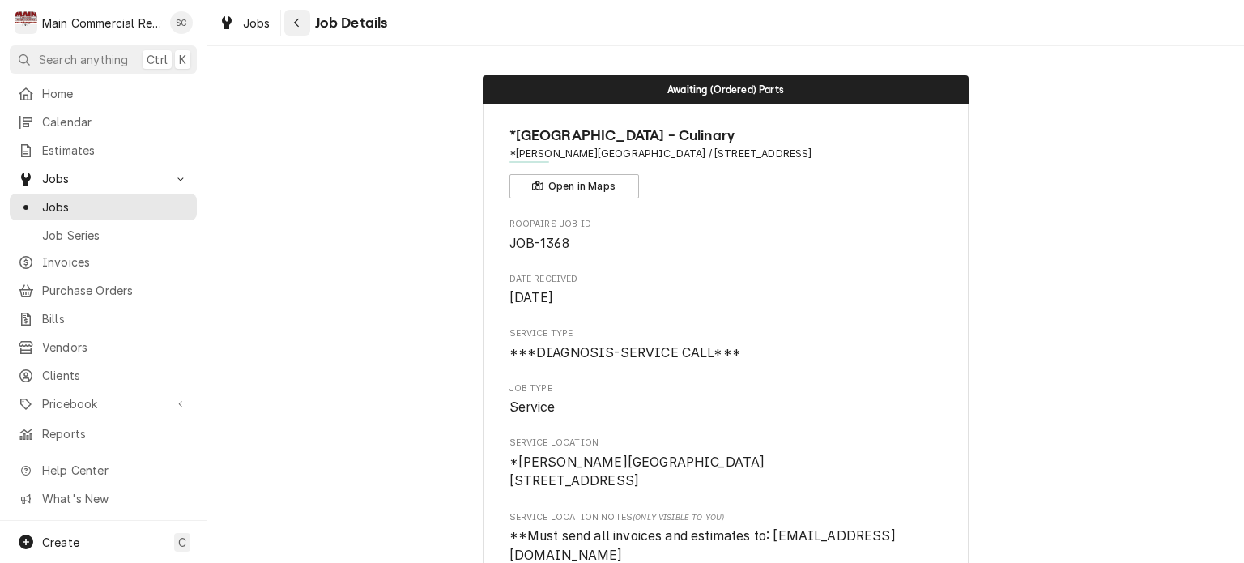
click at [301, 20] on div "Navigate back" at bounding box center [297, 23] width 16 height 16
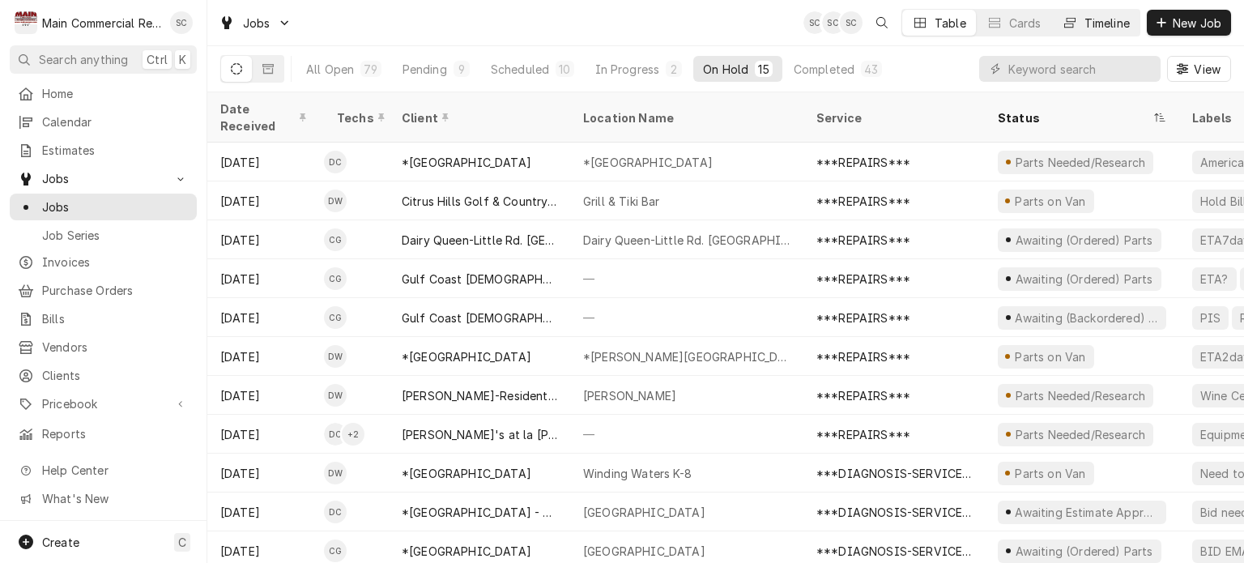
click at [1098, 23] on div "Timeline" at bounding box center [1106, 23] width 45 height 17
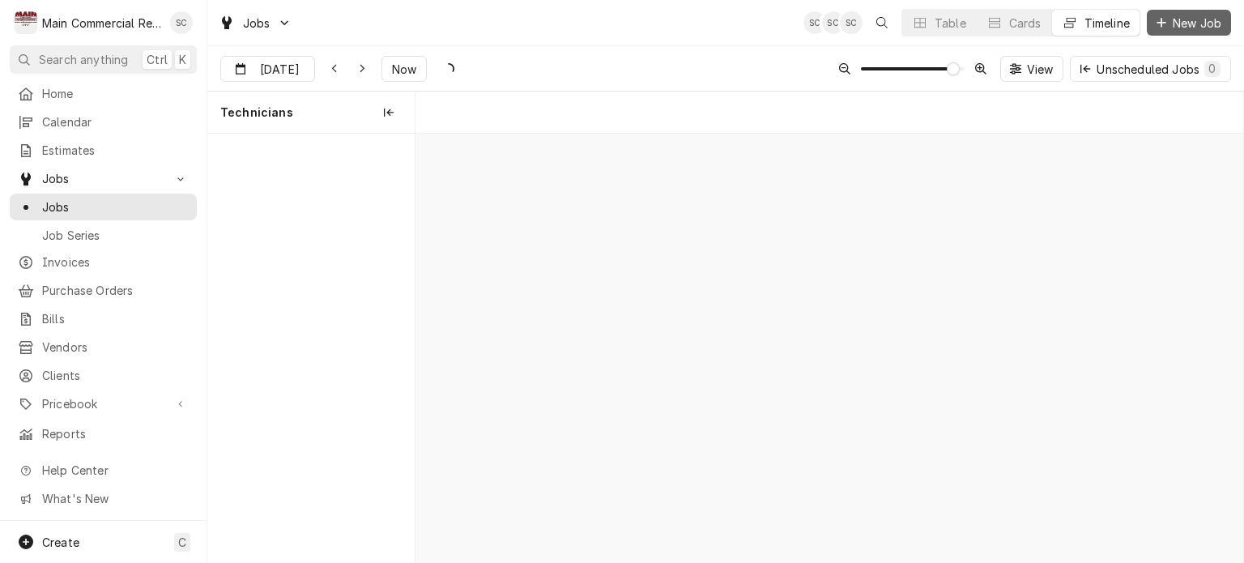
scroll to position [0, 16425]
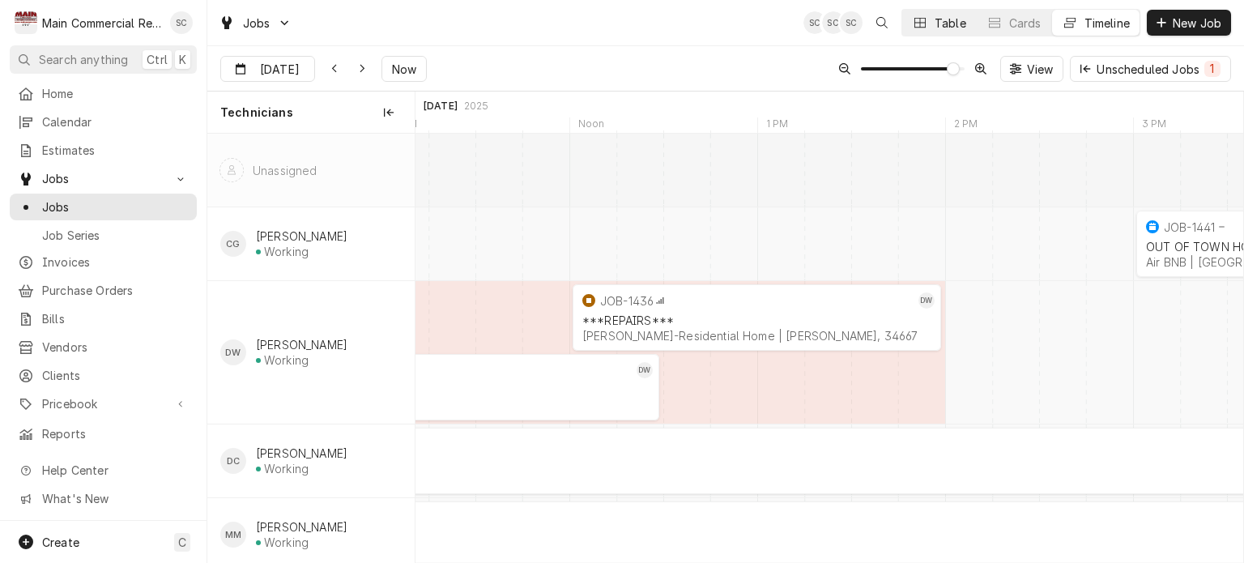
click at [943, 22] on div "Table" at bounding box center [950, 23] width 32 height 17
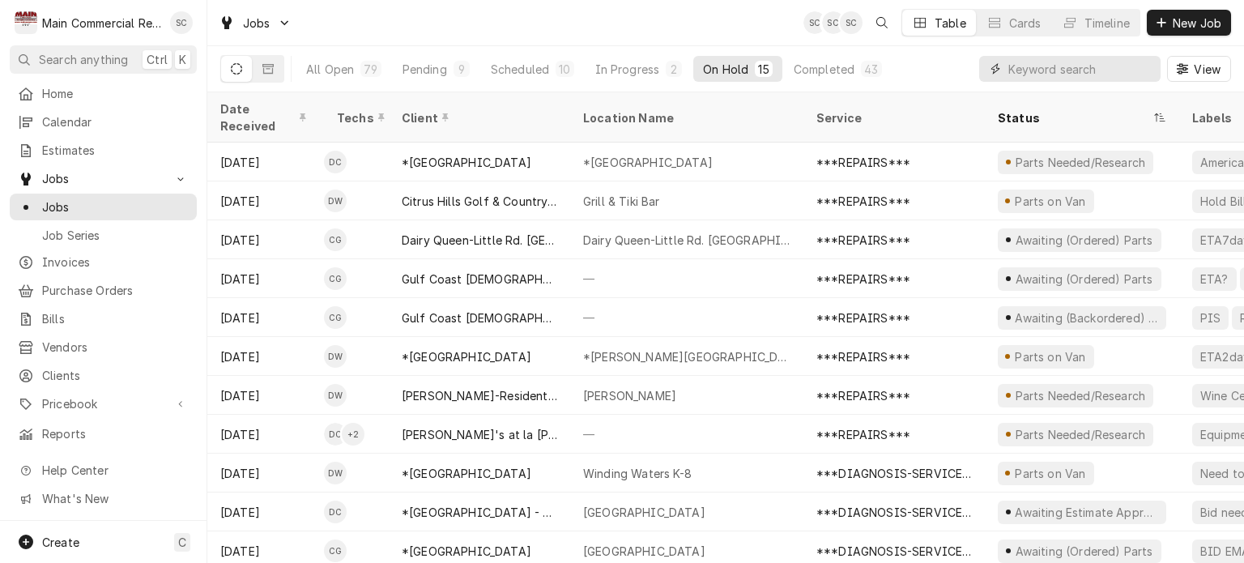
click at [1058, 70] on input "Dynamic Content Wrapper" at bounding box center [1080, 69] width 144 height 26
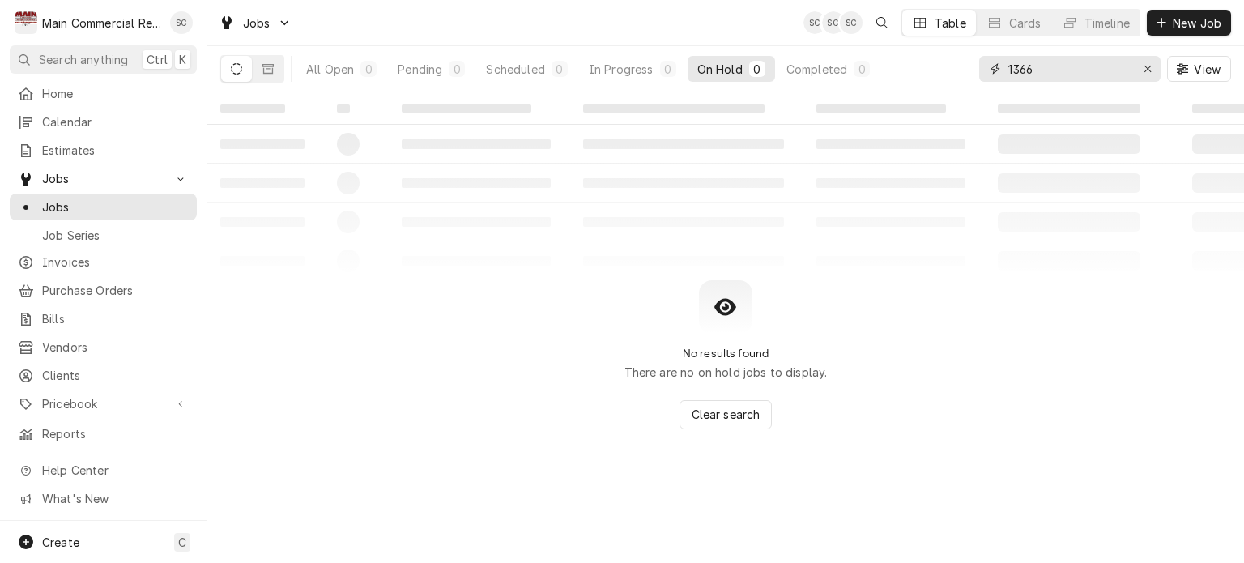
type input "1366"
click at [267, 61] on button "Dynamic Content Wrapper" at bounding box center [268, 69] width 31 height 26
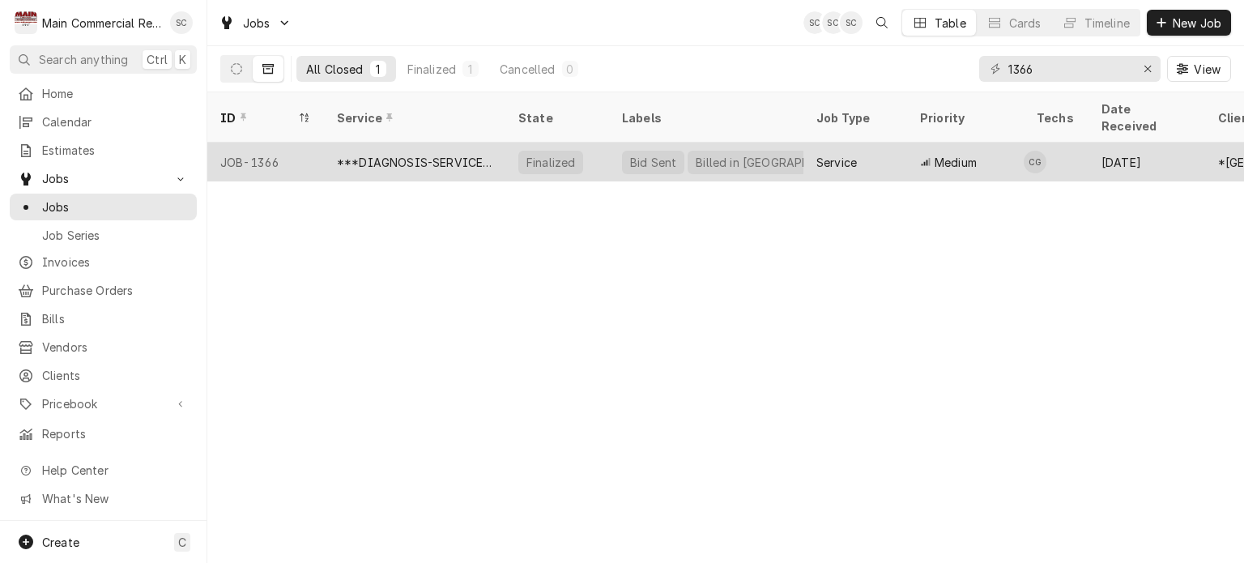
click at [642, 154] on div "Bid Sent" at bounding box center [652, 162] width 49 height 17
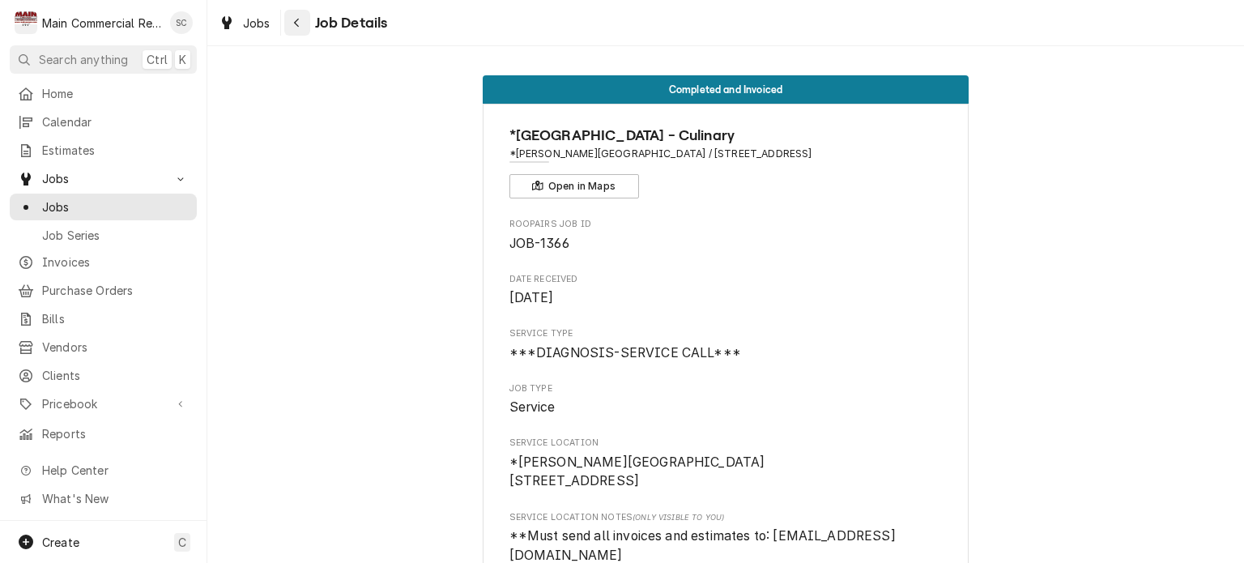
click at [296, 19] on icon "Navigate back" at bounding box center [296, 22] width 7 height 11
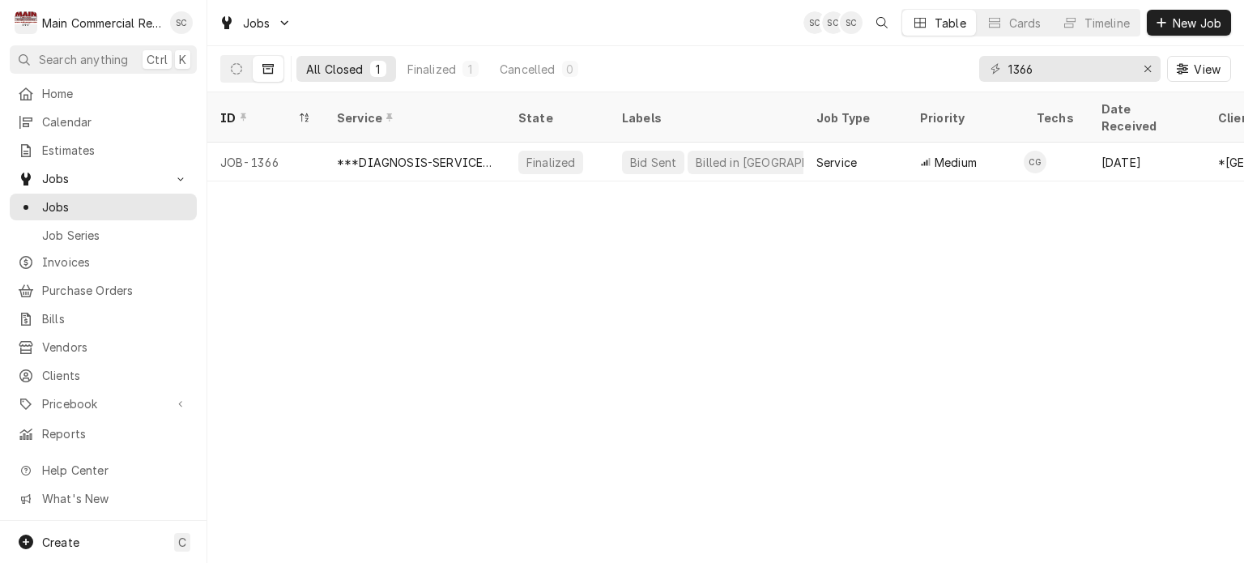
click at [560, 301] on div "ID Service State Labels Job Type Priority Techs Date Received Client Location N…" at bounding box center [725, 327] width 1037 height 470
click at [1143, 70] on icon "Erase input" at bounding box center [1147, 68] width 9 height 11
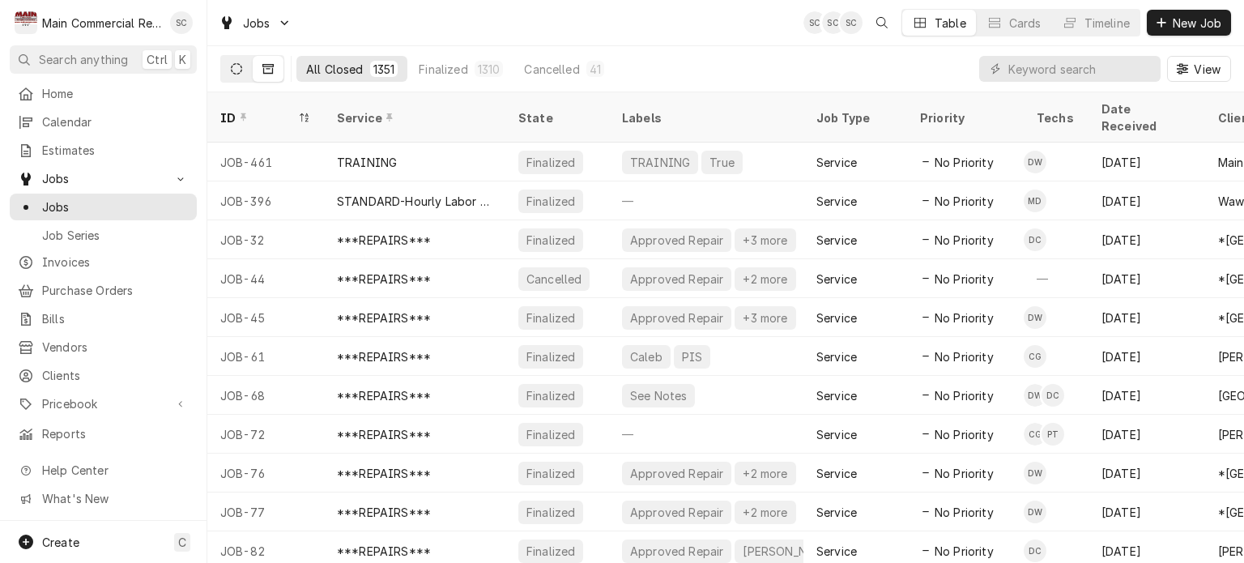
click at [228, 74] on button "Dynamic Content Wrapper" at bounding box center [236, 69] width 31 height 26
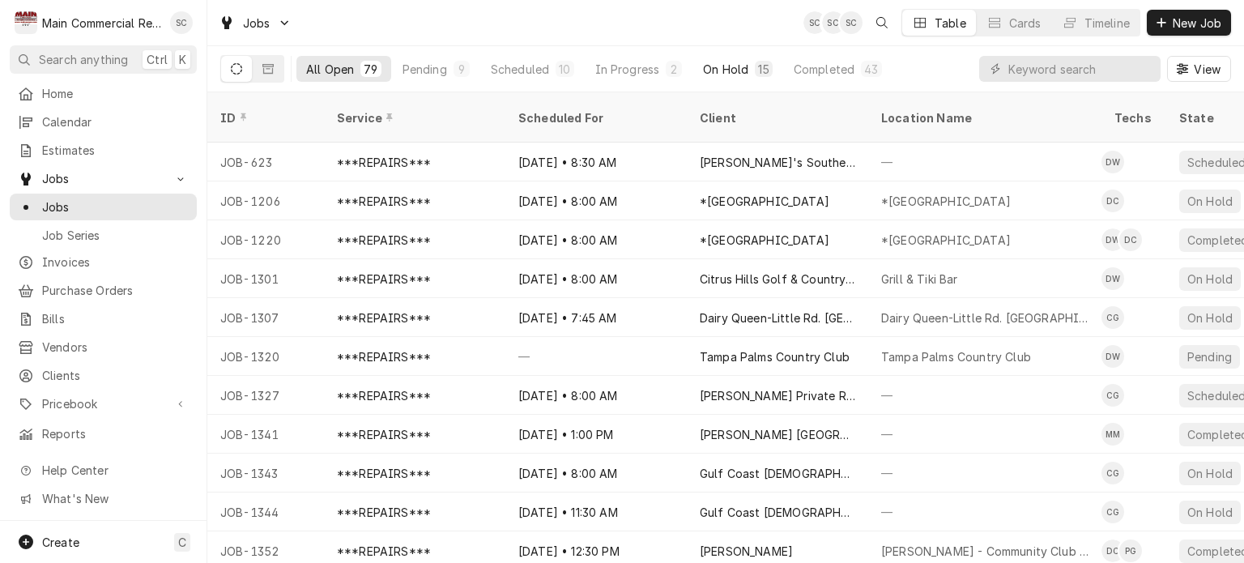
click at [739, 58] on button "On Hold 15" at bounding box center [737, 69] width 88 height 26
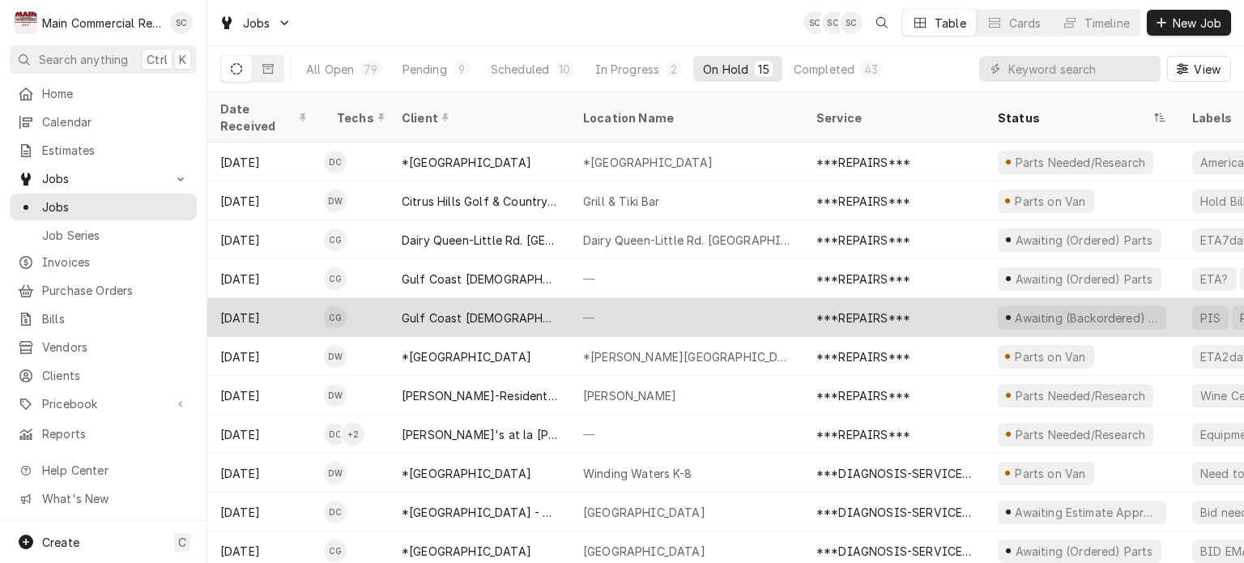
scroll to position [155, 0]
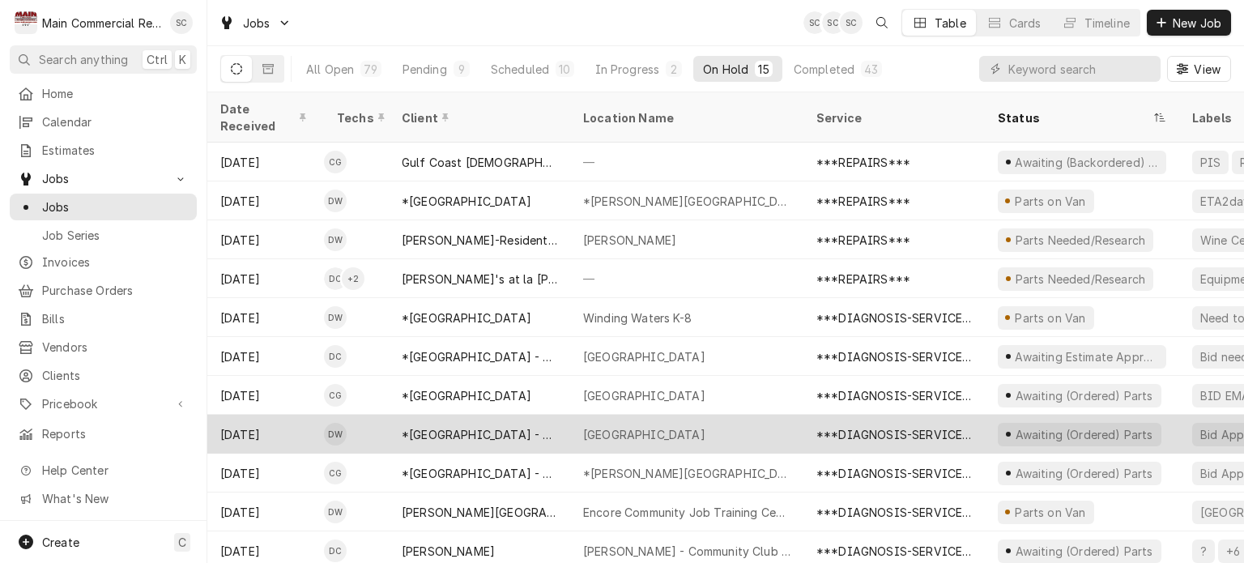
click at [751, 415] on div "[GEOGRAPHIC_DATA]" at bounding box center [686, 434] width 233 height 39
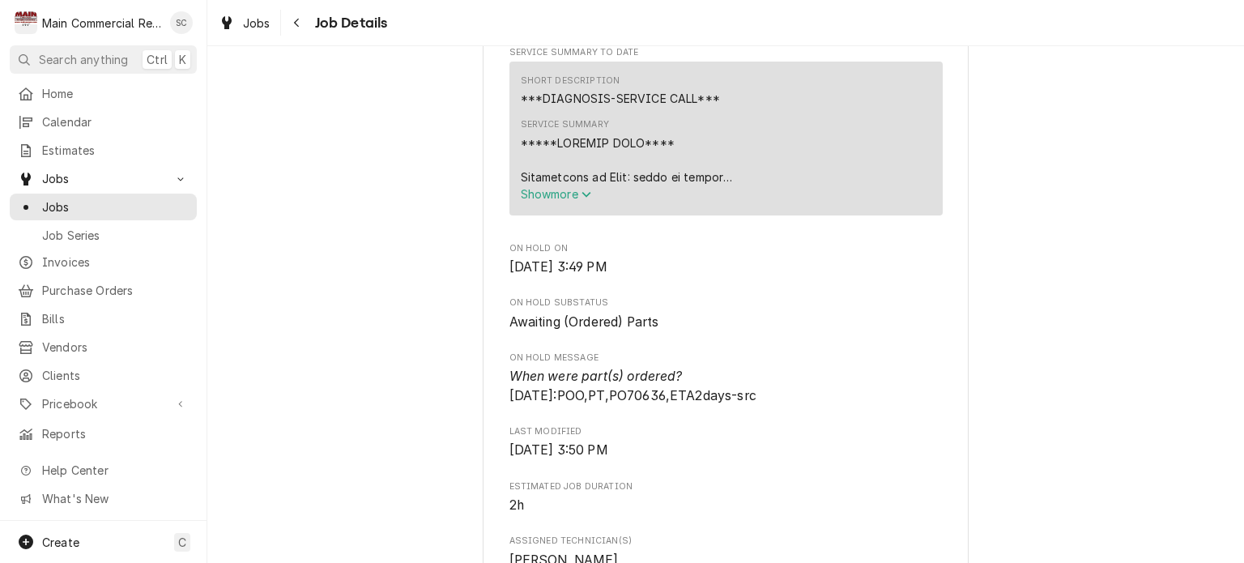
scroll to position [729, 0]
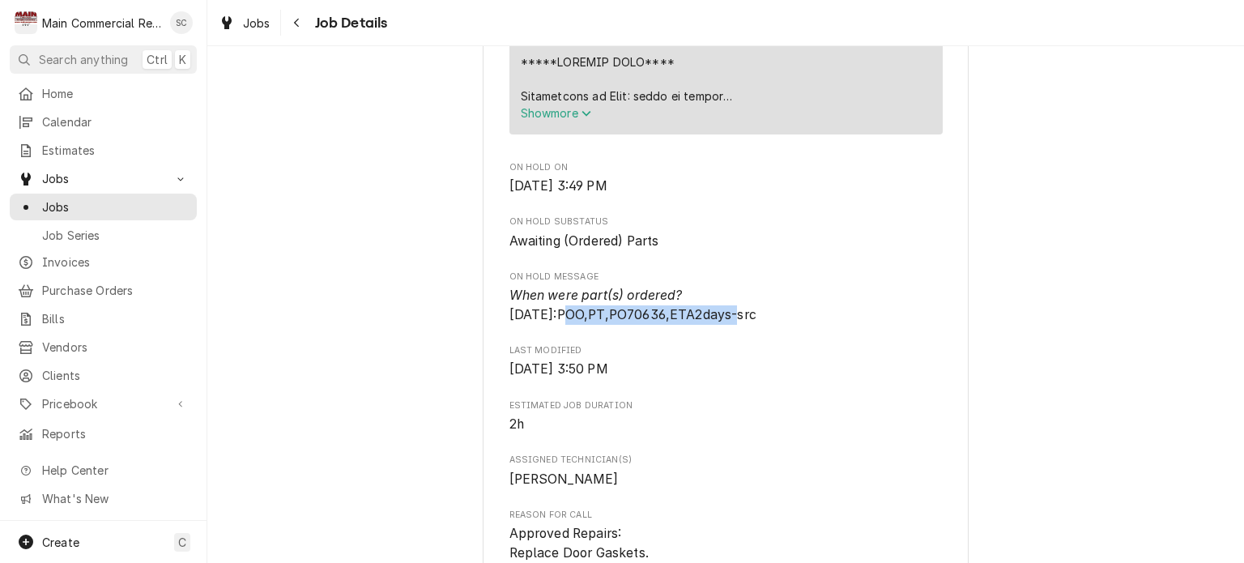
drag, startPoint x: 726, startPoint y: 333, endPoint x: 560, endPoint y: 339, distance: 166.1
click at [556, 322] on span "When were part(s) ordered? 9/22/25:POO,PT,PO70636,ETA2days-src" at bounding box center [632, 304] width 247 height 35
copy span "POO,PT,PO70636,ETA2days"
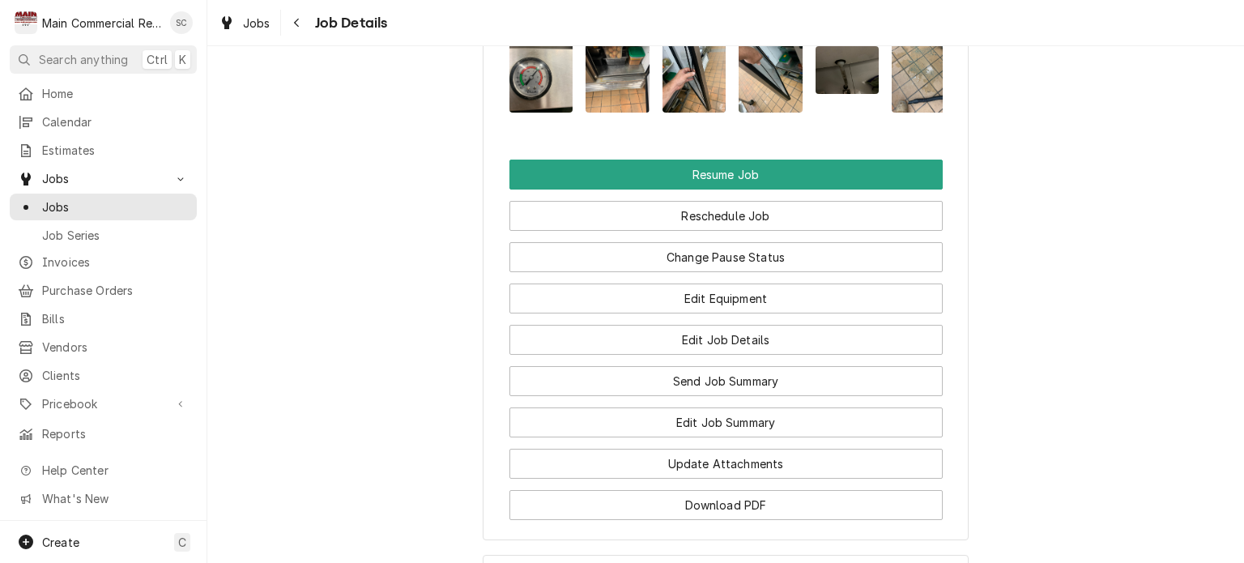
scroll to position [1785, 0]
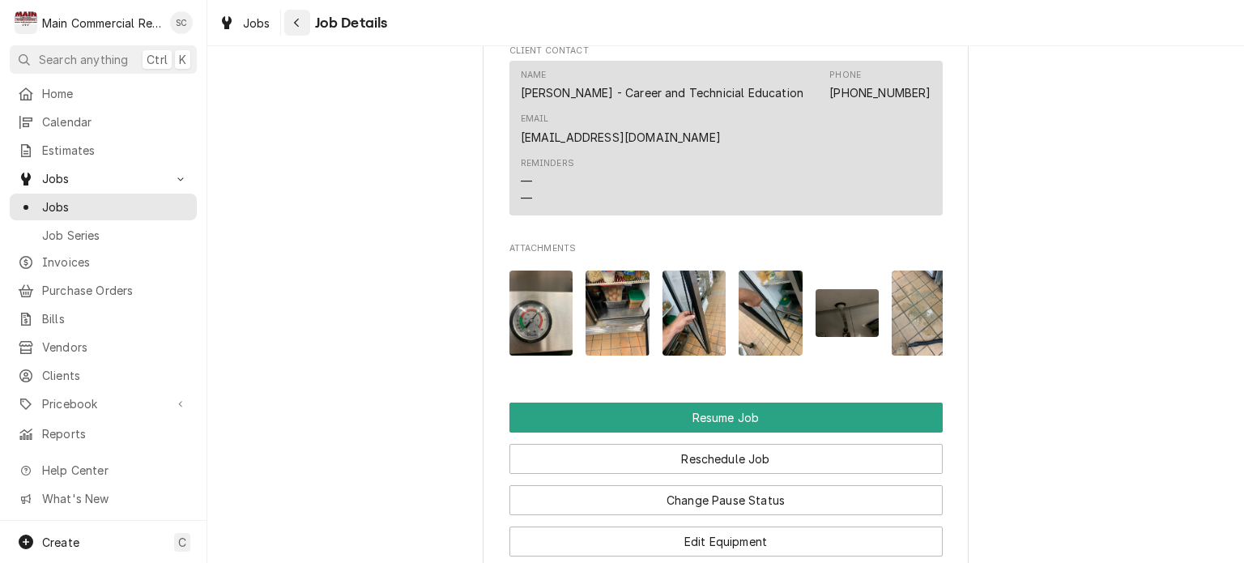
click at [295, 24] on icon "Navigate back" at bounding box center [296, 22] width 7 height 11
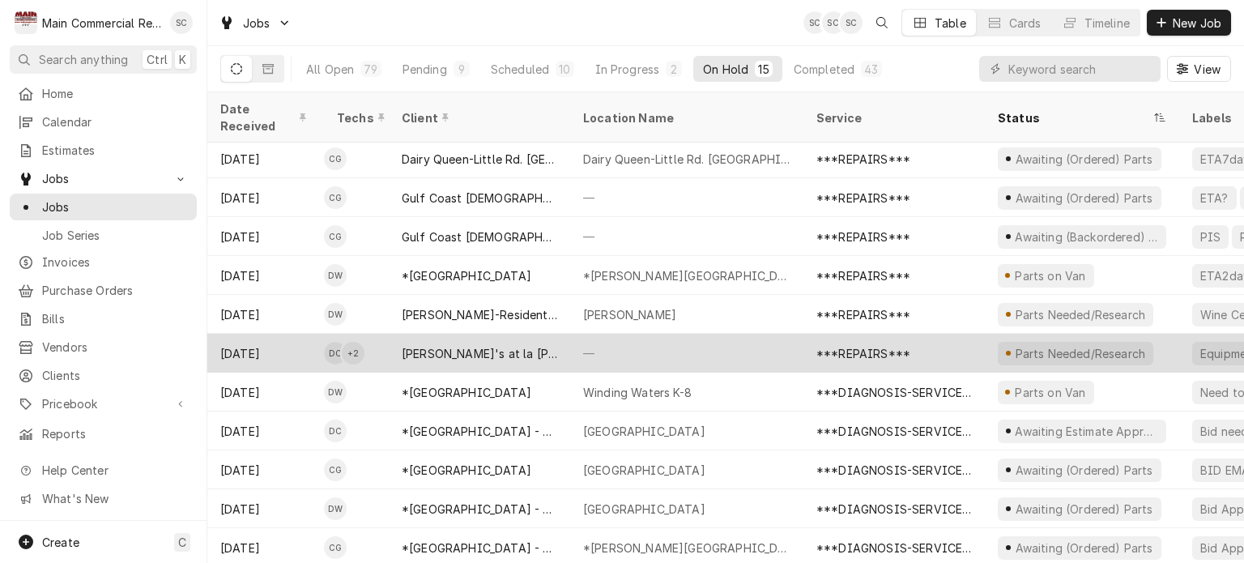
scroll to position [155, 0]
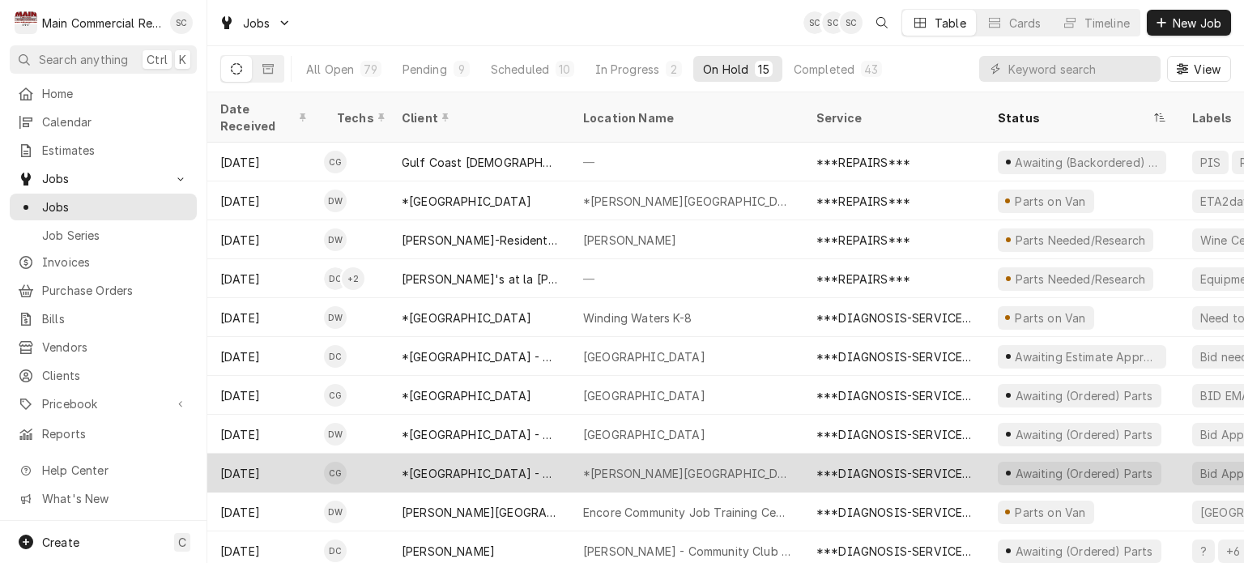
click at [670, 465] on div "*Durant High School" at bounding box center [686, 473] width 207 height 17
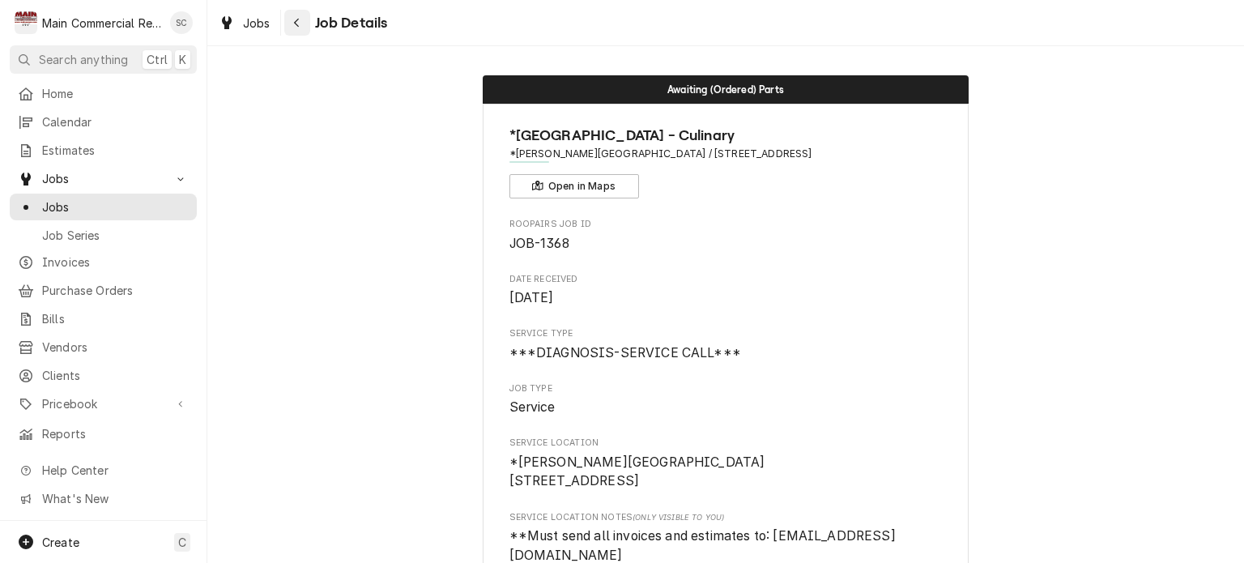
click at [307, 23] on button "Navigate back" at bounding box center [297, 23] width 26 height 26
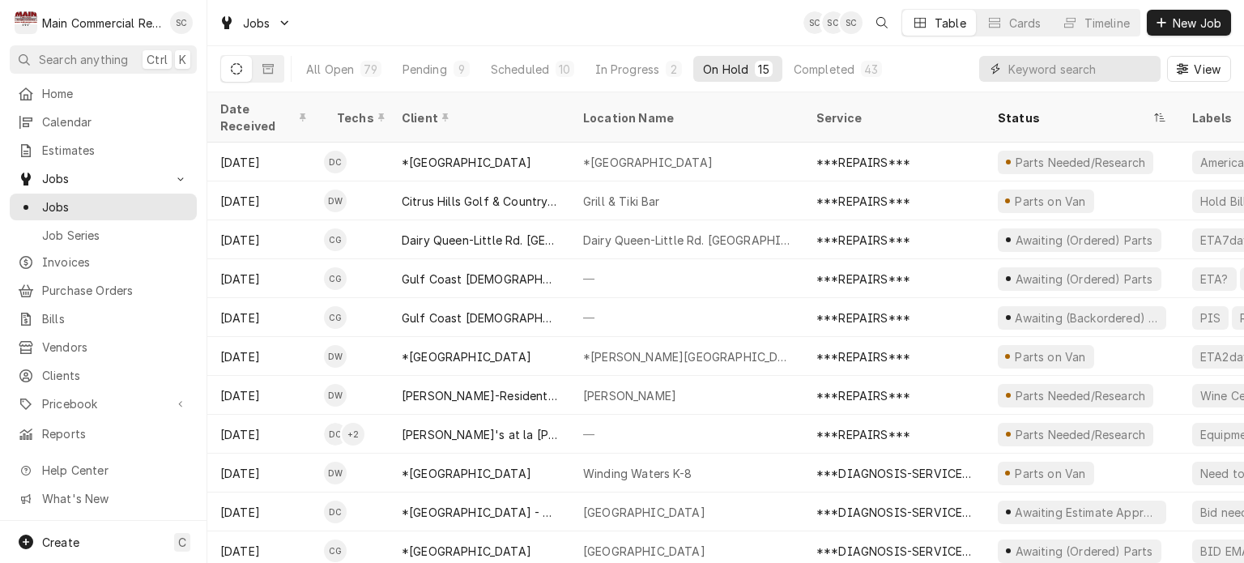
click at [1033, 69] on input "Dynamic Content Wrapper" at bounding box center [1080, 69] width 144 height 26
type input "Central"
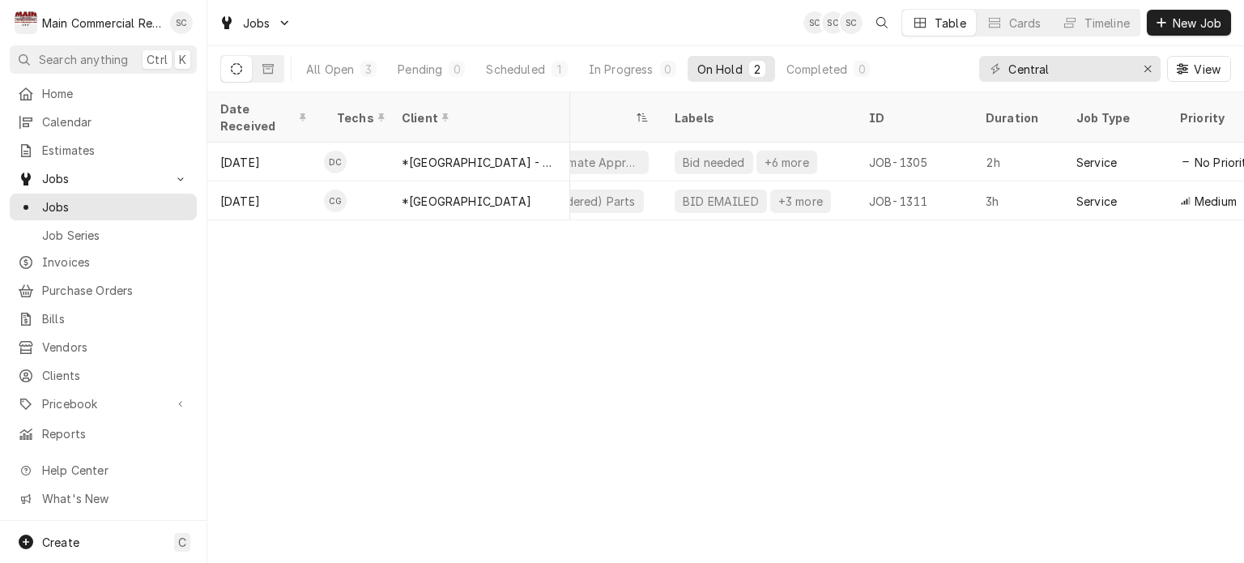
scroll to position [0, 547]
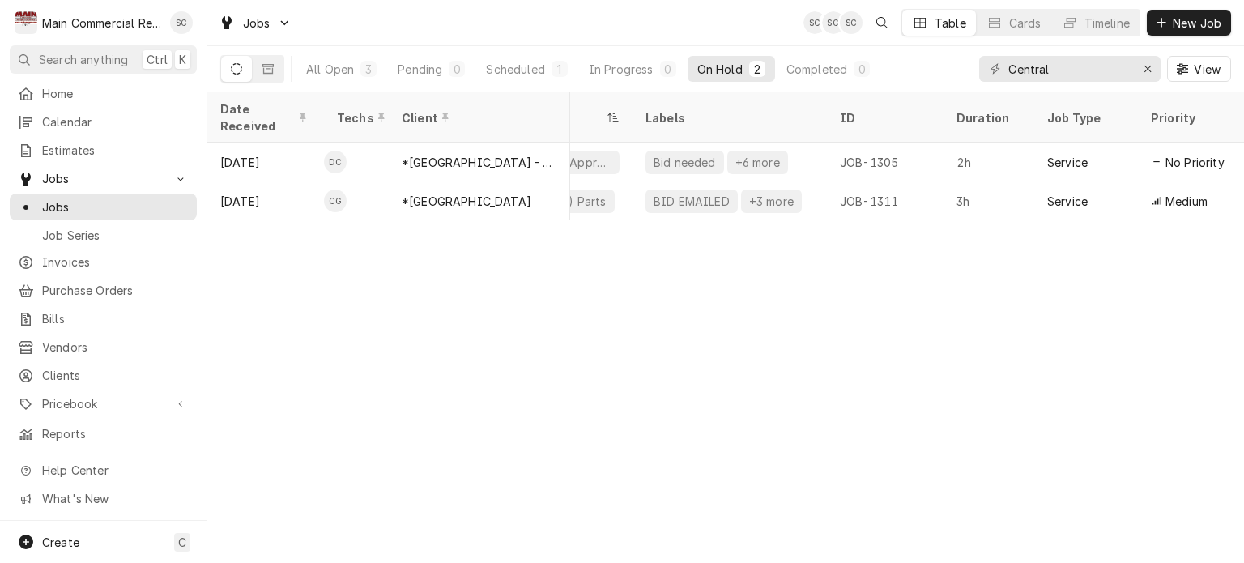
click at [984, 335] on div "Date Received Techs Client Location Name Service Status Labels ID Duration Job …" at bounding box center [725, 327] width 1037 height 470
click at [607, 28] on div "Jobs SC SC SC Table Cards Timeline New Job" at bounding box center [725, 22] width 1037 height 45
click at [707, 268] on div "Date Received Techs Client Location Name Service Status Labels ID Duration Job …" at bounding box center [725, 327] width 1037 height 470
click at [858, 300] on div "Date Received Techs Client Location Name Service Status Labels ID Duration Job …" at bounding box center [725, 327] width 1037 height 470
